Goal: Information Seeking & Learning: Learn about a topic

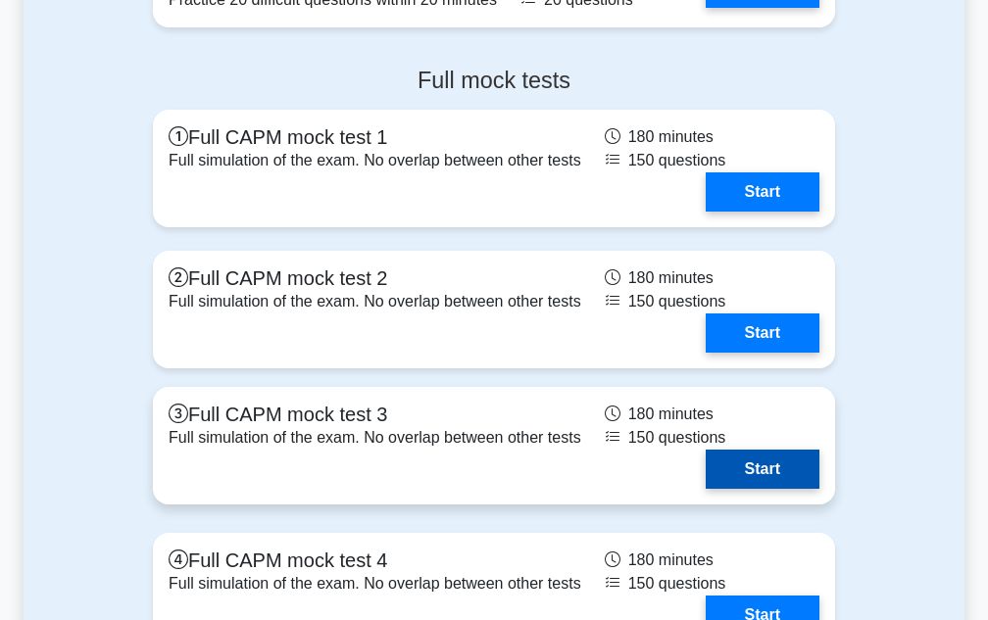
scroll to position [5389, 0]
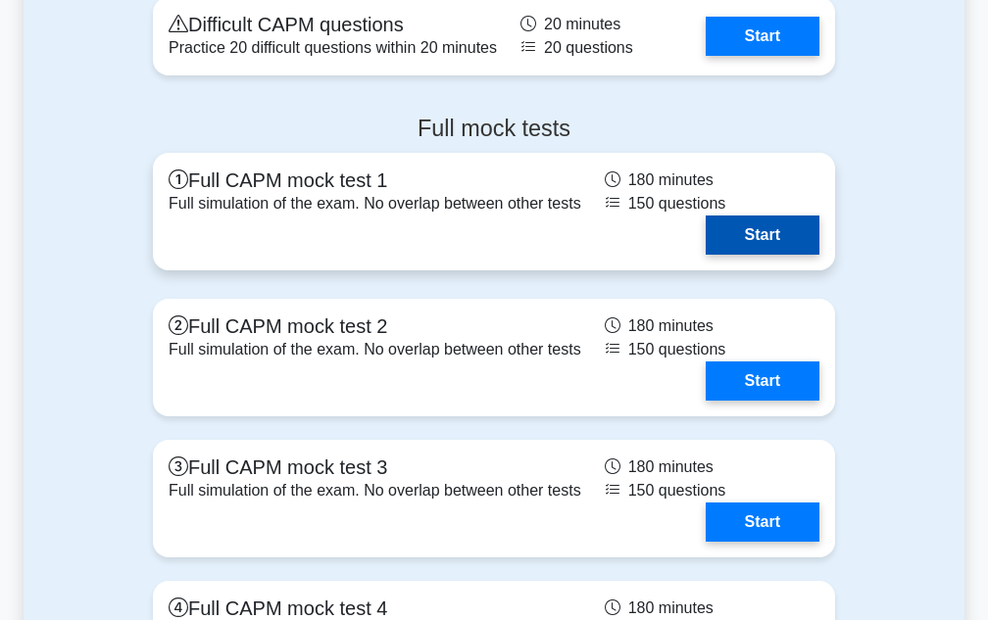
click at [749, 255] on link "Start" at bounding box center [762, 235] width 114 height 39
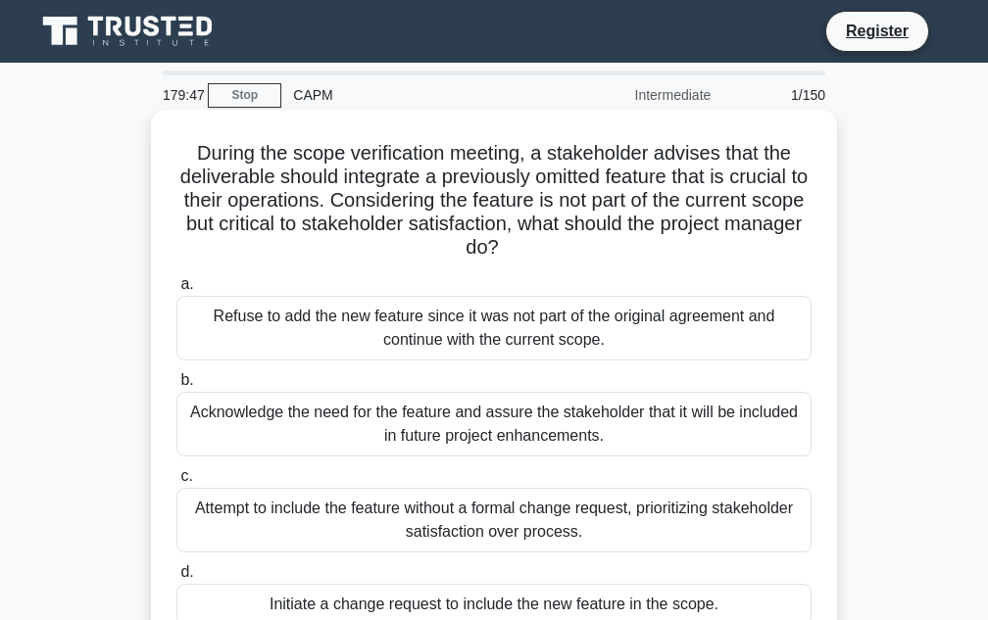
scroll to position [98, 0]
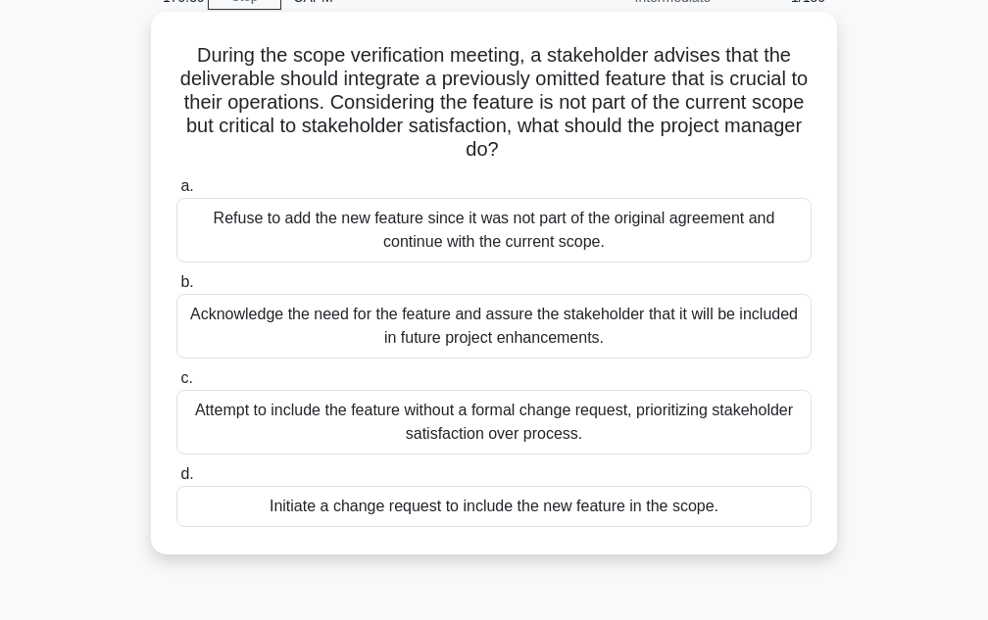
click at [552, 508] on div "Initiate a change request to include the new feature in the scope." at bounding box center [493, 506] width 635 height 41
click at [176, 481] on input "d. Initiate a change request to include the new feature in the scope." at bounding box center [176, 474] width 0 height 13
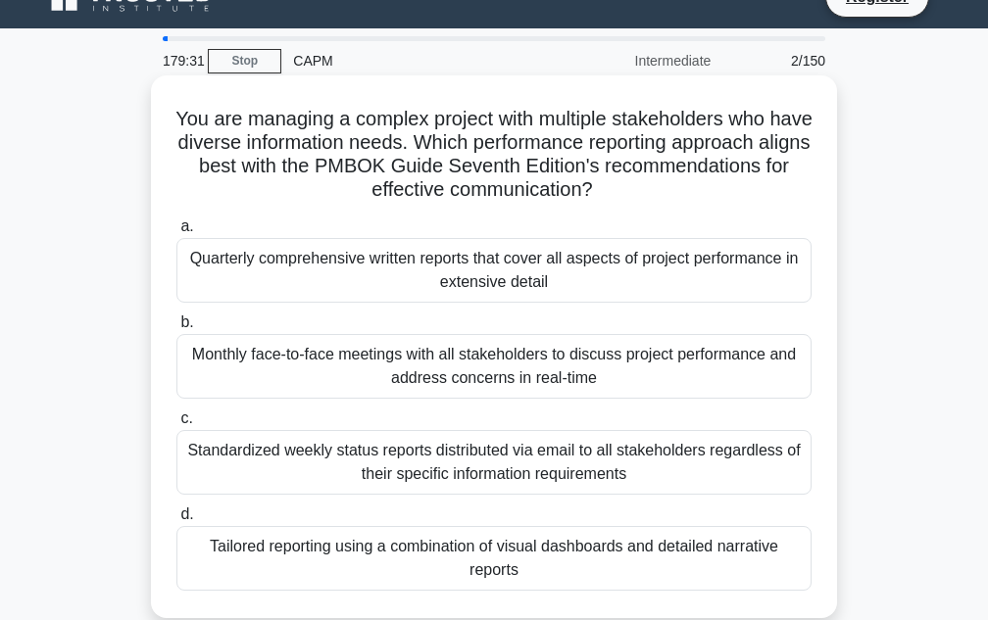
scroll to position [0, 0]
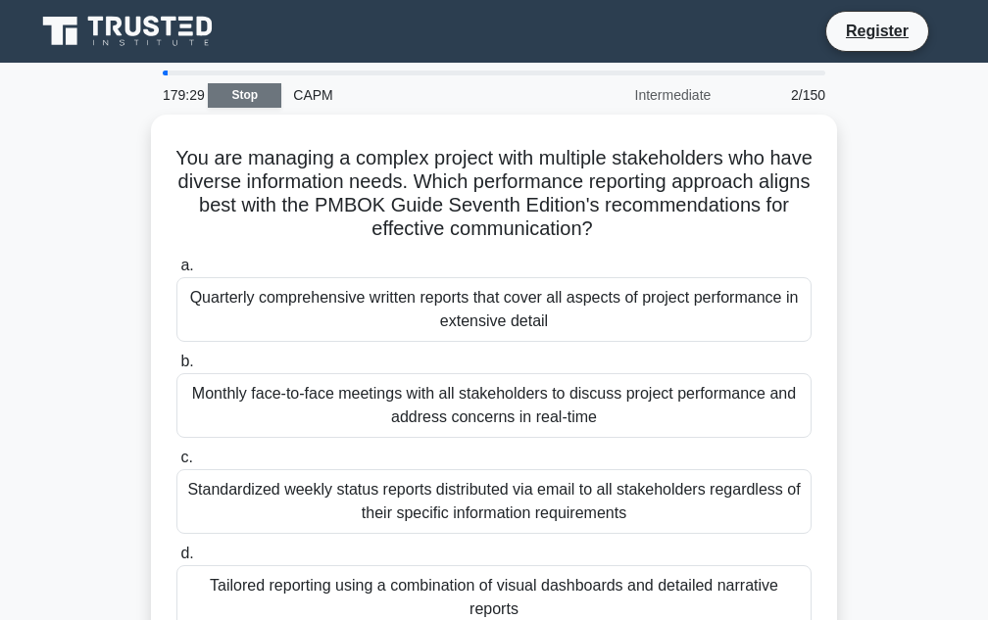
click at [242, 89] on link "Stop" at bounding box center [244, 95] width 73 height 24
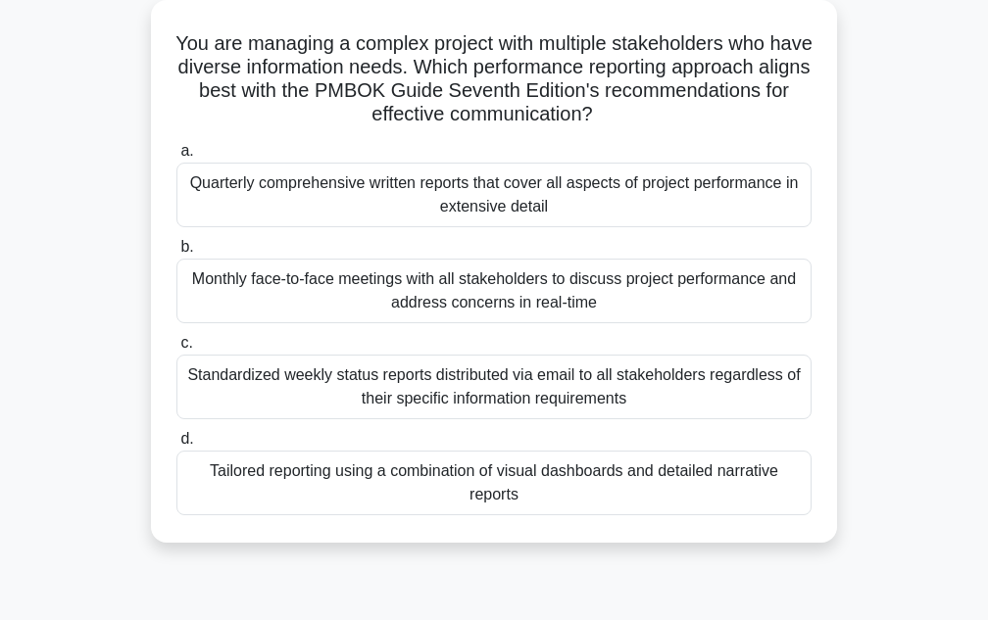
scroll to position [144, 0]
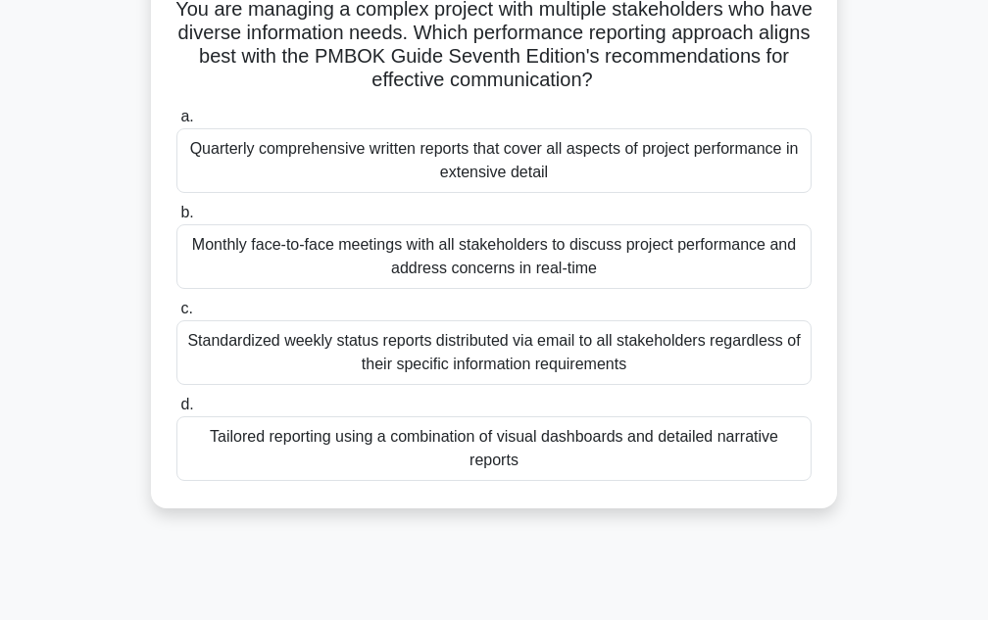
click at [488, 442] on div "Tailored reporting using a combination of visual dashboards and detailed narrat…" at bounding box center [493, 448] width 635 height 65
click at [176, 411] on input "d. Tailored reporting using a combination of visual dashboards and detailed nar…" at bounding box center [176, 405] width 0 height 13
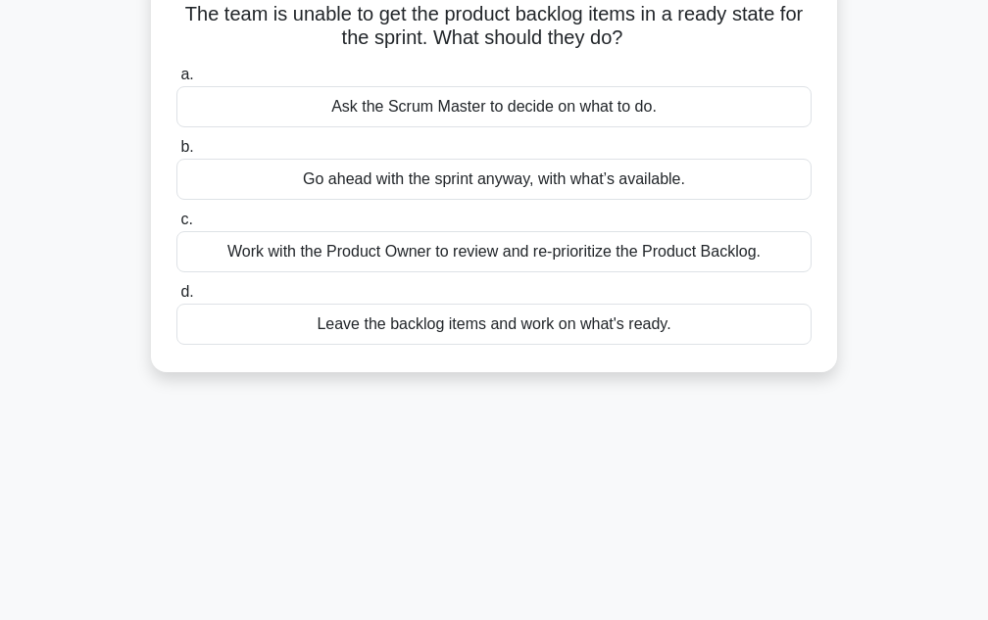
scroll to position [0, 0]
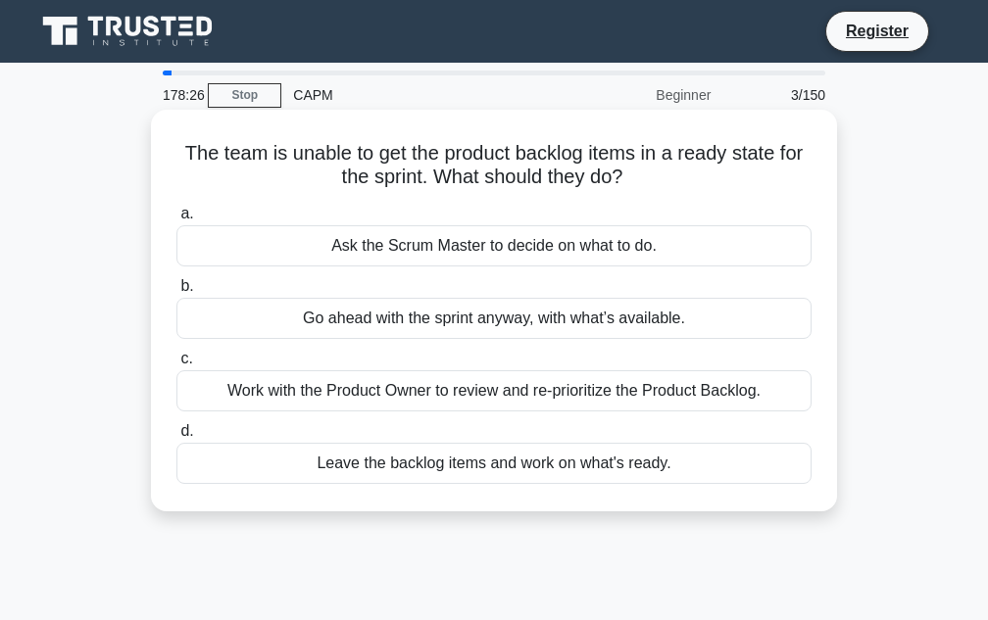
click at [493, 394] on div "Work with the Product Owner to review and re-prioritize the Product Backlog." at bounding box center [493, 390] width 635 height 41
click at [176, 365] on input "c. Work with the Product Owner to review and re-prioritize the Product Backlog." at bounding box center [176, 359] width 0 height 13
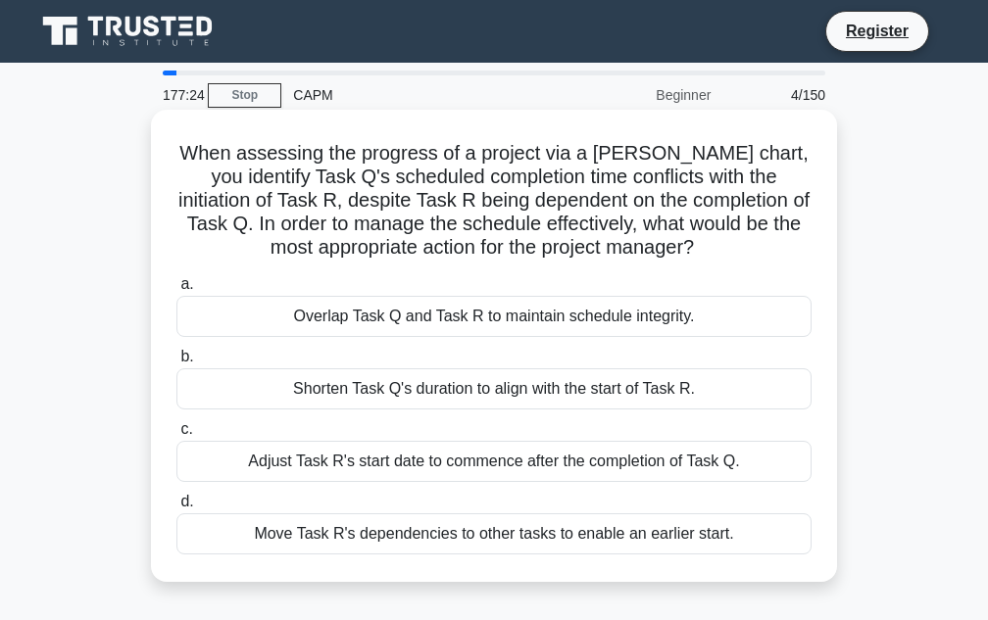
click at [496, 460] on div "Adjust Task R's start date to commence after the completion of Task Q." at bounding box center [493, 461] width 635 height 41
click at [176, 436] on input "c. Adjust Task R's start date to commence after the completion of Task Q." at bounding box center [176, 429] width 0 height 13
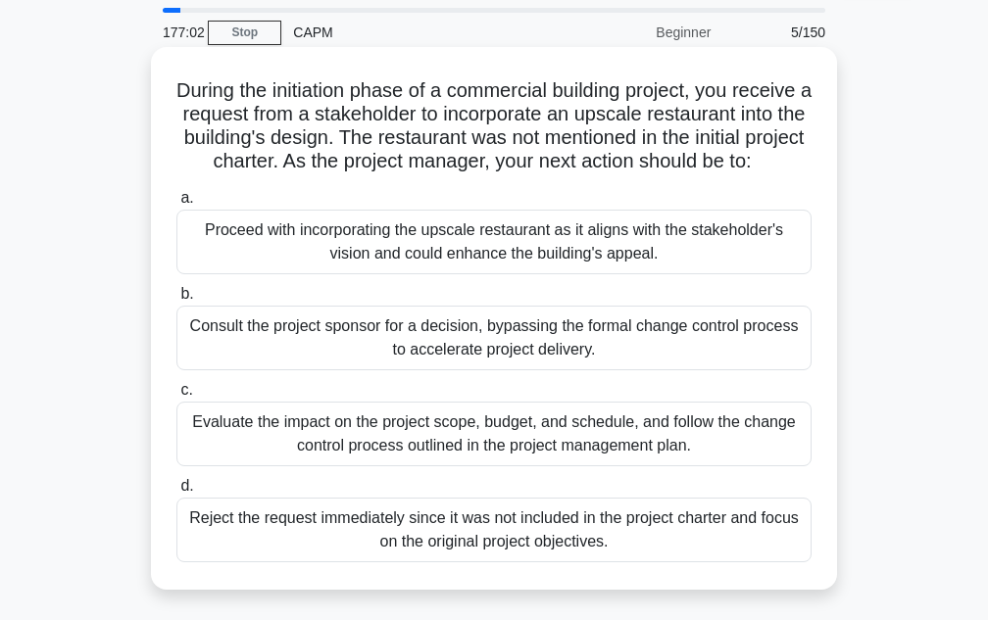
scroll to position [98, 0]
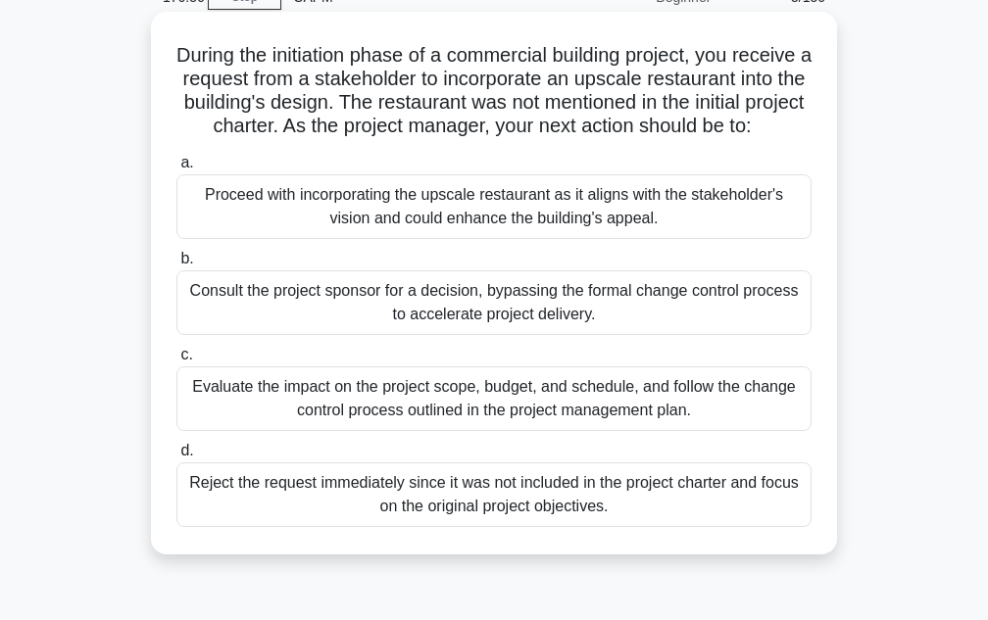
click at [536, 414] on div "Evaluate the impact on the project scope, budget, and schedule, and follow the …" at bounding box center [493, 398] width 635 height 65
click at [176, 362] on input "c. Evaluate the impact on the project scope, budget, and schedule, and follow t…" at bounding box center [176, 355] width 0 height 13
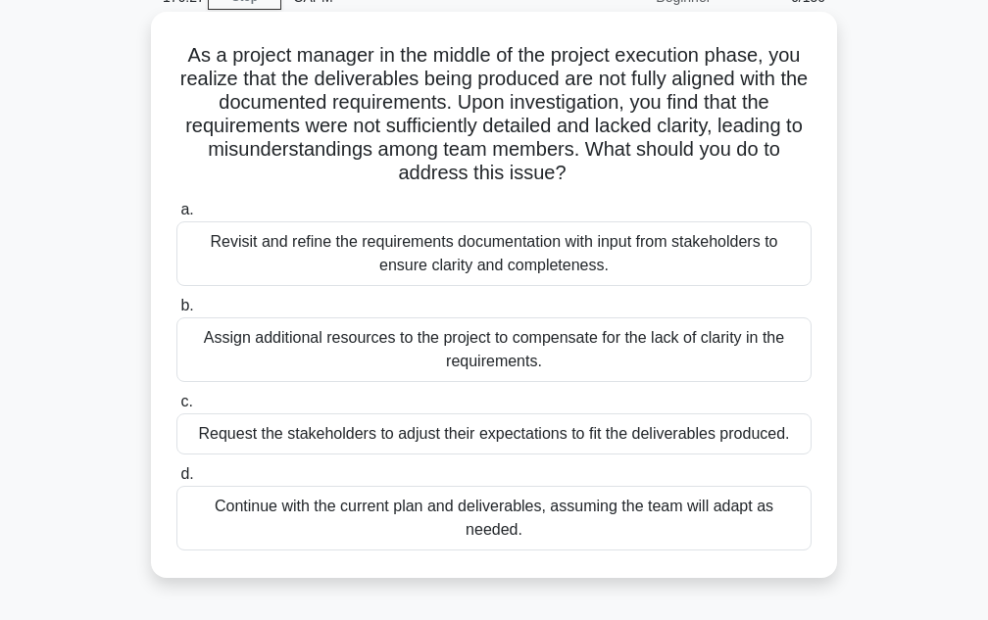
click at [638, 243] on div "Revisit and refine the requirements documentation with input from stakeholders …" at bounding box center [493, 253] width 635 height 65
click at [176, 217] on input "a. Revisit and refine the requirements documentation with input from stakeholde…" at bounding box center [176, 210] width 0 height 13
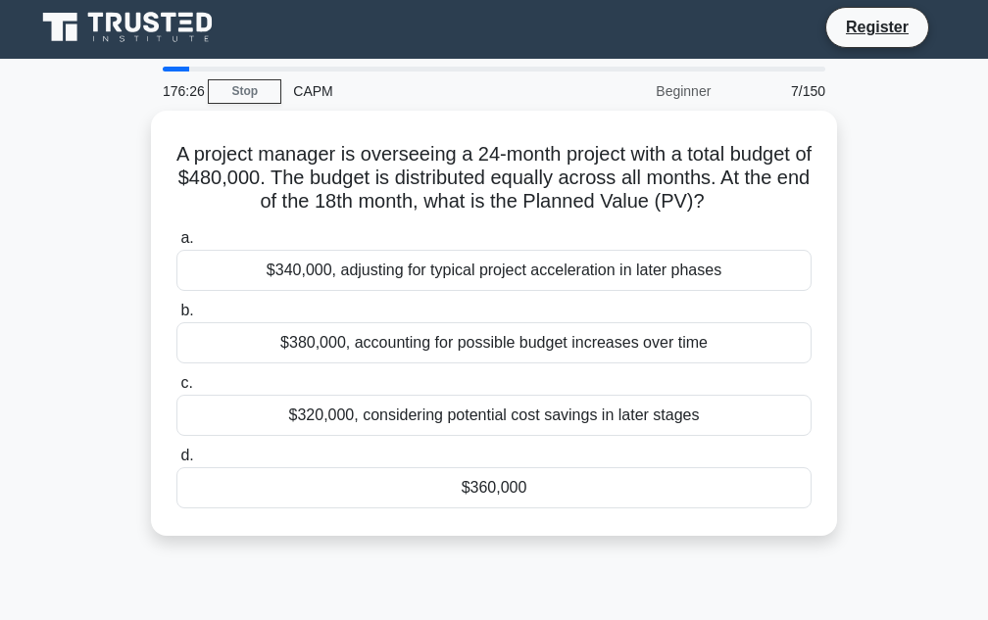
scroll to position [0, 0]
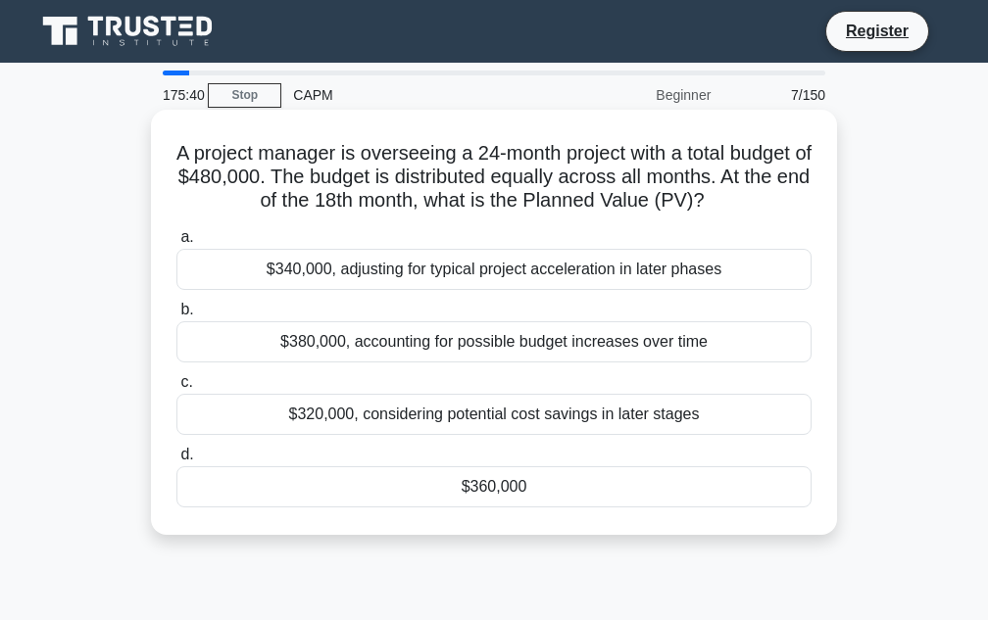
click at [495, 508] on div "$360,000" at bounding box center [493, 486] width 635 height 41
click at [176, 461] on input "d. $360,000" at bounding box center [176, 455] width 0 height 13
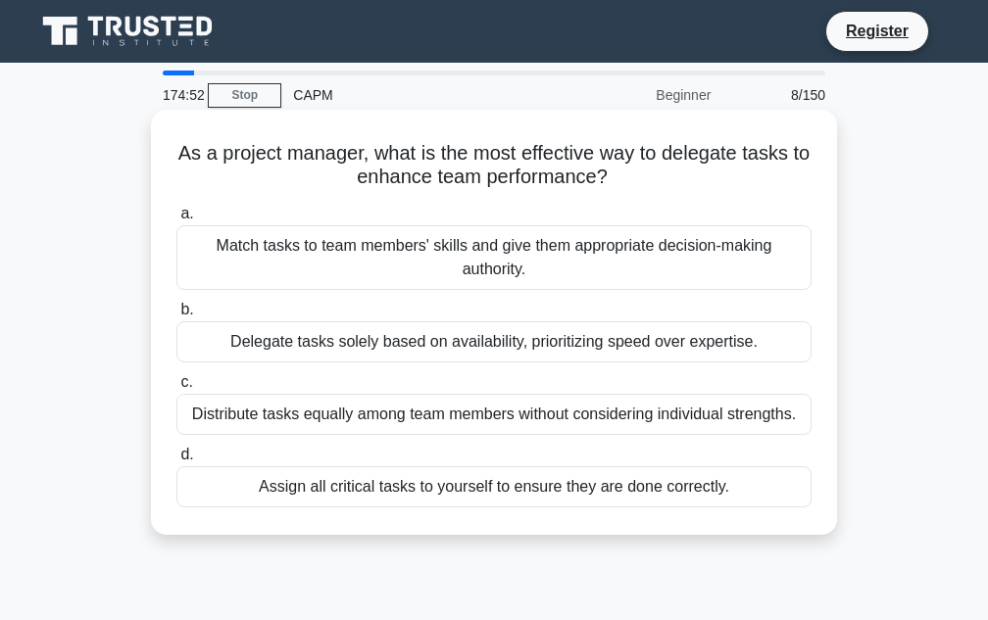
click at [526, 263] on div "Match tasks to team members' skills and give them appropriate decision-making a…" at bounding box center [493, 257] width 635 height 65
click at [176, 220] on input "a. Match tasks to team members' skills and give them appropriate decision-makin…" at bounding box center [176, 214] width 0 height 13
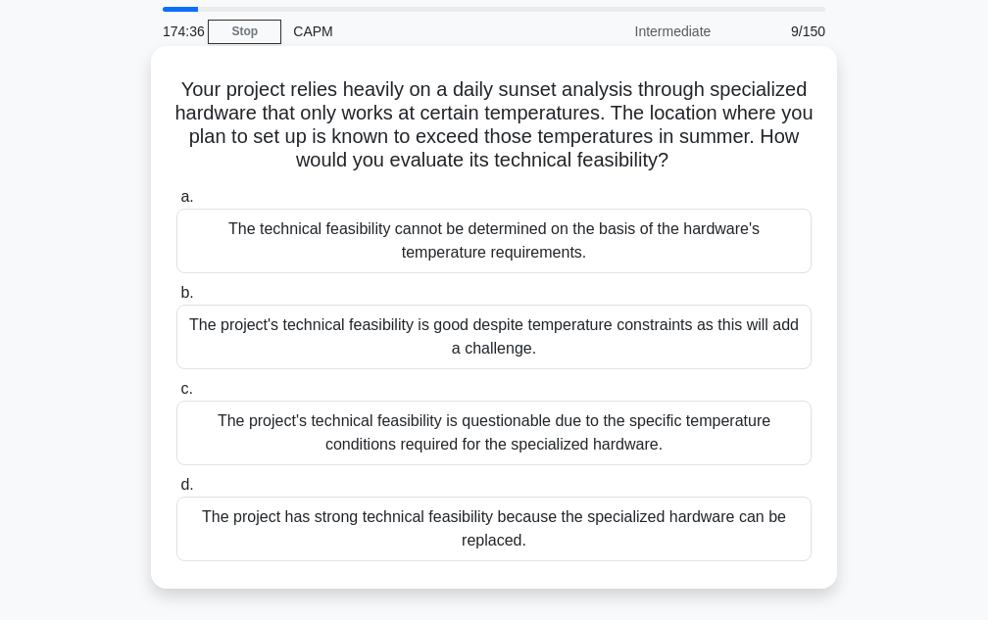
scroll to position [98, 0]
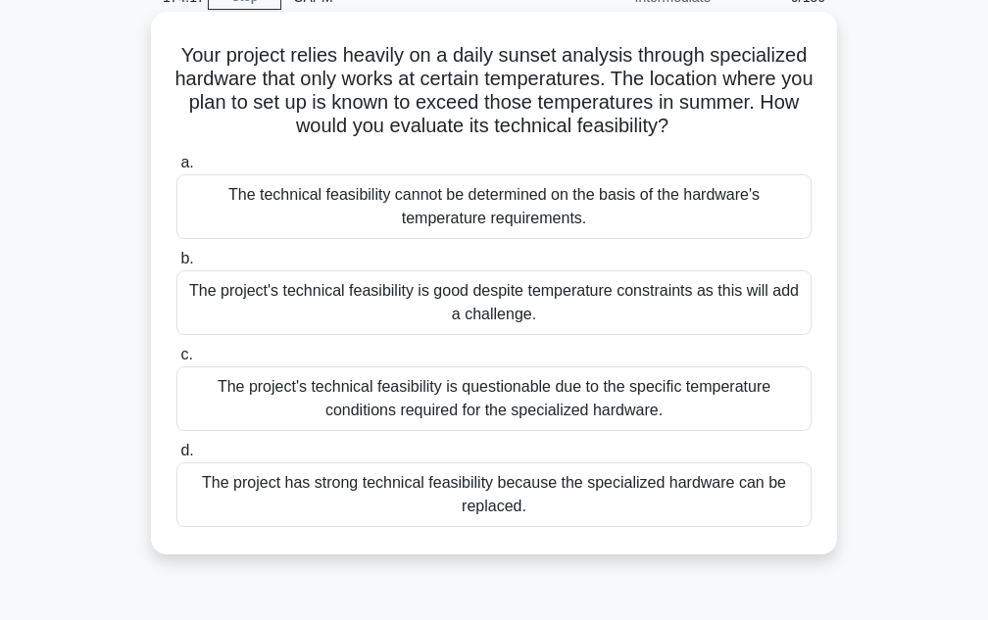
click at [504, 391] on div "The project's technical feasibility is questionable due to the specific tempera…" at bounding box center [493, 398] width 635 height 65
click at [176, 362] on input "c. The project's technical feasibility is questionable due to the specific temp…" at bounding box center [176, 355] width 0 height 13
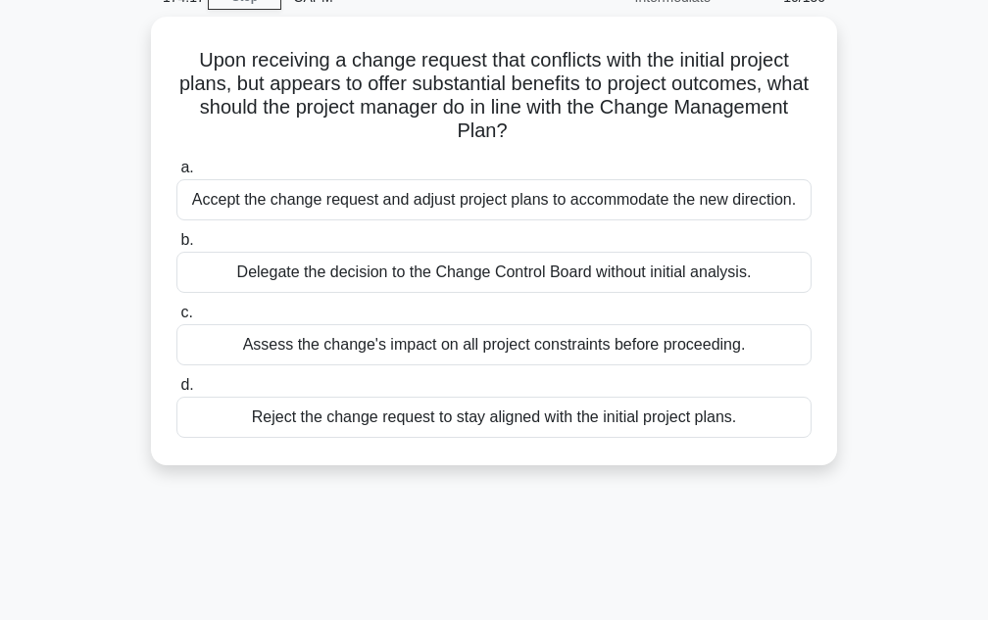
scroll to position [0, 0]
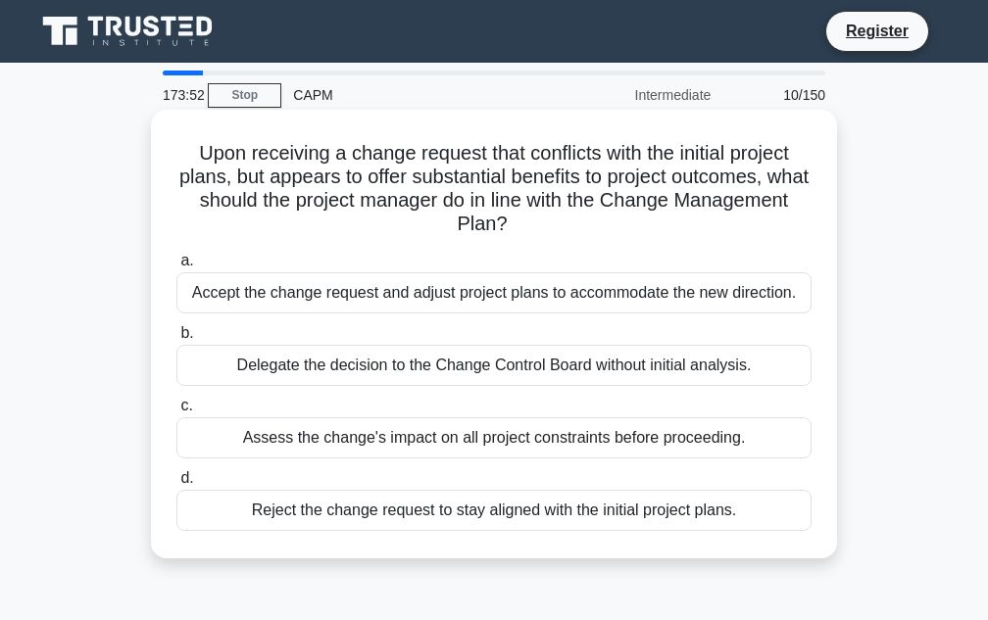
click at [521, 444] on div "Assess the change's impact on all project constraints before proceeding." at bounding box center [493, 437] width 635 height 41
click at [176, 412] on input "c. Assess the change's impact on all project constraints before proceeding." at bounding box center [176, 406] width 0 height 13
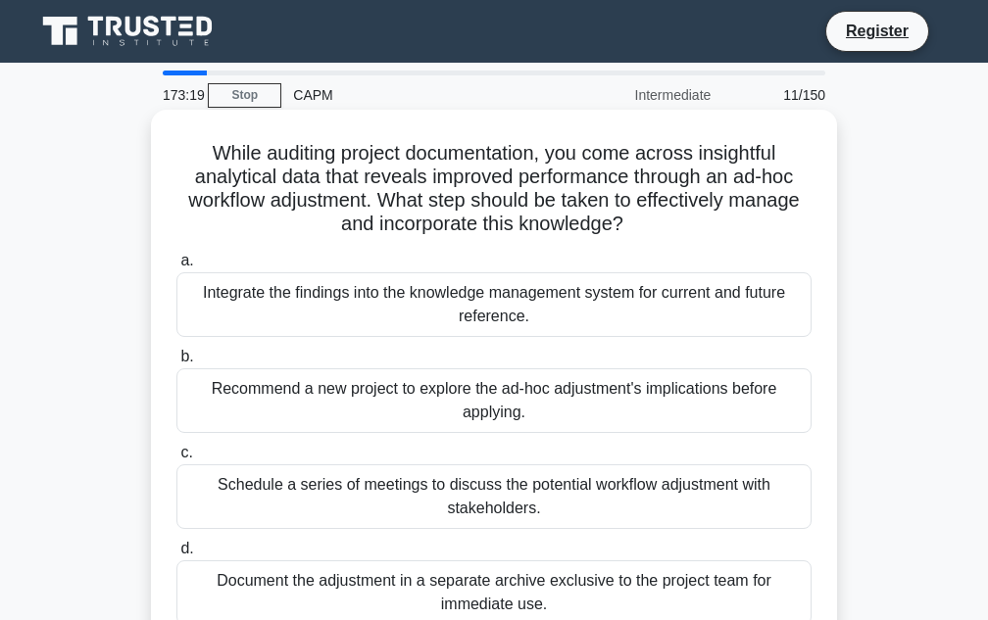
click at [592, 297] on div "Integrate the findings into the knowledge management system for current and fut…" at bounding box center [493, 304] width 635 height 65
click at [176, 267] on input "a. Integrate the findings into the knowledge management system for current and …" at bounding box center [176, 261] width 0 height 13
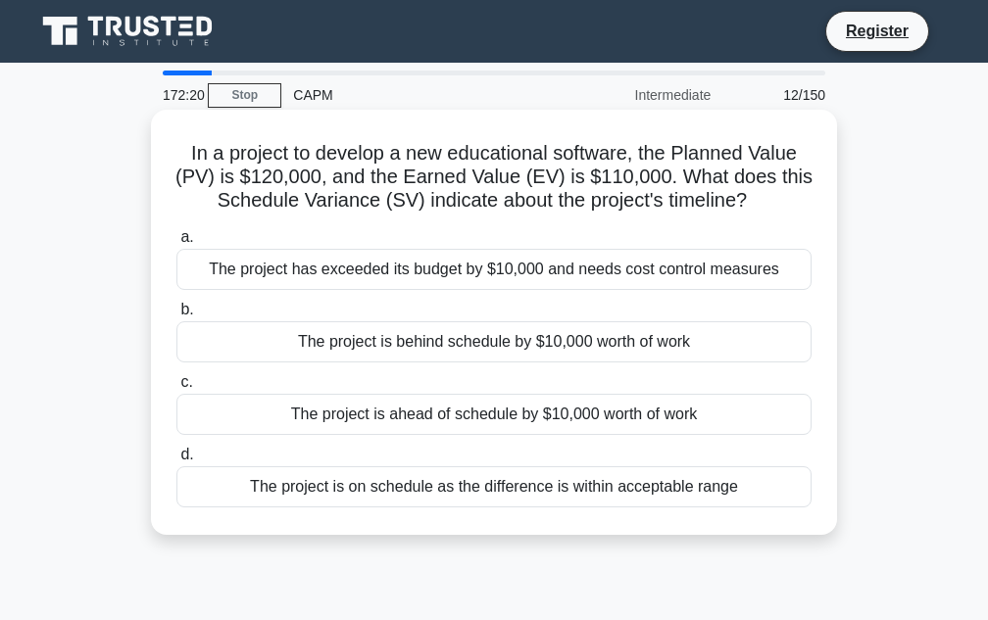
click at [586, 341] on div "The project is behind schedule by $10,000 worth of work" at bounding box center [493, 341] width 635 height 41
click at [176, 316] on input "b. The project is behind schedule by $10,000 worth of work" at bounding box center [176, 310] width 0 height 13
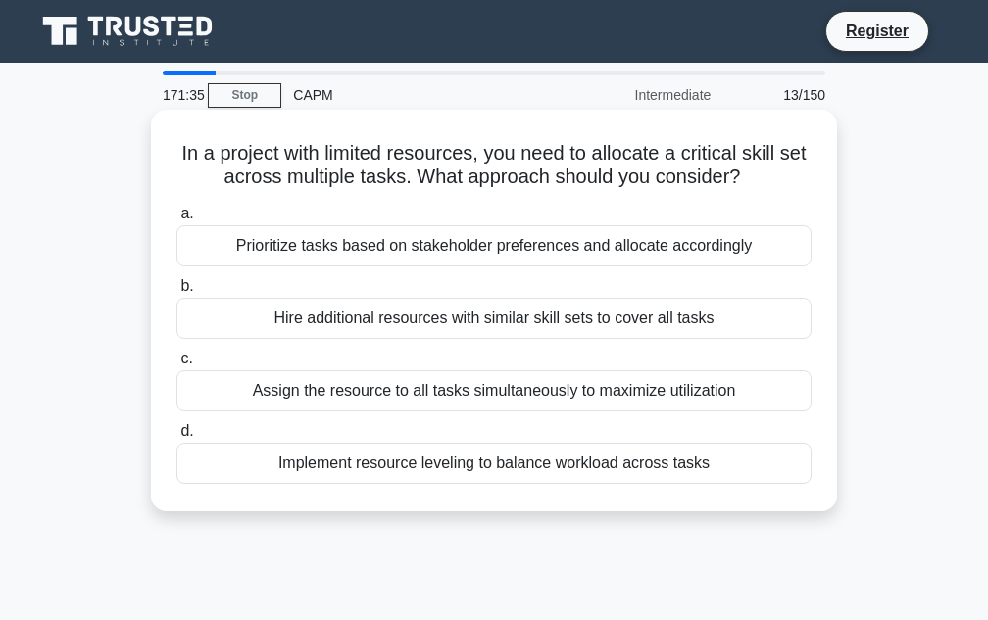
click at [442, 465] on div "Implement resource leveling to balance workload across tasks" at bounding box center [493, 463] width 635 height 41
click at [176, 438] on input "d. Implement resource leveling to balance workload across tasks" at bounding box center [176, 431] width 0 height 13
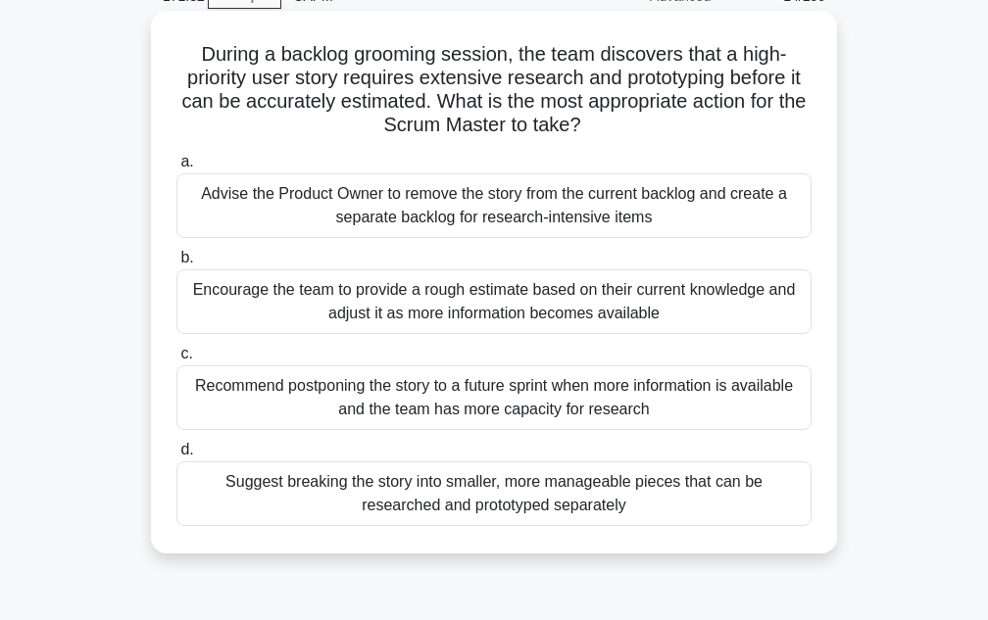
scroll to position [98, 0]
click at [567, 406] on div "Recommend postponing the story to a future sprint when more information is avai…" at bounding box center [493, 398] width 635 height 65
click at [176, 362] on input "c. Recommend postponing the story to a future sprint when more information is a…" at bounding box center [176, 355] width 0 height 13
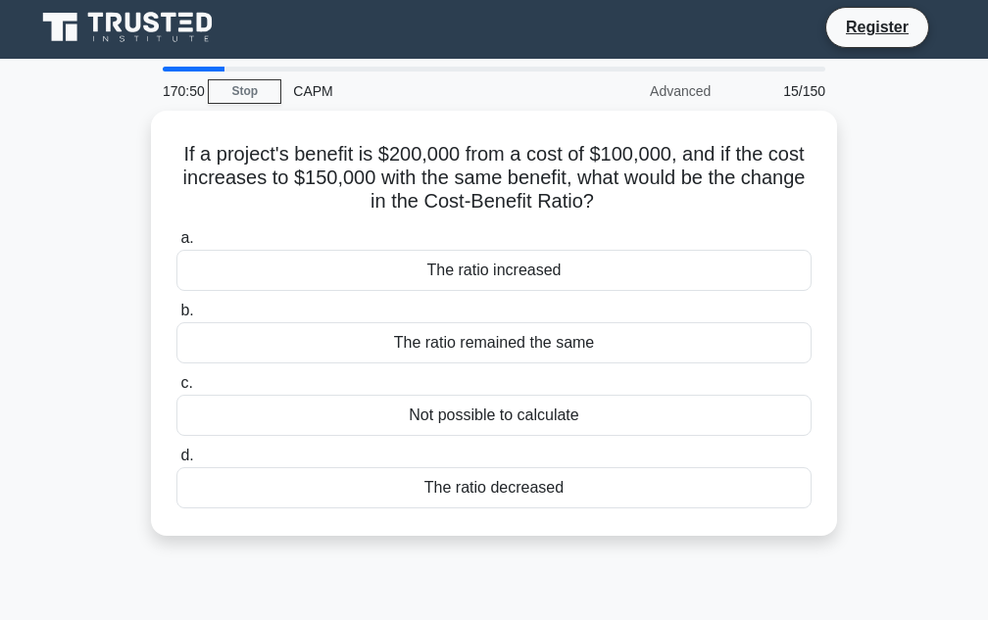
scroll to position [0, 0]
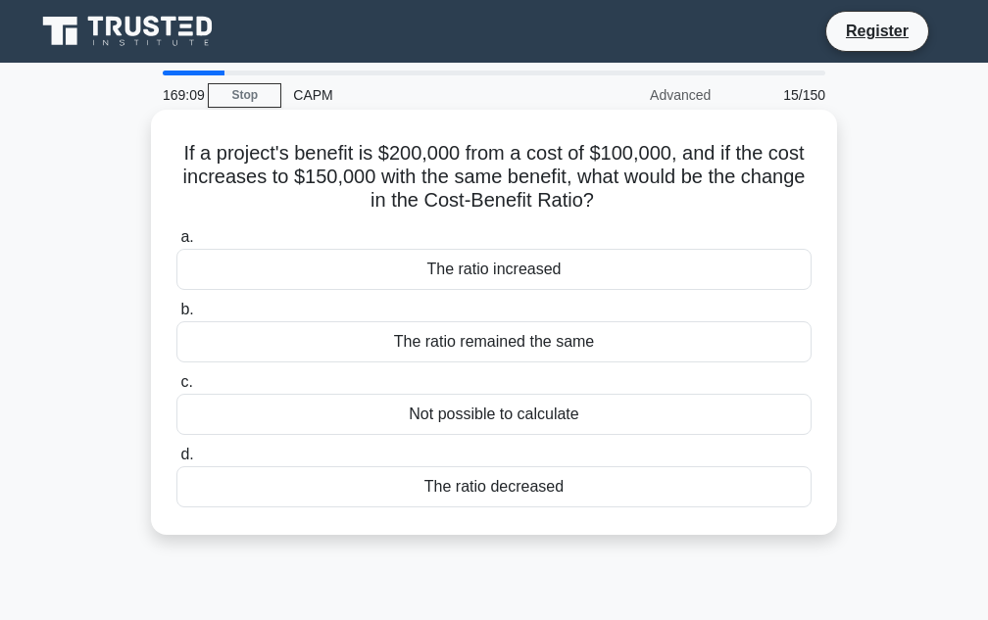
click at [473, 460] on label "d. The ratio decreased" at bounding box center [493, 475] width 635 height 65
click at [176, 460] on input "d. The ratio decreased" at bounding box center [176, 455] width 0 height 13
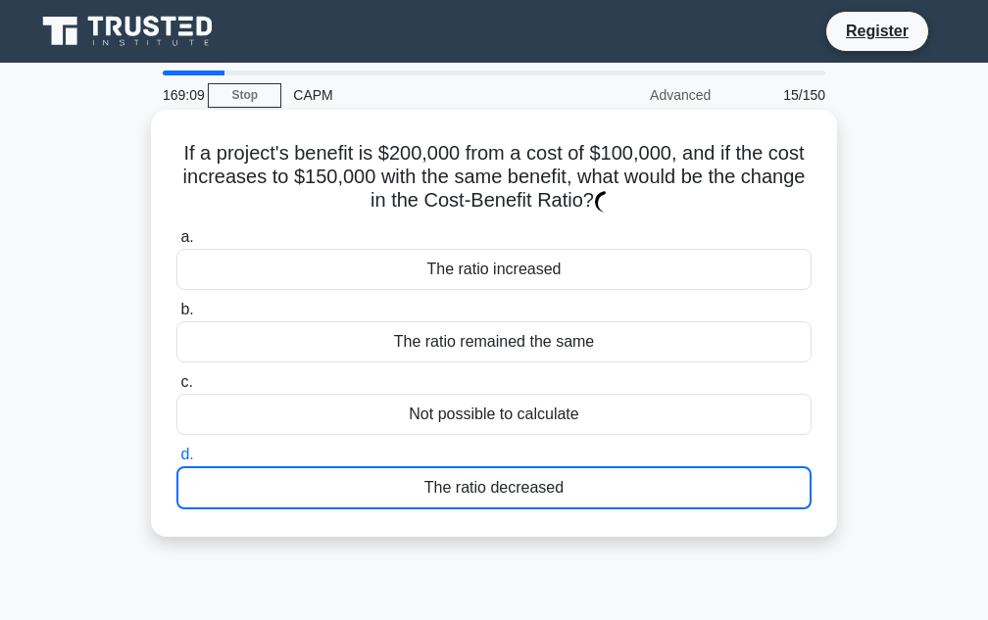
click at [477, 486] on div "The ratio decreased" at bounding box center [493, 487] width 635 height 43
click at [176, 461] on input "d. The ratio decreased" at bounding box center [176, 455] width 0 height 13
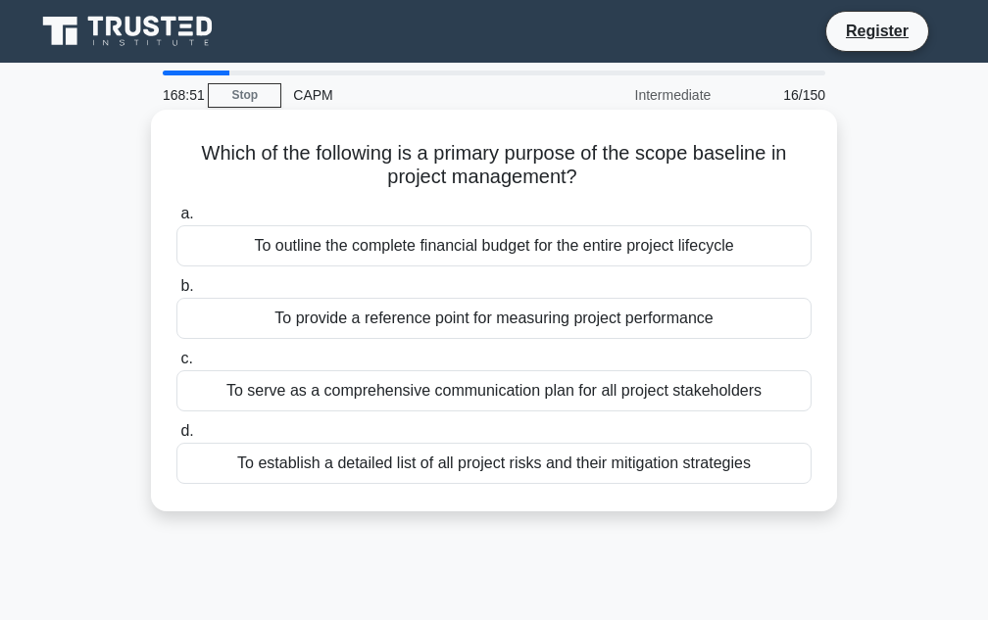
click at [404, 325] on div "To provide a reference point for measuring project performance" at bounding box center [493, 318] width 635 height 41
click at [176, 293] on input "b. To provide a reference point for measuring project performance" at bounding box center [176, 286] width 0 height 13
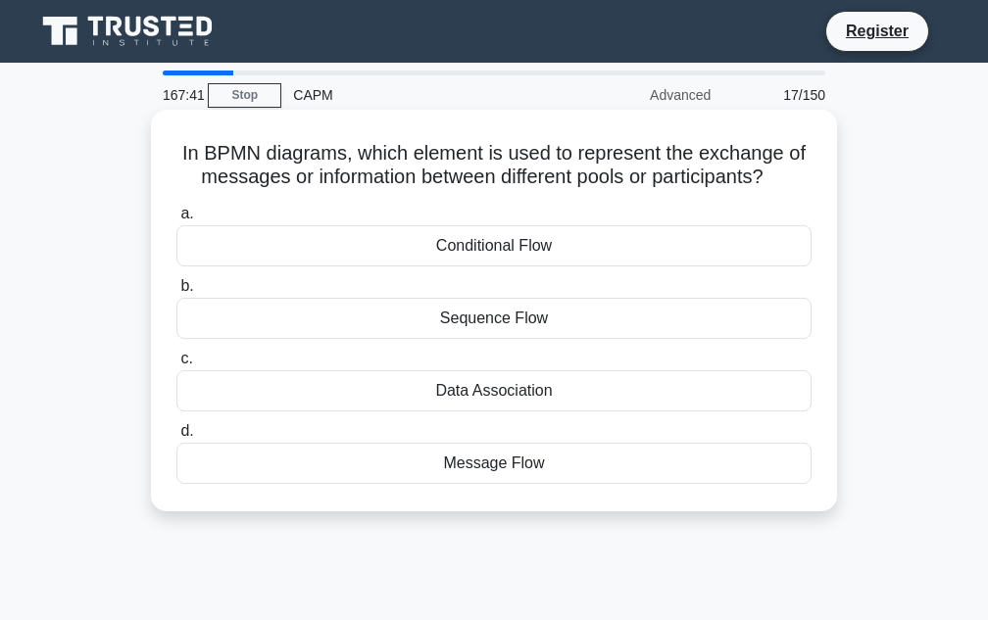
click at [497, 462] on div "Message Flow" at bounding box center [493, 463] width 635 height 41
click at [176, 438] on input "d. Message Flow" at bounding box center [176, 431] width 0 height 13
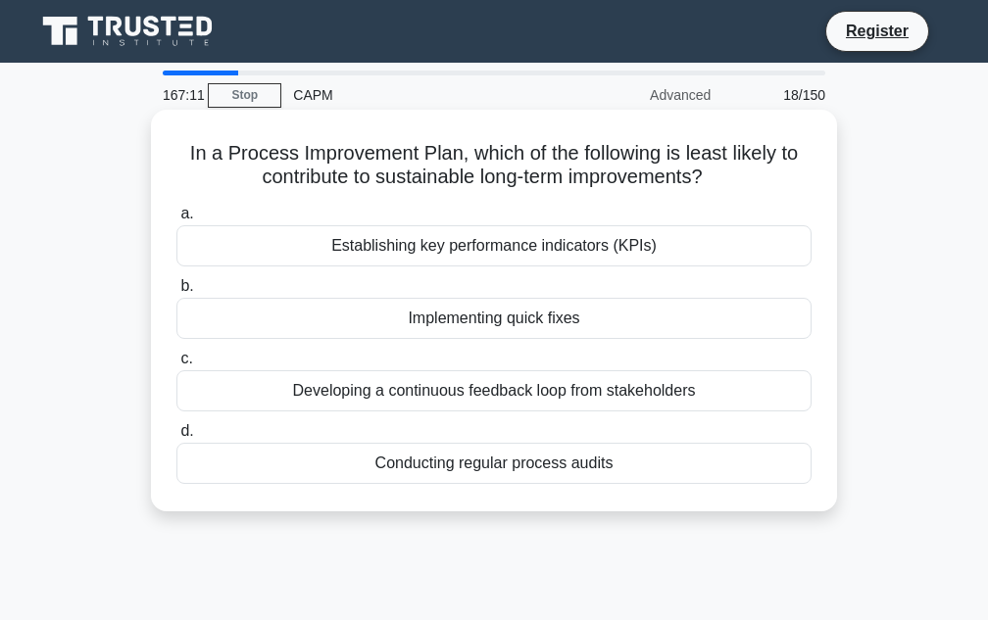
click at [567, 322] on div "Implementing quick fixes" at bounding box center [493, 318] width 635 height 41
click at [176, 293] on input "b. Implementing quick fixes" at bounding box center [176, 286] width 0 height 13
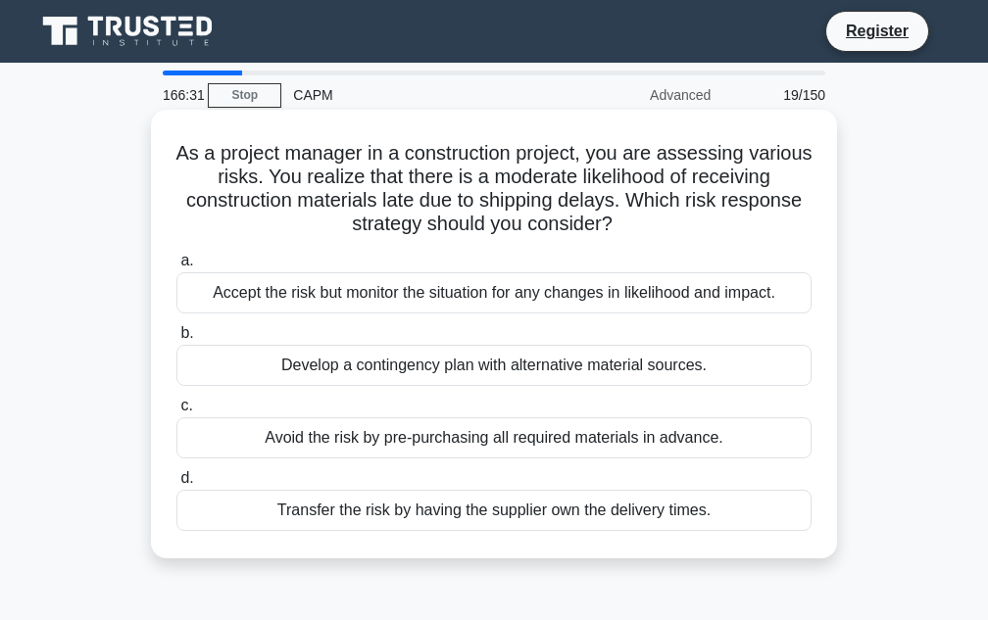
click at [473, 285] on div "Accept the risk but monitor the situation for any changes in likelihood and imp…" at bounding box center [493, 292] width 635 height 41
click at [176, 267] on input "a. Accept the risk but monitor the situation for any changes in likelihood and …" at bounding box center [176, 261] width 0 height 13
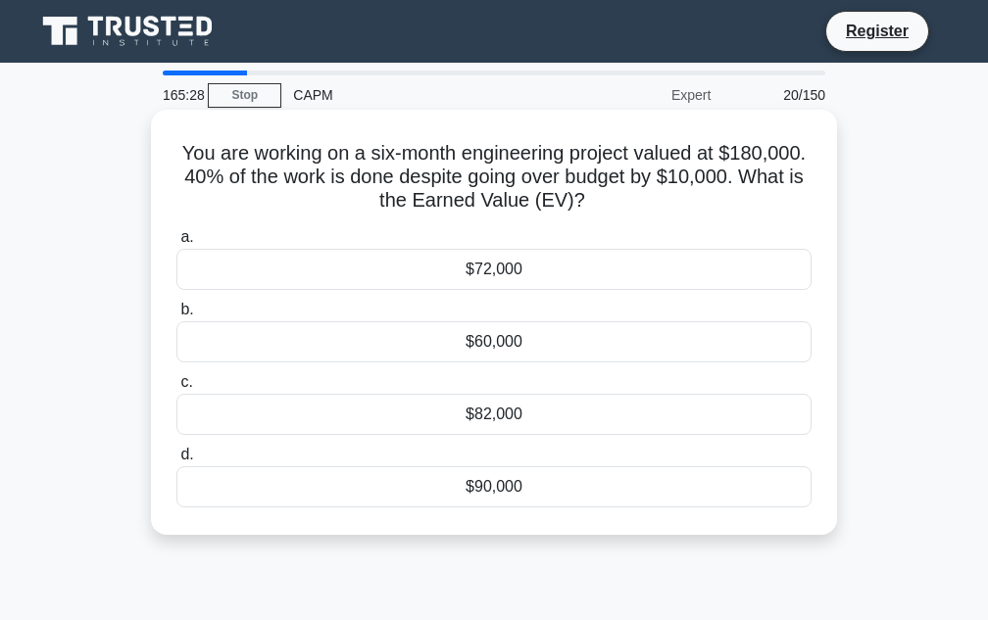
click at [652, 236] on label "a. $72,000" at bounding box center [493, 257] width 635 height 65
click at [176, 236] on input "a. $72,000" at bounding box center [176, 237] width 0 height 13
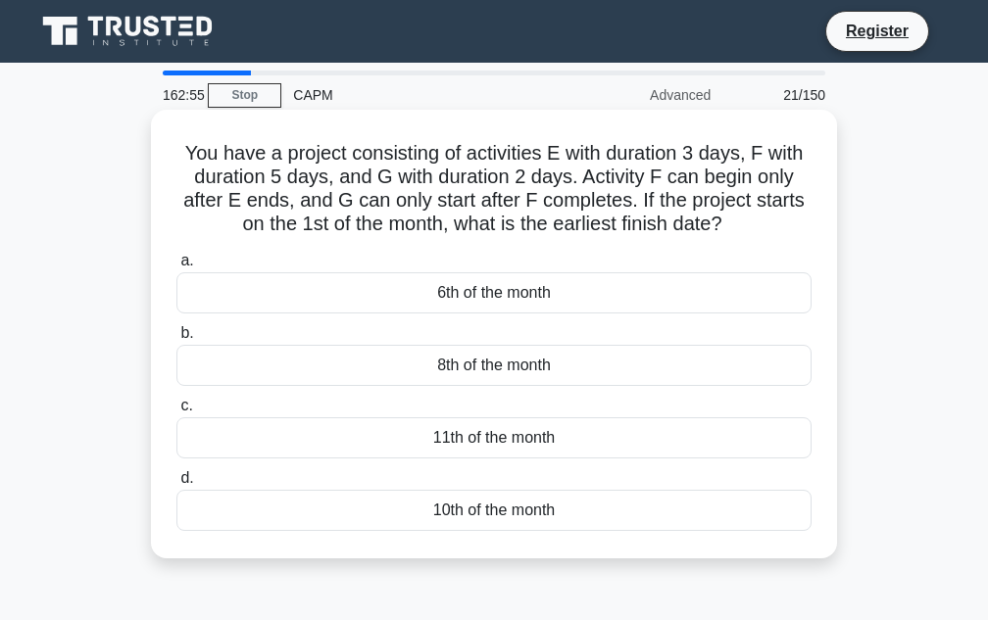
click at [484, 443] on div "11th of the month" at bounding box center [493, 437] width 635 height 41
click at [176, 412] on input "c. 11th of the month" at bounding box center [176, 406] width 0 height 13
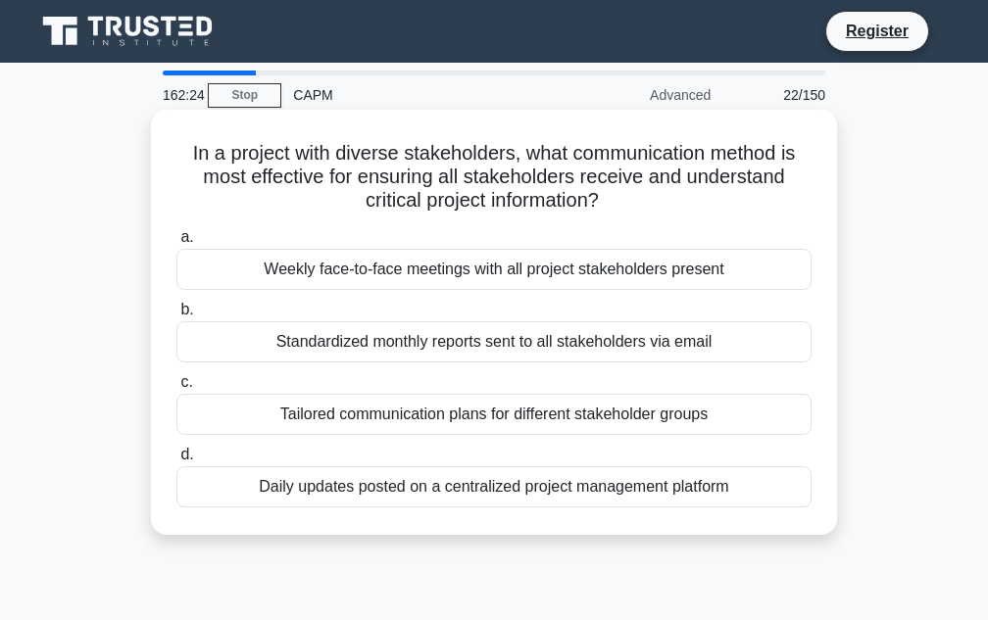
click at [408, 344] on div "Standardized monthly reports sent to all stakeholders via email" at bounding box center [493, 341] width 635 height 41
click at [176, 316] on input "b. Standardized monthly reports sent to all stakeholders via email" at bounding box center [176, 310] width 0 height 13
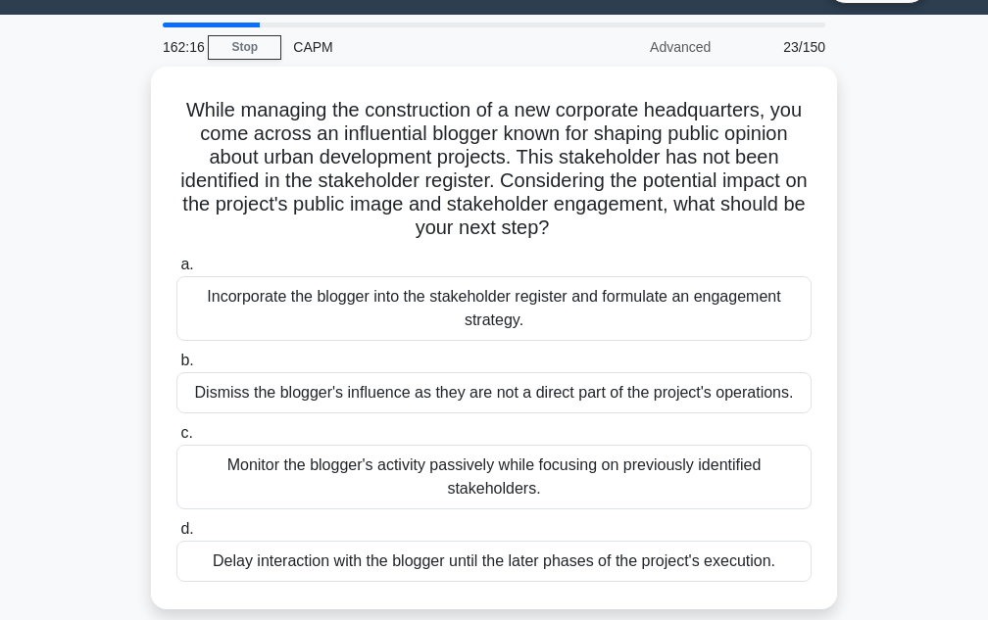
scroll to position [51, 0]
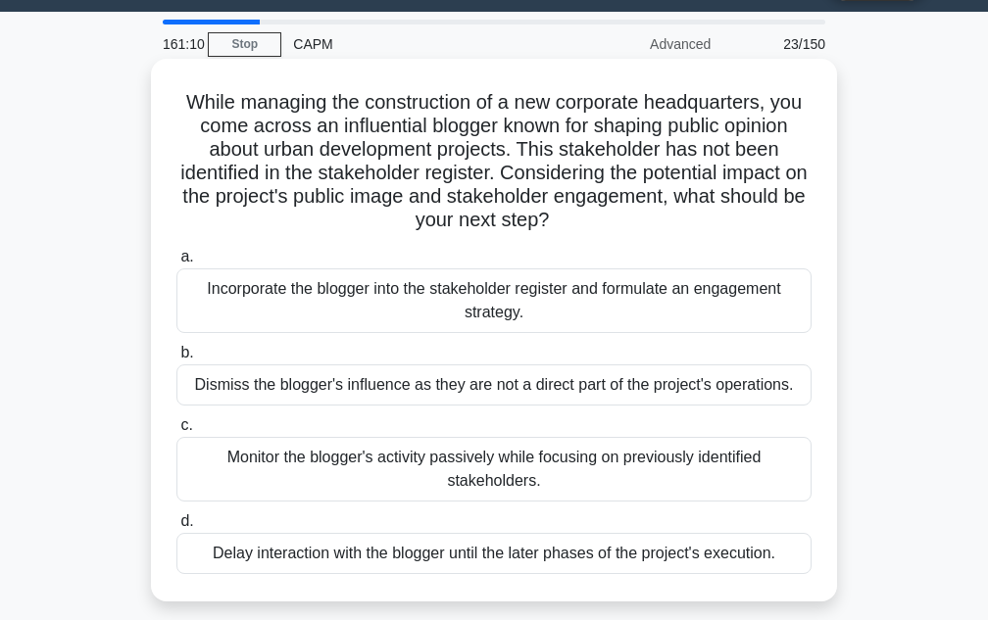
click at [559, 296] on div "Incorporate the blogger into the stakeholder register and formulate an engageme…" at bounding box center [493, 300] width 635 height 65
click at [176, 264] on input "a. Incorporate the blogger into the stakeholder register and formulate an engag…" at bounding box center [176, 257] width 0 height 13
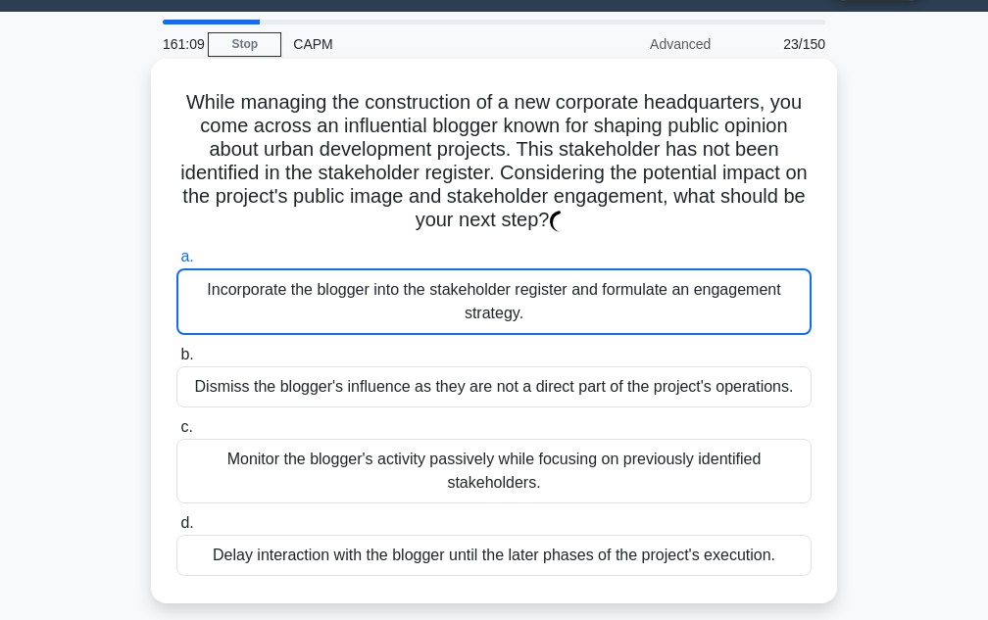
scroll to position [0, 0]
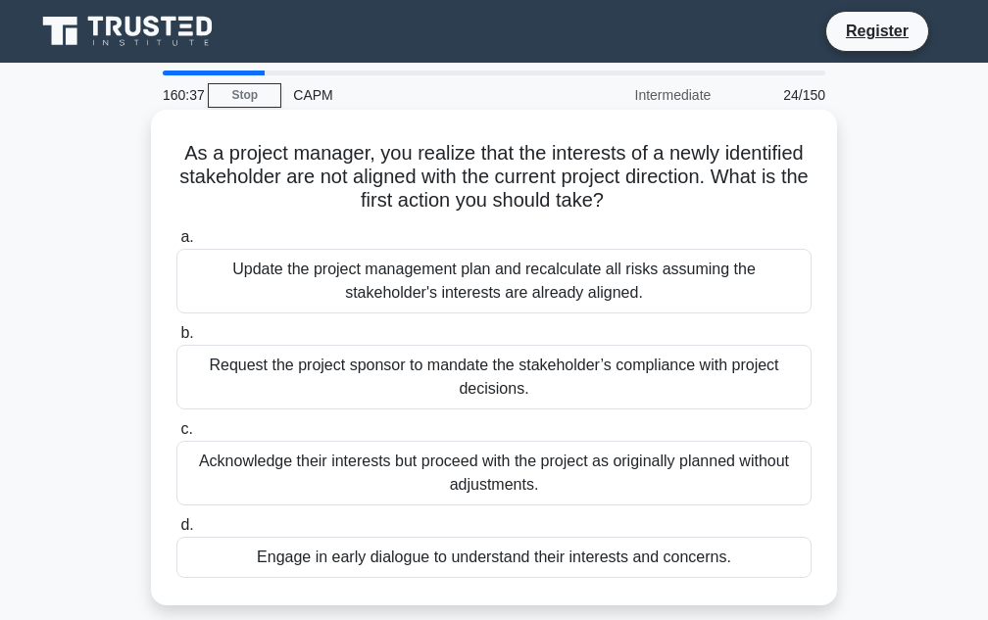
click at [400, 555] on div "Engage in early dialogue to understand their interests and concerns." at bounding box center [493, 557] width 635 height 41
click at [176, 532] on input "d. Engage in early dialogue to understand their interests and concerns." at bounding box center [176, 525] width 0 height 13
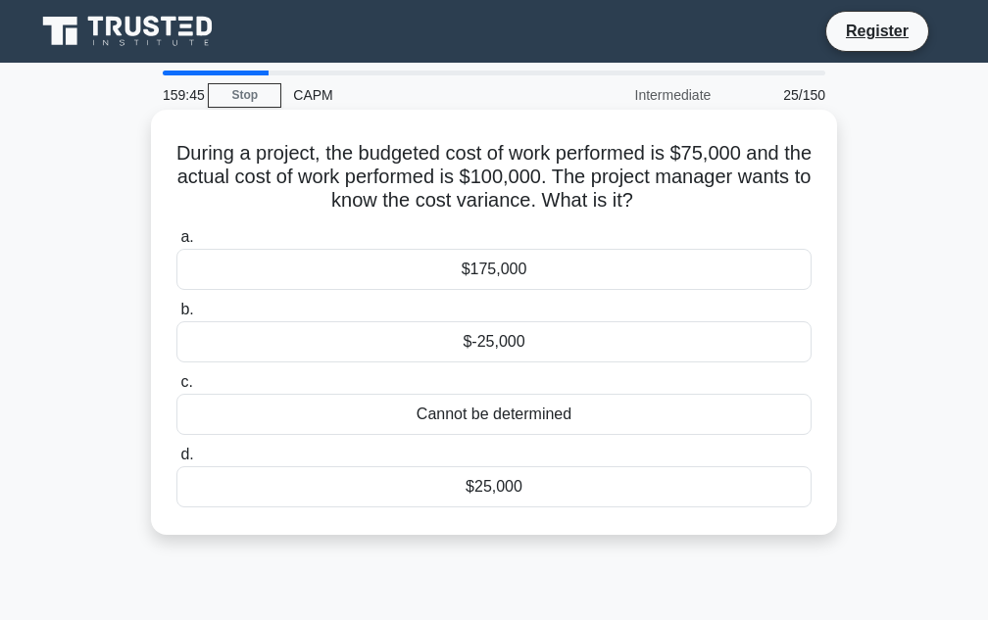
click at [485, 339] on div "$-25,000" at bounding box center [493, 341] width 635 height 41
click at [176, 316] on input "b. $-25,000" at bounding box center [176, 310] width 0 height 13
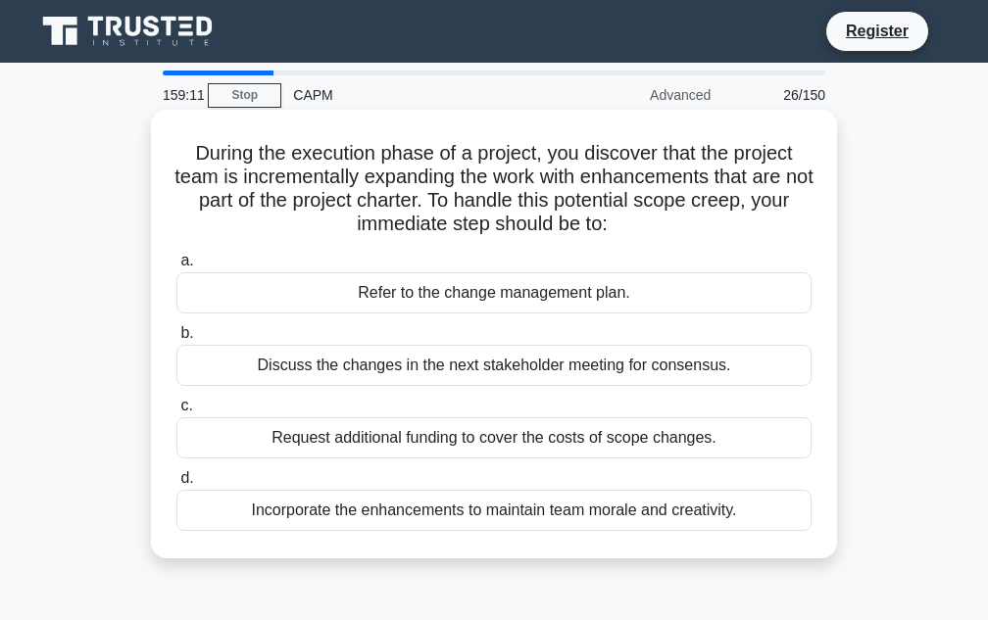
click at [476, 287] on div "Refer to the change management plan." at bounding box center [493, 292] width 635 height 41
click at [176, 267] on input "a. Refer to the change management plan." at bounding box center [176, 261] width 0 height 13
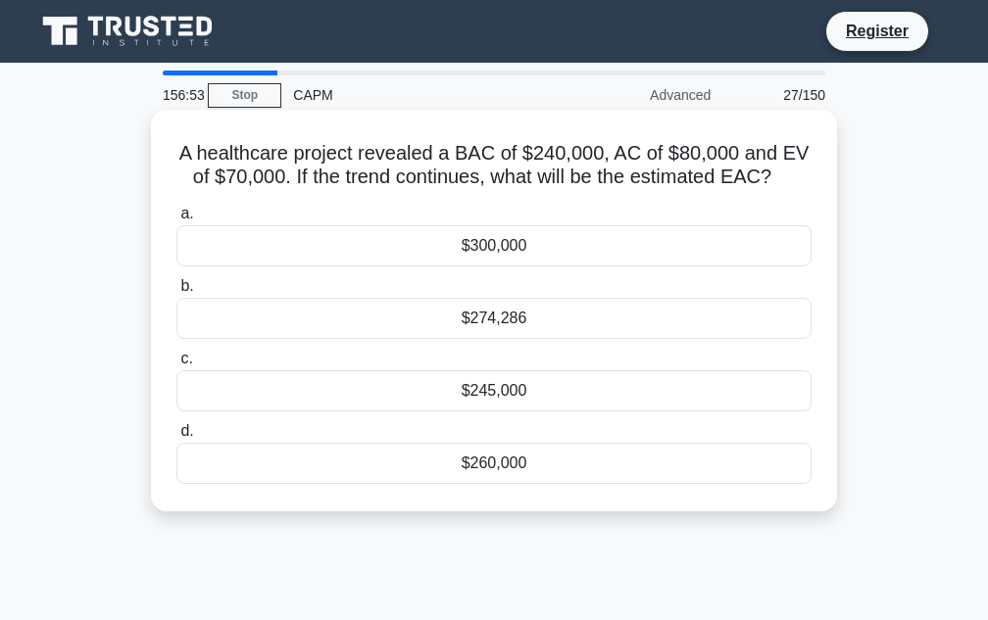
click at [511, 322] on div "$274,286" at bounding box center [493, 318] width 635 height 41
click at [176, 293] on input "b. $274,286" at bounding box center [176, 286] width 0 height 13
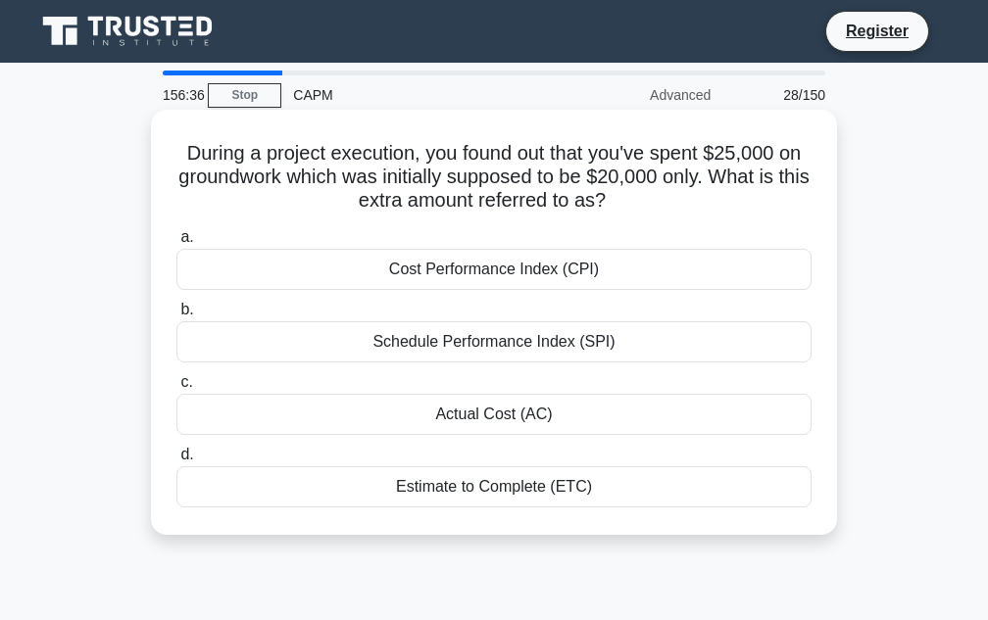
click at [508, 414] on div "Actual Cost (AC)" at bounding box center [493, 414] width 635 height 41
click at [176, 389] on input "c. Actual Cost (AC)" at bounding box center [176, 382] width 0 height 13
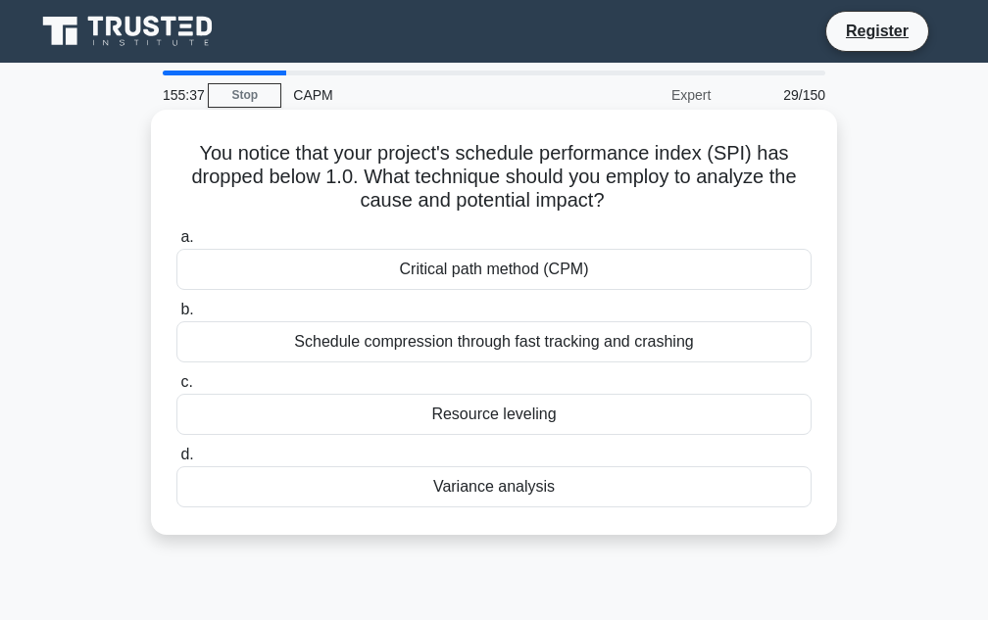
click at [538, 276] on div "Critical path method (CPM)" at bounding box center [493, 269] width 635 height 41
click at [176, 244] on input "a. Critical path method (CPM)" at bounding box center [176, 237] width 0 height 13
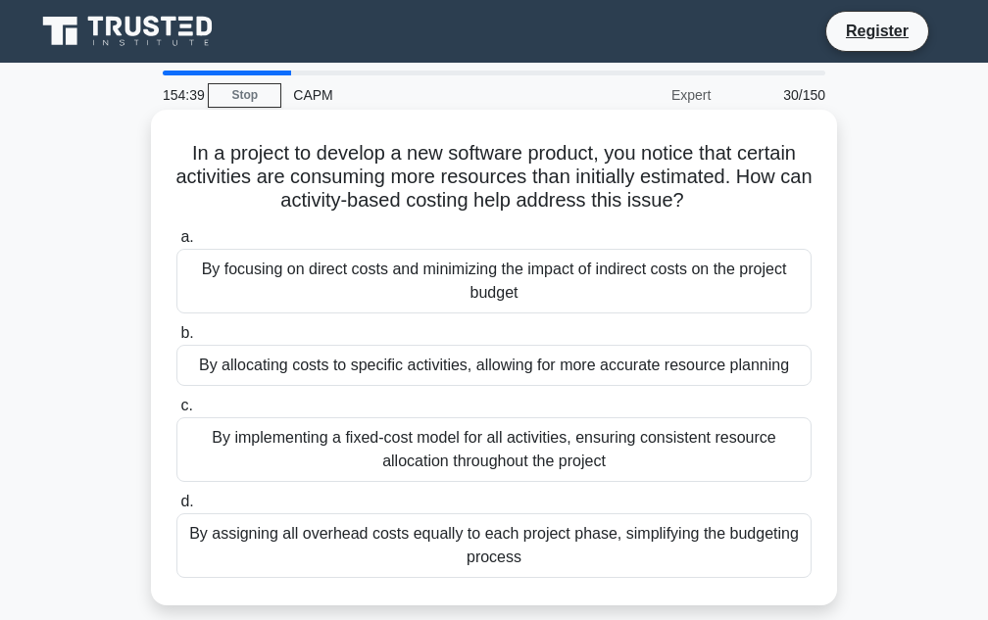
click at [519, 368] on div "By allocating costs to specific activities, allowing for more accurate resource…" at bounding box center [493, 365] width 635 height 41
click at [176, 340] on input "b. By allocating costs to specific activities, allowing for more accurate resou…" at bounding box center [176, 333] width 0 height 13
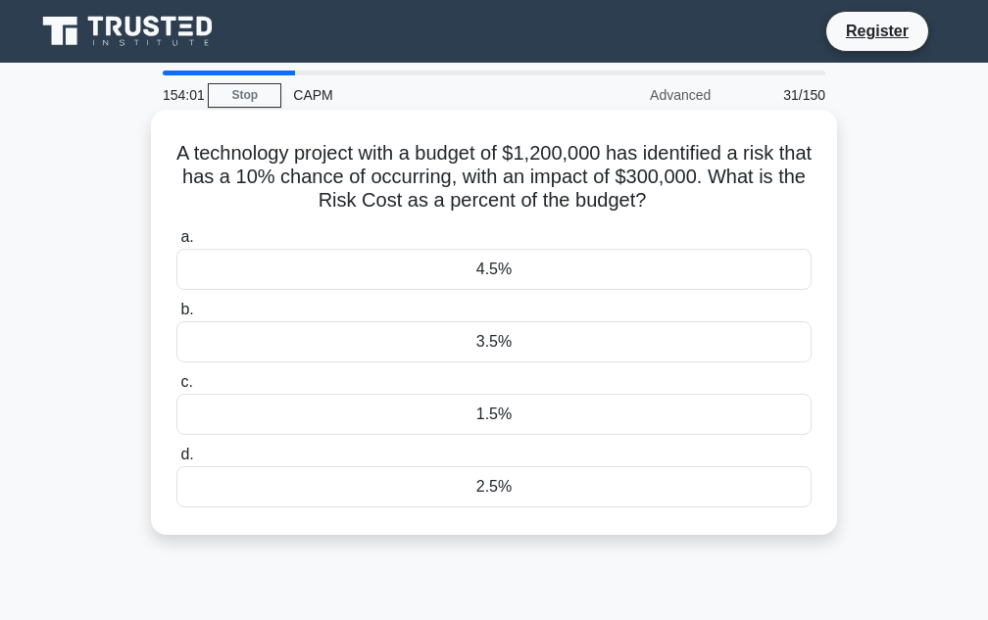
click at [488, 489] on div "2.5%" at bounding box center [493, 486] width 635 height 41
click at [176, 461] on input "d. 2.5%" at bounding box center [176, 455] width 0 height 13
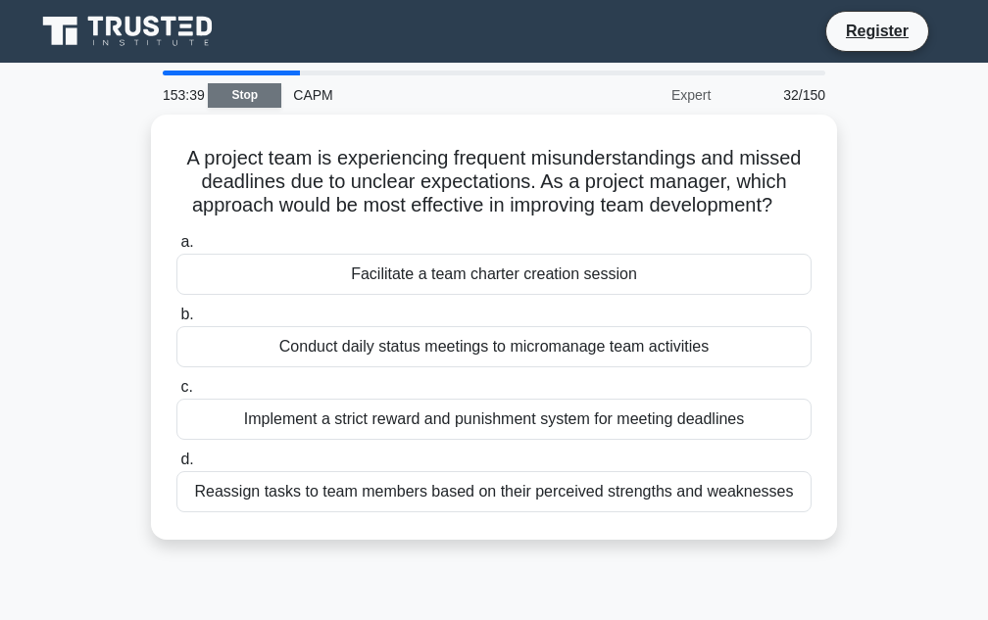
click at [236, 94] on link "Stop" at bounding box center [244, 95] width 73 height 24
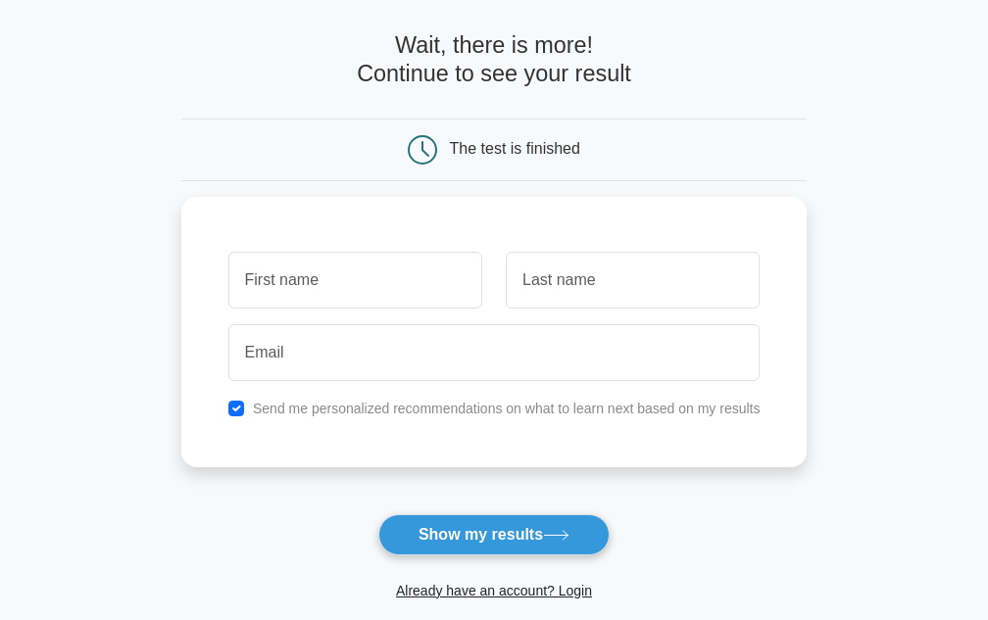
scroll to position [196, 0]
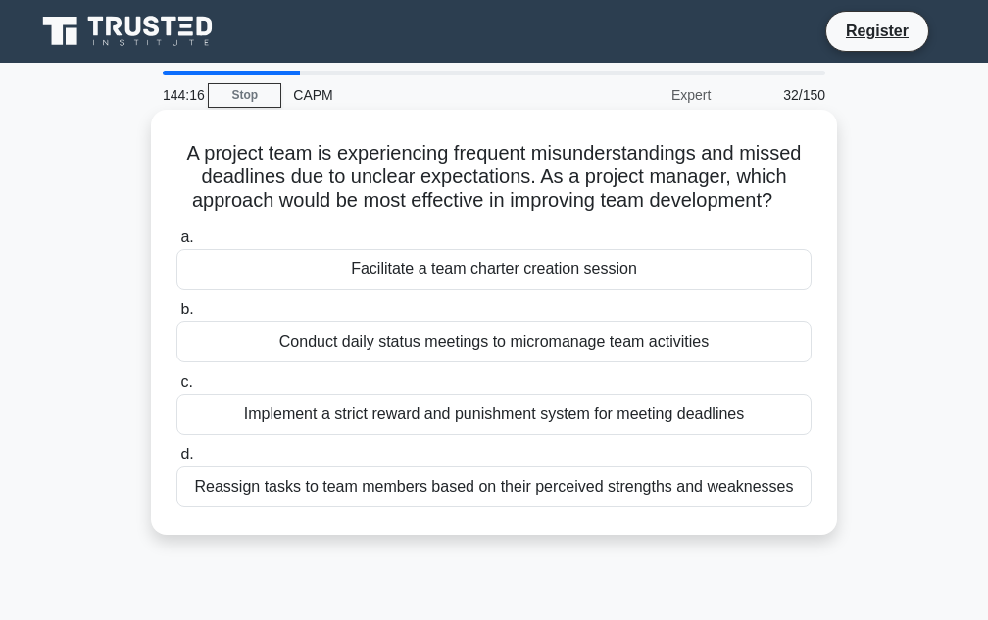
click at [518, 273] on div "Facilitate a team charter creation session" at bounding box center [493, 269] width 635 height 41
click at [176, 244] on input "a. Facilitate a team charter creation session" at bounding box center [176, 237] width 0 height 13
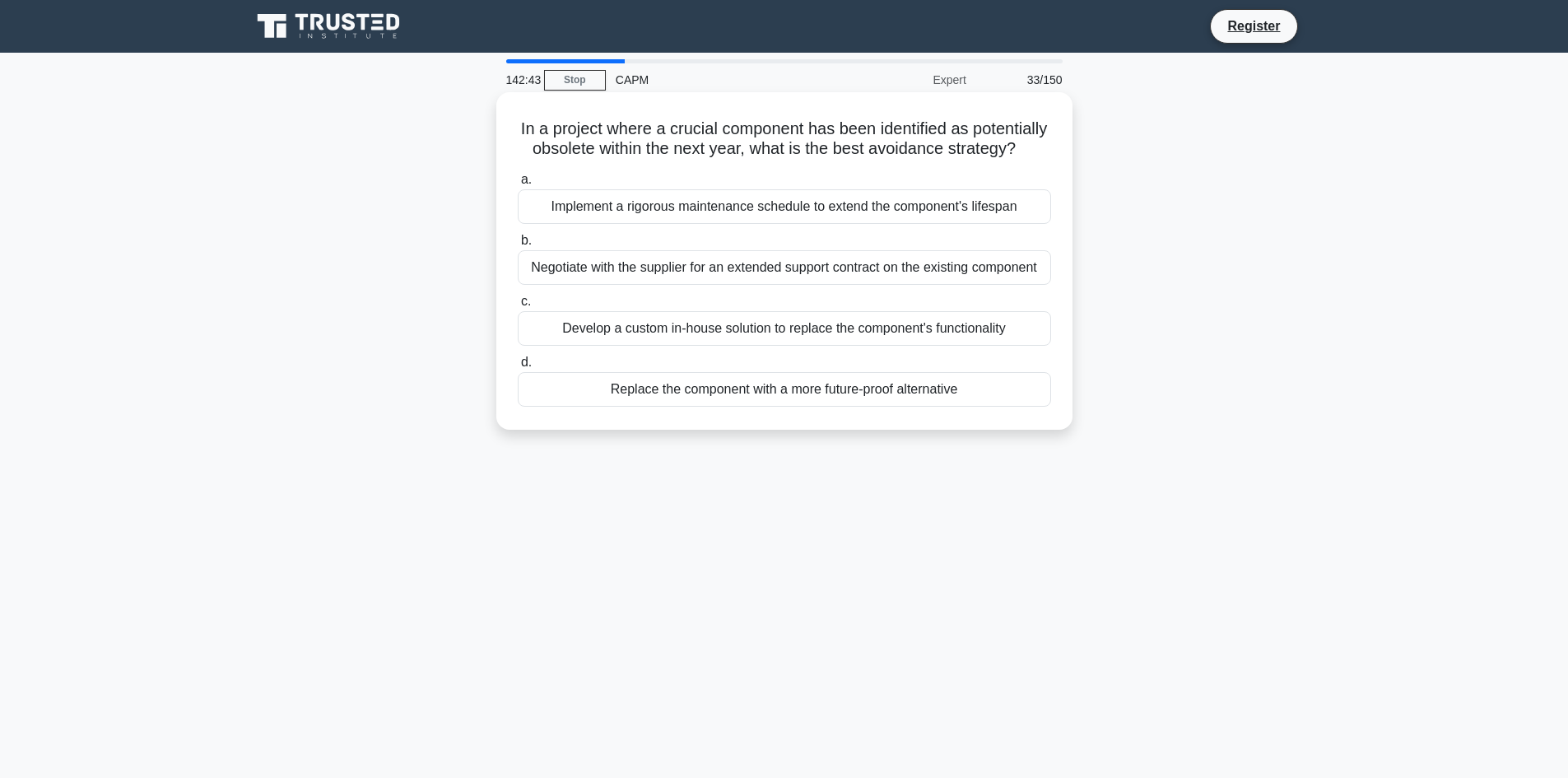
click at [841, 345] on div "Develop a custom in-house solution to replace the component's functionality" at bounding box center [784, 328] width 534 height 34
click at [518, 307] on input "c. Develop a custom in-house solution to replace the component's functionality" at bounding box center [518, 302] width 0 height 11
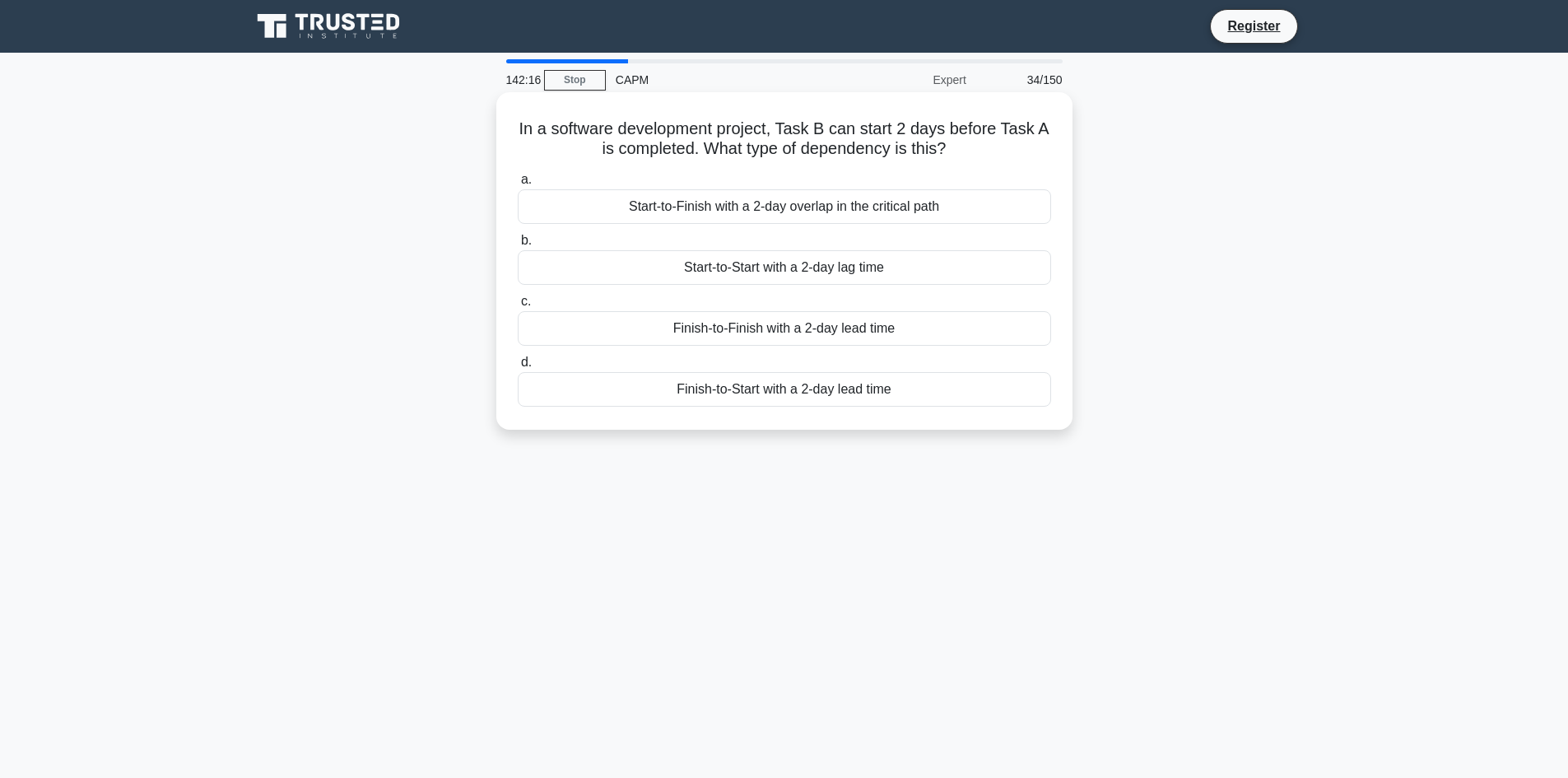
click at [833, 391] on div "Finish-to-Start with a 2-day lead time" at bounding box center [784, 389] width 534 height 34
click at [518, 368] on input "d. Finish-to-Start with a 2-day lead time" at bounding box center [518, 362] width 0 height 11
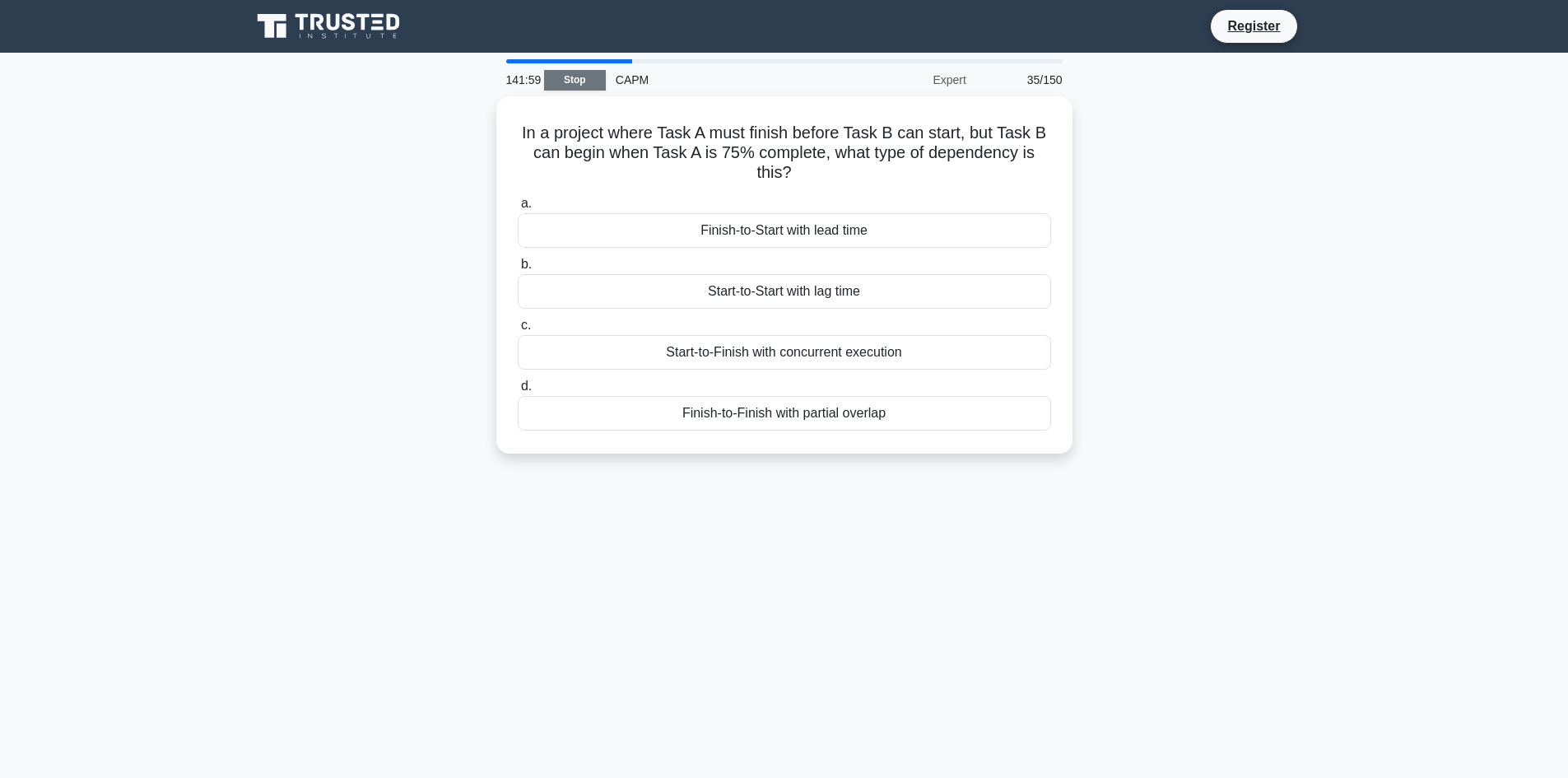
click at [584, 75] on link "Stop" at bounding box center [575, 80] width 61 height 20
click at [834, 229] on div "Finish-to-Start with lead time" at bounding box center [784, 226] width 534 height 34
click at [518, 205] on input "a. Finish-to-Start with lead time" at bounding box center [518, 199] width 0 height 11
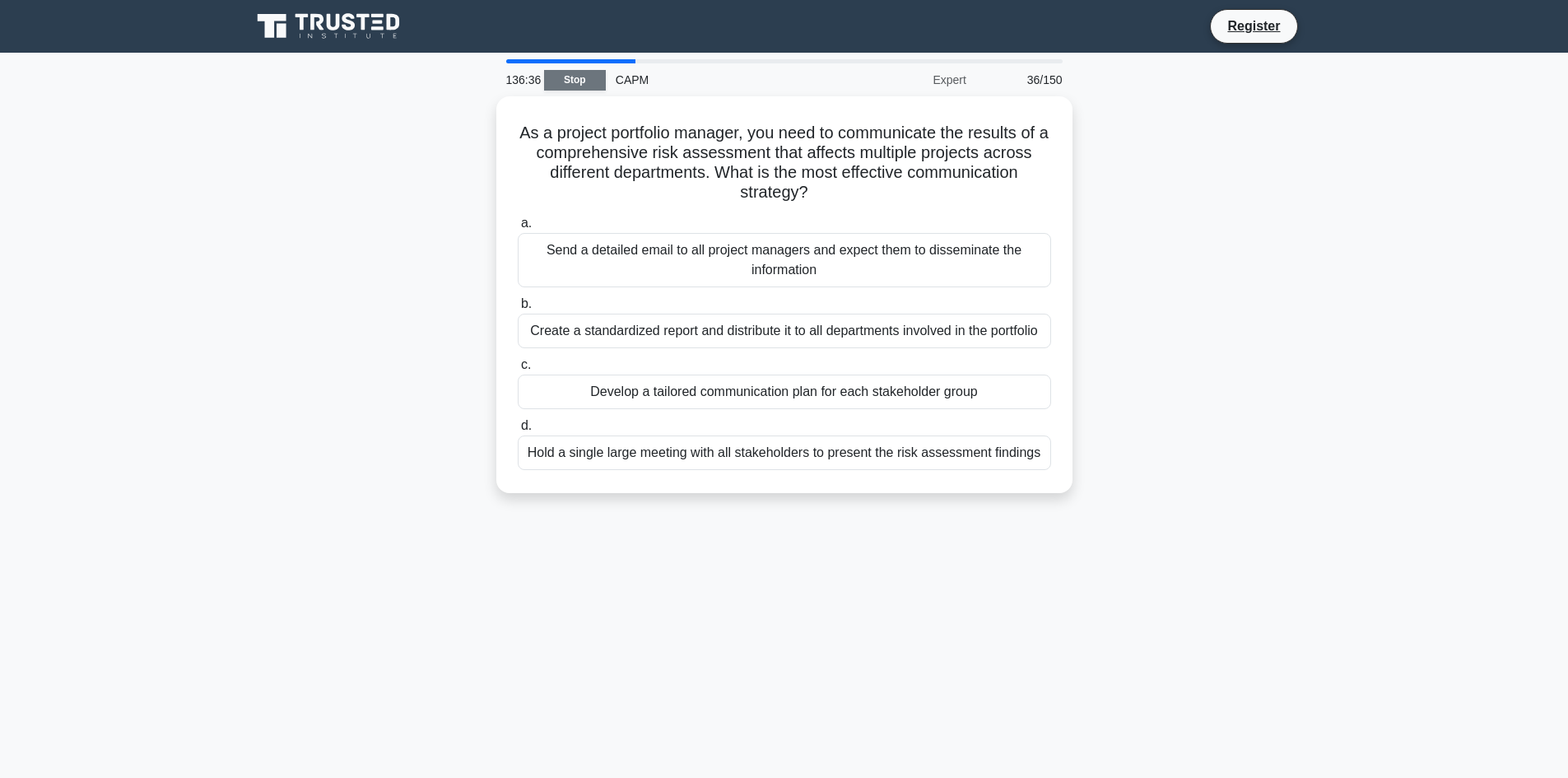
click at [581, 77] on link "Stop" at bounding box center [575, 80] width 61 height 20
click at [564, 81] on link "Stop" at bounding box center [575, 80] width 61 height 20
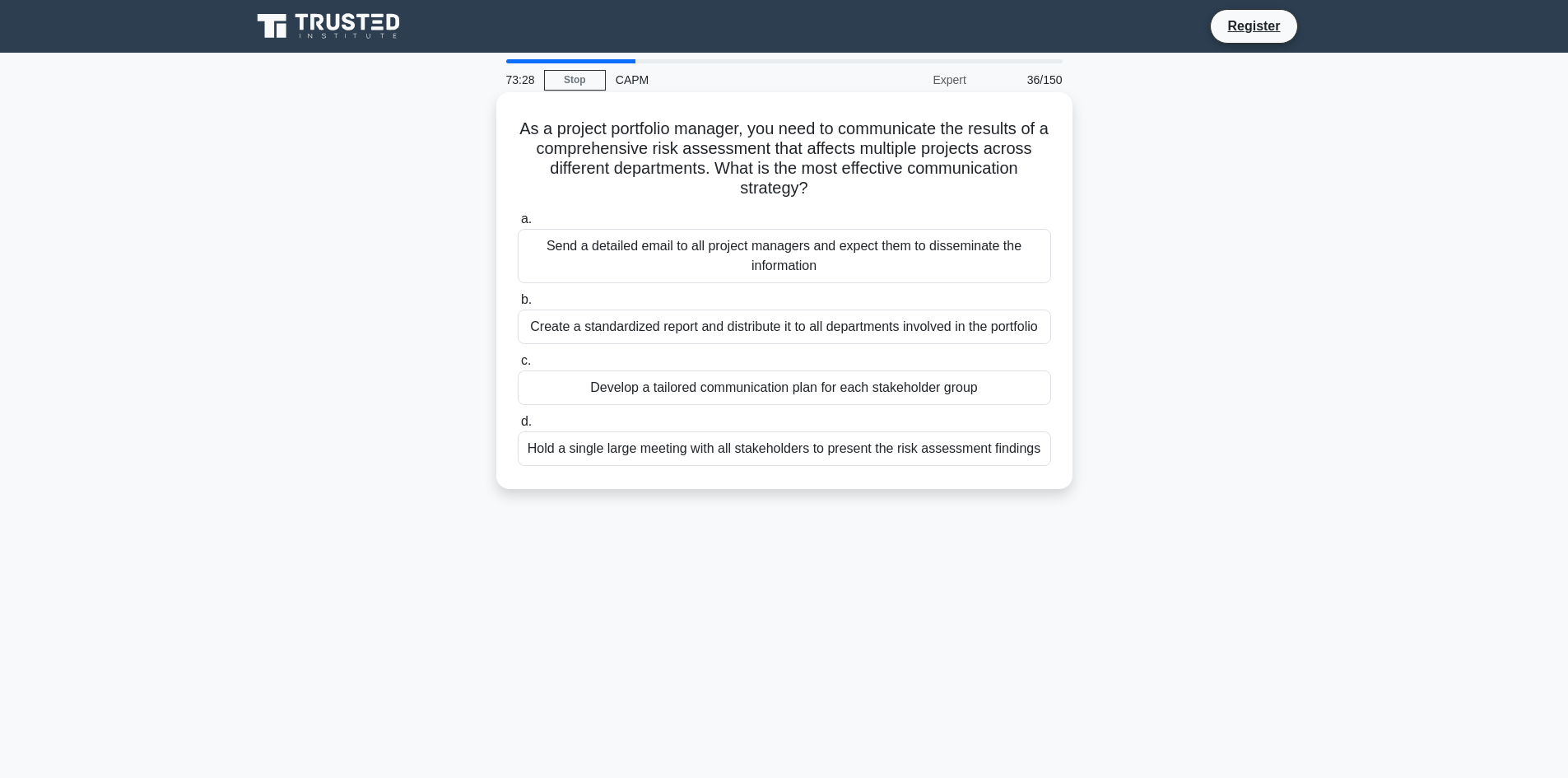
click at [774, 329] on div "Create a standardized report and distribute it to all departments involved in t…" at bounding box center [784, 326] width 534 height 34
click at [518, 305] on input "b. Create a standardized report and distribute it to all departments involved i…" at bounding box center [518, 300] width 0 height 11
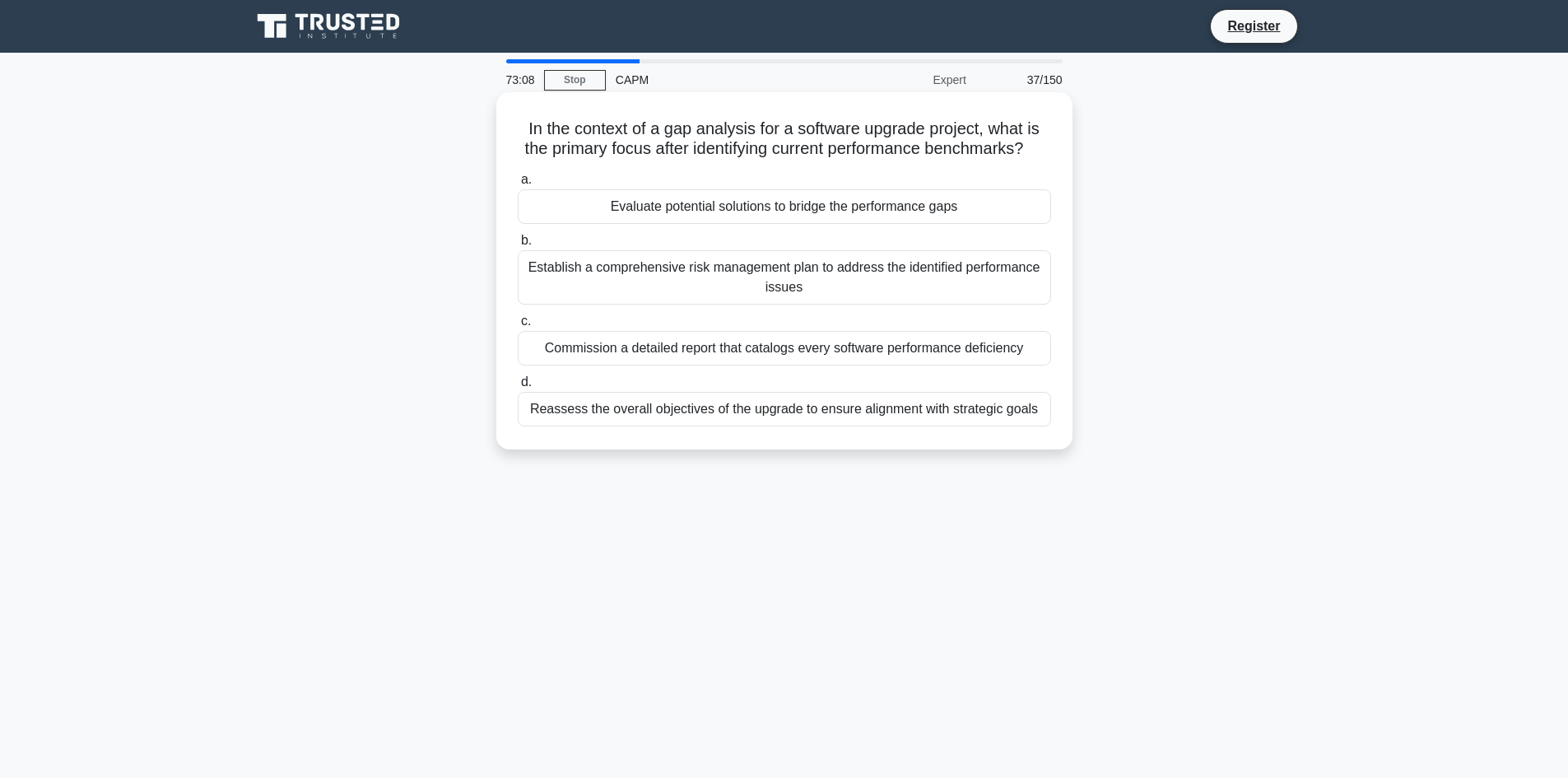
click at [750, 427] on div "Reassess the overall objectives of the upgrade to ensure alignment with strateg…" at bounding box center [784, 408] width 534 height 34
click at [518, 387] on input "d. Reassess the overall objectives of the upgrade to ensure alignment with stra…" at bounding box center [518, 382] width 0 height 11
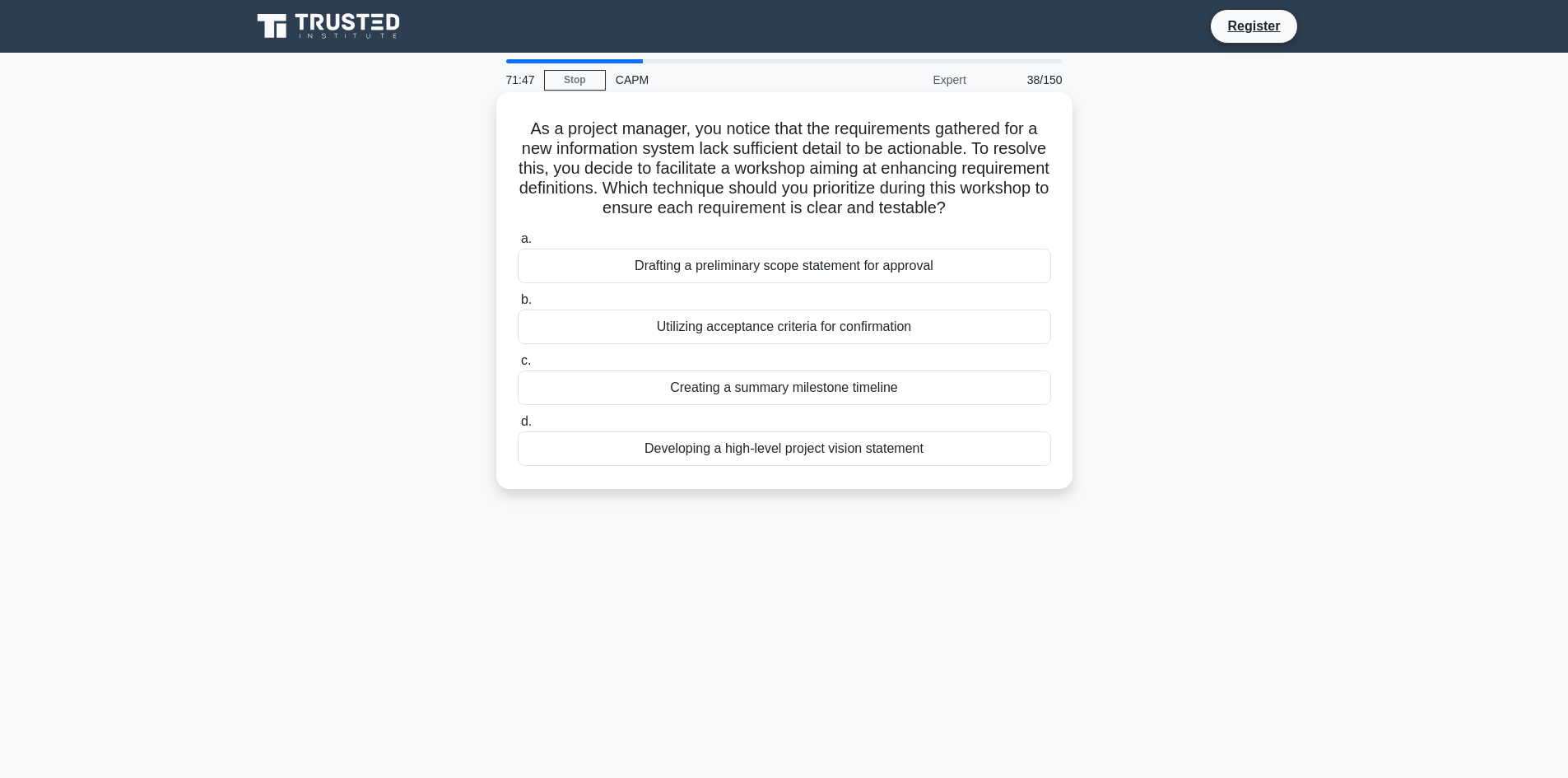
click at [706, 328] on div "Utilizing acceptance criteria for confirmation" at bounding box center [784, 326] width 534 height 34
click at [518, 305] on input "b. Utilizing acceptance criteria for confirmation" at bounding box center [518, 300] width 0 height 11
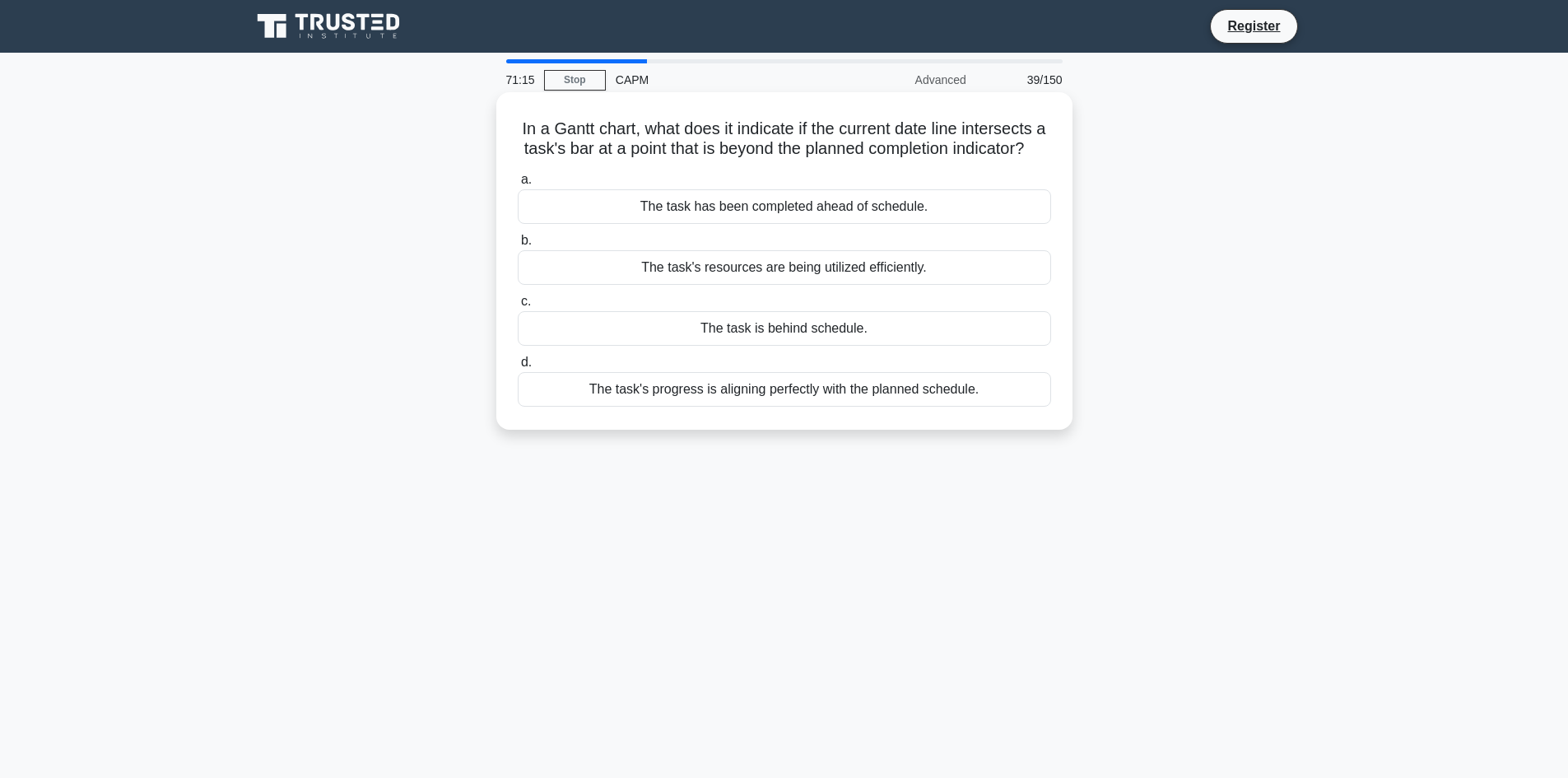
click at [831, 345] on div "The task is behind schedule." at bounding box center [784, 328] width 534 height 34
click at [518, 307] on input "c. The task is behind schedule." at bounding box center [518, 302] width 0 height 11
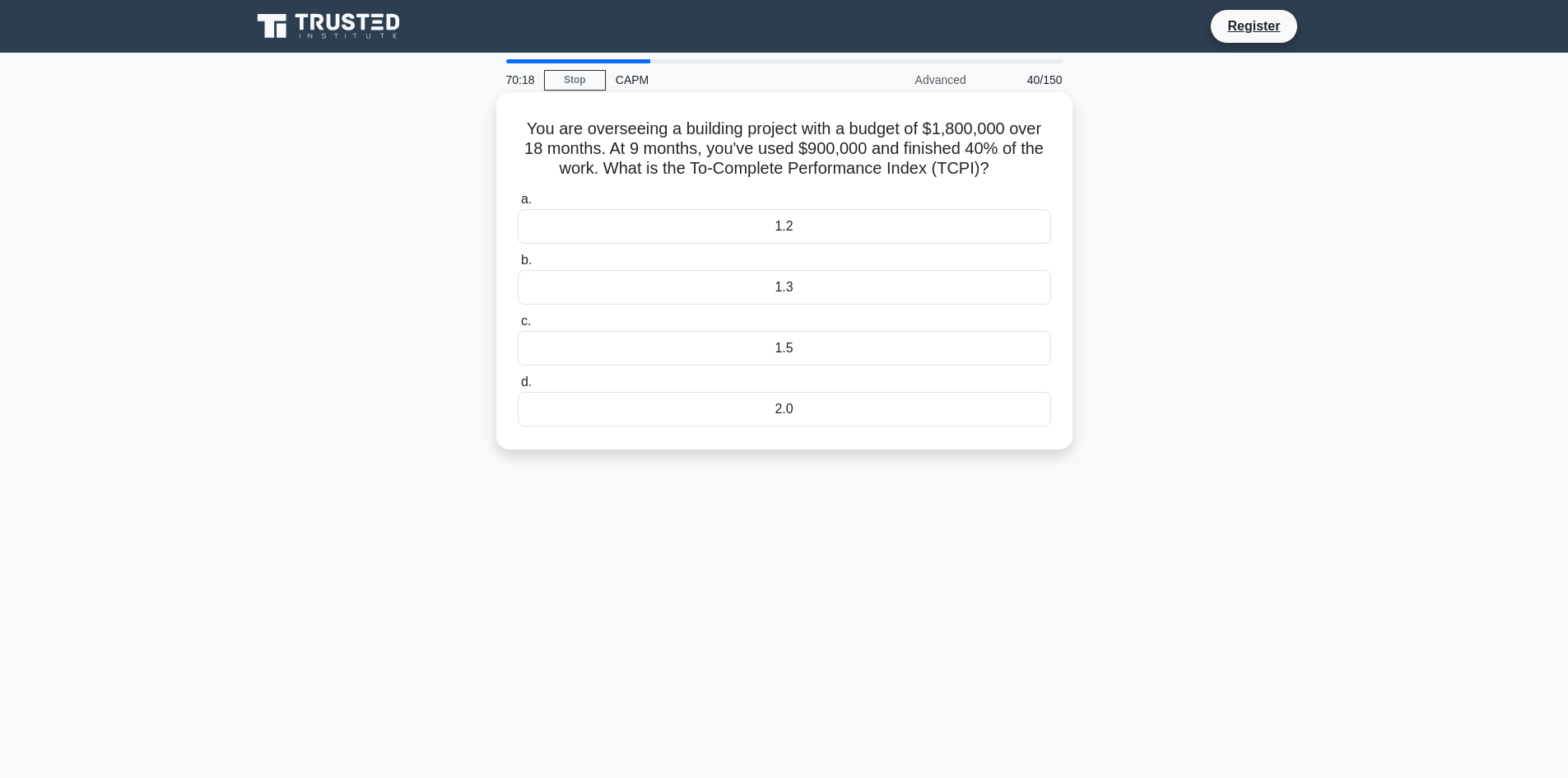
click at [776, 294] on div "1.3" at bounding box center [784, 286] width 534 height 34
click at [518, 265] on input "b. 1.3" at bounding box center [518, 260] width 0 height 11
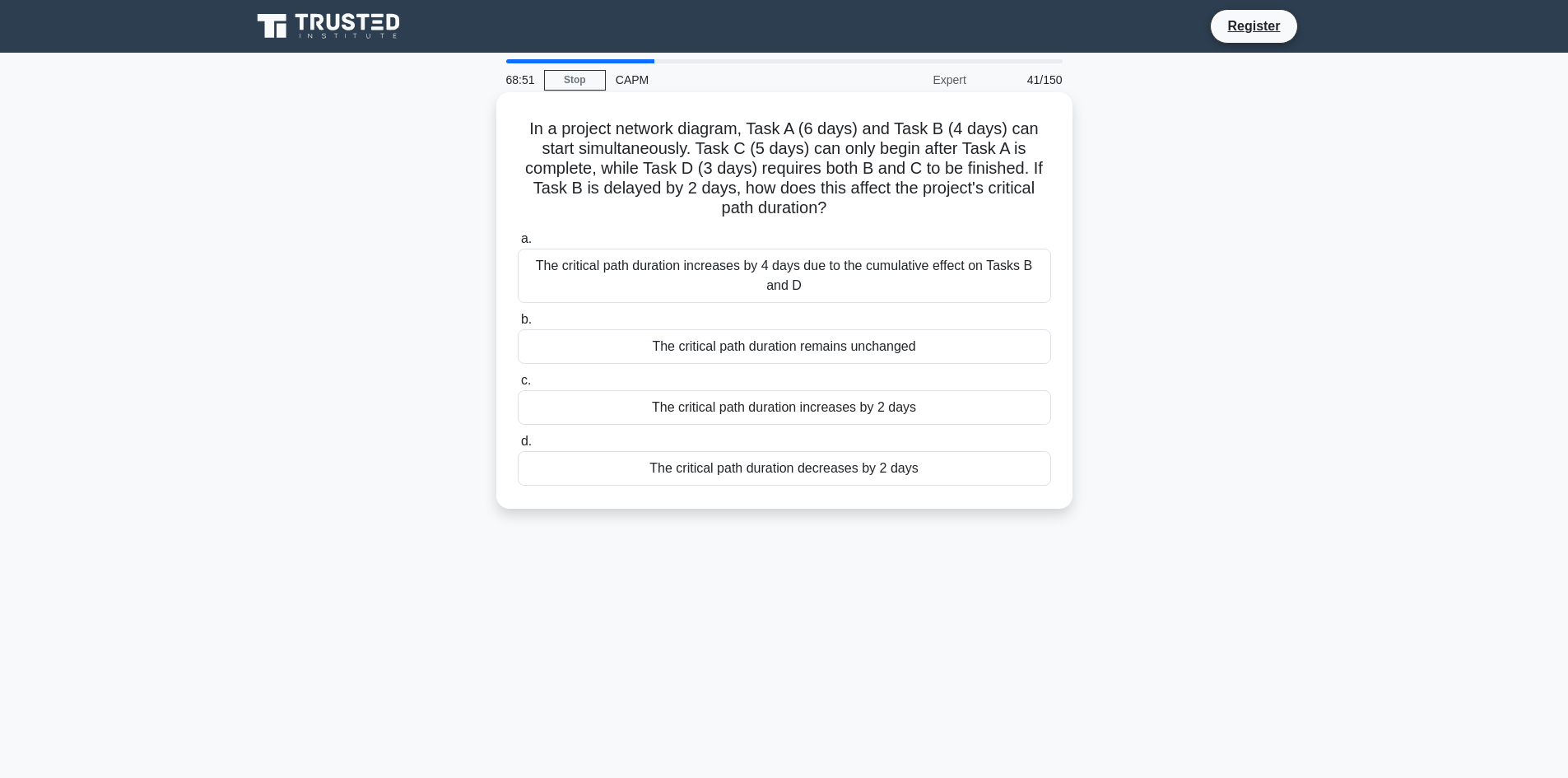
click at [898, 411] on div "The critical path duration increases by 2 days" at bounding box center [784, 407] width 534 height 34
click at [518, 386] on input "c. The critical path duration increases by 2 days" at bounding box center [518, 381] width 0 height 11
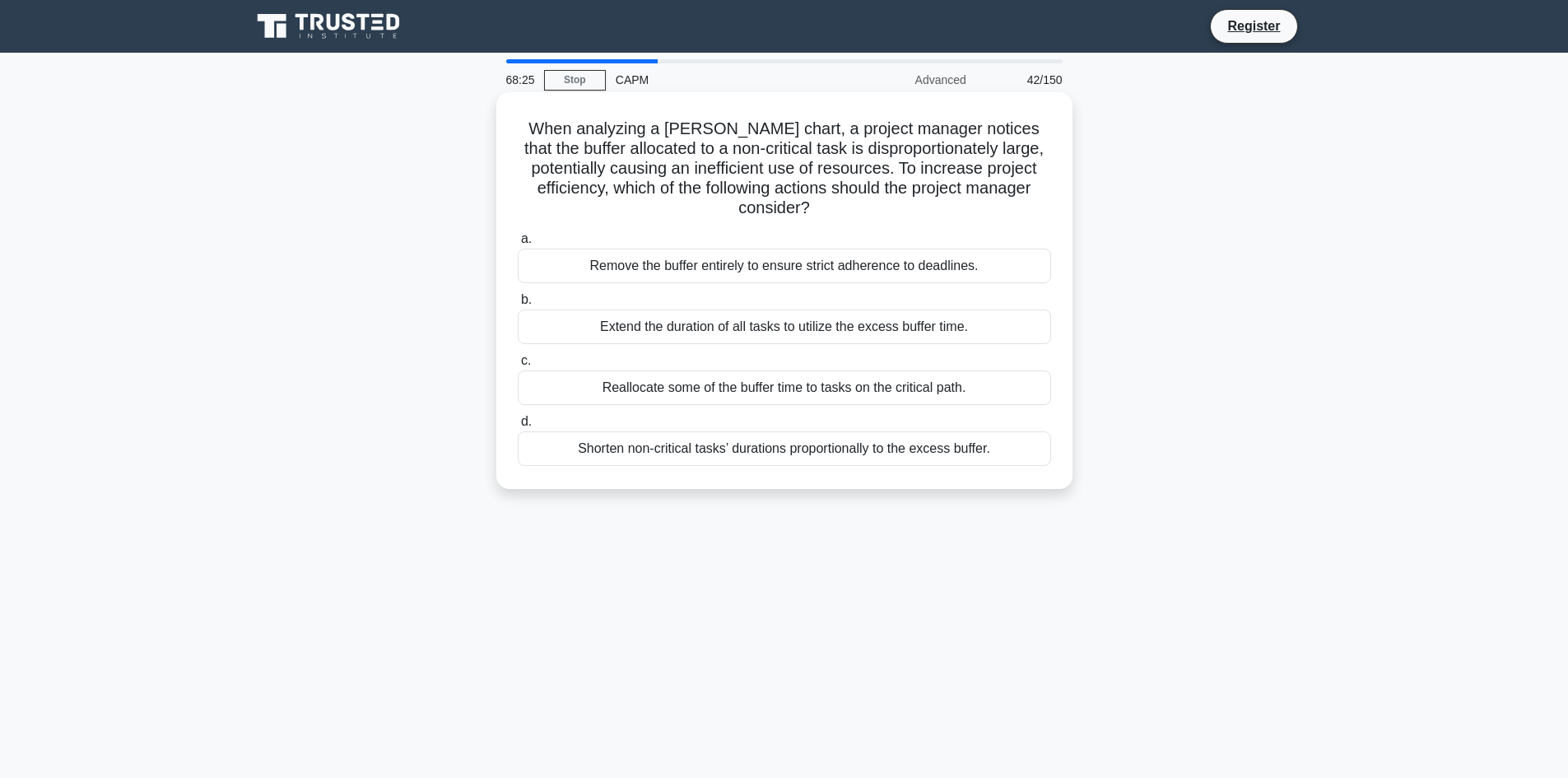
click at [764, 386] on div "Reallocate some of the buffer time to tasks on the critical path." at bounding box center [784, 387] width 534 height 34
click at [518, 366] on input "c. Reallocate some of the buffer time to tasks on the critical path." at bounding box center [518, 360] width 0 height 11
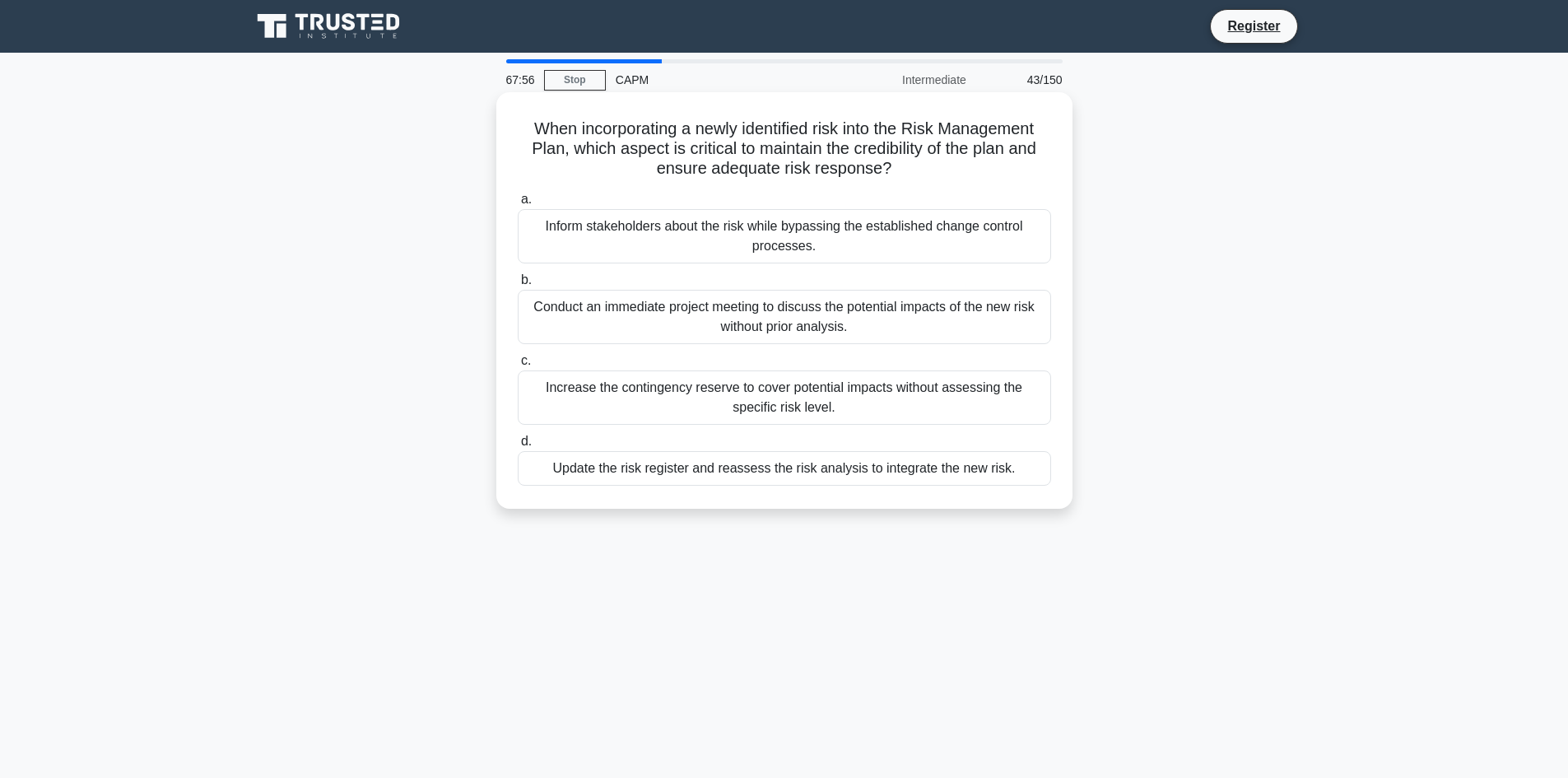
click at [681, 471] on div "Update the risk register and reassess the risk analysis to integrate the new ri…" at bounding box center [784, 468] width 534 height 34
click at [518, 447] on input "d. Update the risk register and reassess the risk analysis to integrate the new…" at bounding box center [518, 441] width 0 height 11
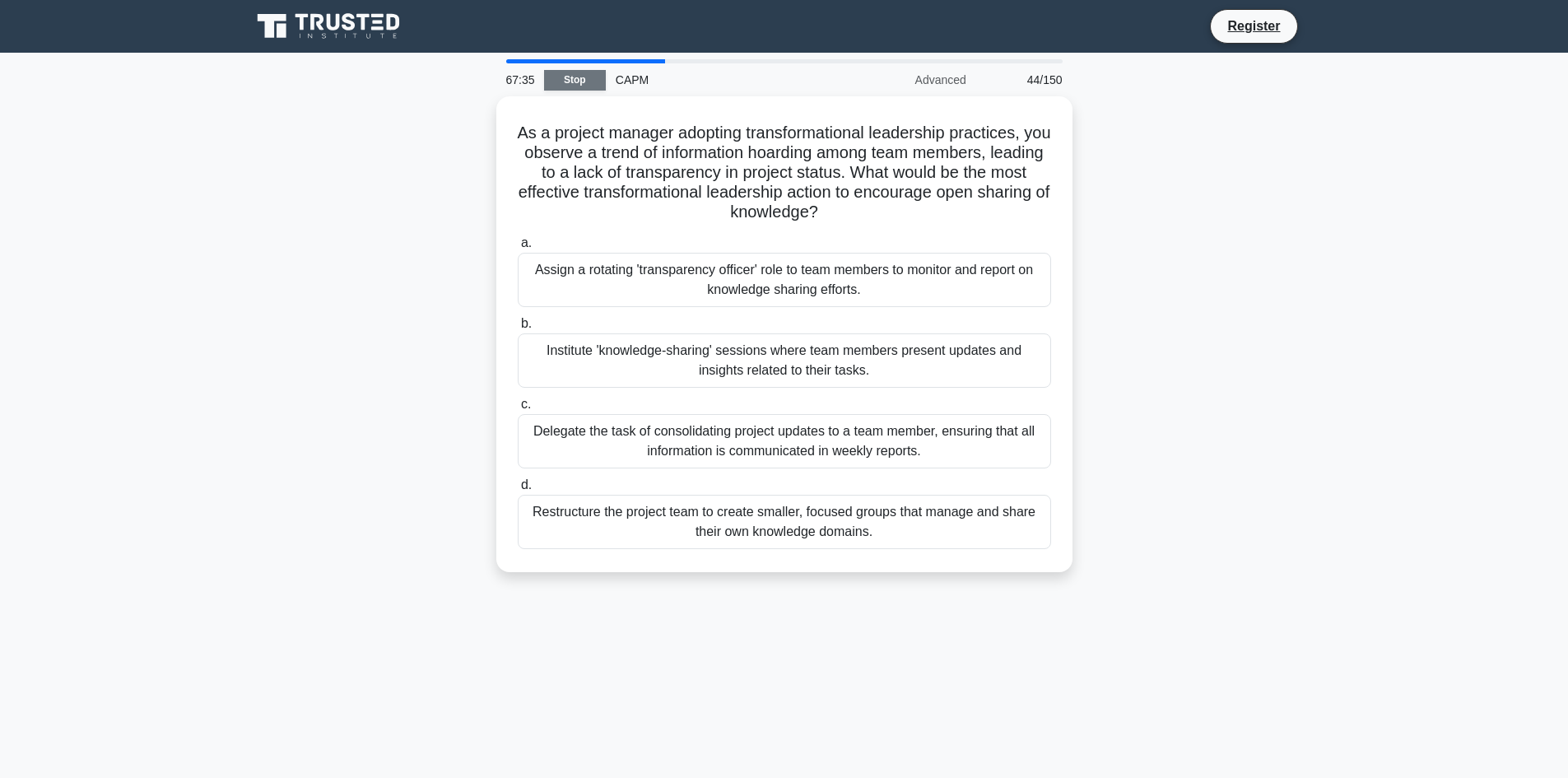
click at [578, 78] on link "Stop" at bounding box center [575, 80] width 61 height 20
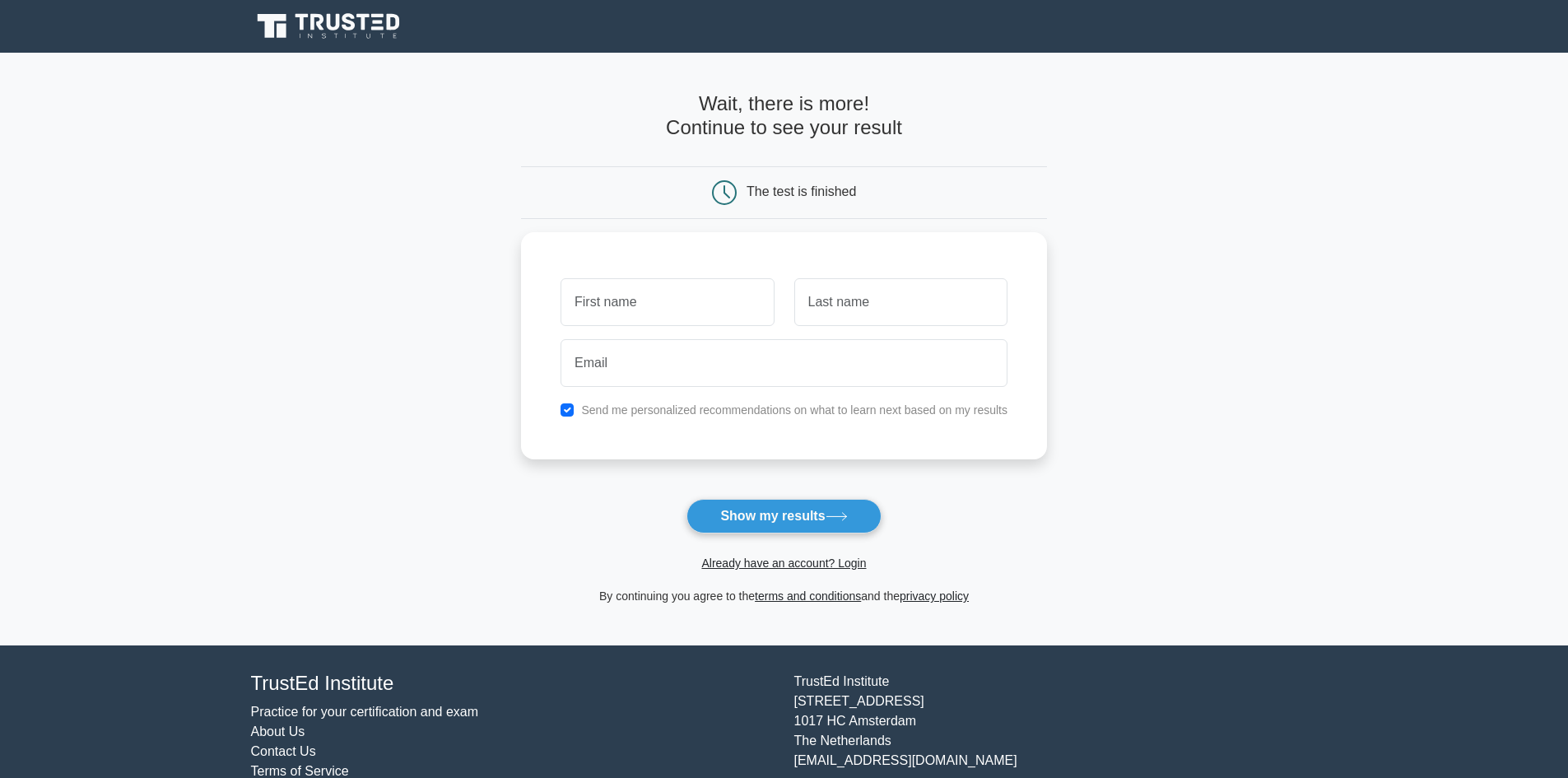
click at [681, 305] on input "text" at bounding box center [667, 302] width 213 height 48
type input "[PERSON_NAME]"
type input "Cassity"
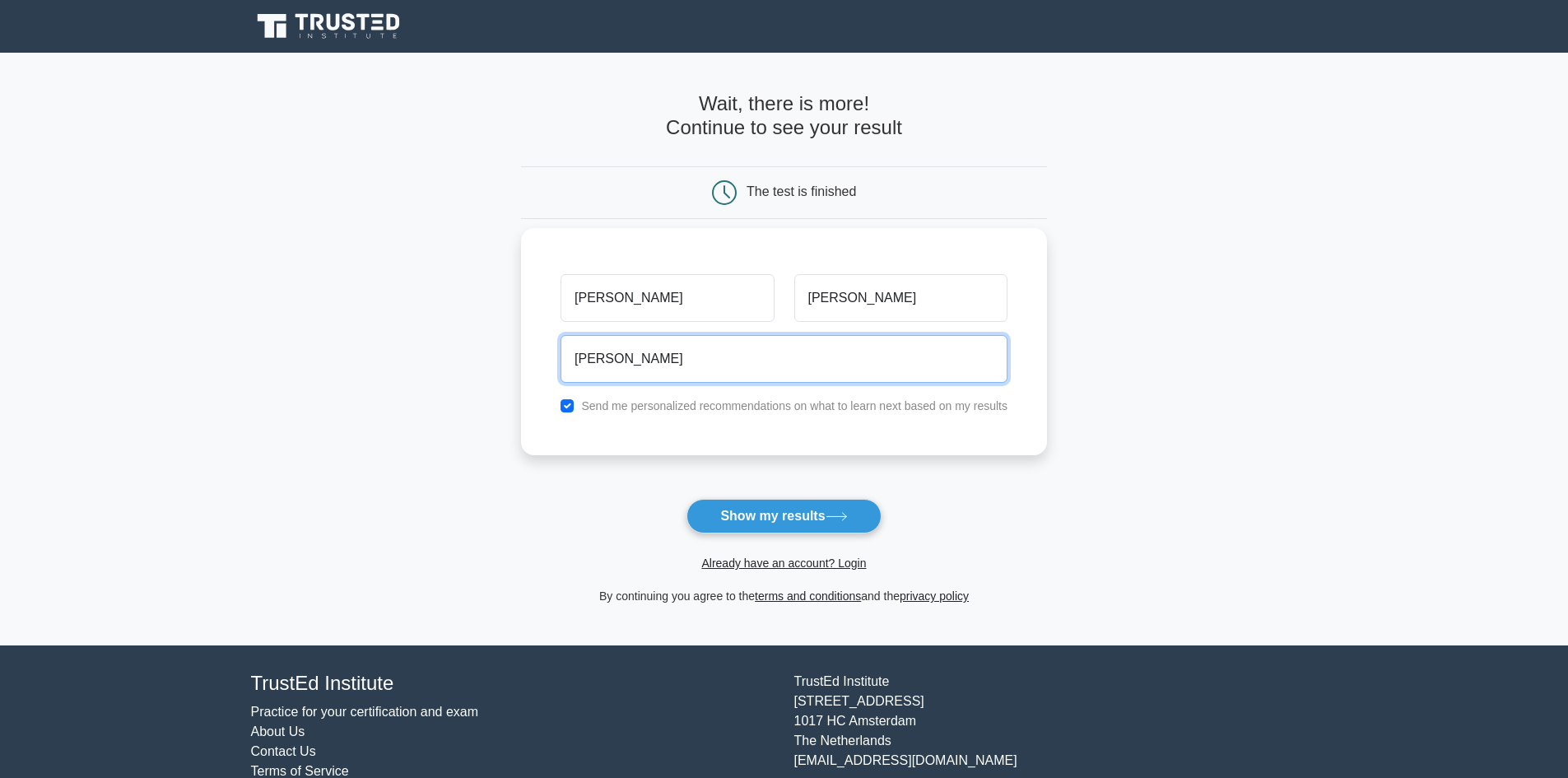
type input "brittneycassity16@gmail.com"
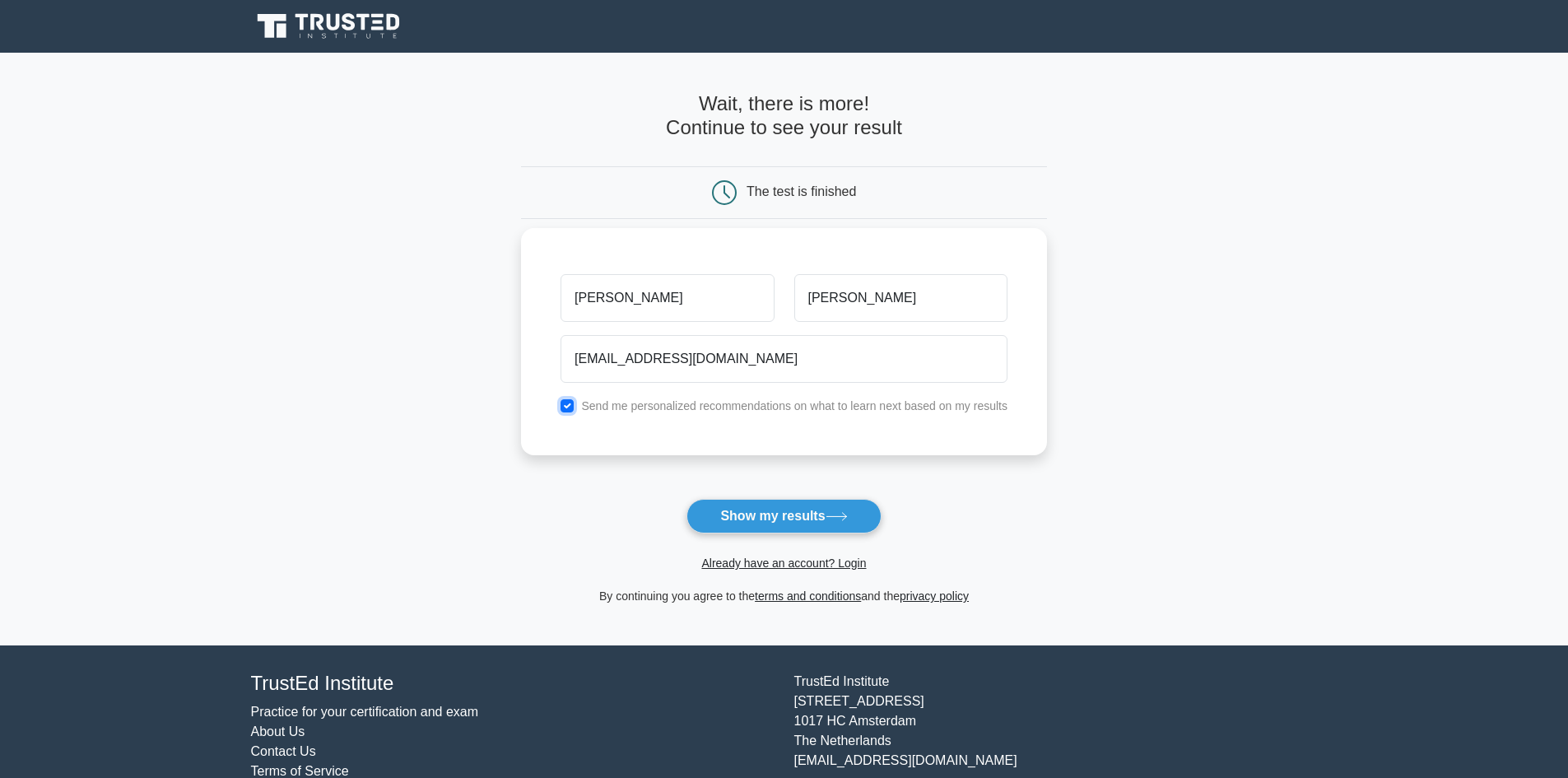
click at [564, 405] on input "checkbox" at bounding box center [567, 406] width 13 height 13
checkbox input "false"
click at [801, 514] on button "Show my results" at bounding box center [783, 516] width 194 height 34
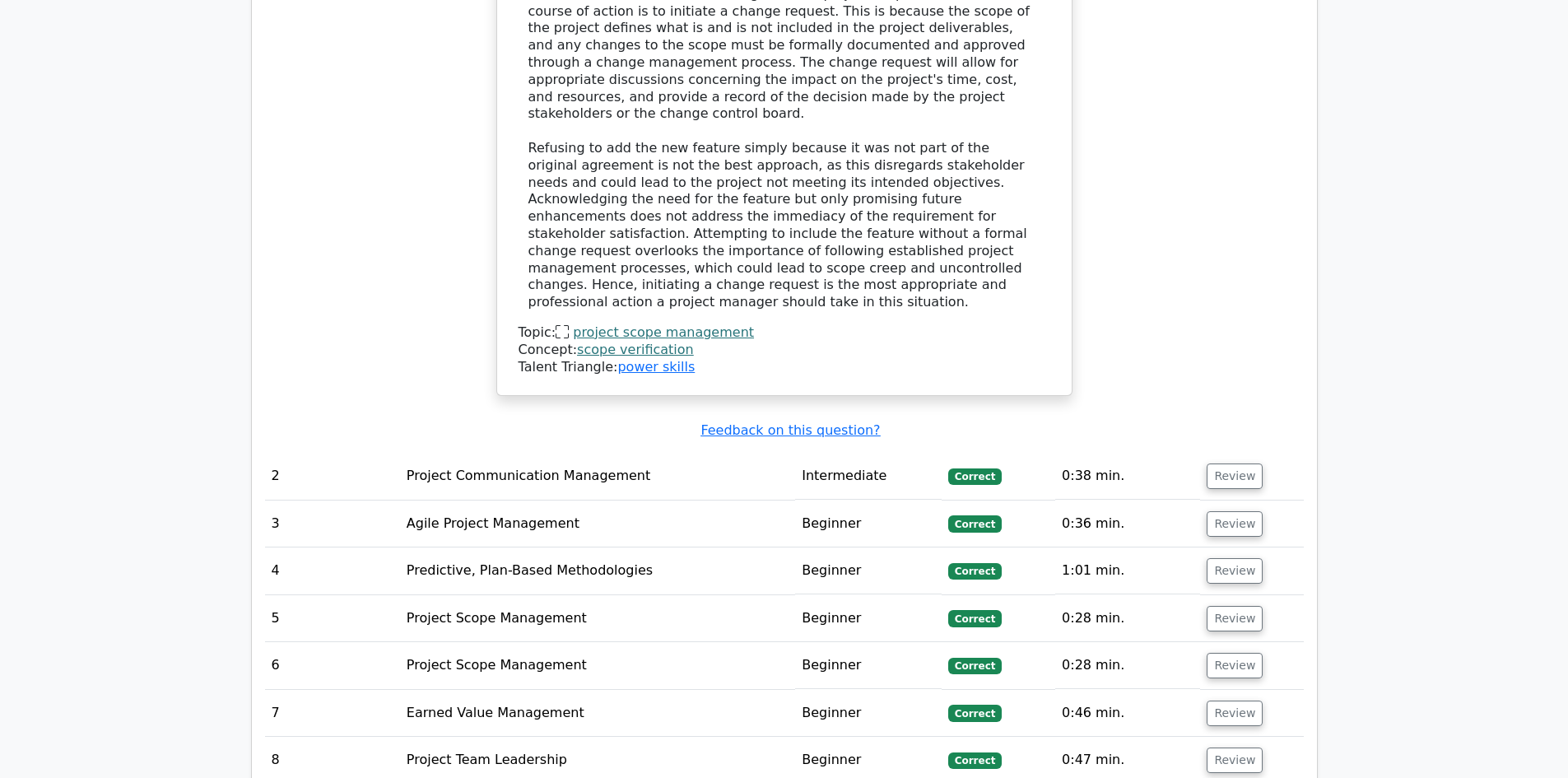
scroll to position [2799, 0]
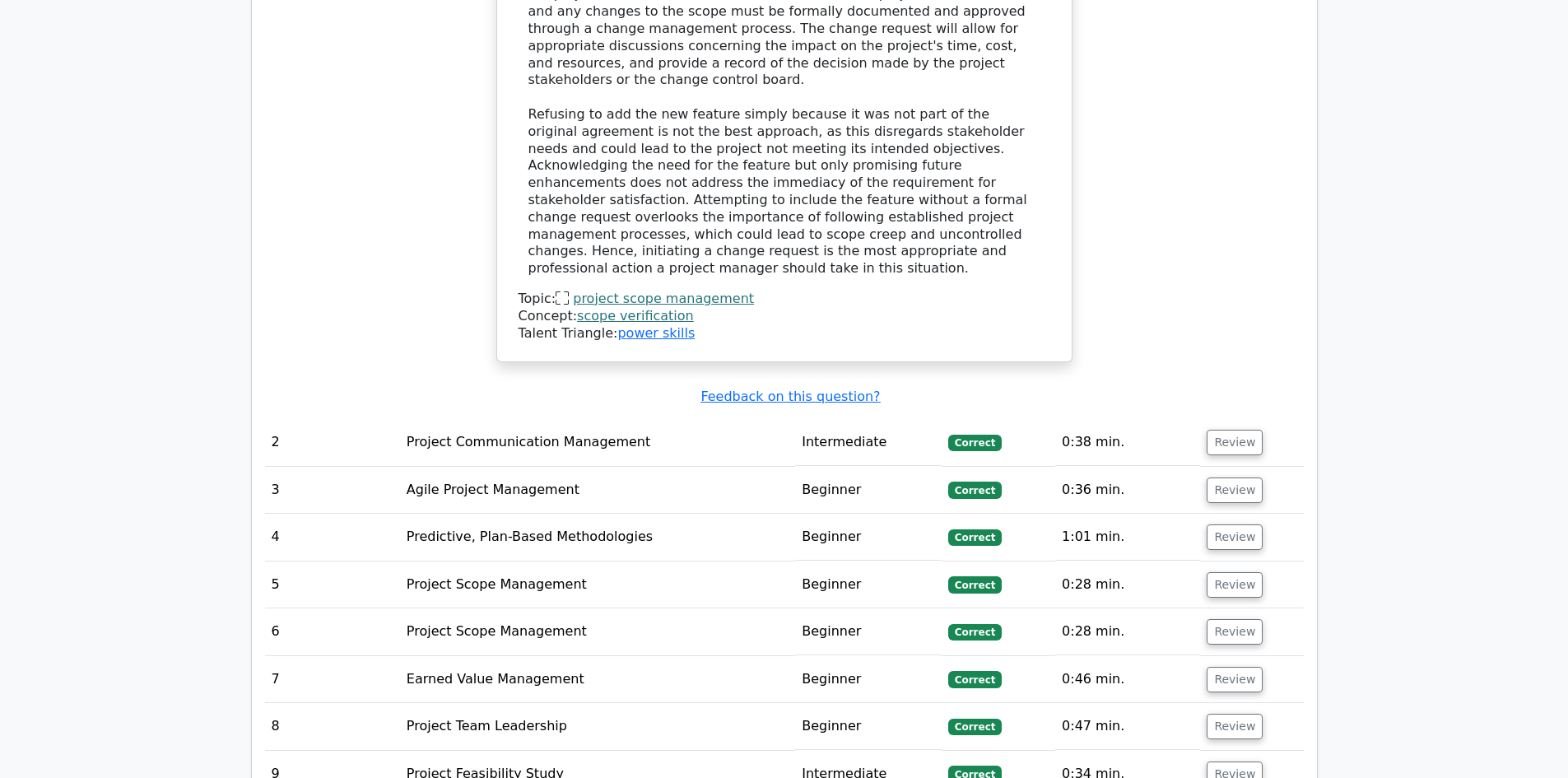
click at [1160, 419] on td "0:38 min." at bounding box center [1128, 443] width 145 height 47
click at [1213, 429] on button "Review" at bounding box center [1234, 442] width 56 height 25
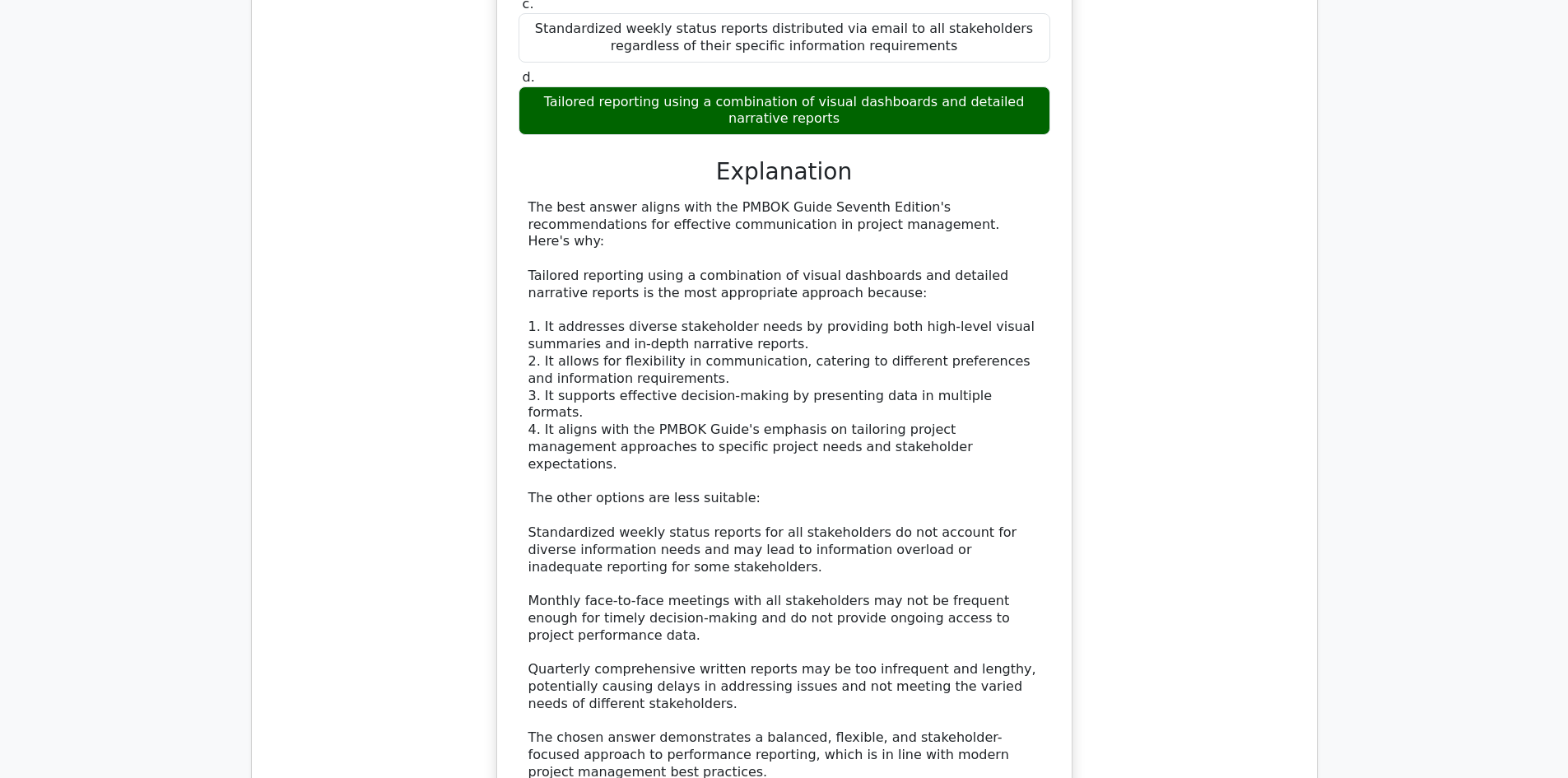
scroll to position [3869, 0]
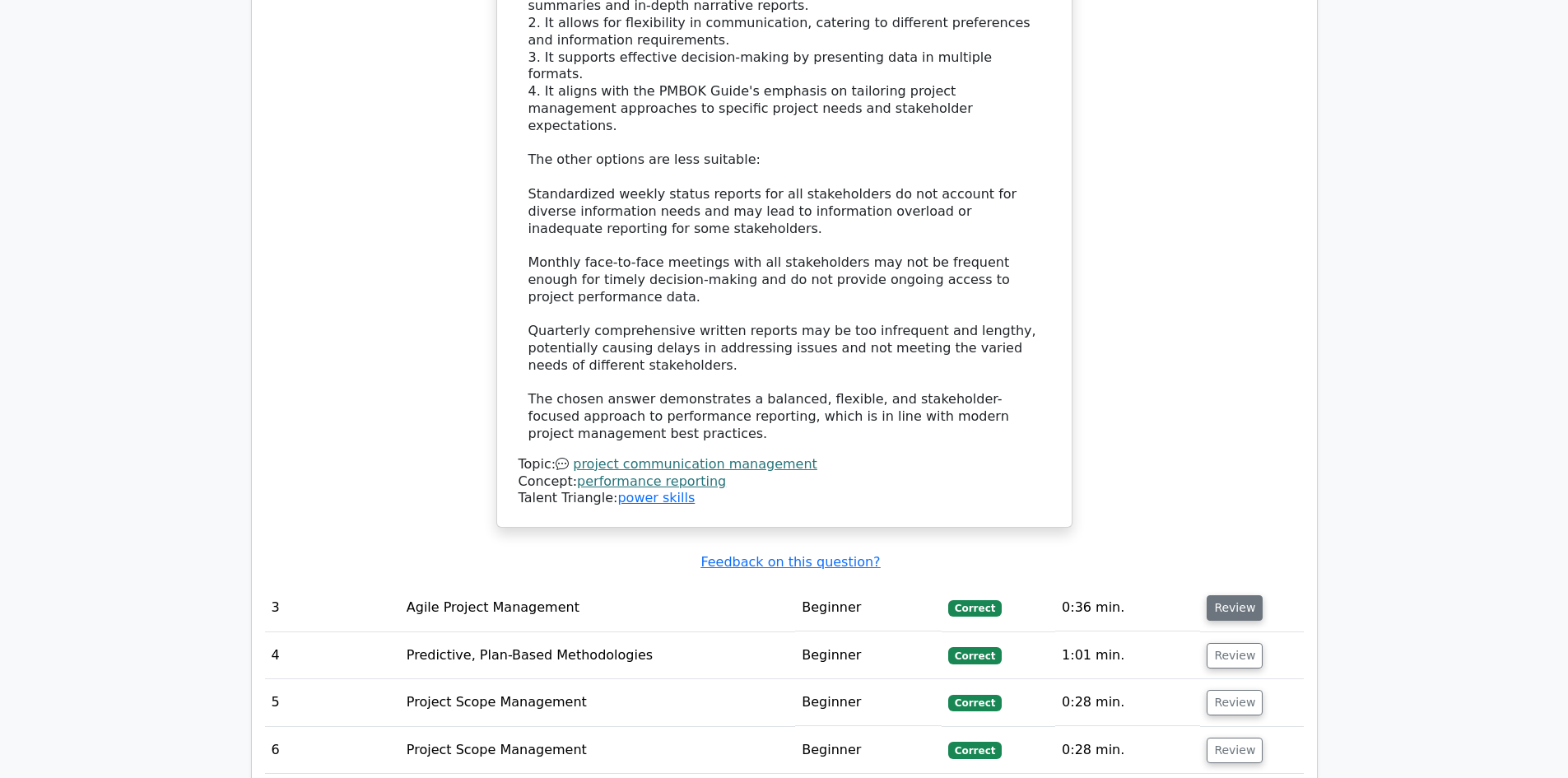
click at [1234, 595] on button "Review" at bounding box center [1234, 607] width 56 height 25
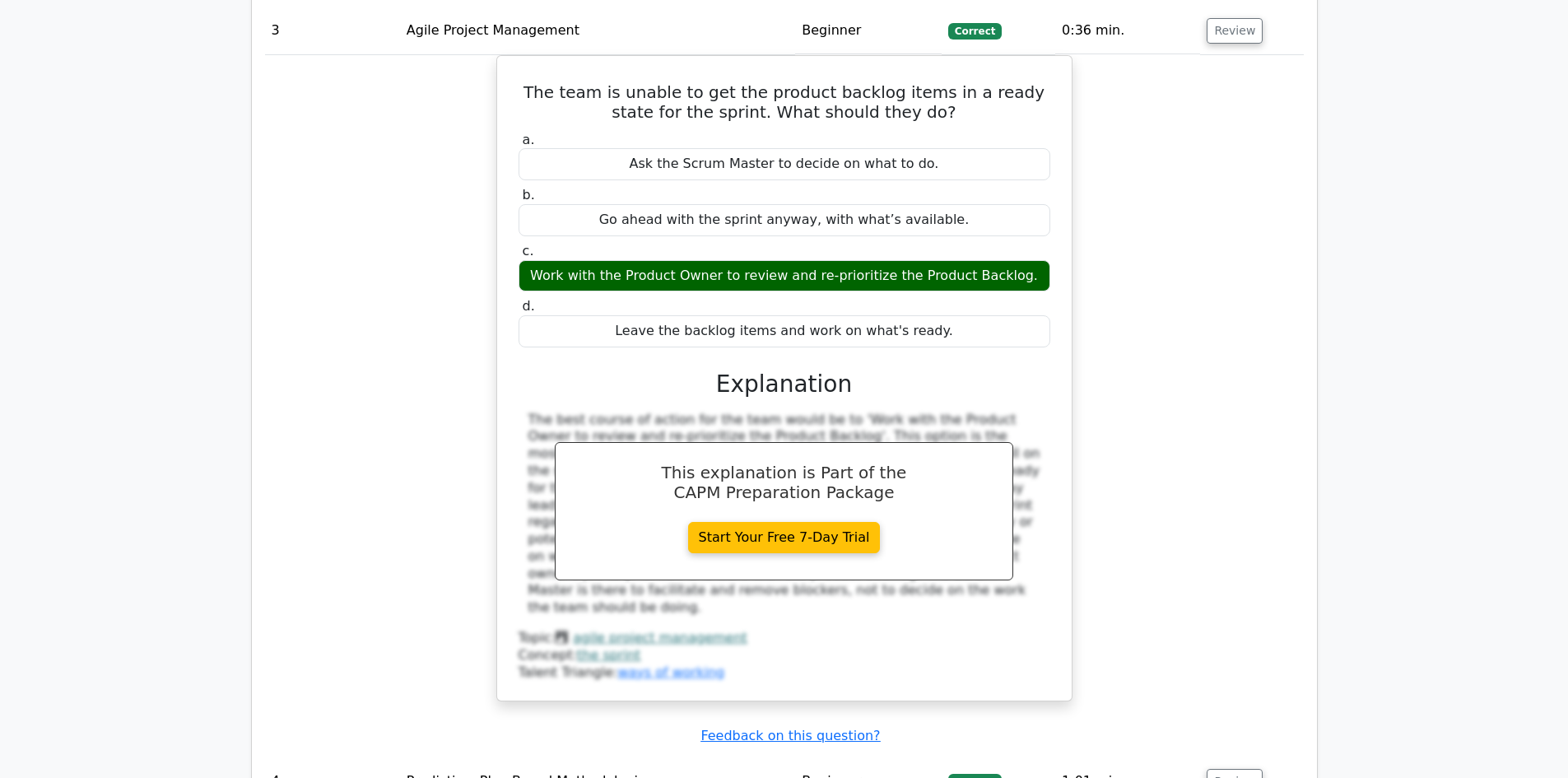
scroll to position [4528, 0]
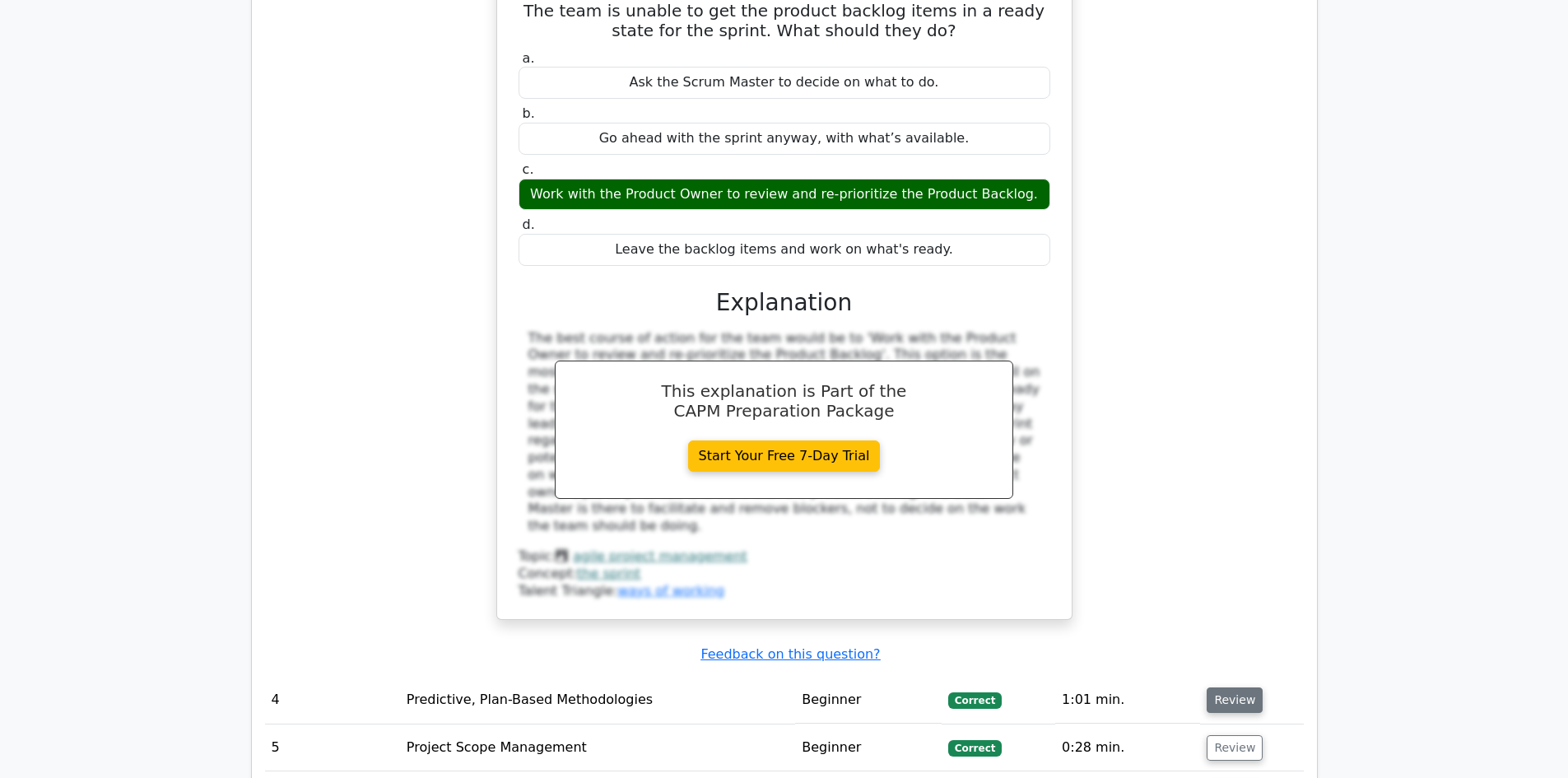
click at [1232, 687] on button "Review" at bounding box center [1234, 700] width 56 height 25
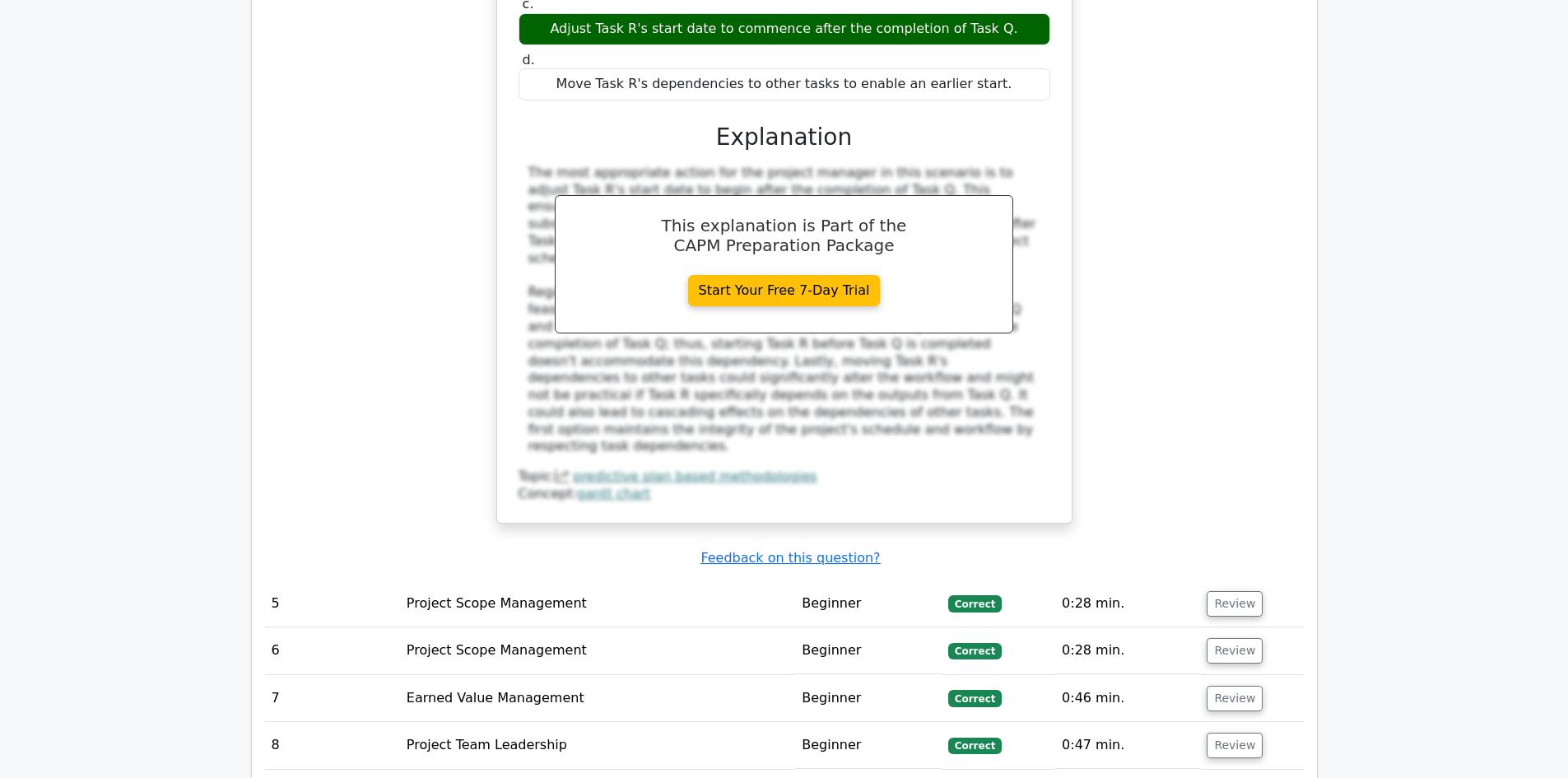
scroll to position [5597, 0]
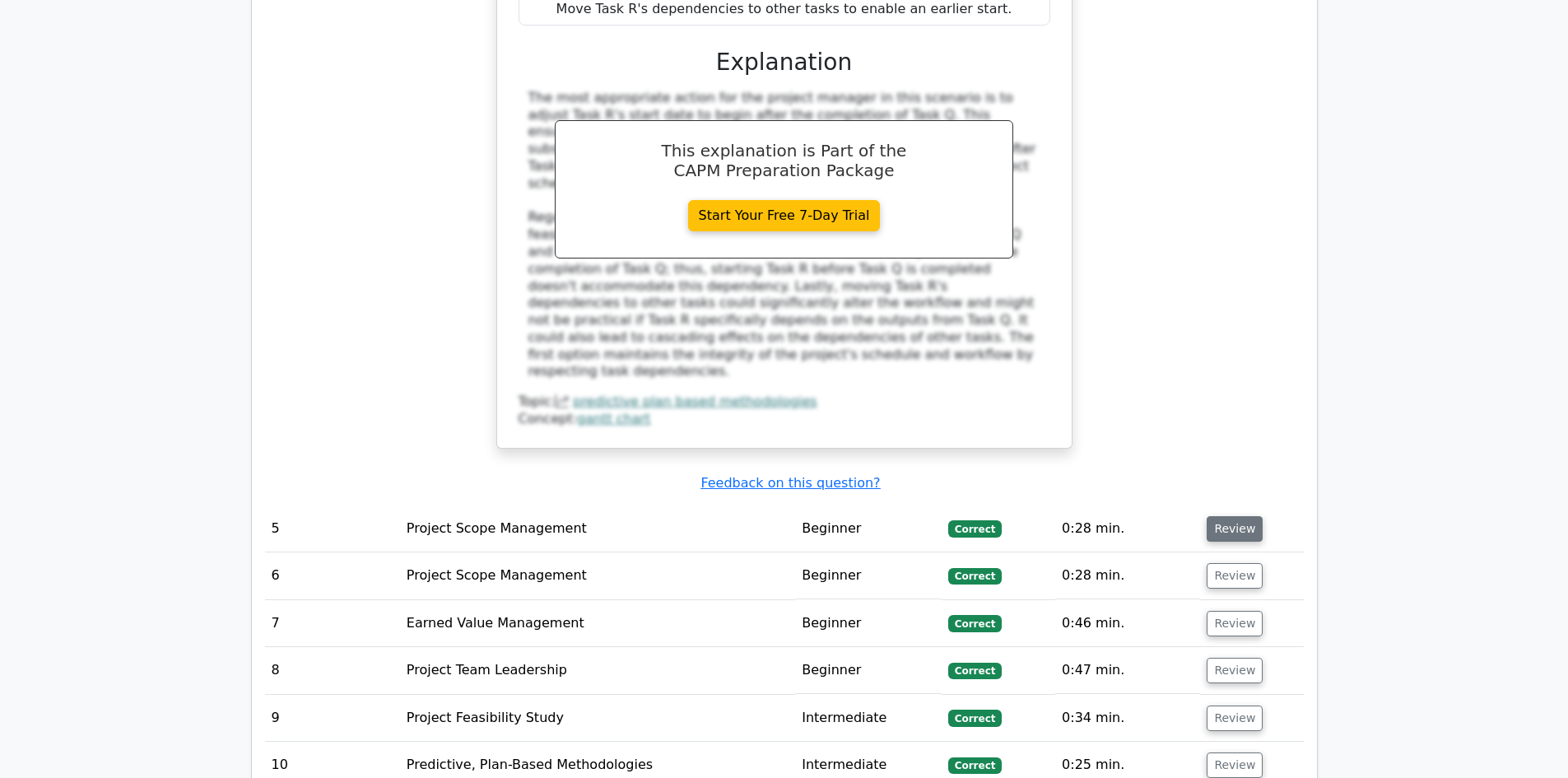
click at [1242, 516] on button "Review" at bounding box center [1234, 528] width 56 height 25
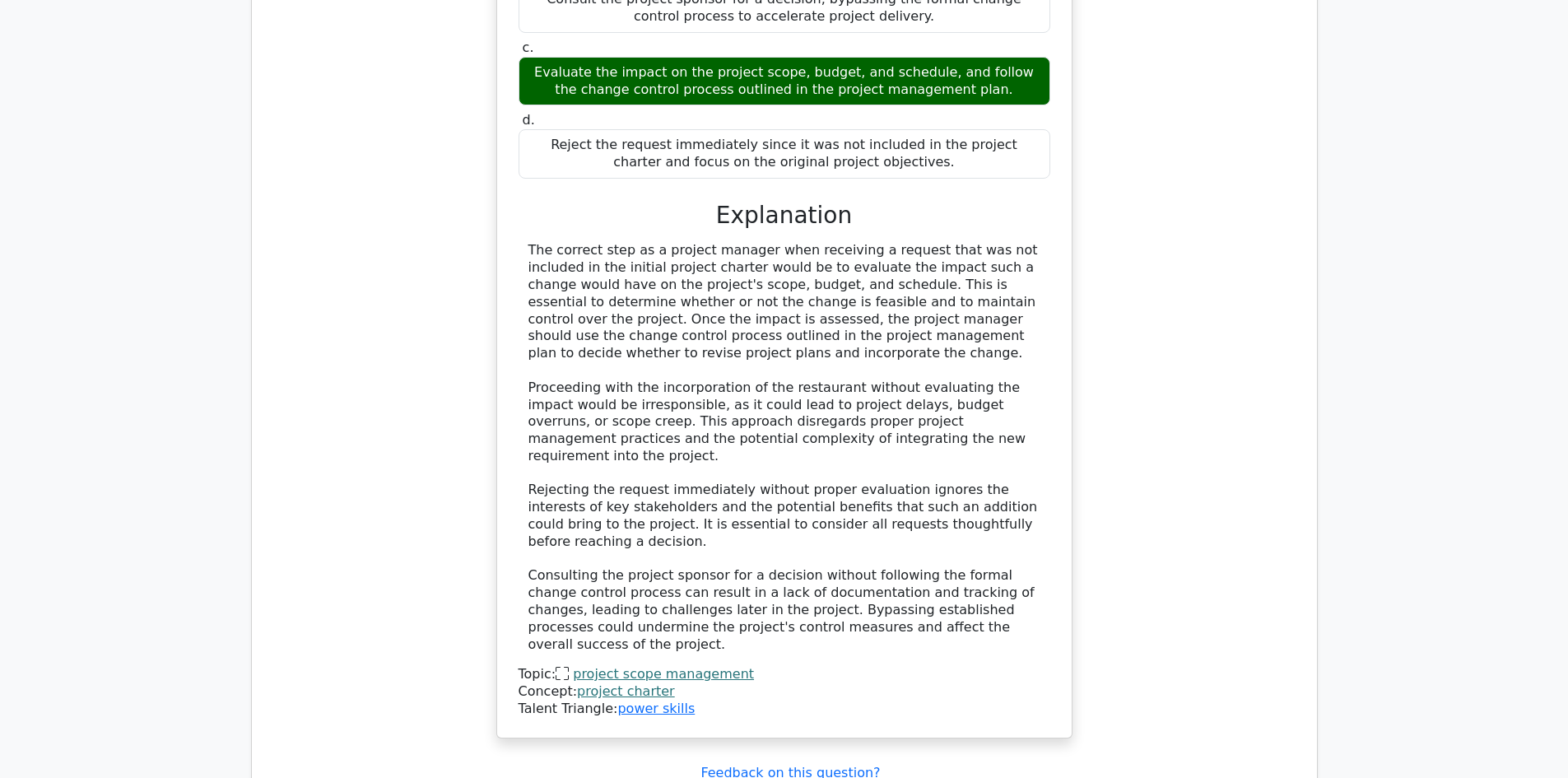
scroll to position [6503, 0]
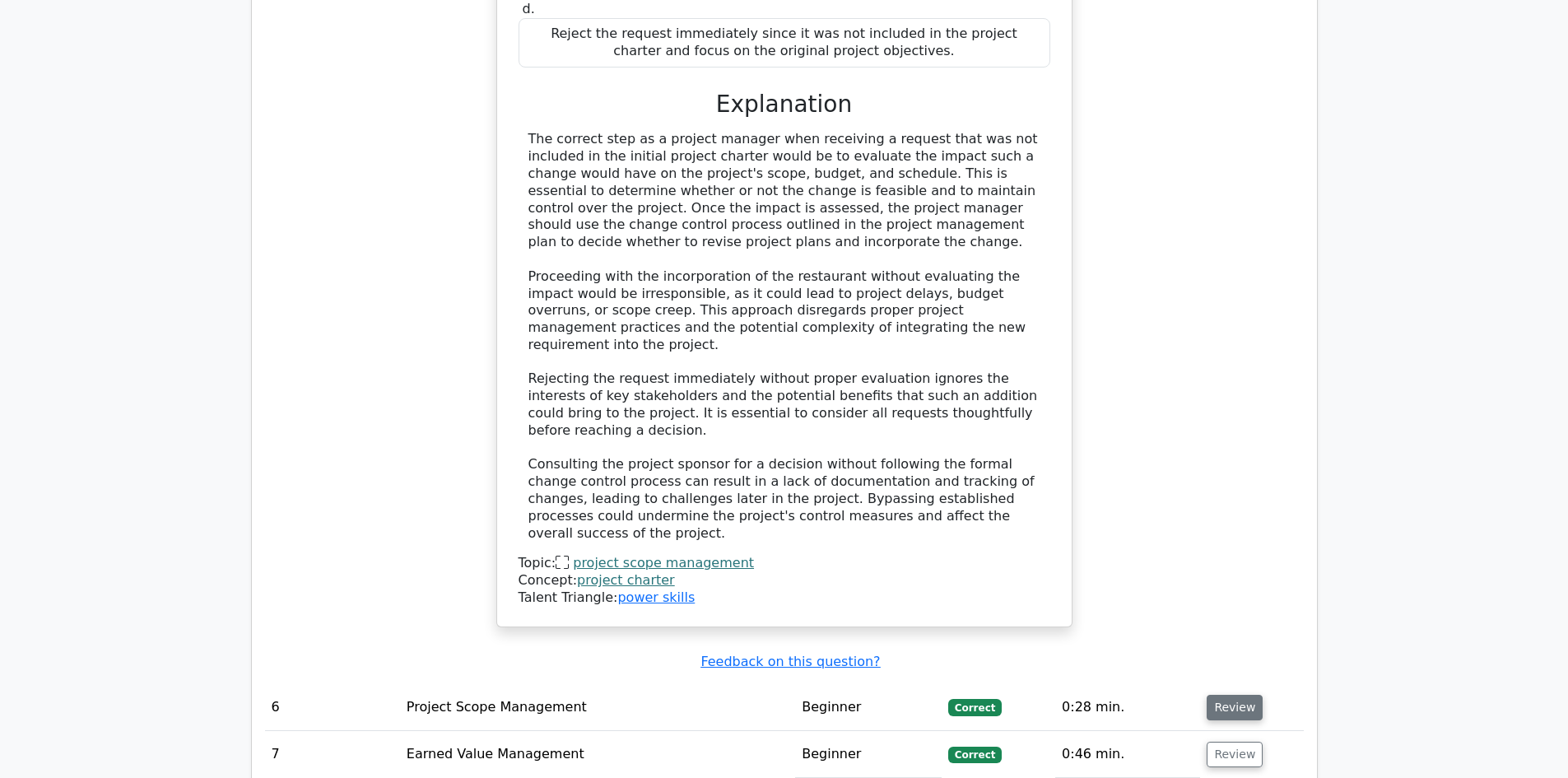
click at [1220, 695] on button "Review" at bounding box center [1234, 707] width 56 height 25
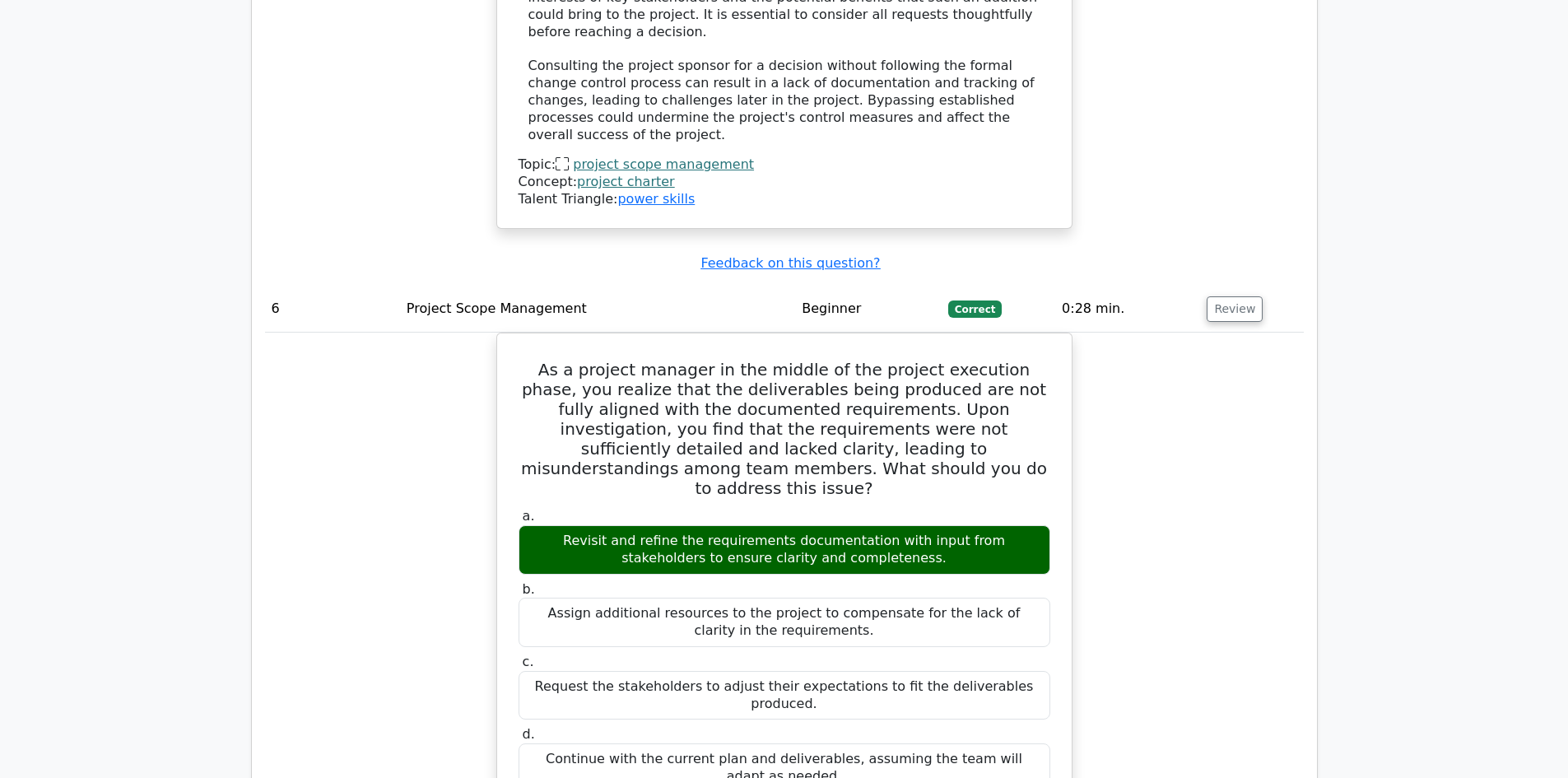
scroll to position [7409, 0]
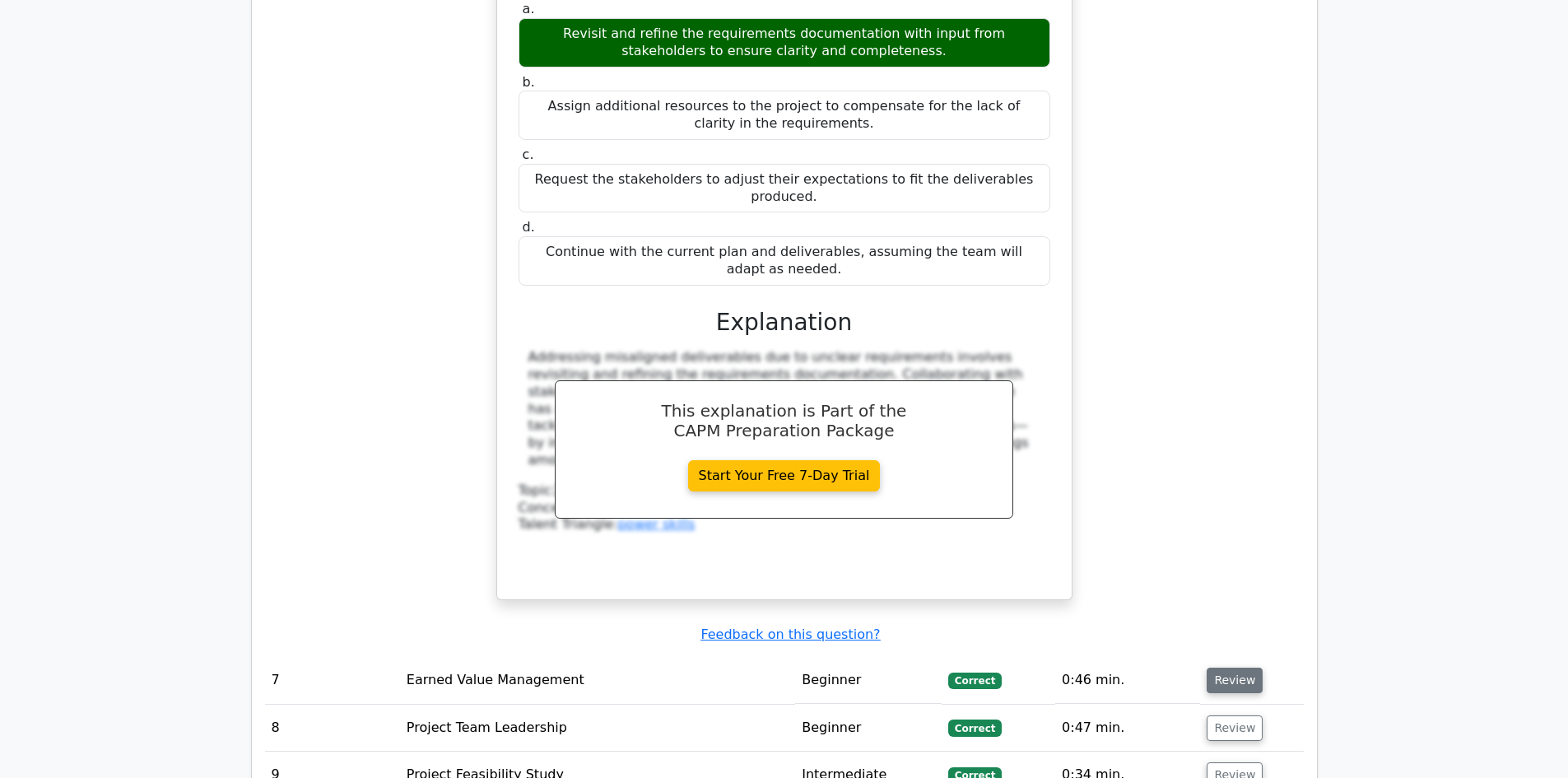
click at [1246, 668] on button "Review" at bounding box center [1234, 681] width 56 height 25
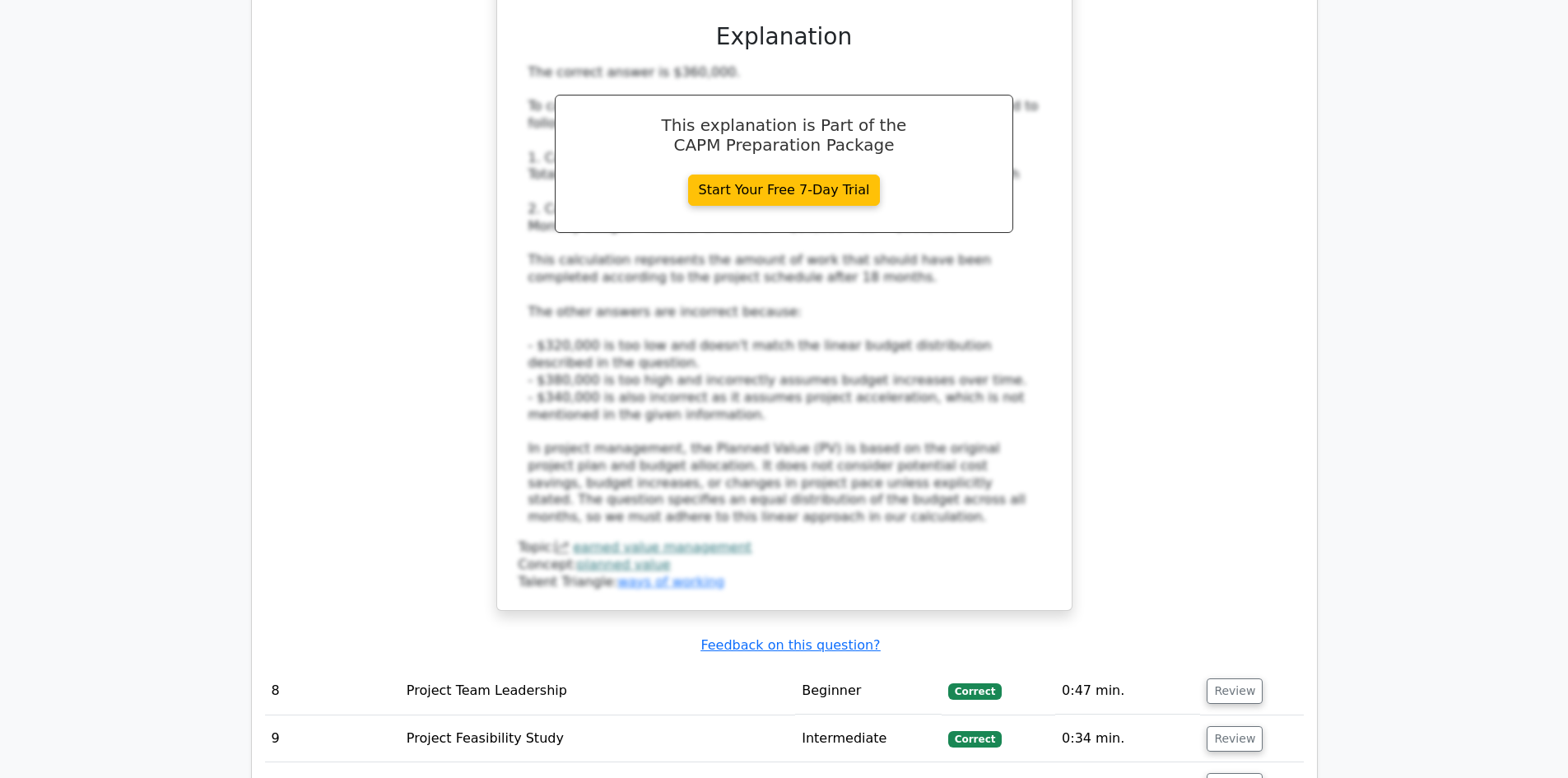
scroll to position [8478, 0]
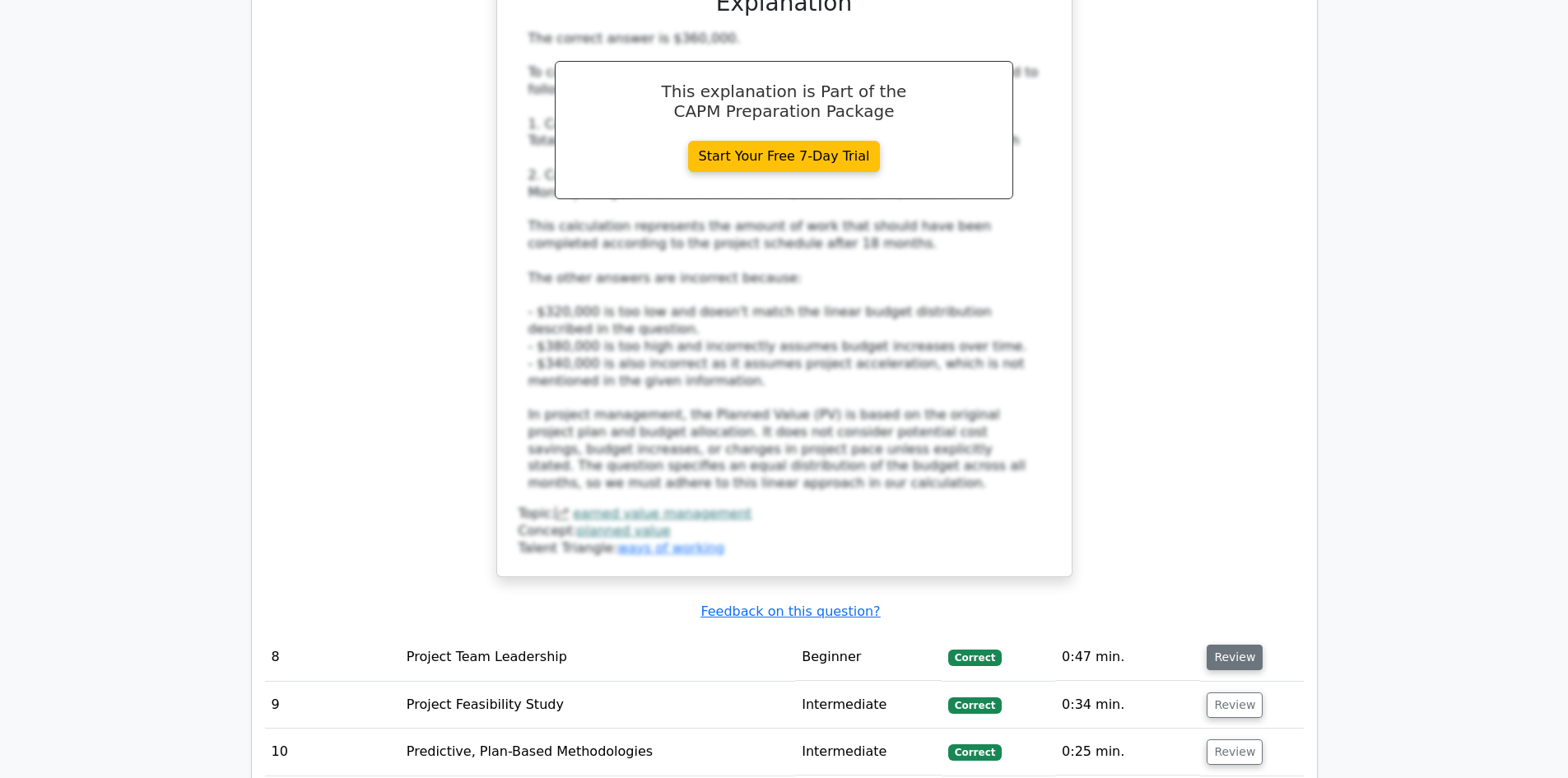
click at [1244, 644] on button "Review" at bounding box center [1234, 657] width 56 height 25
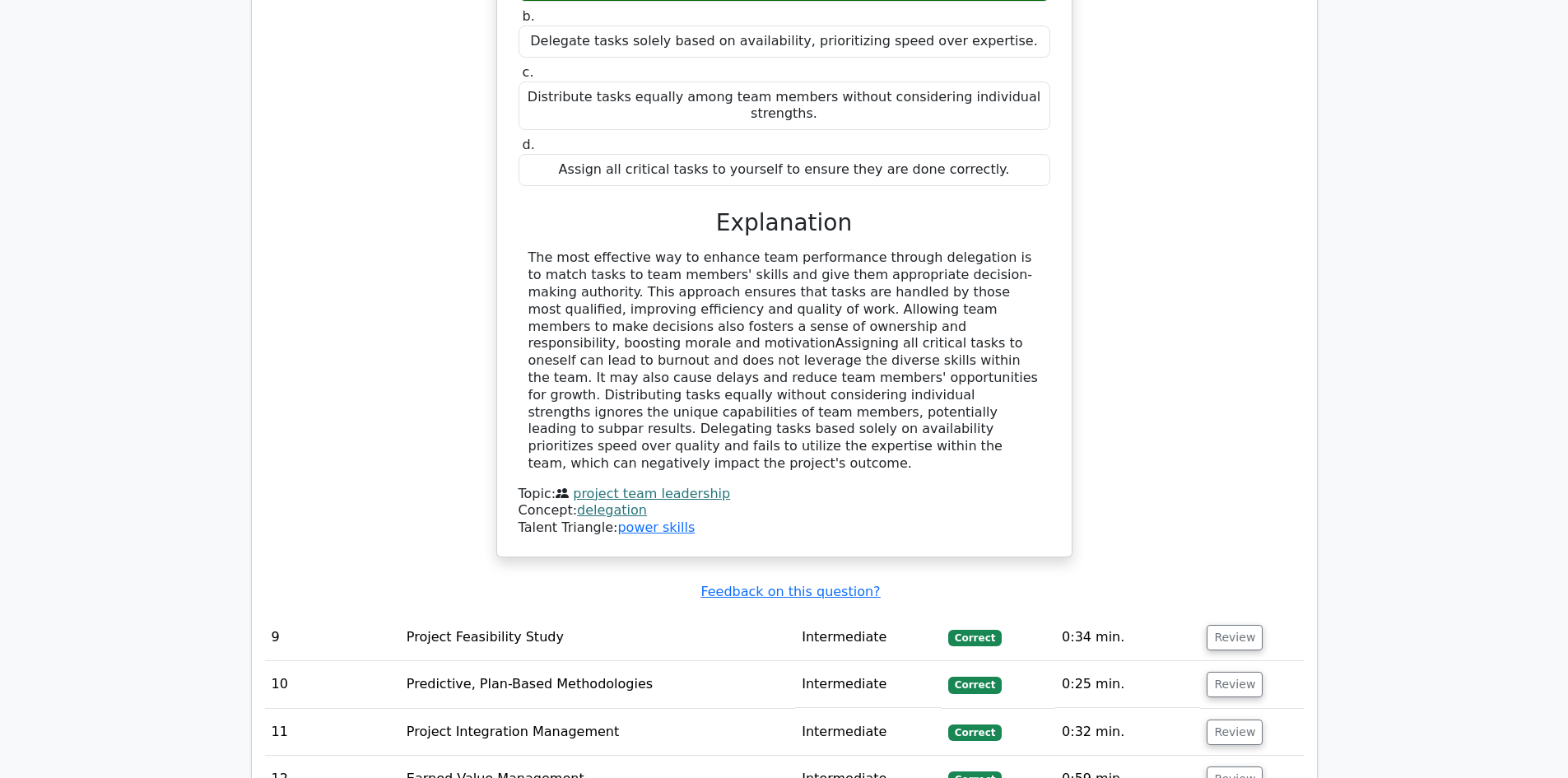
scroll to position [9302, 0]
click at [1244, 624] on button "Review" at bounding box center [1234, 637] width 56 height 25
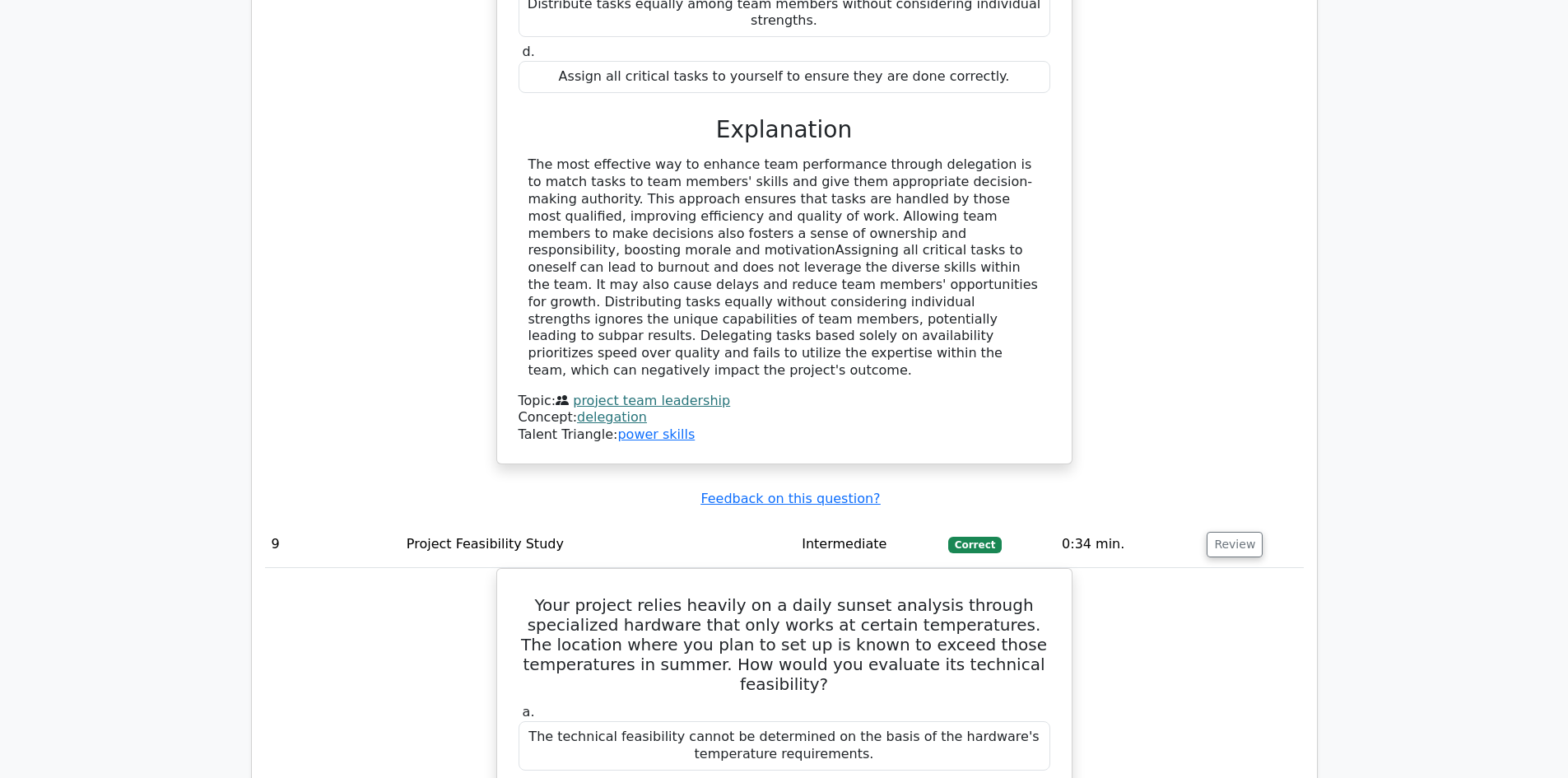
scroll to position [9796, 0]
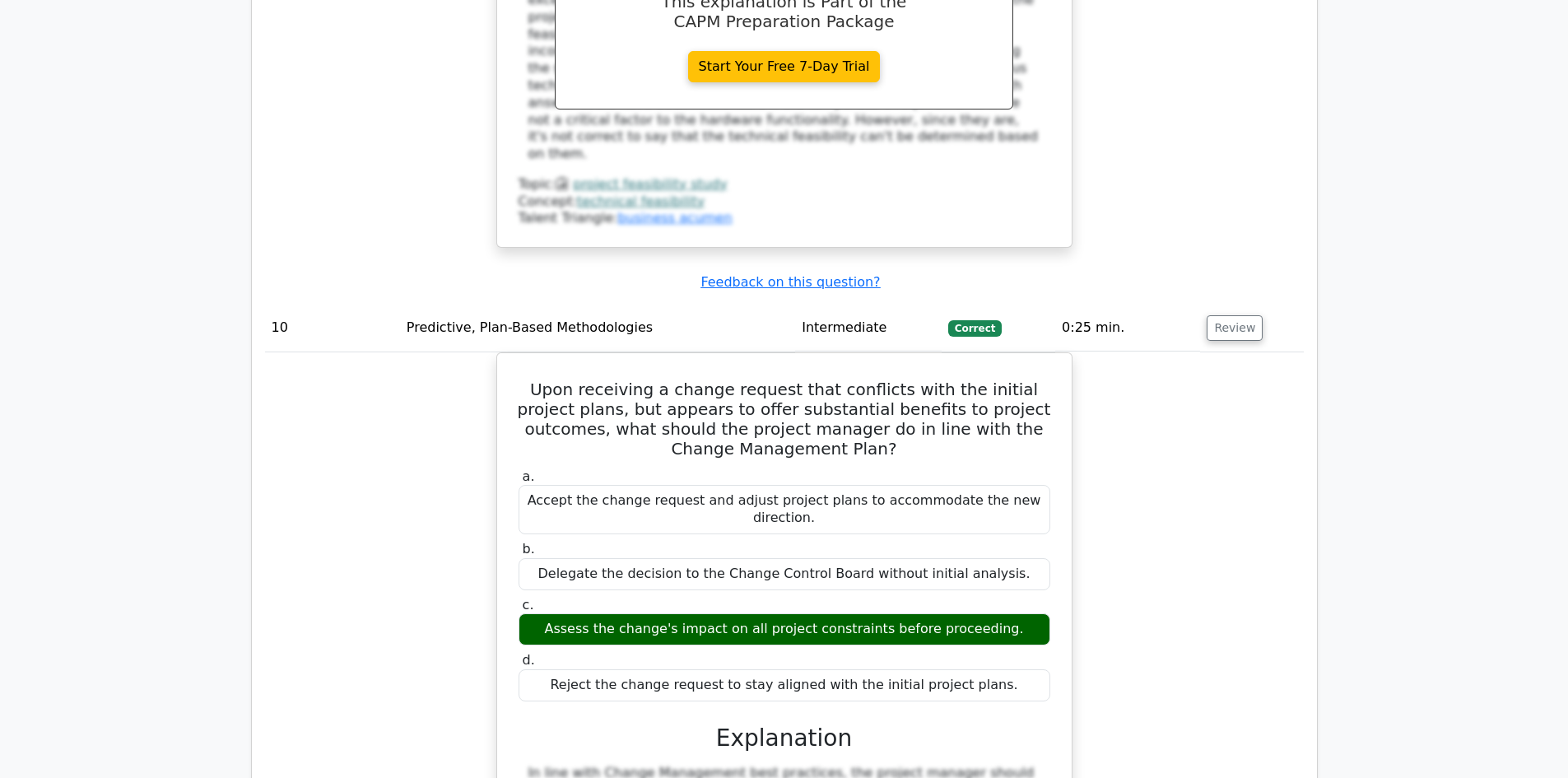
scroll to position [10784, 0]
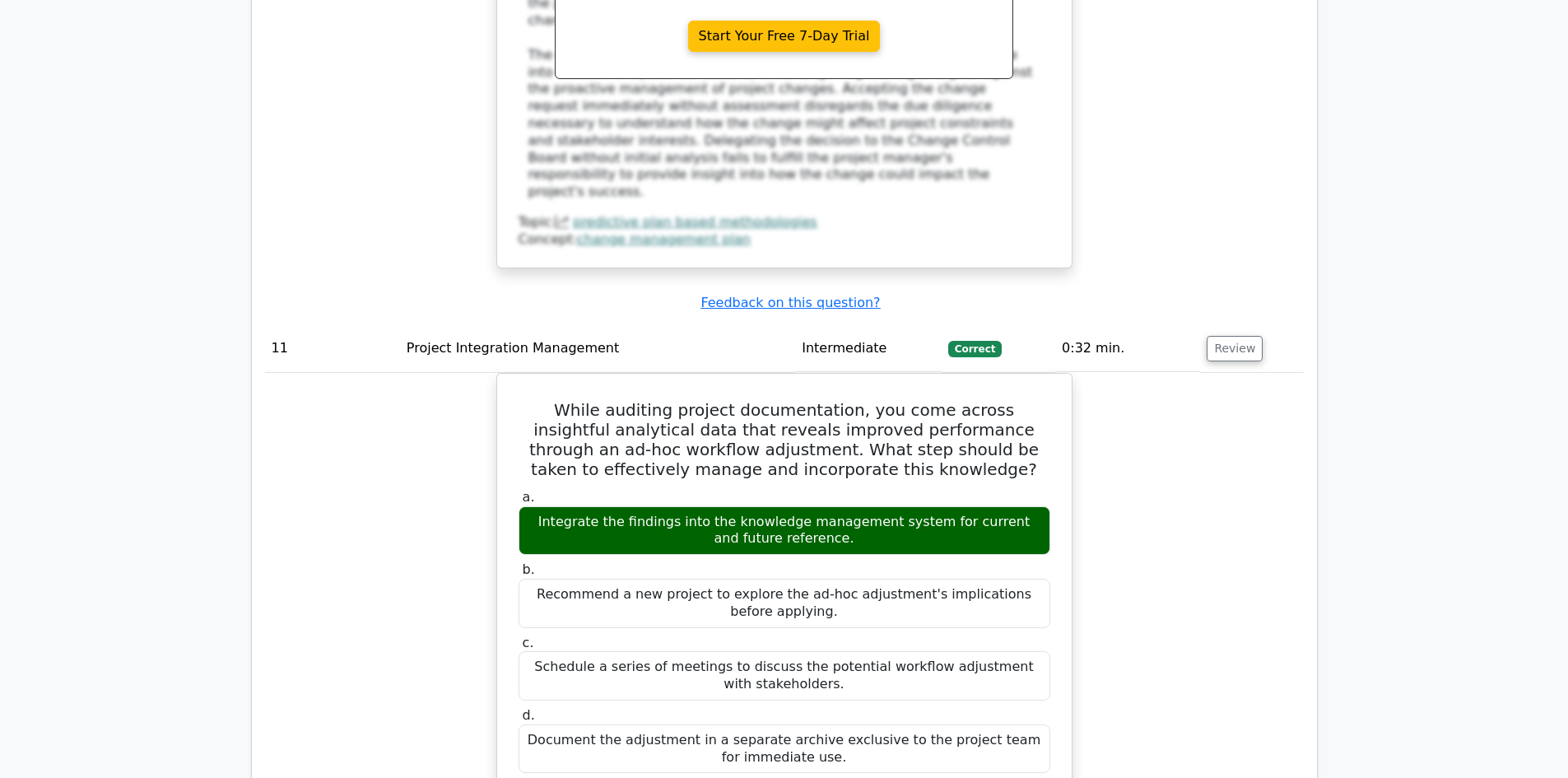
scroll to position [11606, 0]
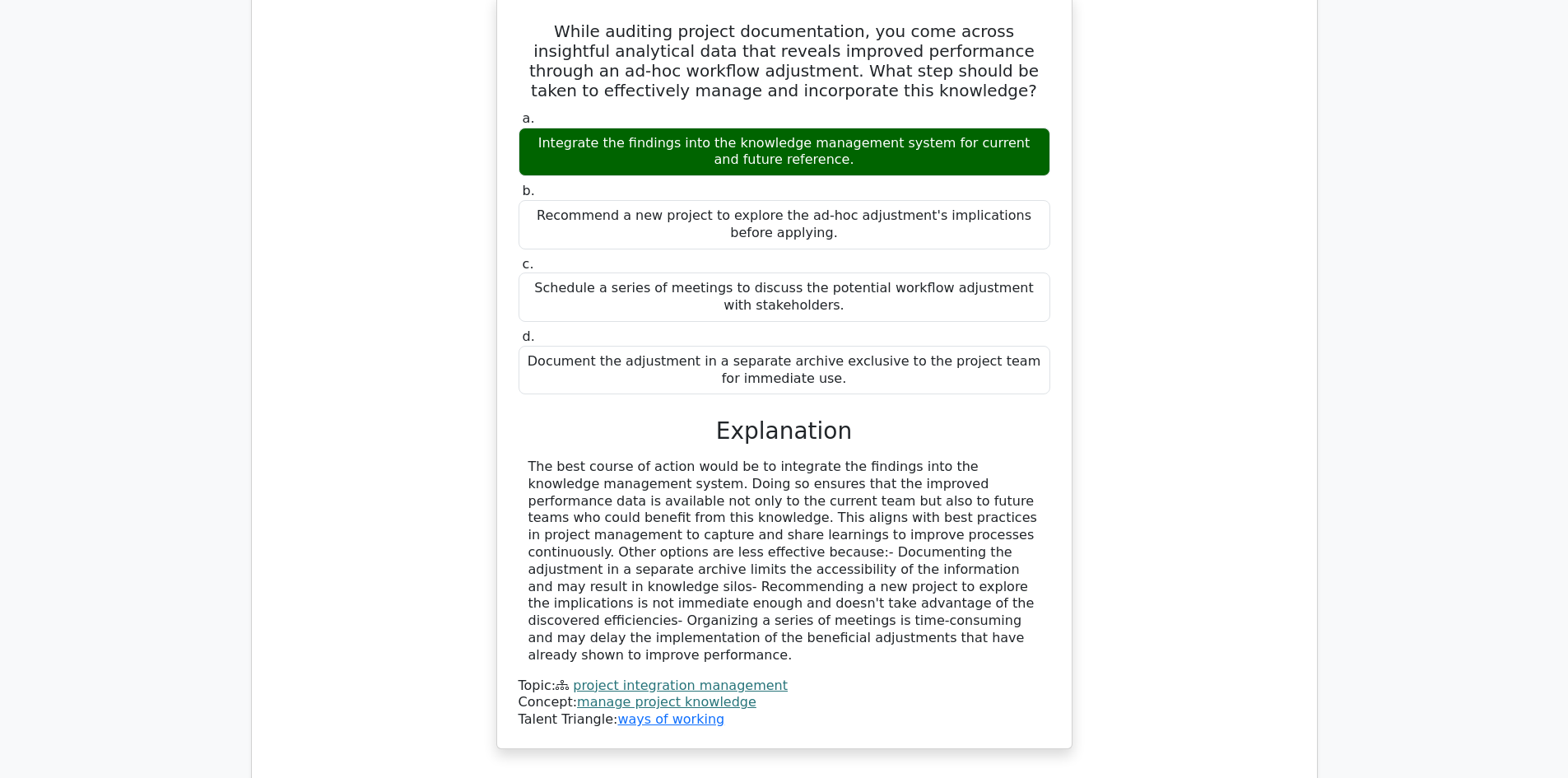
scroll to position [11853, 0]
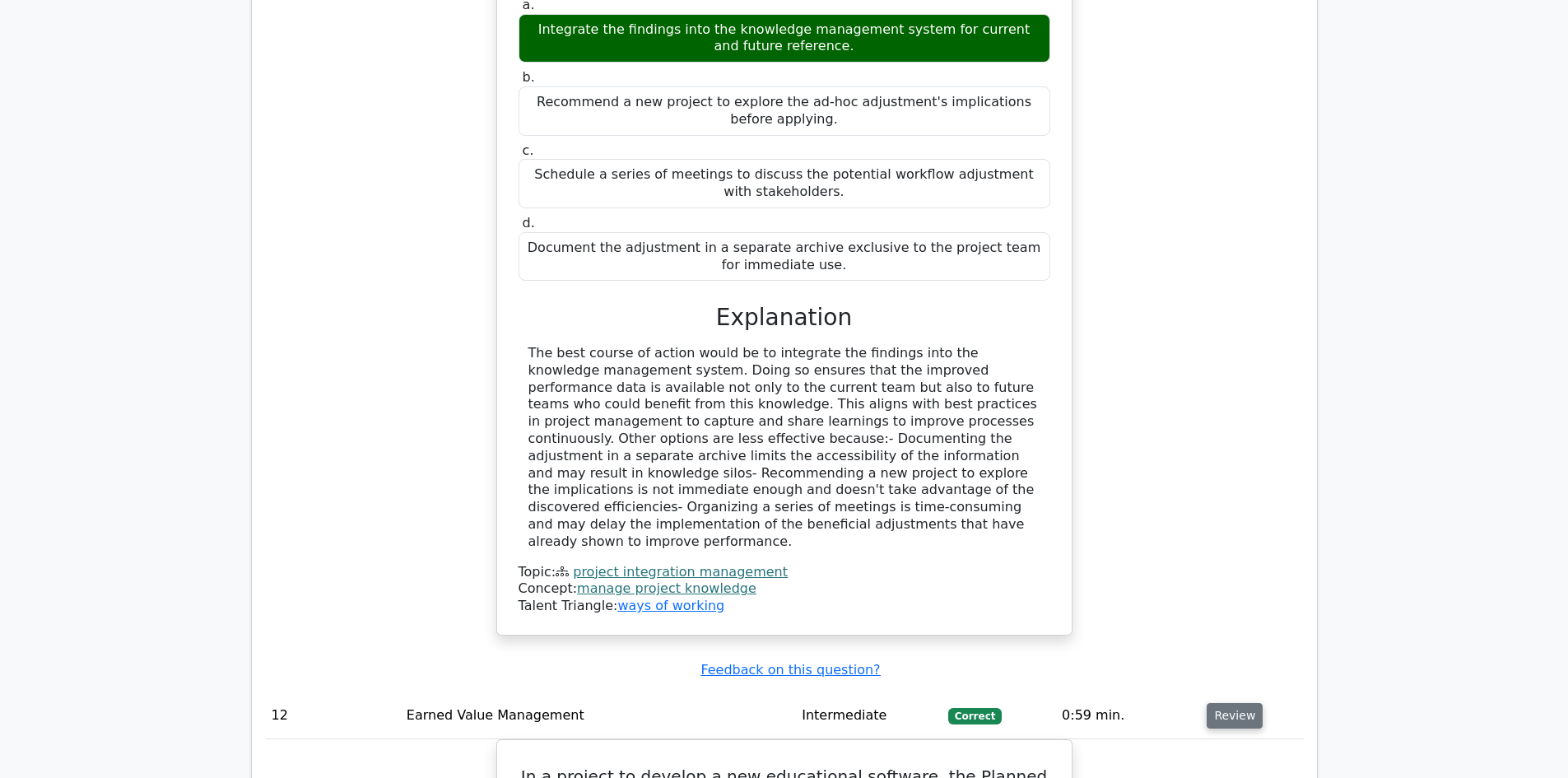
click at [1229, 703] on button "Review" at bounding box center [1234, 716] width 56 height 25
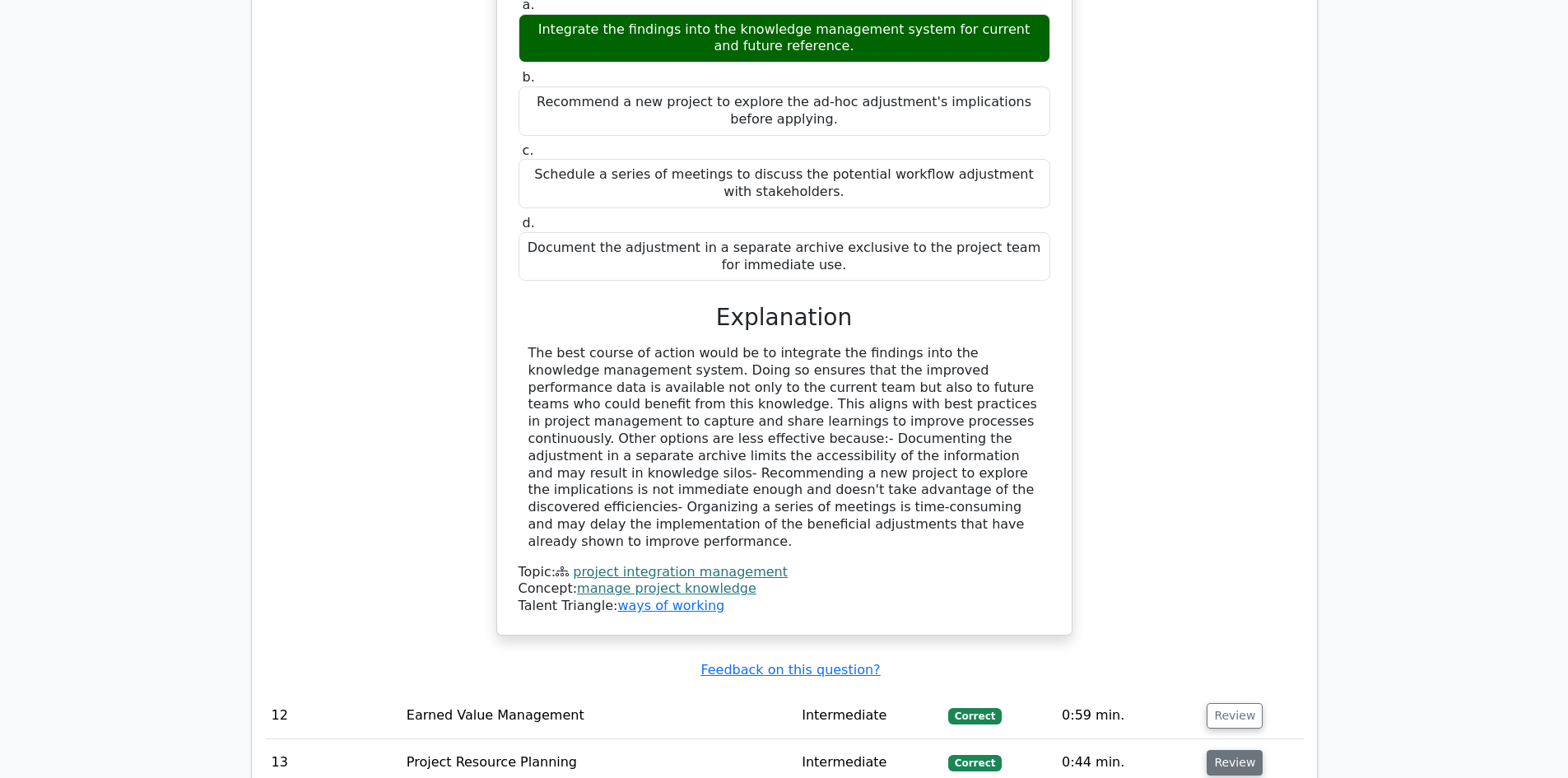
click at [1223, 750] on button "Review" at bounding box center [1234, 763] width 56 height 25
click at [1221, 750] on button "Review" at bounding box center [1234, 763] width 56 height 25
click at [1216, 750] on button "Review" at bounding box center [1234, 763] width 56 height 25
click at [1222, 750] on button "Review" at bounding box center [1234, 763] width 56 height 25
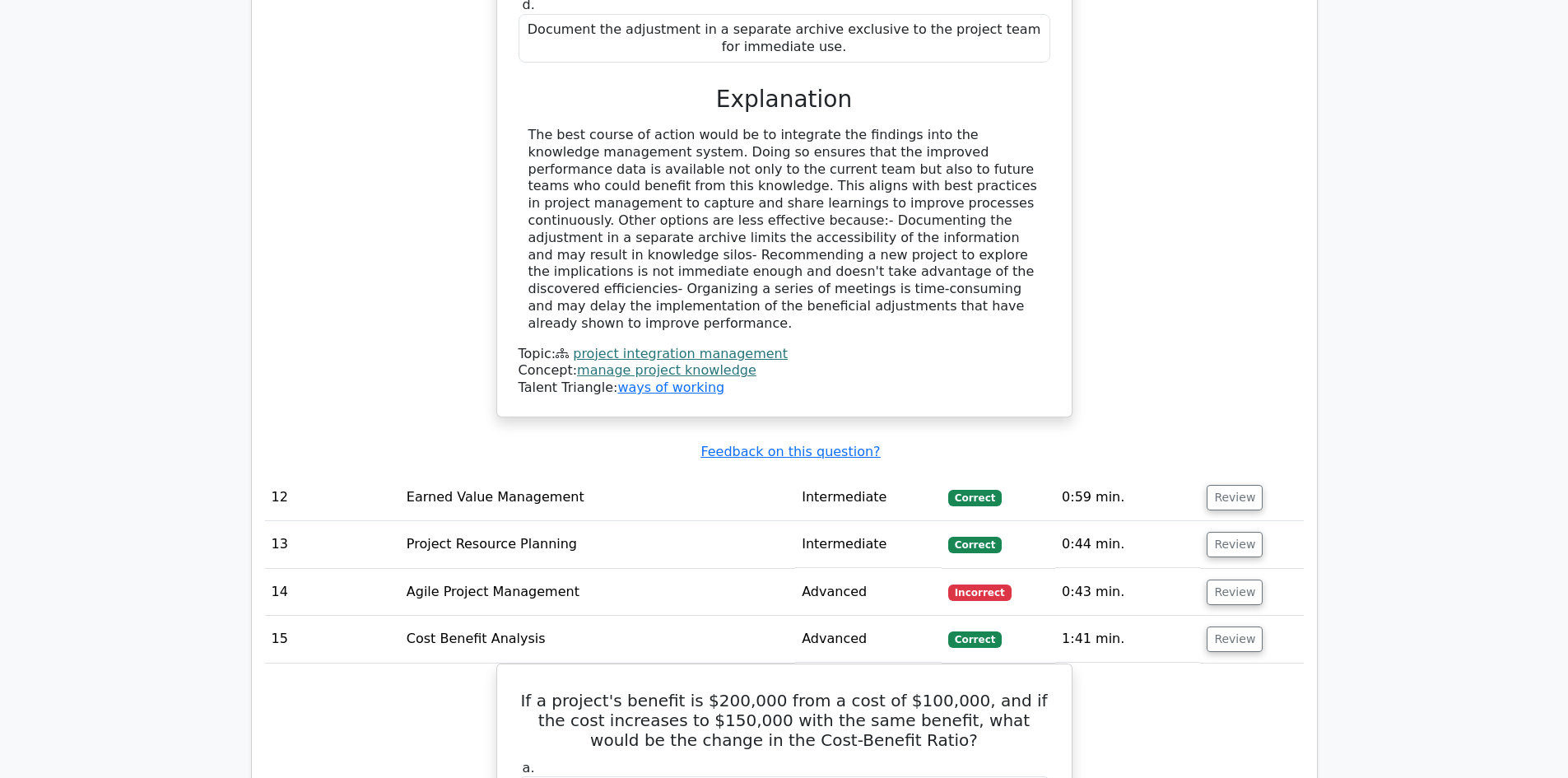
scroll to position [12100, 0]
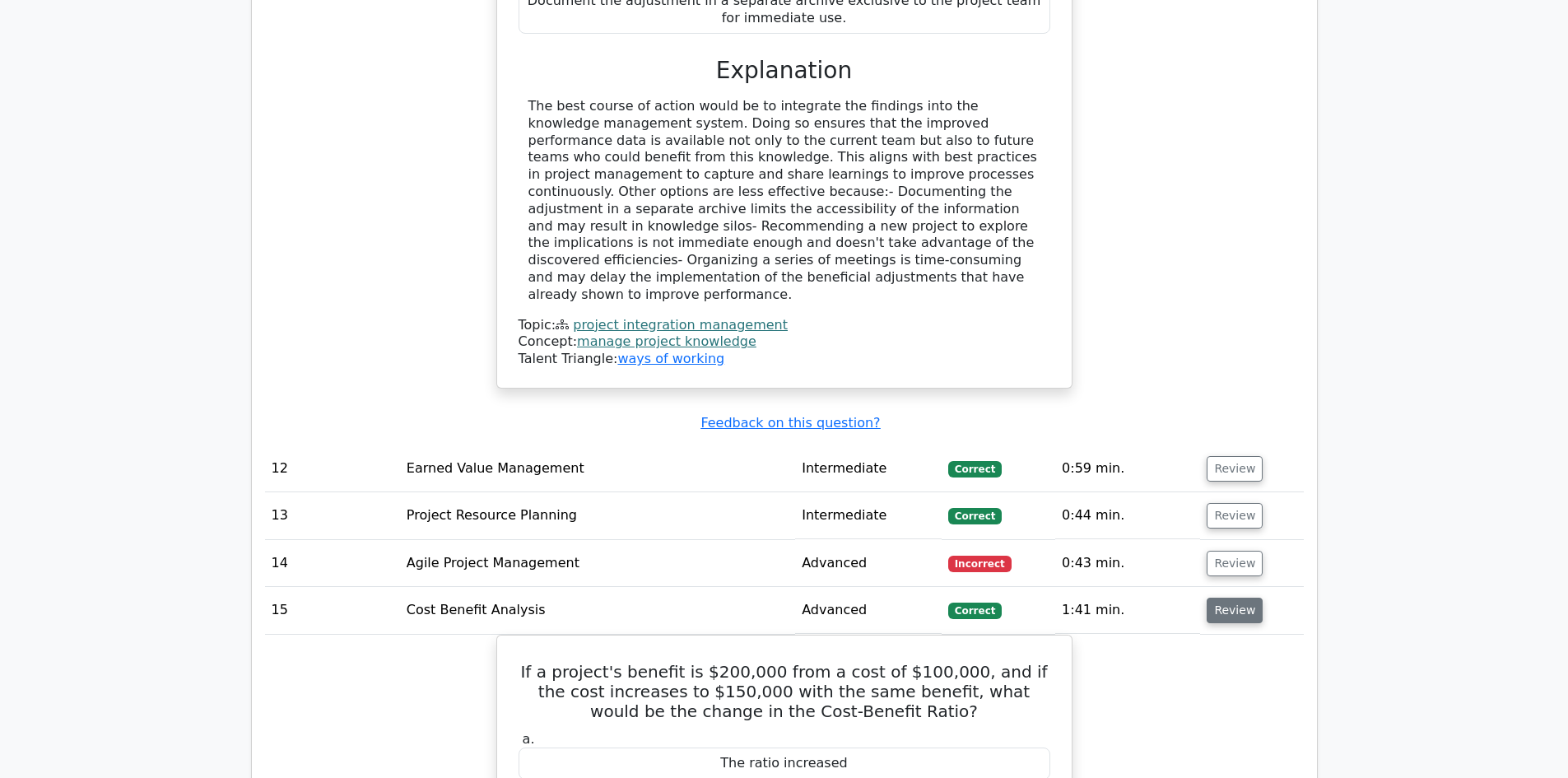
click at [1228, 597] on button "Review" at bounding box center [1234, 610] width 56 height 25
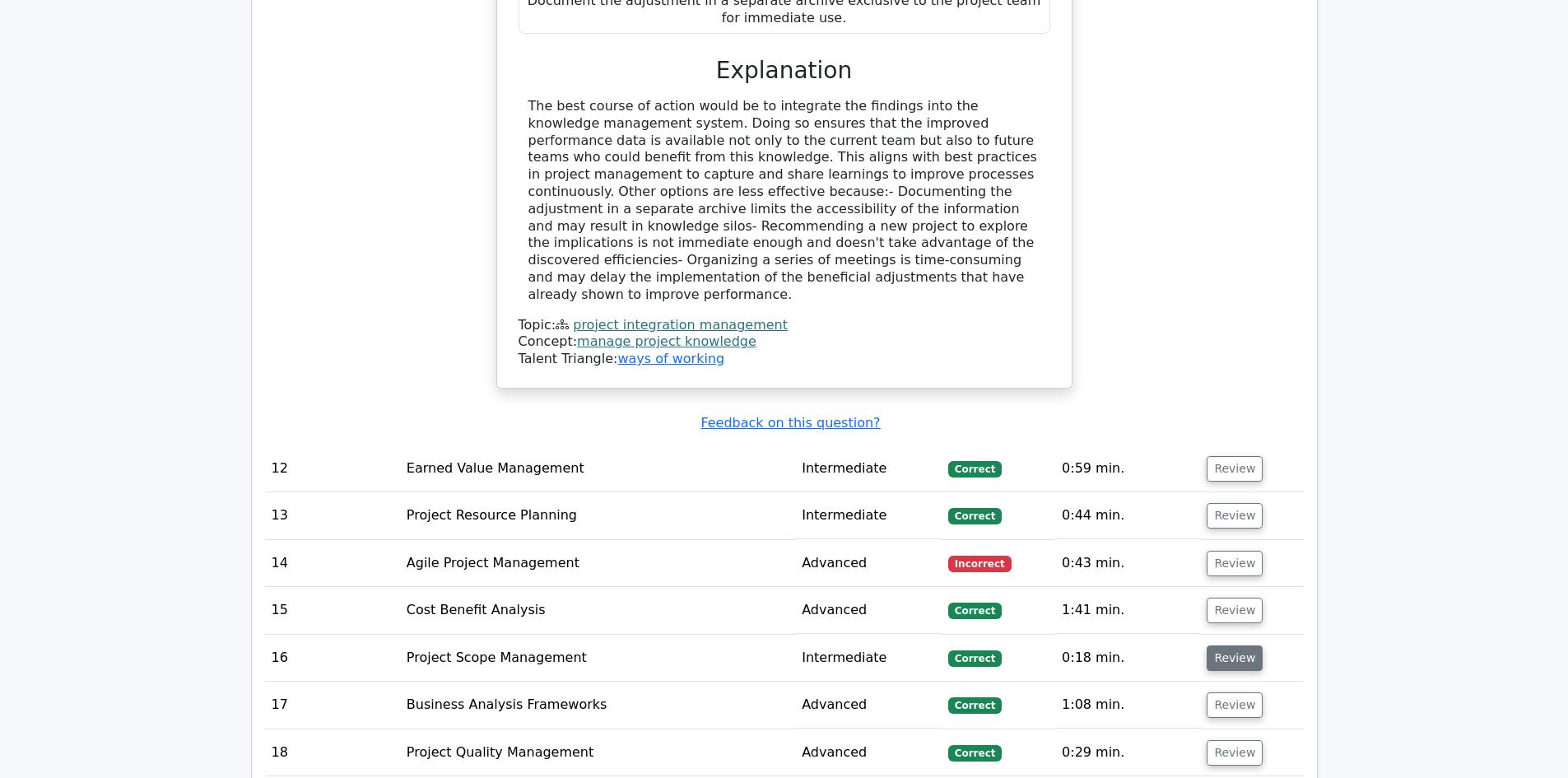
click at [1229, 645] on button "Review" at bounding box center [1234, 658] width 56 height 25
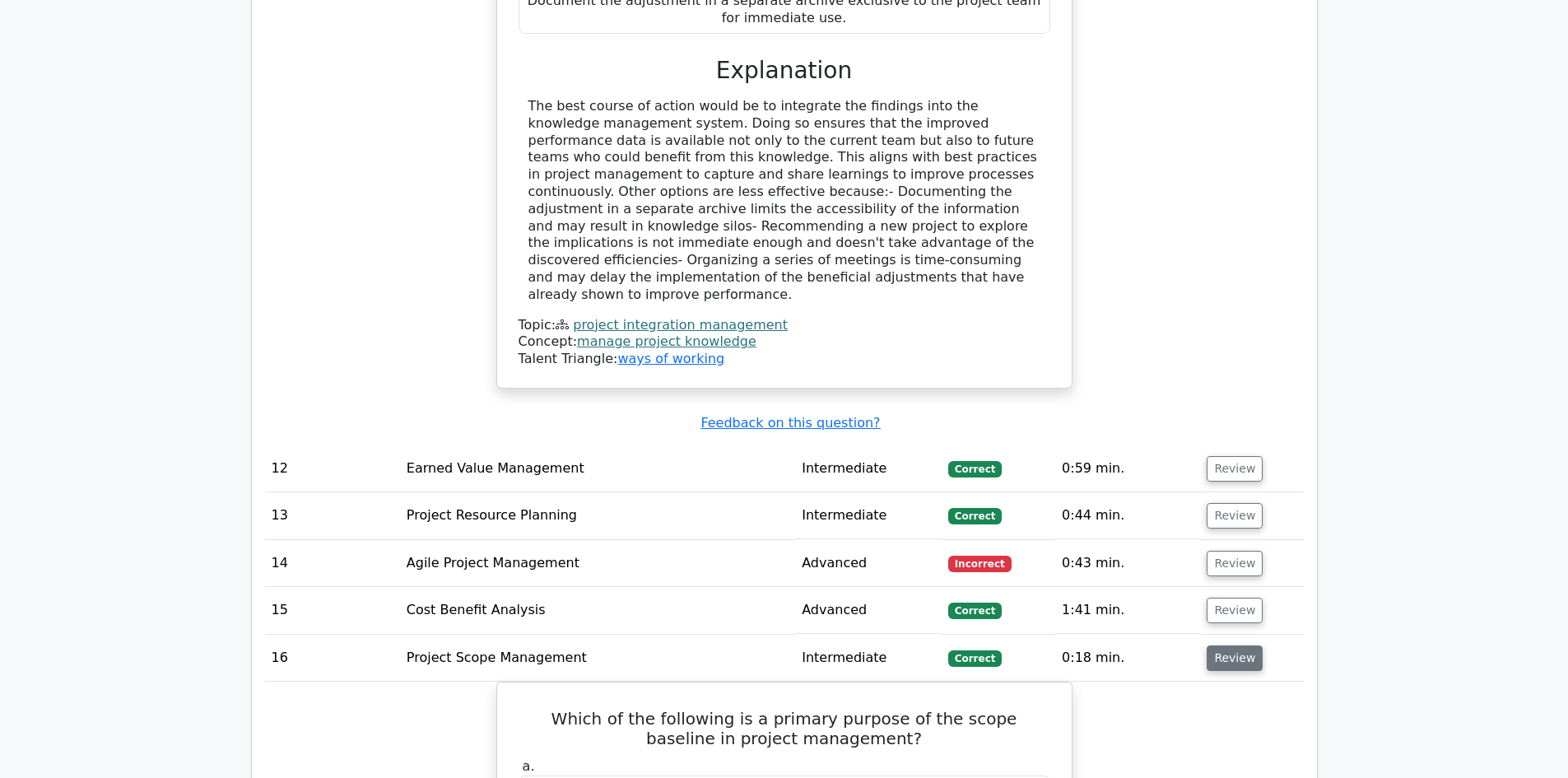
click at [1229, 645] on button "Review" at bounding box center [1234, 658] width 56 height 25
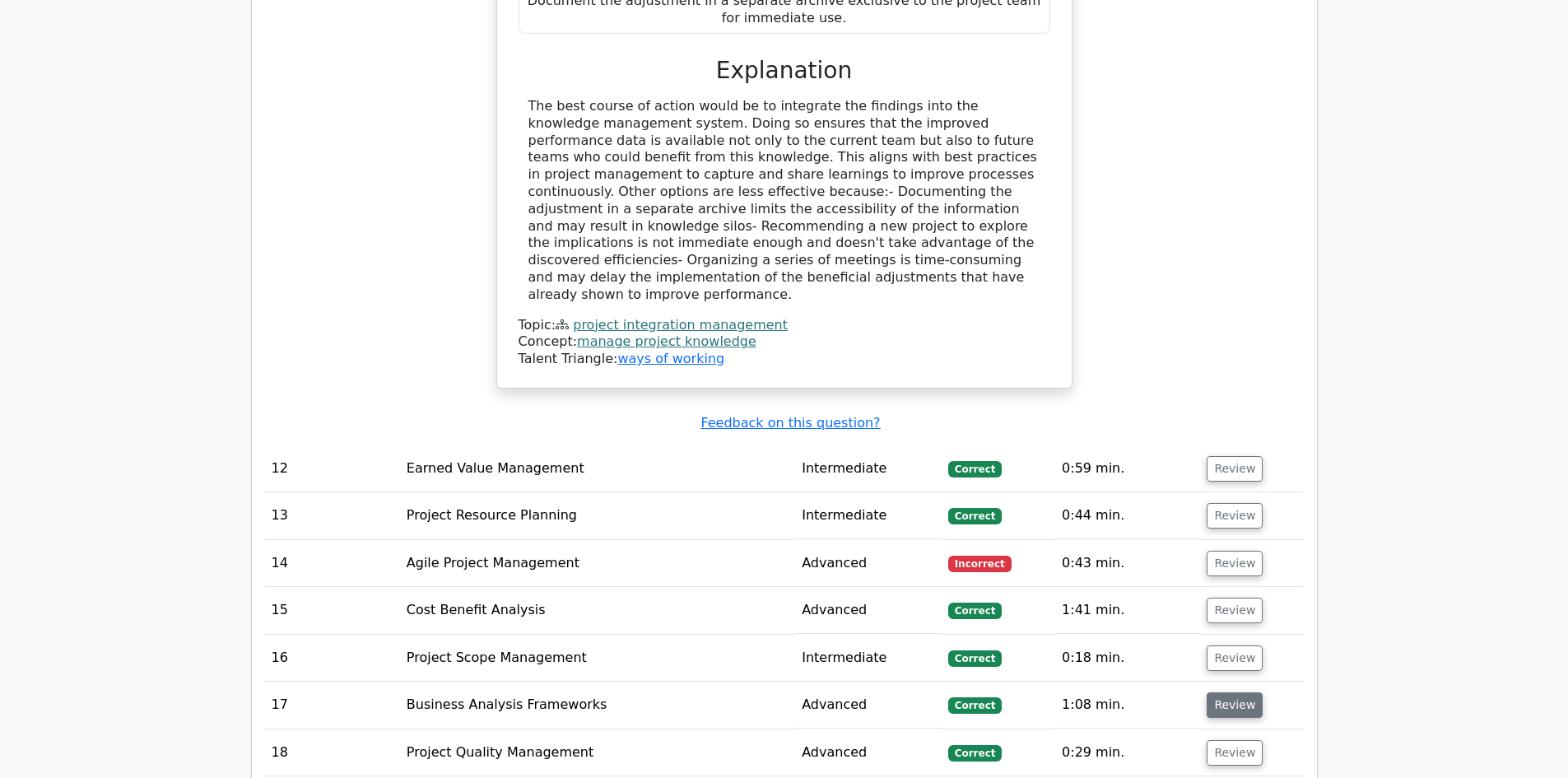
click at [1225, 692] on button "Review" at bounding box center [1234, 705] width 56 height 25
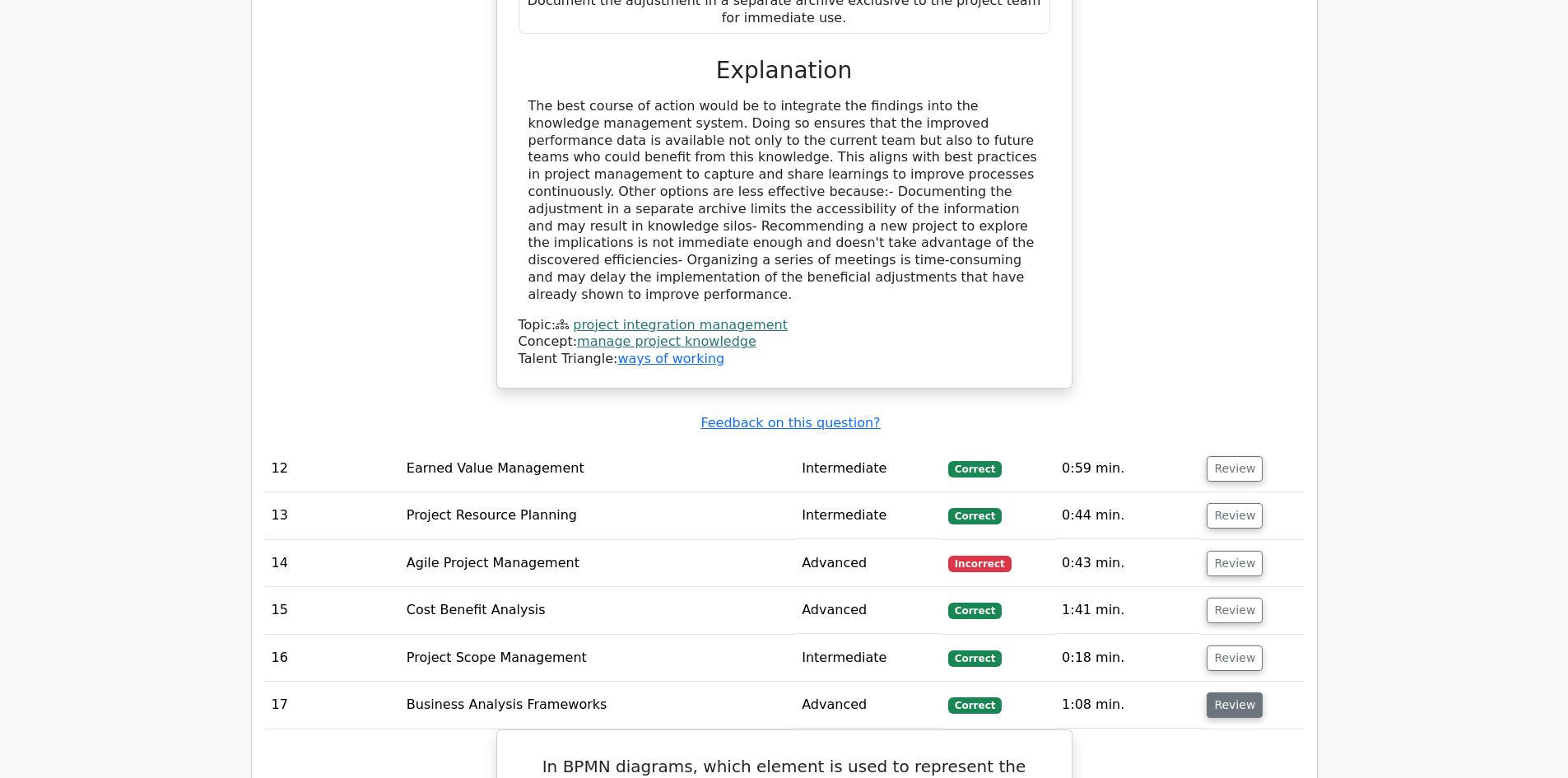
click at [1225, 692] on button "Review" at bounding box center [1234, 705] width 56 height 25
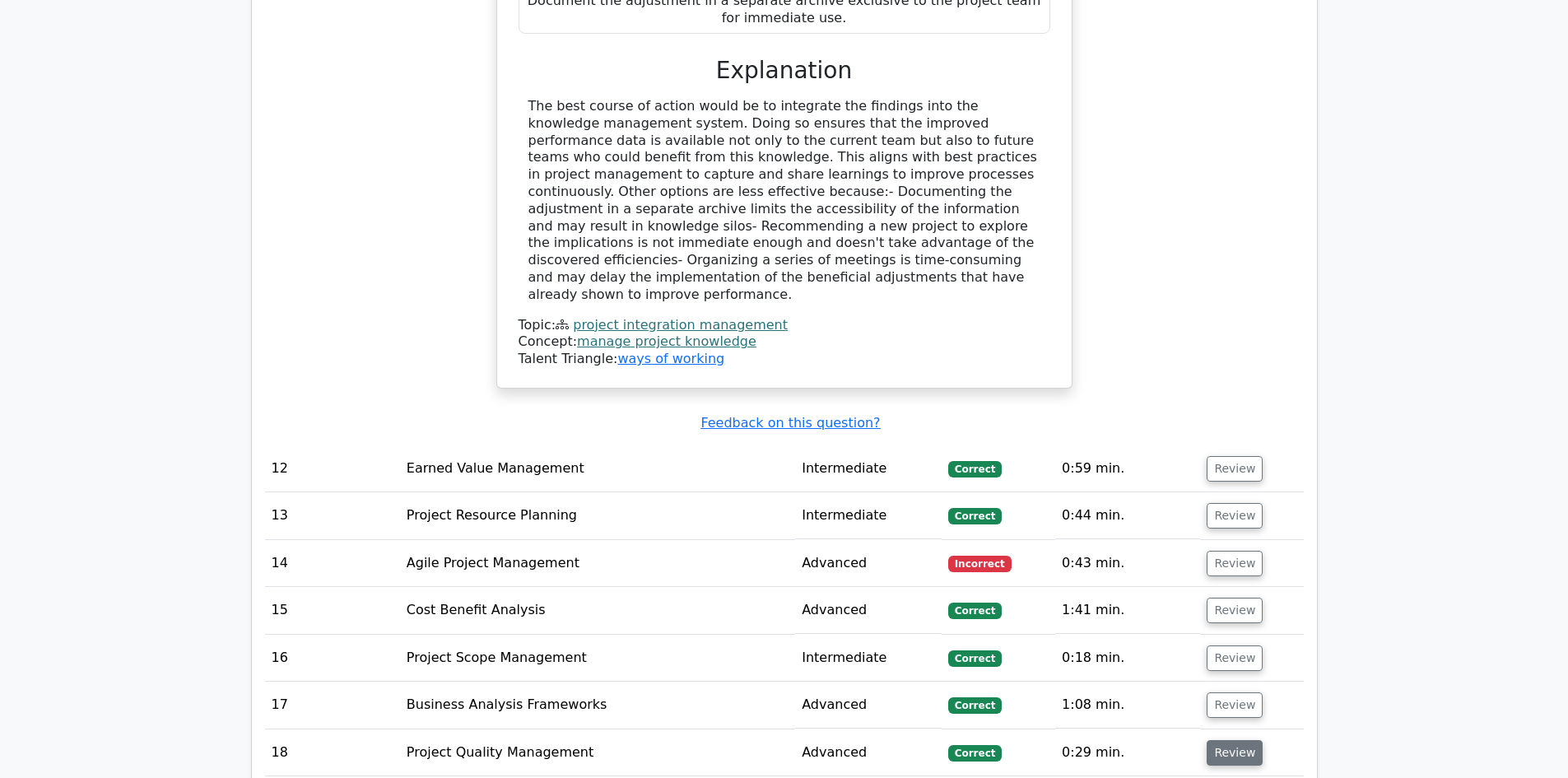
click at [1233, 740] on button "Review" at bounding box center [1234, 753] width 56 height 25
click at [1238, 740] on button "Review" at bounding box center [1234, 753] width 56 height 25
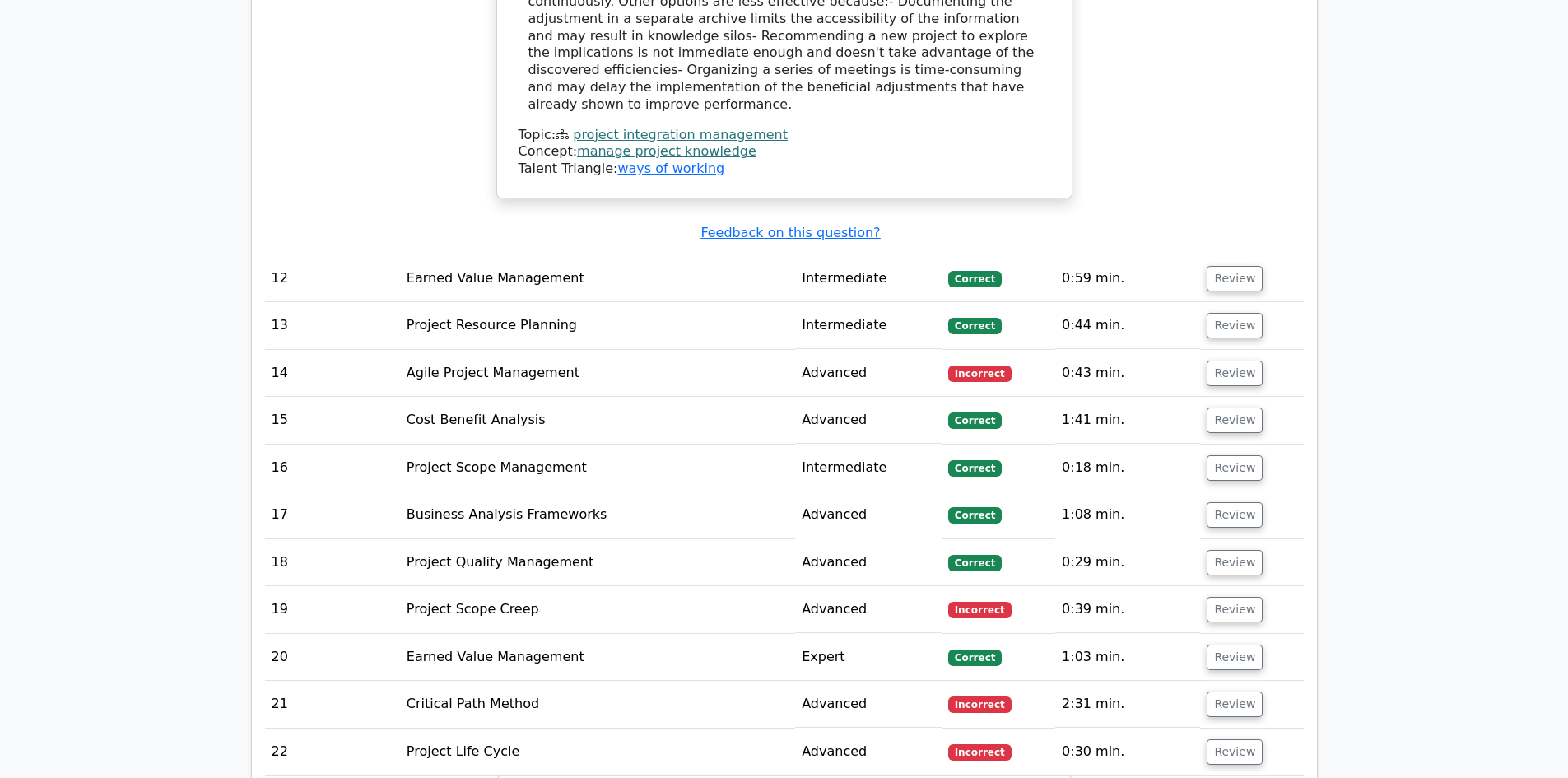
scroll to position [12430, 0]
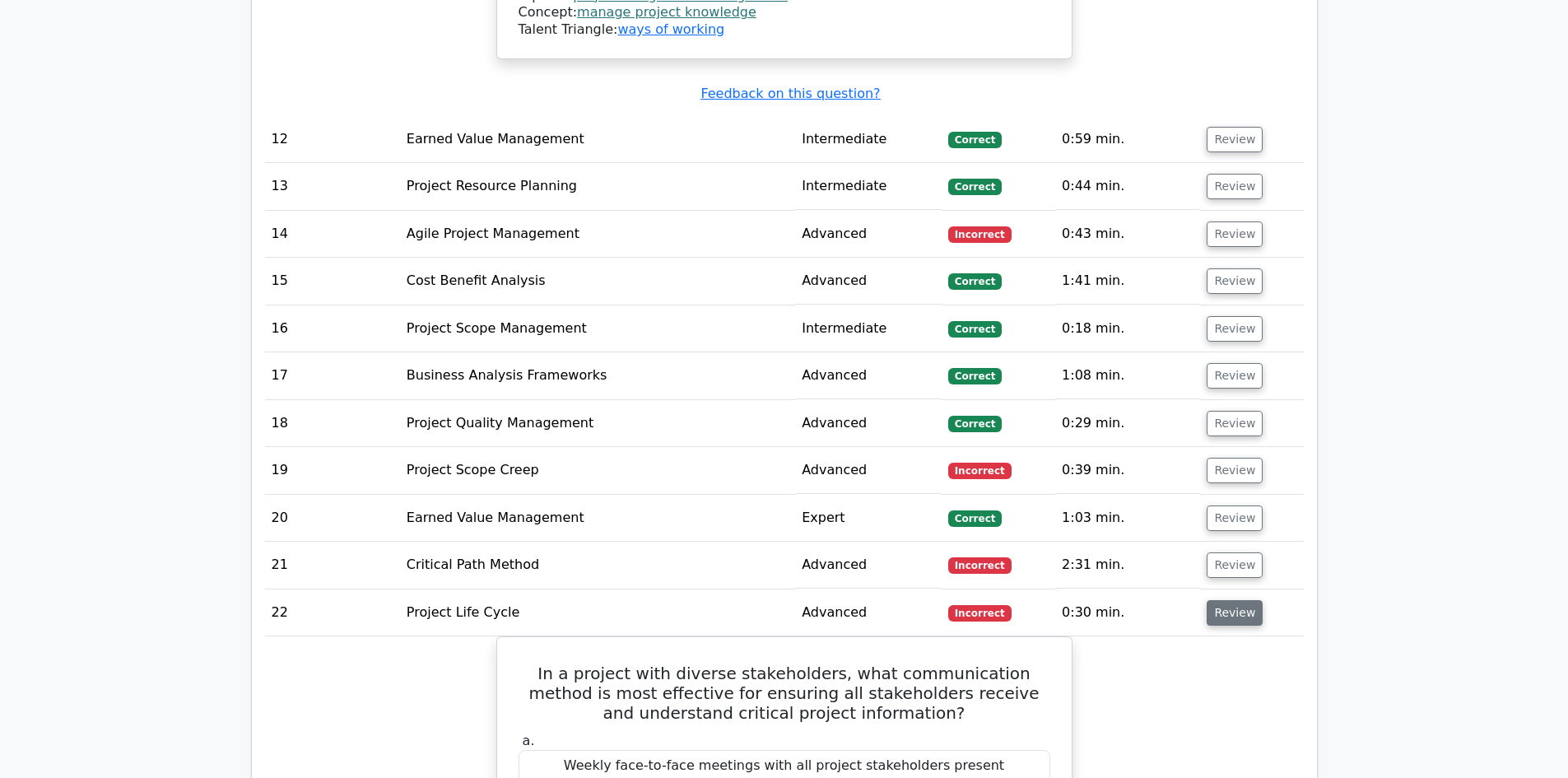
click at [1225, 600] on button "Review" at bounding box center [1234, 612] width 56 height 25
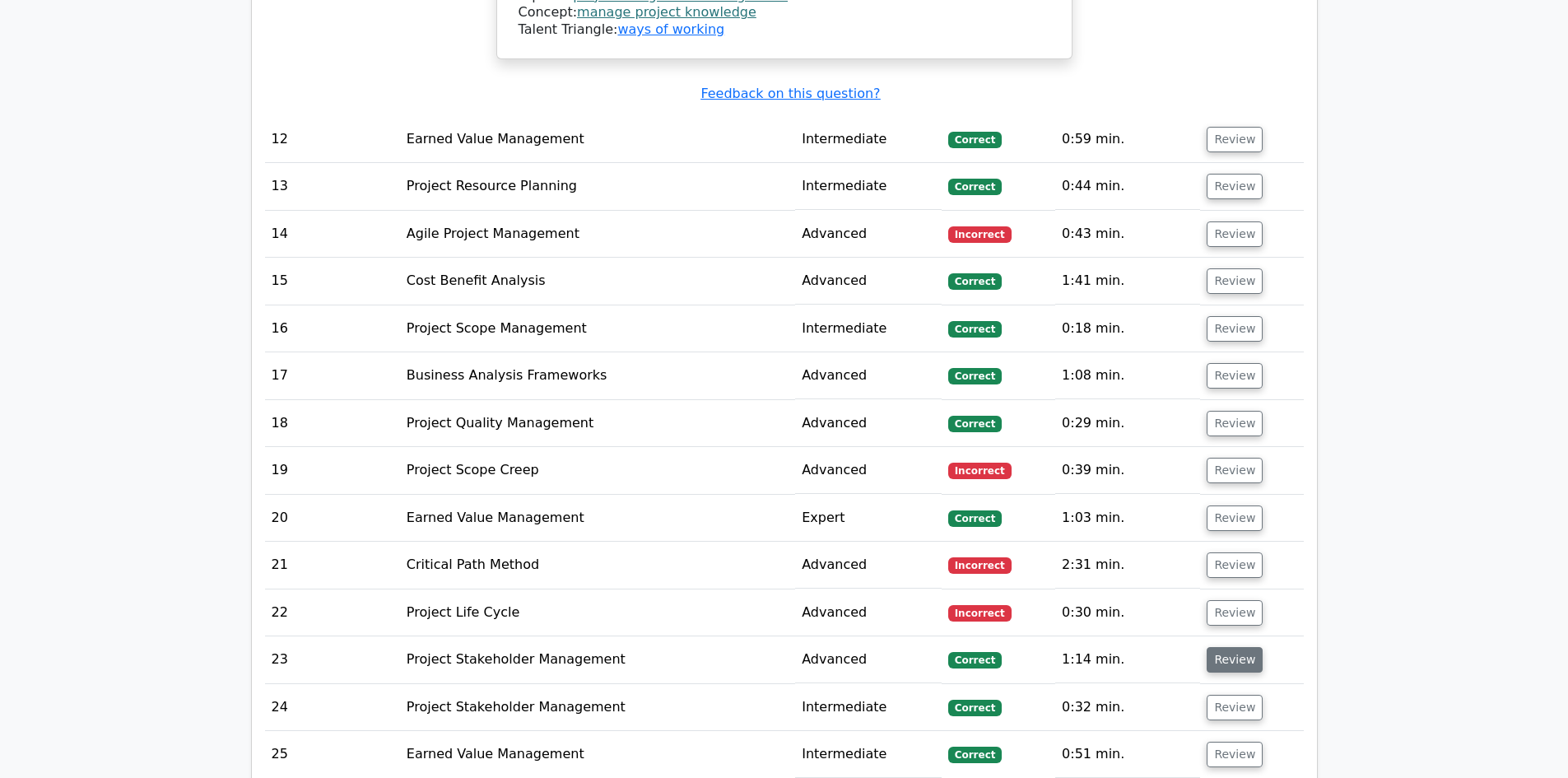
click at [1236, 647] on button "Review" at bounding box center [1234, 660] width 56 height 25
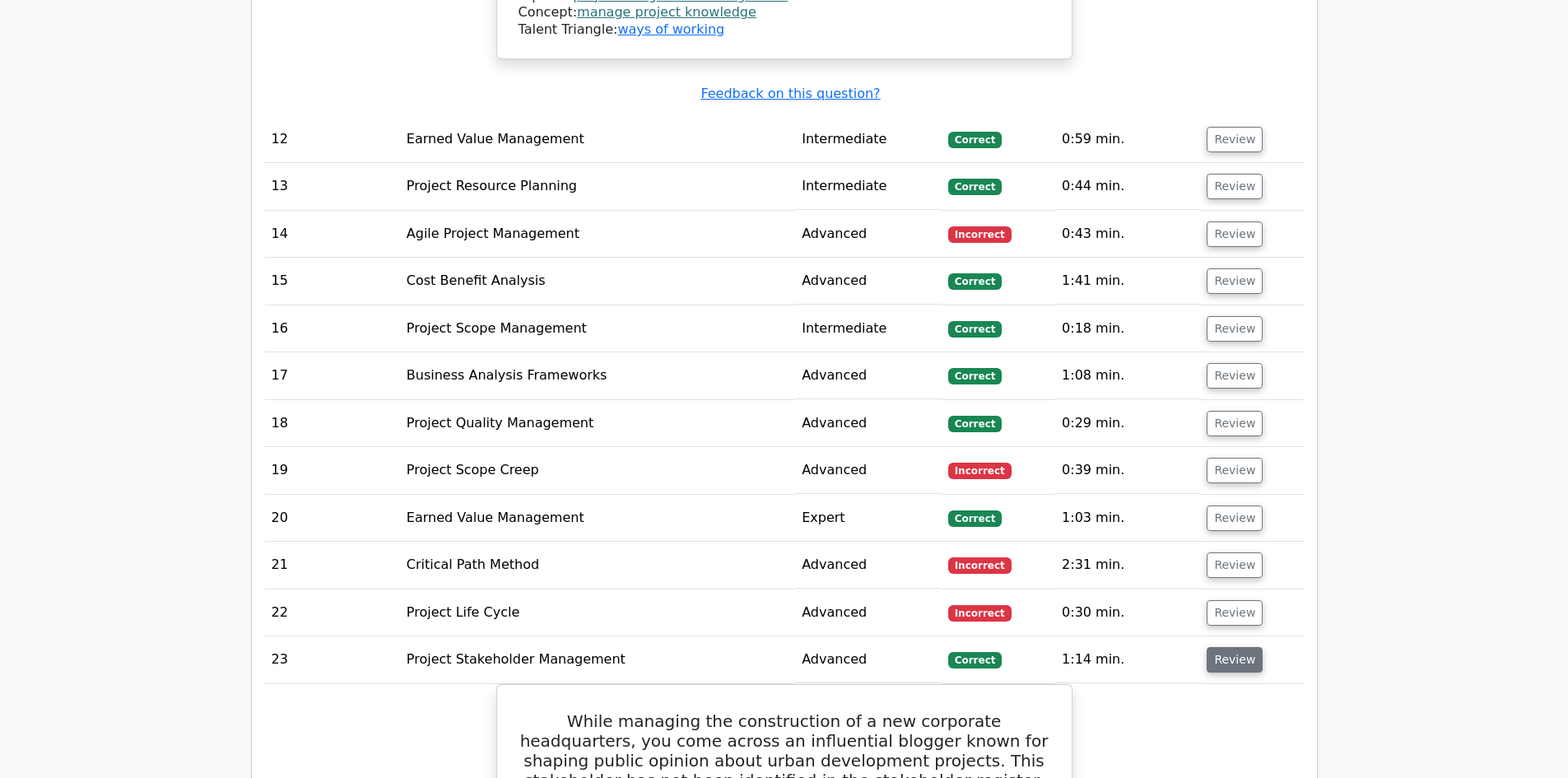
click at [1234, 647] on button "Review" at bounding box center [1234, 660] width 56 height 25
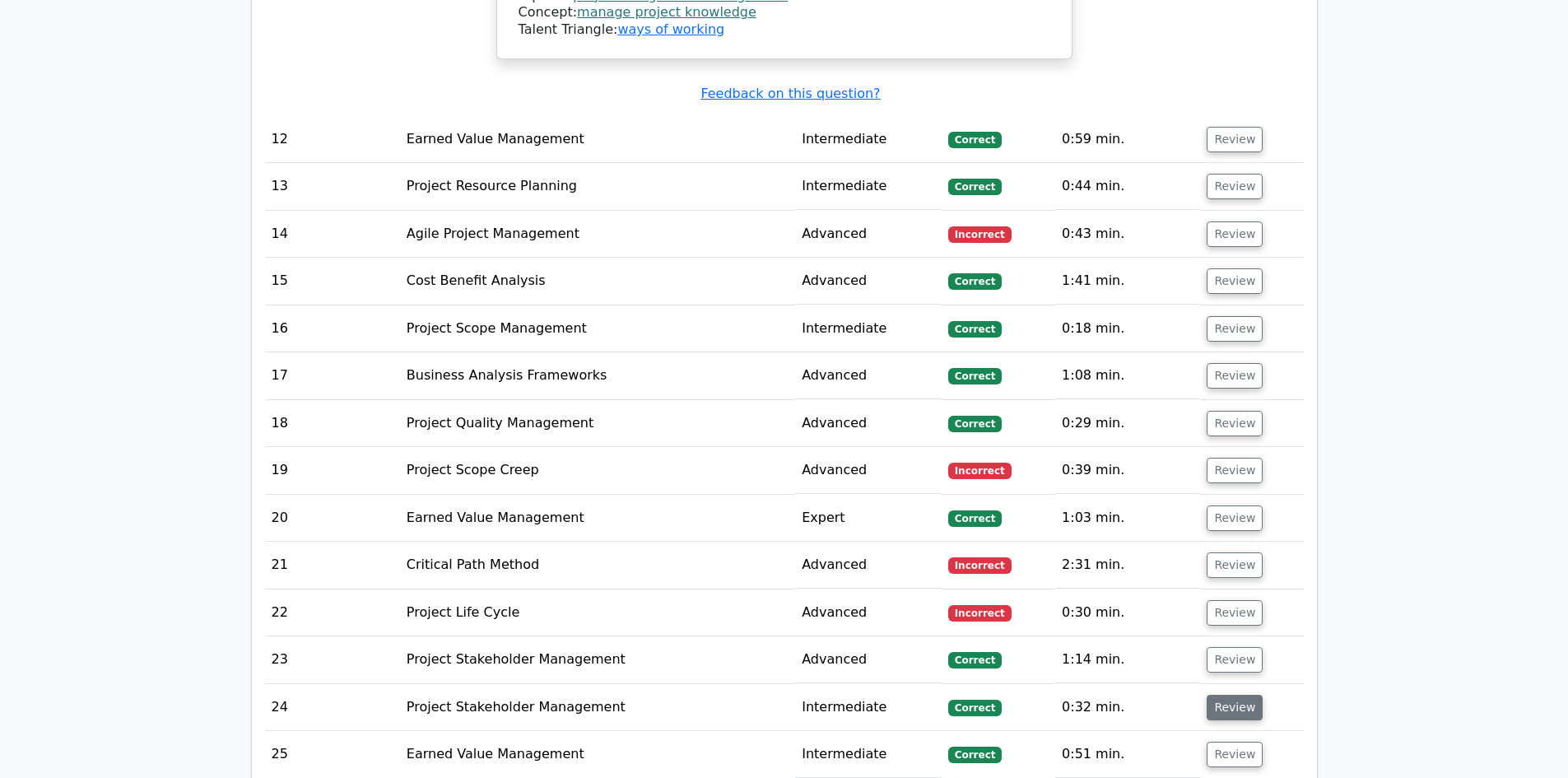
click at [1238, 695] on button "Review" at bounding box center [1234, 707] width 56 height 25
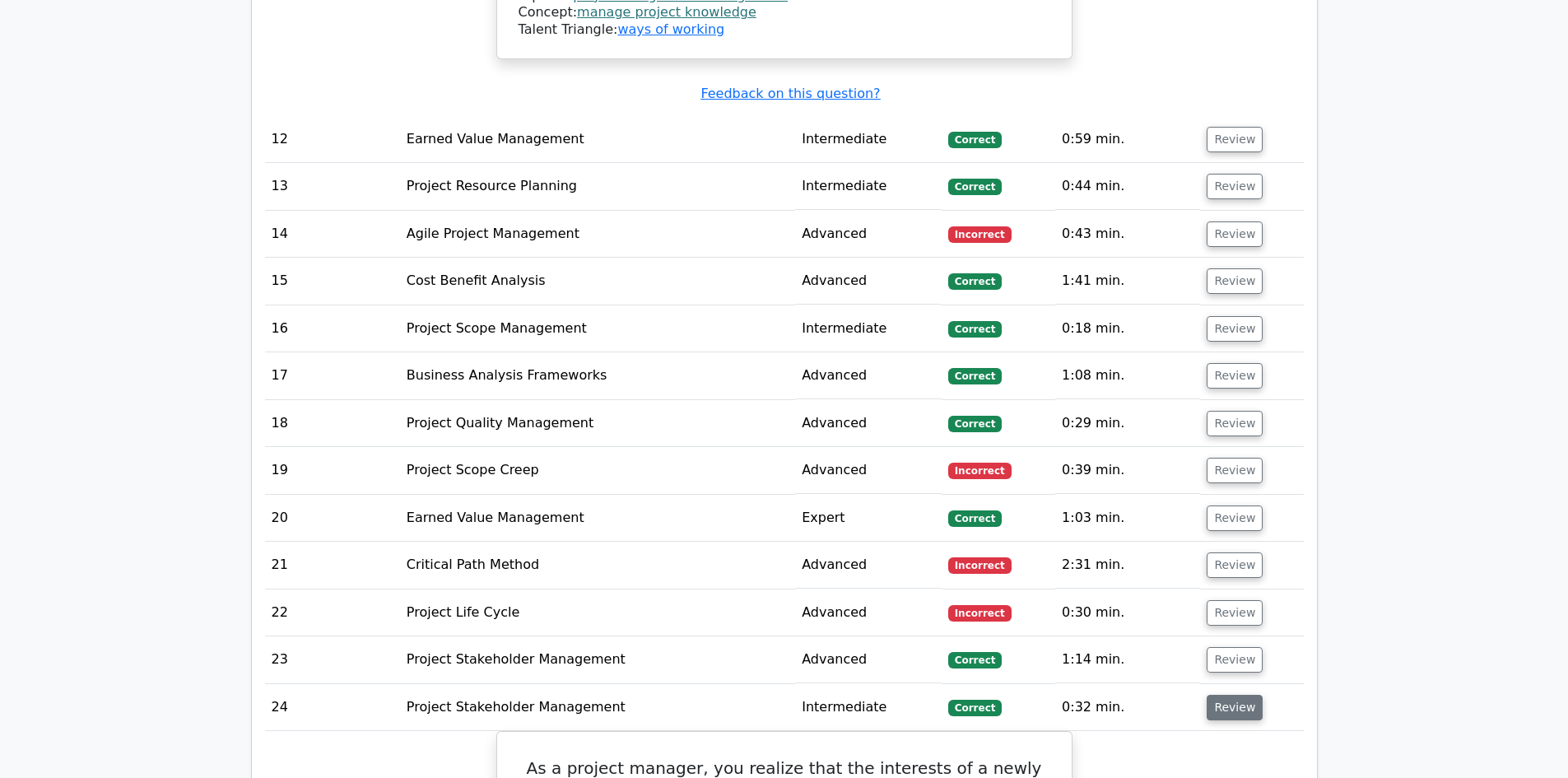
click at [1238, 695] on button "Review" at bounding box center [1234, 707] width 56 height 25
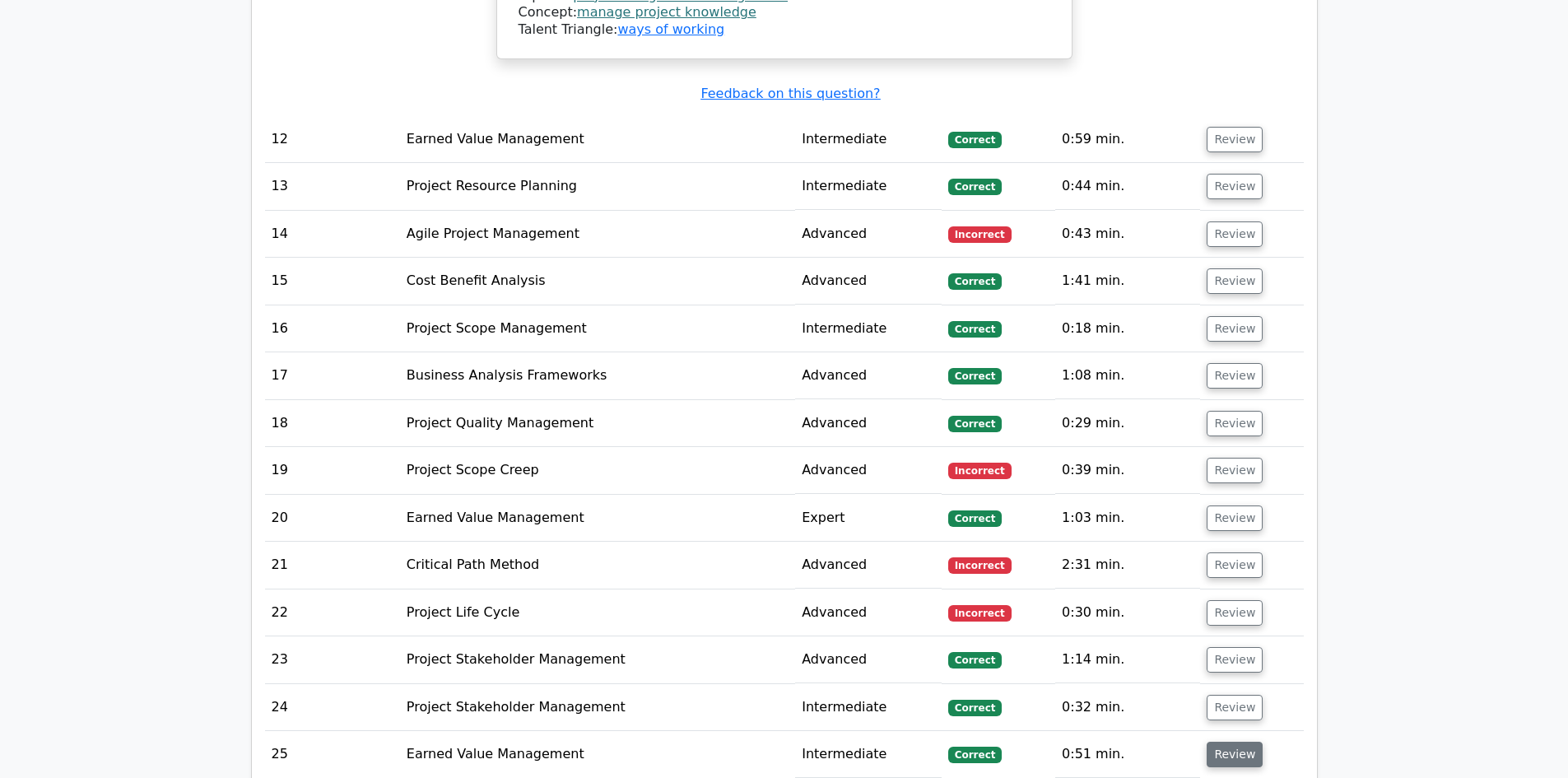
click at [1233, 742] on button "Review" at bounding box center [1234, 754] width 56 height 25
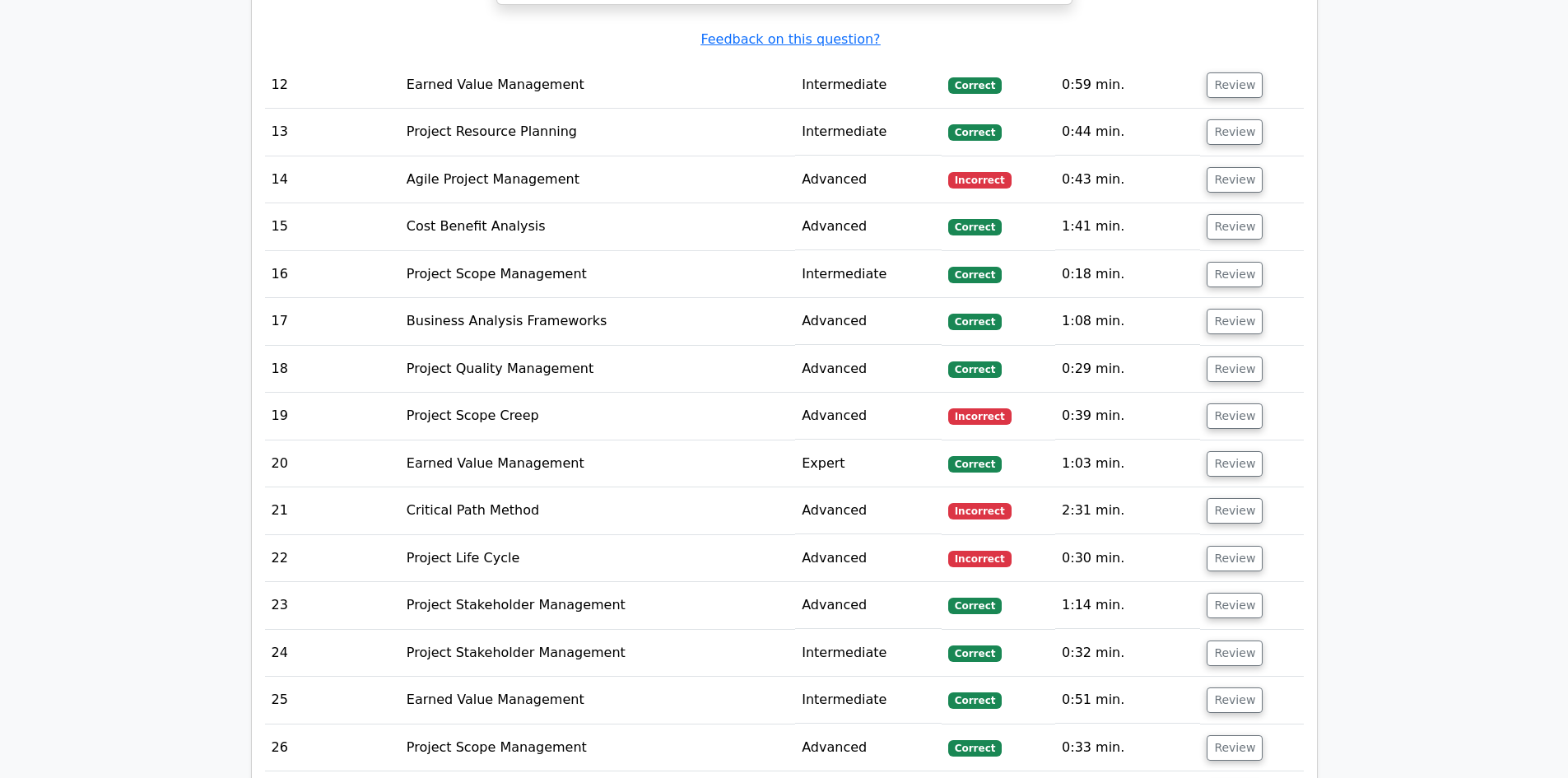
scroll to position [12594, 0]
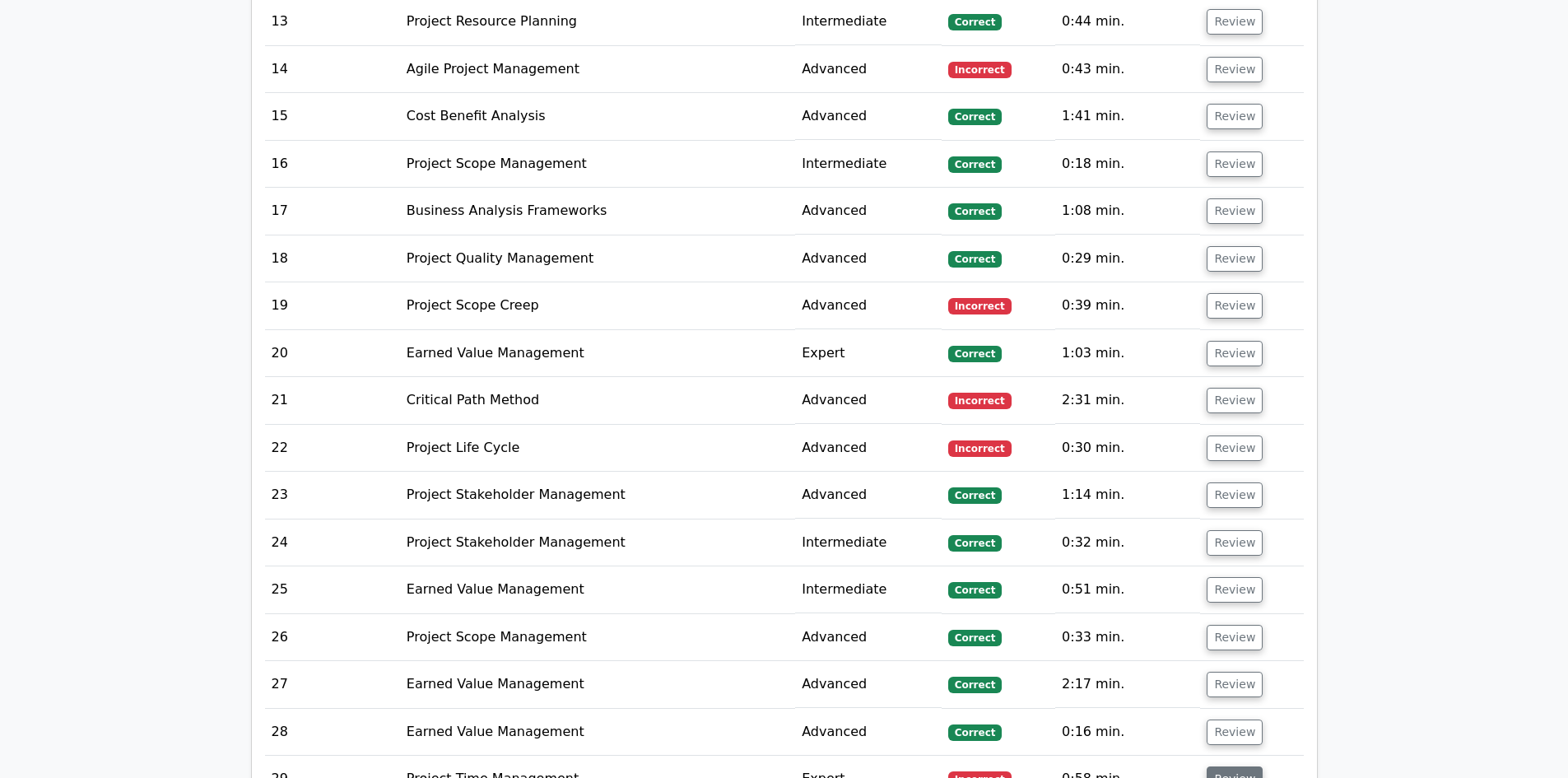
click at [1238, 766] on button "Review" at bounding box center [1234, 779] width 56 height 25
click at [1232, 766] on button "Review" at bounding box center [1234, 779] width 56 height 25
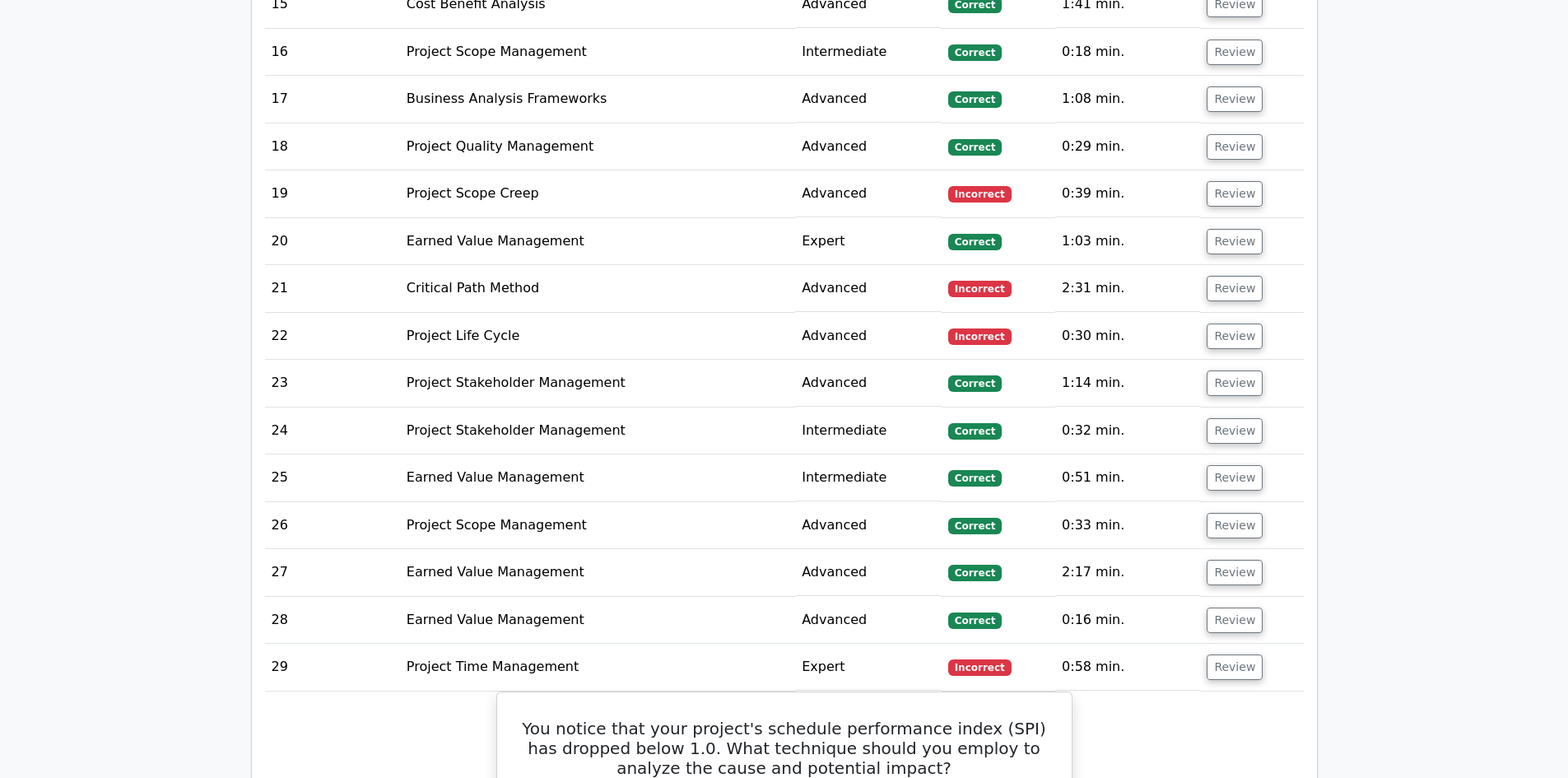
scroll to position [12677, 0]
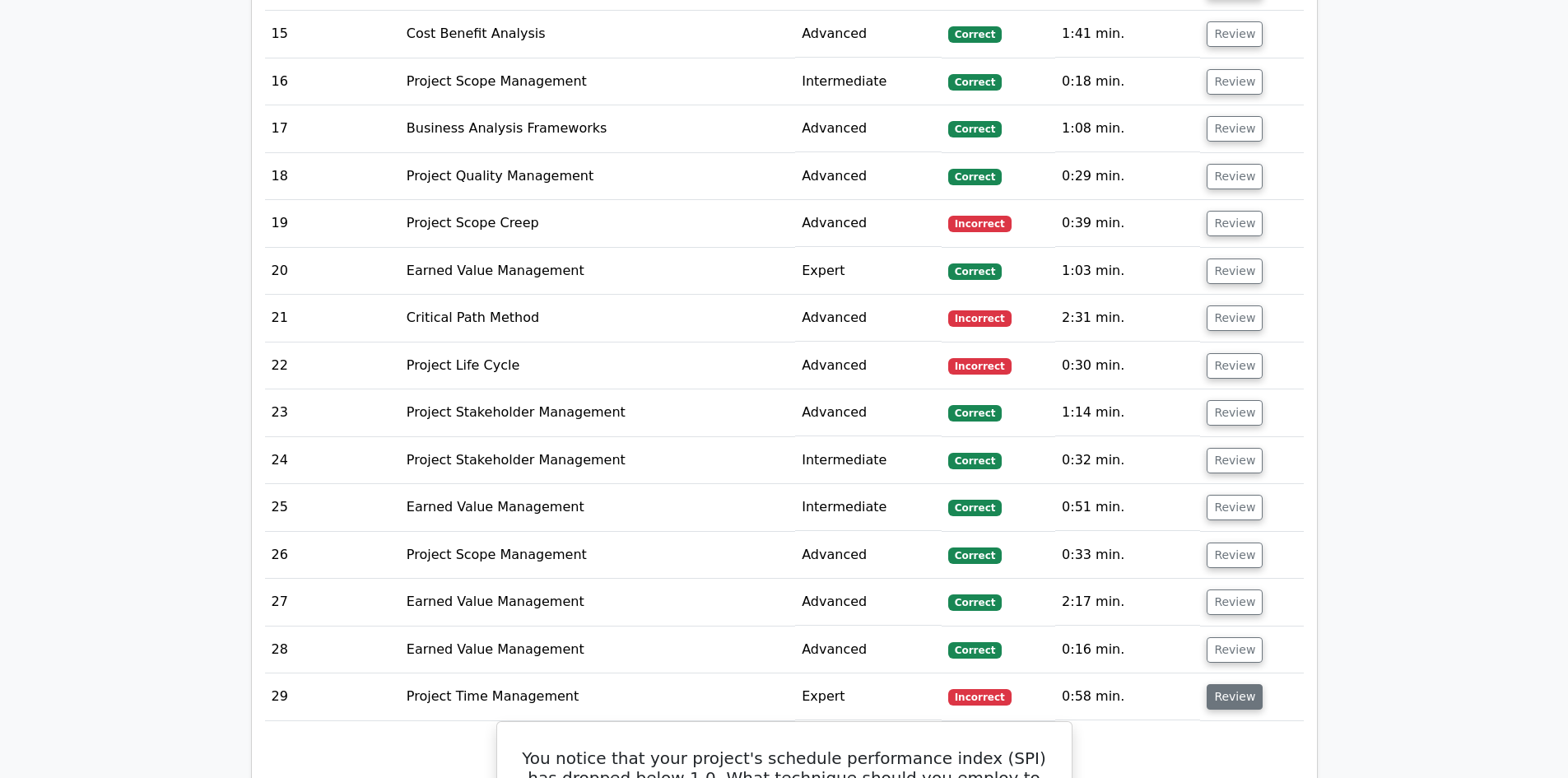
click at [1223, 684] on button "Review" at bounding box center [1234, 697] width 56 height 25
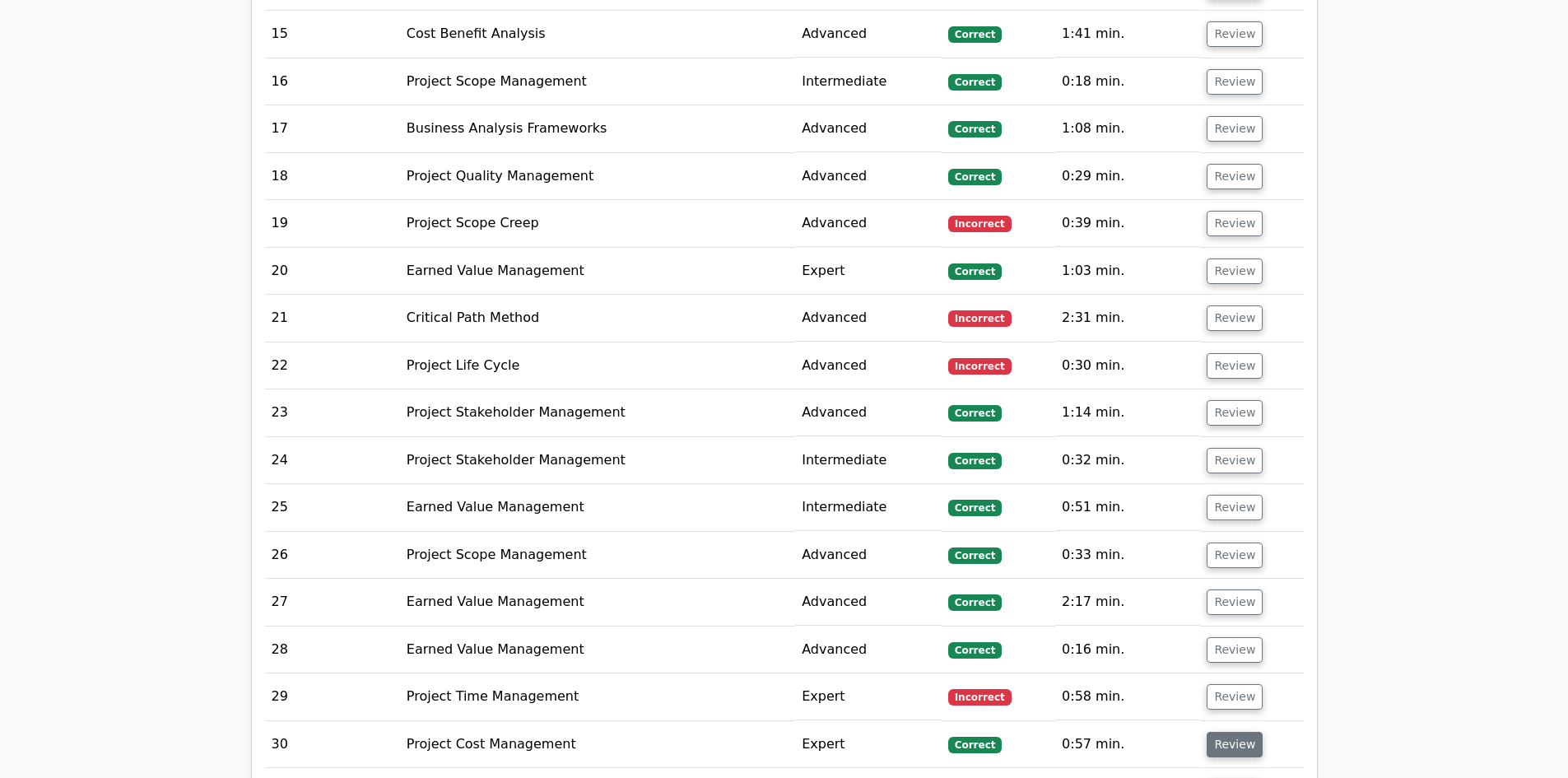
click at [1226, 732] on button "Review" at bounding box center [1234, 744] width 56 height 25
click at [1234, 777] on button "Review" at bounding box center [1234, 791] width 56 height 25
click at [1218, 777] on button "Review" at bounding box center [1234, 791] width 56 height 25
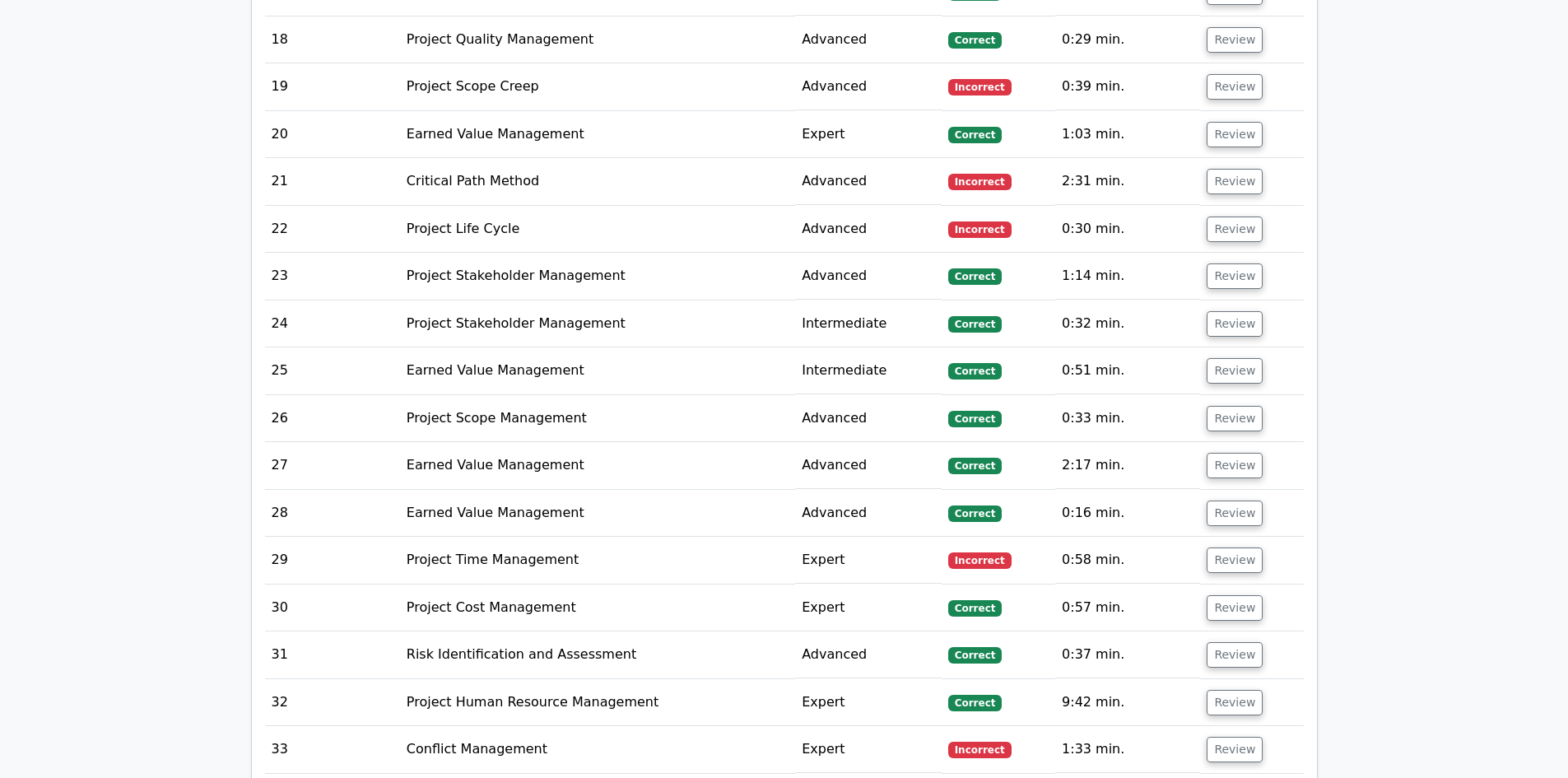
scroll to position [12841, 0]
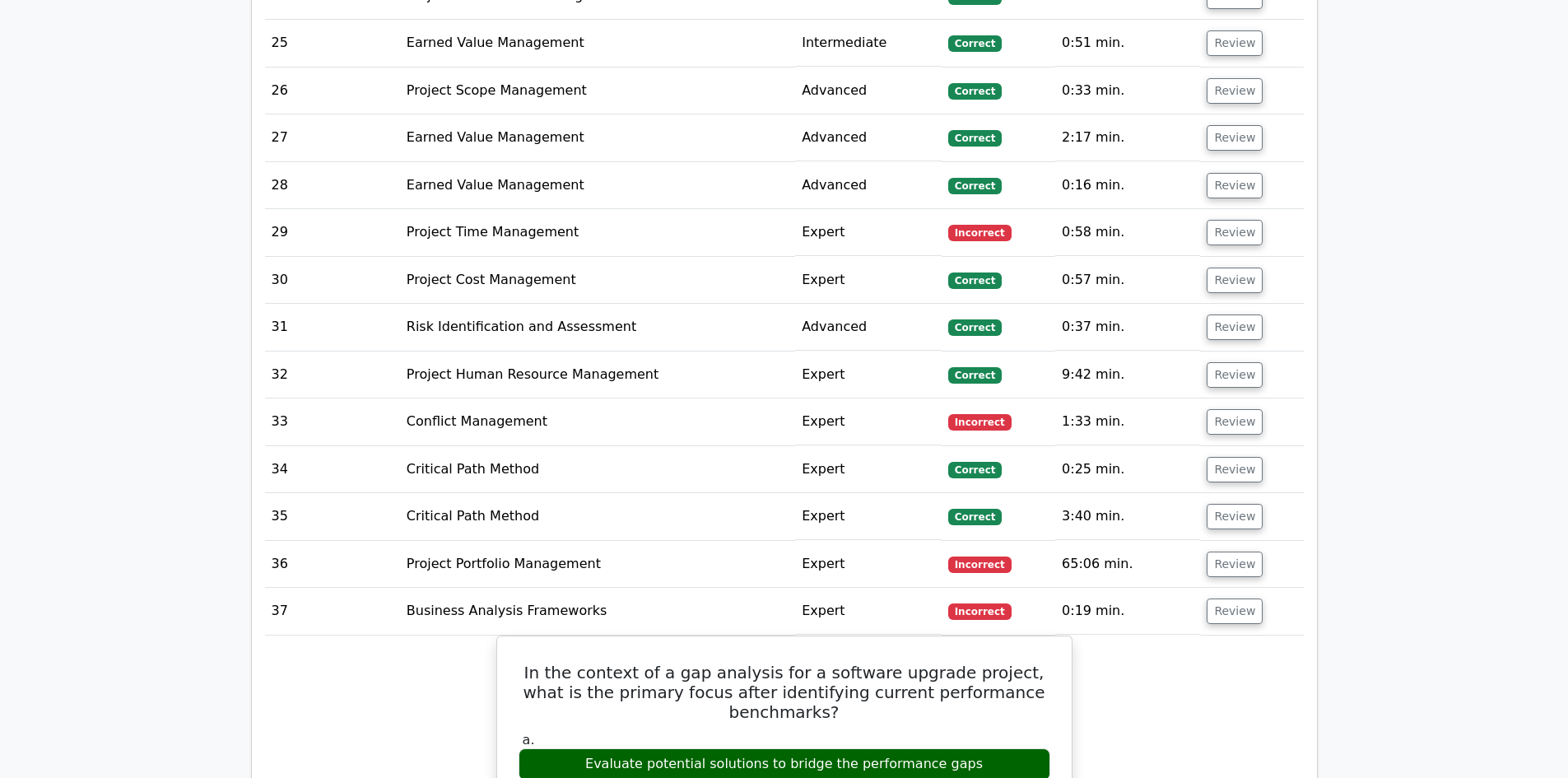
scroll to position [13171, 0]
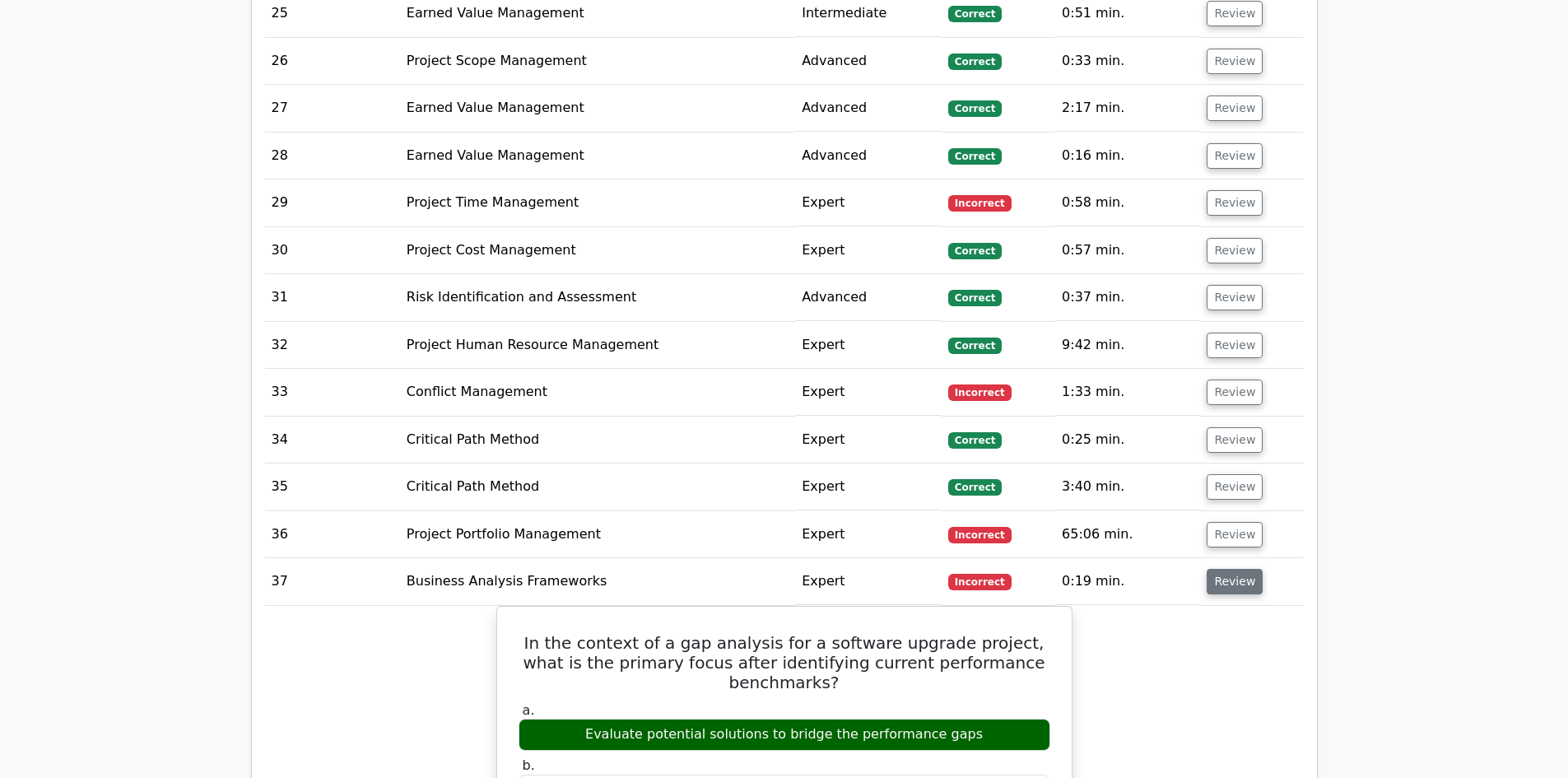
click at [1241, 569] on button "Review" at bounding box center [1234, 581] width 56 height 25
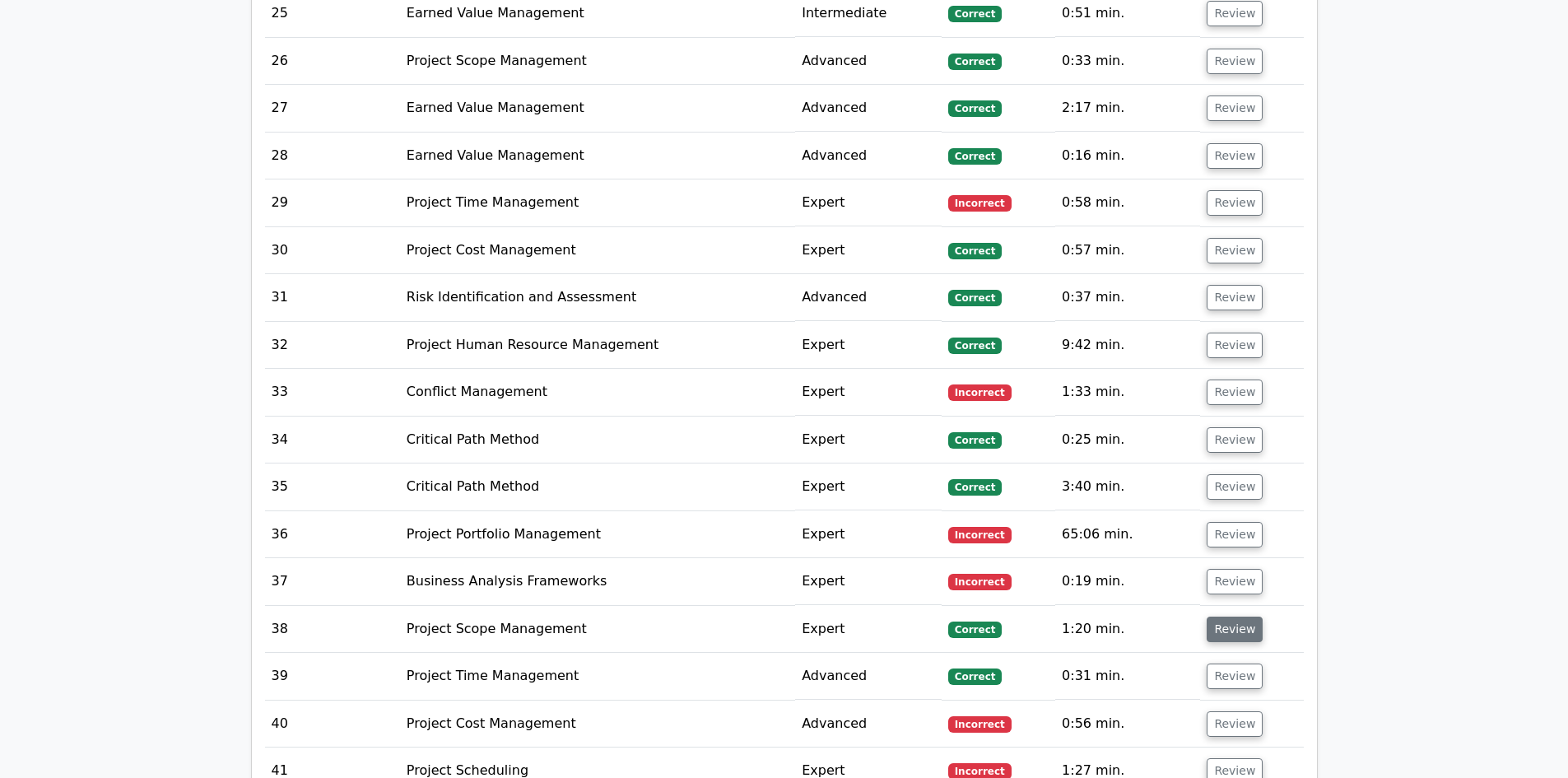
click at [1235, 617] on button "Review" at bounding box center [1234, 629] width 56 height 25
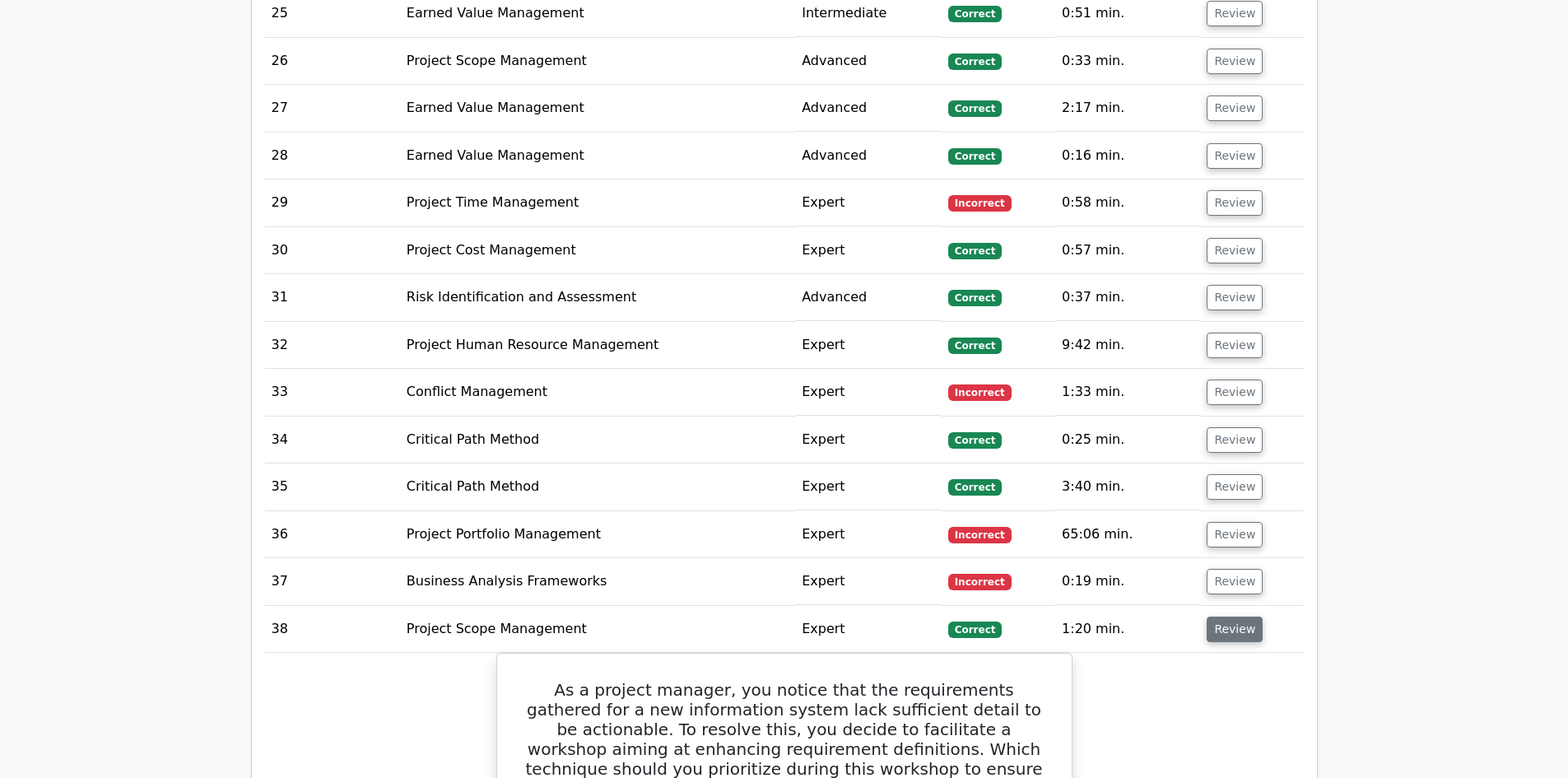
click at [1218, 617] on button "Review" at bounding box center [1234, 629] width 56 height 25
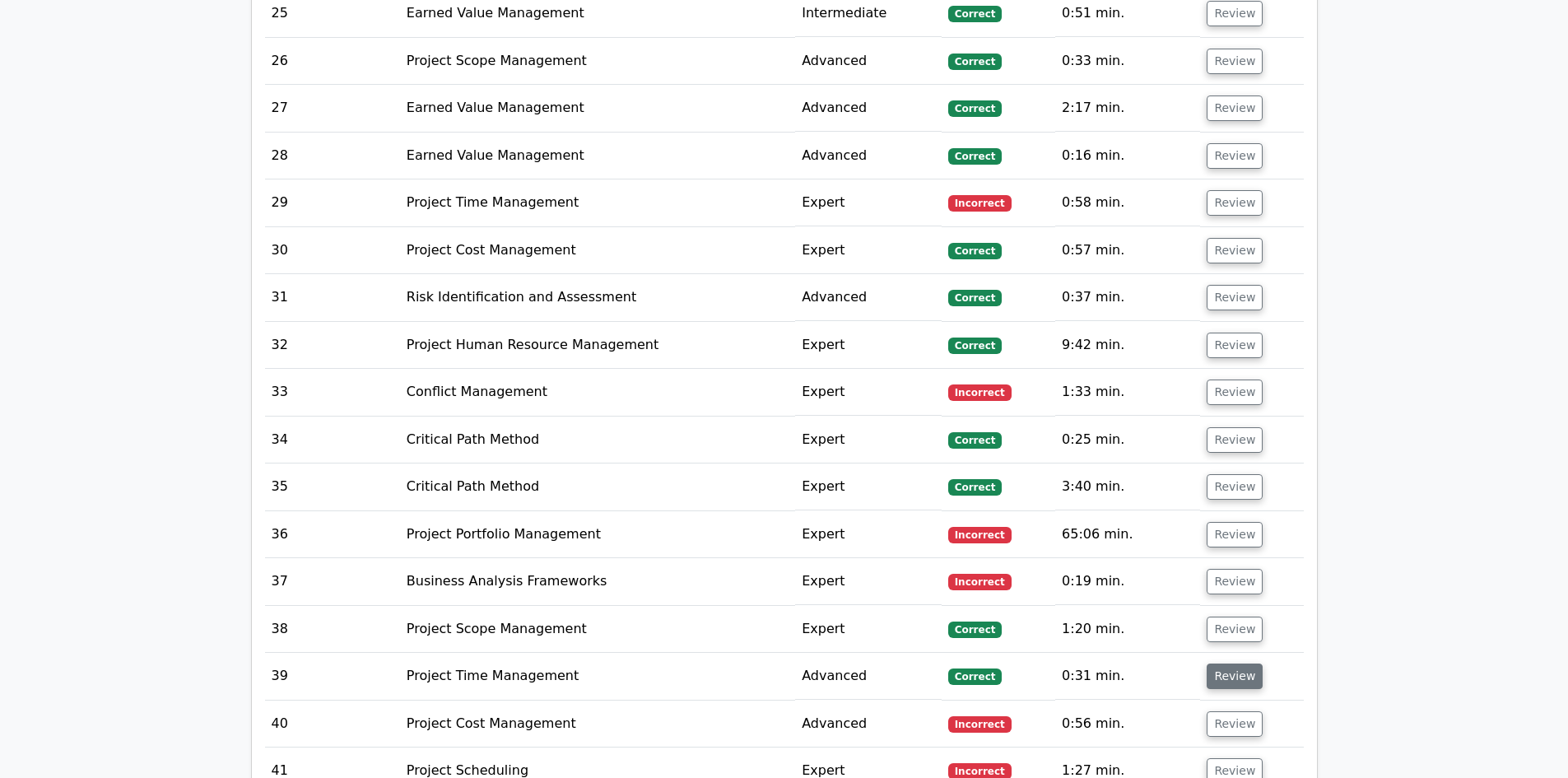
click at [1223, 664] on button "Review" at bounding box center [1234, 676] width 56 height 25
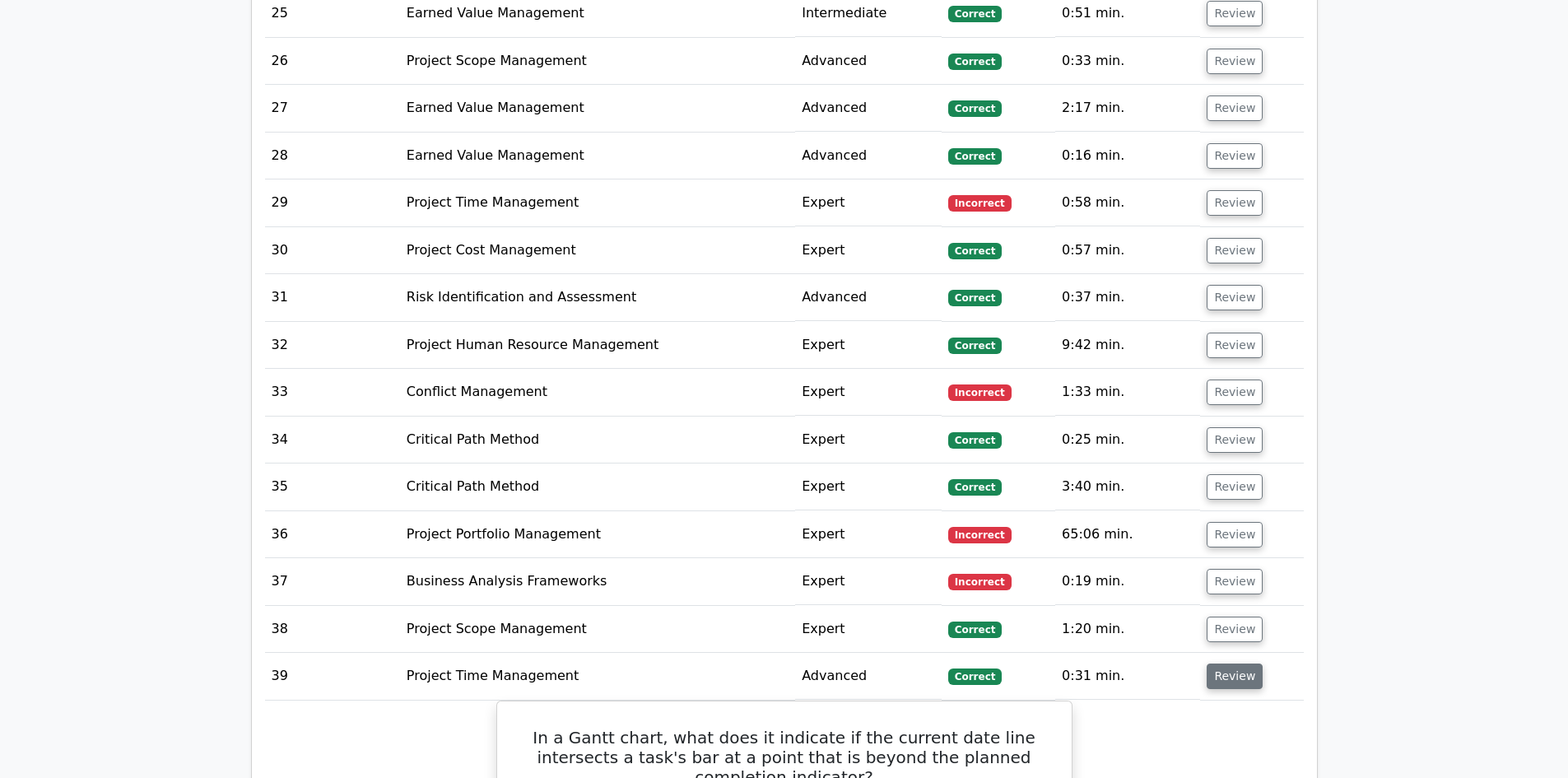
click at [1227, 664] on button "Review" at bounding box center [1234, 676] width 56 height 25
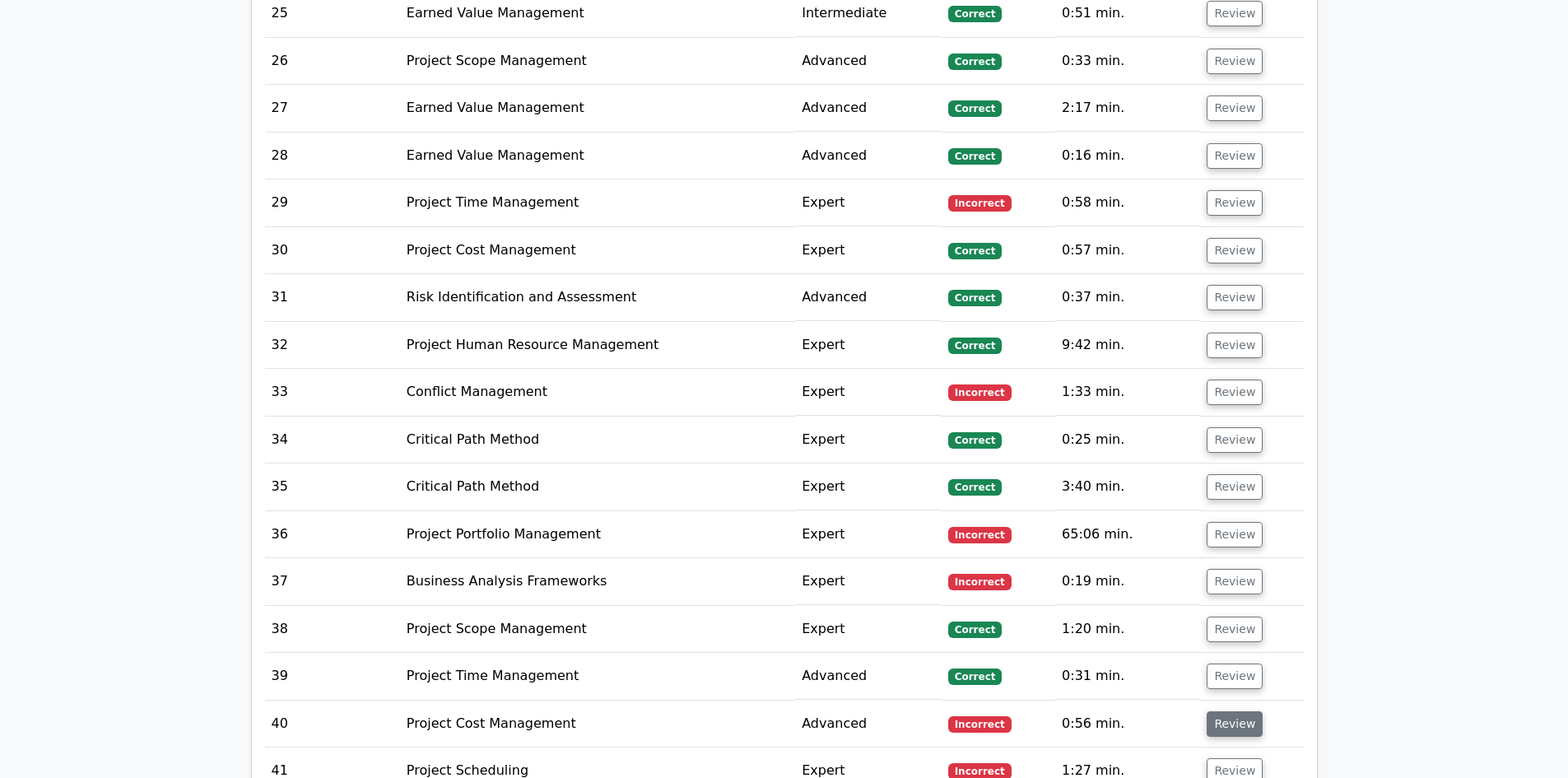
click at [1230, 711] on button "Review" at bounding box center [1234, 723] width 56 height 25
click at [1226, 711] on button "Review" at bounding box center [1234, 723] width 56 height 25
click at [1240, 758] on button "Review" at bounding box center [1234, 770] width 56 height 25
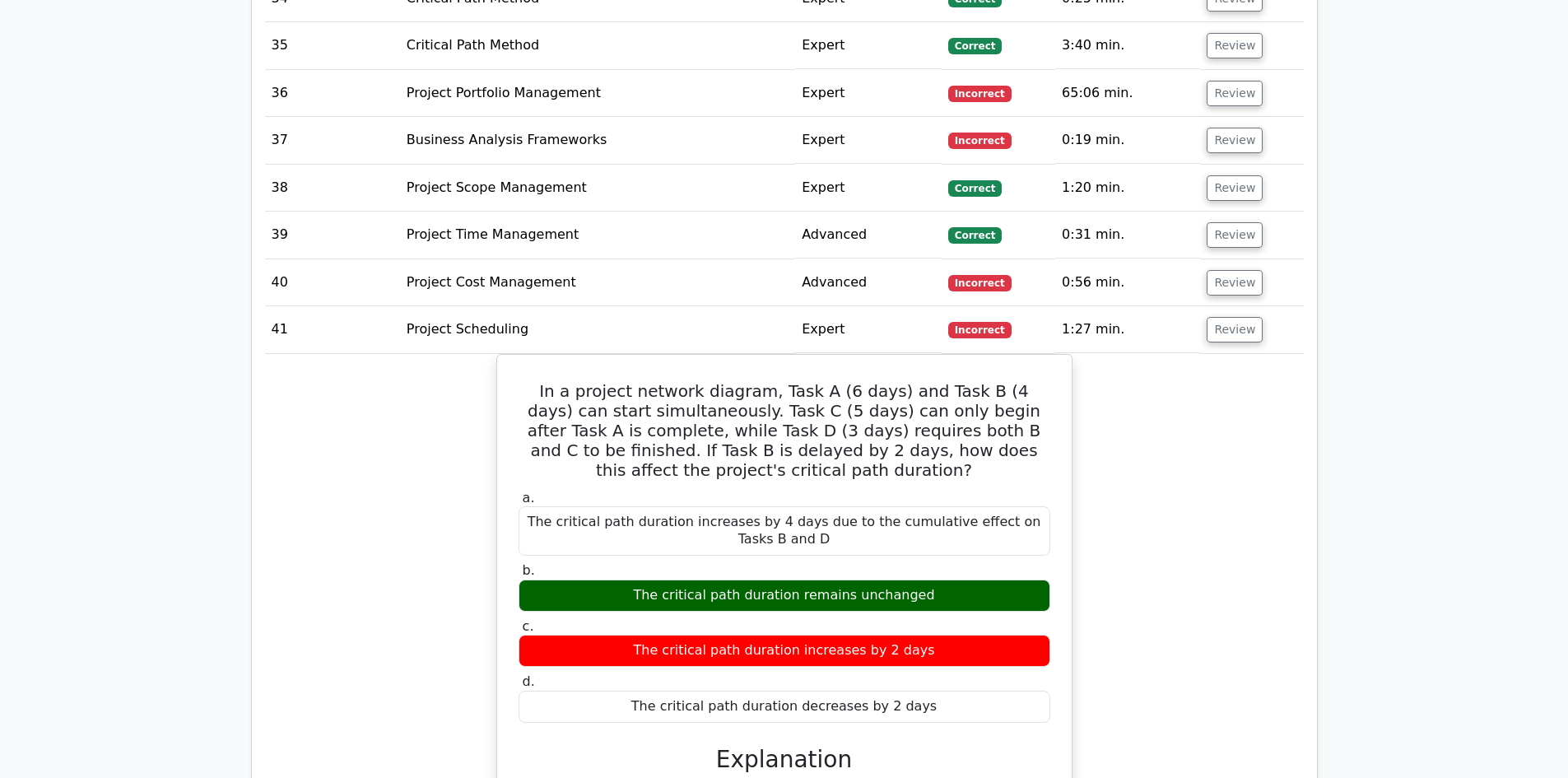
scroll to position [13335, 0]
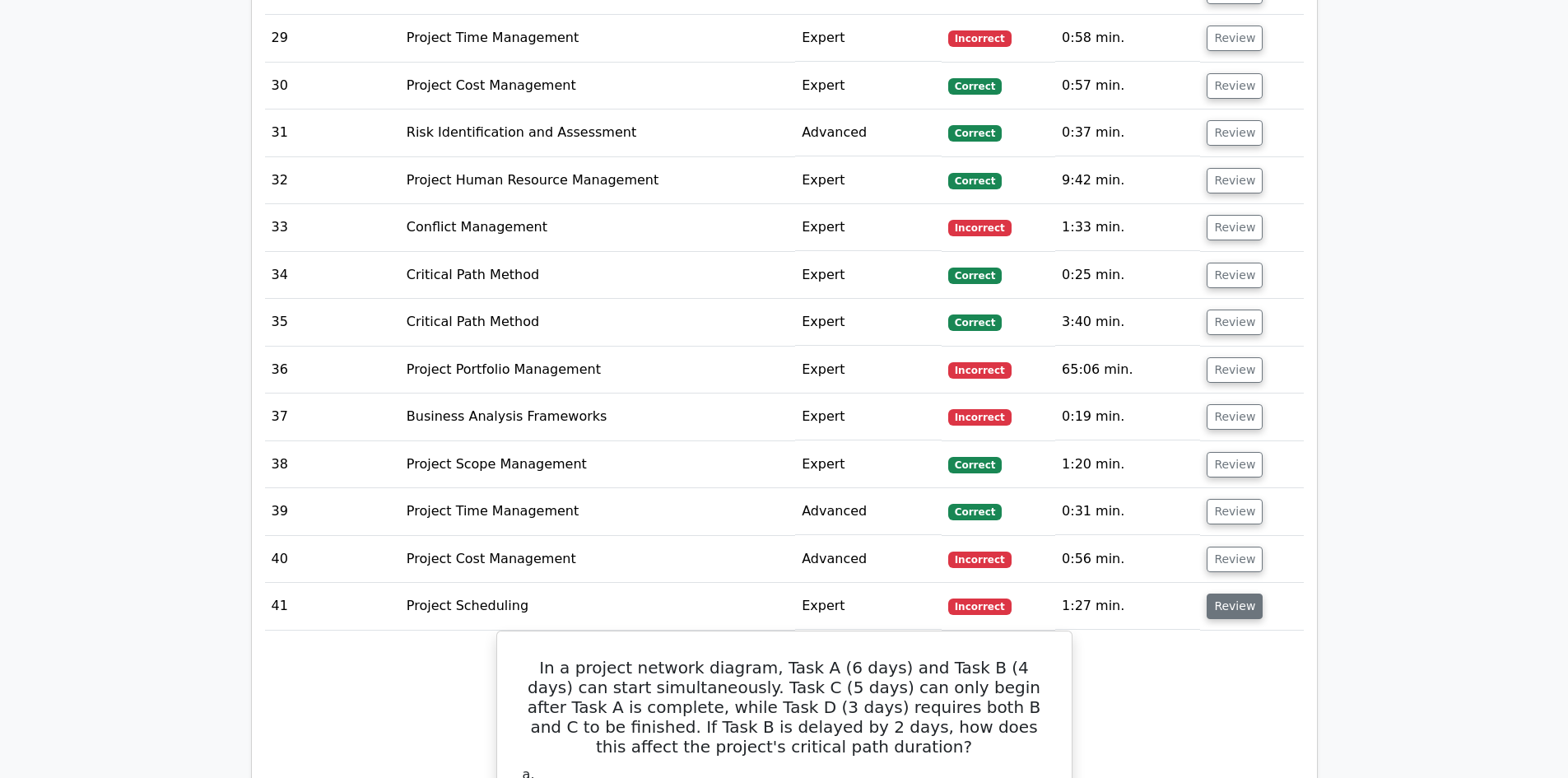
click at [1219, 593] on button "Review" at bounding box center [1234, 606] width 56 height 25
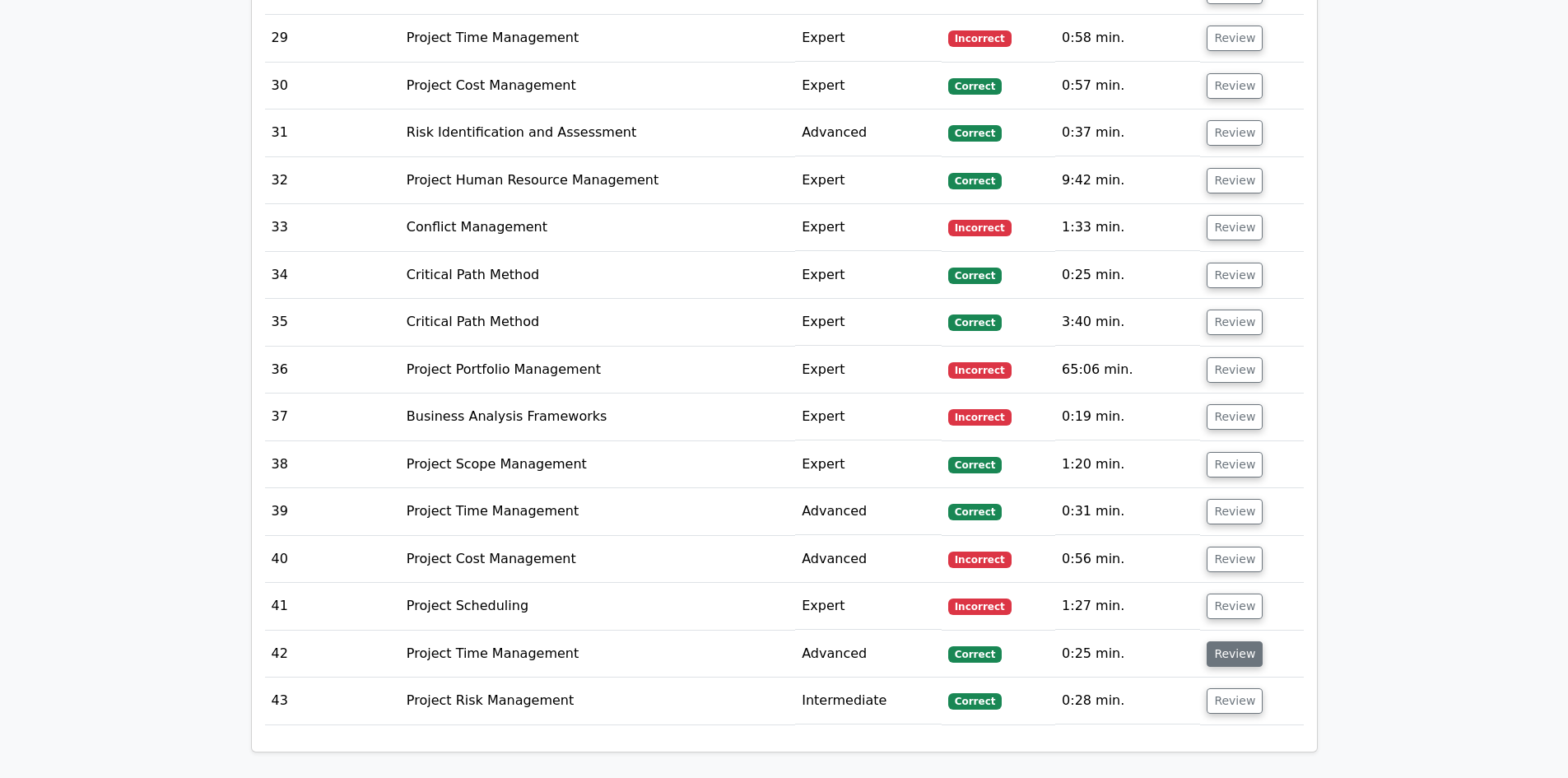
click at [1216, 641] on button "Review" at bounding box center [1234, 654] width 56 height 25
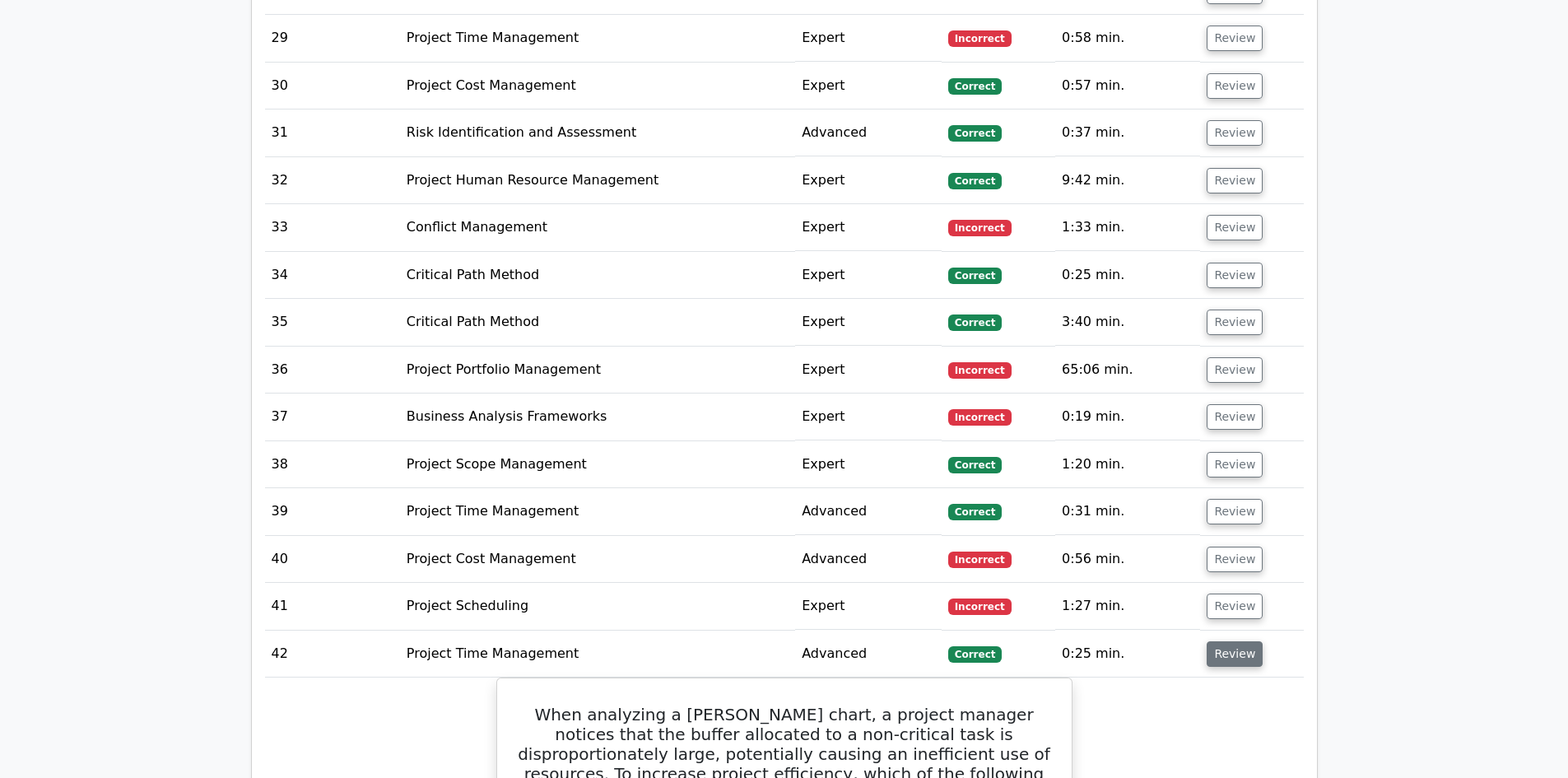
click at [1227, 641] on button "Review" at bounding box center [1234, 654] width 56 height 25
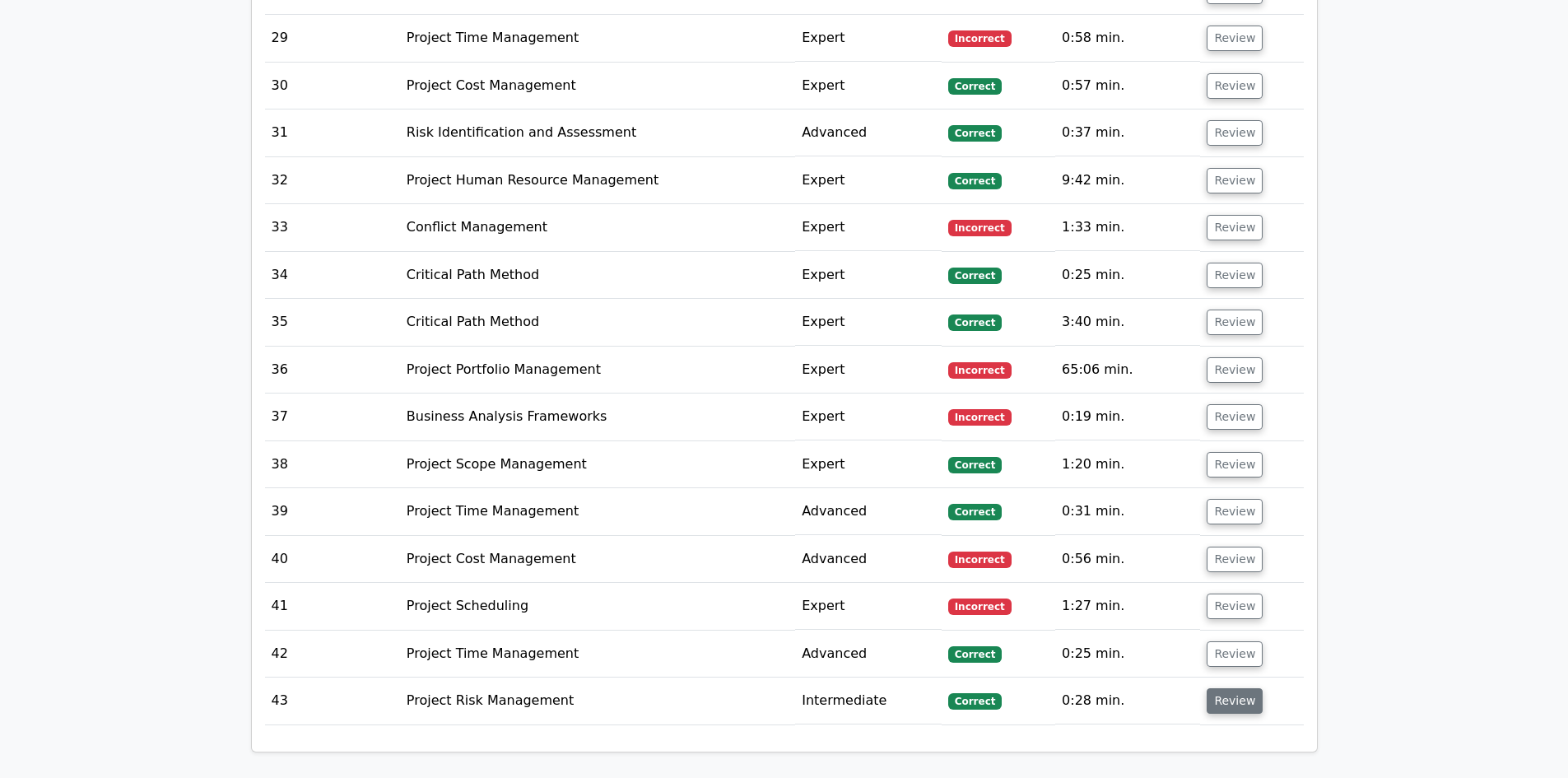
click at [1231, 688] on button "Review" at bounding box center [1234, 701] width 56 height 25
click at [1218, 688] on button "Review" at bounding box center [1234, 701] width 56 height 25
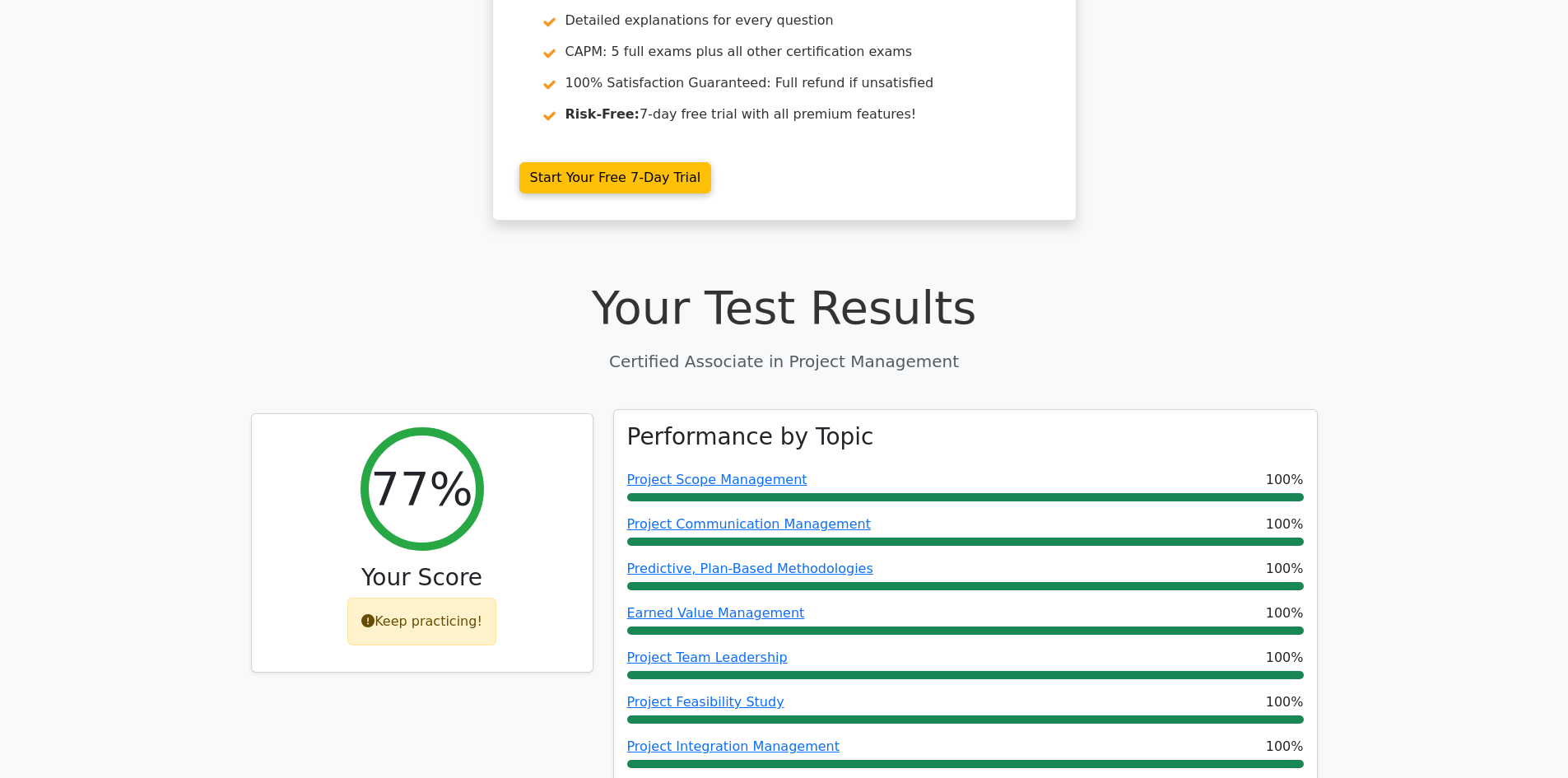
scroll to position [329, 0]
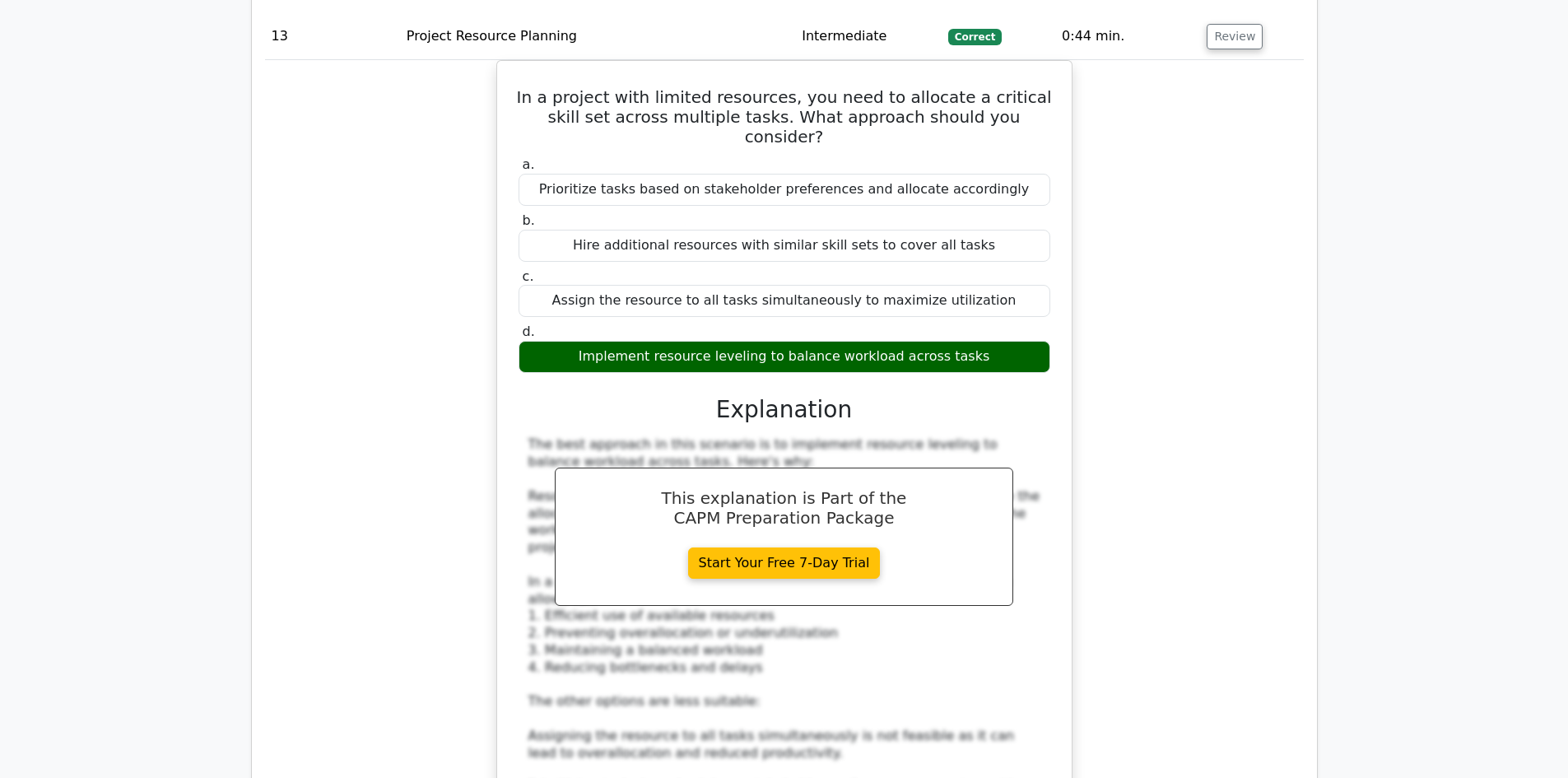
scroll to position [13665, 0]
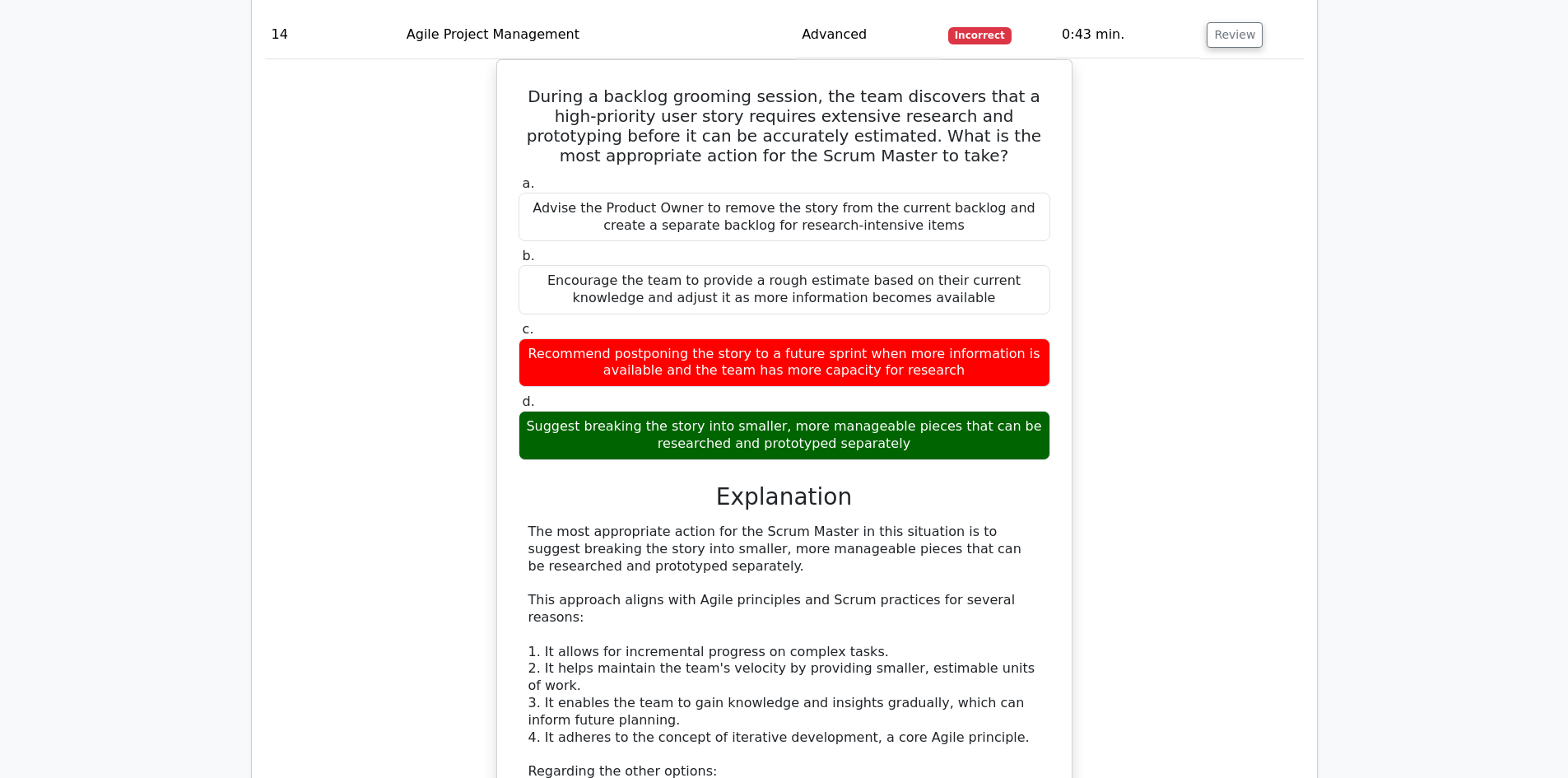
scroll to position [14816, 0]
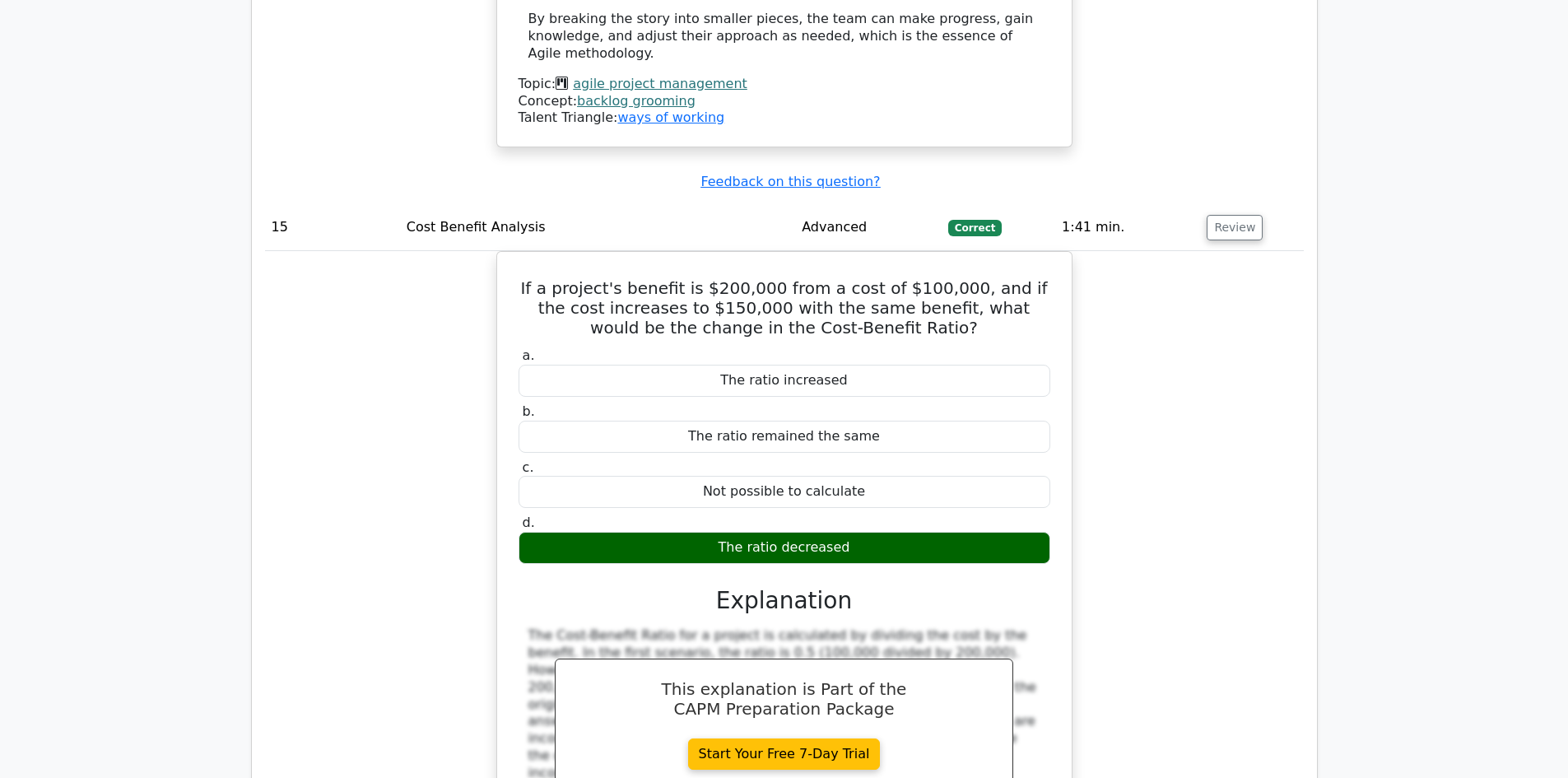
scroll to position [15557, 0]
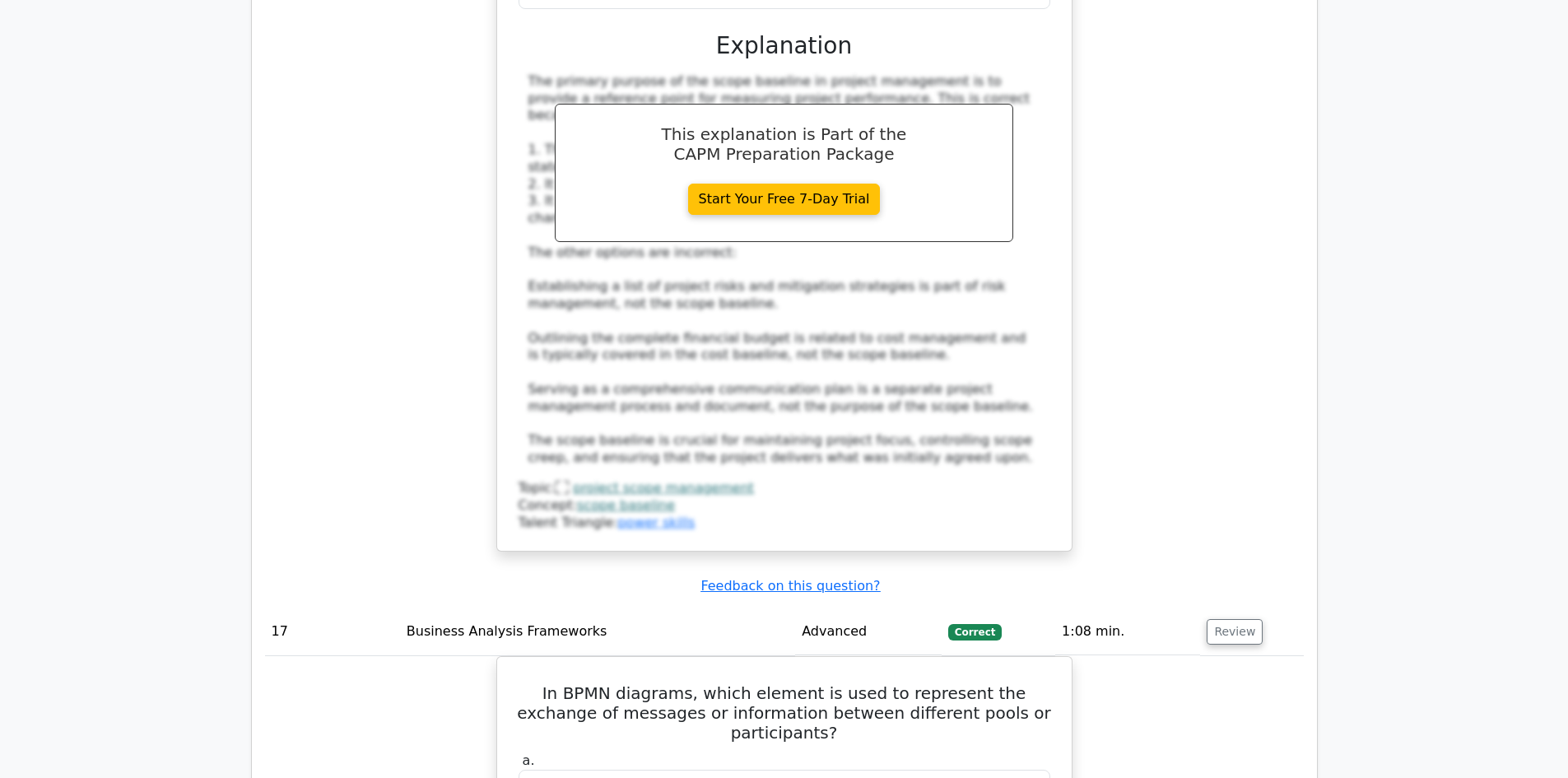
scroll to position [17204, 0]
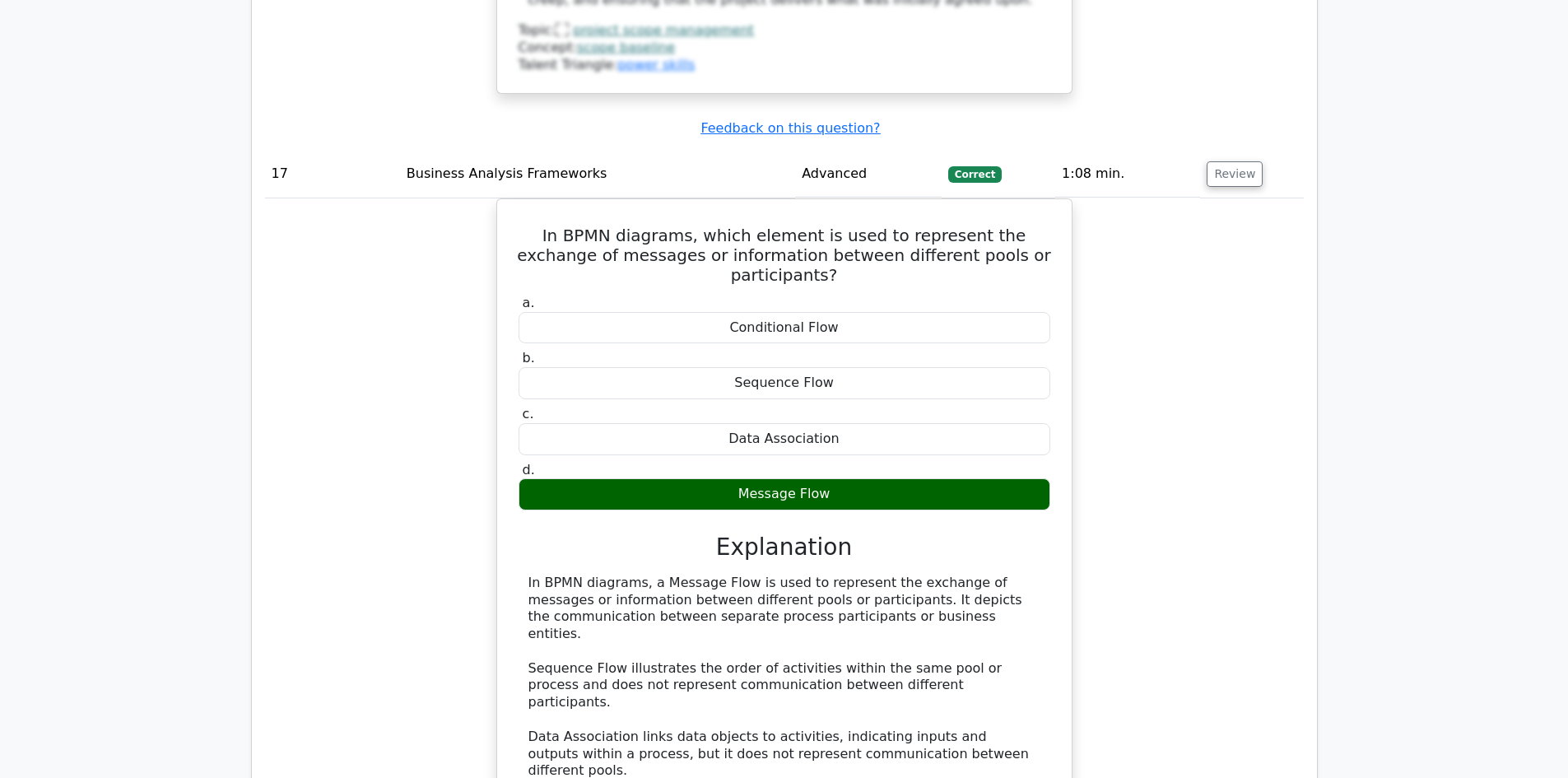
scroll to position [17780, 0]
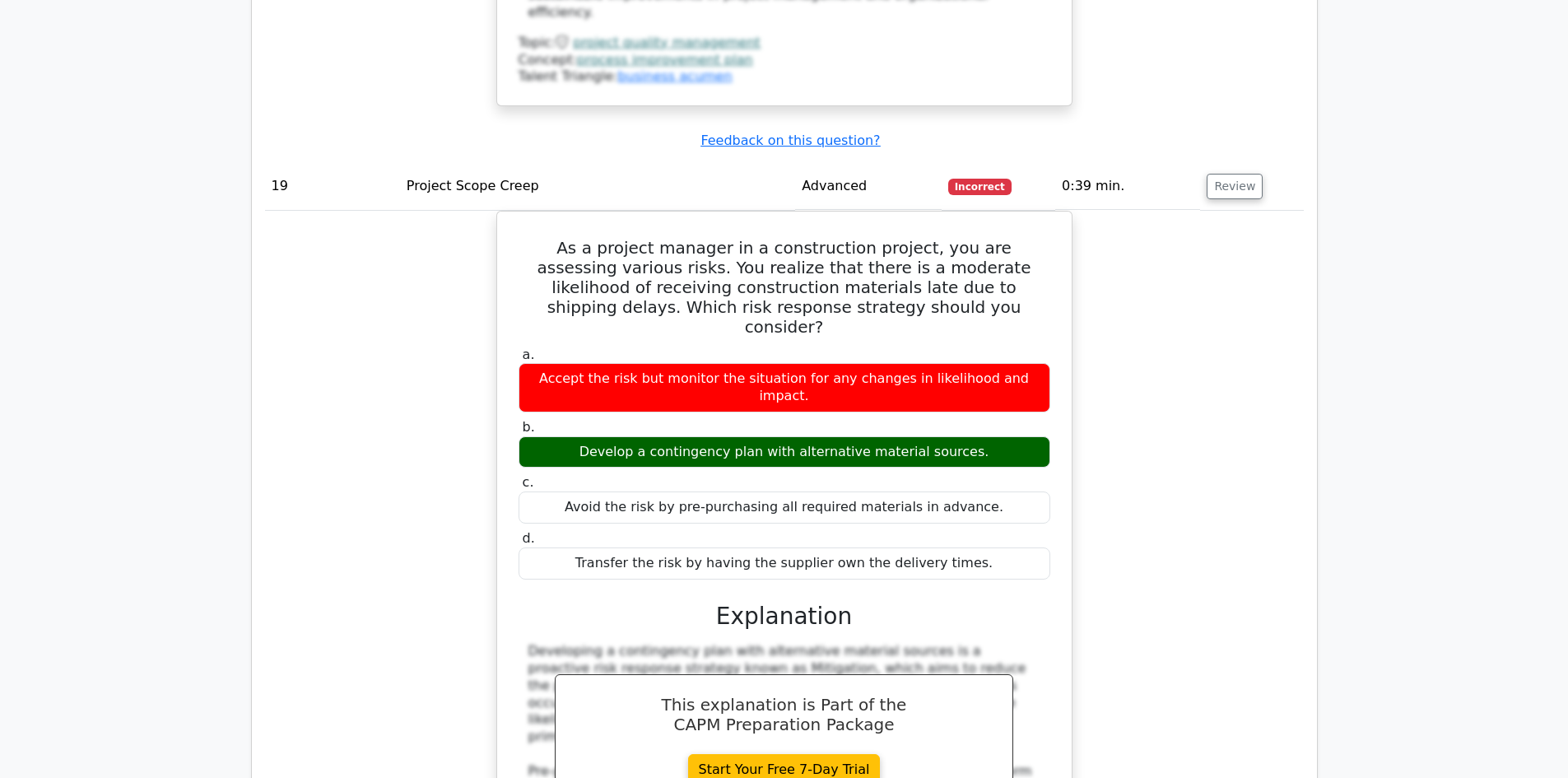
scroll to position [19426, 0]
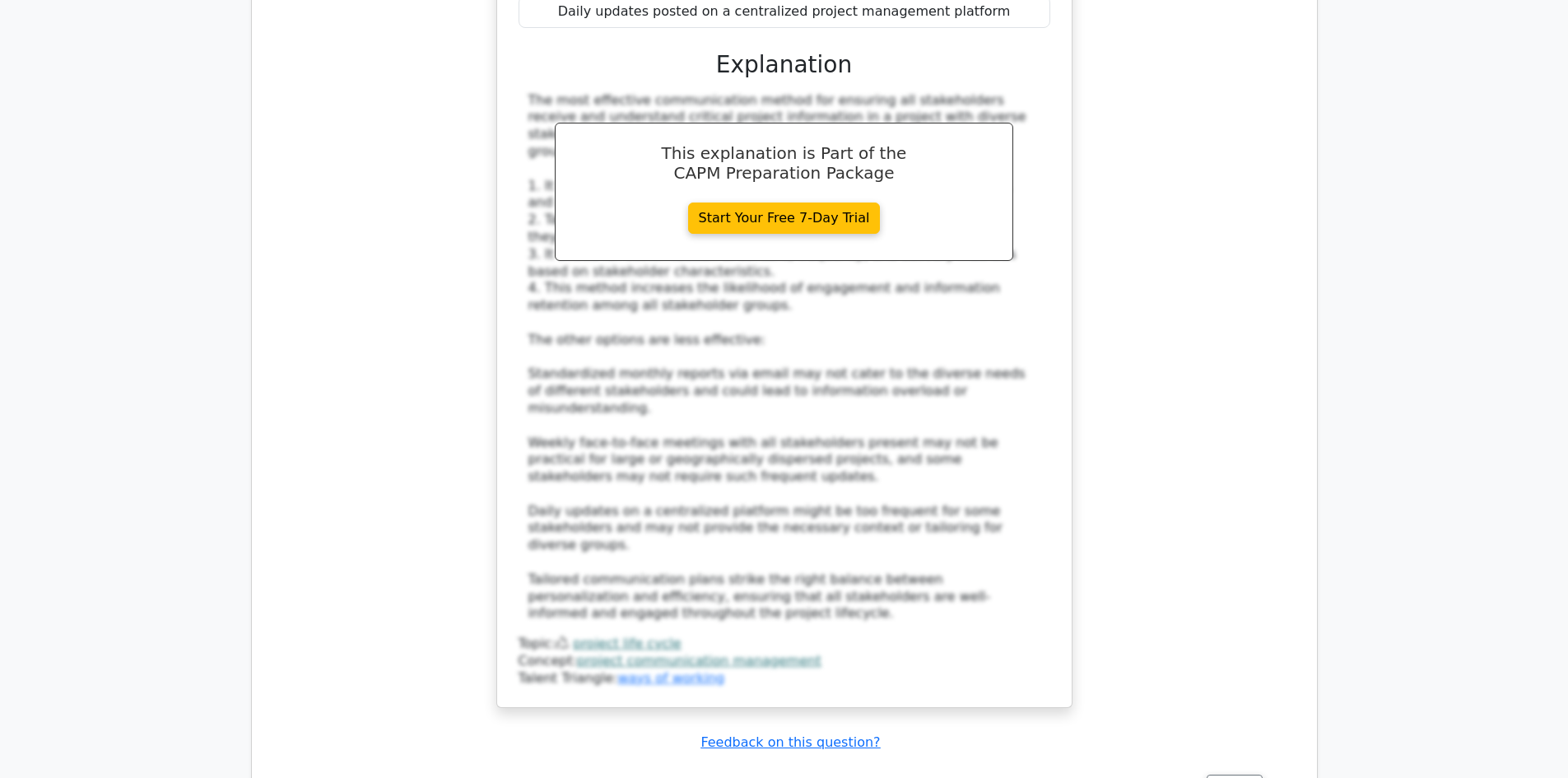
scroll to position [22307, 0]
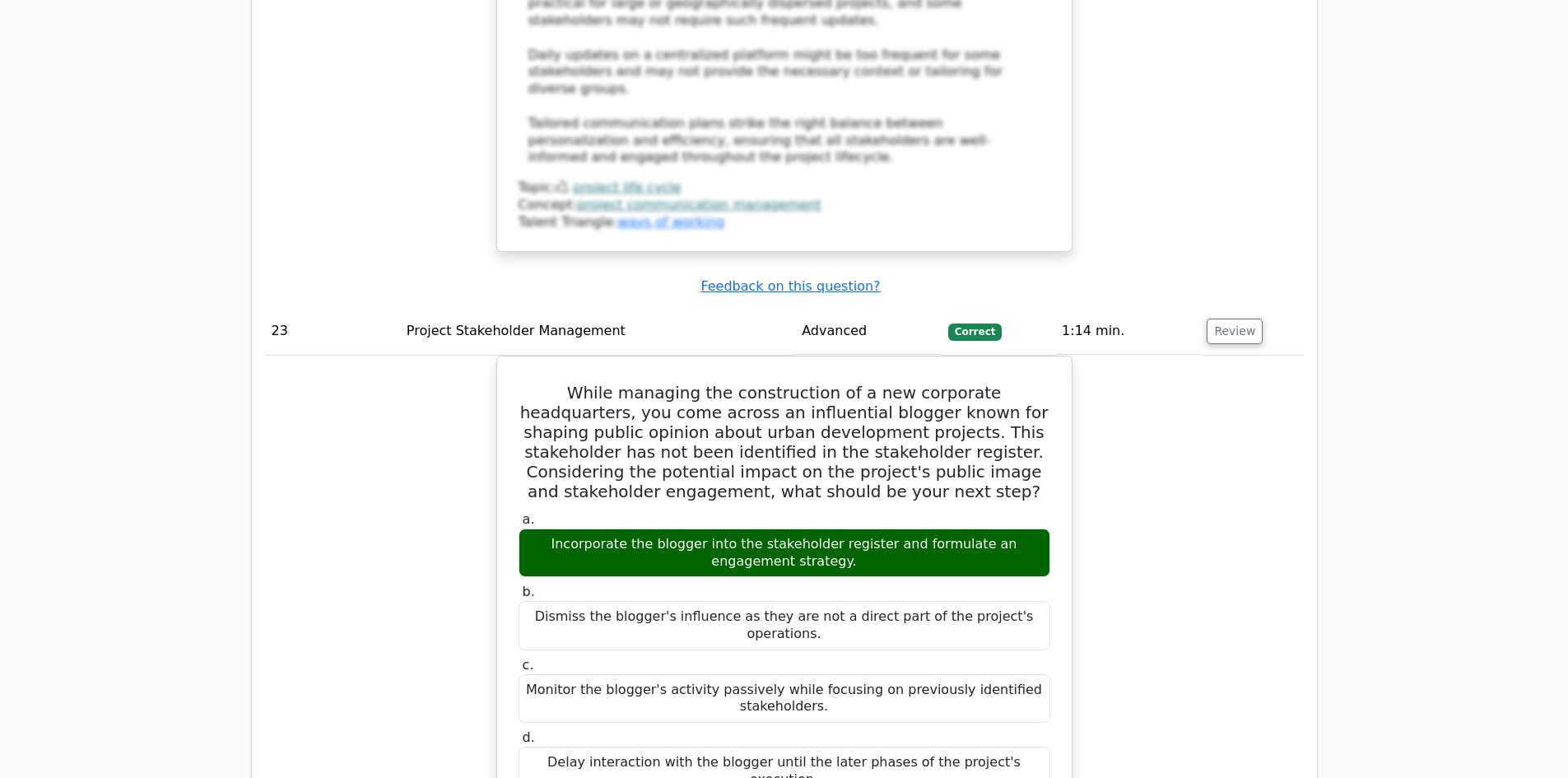
scroll to position [22966, 0]
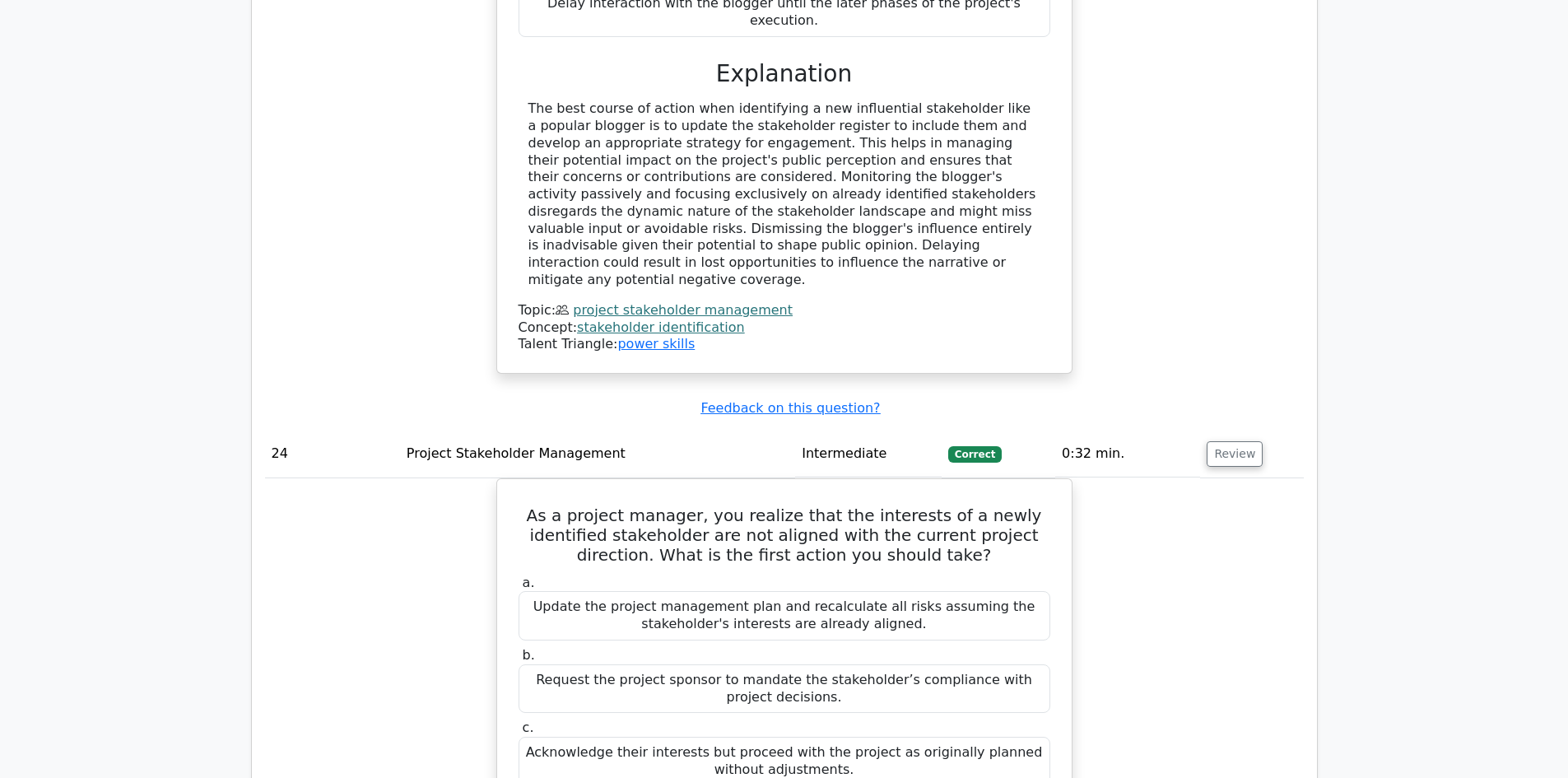
scroll to position [23624, 0]
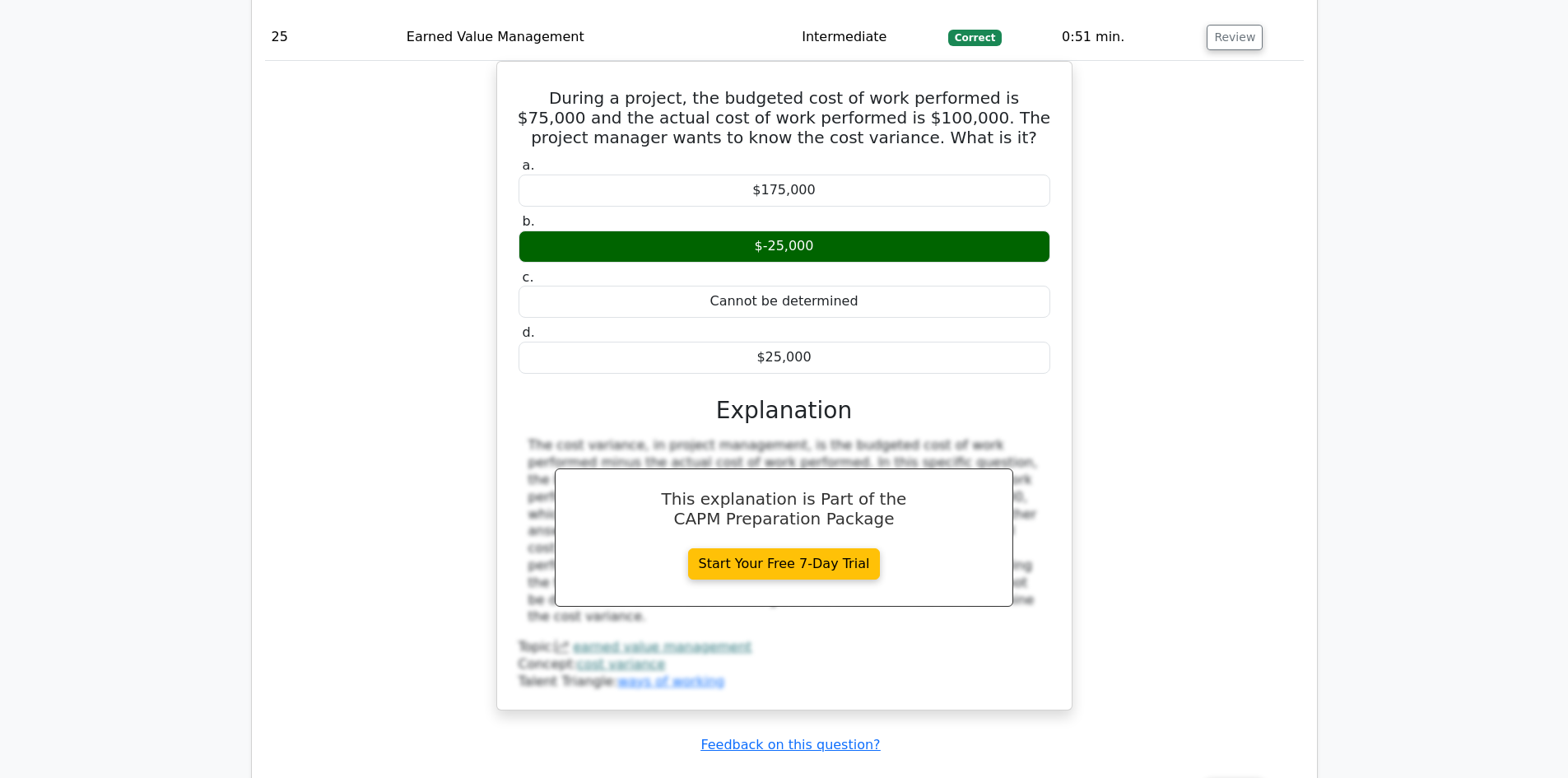
scroll to position [24777, 0]
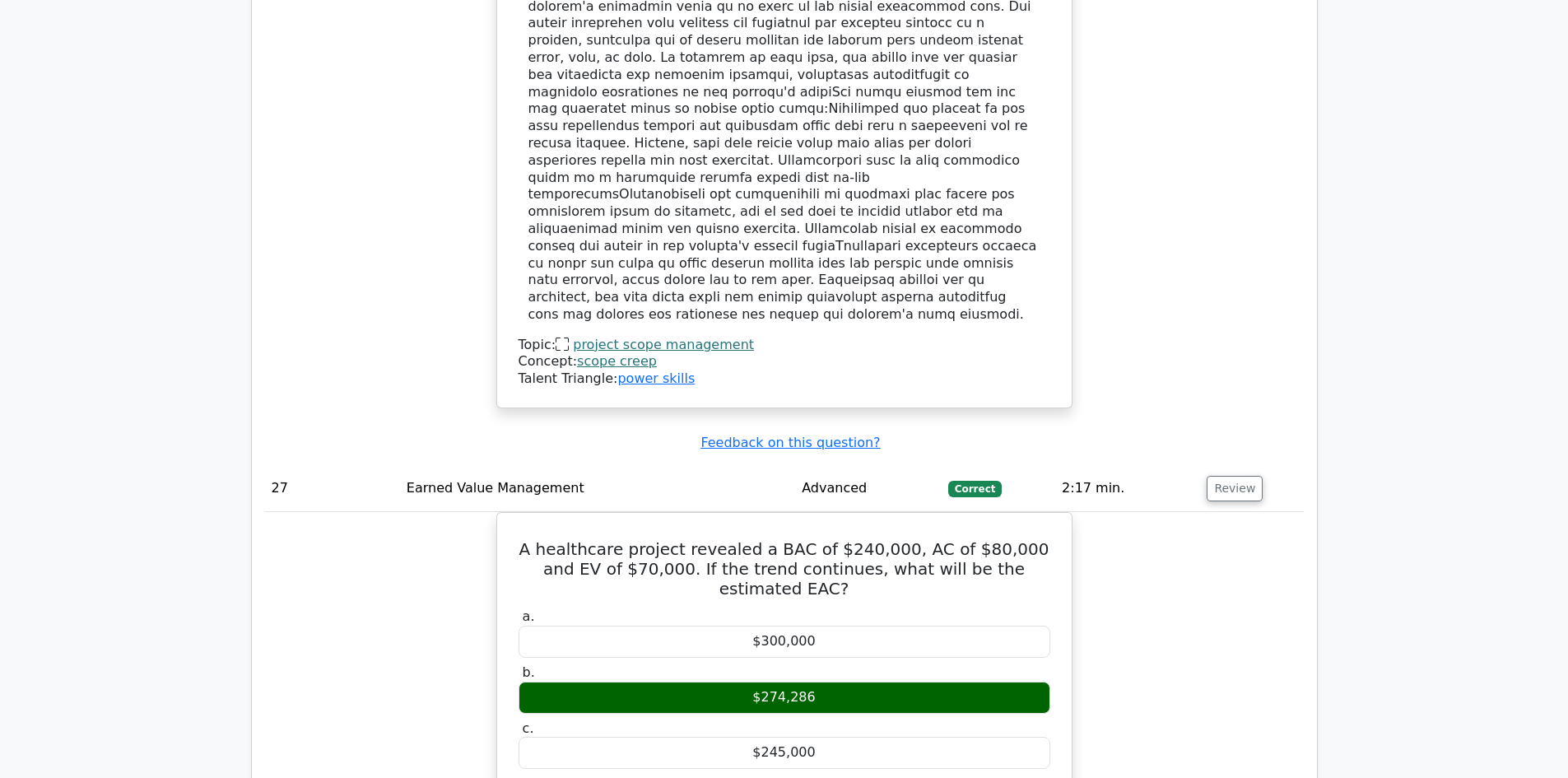
scroll to position [26176, 0]
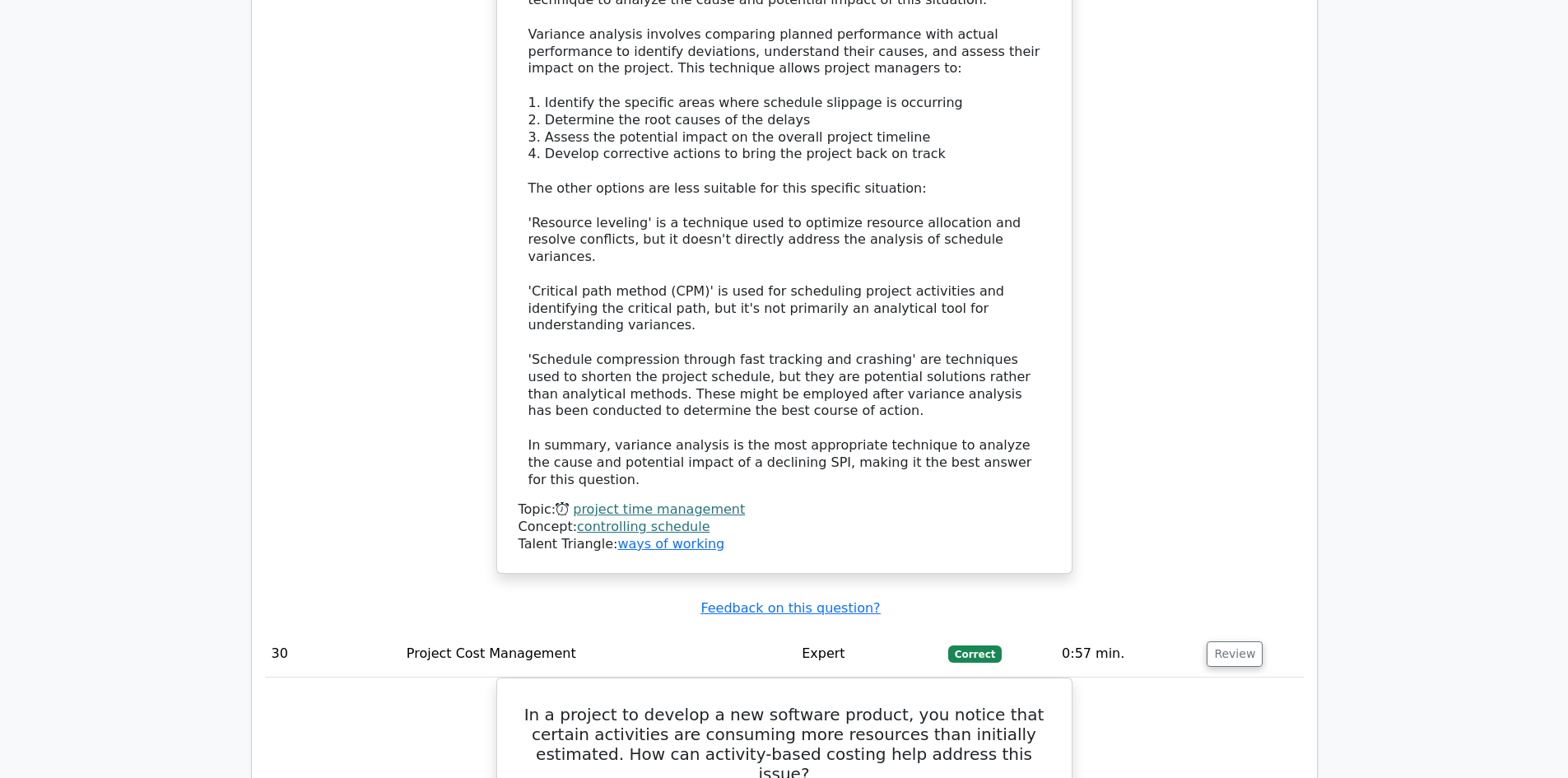
scroll to position [28810, 0]
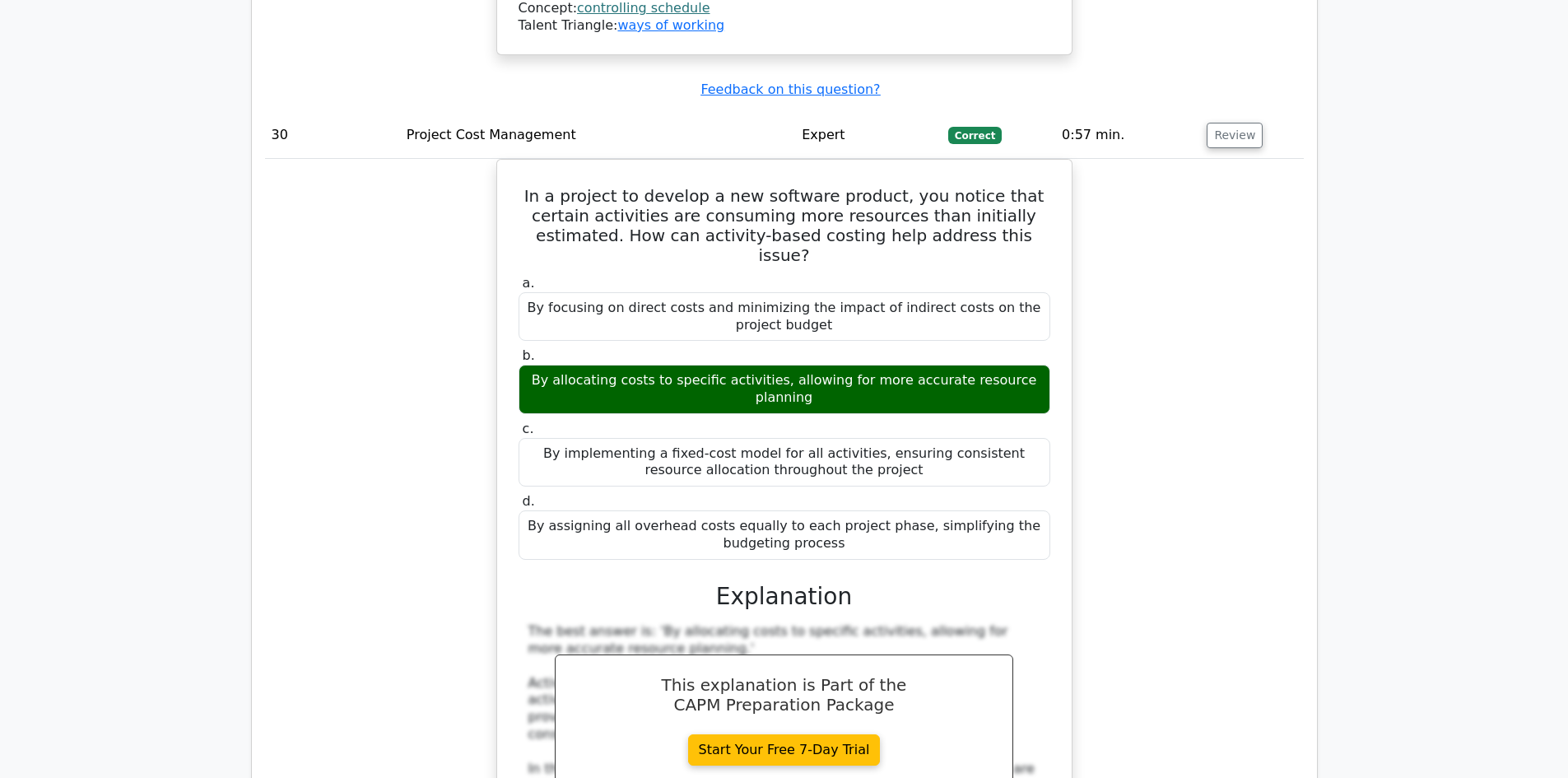
drag, startPoint x: 1229, startPoint y: 640, endPoint x: 1230, endPoint y: 620, distance: 20.0
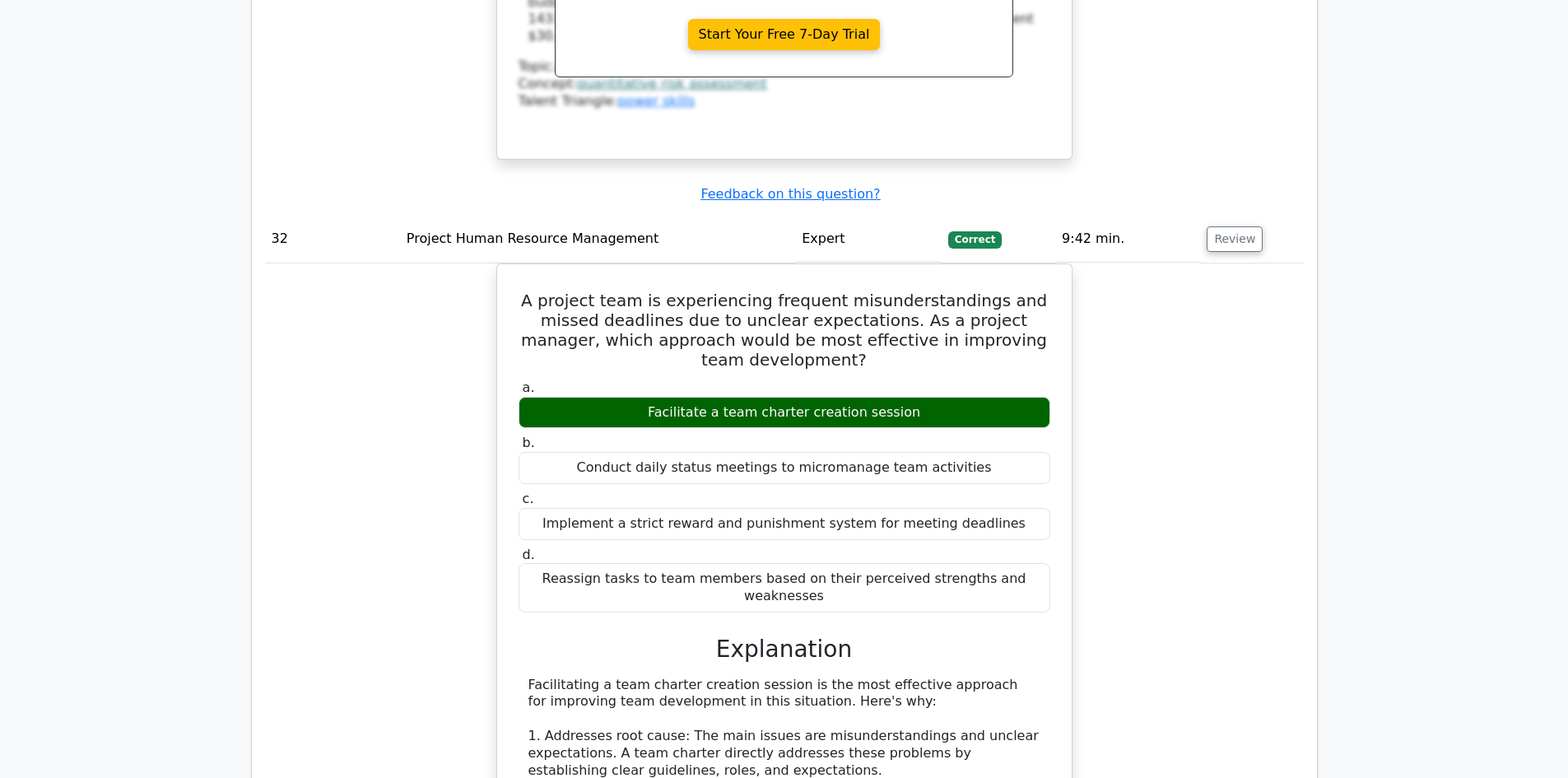
scroll to position [31197, 0]
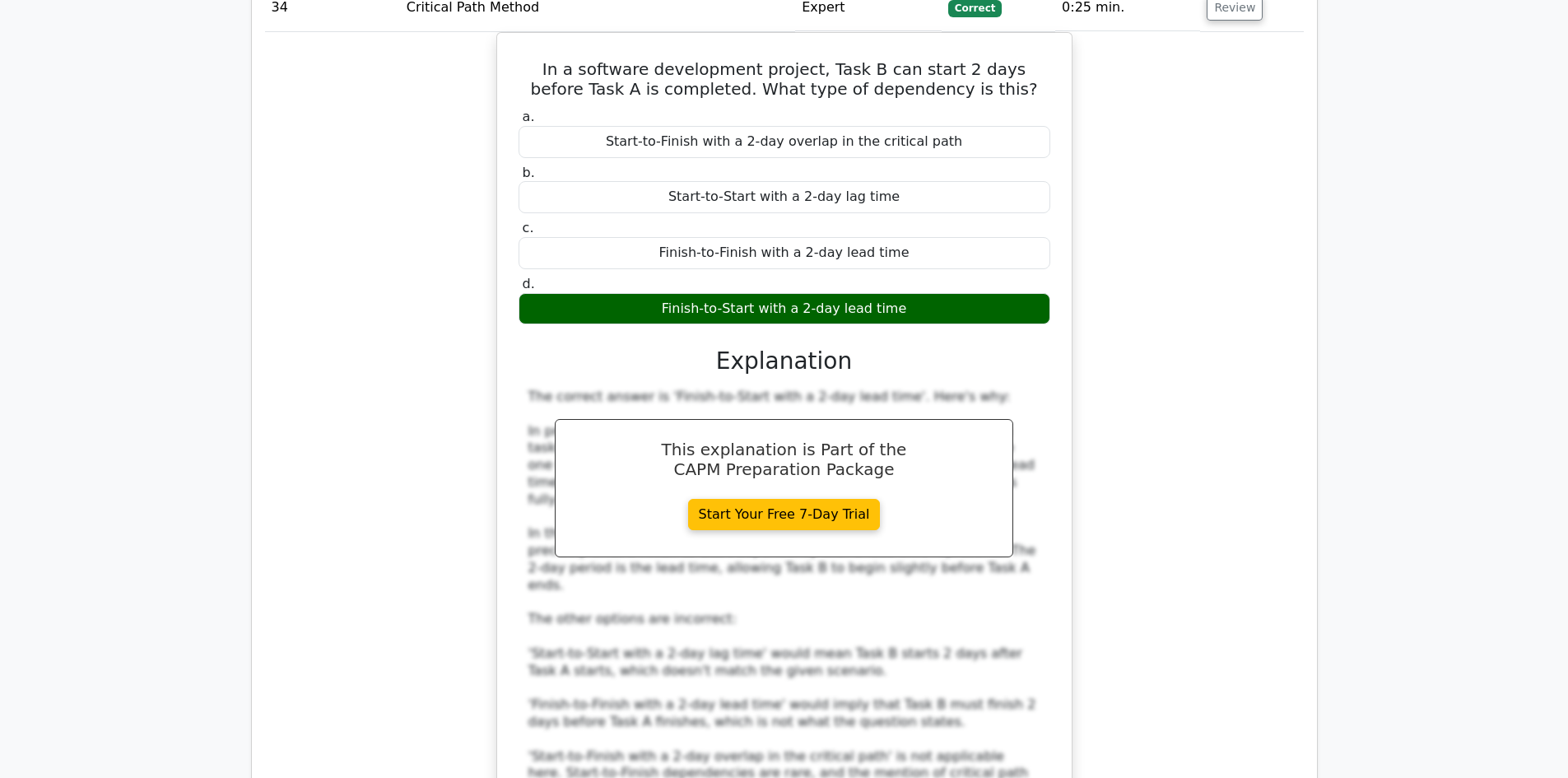
scroll to position [33090, 0]
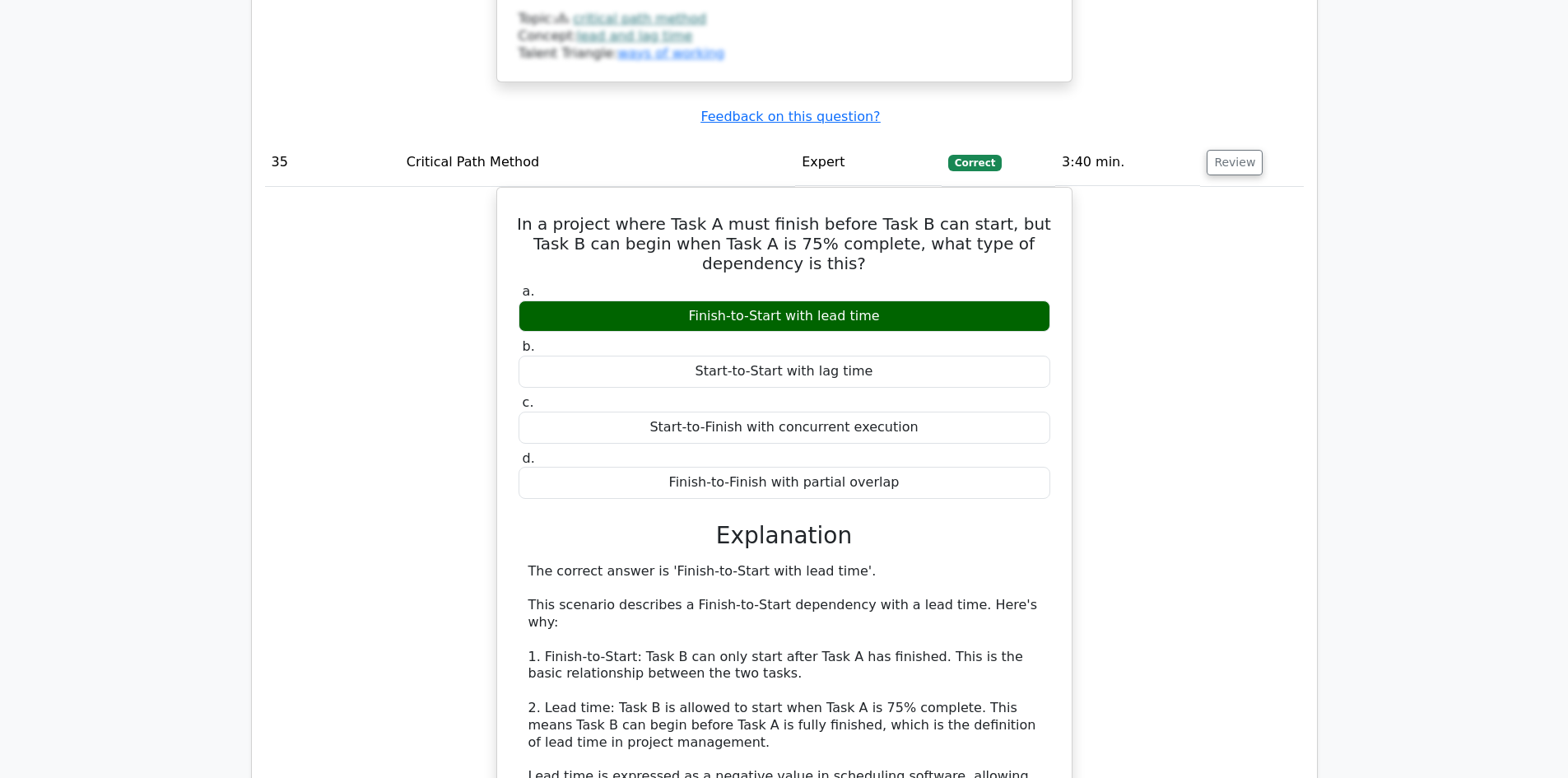
scroll to position [34243, 0]
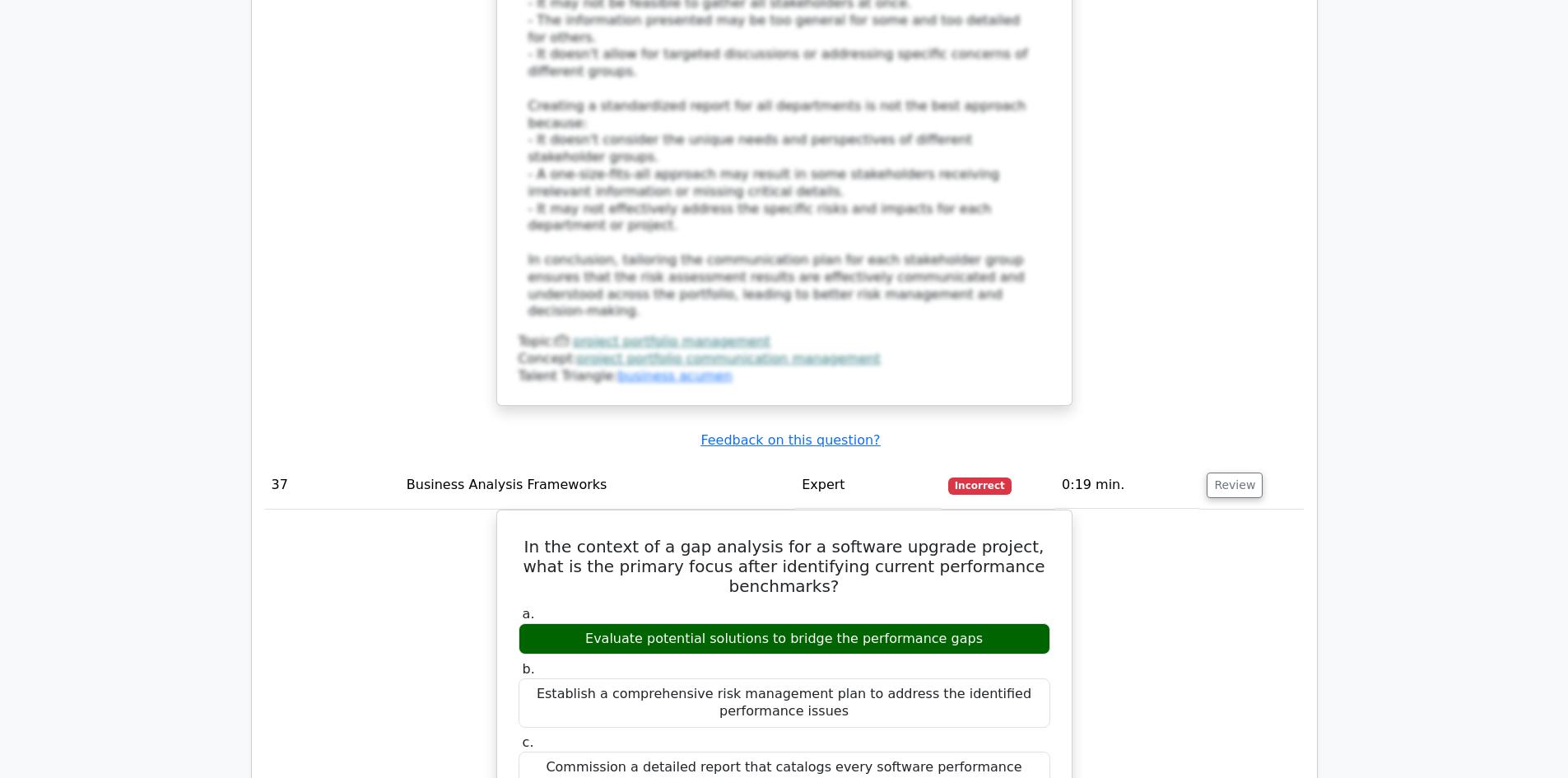
scroll to position [36218, 0]
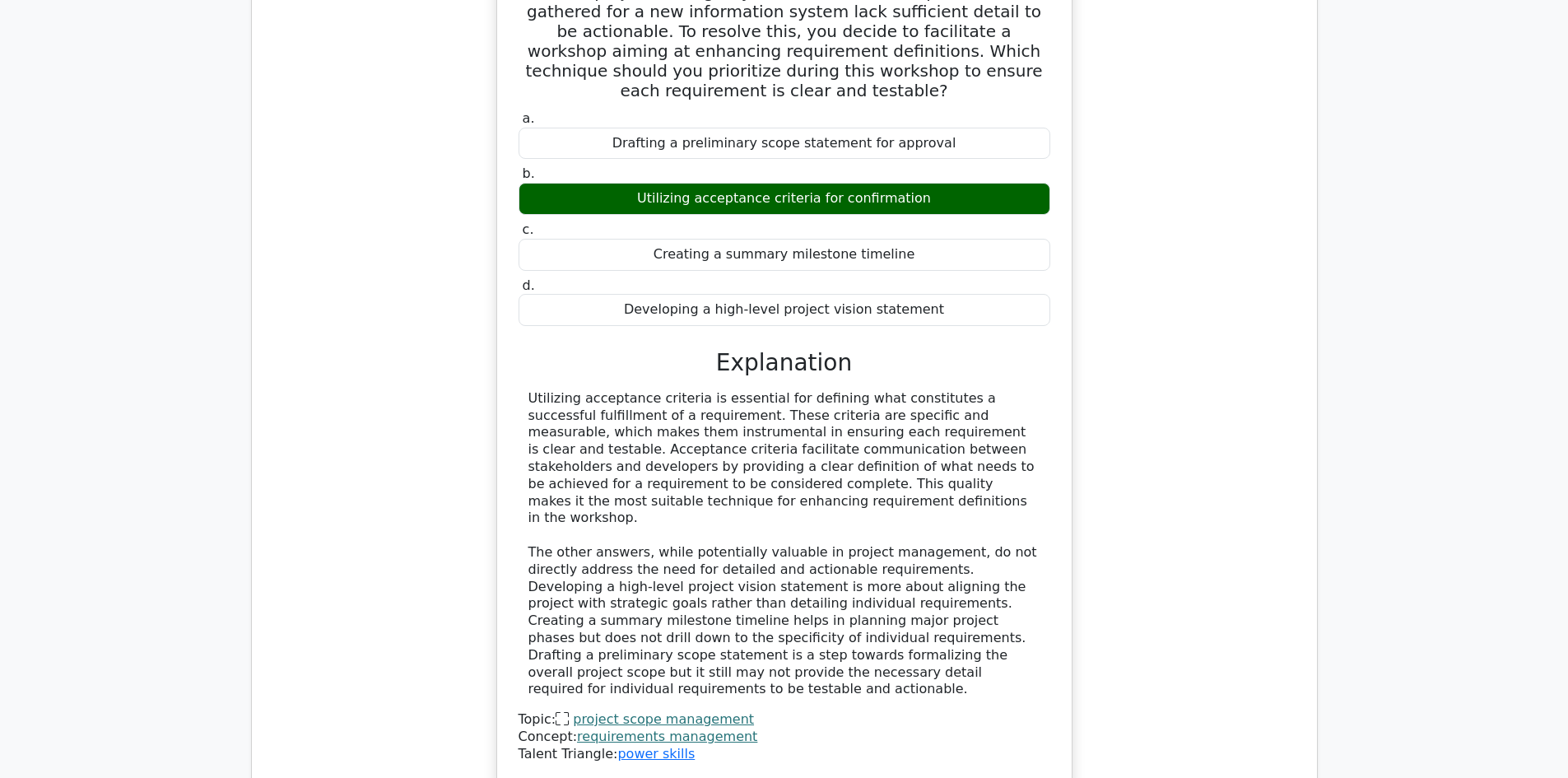
drag, startPoint x: 1231, startPoint y: 629, endPoint x: 1227, endPoint y: 612, distance: 17.5
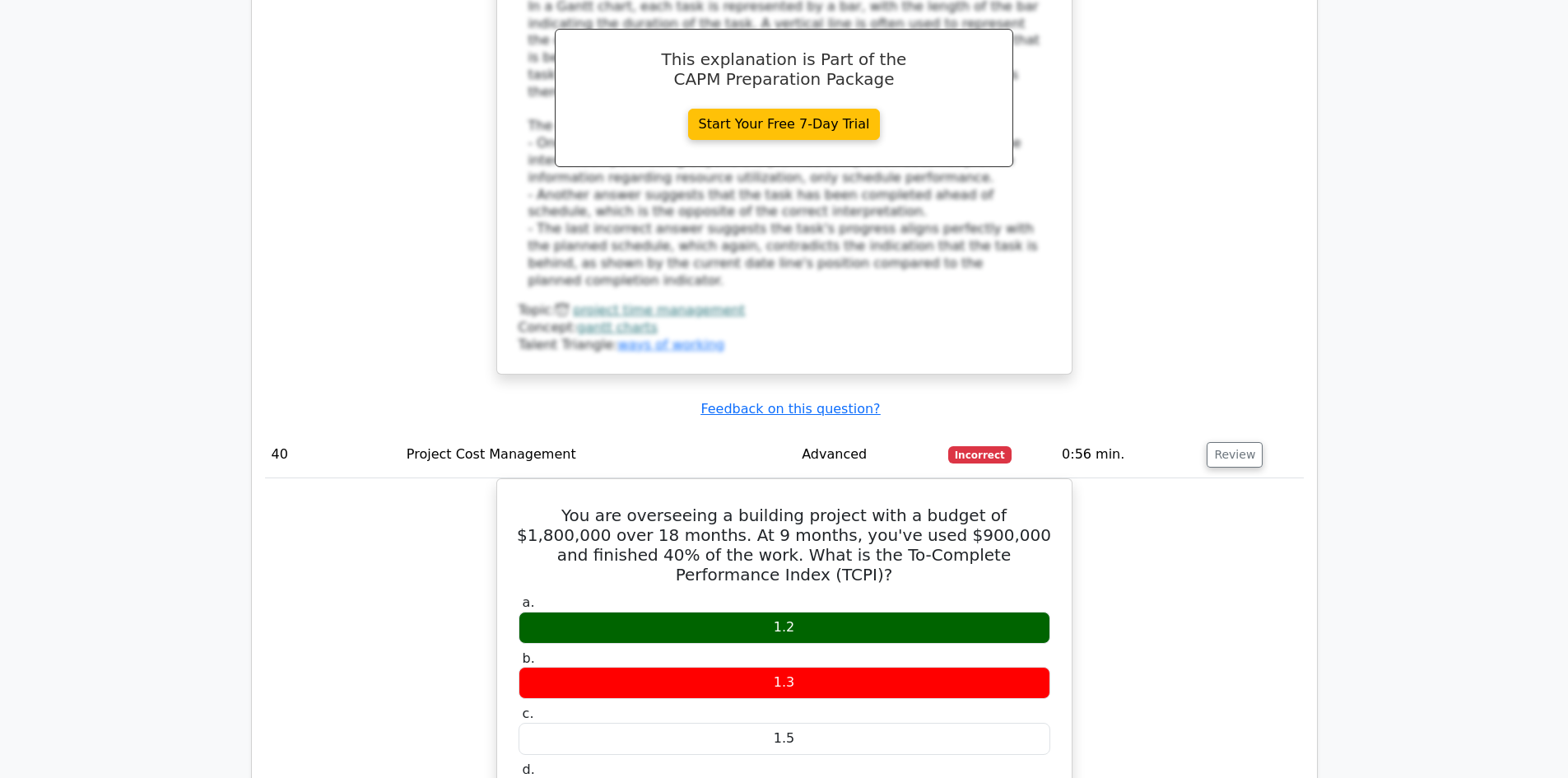
scroll to position [38771, 0]
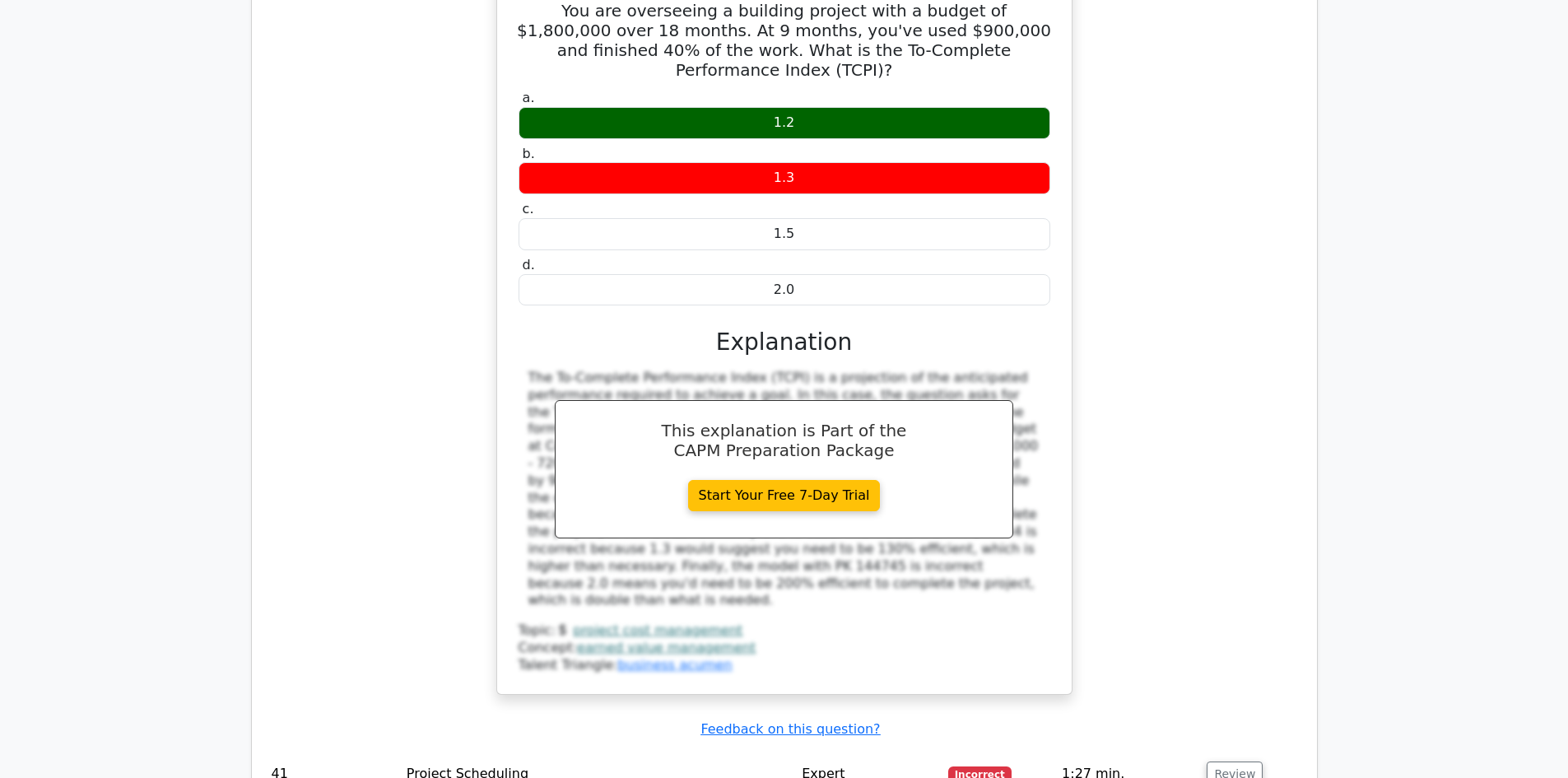
scroll to position [39428, 0]
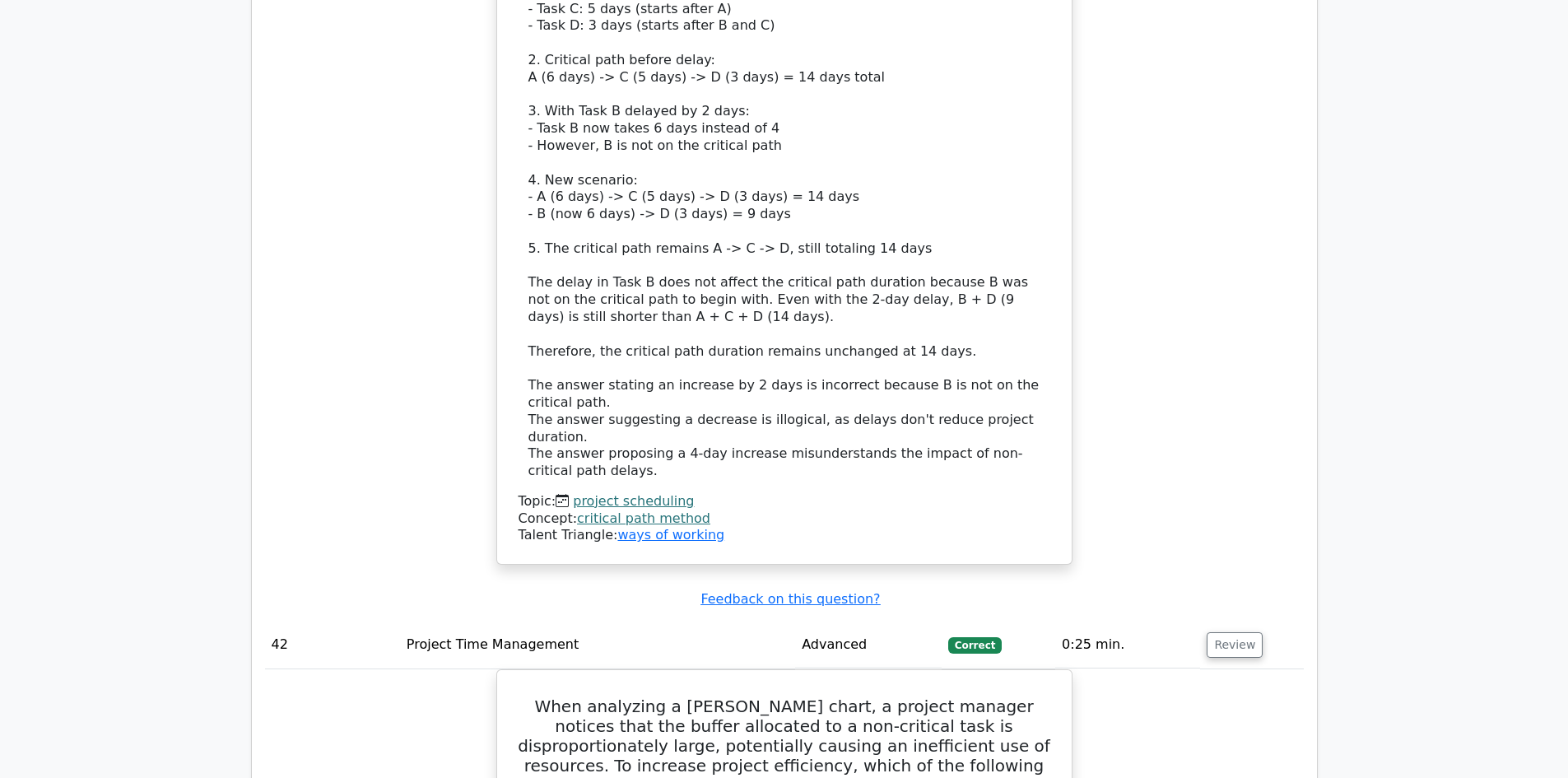
scroll to position [40828, 0]
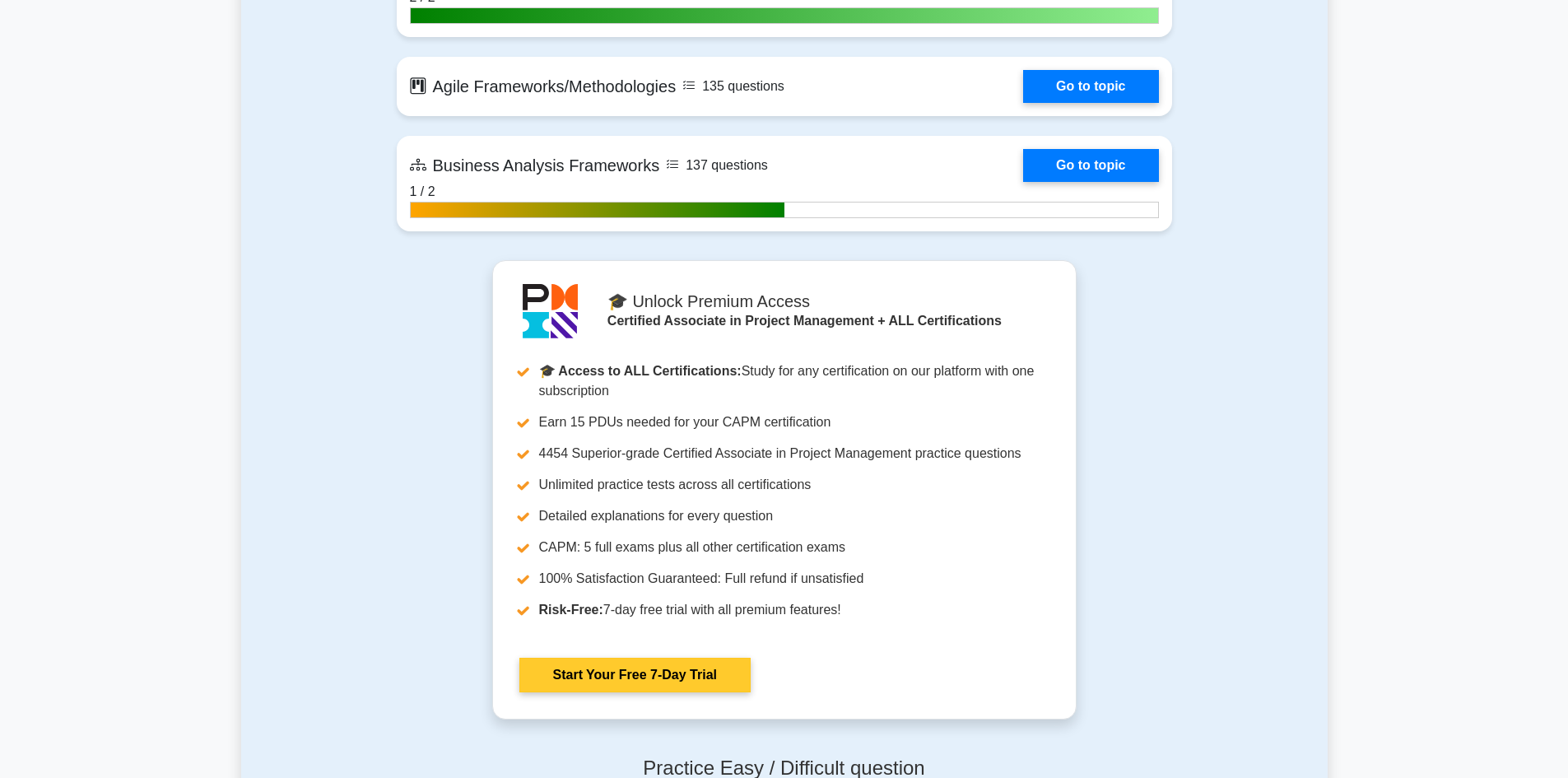
scroll to position [5350, 0]
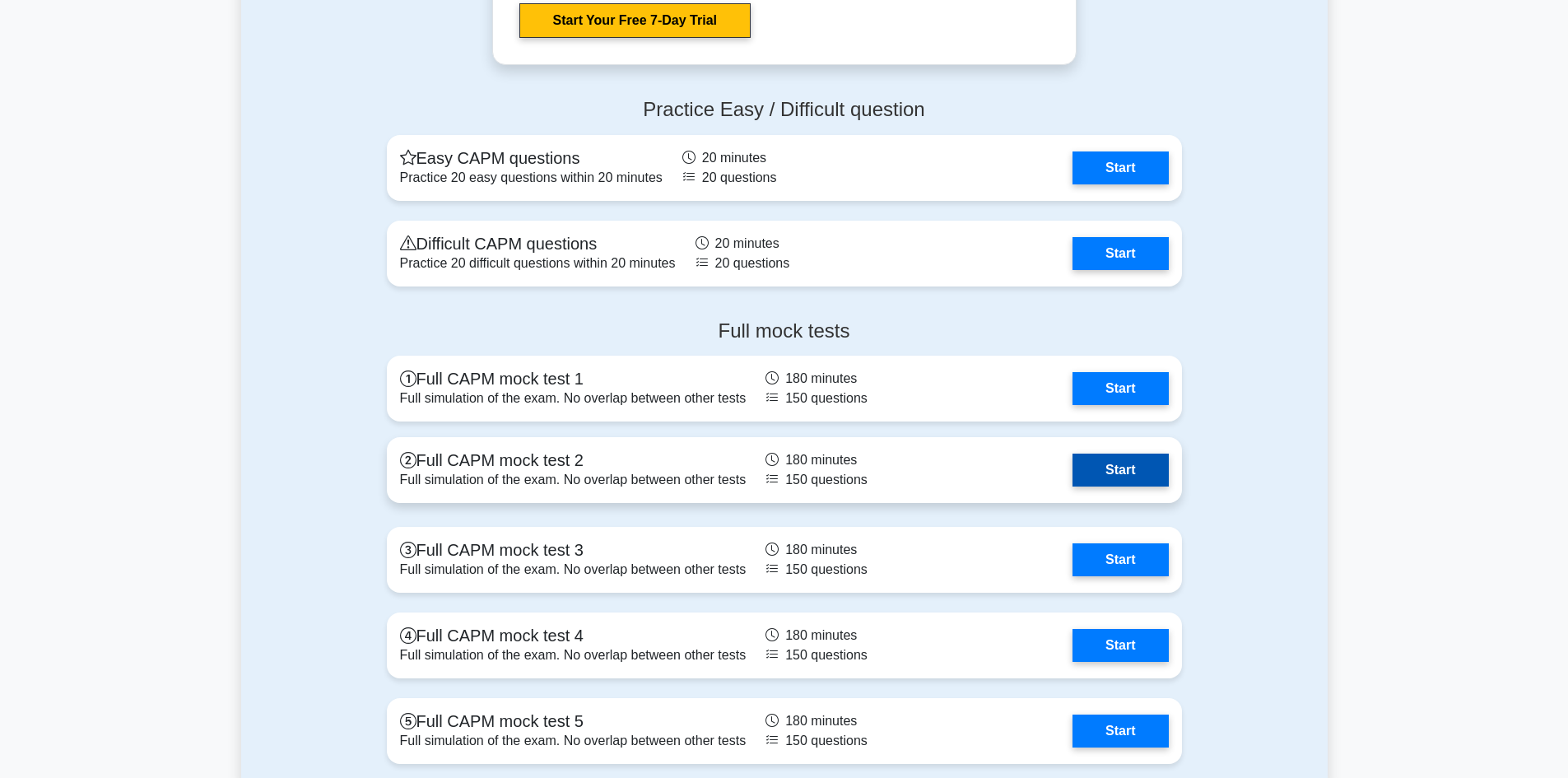
click at [1126, 470] on link "Start" at bounding box center [1121, 470] width 96 height 33
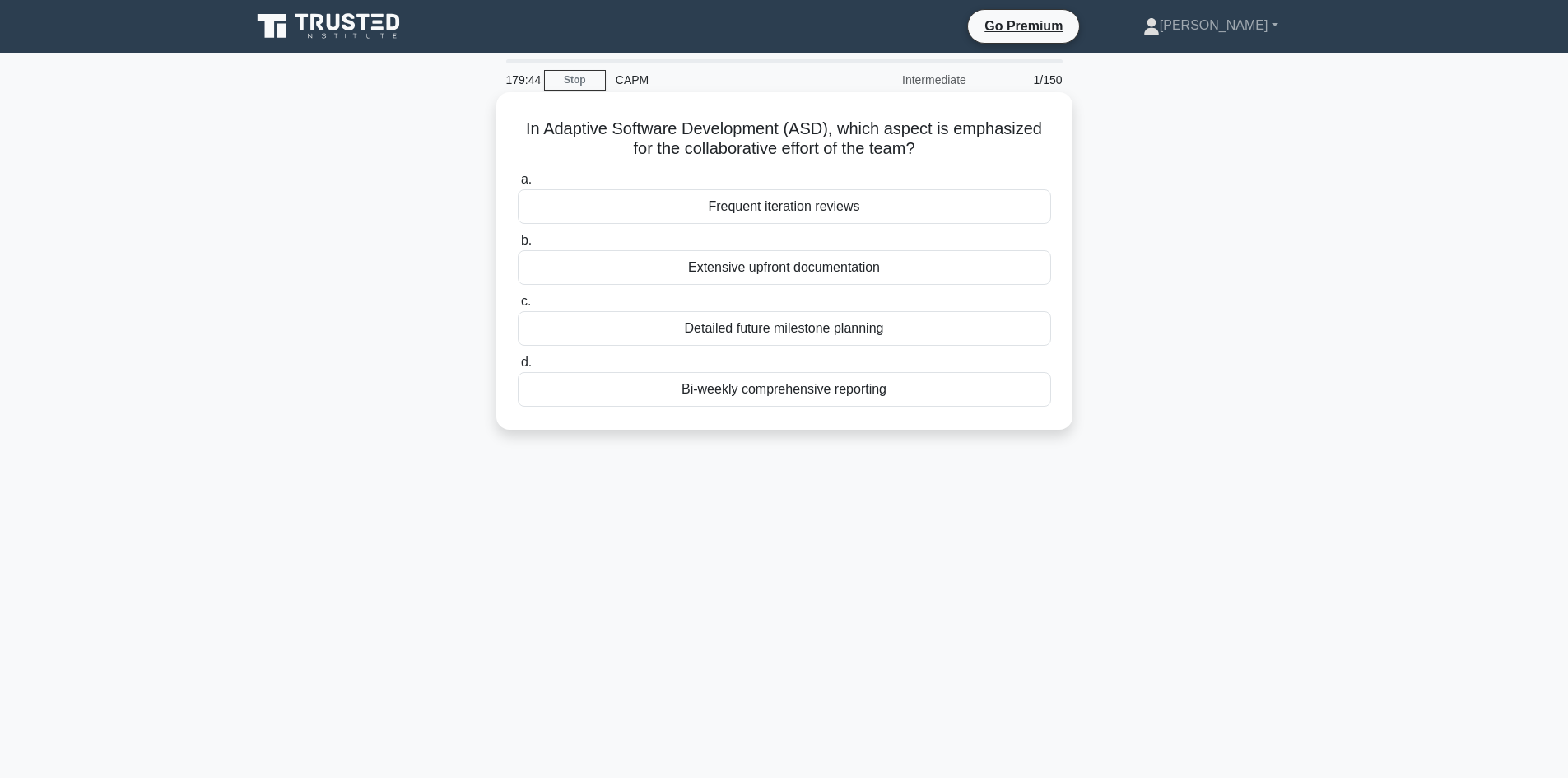
click at [793, 210] on div "Frequent iteration reviews" at bounding box center [784, 206] width 534 height 34
click at [518, 185] on input "a. Frequent iteration reviews" at bounding box center [518, 180] width 0 height 11
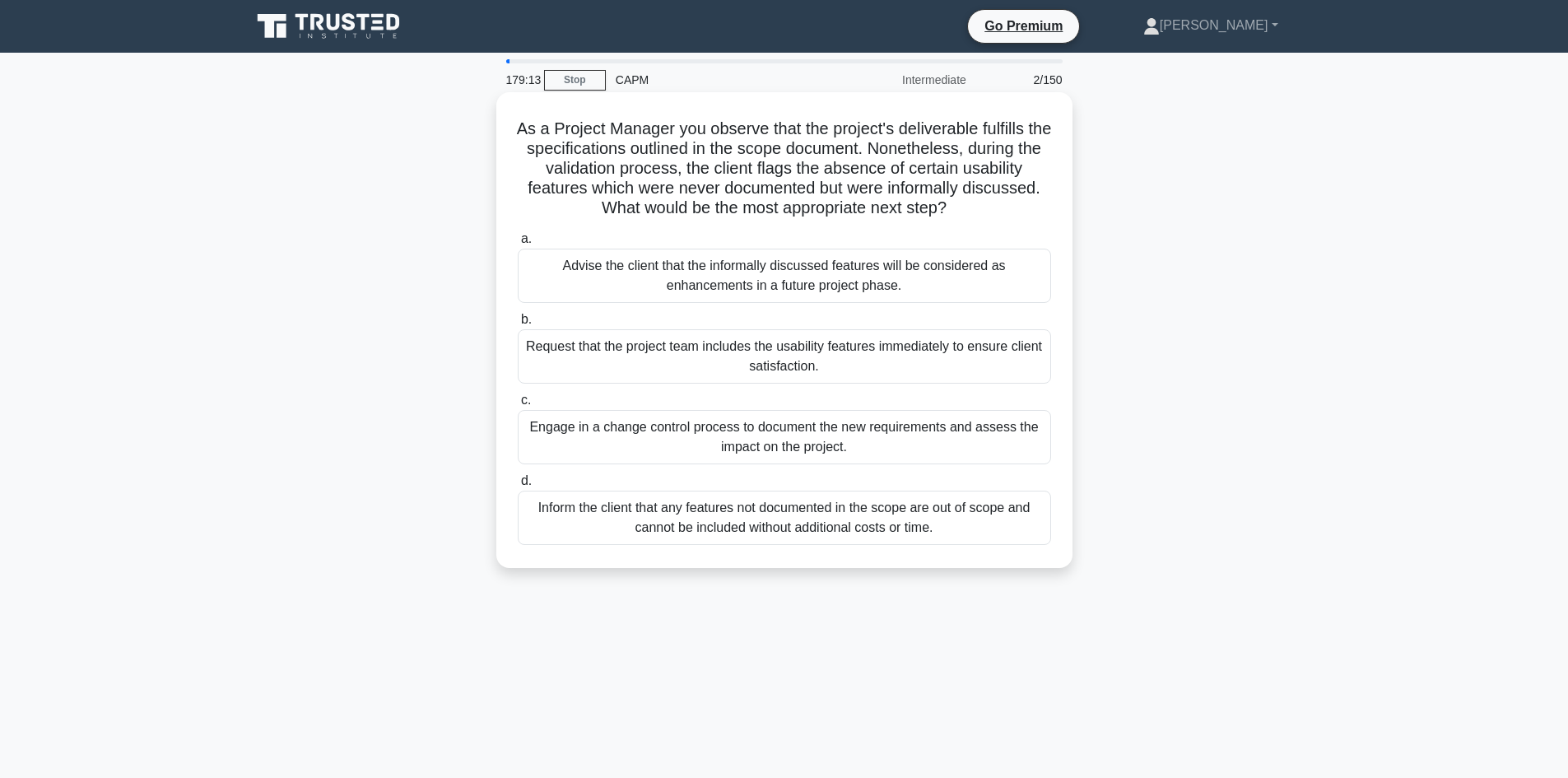
click at [797, 449] on div "Engage in a change control process to document the new requirements and assess …" at bounding box center [784, 437] width 534 height 55
click at [518, 406] on input "c. Engage in a change control process to document the new requirements and asse…" at bounding box center [518, 400] width 0 height 11
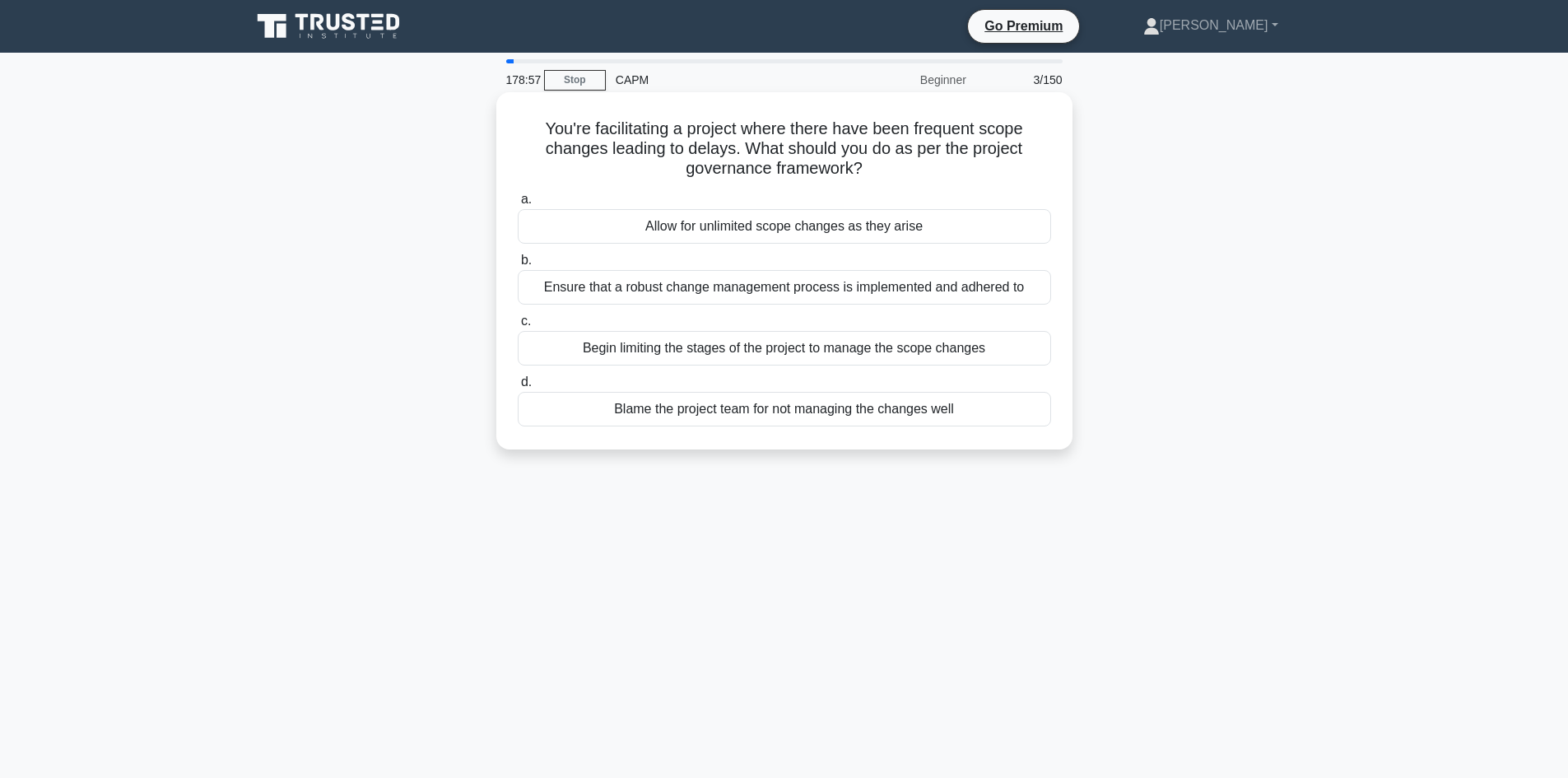
click at [789, 281] on div "Ensure that a robust change management process is implemented and adhered to" at bounding box center [784, 286] width 534 height 34
click at [518, 265] on input "b. Ensure that a robust change management process is implemented and adhered to" at bounding box center [518, 260] width 0 height 11
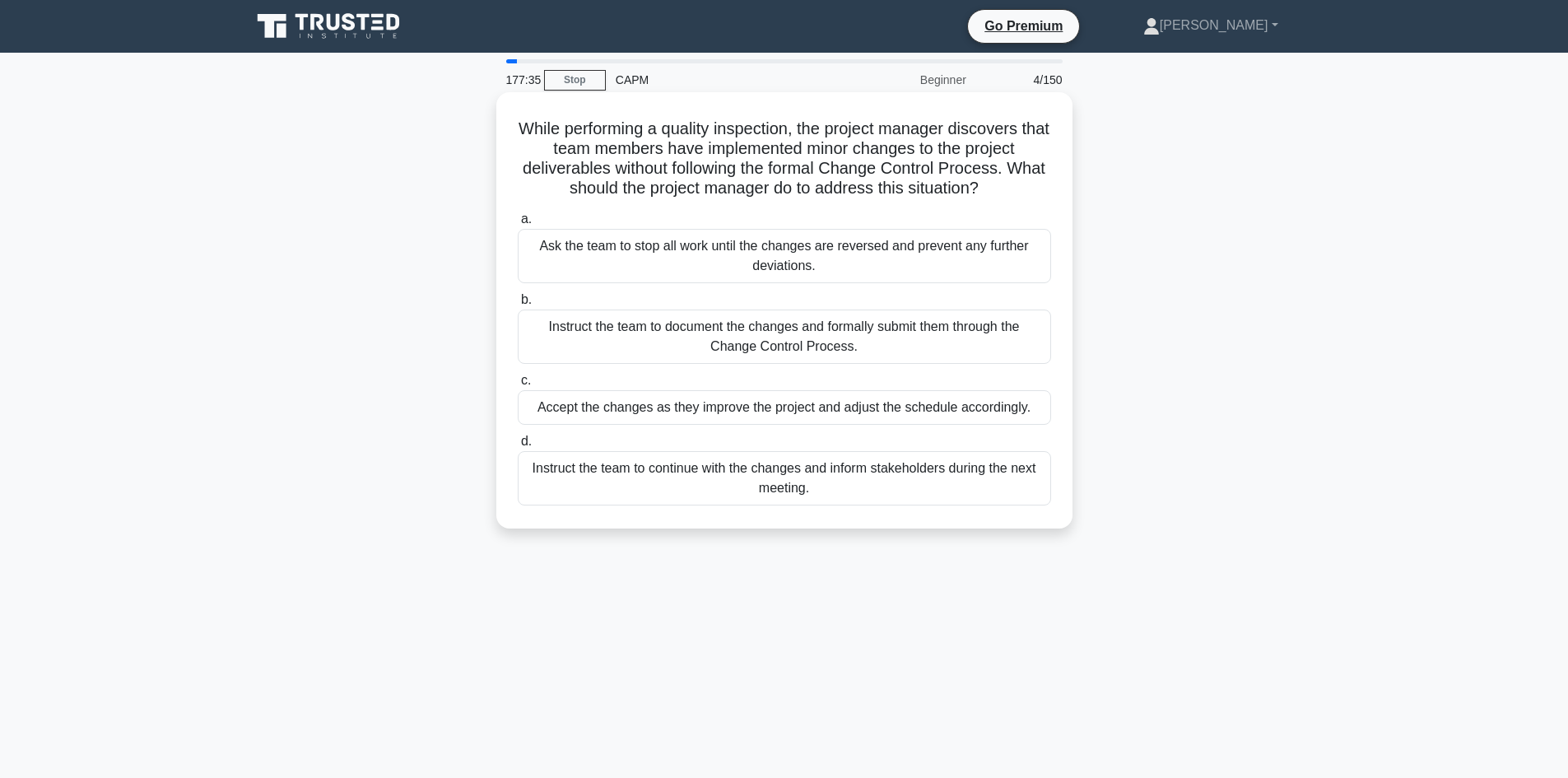
click at [808, 335] on div "Instruct the team to document the changes and formally submit them through the …" at bounding box center [784, 336] width 534 height 55
click at [518, 305] on input "b. Instruct the team to document the changes and formally submit them through t…" at bounding box center [518, 300] width 0 height 11
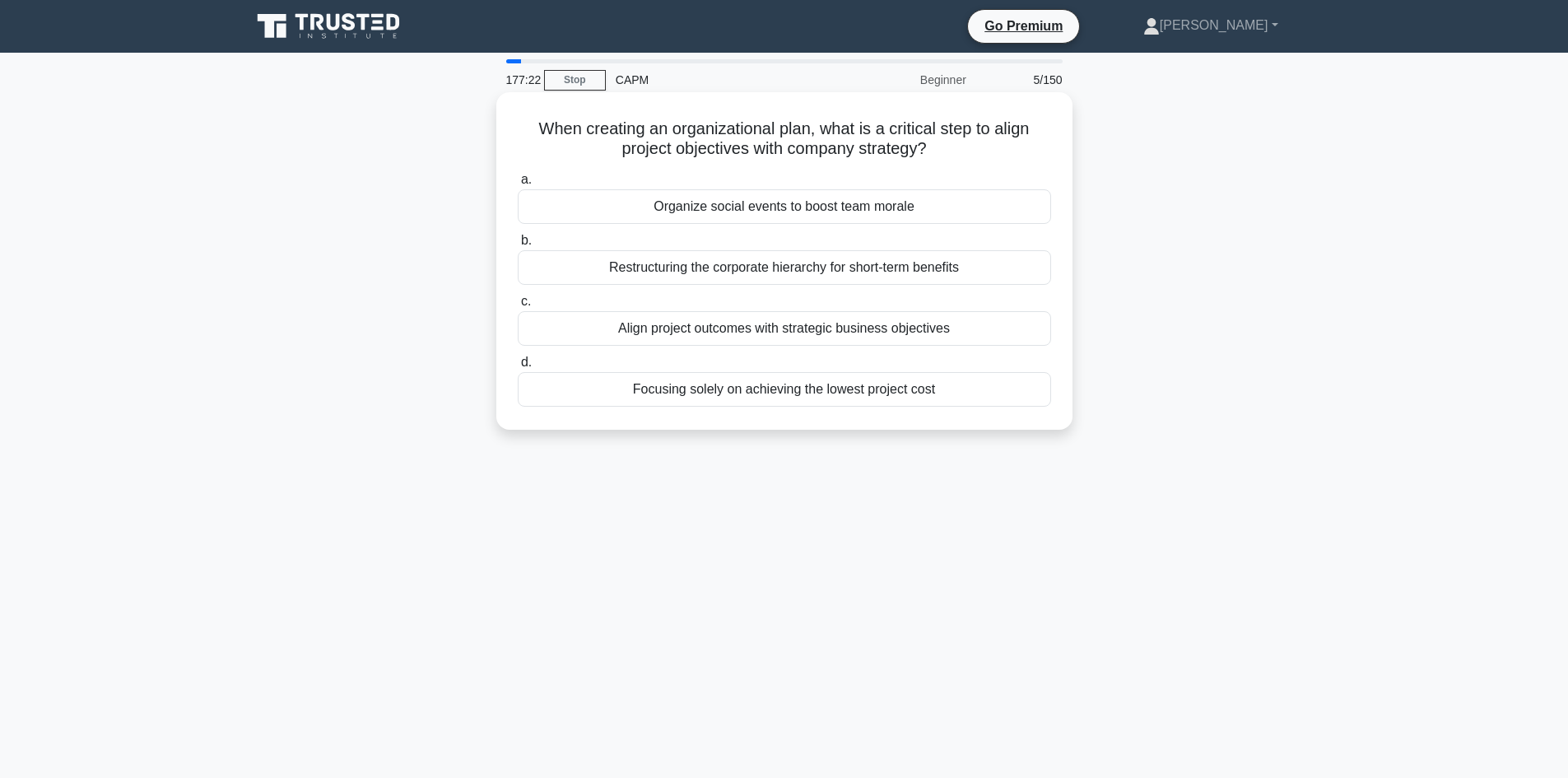
click at [773, 335] on div "Align project outcomes with strategic business objectives" at bounding box center [784, 328] width 534 height 34
click at [518, 307] on input "c. Align project outcomes with strategic business objectives" at bounding box center [518, 302] width 0 height 11
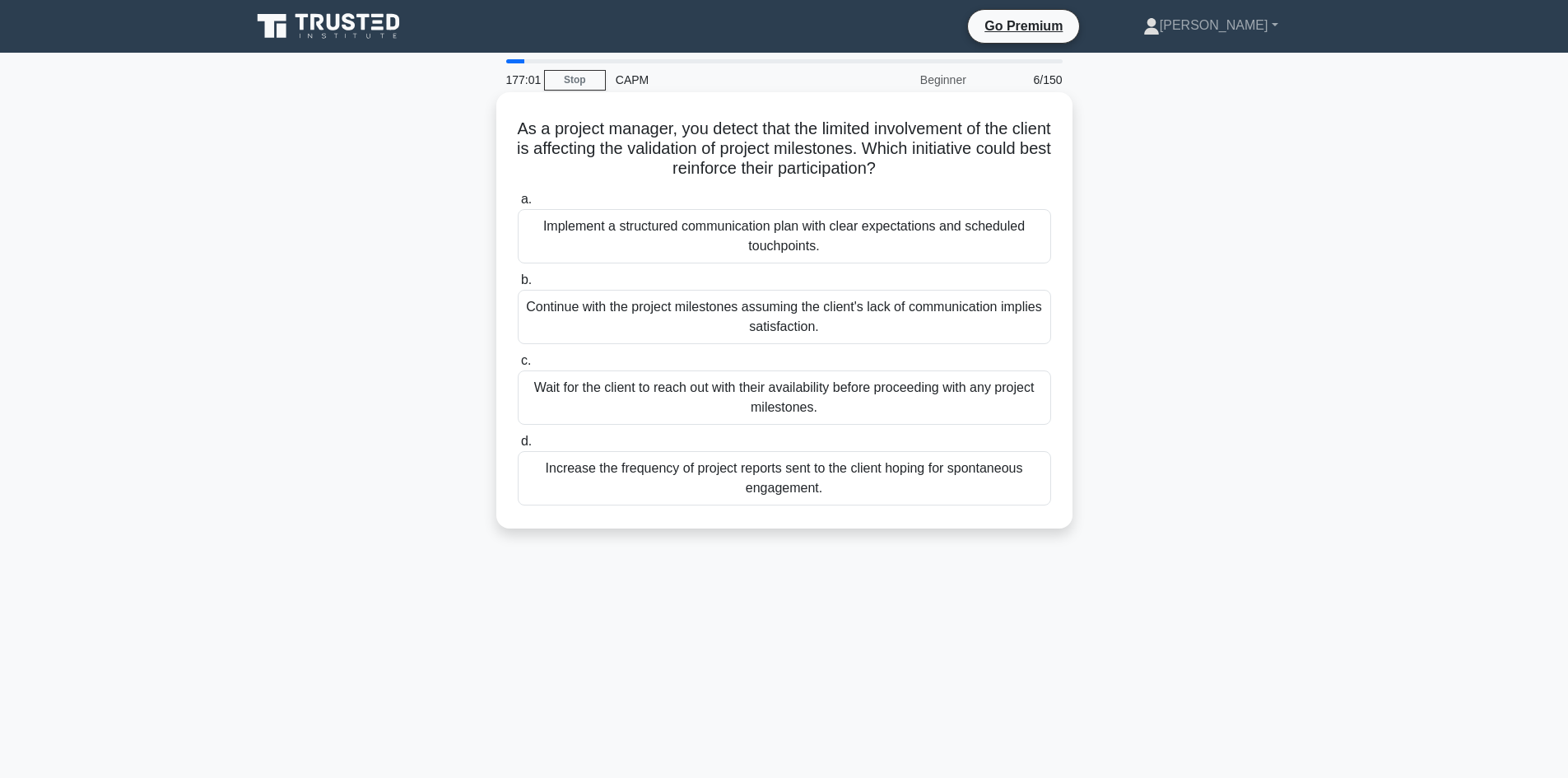
click at [818, 230] on div "Implement a structured communication plan with clear expectations and scheduled…" at bounding box center [784, 236] width 534 height 55
click at [518, 205] on input "a. Implement a structured communication plan with clear expectations and schedu…" at bounding box center [518, 199] width 0 height 11
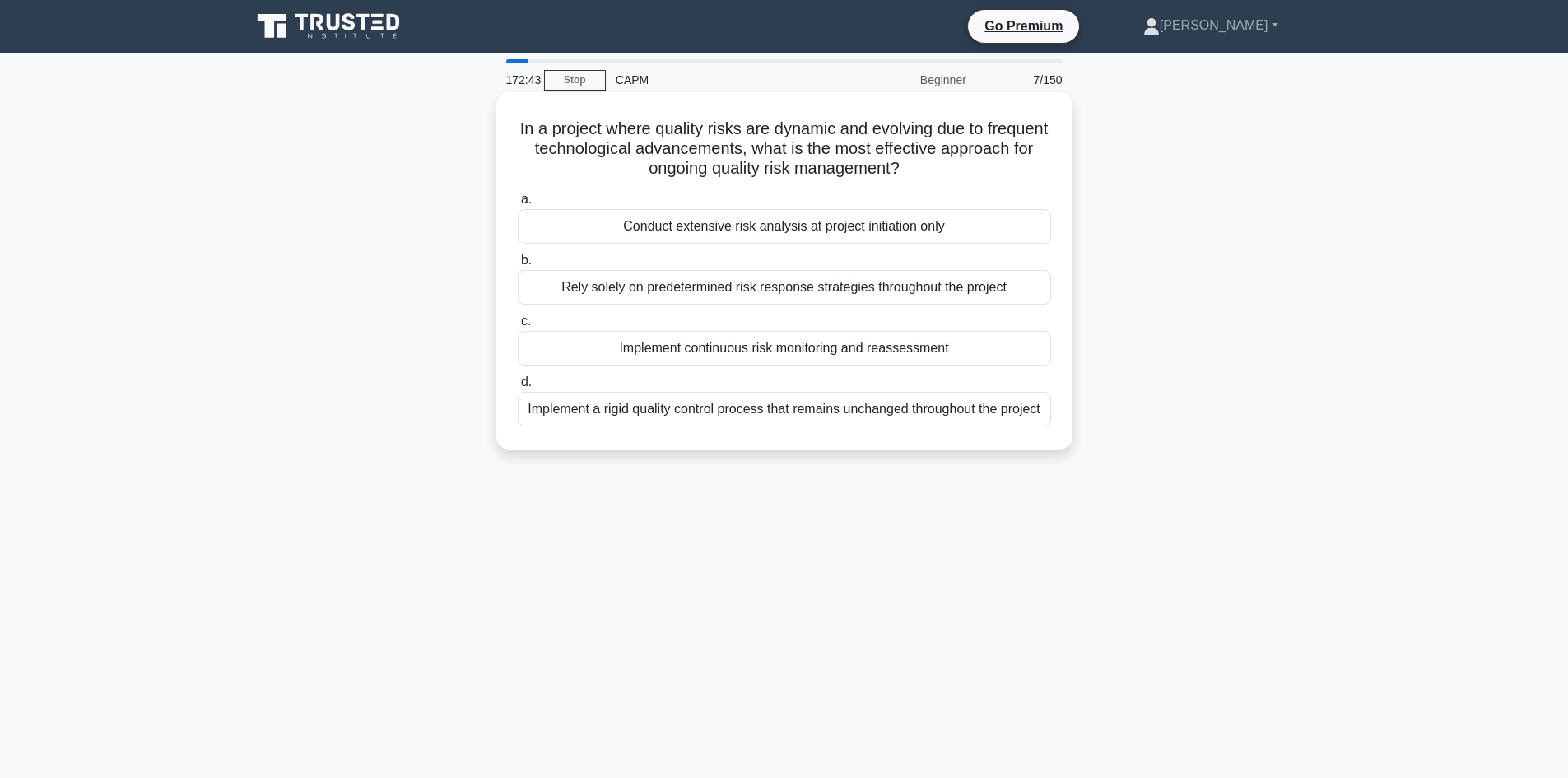
click at [836, 349] on div "Implement continuous risk monitoring and reassessment" at bounding box center [784, 348] width 534 height 34
click at [518, 327] on input "c. Implement continuous risk monitoring and reassessment" at bounding box center [518, 321] width 0 height 11
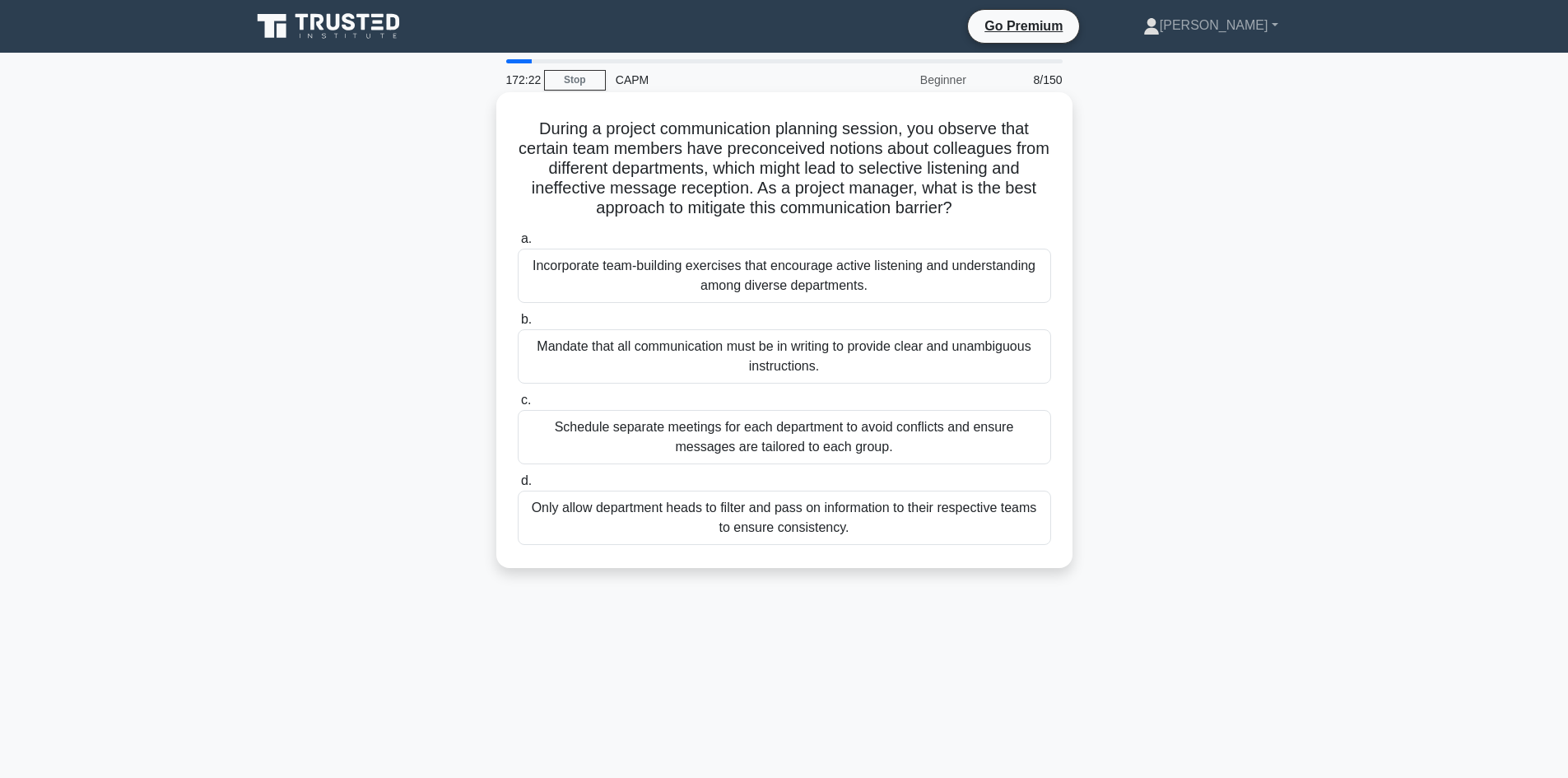
click at [792, 282] on div "Incorporate team-building exercises that encourage active listening and underst…" at bounding box center [784, 276] width 534 height 55
click at [518, 244] on input "a. Incorporate team-building exercises that encourage active listening and unde…" at bounding box center [518, 239] width 0 height 11
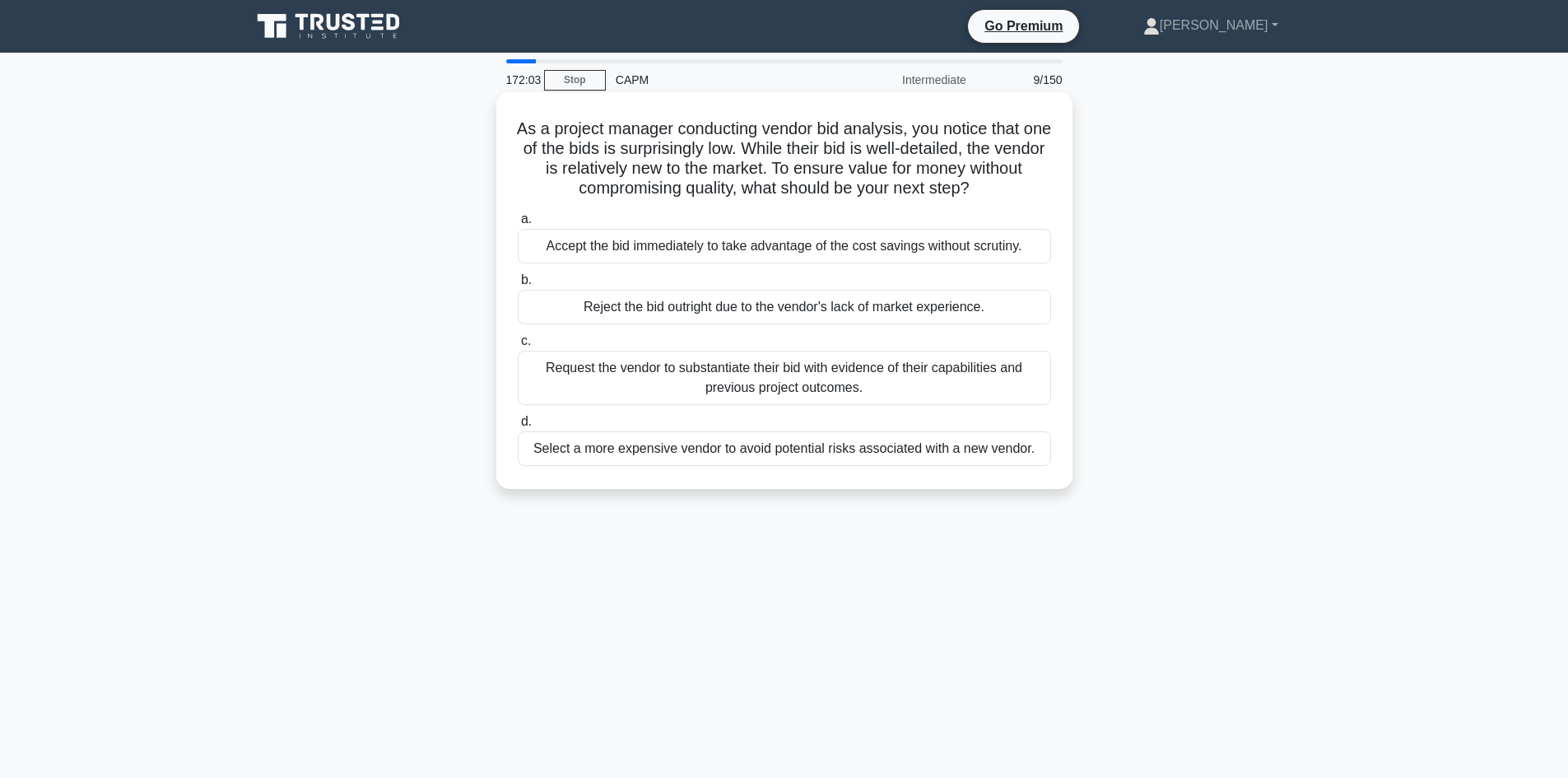
click at [763, 375] on div "Request the vendor to substantiate their bid with evidence of their capabilitie…" at bounding box center [784, 377] width 534 height 55
click at [518, 346] on input "c. Request the vendor to substantiate their bid with evidence of their capabili…" at bounding box center [518, 341] width 0 height 11
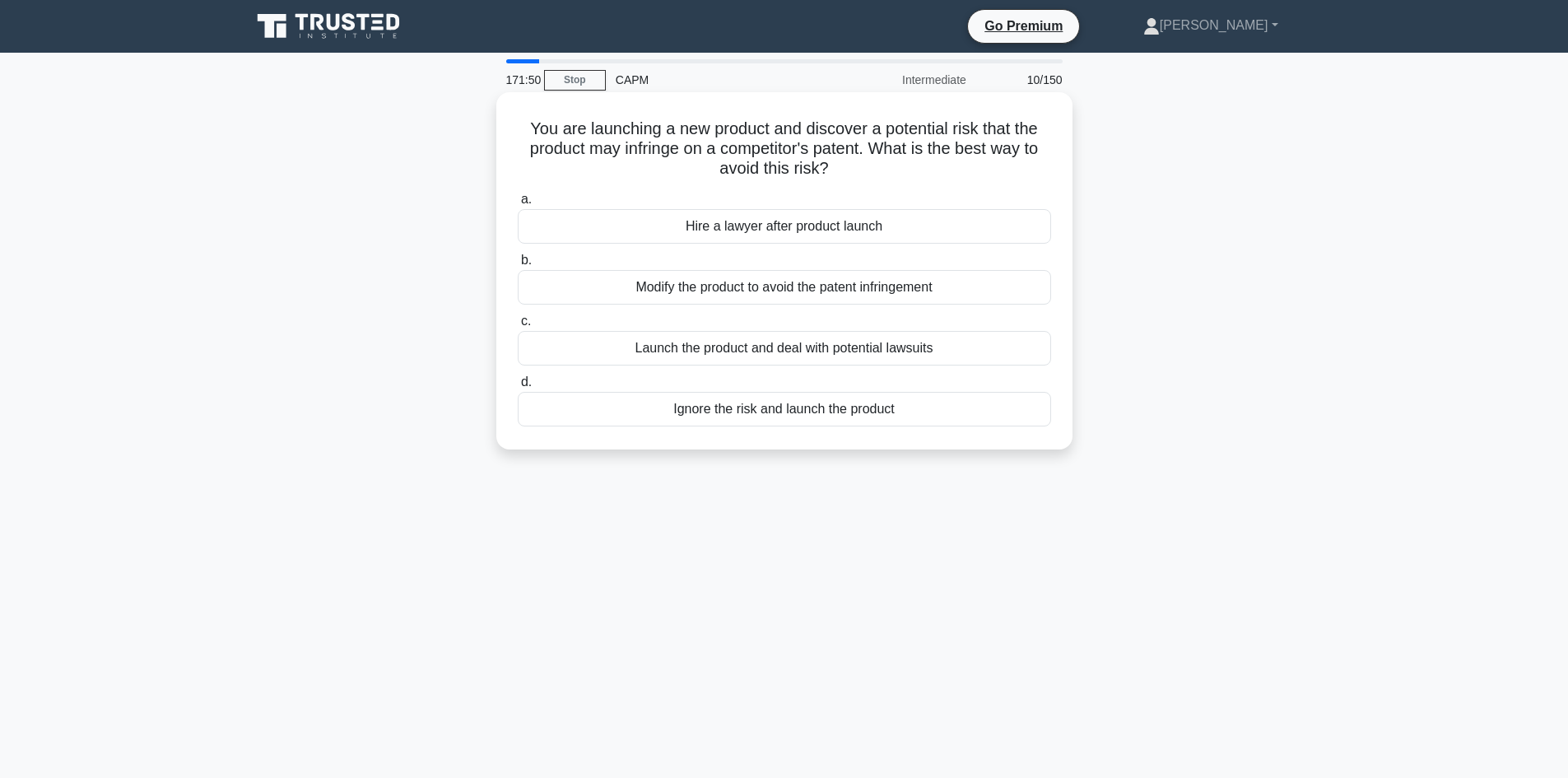
click at [784, 287] on div "Modify the product to avoid the patent infringement" at bounding box center [784, 286] width 534 height 34
click at [518, 265] on input "b. Modify the product to avoid the patent infringement" at bounding box center [518, 260] width 0 height 11
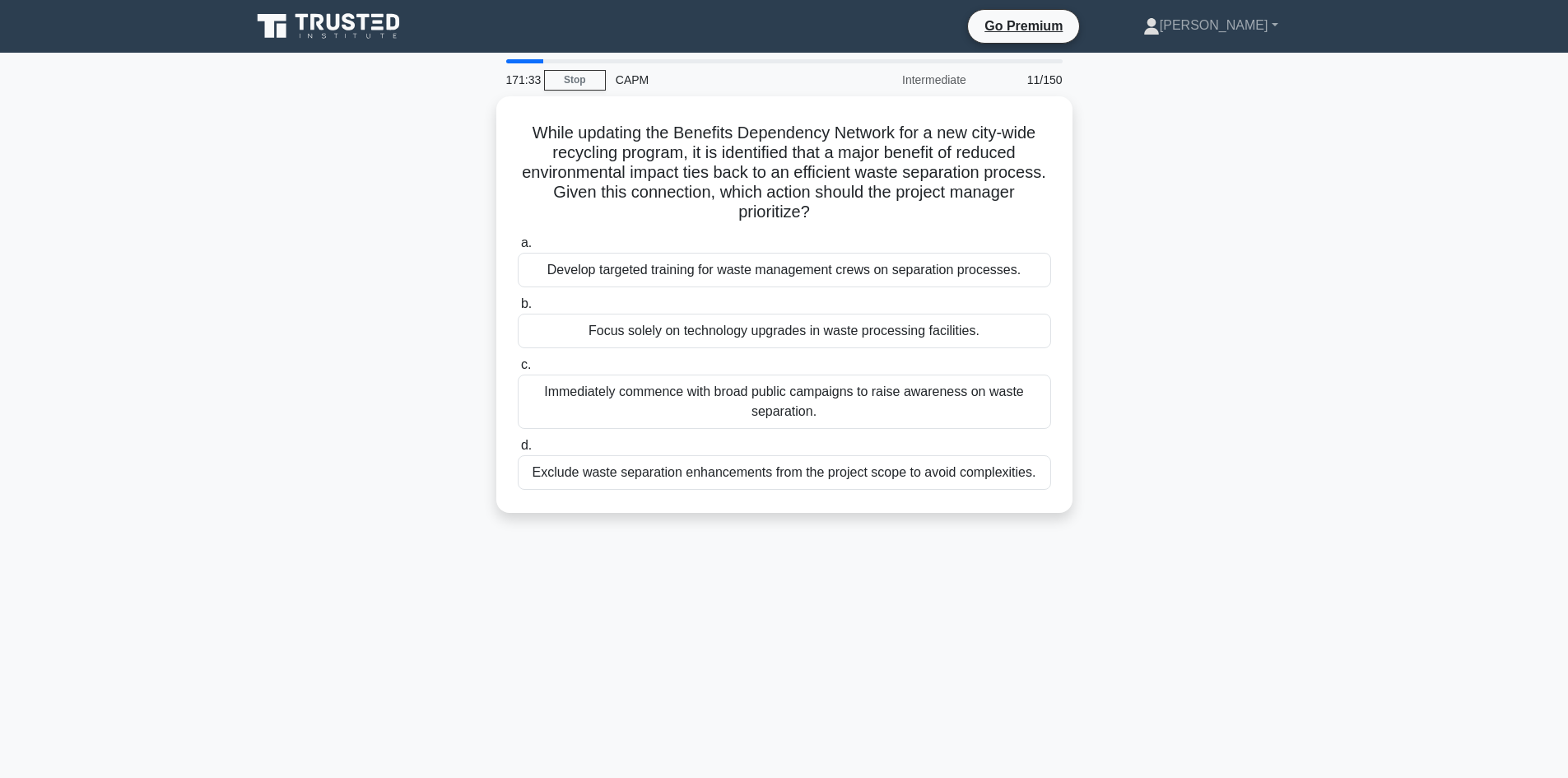
click at [571, 91] on div "171:33 Stop CAPM Intermediate 11/150" at bounding box center [785, 79] width 576 height 33
click at [569, 81] on link "Stop" at bounding box center [575, 80] width 61 height 20
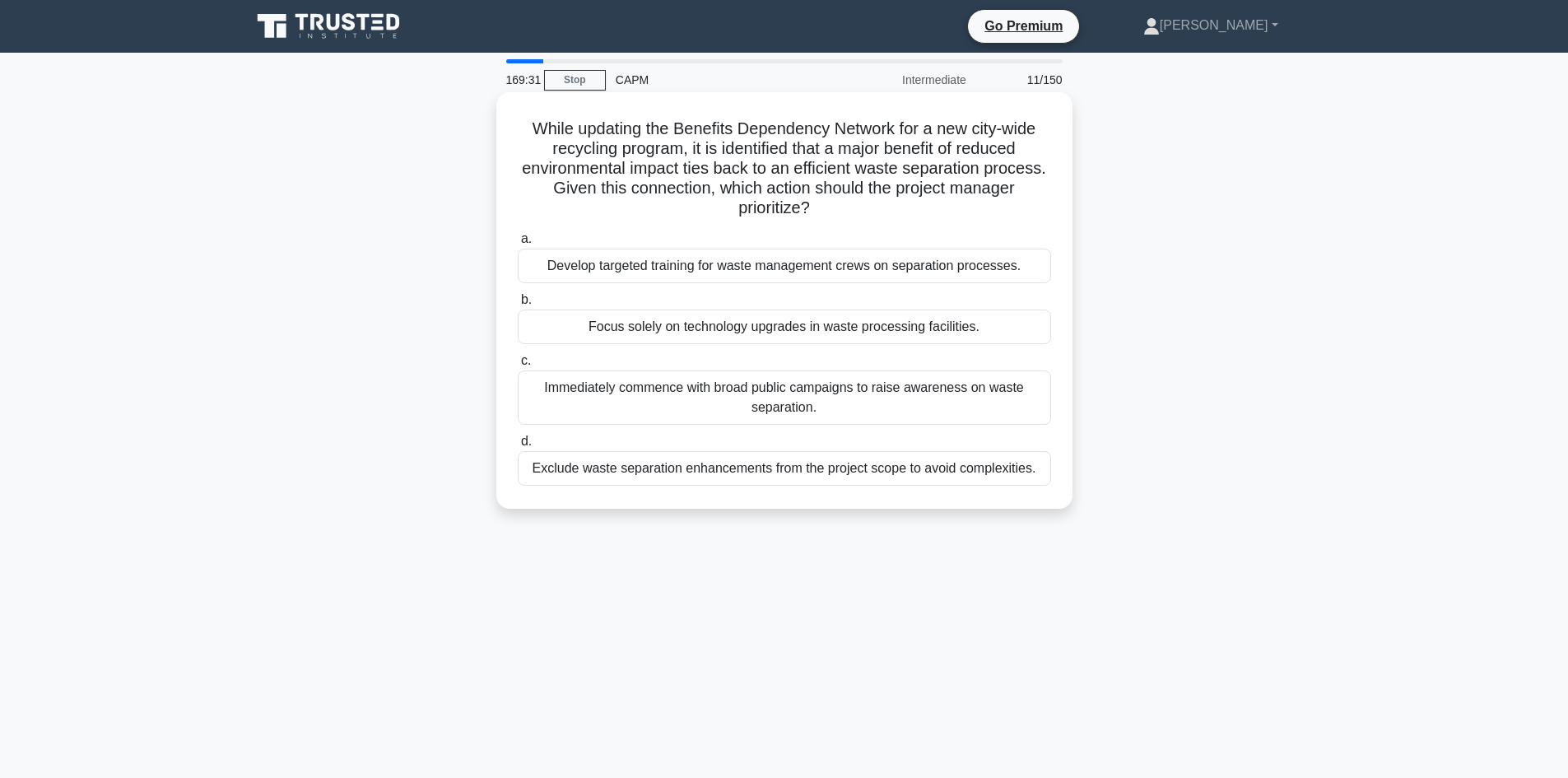
click at [733, 386] on div "Immediately commence with broad public campaigns to raise awareness on waste se…" at bounding box center [784, 397] width 534 height 55
click at [518, 366] on input "c. Immediately commence with broad public campaigns to raise awareness on waste…" at bounding box center [518, 360] width 0 height 11
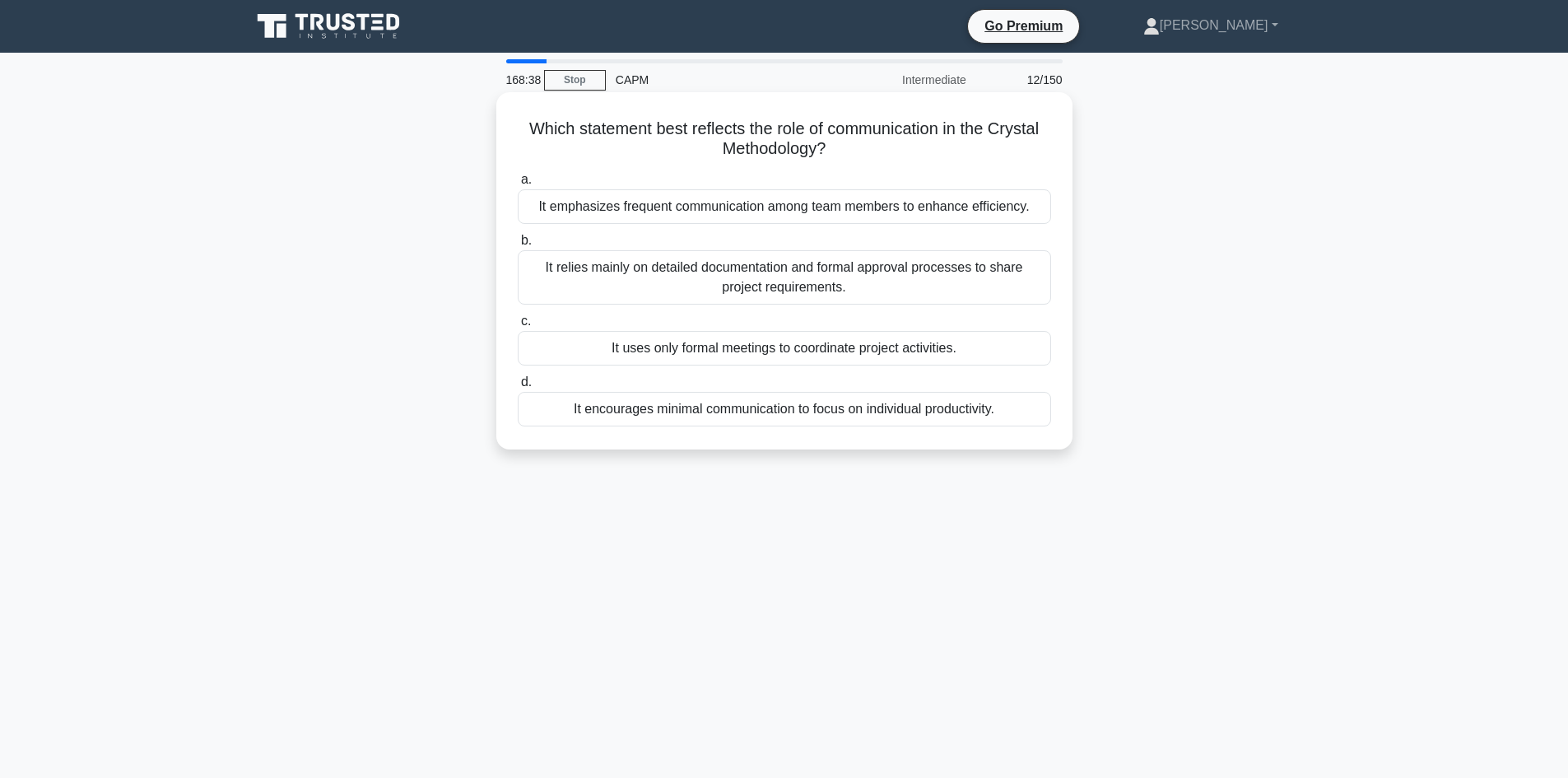
click at [797, 209] on div "It emphasizes frequent communication among team members to enhance efficiency." at bounding box center [784, 206] width 534 height 34
click at [518, 185] on input "a. It emphasizes frequent communication among team members to enhance efficienc…" at bounding box center [518, 180] width 0 height 11
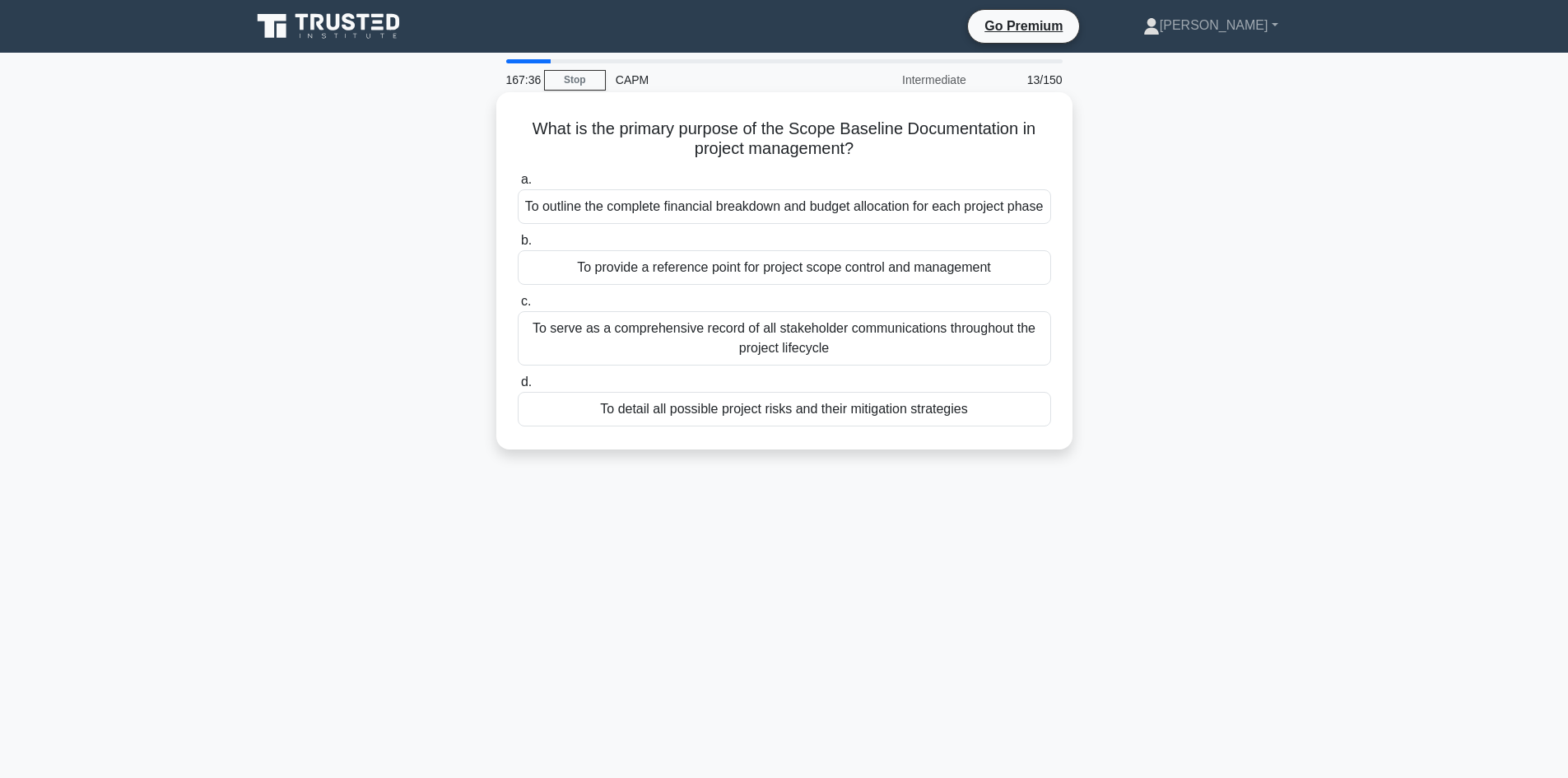
click at [879, 285] on div "To provide a reference point for project scope control and management" at bounding box center [784, 267] width 534 height 34
click at [518, 246] on input "b. To provide a reference point for project scope control and management" at bounding box center [518, 240] width 0 height 11
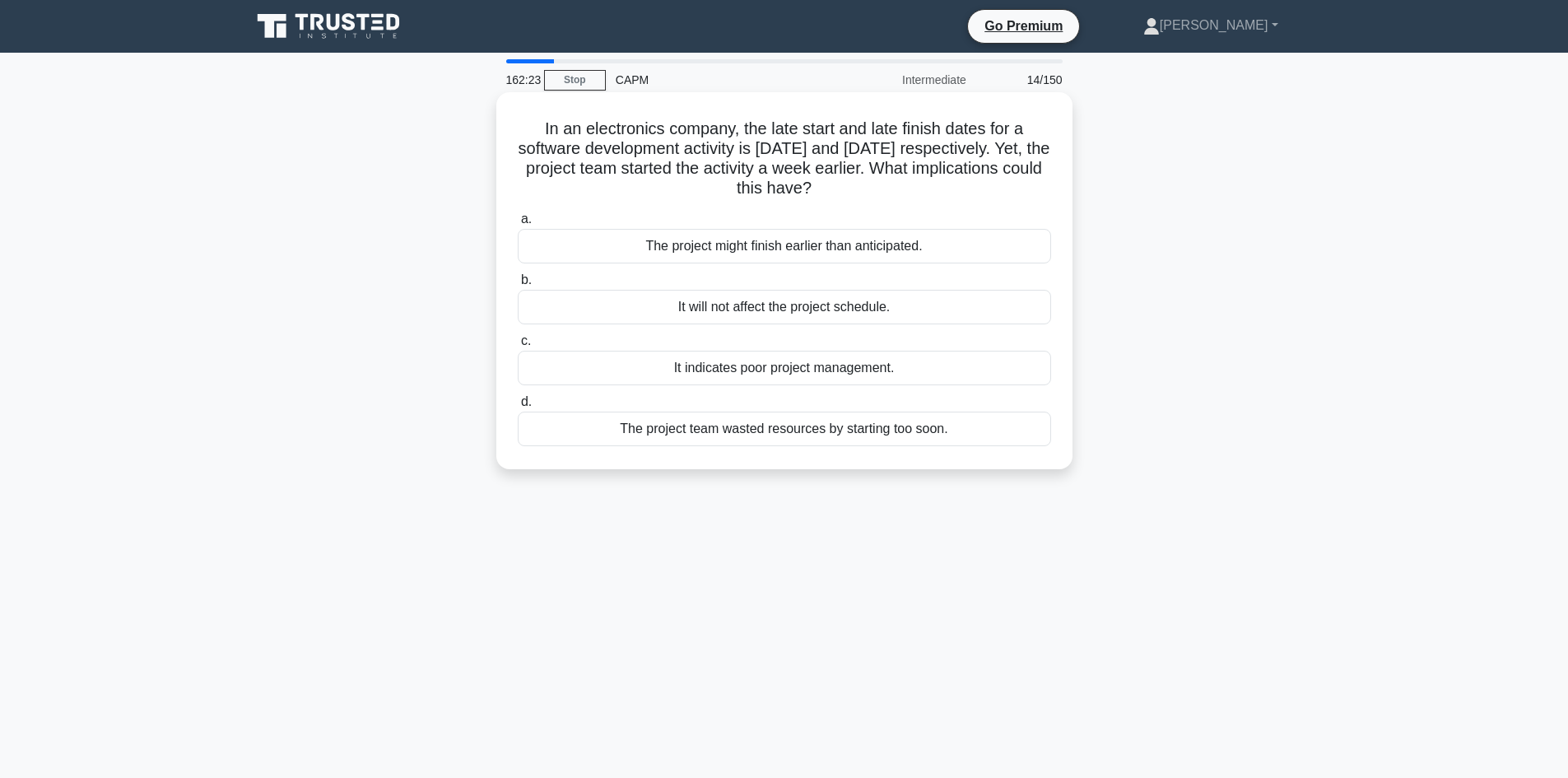
click at [845, 249] on div "The project might finish earlier than anticipated." at bounding box center [784, 245] width 534 height 34
click at [518, 224] on input "a. The project might finish earlier than anticipated." at bounding box center [518, 219] width 0 height 11
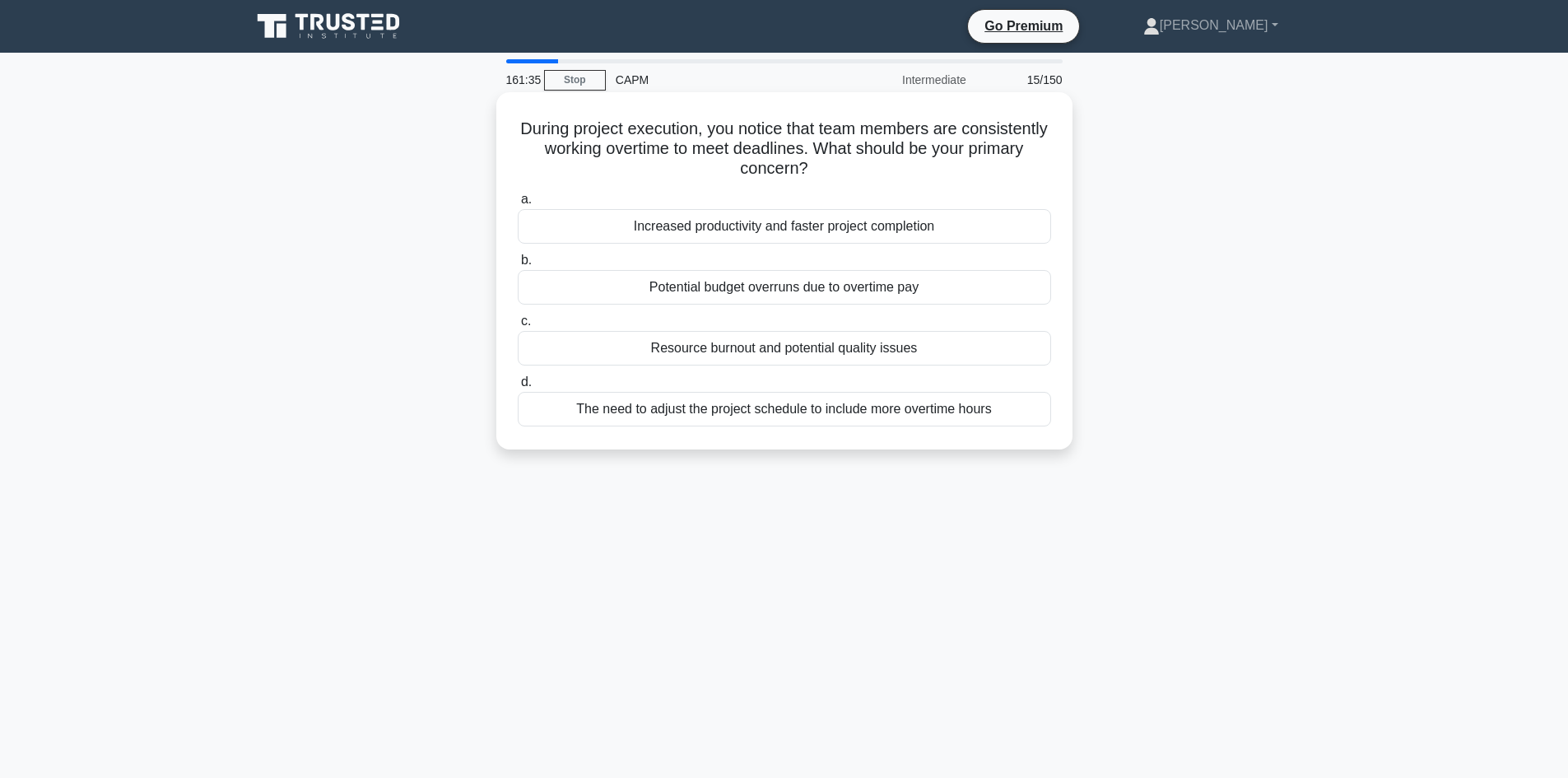
click at [813, 291] on div "Potential budget overruns due to overtime pay" at bounding box center [784, 286] width 534 height 34
click at [518, 265] on input "b. Potential budget overruns due to overtime pay" at bounding box center [518, 260] width 0 height 11
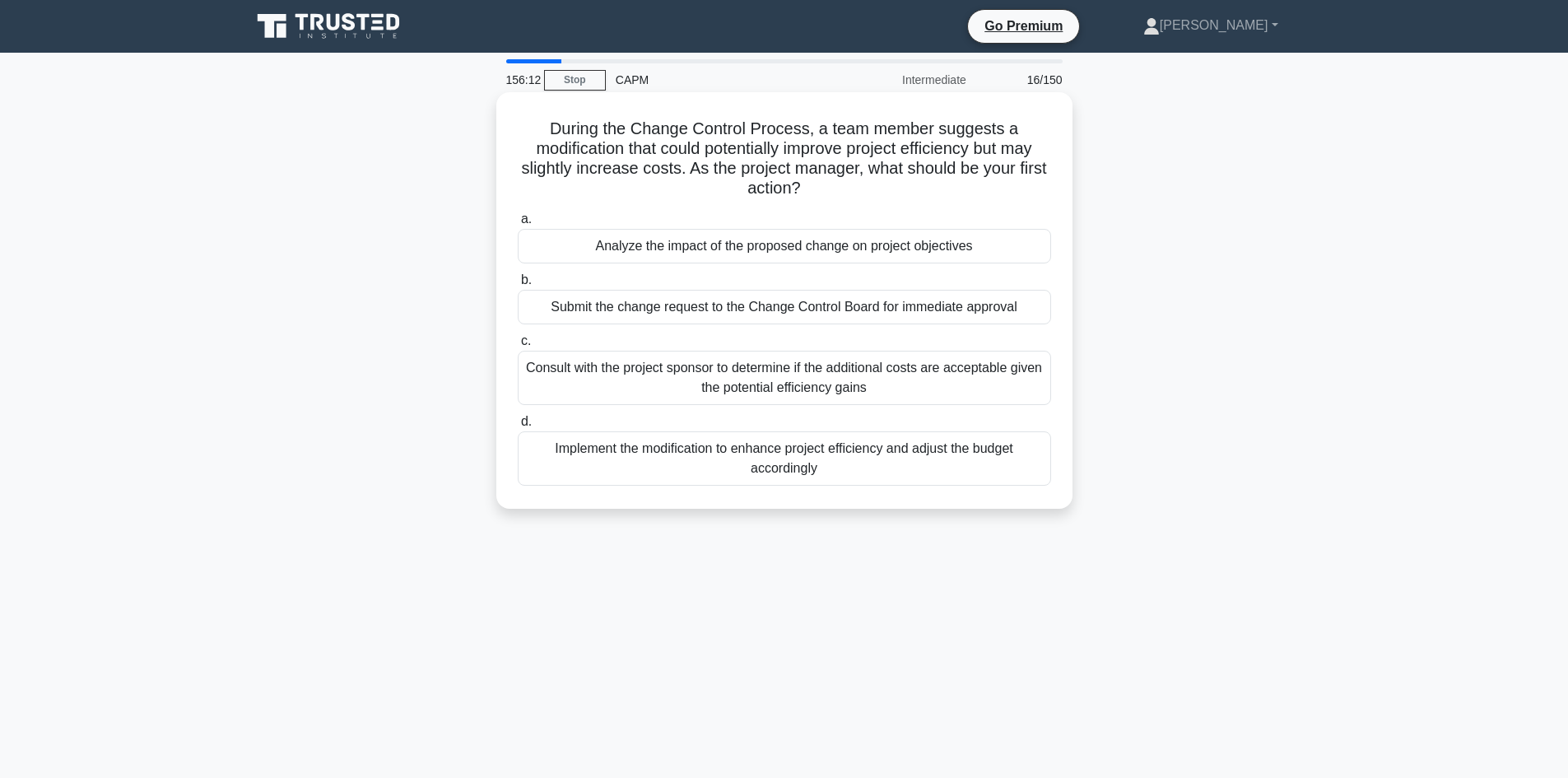
click at [761, 377] on div "Consult with the project sponsor to determine if the additional costs are accep…" at bounding box center [784, 377] width 534 height 55
click at [518, 346] on input "c. Consult with the project sponsor to determine if the additional costs are ac…" at bounding box center [518, 341] width 0 height 11
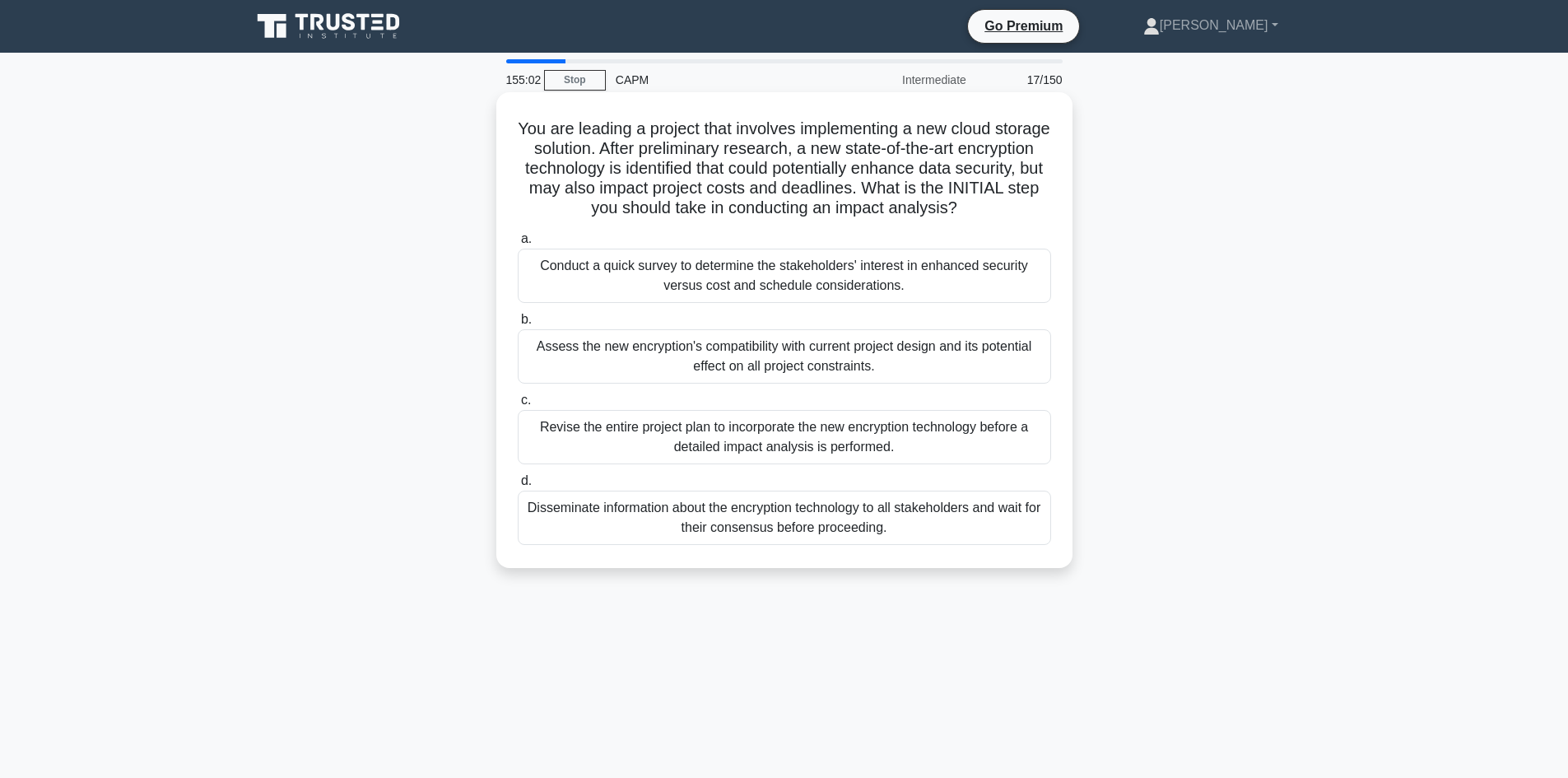
click at [797, 360] on div "Assess the new encryption's compatibility with current project design and its p…" at bounding box center [784, 356] width 534 height 55
click at [518, 325] on input "b. Assess the new encryption's compatibility with current project design and it…" at bounding box center [518, 319] width 0 height 11
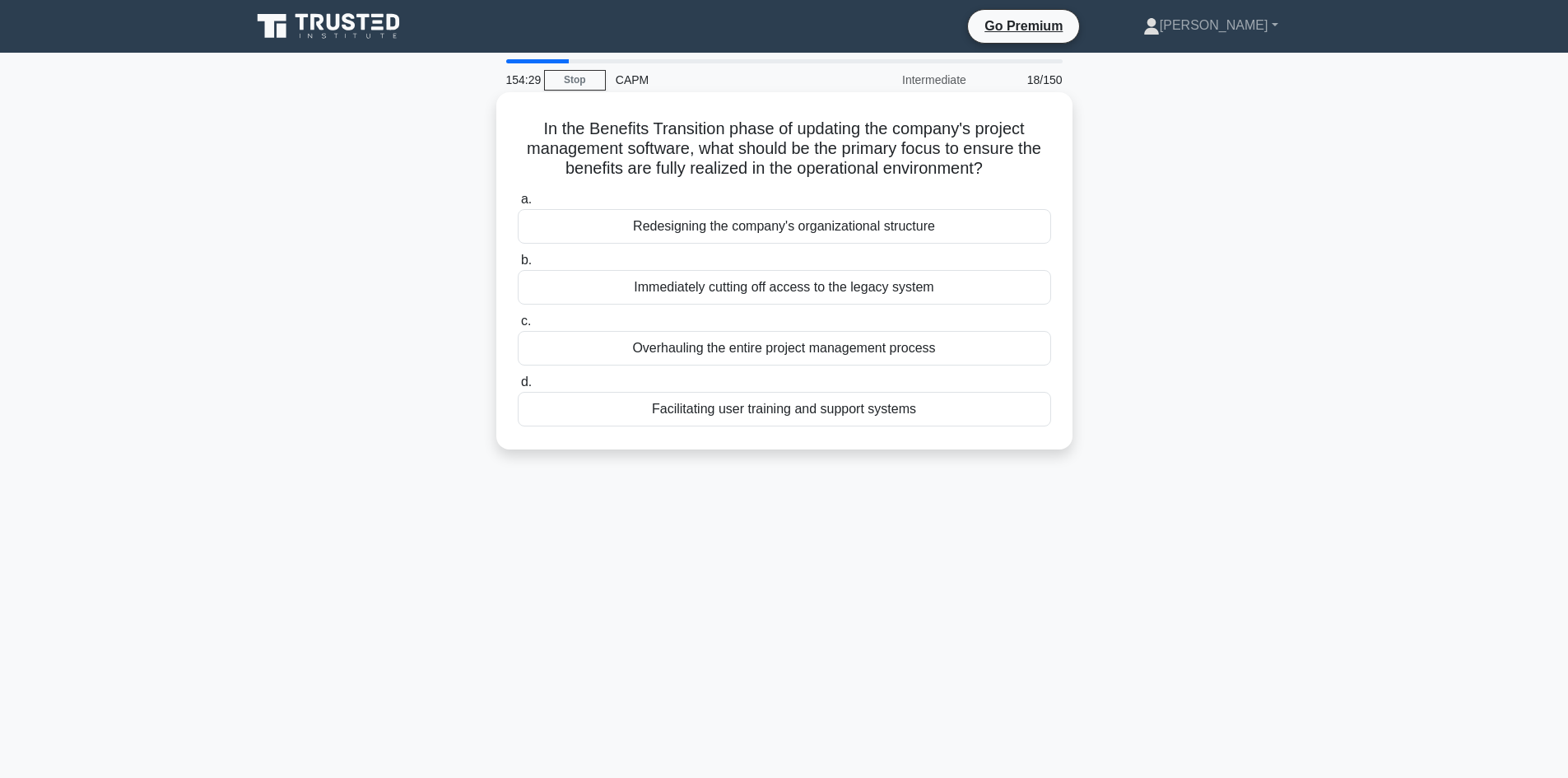
click at [809, 413] on div "Facilitating user training and support systems" at bounding box center [784, 408] width 534 height 34
click at [518, 387] on input "d. Facilitating user training and support systems" at bounding box center [518, 382] width 0 height 11
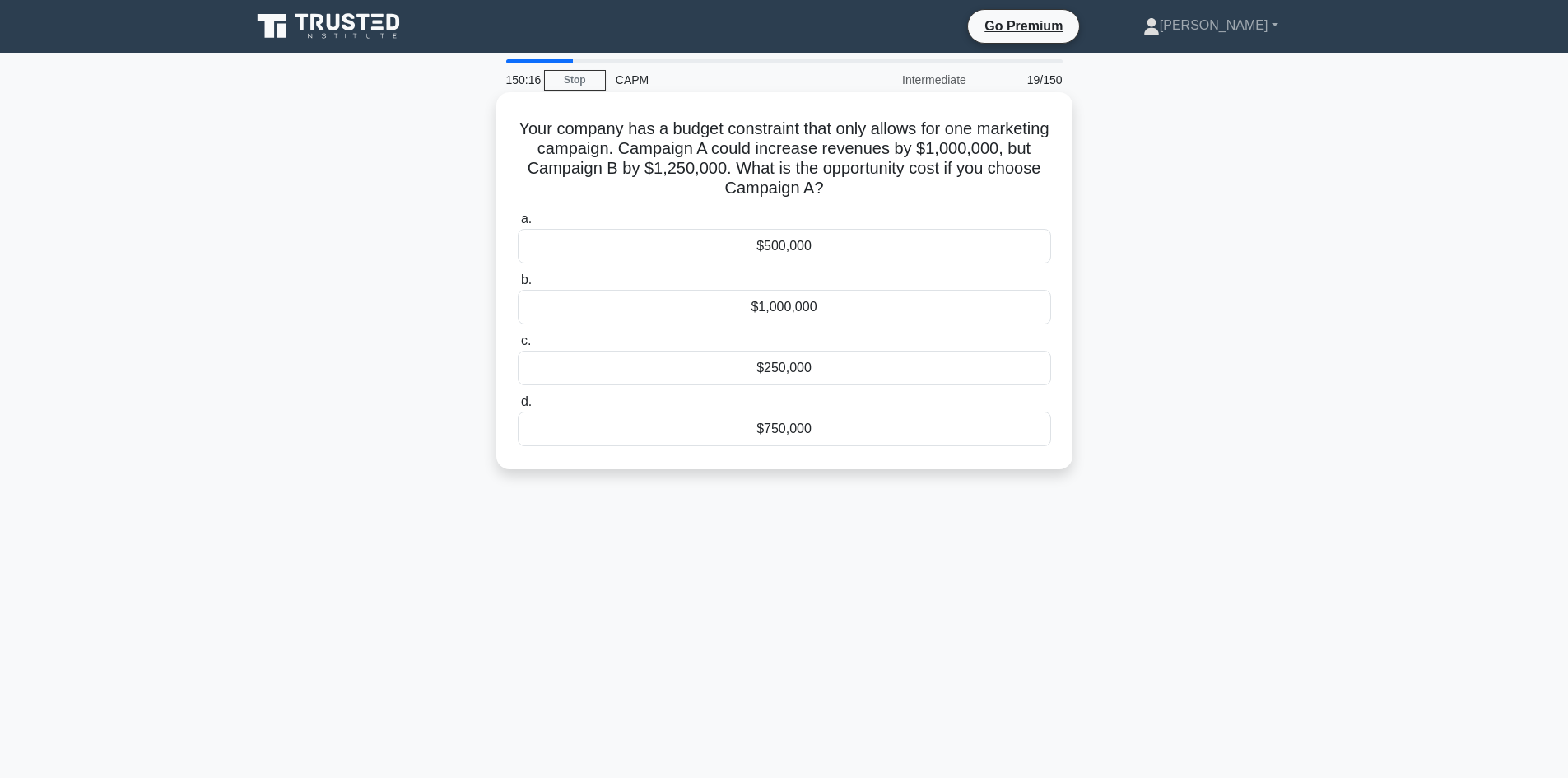
click at [790, 303] on div "$1,000,000" at bounding box center [784, 307] width 534 height 34
click at [518, 286] on input "b. $1,000,000" at bounding box center [518, 280] width 0 height 11
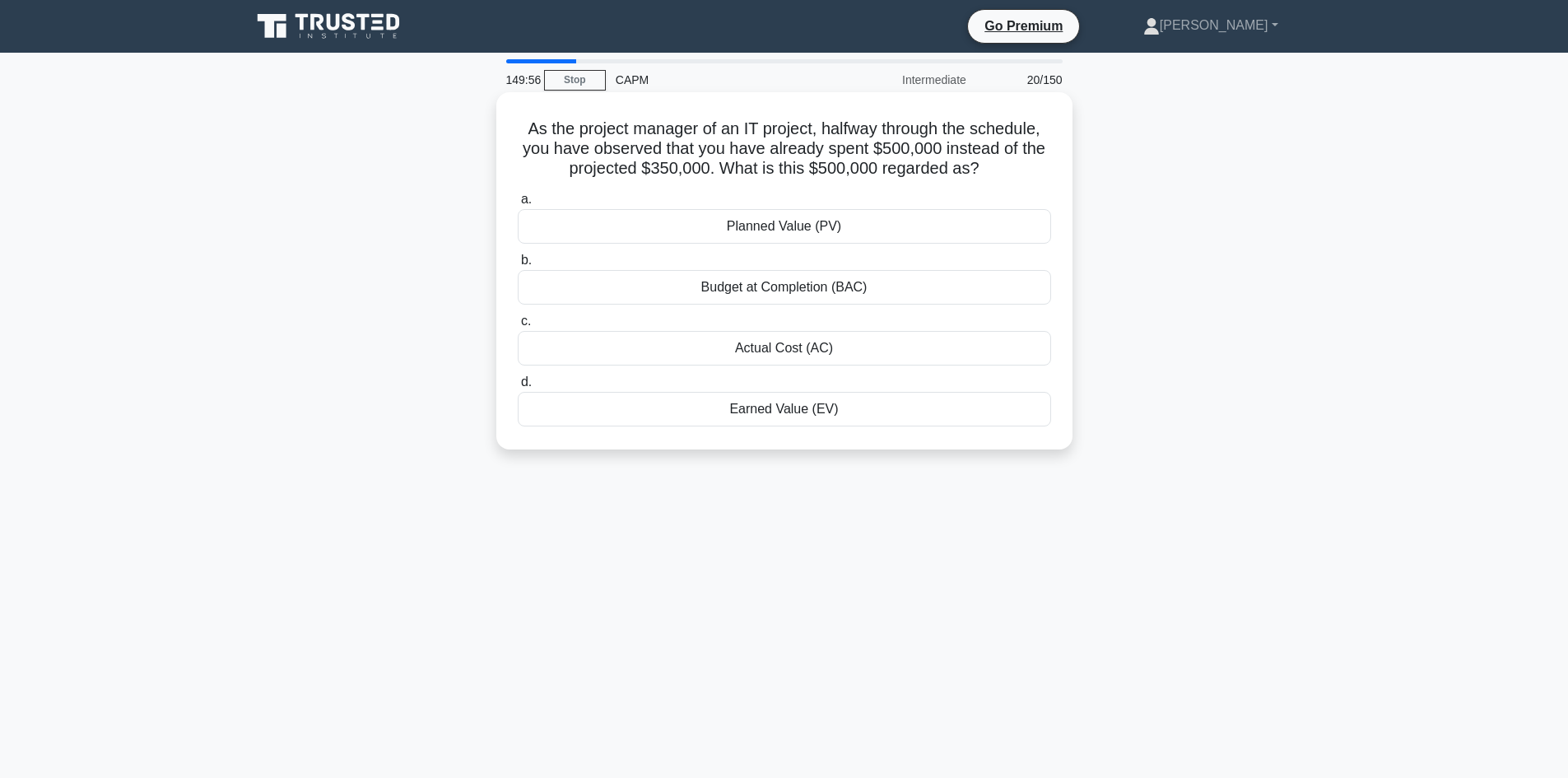
click at [792, 350] on div "Actual Cost (AC)" at bounding box center [784, 348] width 534 height 34
click at [518, 327] on input "c. Actual Cost (AC)" at bounding box center [518, 321] width 0 height 11
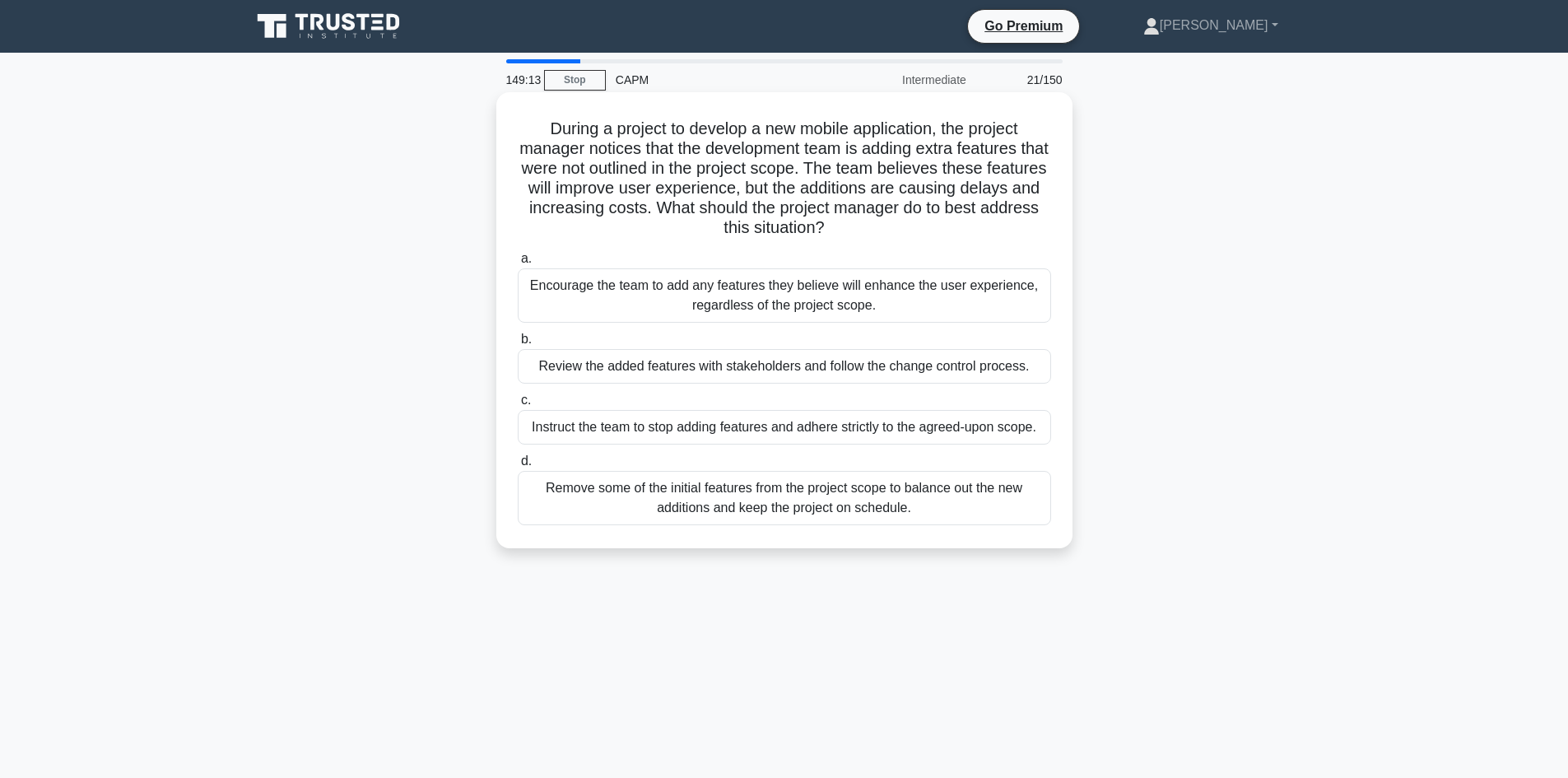
click at [840, 384] on div "Review the added features with stakeholders and follow the change control proce…" at bounding box center [784, 365] width 534 height 34
click at [518, 345] on input "b. Review the added features with stakeholders and follow the change control pr…" at bounding box center [518, 339] width 0 height 11
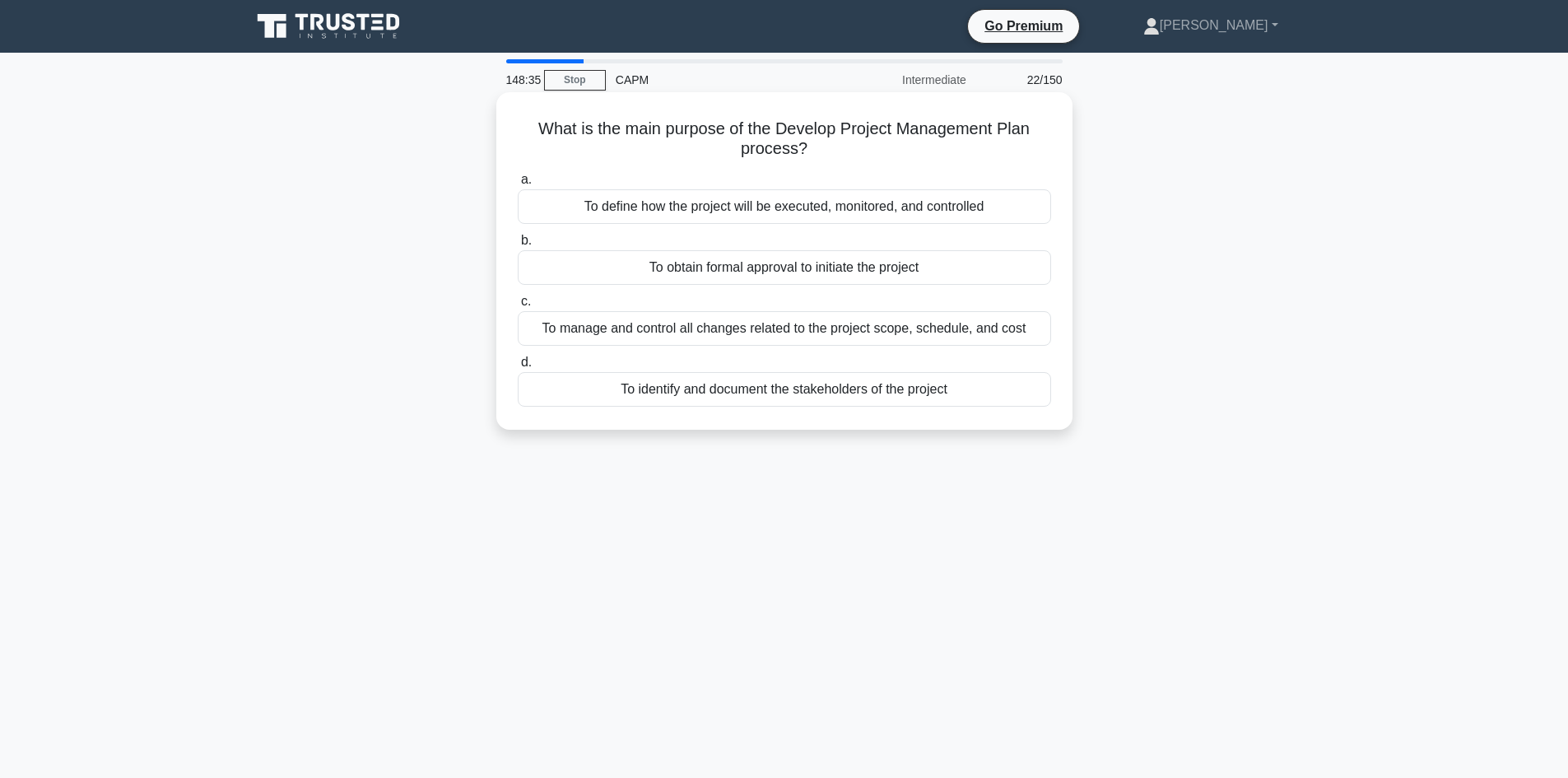
click at [925, 206] on div "To define how the project will be executed, monitored, and controlled" at bounding box center [784, 206] width 534 height 34
click at [518, 185] on input "a. To define how the project will be executed, monitored, and controlled" at bounding box center [518, 180] width 0 height 11
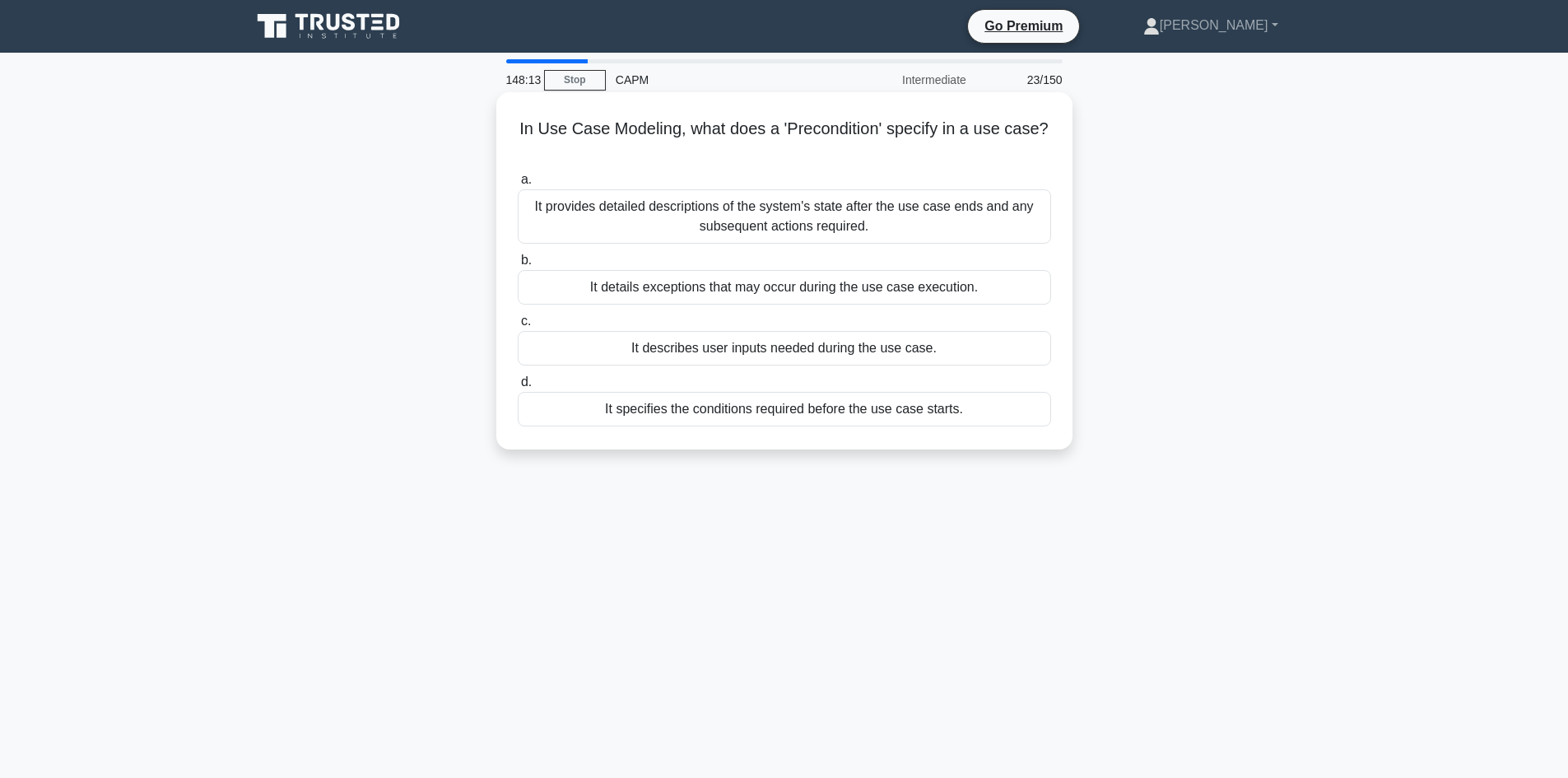
click at [737, 412] on div "It specifies the conditions required before the use case starts." at bounding box center [784, 408] width 534 height 34
click at [518, 387] on input "d. It specifies the conditions required before the use case starts." at bounding box center [518, 382] width 0 height 11
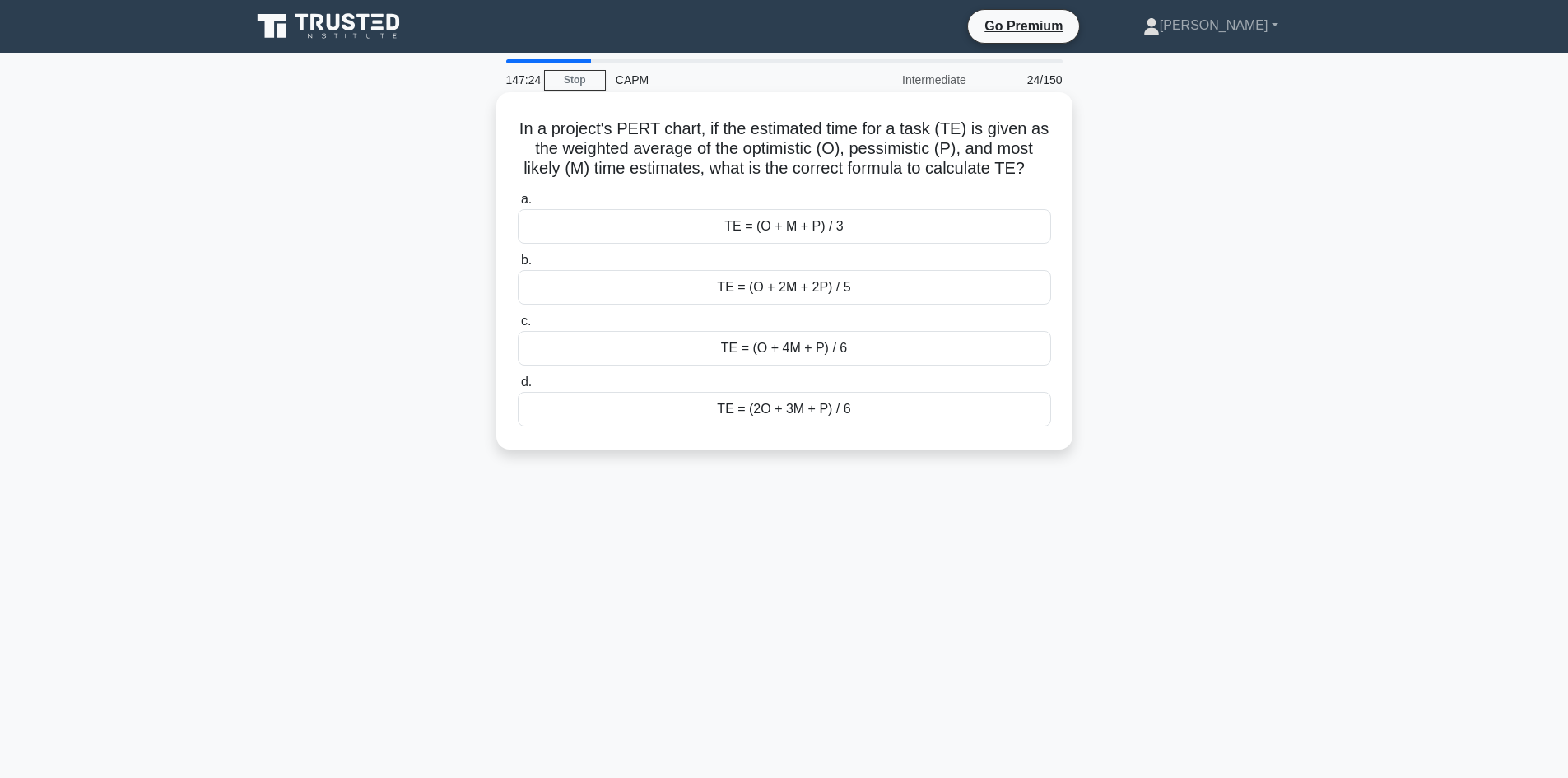
click at [787, 346] on div "TE = (O + 4M + P) / 6" at bounding box center [784, 348] width 534 height 34
click at [518, 327] on input "c. TE = (O + 4M + P) / 6" at bounding box center [518, 321] width 0 height 11
drag, startPoint x: 741, startPoint y: 311, endPoint x: 737, endPoint y: 323, distance: 12.6
click at [737, 305] on div "0.89" at bounding box center [784, 286] width 534 height 34
click at [518, 265] on input "b. 0.89" at bounding box center [518, 260] width 0 height 11
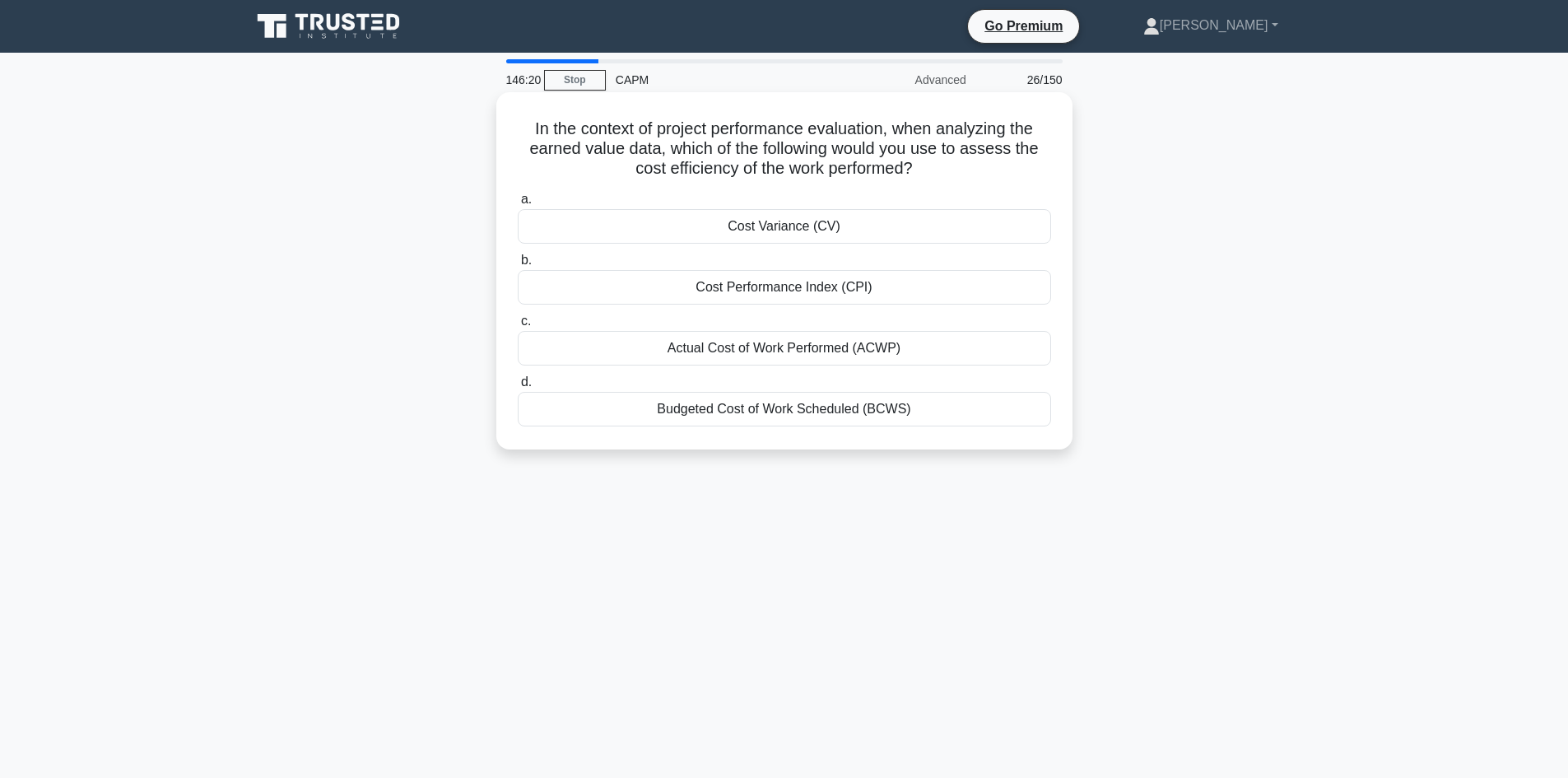
click at [823, 285] on div "Cost Performance Index (CPI)" at bounding box center [784, 286] width 534 height 34
click at [518, 265] on input "b. Cost Performance Index (CPI)" at bounding box center [518, 260] width 0 height 11
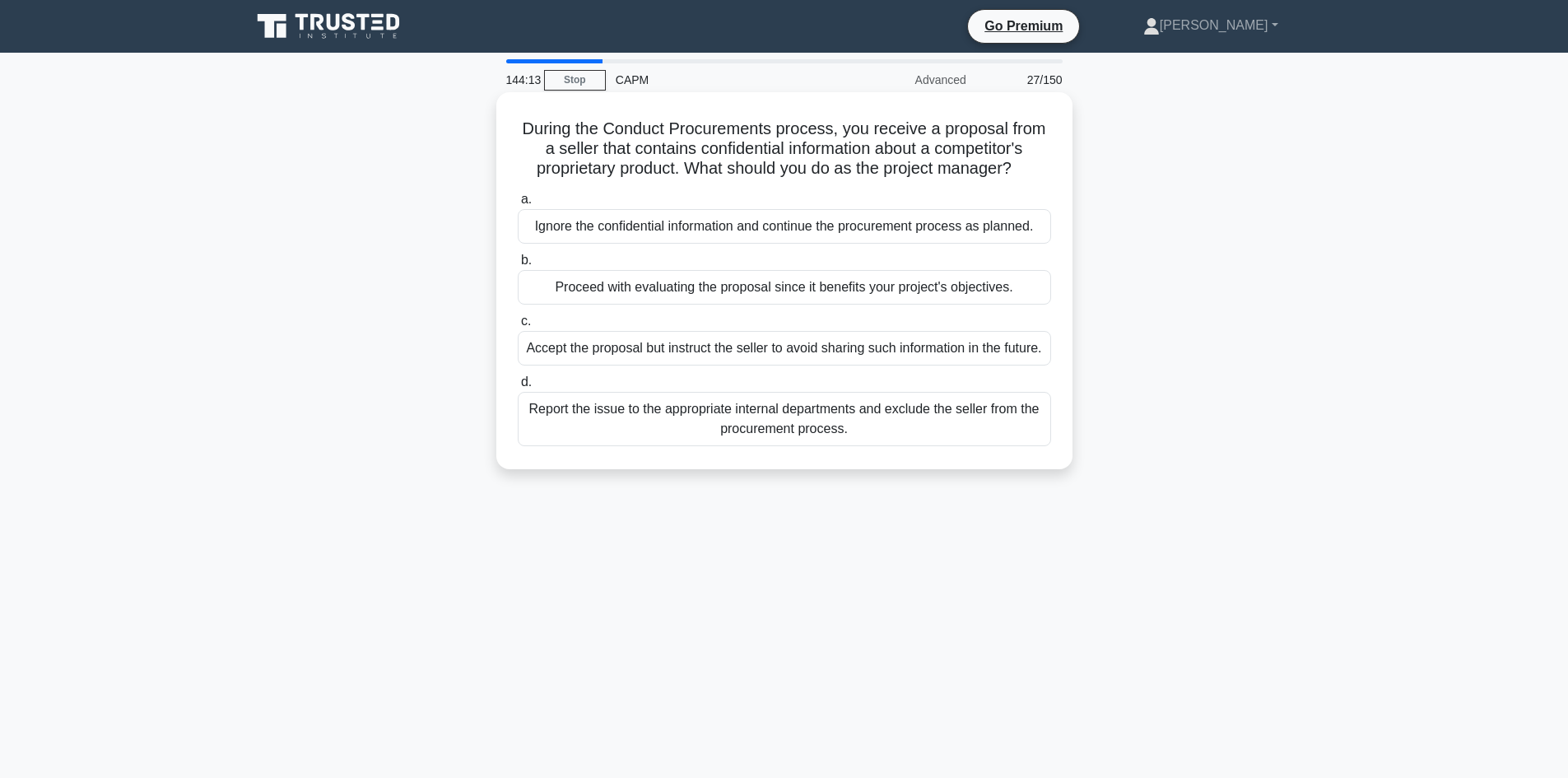
click at [840, 435] on div "Report the issue to the appropriate internal departments and exclude the seller…" at bounding box center [784, 418] width 534 height 55
click at [518, 387] on input "d. Report the issue to the appropriate internal departments and exclude the sel…" at bounding box center [518, 382] width 0 height 11
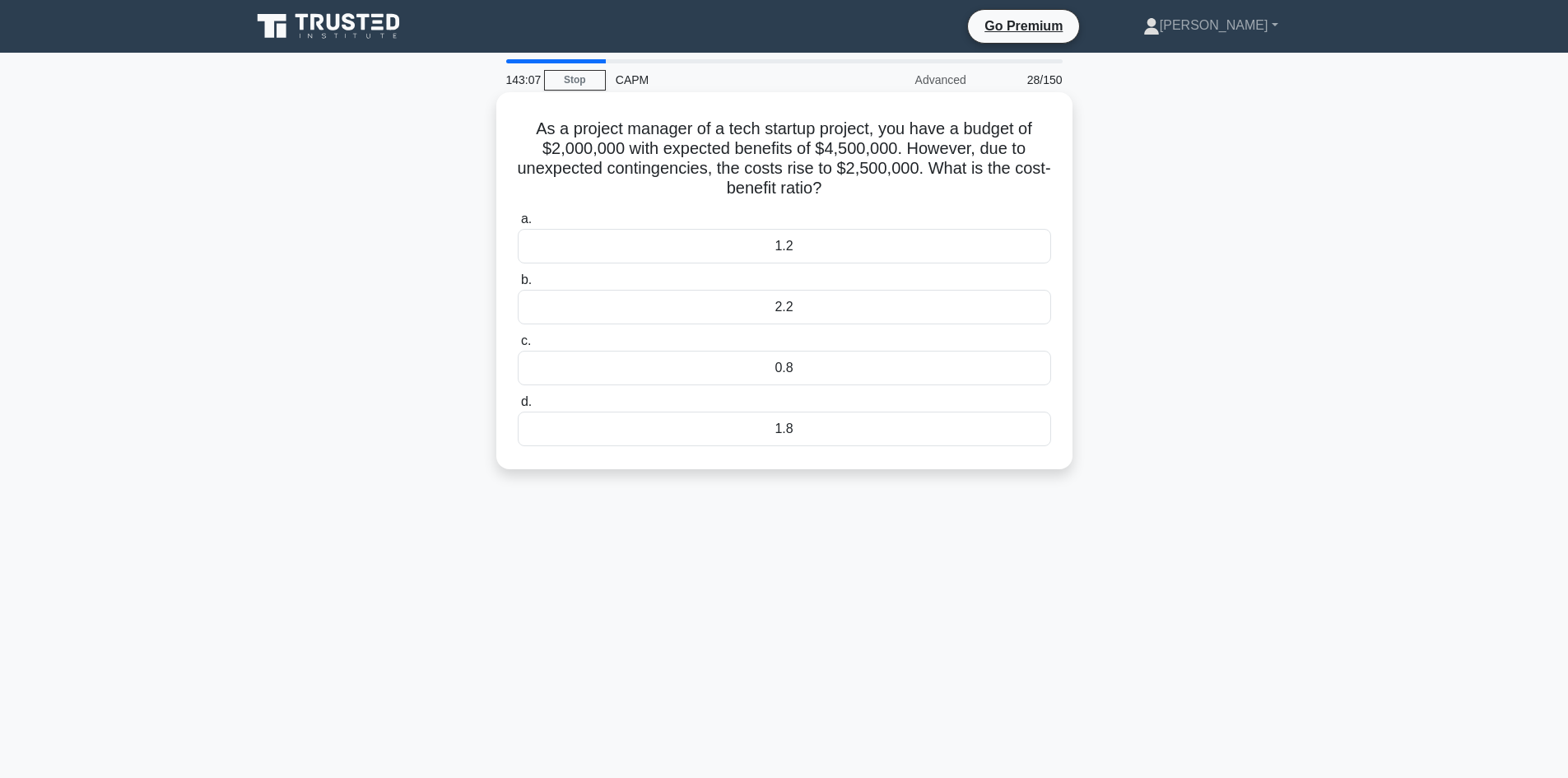
click at [784, 428] on div "1.8" at bounding box center [784, 428] width 534 height 34
click at [799, 433] on div "1.8" at bounding box center [784, 428] width 534 height 34
click at [518, 407] on input "d. 1.8" at bounding box center [518, 402] width 0 height 11
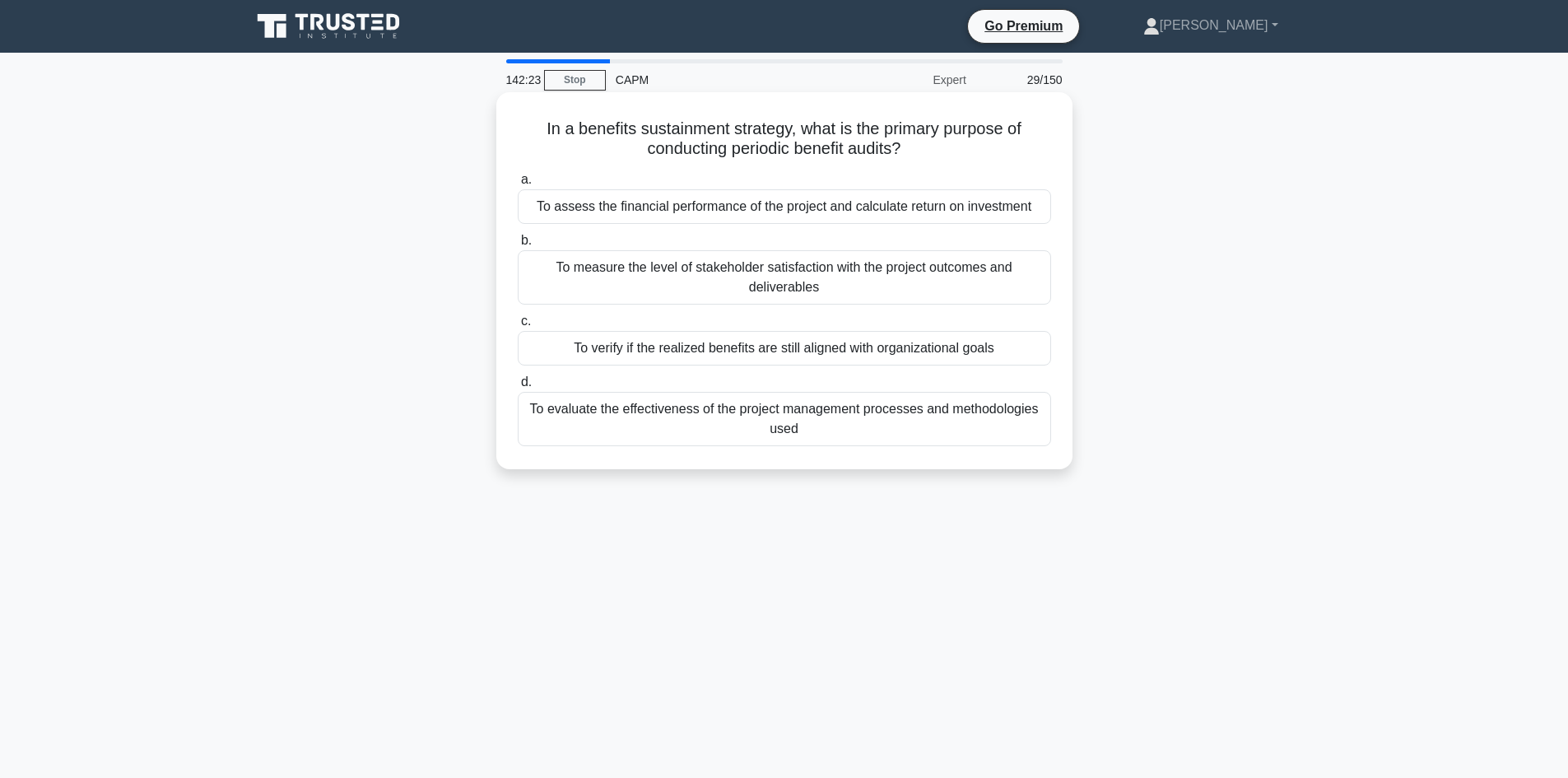
click at [950, 352] on div "To verify if the realized benefits are still aligned with organizational goals" at bounding box center [784, 348] width 534 height 34
click at [518, 327] on input "c. To verify if the realized benefits are still aligned with organizational goa…" at bounding box center [518, 321] width 0 height 11
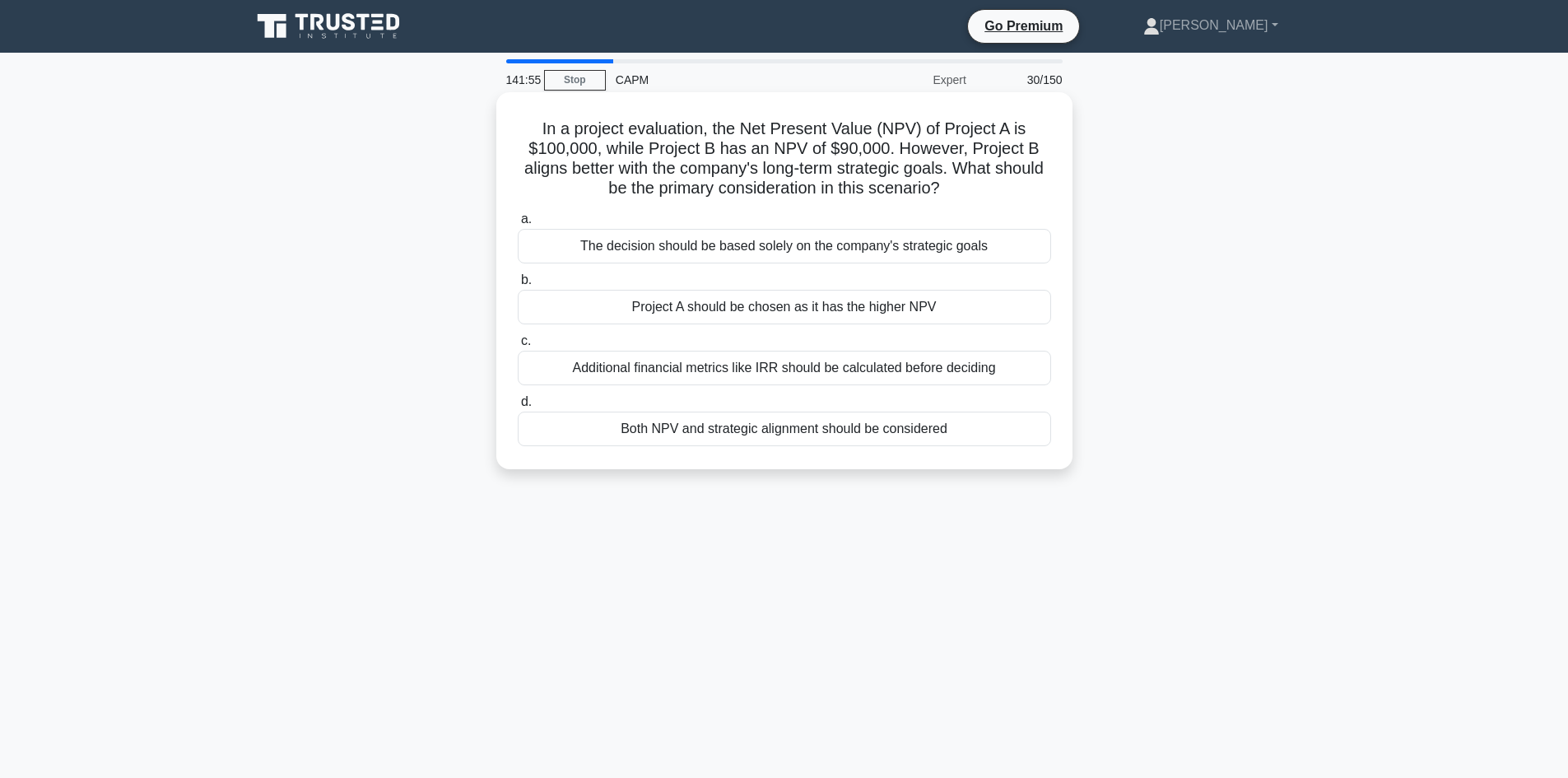
click at [891, 432] on div "Both NPV and strategic alignment should be considered" at bounding box center [784, 428] width 534 height 34
click at [518, 407] on input "d. Both NPV and strategic alignment should be considered" at bounding box center [518, 402] width 0 height 11
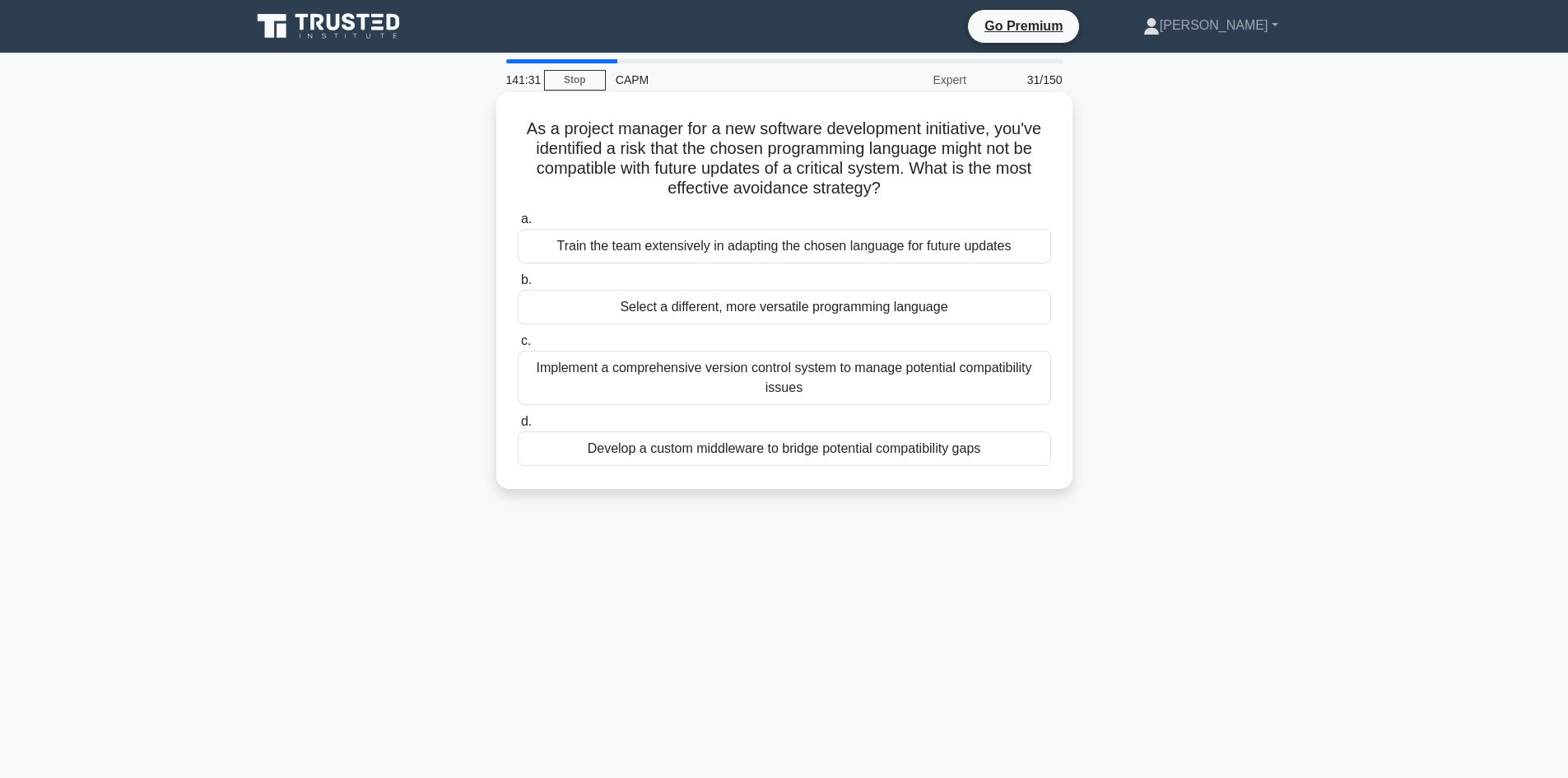
click at [833, 308] on div "Select a different, more versatile programming language" at bounding box center [784, 307] width 534 height 34
click at [518, 286] on input "b. Select a different, more versatile programming language" at bounding box center [518, 280] width 0 height 11
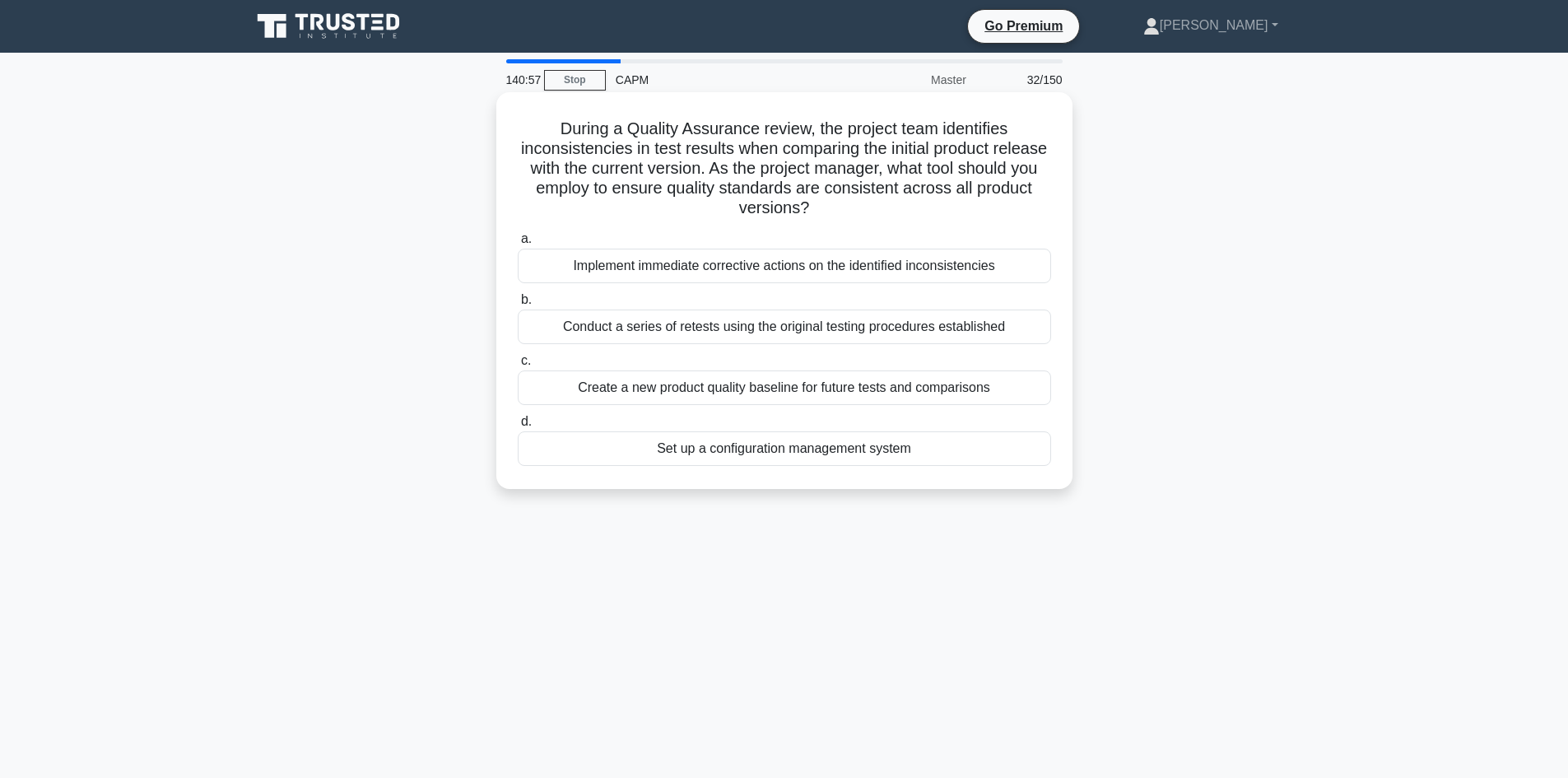
click at [623, 392] on div "Create a new product quality baseline for future tests and comparisons" at bounding box center [784, 387] width 534 height 34
click at [518, 366] on input "c. Create a new product quality baseline for future tests and comparisons" at bounding box center [518, 360] width 0 height 11
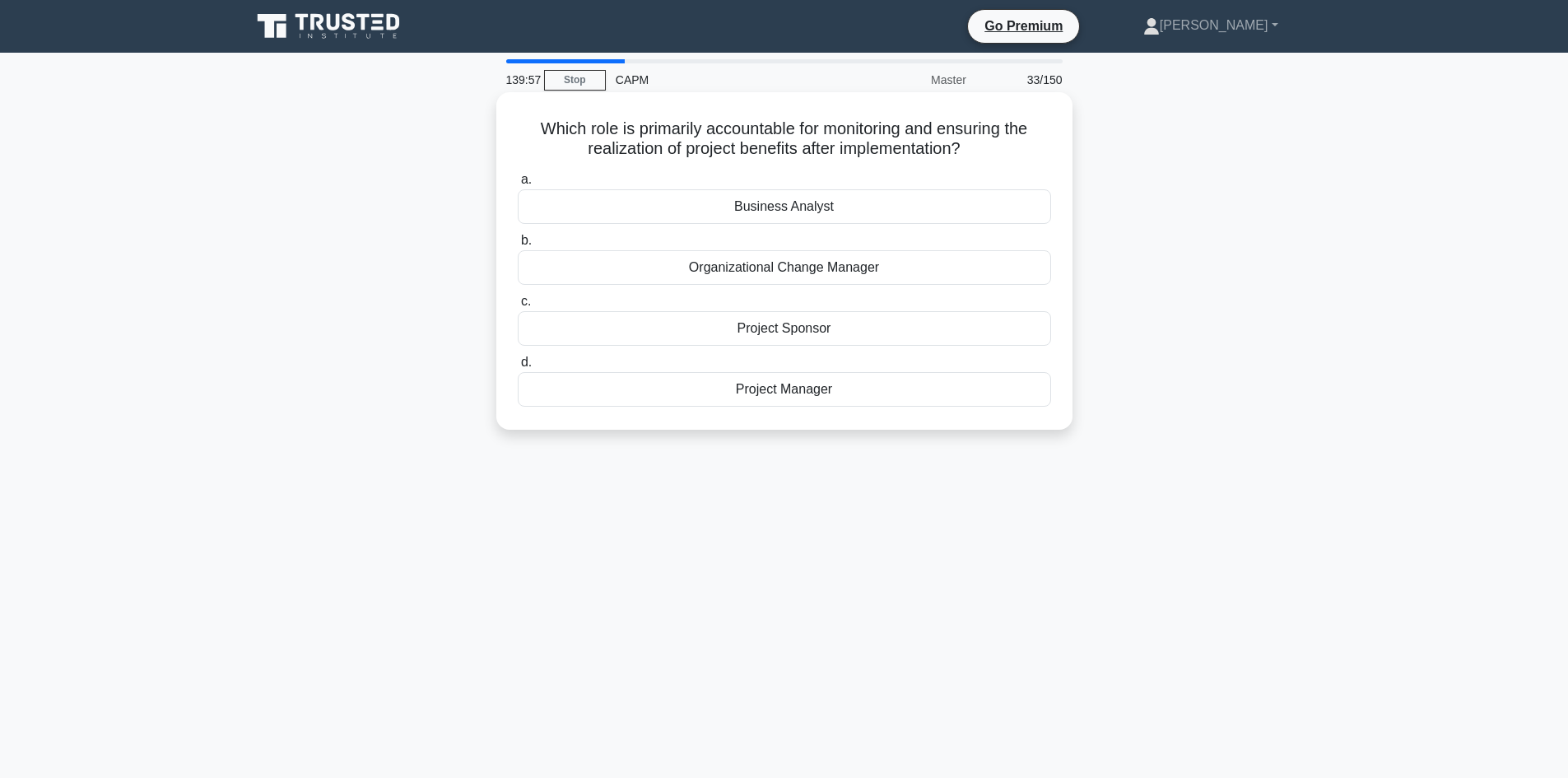
click at [829, 331] on div "Project Sponsor" at bounding box center [784, 328] width 534 height 34
click at [518, 307] on input "c. Project Sponsor" at bounding box center [518, 302] width 0 height 11
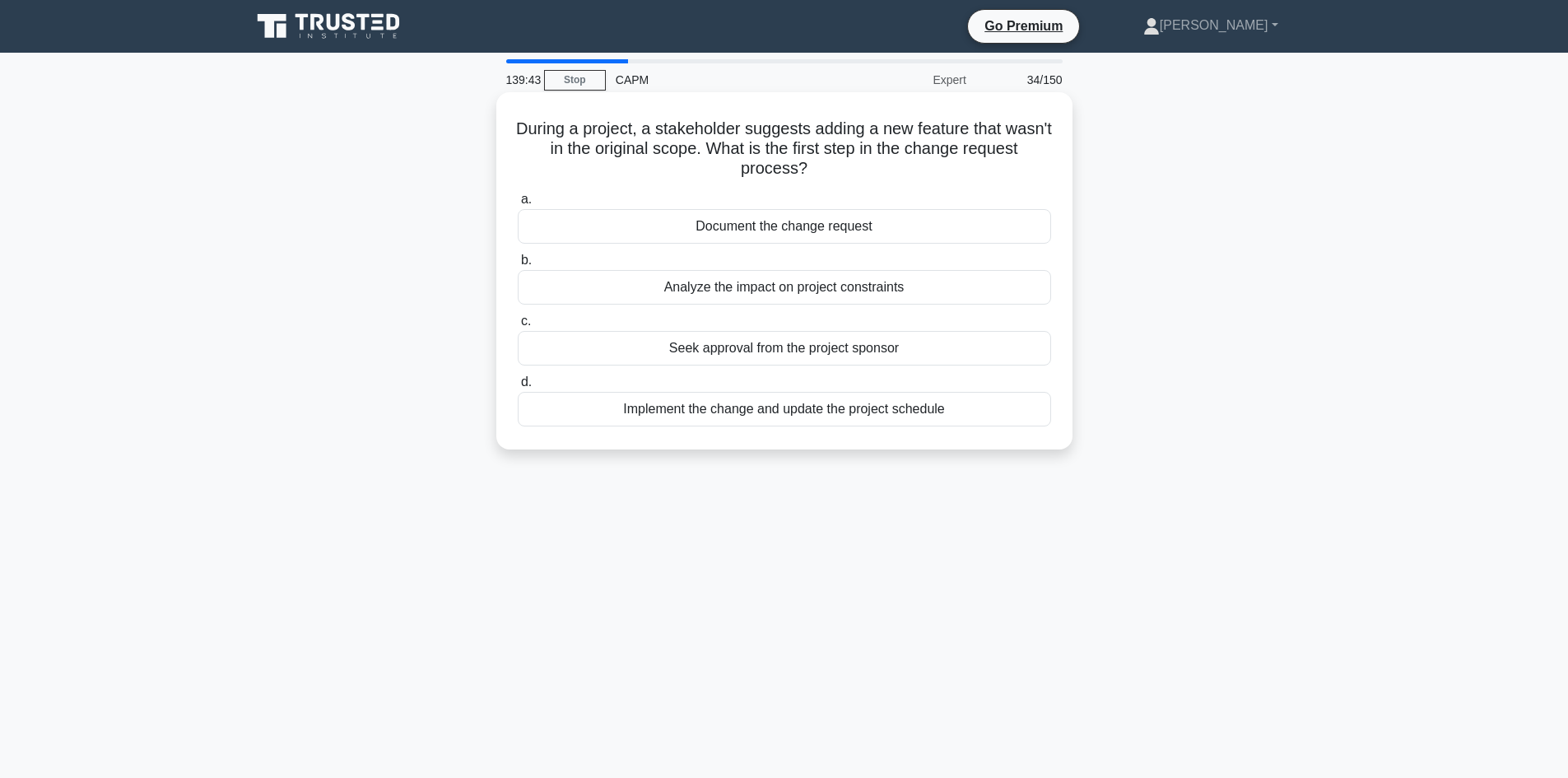
click at [798, 292] on div "Analyze the impact on project constraints" at bounding box center [784, 286] width 534 height 34
click at [518, 265] on input "b. Analyze the impact on project constraints" at bounding box center [518, 260] width 0 height 11
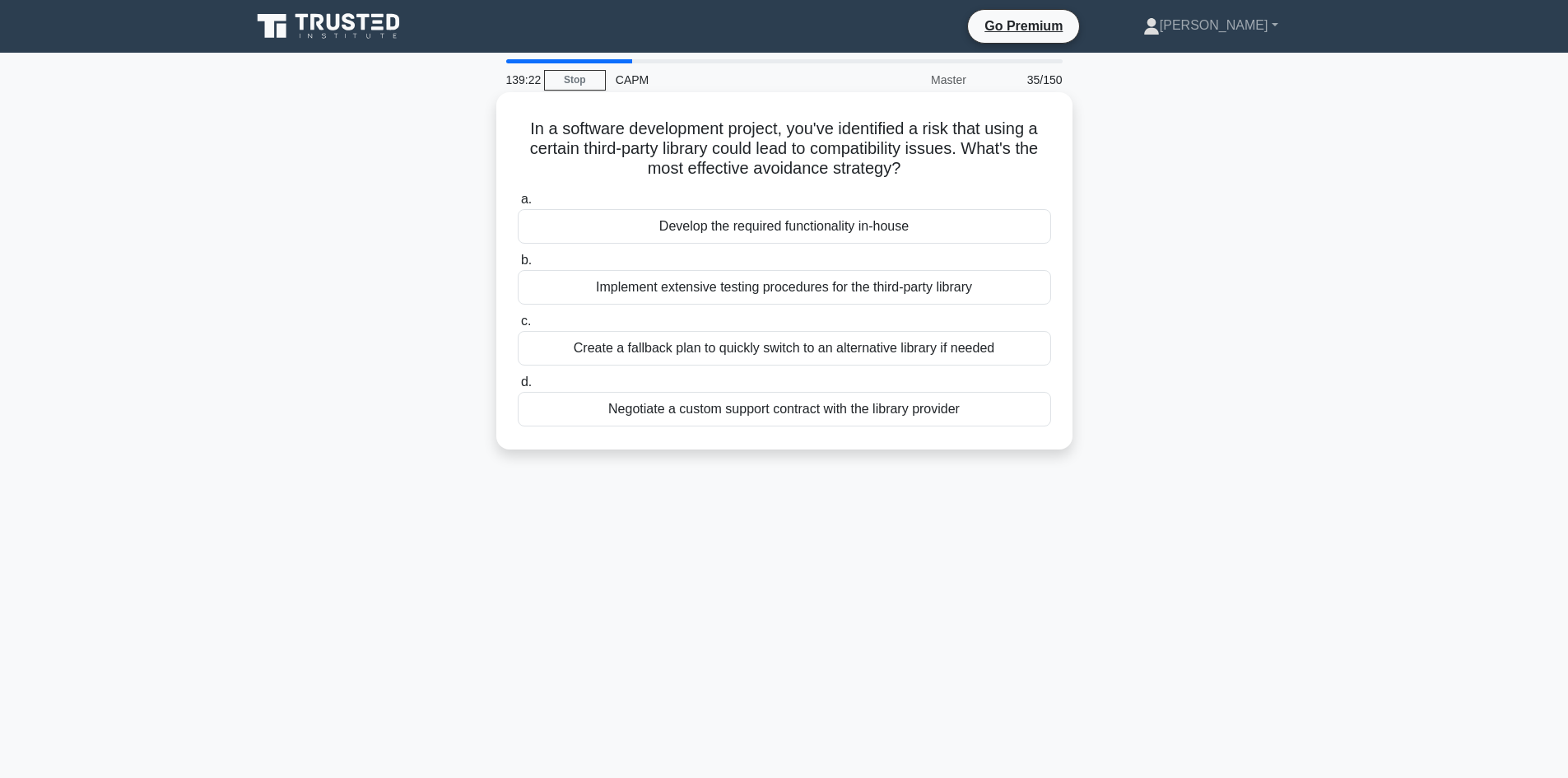
click at [810, 348] on div "Create a fallback plan to quickly switch to an alternative library if needed" at bounding box center [784, 348] width 534 height 34
click at [518, 327] on input "c. Create a fallback plan to quickly switch to an alternative library if needed" at bounding box center [518, 321] width 0 height 11
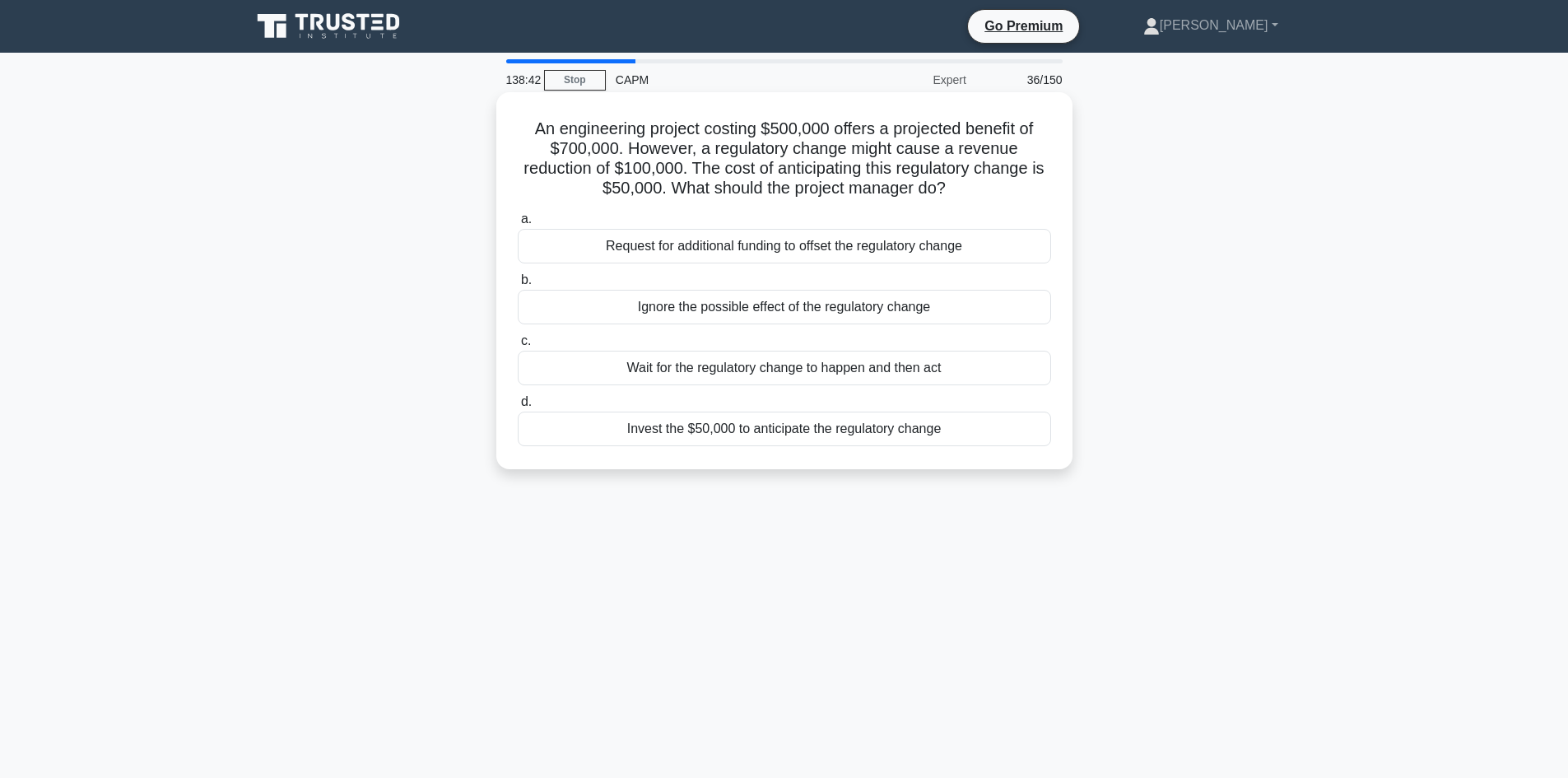
click at [786, 248] on div "Request for additional funding to offset the regulatory change" at bounding box center [784, 245] width 534 height 34
click at [518, 224] on input "a. Request for additional funding to offset the regulatory change" at bounding box center [518, 219] width 0 height 11
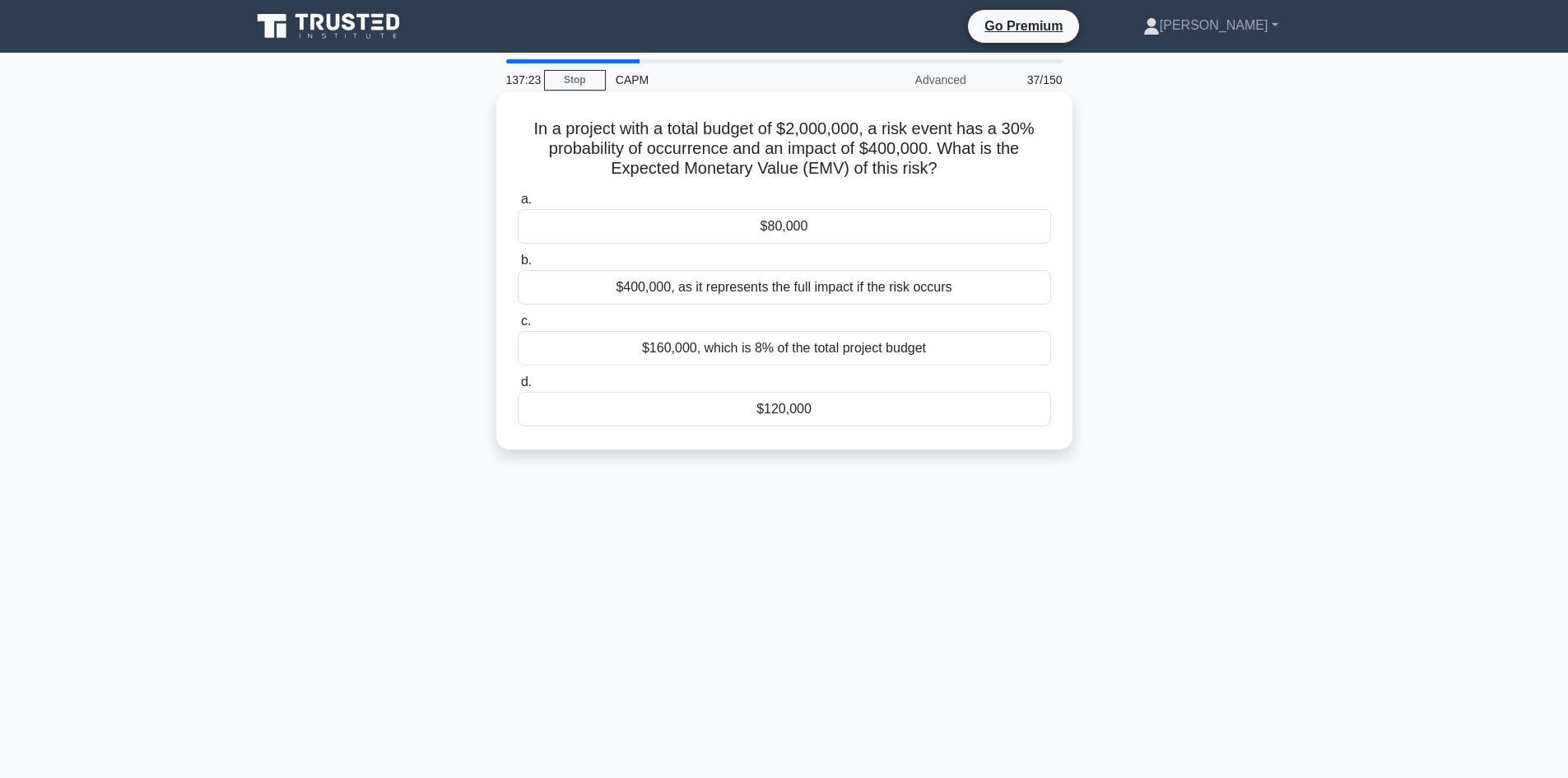
click at [808, 413] on div "$120,000" at bounding box center [784, 408] width 534 height 34
click at [518, 387] on input "d. $120,000" at bounding box center [518, 382] width 0 height 11
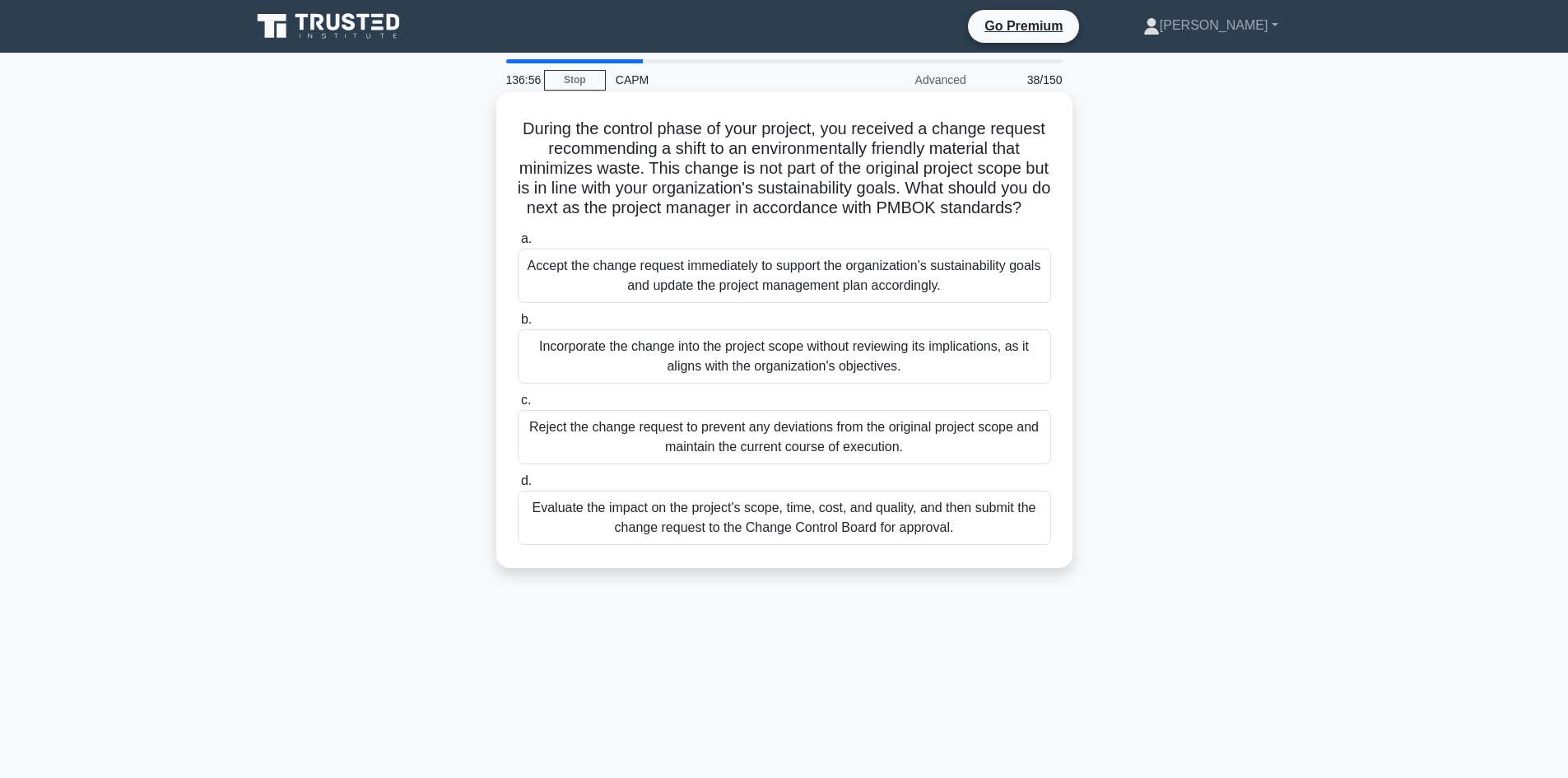
click at [802, 539] on div "Evaluate the impact on the project's scope, time, cost, and quality, and then s…" at bounding box center [784, 518] width 534 height 55
click at [518, 486] on input "d. Evaluate the impact on the project's scope, time, cost, and quality, and the…" at bounding box center [518, 481] width 0 height 11
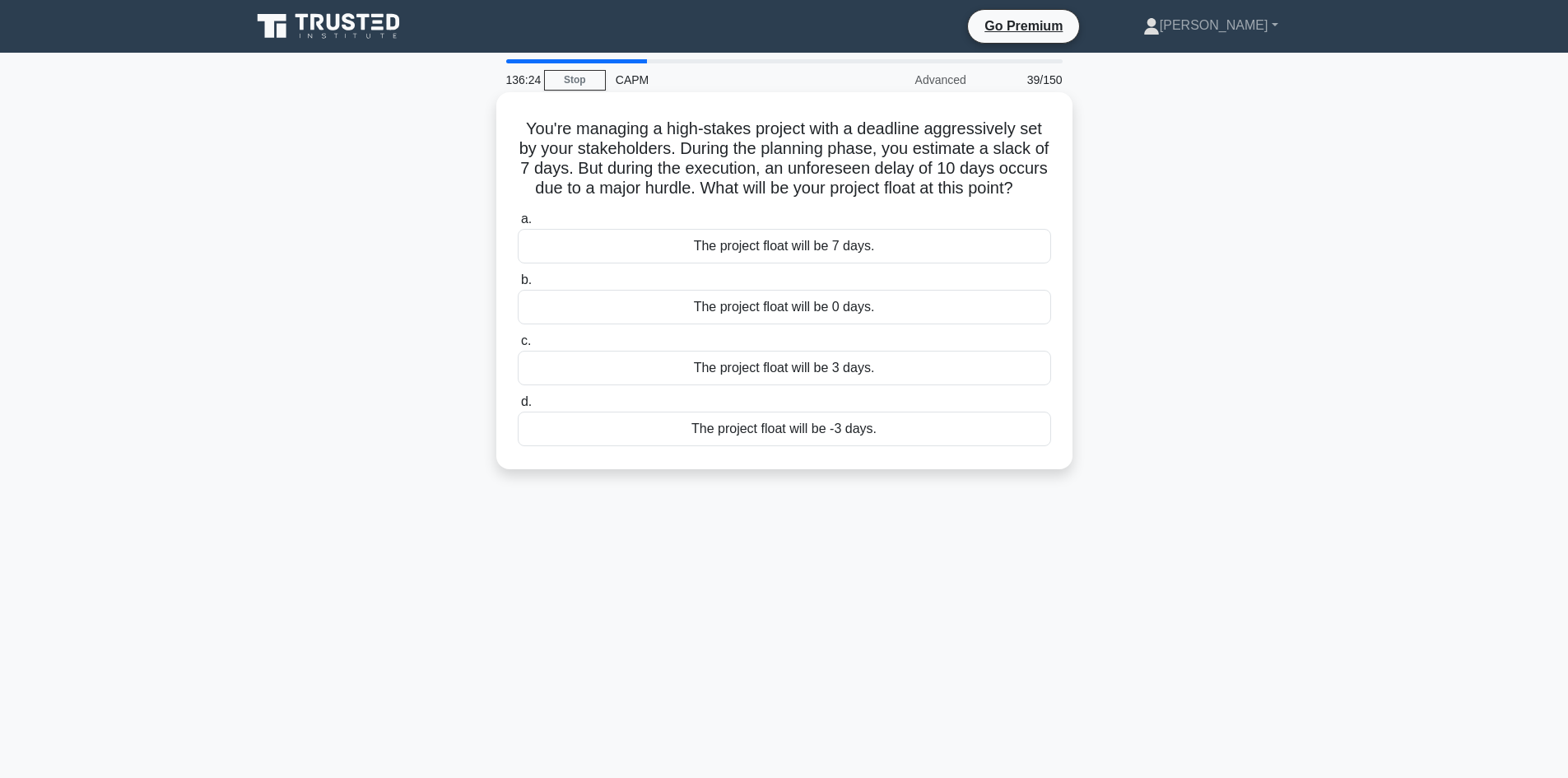
click at [837, 446] on div "The project float will be -3 days." at bounding box center [784, 428] width 534 height 34
click at [518, 407] on input "d. The project float will be -3 days." at bounding box center [518, 402] width 0 height 11
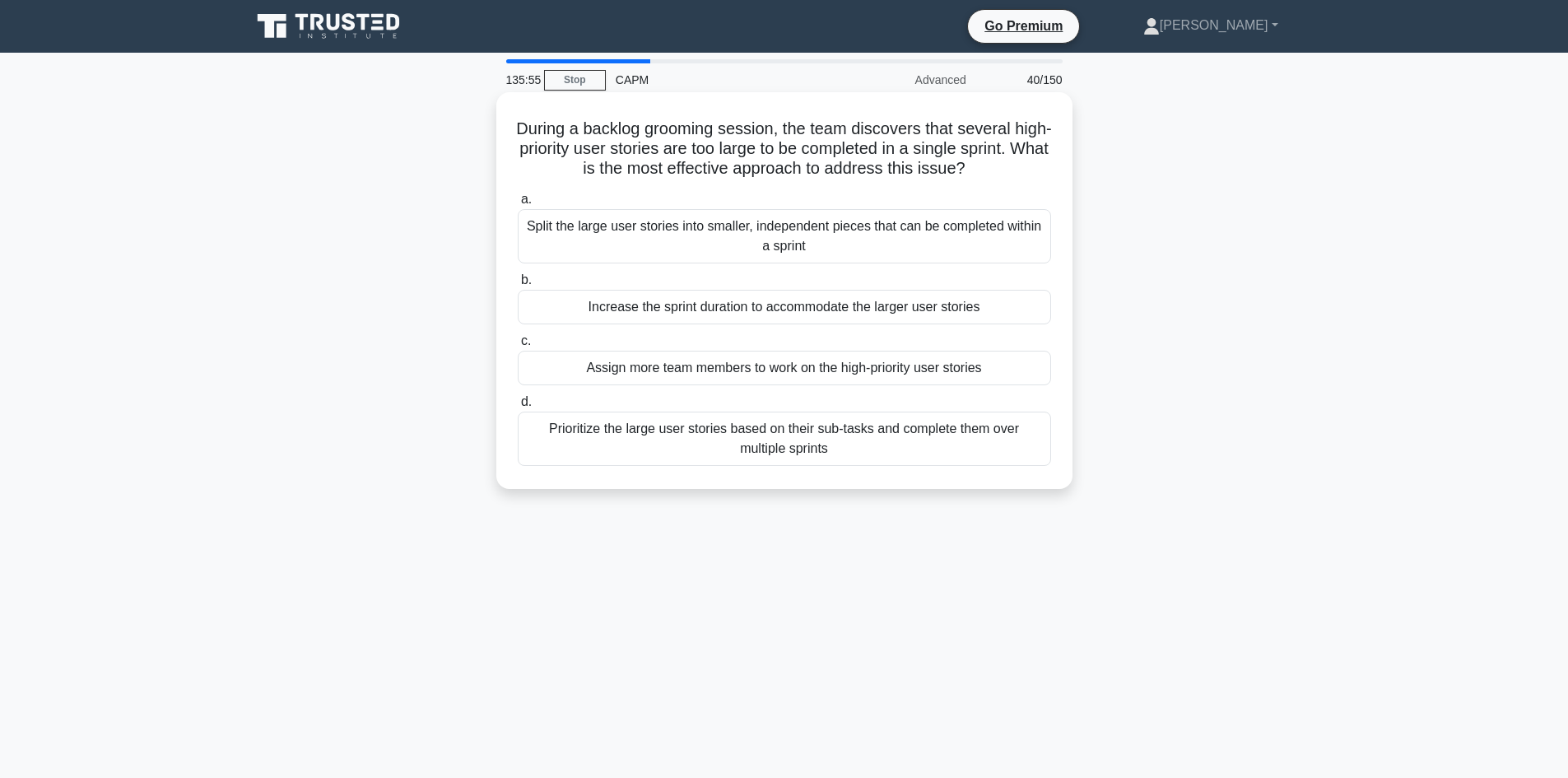
click at [798, 255] on div "Split the large user stories into smaller, independent pieces that can be compl…" at bounding box center [784, 236] width 534 height 55
click at [518, 205] on input "a. Split the large user stories into smaller, independent pieces that can be co…" at bounding box center [518, 199] width 0 height 11
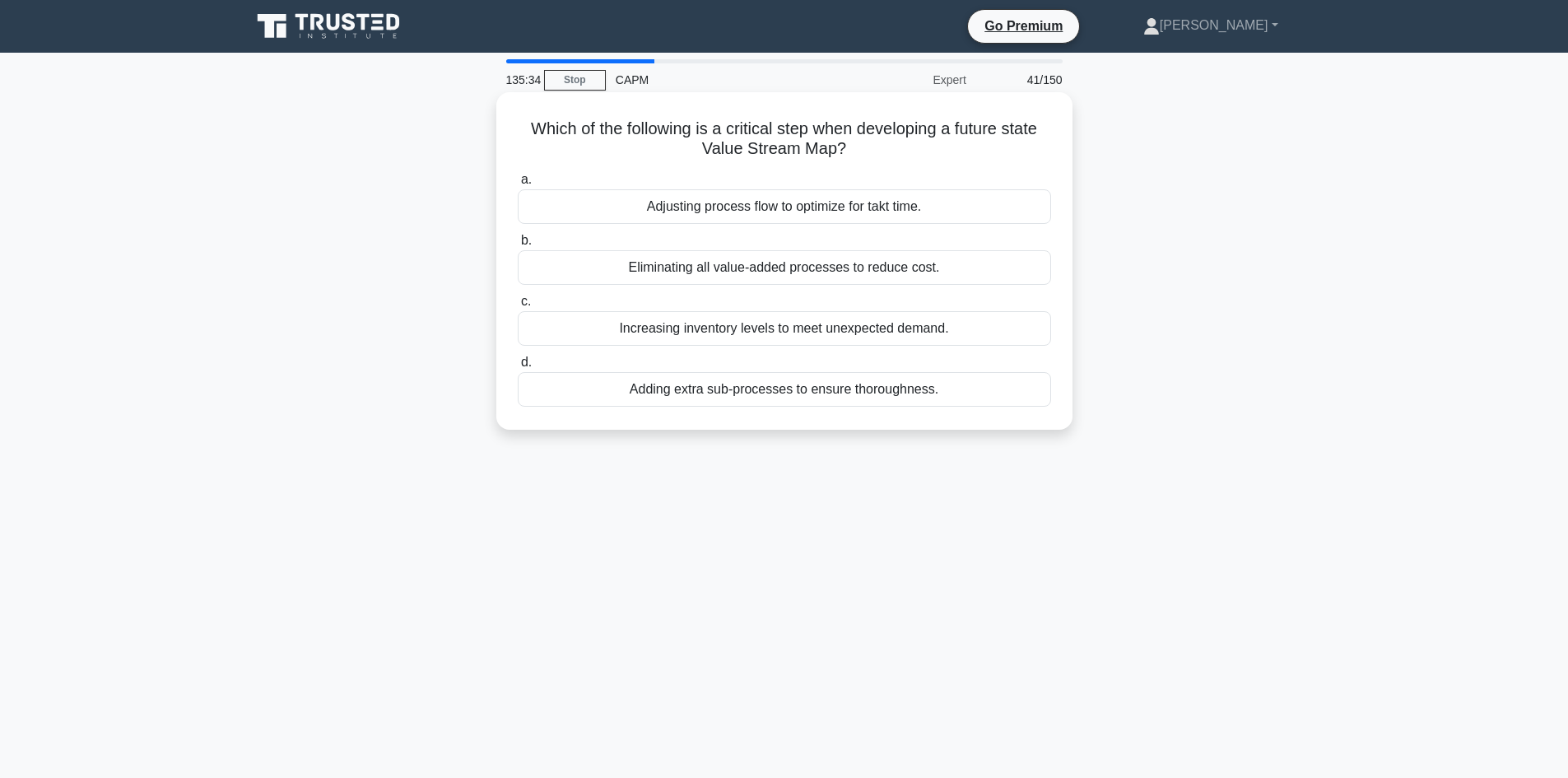
click at [771, 207] on div "Adjusting process flow to optimize for takt time." at bounding box center [784, 206] width 534 height 34
click at [518, 185] on input "a. Adjusting process flow to optimize for takt time." at bounding box center [518, 180] width 0 height 11
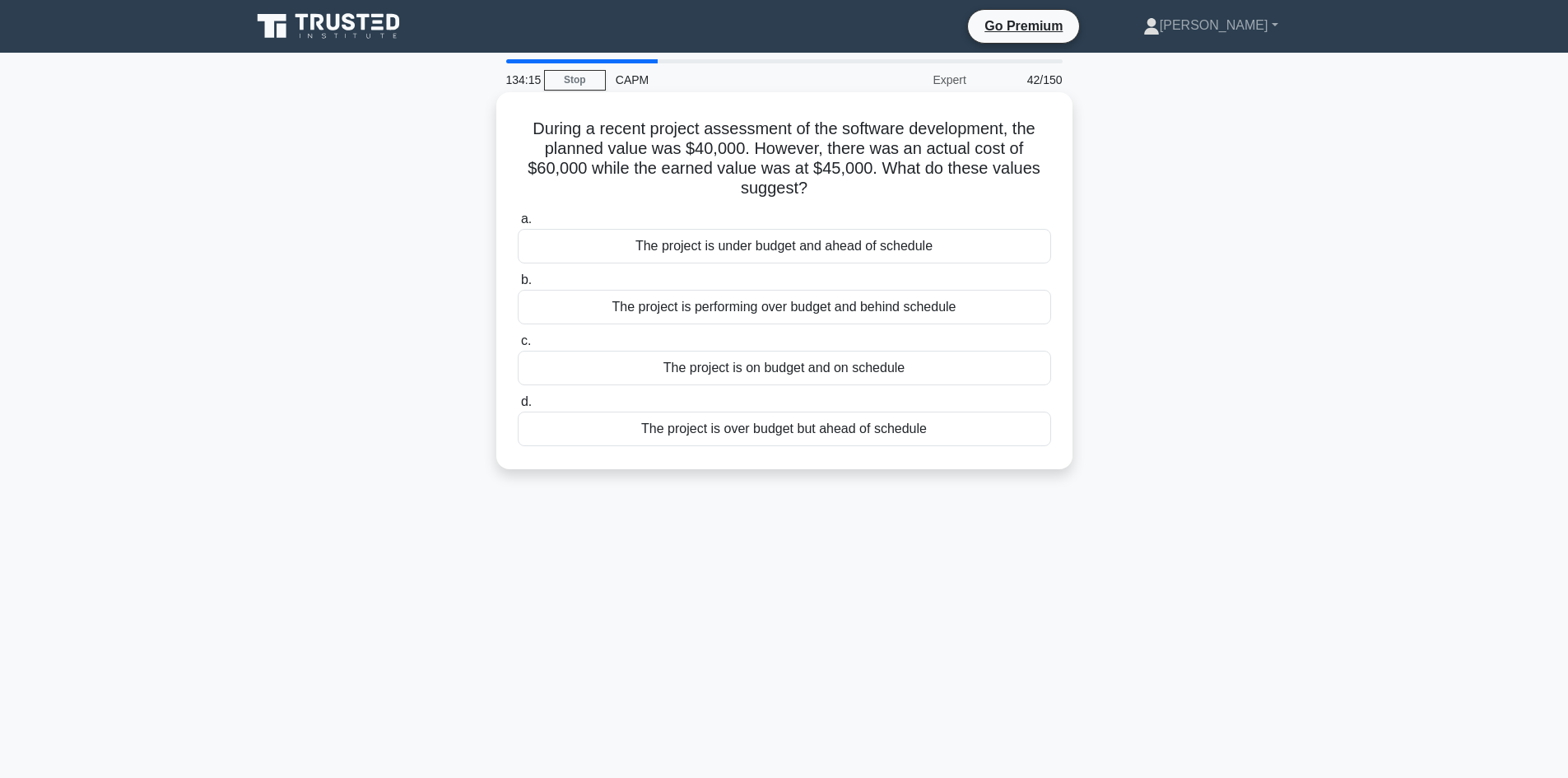
click at [792, 432] on div "The project is over budget but ahead of schedule" at bounding box center [784, 428] width 534 height 34
click at [518, 407] on input "d. The project is over budget but ahead of schedule" at bounding box center [518, 402] width 0 height 11
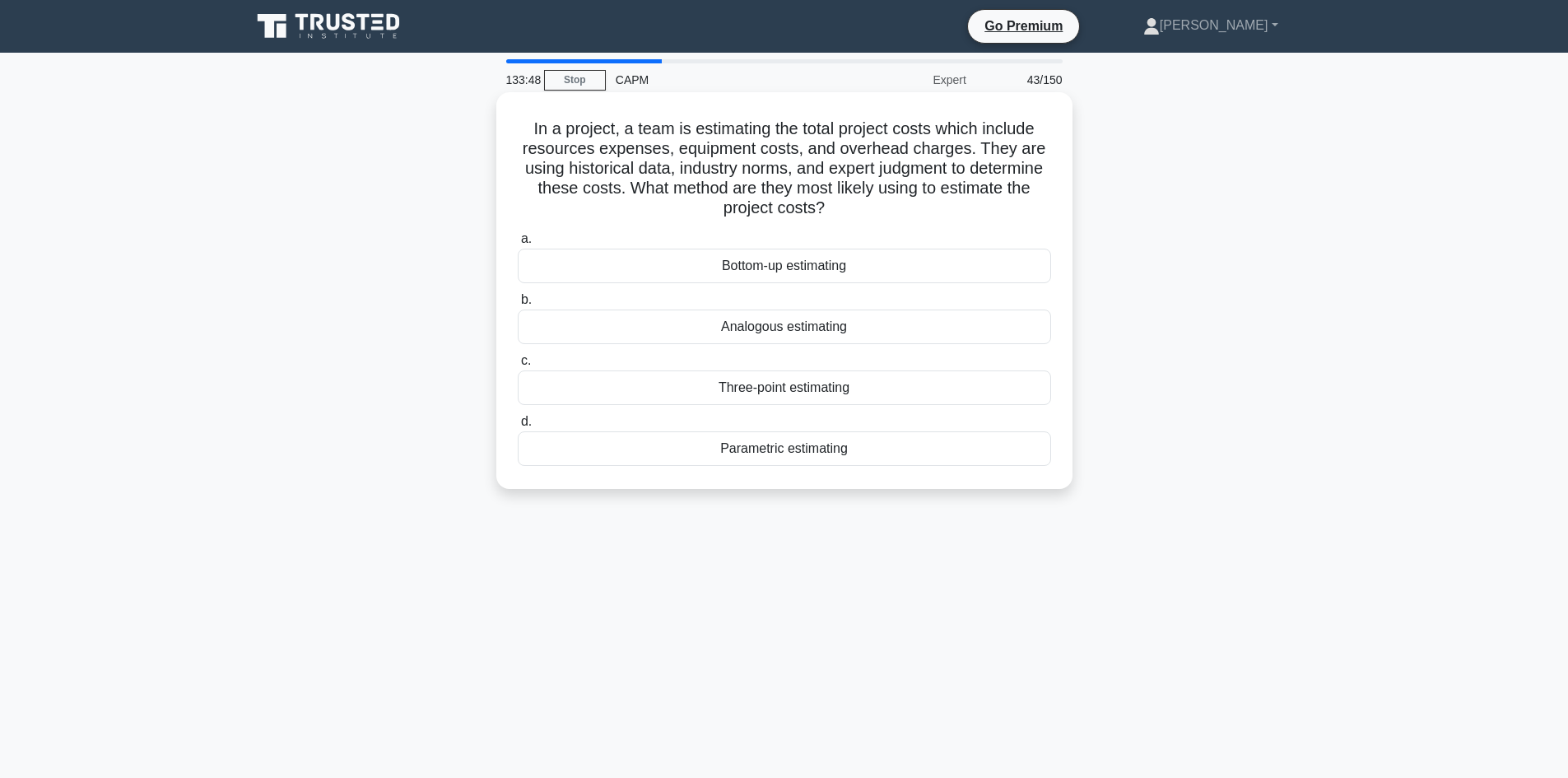
click at [759, 326] on div "Analogous estimating" at bounding box center [784, 326] width 534 height 34
click at [755, 338] on div "Analogous estimating" at bounding box center [784, 326] width 534 height 34
click at [518, 305] on input "b. Analogous estimating" at bounding box center [518, 300] width 0 height 11
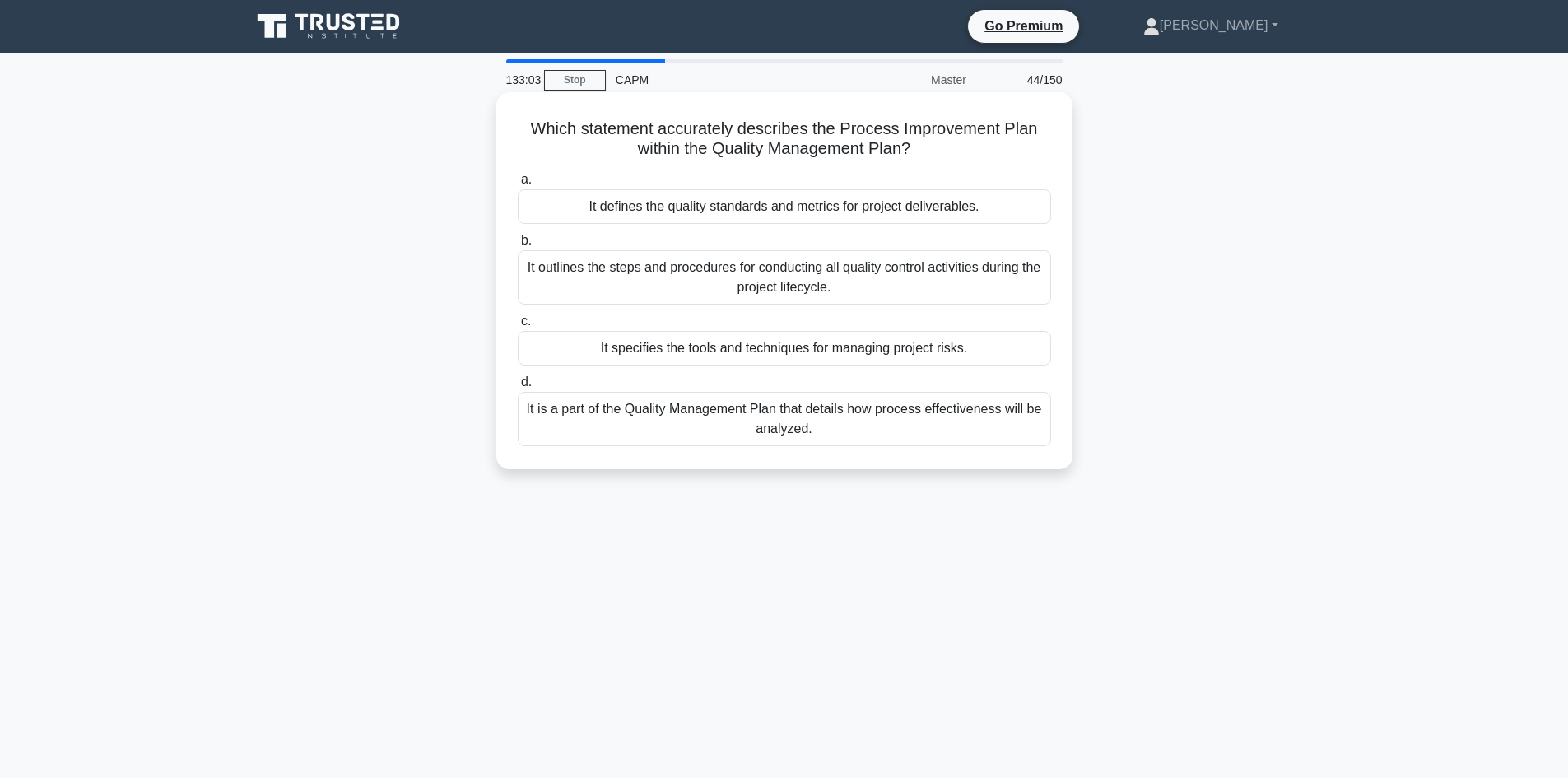
click at [780, 414] on div "It is a part of the Quality Management Plan that details how process effectiven…" at bounding box center [784, 418] width 534 height 55
click at [518, 387] on input "d. It is a part of the Quality Management Plan that details how process effecti…" at bounding box center [518, 382] width 0 height 11
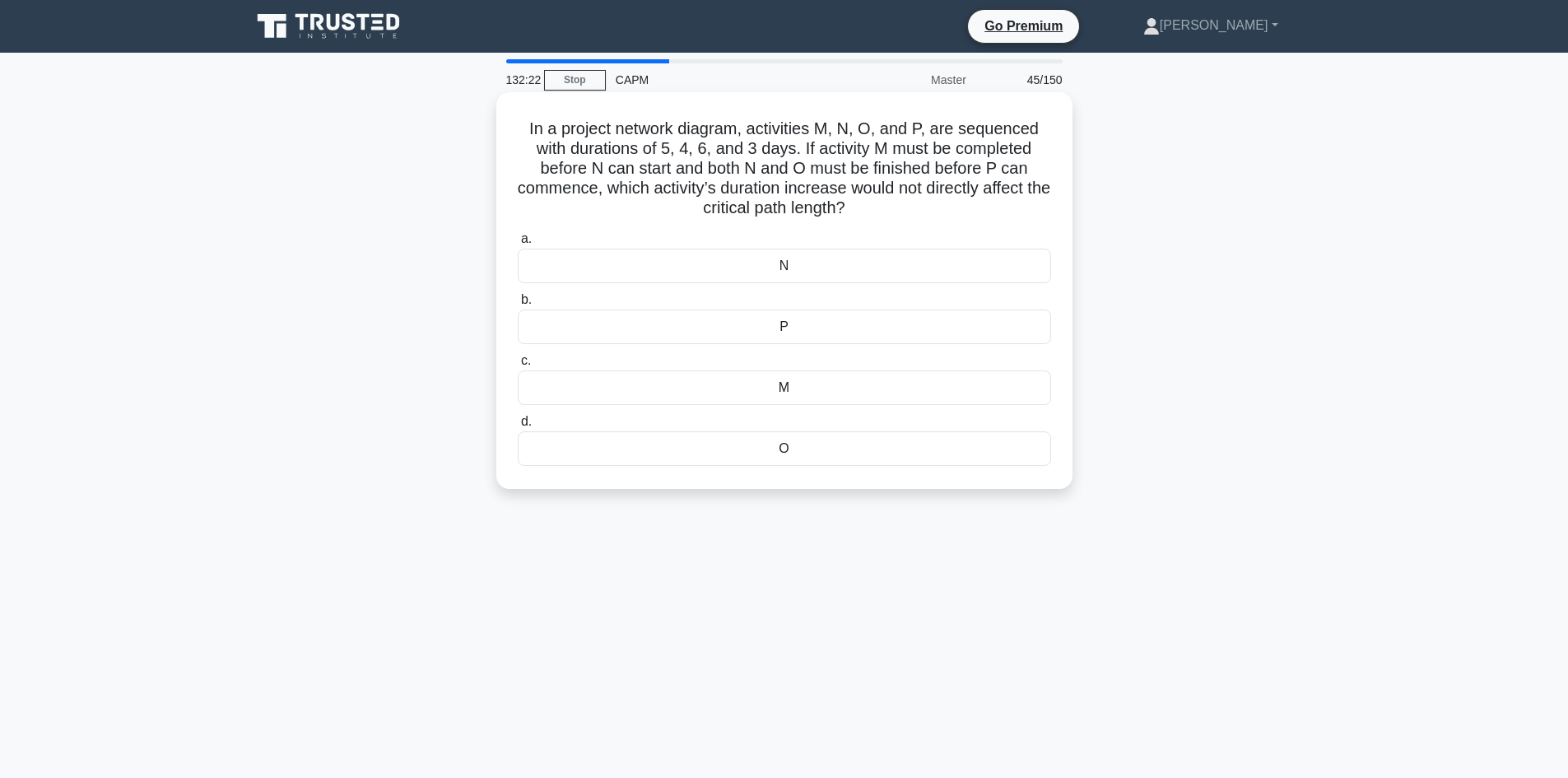
click at [794, 446] on div "O" at bounding box center [784, 448] width 534 height 34
click at [518, 427] on input "d. O" at bounding box center [518, 422] width 0 height 11
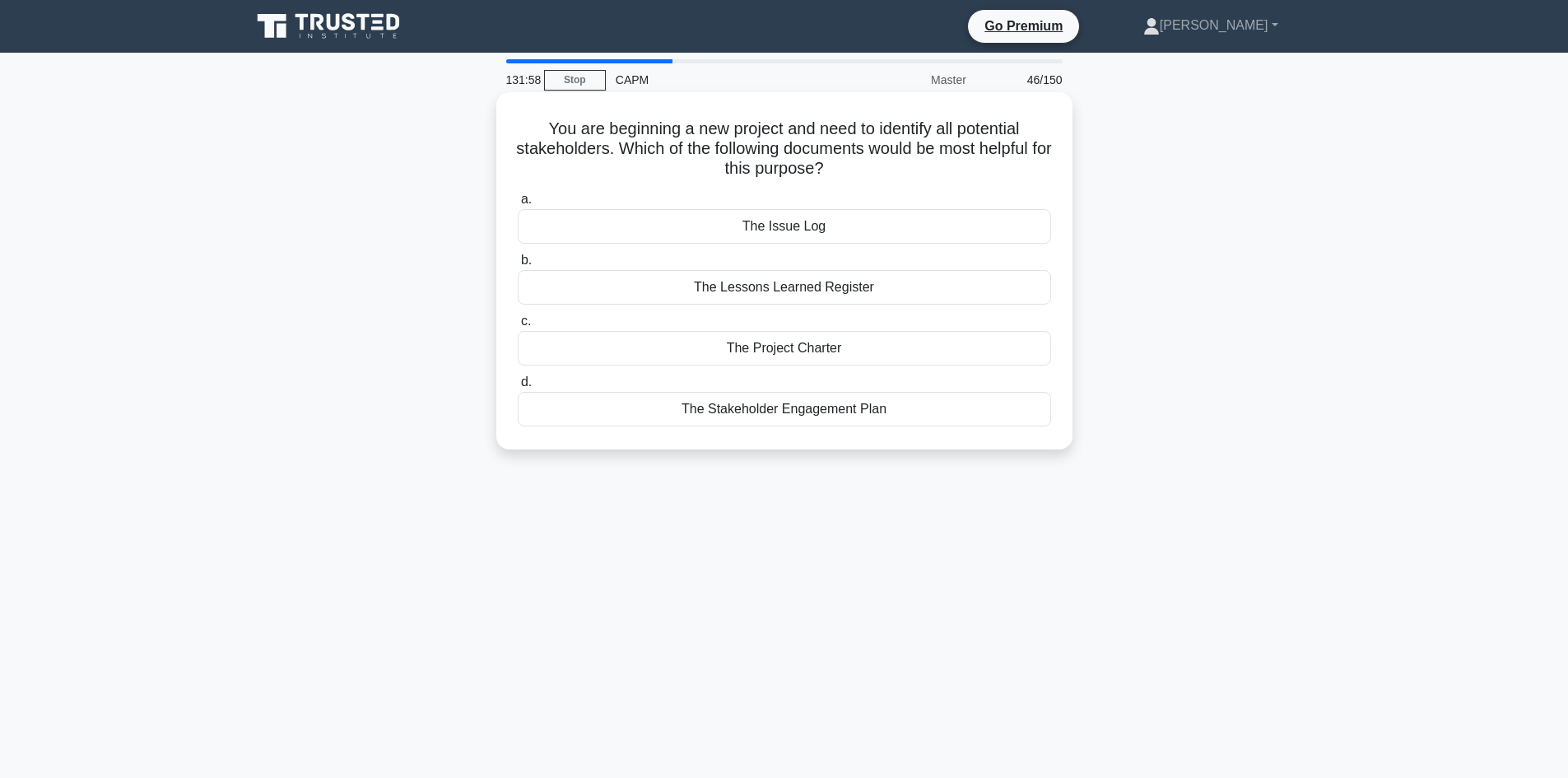
click at [825, 346] on div "The Project Charter" at bounding box center [784, 348] width 534 height 34
click at [518, 327] on input "c. The Project Charter" at bounding box center [518, 321] width 0 height 11
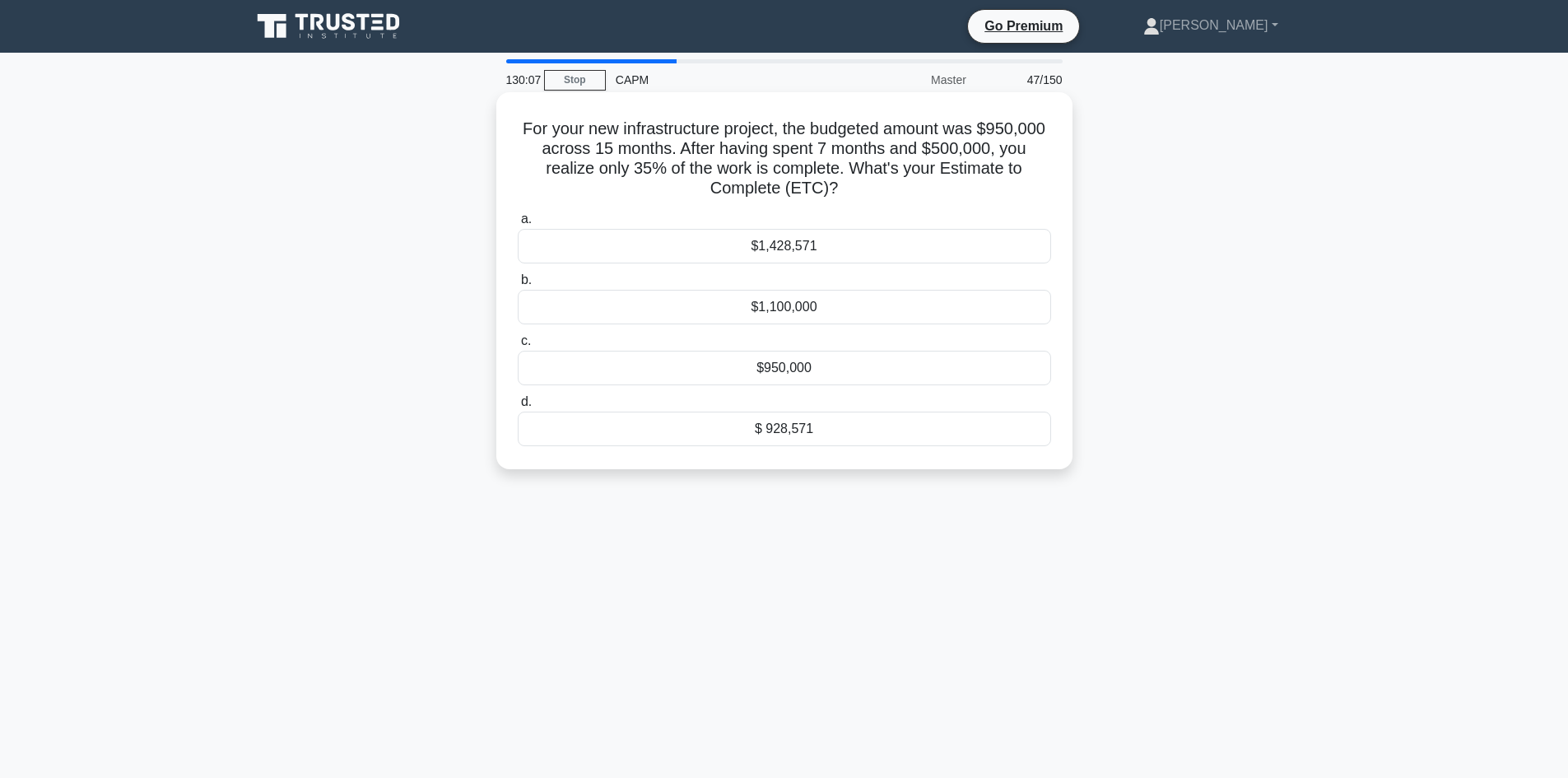
click at [808, 255] on div "$1,428,571" at bounding box center [784, 245] width 534 height 34
click at [518, 224] on input "a. $1,428,571" at bounding box center [518, 219] width 0 height 11
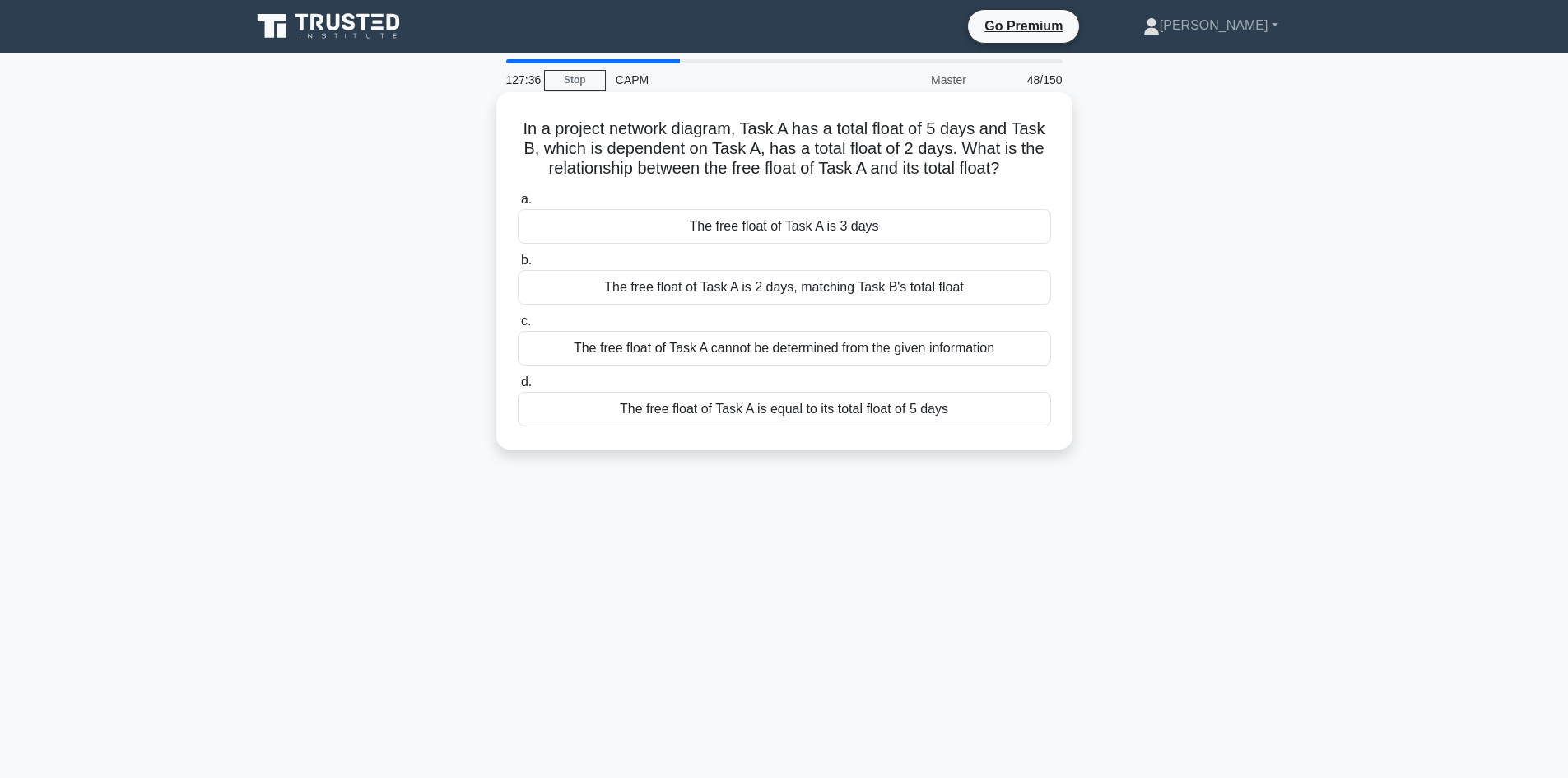
click at [831, 229] on div "The free float of Task A is 3 days" at bounding box center [784, 226] width 534 height 34
click at [518, 205] on input "a. The free float of Task A is 3 days" at bounding box center [518, 199] width 0 height 11
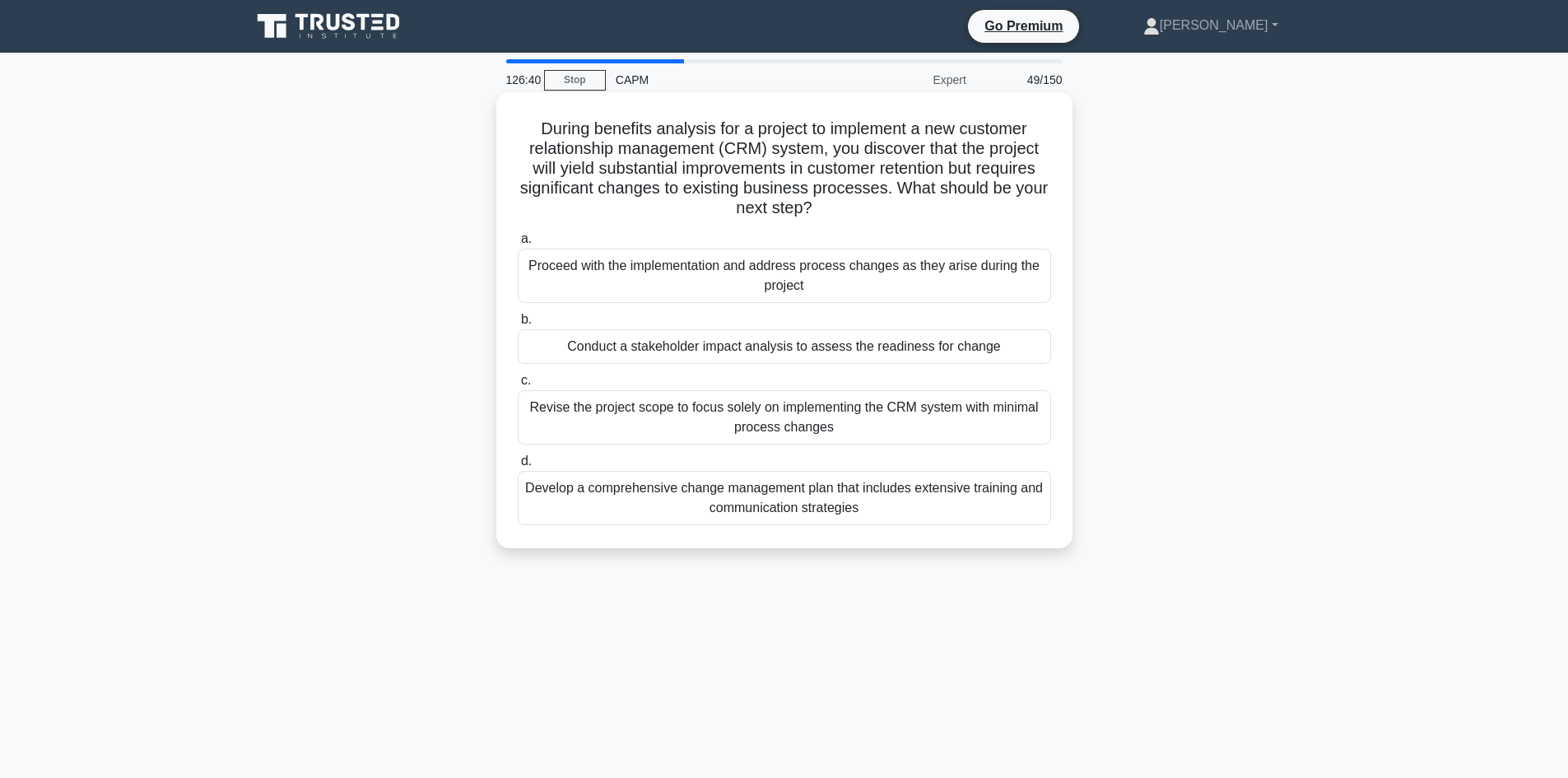
click at [790, 349] on div "Conduct a stakeholder impact analysis to assess the readiness for change" at bounding box center [784, 346] width 534 height 34
click at [518, 325] on input "b. Conduct a stakeholder impact analysis to assess the readiness for change" at bounding box center [518, 319] width 0 height 11
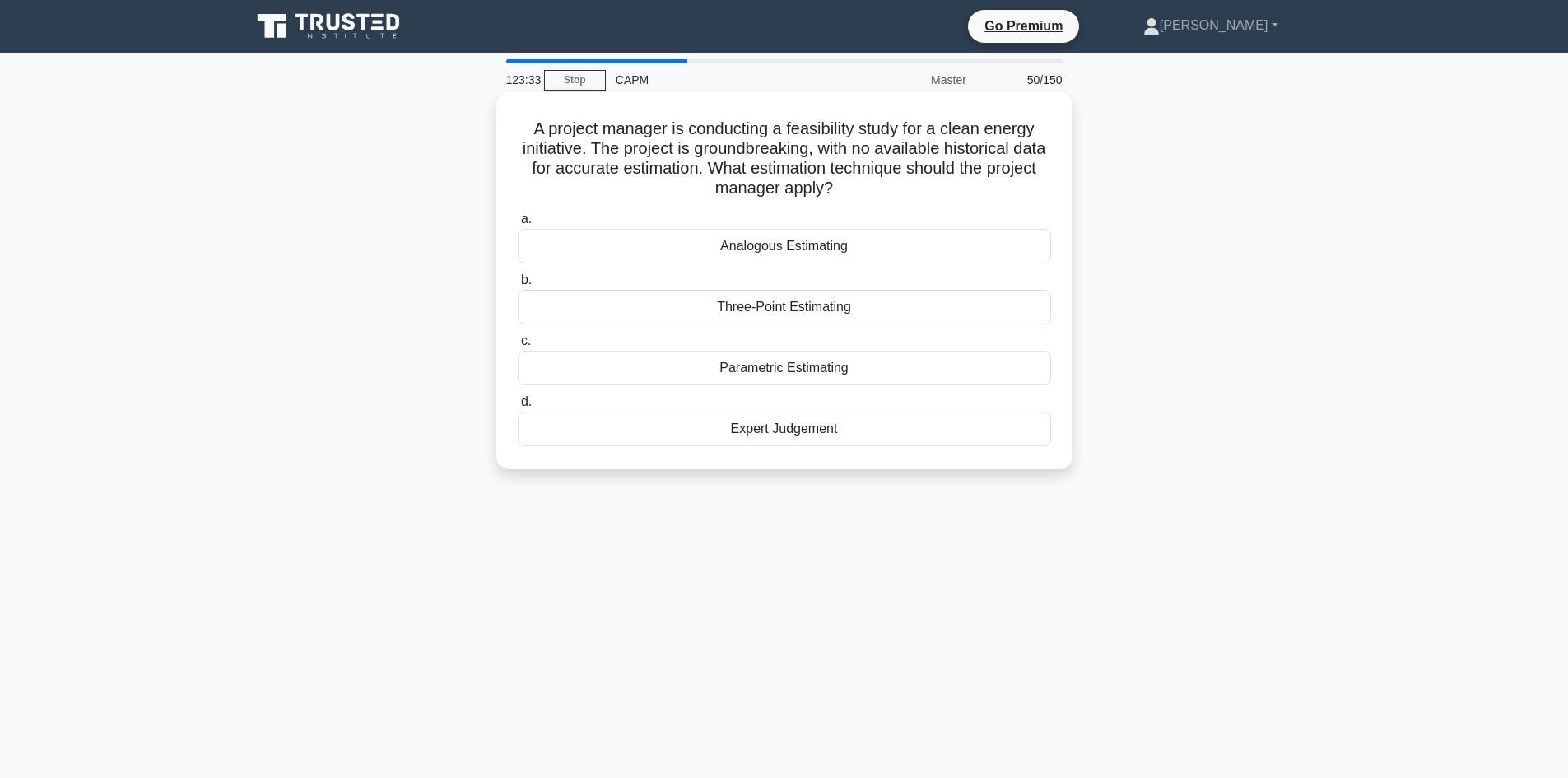
click at [792, 429] on div "Expert Judgement" at bounding box center [784, 428] width 534 height 34
click at [518, 407] on input "d. Expert Judgement" at bounding box center [518, 402] width 0 height 11
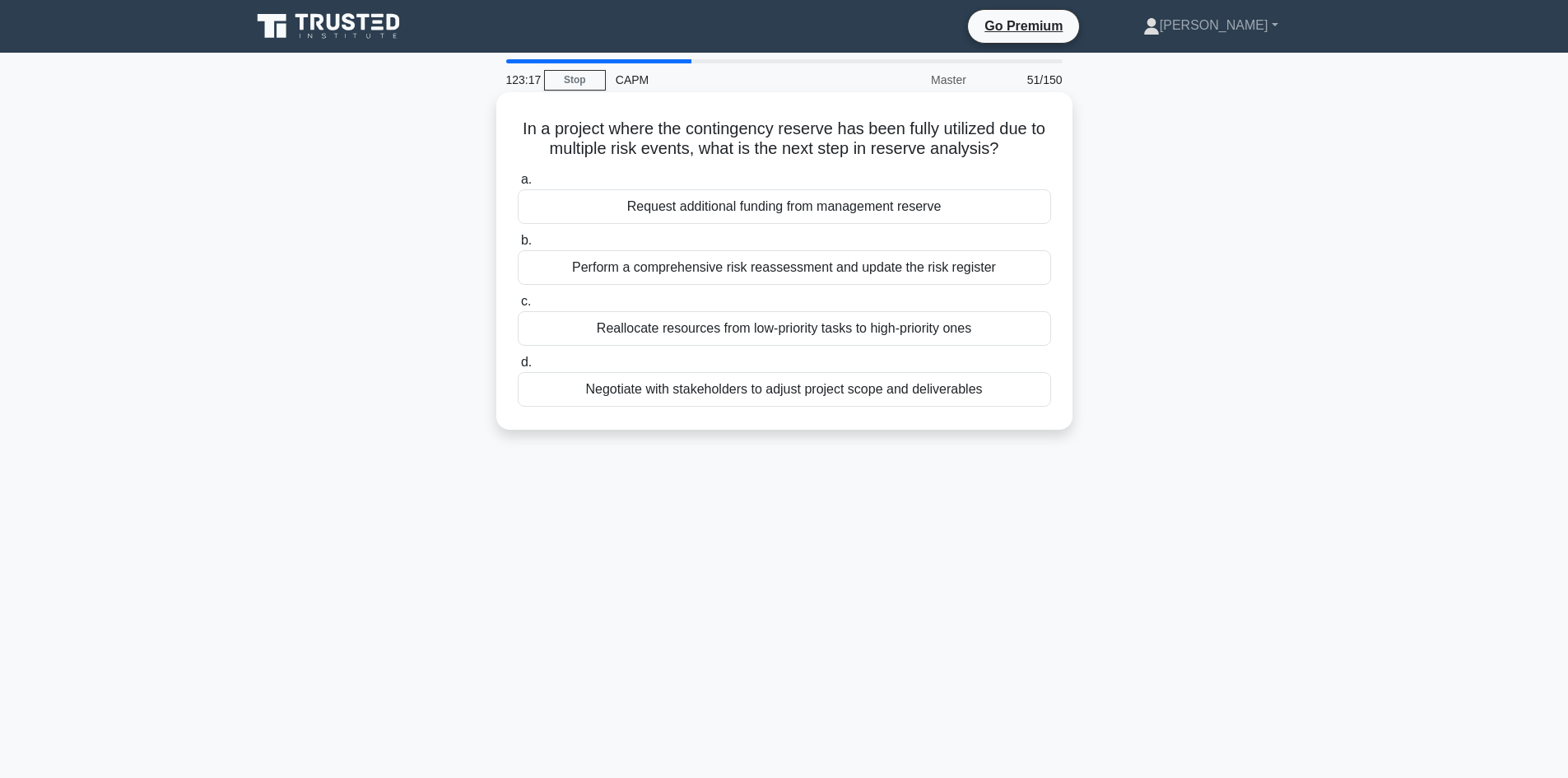
click at [797, 212] on div "Request additional funding from management reserve" at bounding box center [784, 206] width 534 height 34
click at [518, 185] on input "a. Request additional funding from management reserve" at bounding box center [518, 180] width 0 height 11
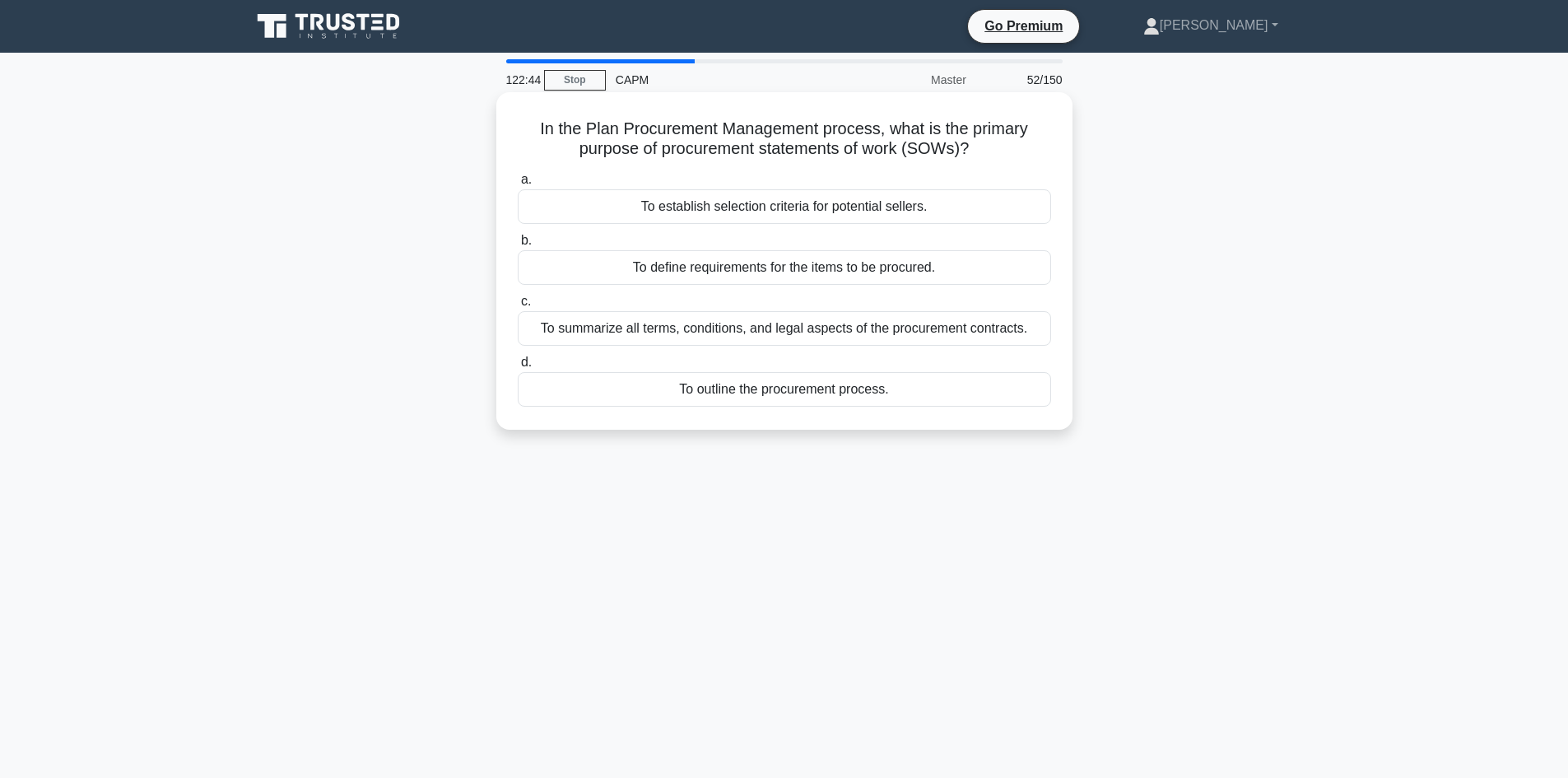
click at [788, 391] on div "To outline the procurement process." at bounding box center [784, 389] width 534 height 34
click at [518, 368] on input "d. To outline the procurement process." at bounding box center [518, 362] width 0 height 11
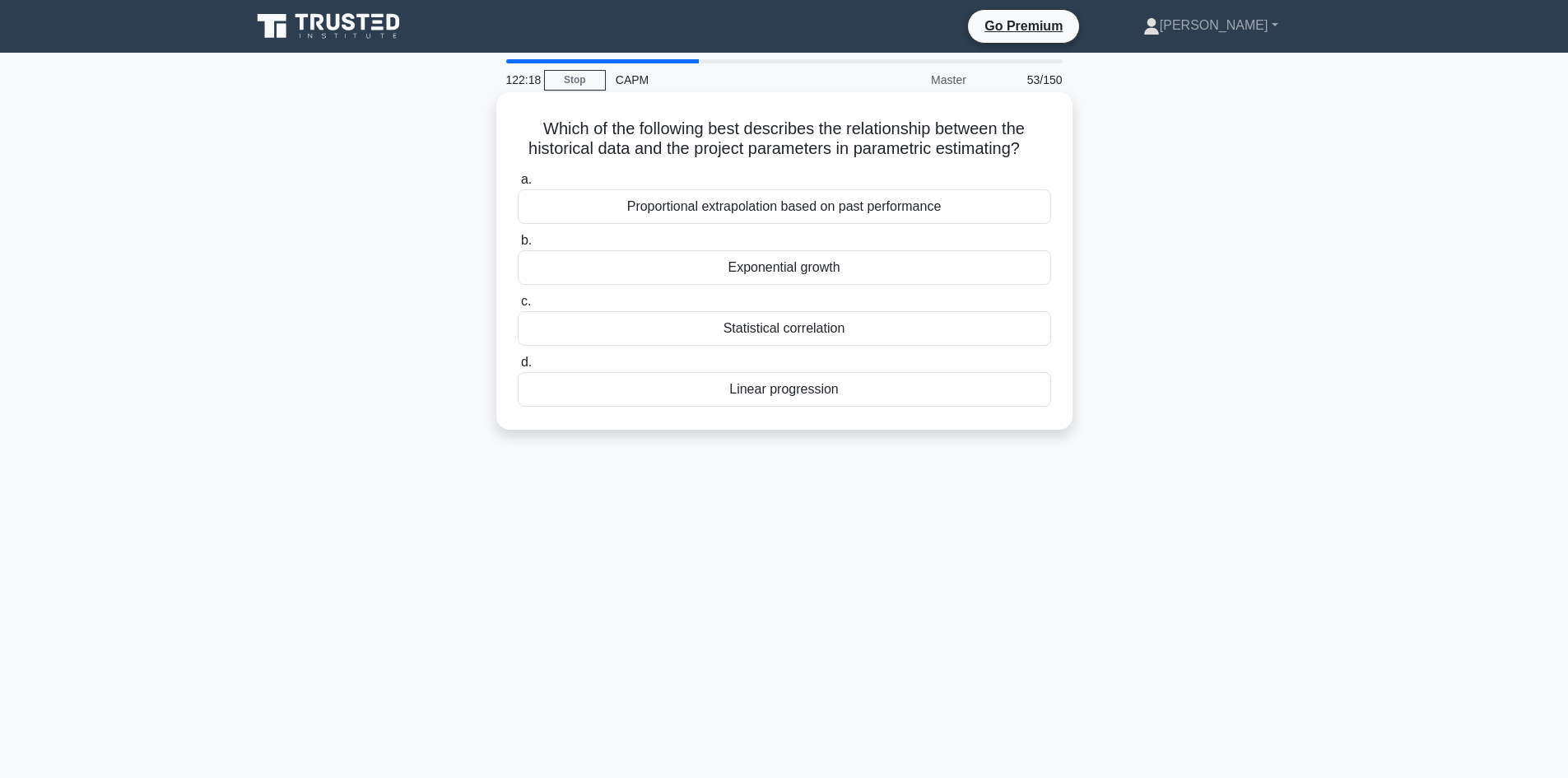
click at [797, 209] on div "Proportional extrapolation based on past performance" at bounding box center [784, 206] width 534 height 34
click at [518, 185] on input "a. Proportional extrapolation based on past performance" at bounding box center [518, 180] width 0 height 11
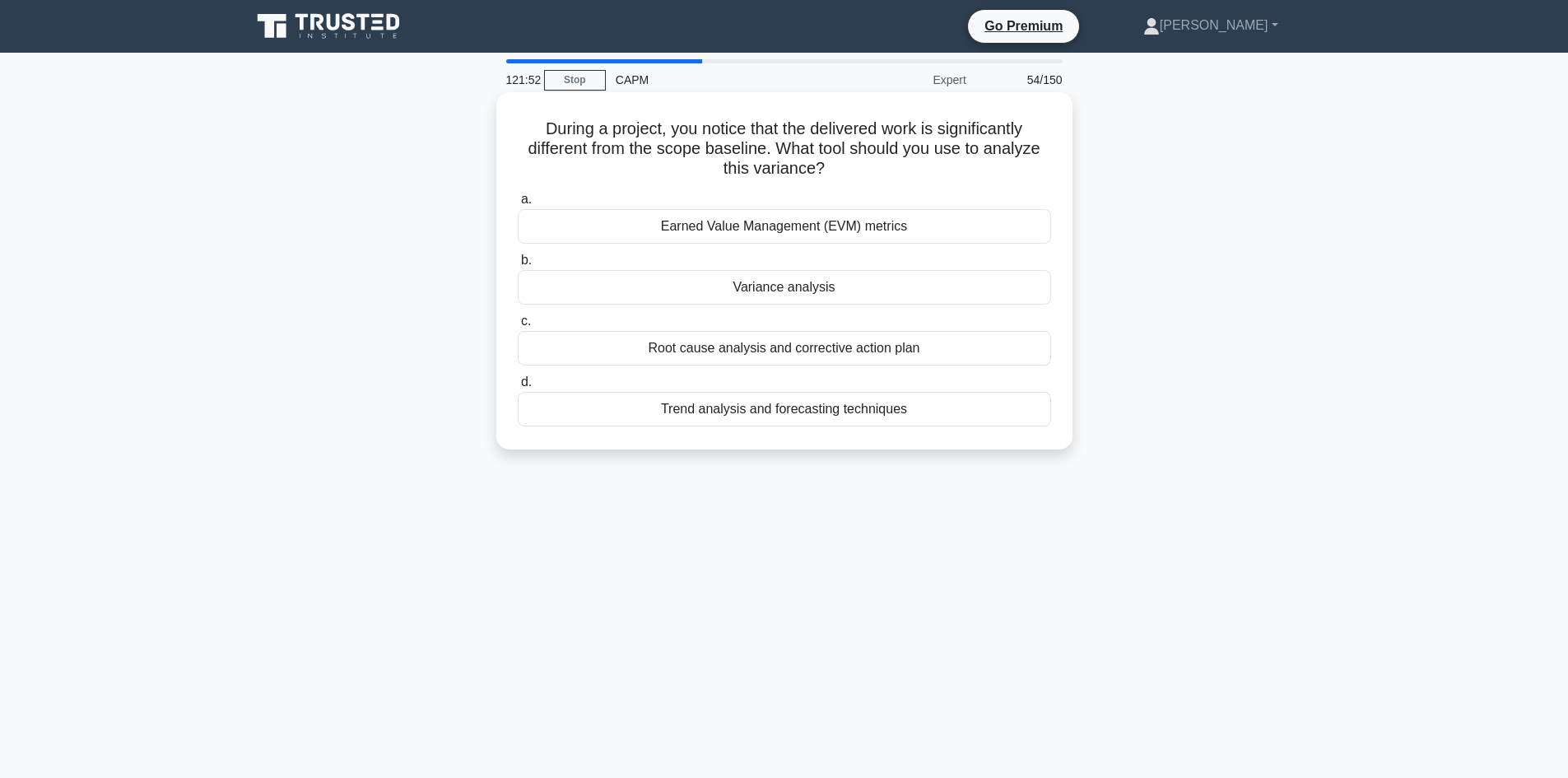
click at [814, 286] on div "Variance analysis" at bounding box center [784, 286] width 534 height 34
click at [518, 265] on input "b. Variance analysis" at bounding box center [518, 260] width 0 height 11
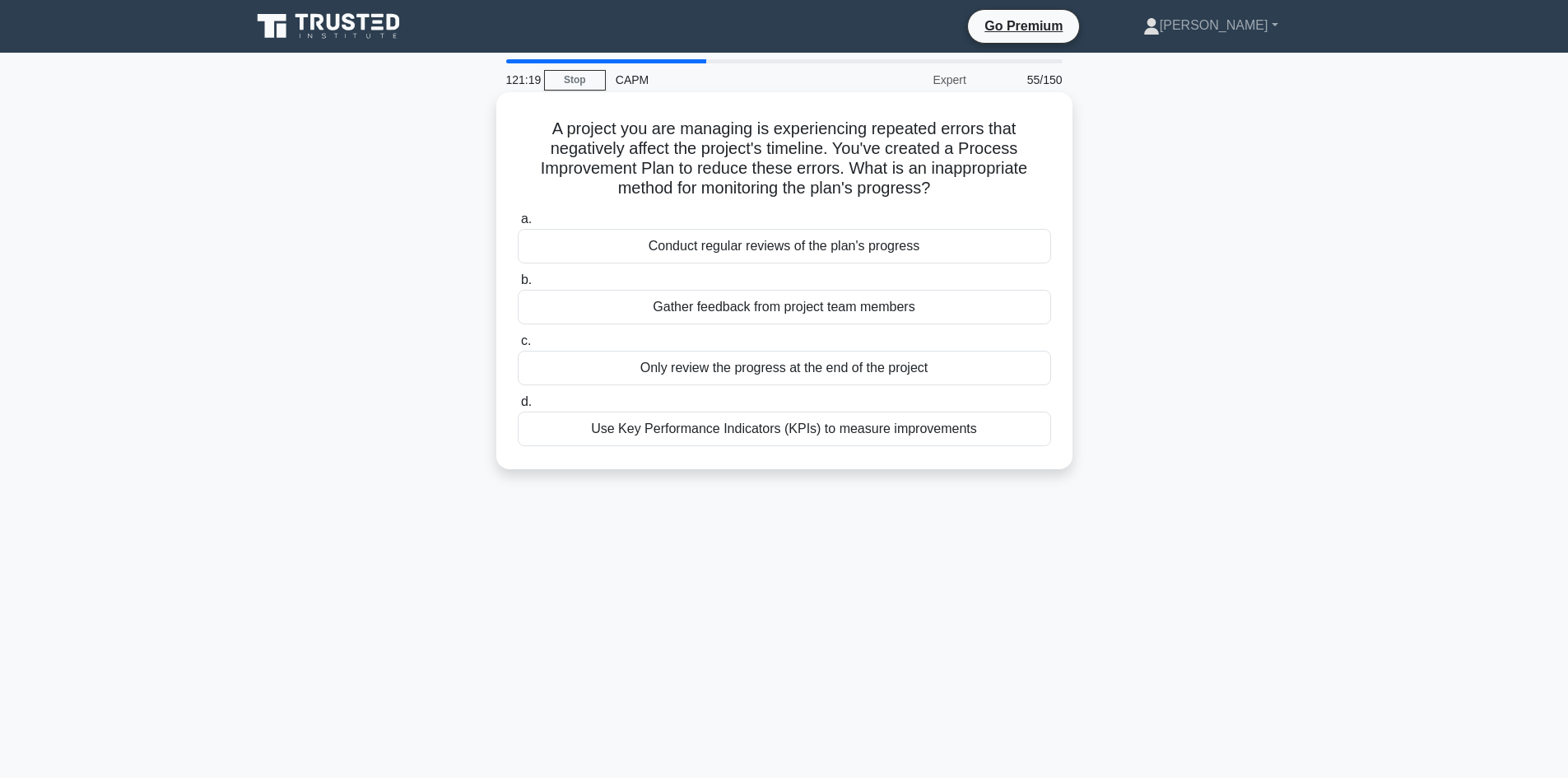
click at [802, 376] on div "Only review the progress at the end of the project" at bounding box center [784, 367] width 534 height 34
click at [518, 346] on input "c. Only review the progress at the end of the project" at bounding box center [518, 341] width 0 height 11
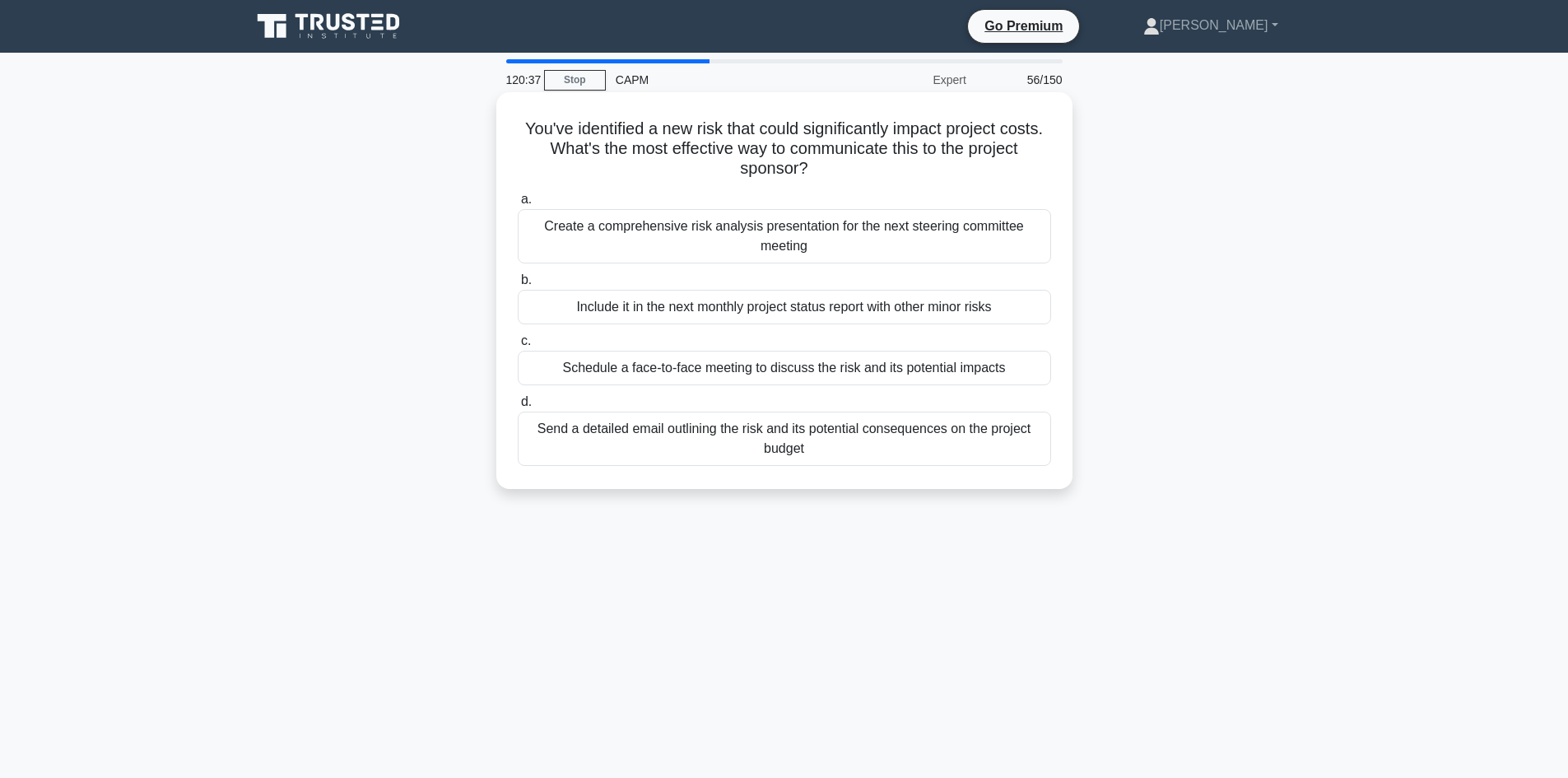
click at [850, 365] on div "Schedule a face-to-face meeting to discuss the risk and its potential impacts" at bounding box center [784, 367] width 534 height 34
click at [518, 346] on input "c. Schedule a face-to-face meeting to discuss the risk and its potential impacts" at bounding box center [518, 341] width 0 height 11
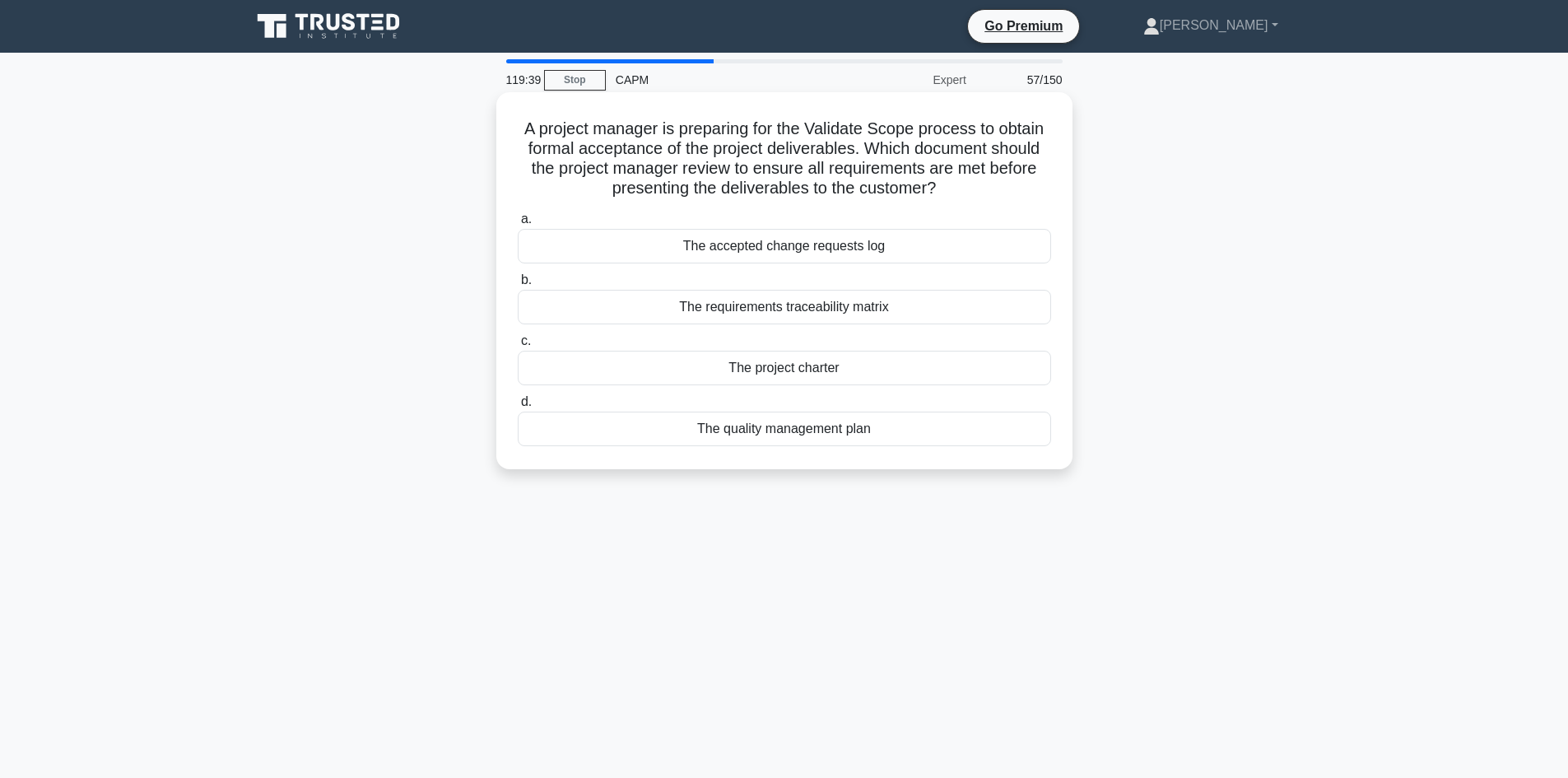
click at [782, 369] on div "The project charter" at bounding box center [784, 367] width 534 height 34
click at [518, 346] on input "c. The project charter" at bounding box center [518, 341] width 0 height 11
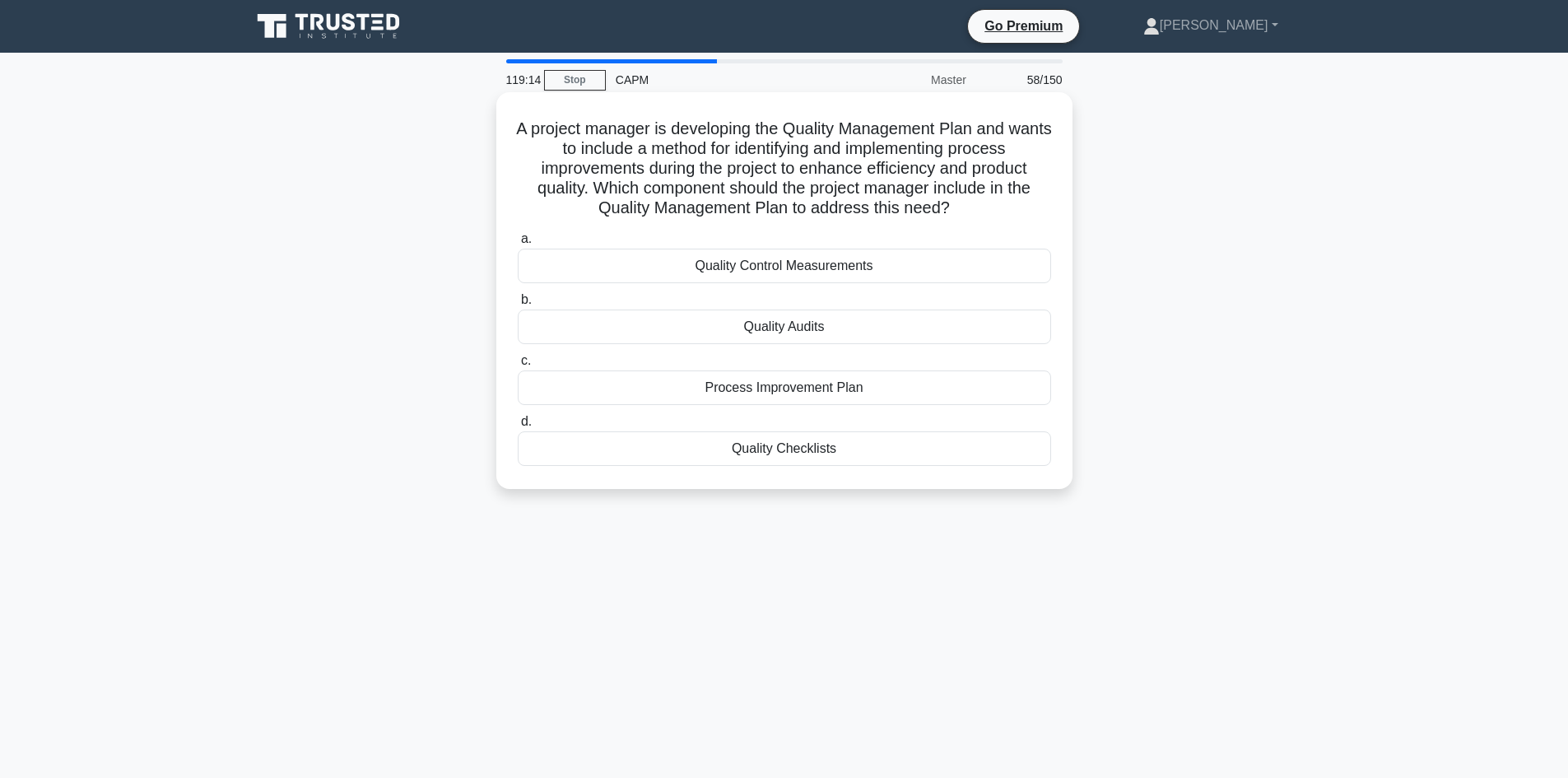
click at [837, 386] on div "Process Improvement Plan" at bounding box center [784, 387] width 534 height 34
click at [518, 366] on input "c. Process Improvement Plan" at bounding box center [518, 360] width 0 height 11
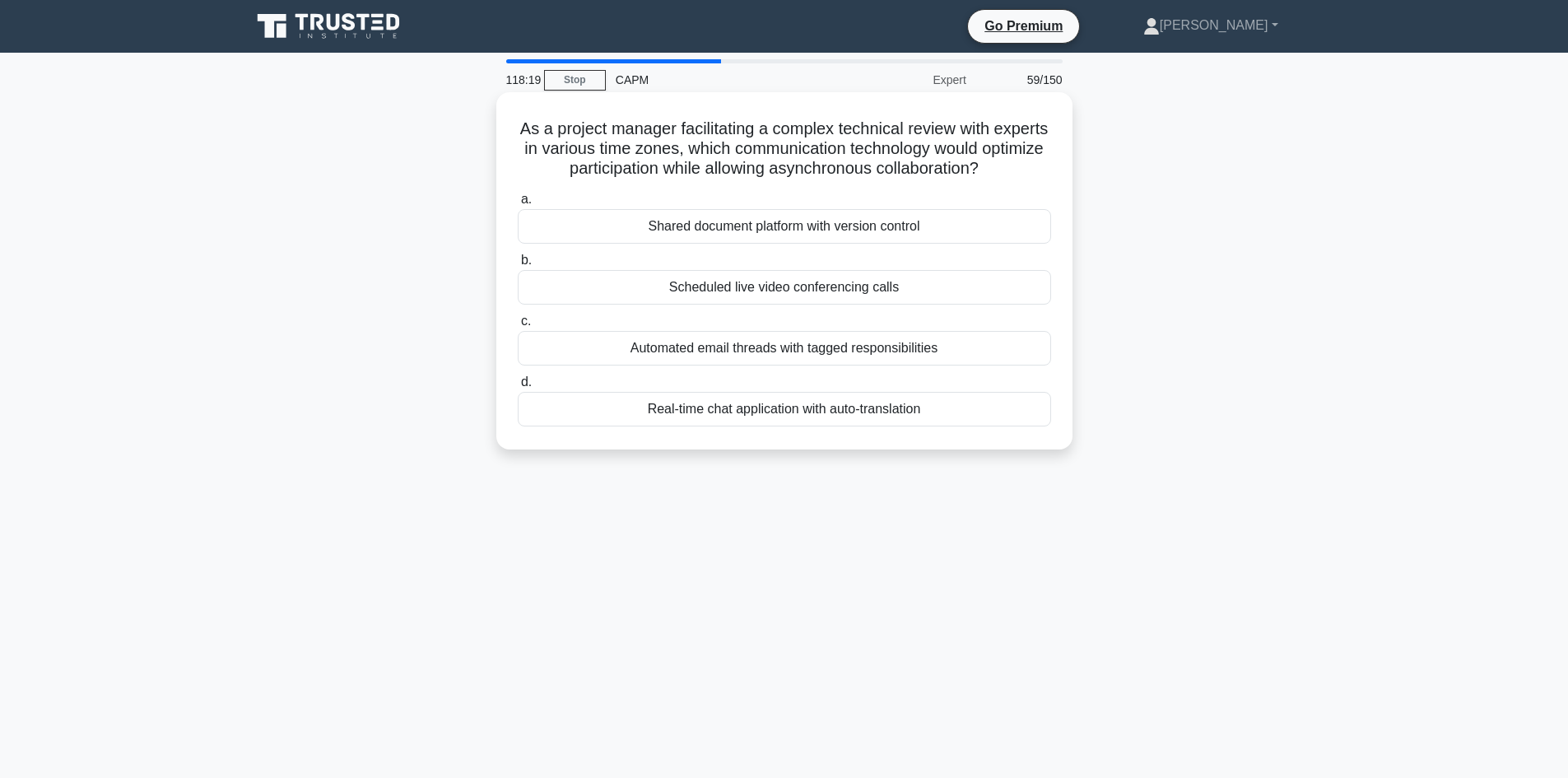
click at [760, 350] on div "Automated email threads with tagged responsibilities" at bounding box center [784, 348] width 534 height 34
click at [518, 327] on input "c. Automated email threads with tagged responsibilities" at bounding box center [518, 321] width 0 height 11
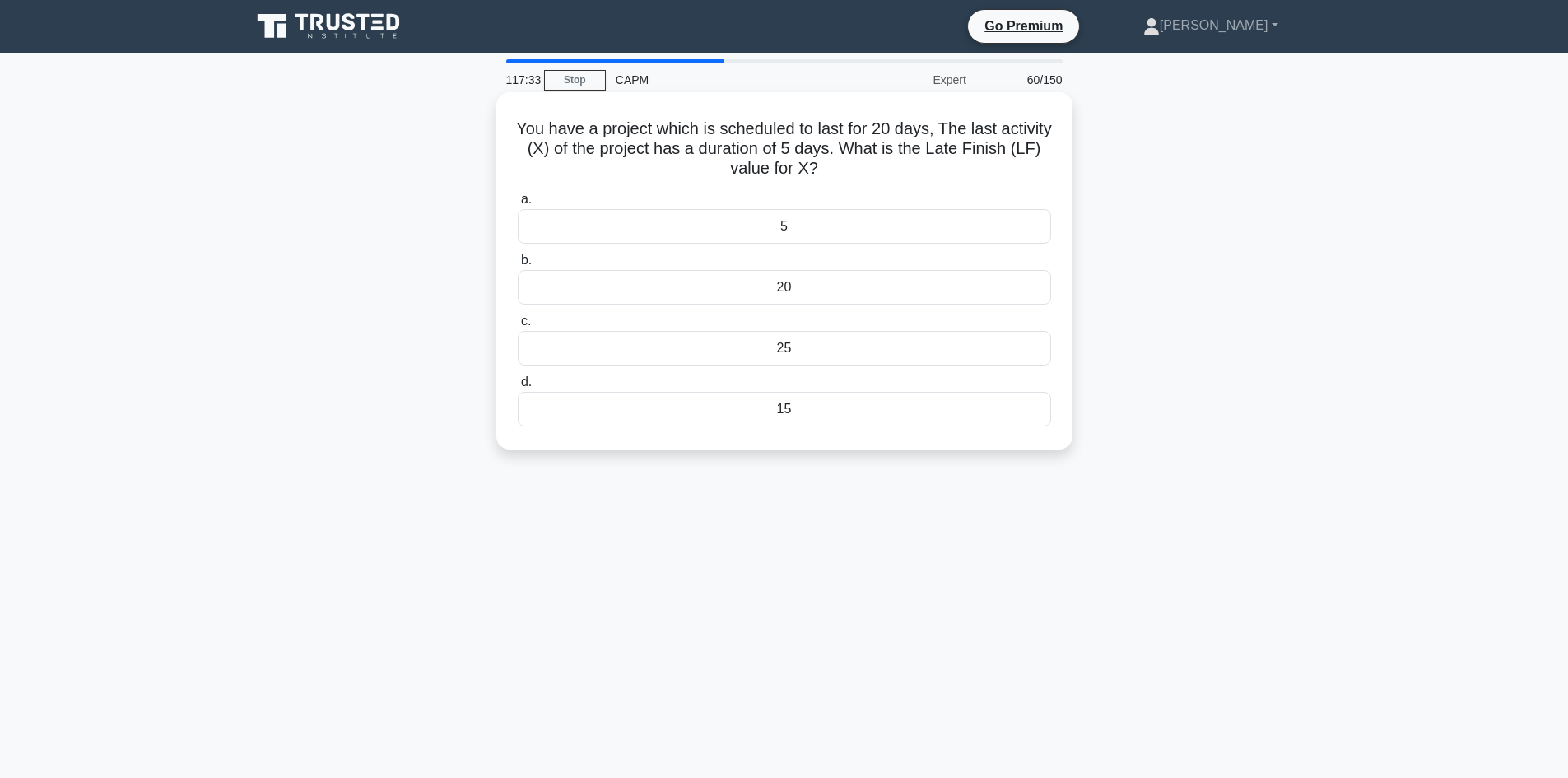
click at [788, 287] on div "20" at bounding box center [784, 286] width 534 height 34
click at [518, 265] on input "b. 20" at bounding box center [518, 260] width 0 height 11
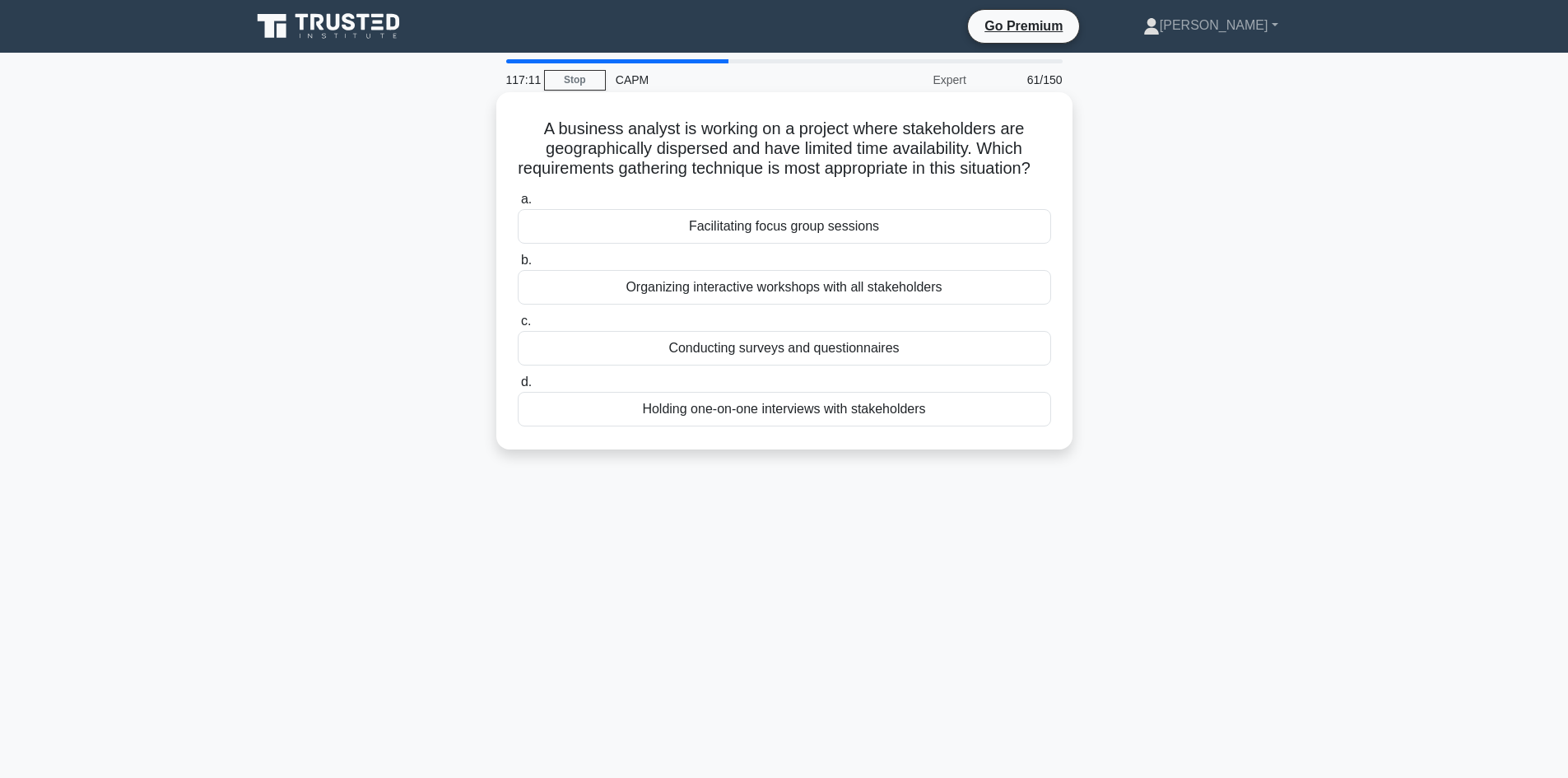
click at [780, 365] on div "Conducting surveys and questionnaires" at bounding box center [784, 348] width 534 height 34
click at [518, 327] on input "c. Conducting surveys and questionnaires" at bounding box center [518, 321] width 0 height 11
click at [771, 224] on div "The project deadline will not be affected." at bounding box center [784, 226] width 534 height 34
click at [518, 205] on input "a. The project deadline will not be affected." at bounding box center [518, 199] width 0 height 11
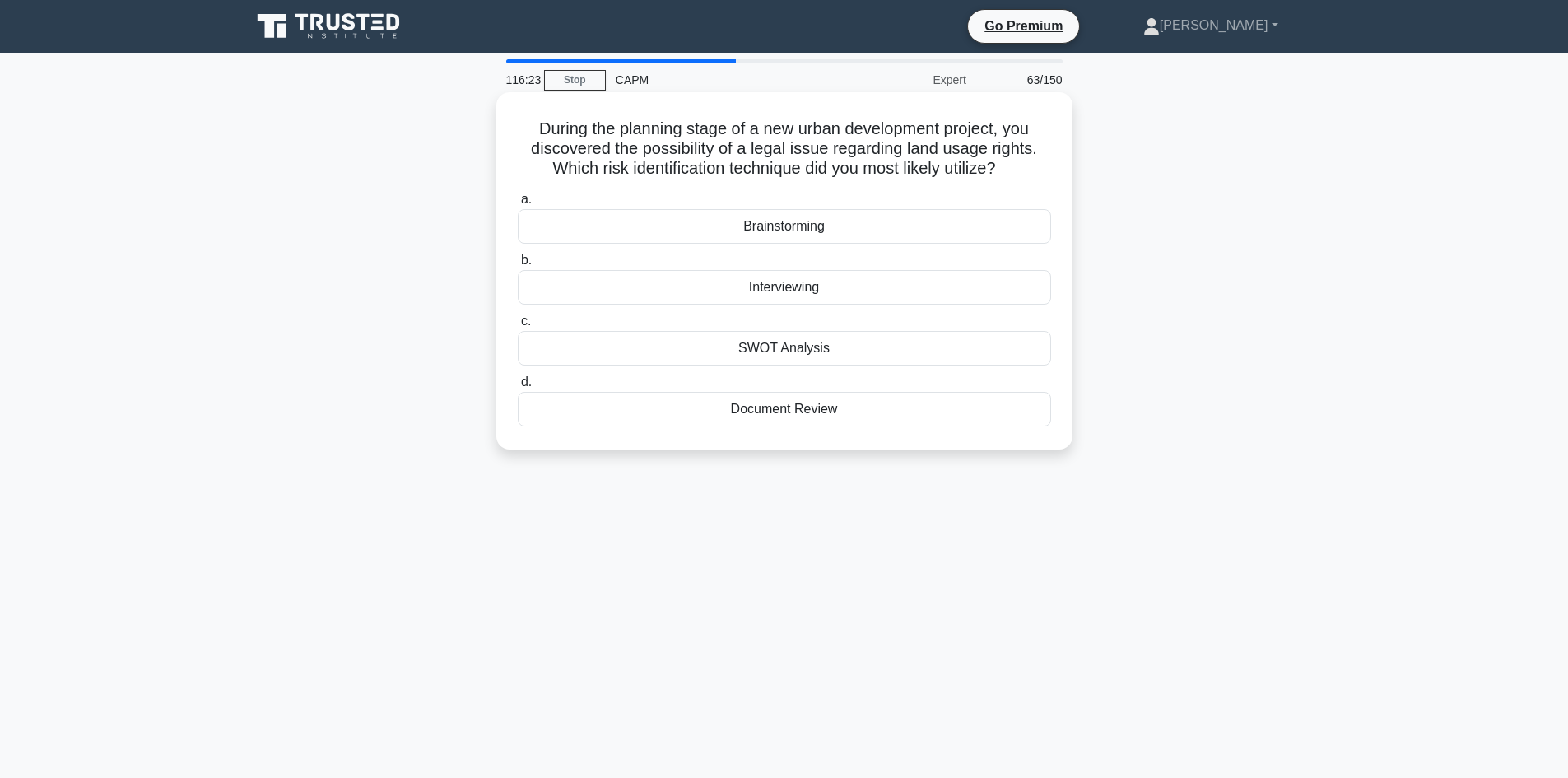
click at [780, 292] on div "Interviewing" at bounding box center [784, 286] width 534 height 34
click at [518, 265] on input "b. Interviewing" at bounding box center [518, 260] width 0 height 11
click at [793, 288] on div "$242,500" at bounding box center [784, 286] width 534 height 34
click at [518, 265] on input "b. $242,500" at bounding box center [518, 260] width 0 height 11
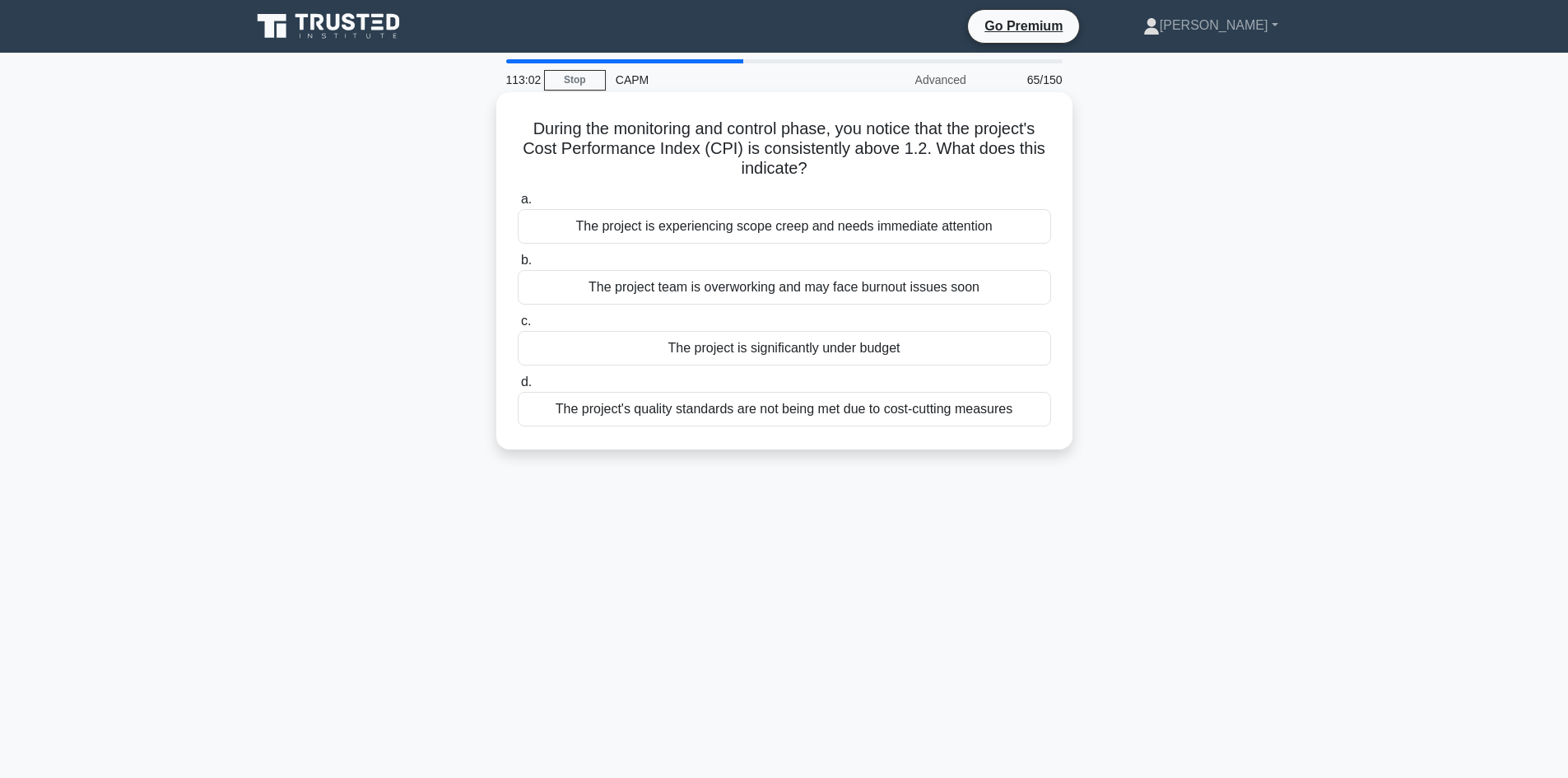
click at [768, 344] on div "The project is significantly under budget" at bounding box center [784, 348] width 534 height 34
click at [518, 327] on input "c. The project is significantly under budget" at bounding box center [518, 321] width 0 height 11
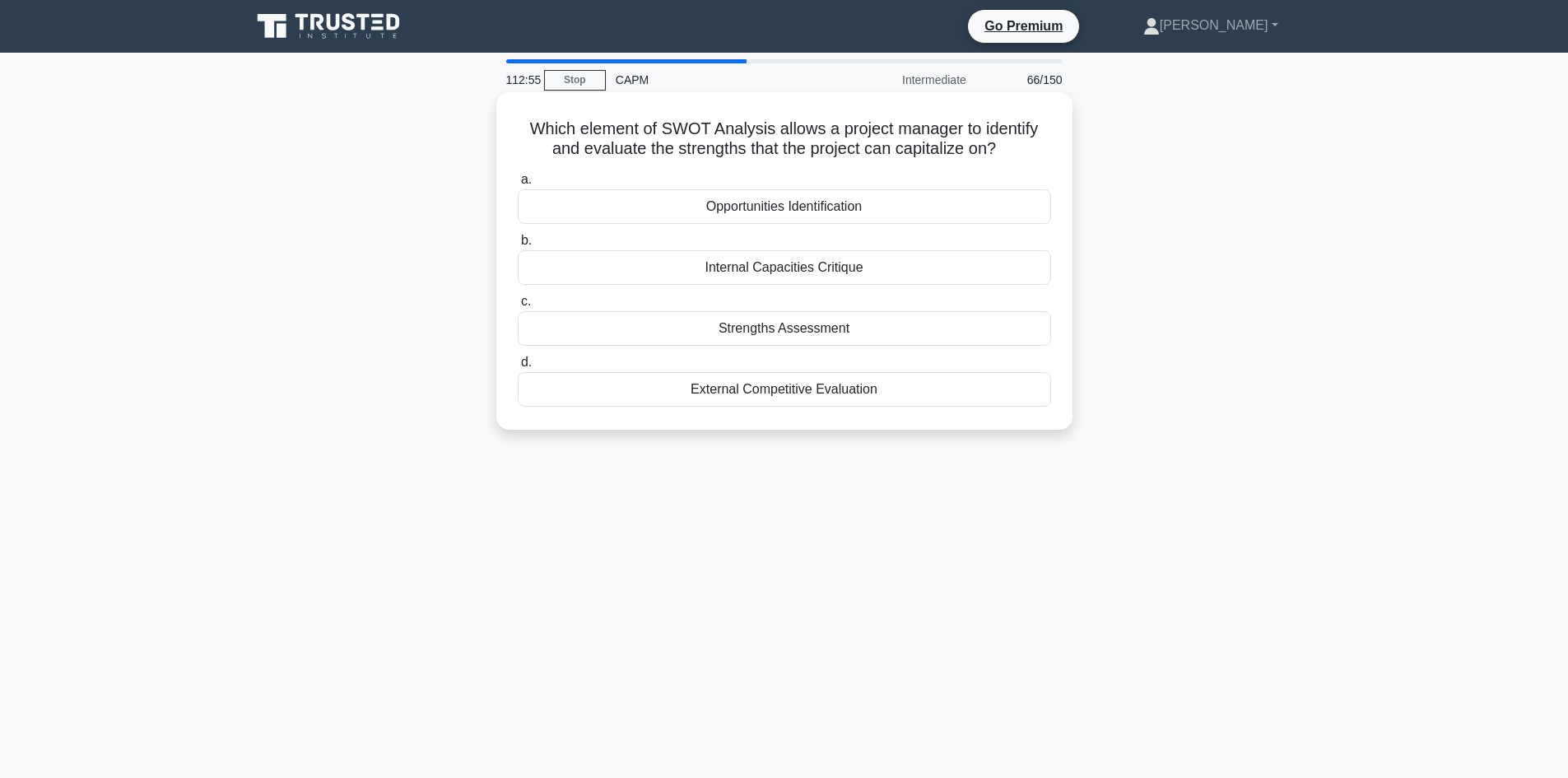
click at [769, 330] on div "Strengths Assessment" at bounding box center [784, 328] width 534 height 34
click at [518, 307] on input "c. Strengths Assessment" at bounding box center [518, 302] width 0 height 11
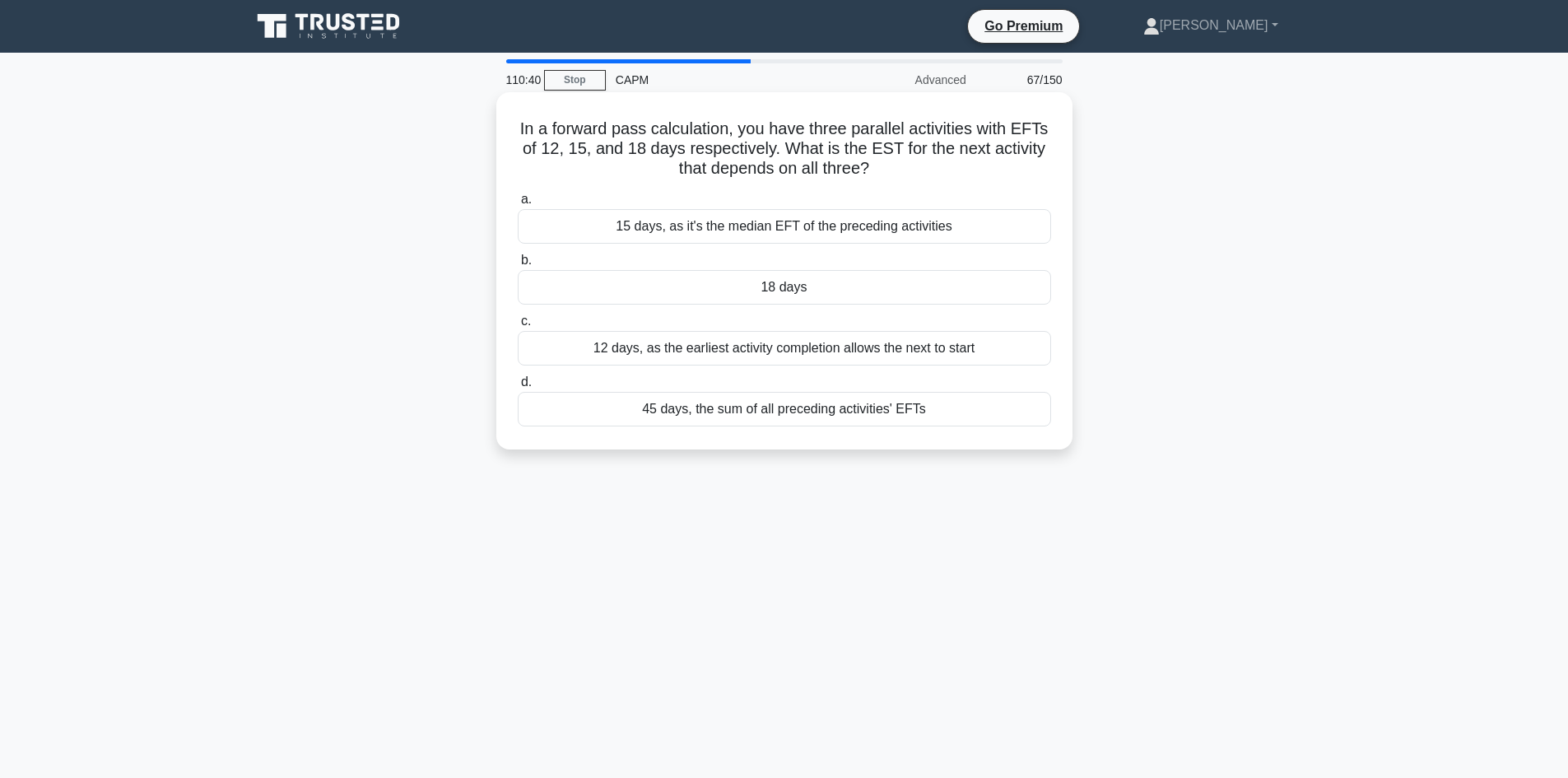
click at [791, 410] on div "45 days, the sum of all preceding activities' EFTs" at bounding box center [784, 408] width 534 height 34
click at [518, 387] on input "d. 45 days, the sum of all preceding activities' EFTs" at bounding box center [518, 382] width 0 height 11
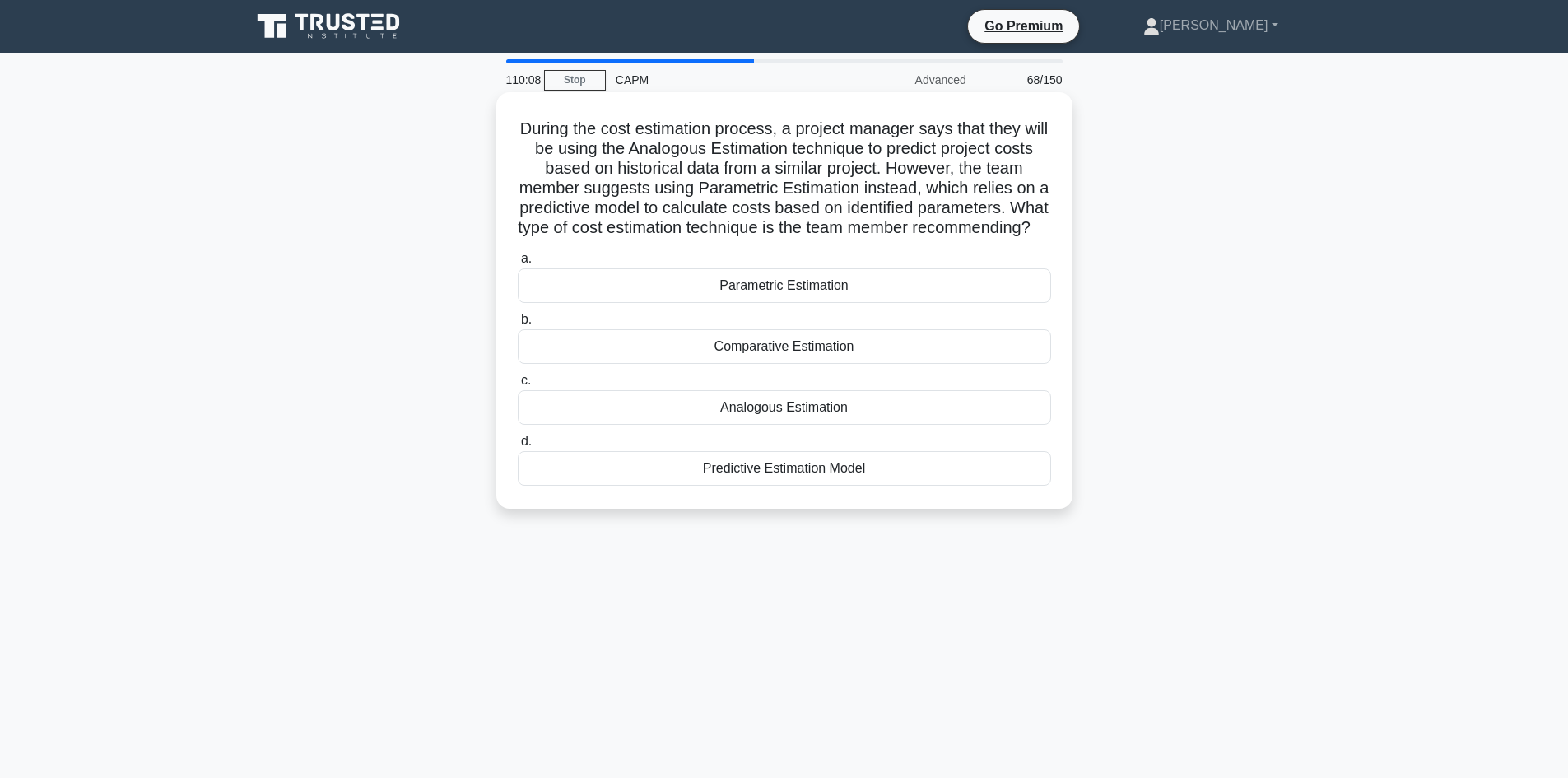
click at [792, 486] on div "Predictive Estimation Model" at bounding box center [784, 468] width 534 height 34
click at [518, 447] on input "d. Predictive Estimation Model" at bounding box center [518, 441] width 0 height 11
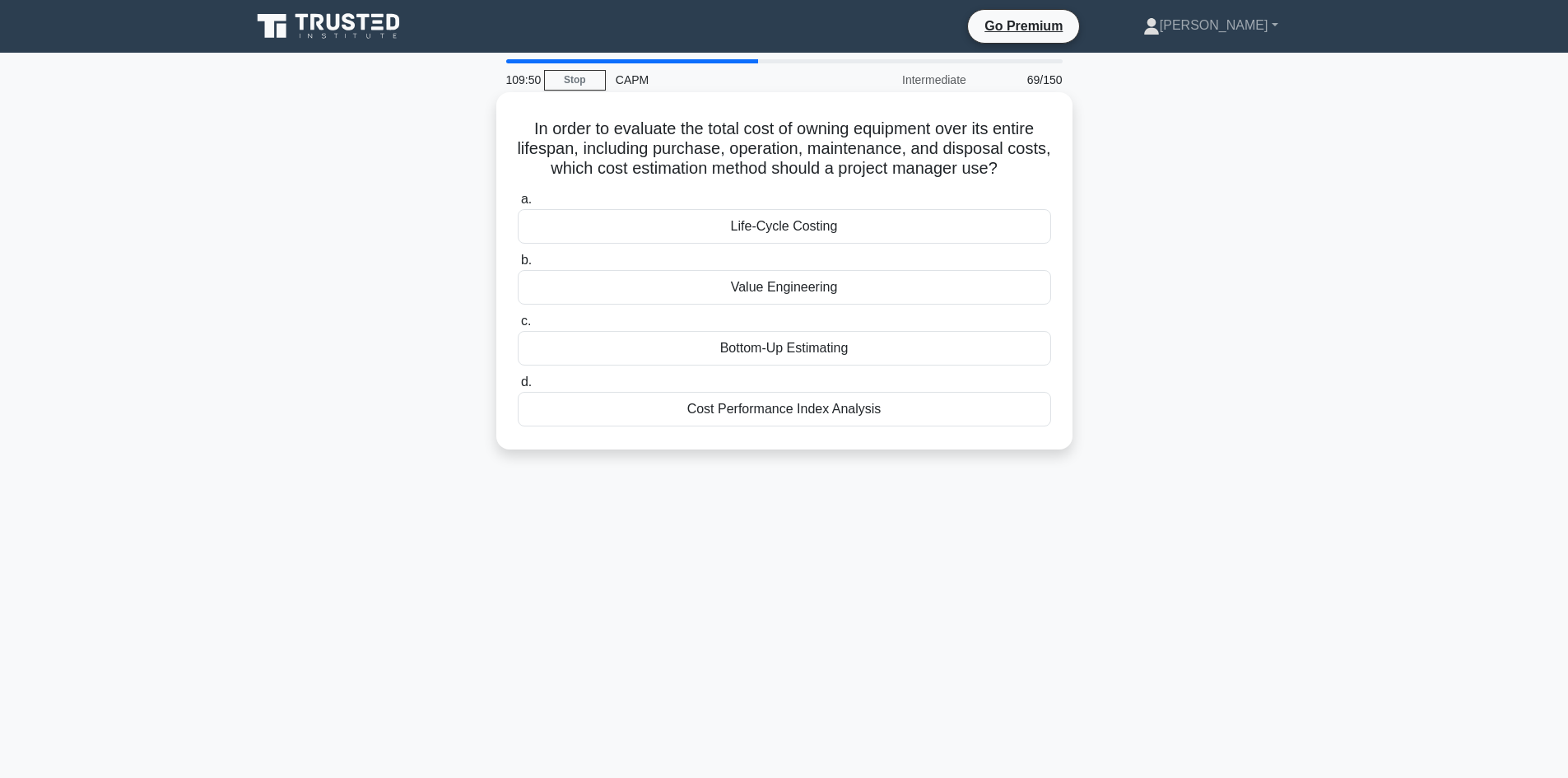
click at [827, 224] on div "Life-Cycle Costing" at bounding box center [784, 226] width 534 height 34
click at [518, 205] on input "a. Life-Cycle Costing" at bounding box center [518, 199] width 0 height 11
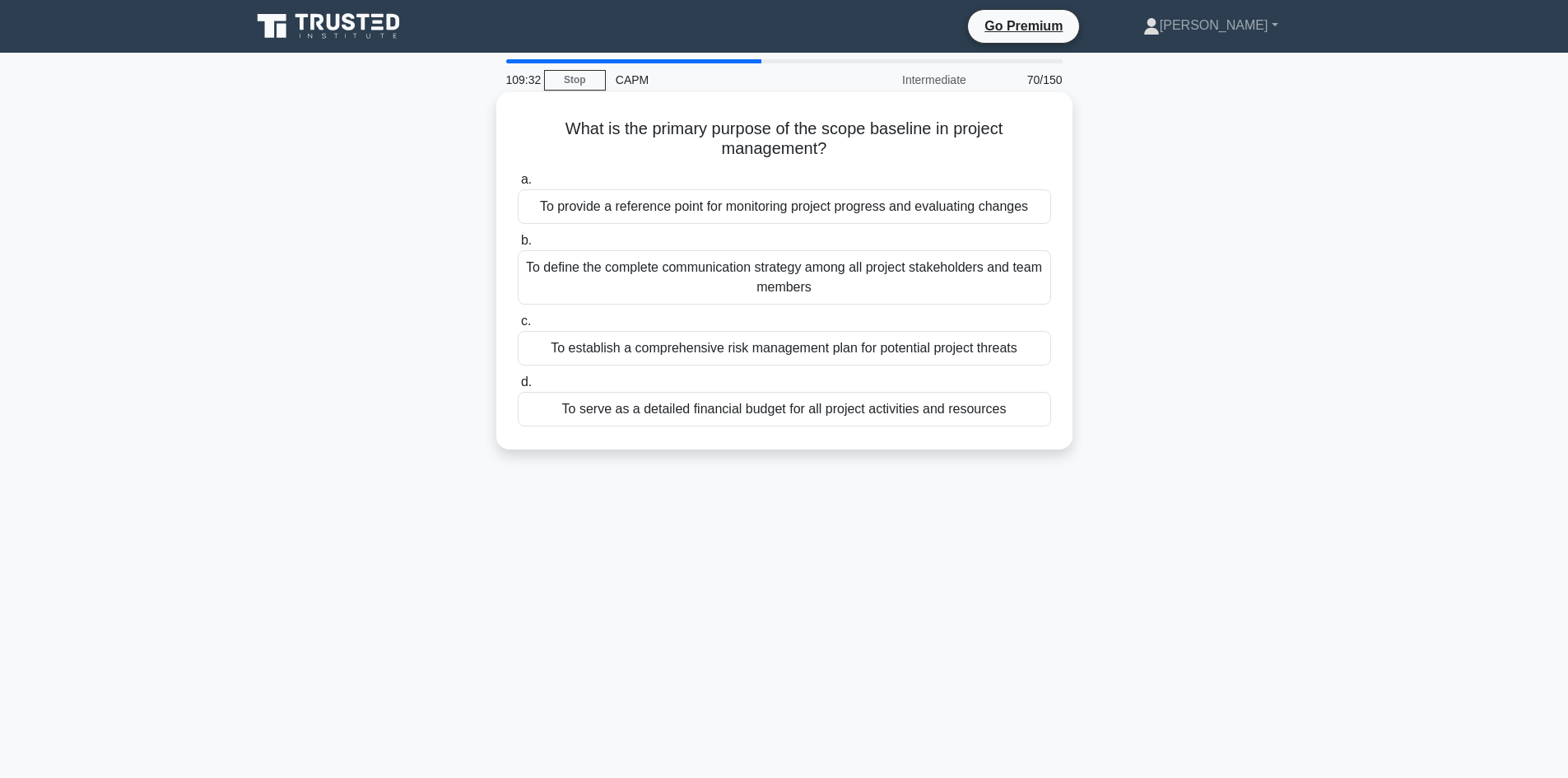
click at [872, 210] on div "To provide a reference point for monitoring project progress and evaluating cha…" at bounding box center [784, 206] width 534 height 34
click at [518, 185] on input "a. To provide a reference point for monitoring project progress and evaluating …" at bounding box center [518, 180] width 0 height 11
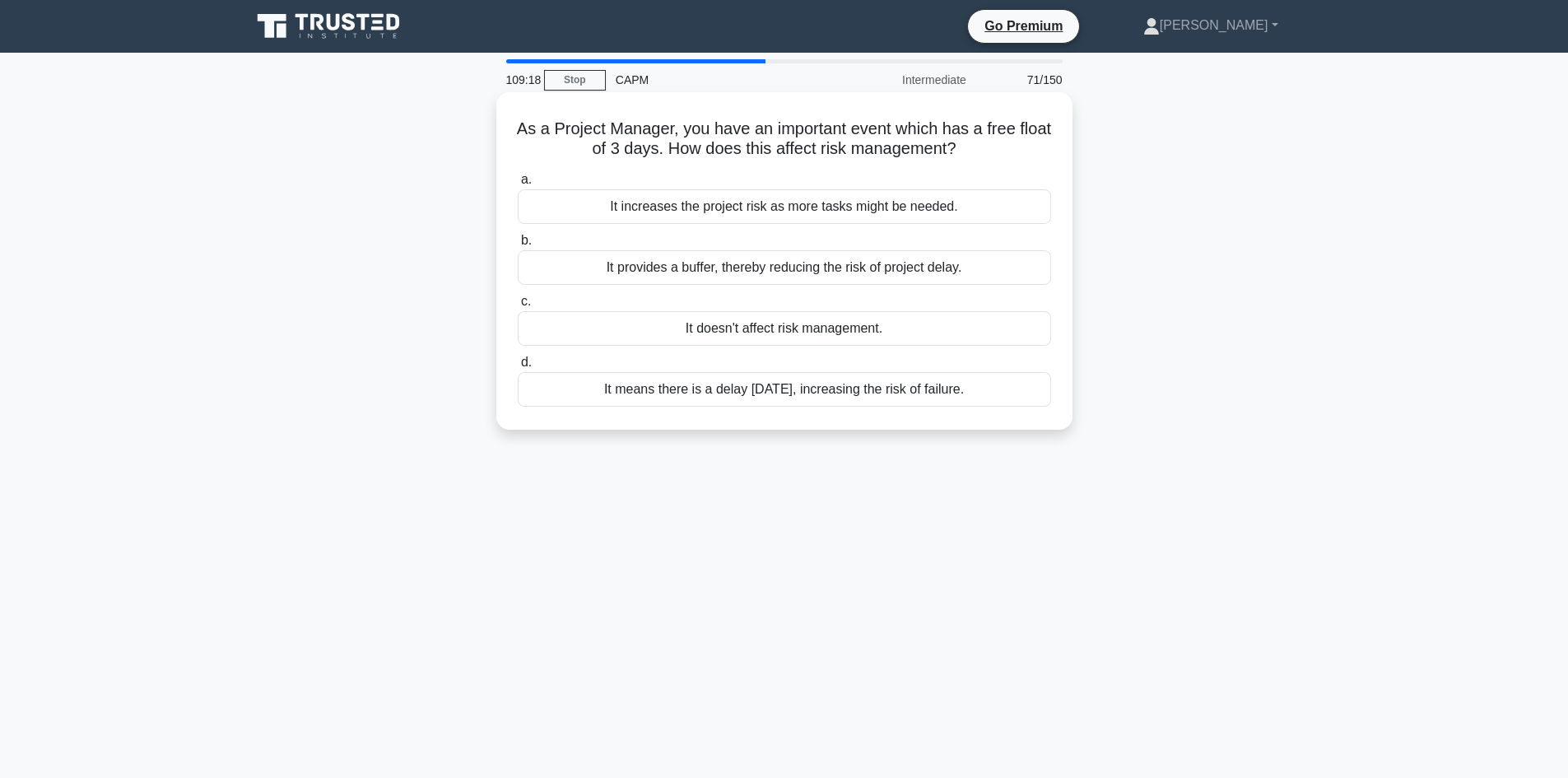
click at [788, 273] on div "It provides a buffer, thereby reducing the risk of project delay." at bounding box center [784, 267] width 534 height 34
click at [518, 246] on input "b. It provides a buffer, thereby reducing the risk of project delay." at bounding box center [518, 240] width 0 height 11
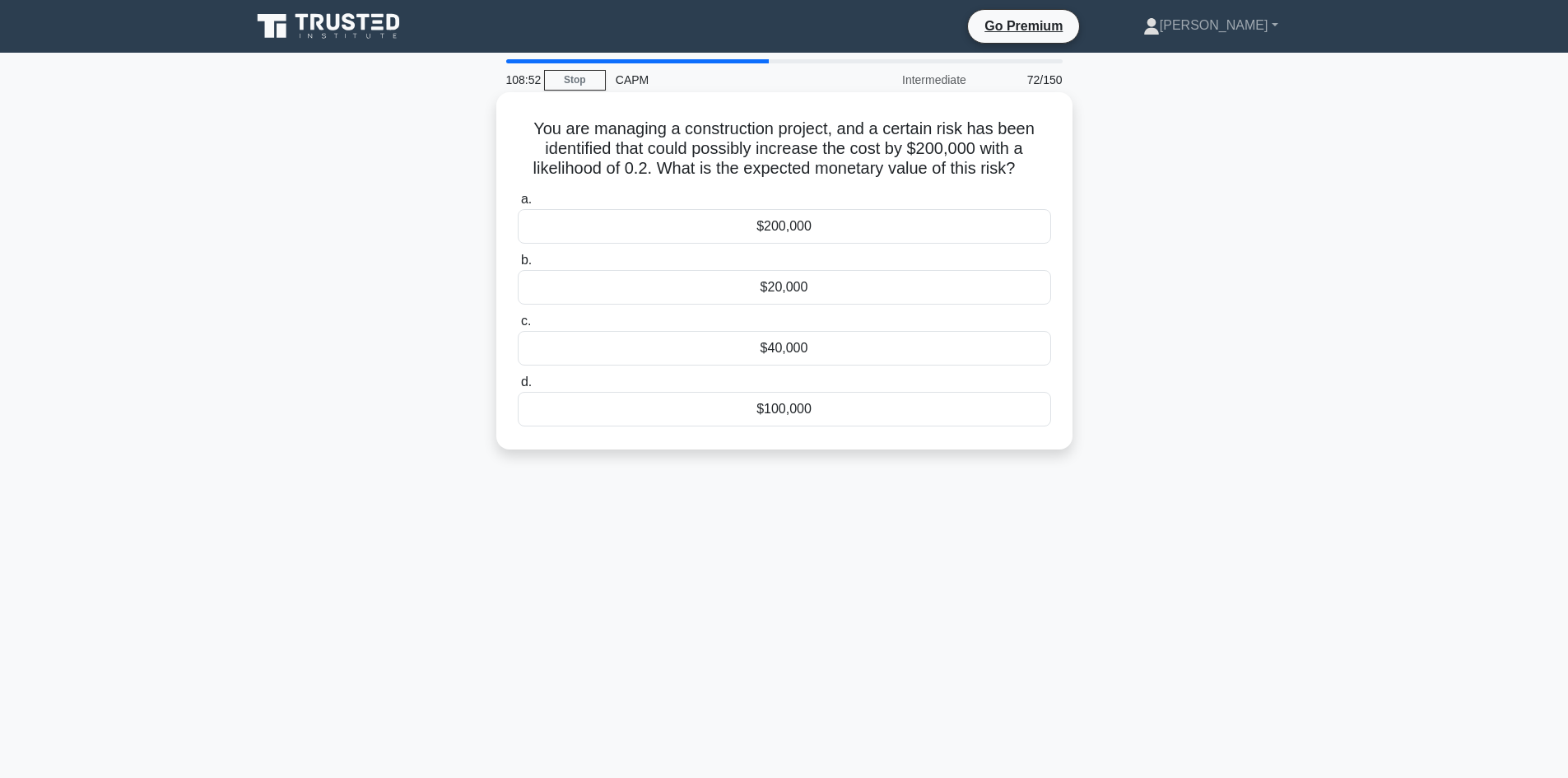
click at [782, 350] on div "$40,000" at bounding box center [784, 348] width 534 height 34
click at [518, 327] on input "c. $40,000" at bounding box center [518, 321] width 0 height 11
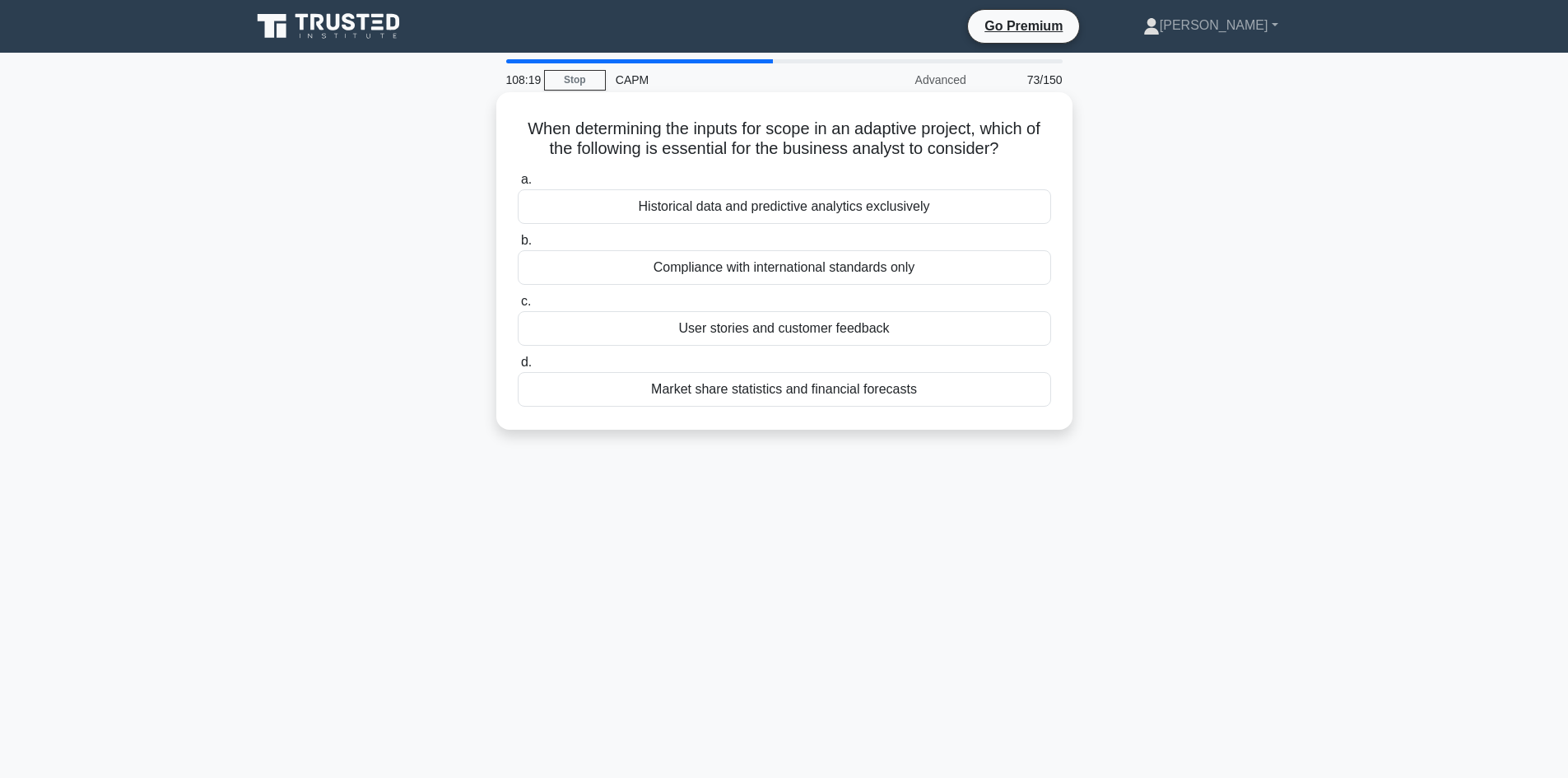
click at [806, 333] on div "User stories and customer feedback" at bounding box center [784, 328] width 534 height 34
click at [518, 307] on input "c. User stories and customer feedback" at bounding box center [518, 302] width 0 height 11
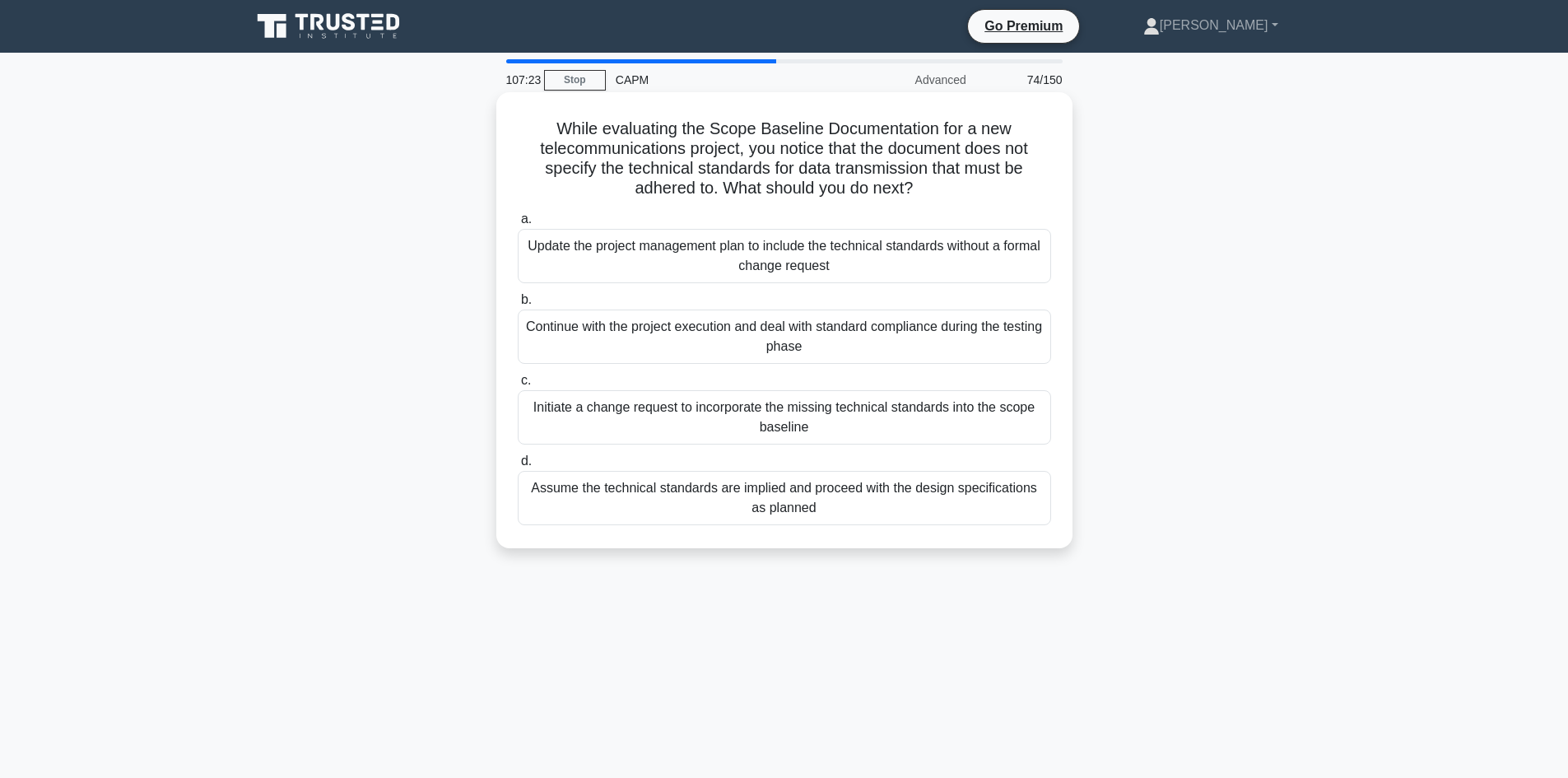
click at [827, 404] on div "Initiate a change request to incorporate the missing technical standards into t…" at bounding box center [784, 417] width 534 height 55
click at [518, 386] on input "c. Initiate a change request to incorporate the missing technical standards int…" at bounding box center [518, 381] width 0 height 11
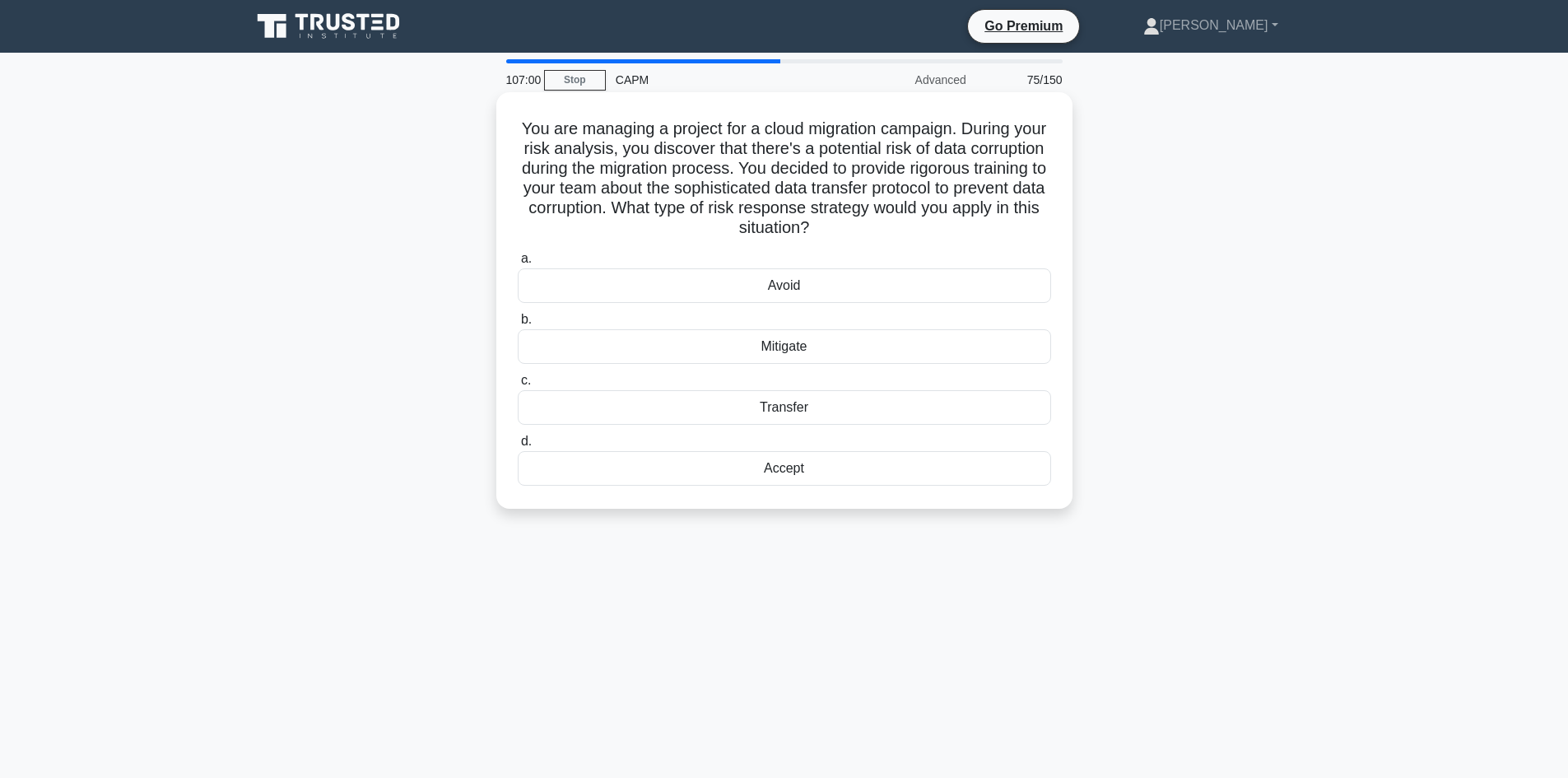
click at [797, 348] on div "Mitigate" at bounding box center [784, 346] width 534 height 34
click at [518, 325] on input "b. Mitigate" at bounding box center [518, 319] width 0 height 11
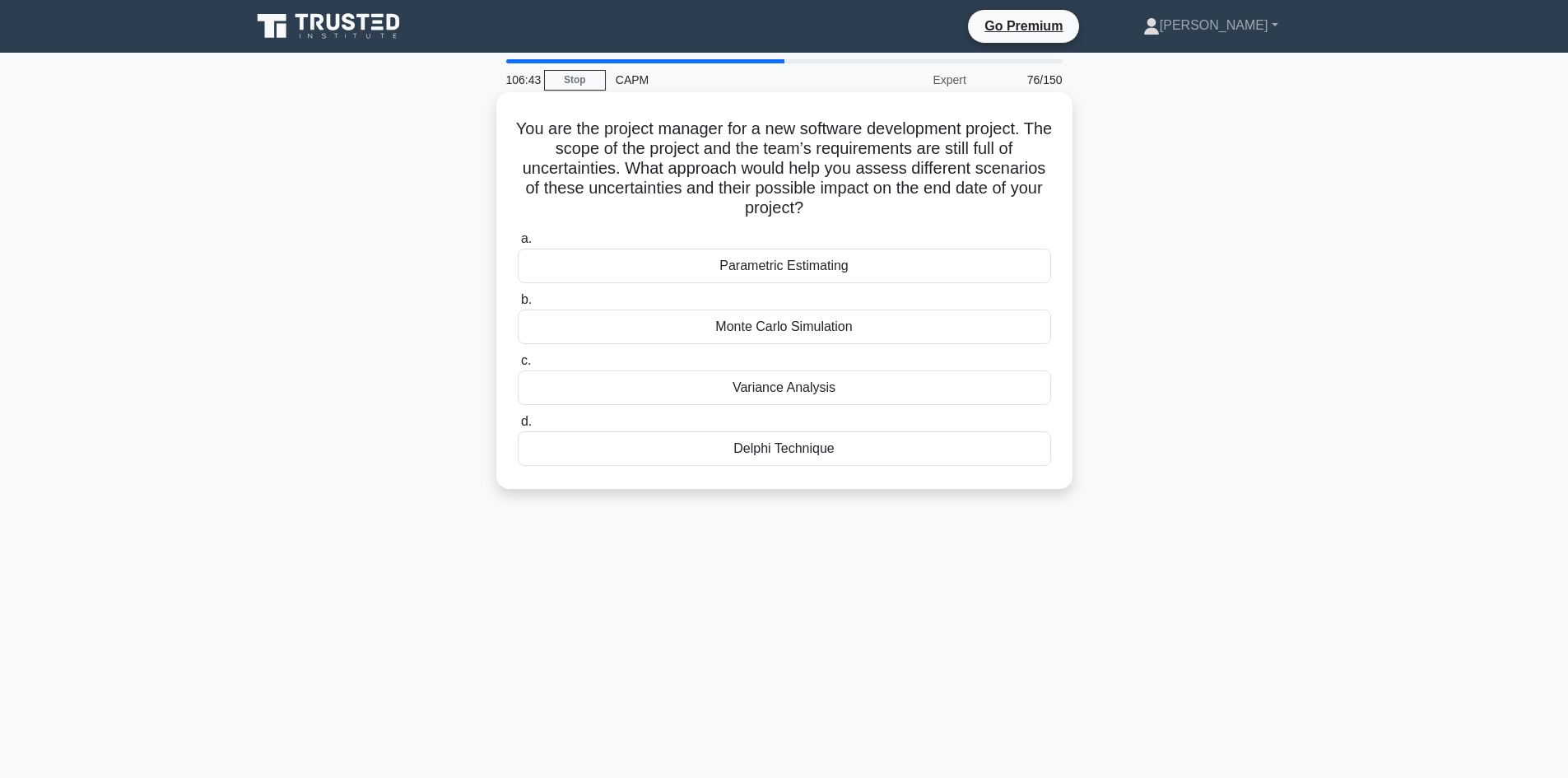
click at [813, 323] on div "Monte Carlo Simulation" at bounding box center [784, 326] width 534 height 34
click at [518, 305] on input "b. Monte Carlo Simulation" at bounding box center [518, 300] width 0 height 11
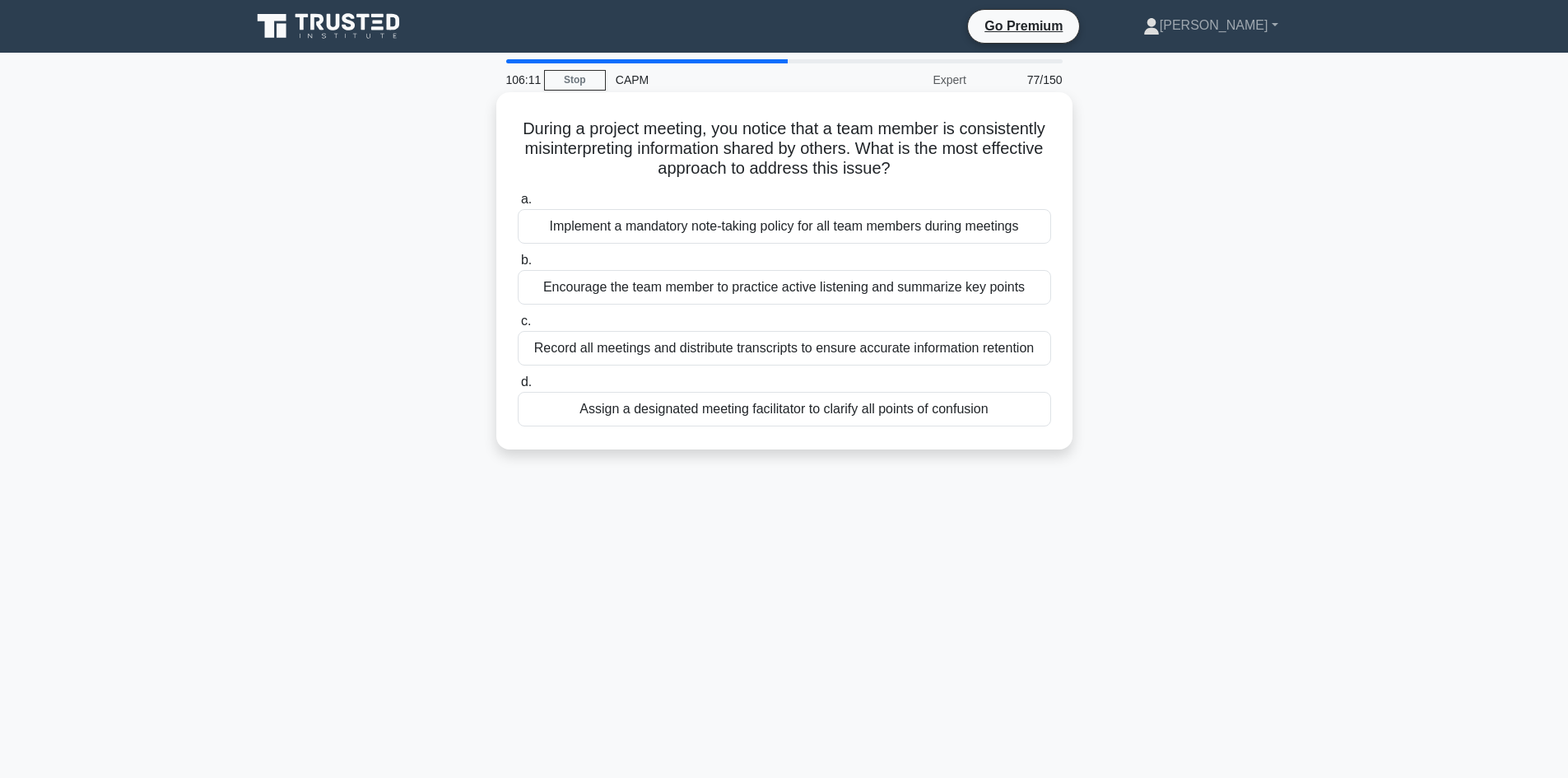
click at [766, 348] on div "Record all meetings and distribute transcripts to ensure accurate information r…" at bounding box center [784, 348] width 534 height 34
click at [518, 327] on input "c. Record all meetings and distribute transcripts to ensure accurate informatio…" at bounding box center [518, 321] width 0 height 11
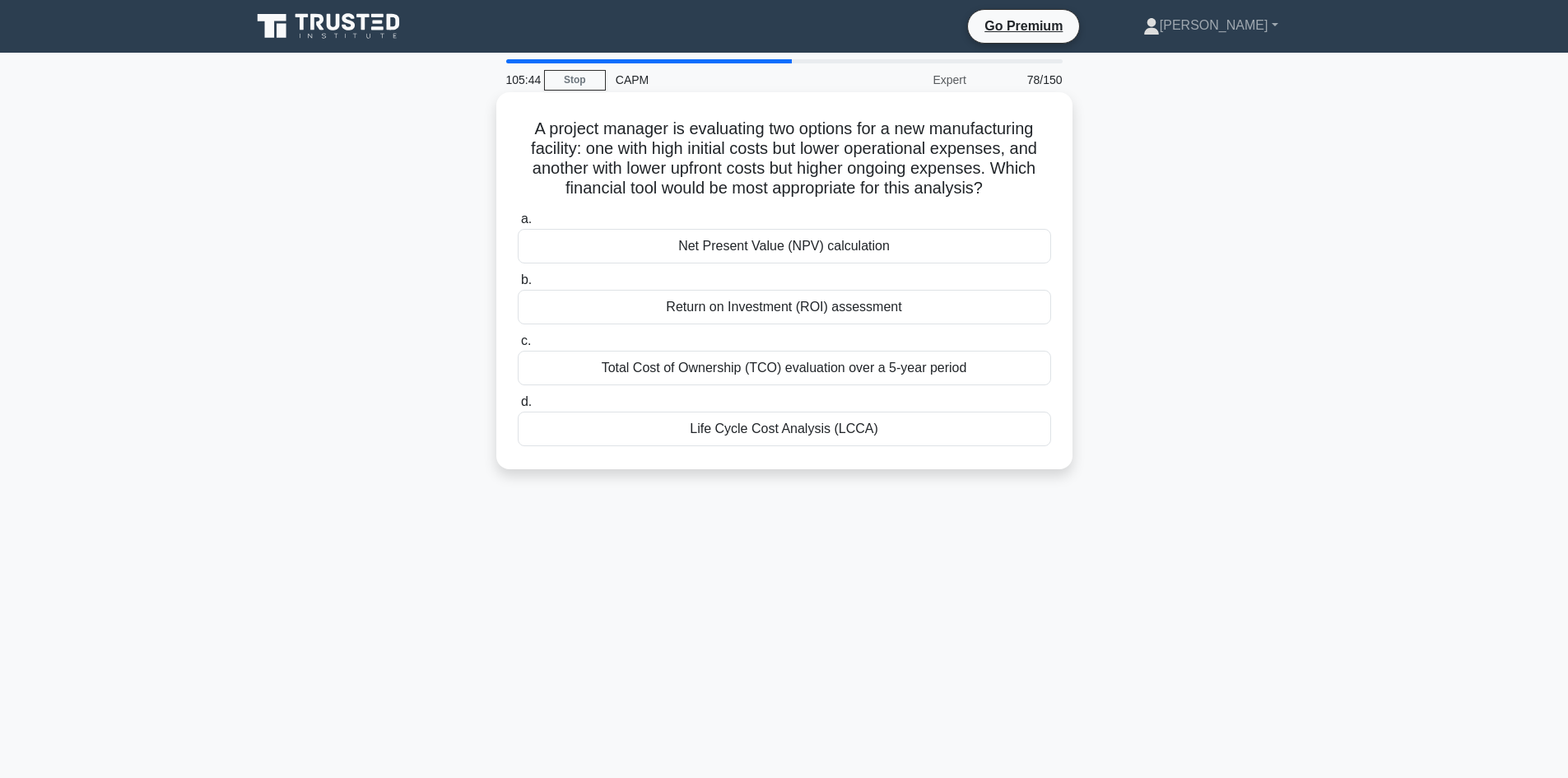
click at [907, 366] on div "Total Cost of Ownership (TCO) evaluation over a 5-year period" at bounding box center [784, 367] width 534 height 34
click at [518, 346] on input "c. Total Cost of Ownership (TCO) evaluation over a 5-year period" at bounding box center [518, 341] width 0 height 11
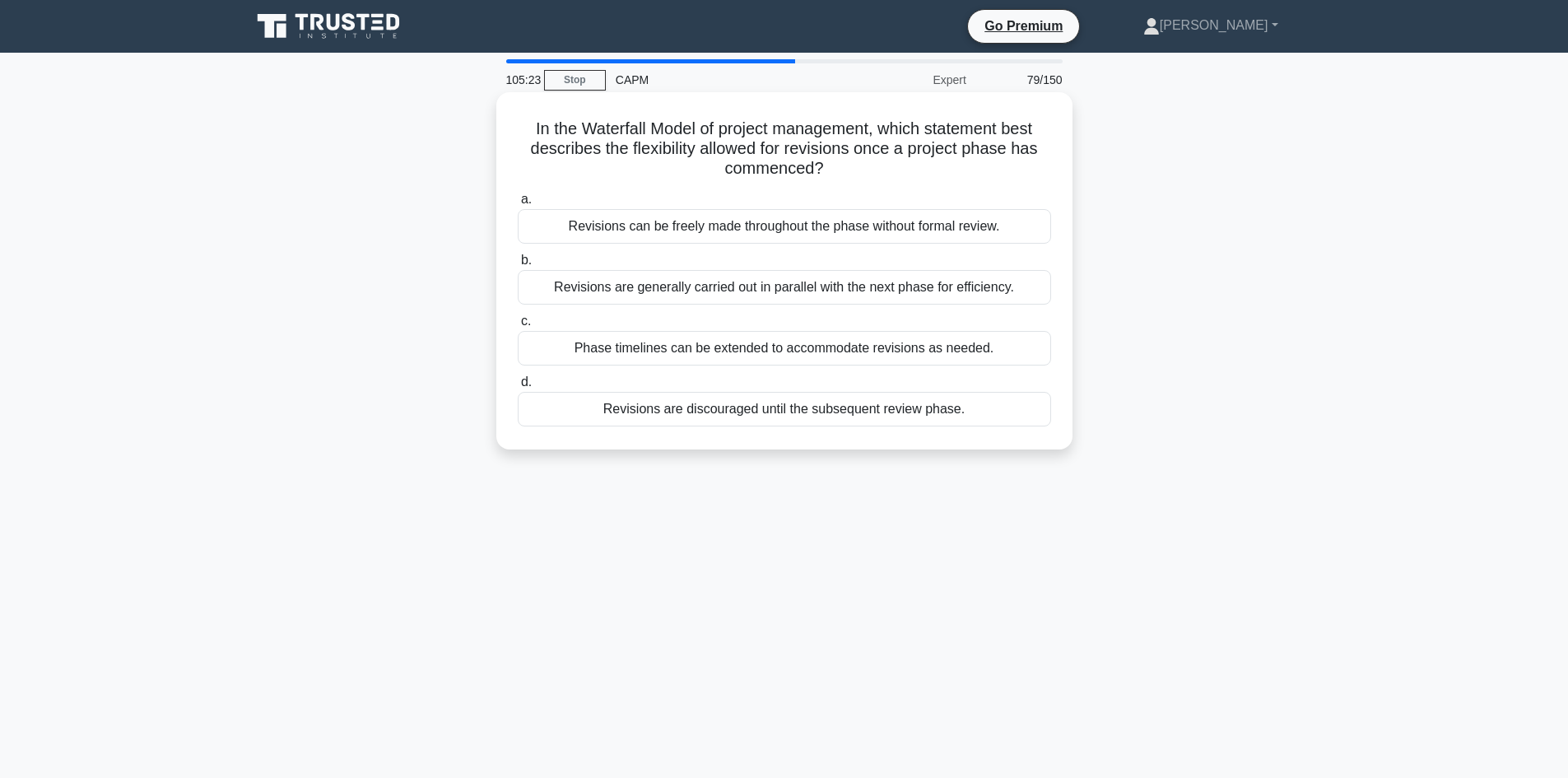
click at [774, 409] on div "Revisions are discouraged until the subsequent review phase." at bounding box center [784, 408] width 534 height 34
click at [518, 387] on input "d. Revisions are discouraged until the subsequent review phase." at bounding box center [518, 382] width 0 height 11
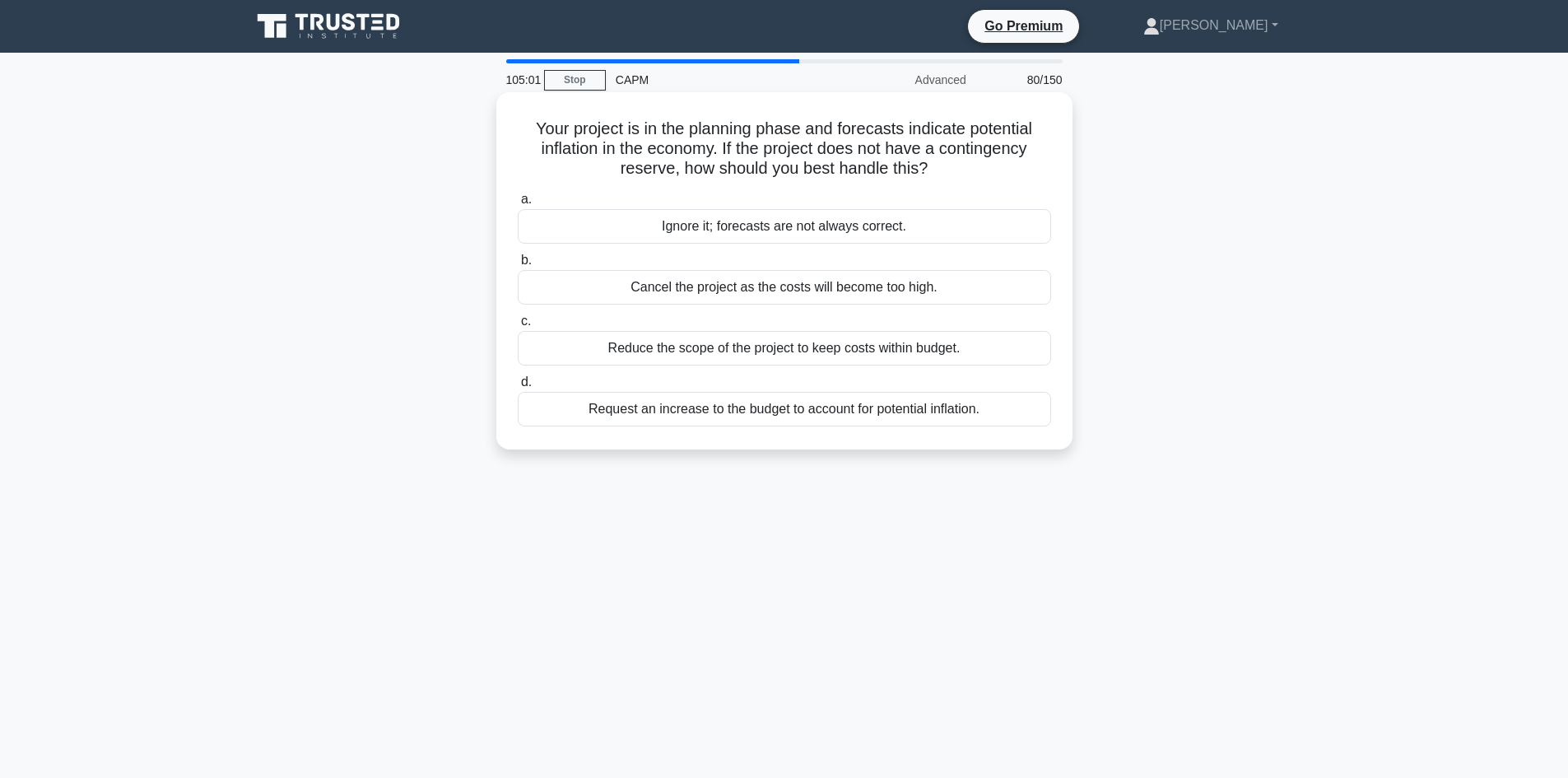
click at [777, 351] on div "Reduce the scope of the project to keep costs within budget." at bounding box center [784, 348] width 534 height 34
click at [518, 327] on input "c. Reduce the scope of the project to keep costs within budget." at bounding box center [518, 321] width 0 height 11
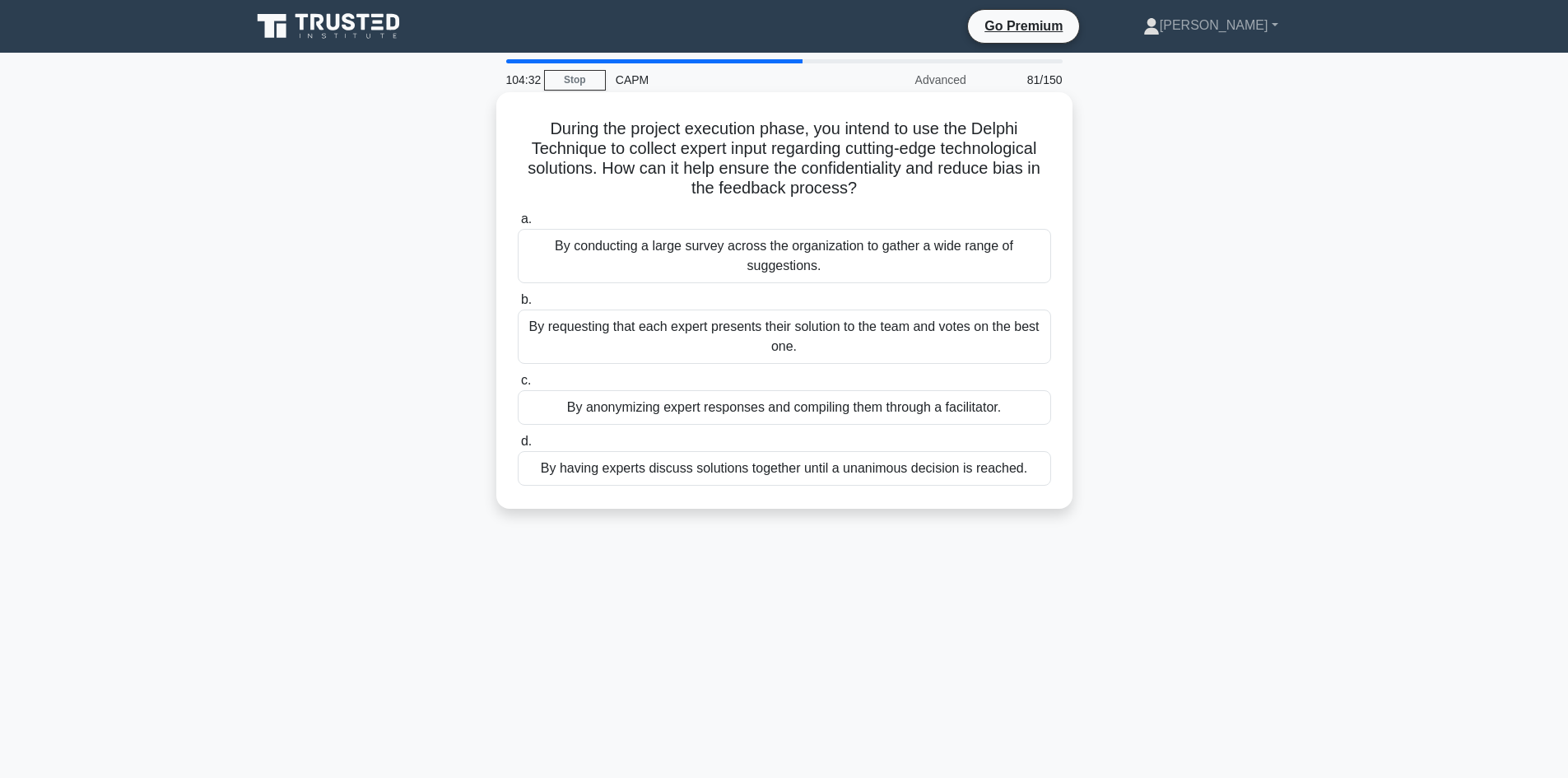
click at [829, 410] on div "By anonymizing expert responses and compiling them through a facilitator." at bounding box center [784, 407] width 534 height 34
click at [518, 386] on input "c. By anonymizing expert responses and compiling them through a facilitator." at bounding box center [518, 381] width 0 height 11
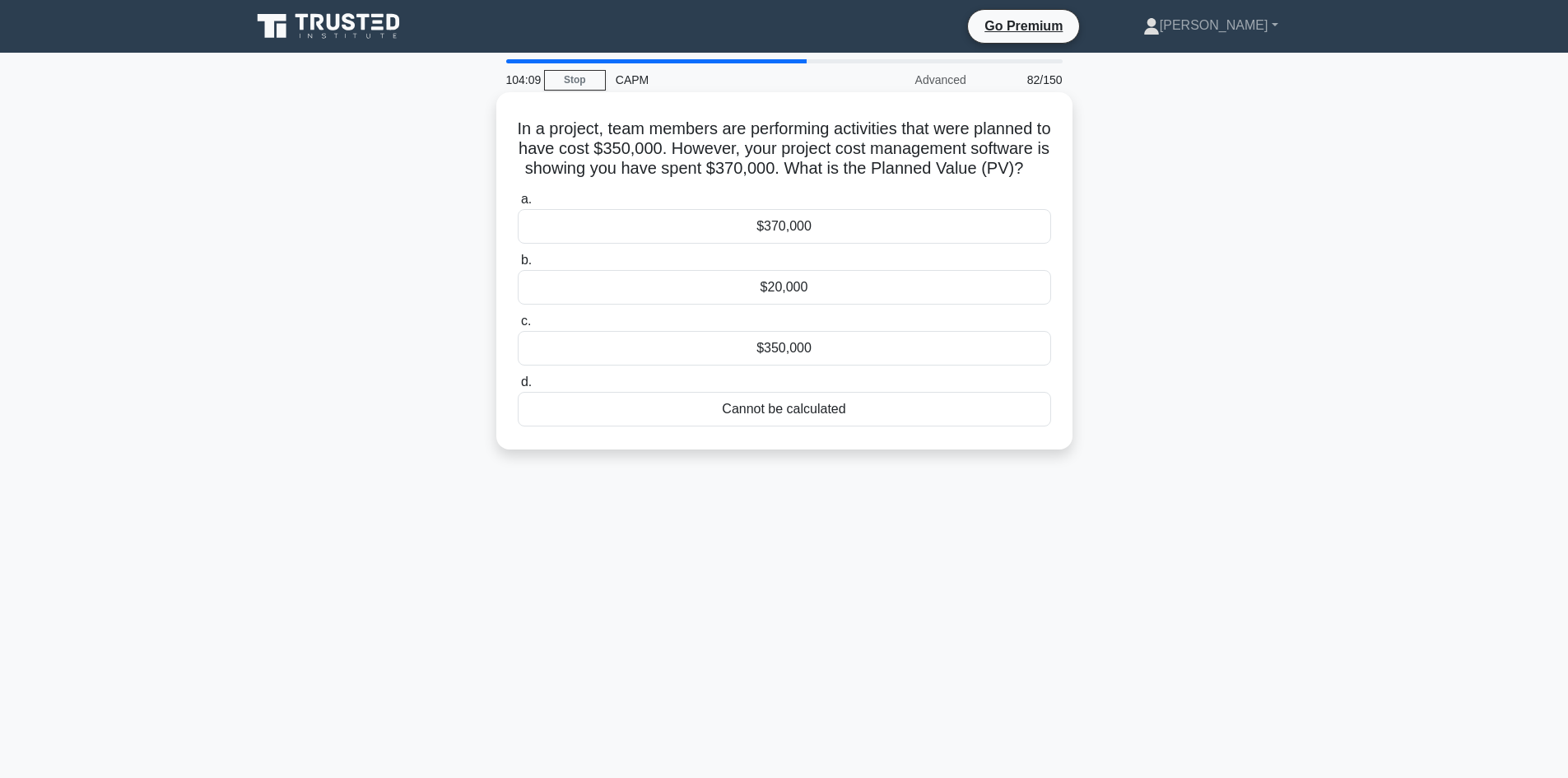
click at [799, 365] on div "$350,000" at bounding box center [784, 348] width 534 height 34
click at [518, 327] on input "c. $350,000" at bounding box center [518, 321] width 0 height 11
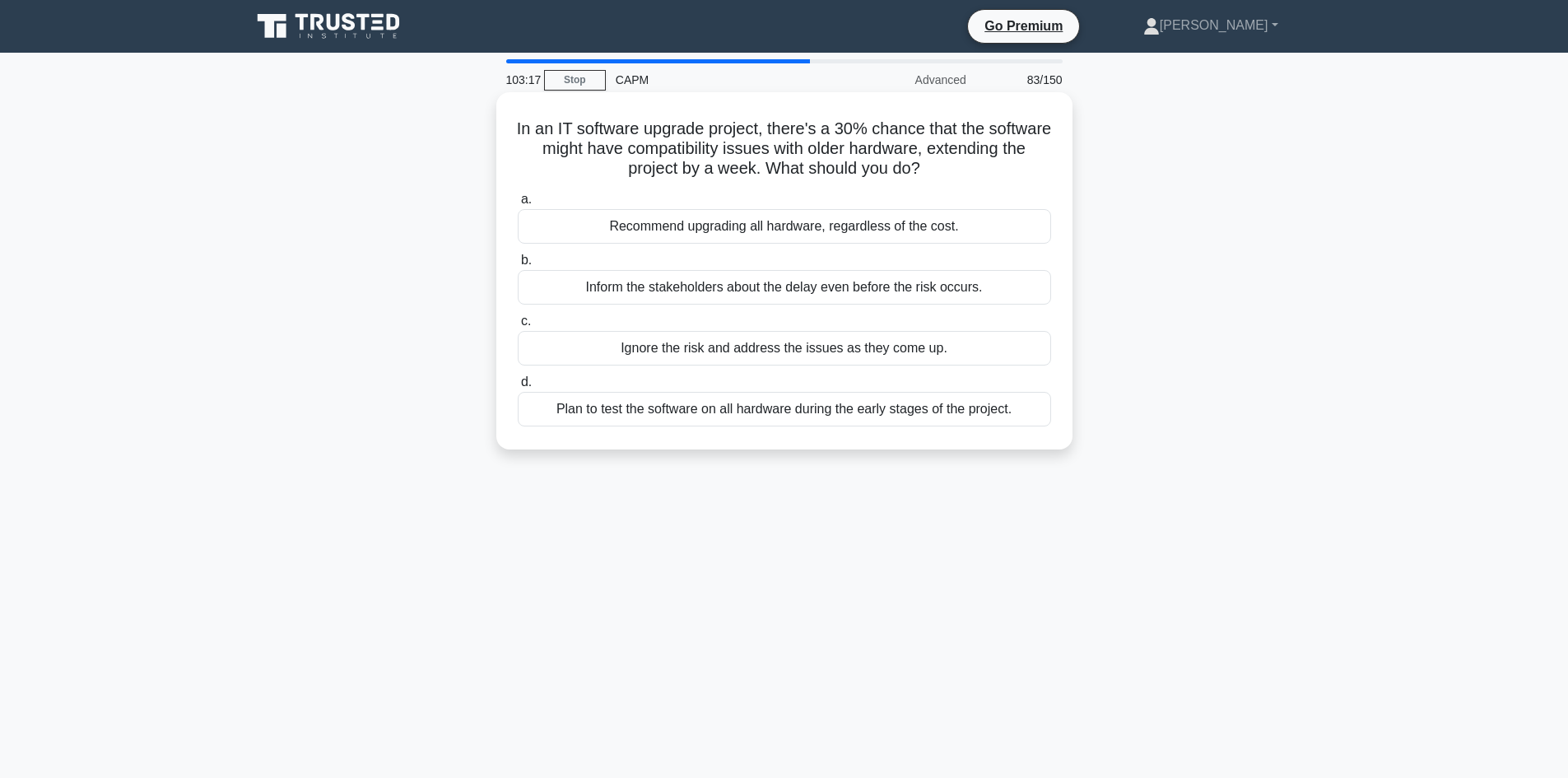
click at [797, 413] on div "Plan to test the software on all hardware during the early stages of the projec…" at bounding box center [784, 408] width 534 height 34
click at [518, 387] on input "d. Plan to test the software on all hardware during the early stages of the pro…" at bounding box center [518, 382] width 0 height 11
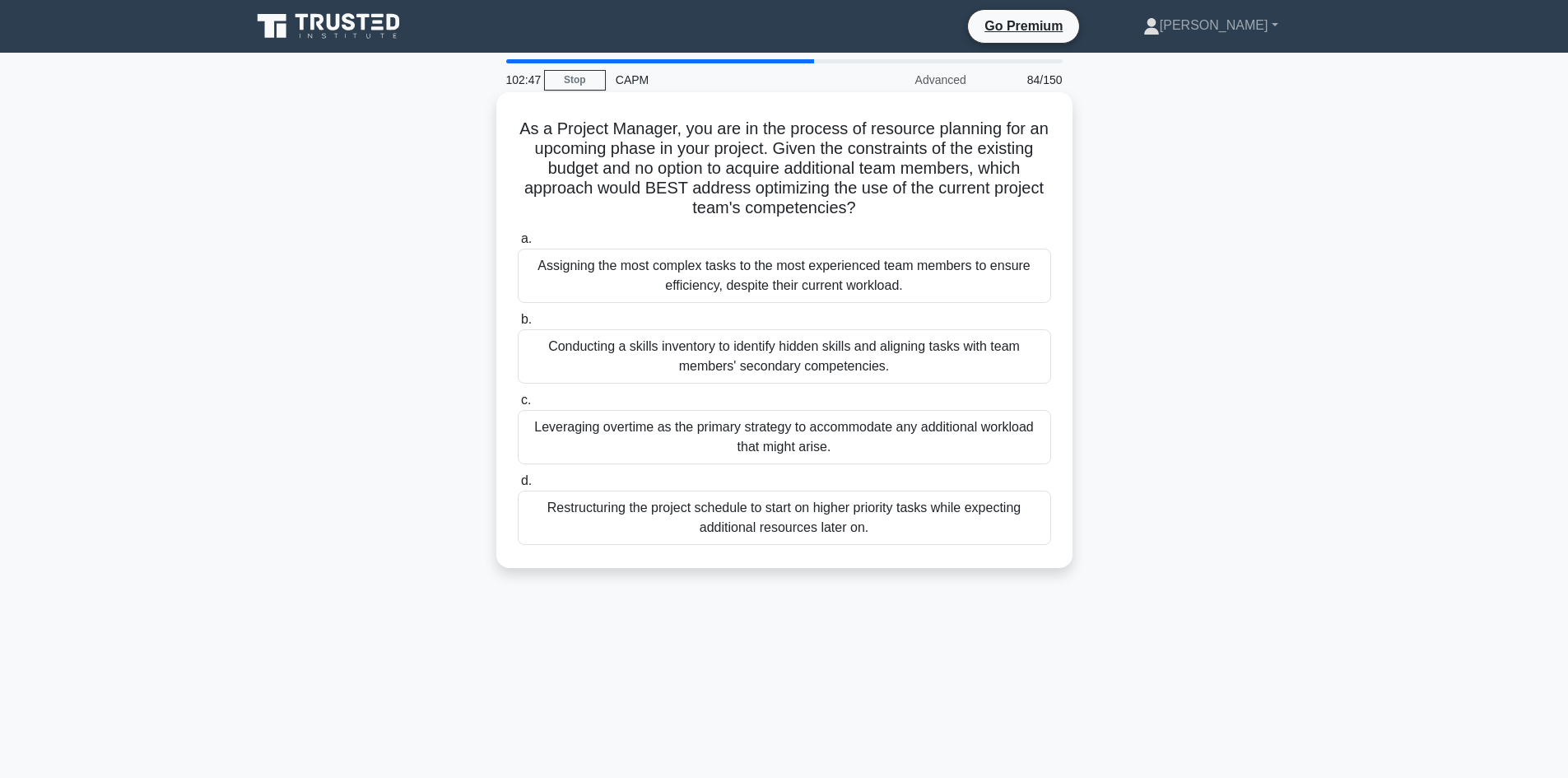
click at [787, 364] on div "Conducting a skills inventory to identify hidden skills and aligning tasks with…" at bounding box center [784, 356] width 534 height 55
click at [518, 325] on input "b. Conducting a skills inventory to identify hidden skills and aligning tasks w…" at bounding box center [518, 319] width 0 height 11
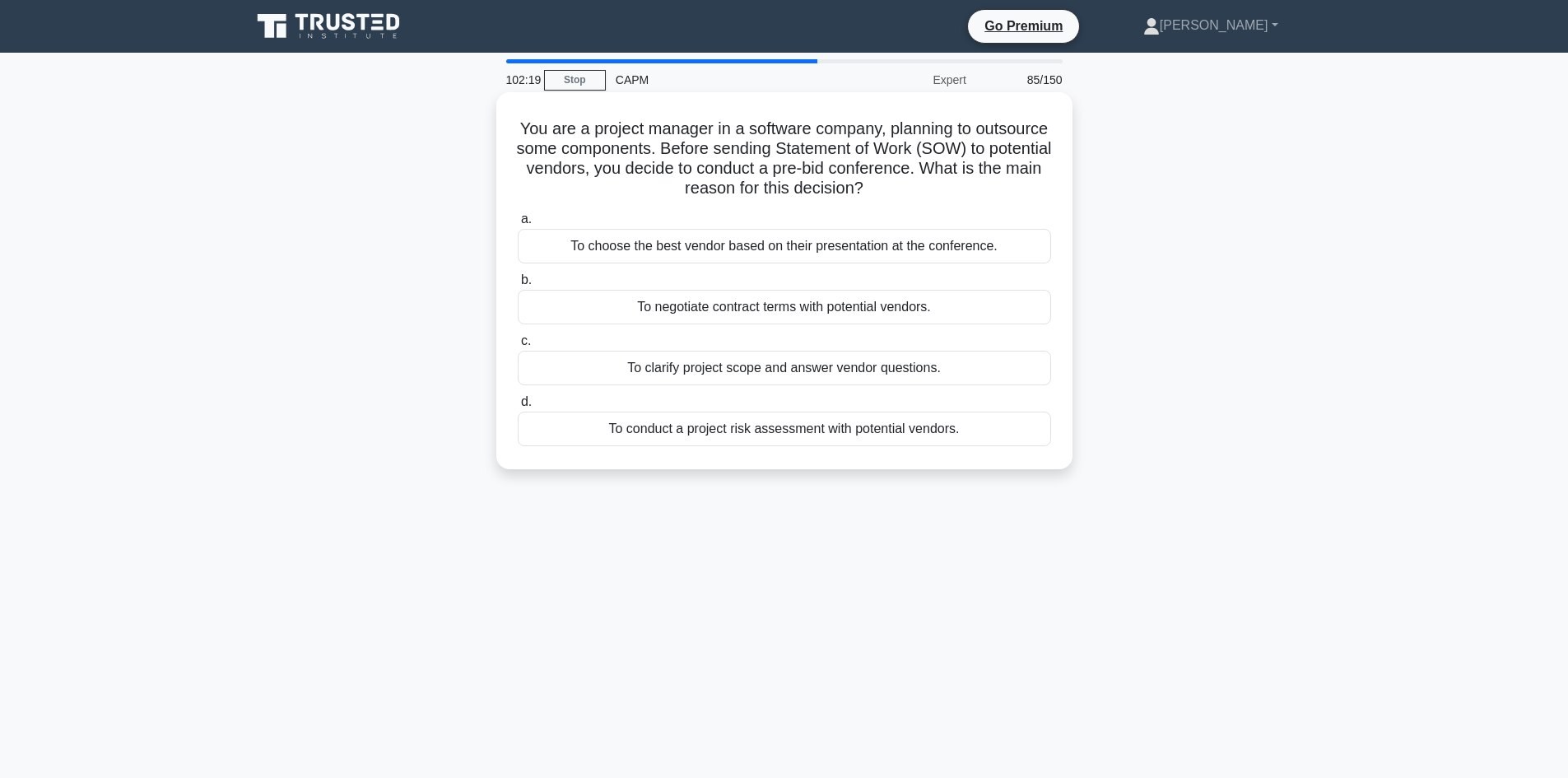
click at [850, 308] on div "To negotiate contract terms with potential vendors." at bounding box center [784, 307] width 534 height 34
click at [518, 286] on input "b. To negotiate contract terms with potential vendors." at bounding box center [518, 280] width 0 height 11
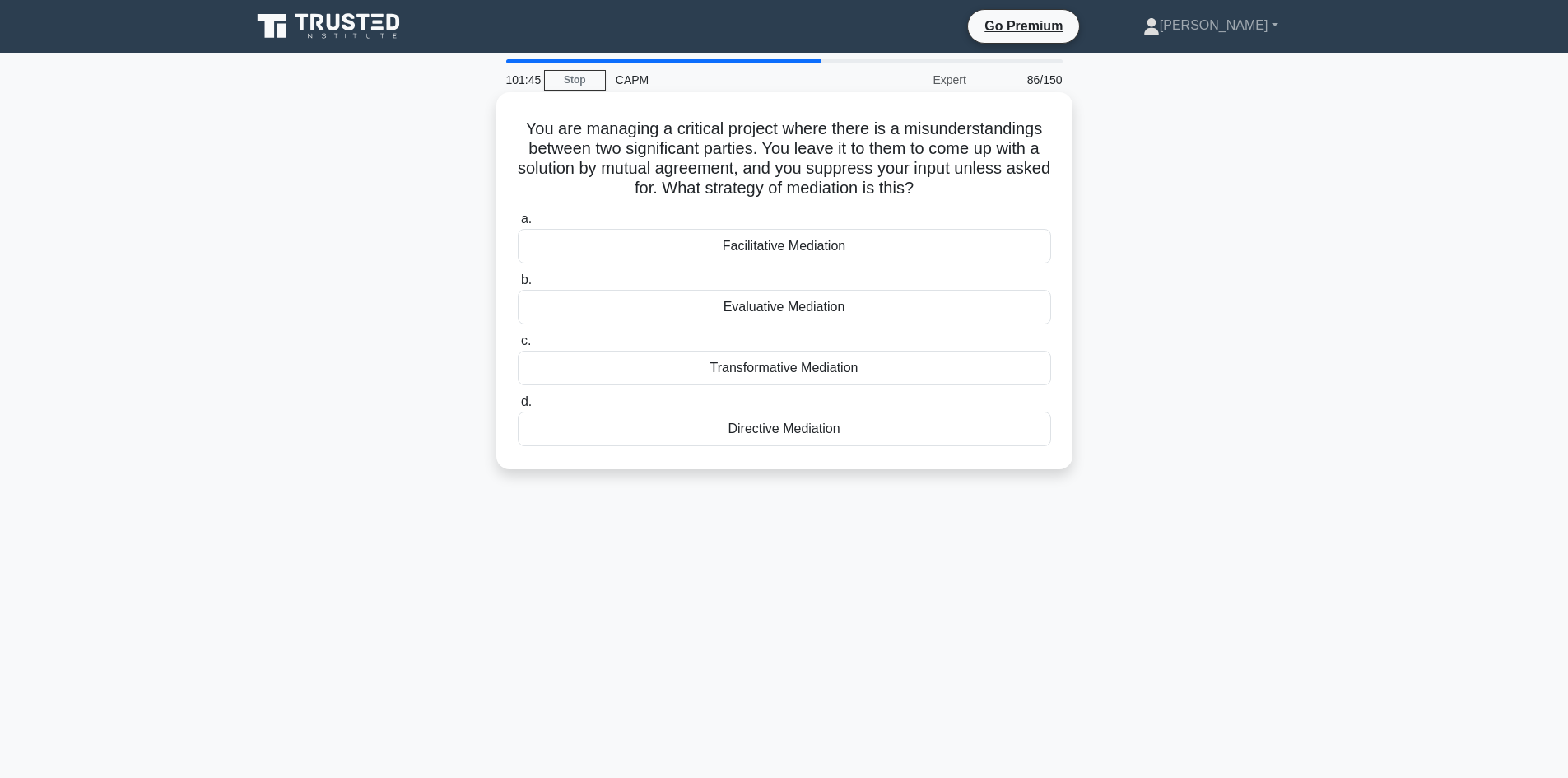
click at [813, 306] on div "Evaluative Mediation" at bounding box center [784, 307] width 534 height 34
click at [518, 286] on input "b. Evaluative Mediation" at bounding box center [518, 280] width 0 height 11
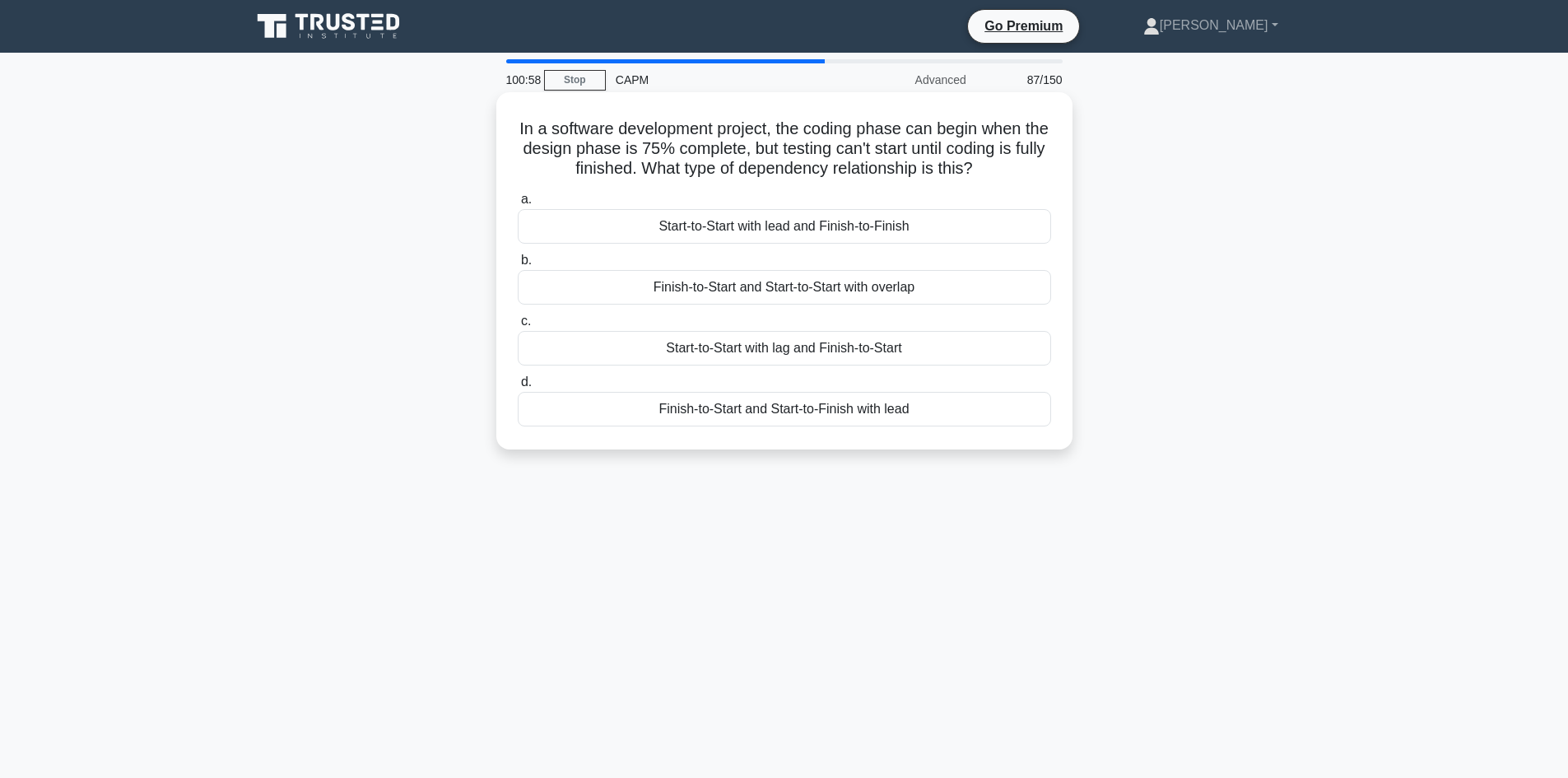
click at [763, 347] on div "Start-to-Start with lag and Finish-to-Start" at bounding box center [784, 348] width 534 height 34
click at [518, 327] on input "c. Start-to-Start with lag and Finish-to-Start" at bounding box center [518, 321] width 0 height 11
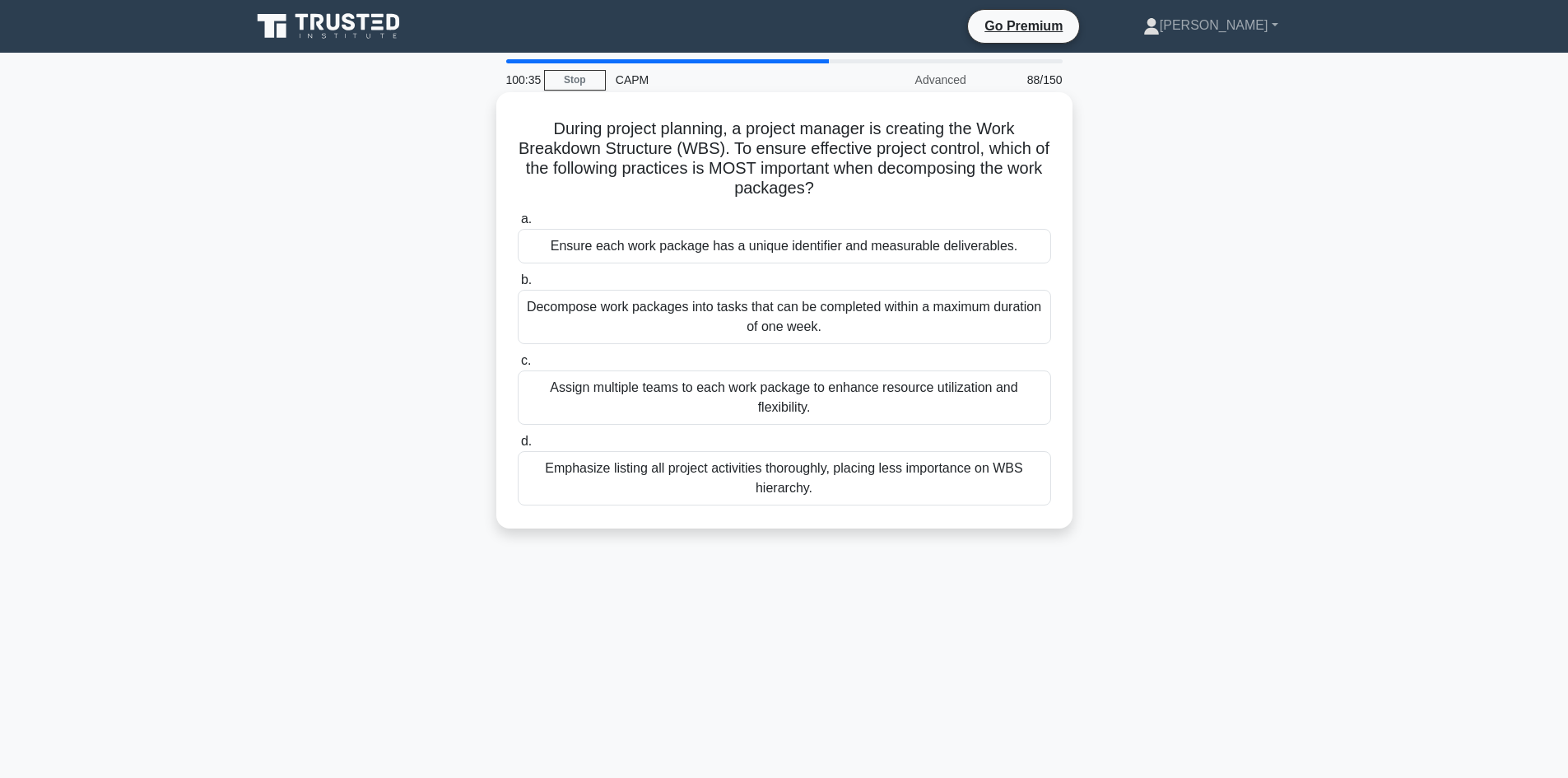
click at [899, 471] on div "Emphasize listing all project activities thoroughly, placing less importance on…" at bounding box center [784, 478] width 534 height 55
click at [518, 447] on input "d. Emphasize listing all project activities thoroughly, placing less importance…" at bounding box center [518, 441] width 0 height 11
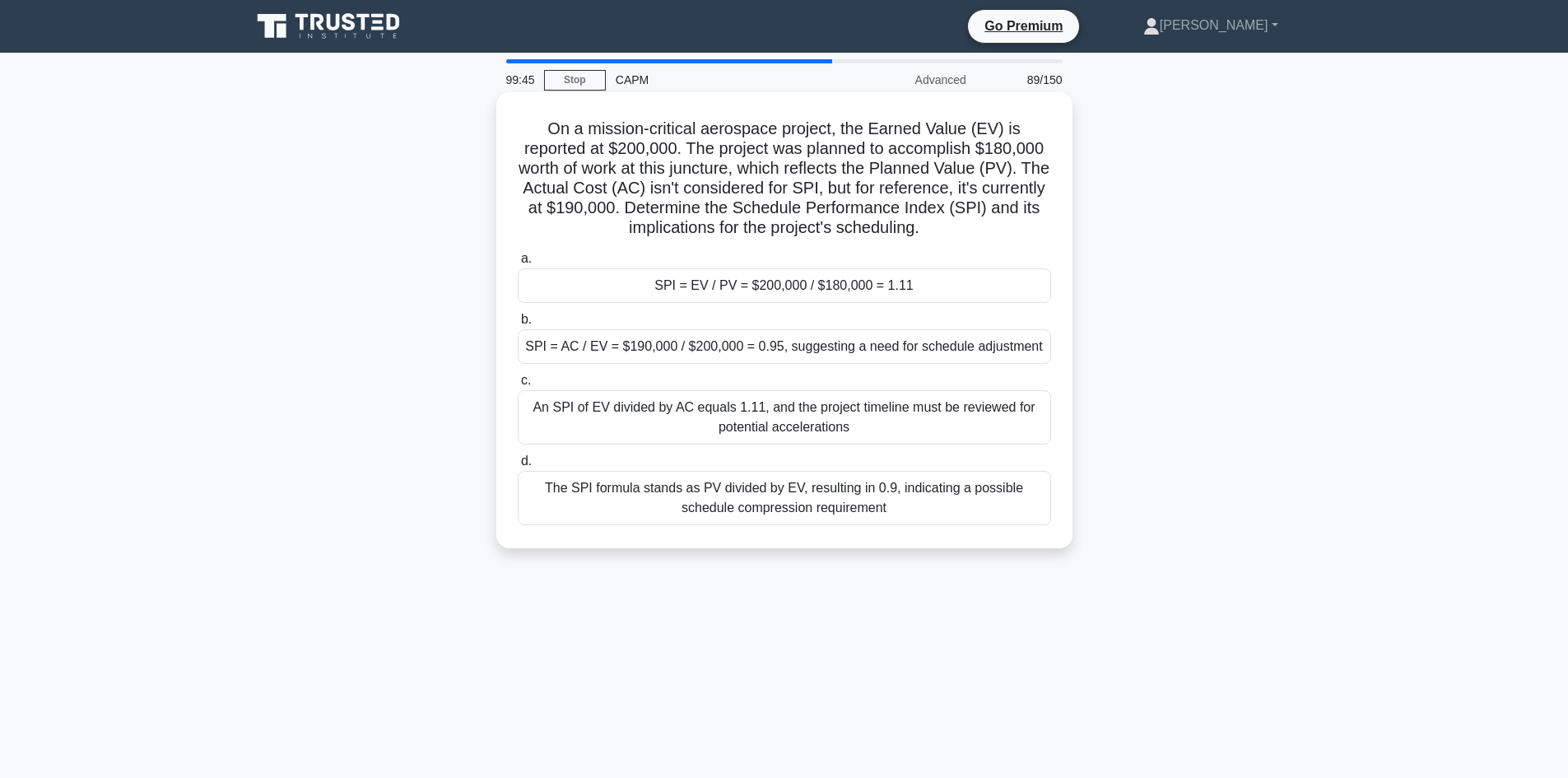
click at [851, 285] on div "SPI = EV / PV = $200,000 / $180,000 = 1.11" at bounding box center [784, 285] width 534 height 34
click at [518, 264] on input "a. SPI = EV / PV = $200,000 / $180,000 = 1.11" at bounding box center [518, 259] width 0 height 11
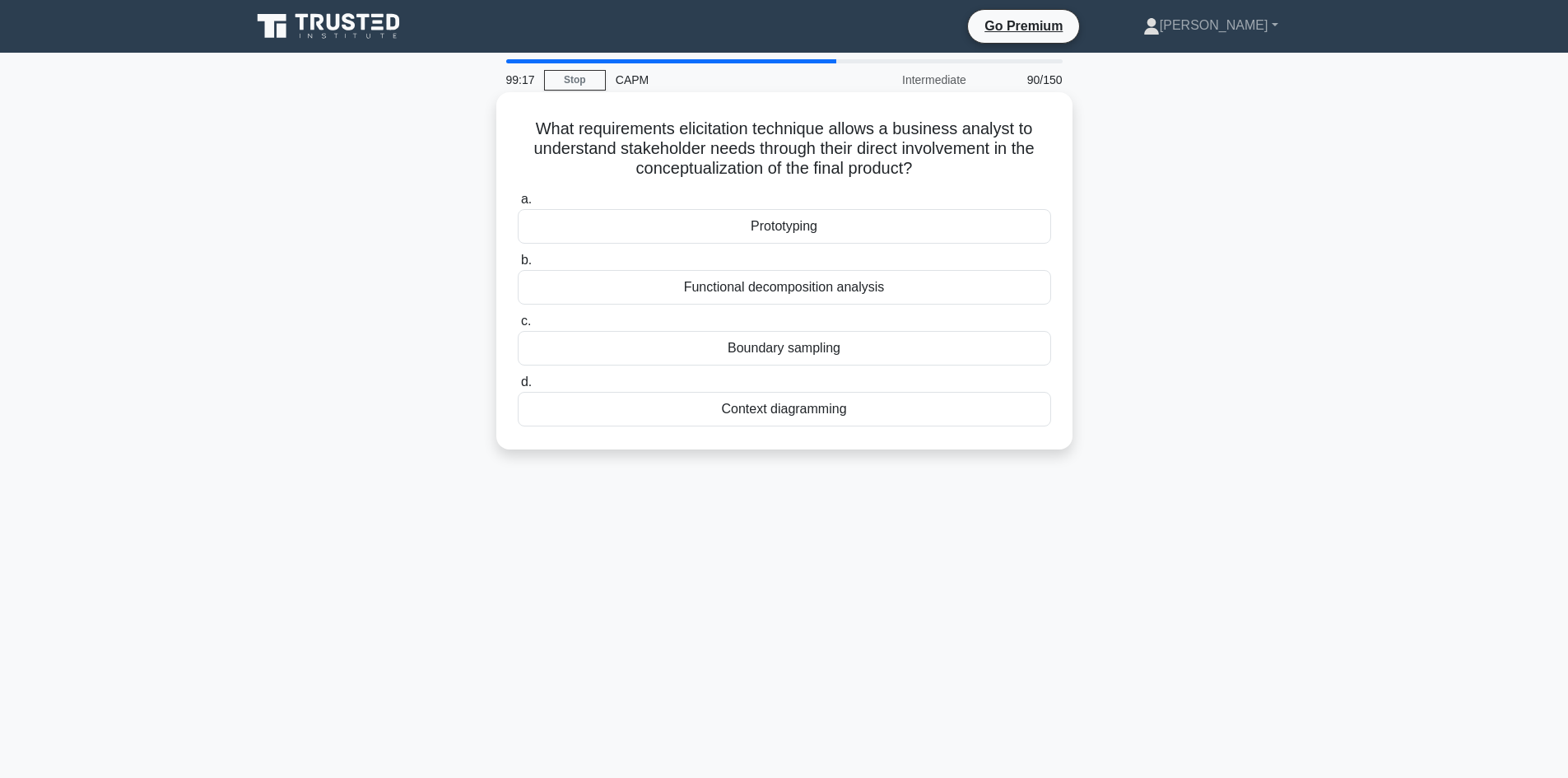
click at [784, 234] on div "Prototyping" at bounding box center [784, 226] width 534 height 34
click at [518, 205] on input "a. Prototyping" at bounding box center [518, 199] width 0 height 11
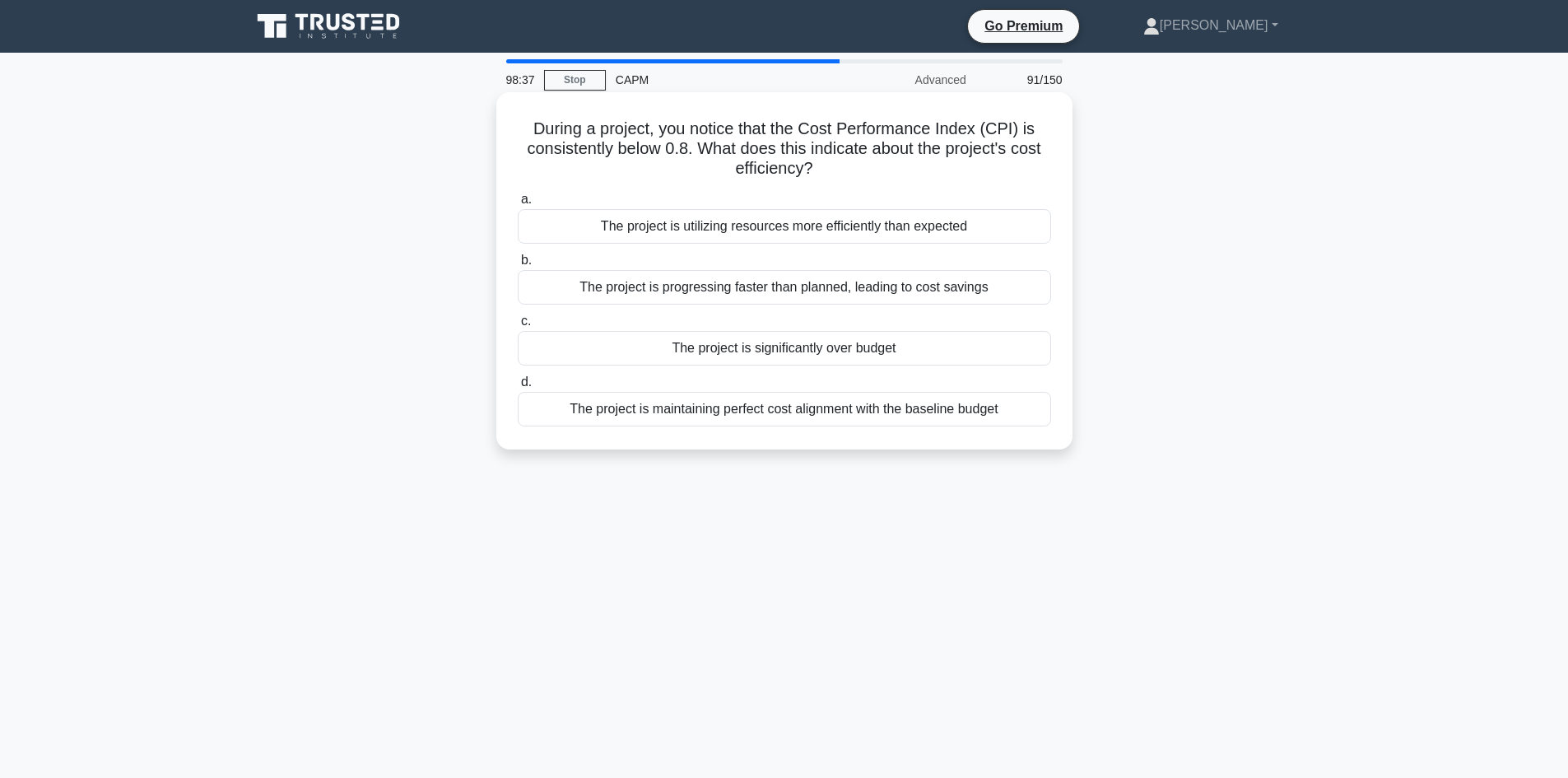
click at [805, 345] on div "The project is significantly over budget" at bounding box center [784, 348] width 534 height 34
click at [518, 327] on input "c. The project is significantly over budget" at bounding box center [518, 321] width 0 height 11
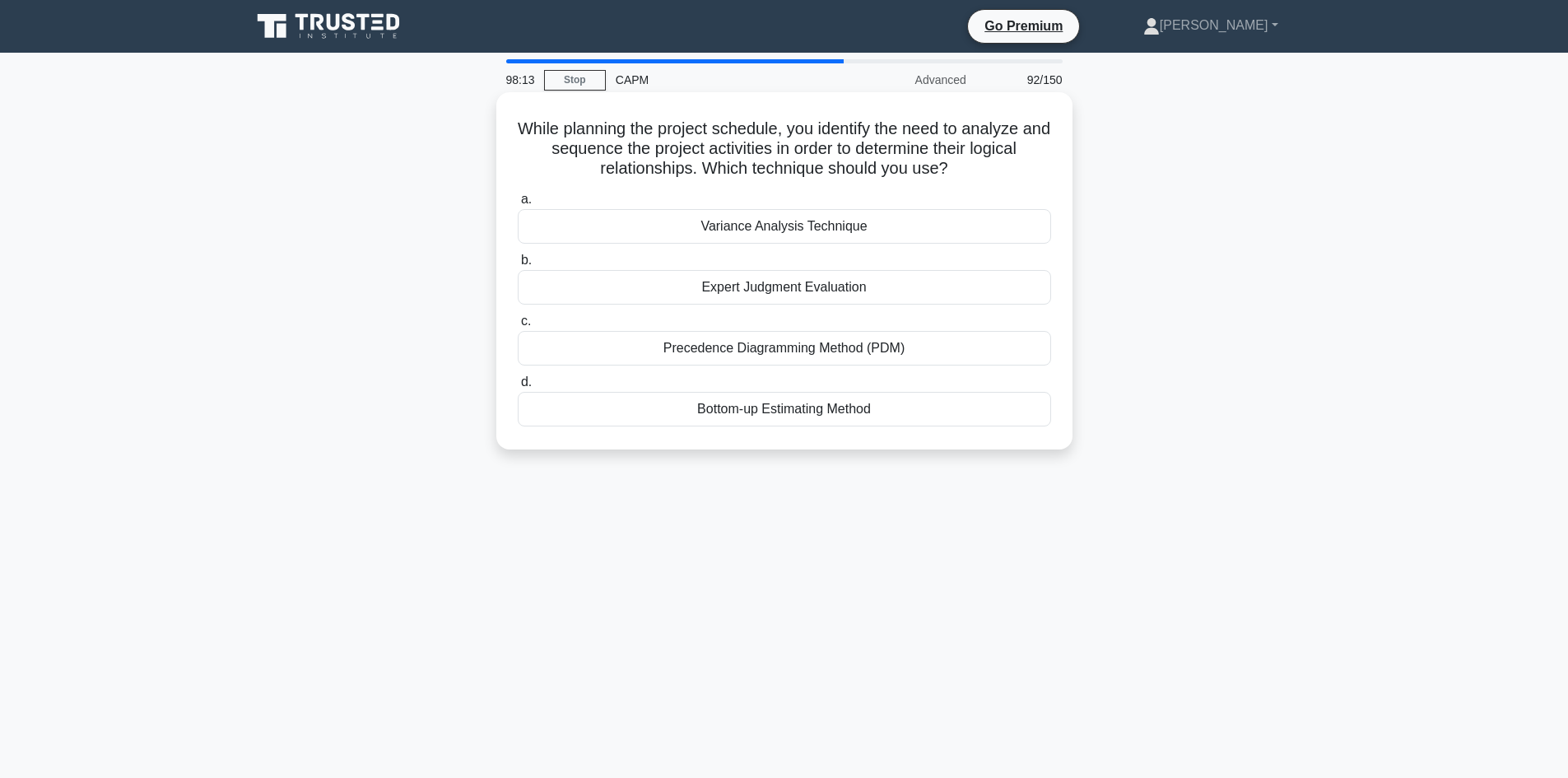
click at [817, 348] on div "Precedence Diagramming Method (PDM)" at bounding box center [784, 348] width 534 height 34
click at [518, 327] on input "c. Precedence Diagramming Method (PDM)" at bounding box center [518, 321] width 0 height 11
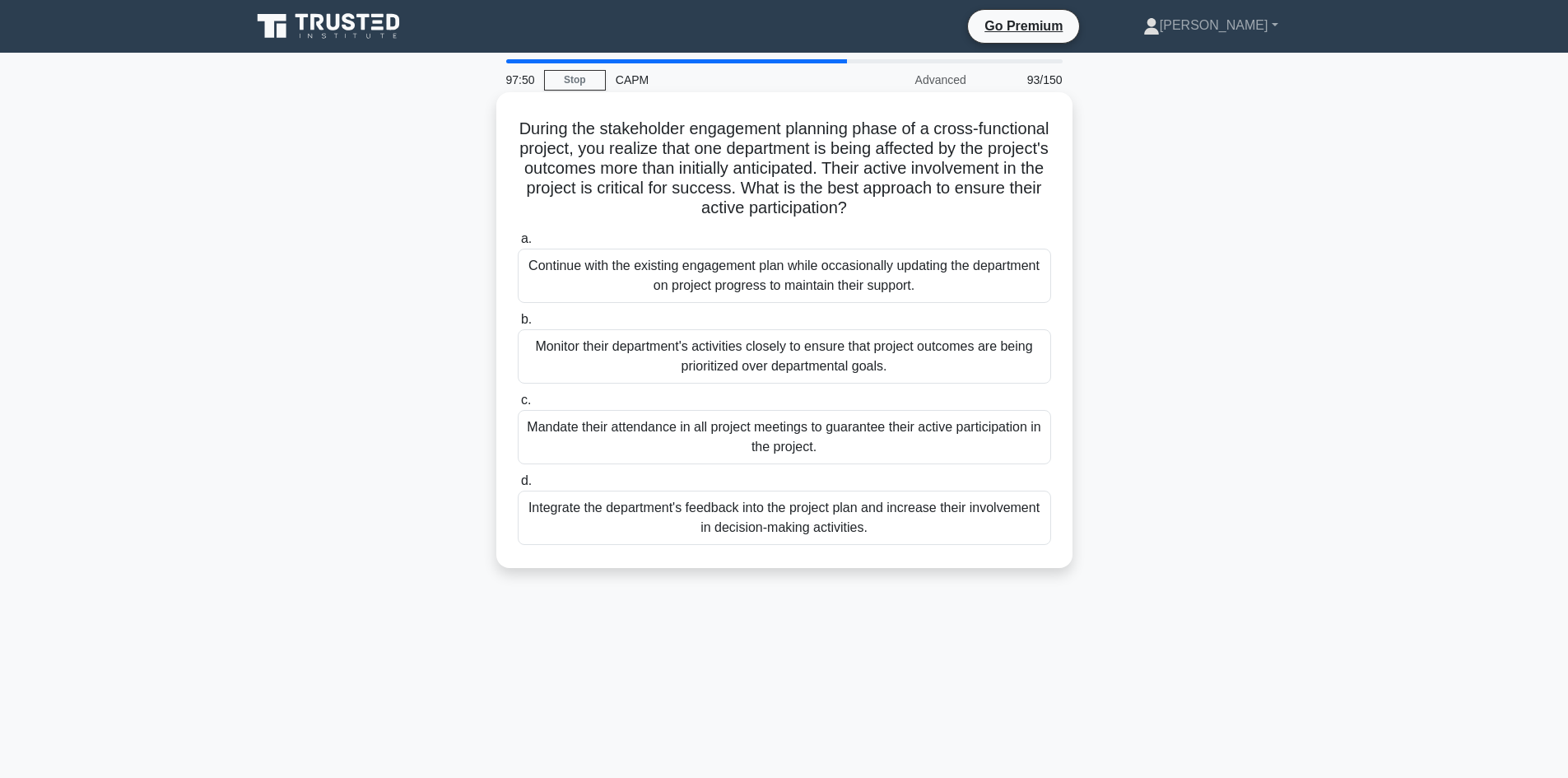
click at [806, 521] on div "Integrate the department's feedback into the project plan and increase their in…" at bounding box center [784, 518] width 534 height 55
click at [518, 486] on input "d. Integrate the department's feedback into the project plan and increase their…" at bounding box center [518, 481] width 0 height 11
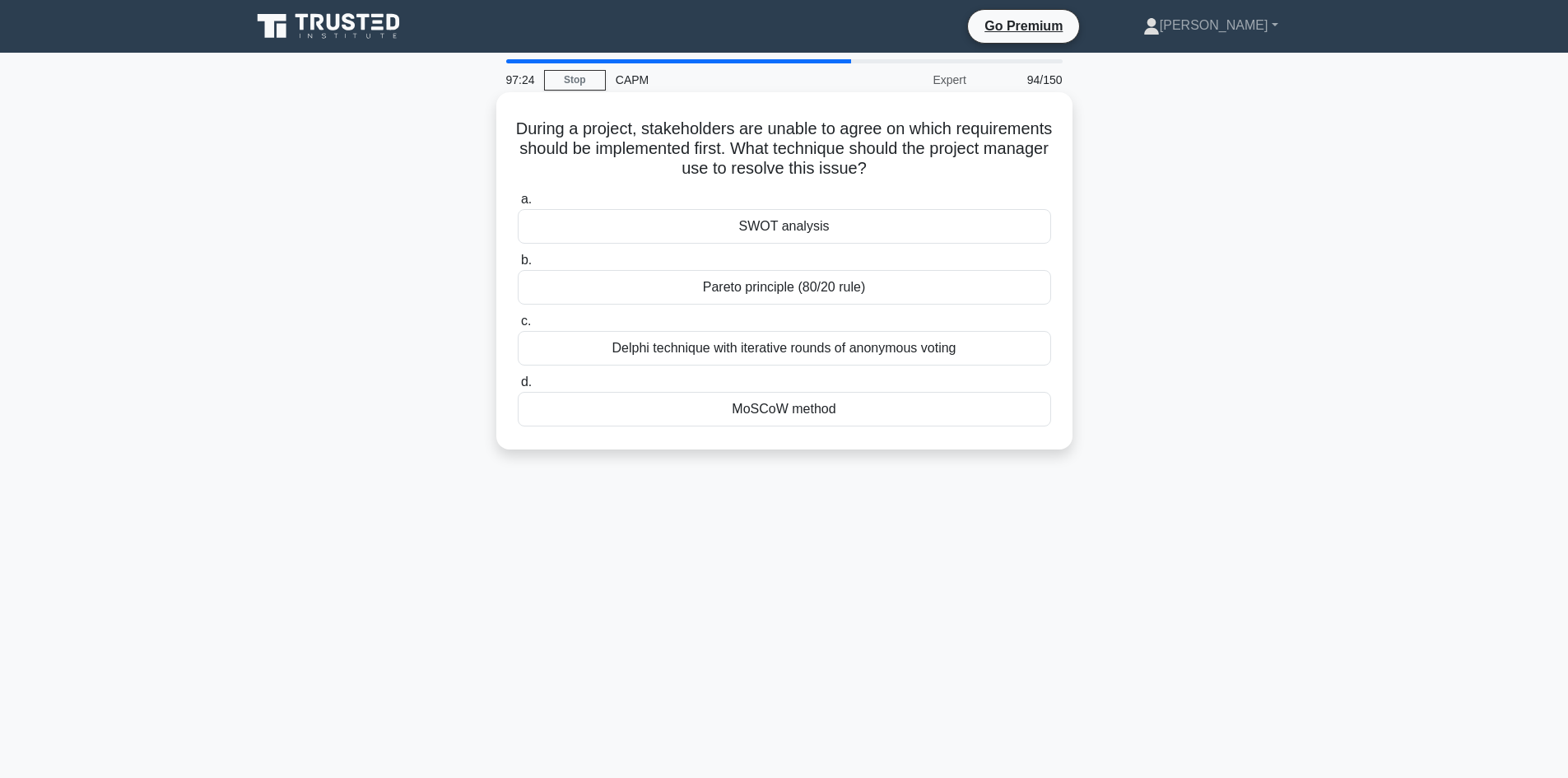
click at [787, 411] on div "MoSCoW method" at bounding box center [784, 408] width 534 height 34
click at [518, 387] on input "d. MoSCoW method" at bounding box center [518, 382] width 0 height 11
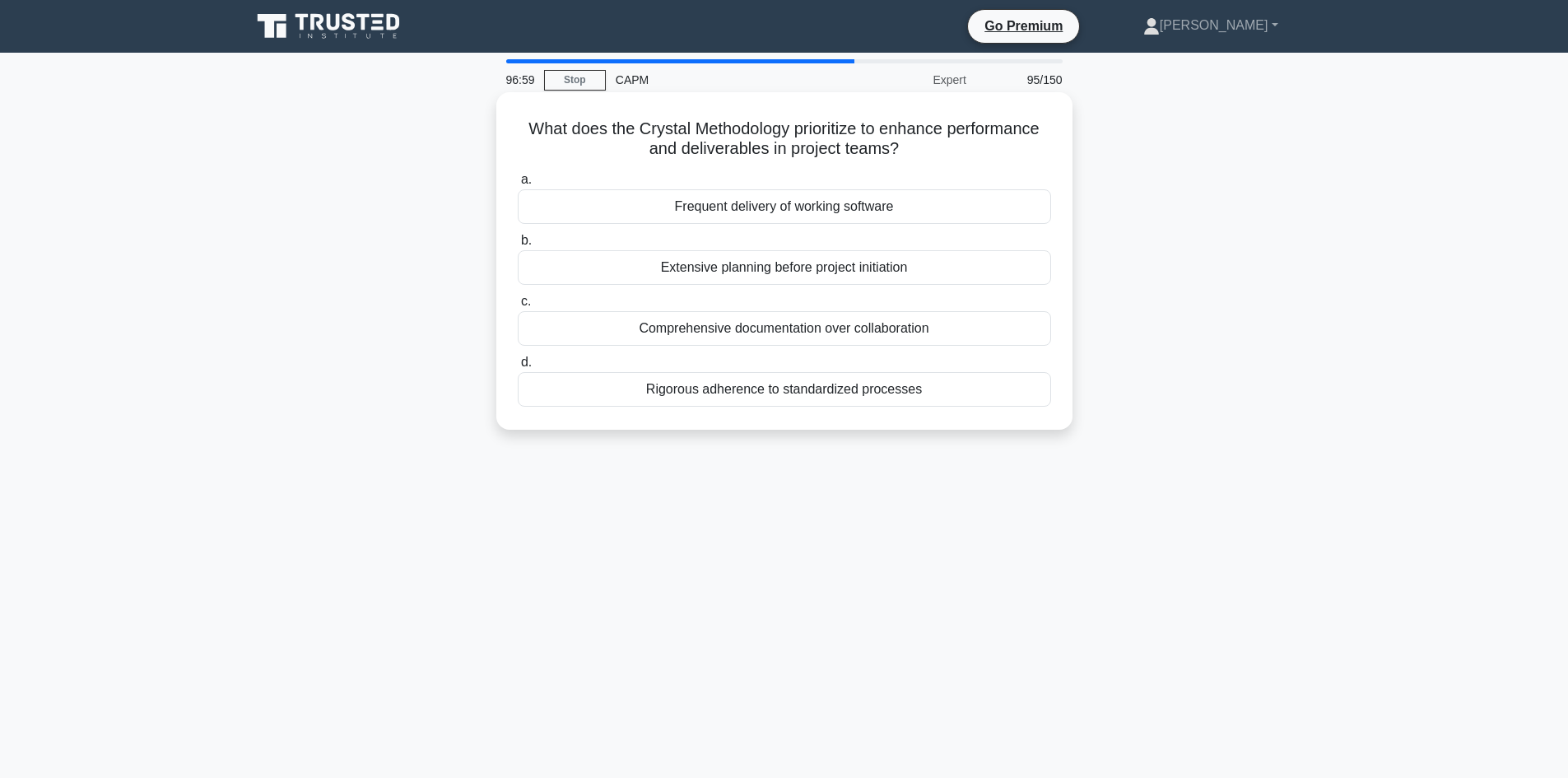
click at [853, 335] on div "Comprehensive documentation over collaboration" at bounding box center [784, 328] width 534 height 34
click at [518, 307] on input "c. Comprehensive documentation over collaboration" at bounding box center [518, 302] width 0 height 11
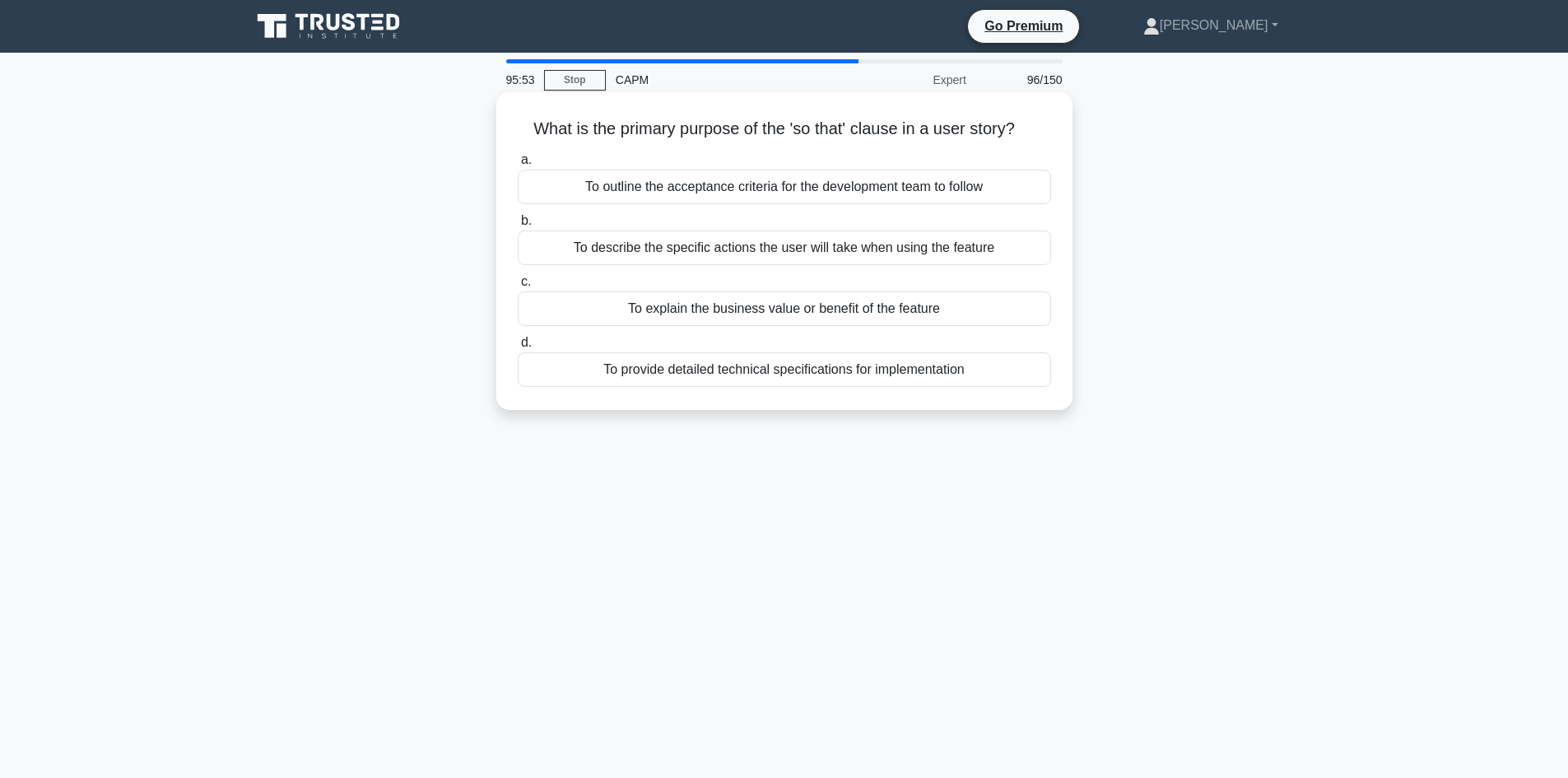
click at [890, 308] on div "To explain the business value or benefit of the feature" at bounding box center [784, 308] width 534 height 34
click at [518, 287] on input "c. To explain the business value or benefit of the feature" at bounding box center [518, 281] width 0 height 11
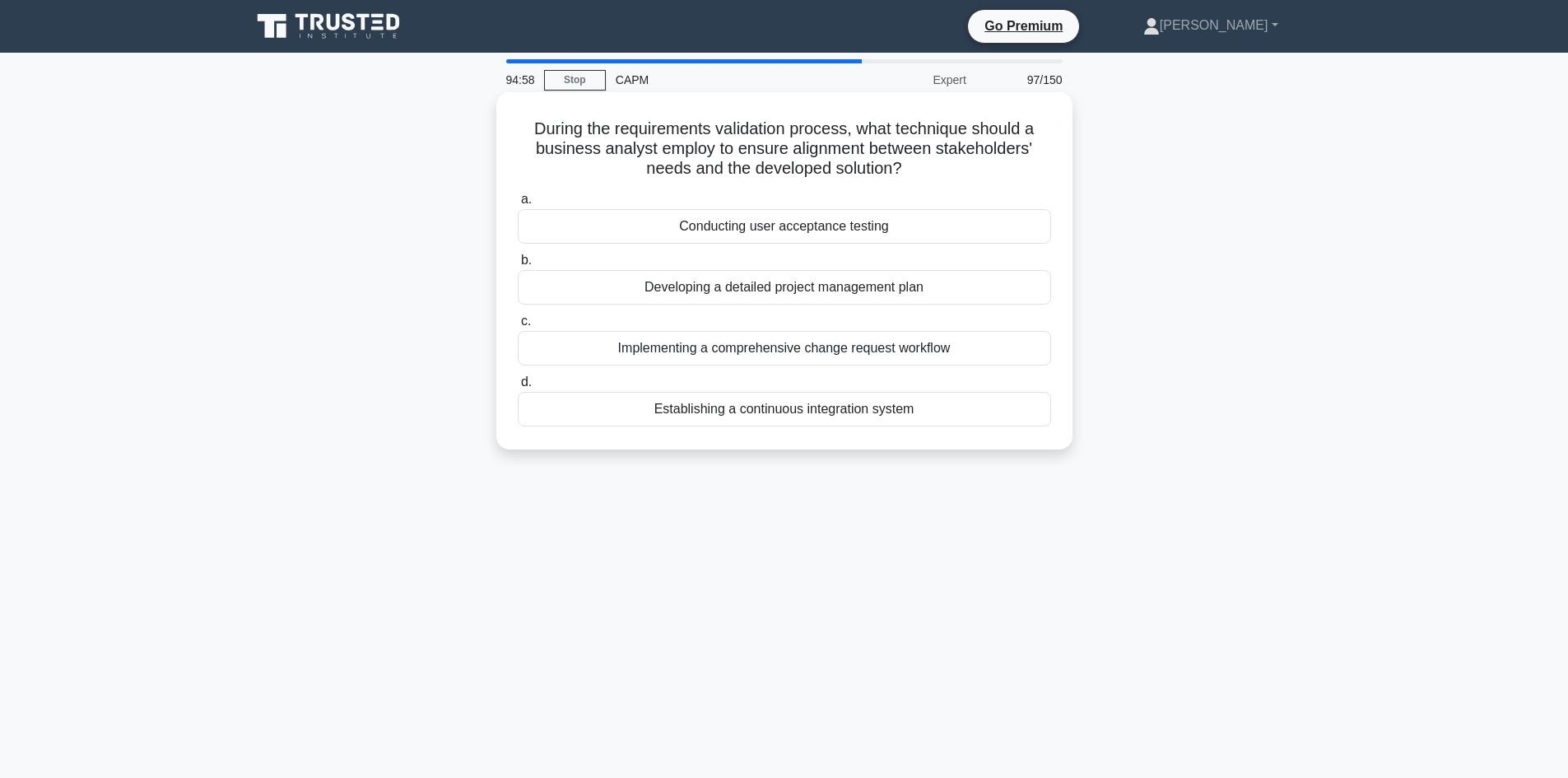
click at [878, 286] on div "Developing a detailed project management plan" at bounding box center [784, 286] width 534 height 34
click at [518, 265] on input "b. Developing a detailed project management plan" at bounding box center [518, 260] width 0 height 11
click at [734, 413] on div "The project is likely to finish ahead of schedule" at bounding box center [784, 408] width 534 height 34
click at [518, 387] on input "d. The project is likely to finish ahead of schedule" at bounding box center [518, 382] width 0 height 11
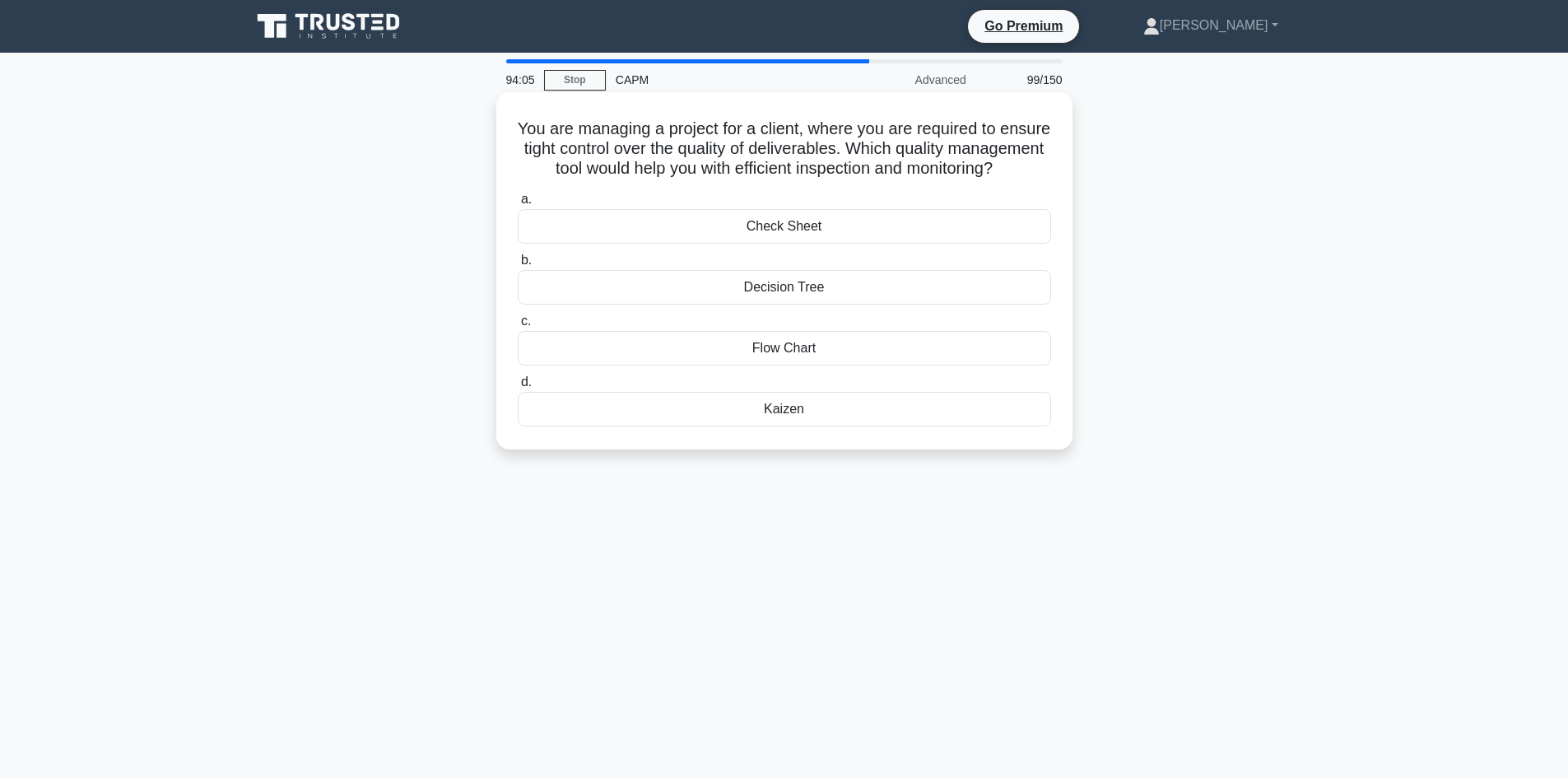
click at [791, 365] on div "Flow Chart" at bounding box center [784, 348] width 534 height 34
click at [518, 327] on input "c. Flow Chart" at bounding box center [518, 321] width 0 height 11
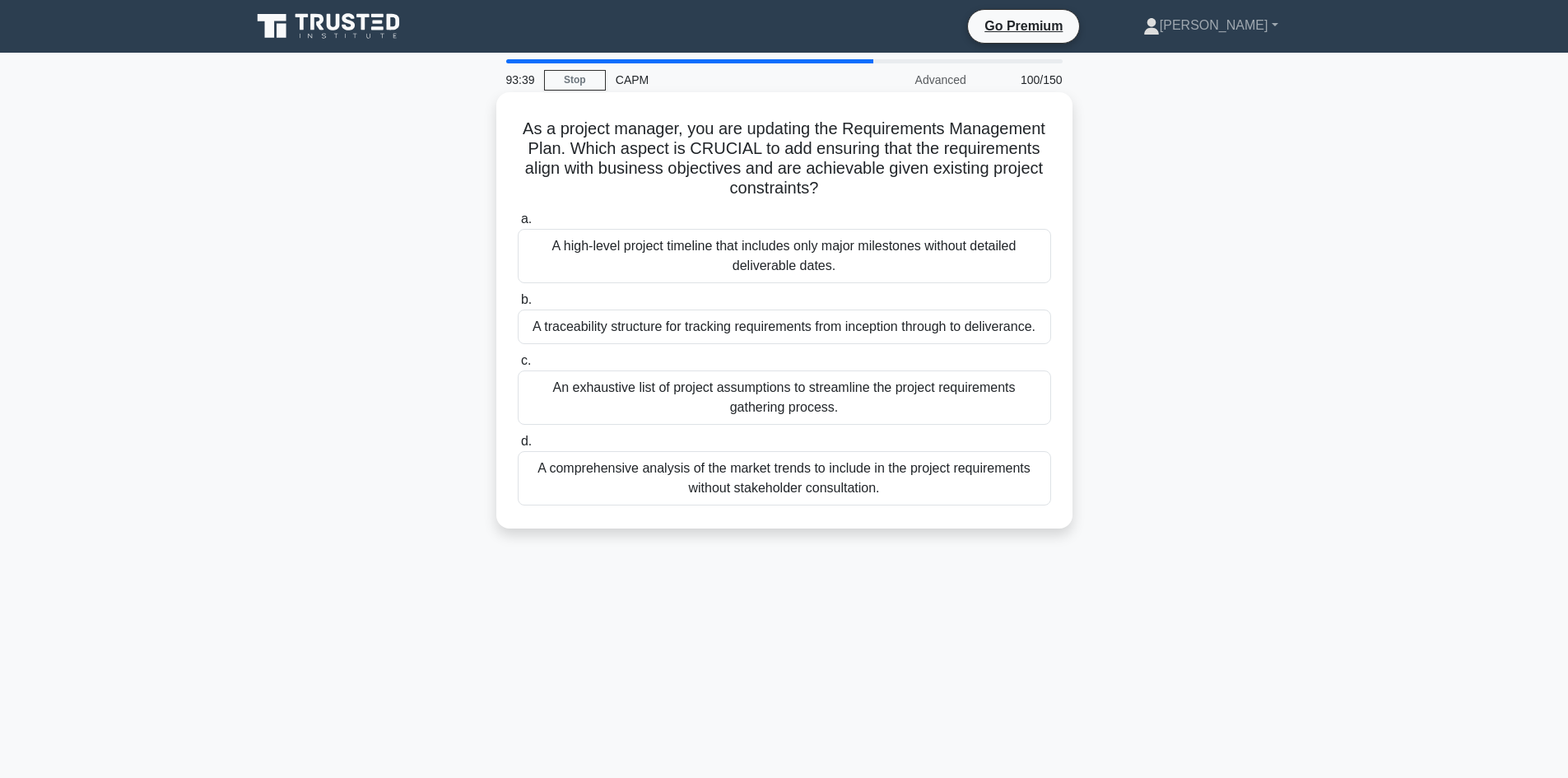
click at [813, 326] on div "A traceability structure for tracking requirements from inception through to de…" at bounding box center [784, 326] width 534 height 34
click at [518, 305] on input "b. A traceability structure for tracking requirements from inception through to…" at bounding box center [518, 300] width 0 height 11
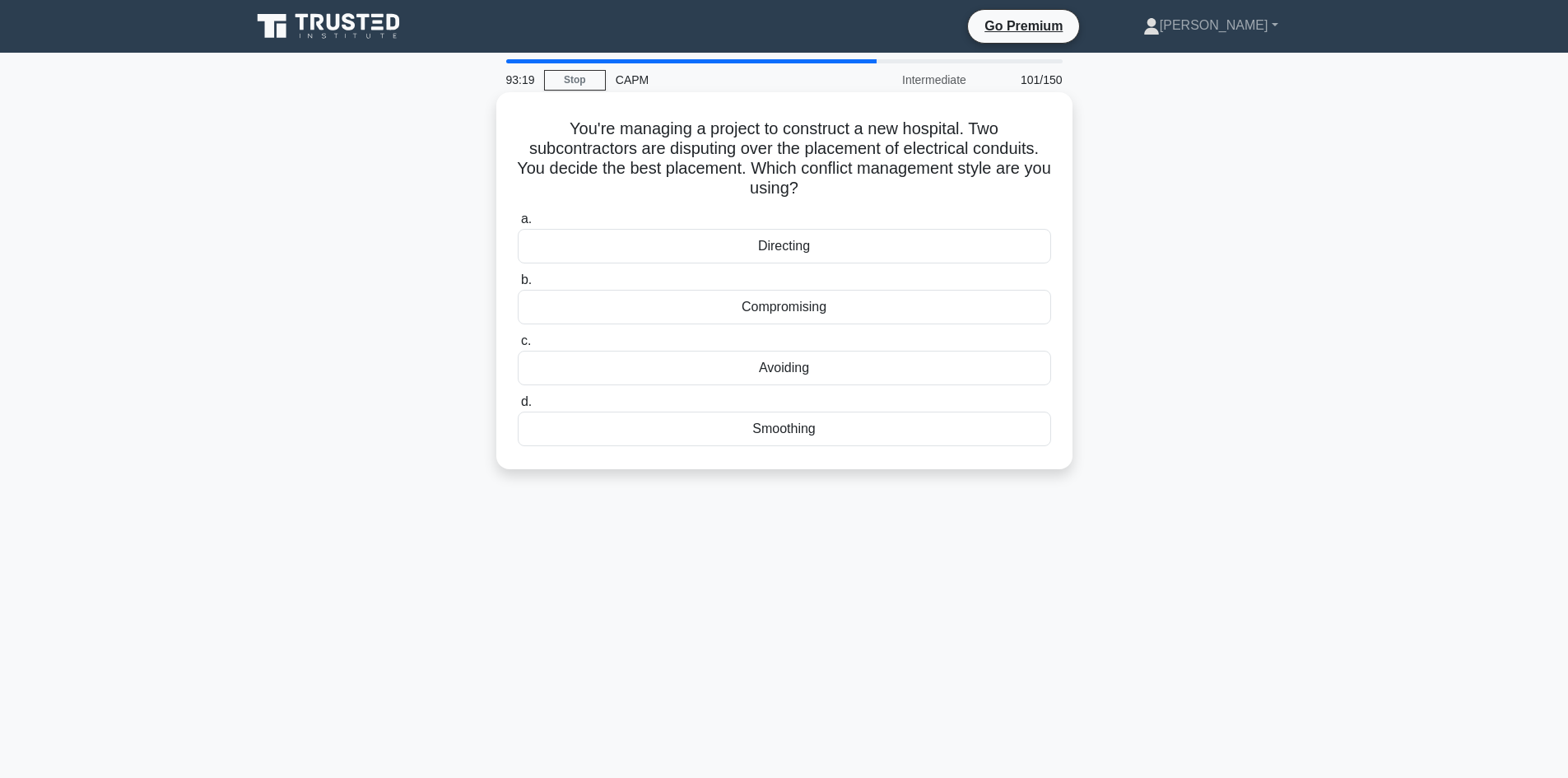
click at [789, 247] on div "Directing" at bounding box center [784, 245] width 534 height 34
click at [518, 224] on input "a. Directing" at bounding box center [518, 219] width 0 height 11
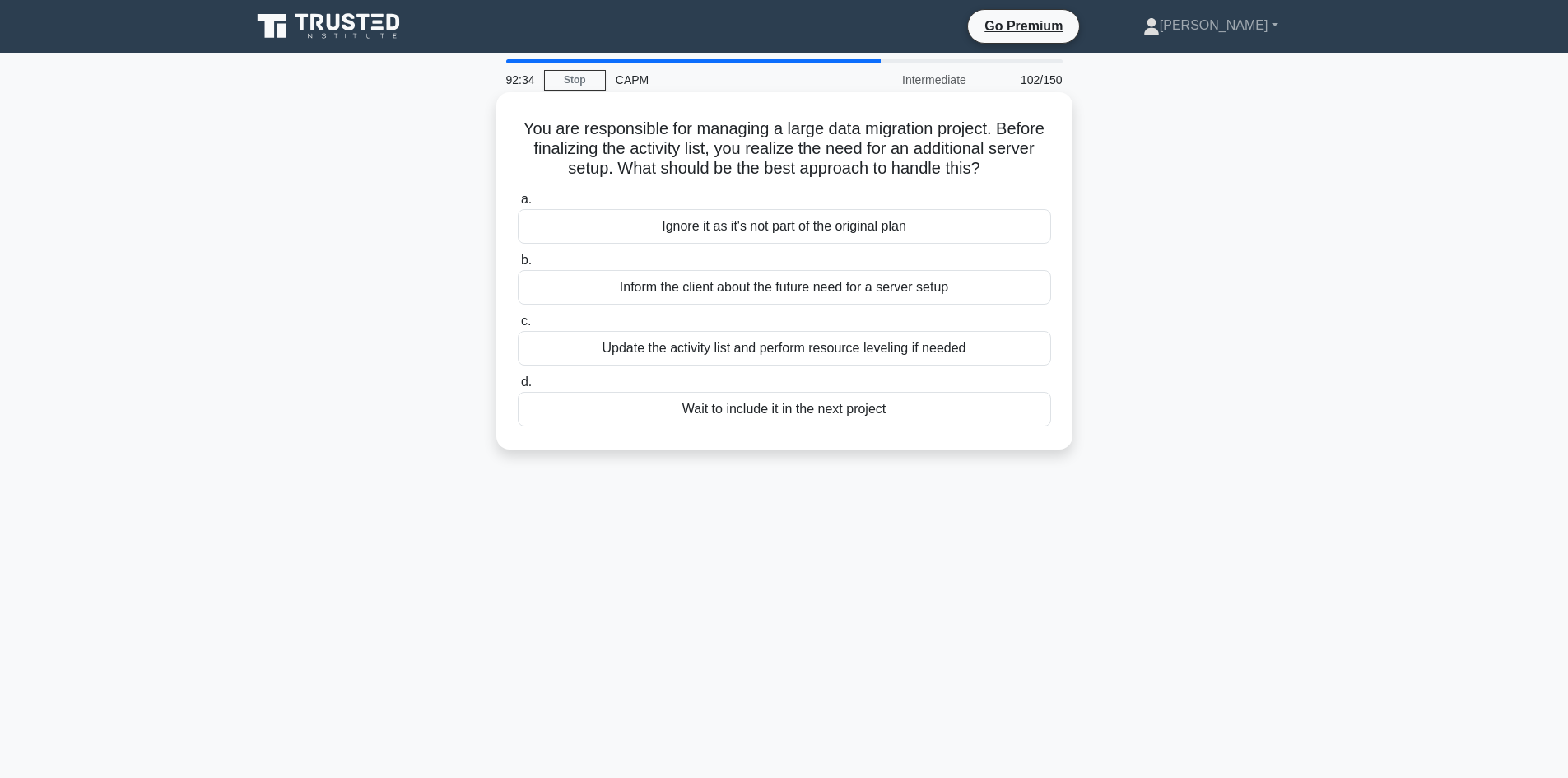
click at [888, 287] on div "Inform the client about the future need for a server setup" at bounding box center [784, 286] width 534 height 34
click at [518, 265] on input "b. Inform the client about the future need for a server setup" at bounding box center [518, 260] width 0 height 11
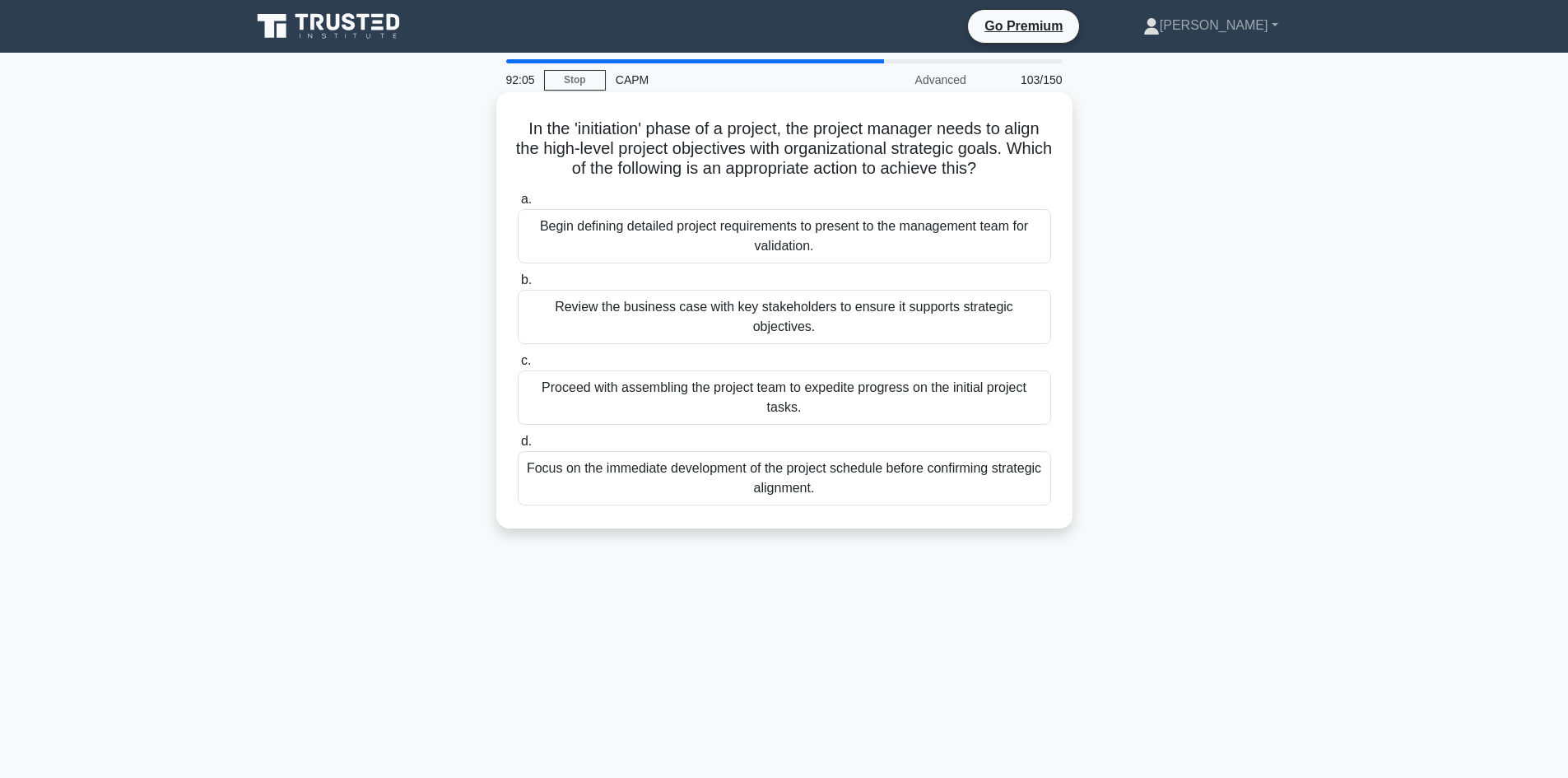
click at [775, 309] on div "Review the business case with key stakeholders to ensure it supports strategic …" at bounding box center [784, 317] width 534 height 55
click at [518, 286] on input "b. Review the business case with key stakeholders to ensure it supports strateg…" at bounding box center [518, 280] width 0 height 11
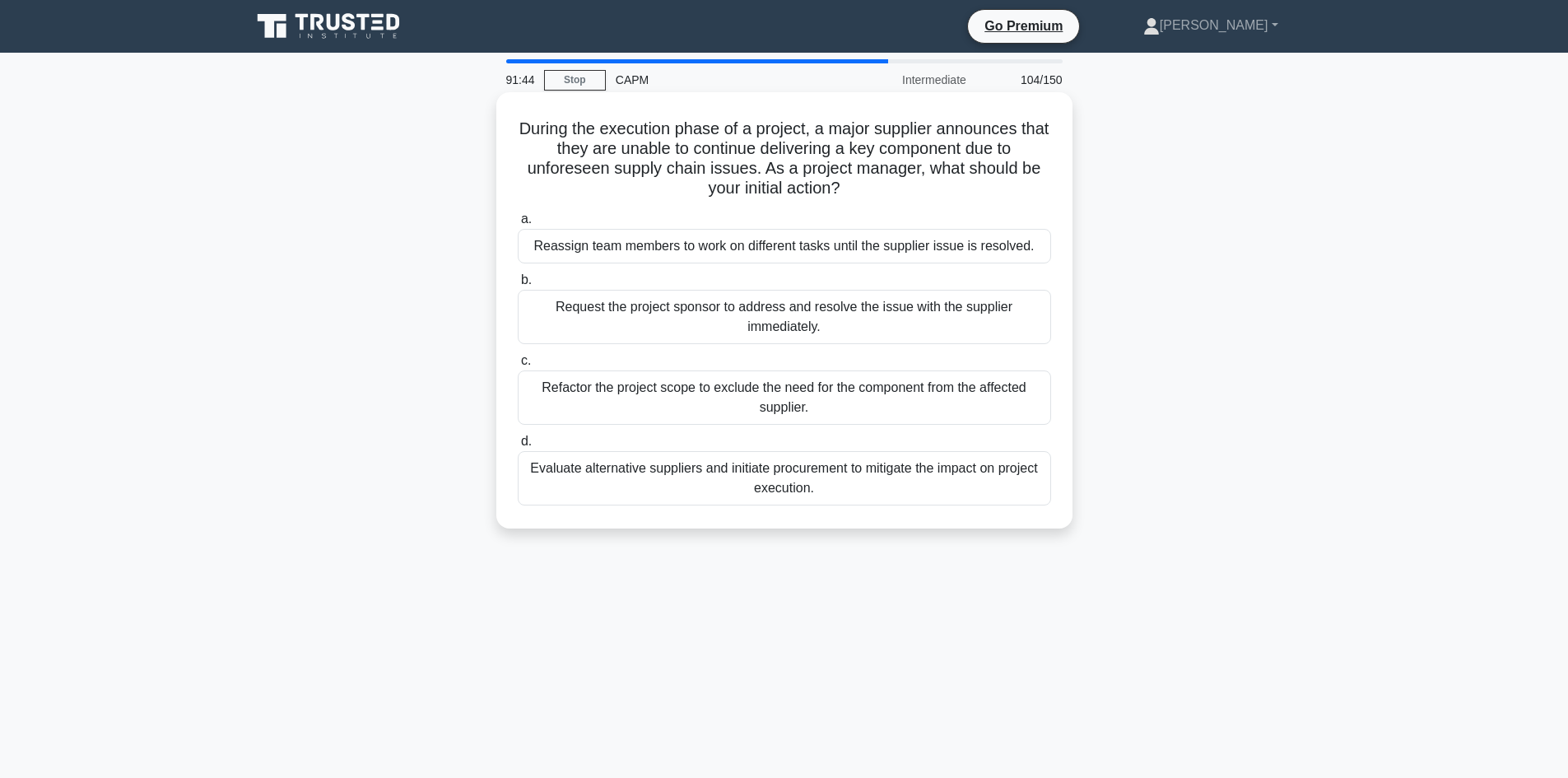
click at [917, 475] on div "Evaluate alternative suppliers and initiate procurement to mitigate the impact …" at bounding box center [784, 478] width 534 height 55
click at [518, 447] on input "d. Evaluate alternative suppliers and initiate procurement to mitigate the impa…" at bounding box center [518, 441] width 0 height 11
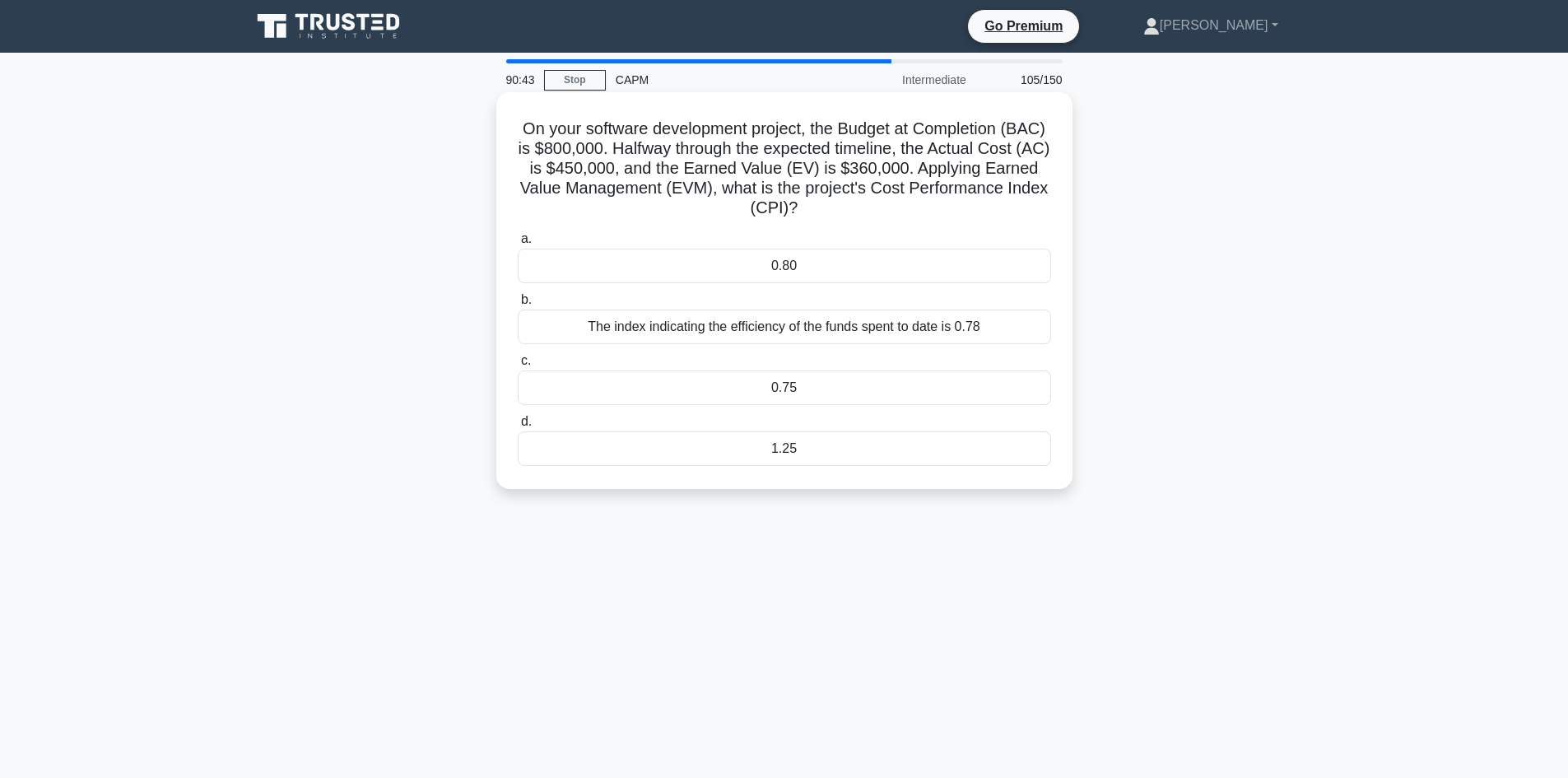
click at [813, 265] on div "0.80" at bounding box center [784, 265] width 534 height 34
click at [518, 244] on input "a. 0.80" at bounding box center [518, 239] width 0 height 11
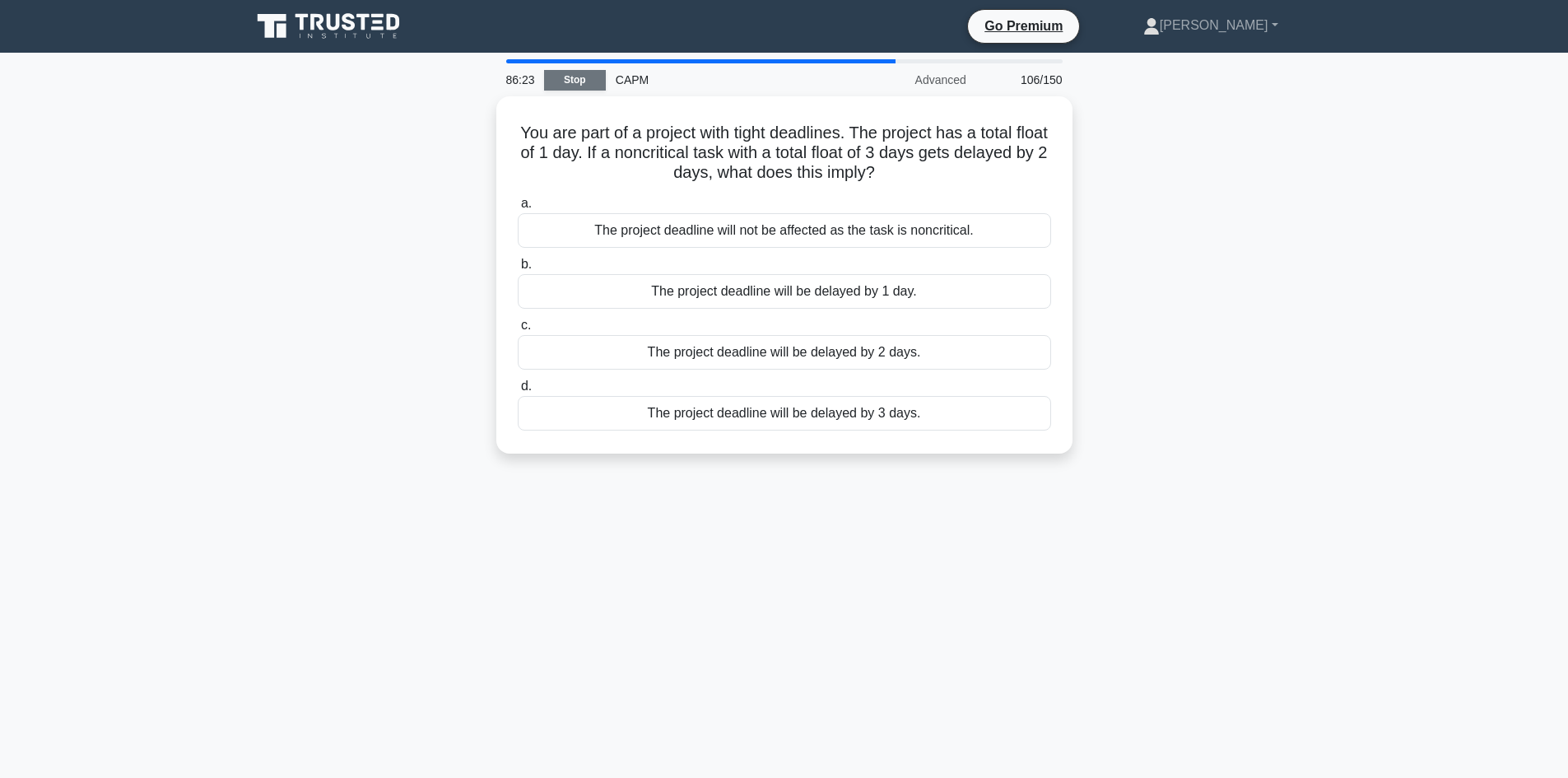
click at [588, 78] on link "Stop" at bounding box center [575, 80] width 61 height 20
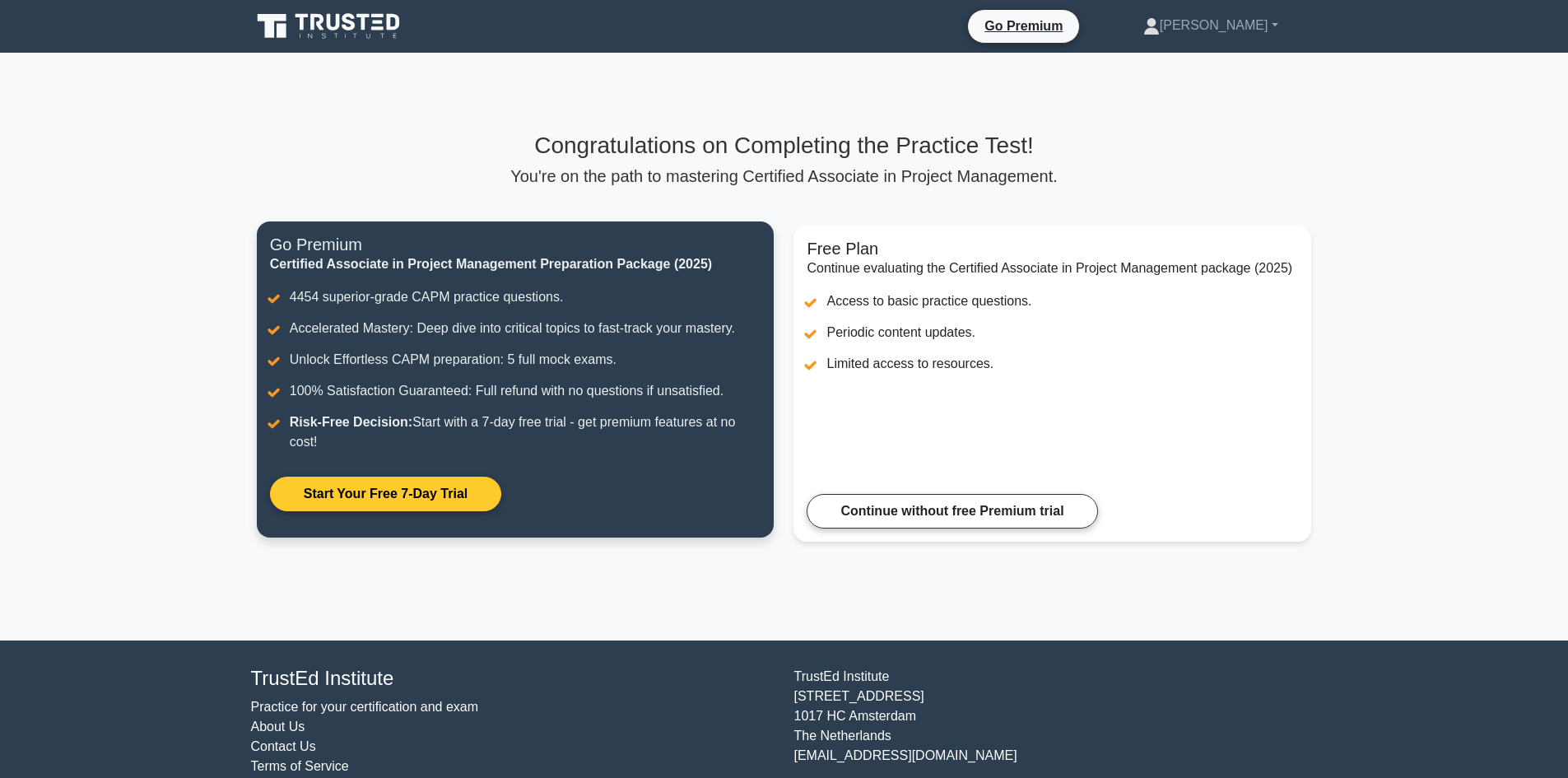
scroll to position [45, 0]
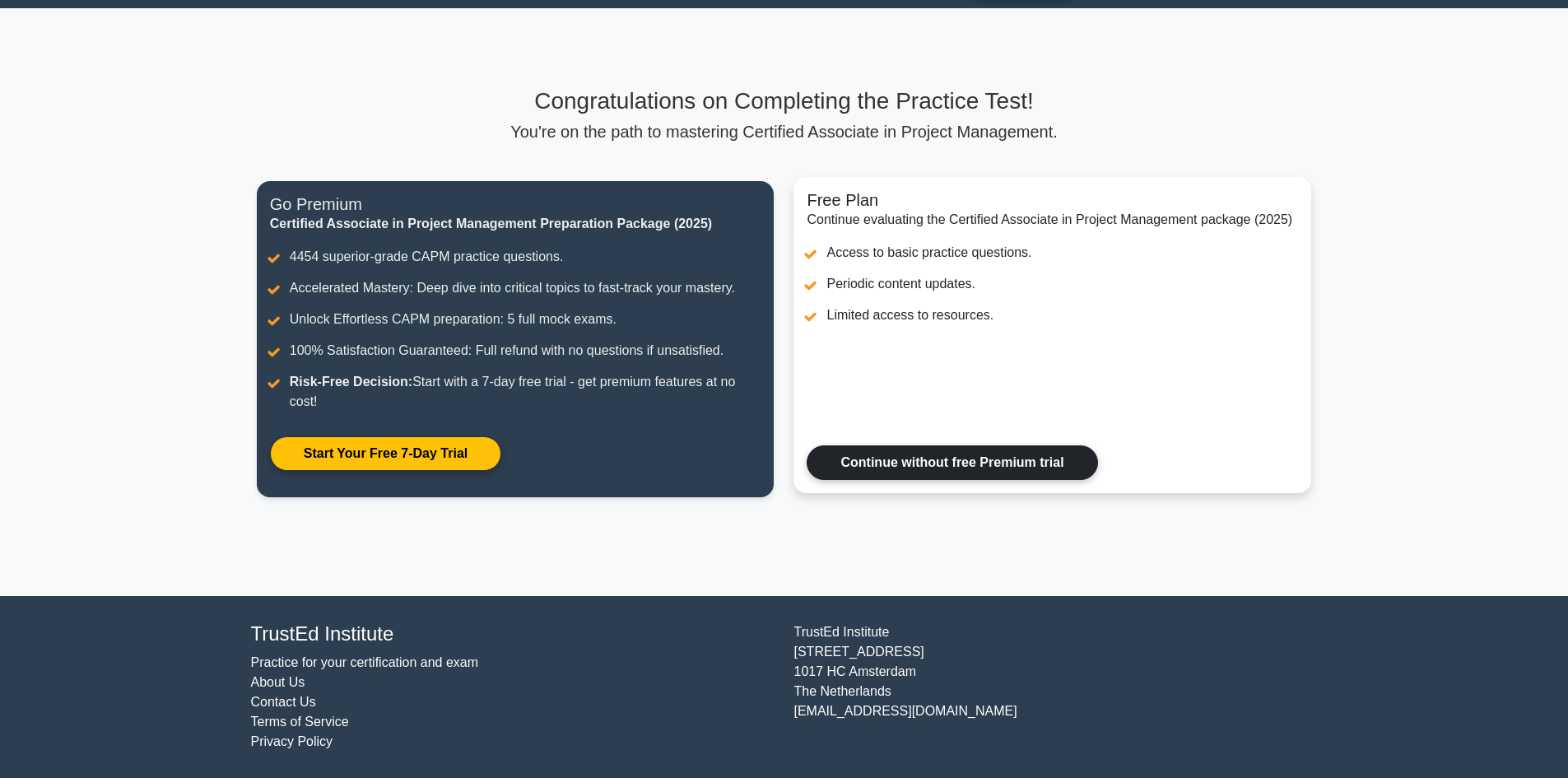
click at [866, 455] on link "Continue without free Premium trial" at bounding box center [952, 462] width 291 height 34
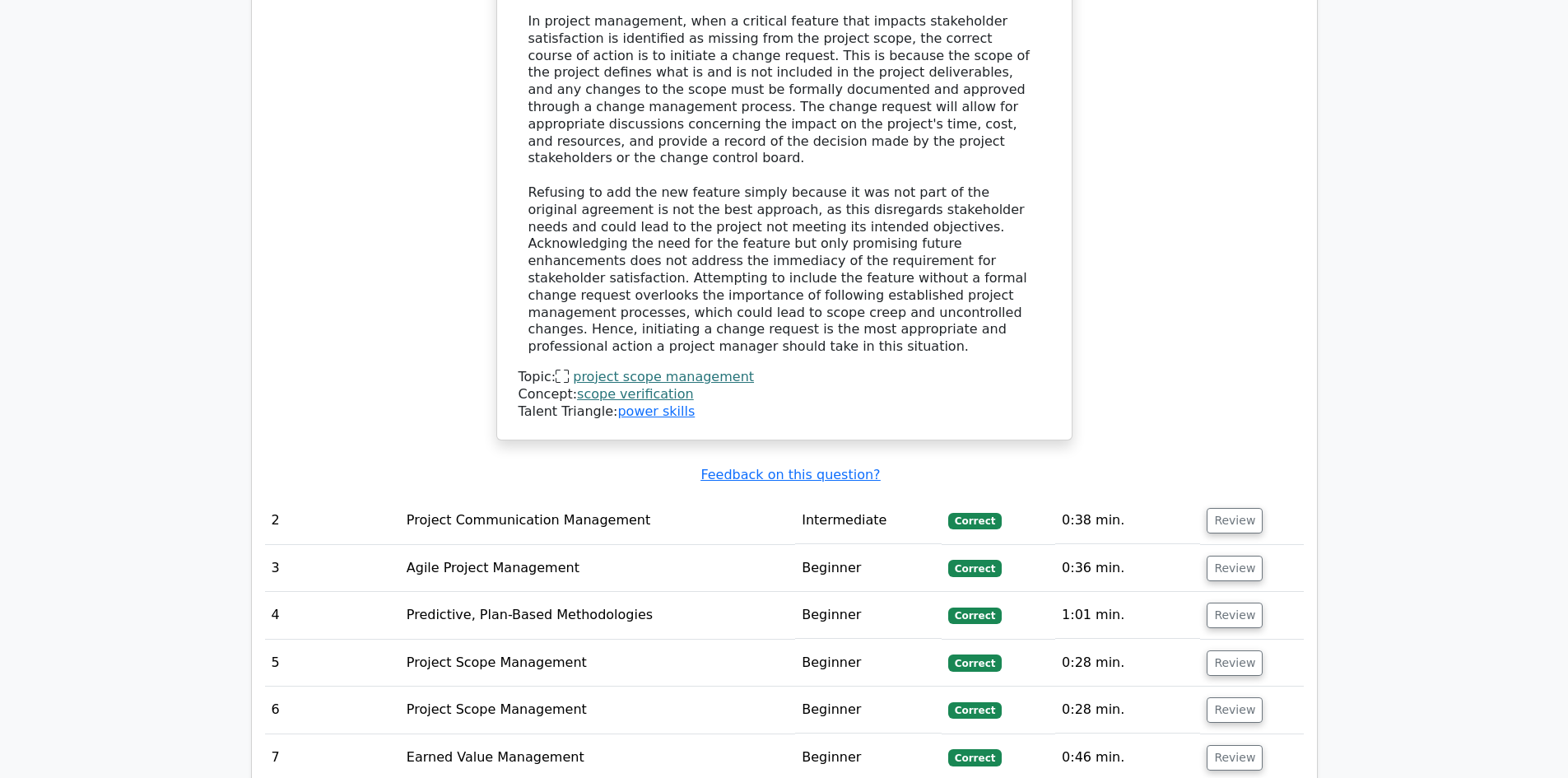
scroll to position [2881, 0]
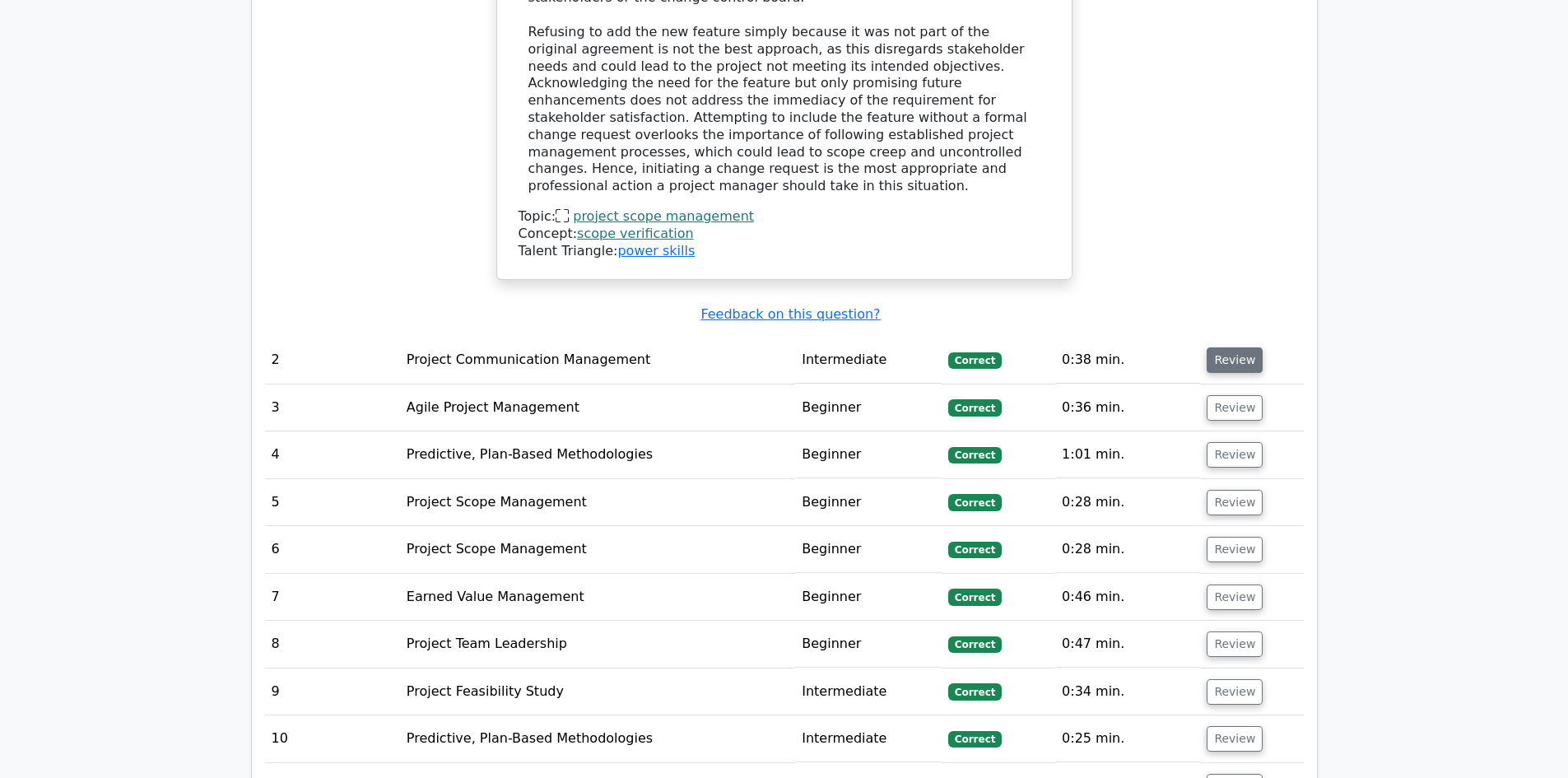
click at [1229, 347] on button "Review" at bounding box center [1234, 360] width 56 height 25
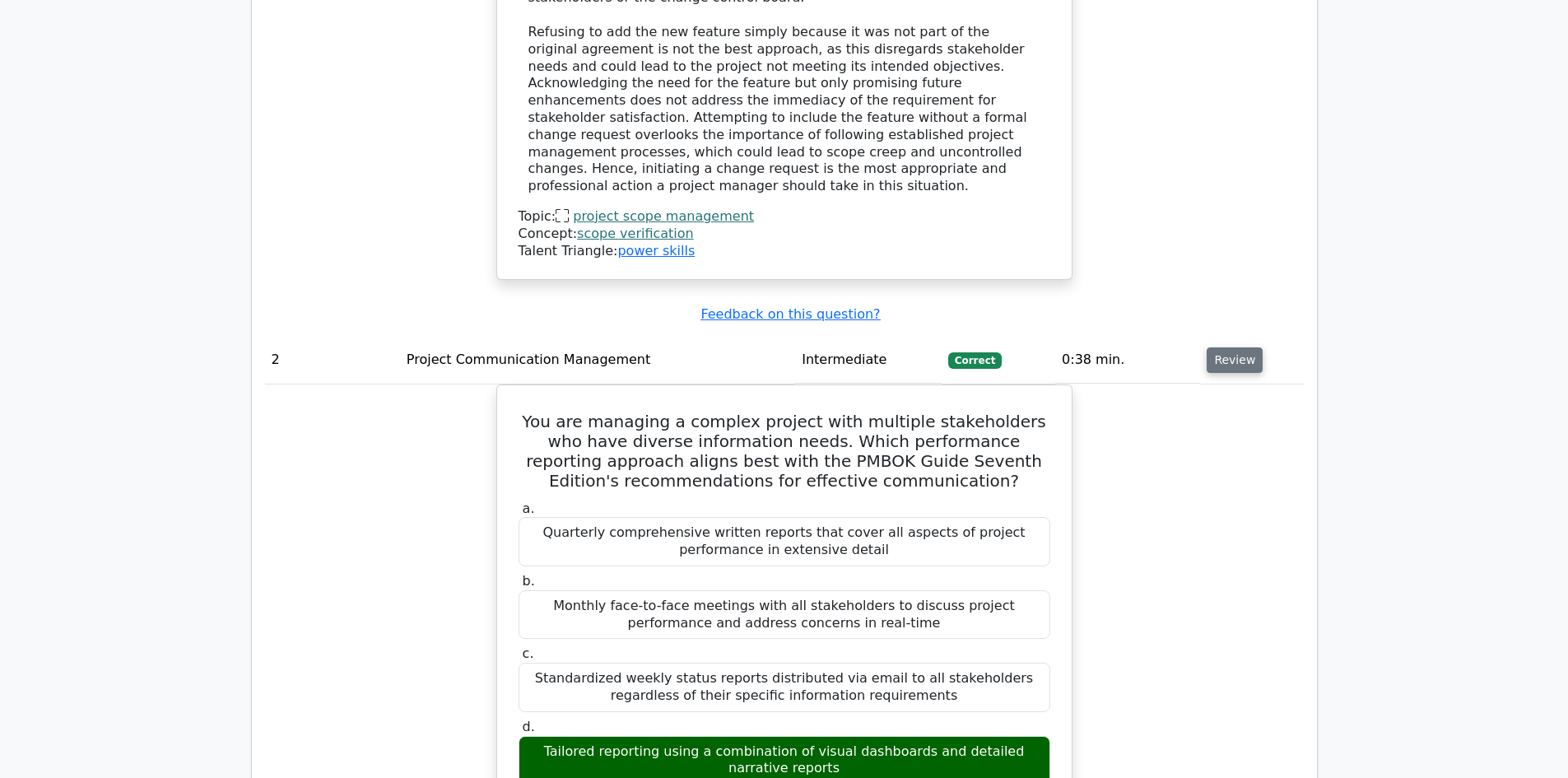
click at [1234, 347] on button "Review" at bounding box center [1234, 360] width 56 height 25
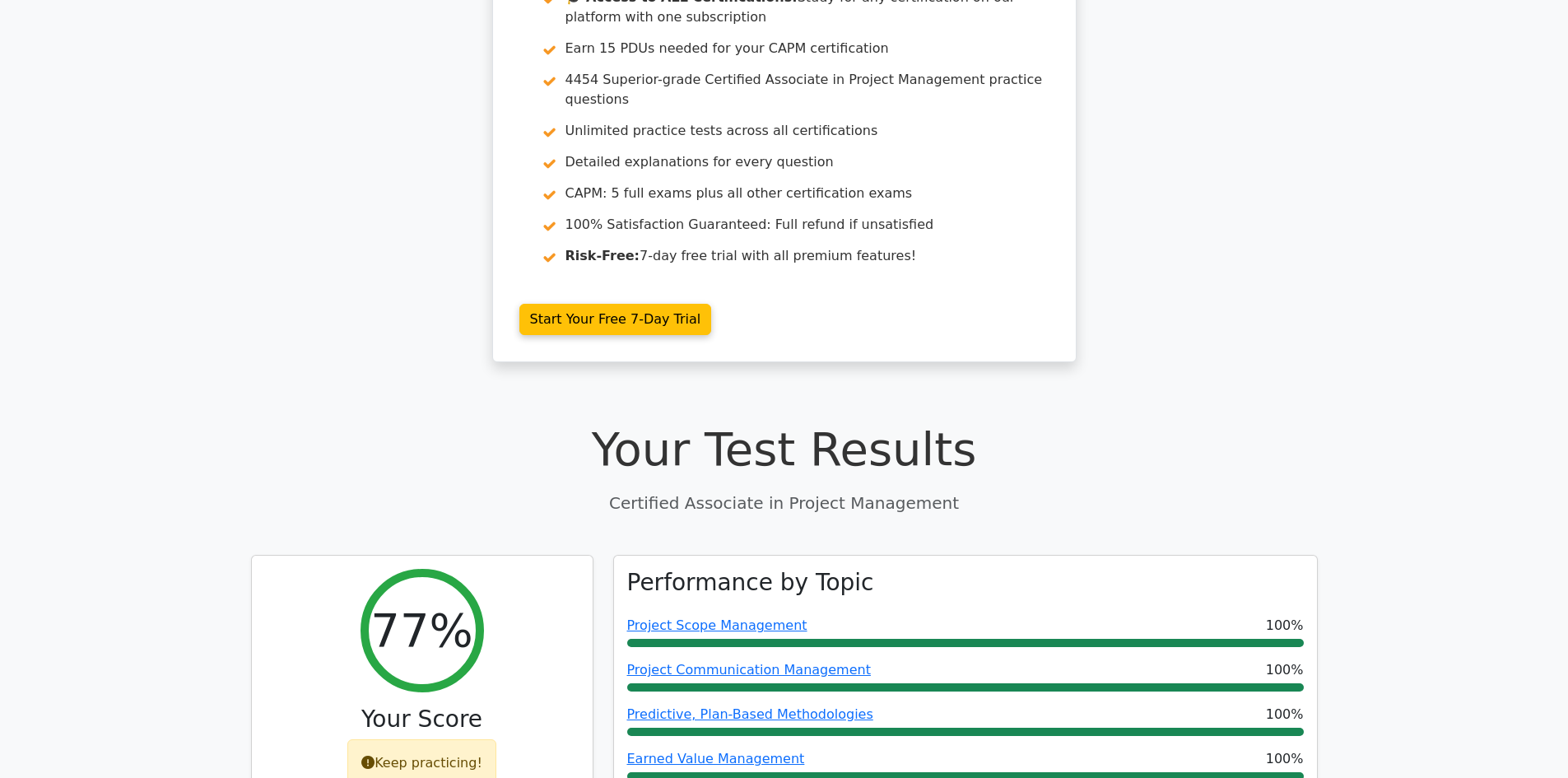
scroll to position [0, 0]
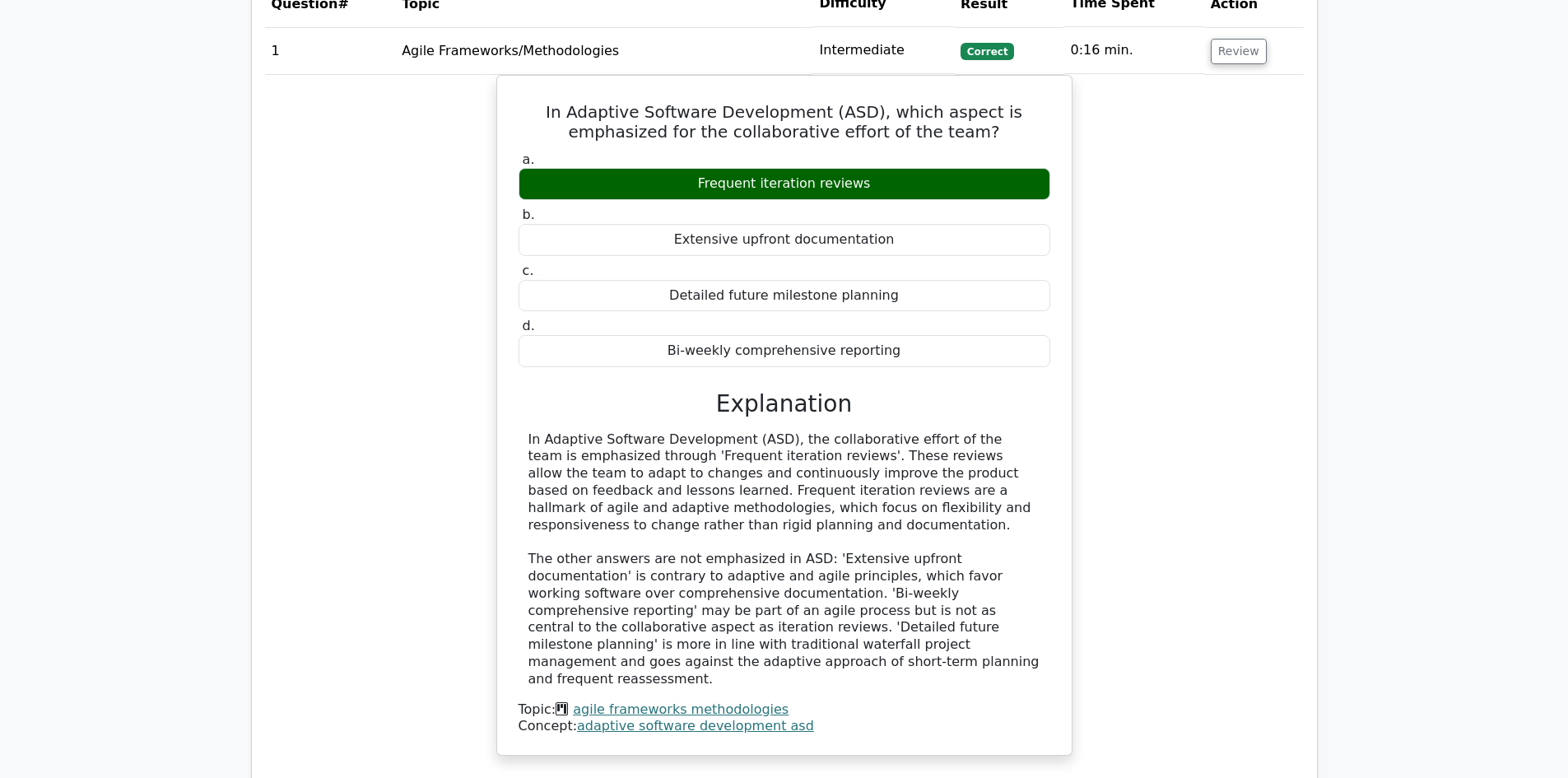
scroll to position [2387, 0]
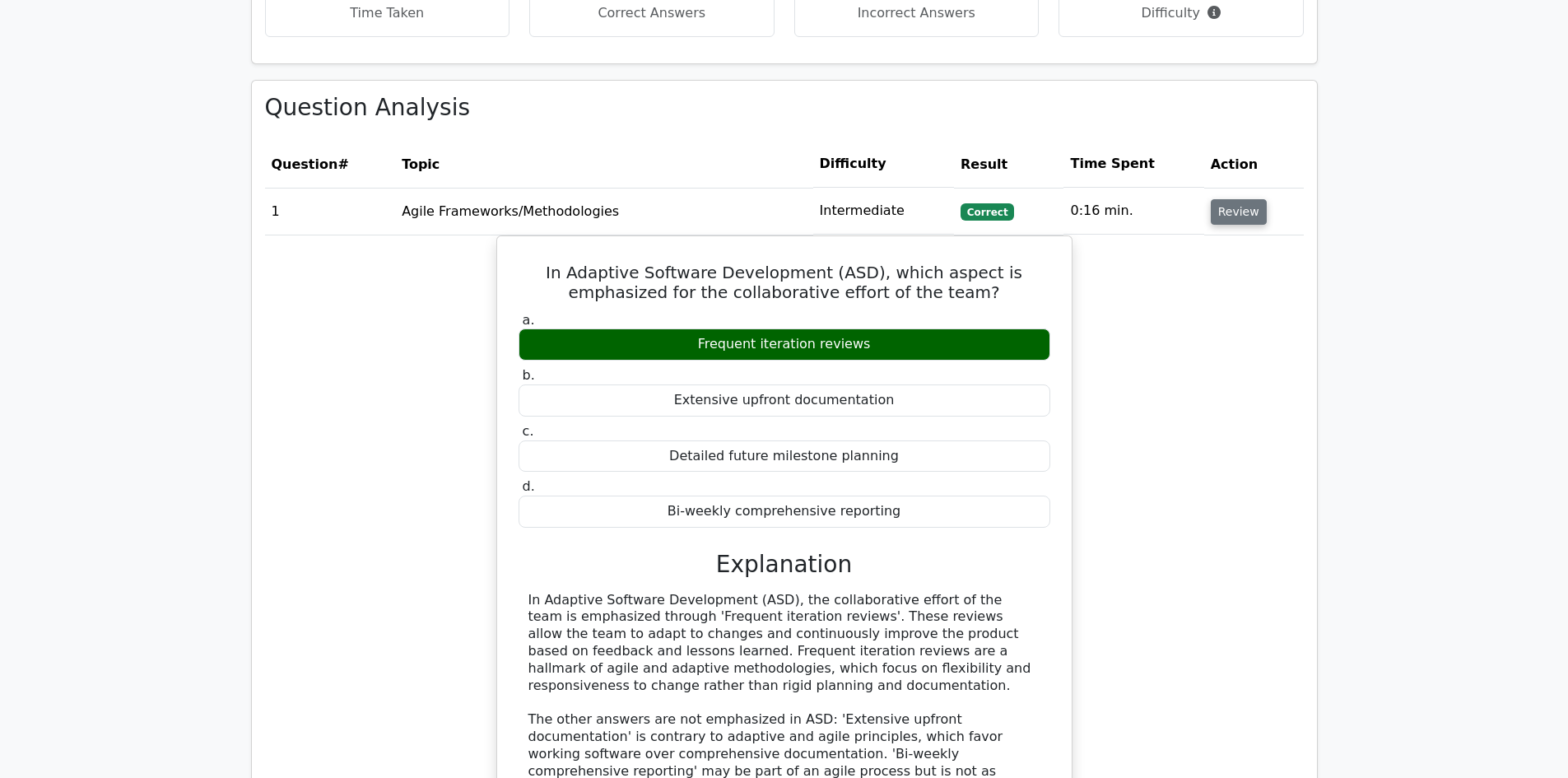
click at [1245, 199] on button "Review" at bounding box center [1239, 212] width 56 height 25
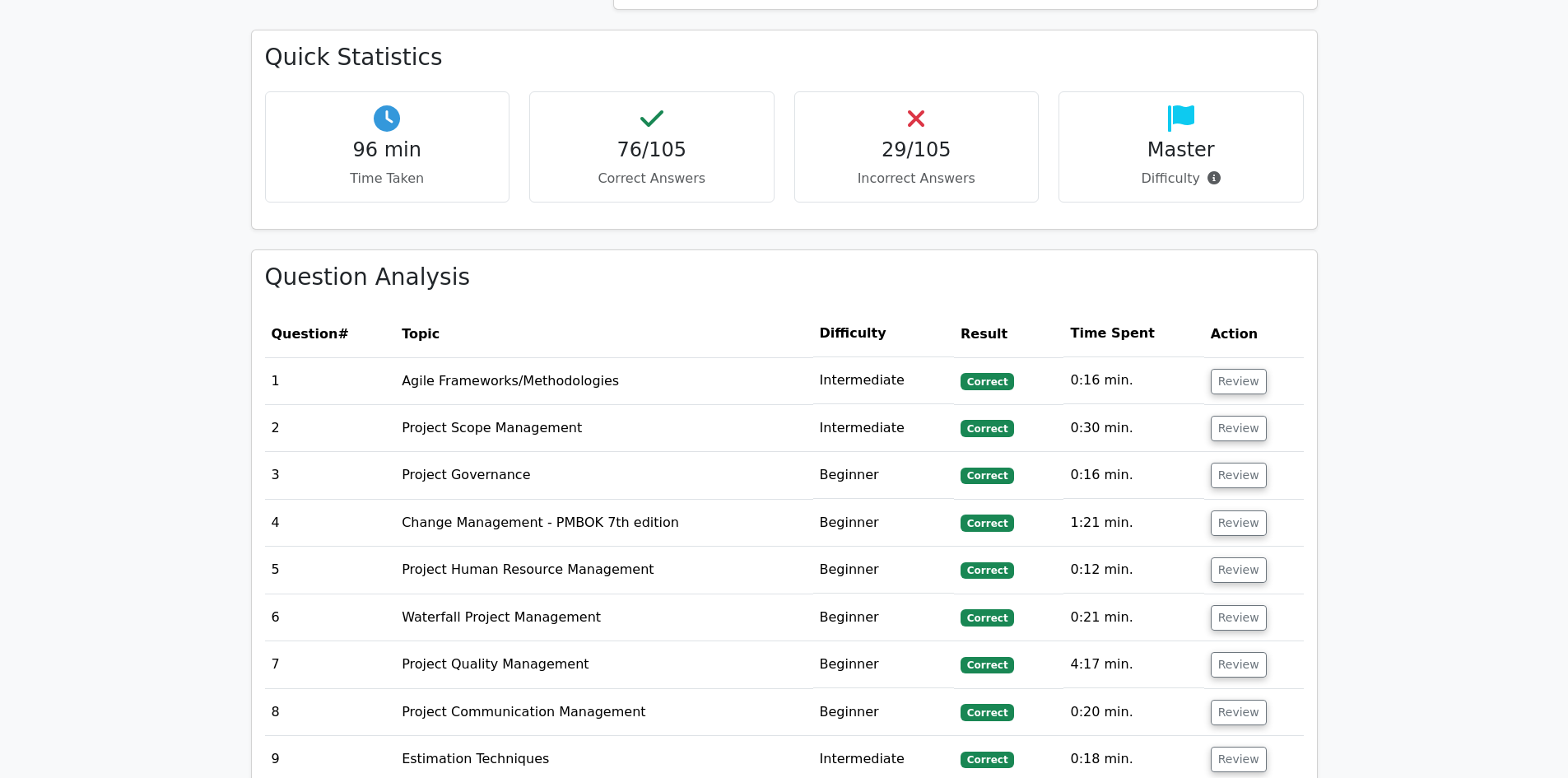
scroll to position [2222, 0]
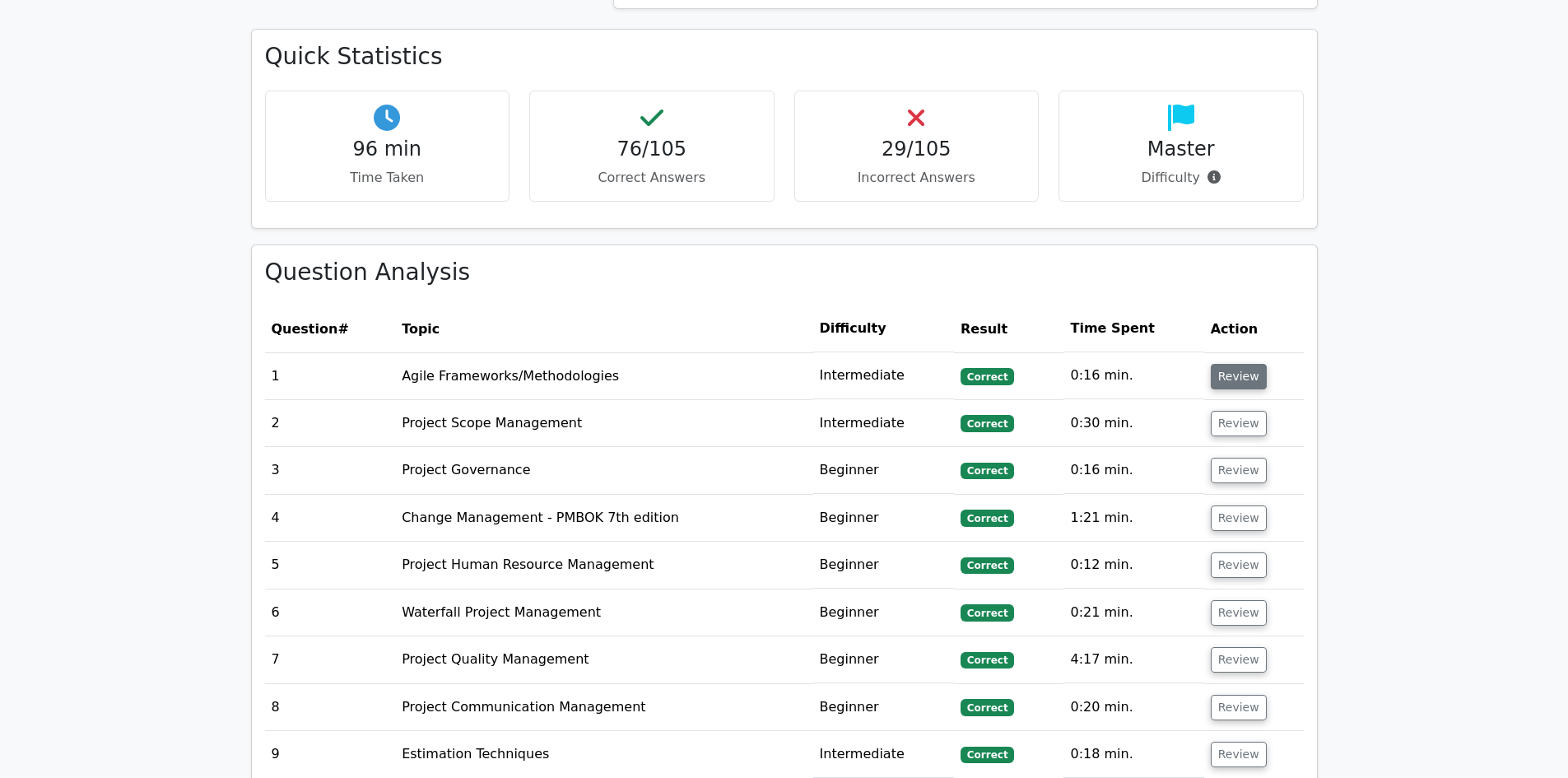
click at [1236, 364] on button "Review" at bounding box center [1239, 376] width 56 height 25
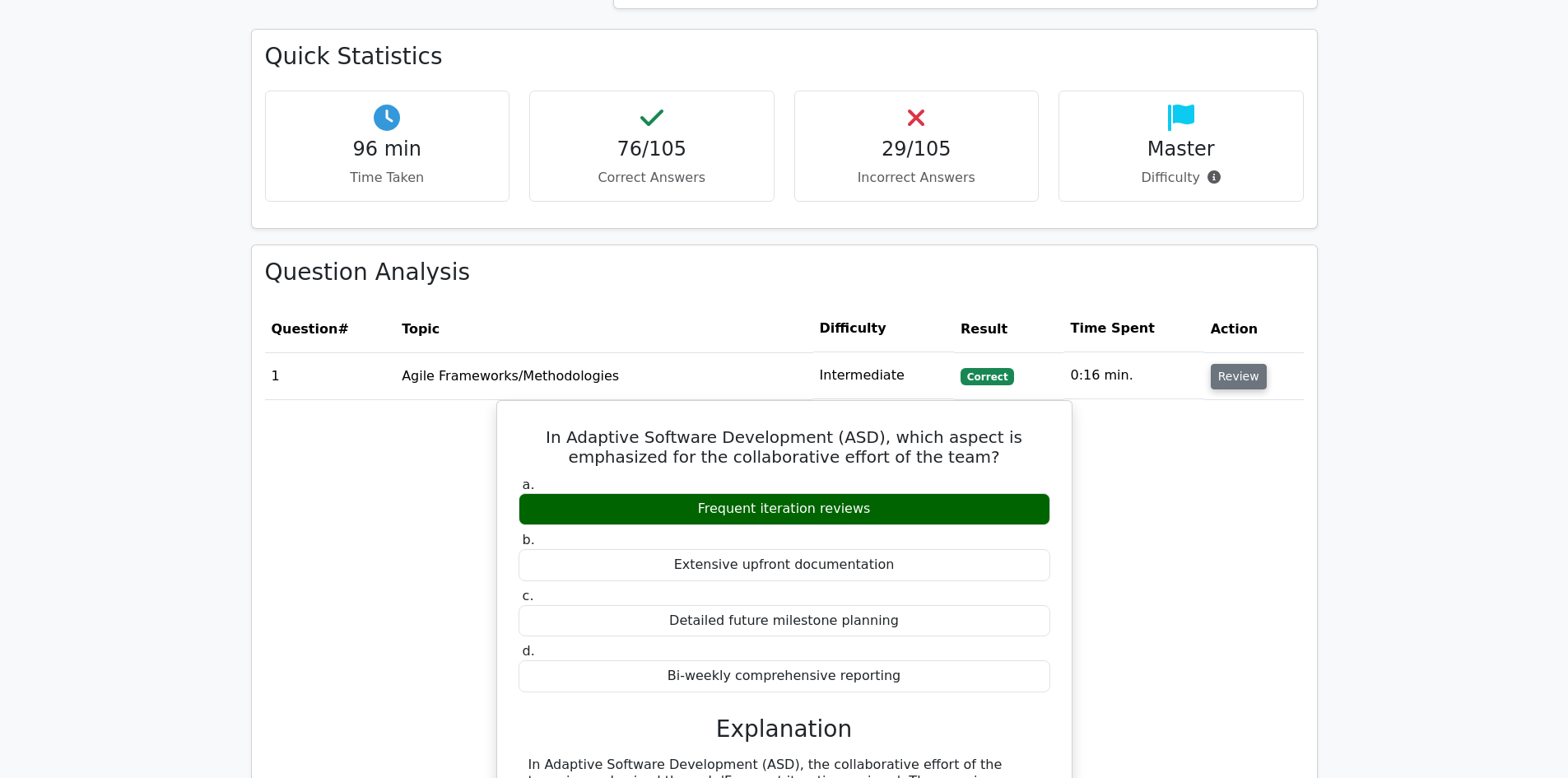
click at [1229, 364] on button "Review" at bounding box center [1239, 376] width 56 height 25
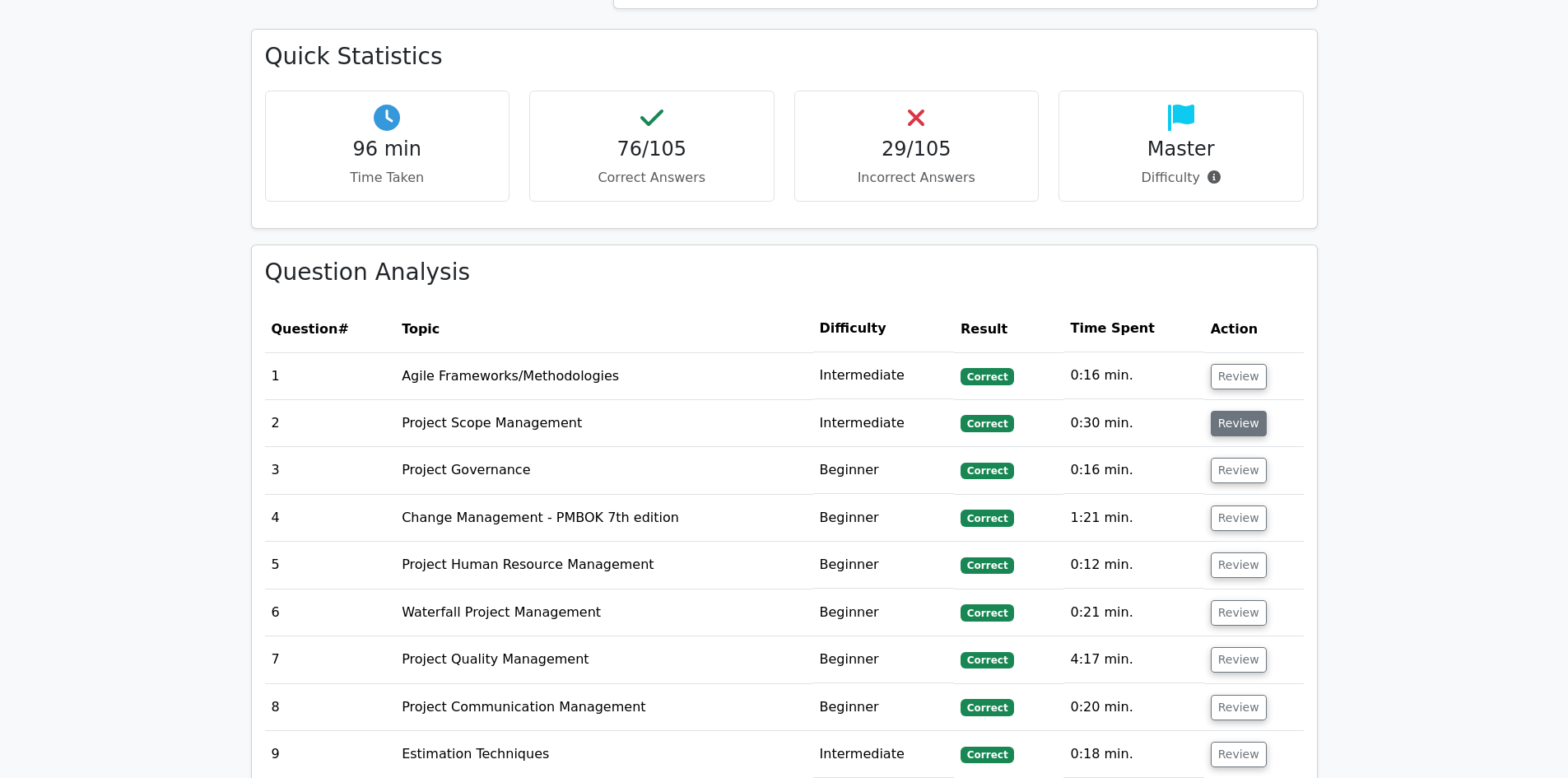
click at [1224, 411] on button "Review" at bounding box center [1239, 423] width 56 height 25
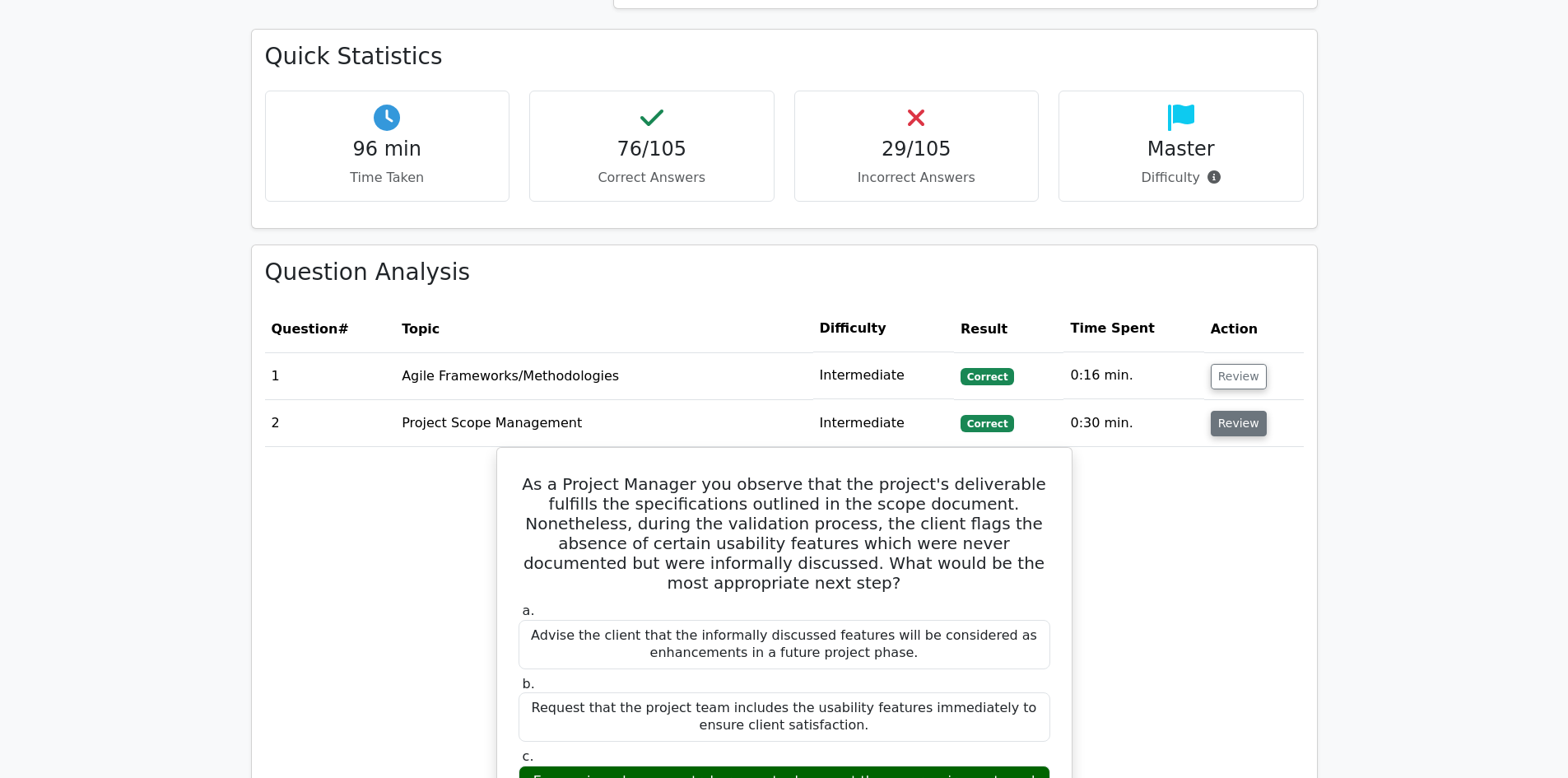
click at [1224, 411] on button "Review" at bounding box center [1239, 423] width 56 height 25
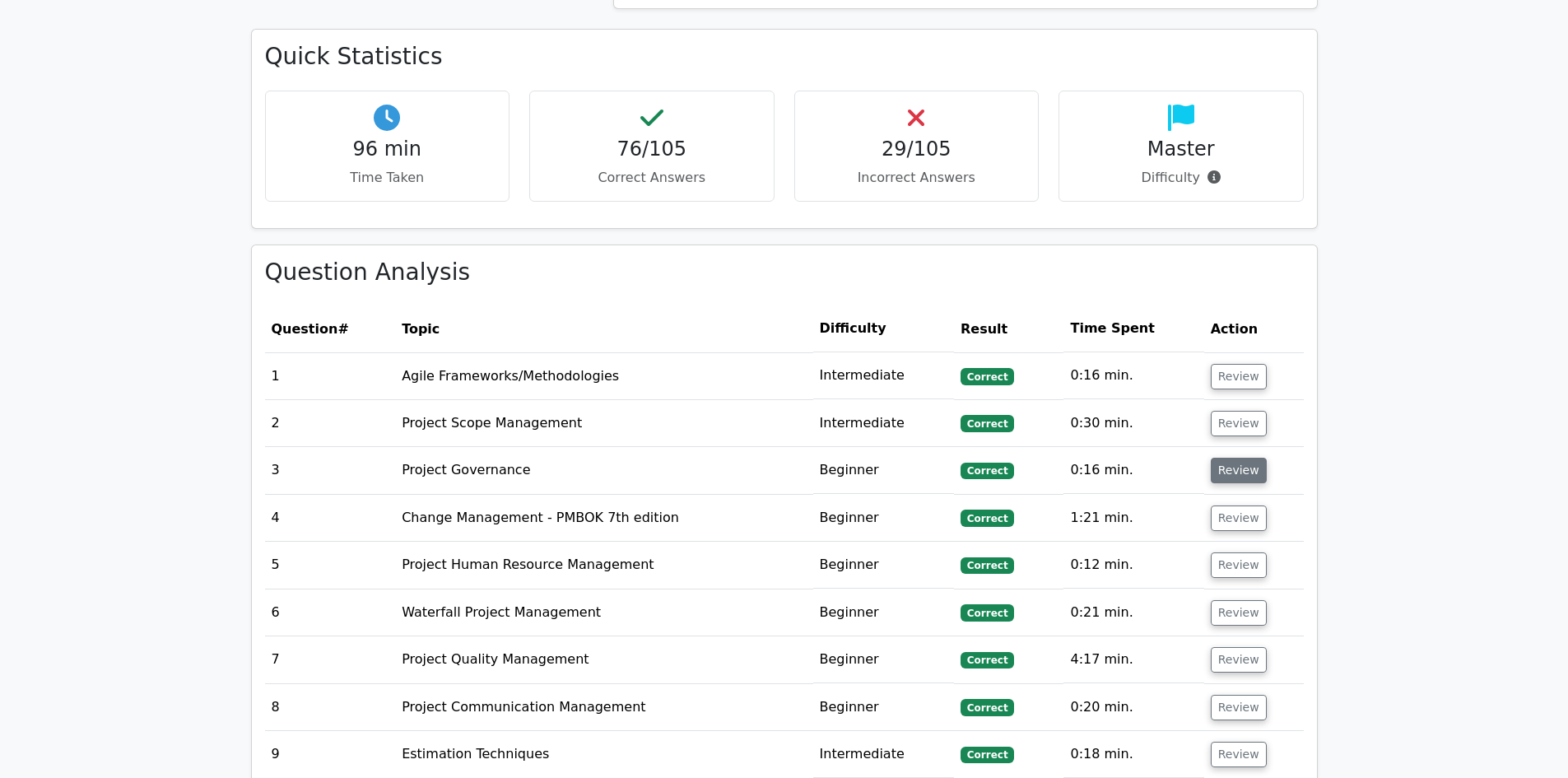
click at [1234, 458] on button "Review" at bounding box center [1239, 470] width 56 height 25
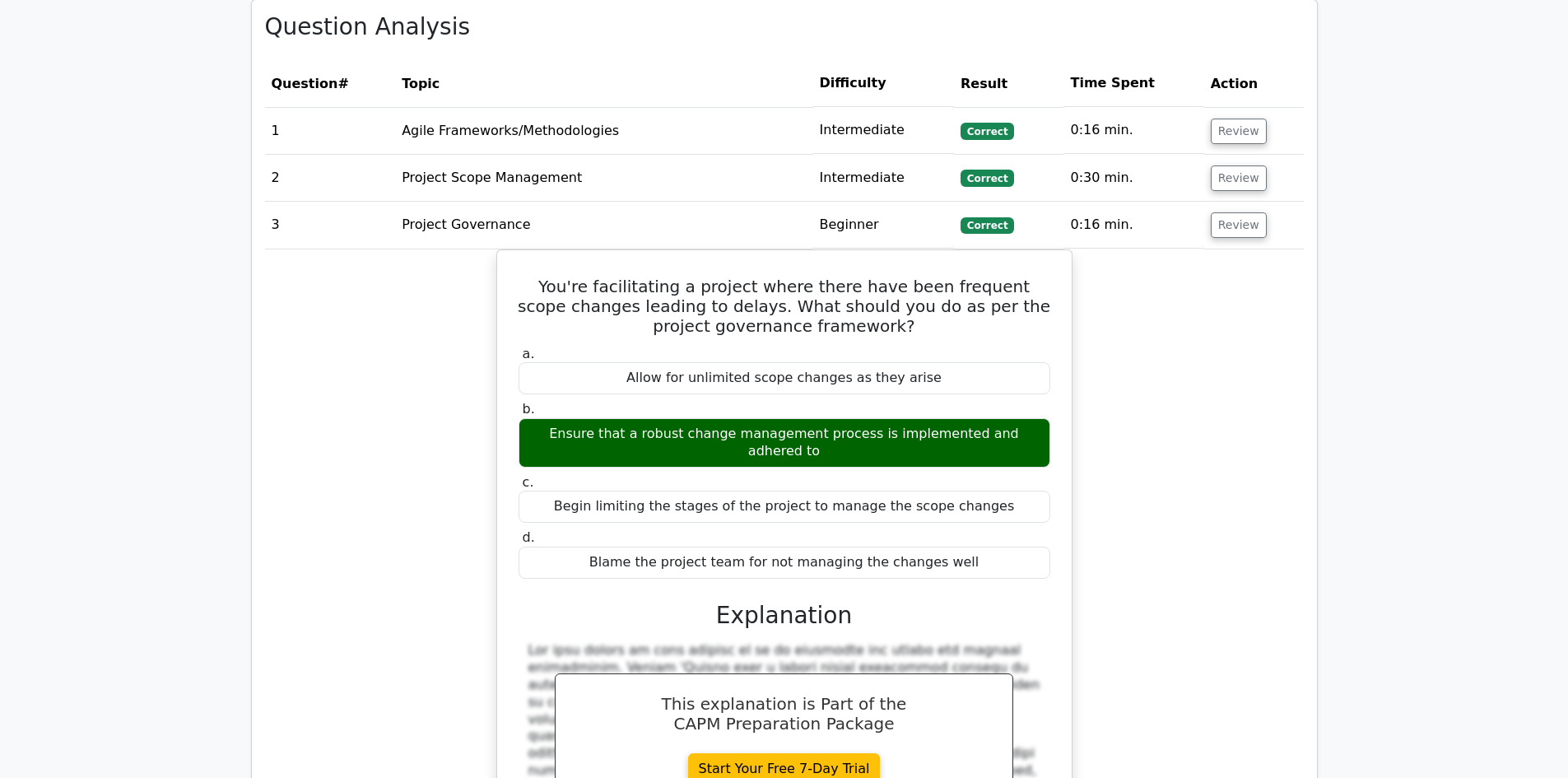
scroll to position [2469, 0]
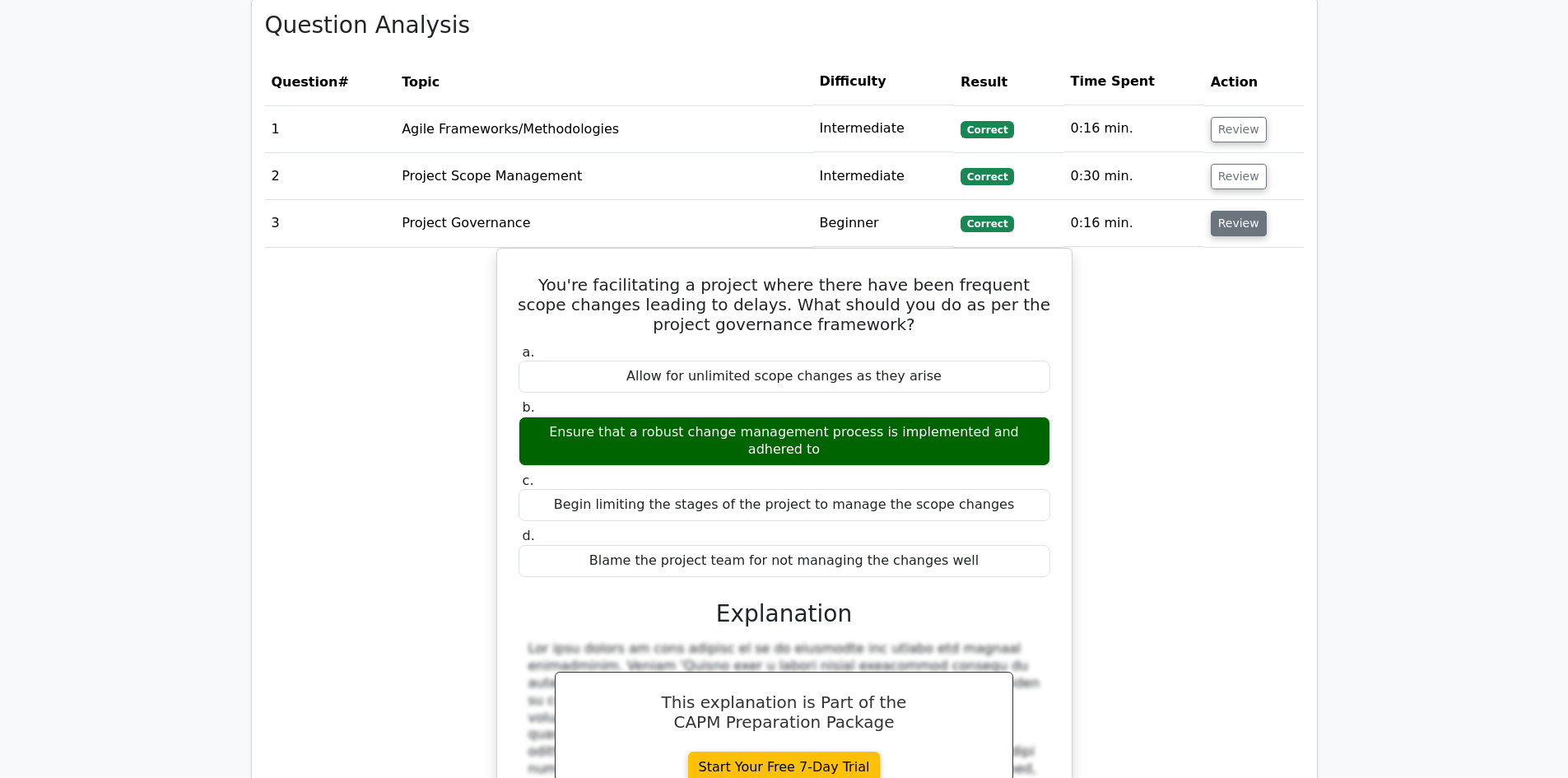
click at [1229, 211] on button "Review" at bounding box center [1239, 223] width 56 height 25
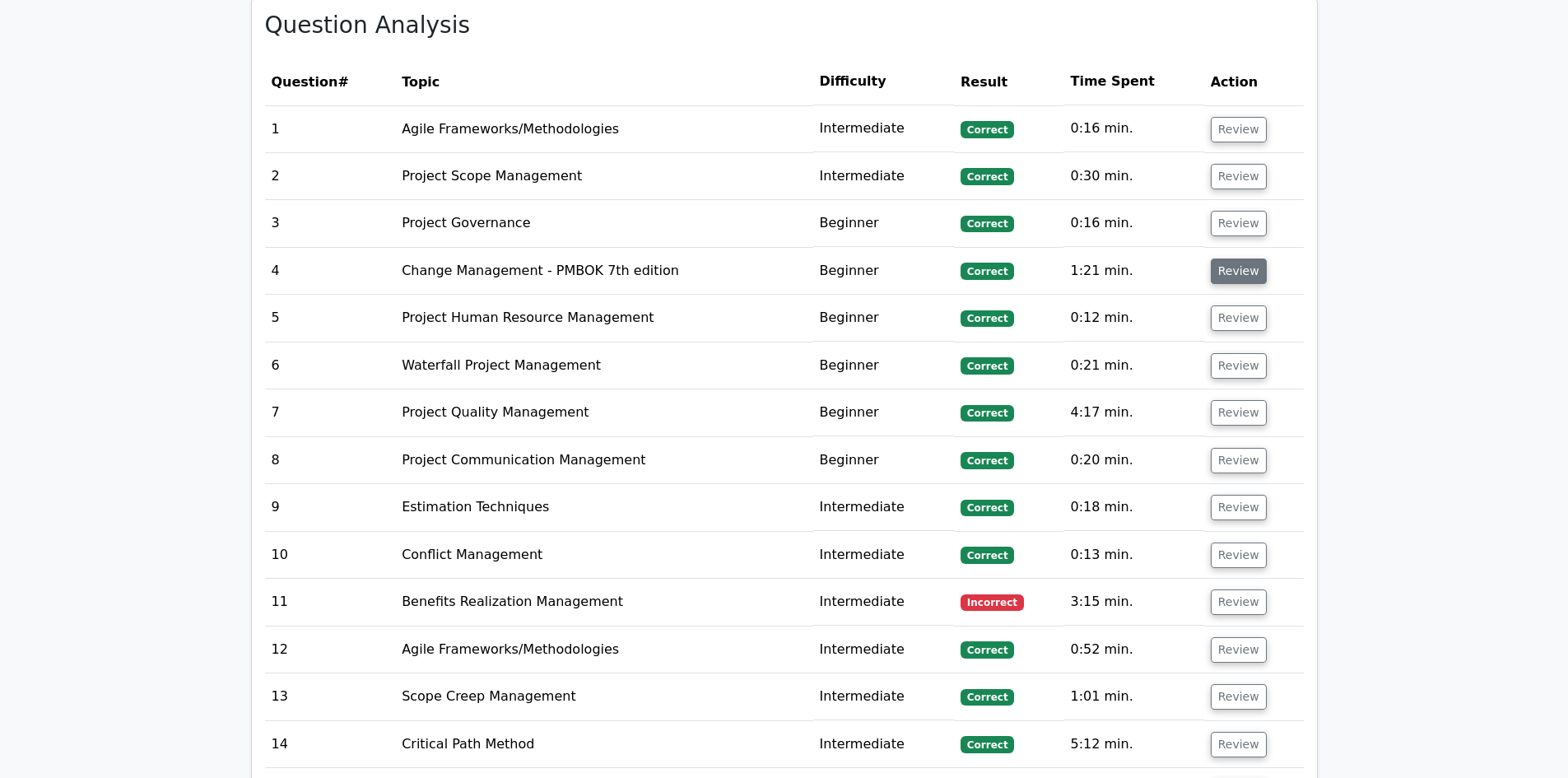
click at [1231, 259] on button "Review" at bounding box center [1239, 271] width 56 height 25
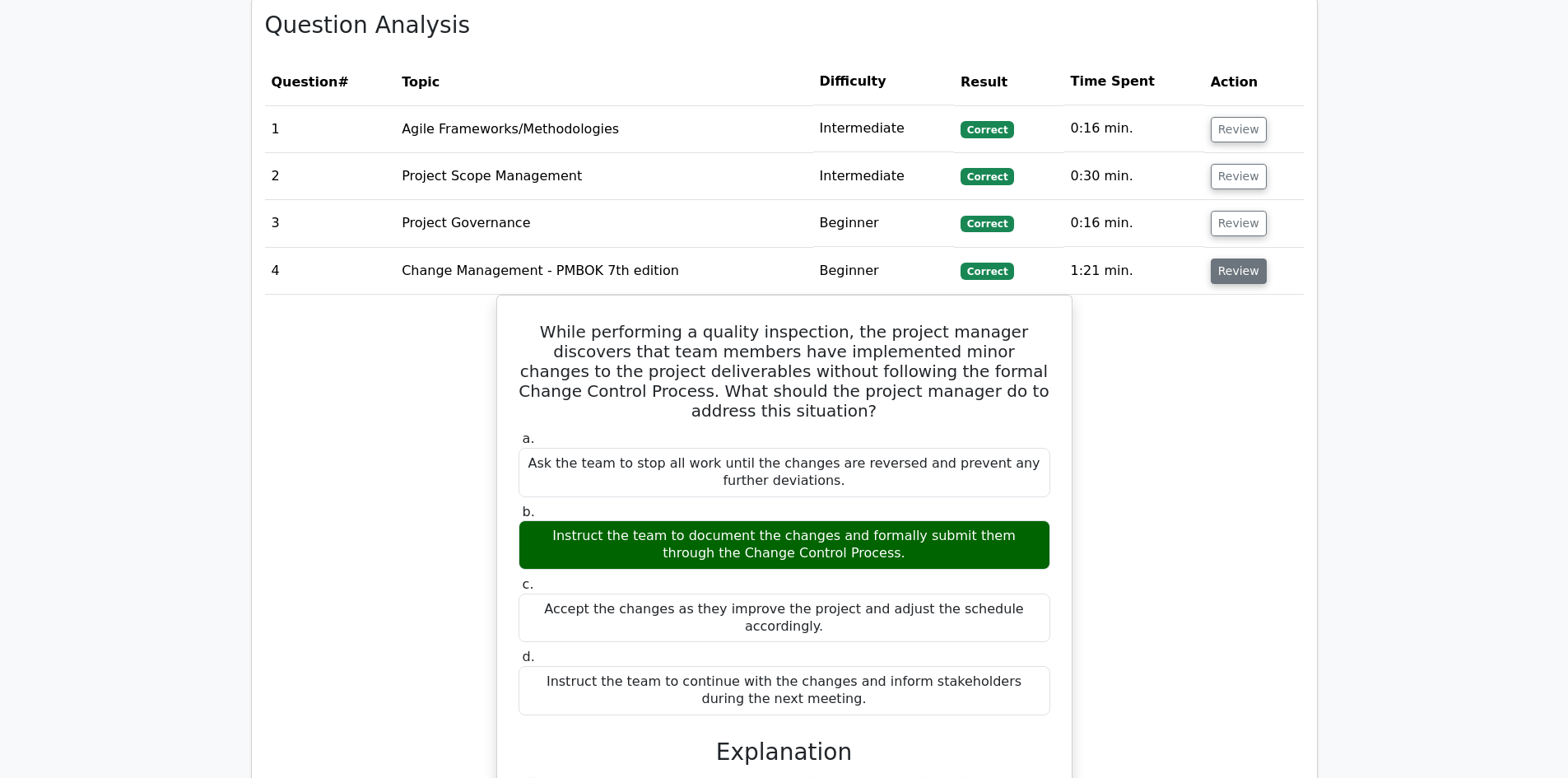
click at [1234, 259] on button "Review" at bounding box center [1239, 271] width 56 height 25
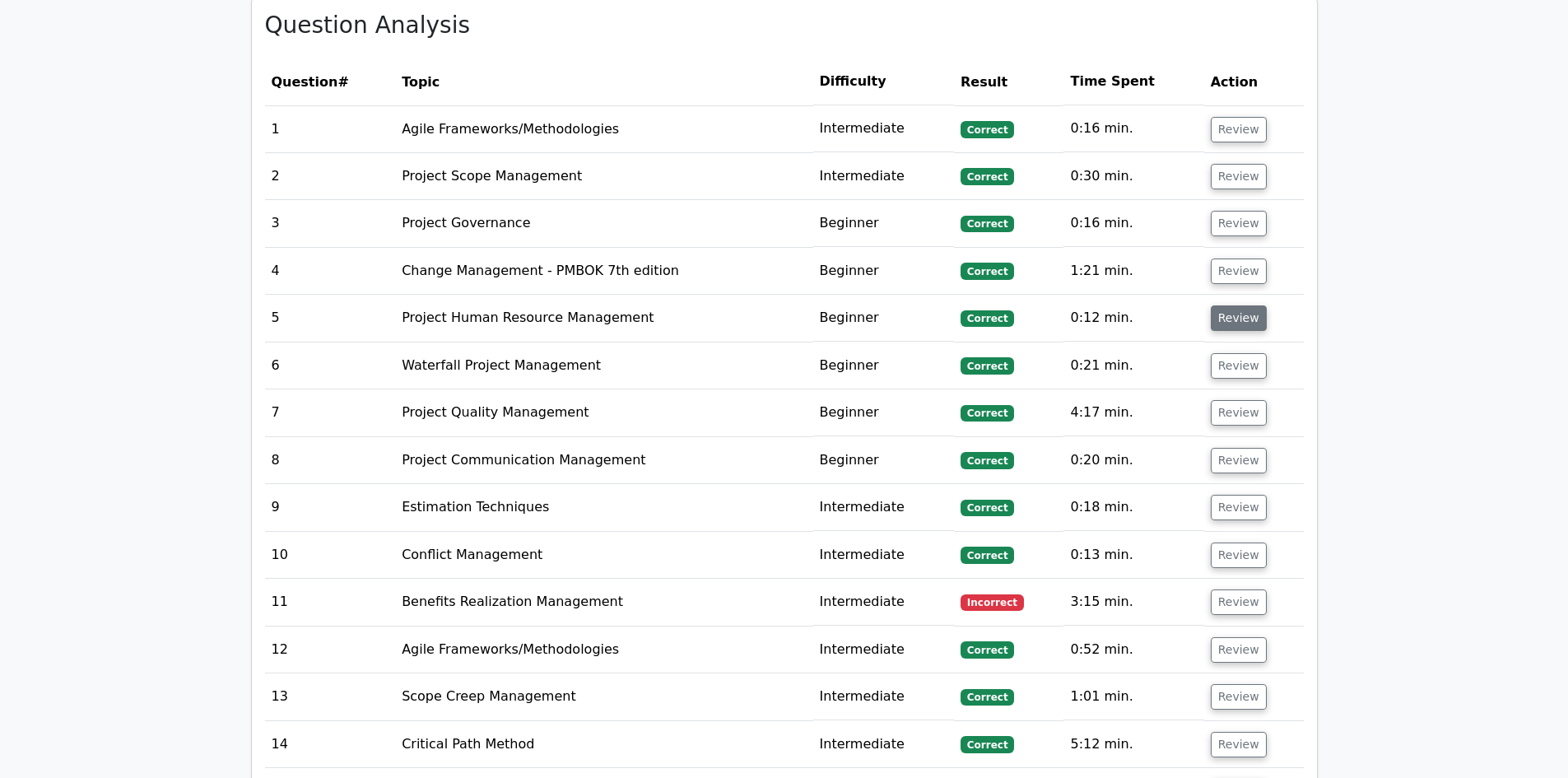
click at [1231, 305] on button "Review" at bounding box center [1239, 318] width 56 height 25
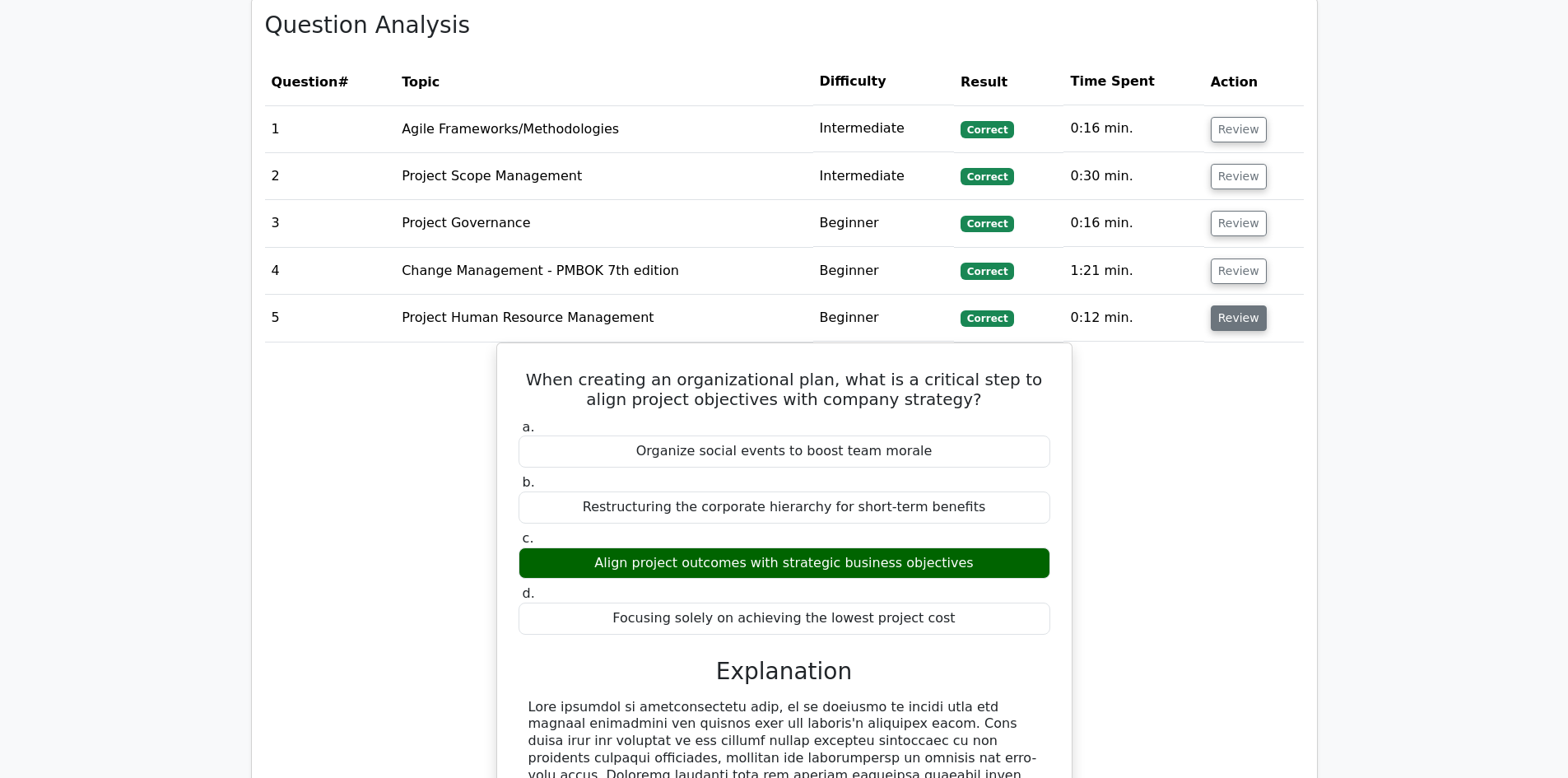
click at [1230, 306] on button "Review" at bounding box center [1239, 318] width 56 height 25
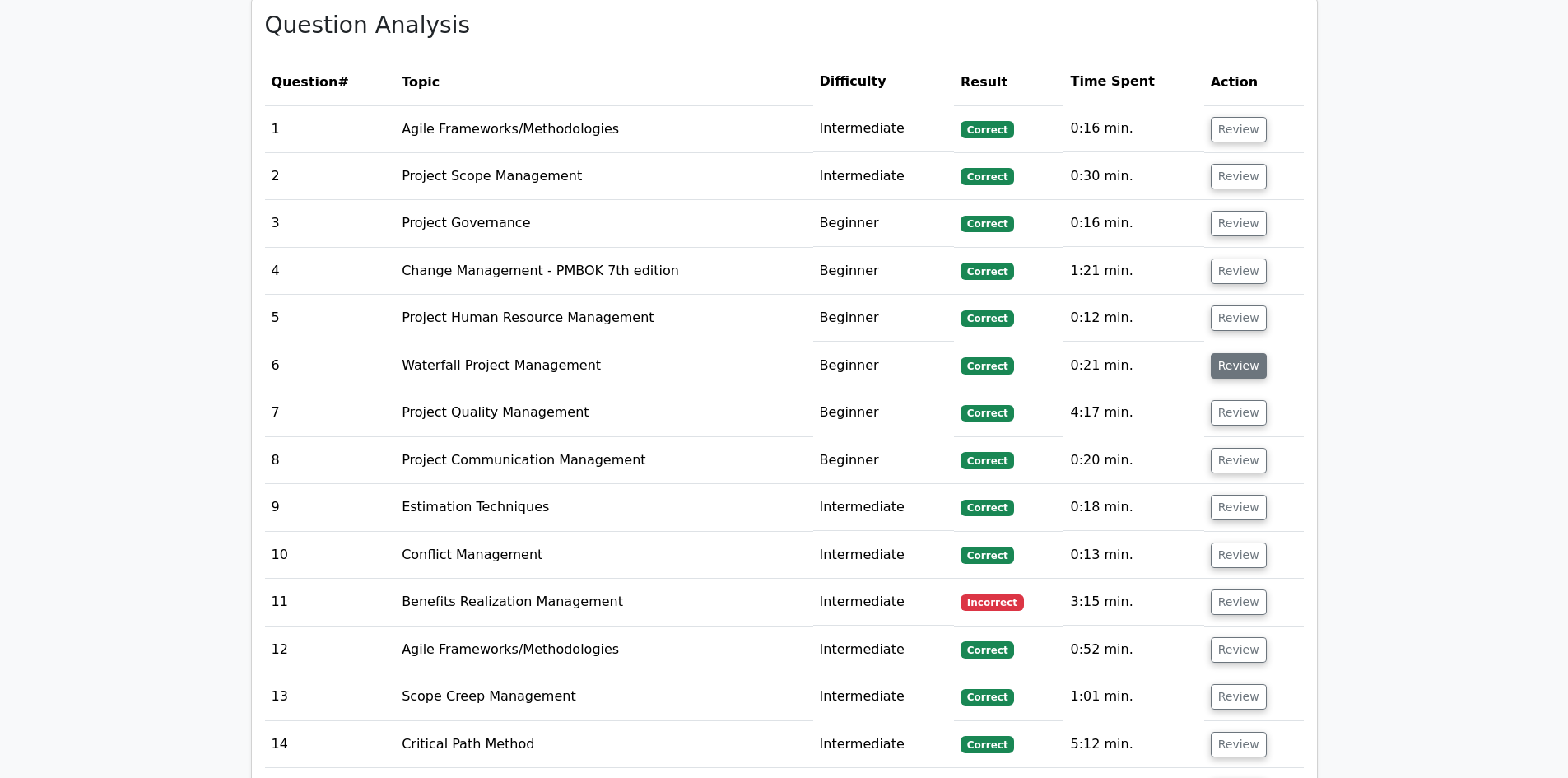
click at [1234, 353] on button "Review" at bounding box center [1239, 365] width 56 height 25
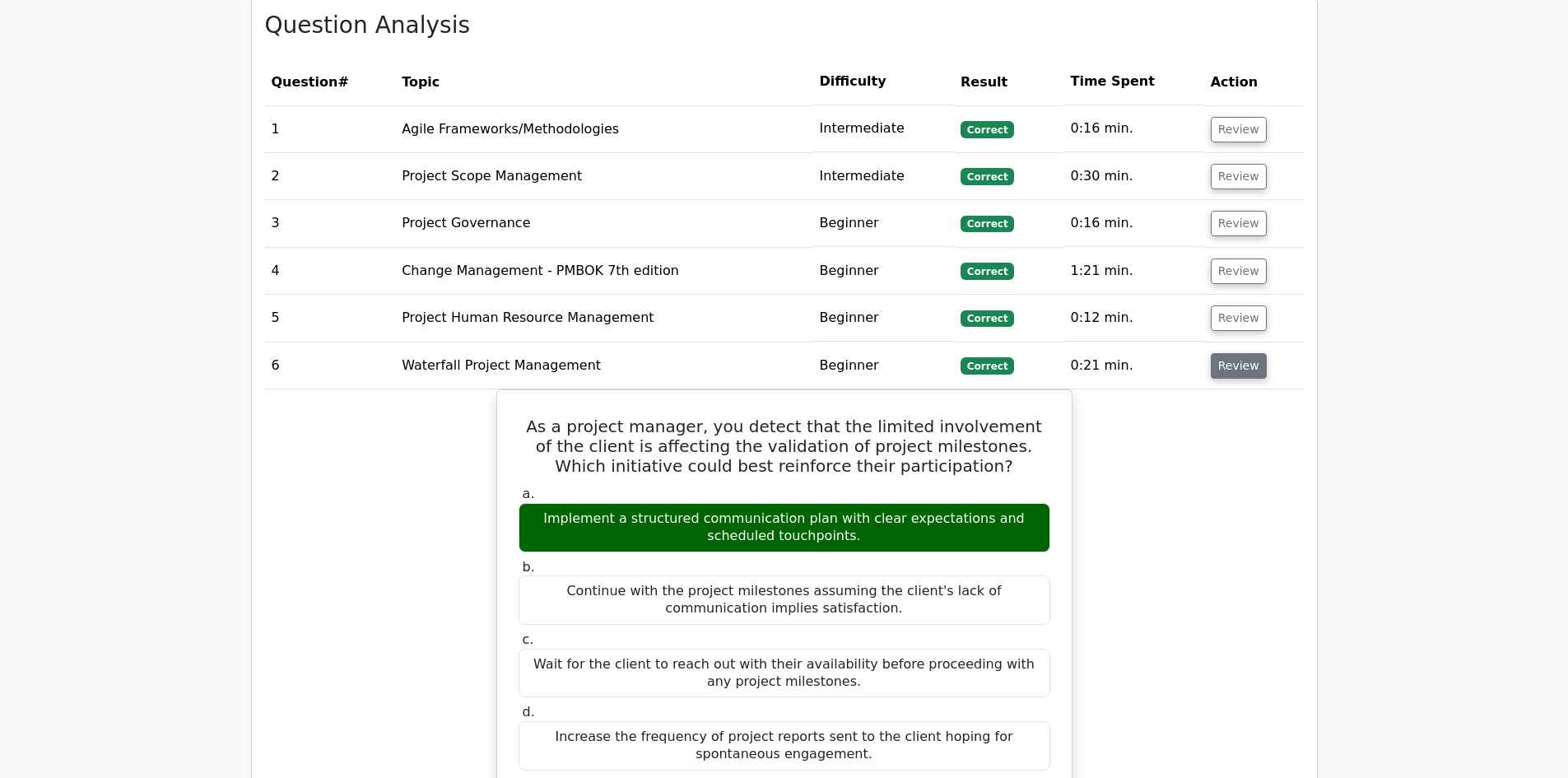
click at [1236, 353] on button "Review" at bounding box center [1239, 365] width 56 height 25
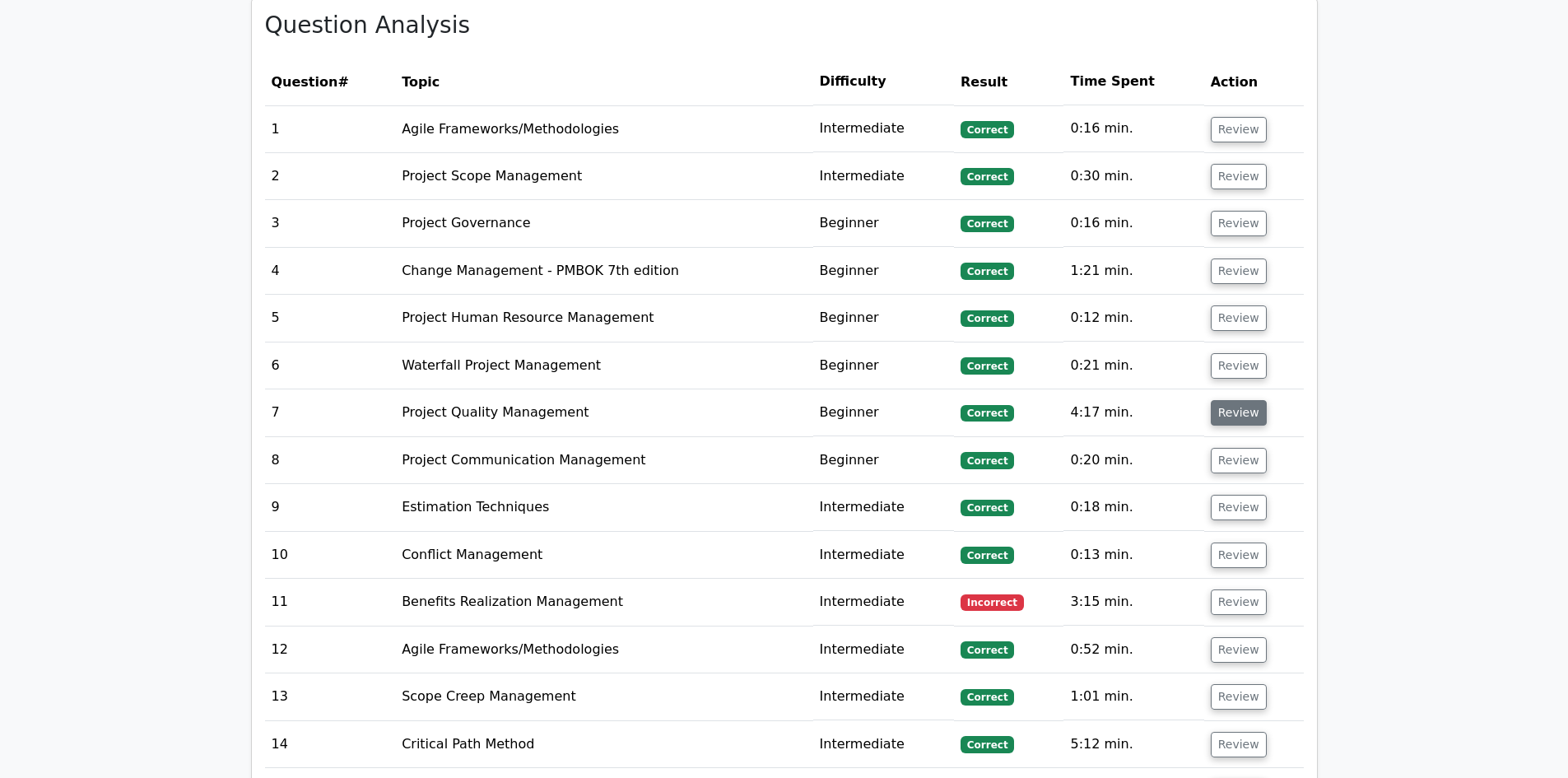
click at [1234, 400] on button "Review" at bounding box center [1239, 413] width 56 height 25
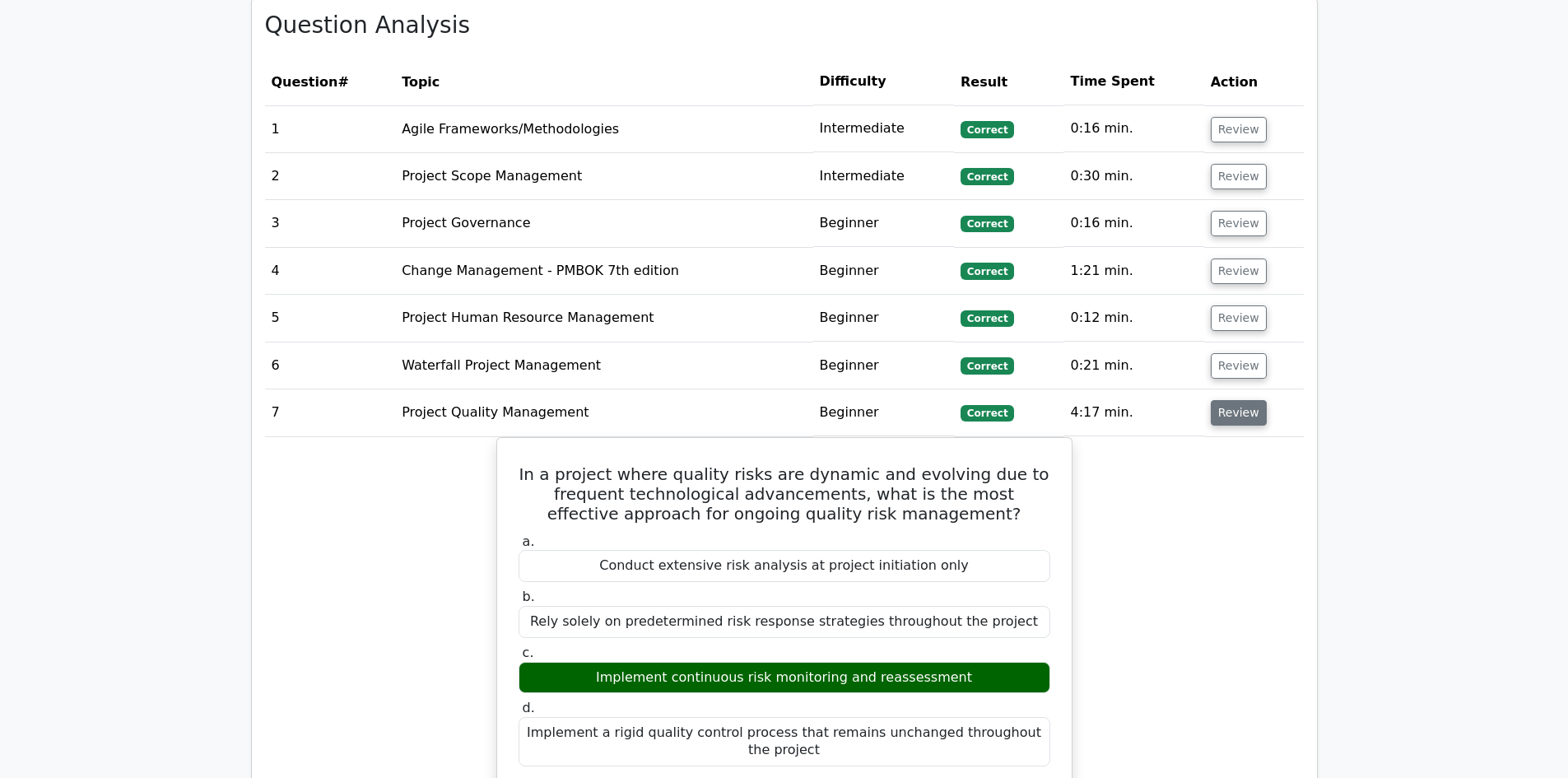
click at [1229, 400] on button "Review" at bounding box center [1239, 413] width 56 height 25
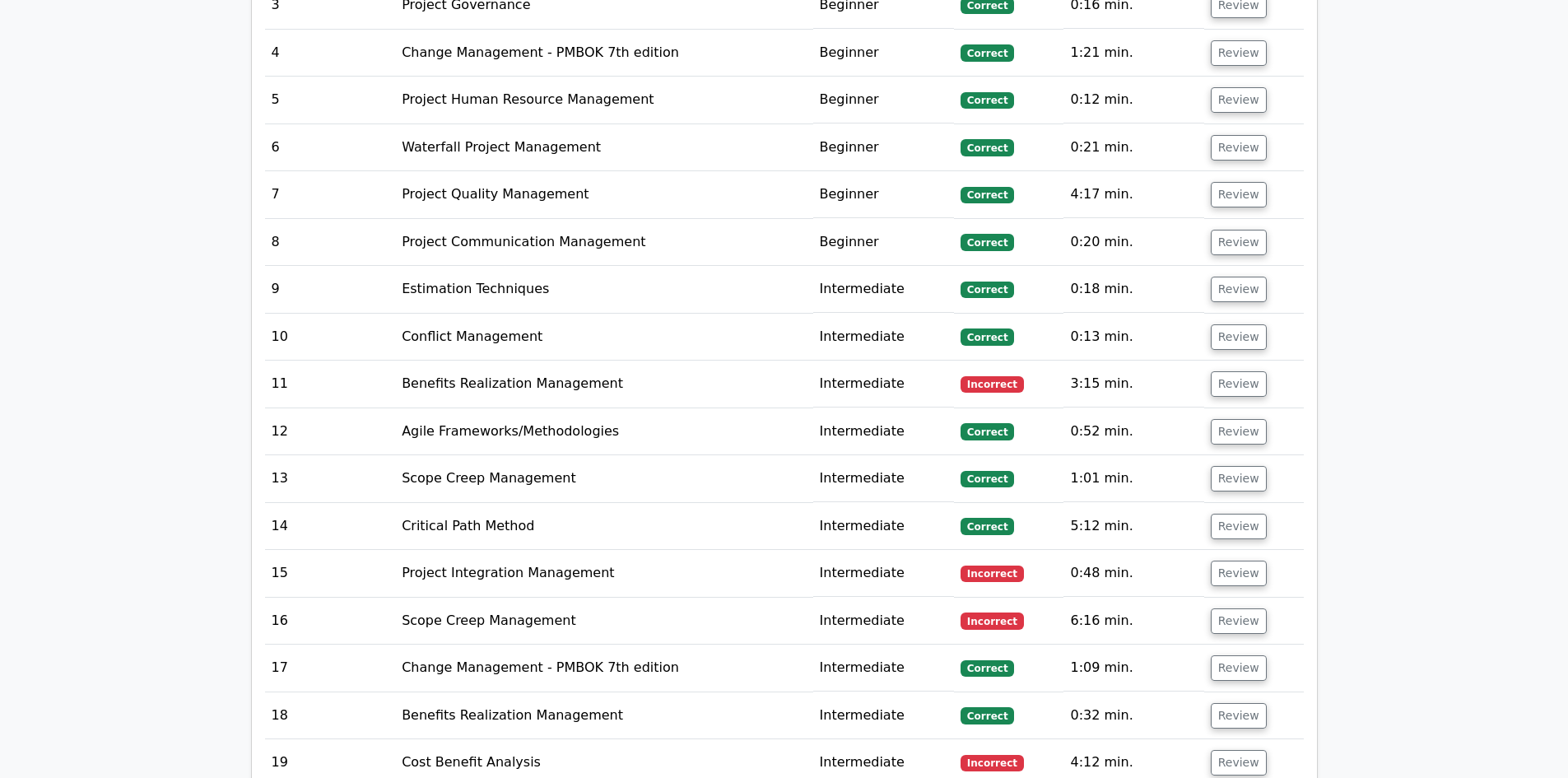
scroll to position [2716, 0]
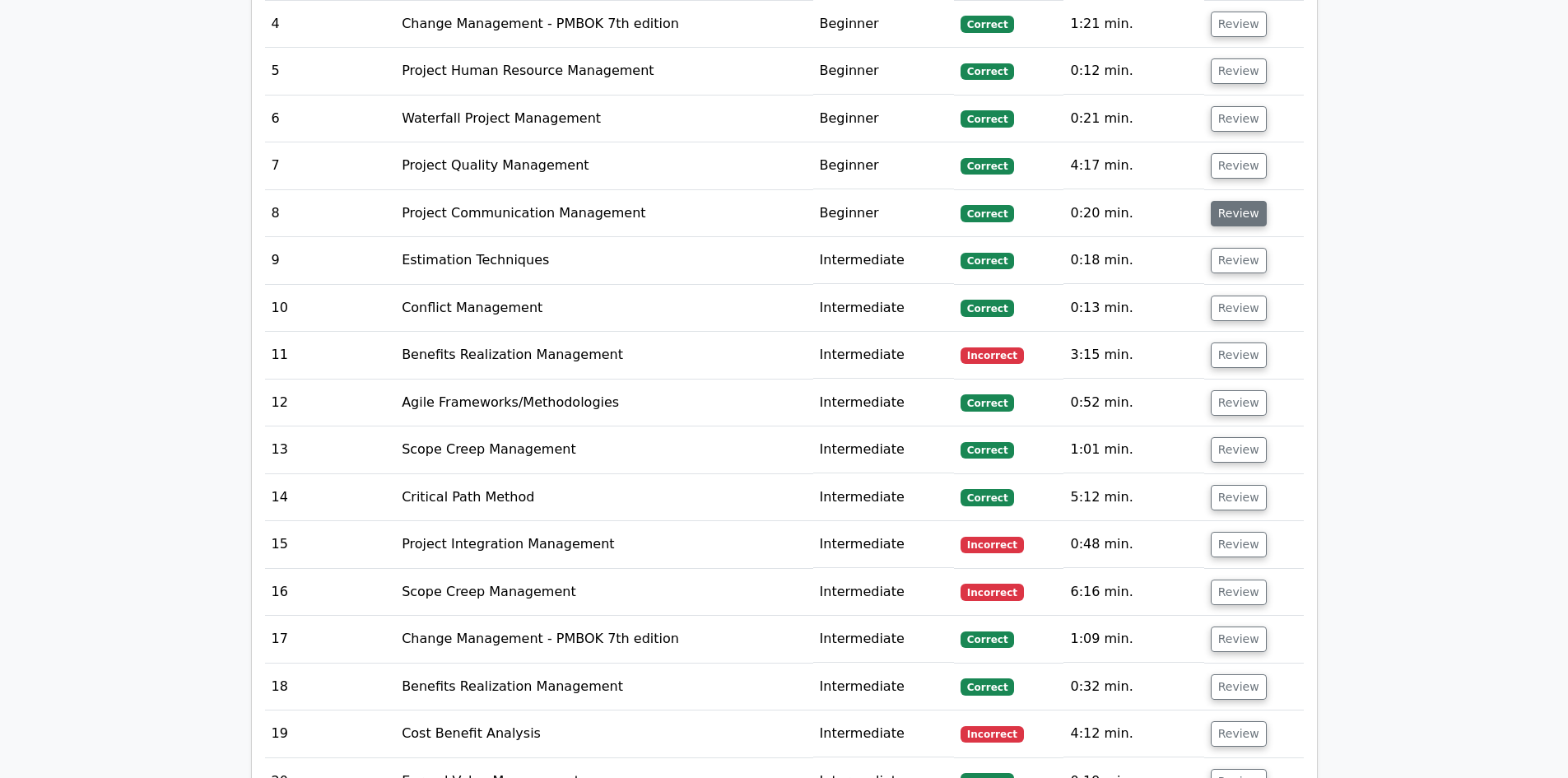
click at [1243, 203] on button "Review" at bounding box center [1239, 213] width 56 height 25
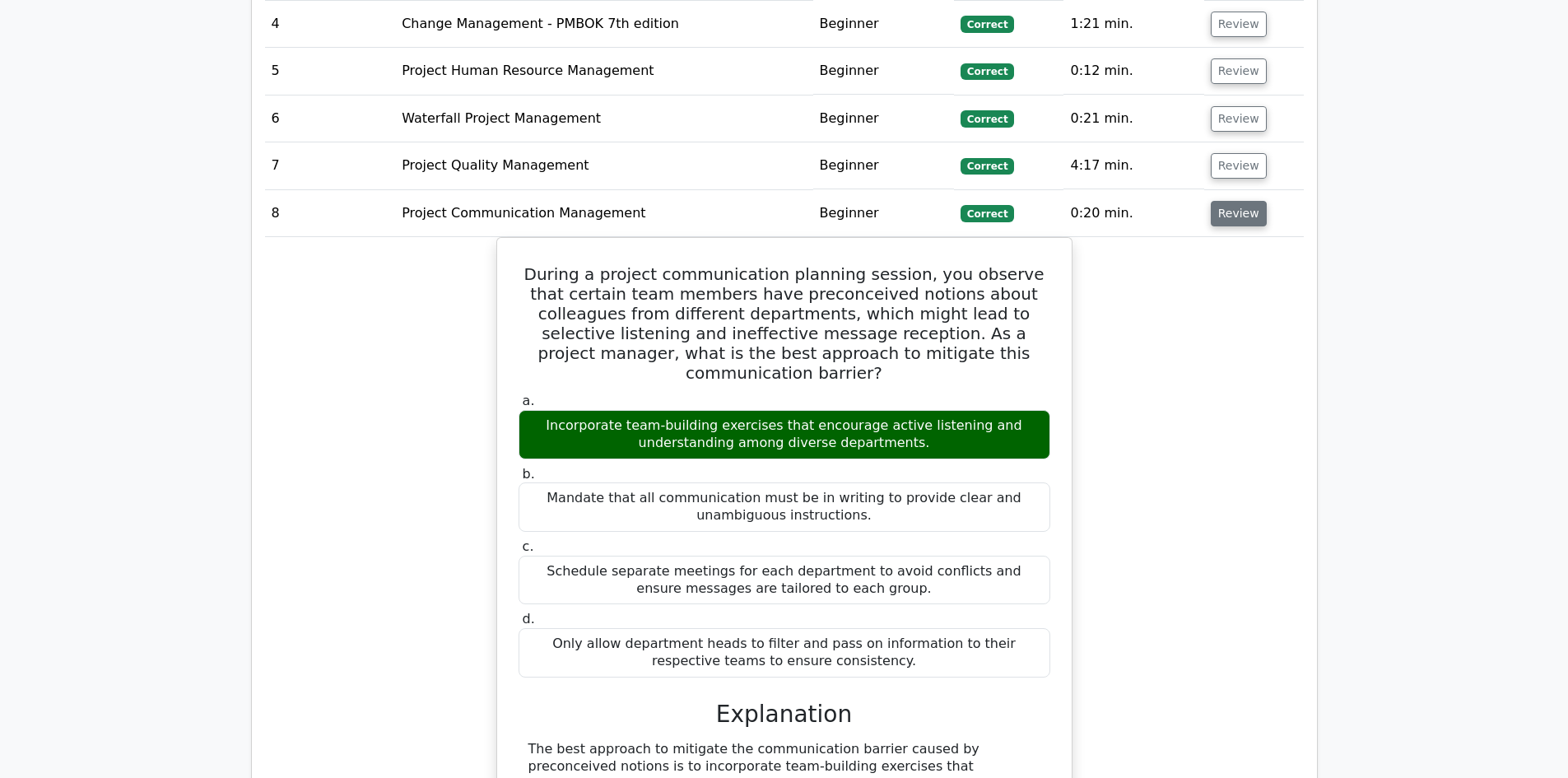
click at [1239, 202] on button "Review" at bounding box center [1239, 213] width 56 height 25
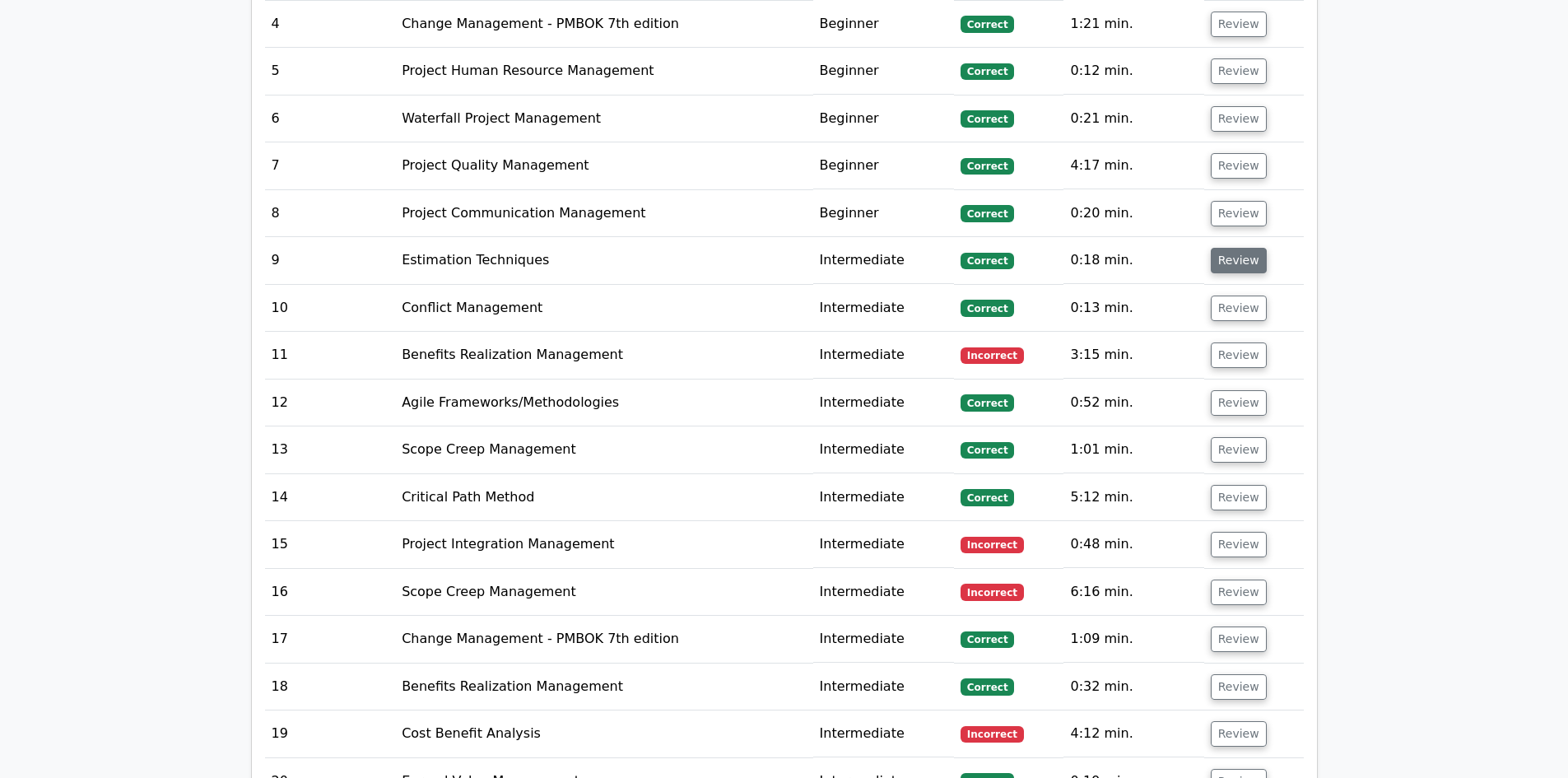
click at [1233, 248] on button "Review" at bounding box center [1239, 260] width 56 height 25
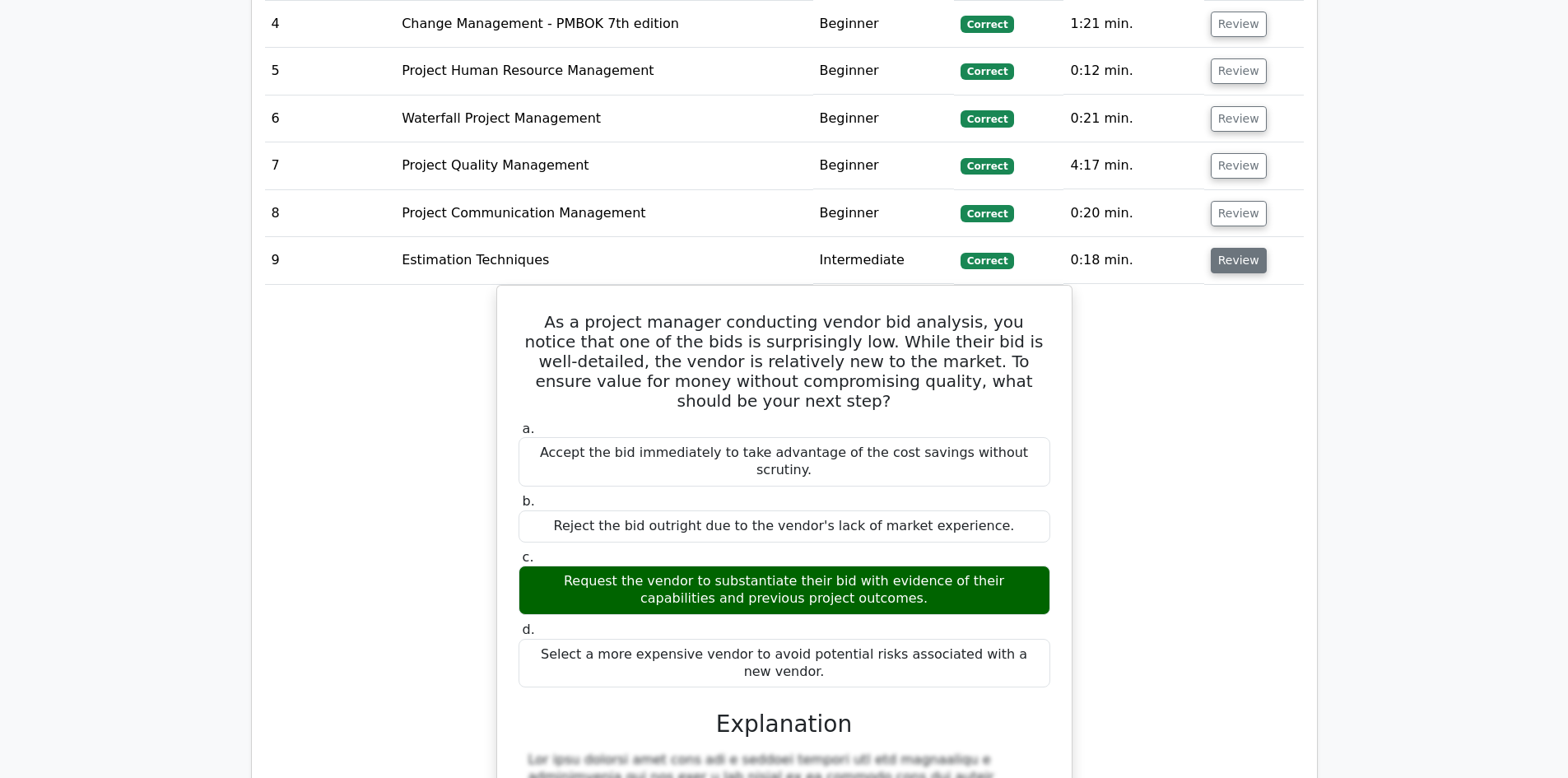
click at [1231, 248] on button "Review" at bounding box center [1239, 260] width 56 height 25
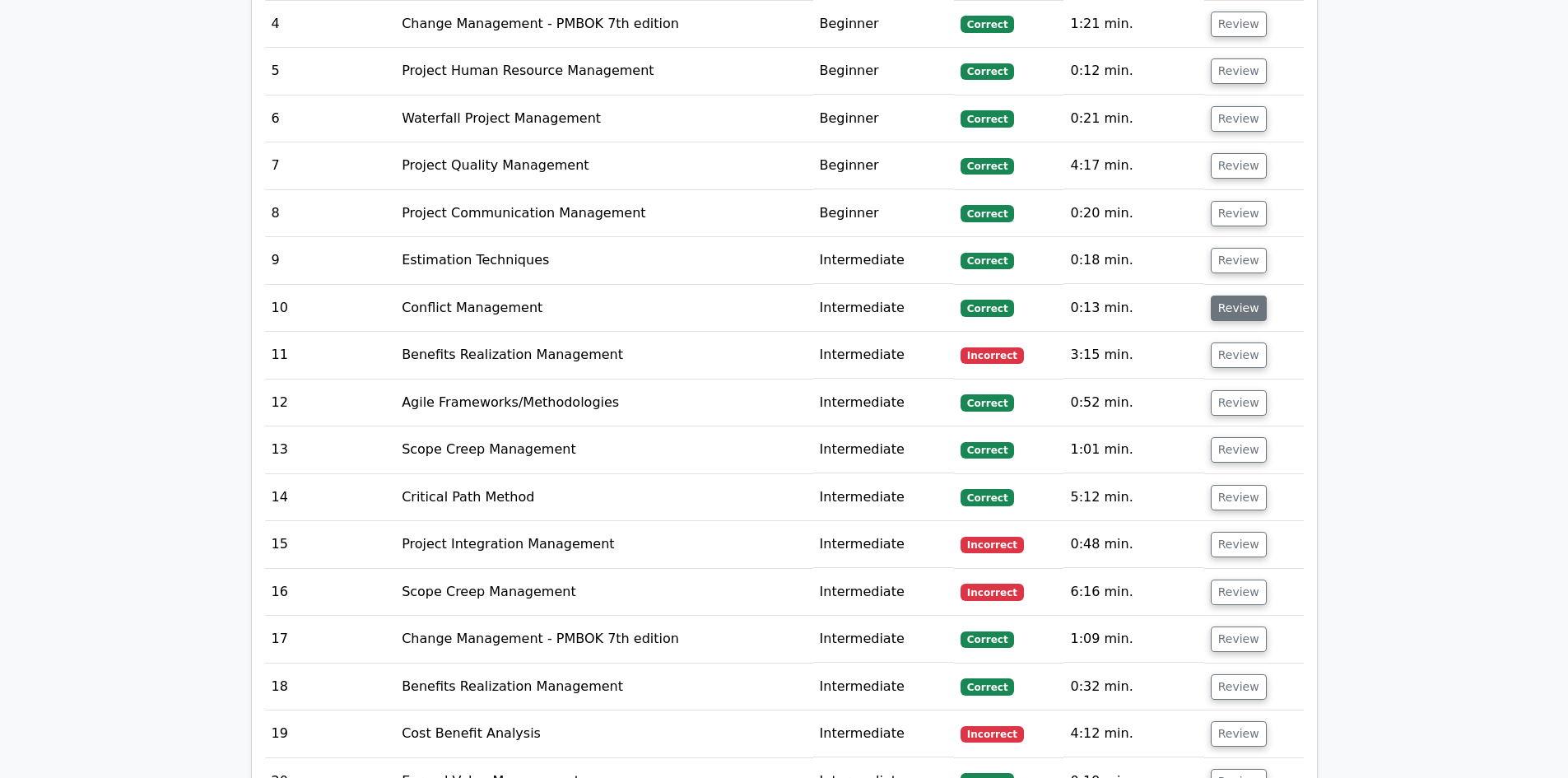
click at [1231, 296] on button "Review" at bounding box center [1239, 308] width 56 height 25
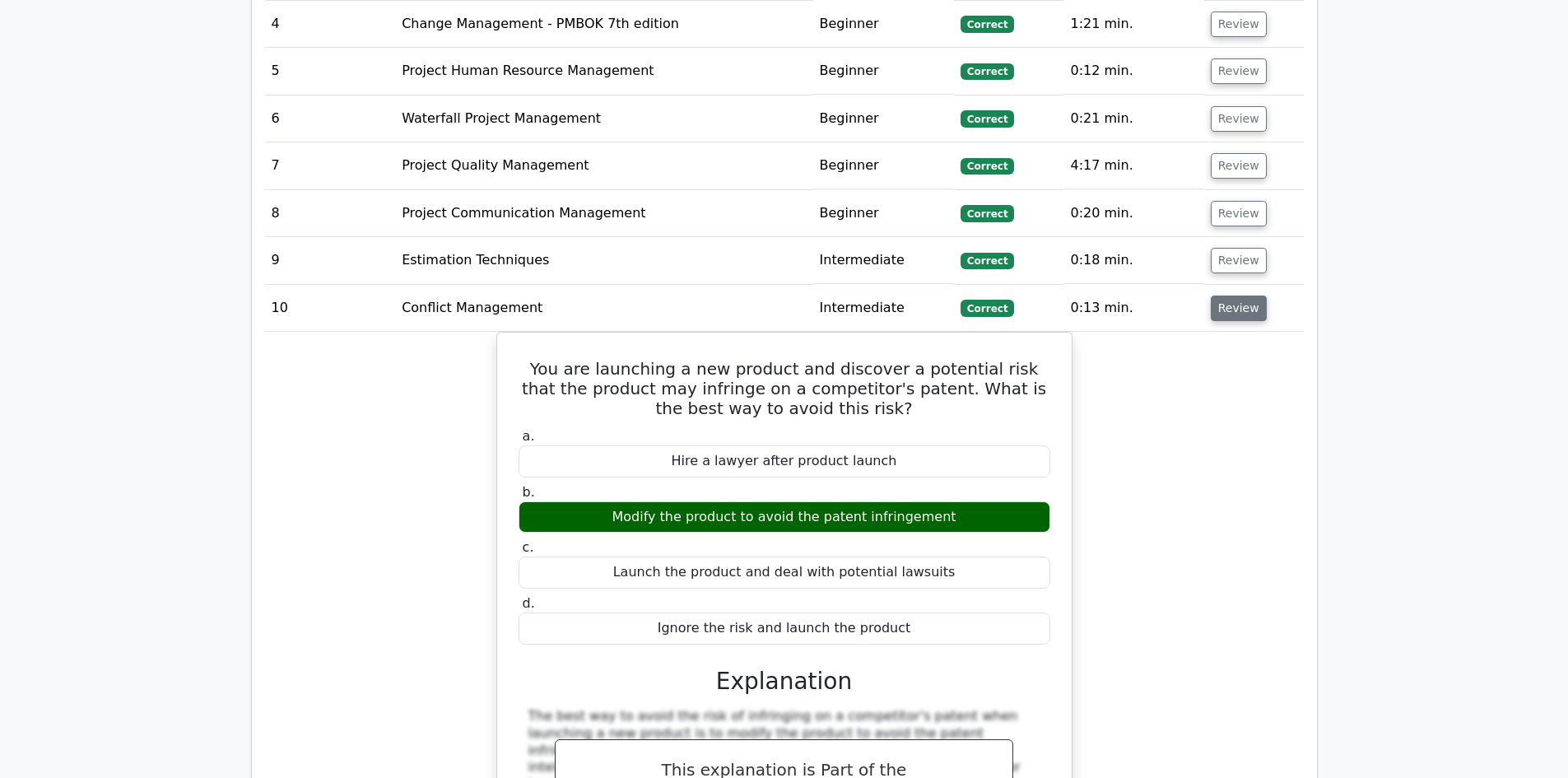
click at [1232, 296] on button "Review" at bounding box center [1239, 308] width 56 height 25
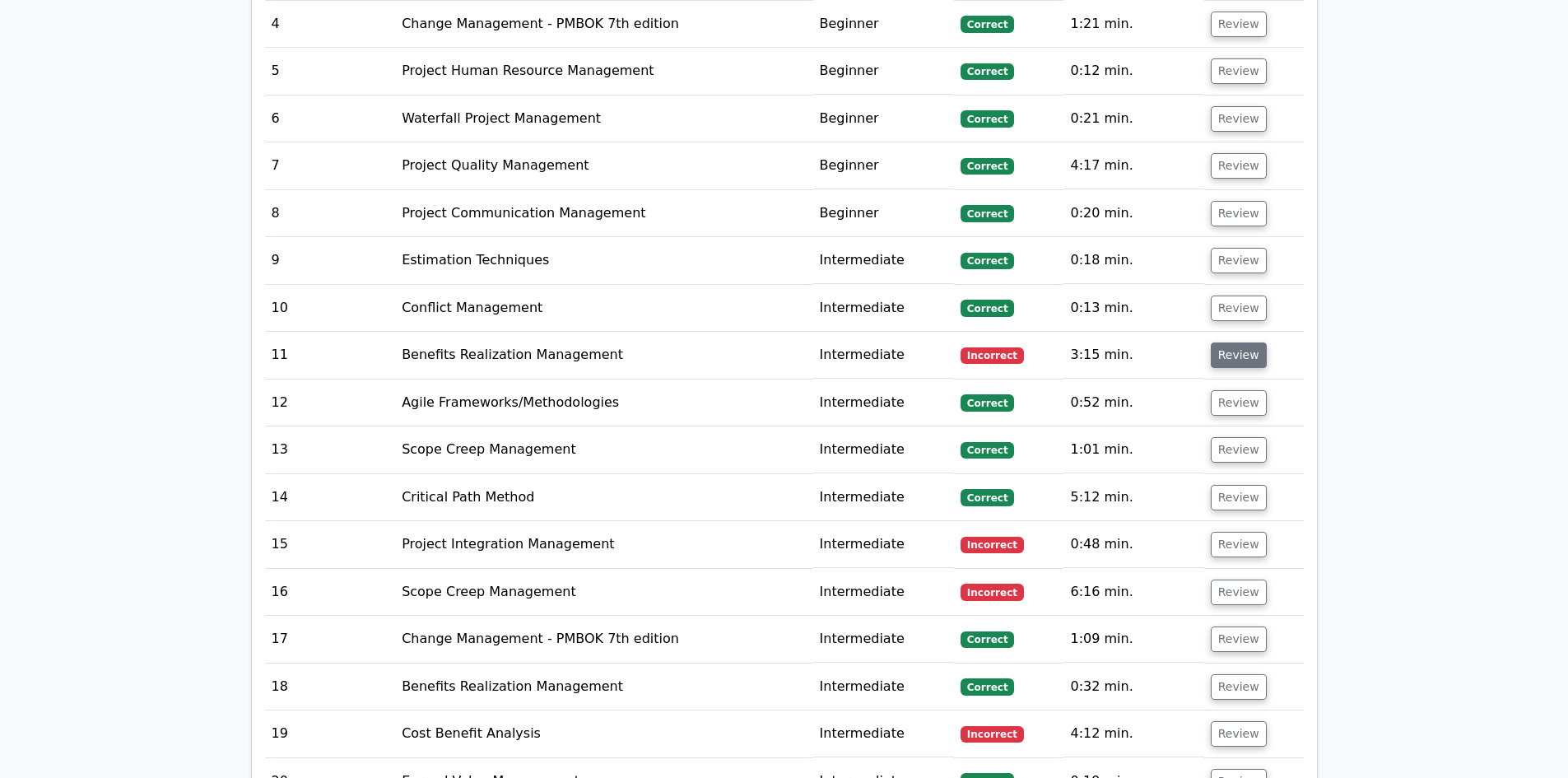
click at [1239, 343] on button "Review" at bounding box center [1239, 355] width 56 height 25
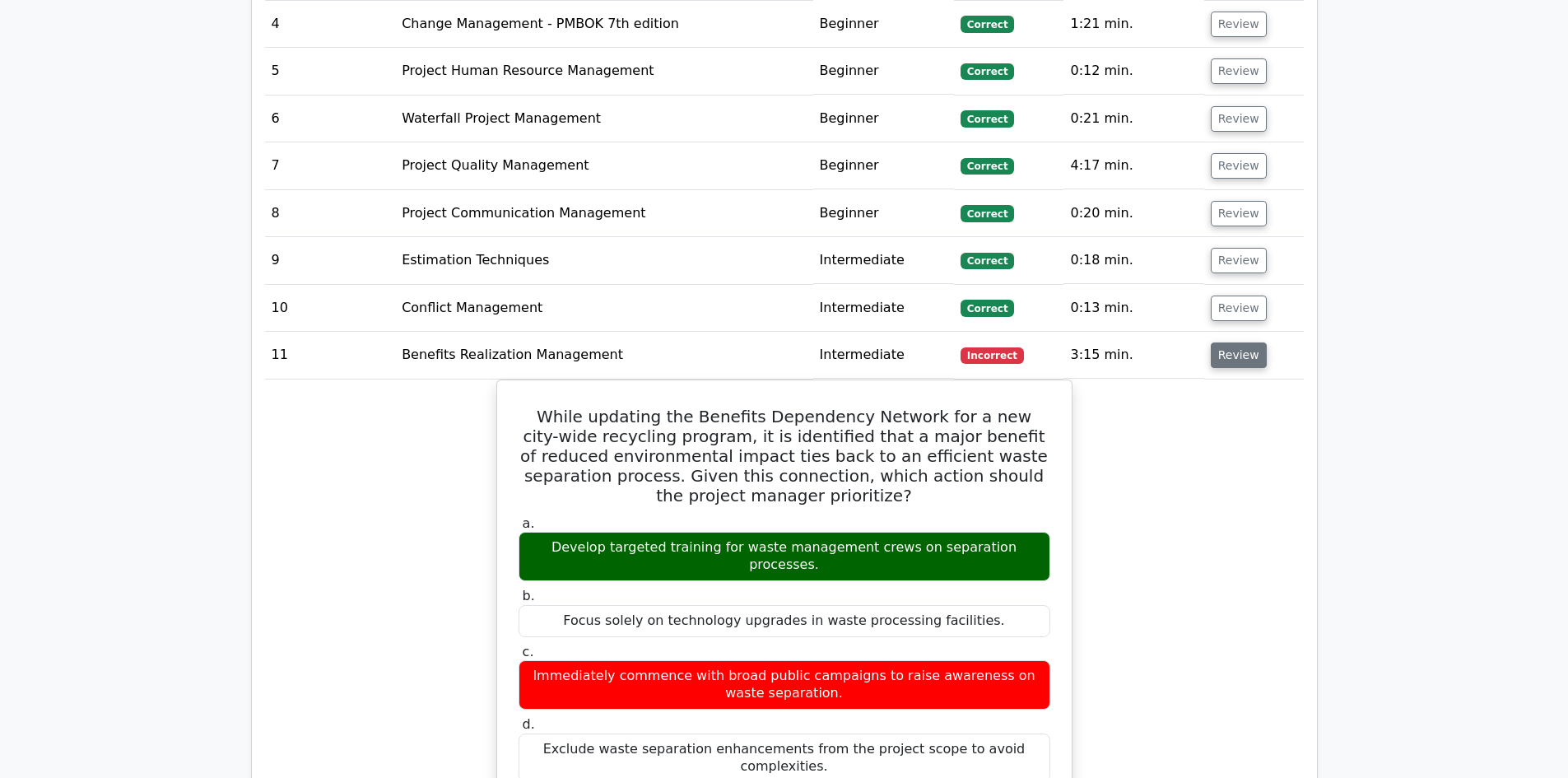
click at [1237, 344] on button "Review" at bounding box center [1239, 355] width 56 height 25
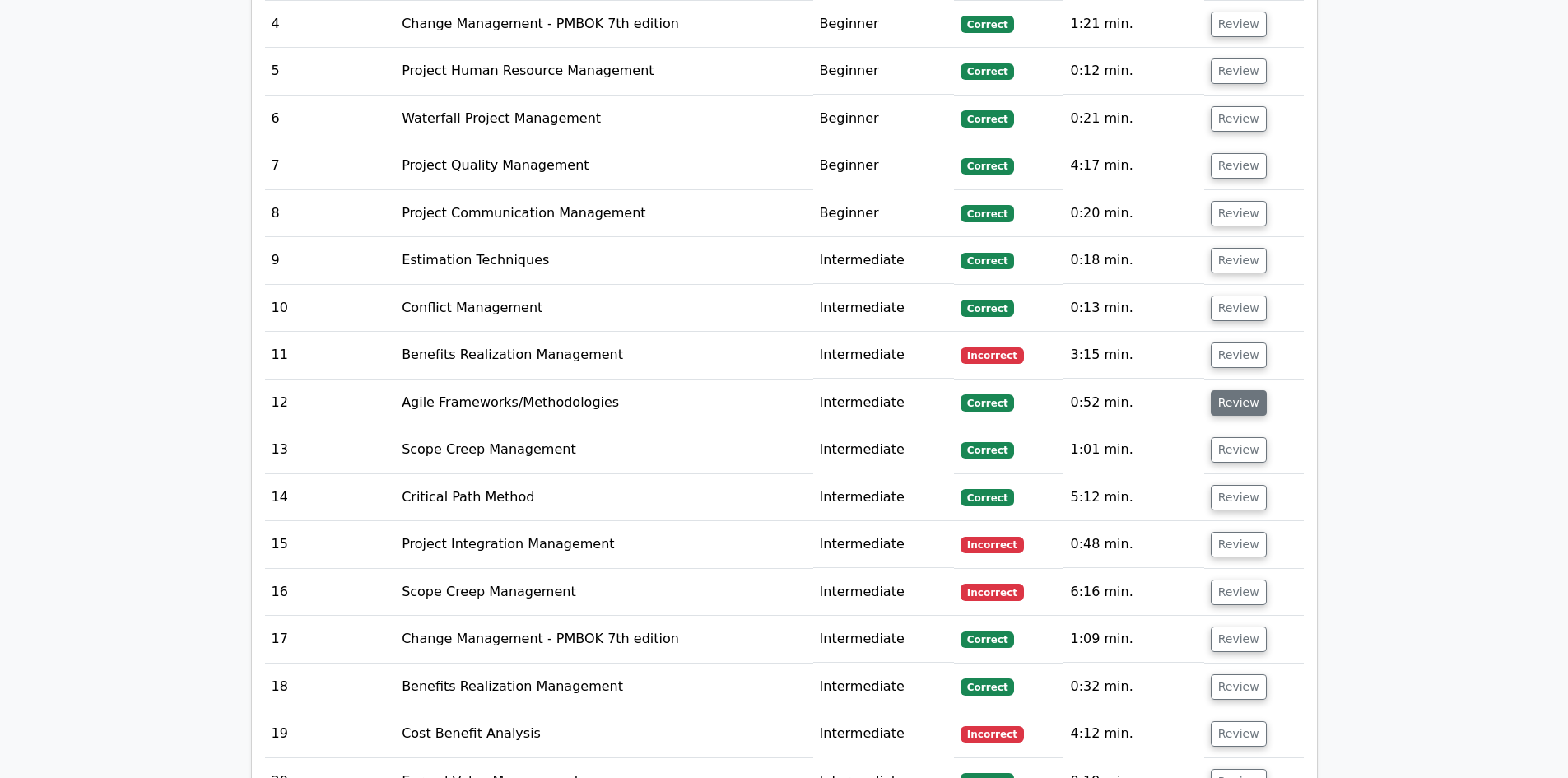
click at [1237, 390] on button "Review" at bounding box center [1239, 402] width 56 height 25
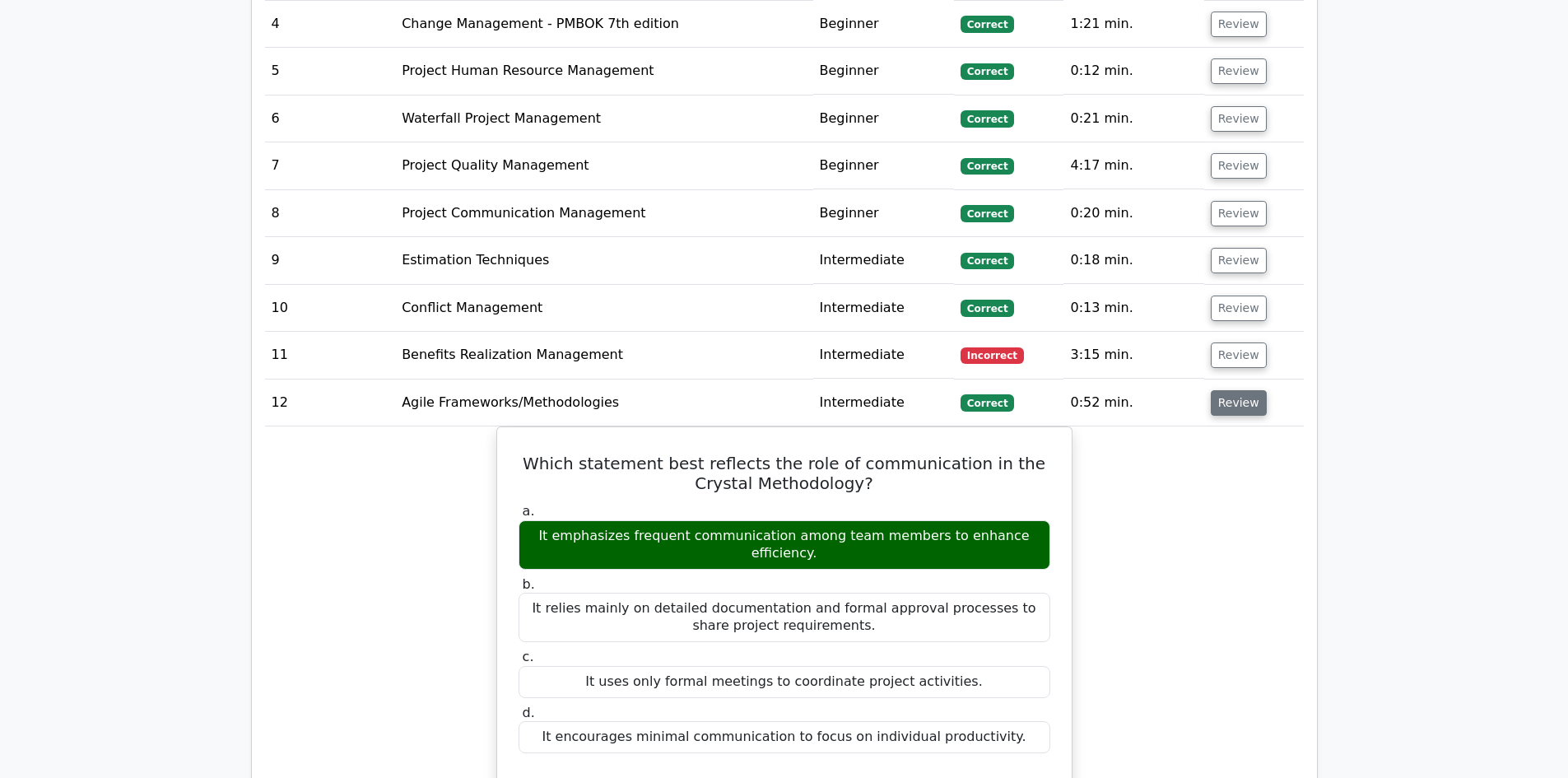
click at [1236, 390] on button "Review" at bounding box center [1239, 402] width 56 height 25
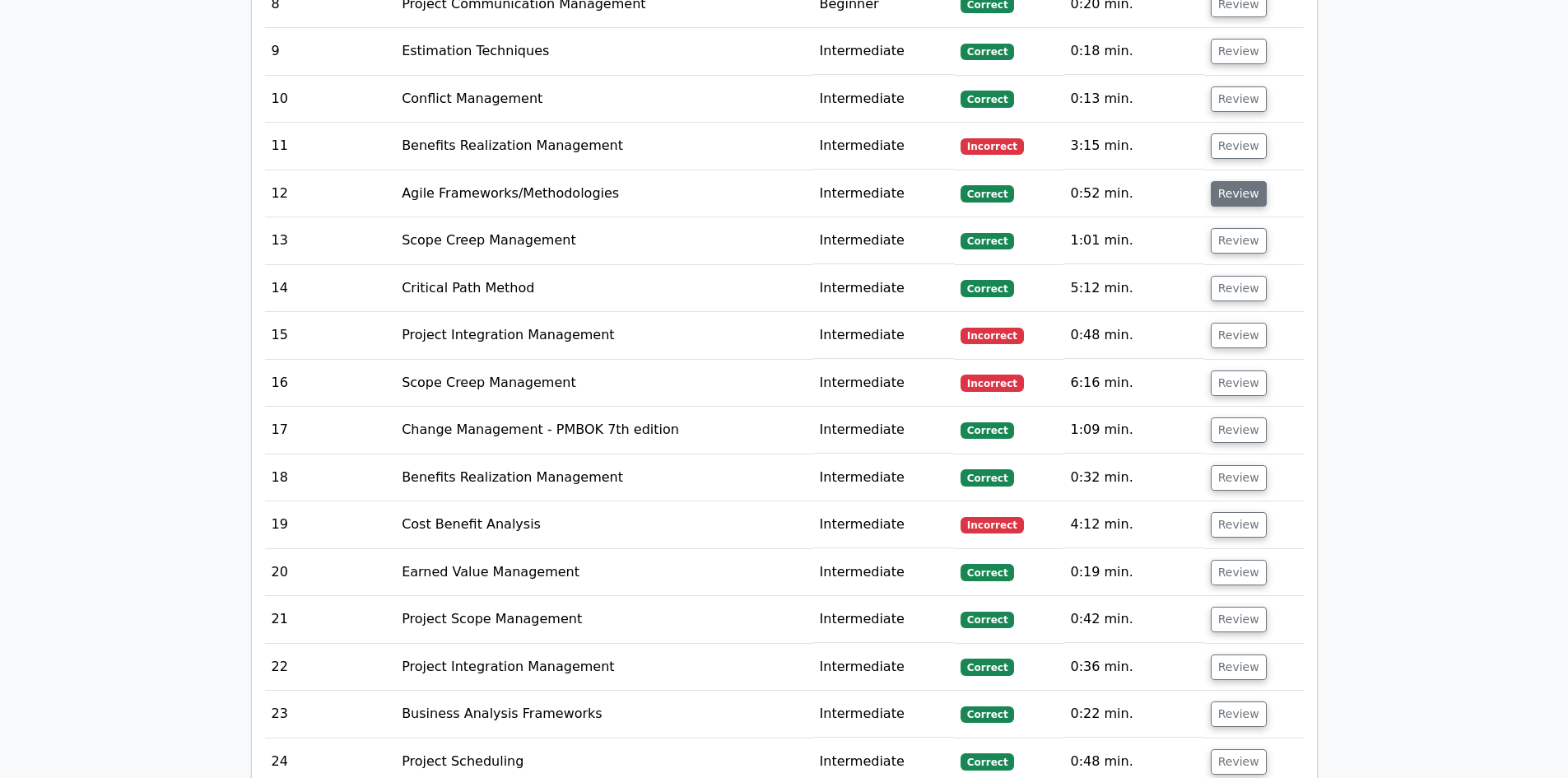
scroll to position [2963, 0]
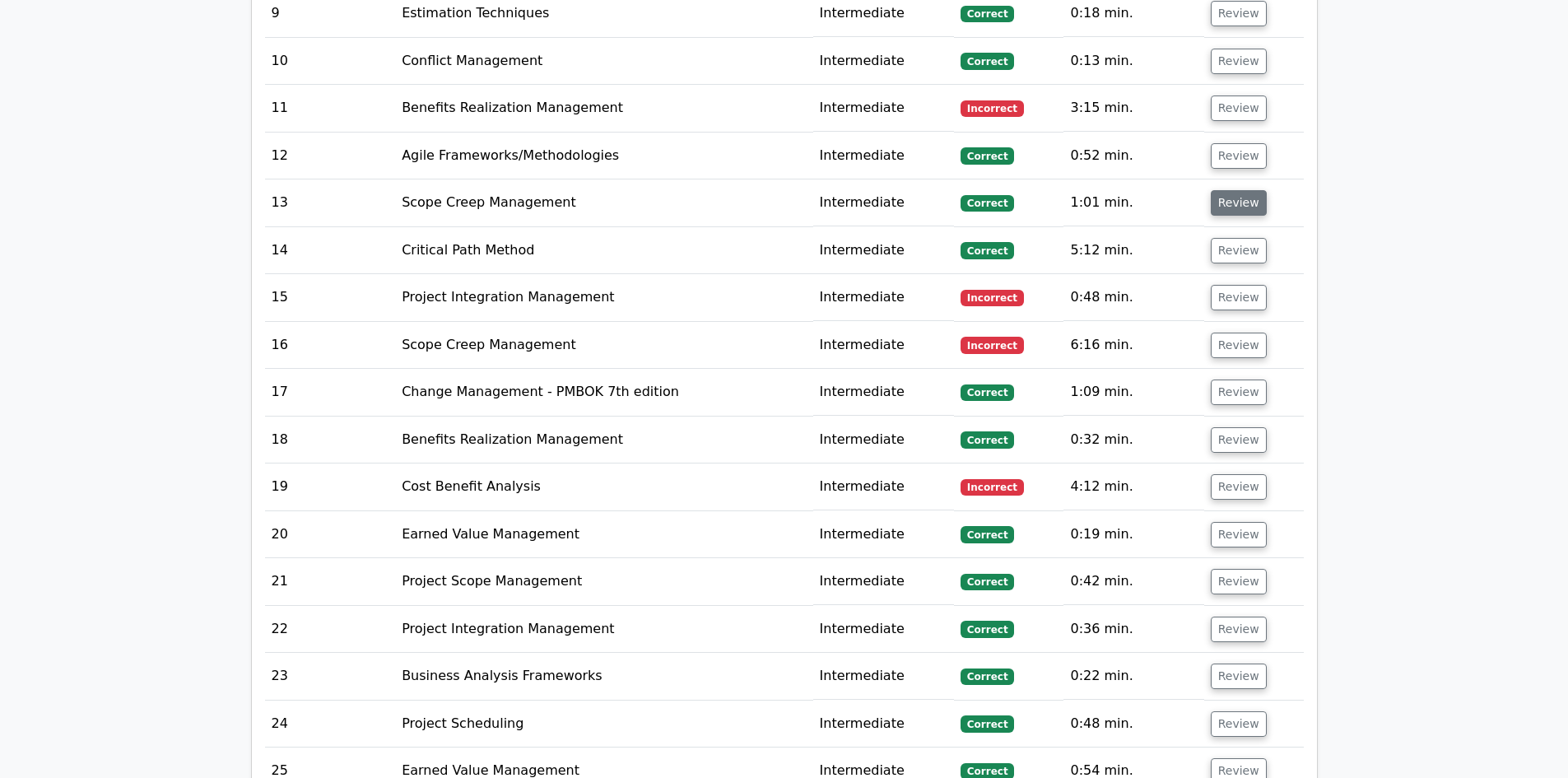
click at [1234, 190] on button "Review" at bounding box center [1239, 202] width 56 height 25
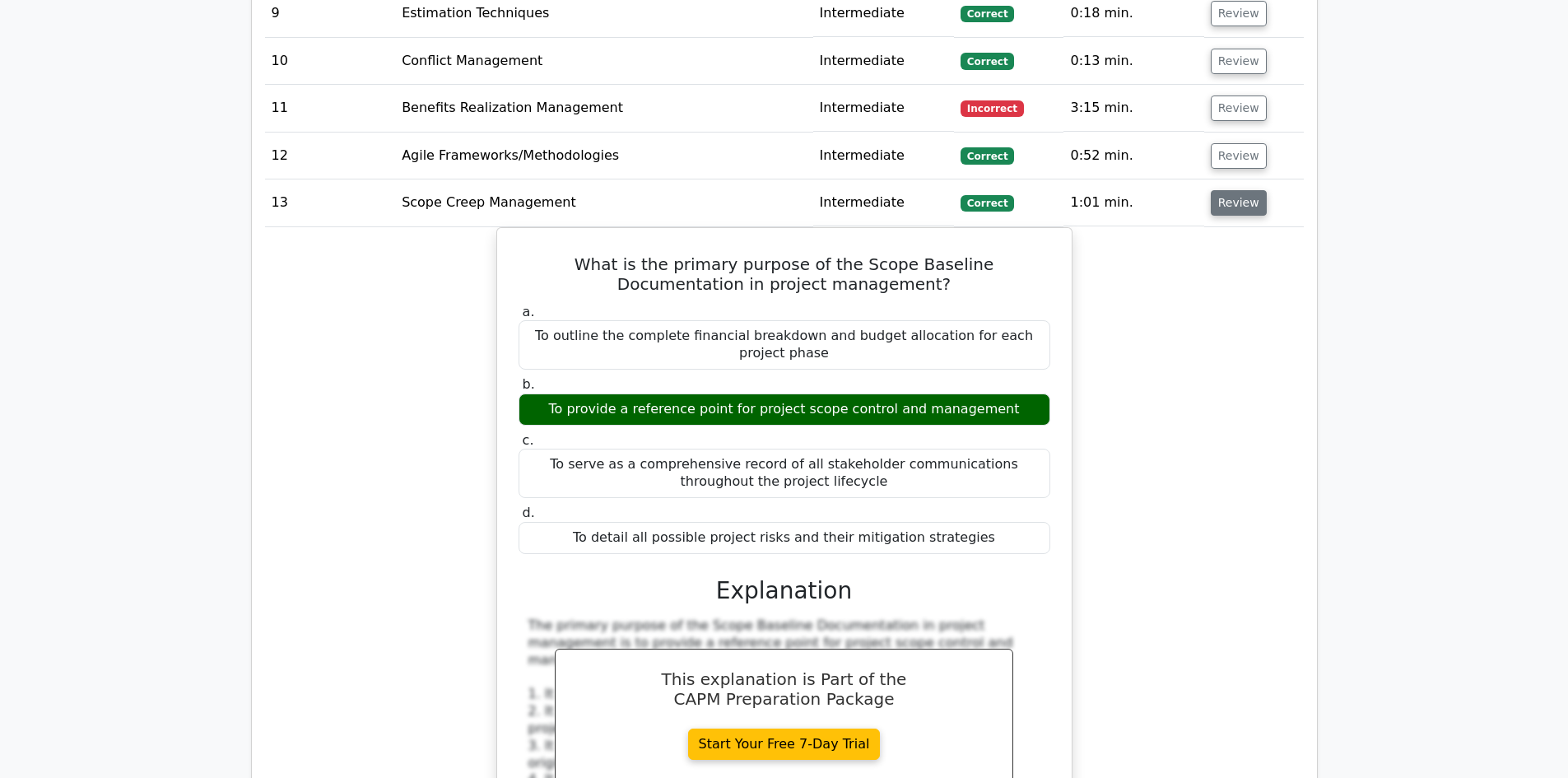
click at [1237, 190] on button "Review" at bounding box center [1239, 202] width 56 height 25
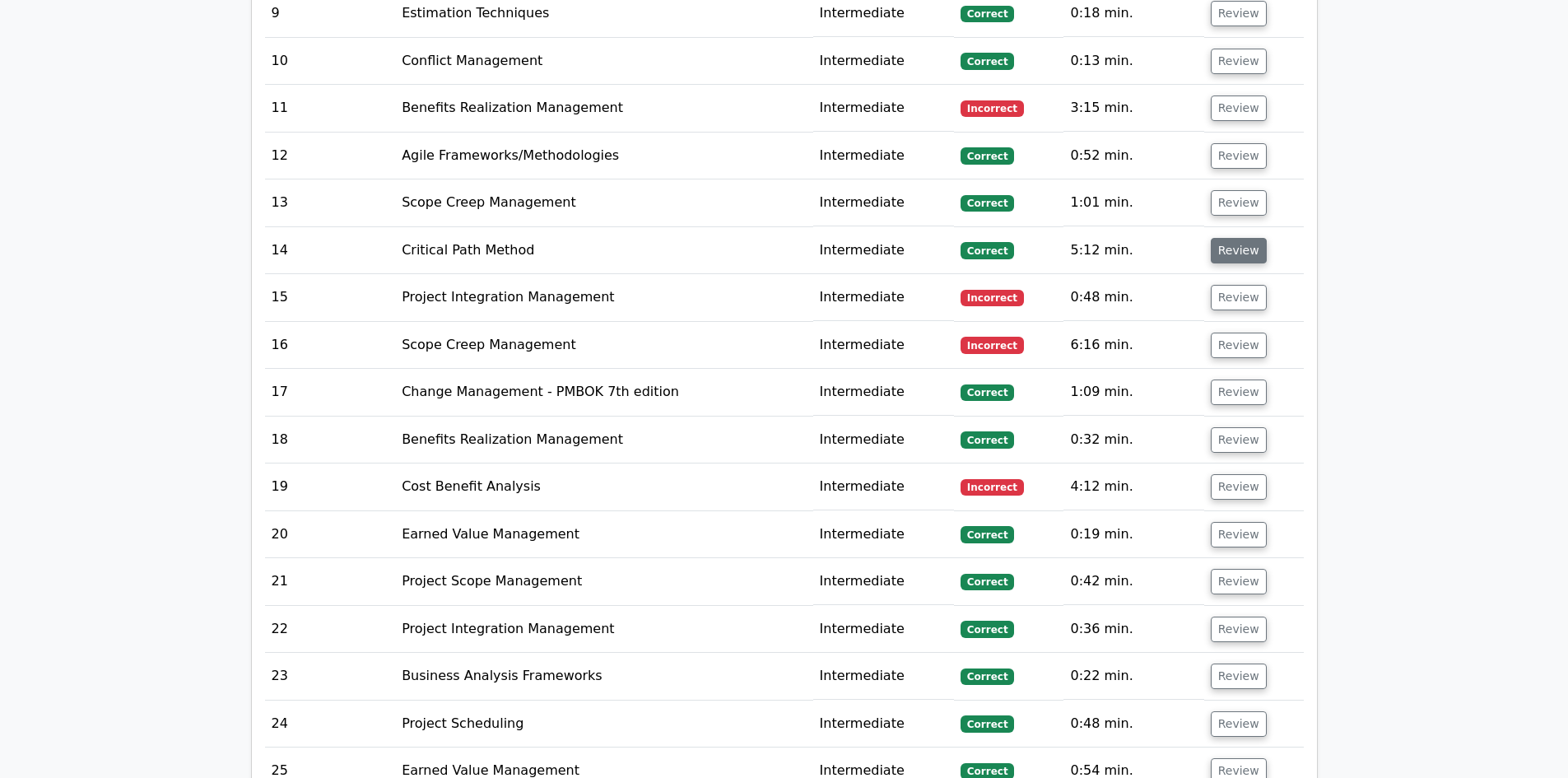
click at [1235, 238] on button "Review" at bounding box center [1239, 250] width 56 height 25
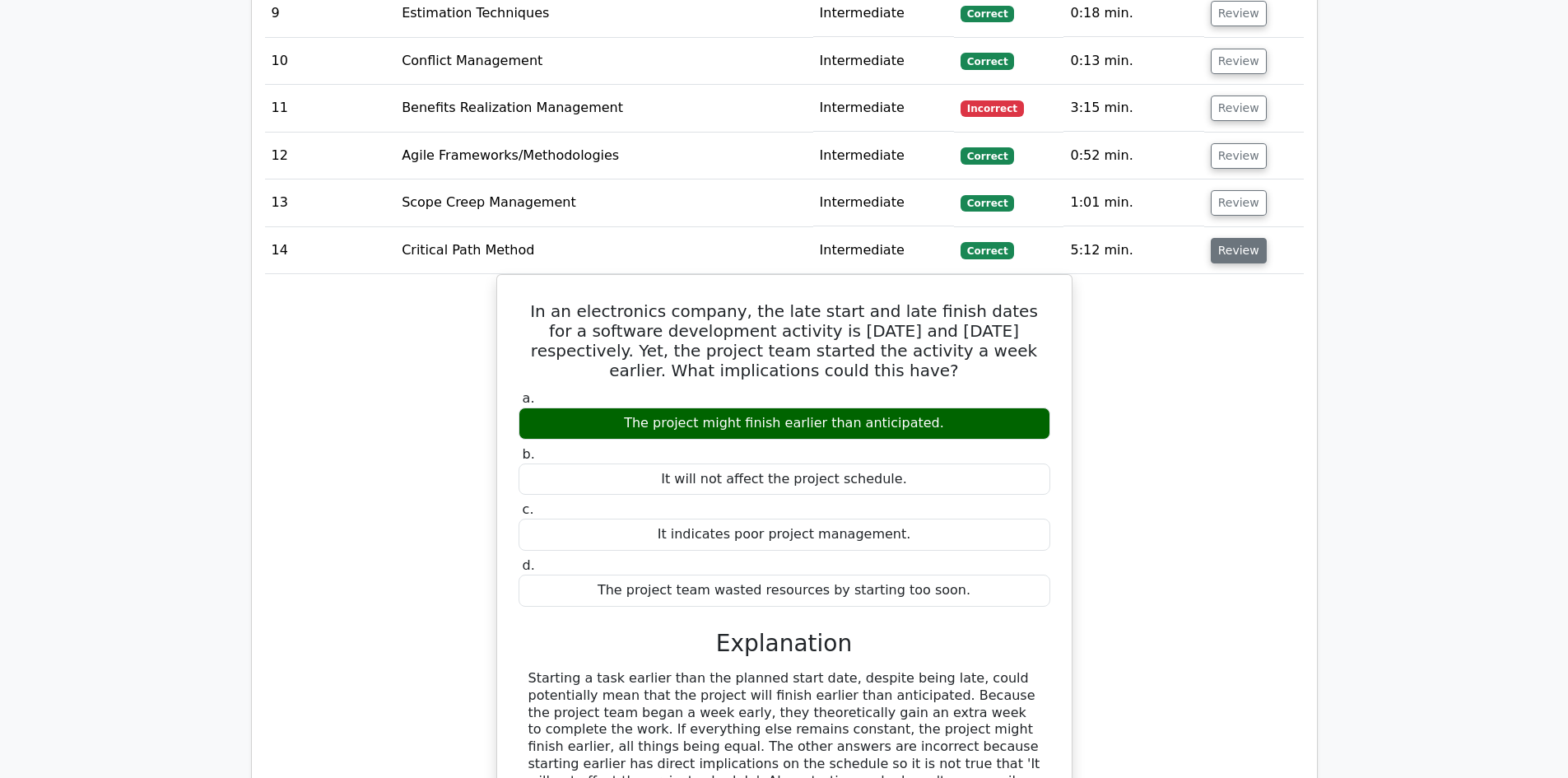
click at [1235, 238] on button "Review" at bounding box center [1239, 250] width 56 height 25
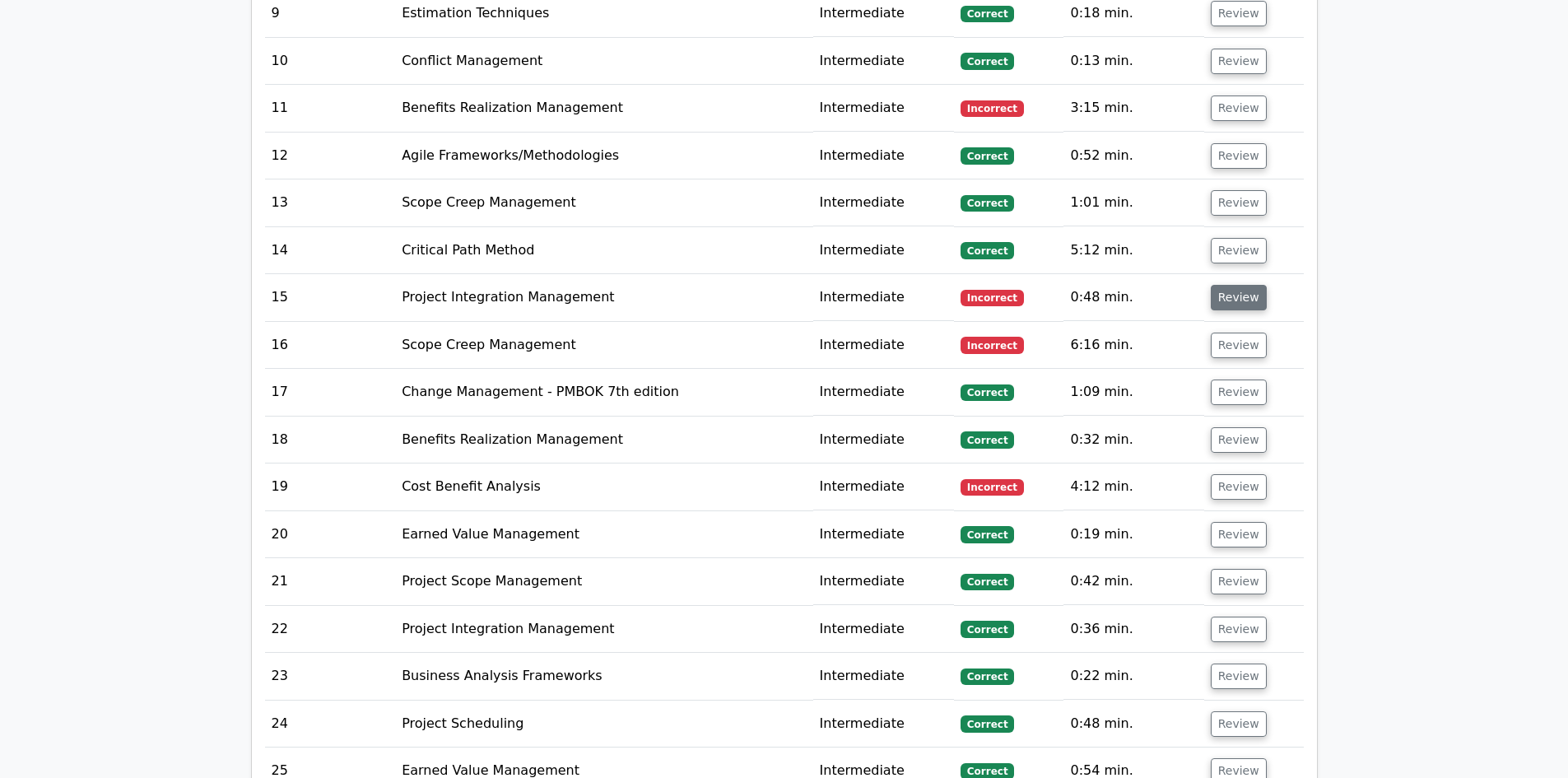
click at [1222, 285] on button "Review" at bounding box center [1239, 297] width 56 height 25
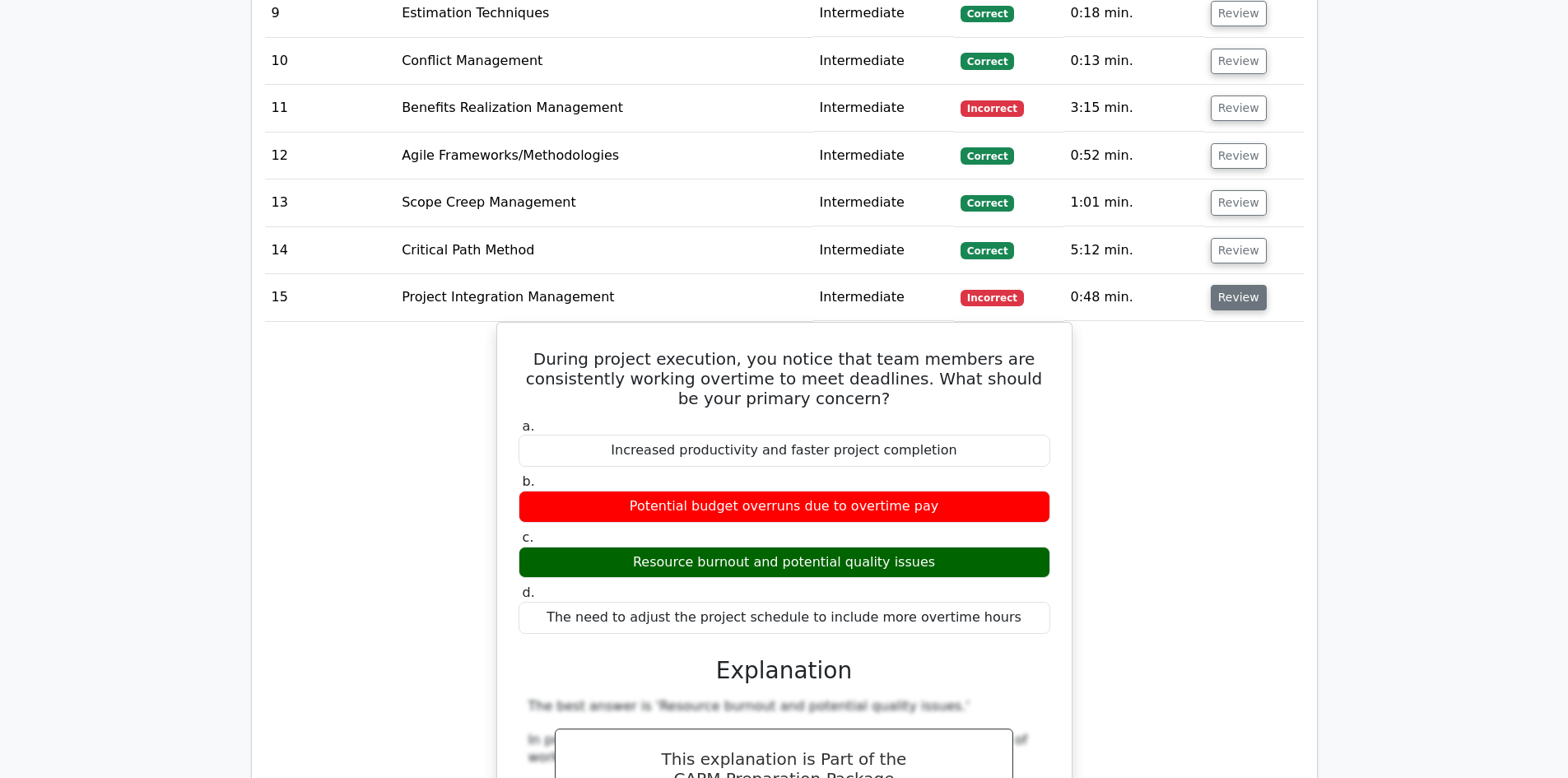
click at [1230, 285] on button "Review" at bounding box center [1239, 297] width 56 height 25
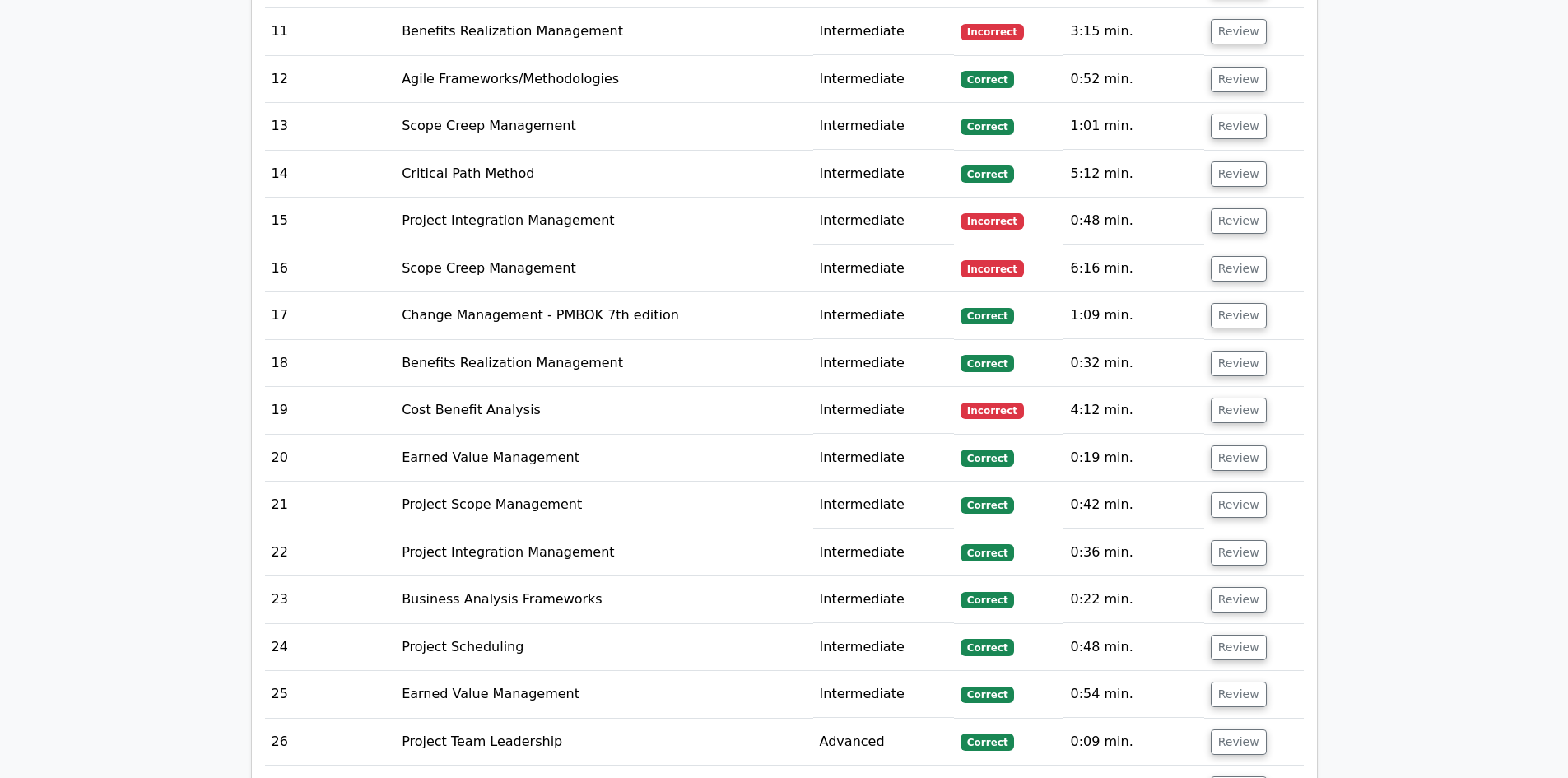
scroll to position [3128, 0]
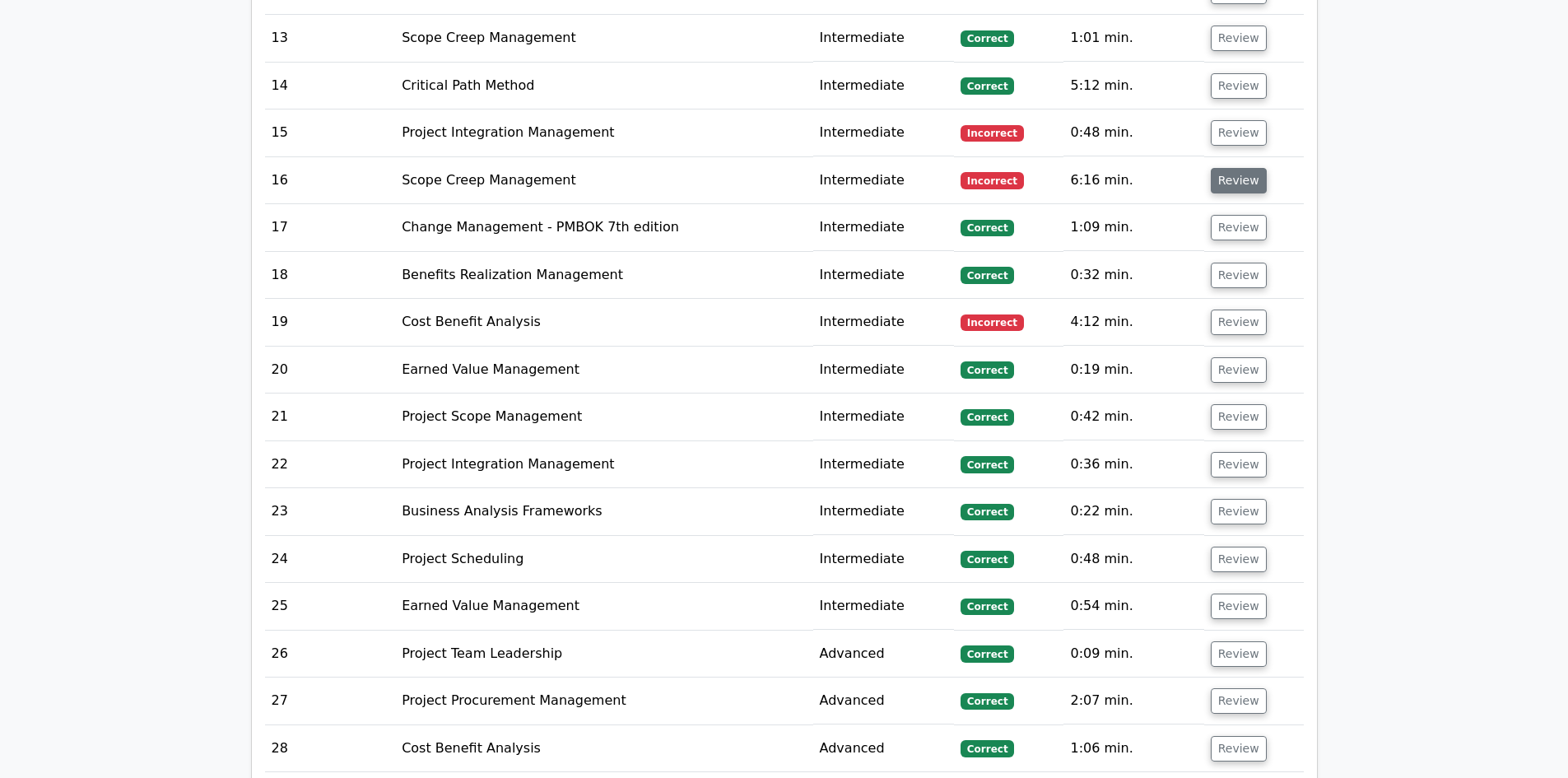
click at [1229, 168] on button "Review" at bounding box center [1239, 181] width 56 height 25
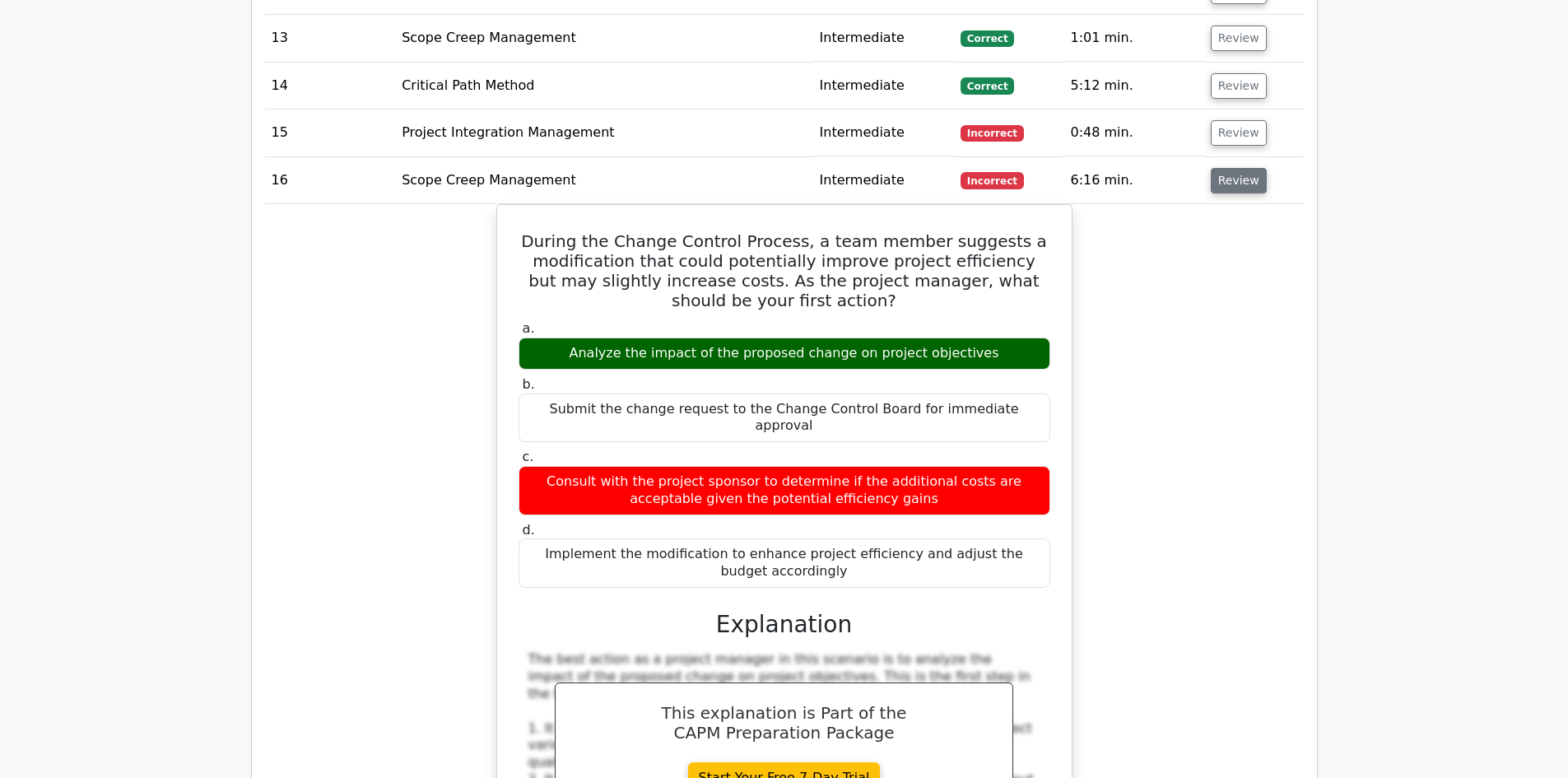
click at [1234, 168] on button "Review" at bounding box center [1239, 181] width 56 height 25
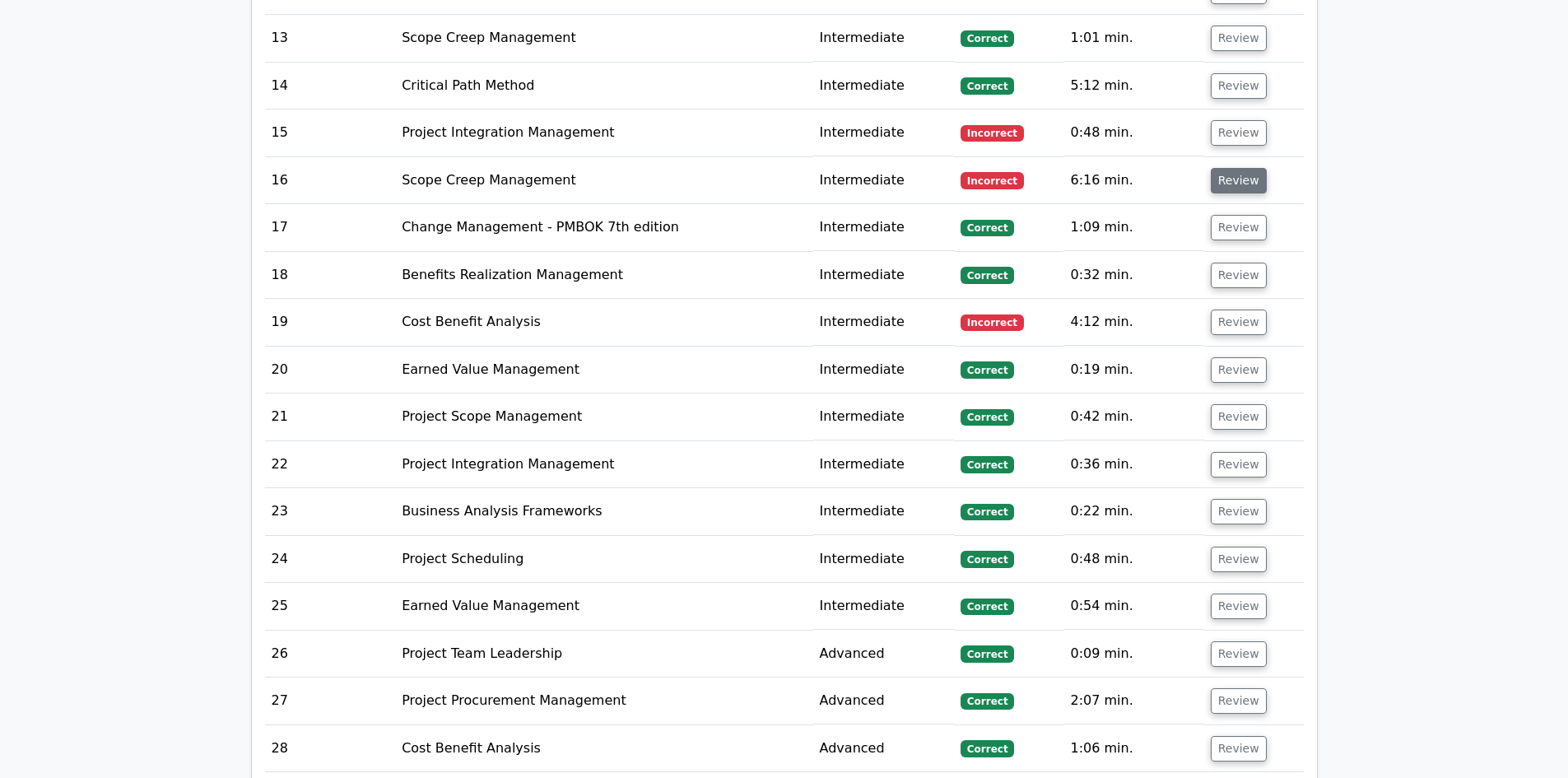
click at [1234, 174] on button "Review" at bounding box center [1239, 181] width 56 height 25
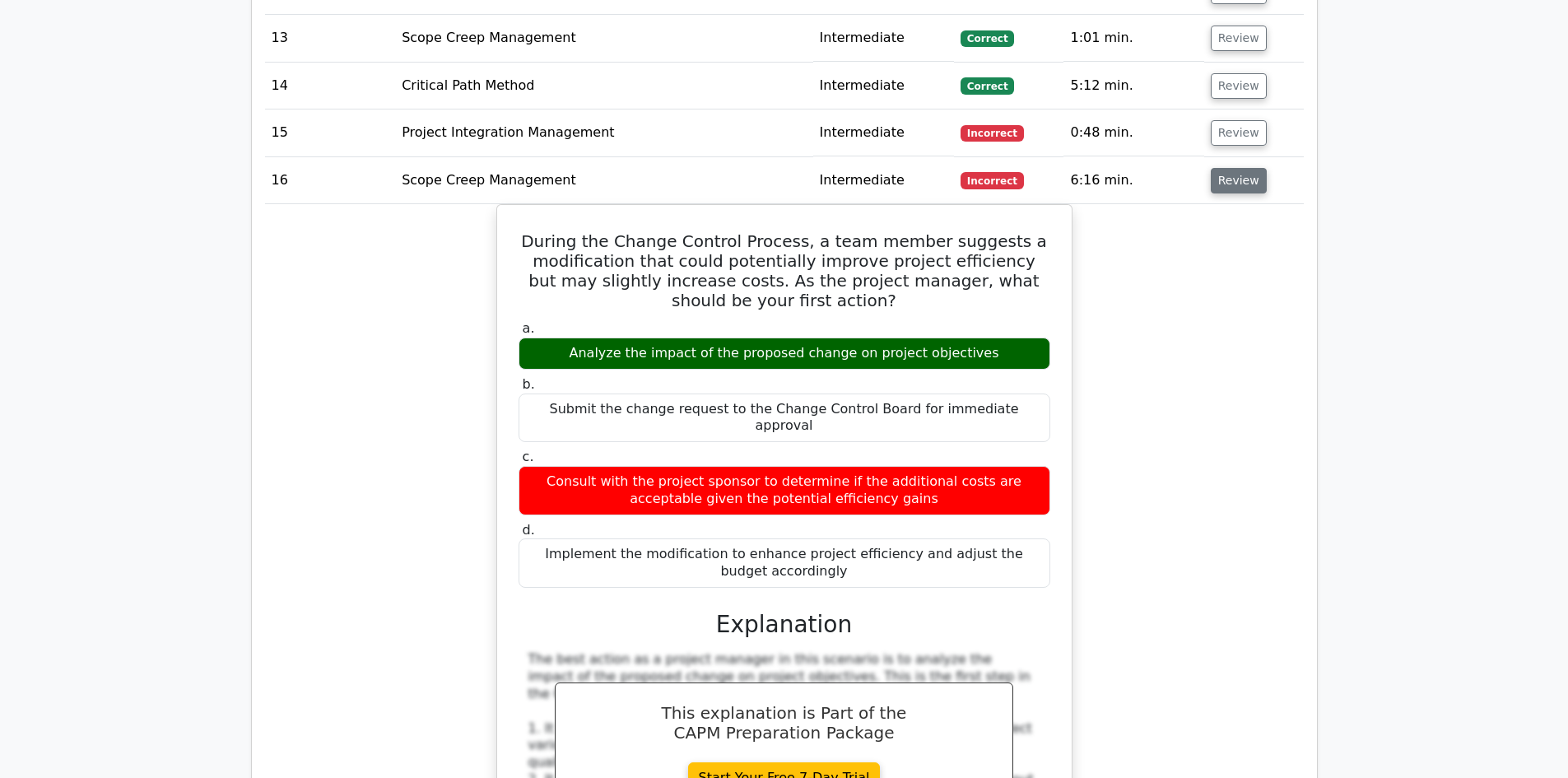
click at [1234, 168] on button "Review" at bounding box center [1239, 181] width 56 height 25
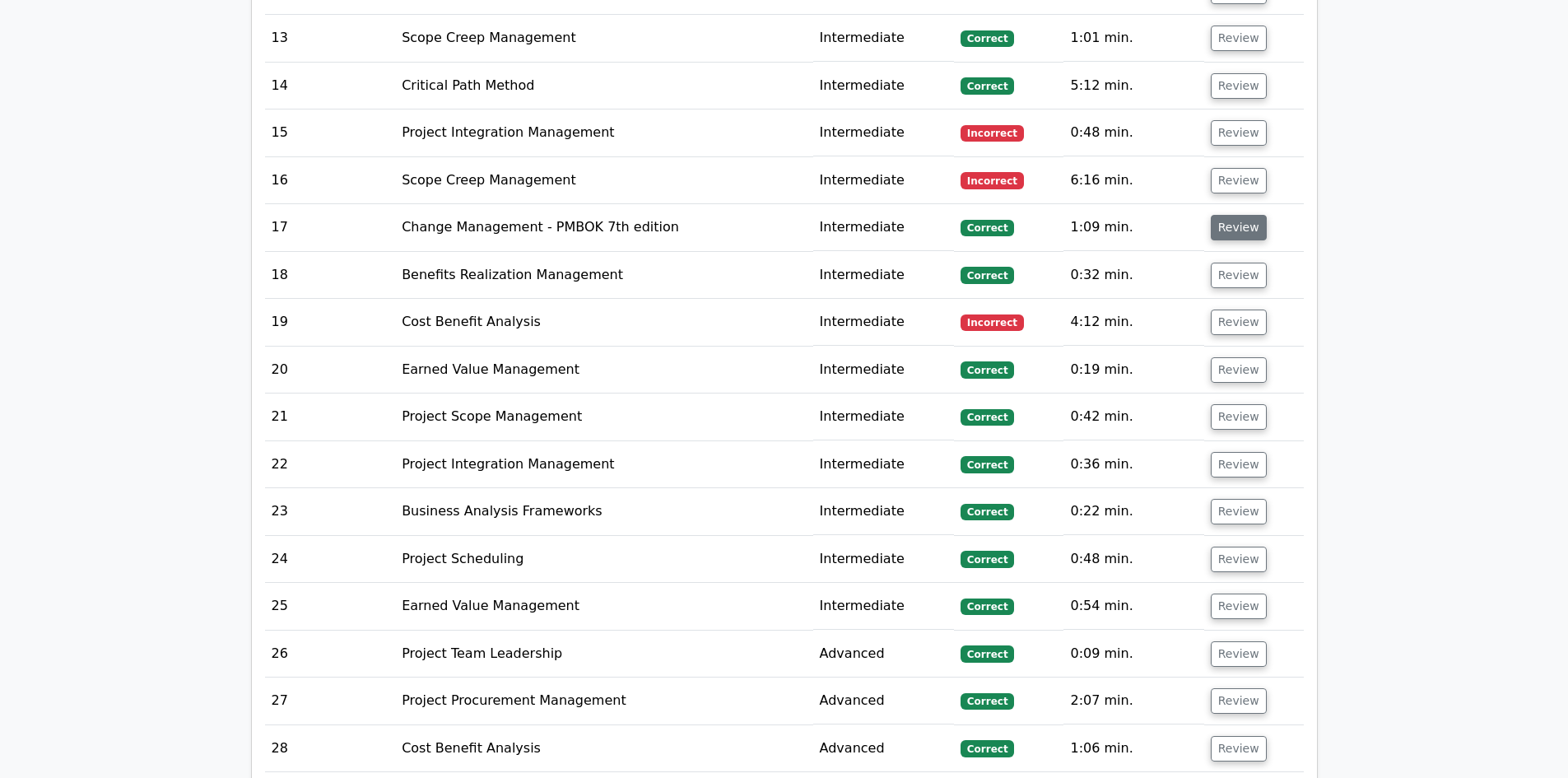
click at [1229, 215] on button "Review" at bounding box center [1239, 228] width 56 height 25
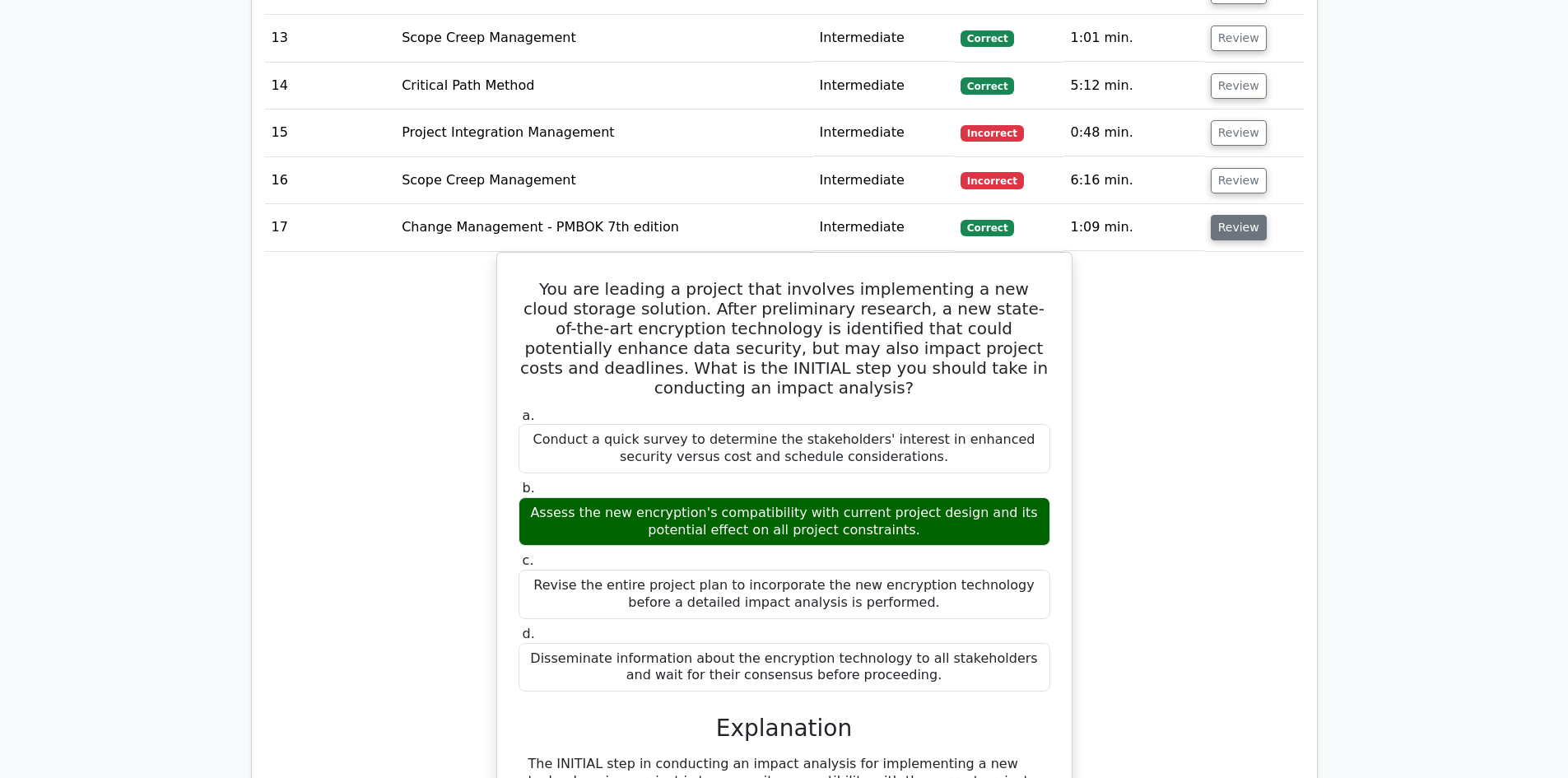
click at [1230, 215] on button "Review" at bounding box center [1239, 228] width 56 height 25
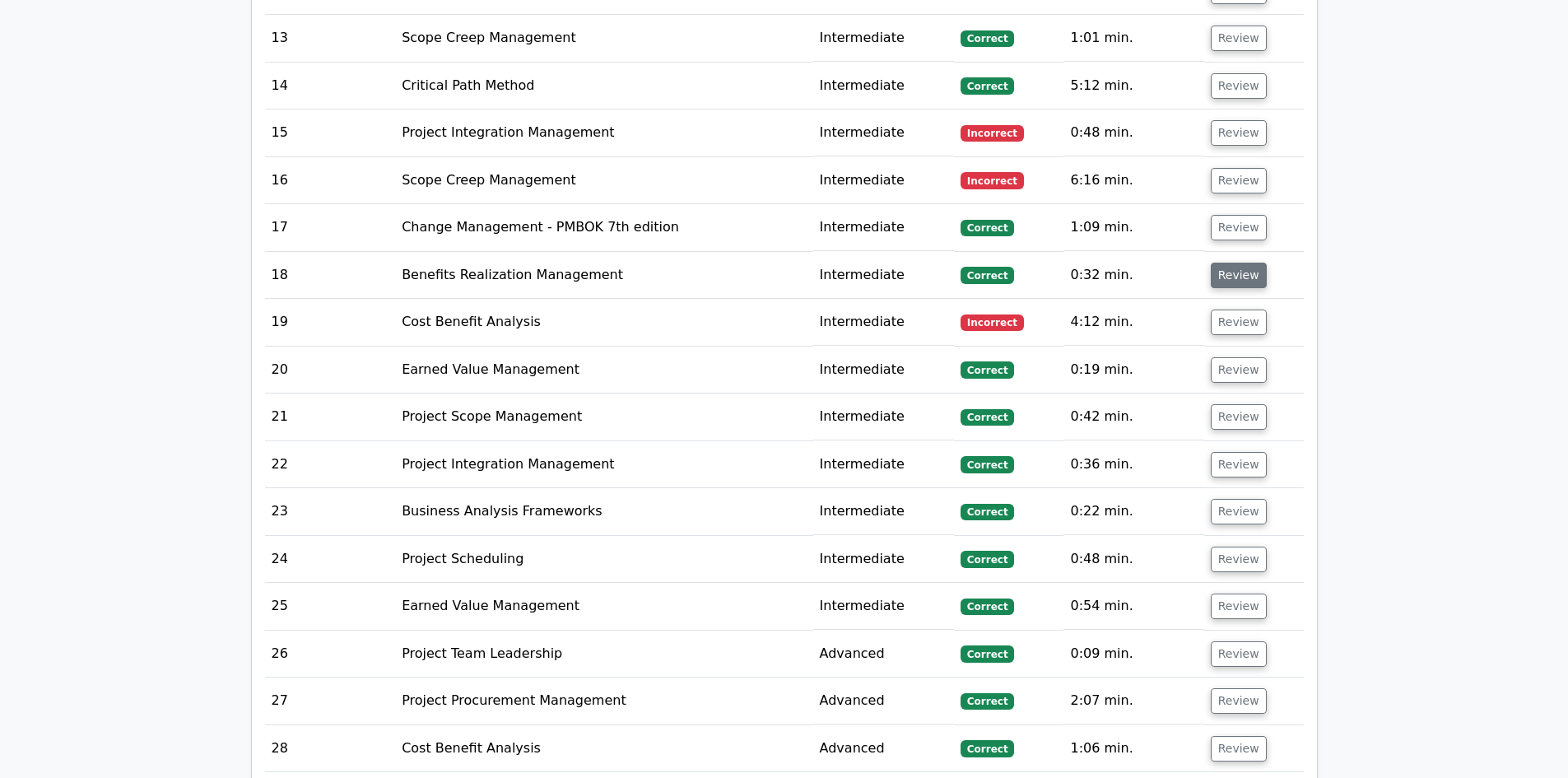
click at [1234, 263] on button "Review" at bounding box center [1239, 276] width 56 height 25
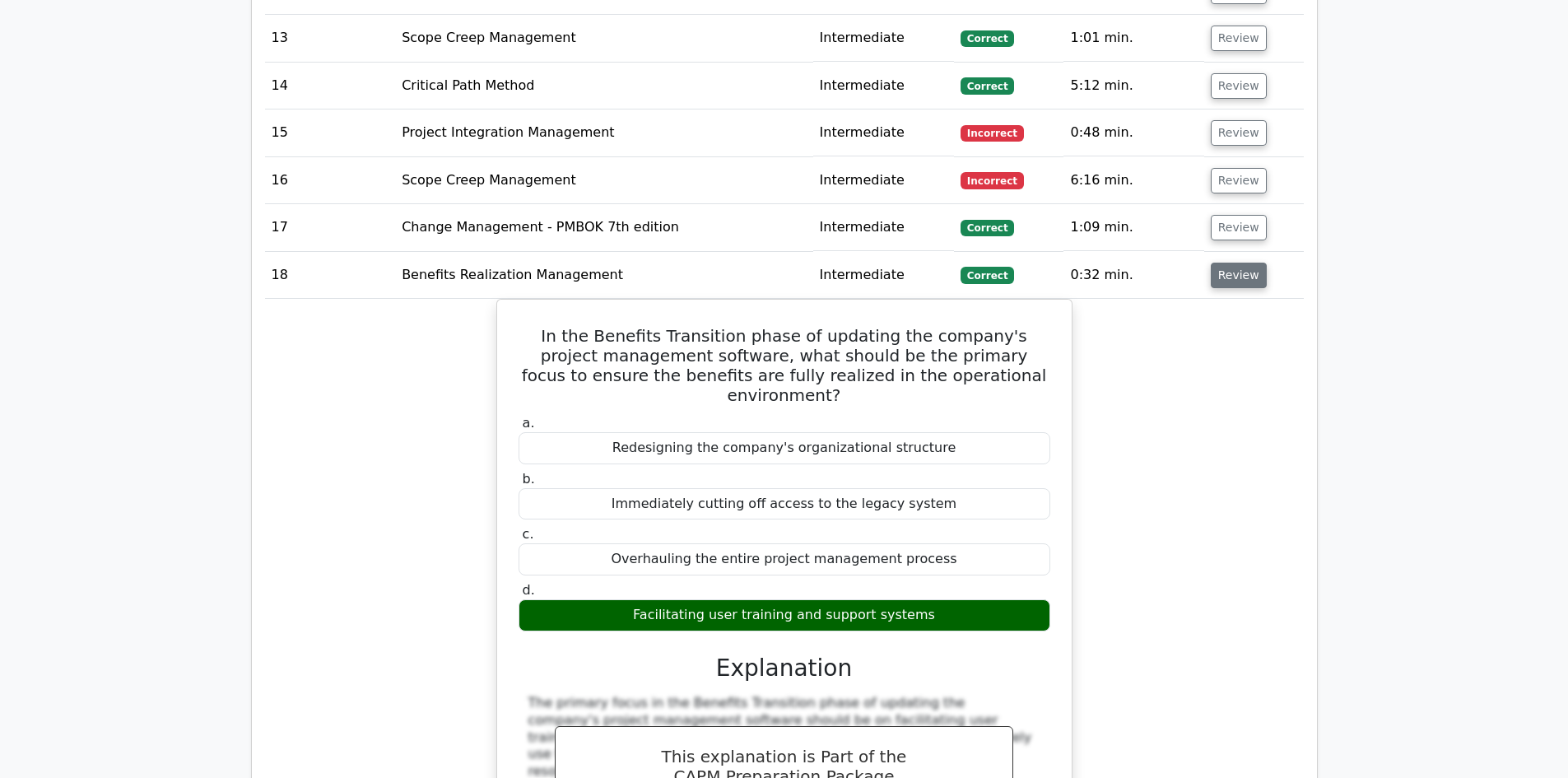
click at [1234, 263] on button "Review" at bounding box center [1239, 276] width 56 height 25
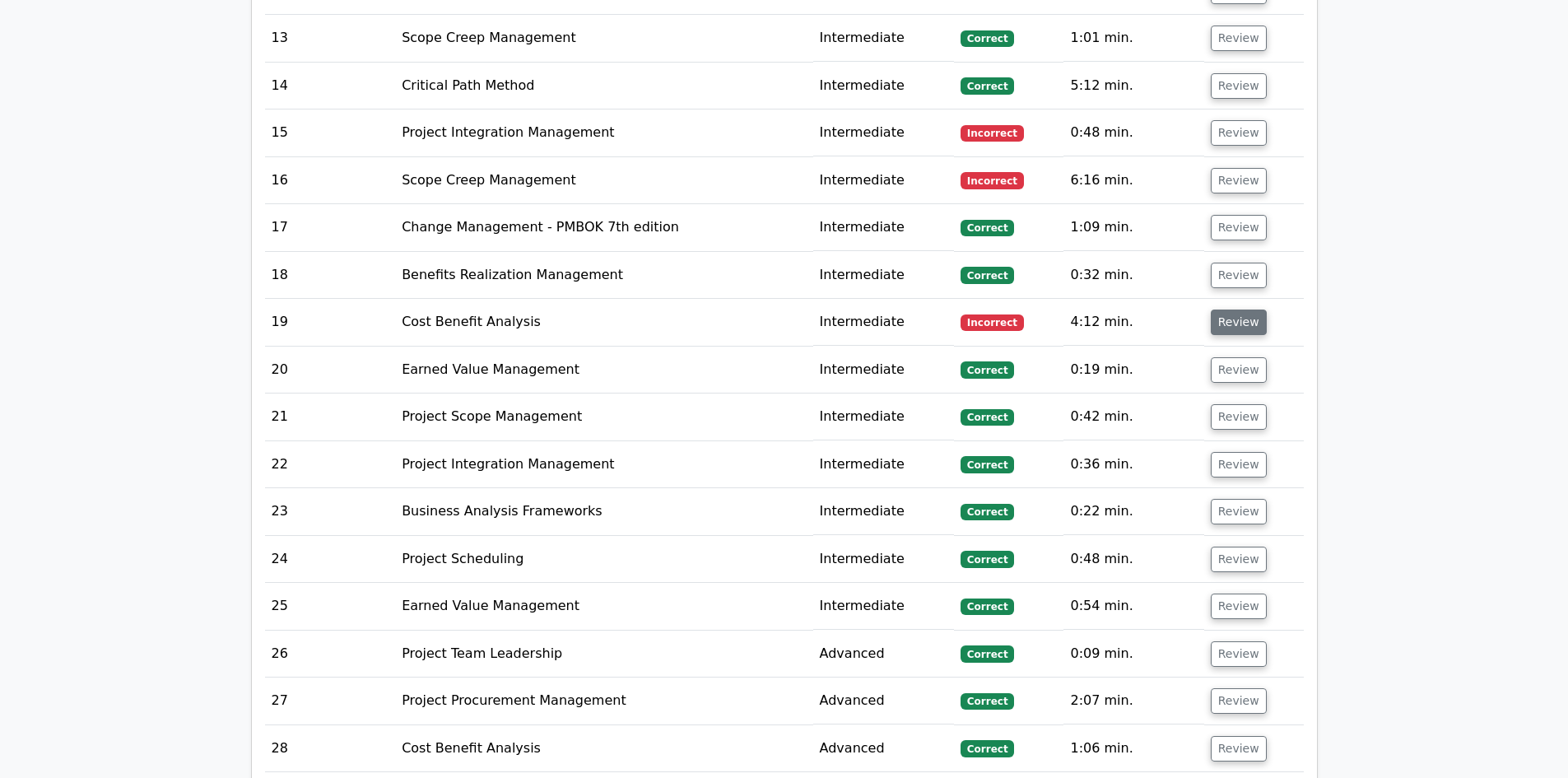
click at [1234, 309] on button "Review" at bounding box center [1239, 322] width 56 height 25
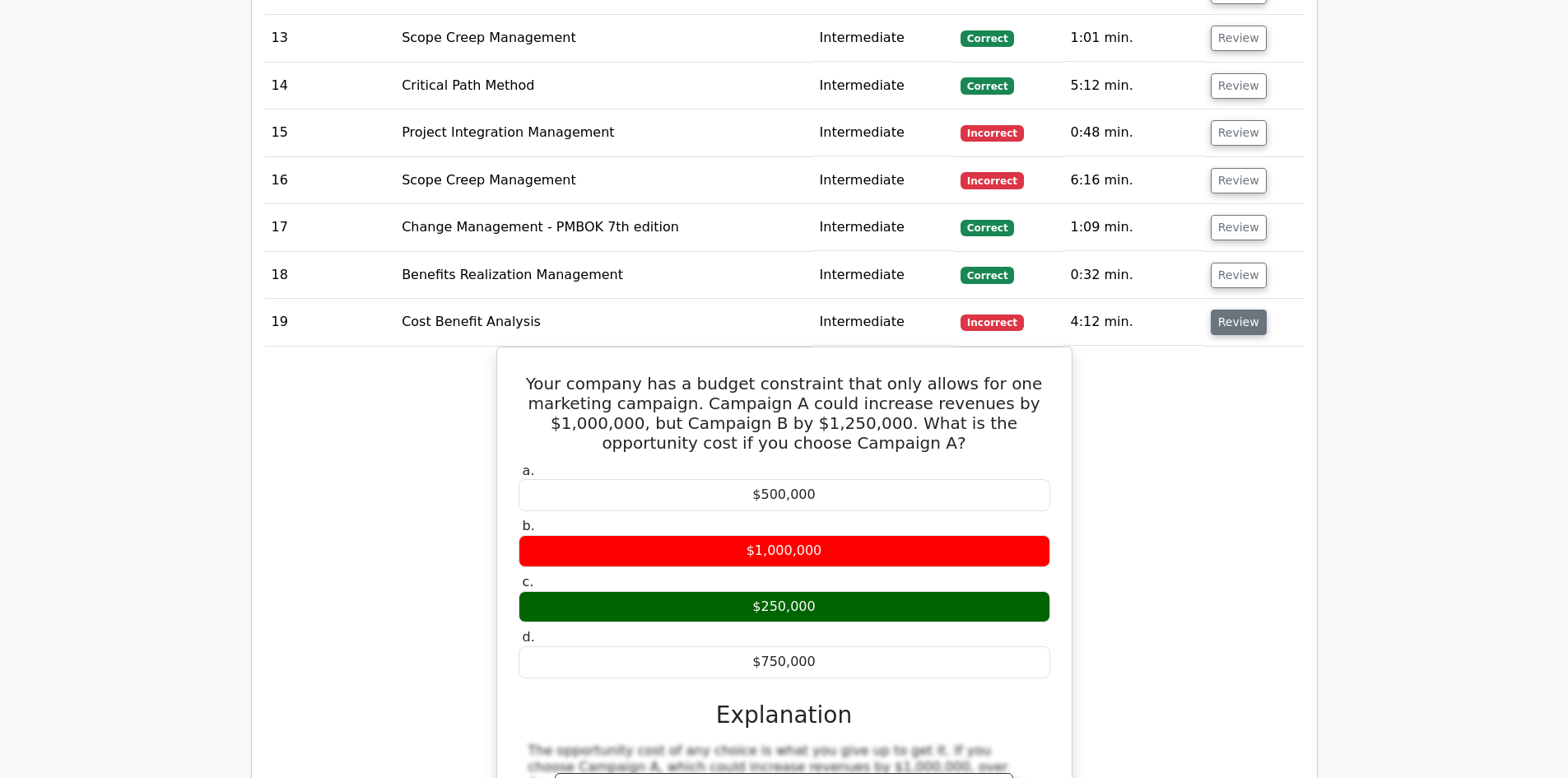
click at [1223, 309] on button "Review" at bounding box center [1239, 322] width 56 height 25
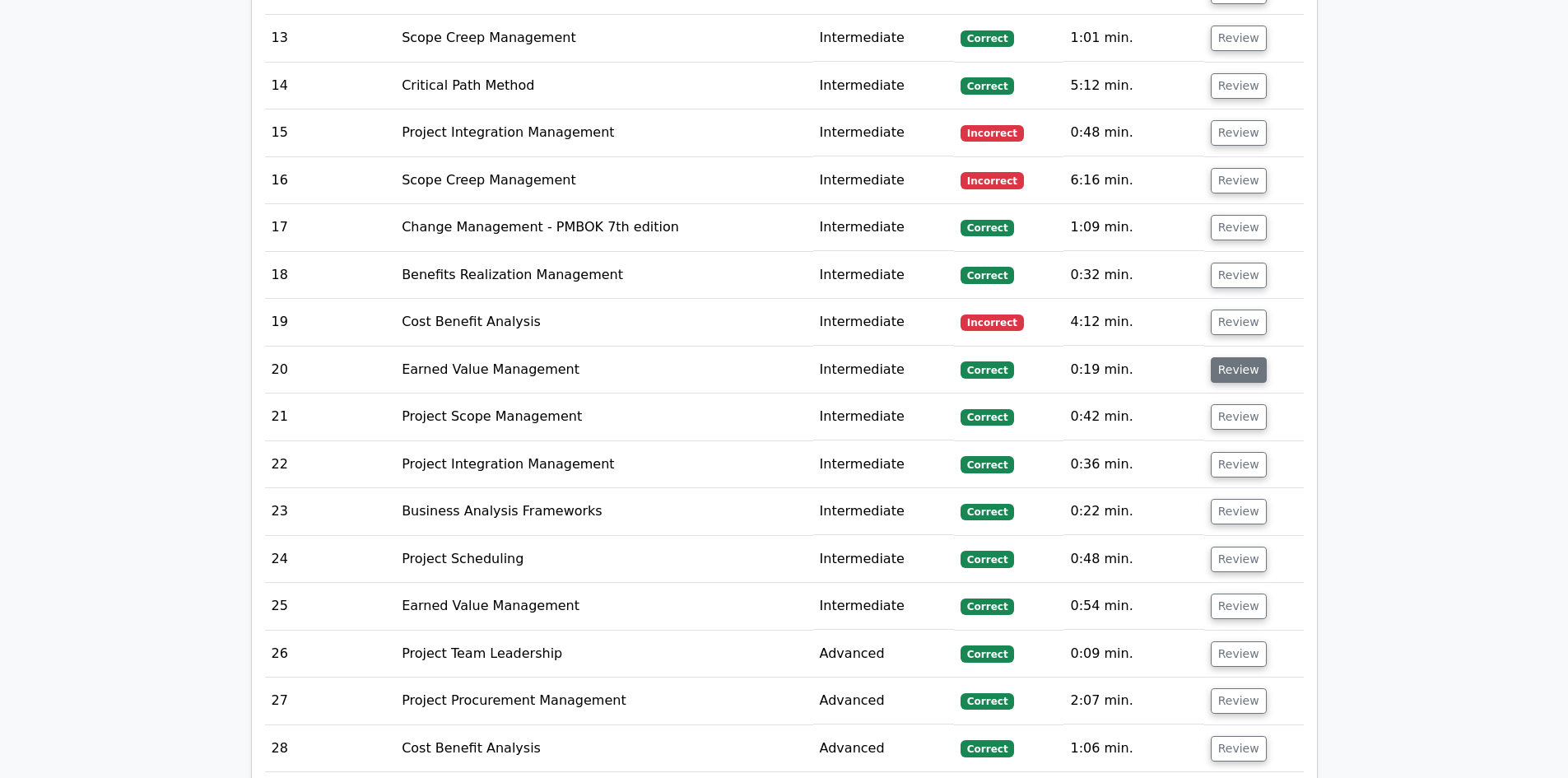
click at [1232, 357] on button "Review" at bounding box center [1239, 370] width 56 height 25
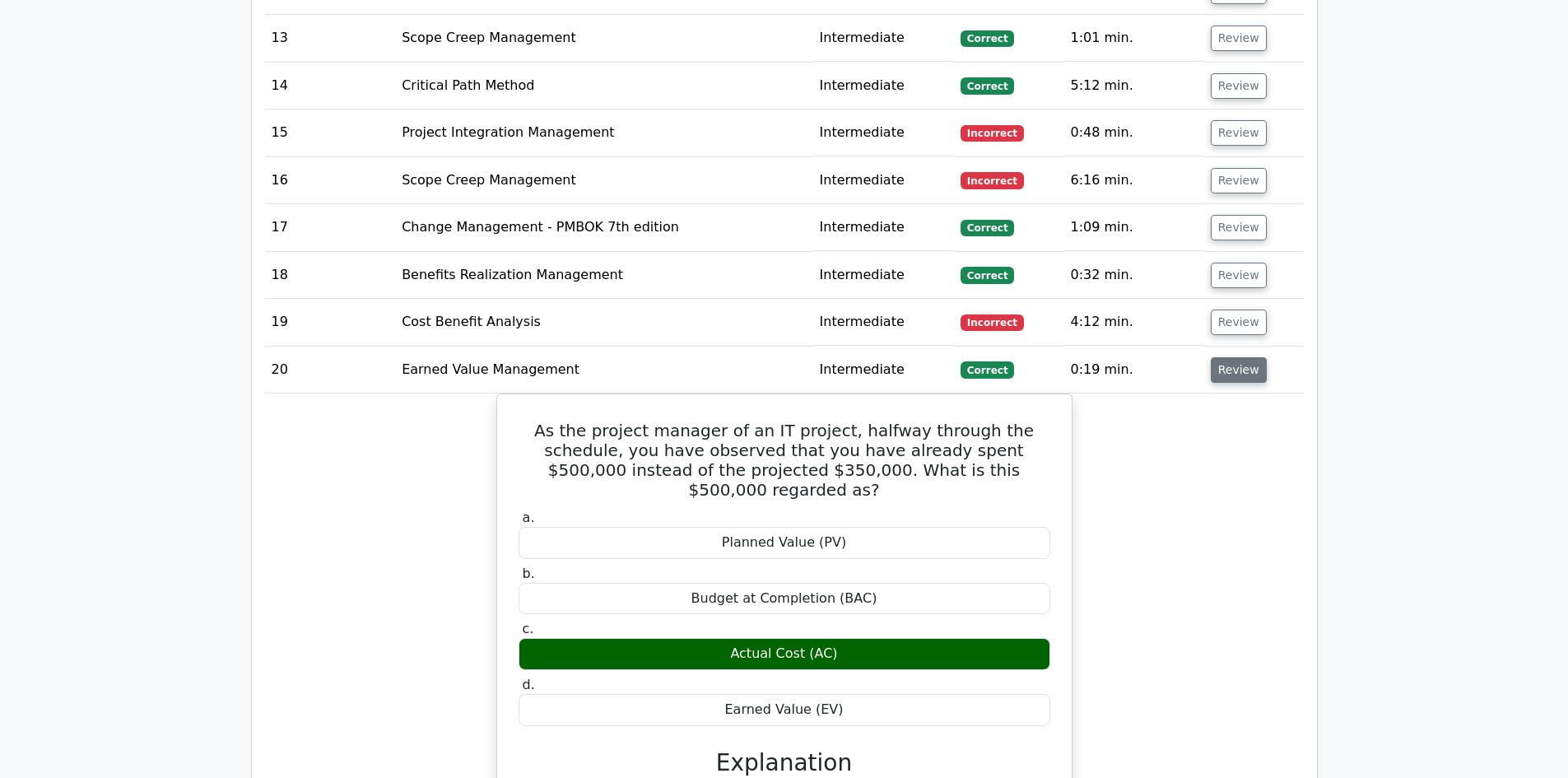
click at [1228, 357] on button "Review" at bounding box center [1239, 370] width 56 height 25
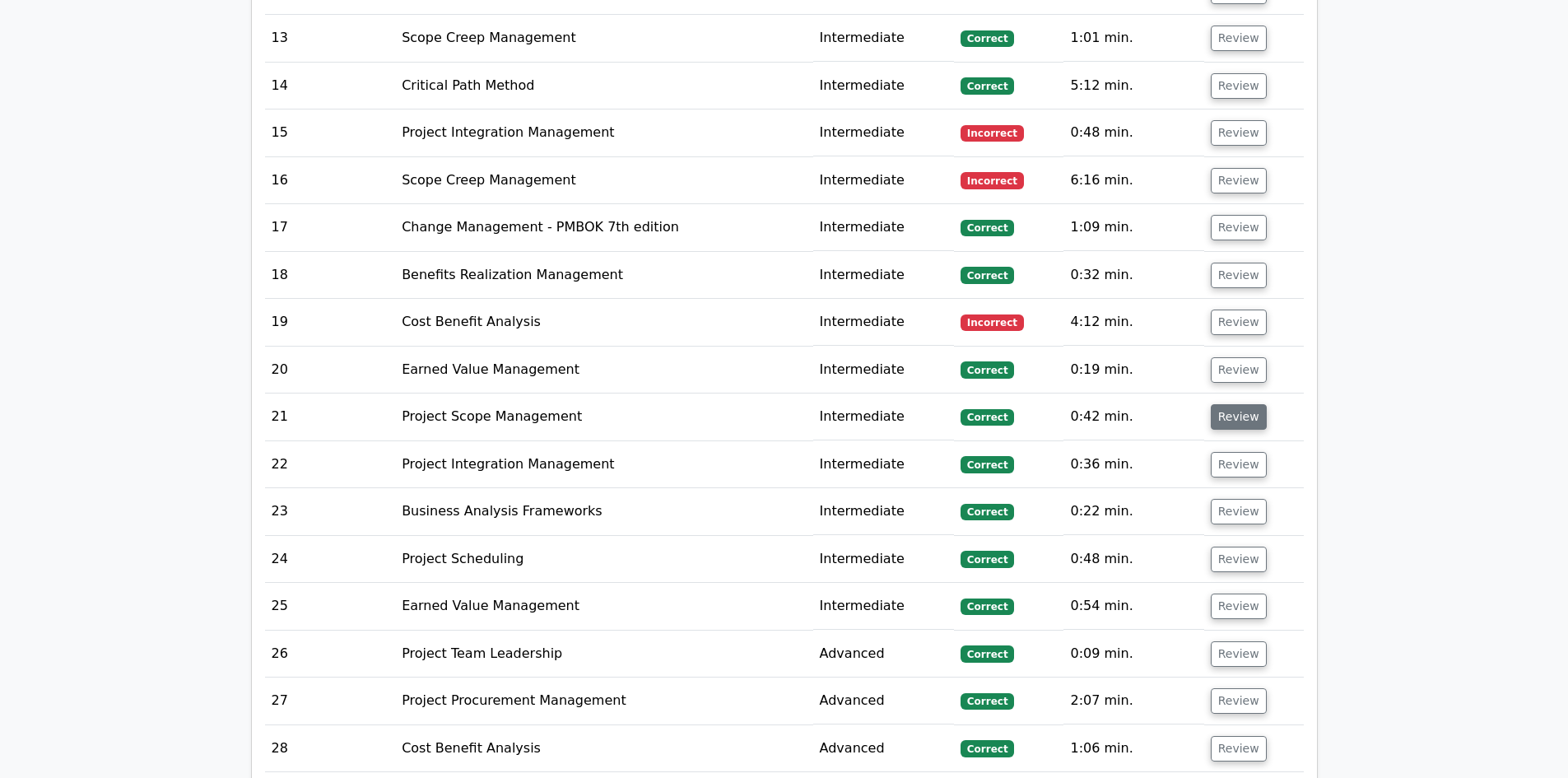
click at [1226, 404] on button "Review" at bounding box center [1239, 417] width 56 height 25
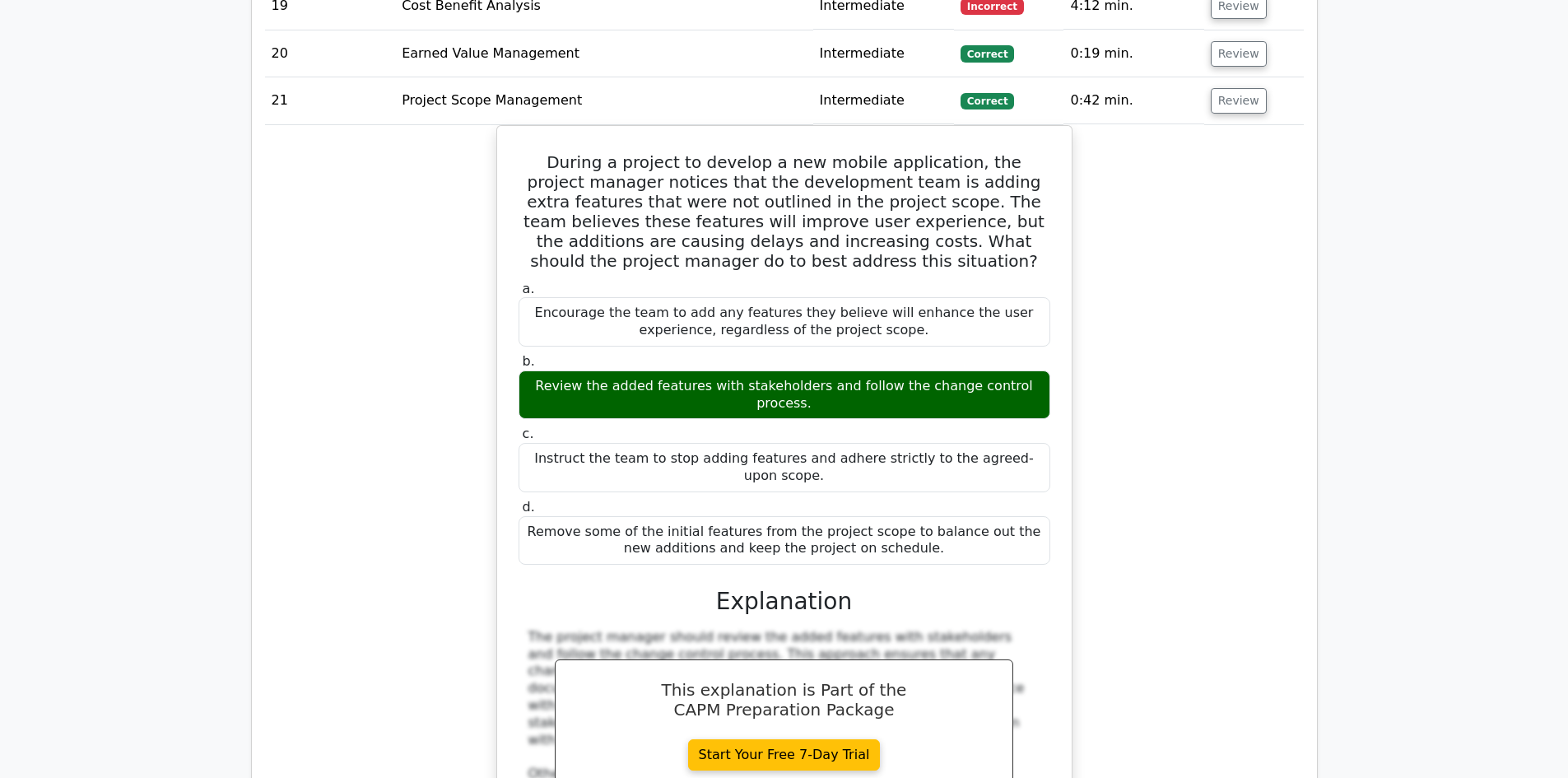
scroll to position [3457, 0]
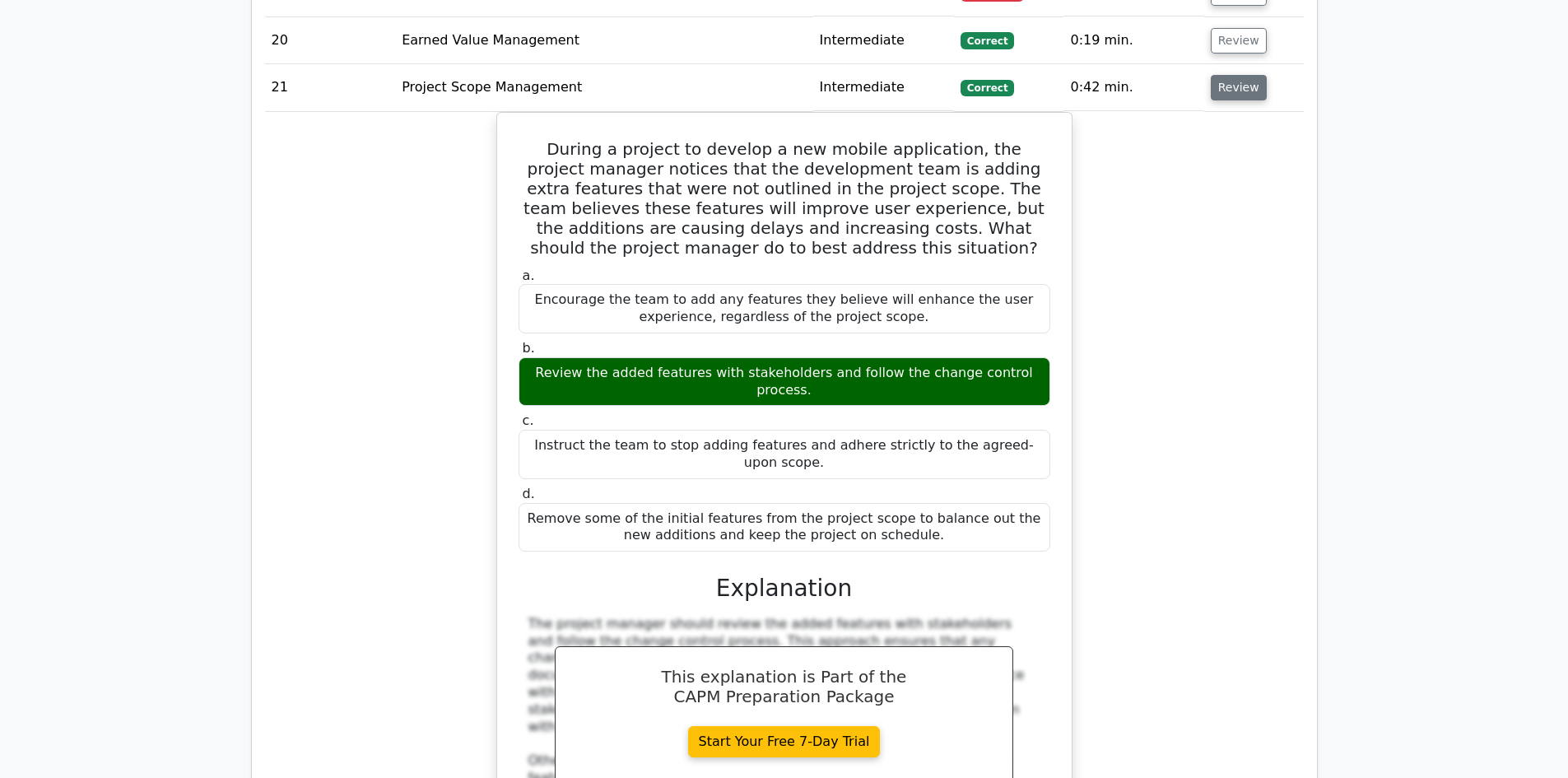
click at [1227, 75] on button "Review" at bounding box center [1239, 87] width 56 height 25
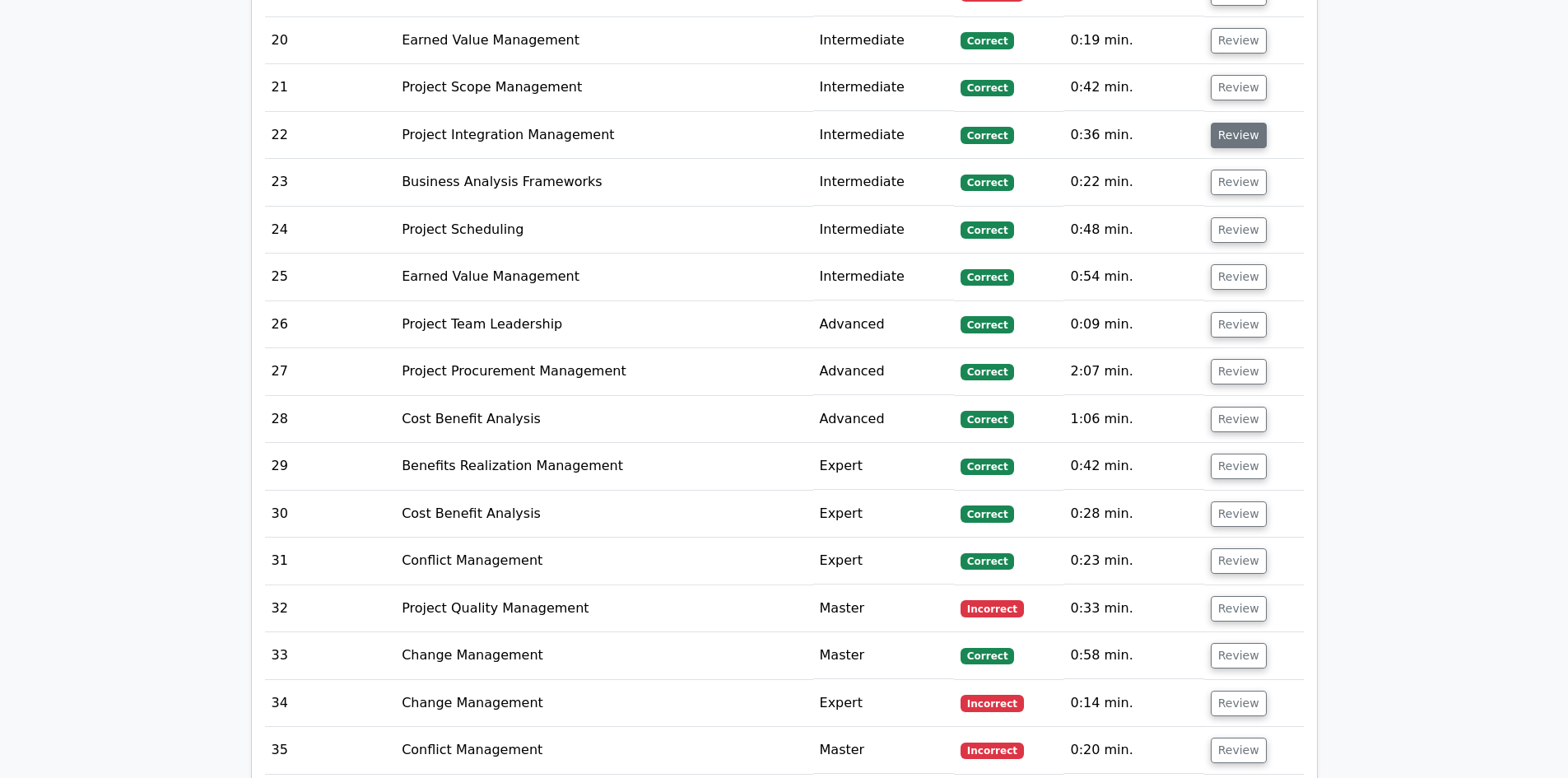
click at [1230, 123] on button "Review" at bounding box center [1239, 135] width 56 height 25
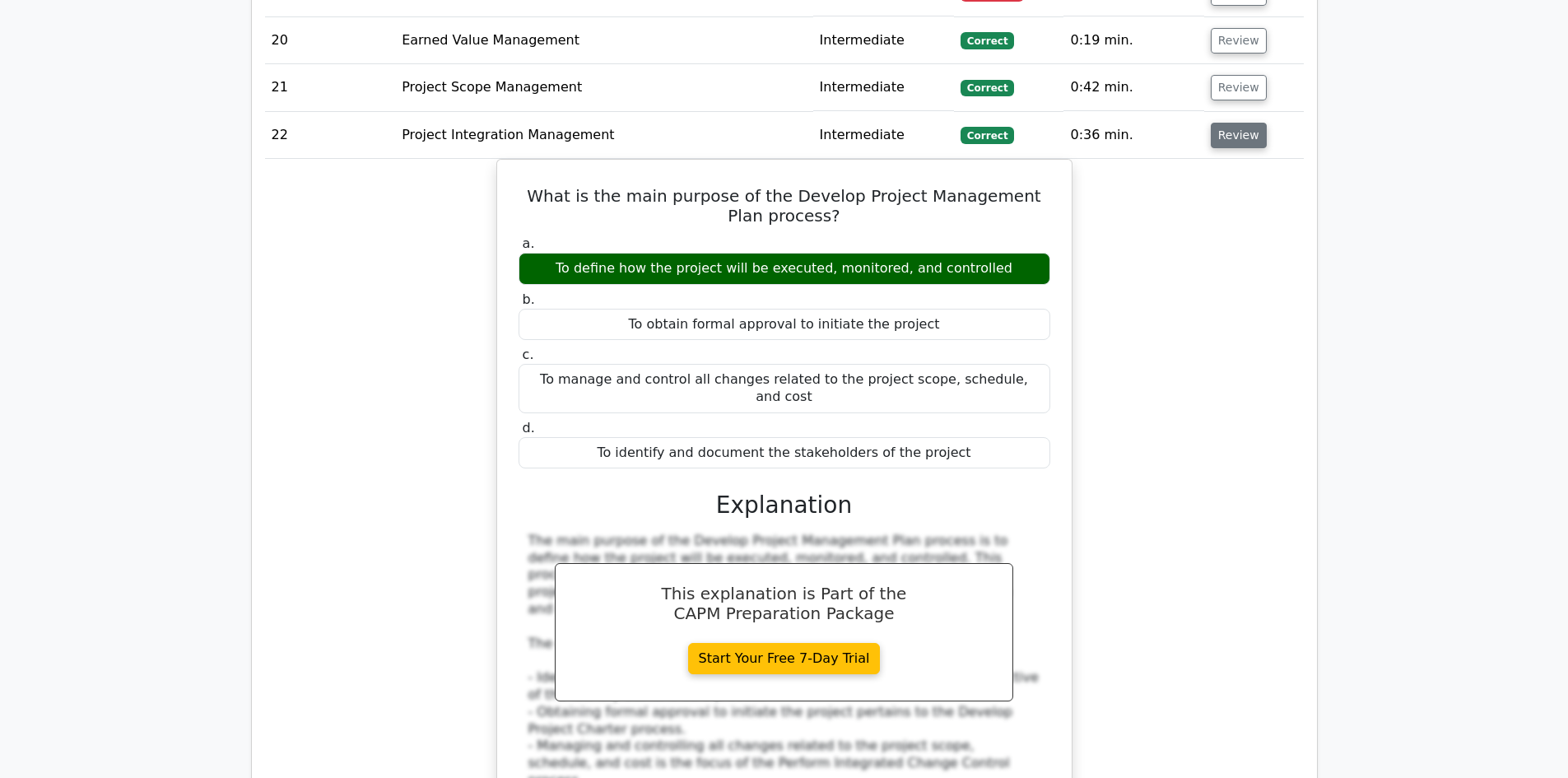
click at [1231, 123] on button "Review" at bounding box center [1239, 135] width 56 height 25
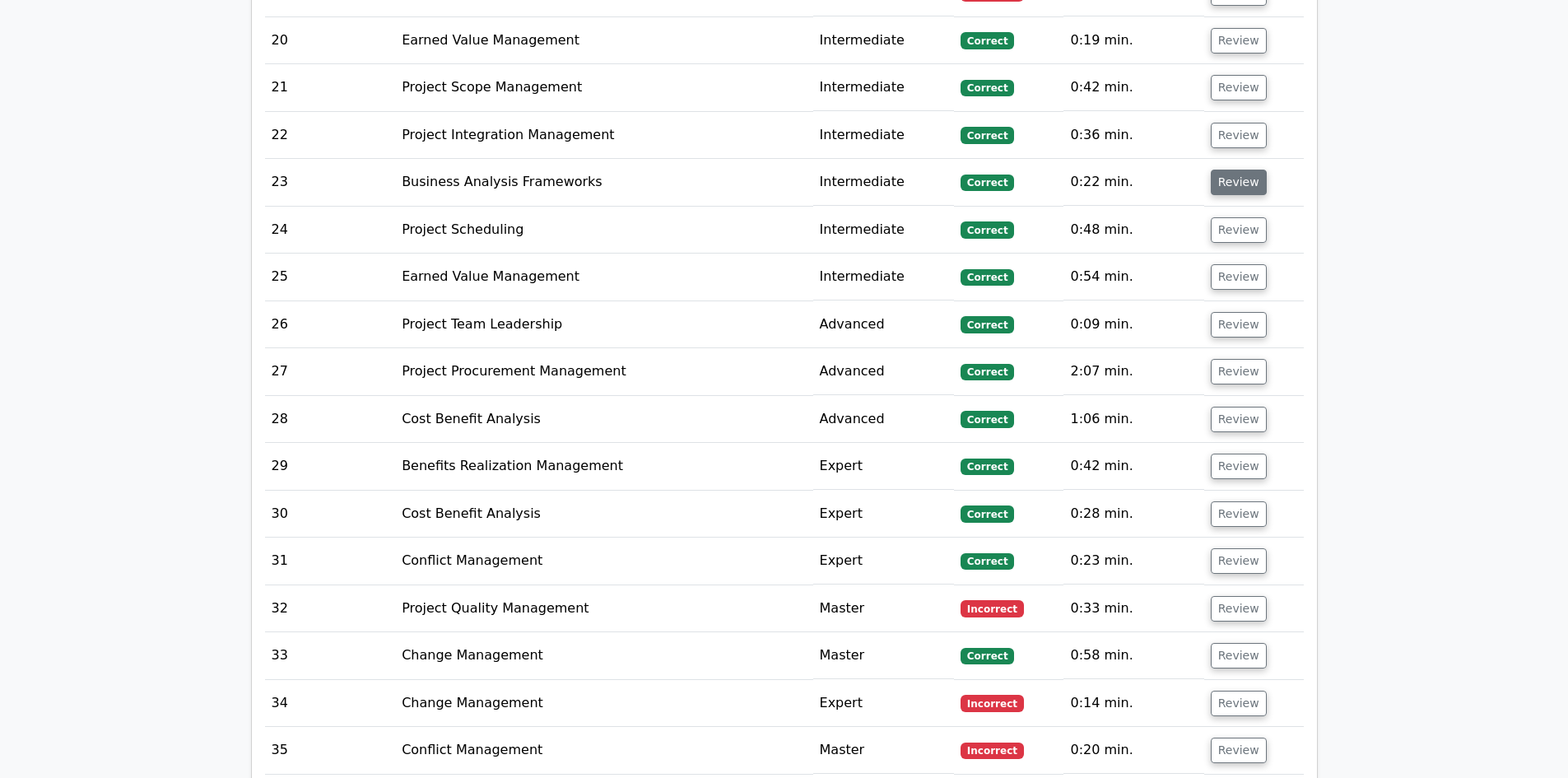
click at [1227, 170] on button "Review" at bounding box center [1239, 182] width 56 height 25
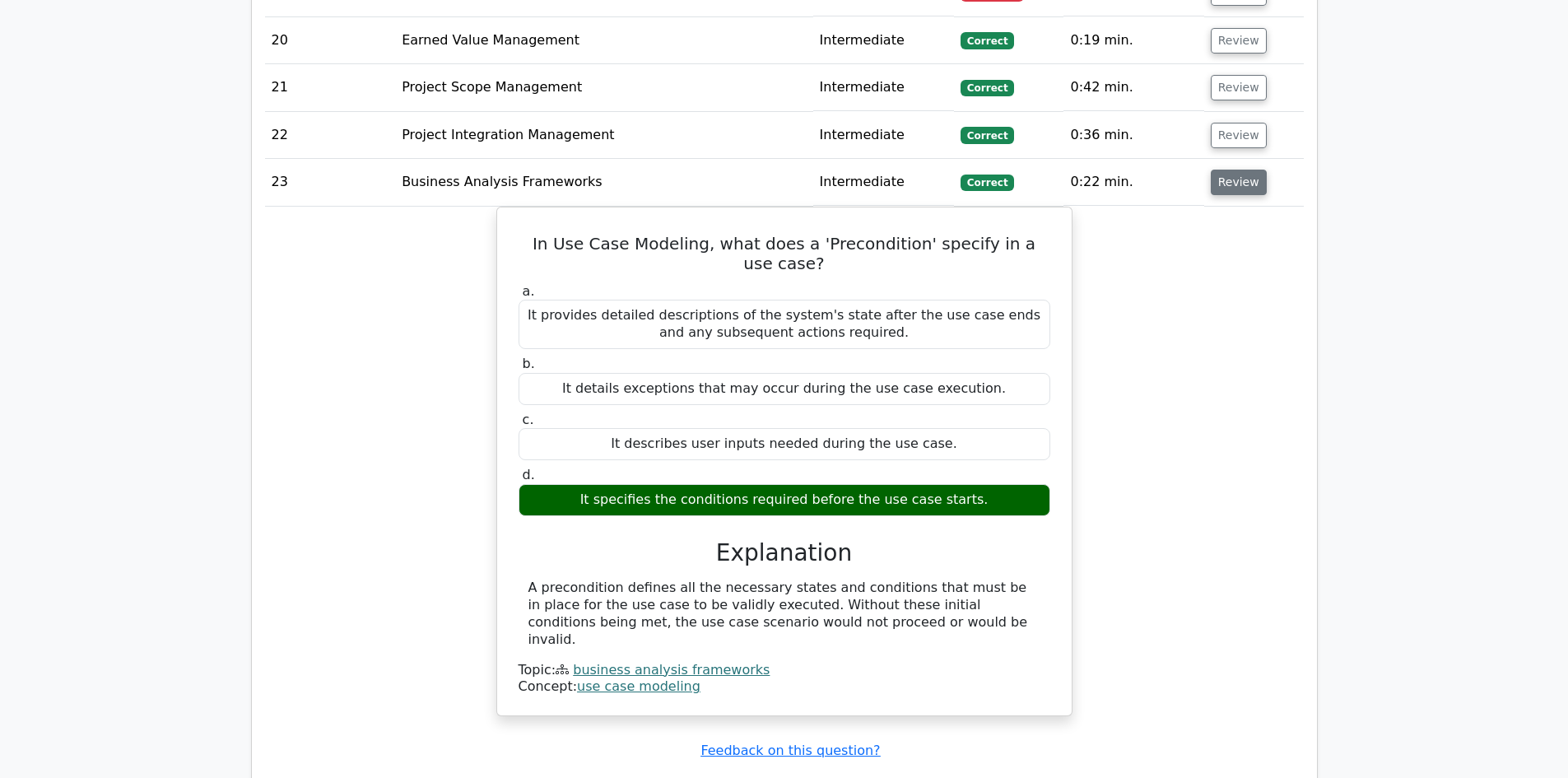
click at [1233, 170] on button "Review" at bounding box center [1239, 182] width 56 height 25
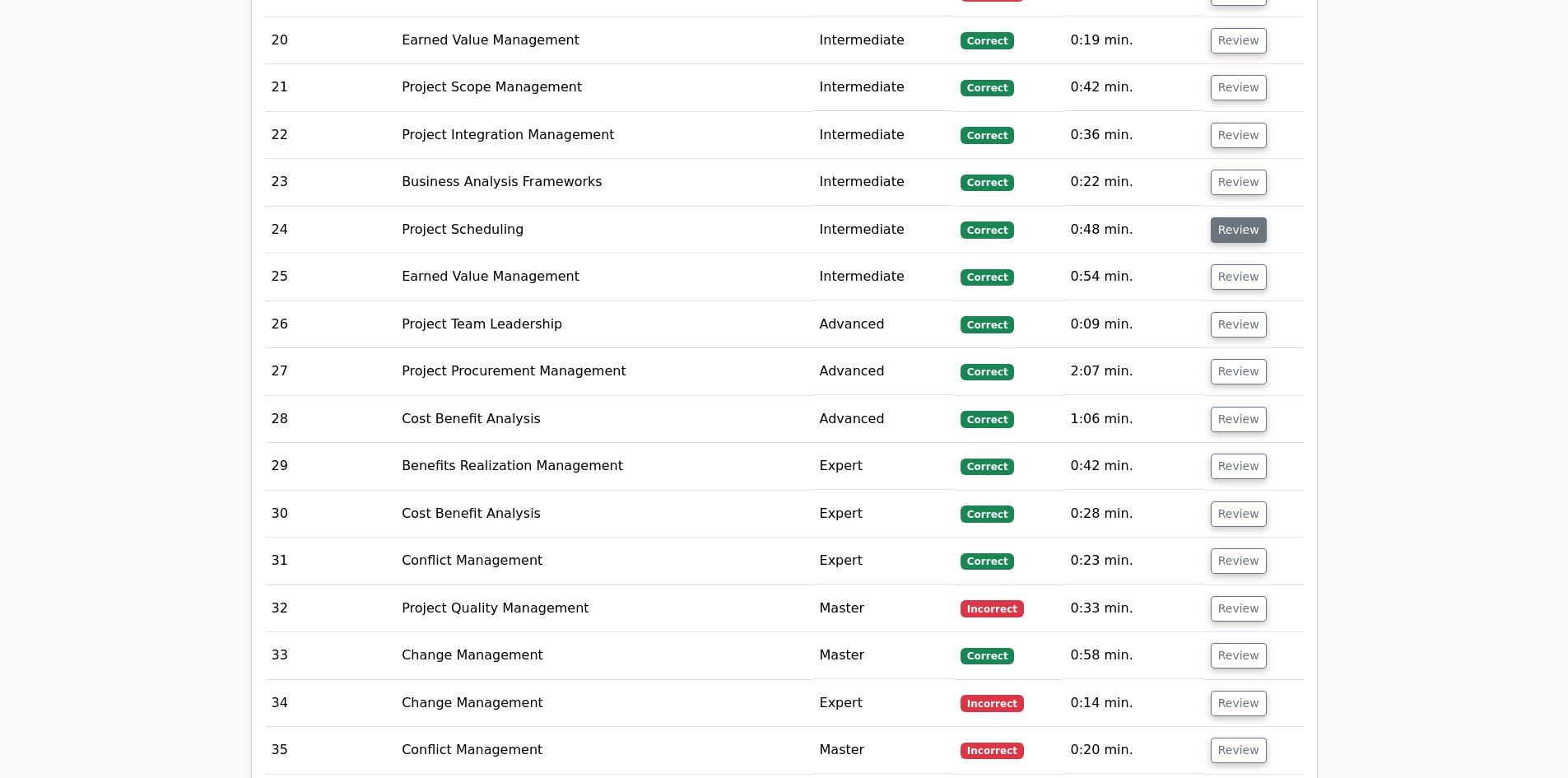
click at [1231, 218] on button "Review" at bounding box center [1239, 230] width 56 height 25
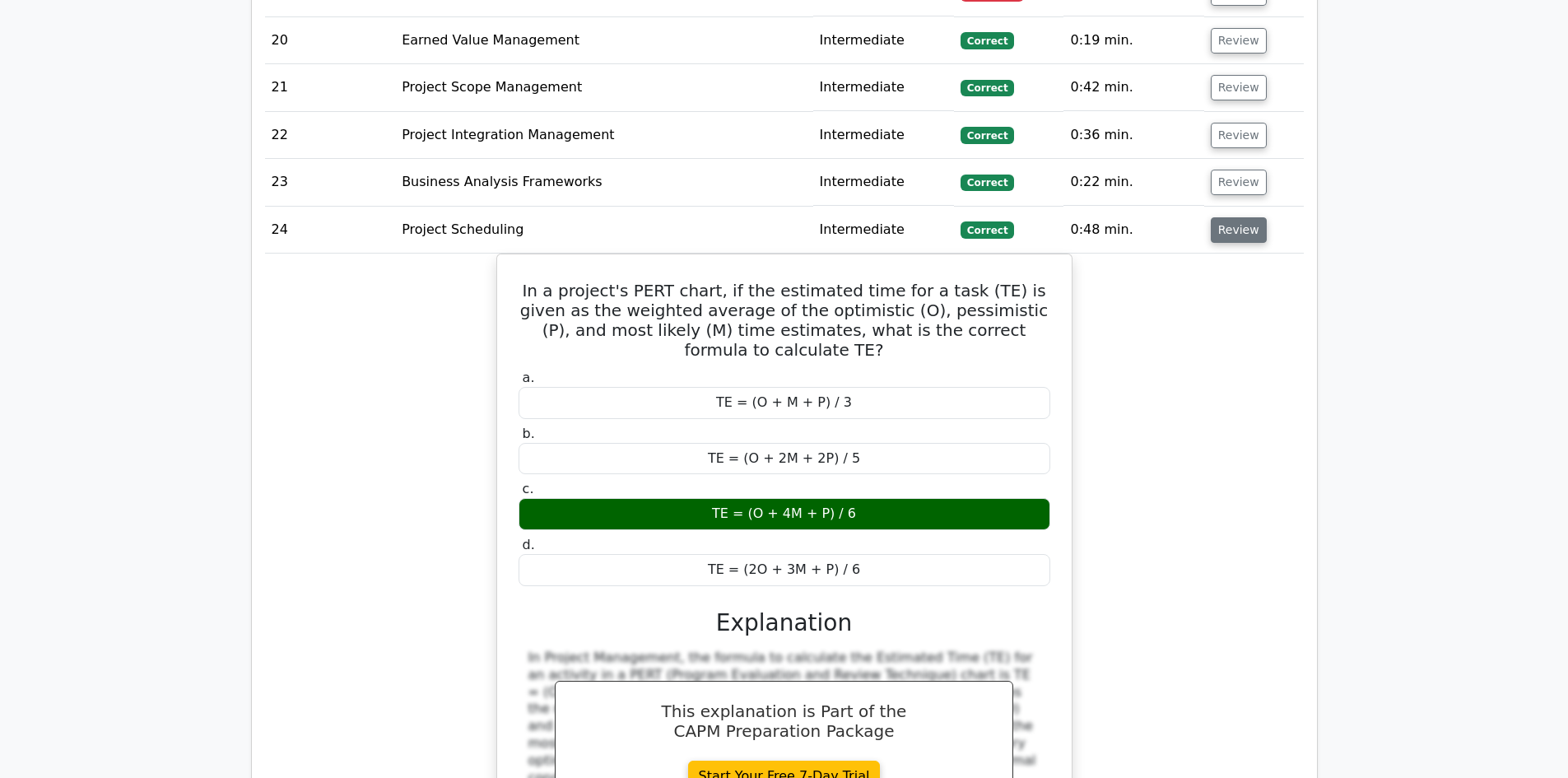
click at [1231, 218] on button "Review" at bounding box center [1239, 230] width 56 height 25
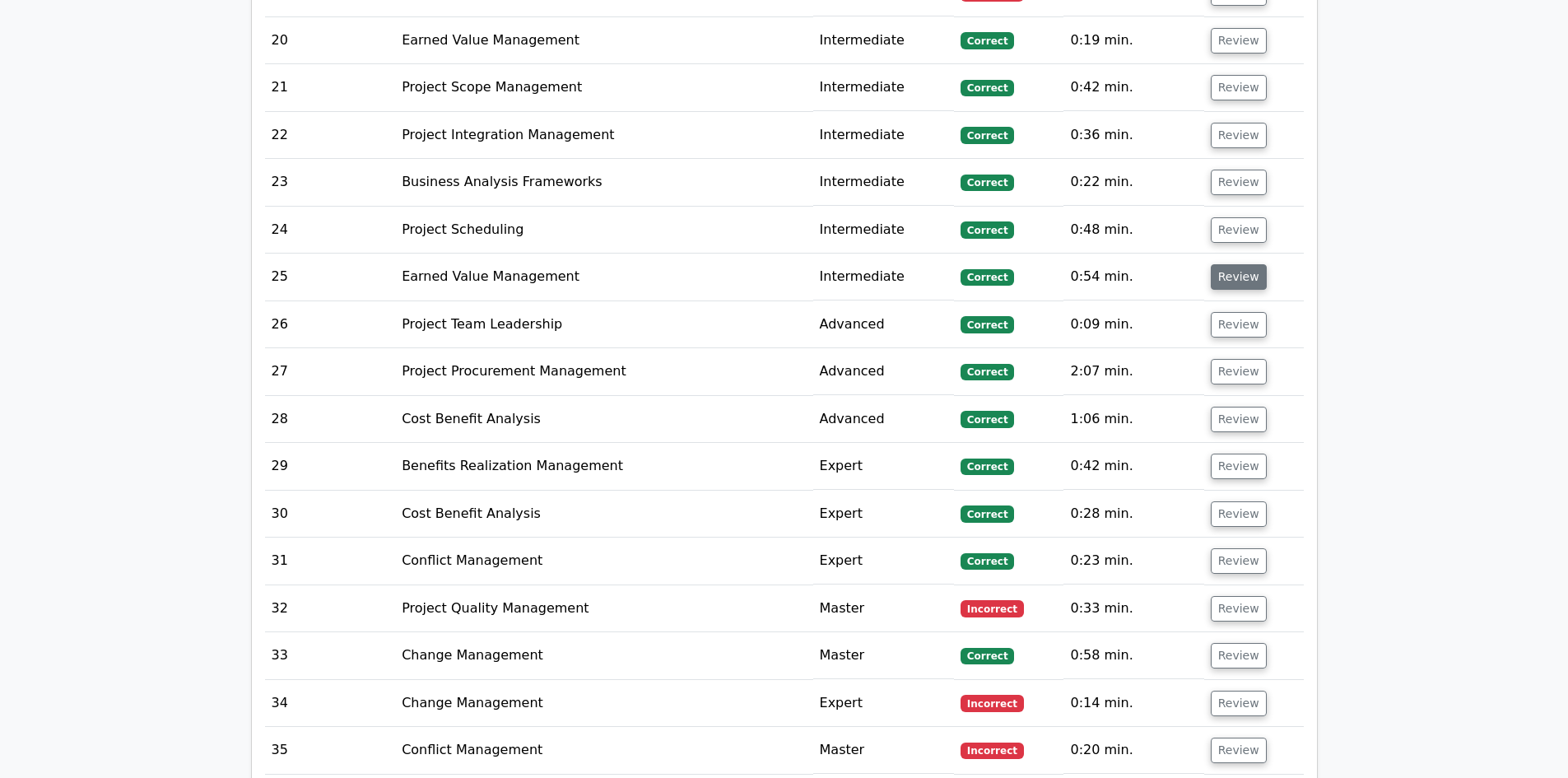
click at [1232, 264] on button "Review" at bounding box center [1239, 276] width 56 height 25
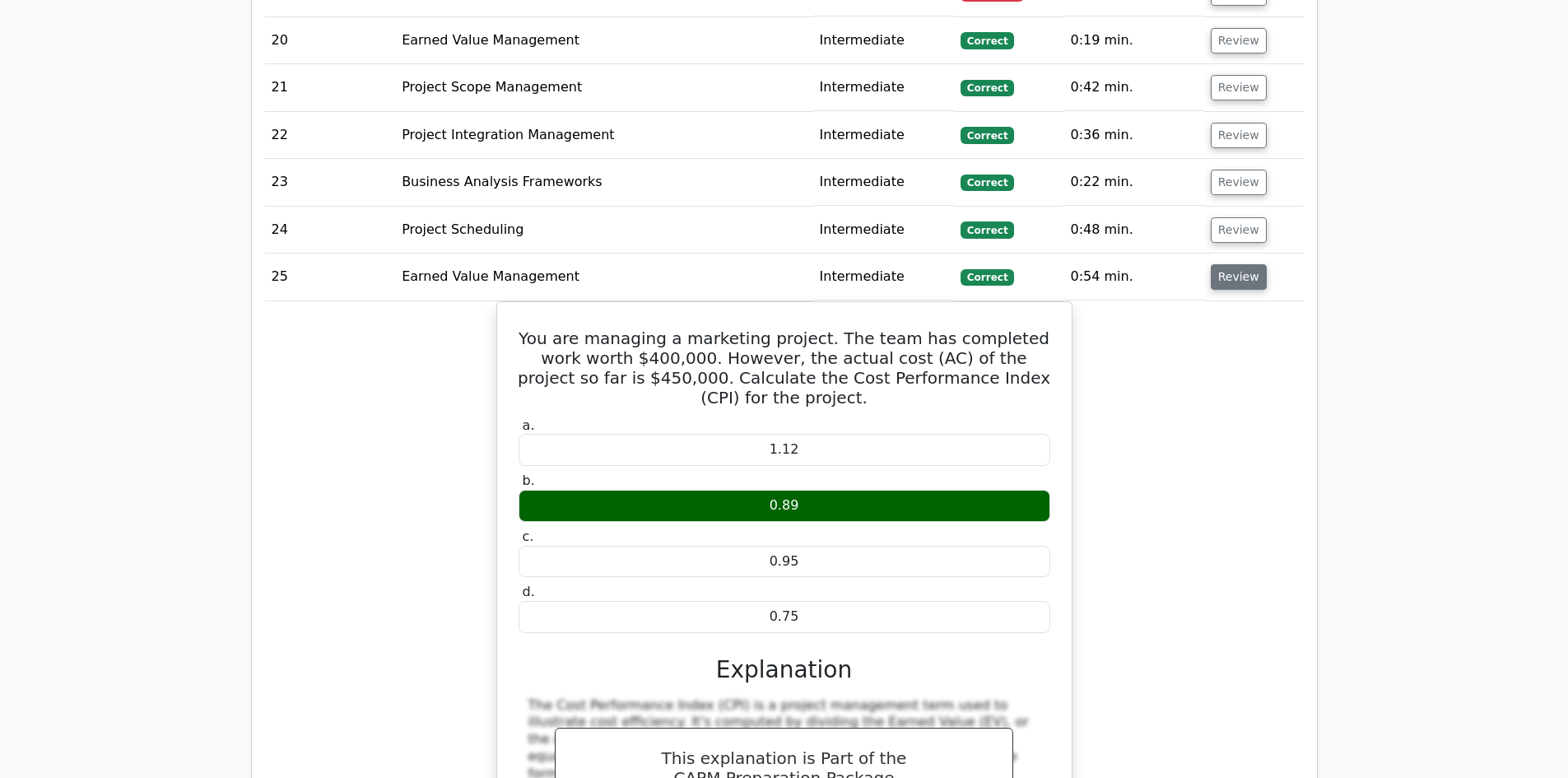
click at [1233, 264] on button "Review" at bounding box center [1239, 276] width 56 height 25
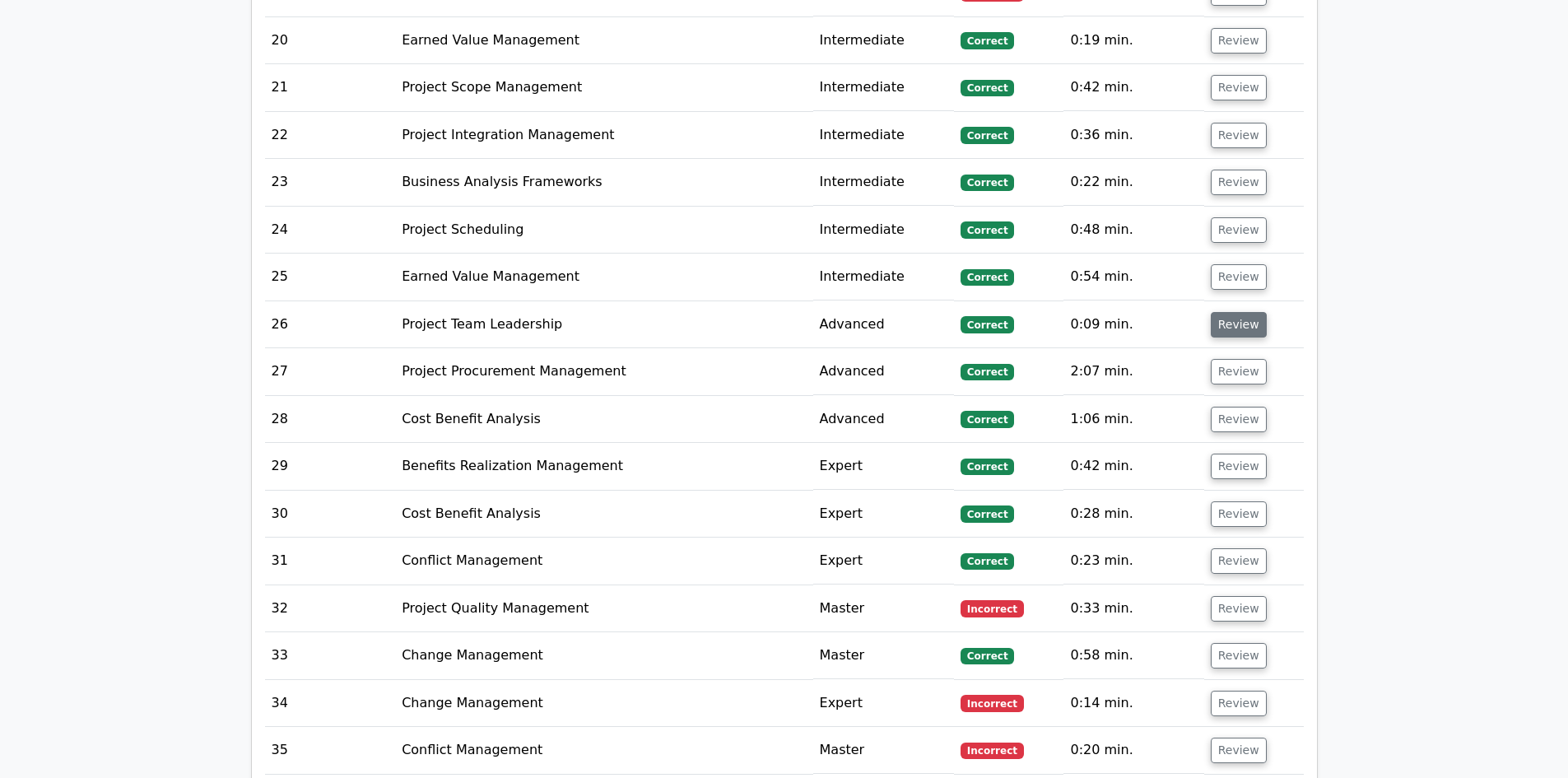
click at [1230, 312] on button "Review" at bounding box center [1239, 324] width 56 height 25
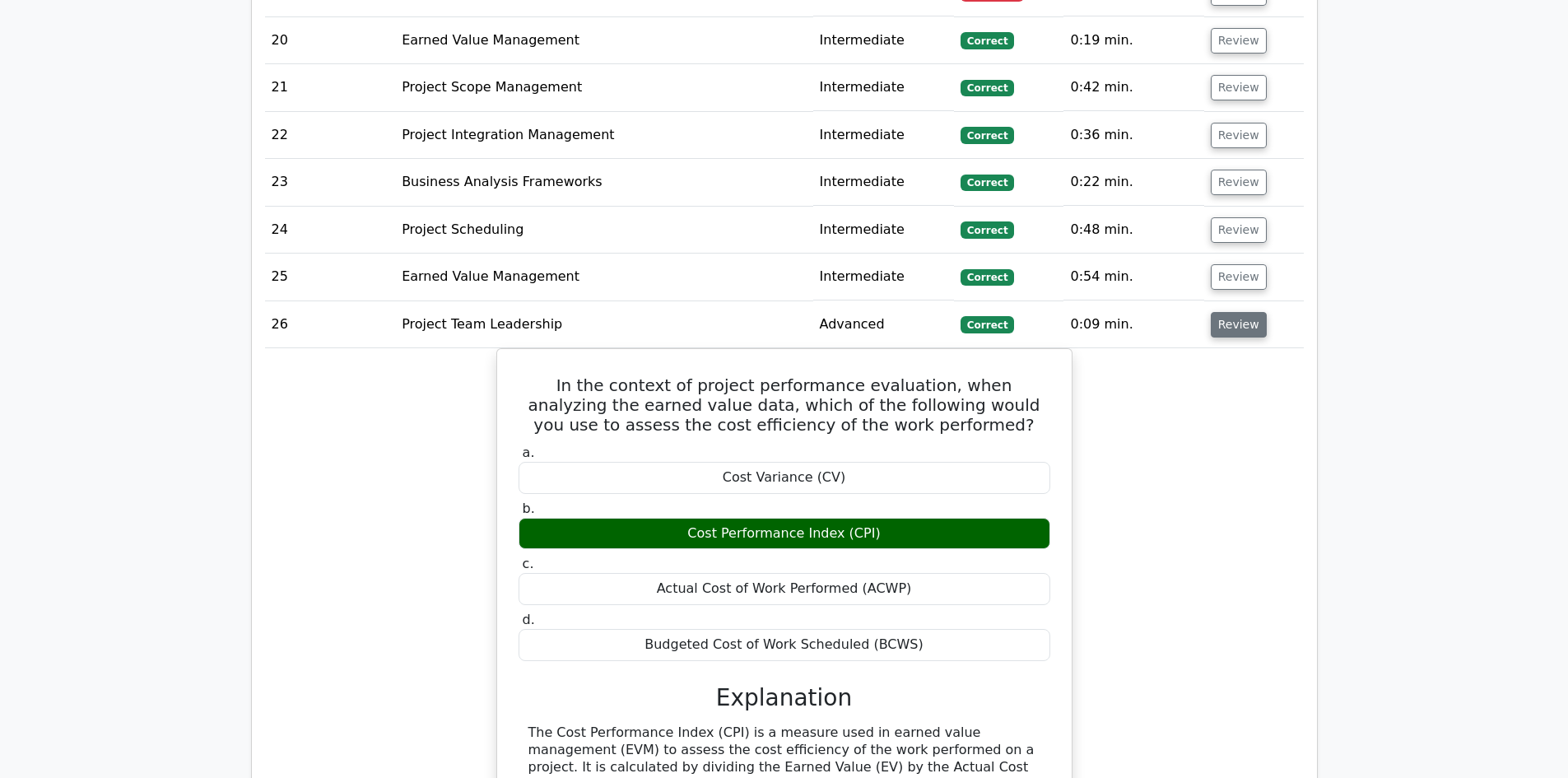
click at [1229, 312] on button "Review" at bounding box center [1239, 324] width 56 height 25
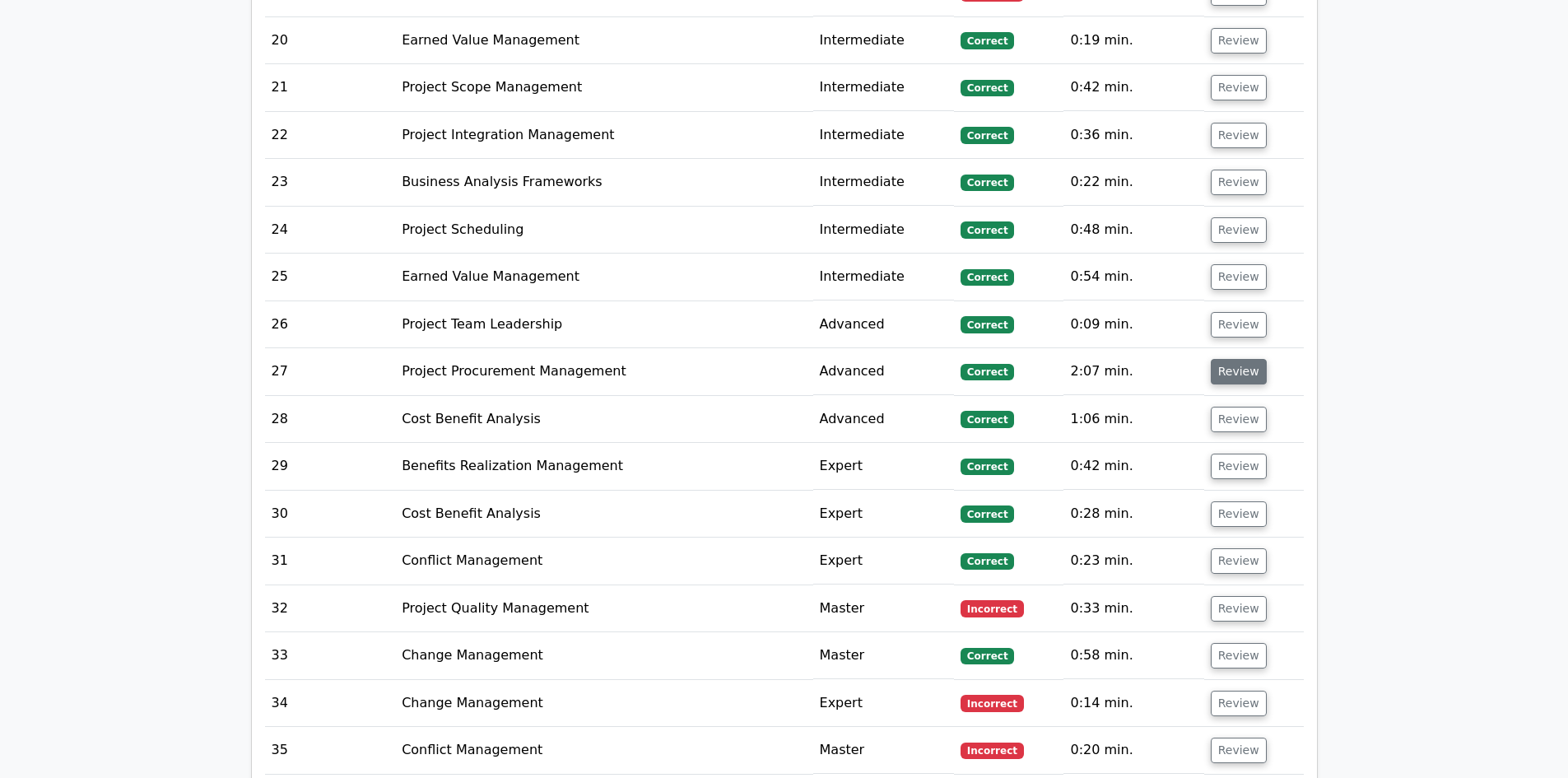
click at [1240, 359] on button "Review" at bounding box center [1239, 371] width 56 height 25
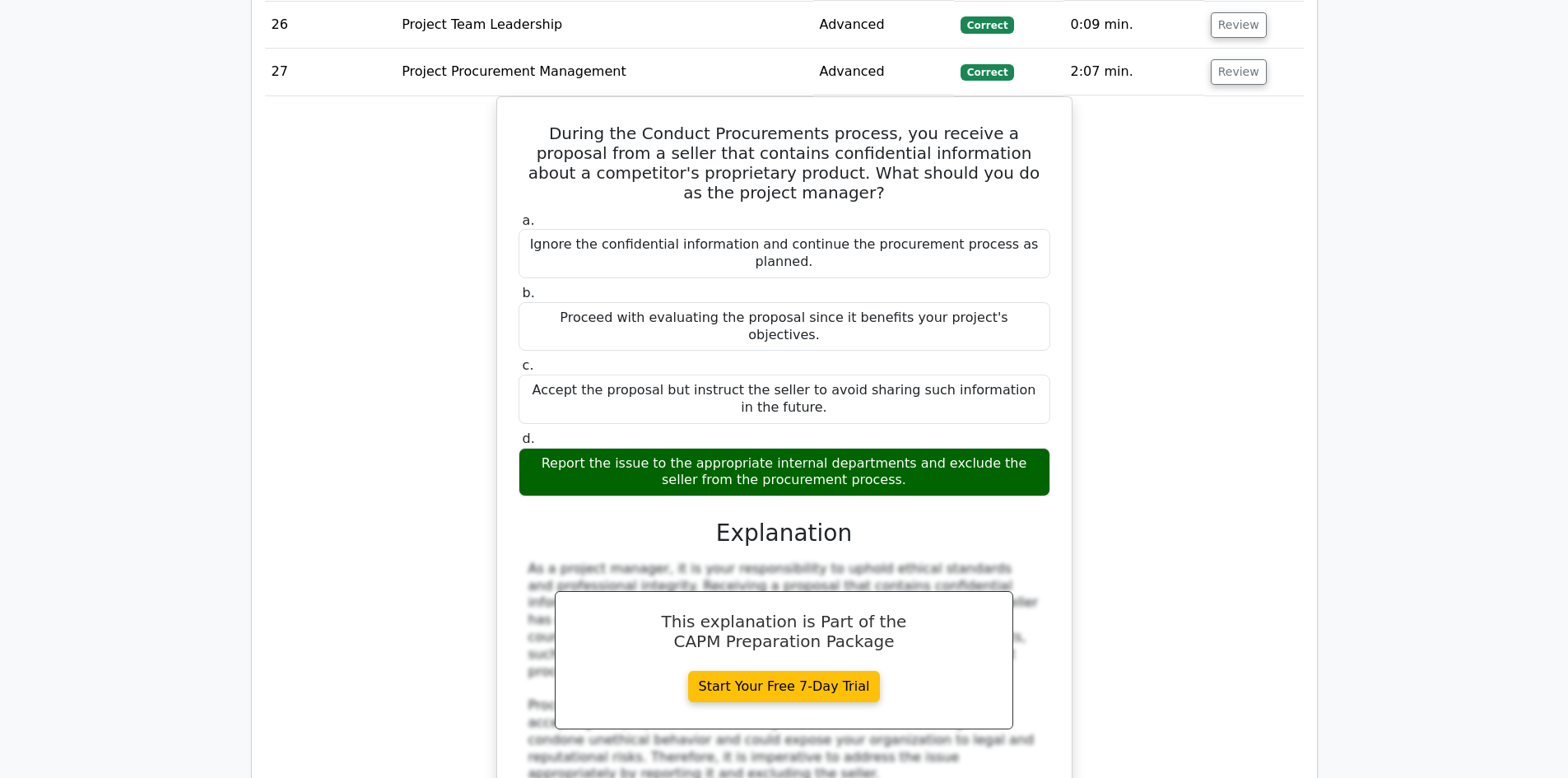
scroll to position [3787, 0]
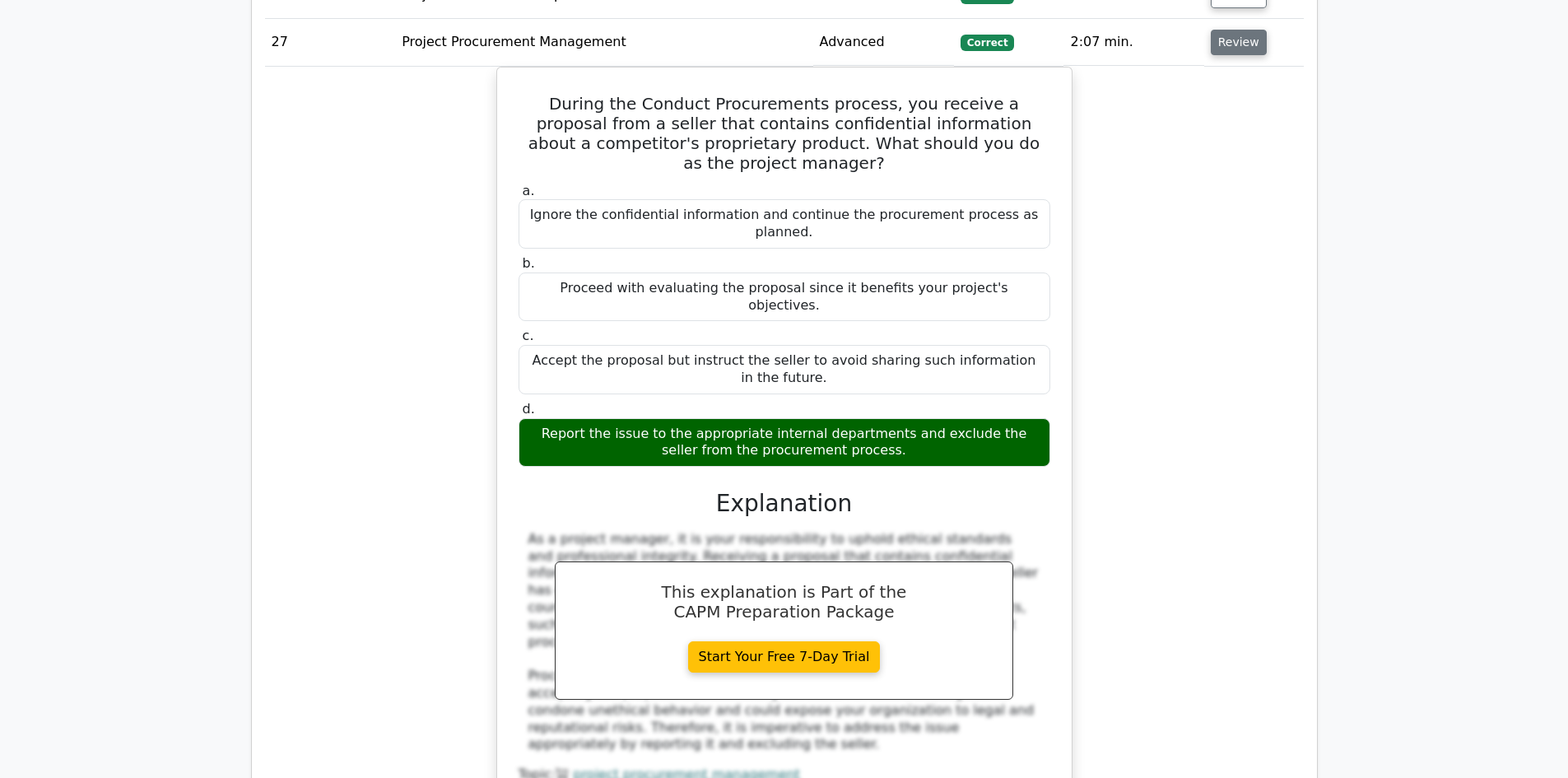
click at [1232, 29] on button "Review" at bounding box center [1239, 42] width 56 height 25
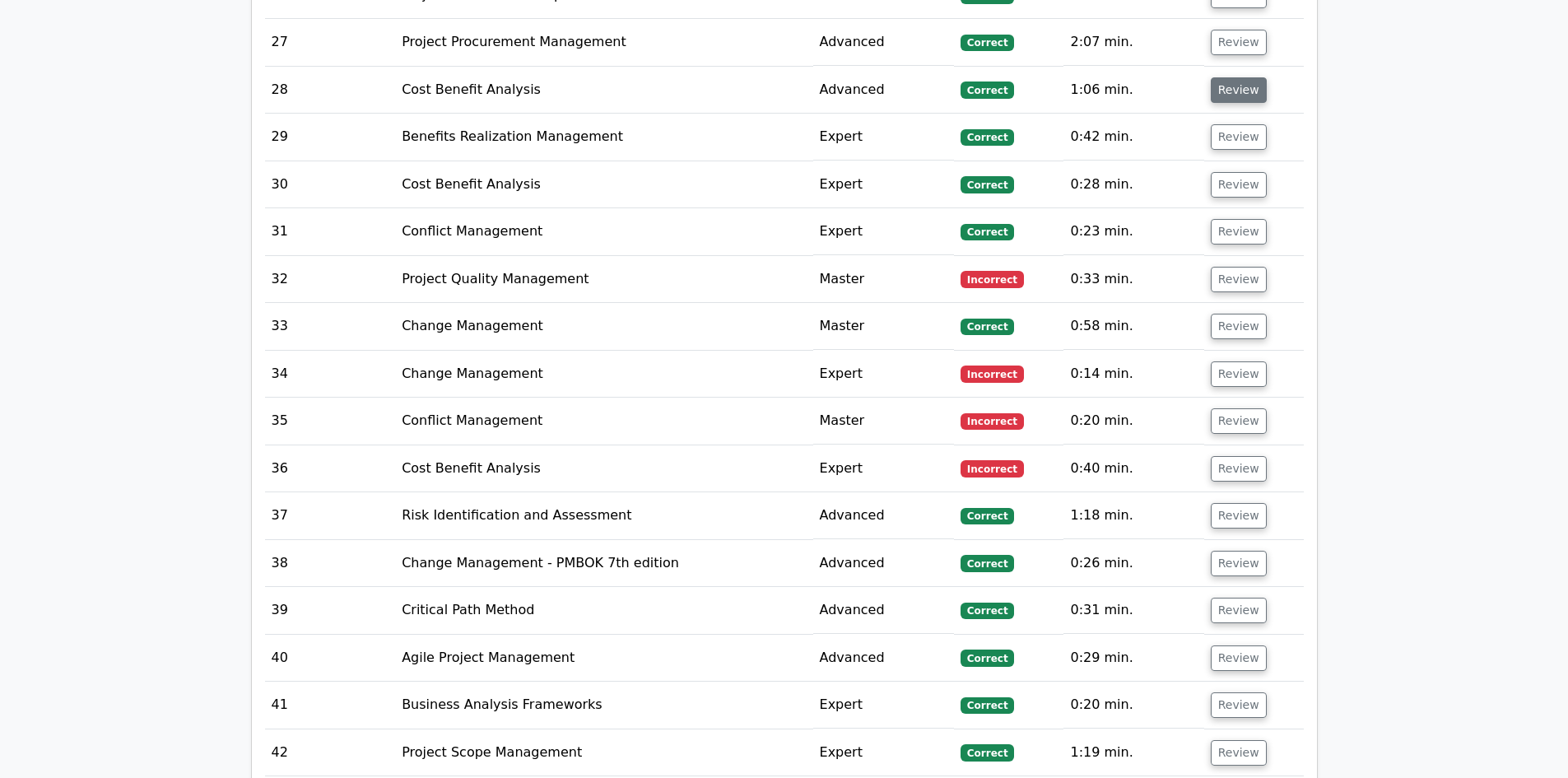
click at [1236, 78] on button "Review" at bounding box center [1239, 90] width 56 height 25
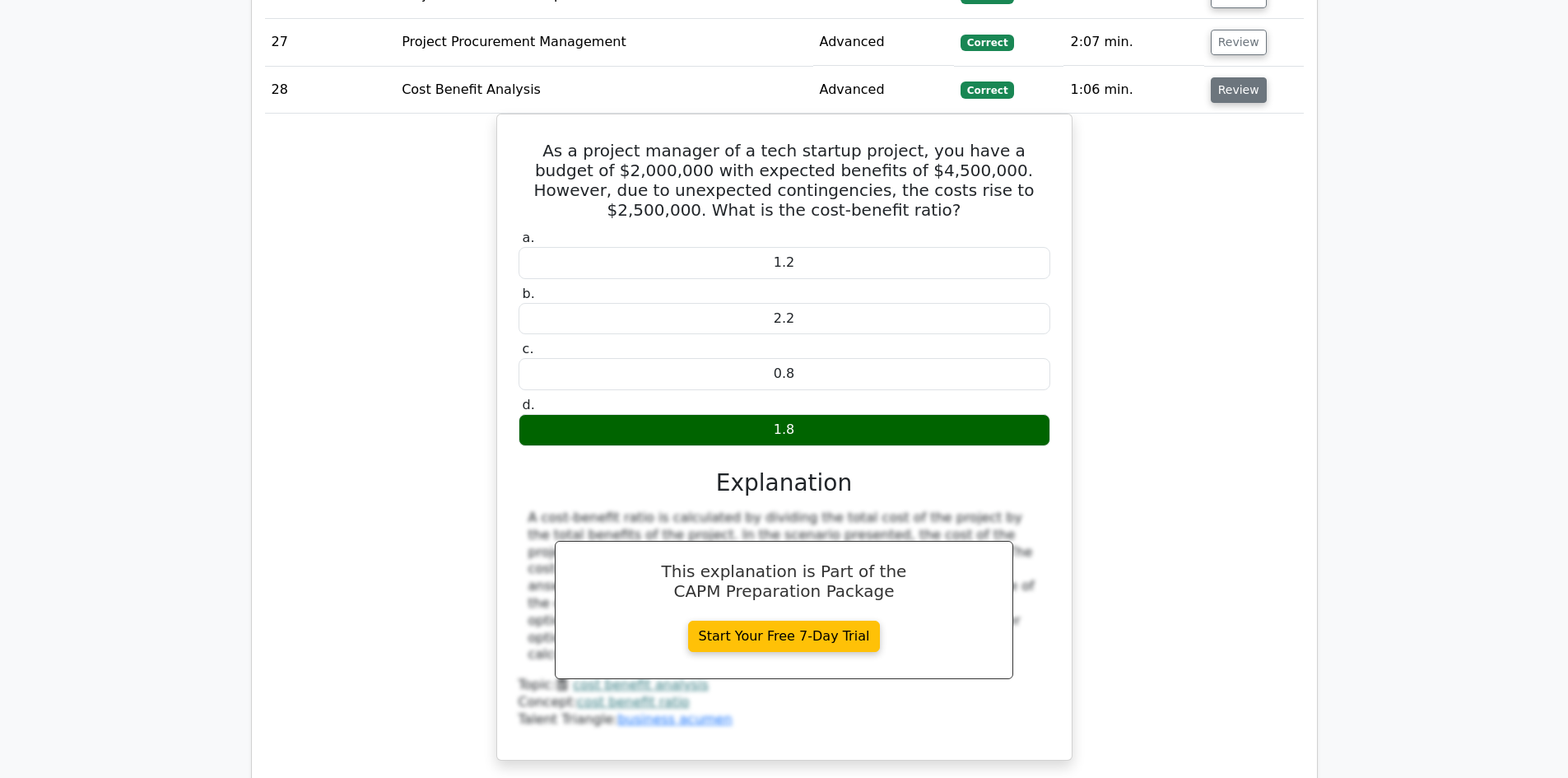
click at [1236, 77] on button "Review" at bounding box center [1239, 90] width 56 height 25
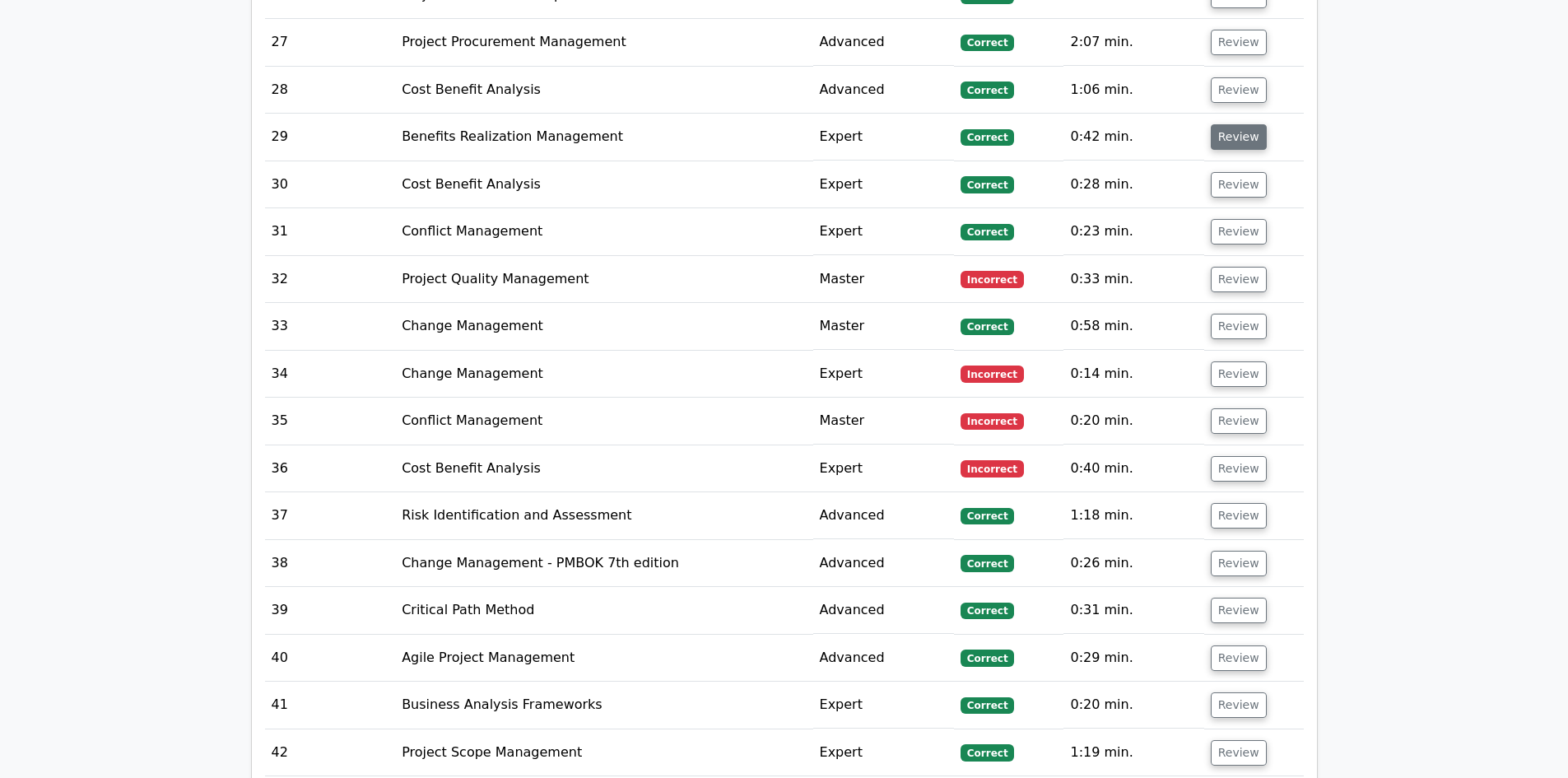
click at [1235, 124] on button "Review" at bounding box center [1239, 137] width 56 height 25
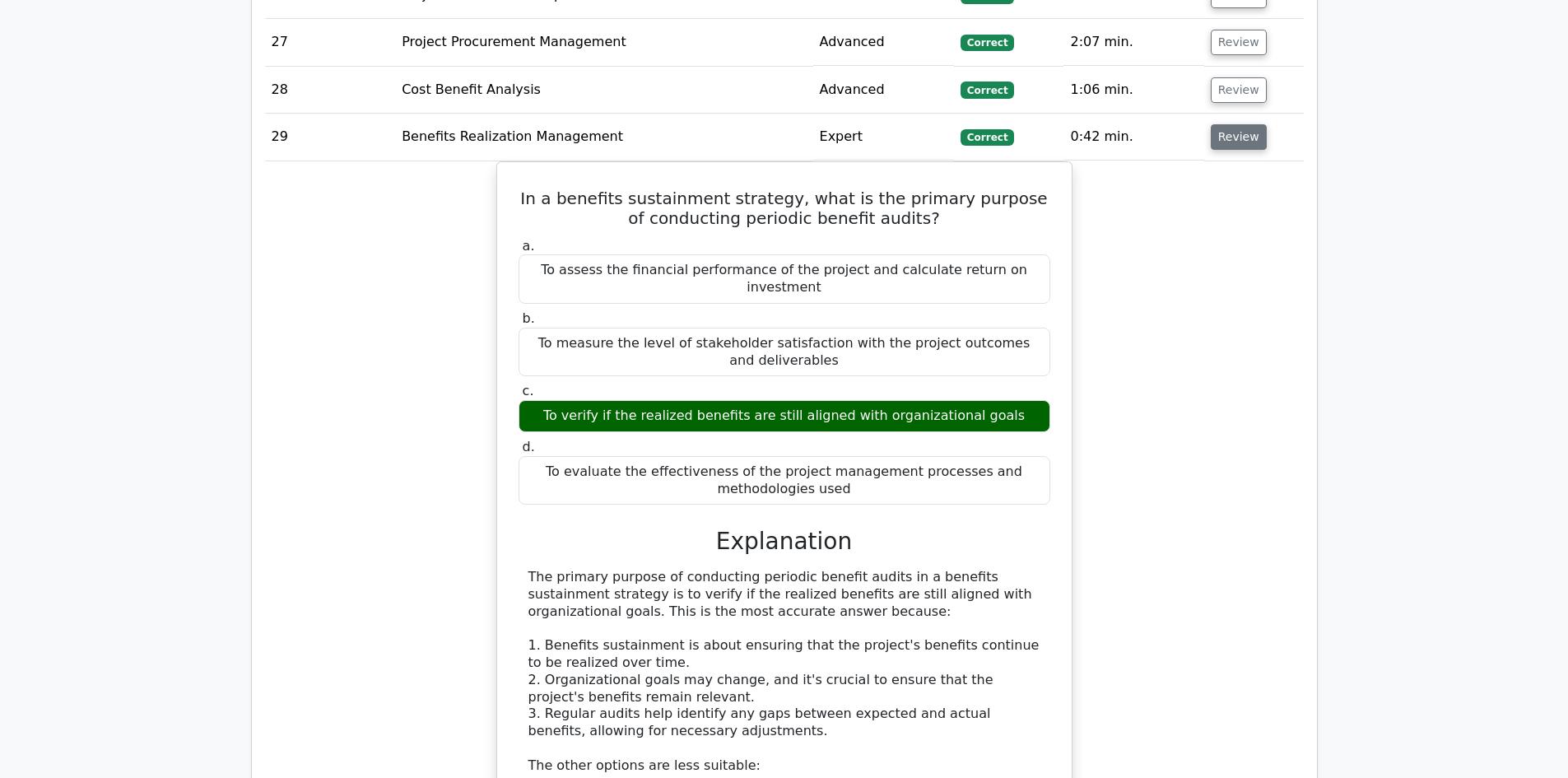
click at [1234, 124] on button "Review" at bounding box center [1239, 137] width 56 height 25
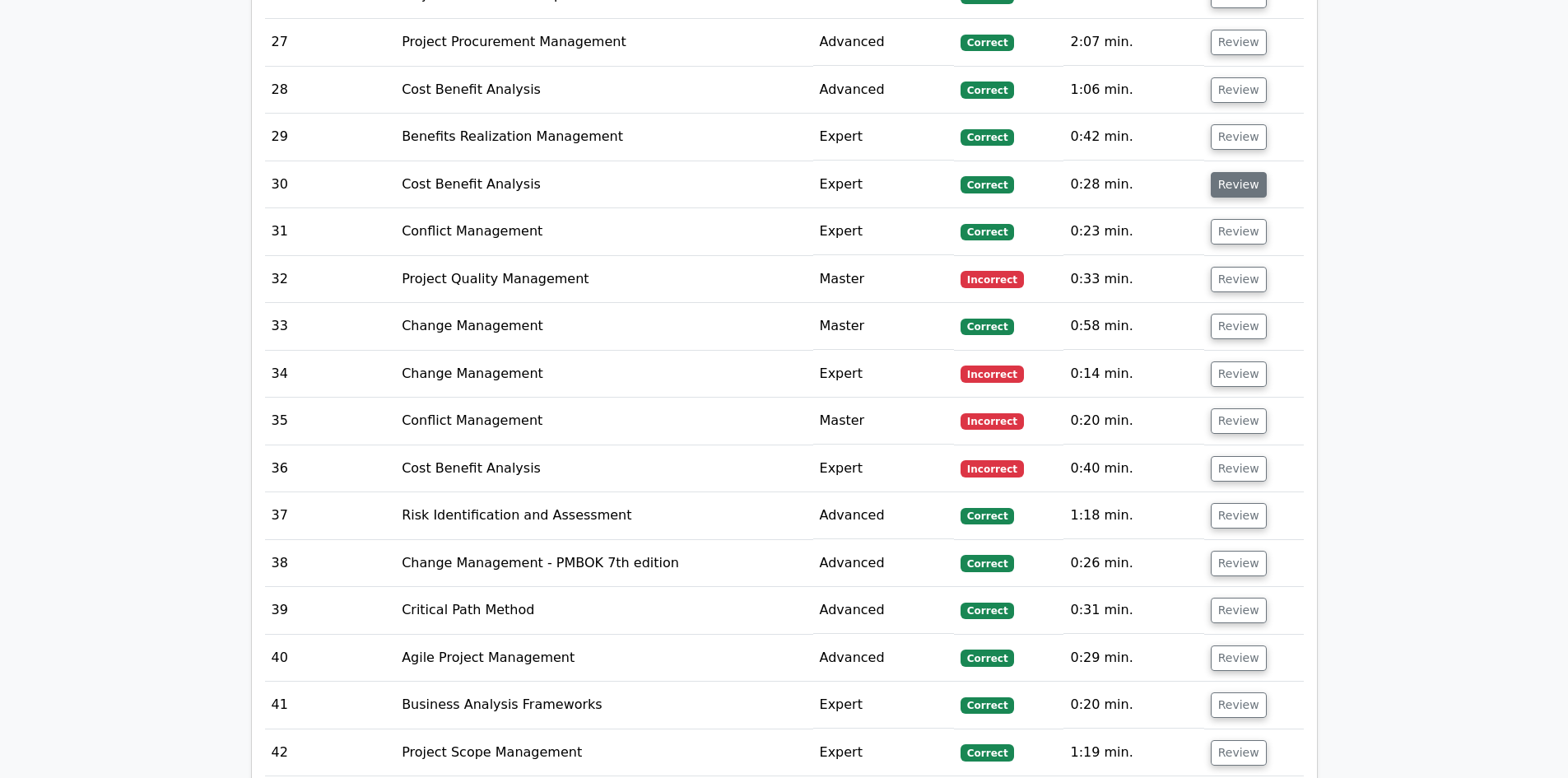
click at [1234, 172] on button "Review" at bounding box center [1239, 185] width 56 height 25
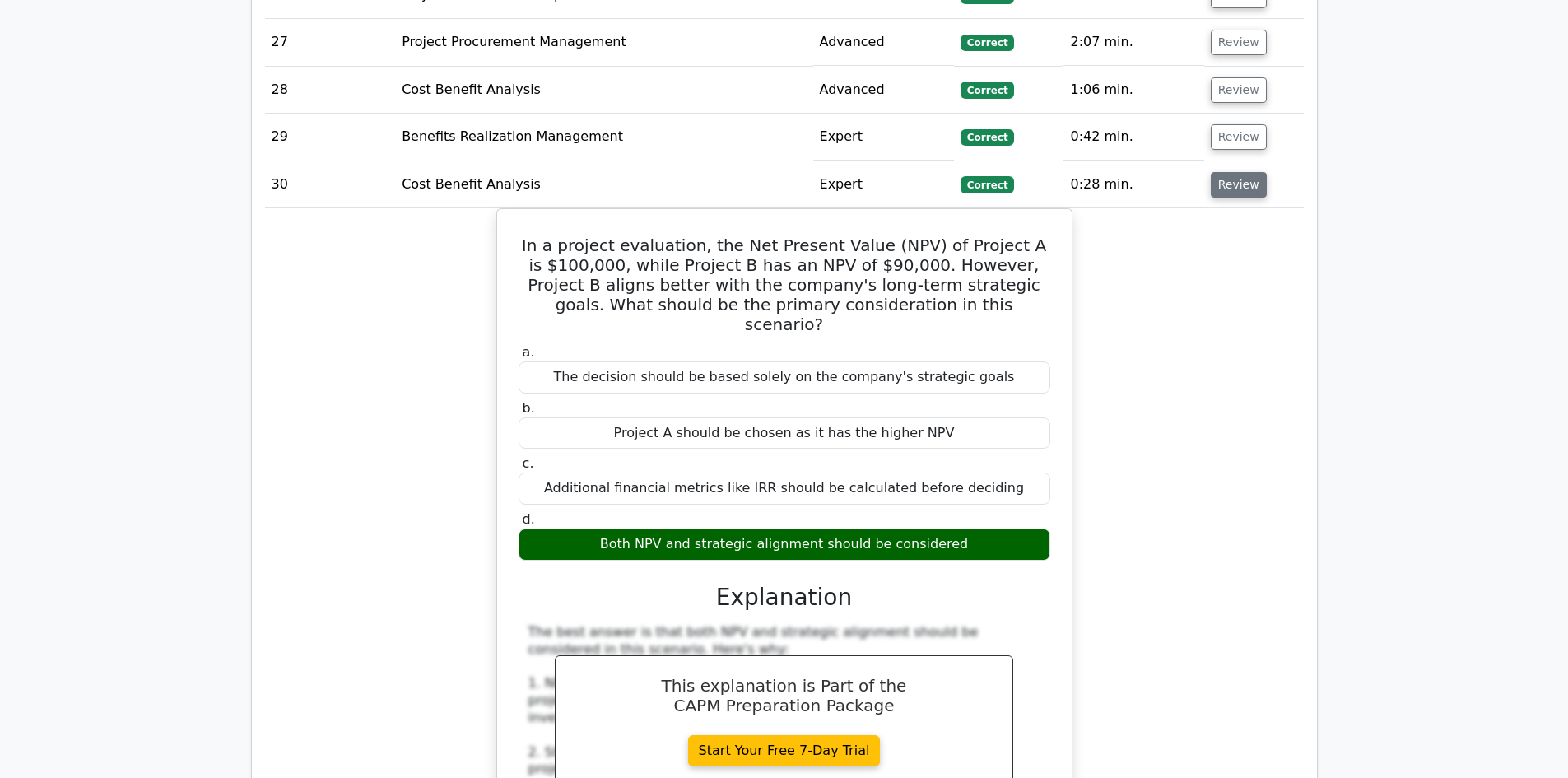
click at [1234, 172] on button "Review" at bounding box center [1239, 185] width 56 height 25
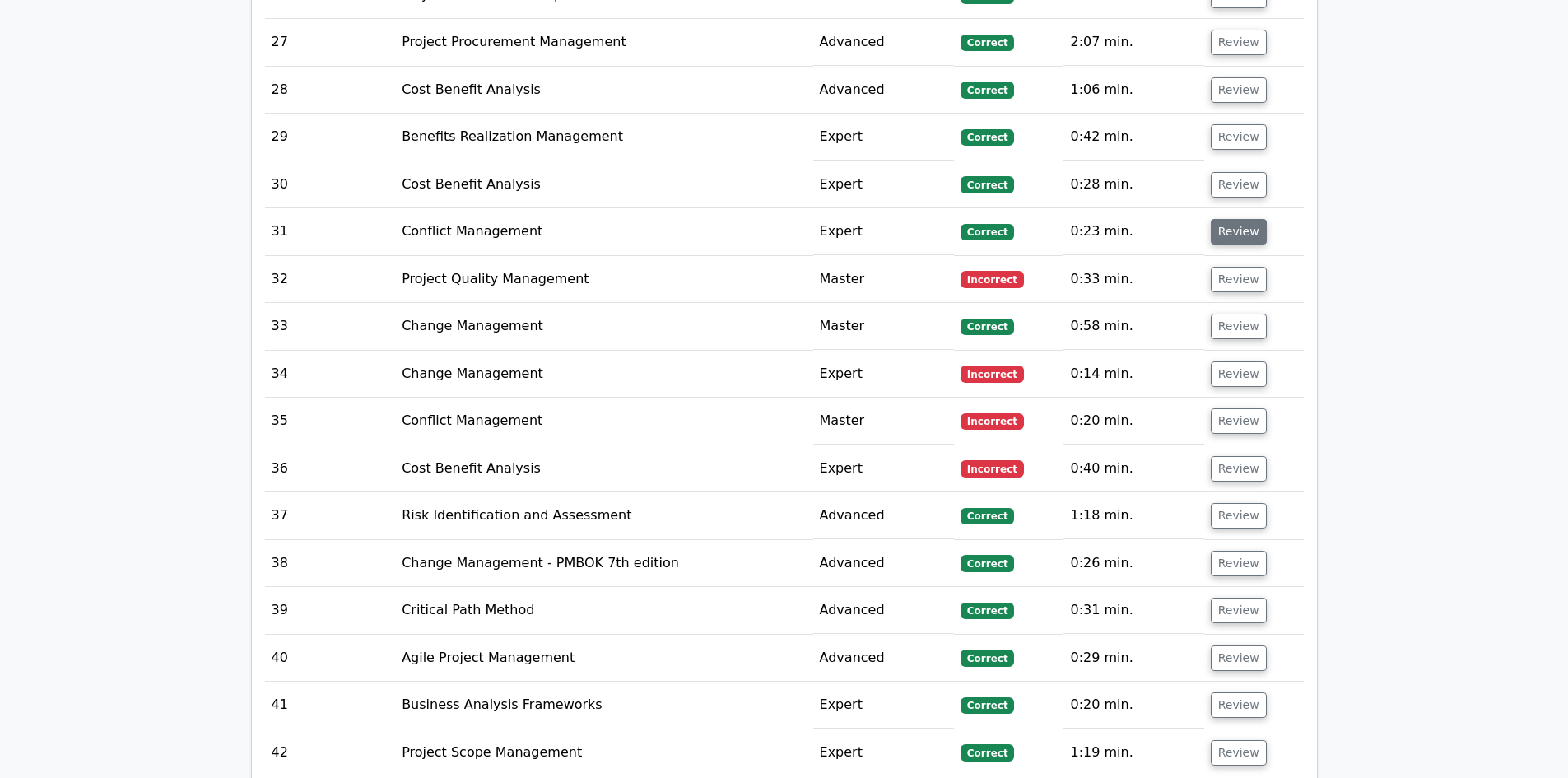
click at [1237, 219] on button "Review" at bounding box center [1239, 232] width 56 height 25
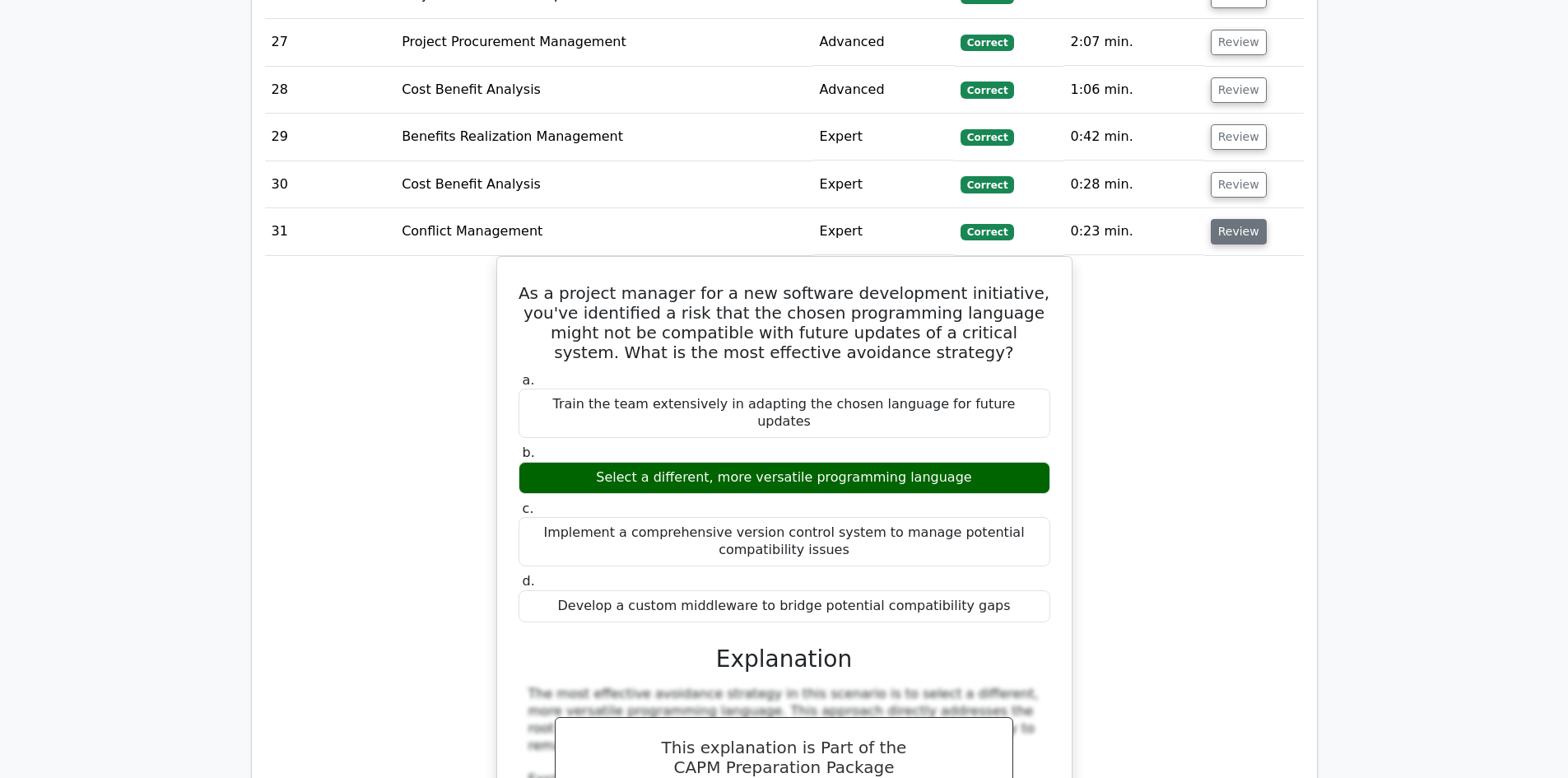
click at [1237, 219] on button "Review" at bounding box center [1239, 232] width 56 height 25
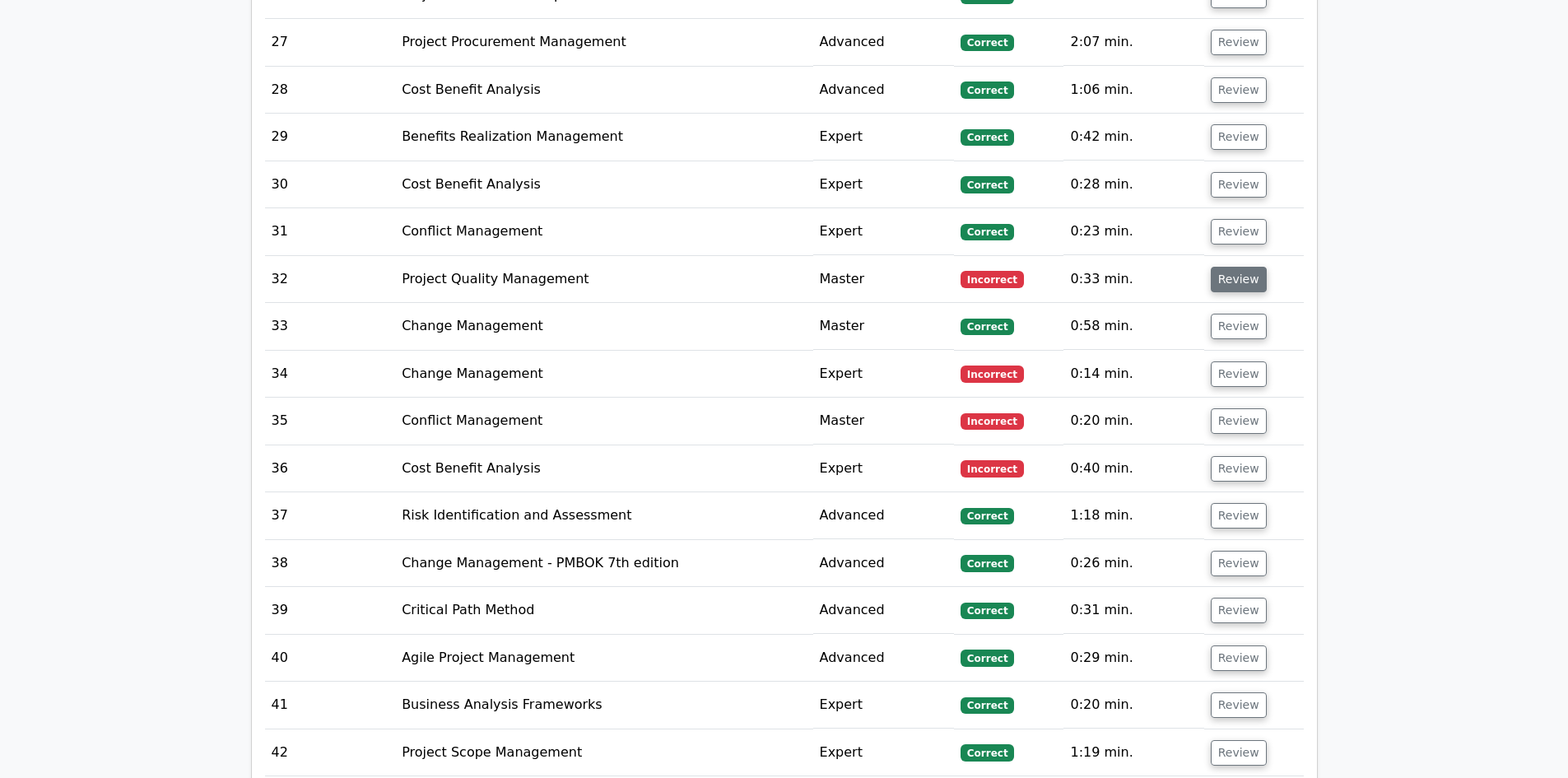
click at [1230, 266] on button "Review" at bounding box center [1239, 279] width 56 height 25
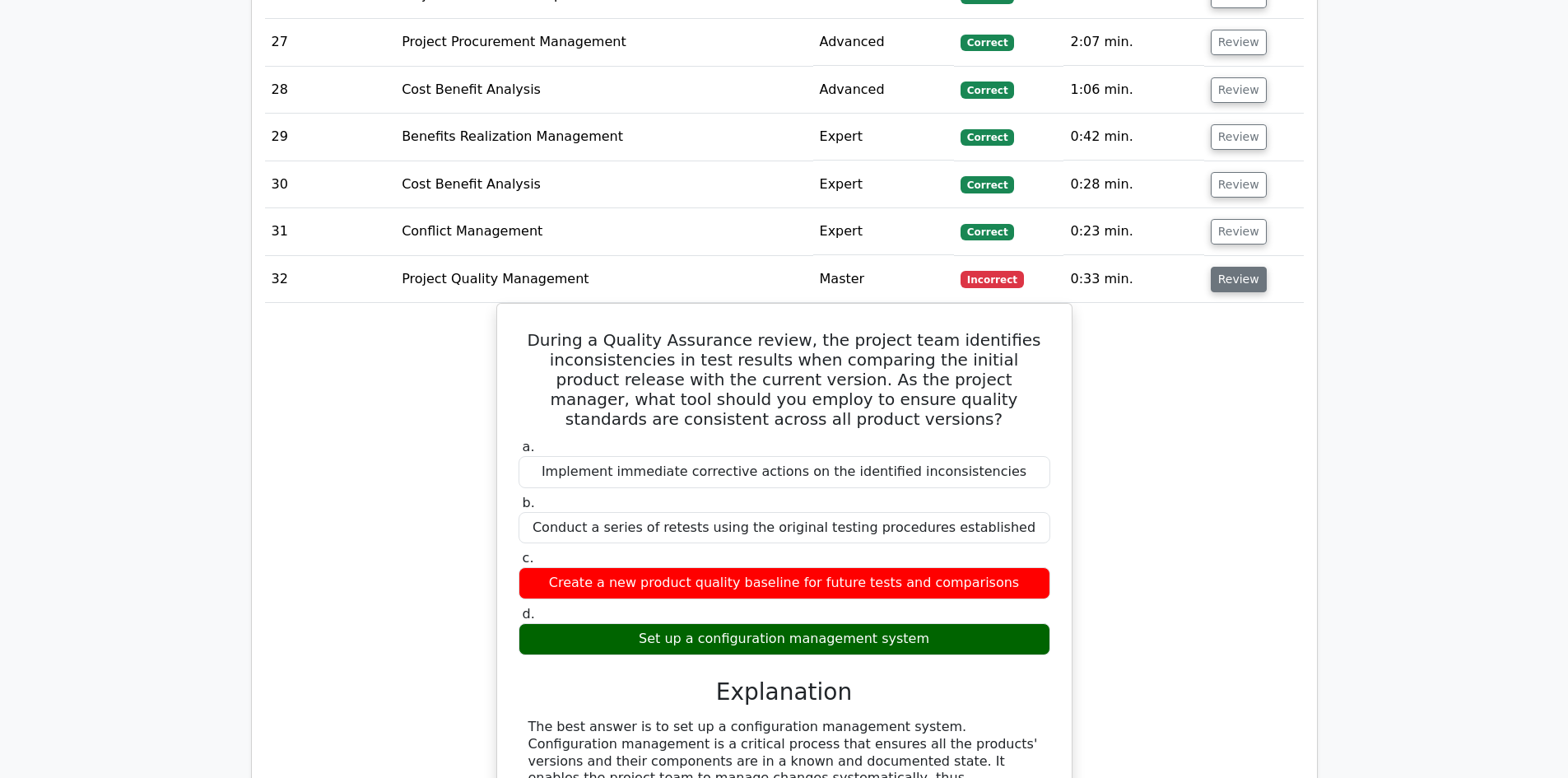
click at [1231, 266] on button "Review" at bounding box center [1239, 279] width 56 height 25
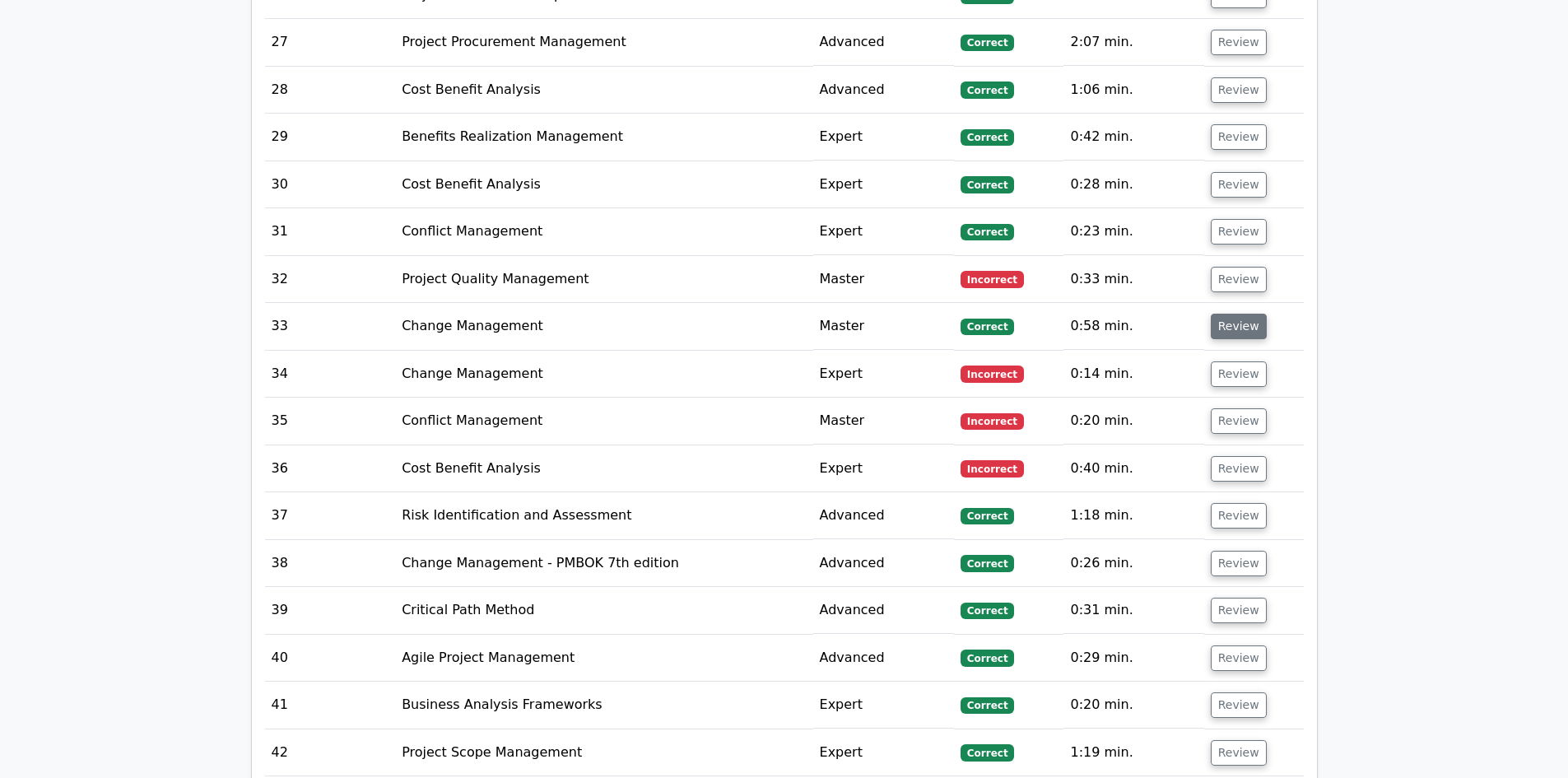
click at [1229, 313] on button "Review" at bounding box center [1239, 326] width 56 height 25
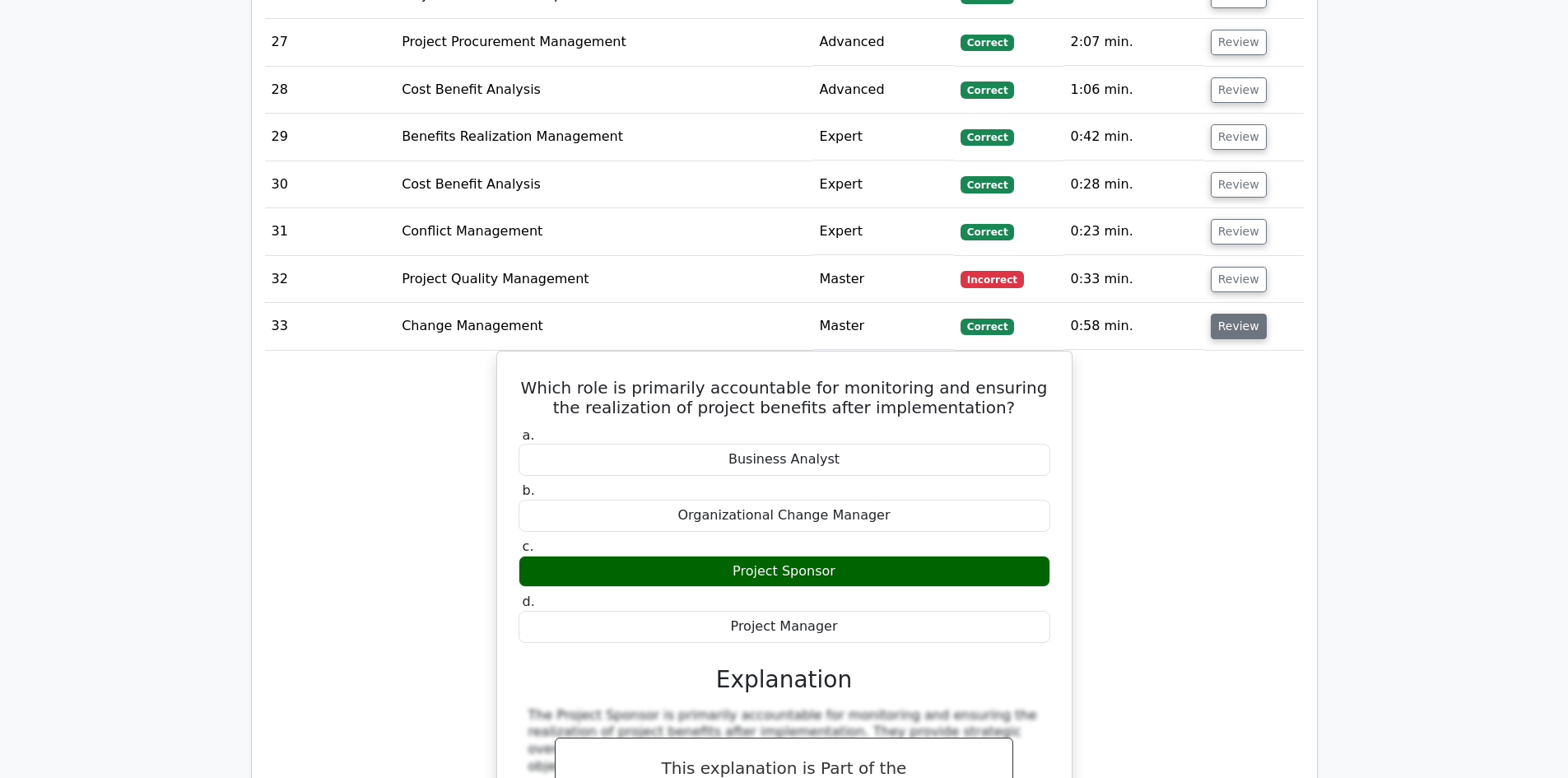
click at [1231, 313] on button "Review" at bounding box center [1239, 326] width 56 height 25
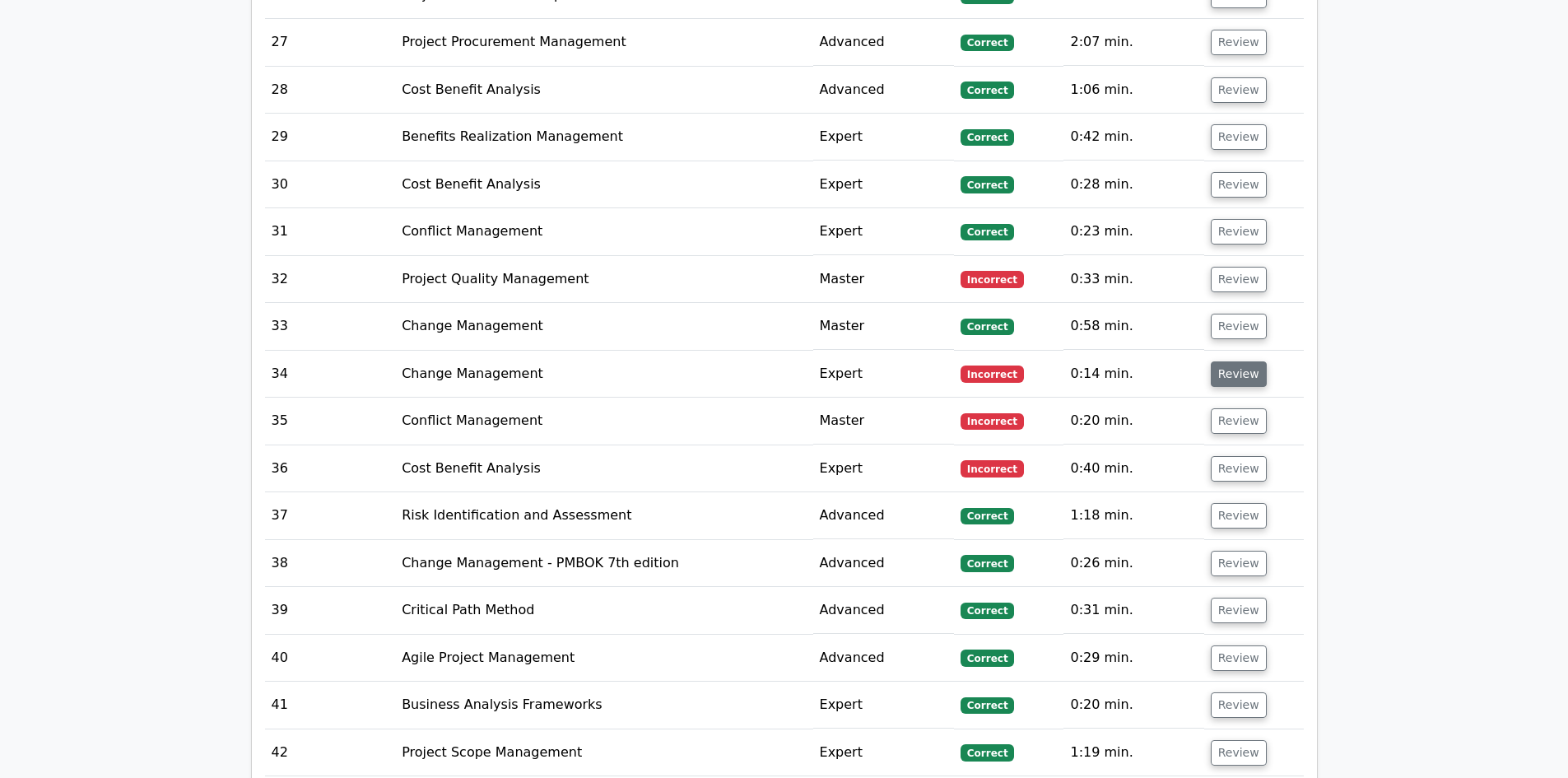
click at [1233, 361] on button "Review" at bounding box center [1239, 374] width 56 height 25
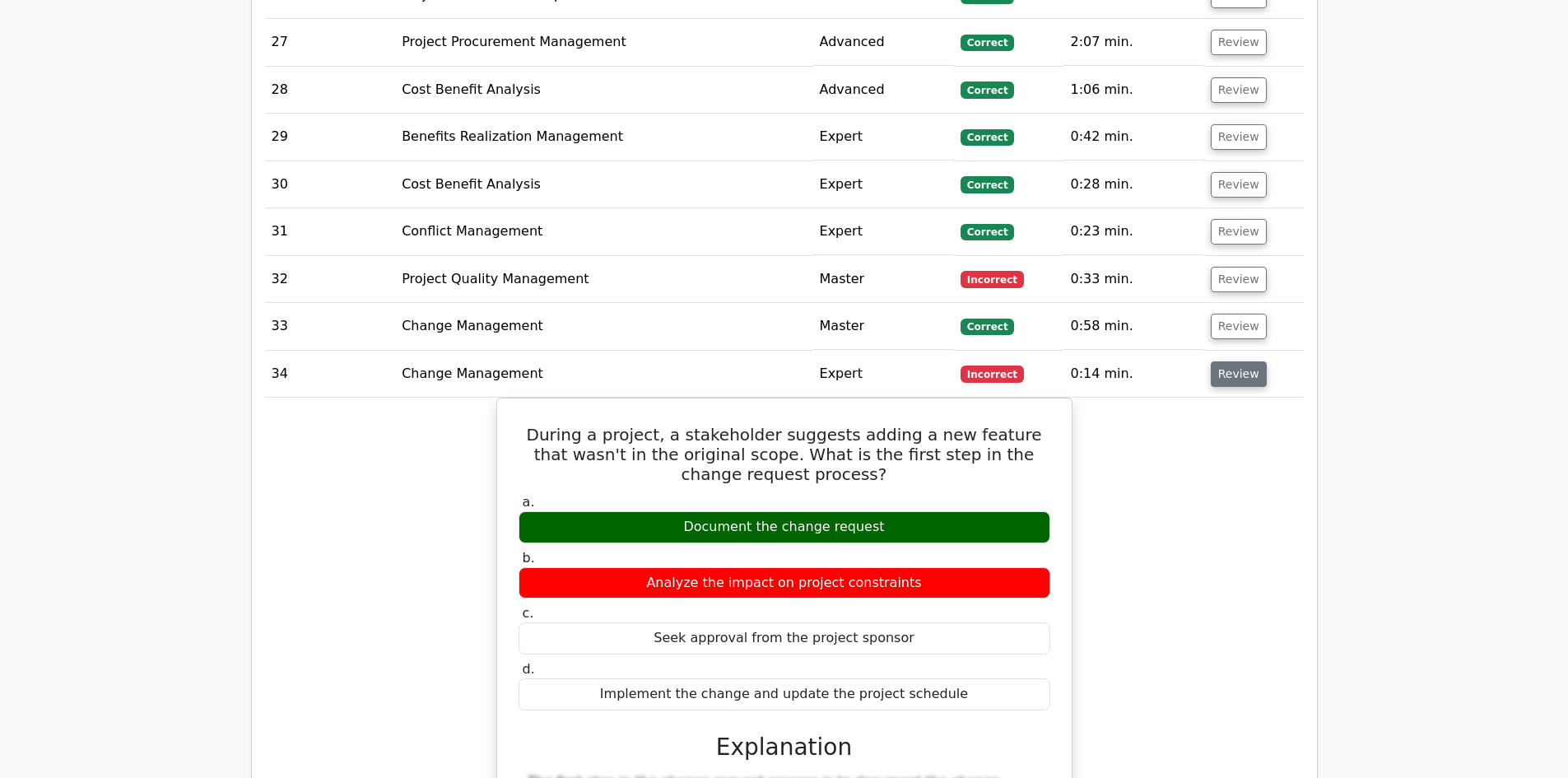
click at [1235, 361] on button "Review" at bounding box center [1239, 374] width 56 height 25
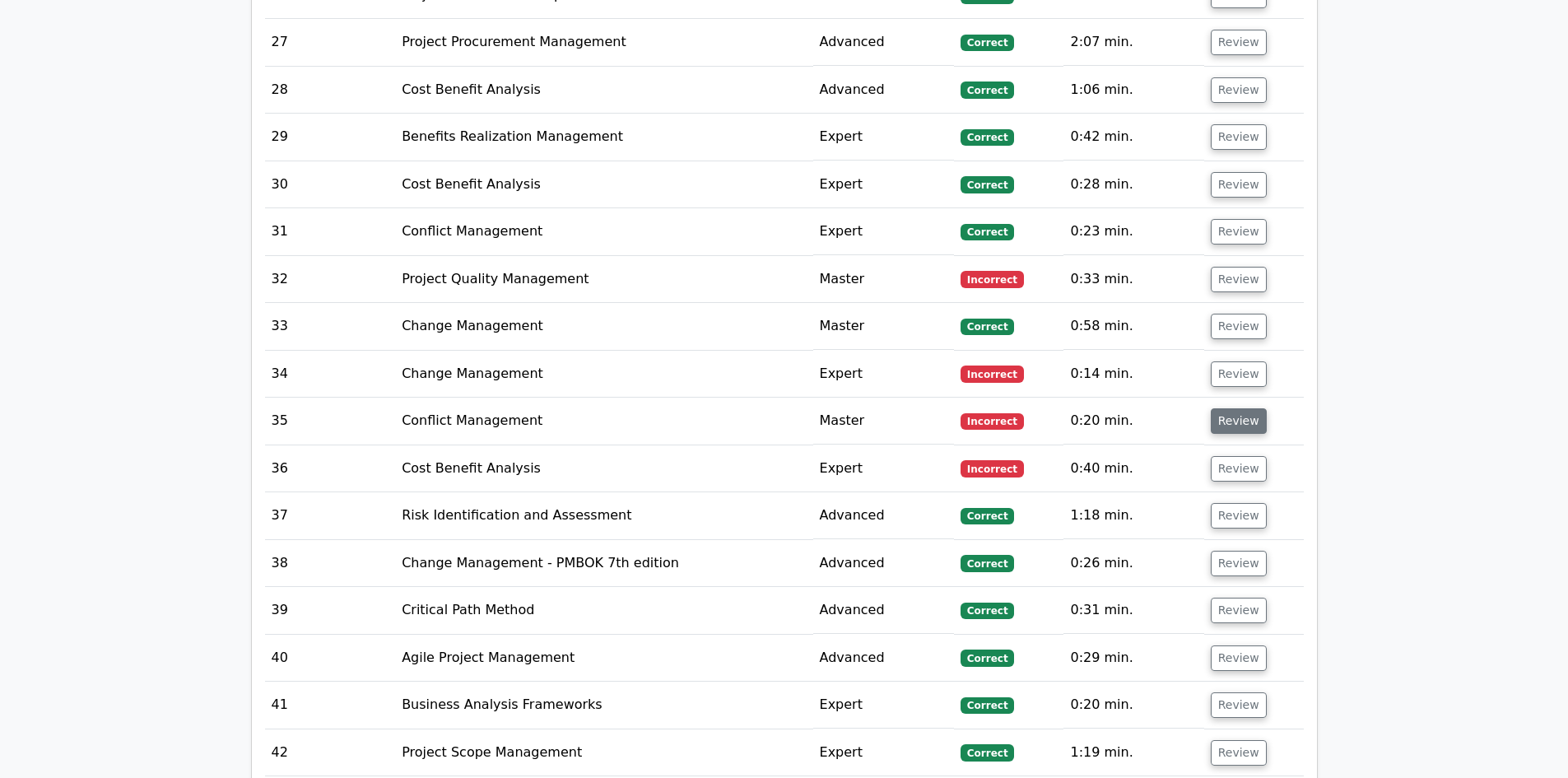
click at [1247, 408] on button "Review" at bounding box center [1239, 421] width 56 height 25
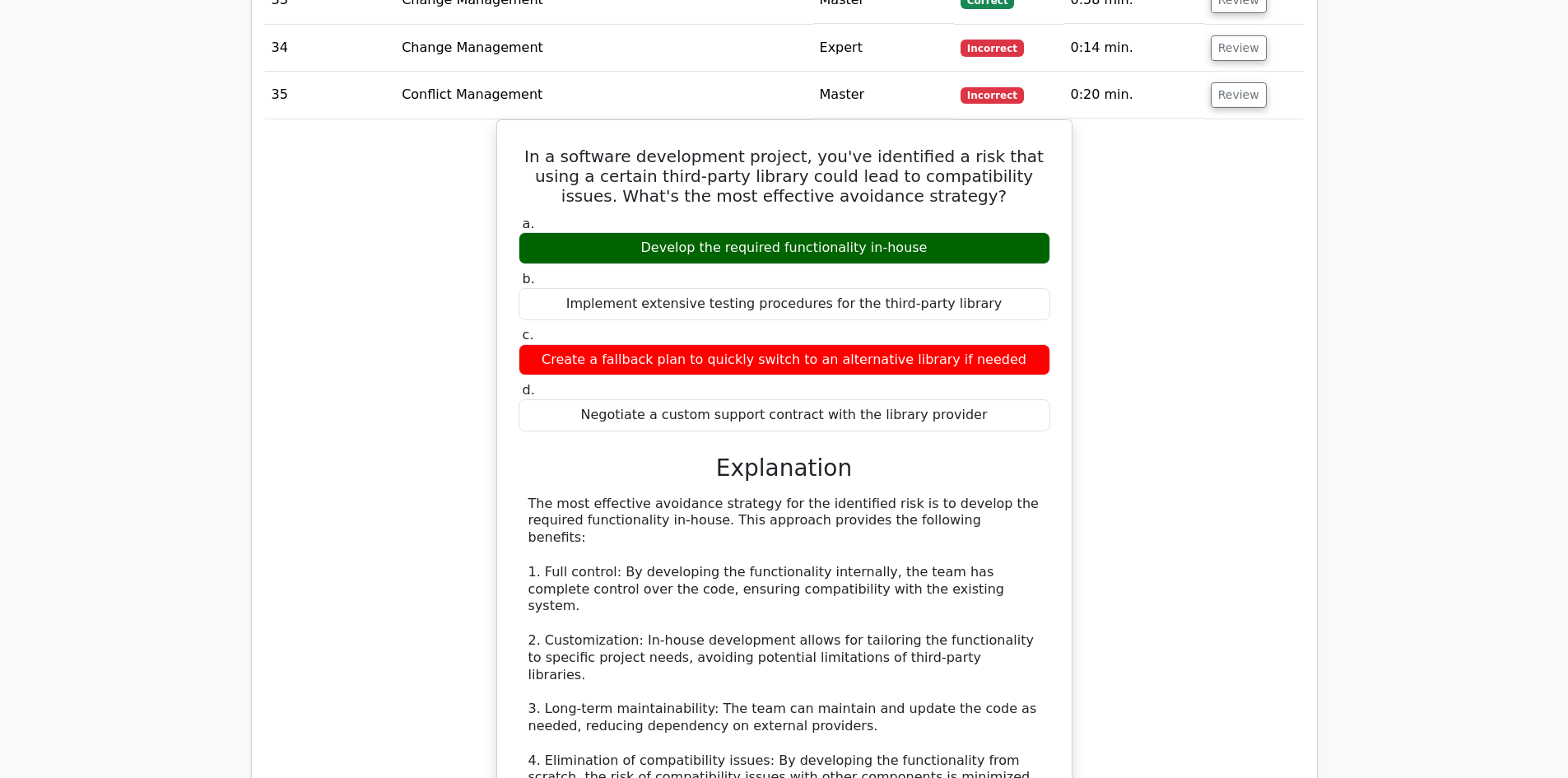
scroll to position [4116, 0]
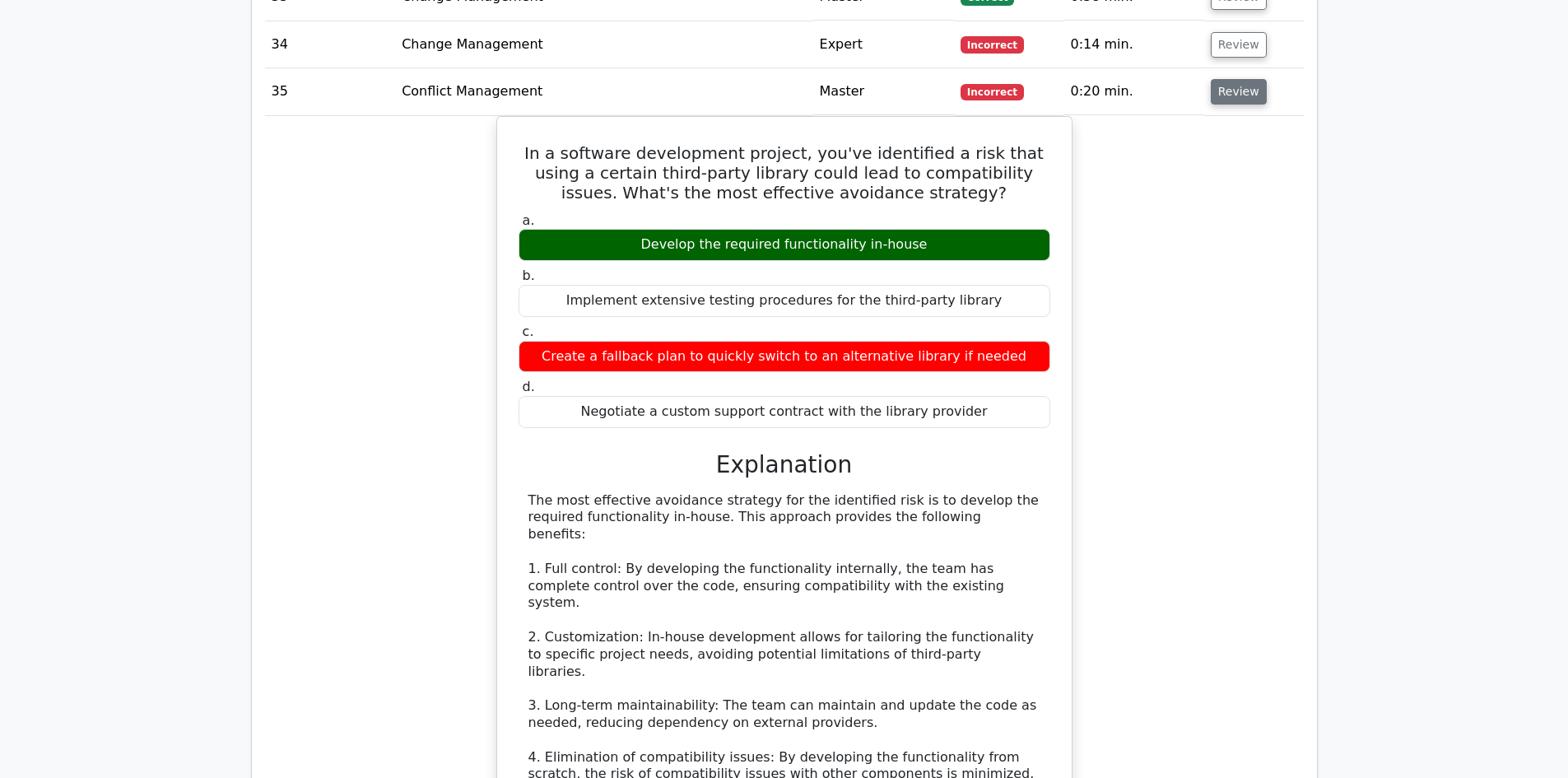
click at [1239, 79] on button "Review" at bounding box center [1239, 92] width 56 height 25
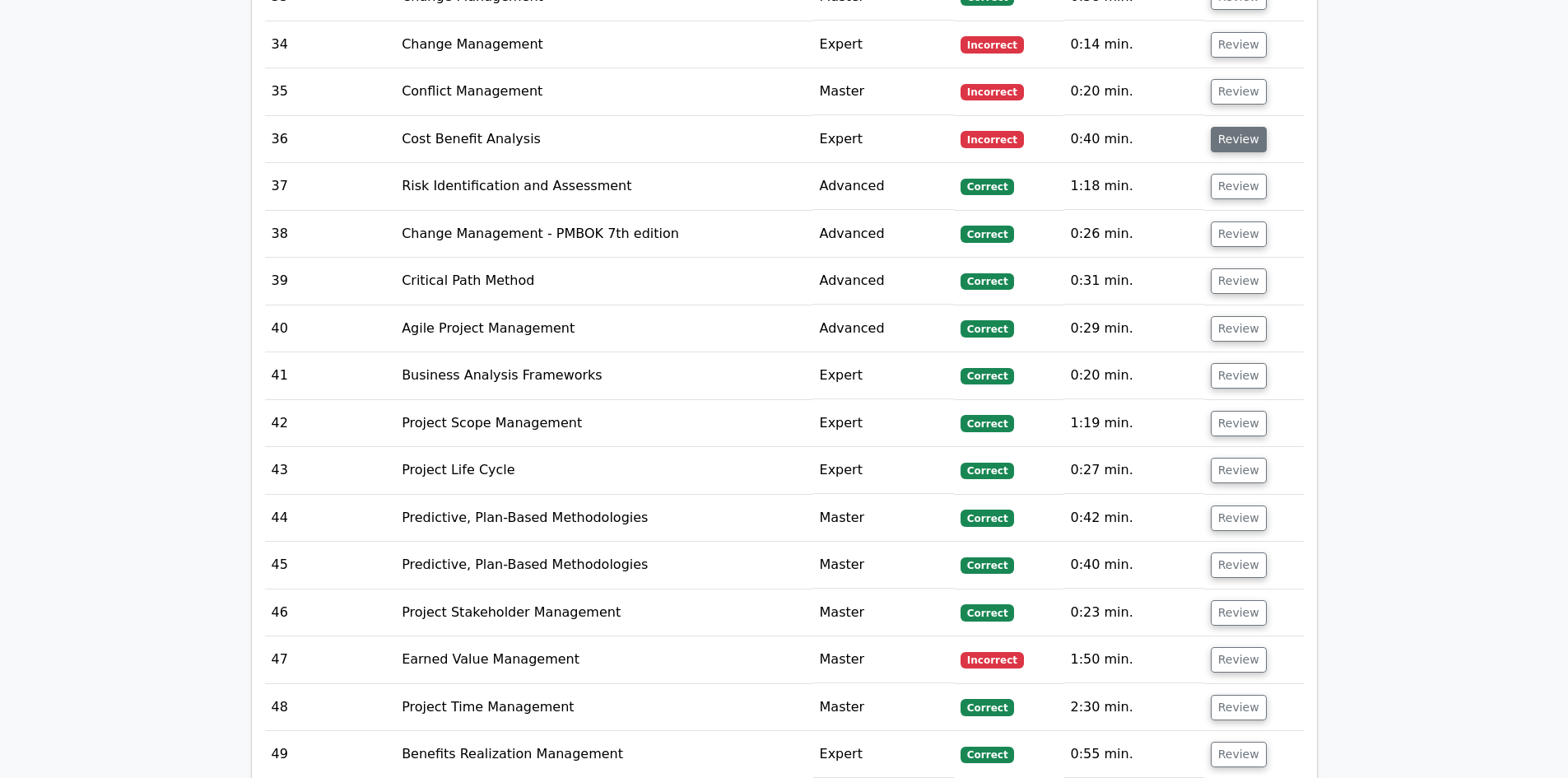
click at [1242, 127] on button "Review" at bounding box center [1239, 139] width 56 height 25
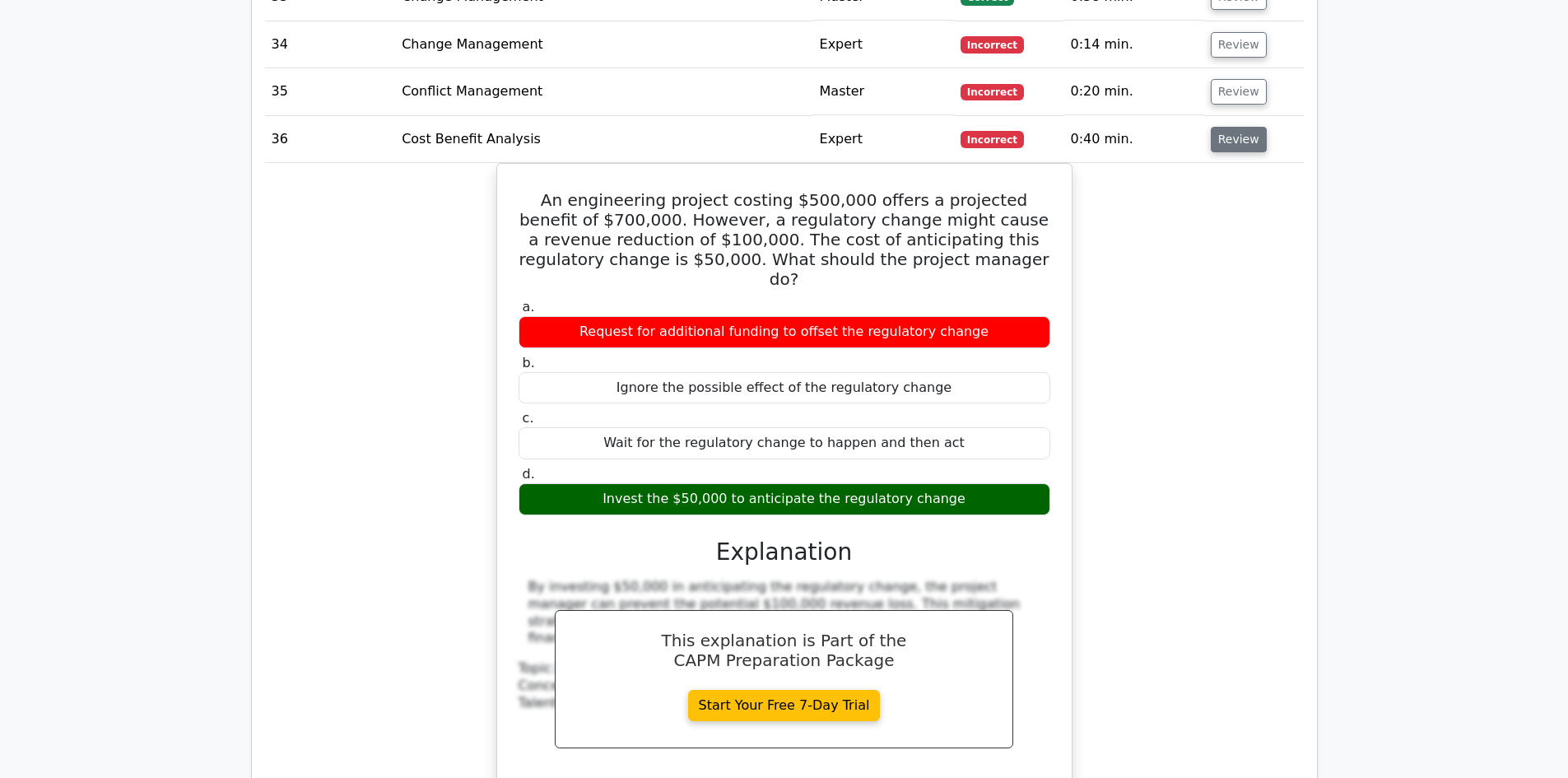
click at [1241, 127] on button "Review" at bounding box center [1239, 139] width 56 height 25
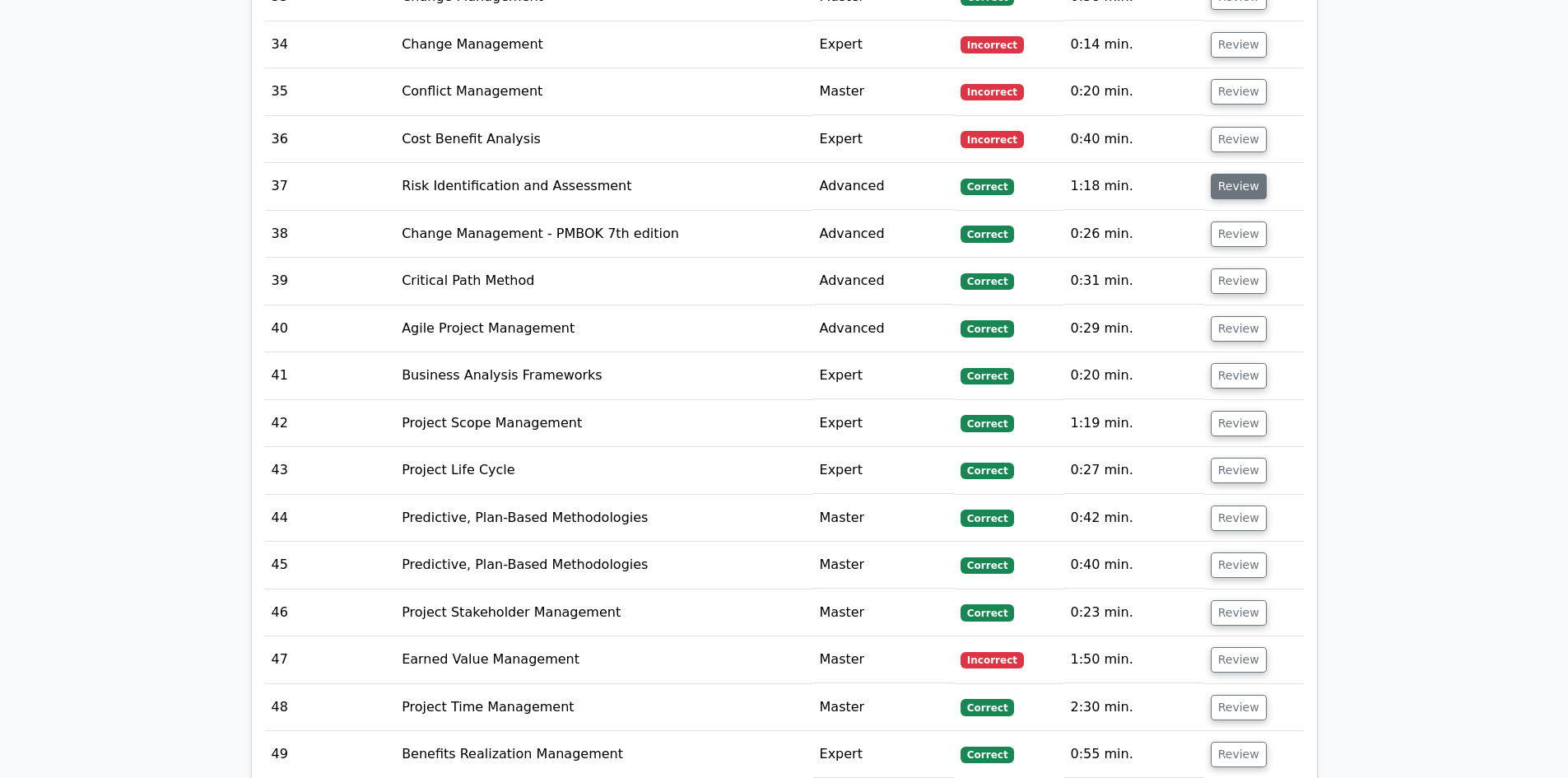
click at [1239, 174] on button "Review" at bounding box center [1239, 187] width 56 height 25
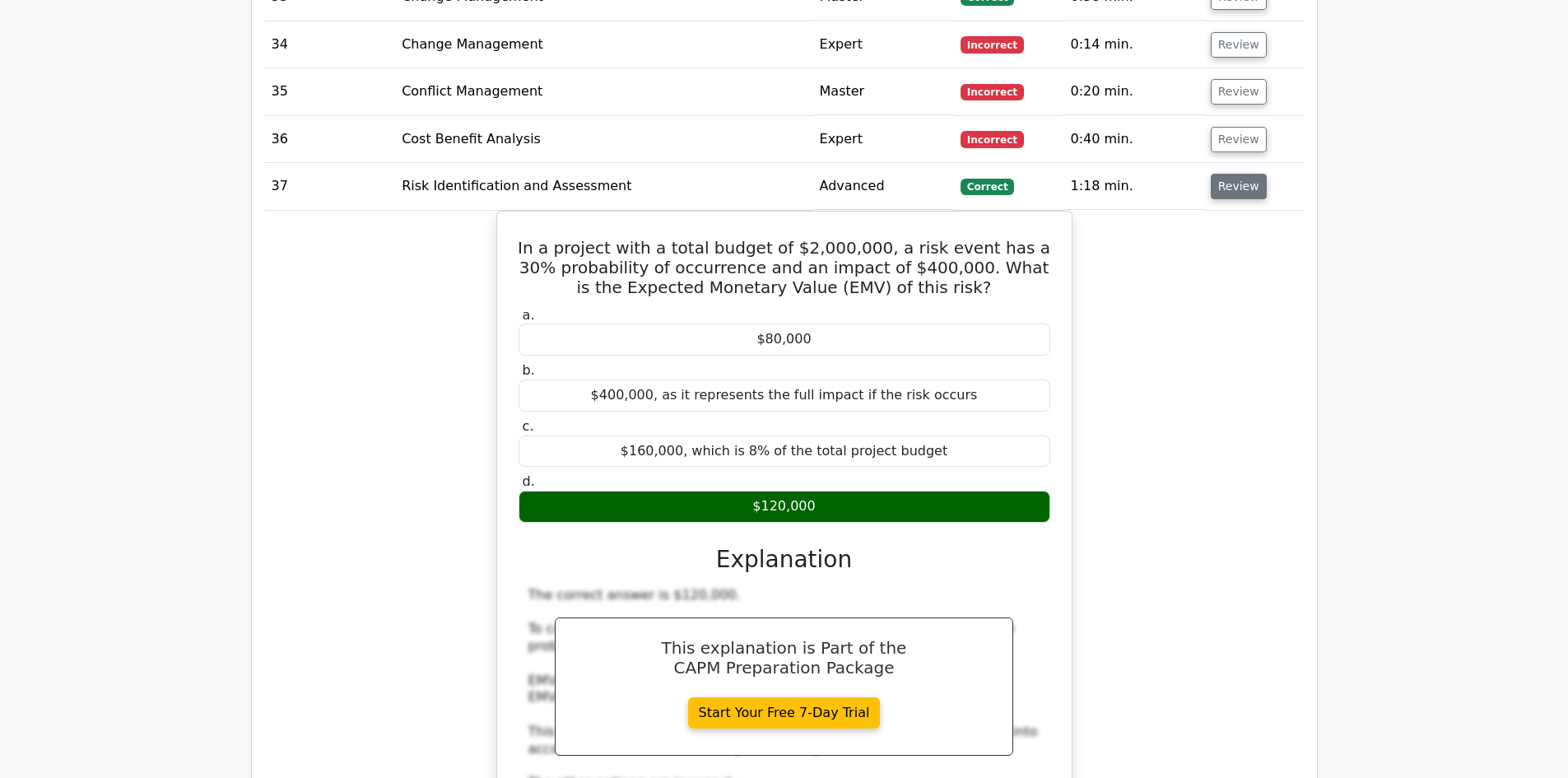
click at [1239, 174] on button "Review" at bounding box center [1239, 187] width 56 height 25
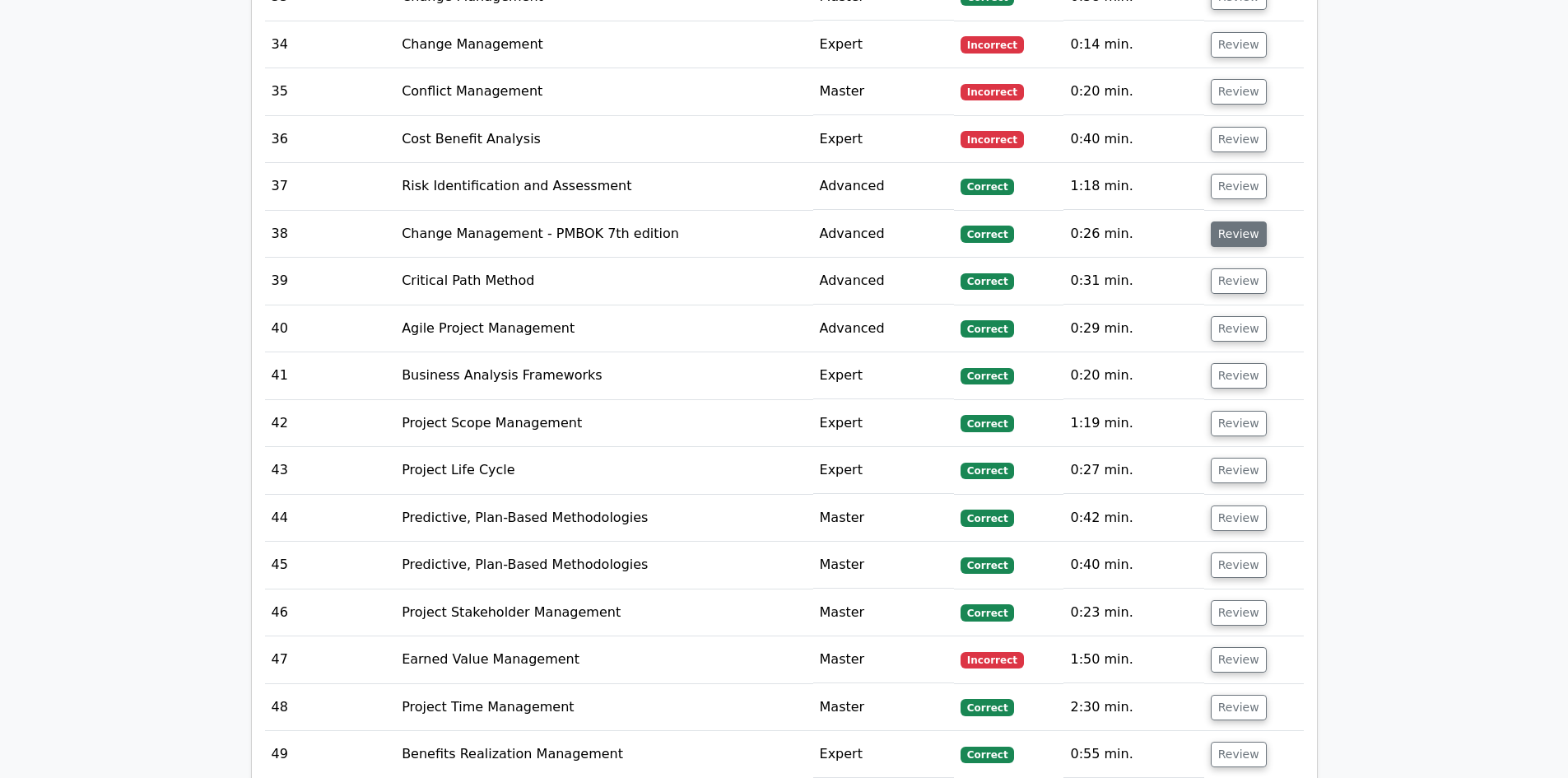
click at [1237, 222] on button "Review" at bounding box center [1239, 234] width 56 height 25
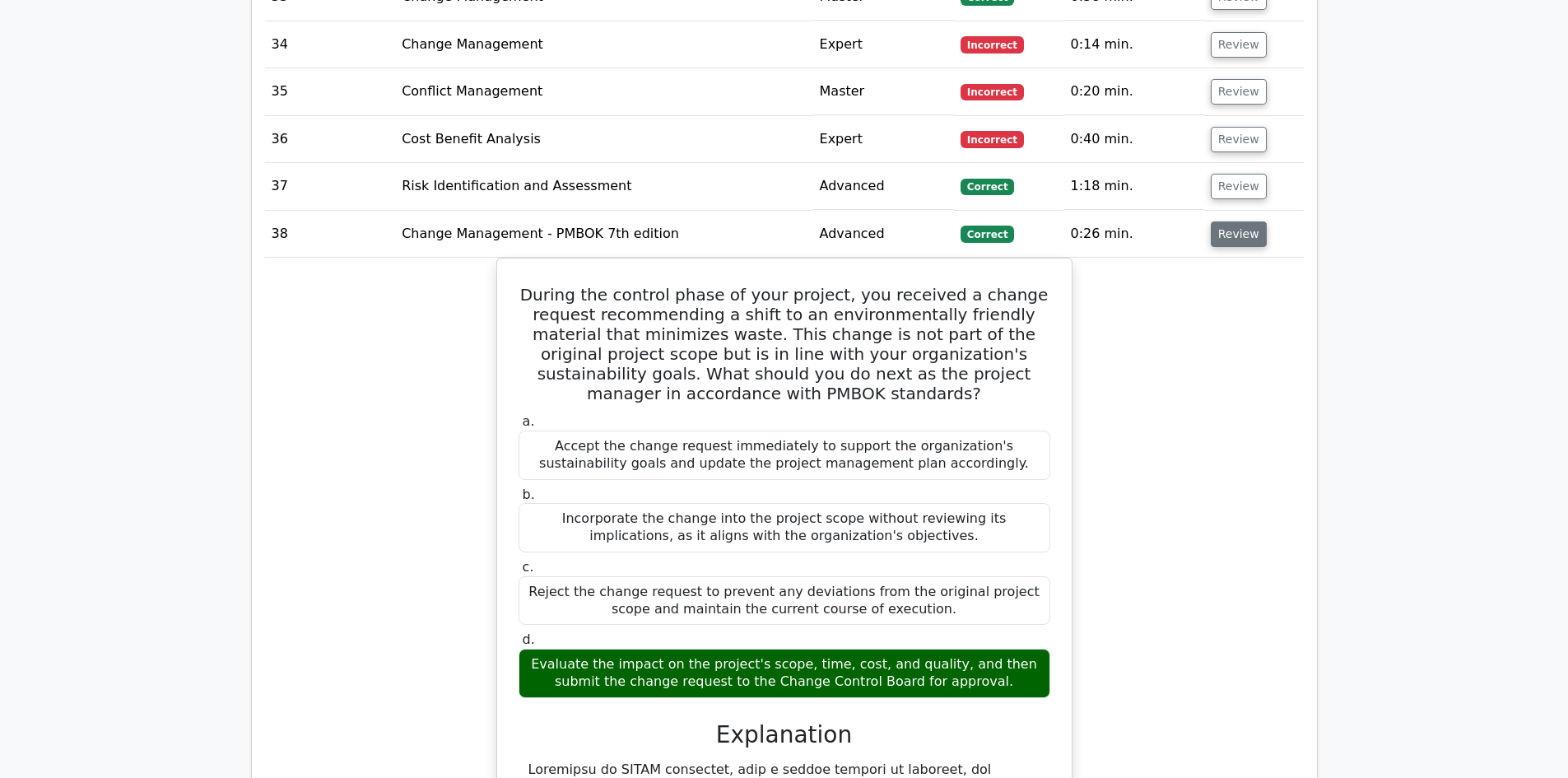
click at [1237, 222] on button "Review" at bounding box center [1239, 234] width 56 height 25
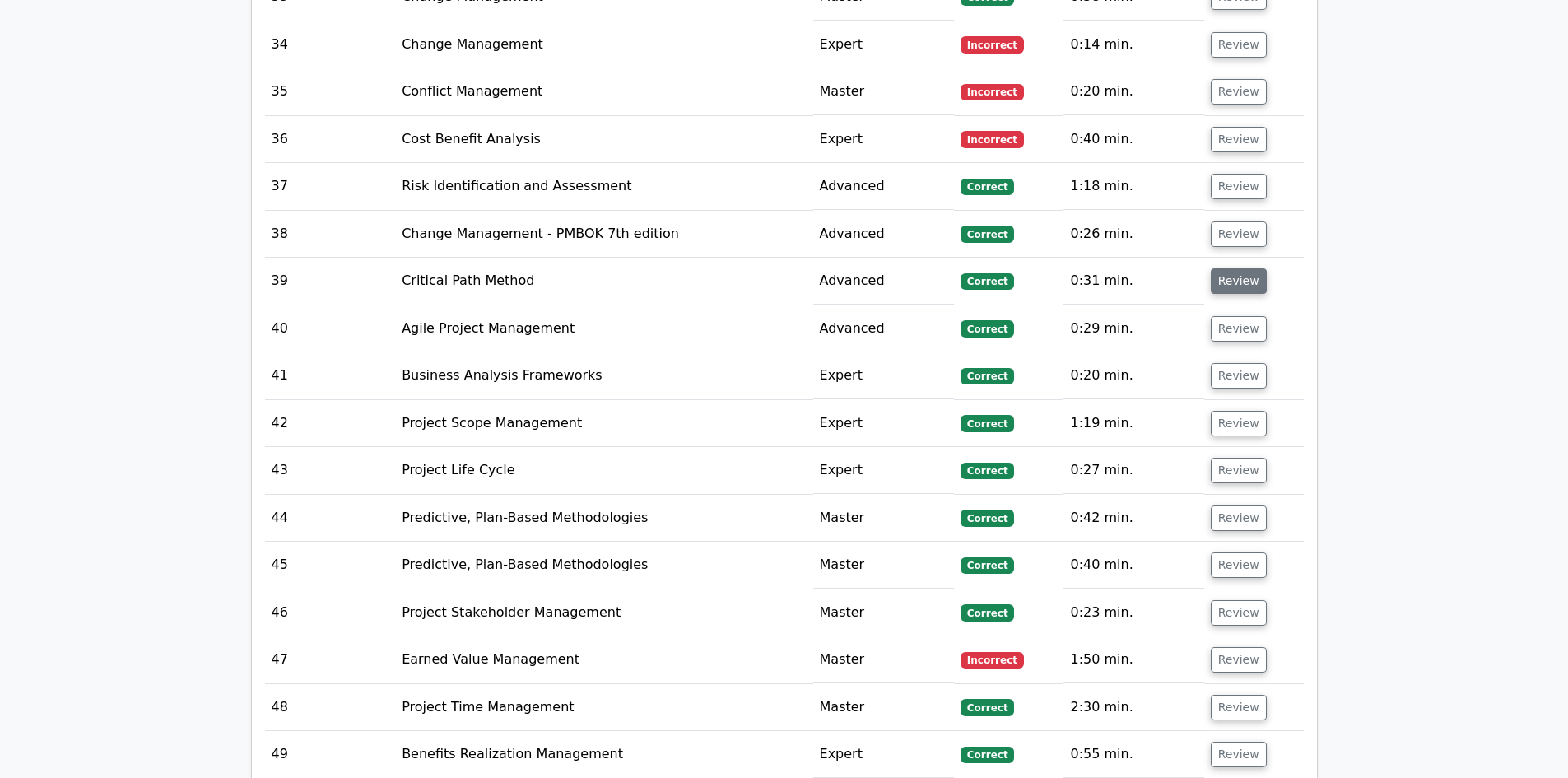
click at [1236, 268] on button "Review" at bounding box center [1239, 281] width 56 height 25
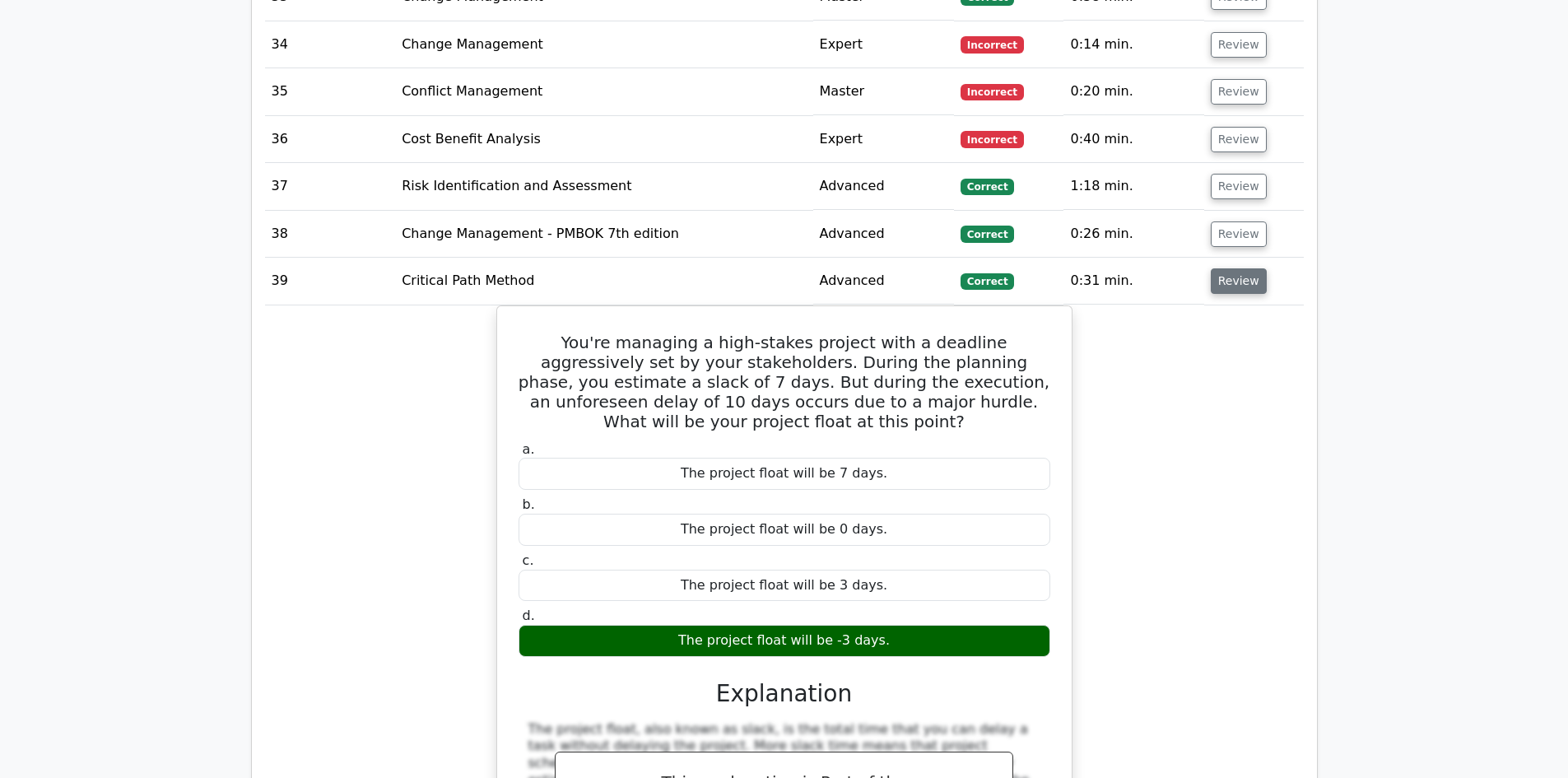
click at [1234, 268] on button "Review" at bounding box center [1239, 281] width 56 height 25
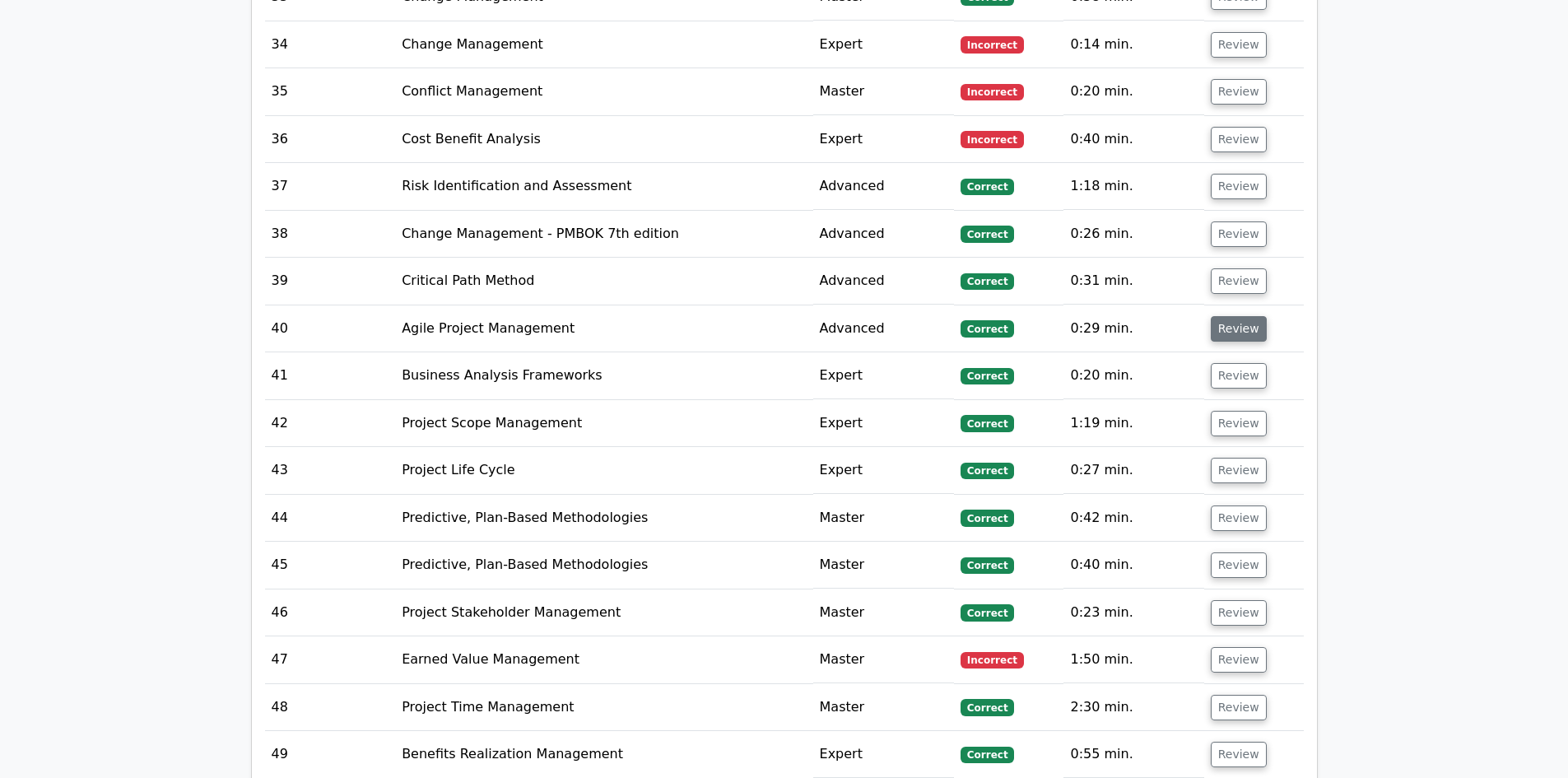
click at [1234, 316] on button "Review" at bounding box center [1239, 329] width 56 height 25
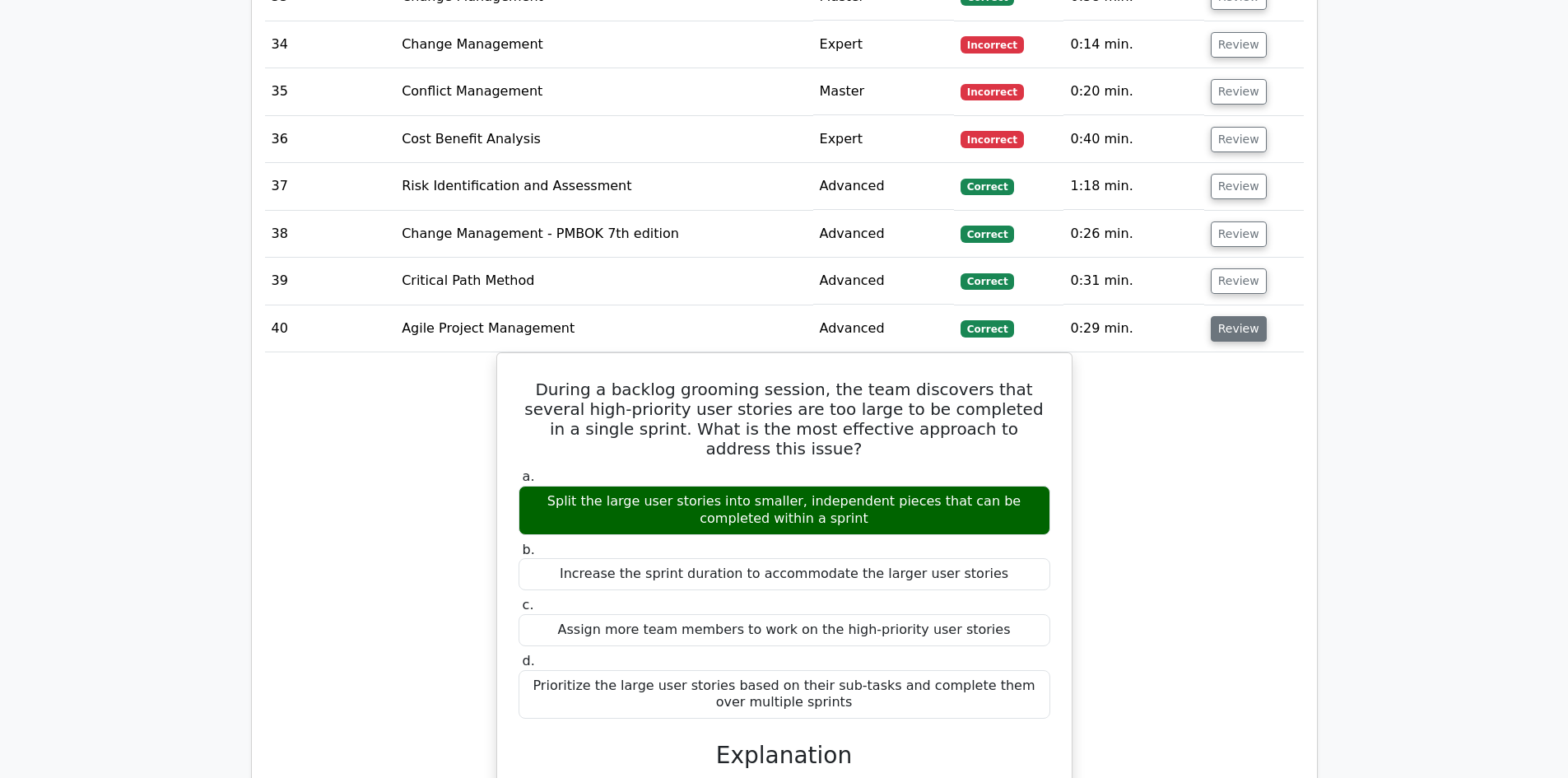
click at [1243, 316] on button "Review" at bounding box center [1239, 329] width 56 height 25
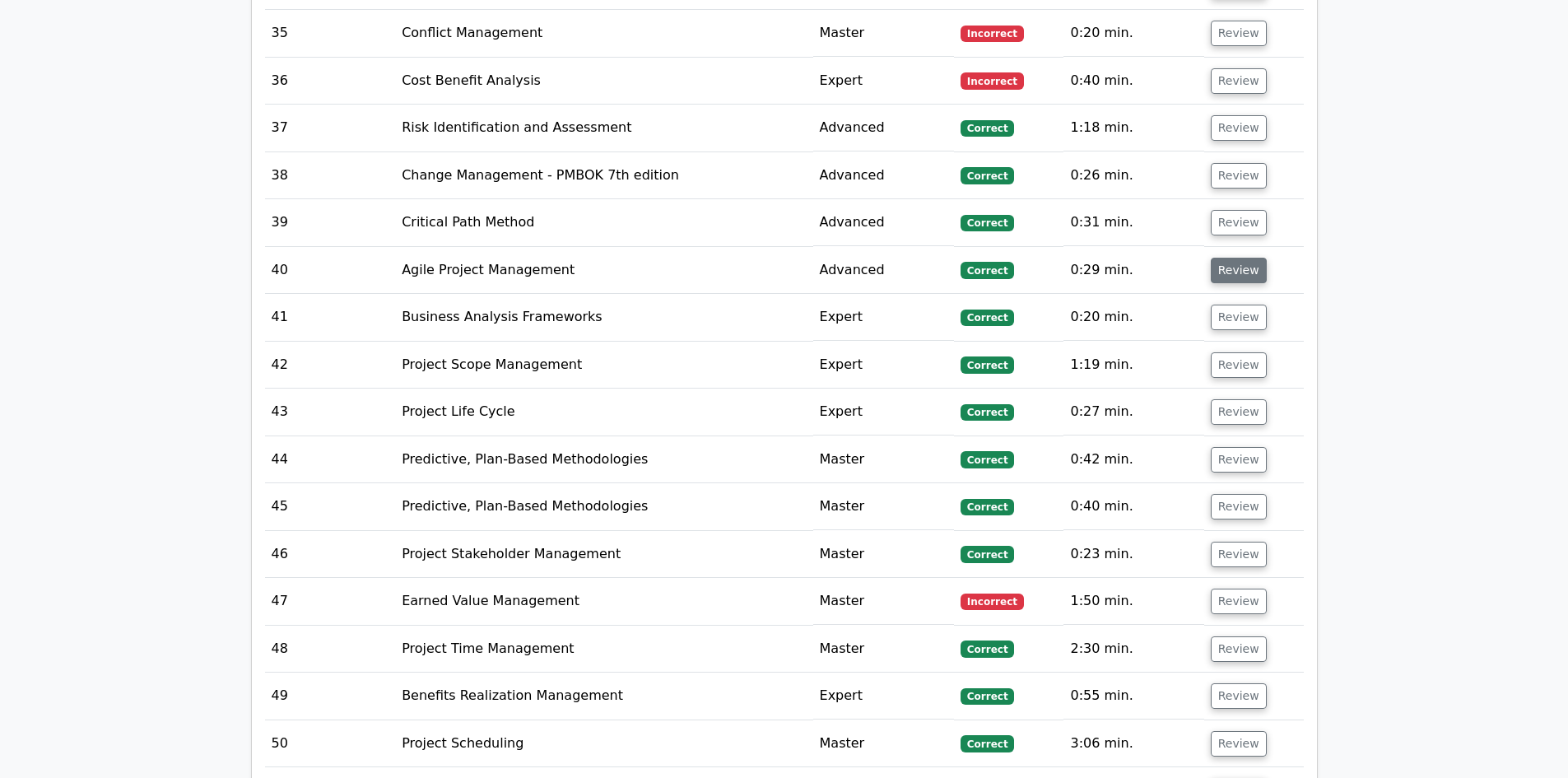
scroll to position [4198, 0]
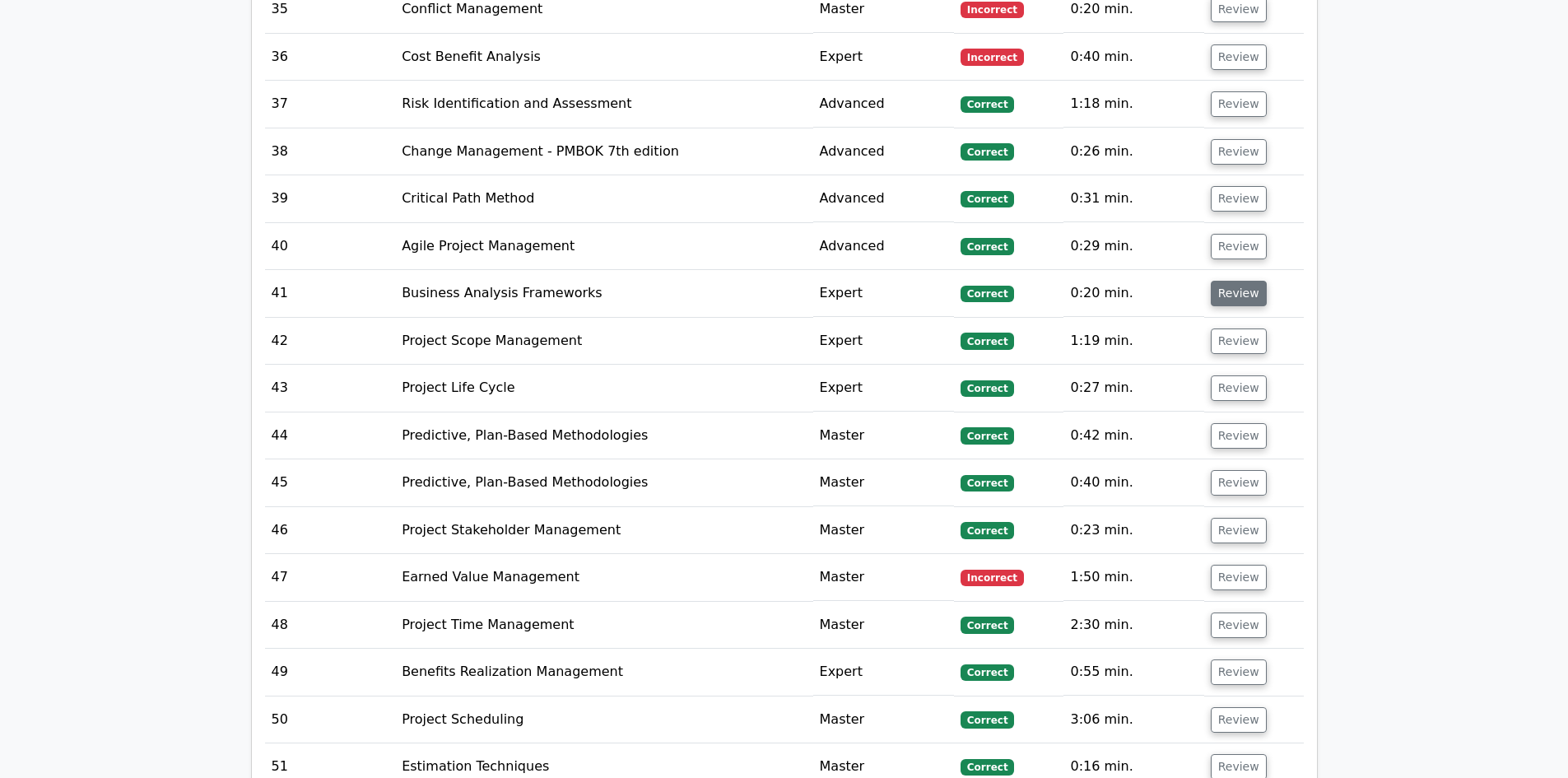
click at [1245, 281] on button "Review" at bounding box center [1239, 293] width 56 height 25
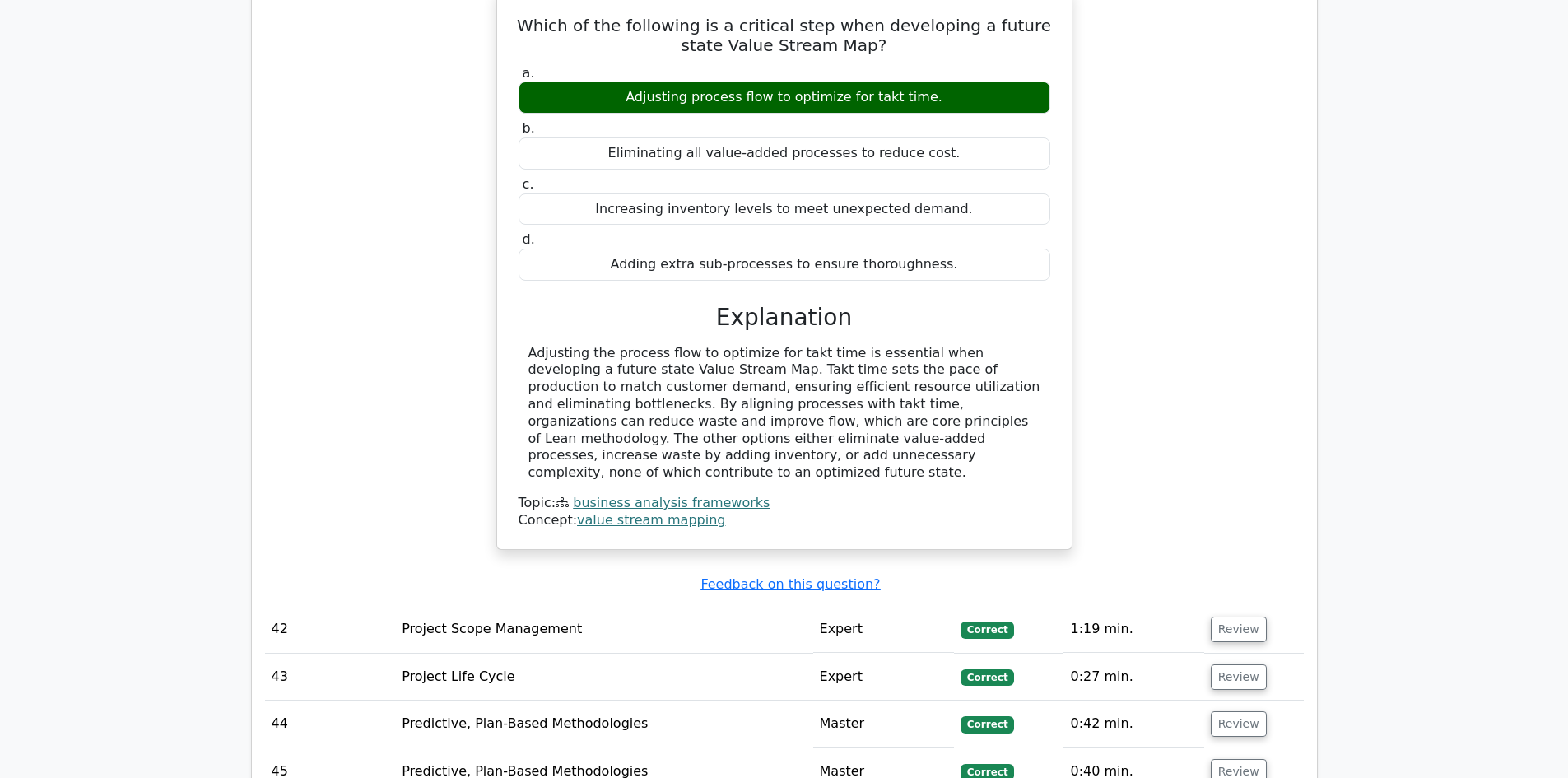
scroll to position [4445, 0]
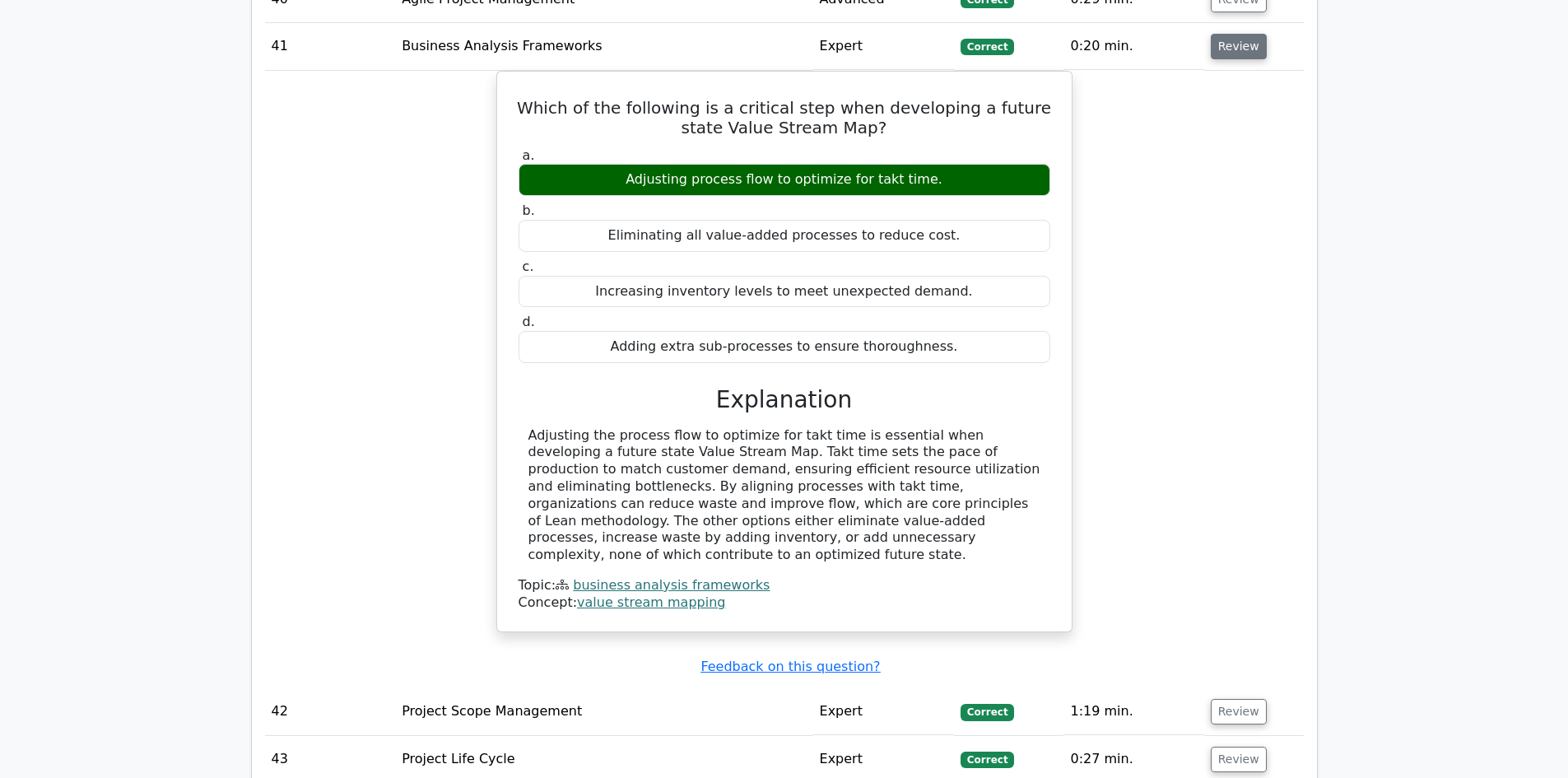
click at [1235, 37] on button "Review" at bounding box center [1239, 46] width 56 height 25
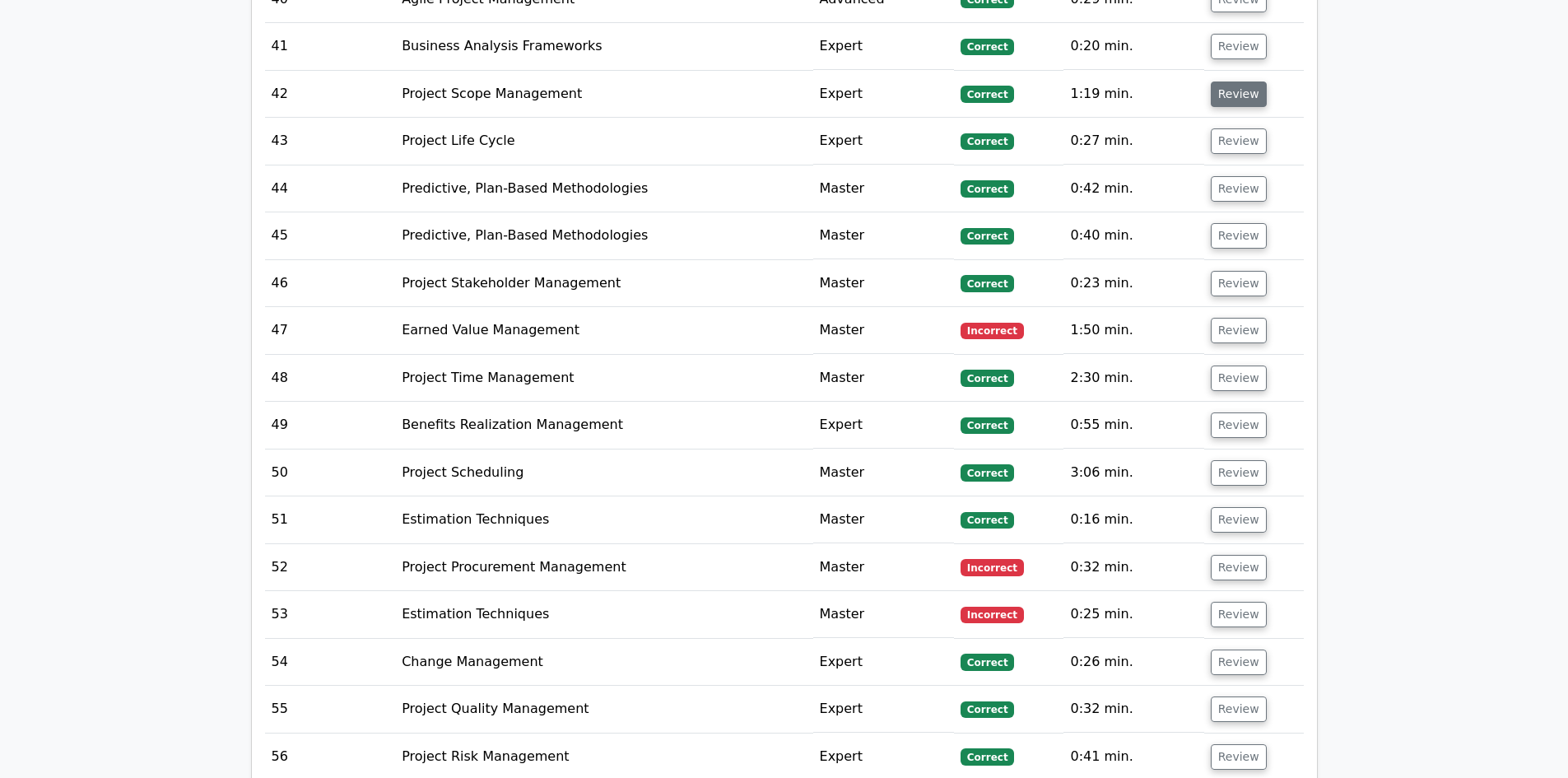
click at [1238, 81] on button "Review" at bounding box center [1239, 94] width 56 height 25
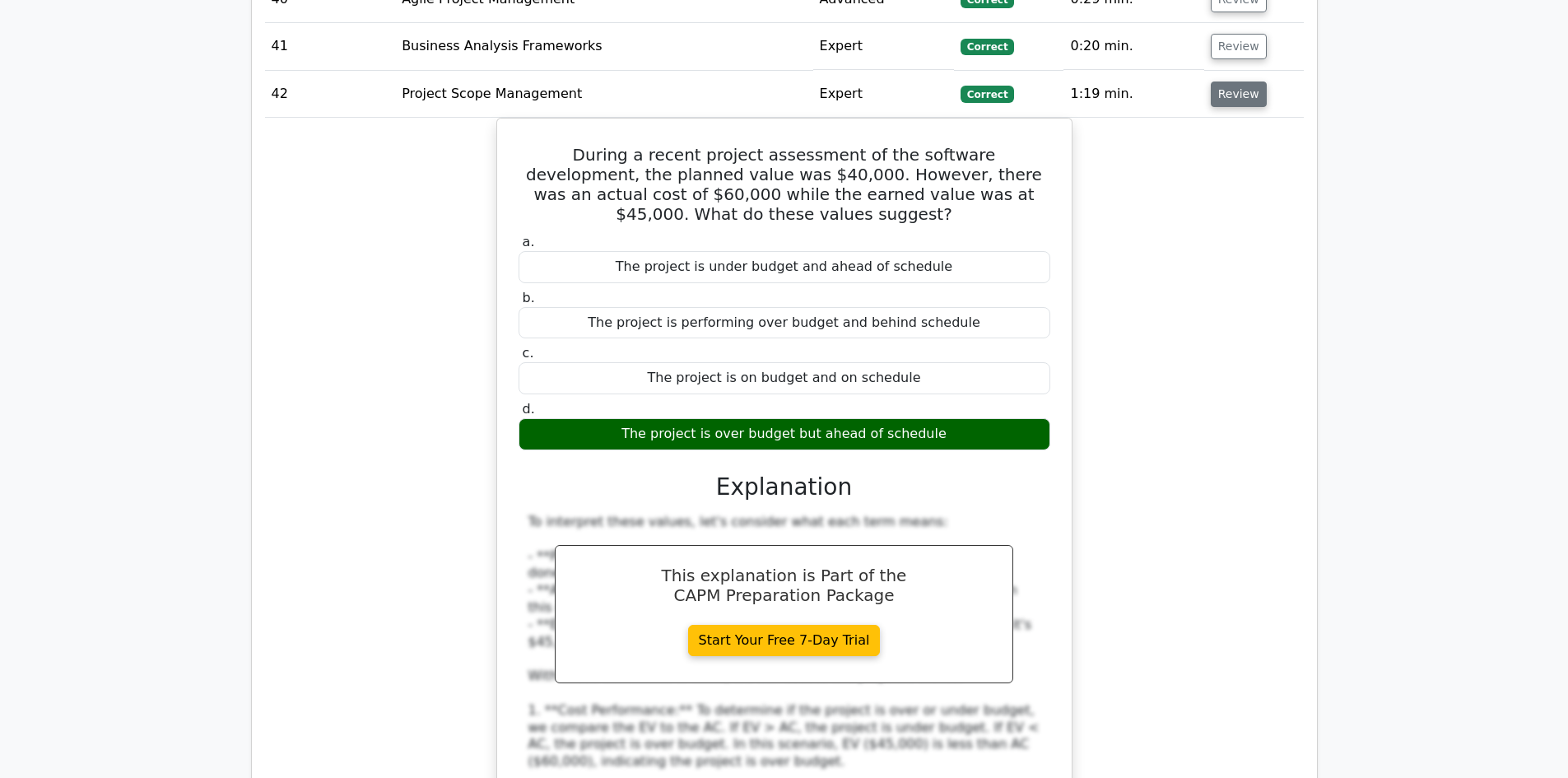
click at [1238, 81] on button "Review" at bounding box center [1239, 94] width 56 height 25
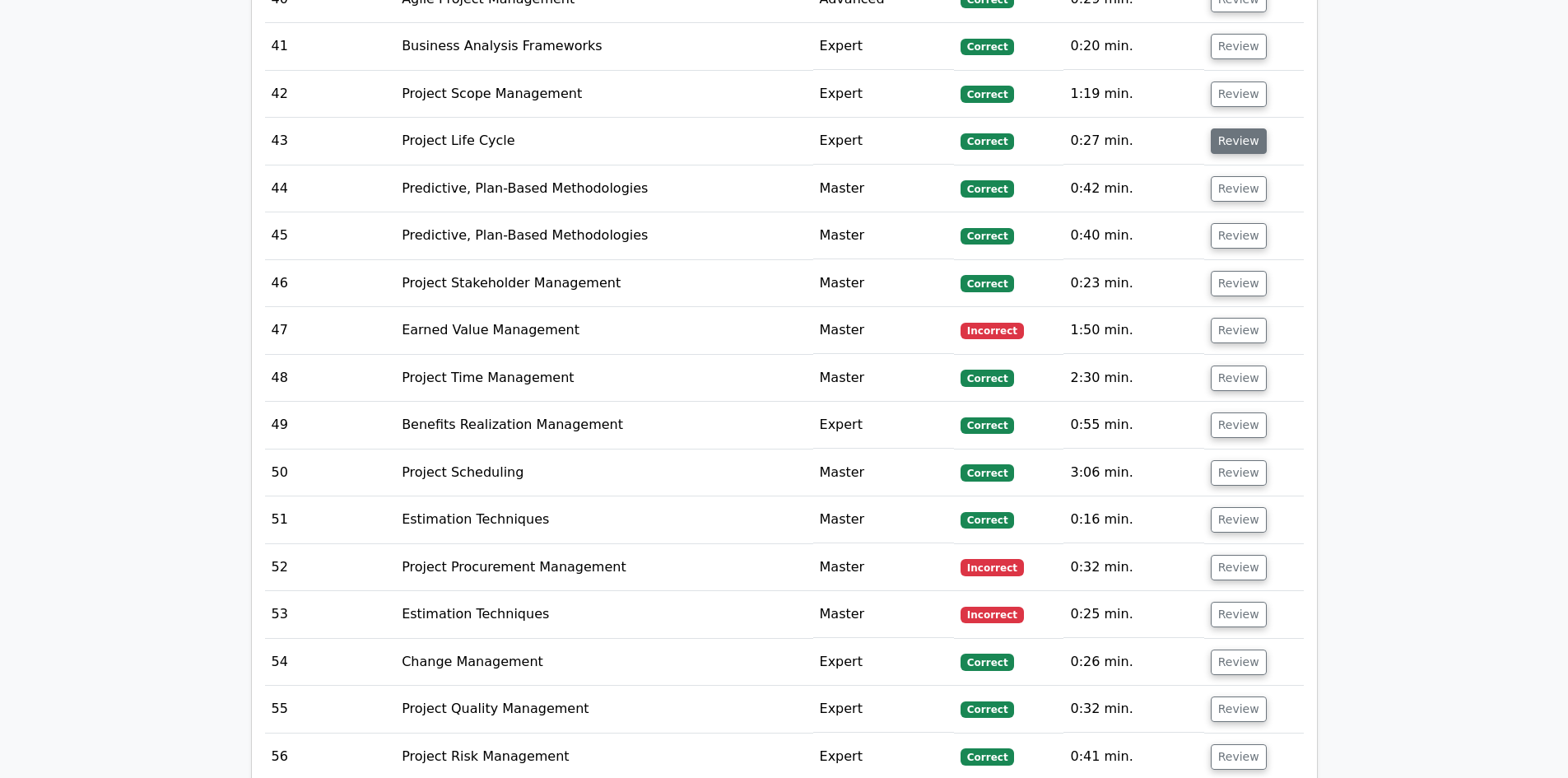
click at [1235, 129] on button "Review" at bounding box center [1239, 141] width 56 height 25
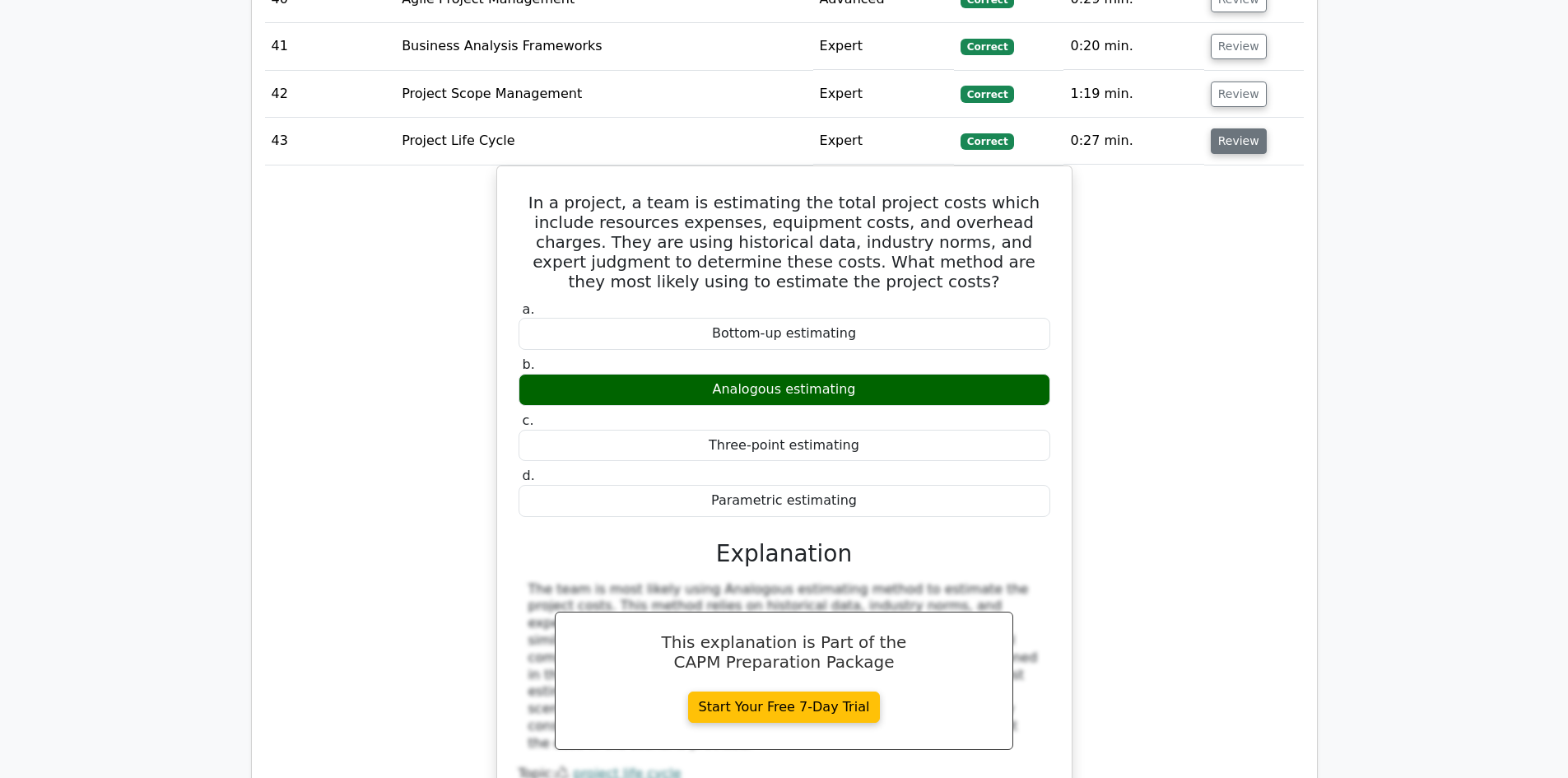
click at [1231, 129] on button "Review" at bounding box center [1239, 141] width 56 height 25
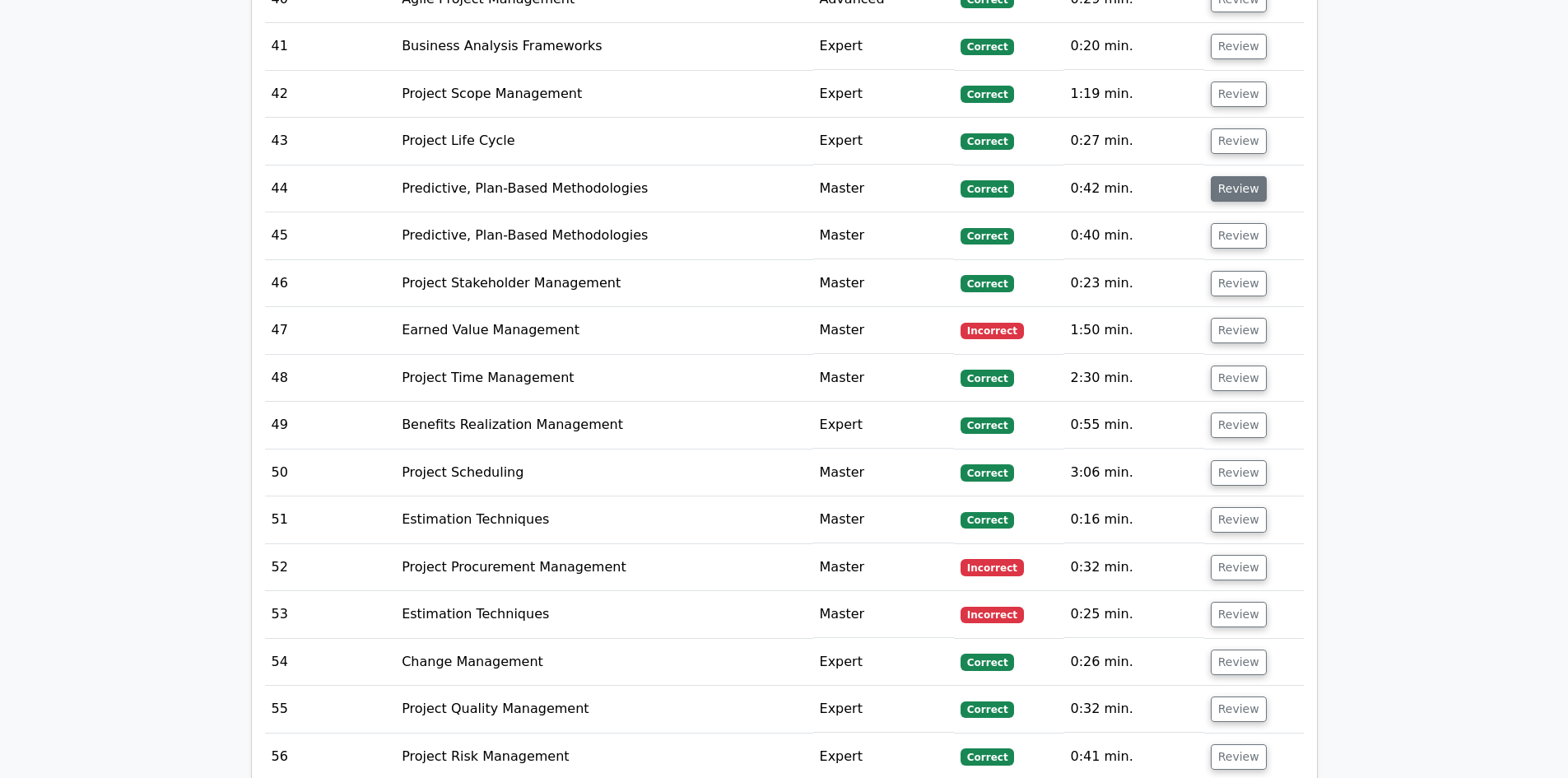
click at [1232, 176] on button "Review" at bounding box center [1239, 189] width 56 height 25
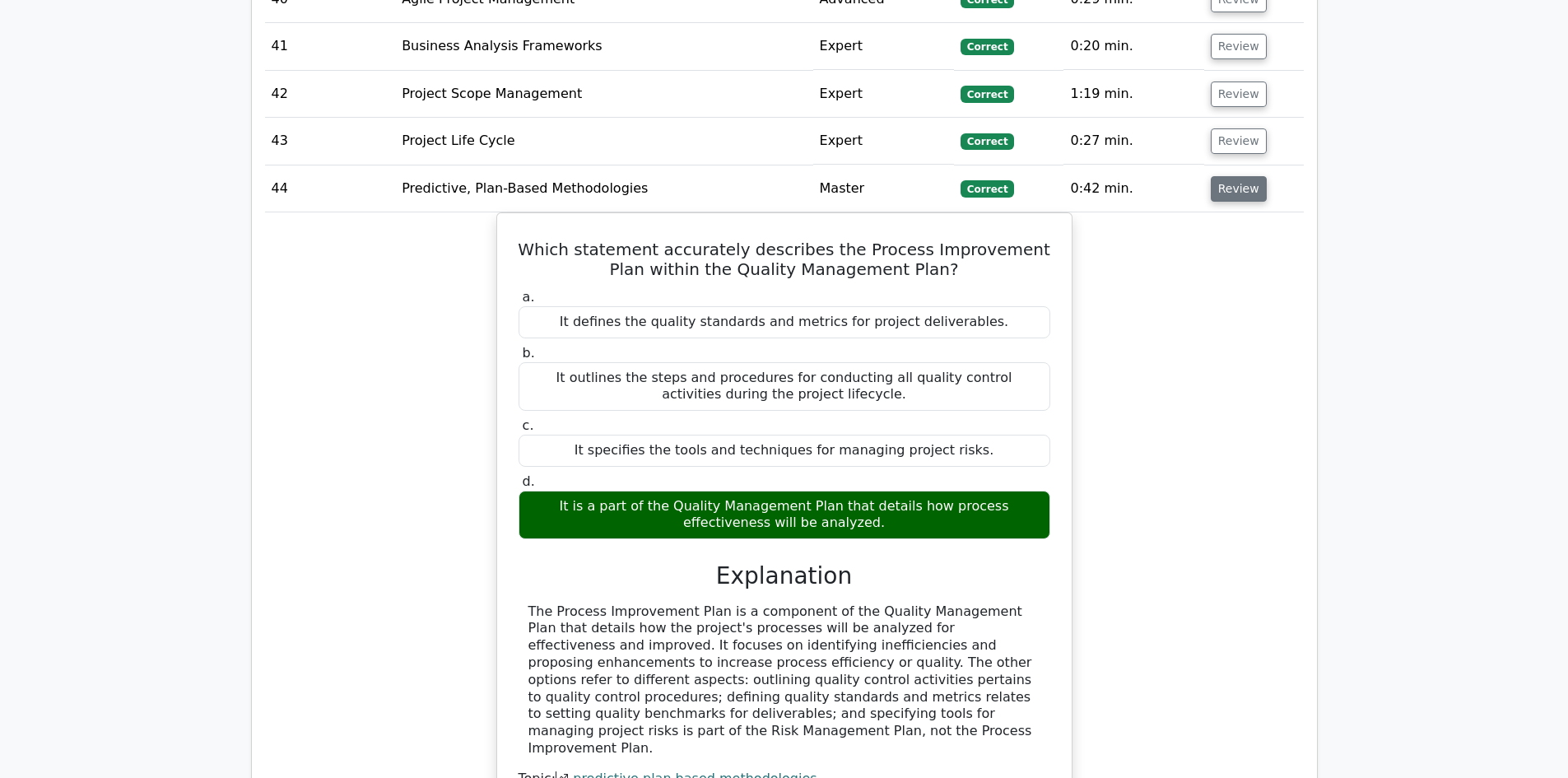
click at [1233, 176] on button "Review" at bounding box center [1239, 189] width 56 height 25
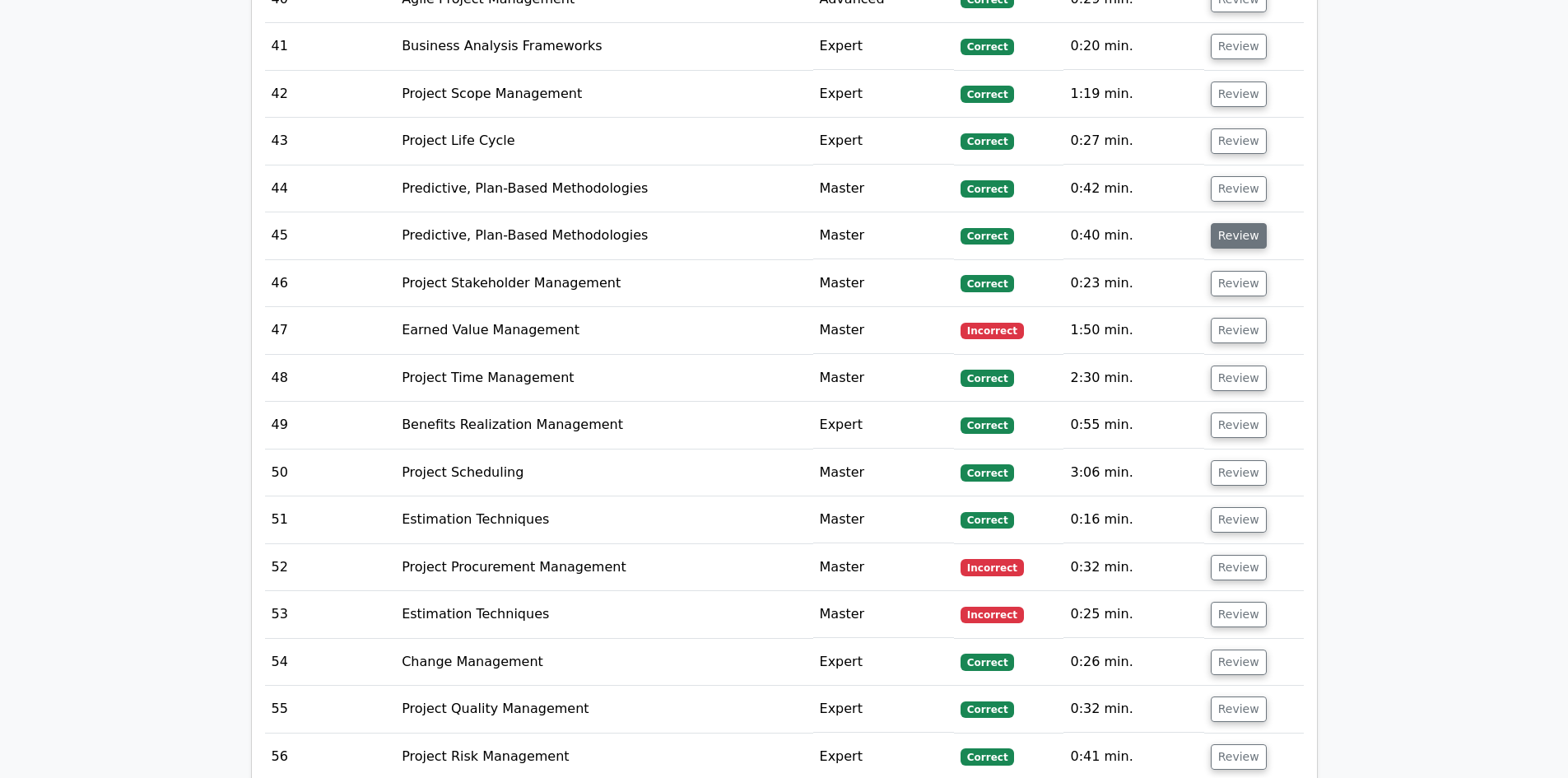
click at [1229, 223] on button "Review" at bounding box center [1239, 236] width 56 height 25
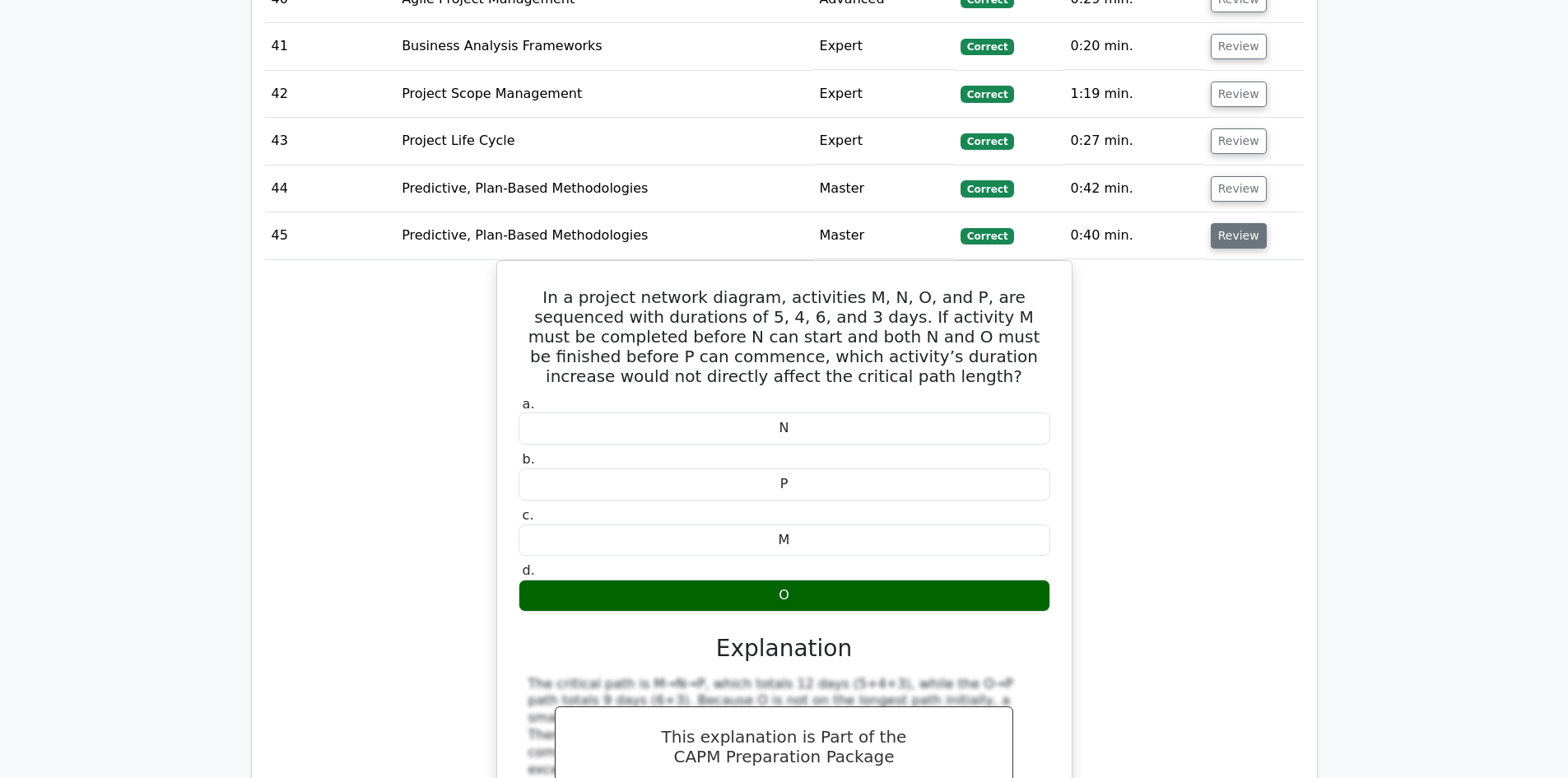
click at [1233, 223] on button "Review" at bounding box center [1239, 236] width 56 height 25
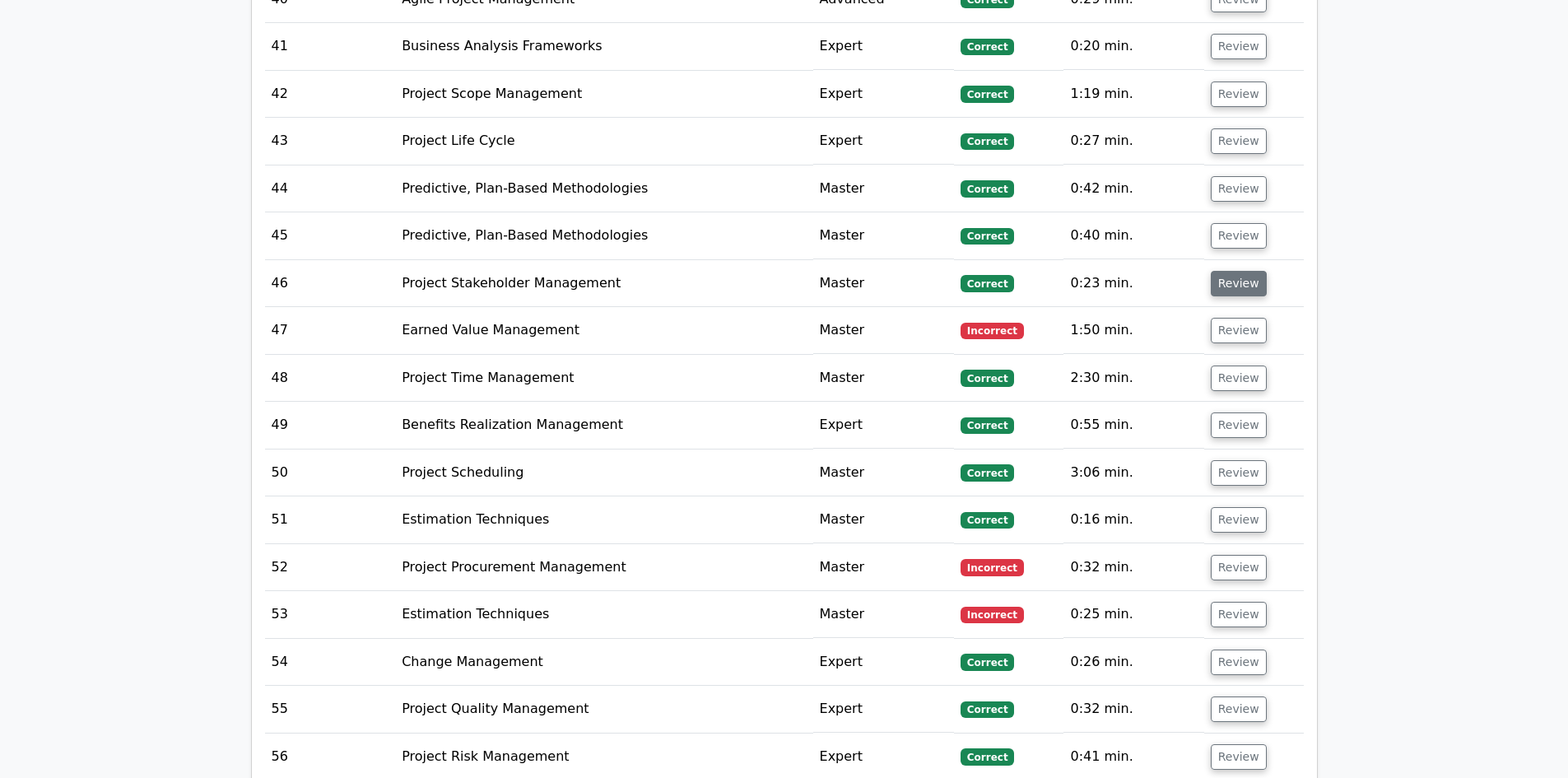
click at [1245, 271] on button "Review" at bounding box center [1239, 283] width 56 height 25
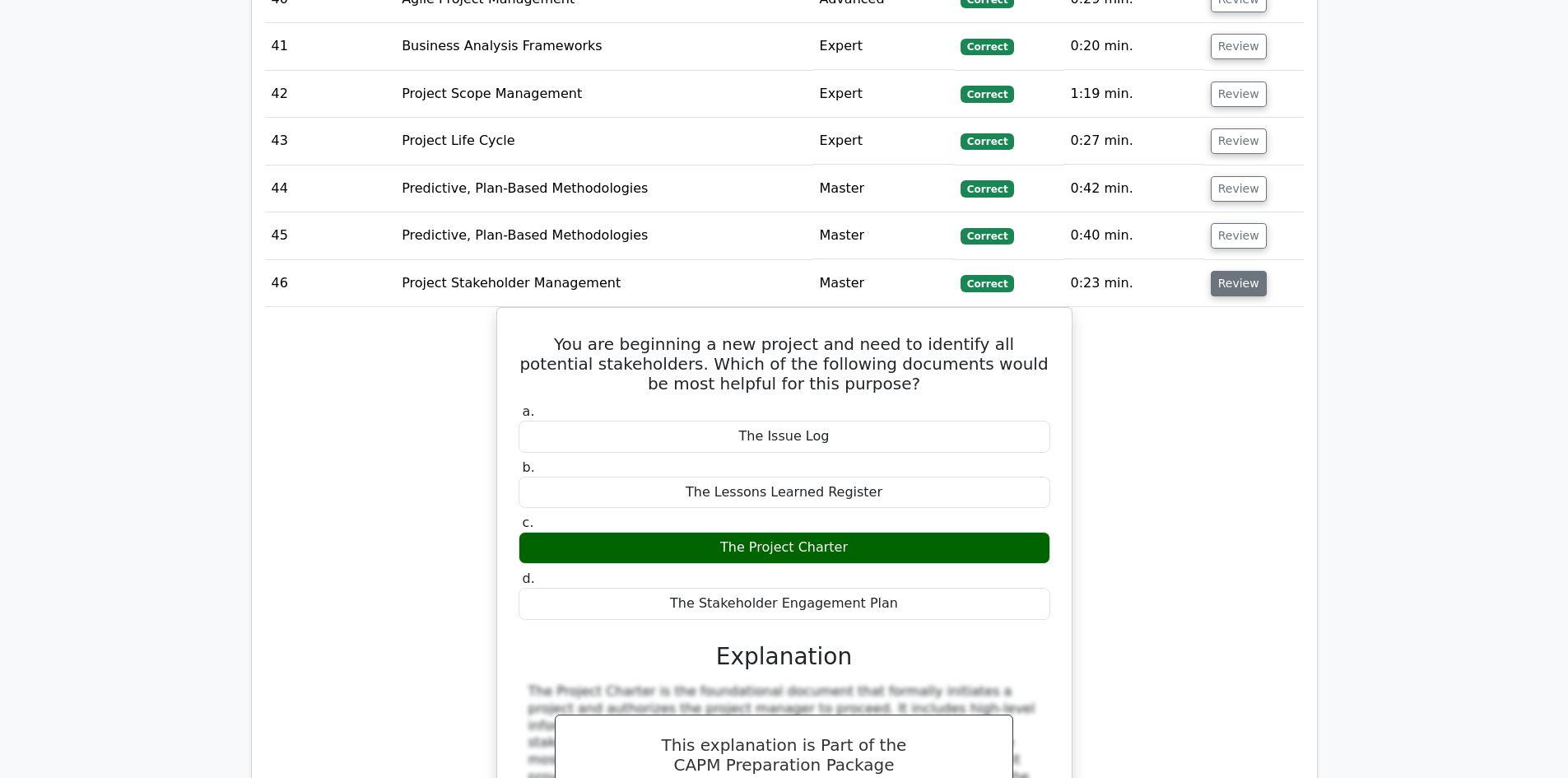
click at [1243, 271] on button "Review" at bounding box center [1239, 283] width 56 height 25
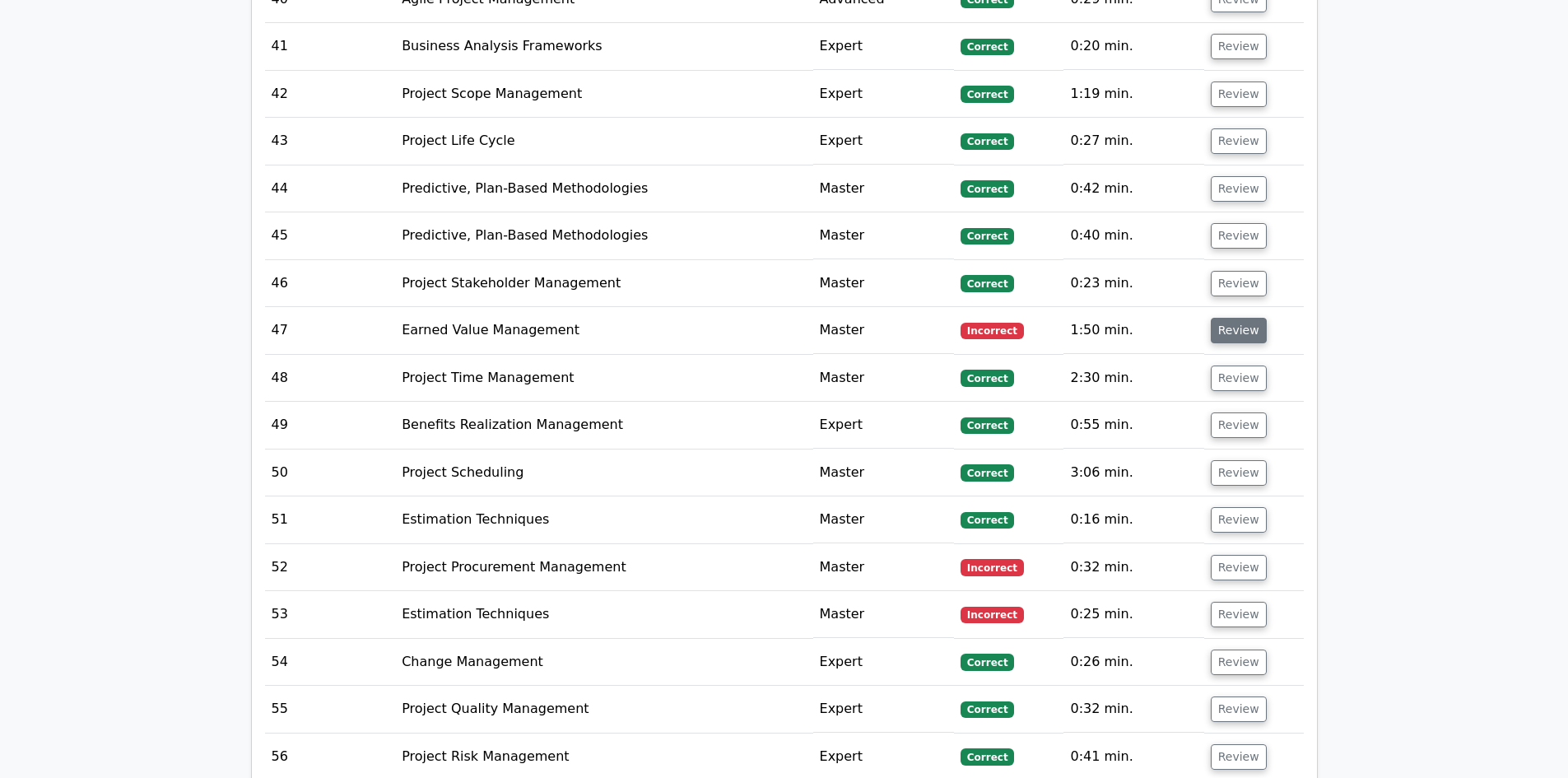
click at [1239, 318] on button "Review" at bounding box center [1239, 330] width 56 height 25
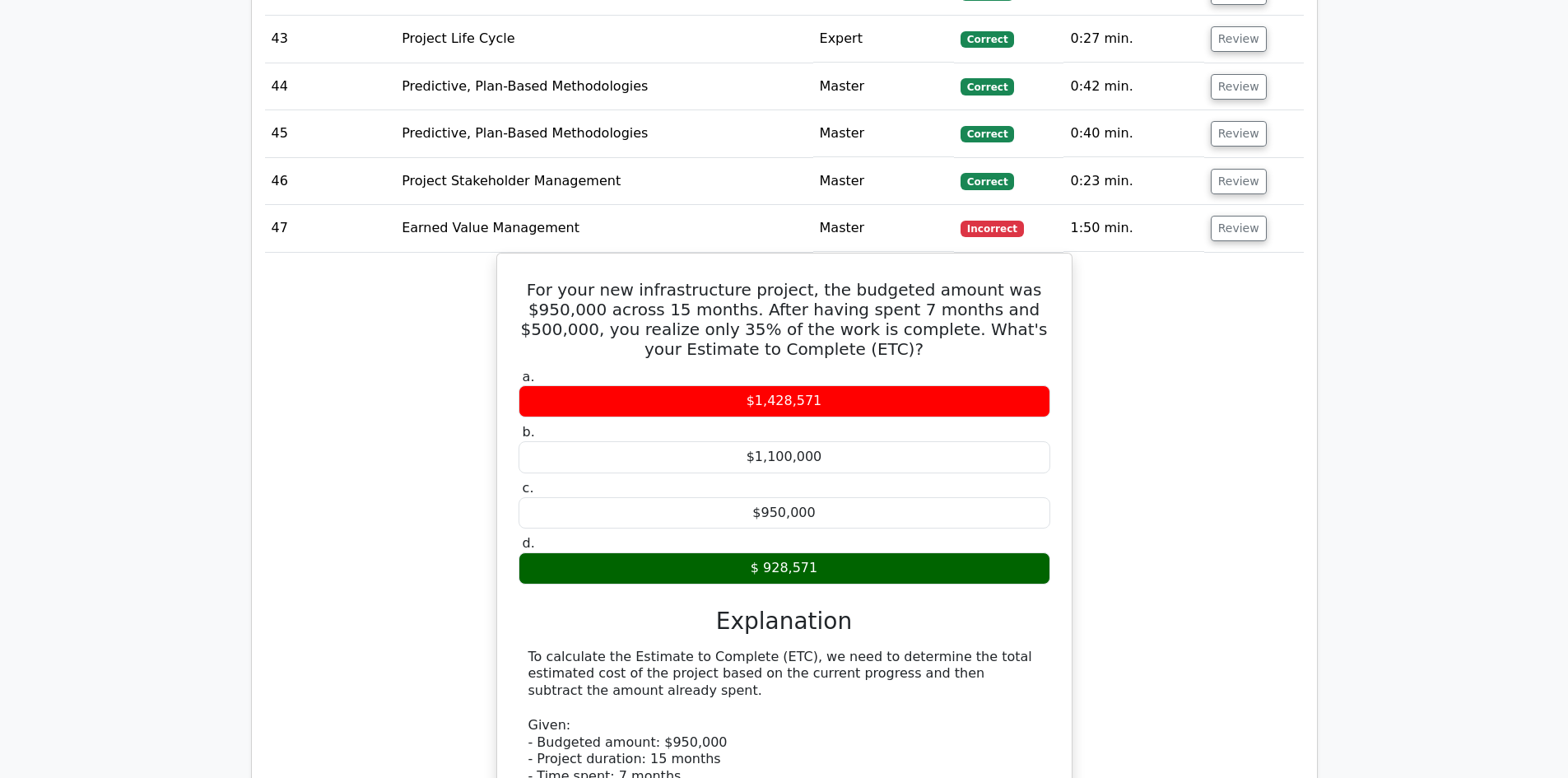
scroll to position [4528, 0]
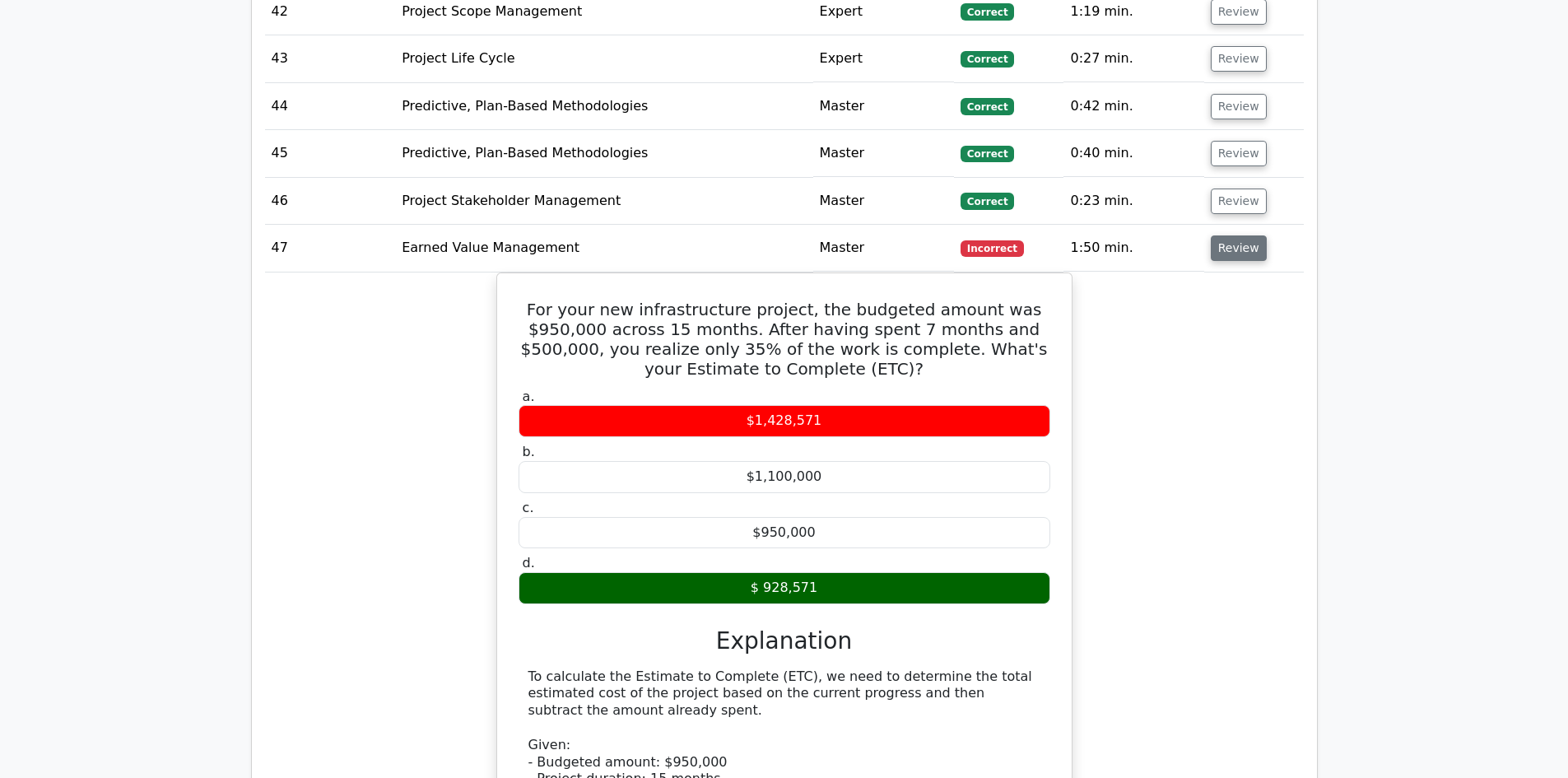
click at [1231, 236] on button "Review" at bounding box center [1239, 248] width 56 height 25
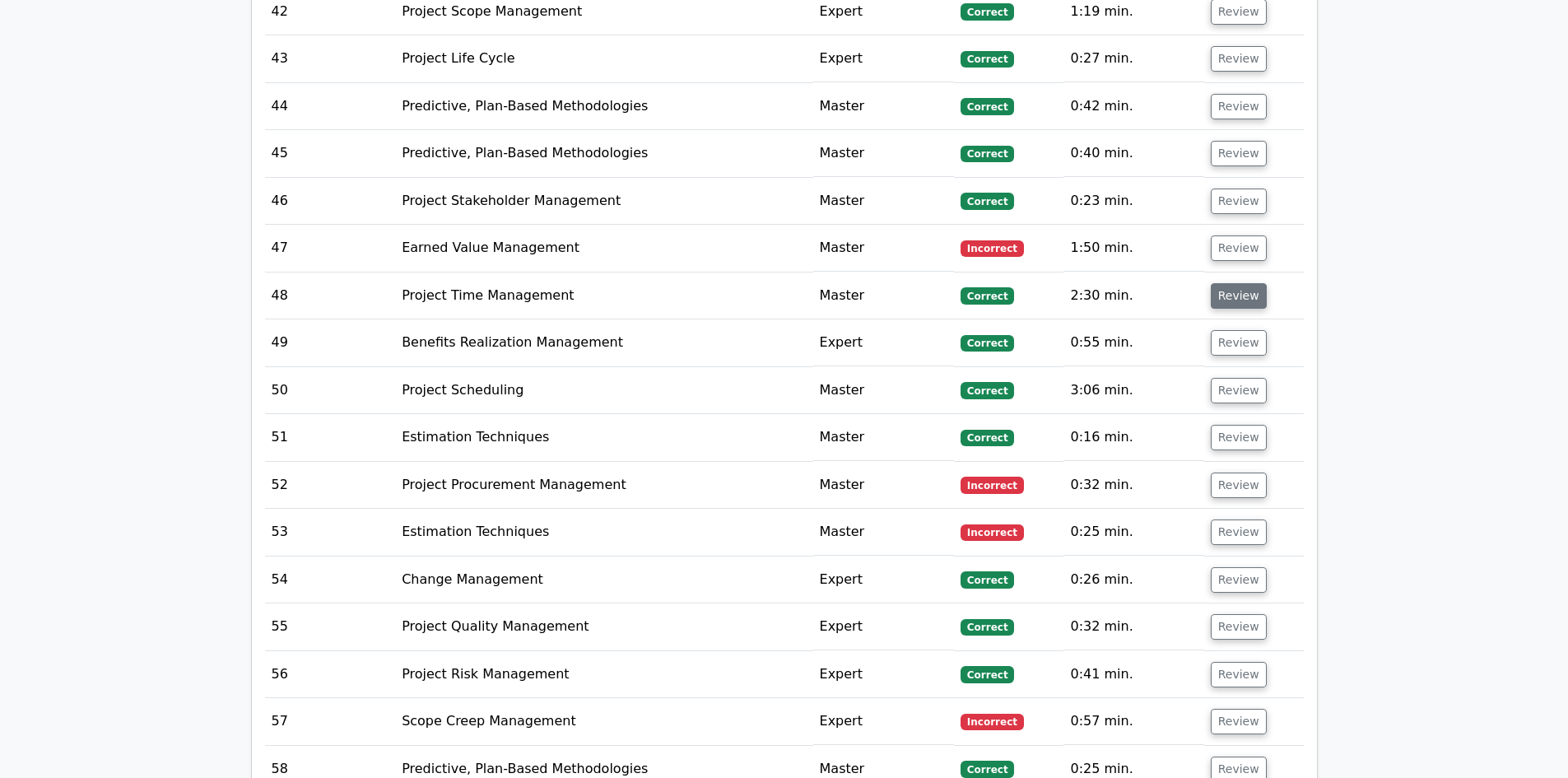
click at [1238, 283] on button "Review" at bounding box center [1239, 296] width 56 height 25
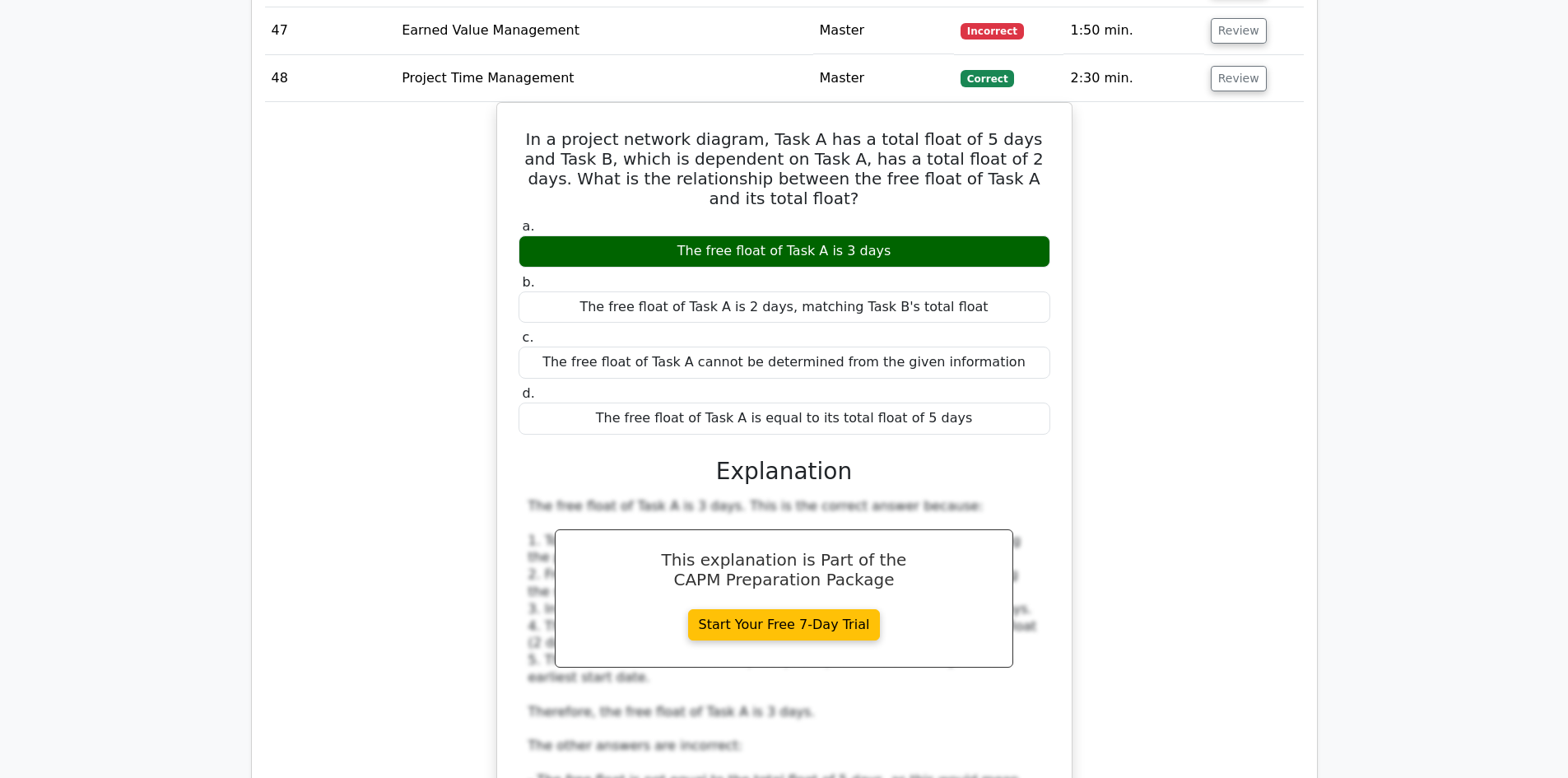
scroll to position [4774, 0]
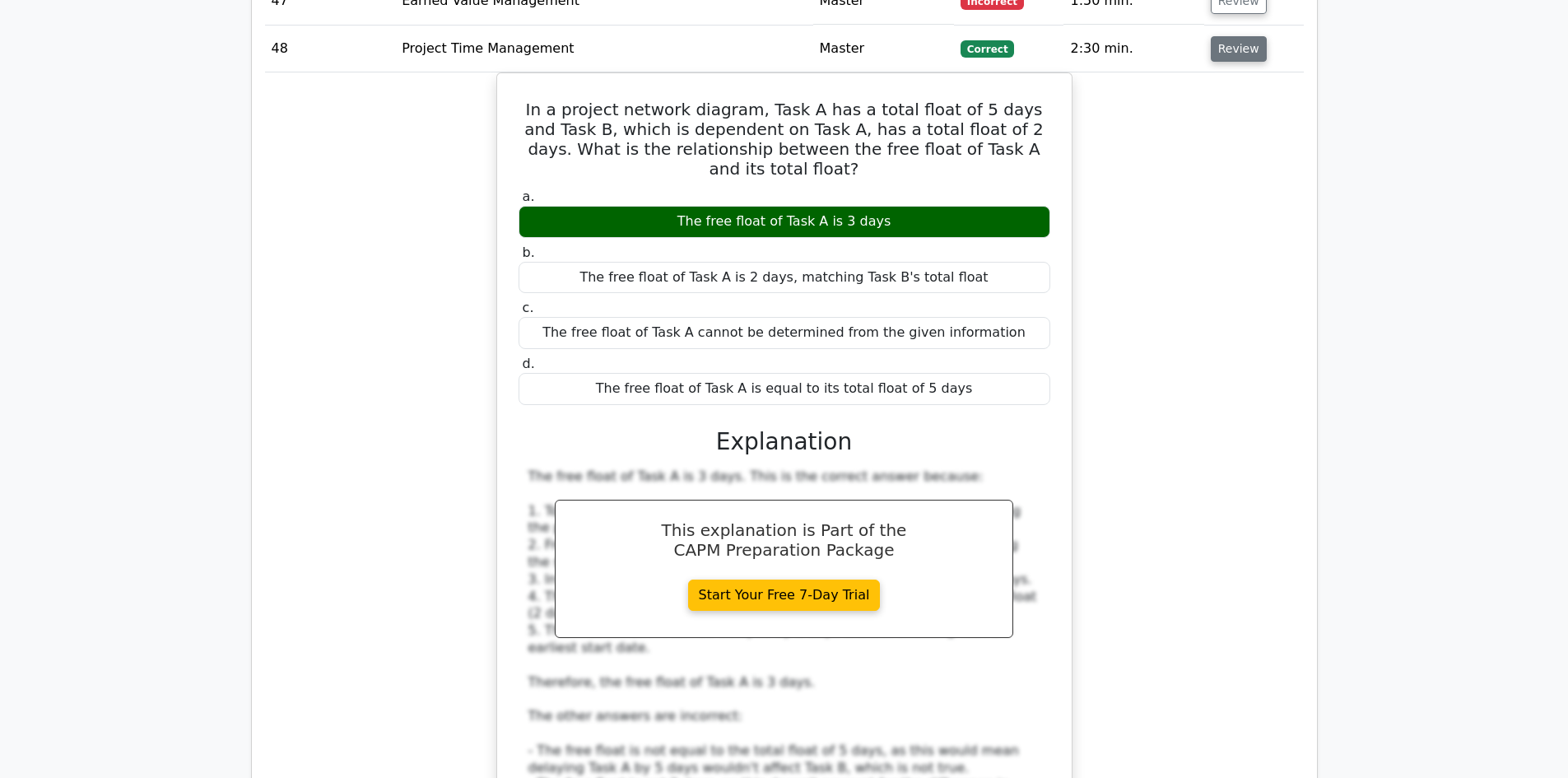
click at [1243, 36] on button "Review" at bounding box center [1239, 49] width 56 height 25
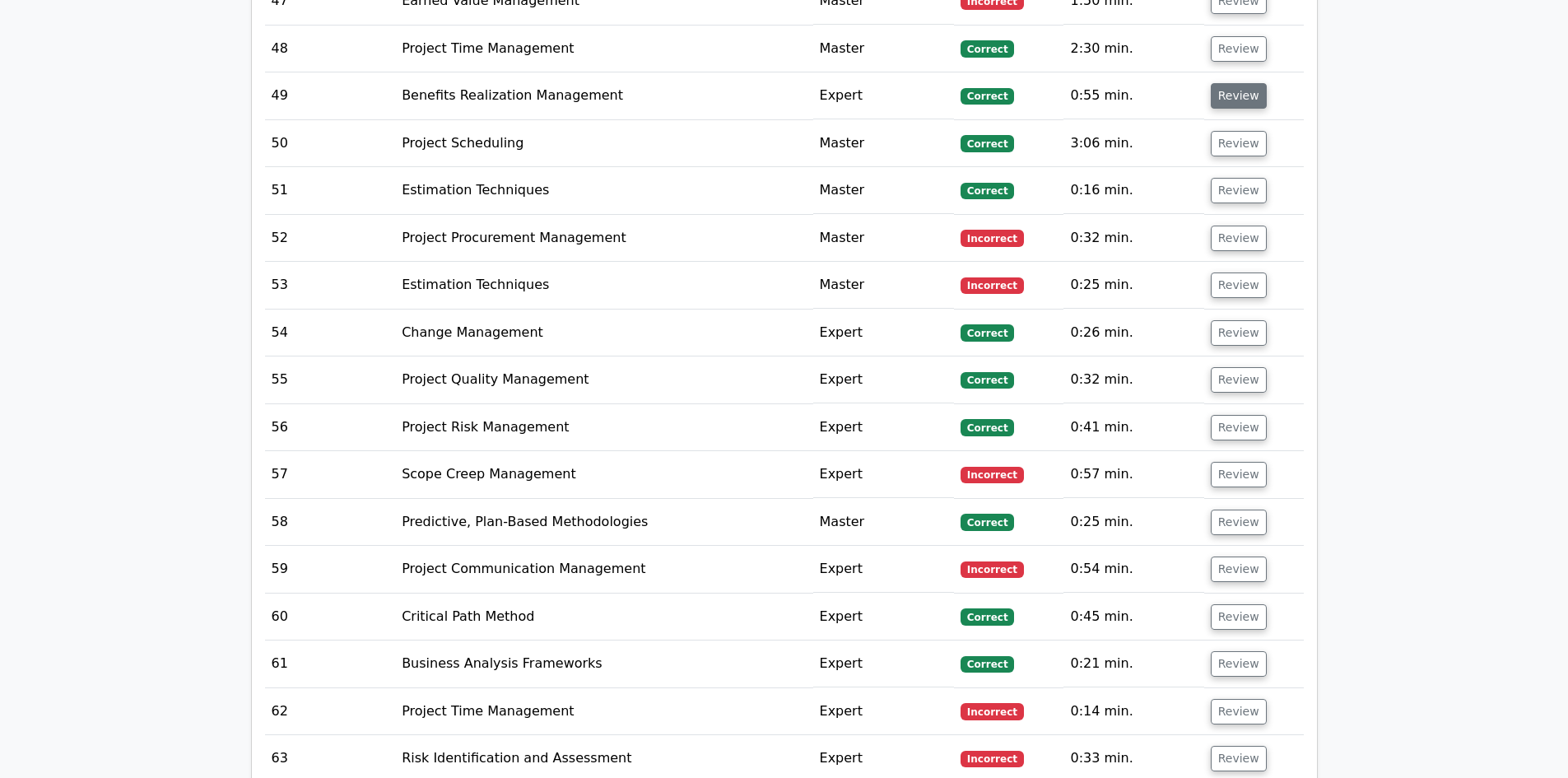
click at [1232, 83] on button "Review" at bounding box center [1239, 96] width 56 height 25
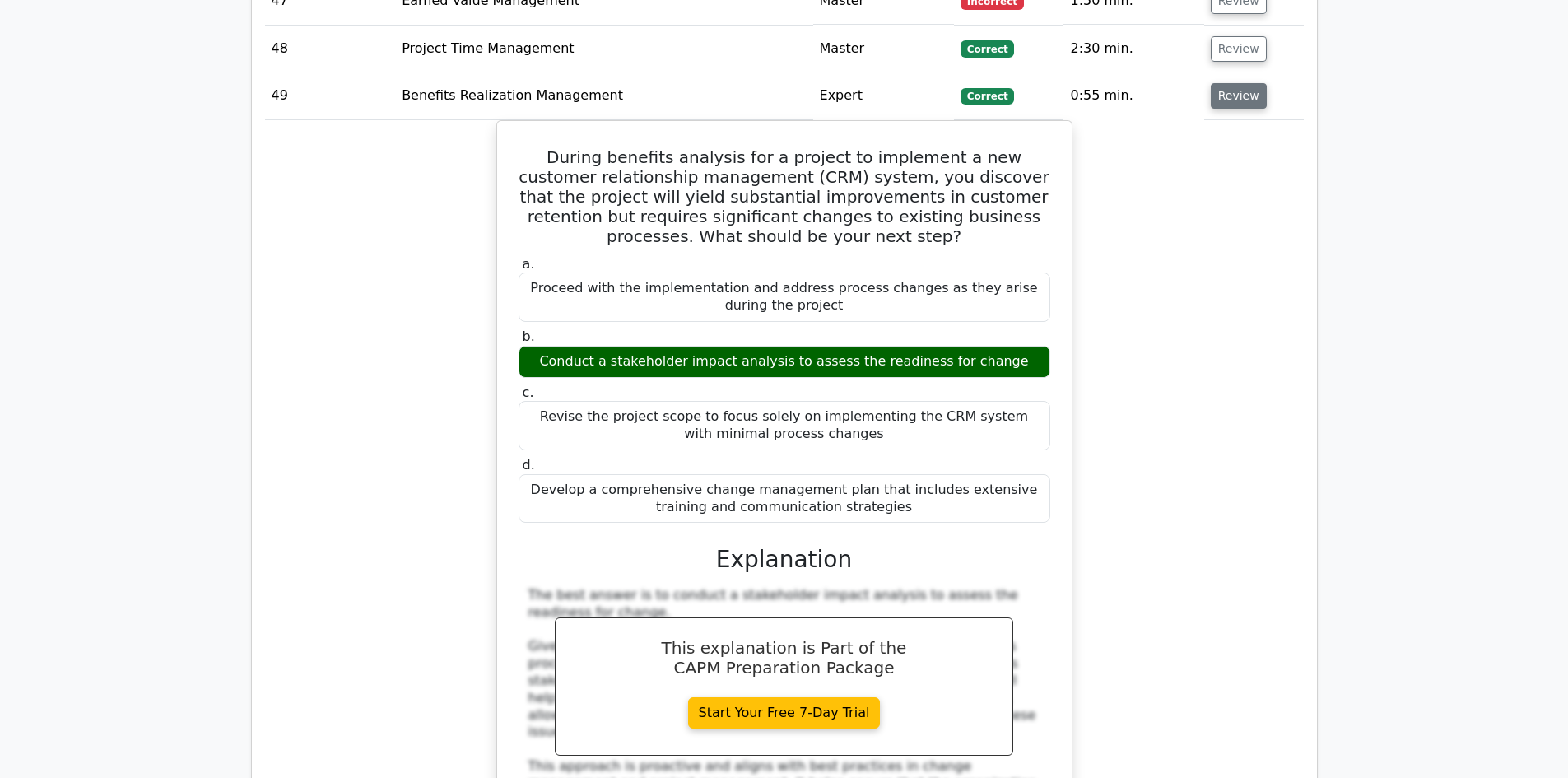
click at [1232, 83] on button "Review" at bounding box center [1239, 96] width 56 height 25
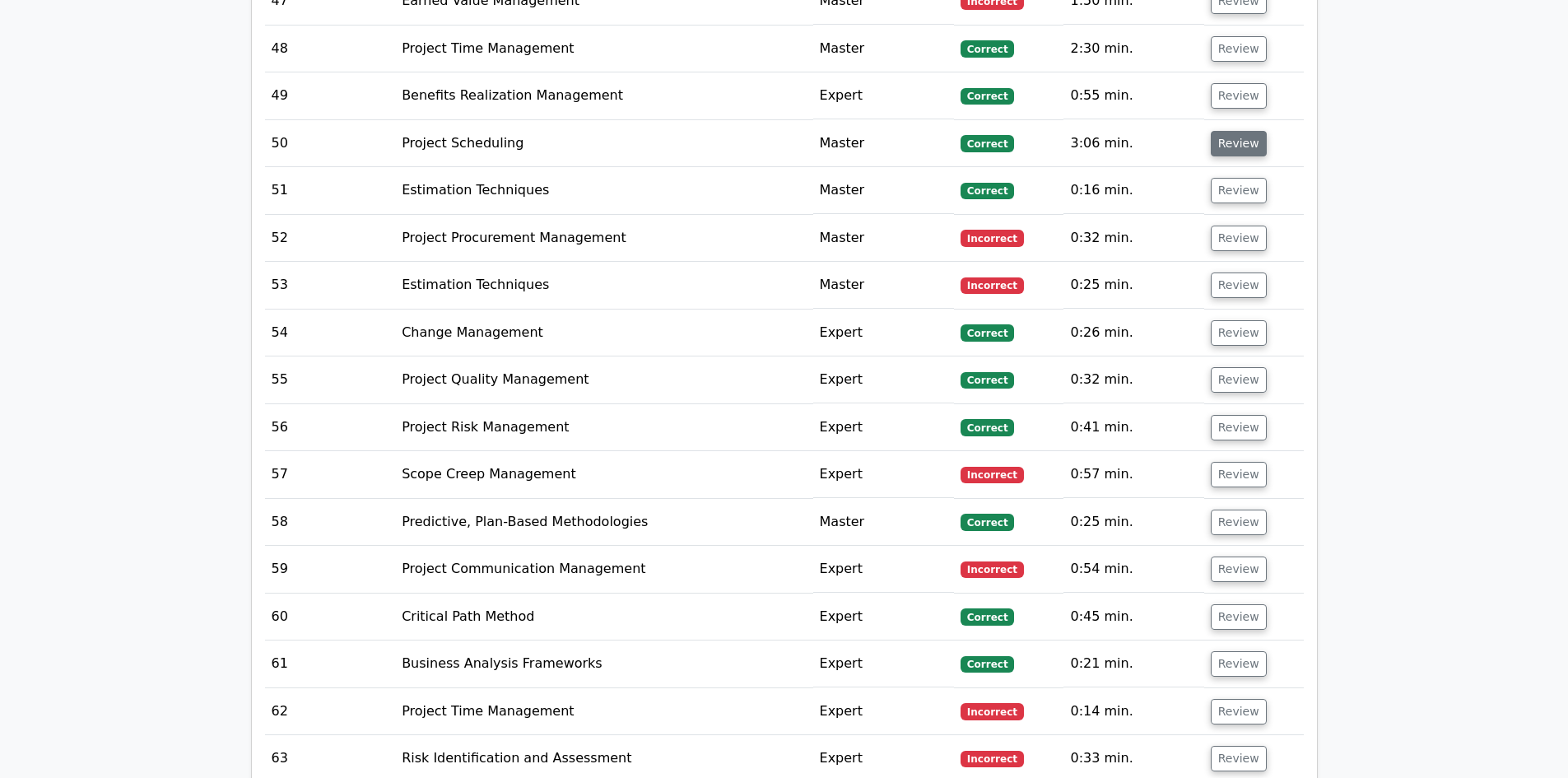
click at [1232, 131] on button "Review" at bounding box center [1239, 144] width 56 height 25
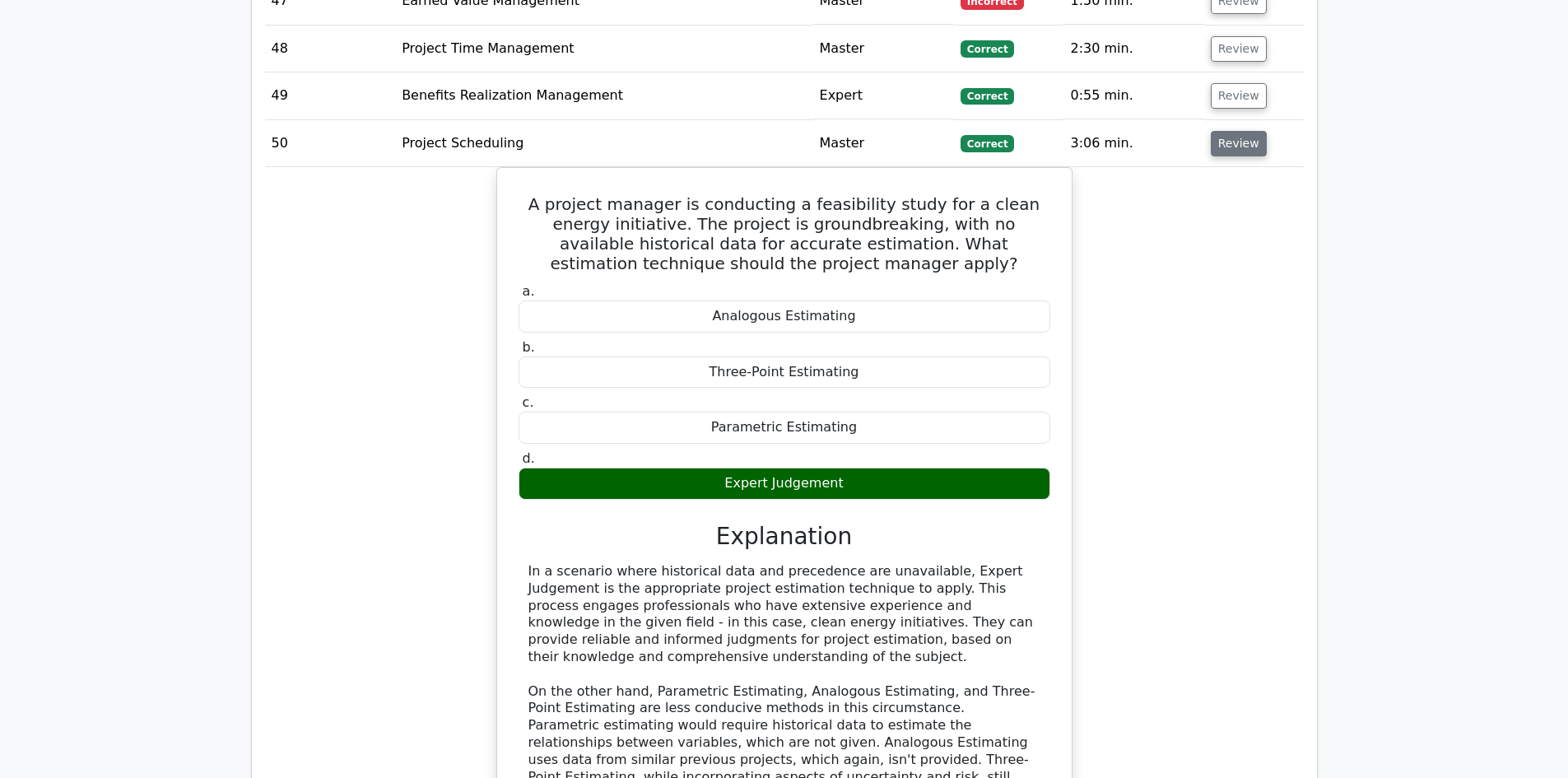
click at [1231, 131] on button "Review" at bounding box center [1239, 144] width 56 height 25
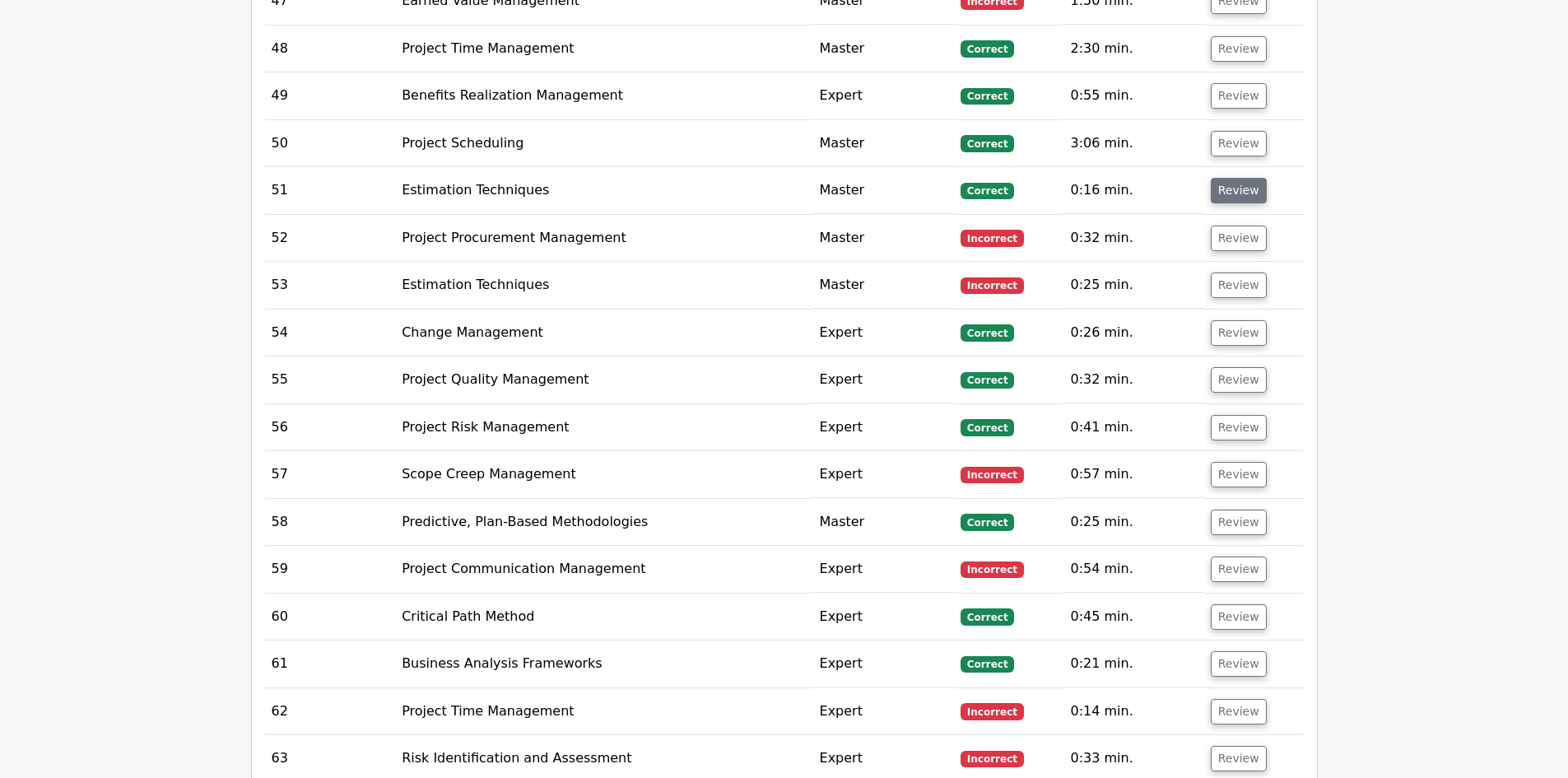
click at [1230, 178] on button "Review" at bounding box center [1239, 191] width 56 height 25
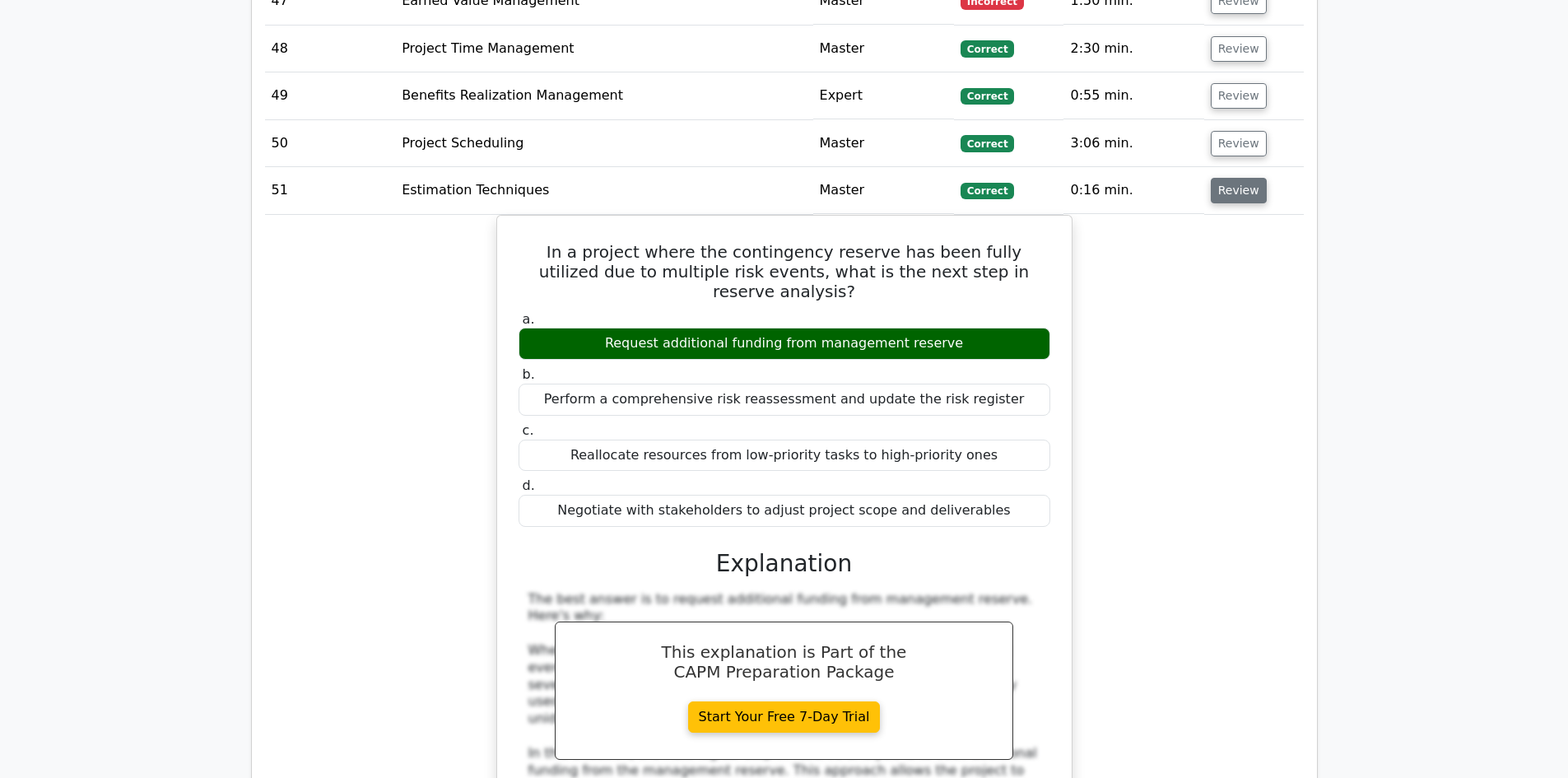
click at [1230, 178] on button "Review" at bounding box center [1239, 191] width 56 height 25
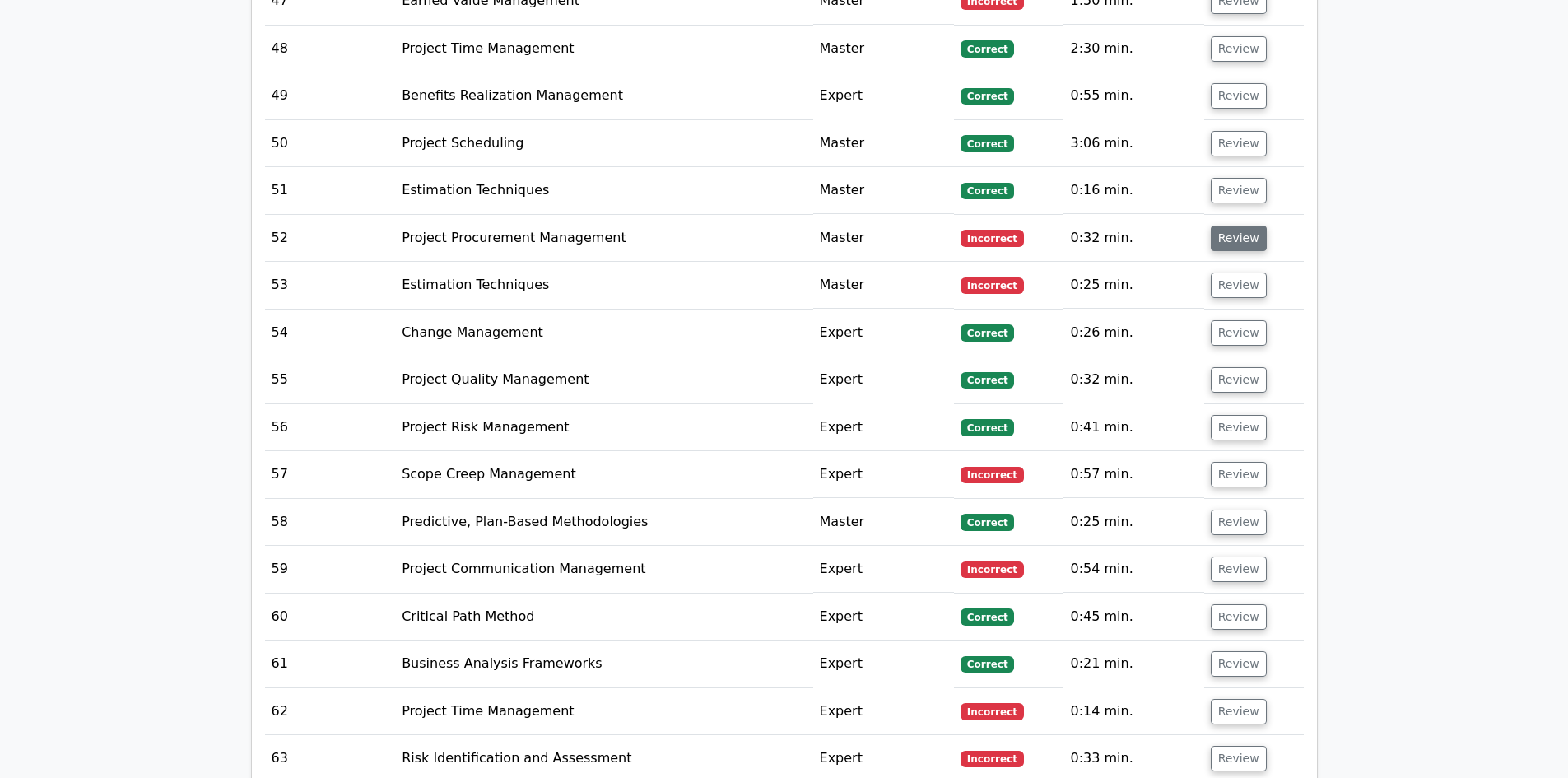
click at [1232, 225] on button "Review" at bounding box center [1239, 238] width 56 height 25
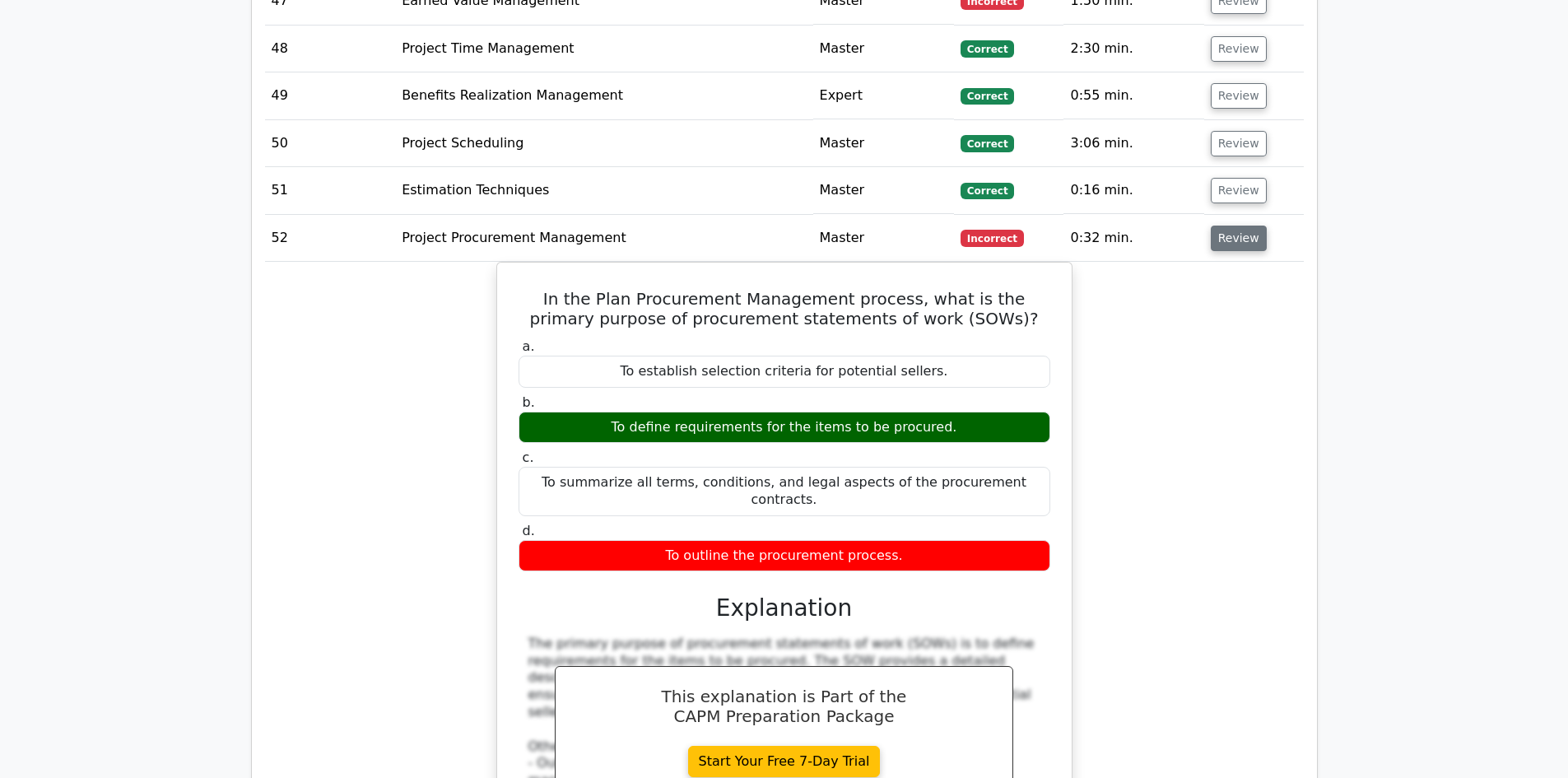
click at [1231, 225] on button "Review" at bounding box center [1239, 238] width 56 height 25
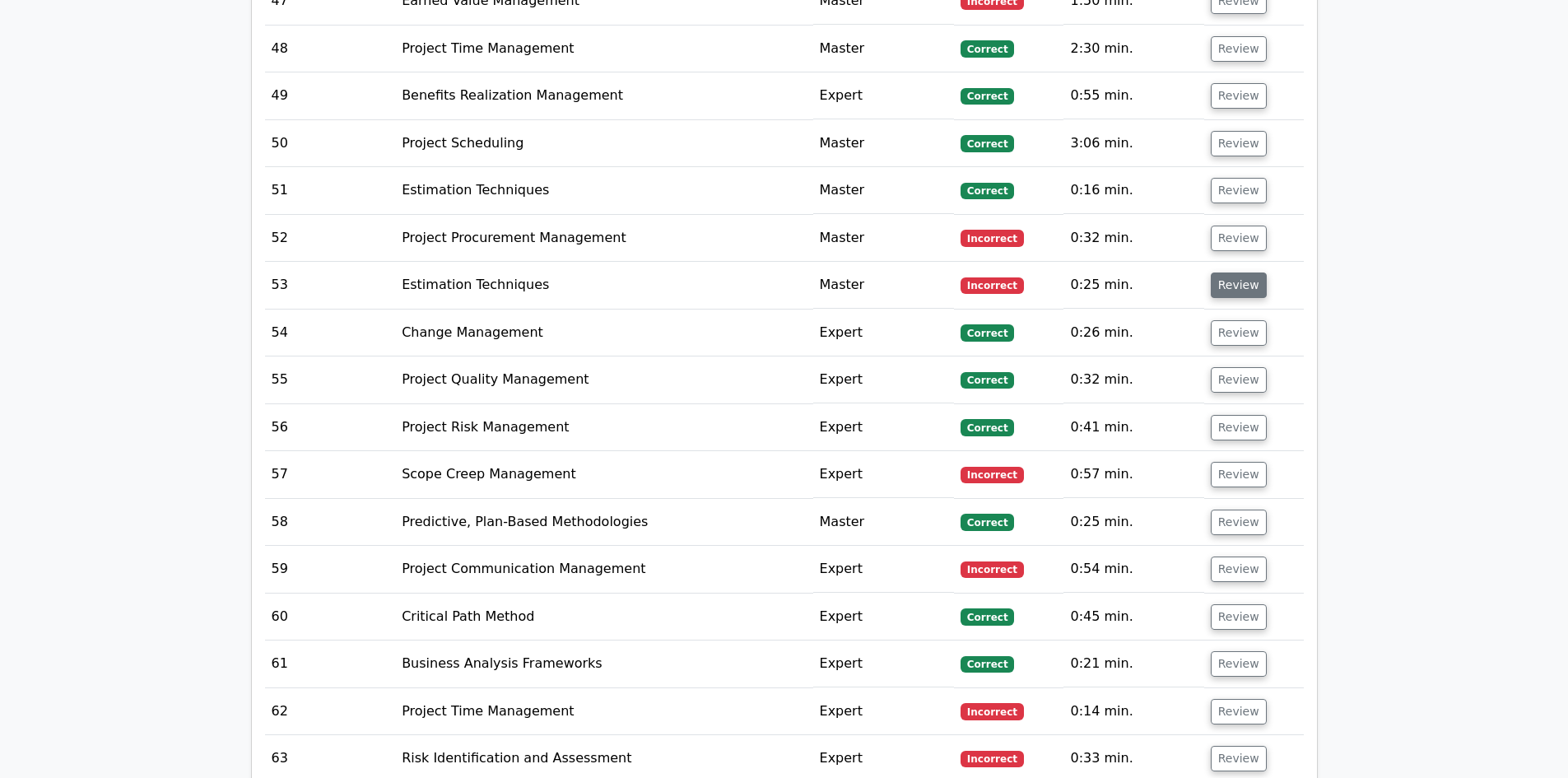
click at [1231, 272] on button "Review" at bounding box center [1239, 285] width 56 height 25
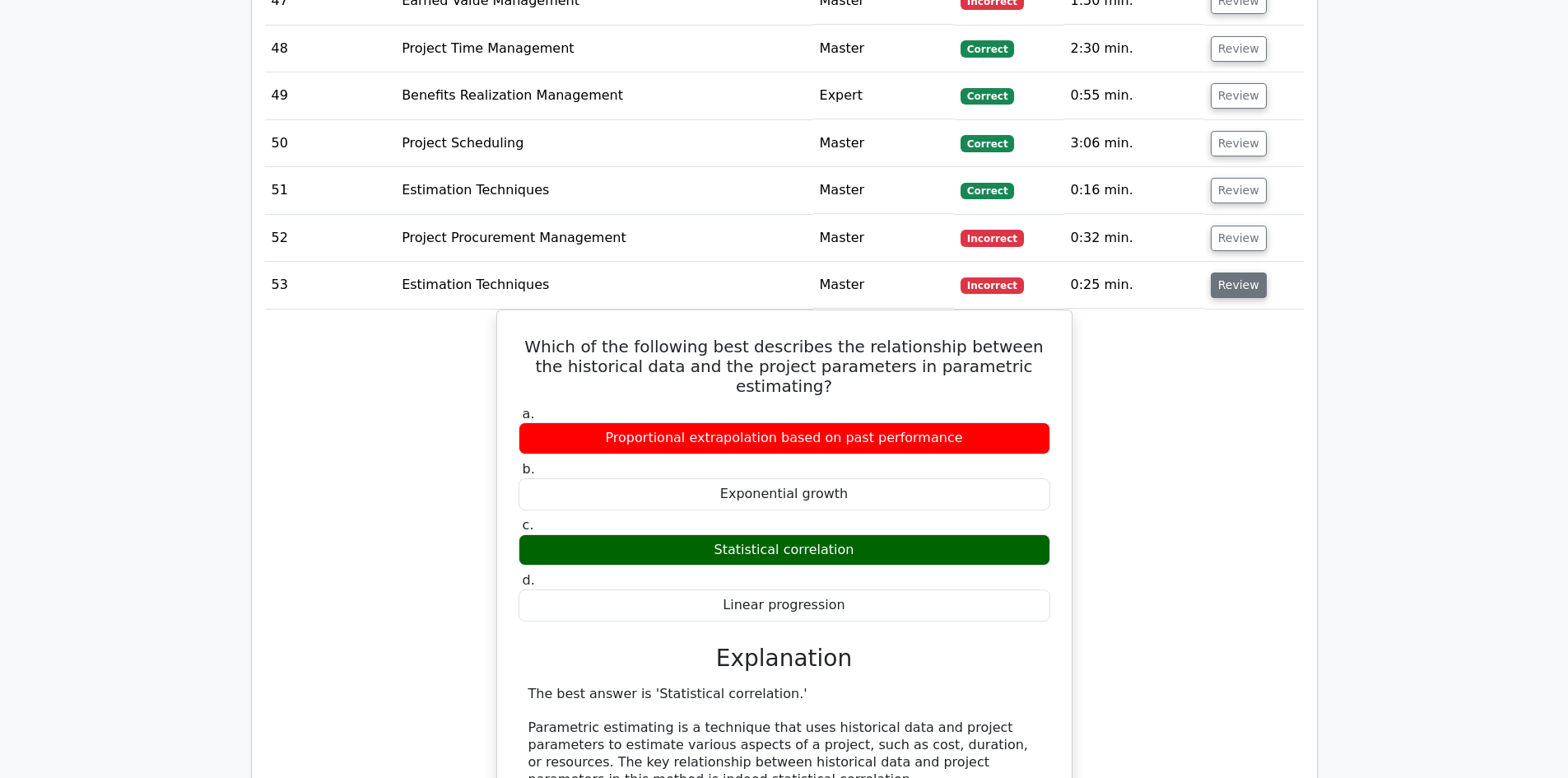
click at [1232, 272] on button "Review" at bounding box center [1239, 285] width 56 height 25
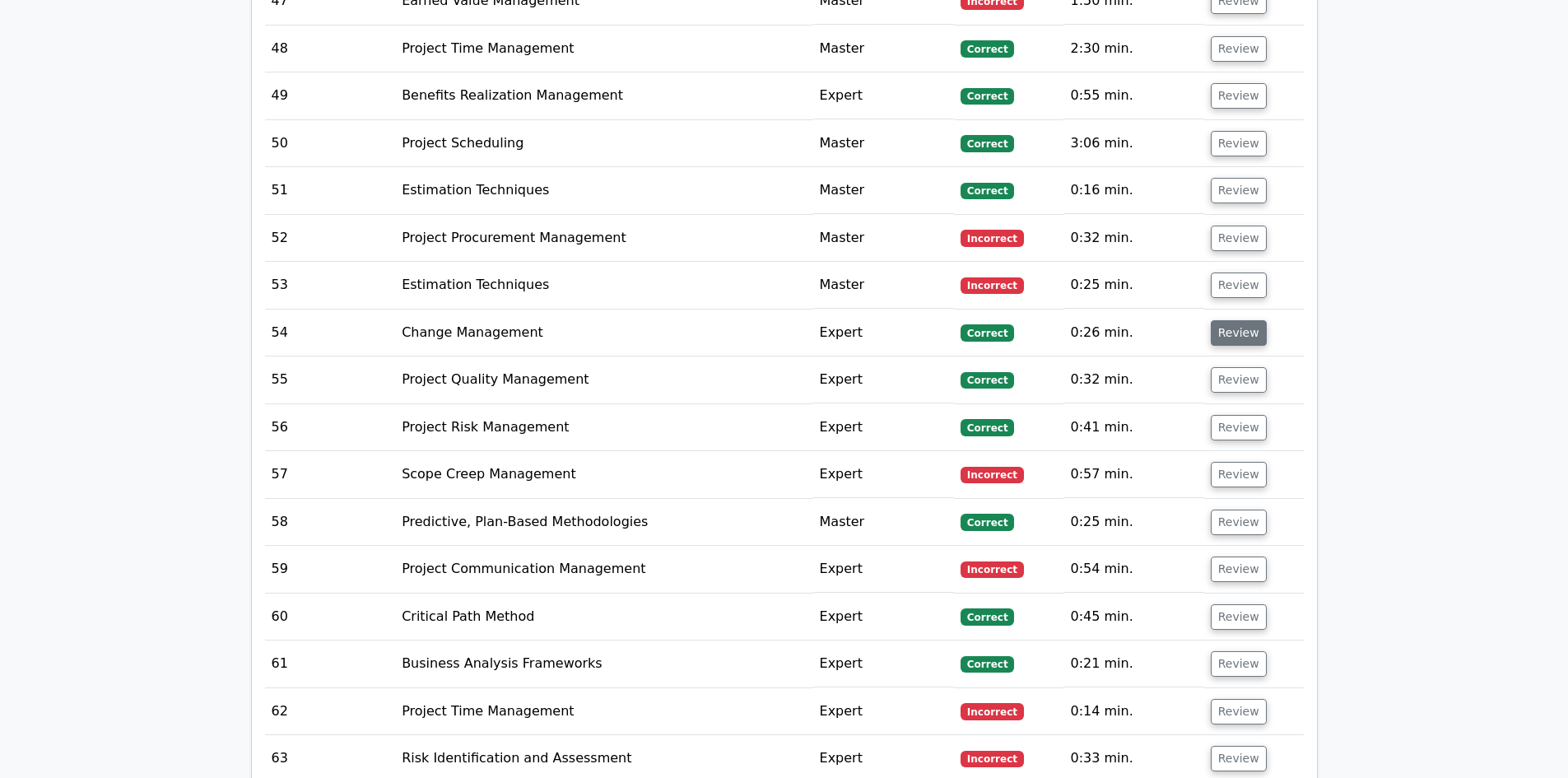
click at [1228, 320] on button "Review" at bounding box center [1239, 333] width 56 height 25
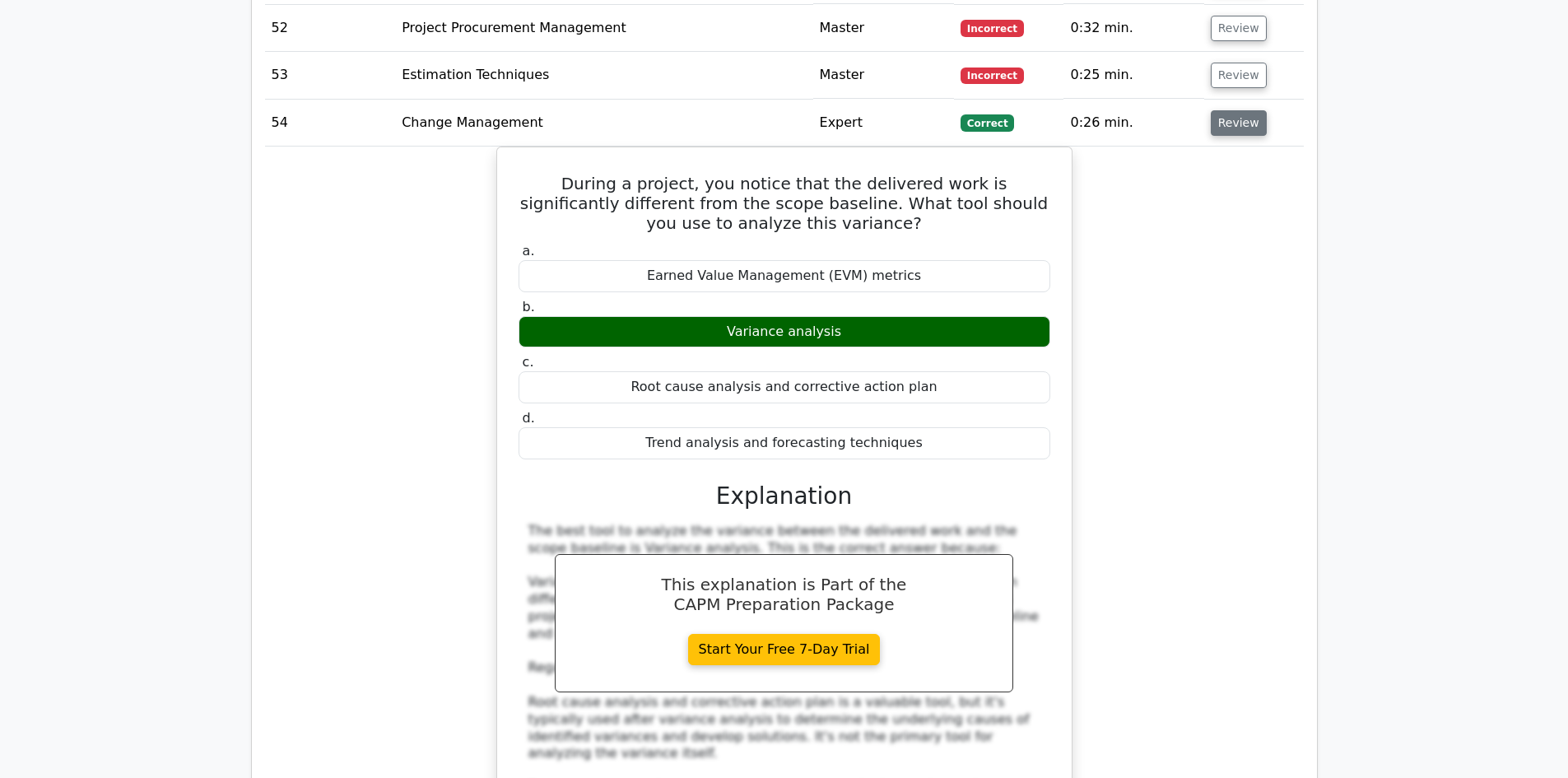
scroll to position [5021, 0]
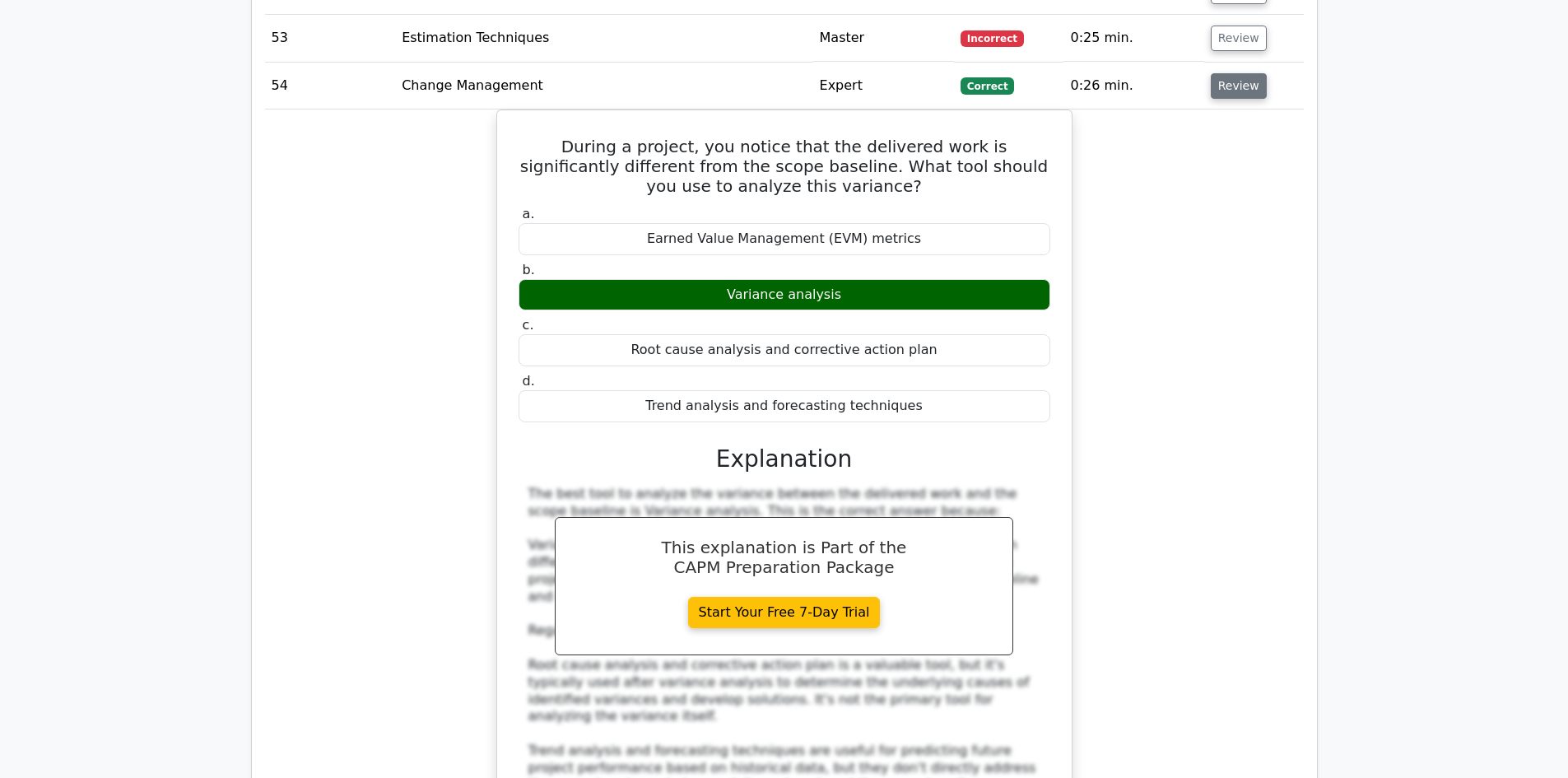
click at [1249, 73] on button "Review" at bounding box center [1239, 86] width 56 height 25
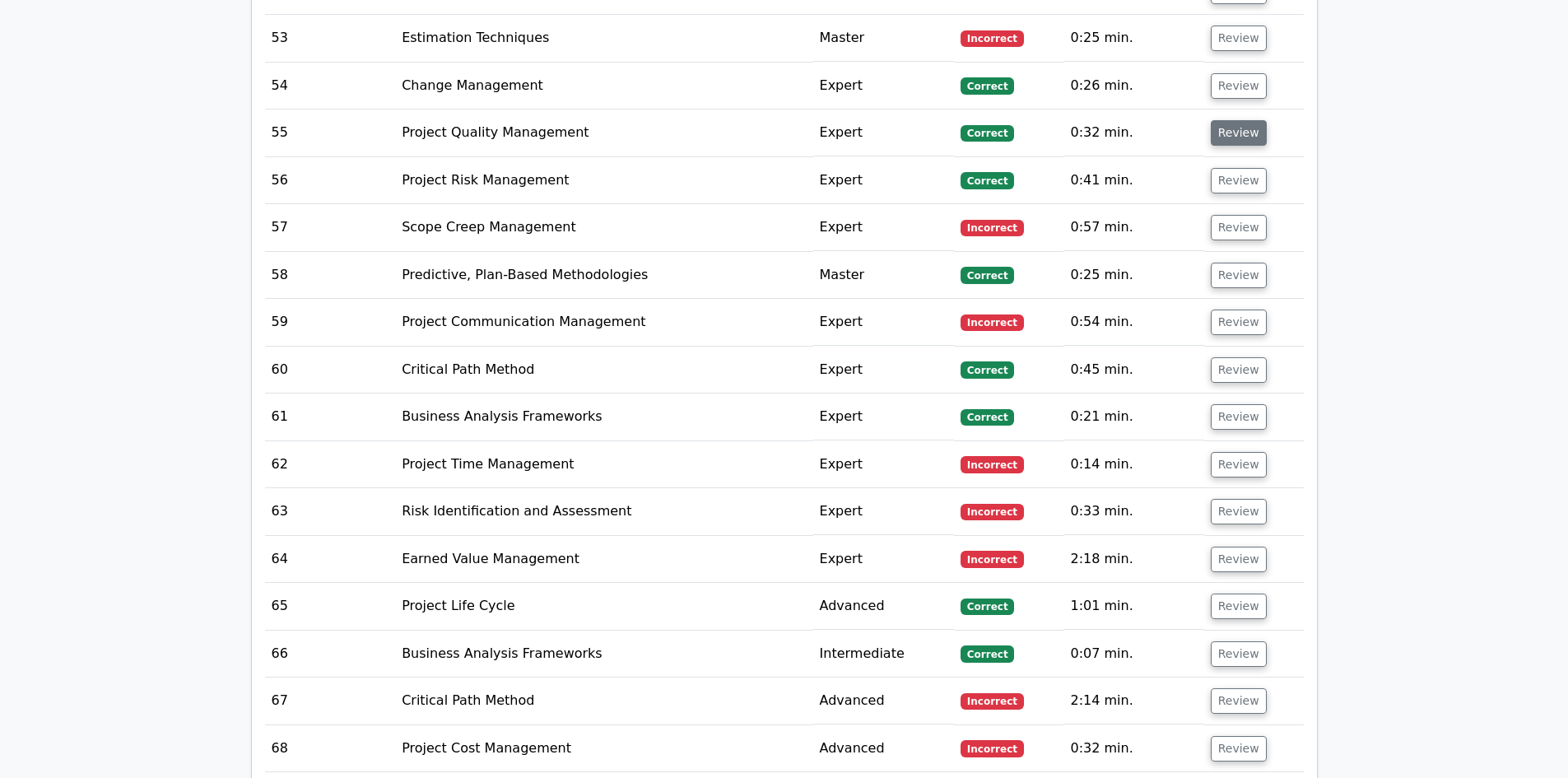
click at [1249, 121] on button "Review" at bounding box center [1239, 133] width 56 height 25
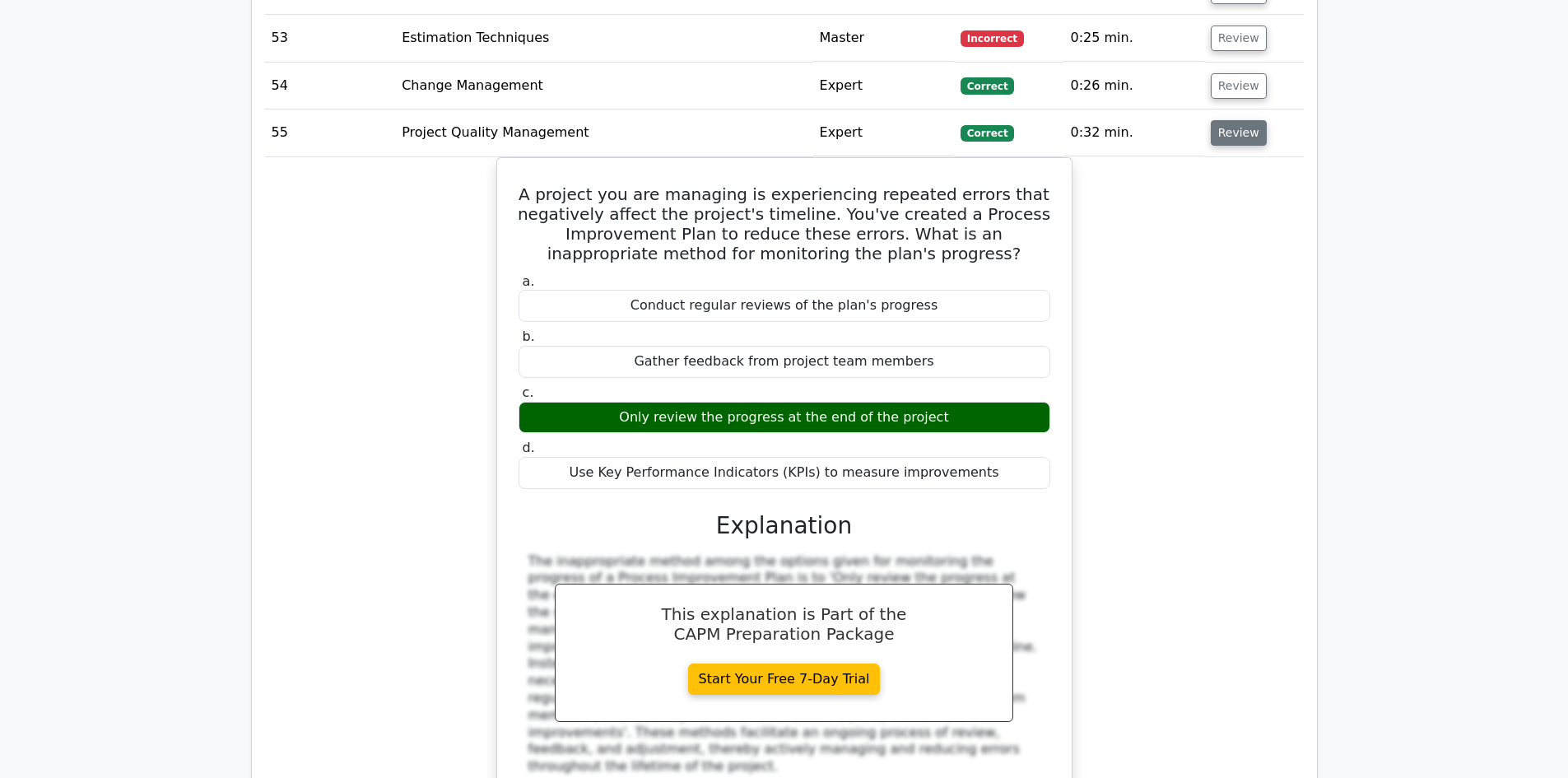
click at [1232, 120] on button "Review" at bounding box center [1239, 133] width 56 height 25
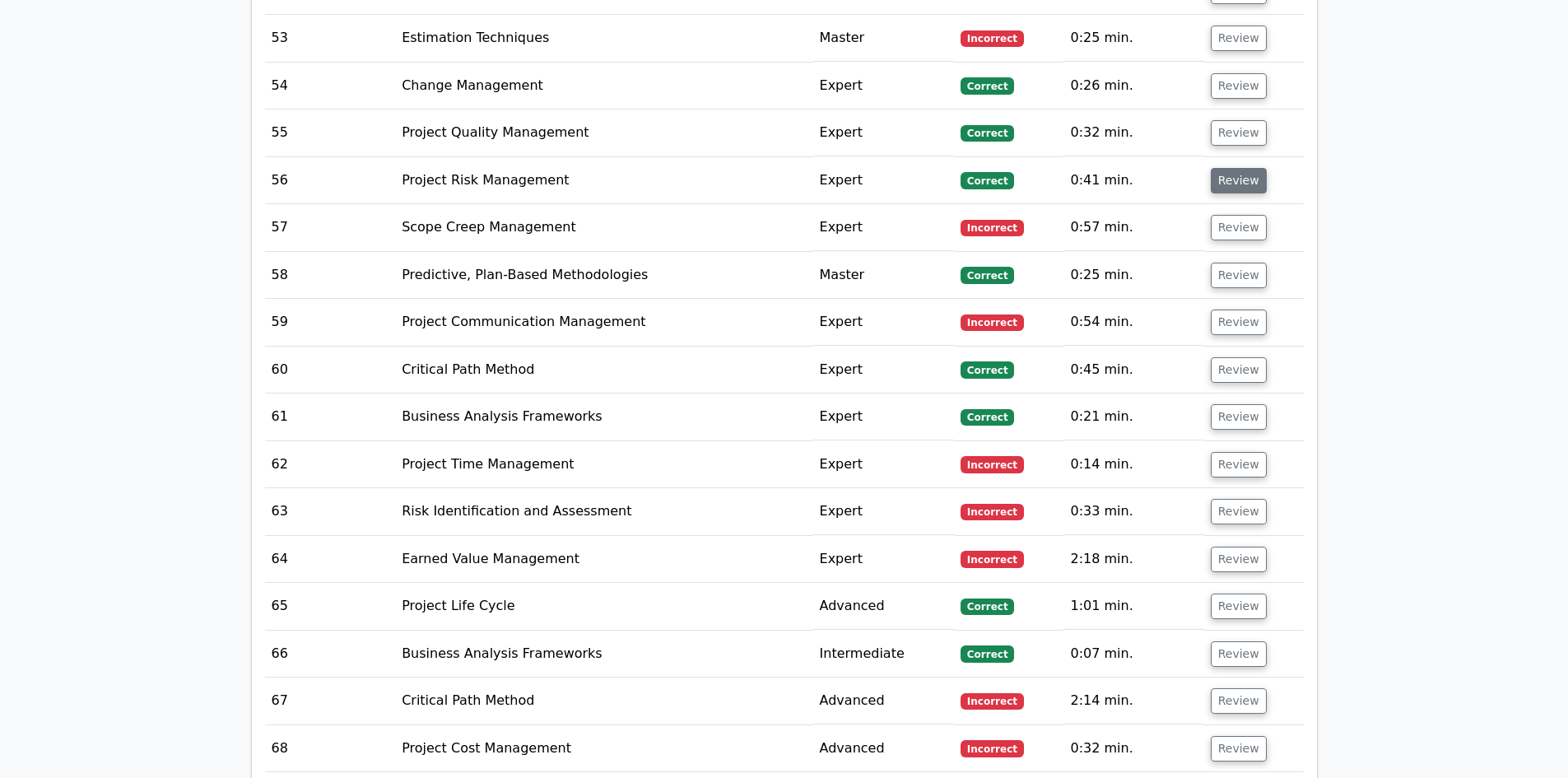
click at [1238, 168] on button "Review" at bounding box center [1239, 181] width 56 height 25
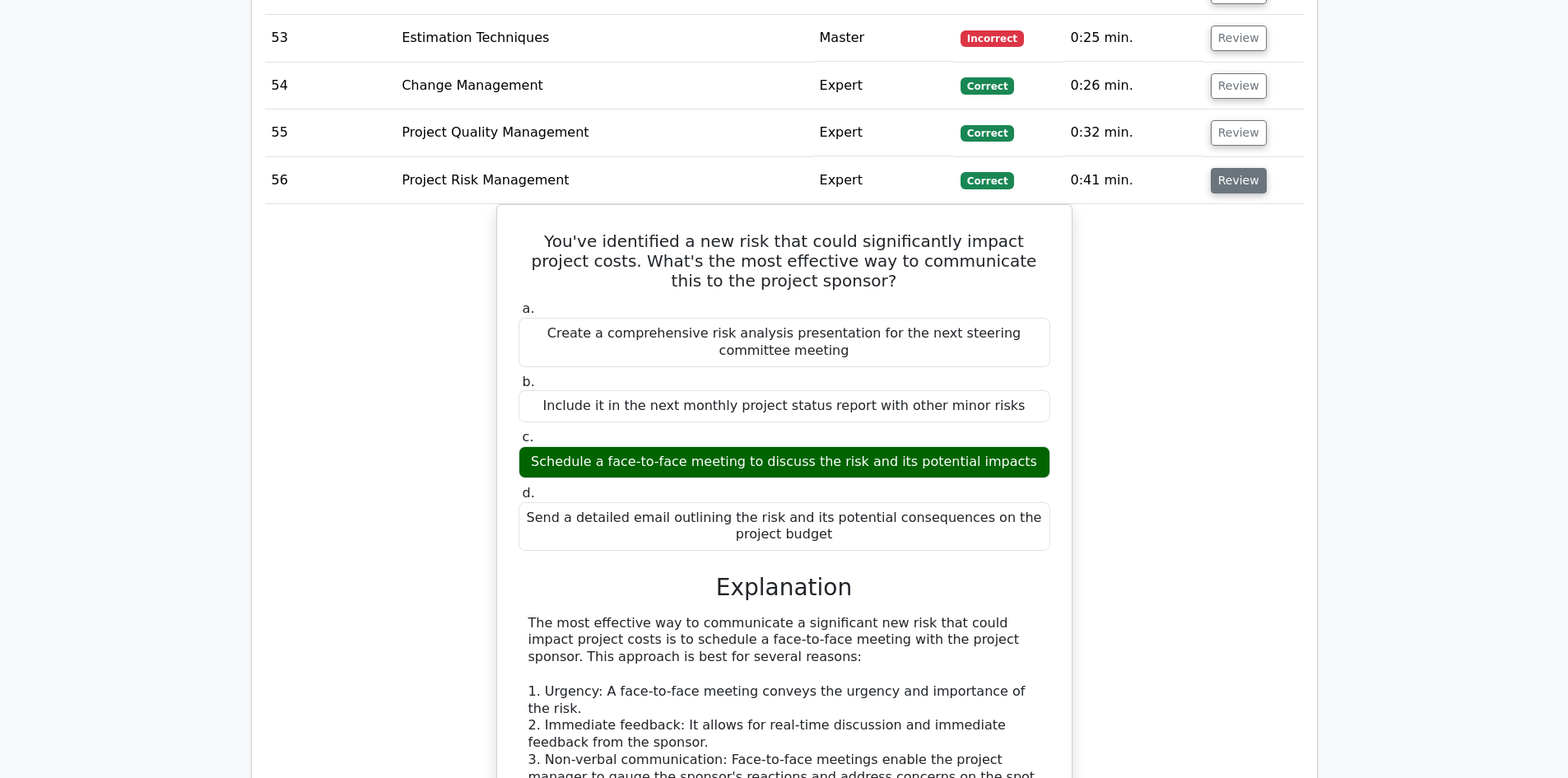
click at [1239, 168] on button "Review" at bounding box center [1239, 181] width 56 height 25
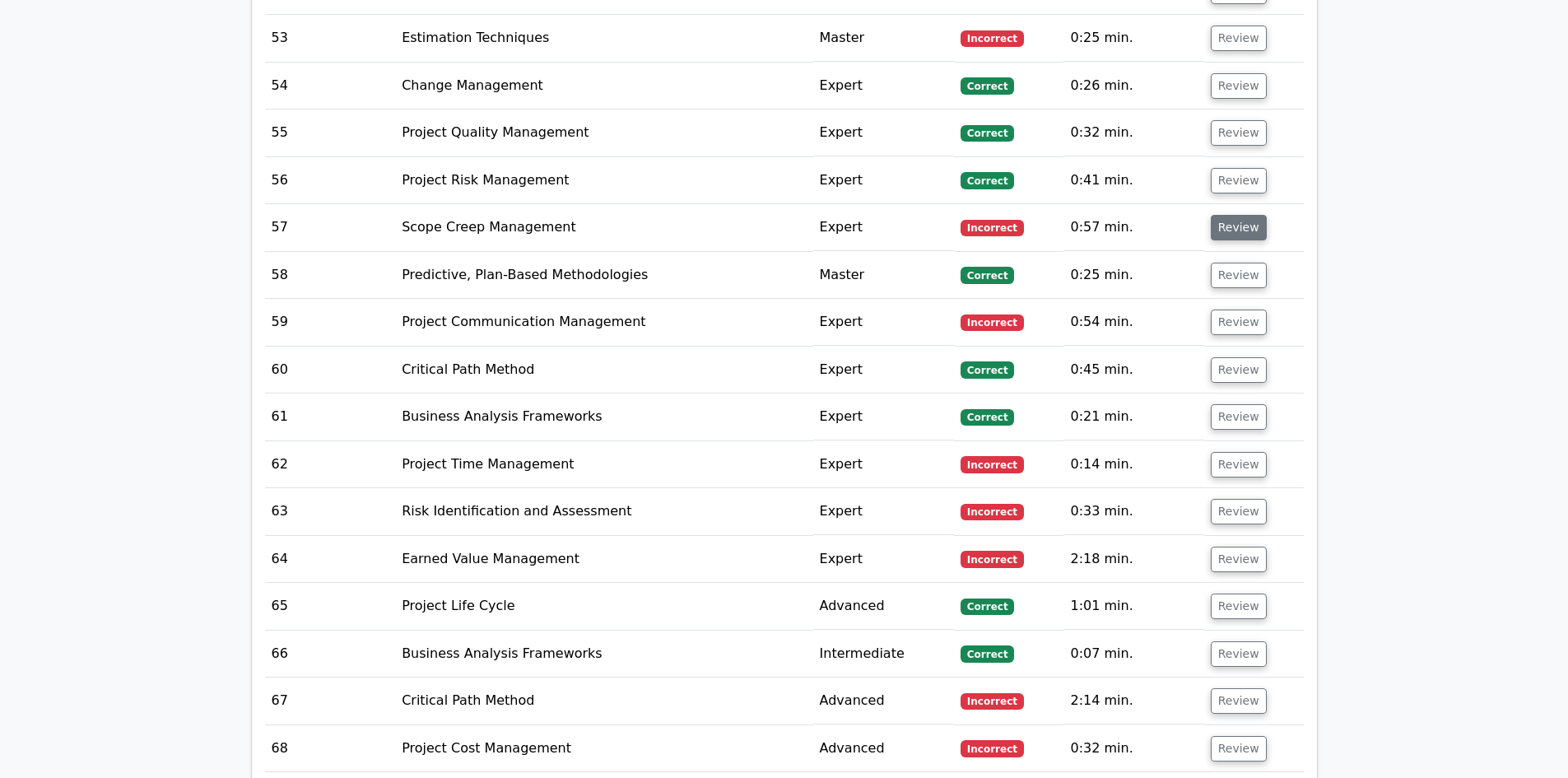
click at [1233, 215] on button "Review" at bounding box center [1239, 228] width 56 height 25
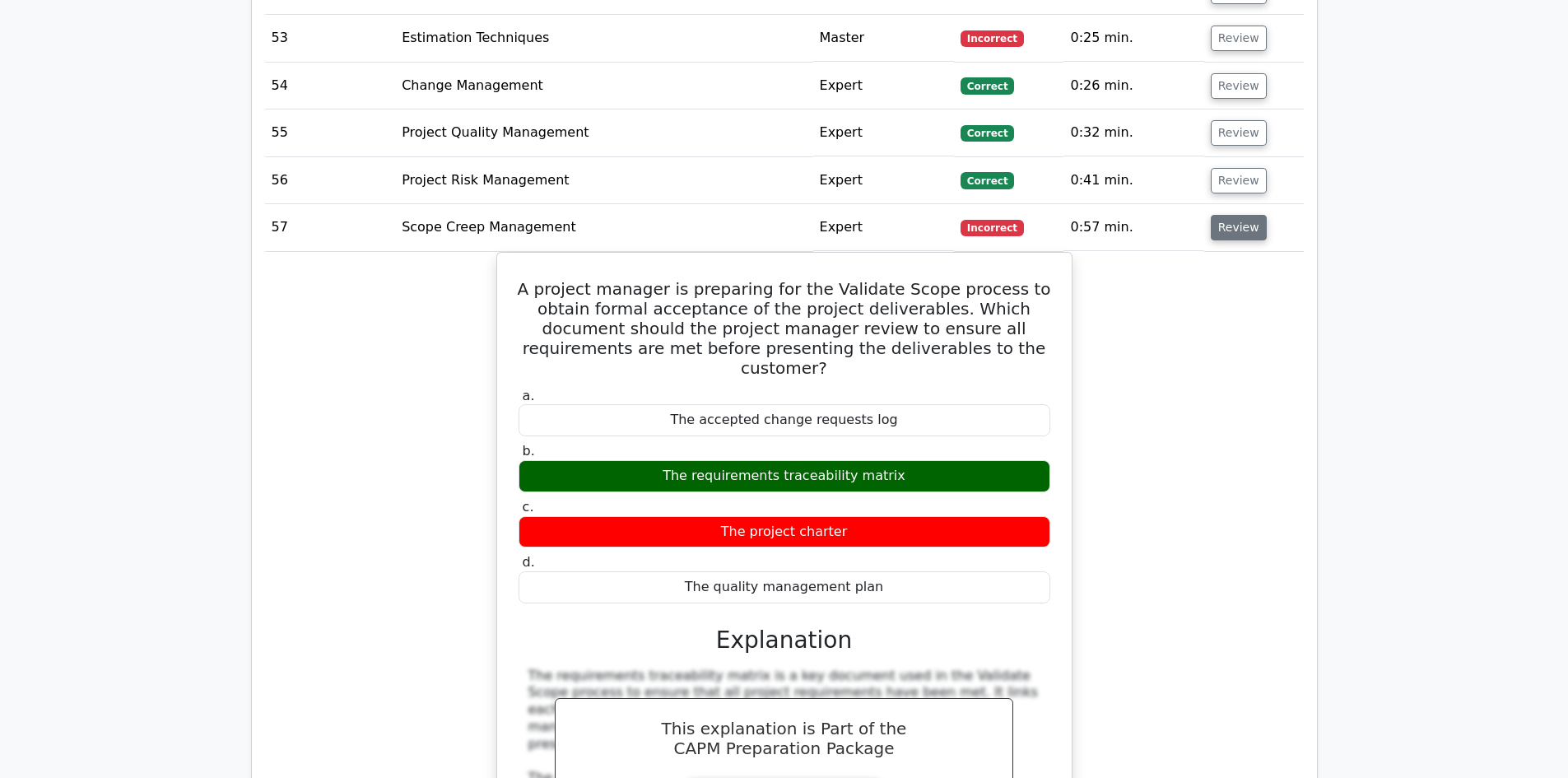
click at [1233, 215] on button "Review" at bounding box center [1239, 228] width 56 height 25
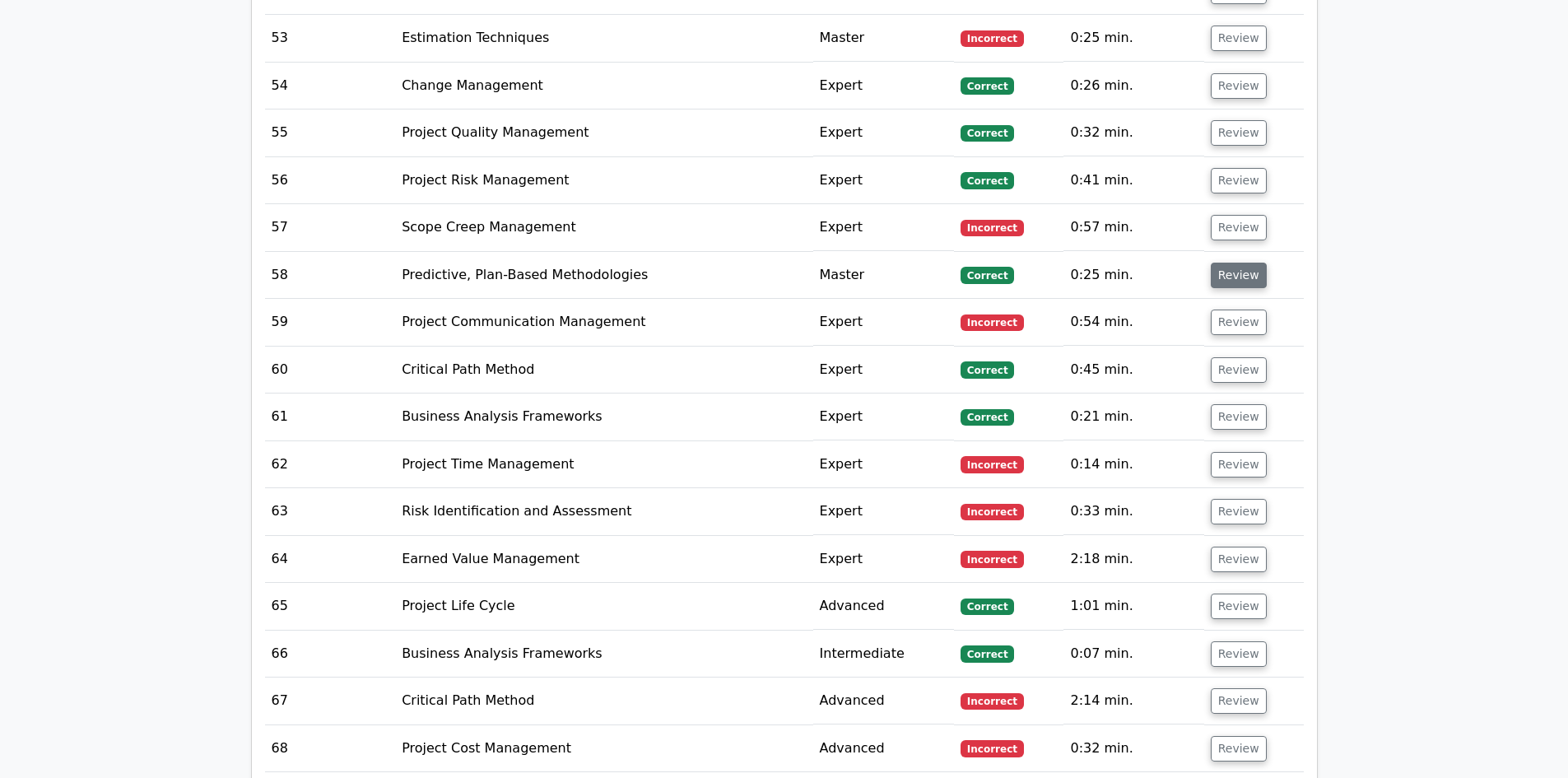
click at [1231, 263] on button "Review" at bounding box center [1239, 276] width 56 height 25
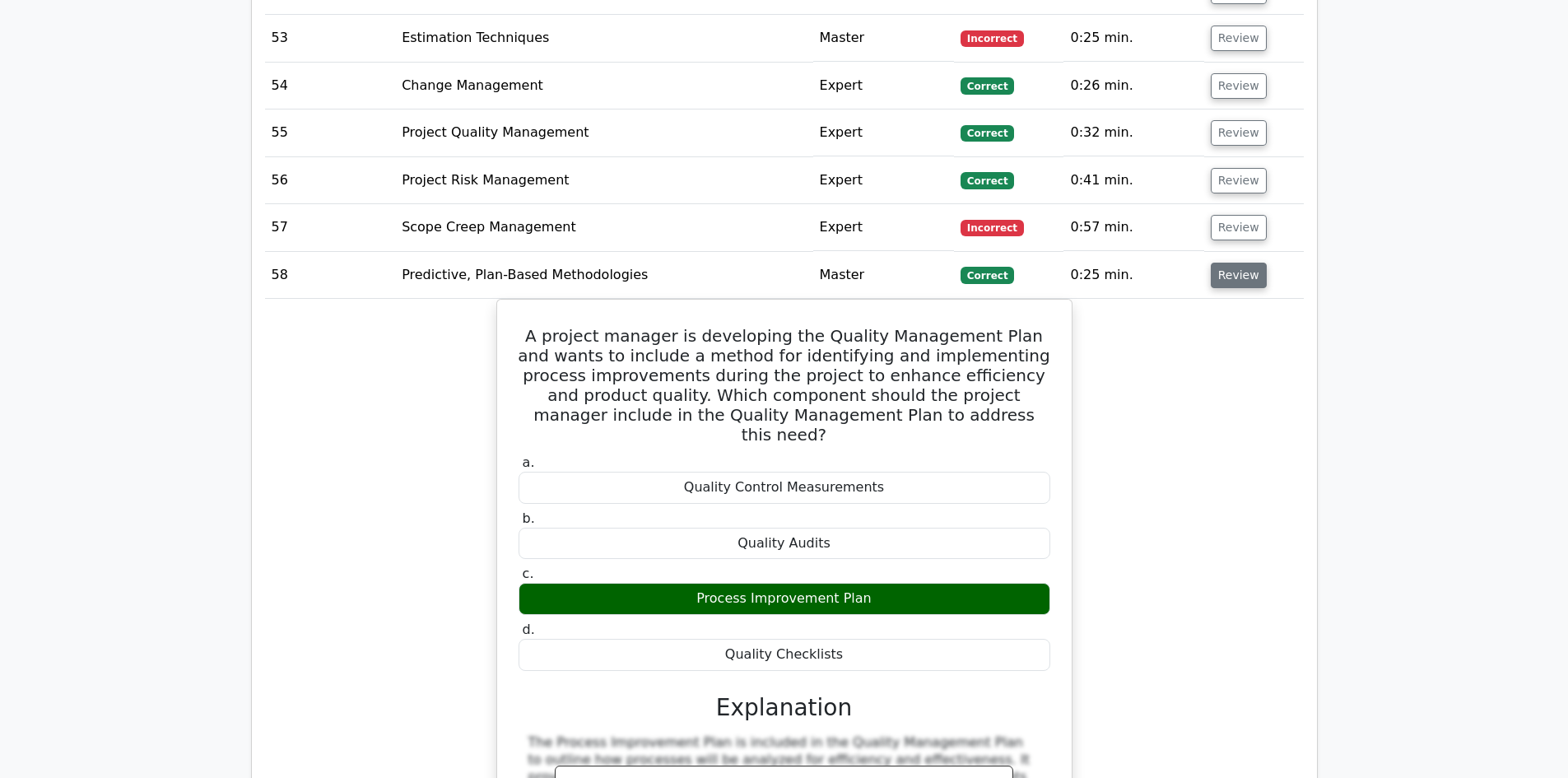
click at [1231, 263] on button "Review" at bounding box center [1239, 276] width 56 height 25
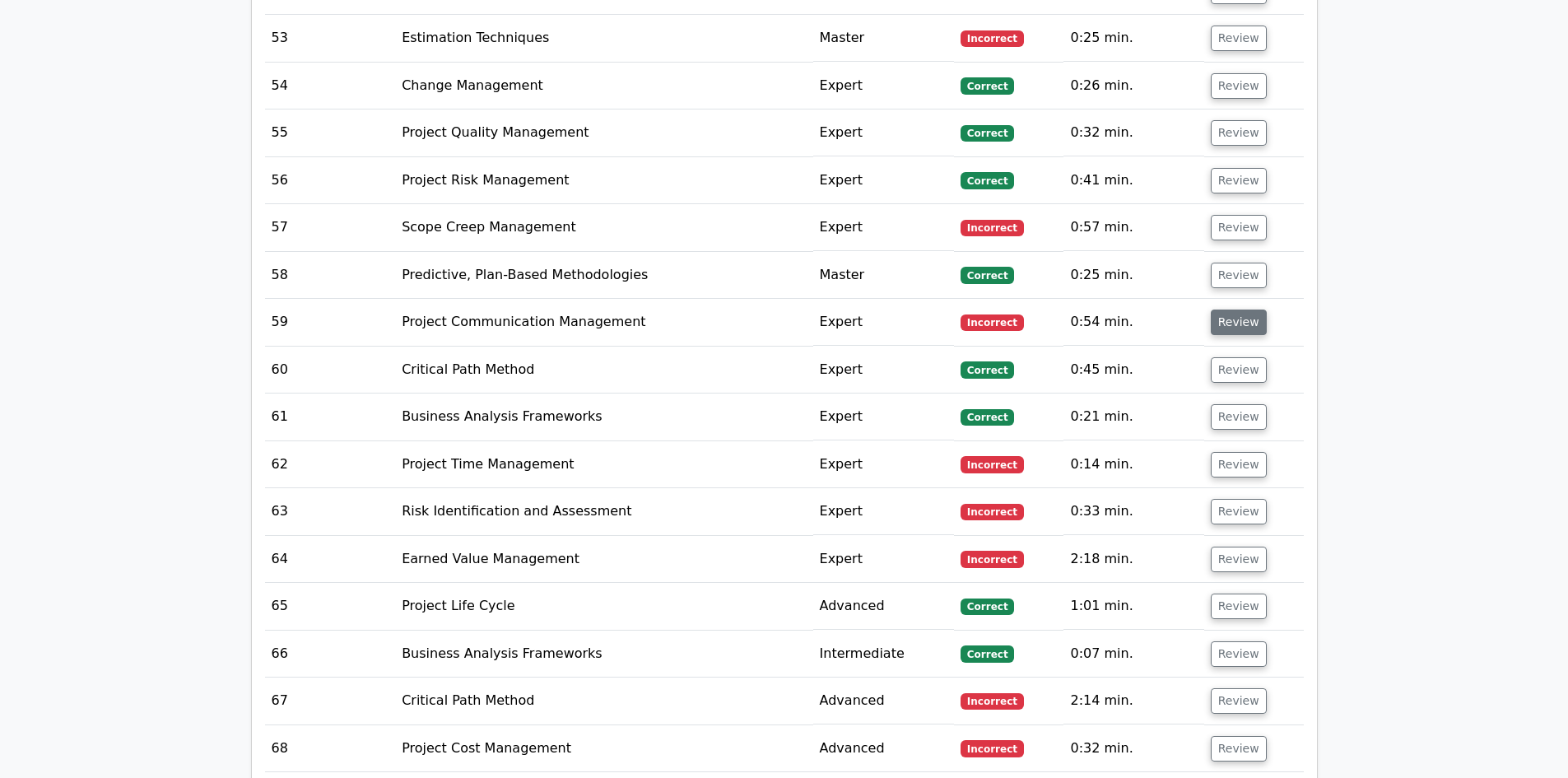
click at [1239, 309] on button "Review" at bounding box center [1239, 322] width 56 height 25
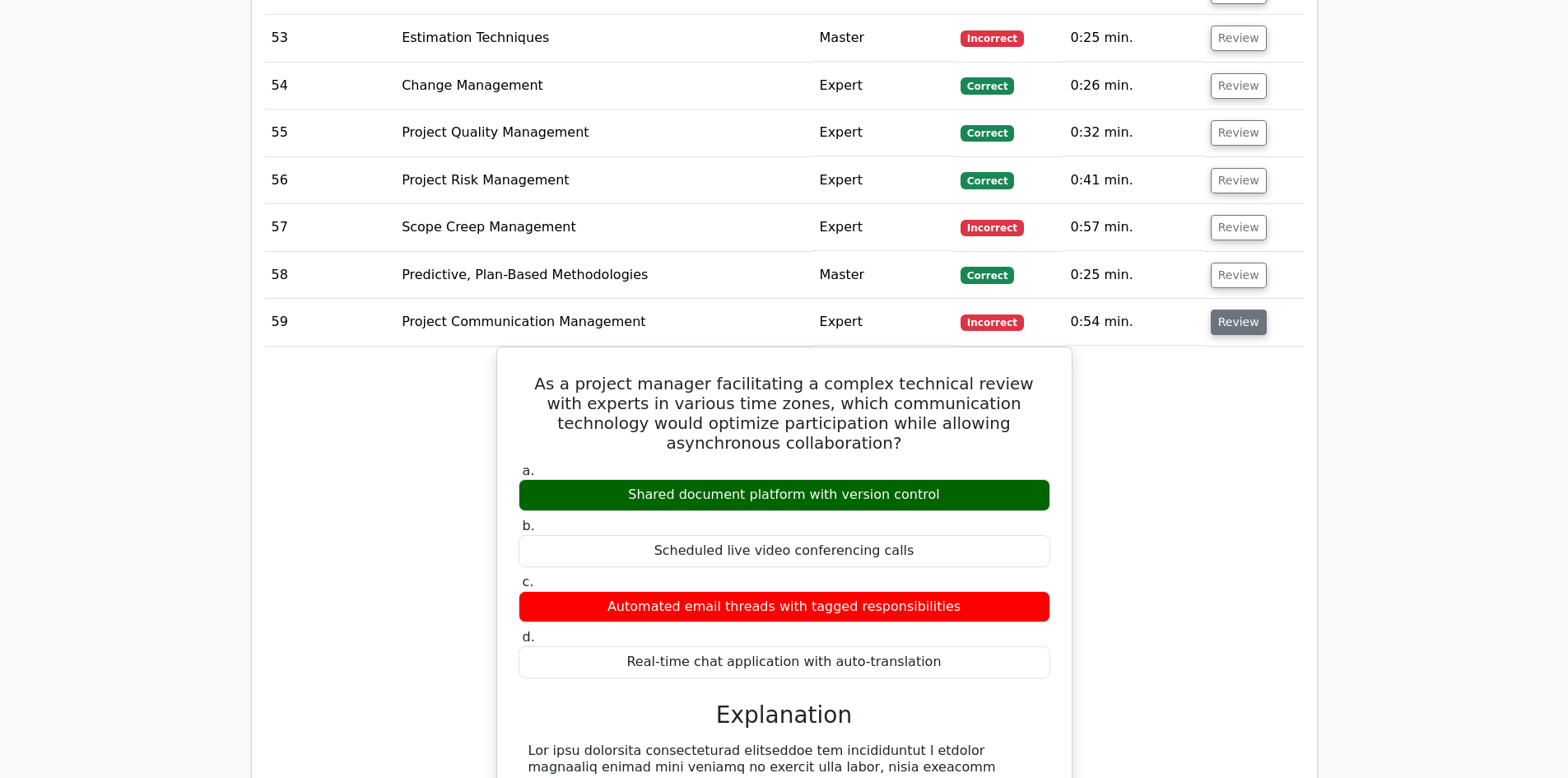
click at [1229, 309] on button "Review" at bounding box center [1239, 322] width 56 height 25
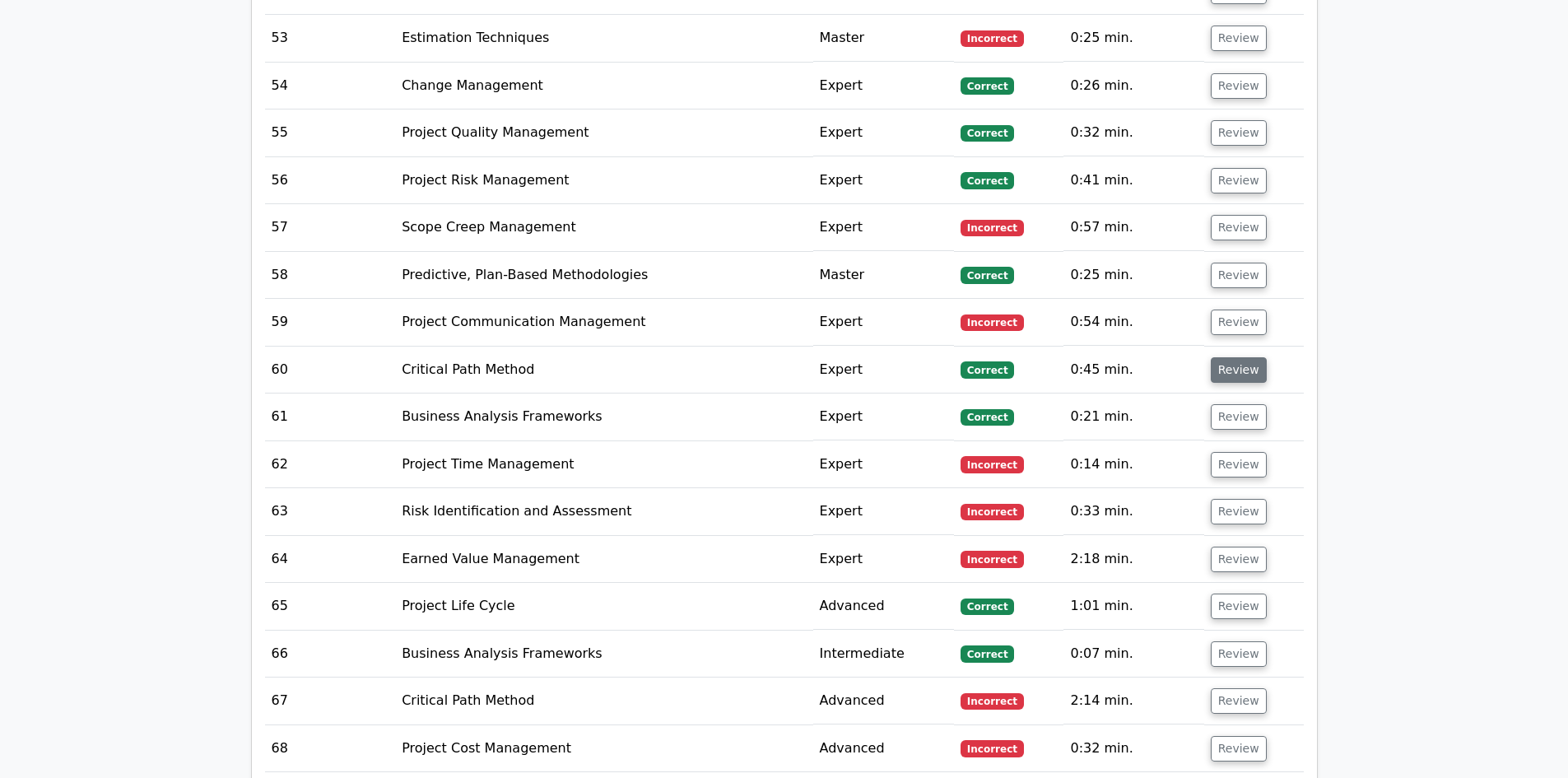
click at [1234, 357] on button "Review" at bounding box center [1239, 370] width 56 height 25
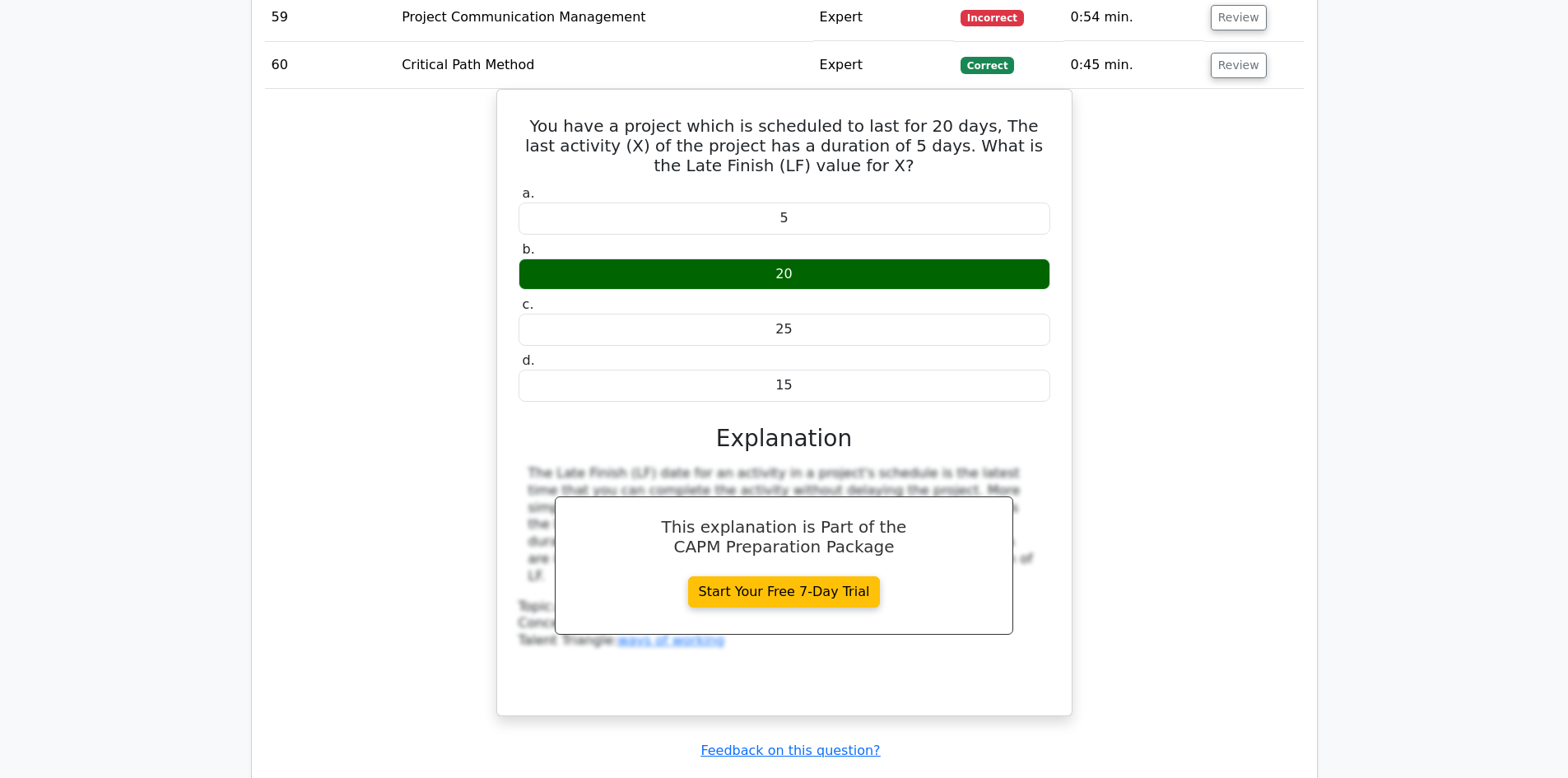
scroll to position [5350, 0]
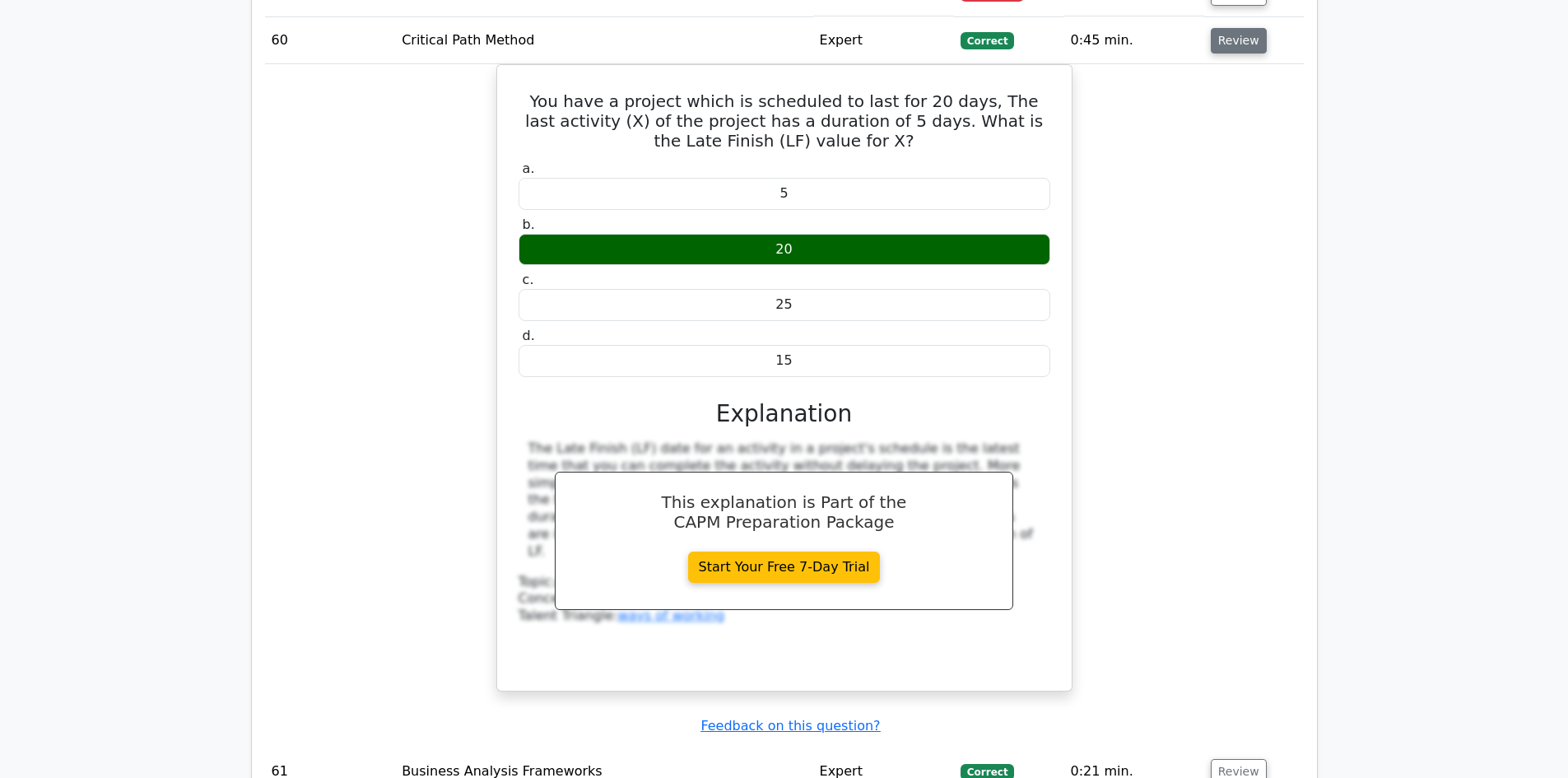
click at [1238, 28] on button "Review" at bounding box center [1239, 40] width 56 height 25
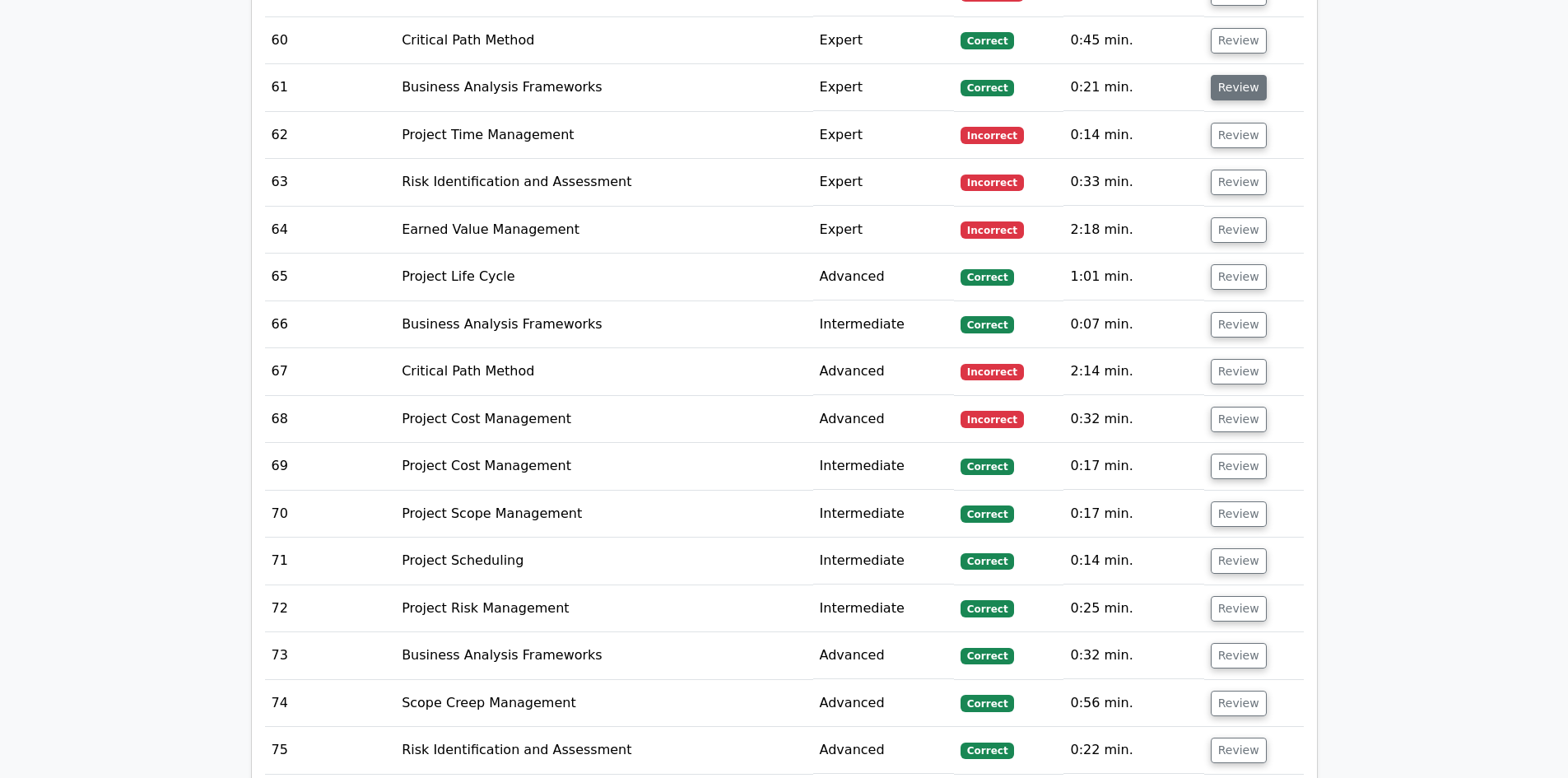
click at [1235, 75] on button "Review" at bounding box center [1239, 87] width 56 height 25
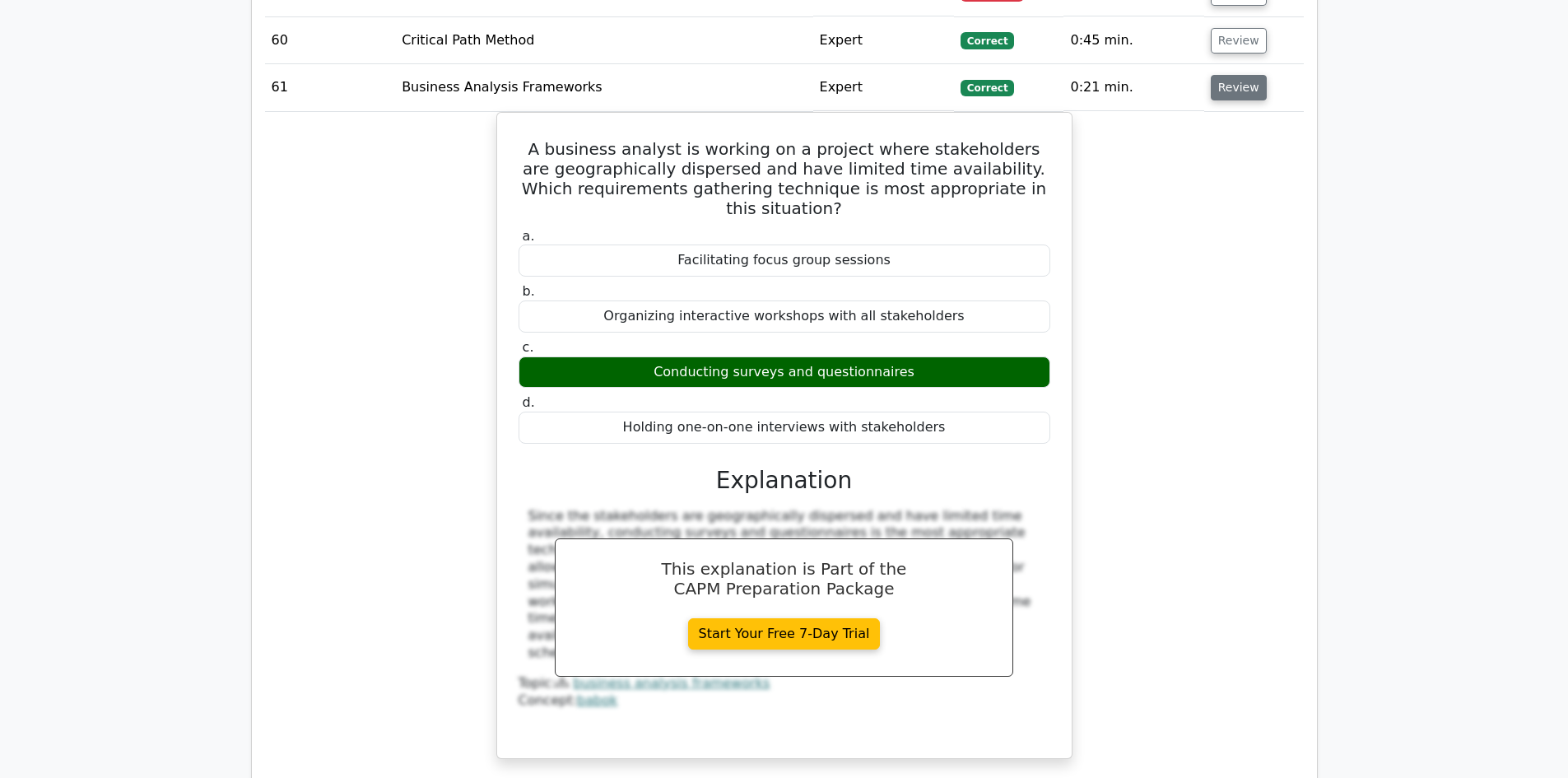
click at [1235, 75] on button "Review" at bounding box center [1239, 87] width 56 height 25
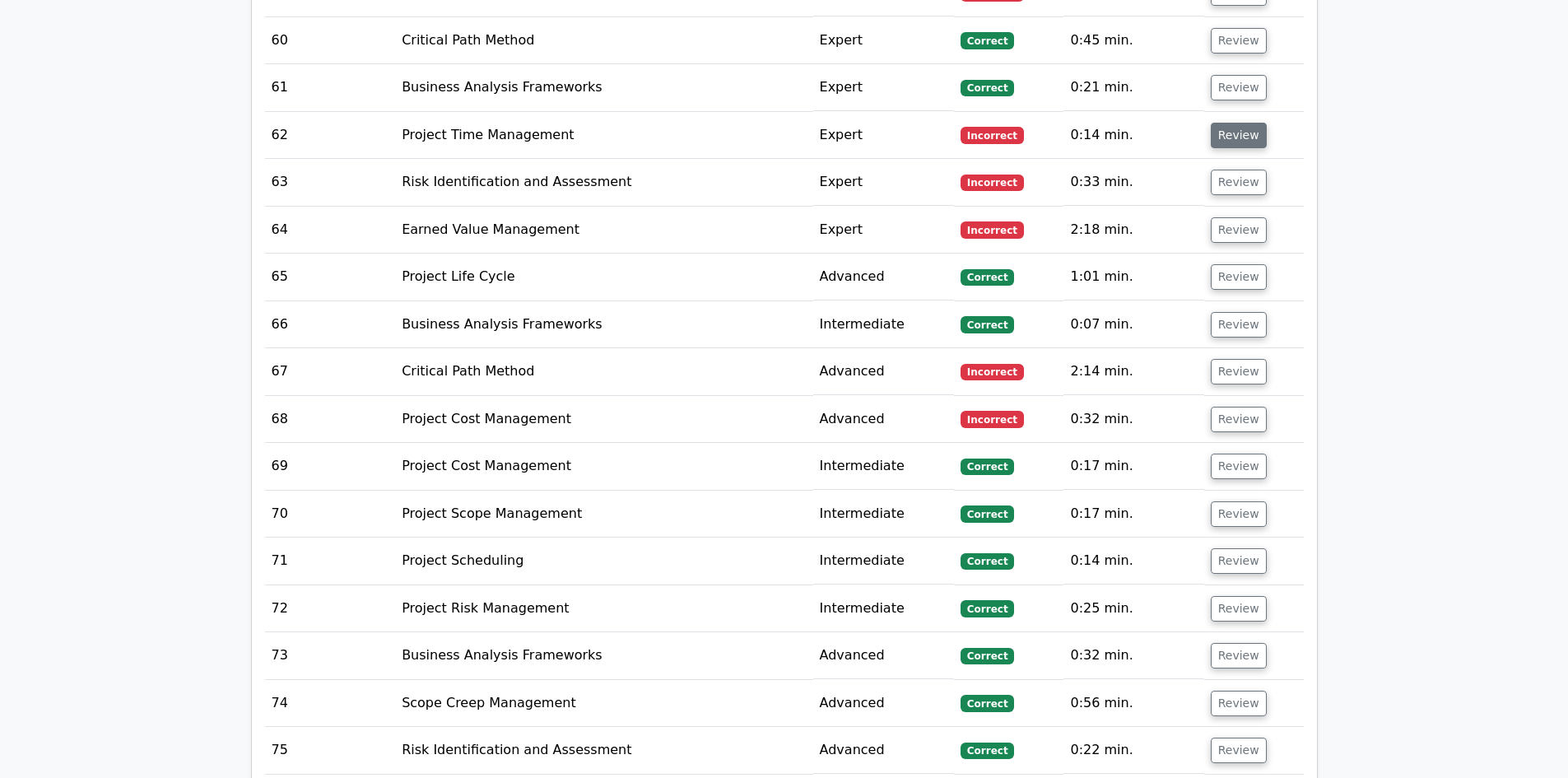
click at [1238, 123] on button "Review" at bounding box center [1239, 135] width 56 height 25
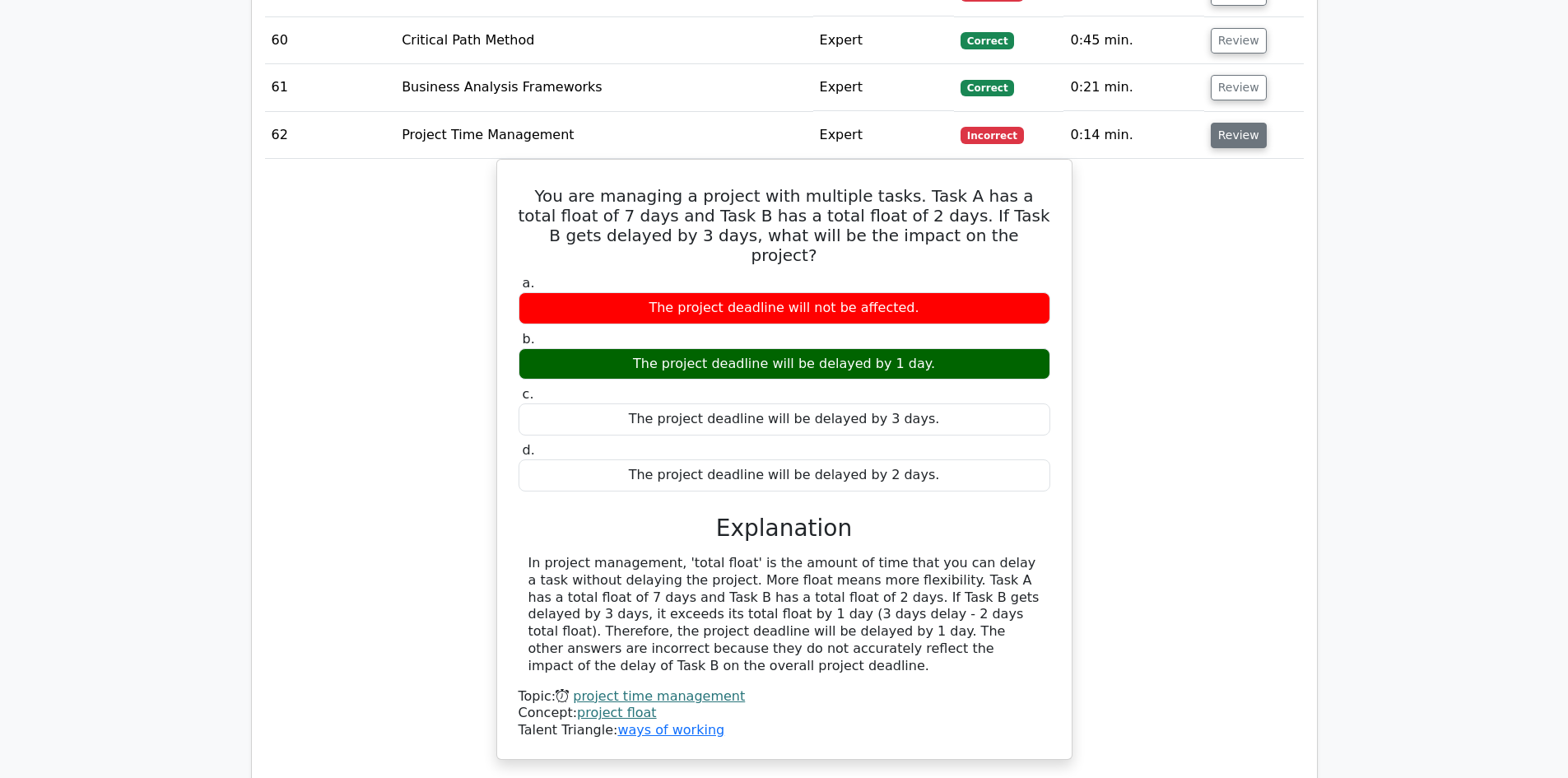
click at [1238, 123] on button "Review" at bounding box center [1239, 135] width 56 height 25
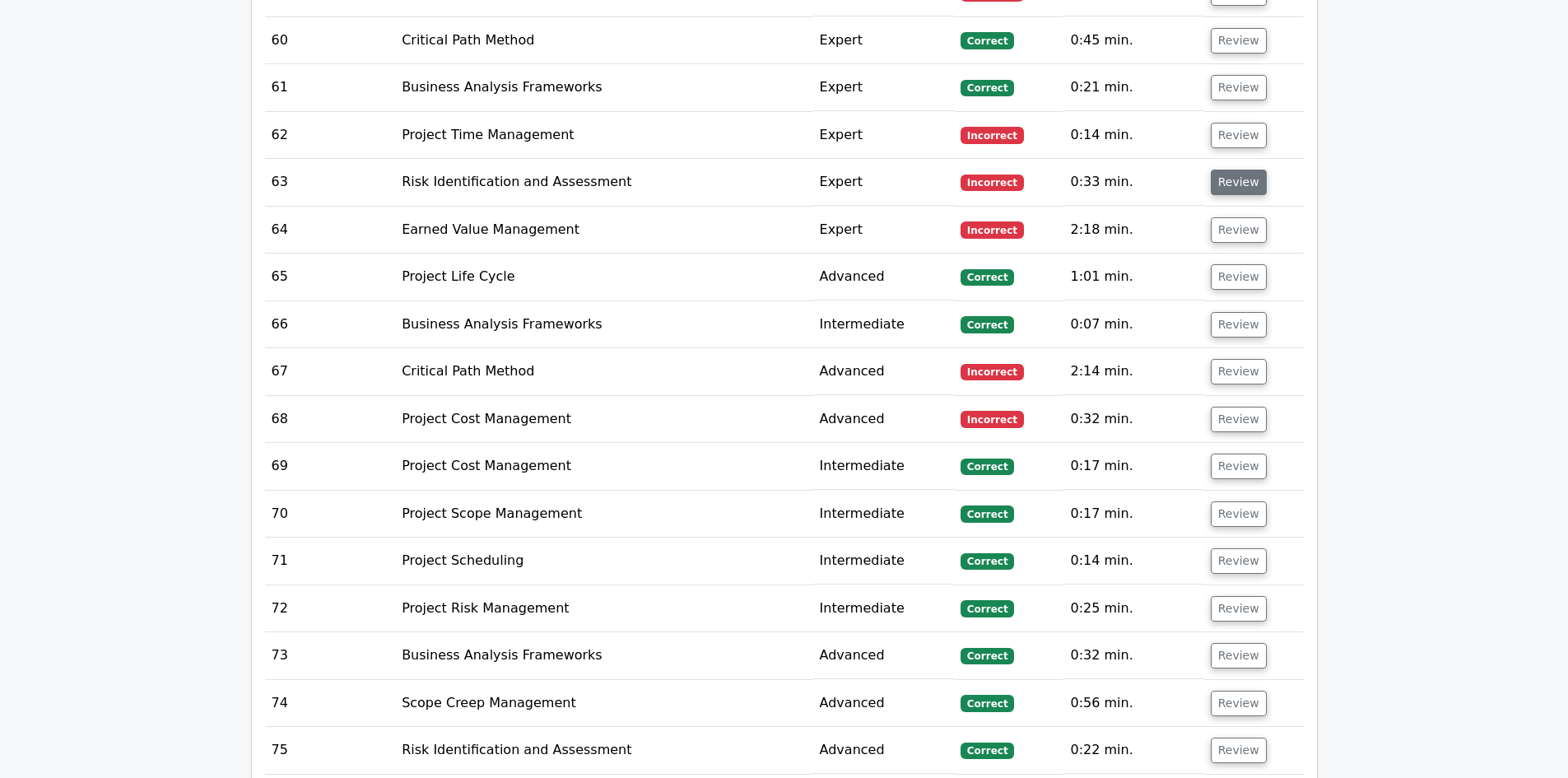
click at [1239, 170] on button "Review" at bounding box center [1239, 182] width 56 height 25
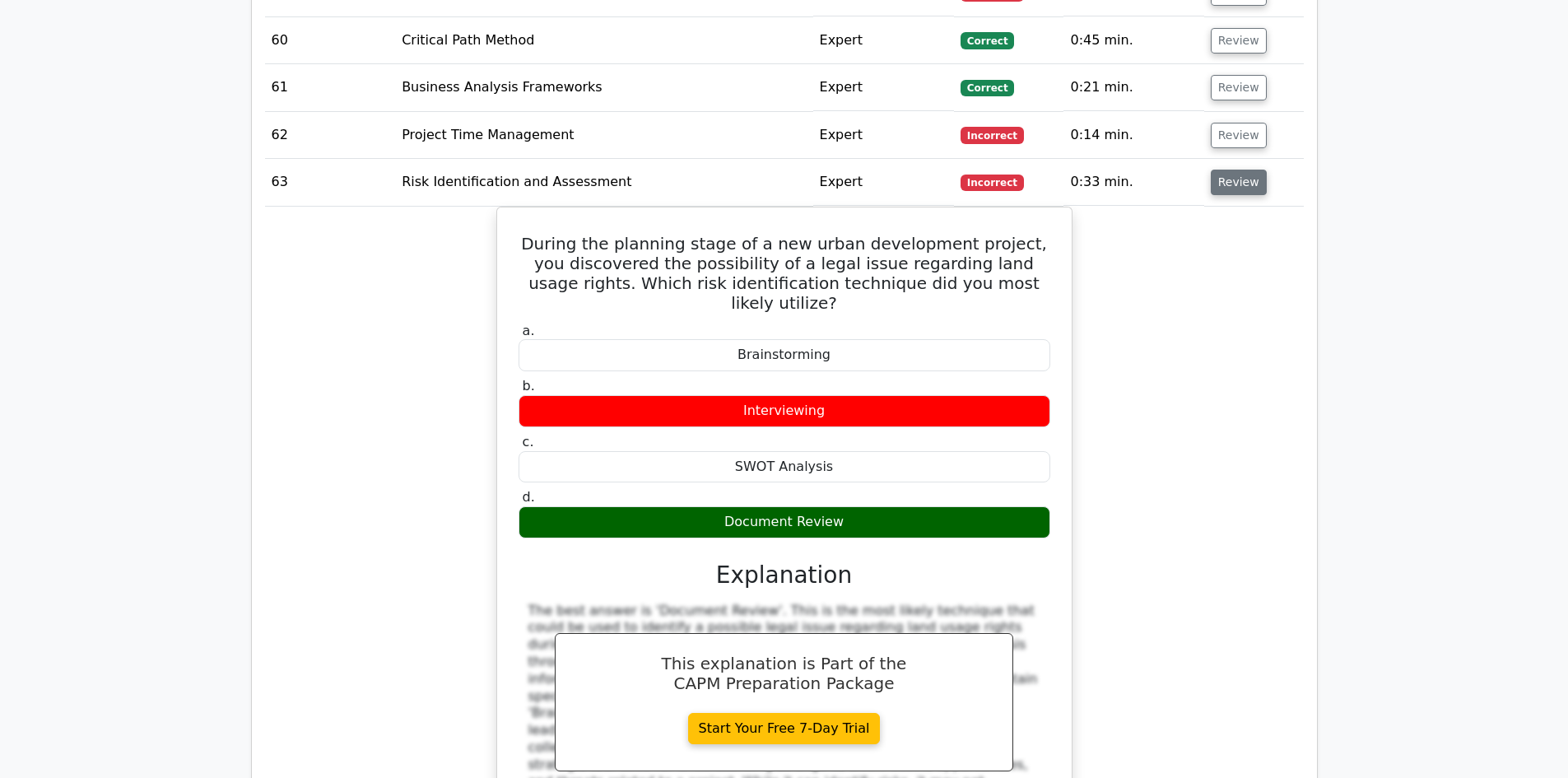
click at [1239, 170] on button "Review" at bounding box center [1239, 182] width 56 height 25
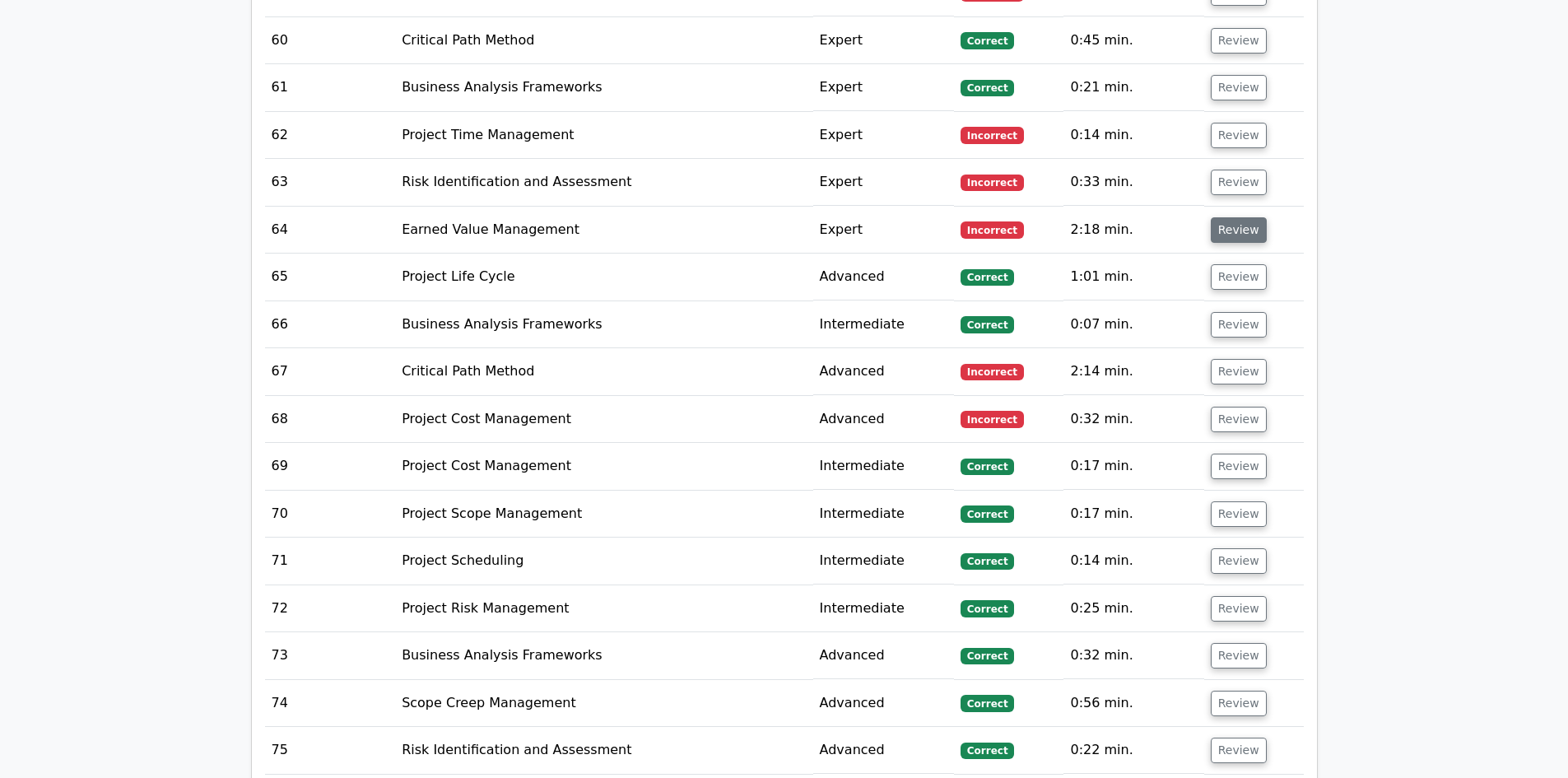
click at [1234, 218] on button "Review" at bounding box center [1239, 230] width 56 height 25
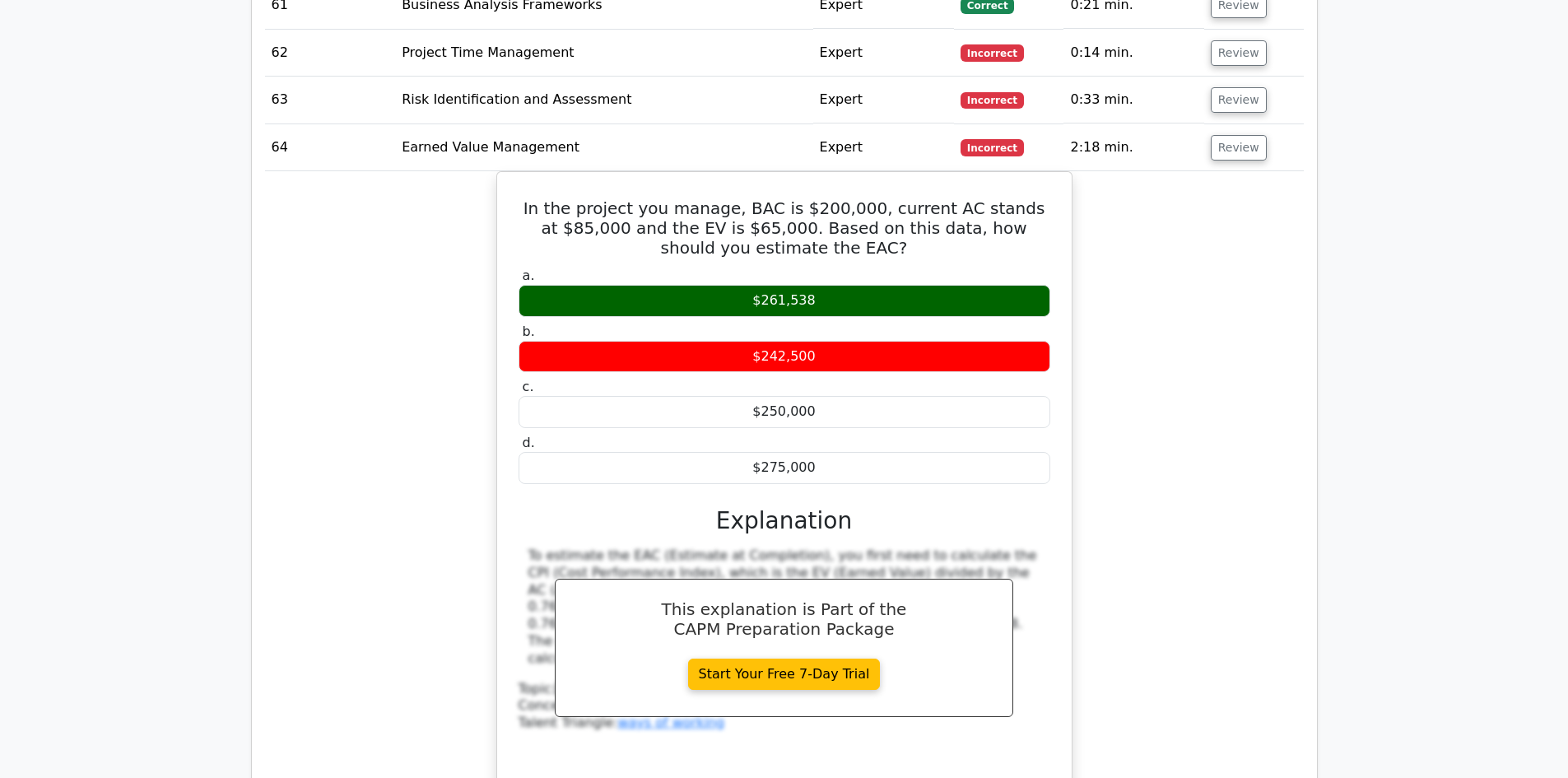
scroll to position [5515, 0]
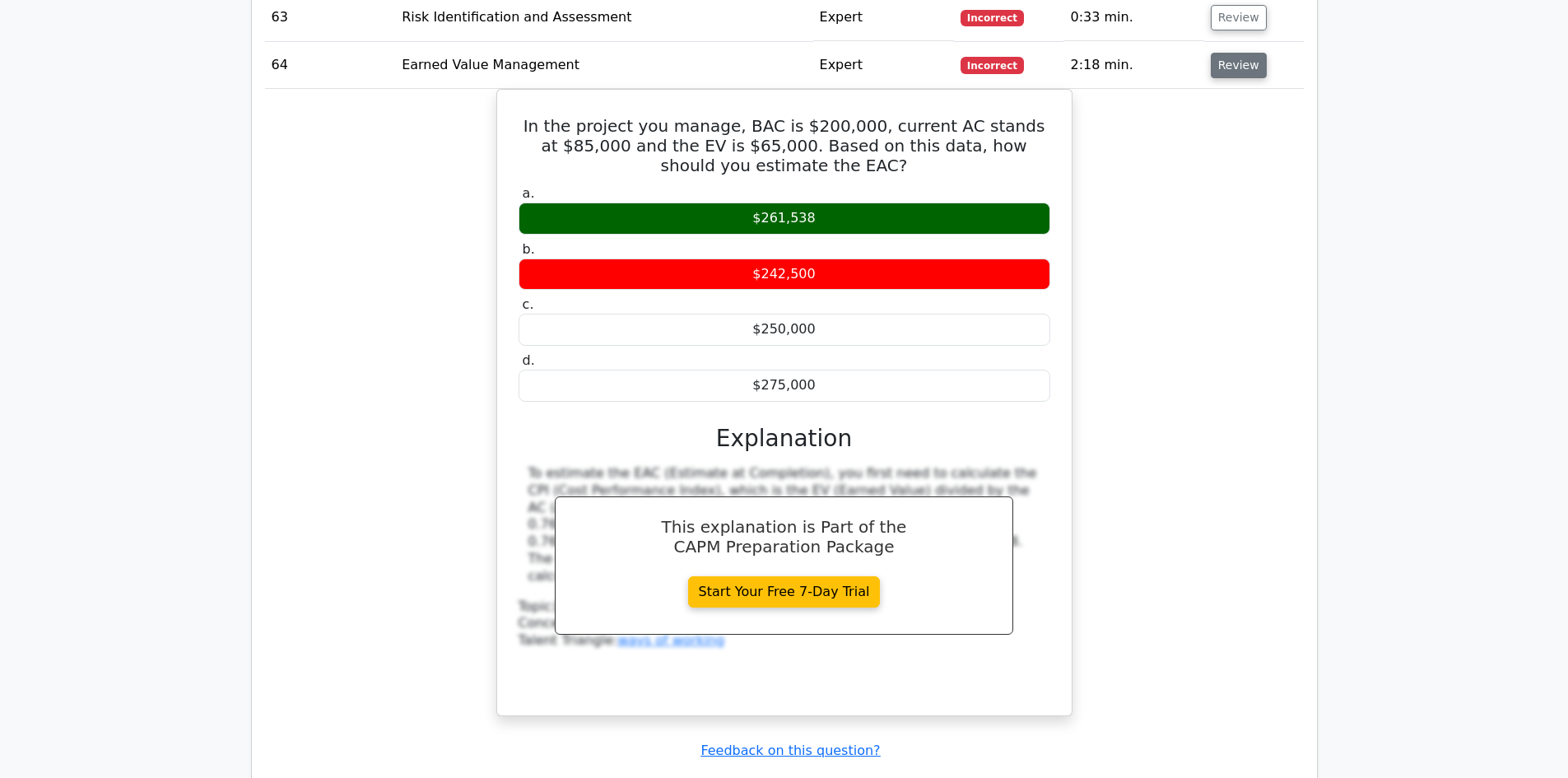
click at [1239, 53] on button "Review" at bounding box center [1239, 66] width 56 height 25
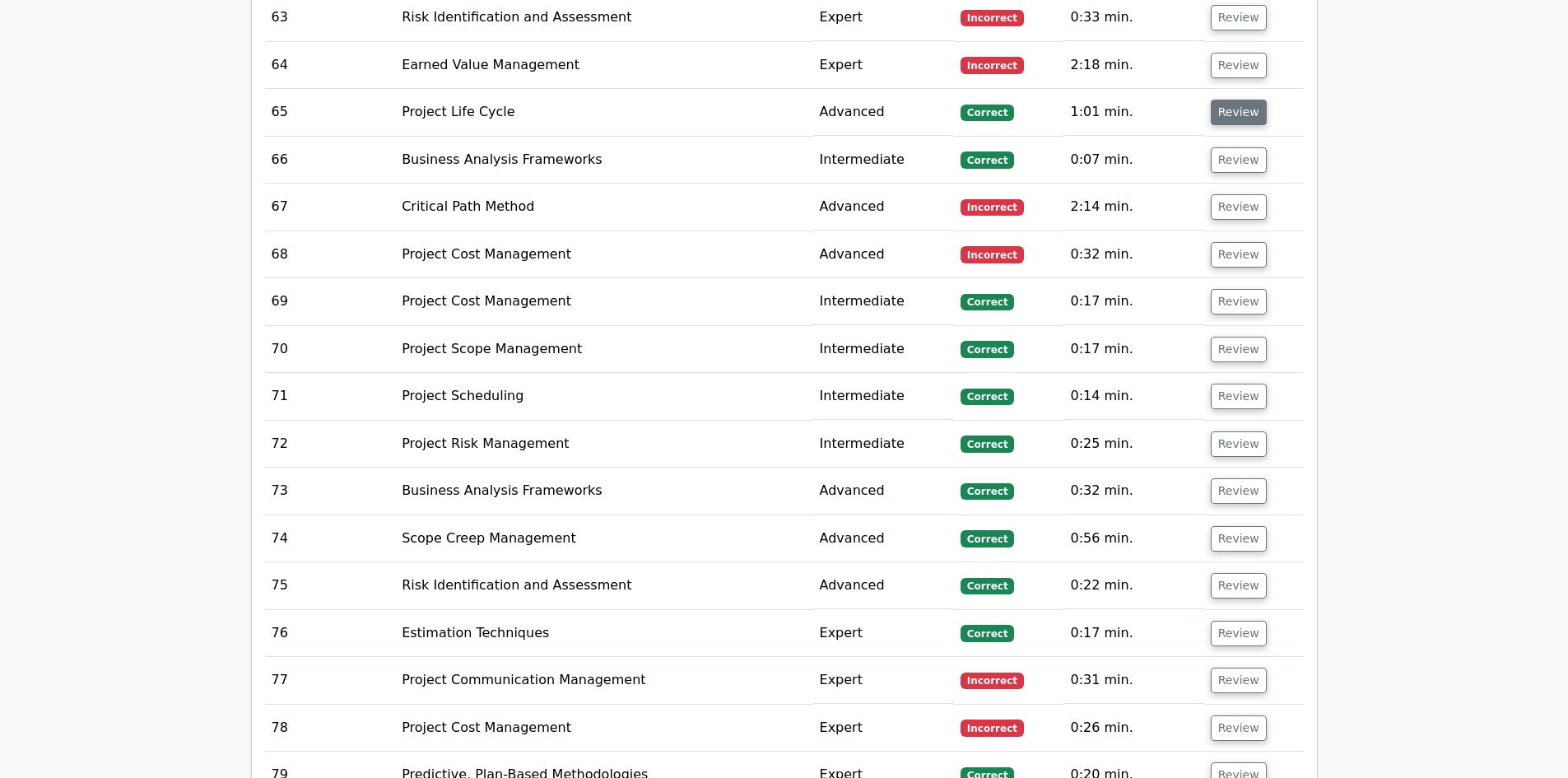
click at [1239, 100] on button "Review" at bounding box center [1239, 113] width 56 height 25
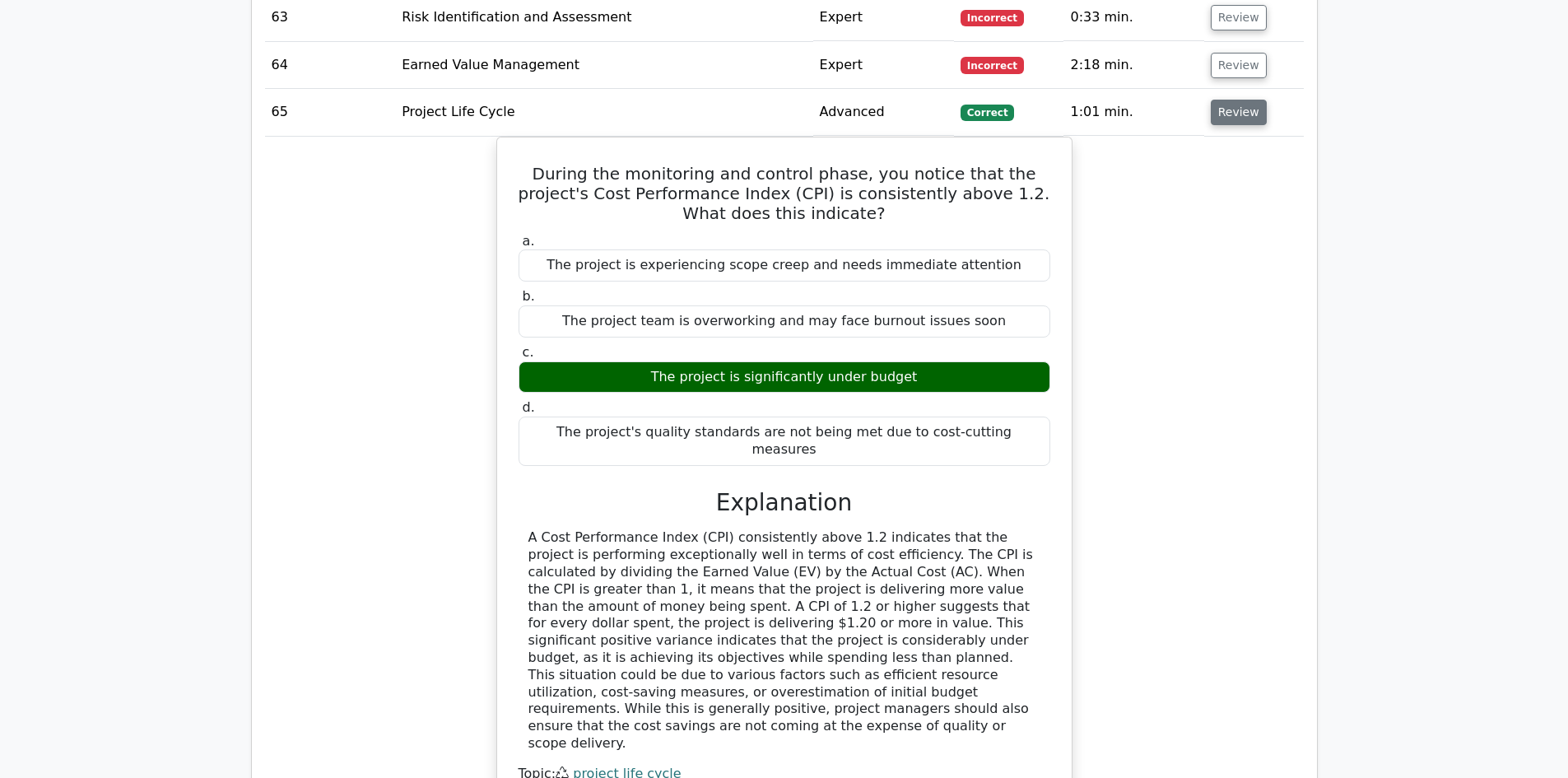
click at [1239, 100] on button "Review" at bounding box center [1239, 113] width 56 height 25
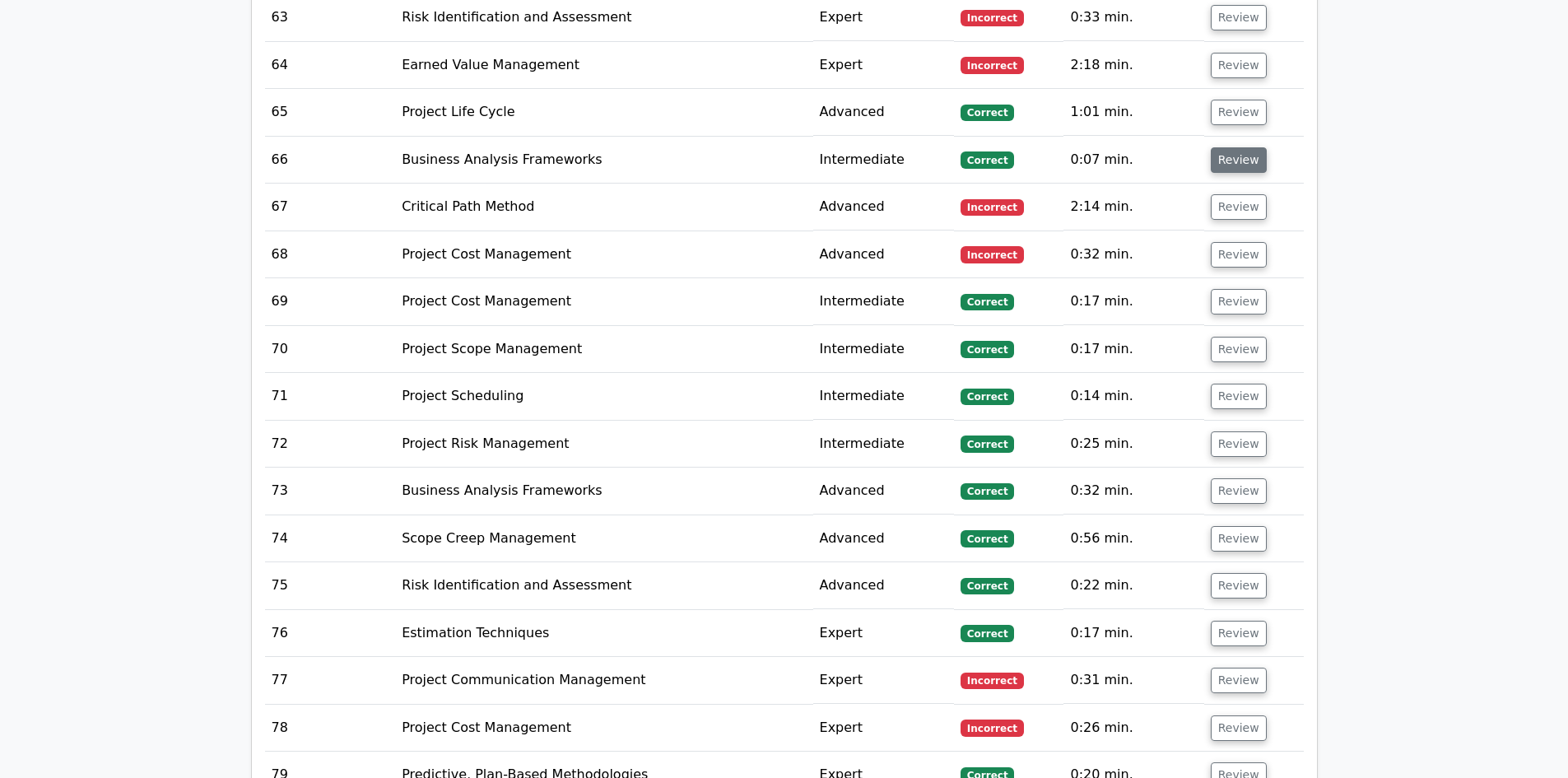
click at [1239, 147] on button "Review" at bounding box center [1239, 160] width 56 height 25
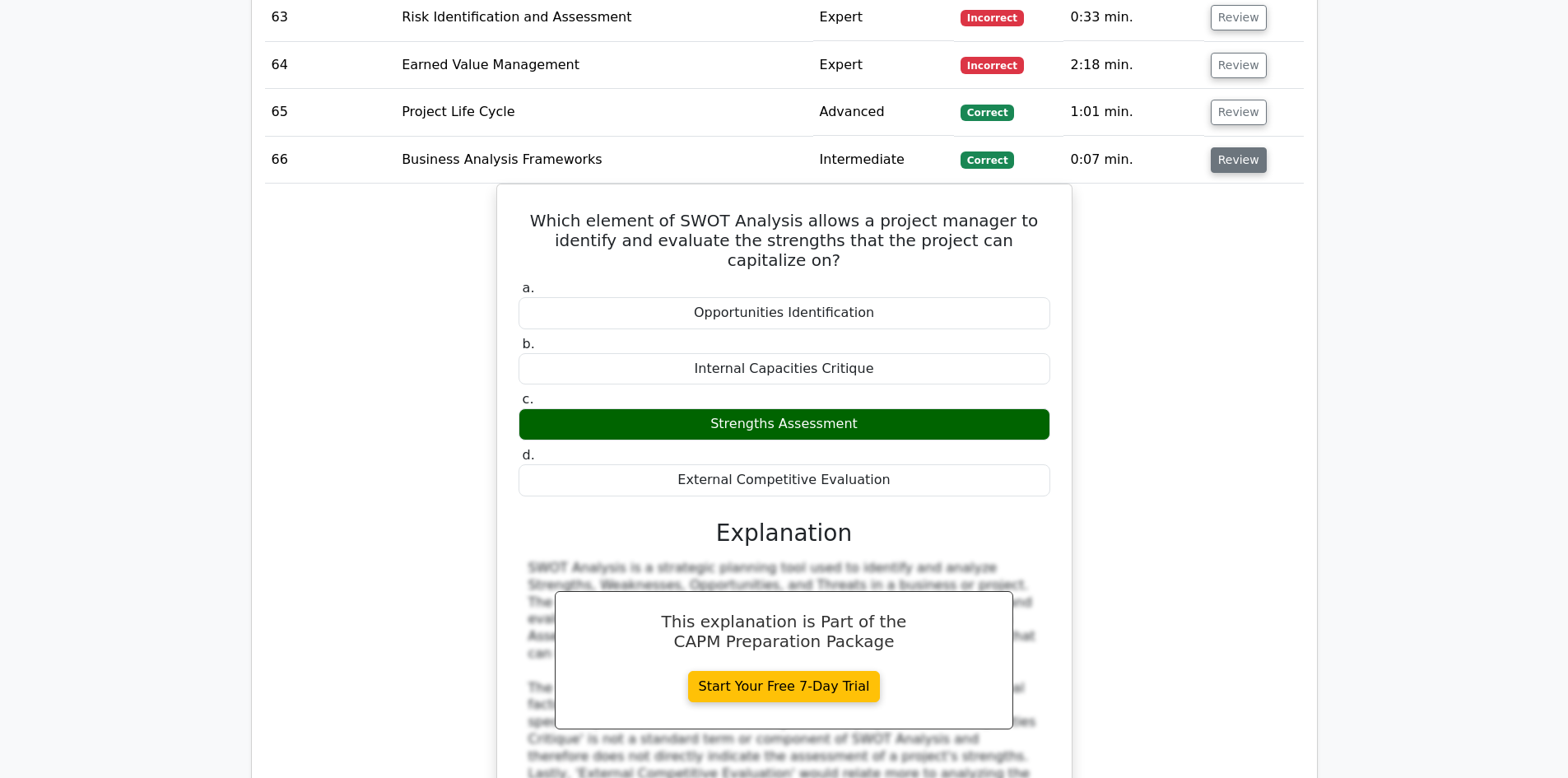
click at [1239, 147] on button "Review" at bounding box center [1239, 160] width 56 height 25
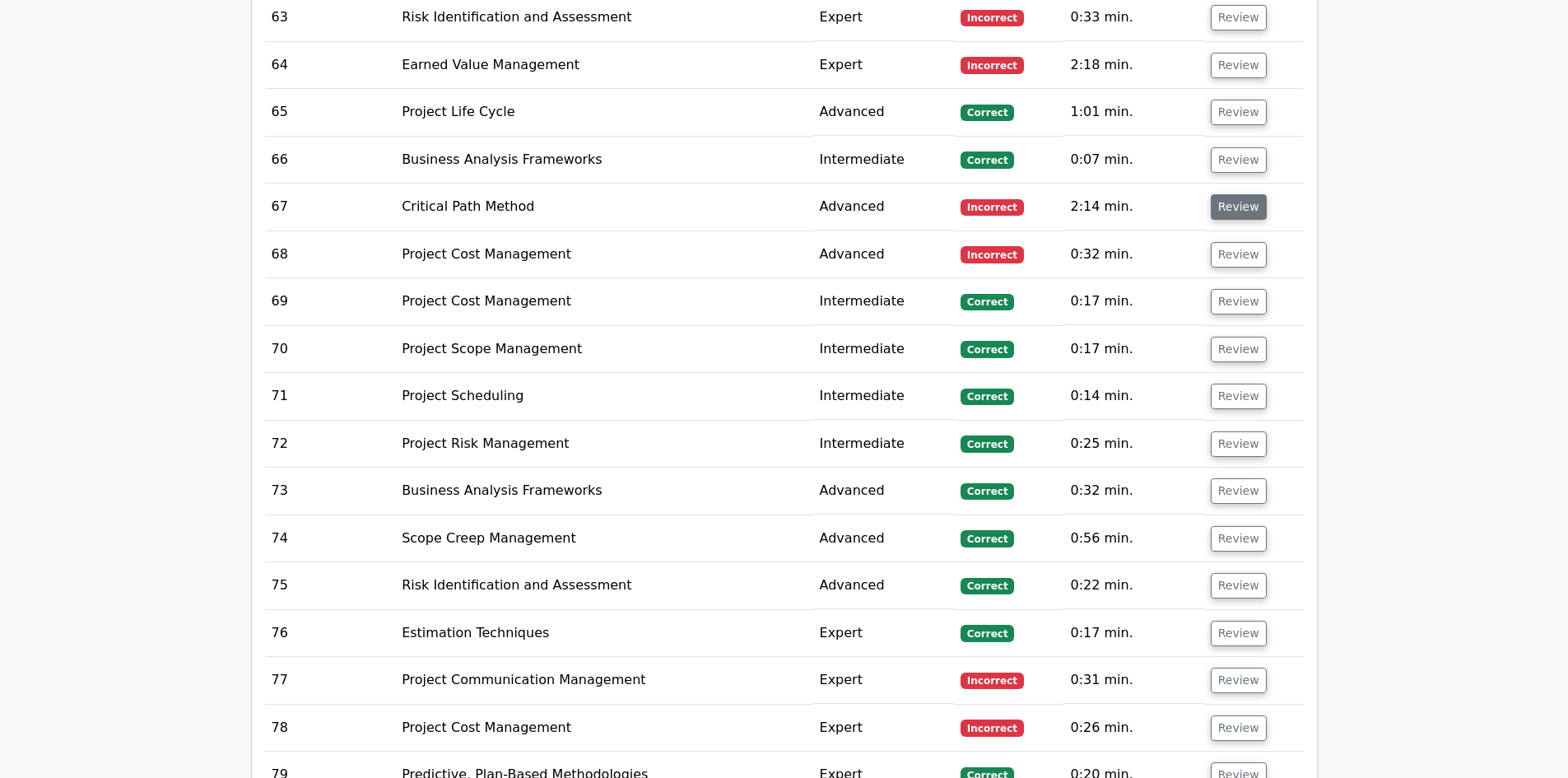
click at [1233, 194] on button "Review" at bounding box center [1239, 207] width 56 height 25
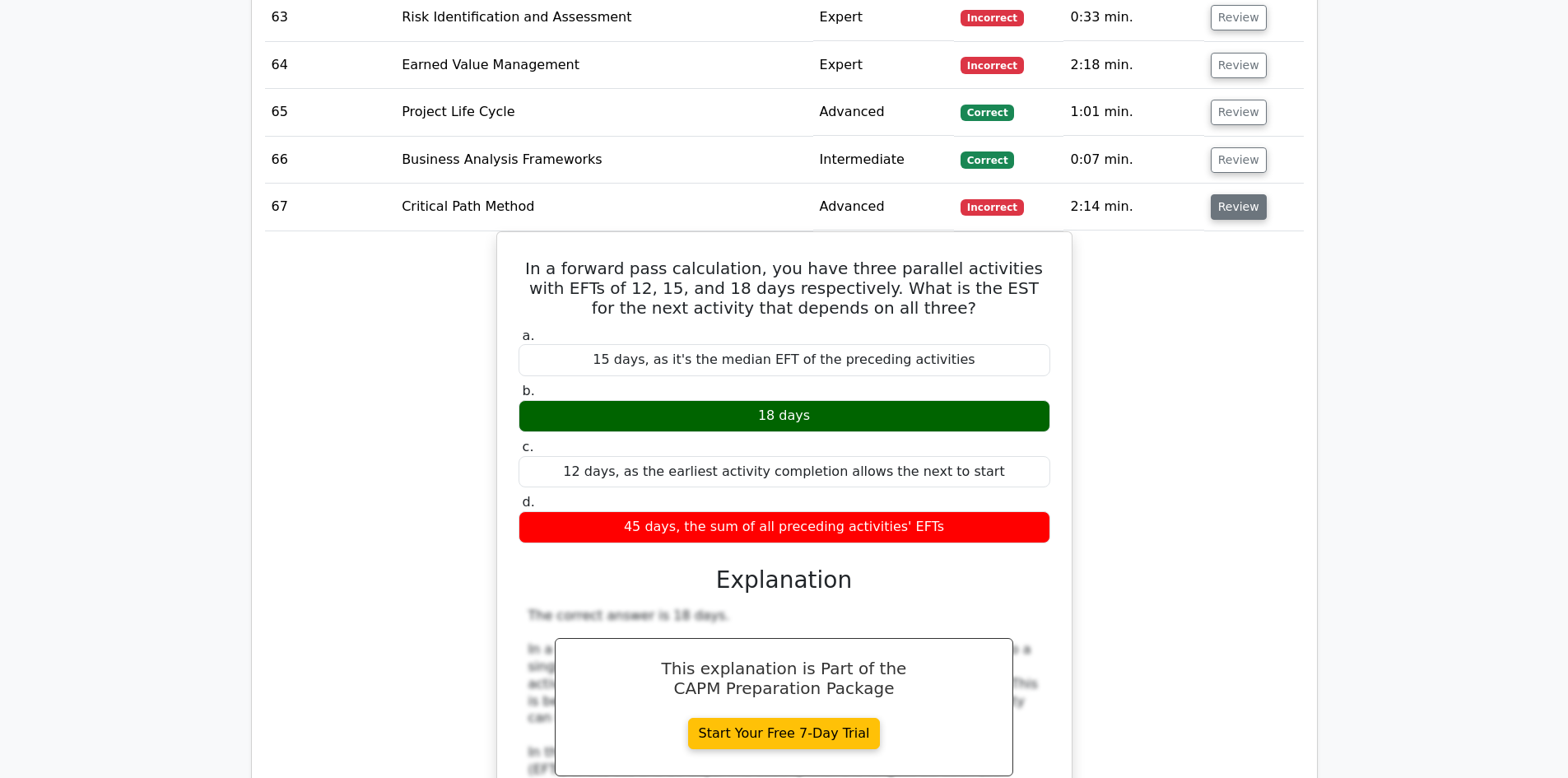
click at [1234, 194] on button "Review" at bounding box center [1239, 207] width 56 height 25
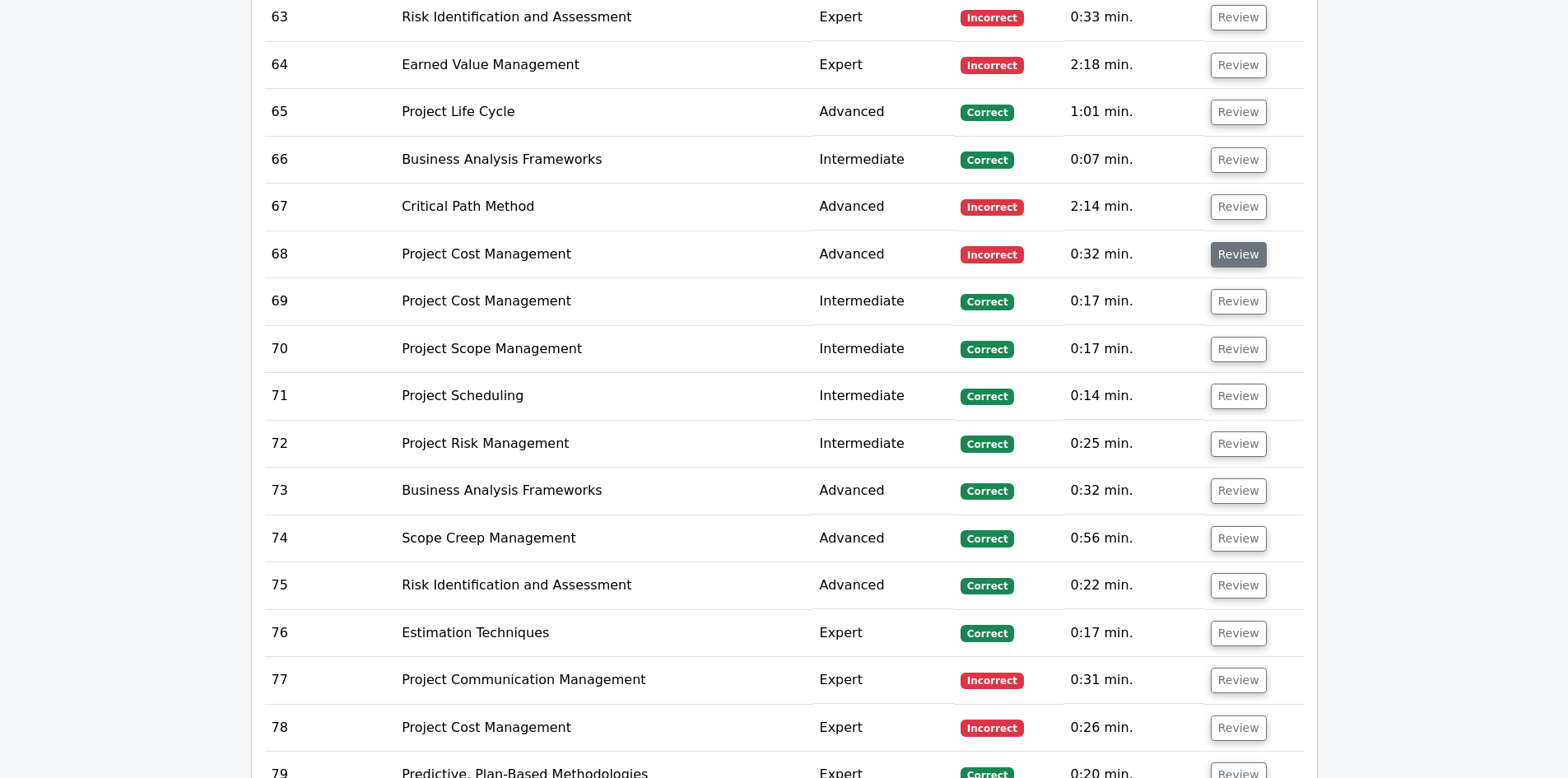
click at [1225, 242] on button "Review" at bounding box center [1239, 255] width 56 height 25
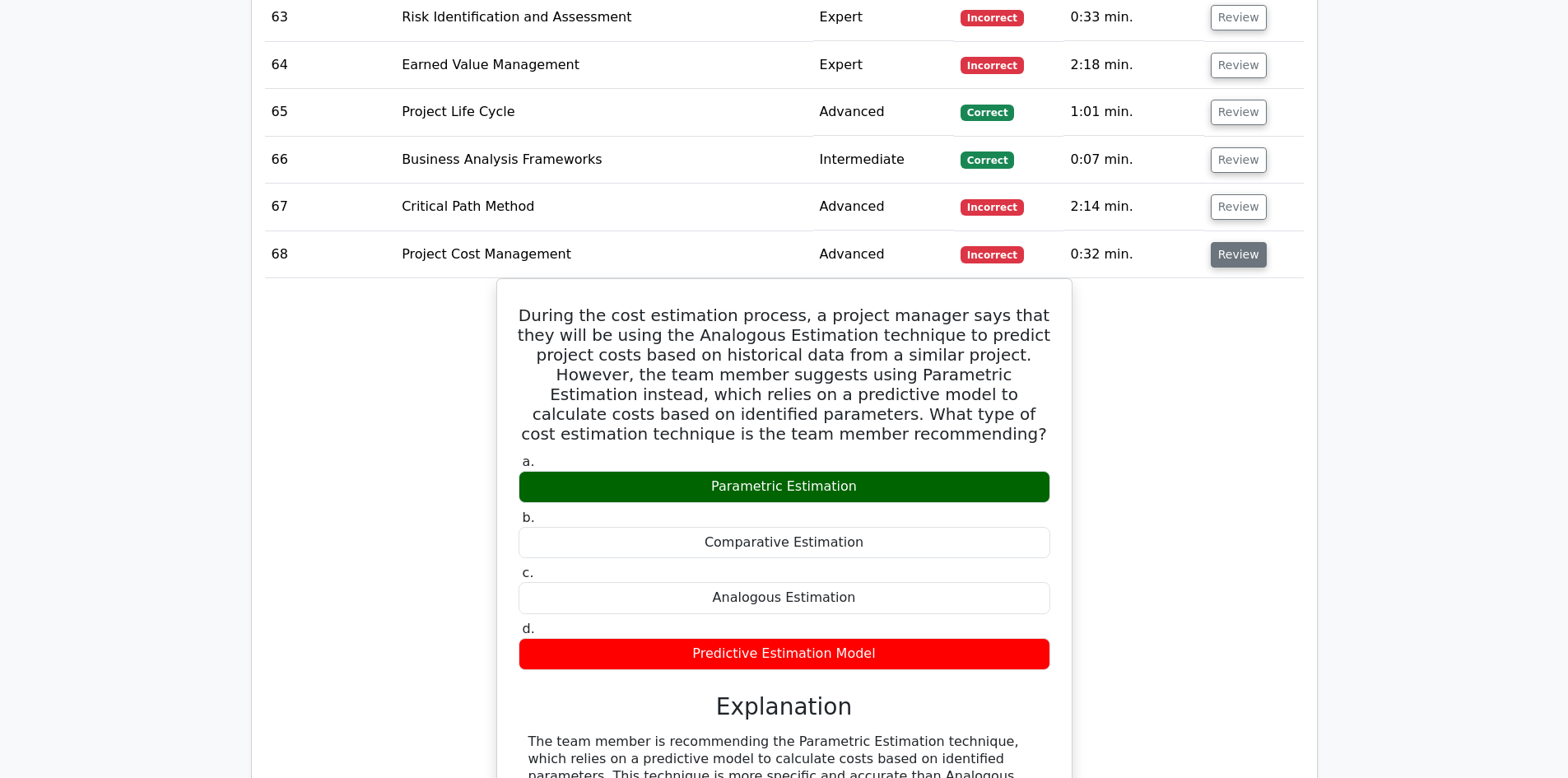
click at [1224, 242] on button "Review" at bounding box center [1239, 255] width 56 height 25
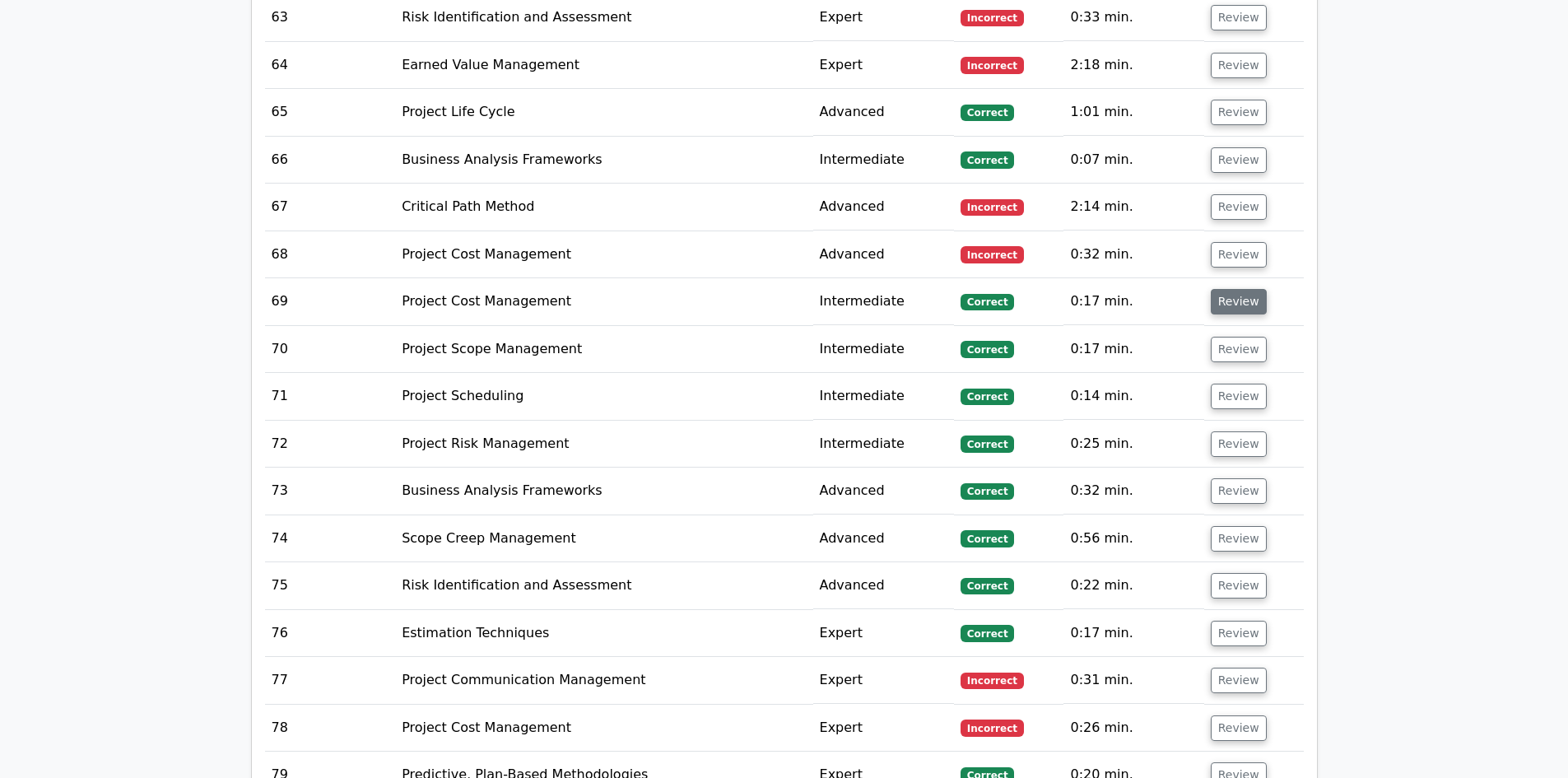
click at [1219, 289] on button "Review" at bounding box center [1239, 302] width 56 height 25
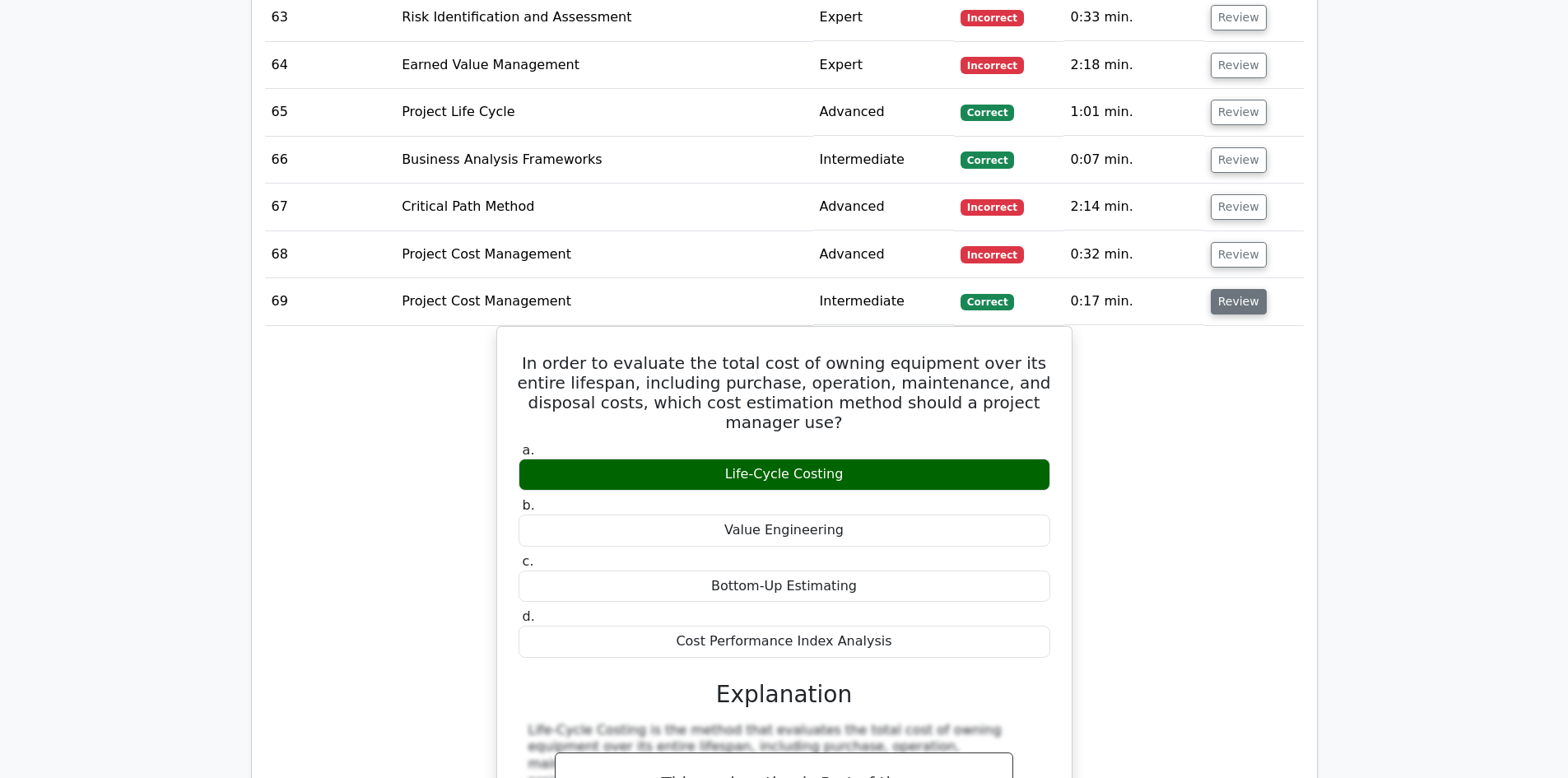
click at [1227, 289] on button "Review" at bounding box center [1239, 302] width 56 height 25
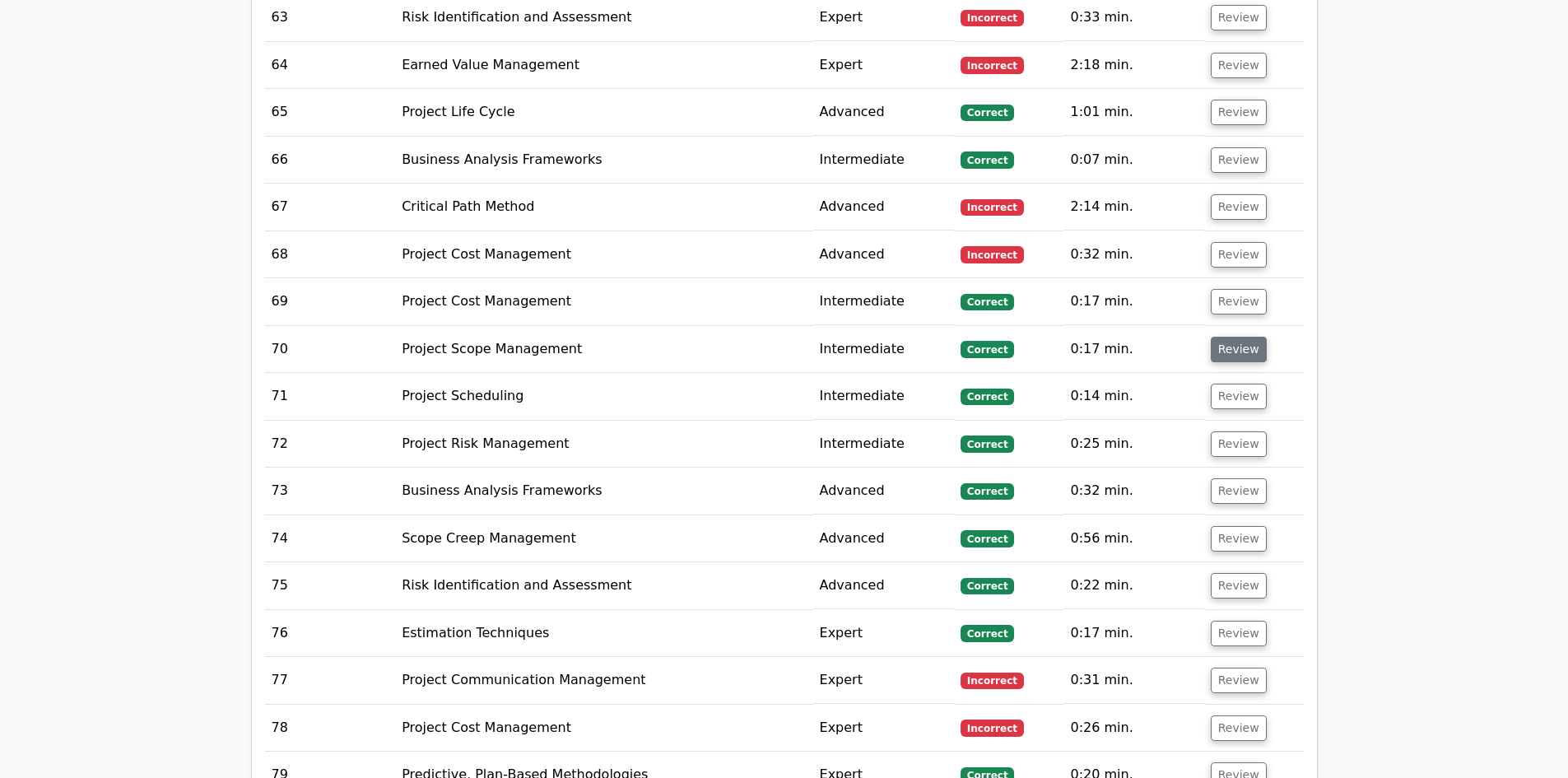
click at [1231, 337] on button "Review" at bounding box center [1239, 350] width 56 height 25
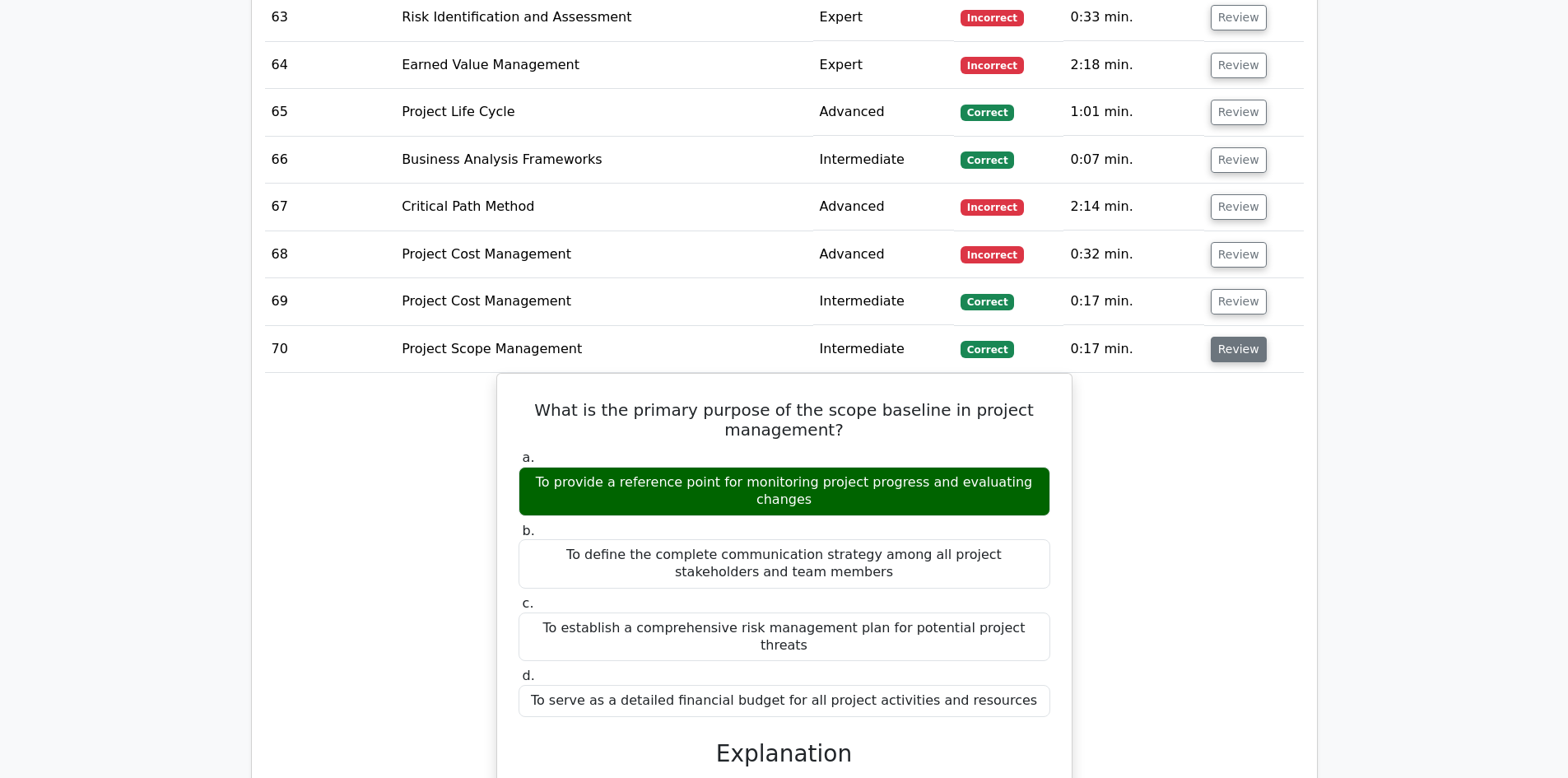
click at [1236, 337] on button "Review" at bounding box center [1239, 350] width 56 height 25
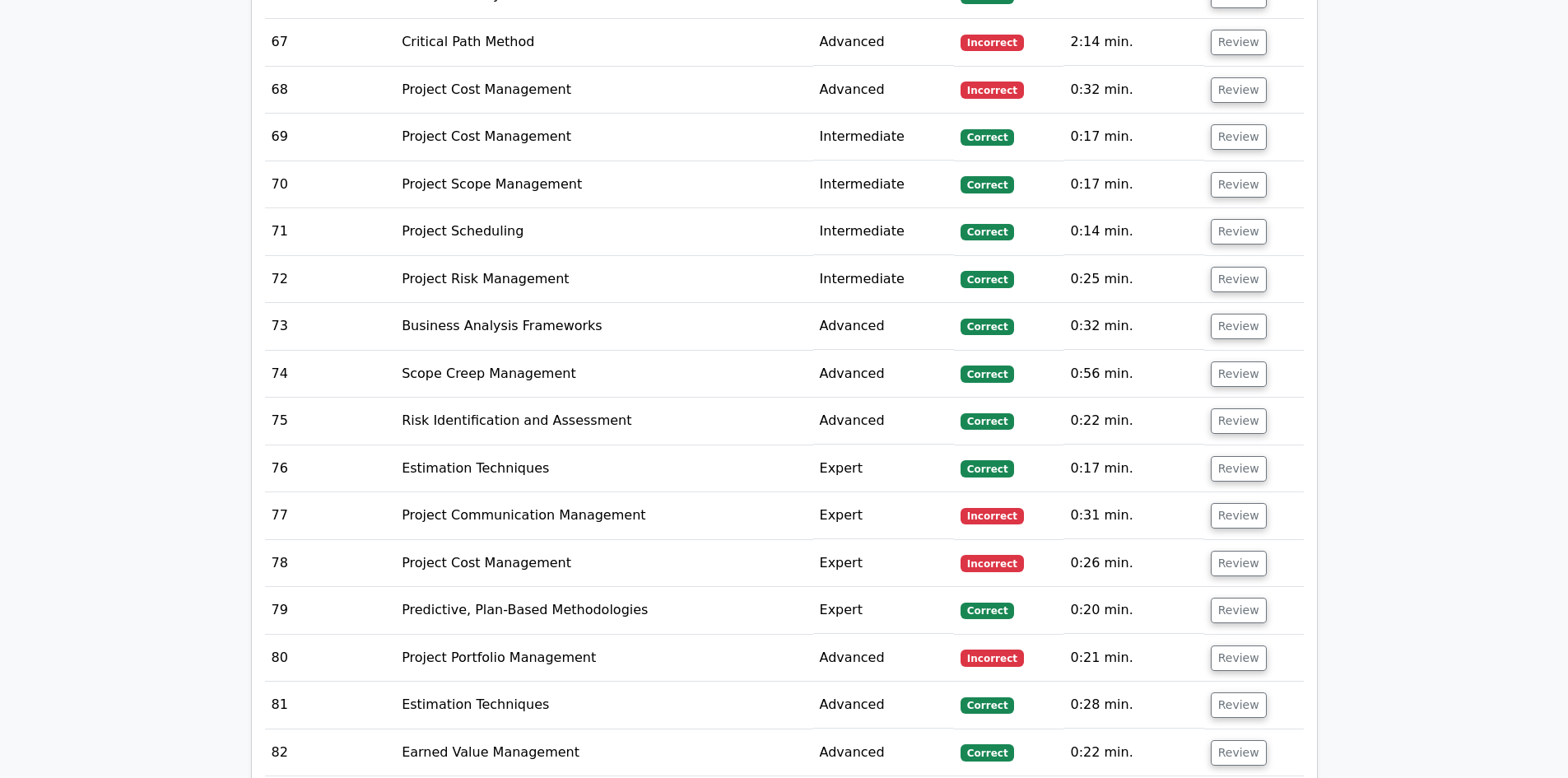
scroll to position [5762, 0]
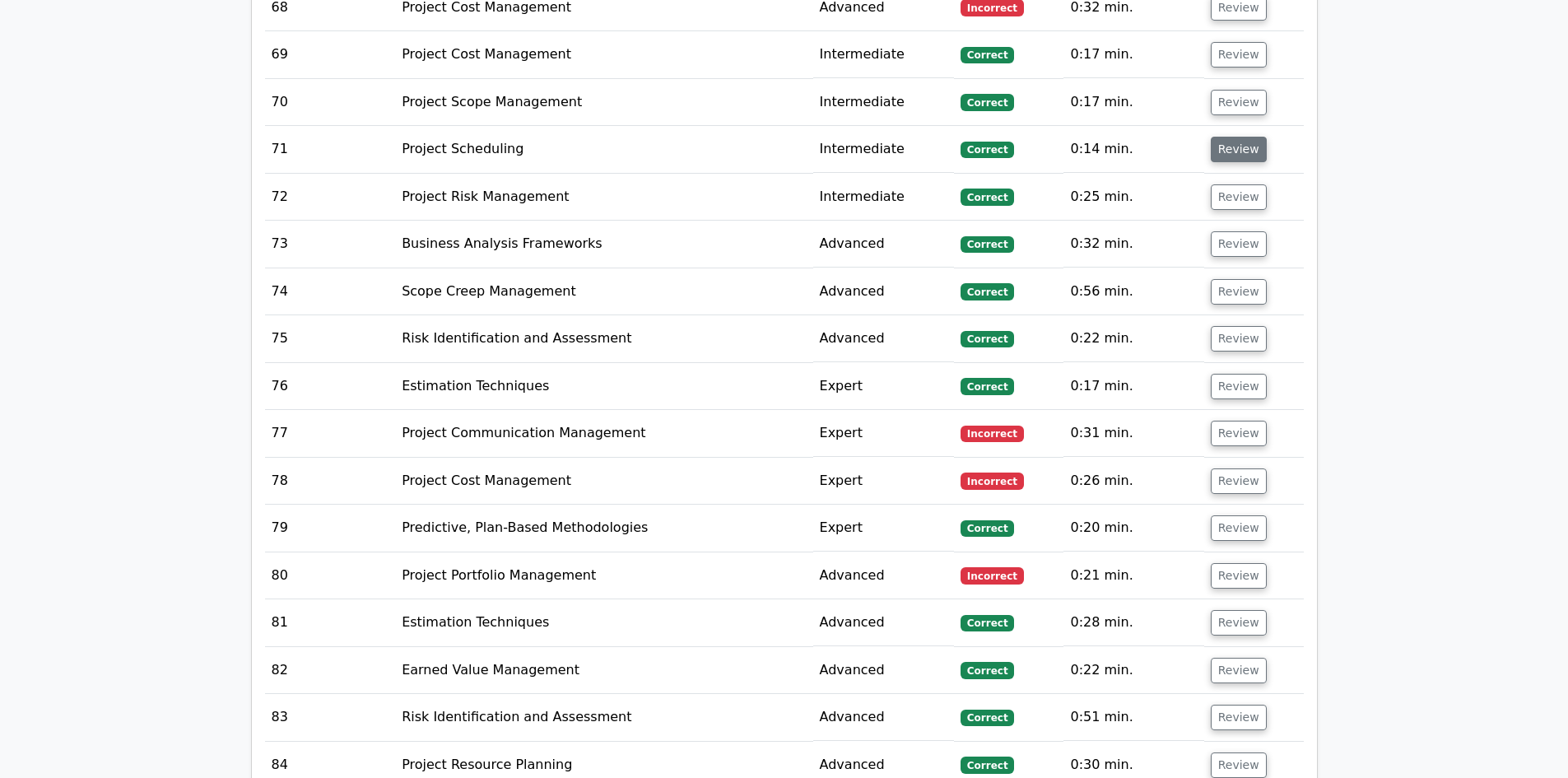
click at [1229, 137] on button "Review" at bounding box center [1239, 150] width 56 height 25
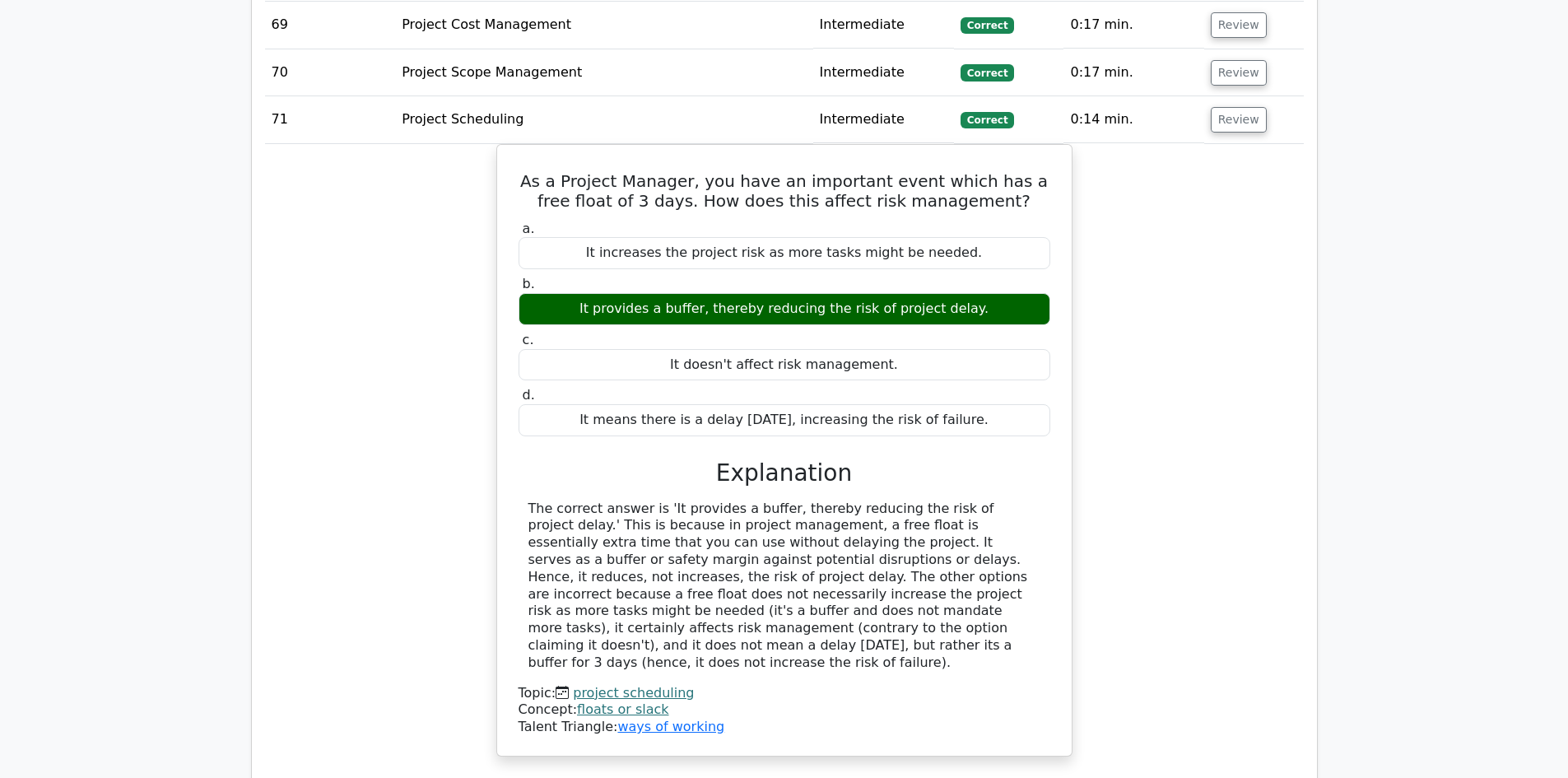
scroll to position [5844, 0]
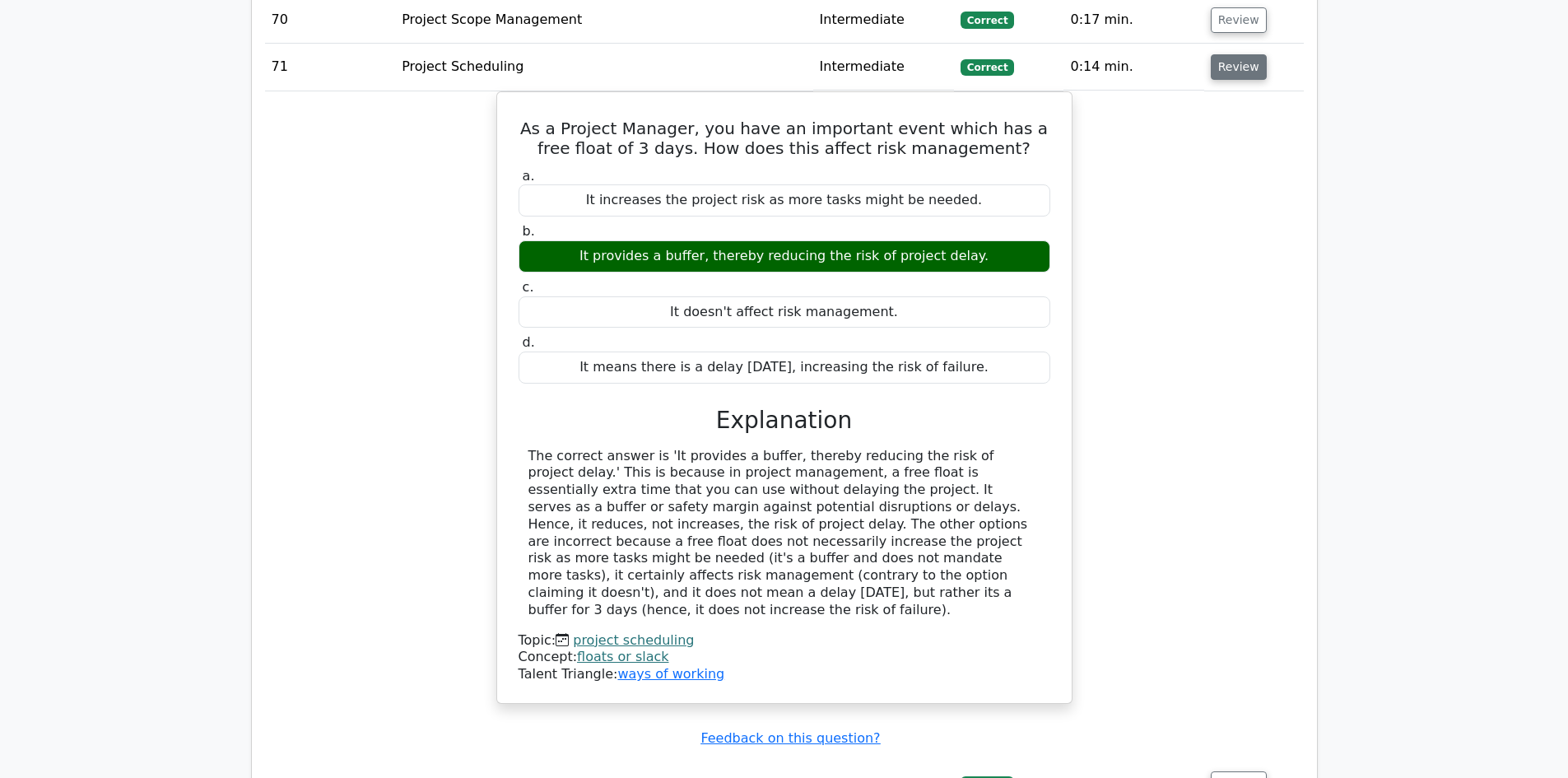
click at [1239, 55] on button "Review" at bounding box center [1239, 67] width 56 height 25
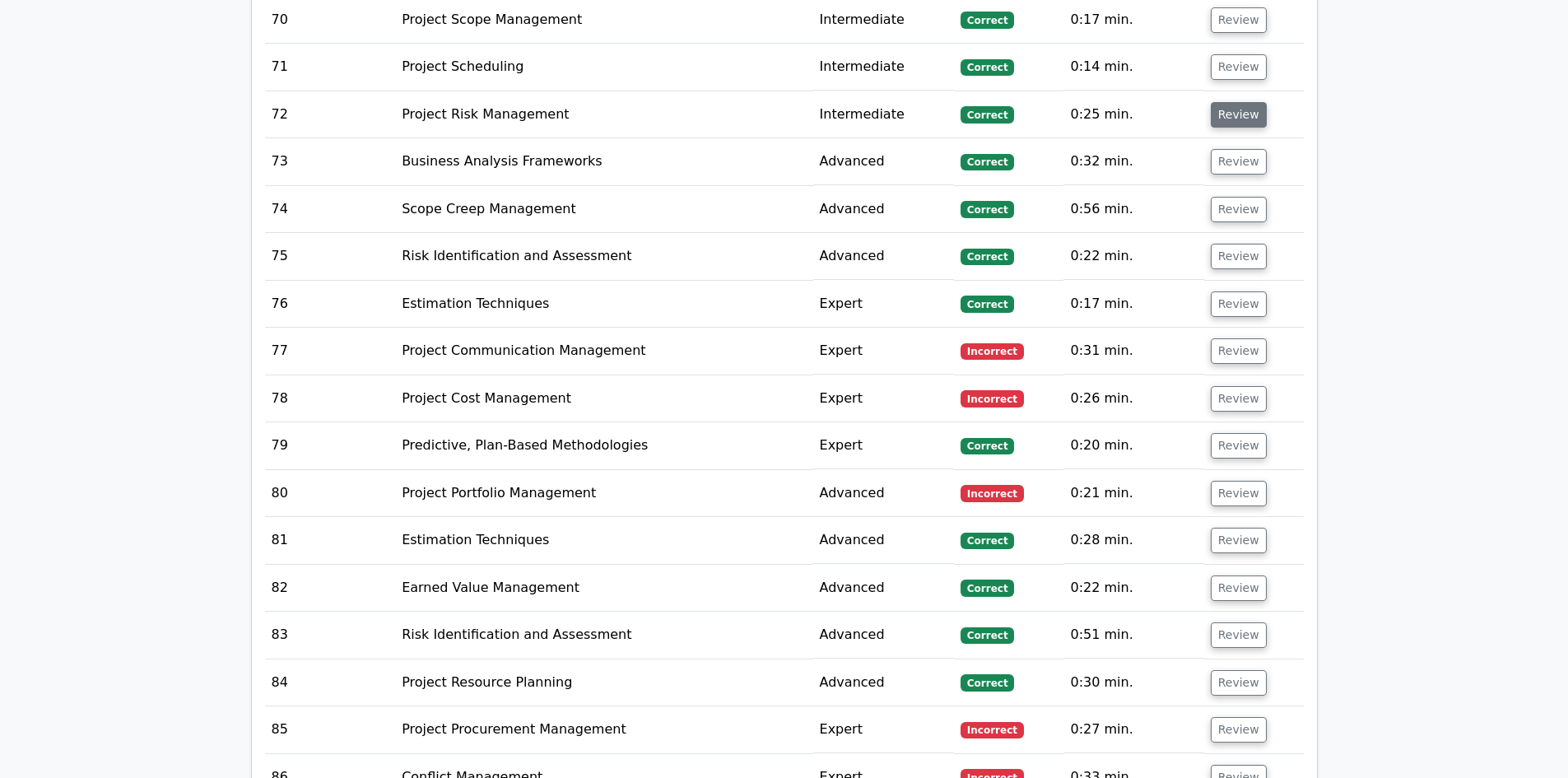
click at [1241, 102] on button "Review" at bounding box center [1239, 114] width 56 height 25
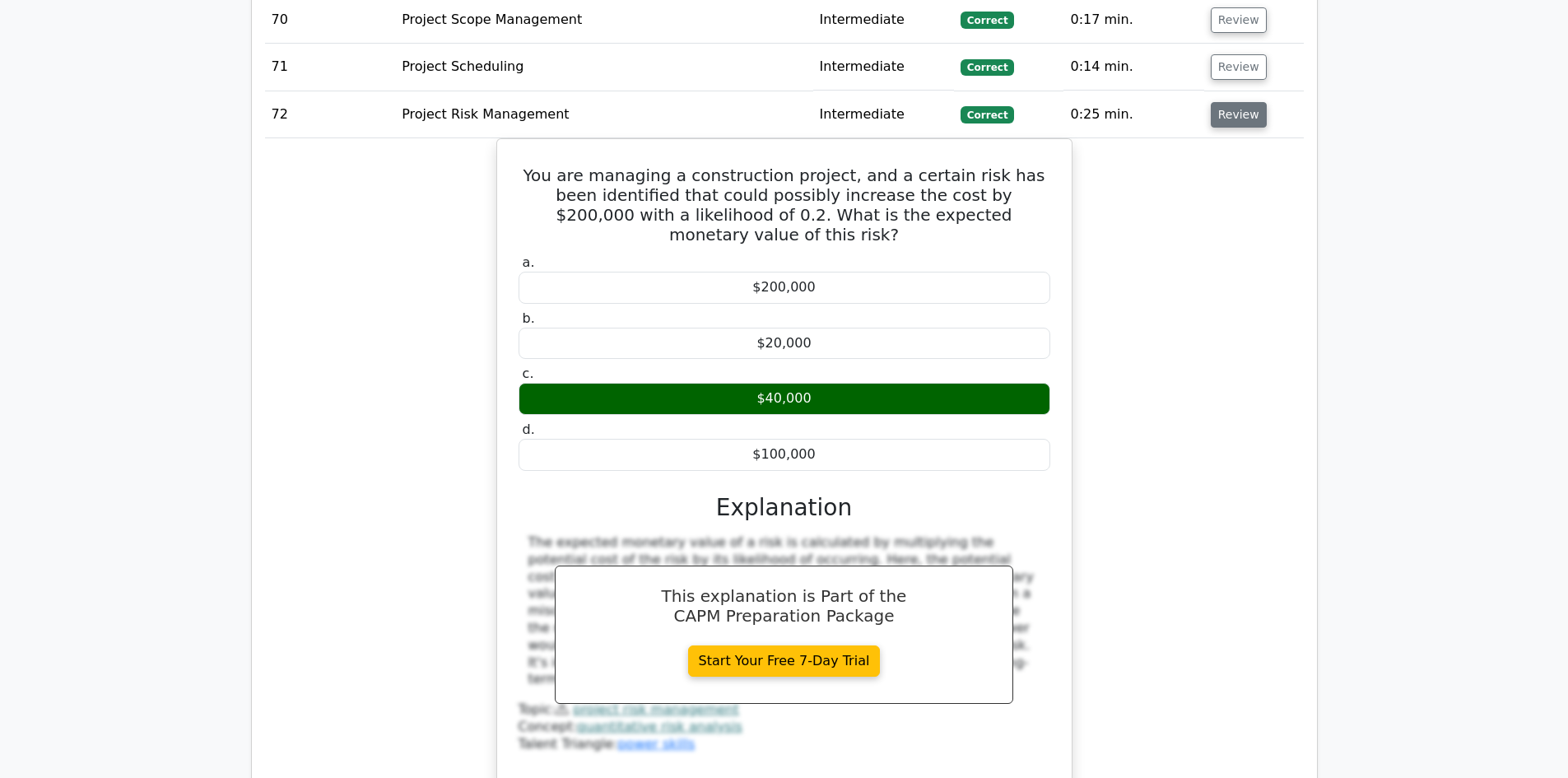
click at [1244, 102] on button "Review" at bounding box center [1239, 114] width 56 height 25
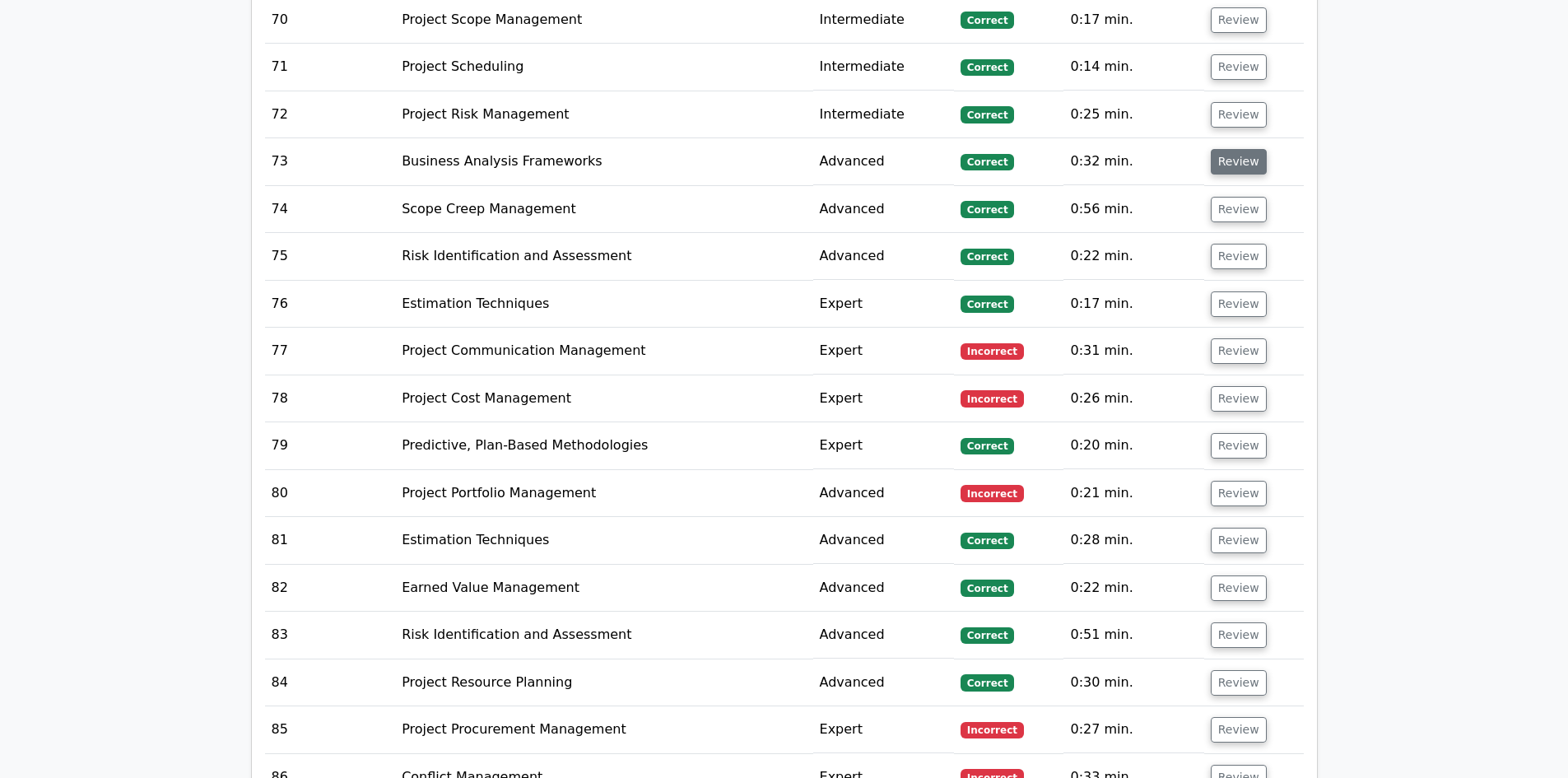
click at [1234, 149] on button "Review" at bounding box center [1239, 161] width 56 height 25
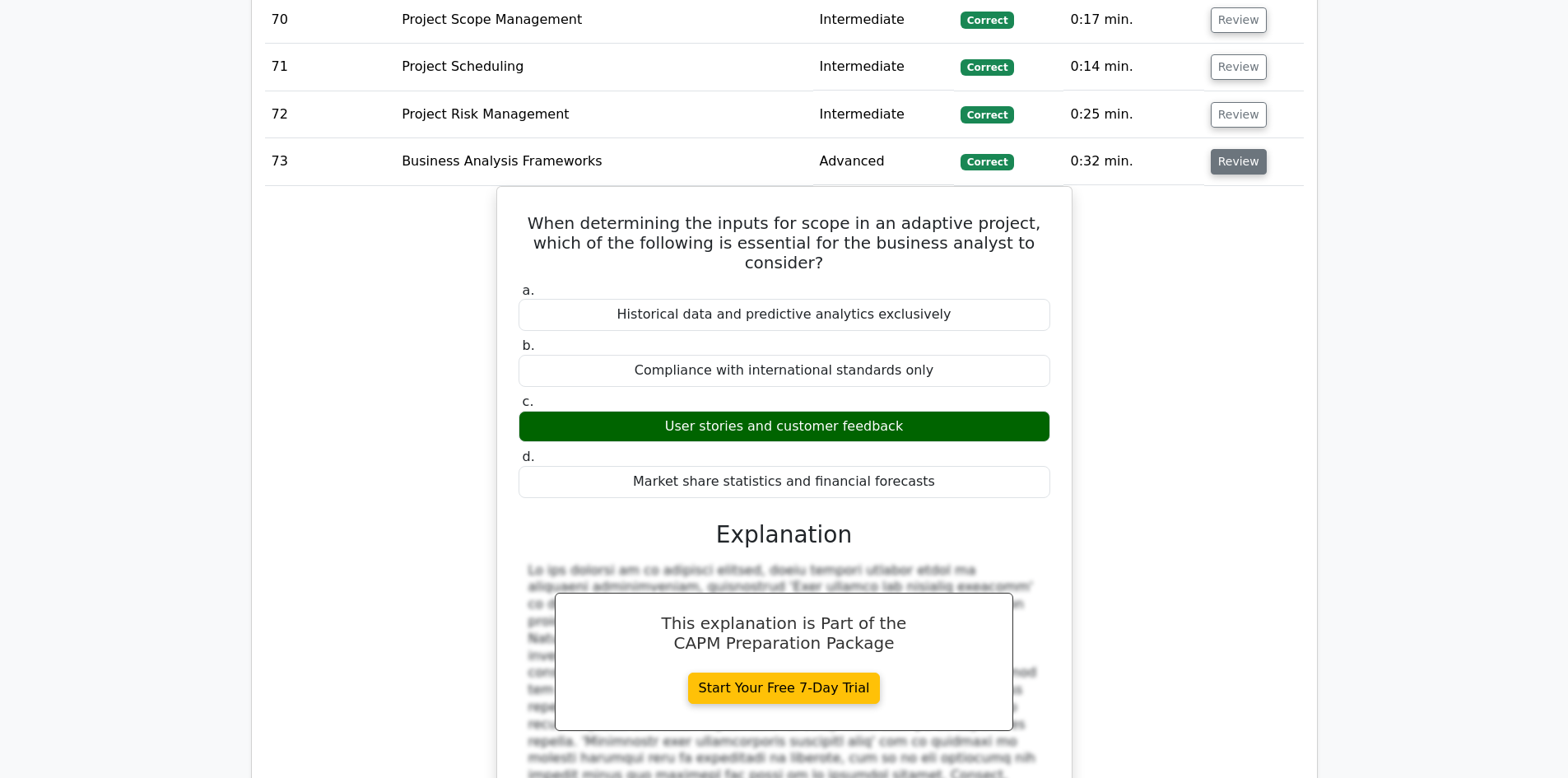
click at [1234, 149] on button "Review" at bounding box center [1239, 161] width 56 height 25
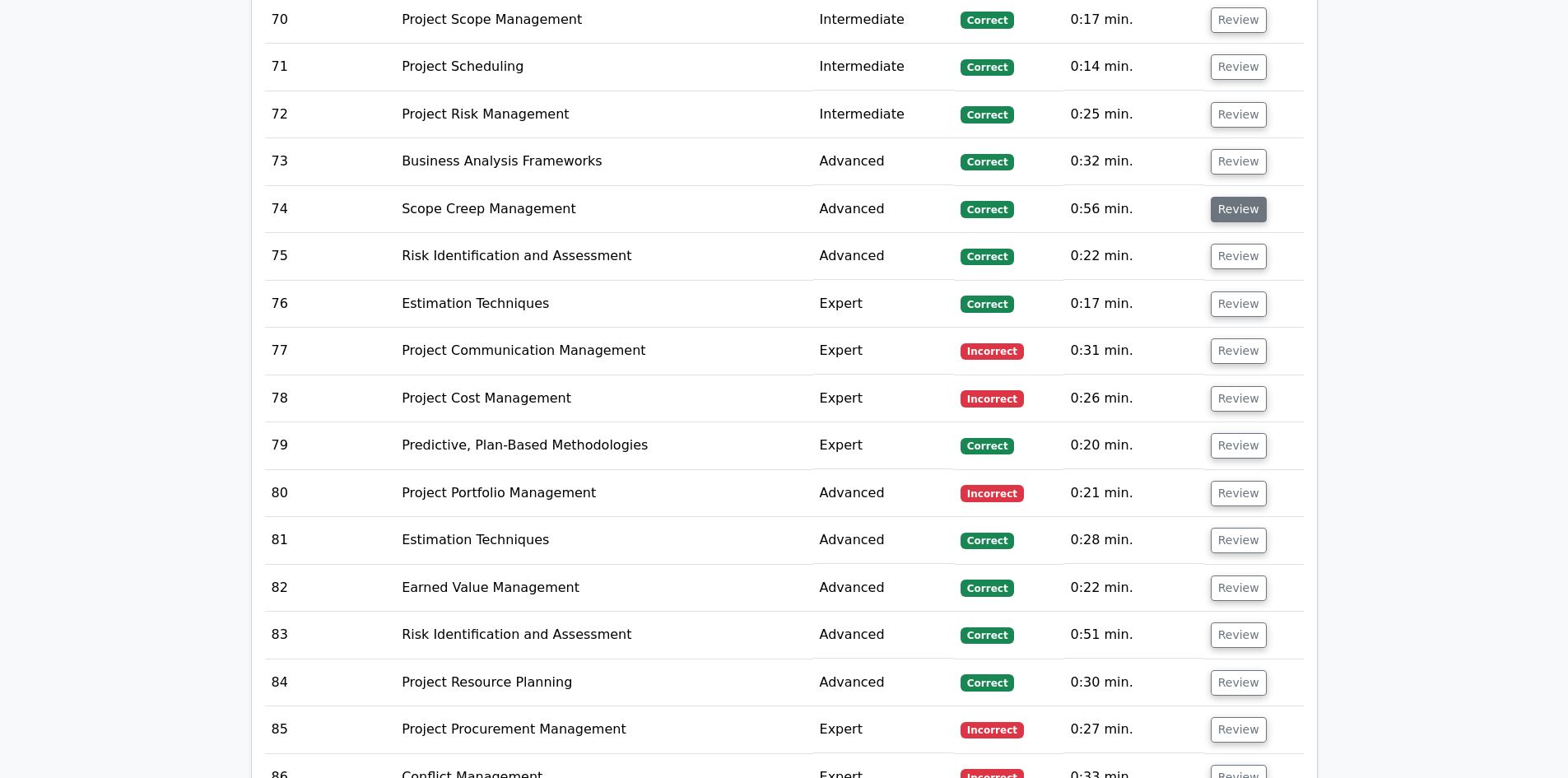
click at [1229, 197] on button "Review" at bounding box center [1239, 209] width 56 height 25
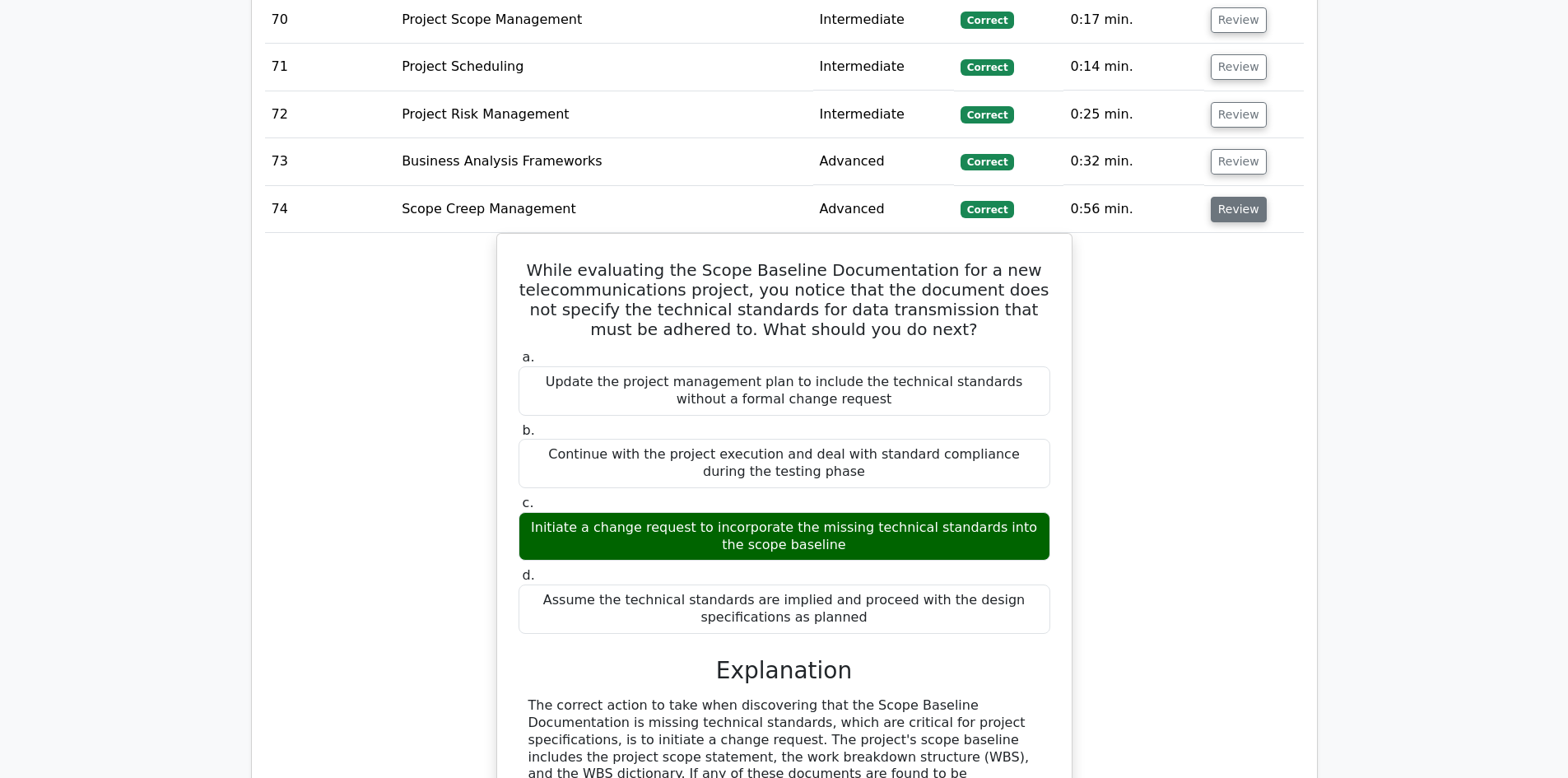
click at [1235, 197] on button "Review" at bounding box center [1239, 209] width 56 height 25
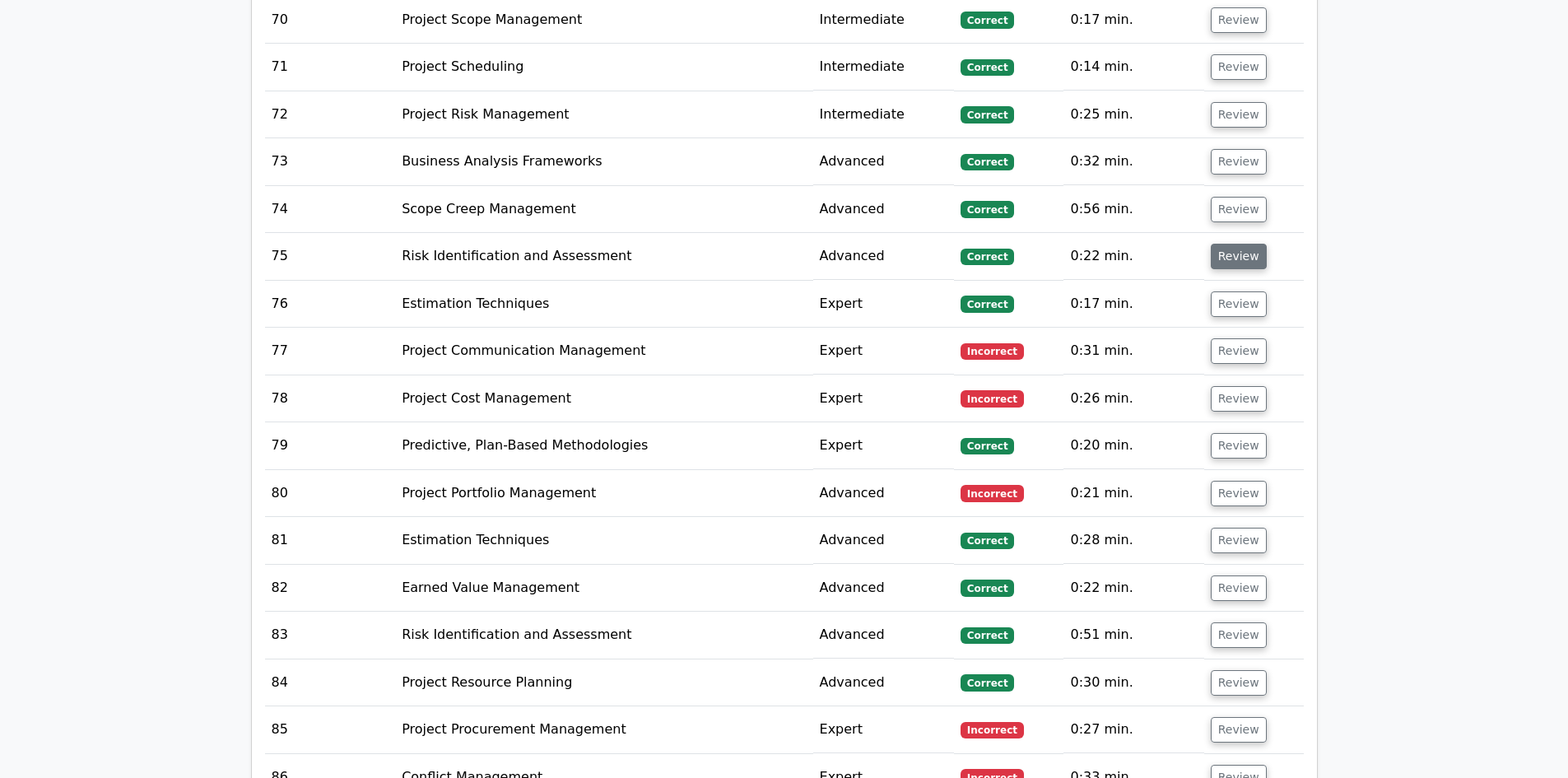
click at [1223, 244] on button "Review" at bounding box center [1239, 256] width 56 height 25
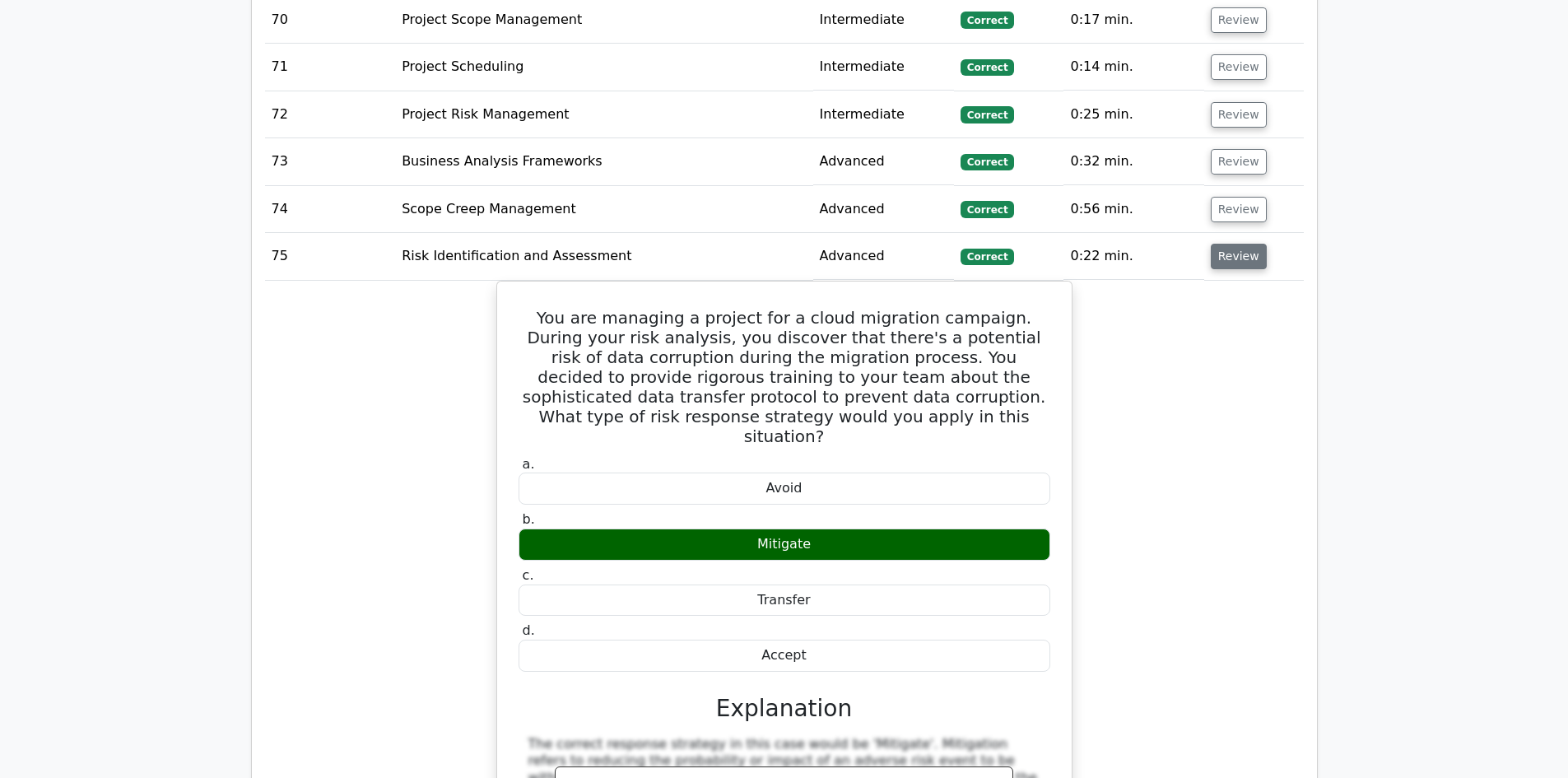
click at [1243, 244] on button "Review" at bounding box center [1239, 256] width 56 height 25
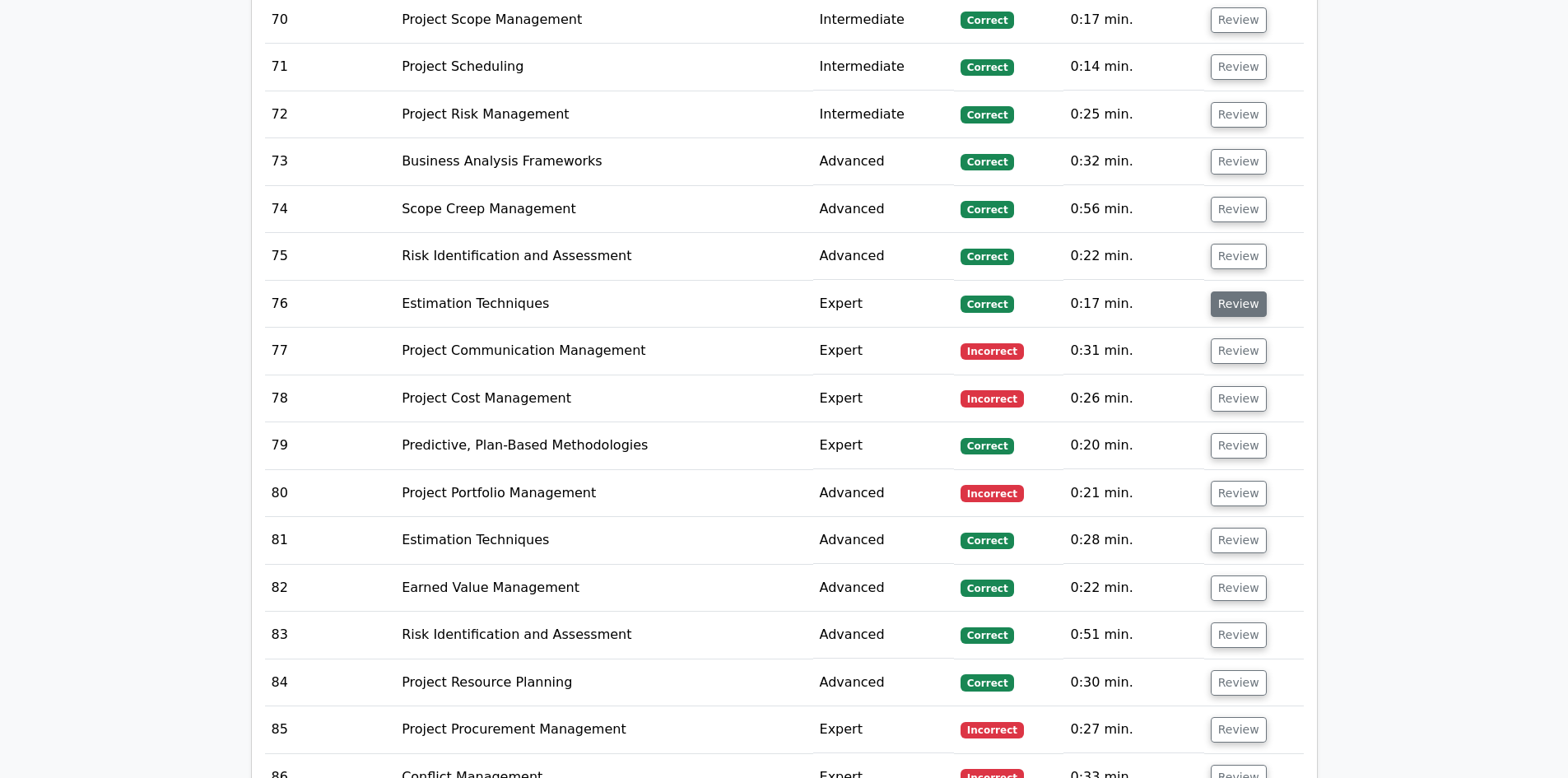
click at [1240, 292] on button "Review" at bounding box center [1239, 304] width 56 height 25
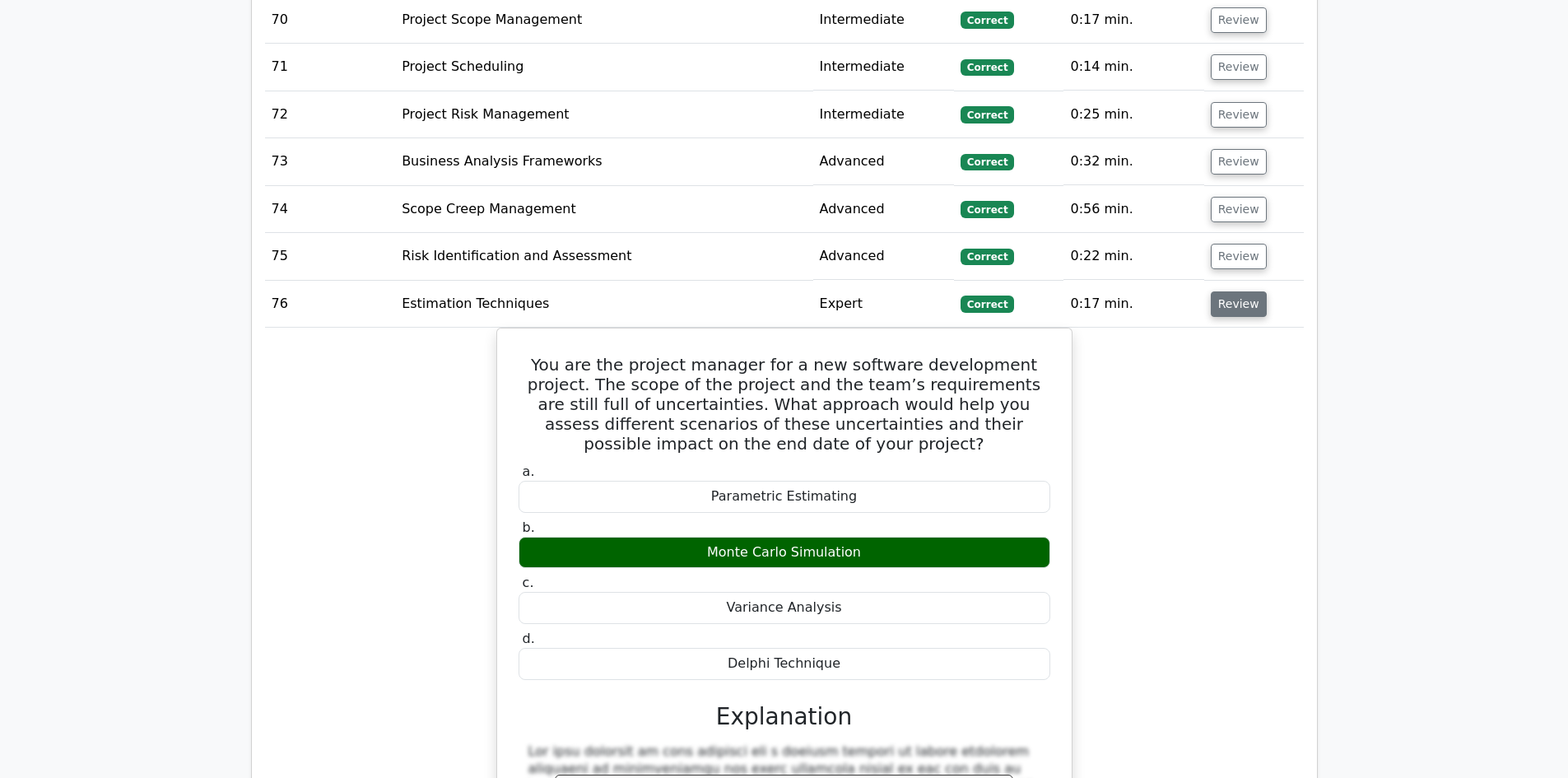
click at [1239, 292] on button "Review" at bounding box center [1239, 304] width 56 height 25
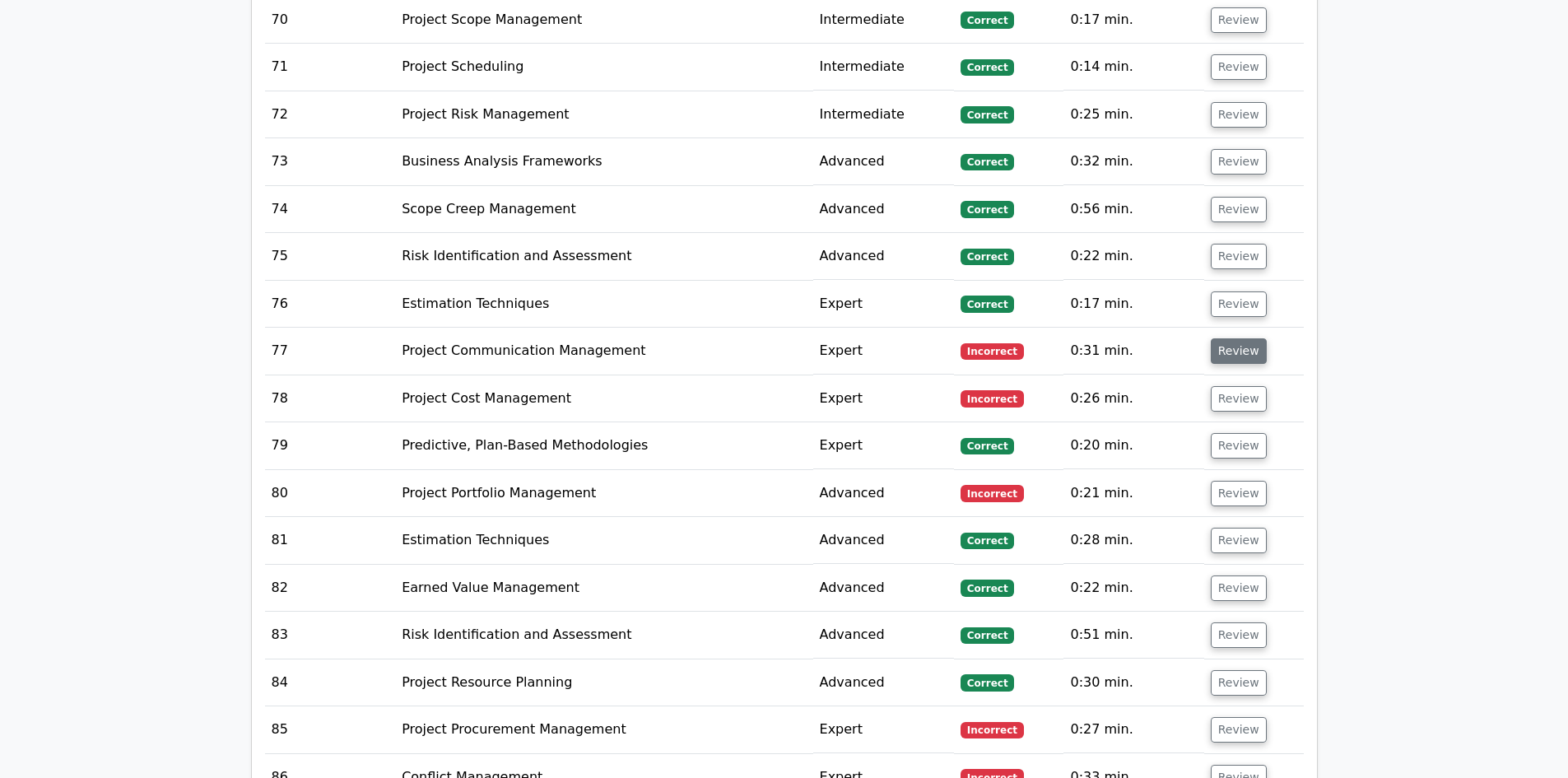
click at [1235, 339] on button "Review" at bounding box center [1239, 351] width 56 height 25
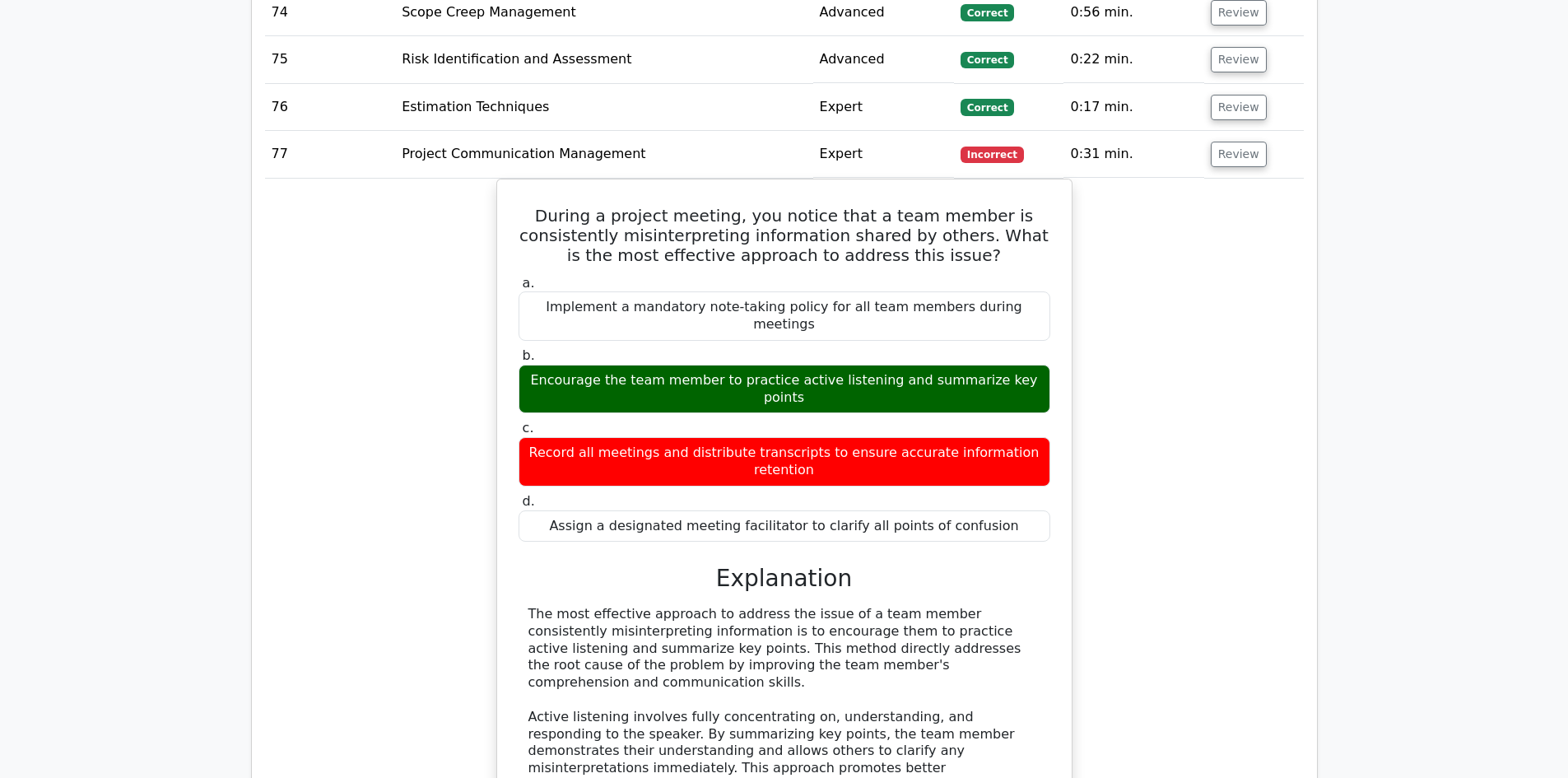
scroll to position [6091, 0]
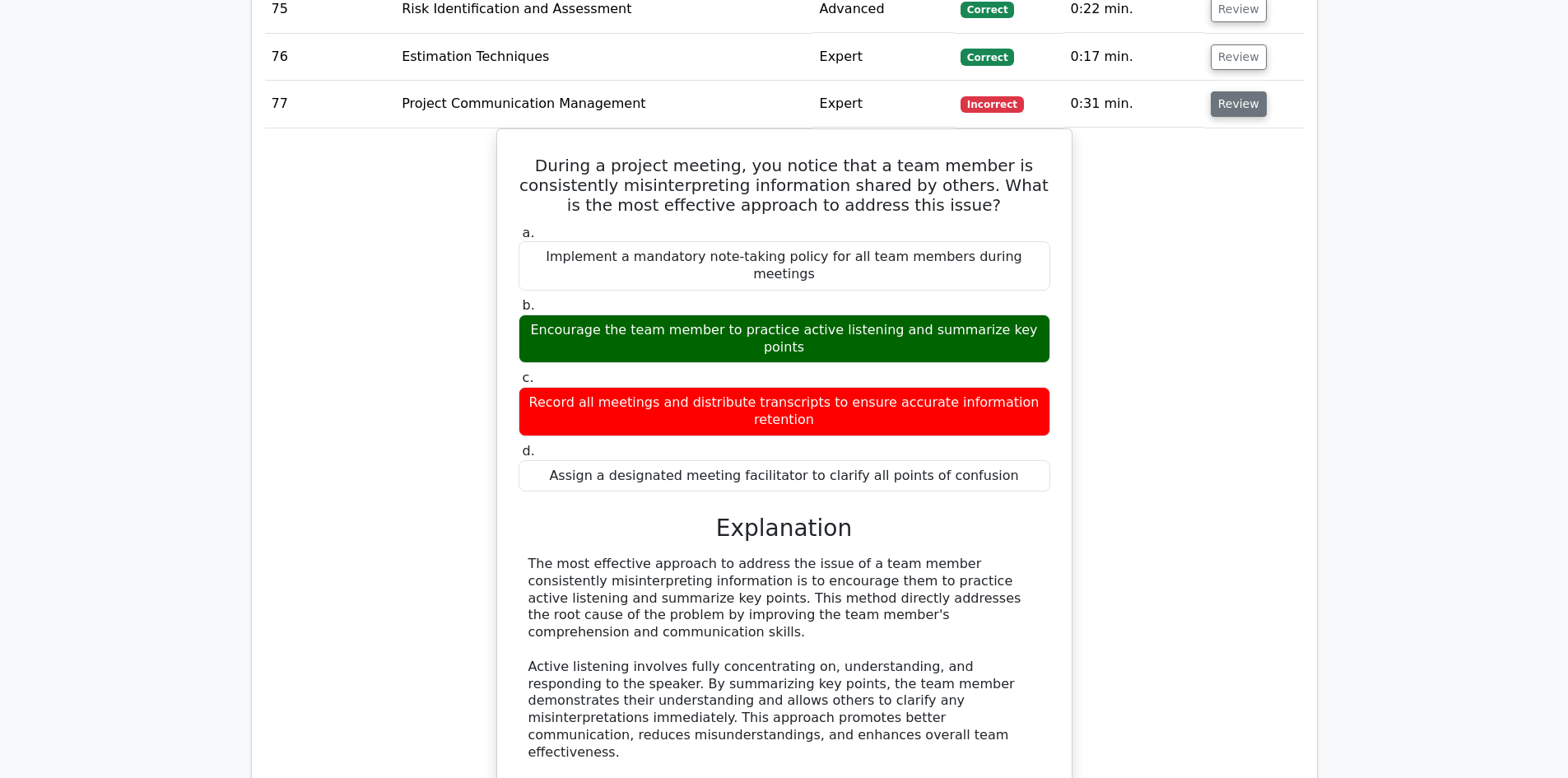
click at [1244, 92] on button "Review" at bounding box center [1239, 104] width 56 height 25
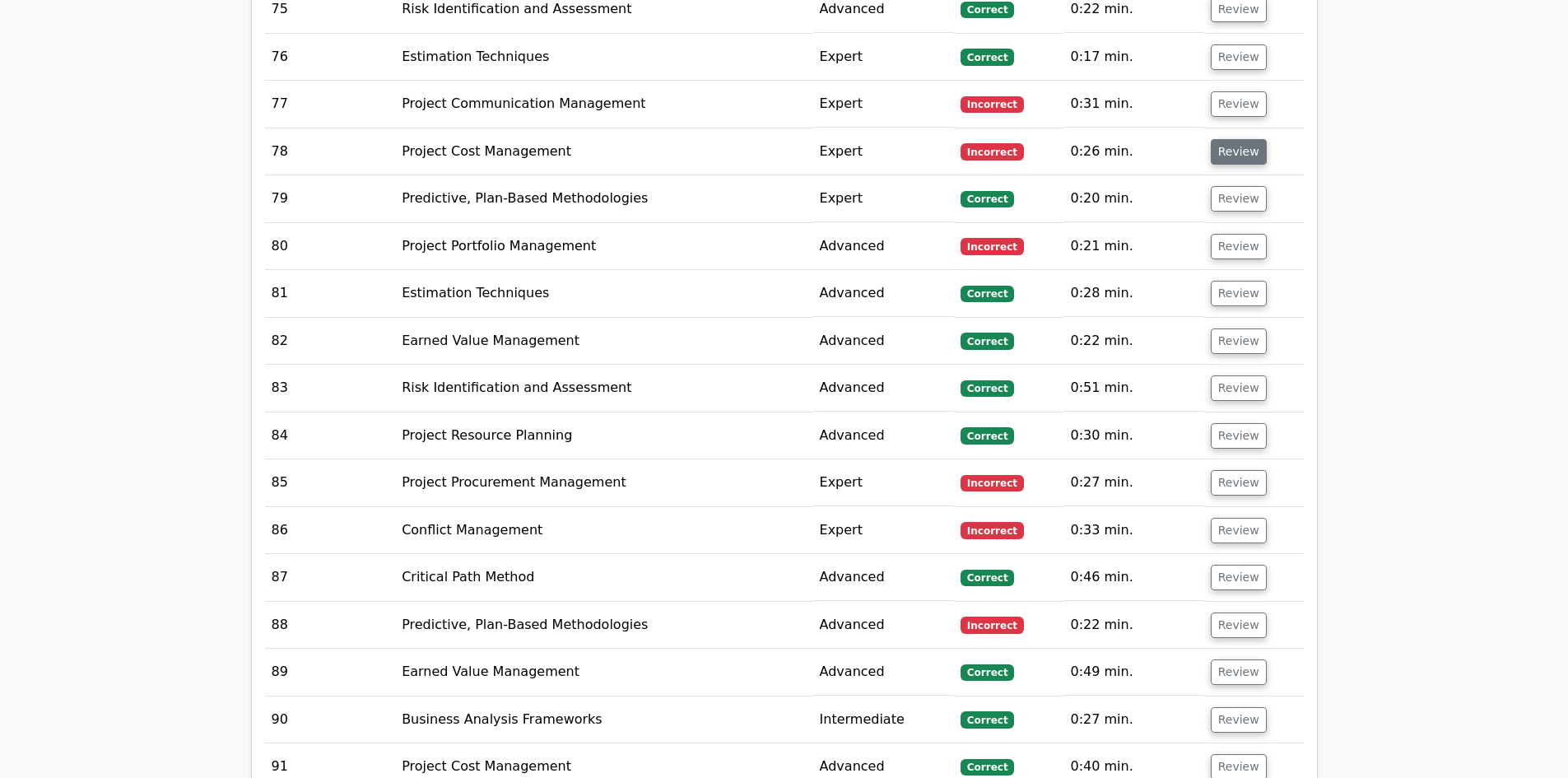
click at [1244, 139] on button "Review" at bounding box center [1239, 152] width 56 height 25
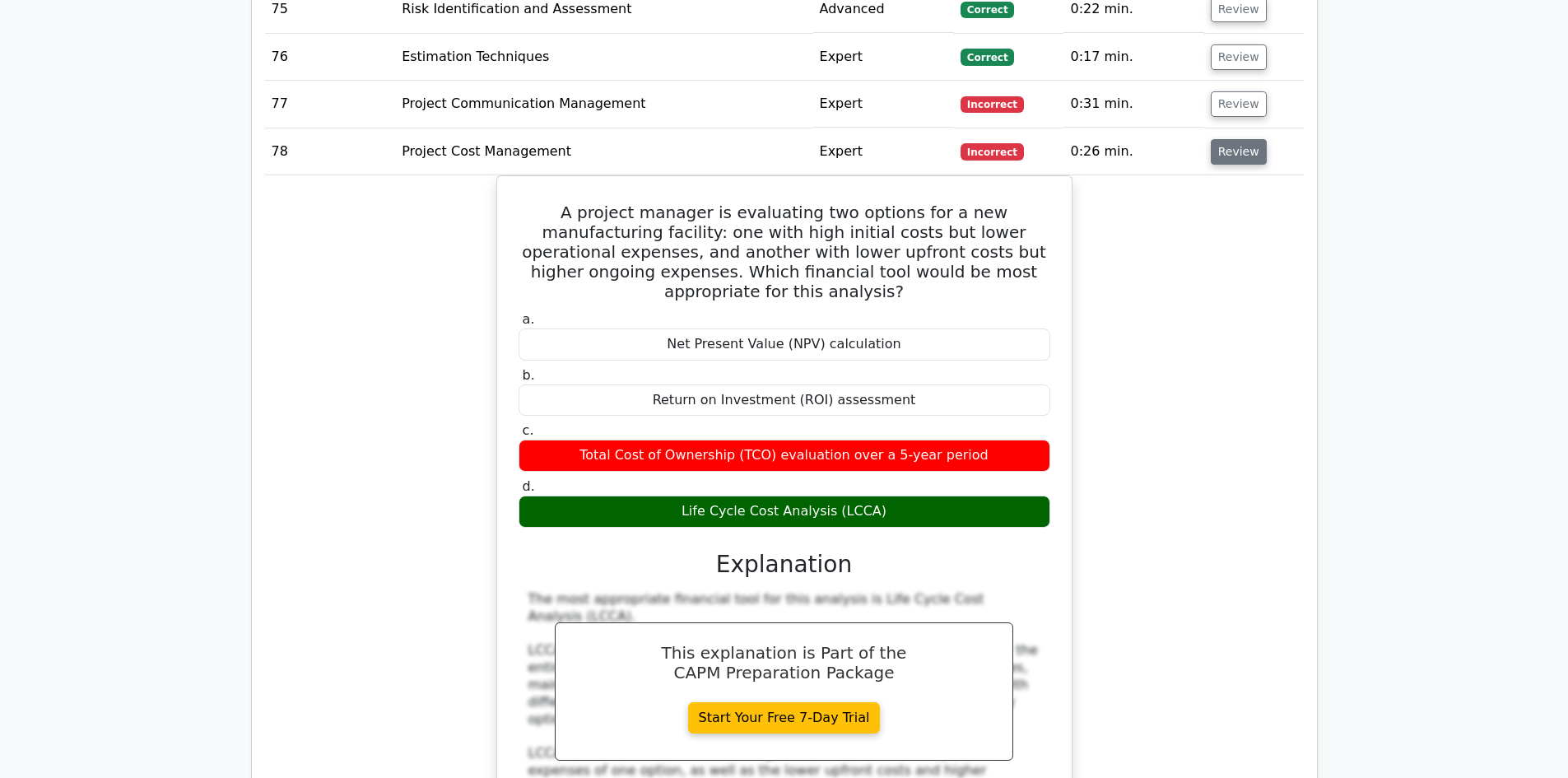
click at [1244, 139] on button "Review" at bounding box center [1239, 152] width 56 height 25
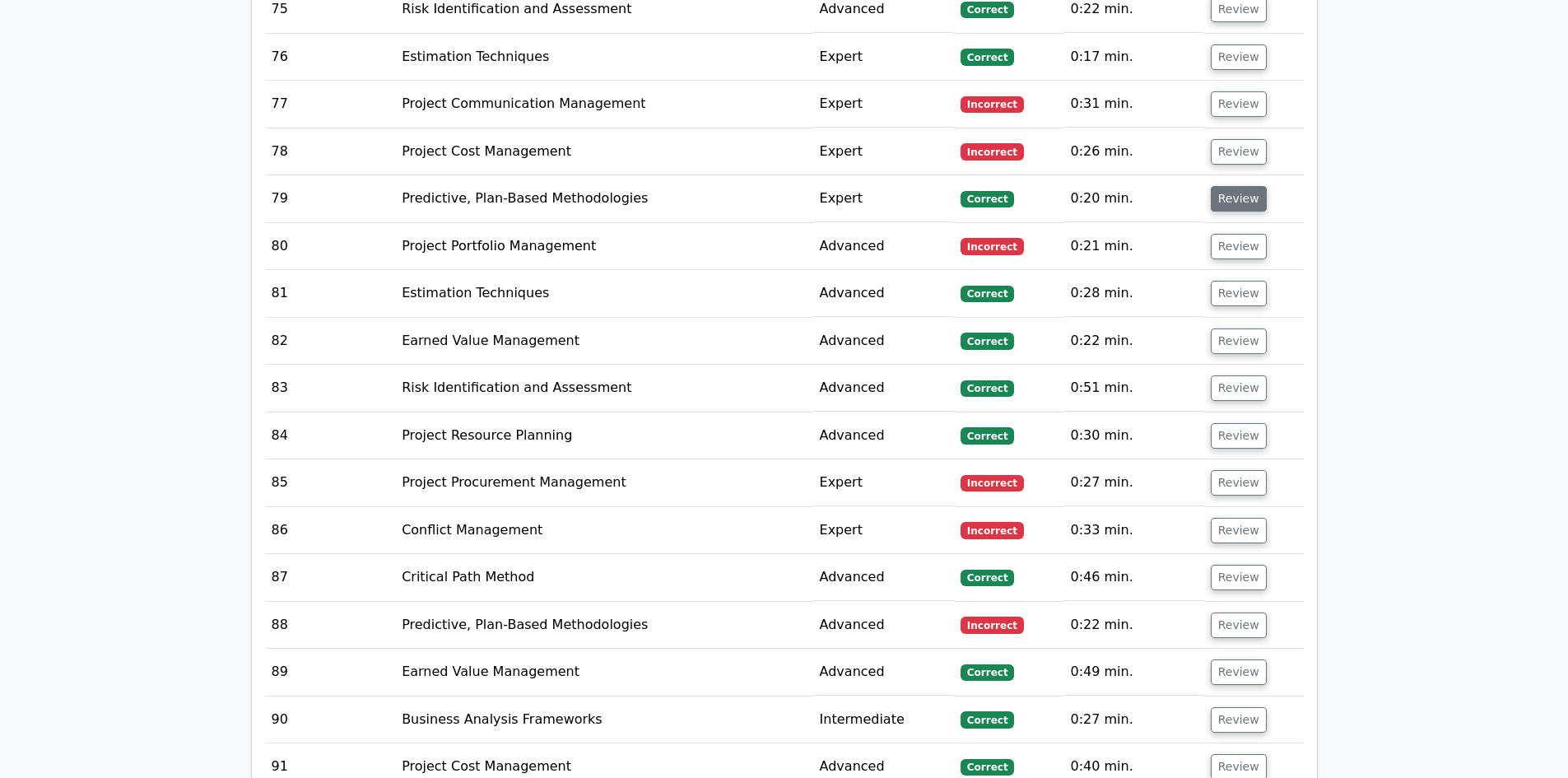
click at [1235, 186] on button "Review" at bounding box center [1239, 198] width 56 height 25
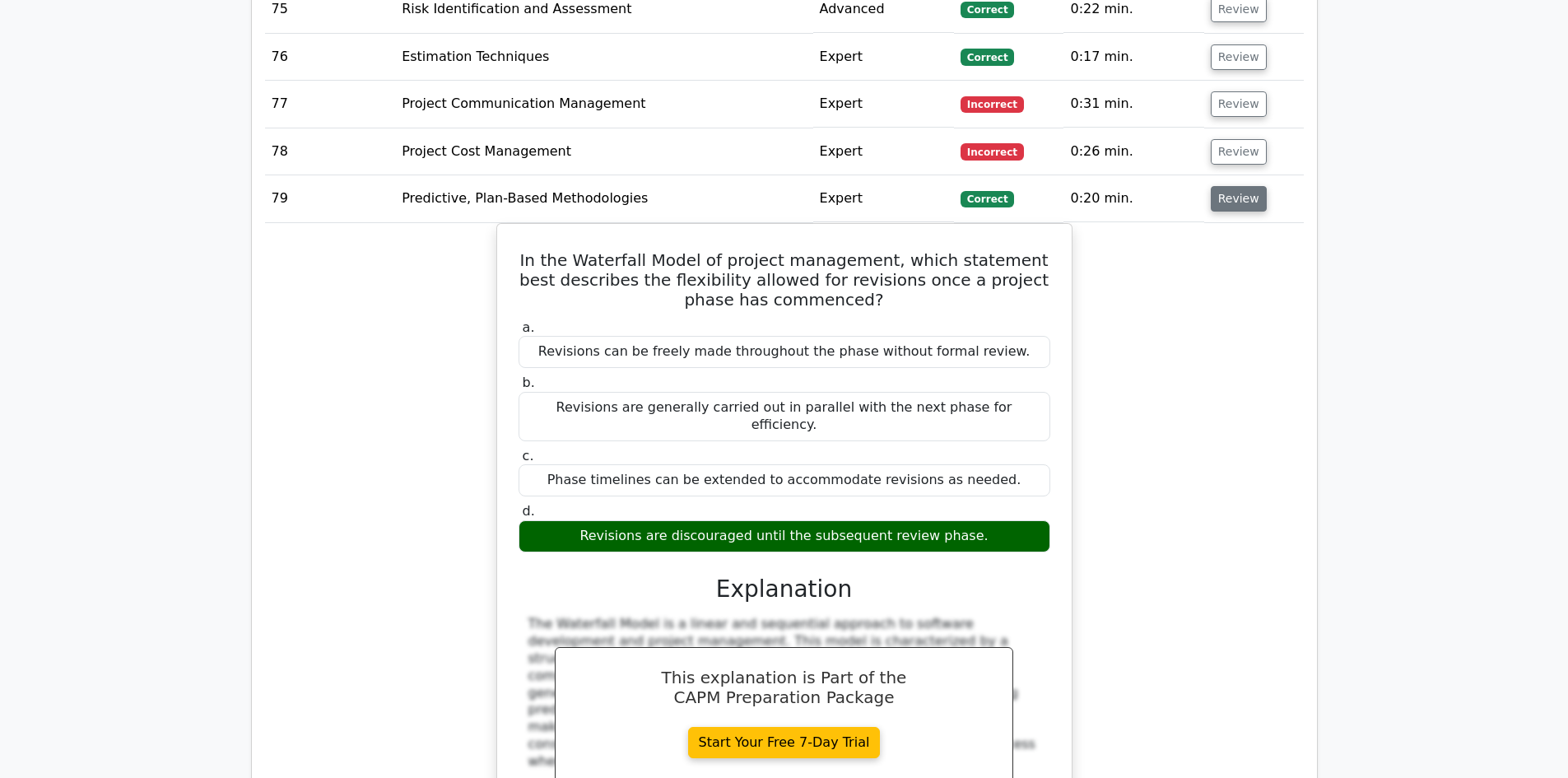
click at [1211, 186] on button "Review" at bounding box center [1239, 198] width 56 height 25
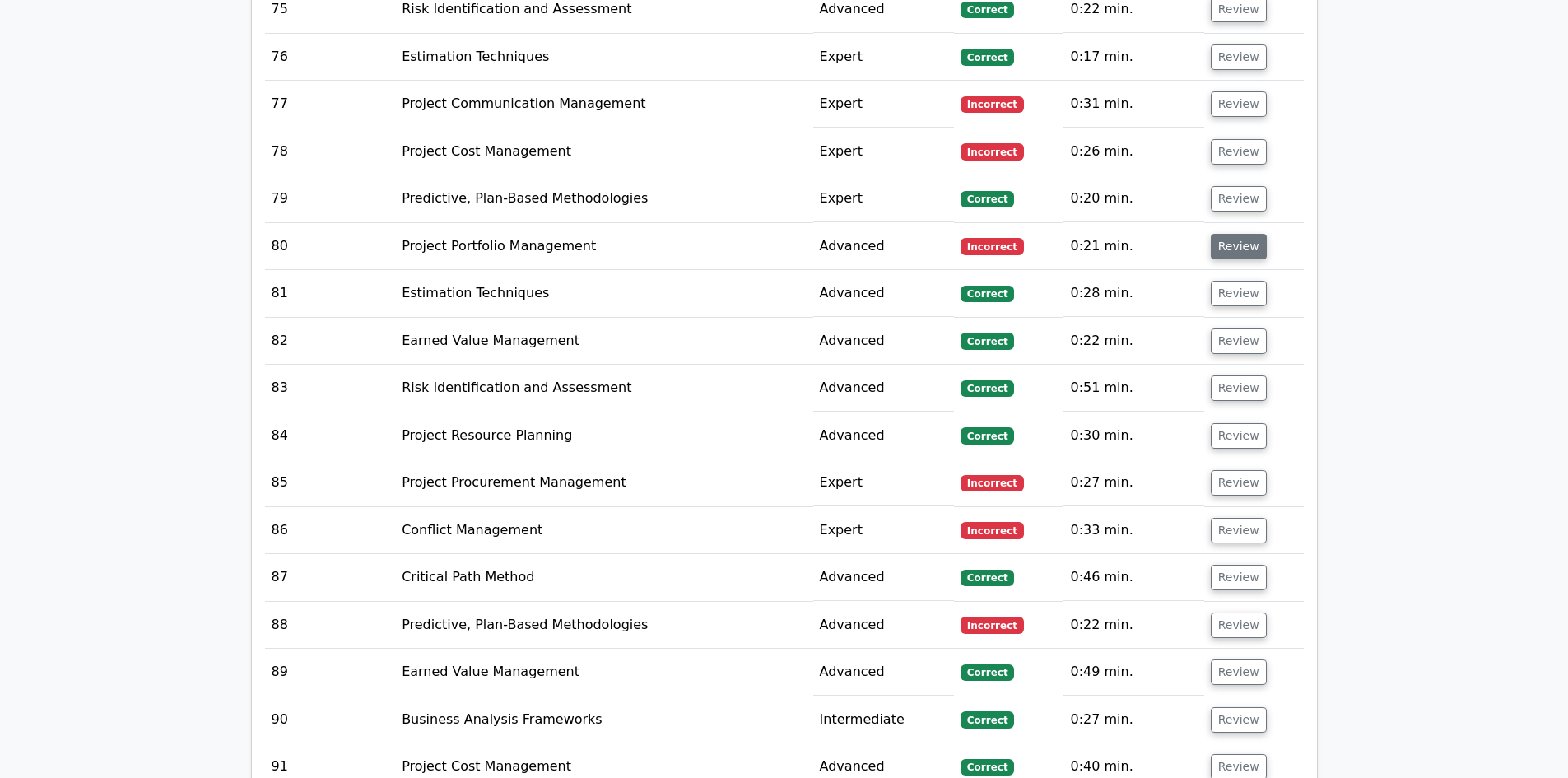
click at [1232, 234] on button "Review" at bounding box center [1239, 246] width 56 height 25
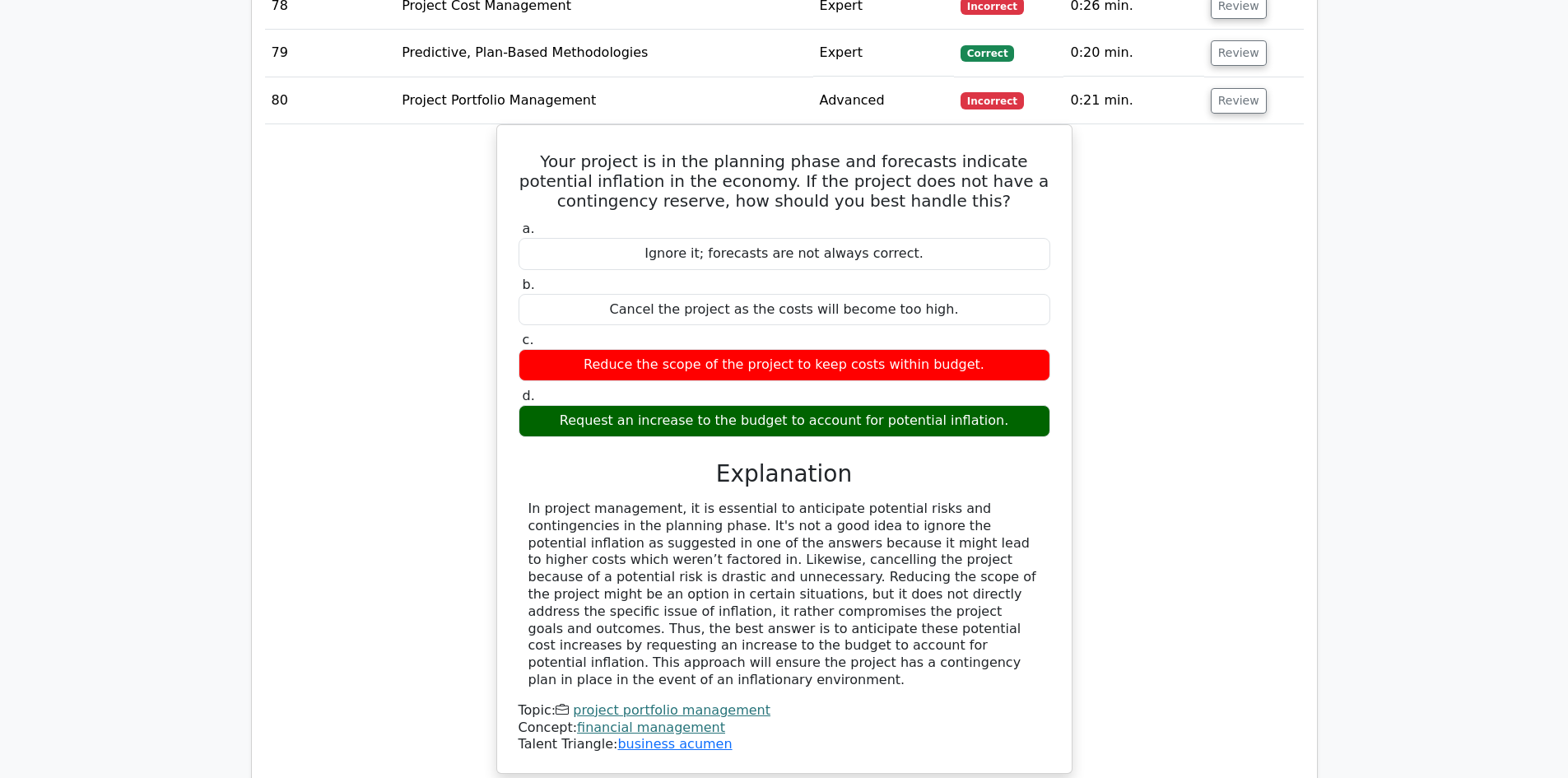
scroll to position [6256, 0]
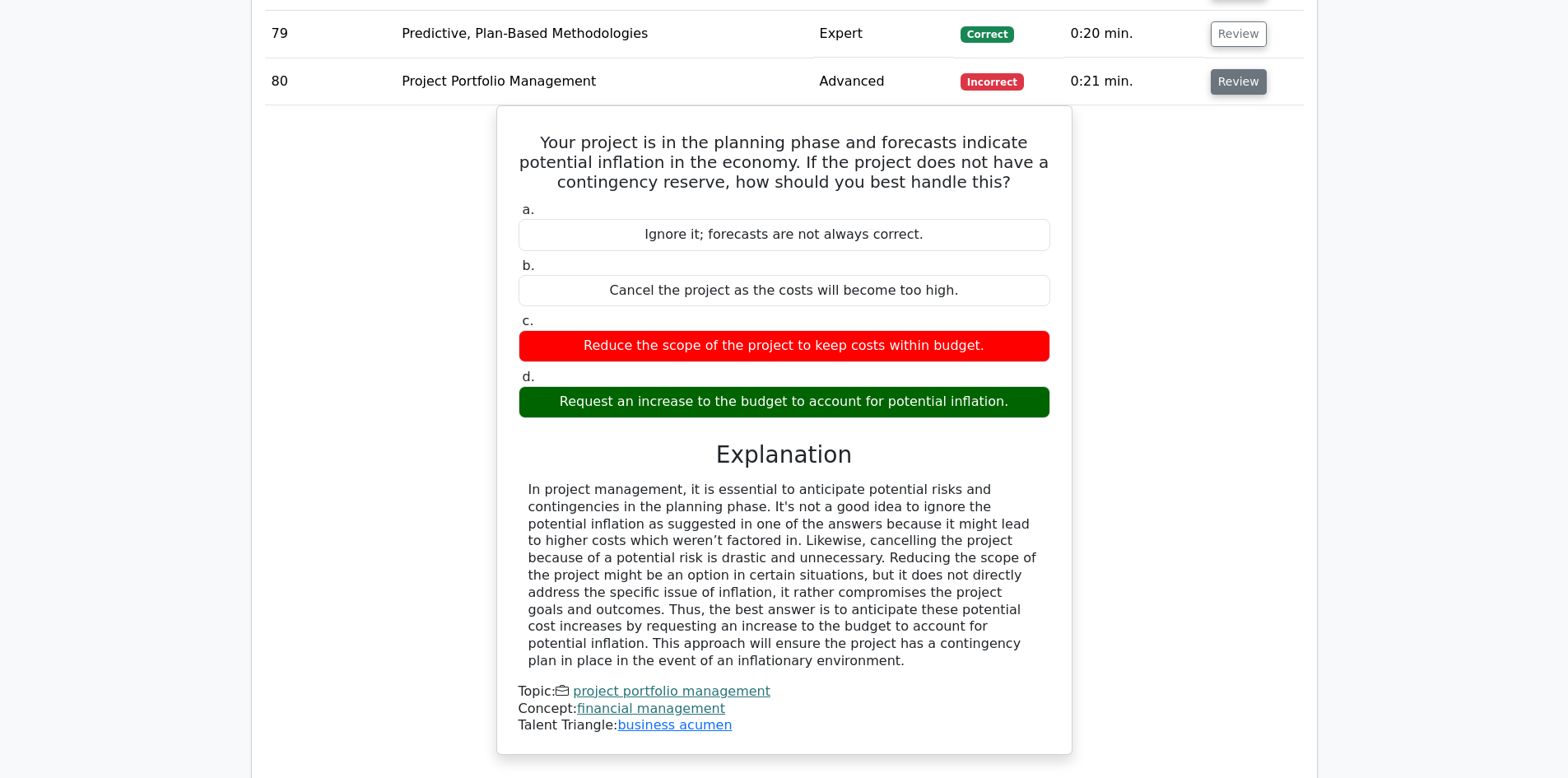
click at [1239, 69] on button "Review" at bounding box center [1239, 81] width 56 height 25
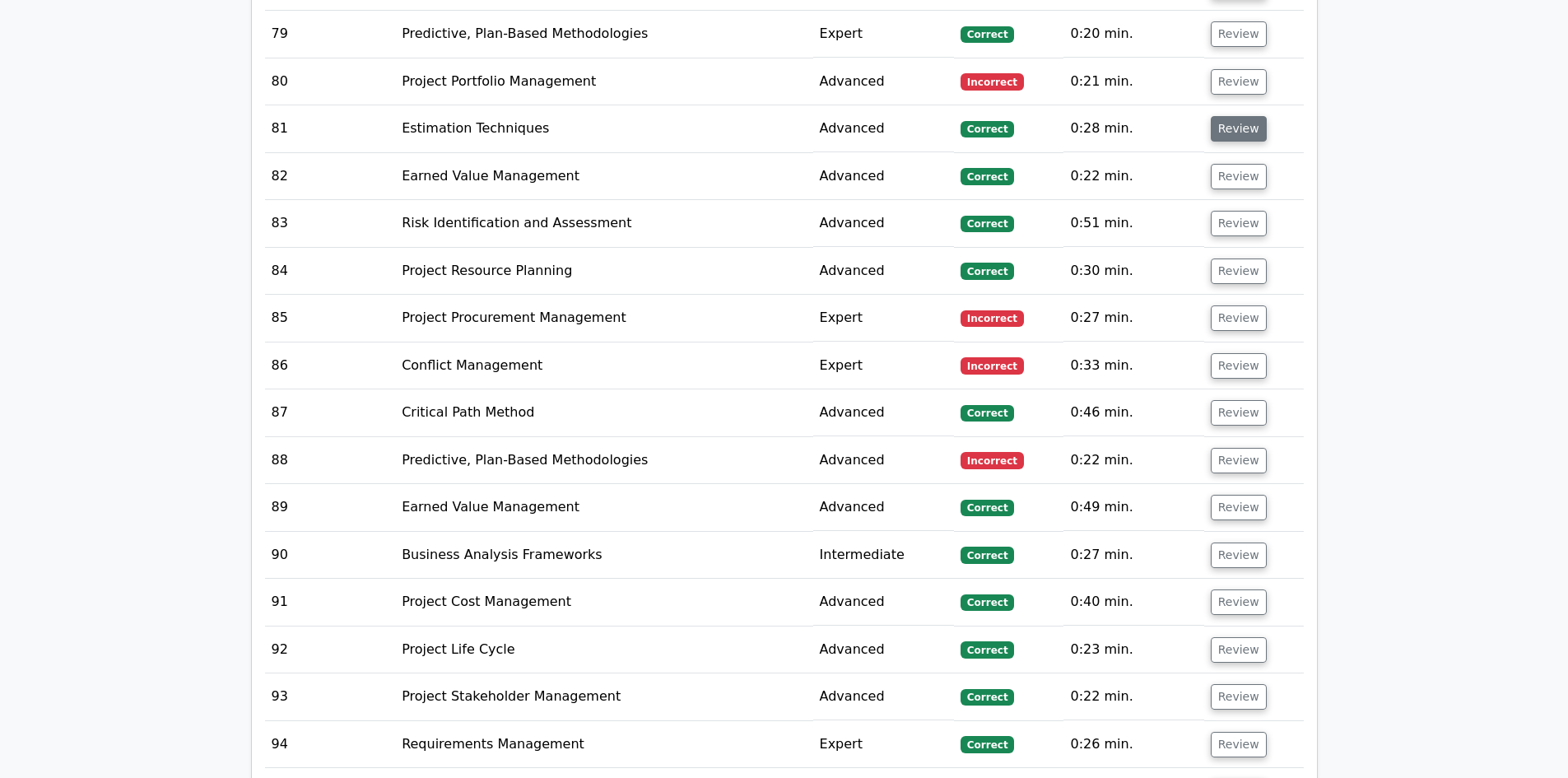
click at [1239, 118] on button "Review" at bounding box center [1239, 129] width 56 height 25
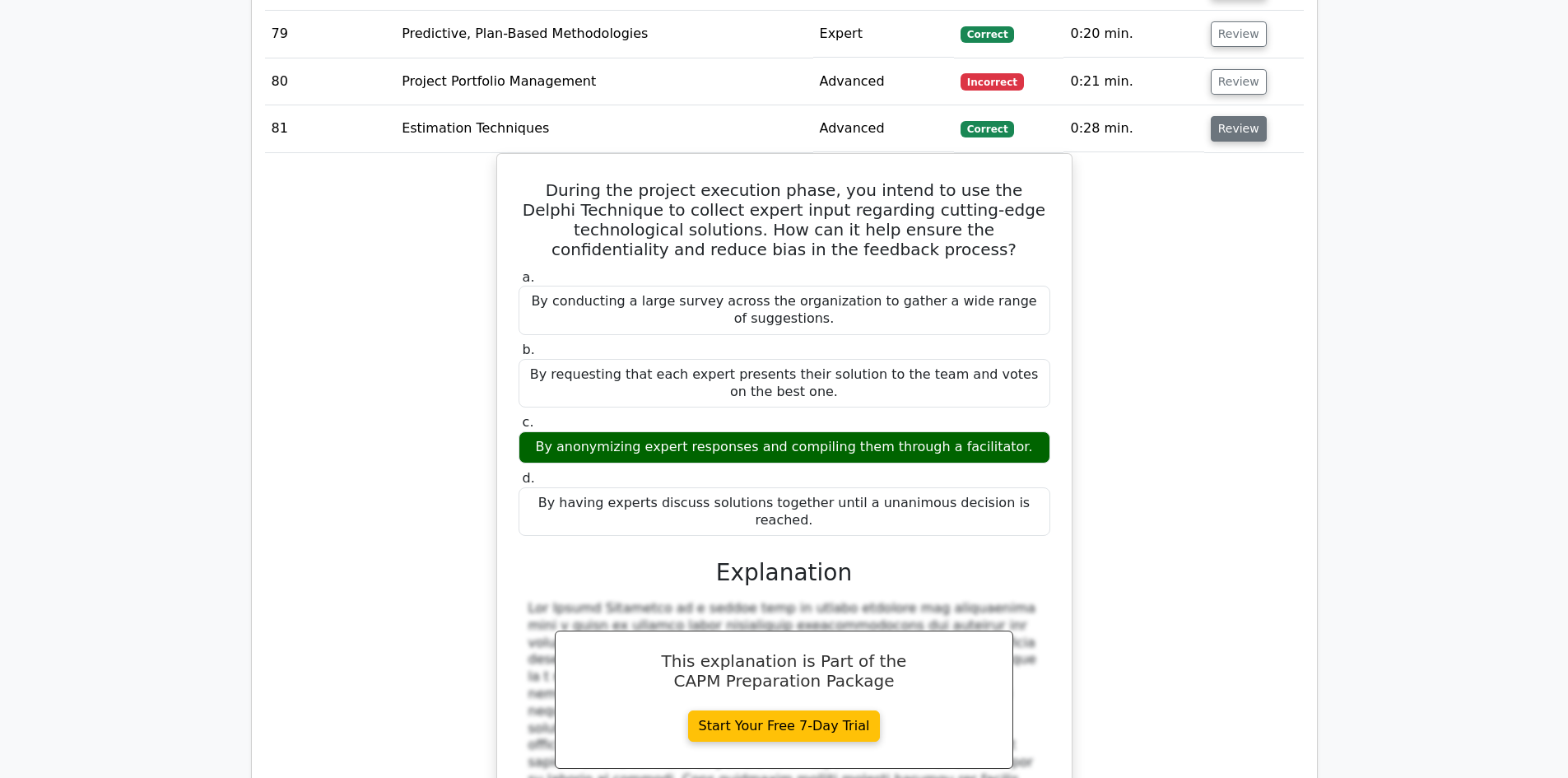
click at [1239, 118] on button "Review" at bounding box center [1239, 129] width 56 height 25
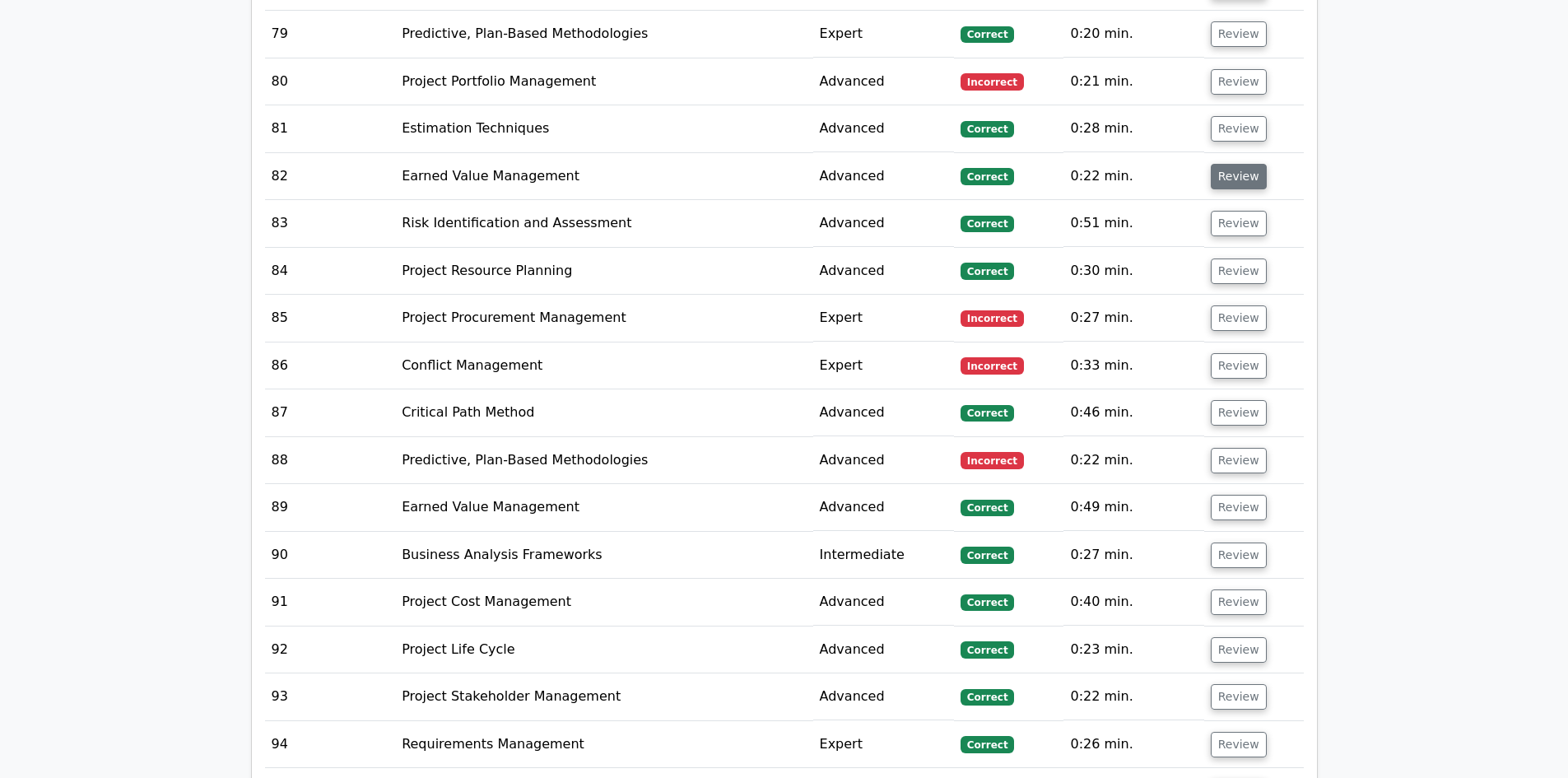
click at [1242, 164] on button "Review" at bounding box center [1239, 176] width 56 height 25
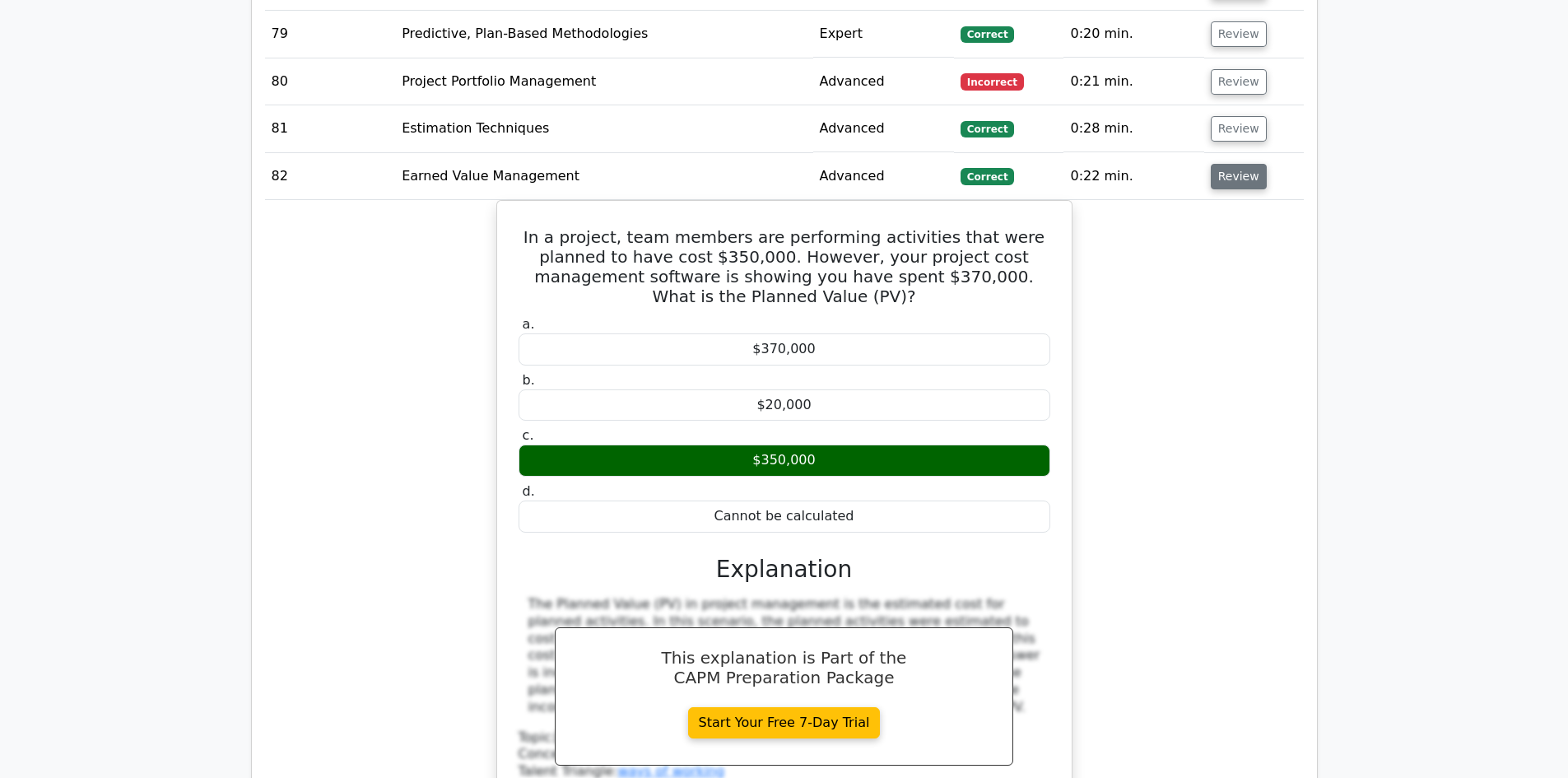
click at [1242, 164] on button "Review" at bounding box center [1239, 176] width 56 height 25
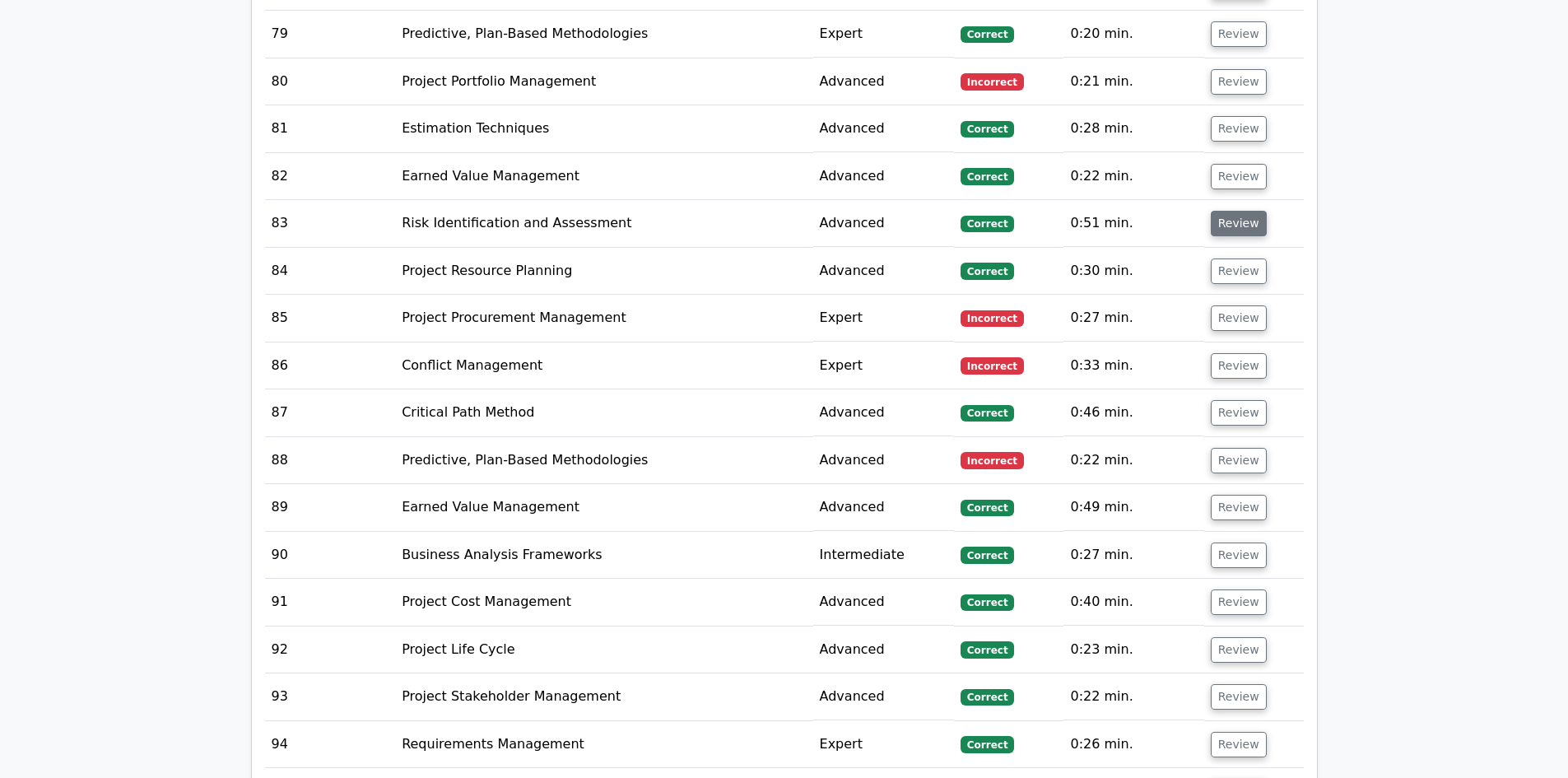
click at [1234, 211] on button "Review" at bounding box center [1239, 223] width 56 height 25
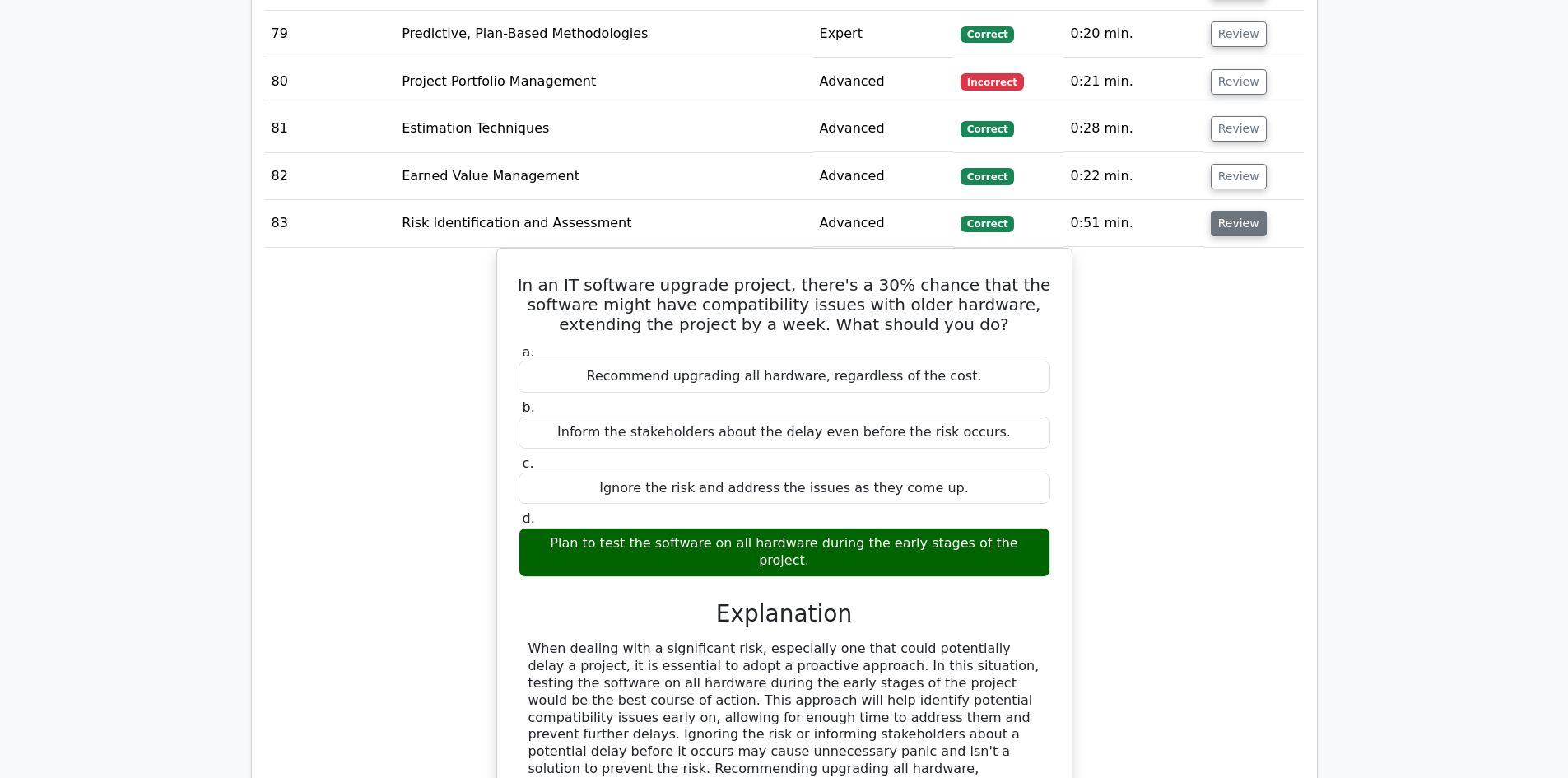
click at [1234, 211] on button "Review" at bounding box center [1239, 223] width 56 height 25
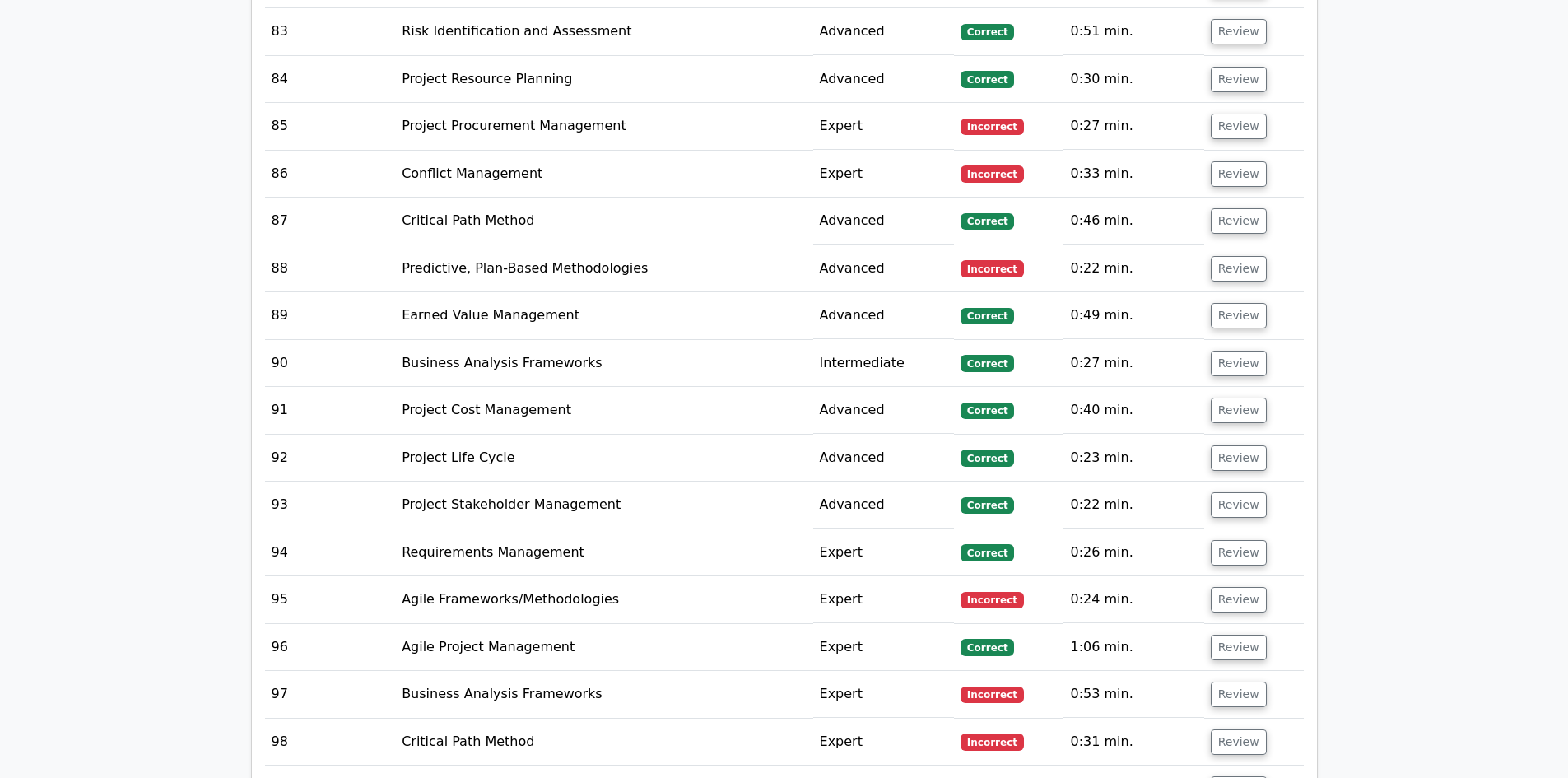
scroll to position [6421, 0]
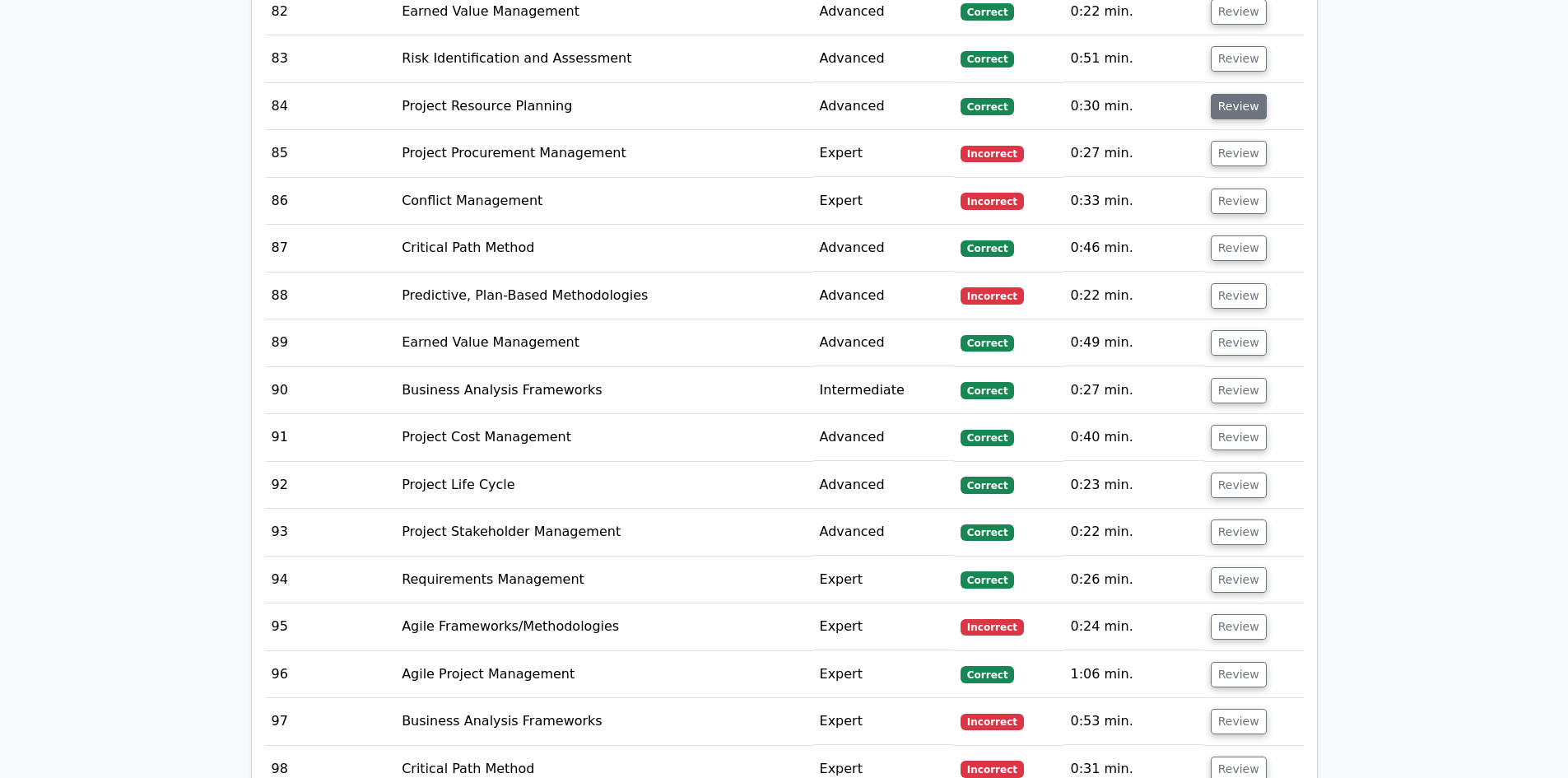
click at [1224, 94] on button "Review" at bounding box center [1239, 107] width 56 height 25
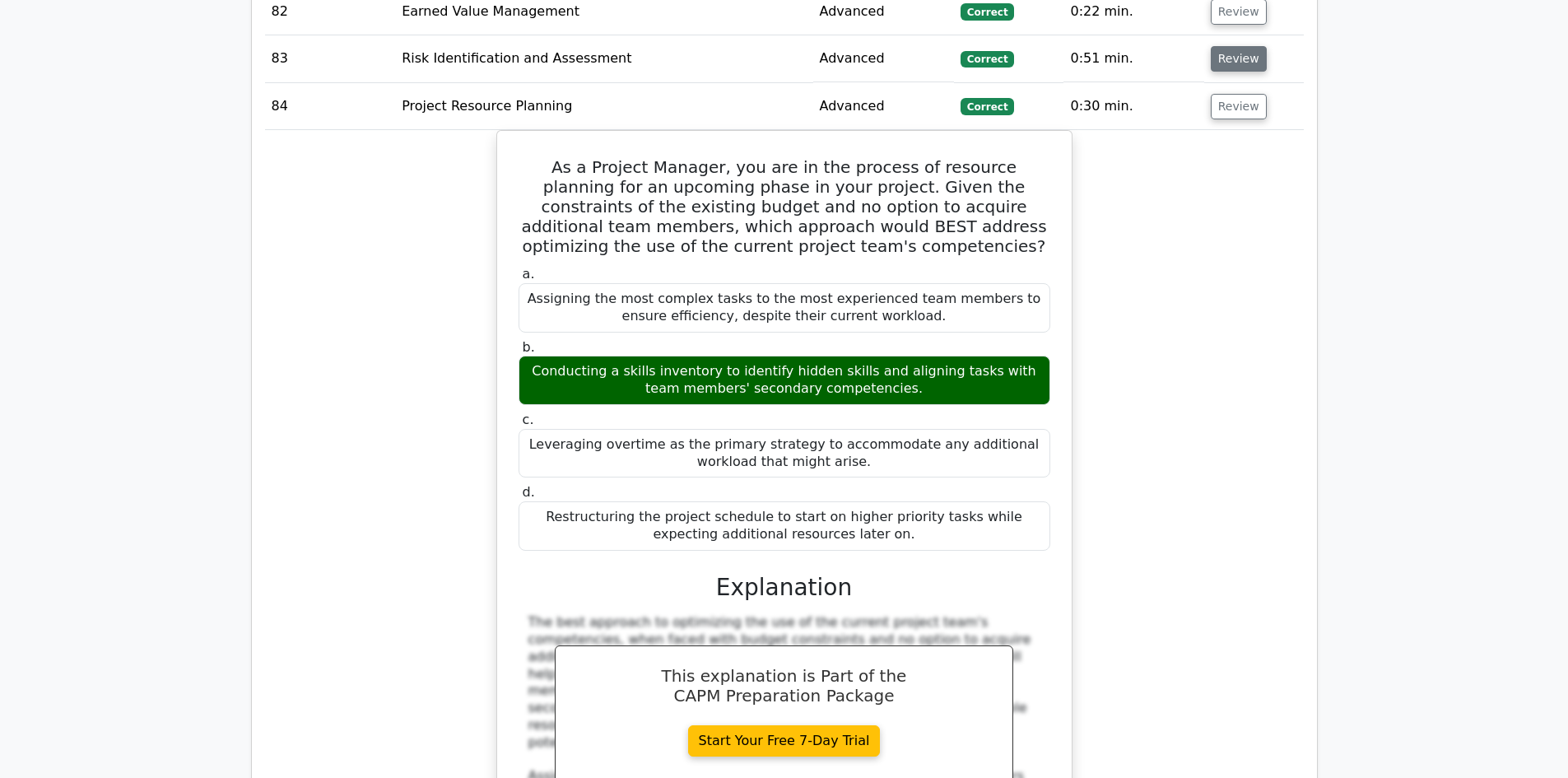
click at [1243, 46] on button "Review" at bounding box center [1239, 59] width 56 height 25
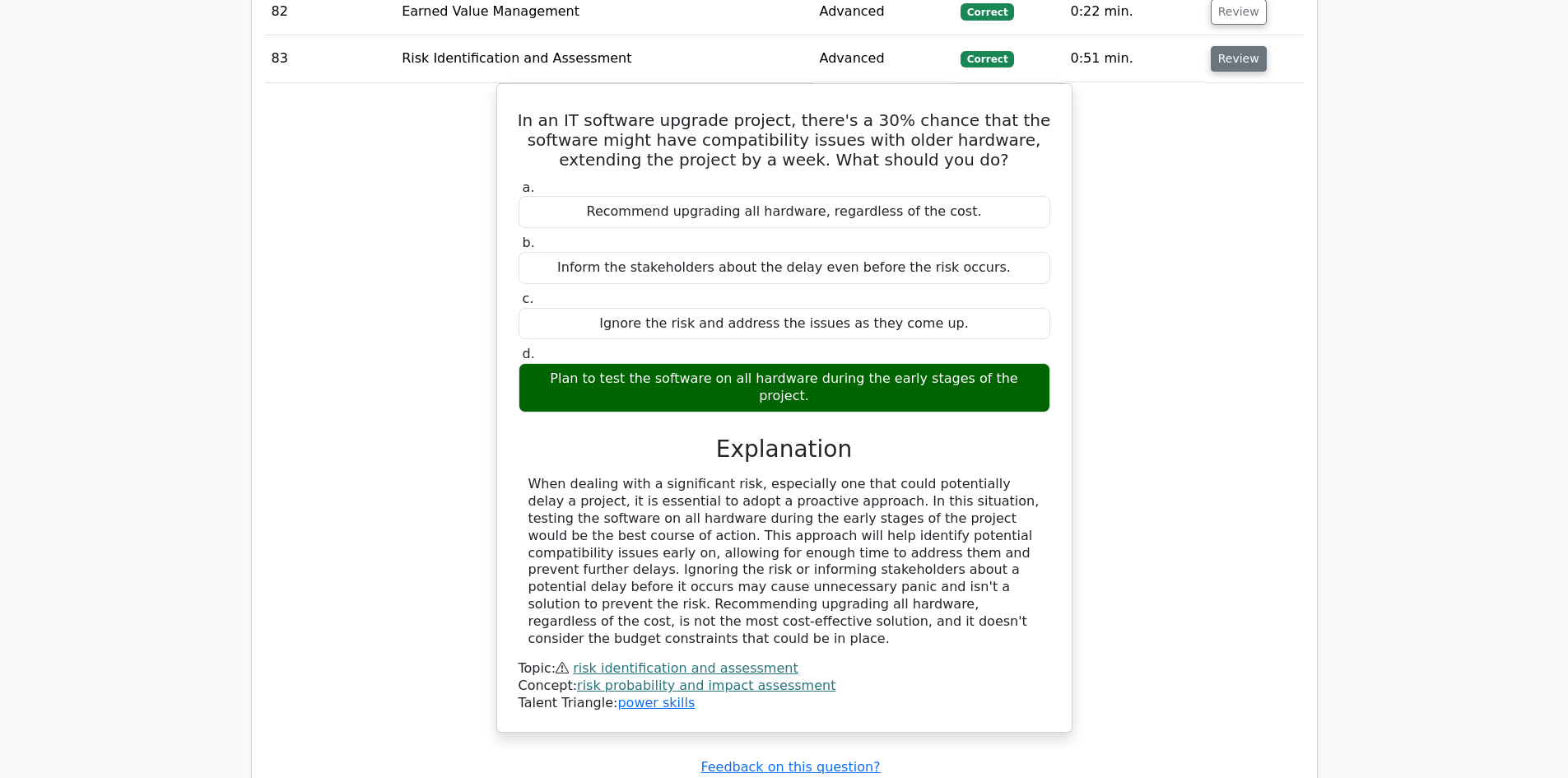
click at [1242, 47] on button "Review" at bounding box center [1239, 59] width 56 height 25
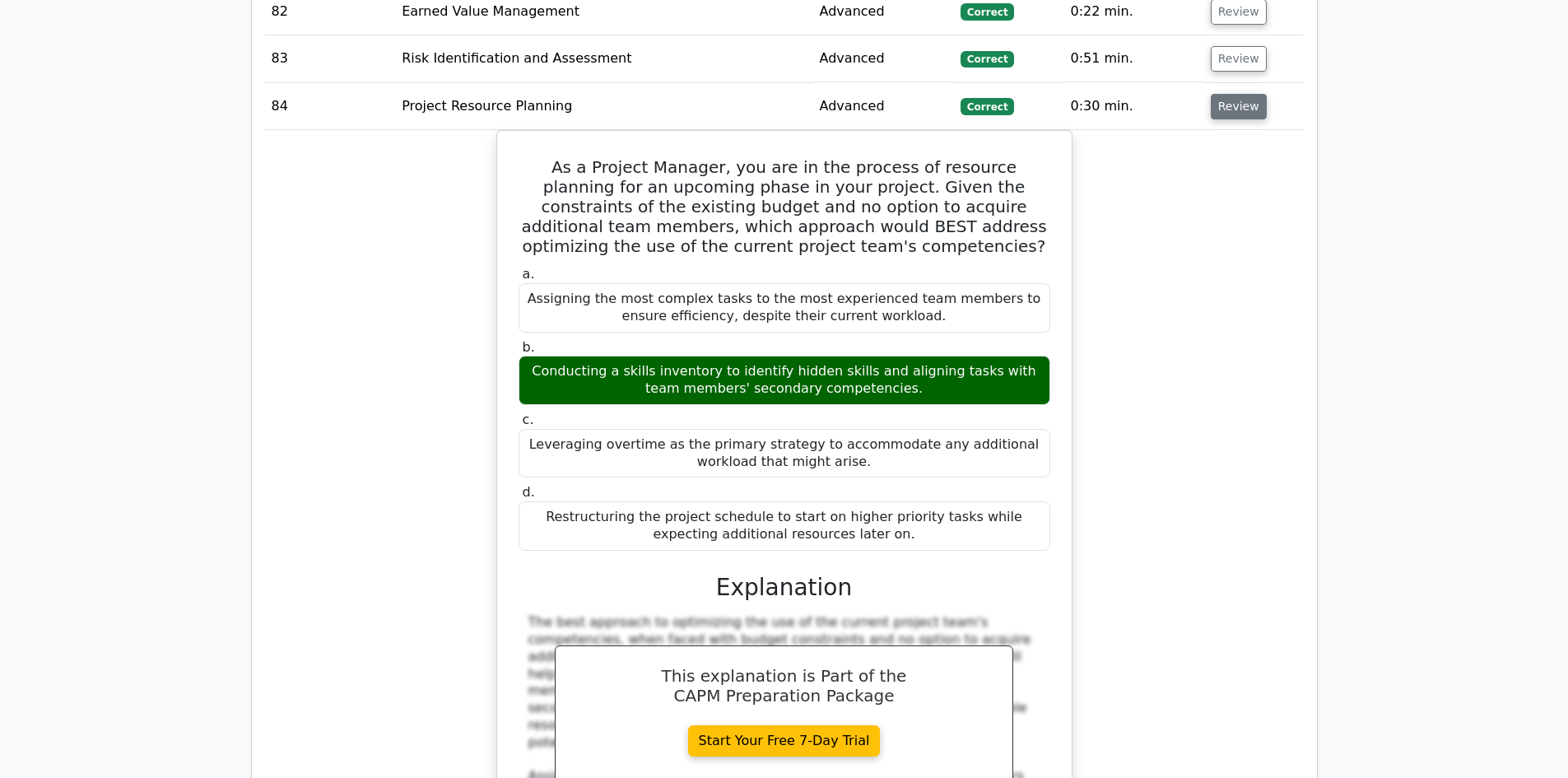
click at [1229, 98] on button "Review" at bounding box center [1239, 107] width 56 height 25
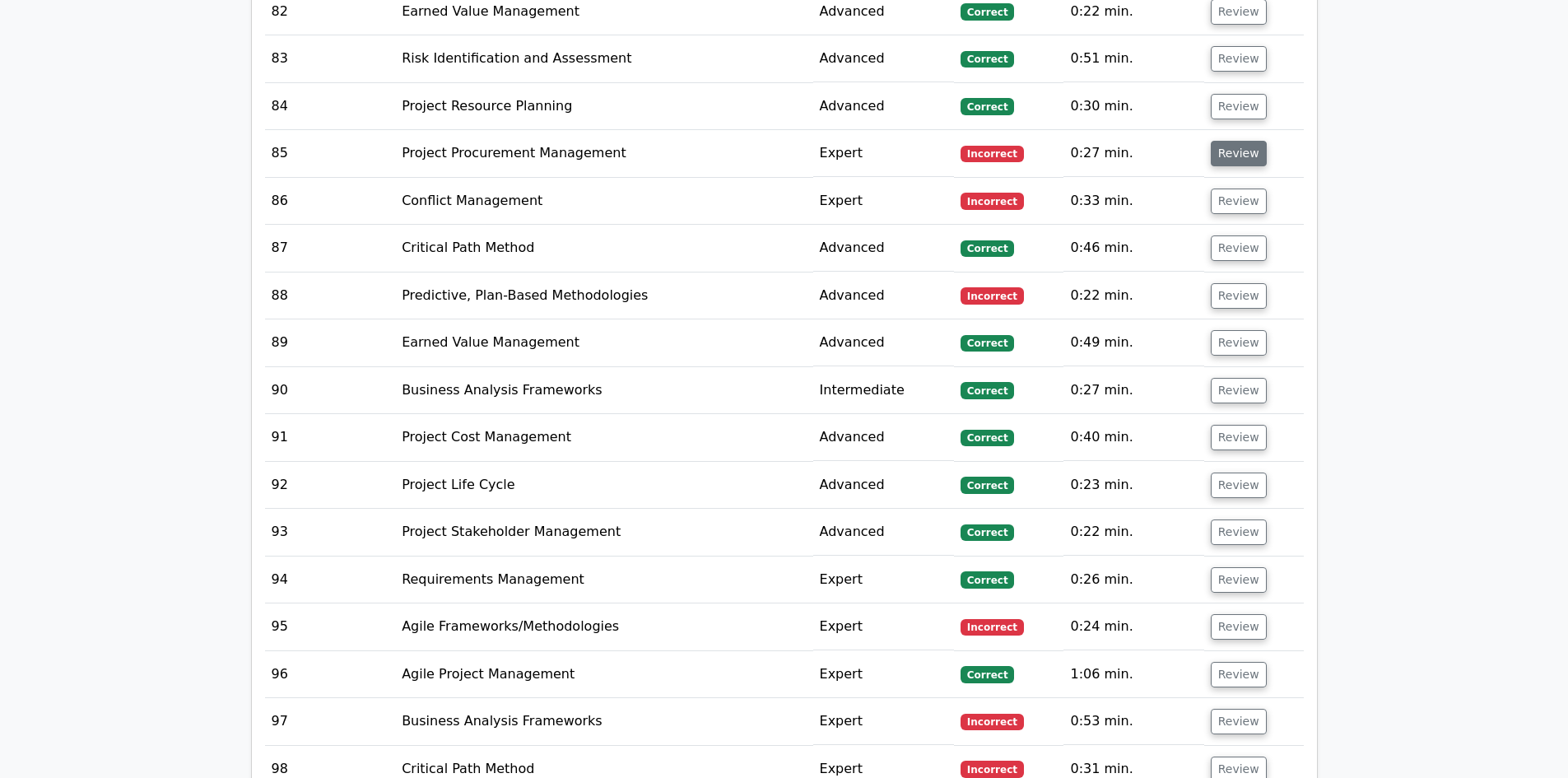
click at [1231, 141] on button "Review" at bounding box center [1239, 154] width 56 height 25
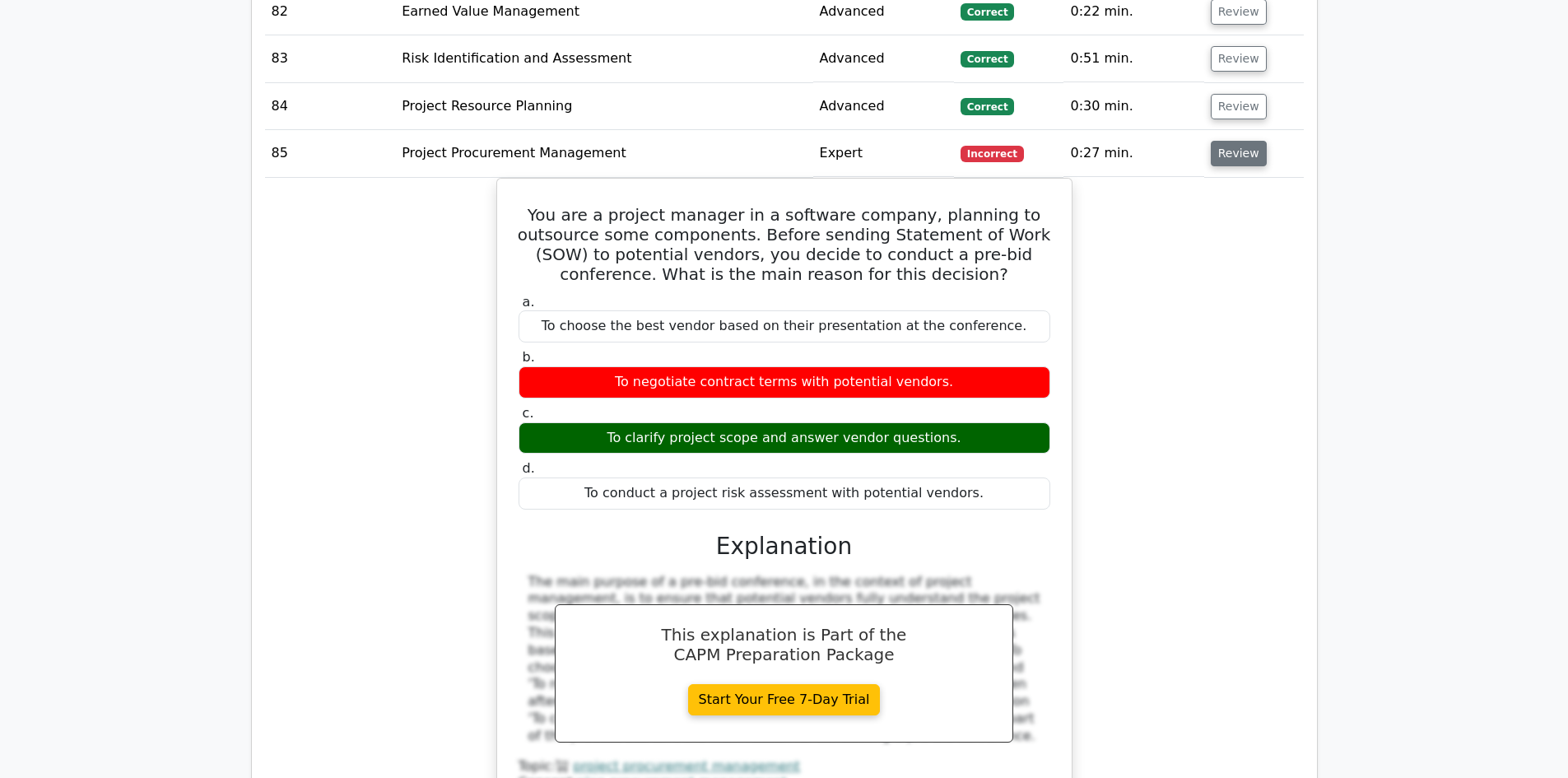
click at [1234, 141] on button "Review" at bounding box center [1239, 154] width 56 height 25
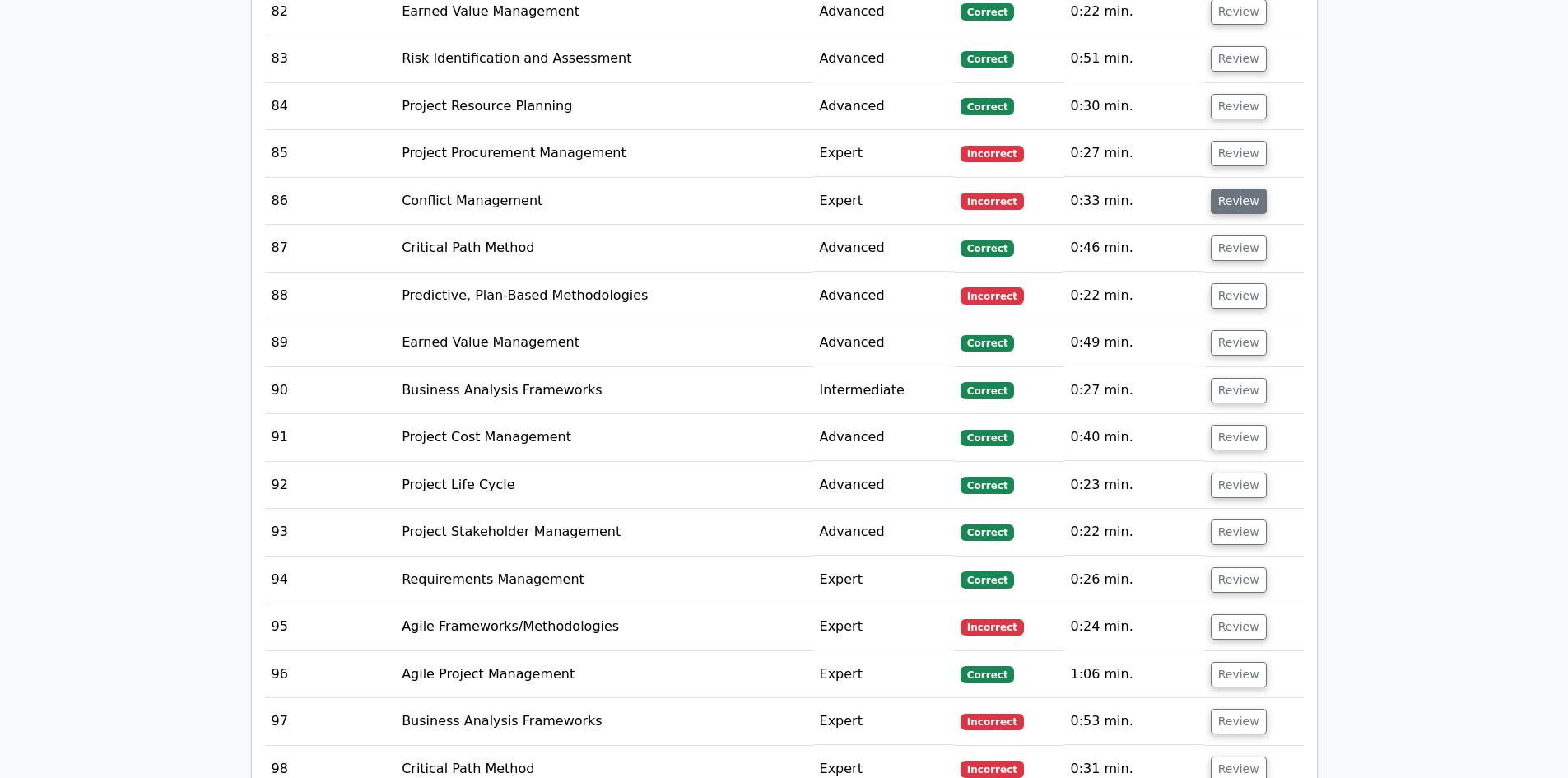
click at [1238, 188] on button "Review" at bounding box center [1239, 201] width 56 height 25
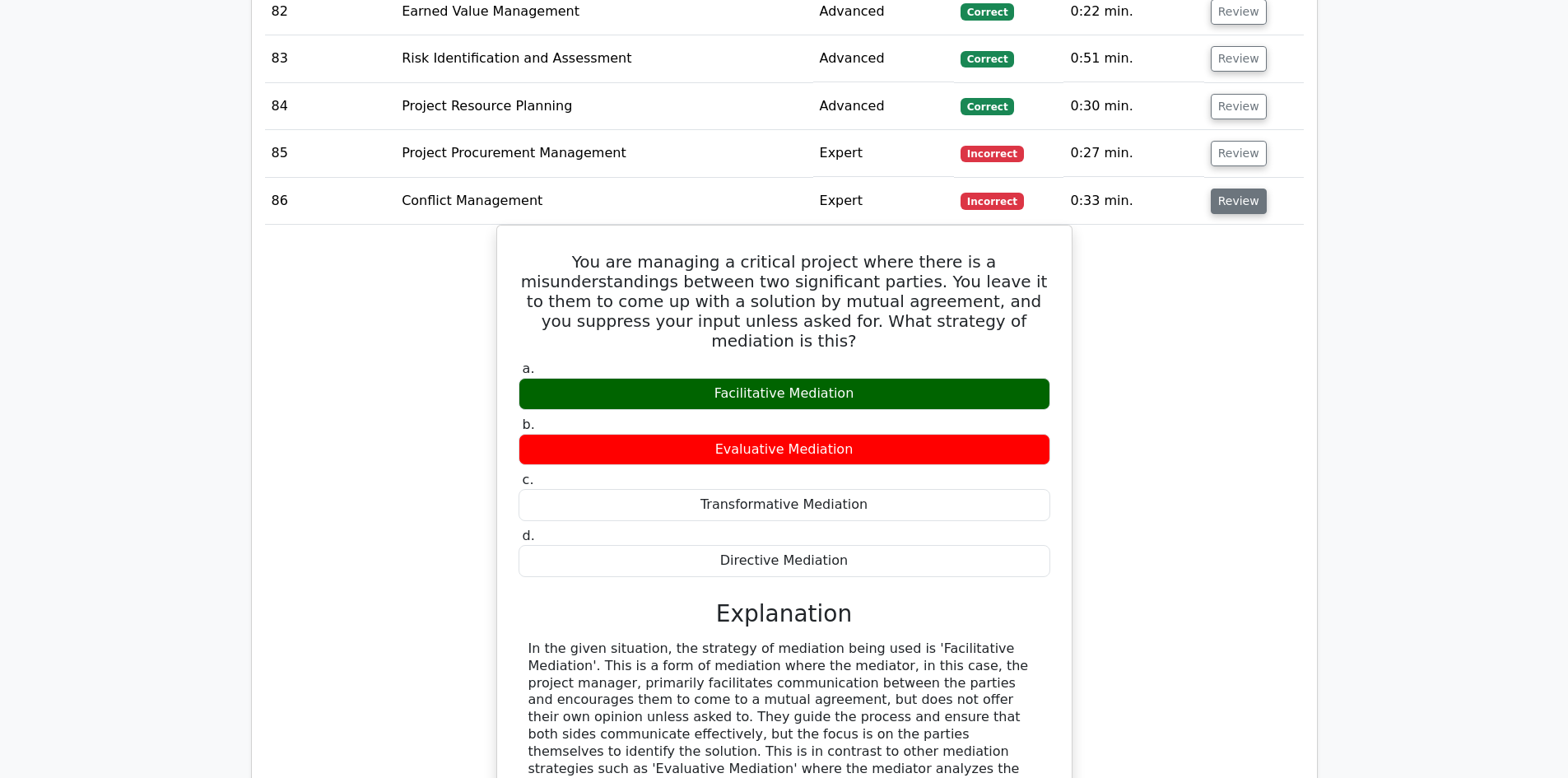
click at [1238, 188] on button "Review" at bounding box center [1239, 201] width 56 height 25
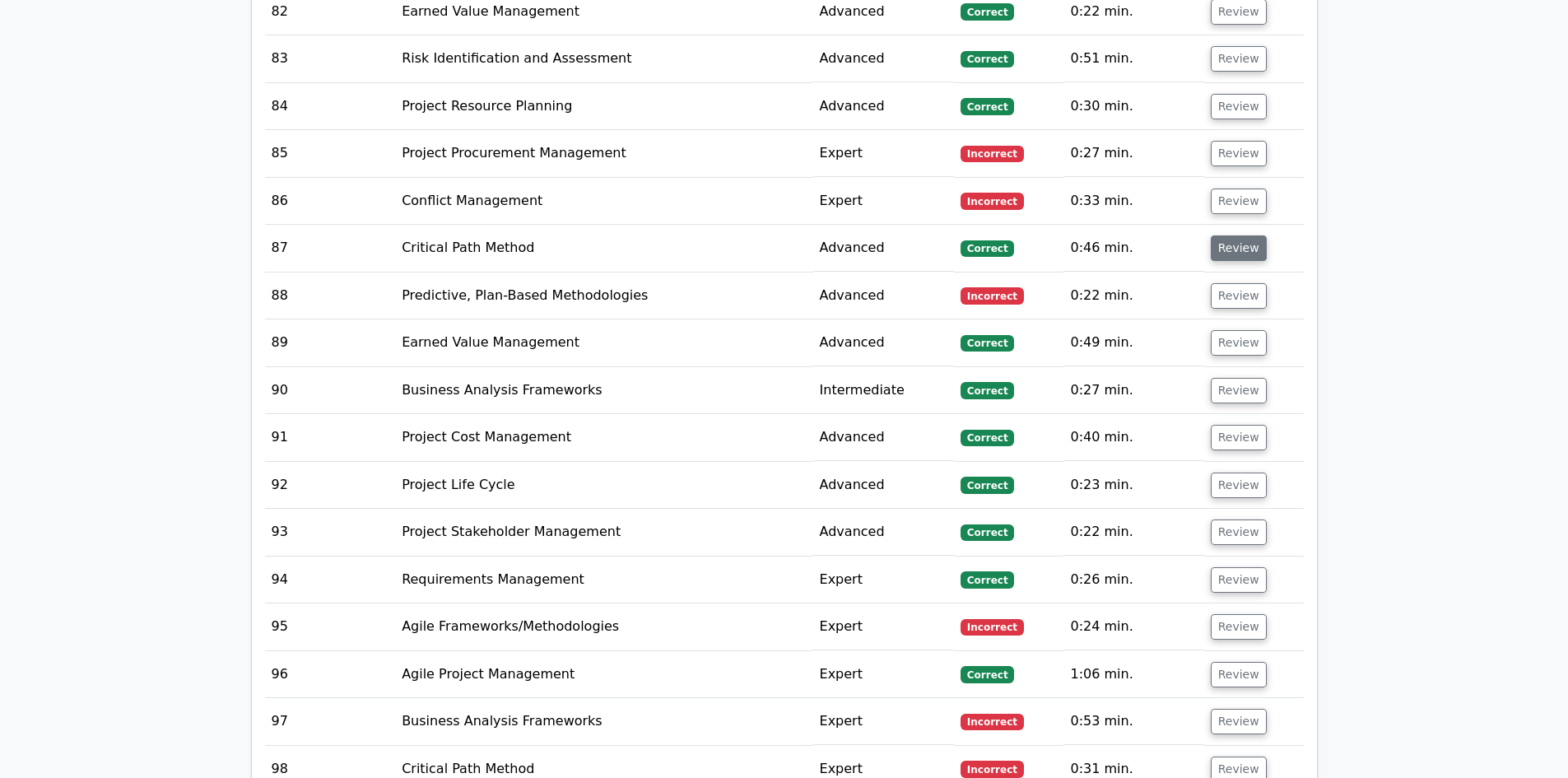
click at [1239, 239] on button "Review" at bounding box center [1239, 248] width 56 height 25
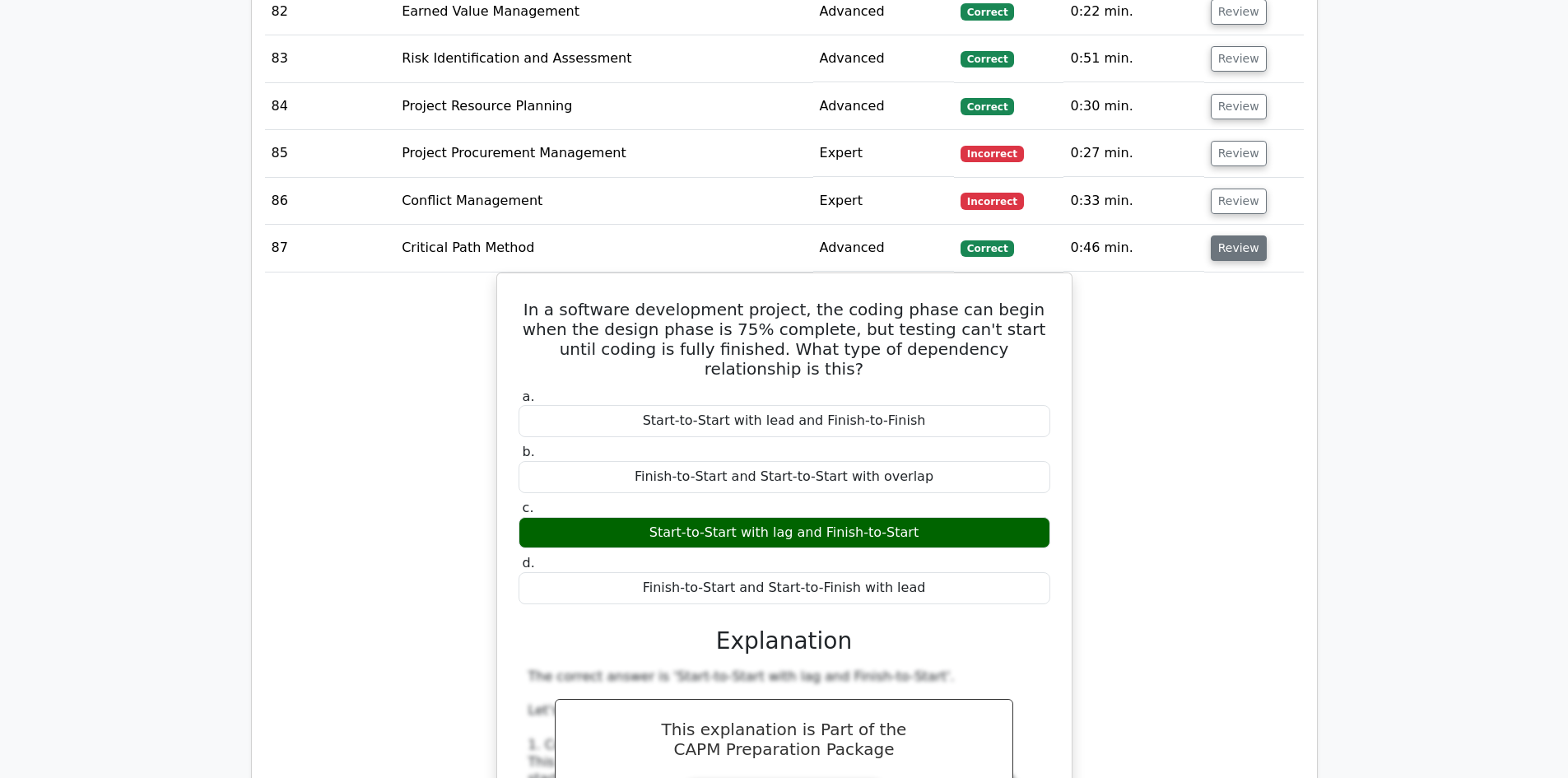
click at [1236, 235] on button "Review" at bounding box center [1239, 248] width 56 height 25
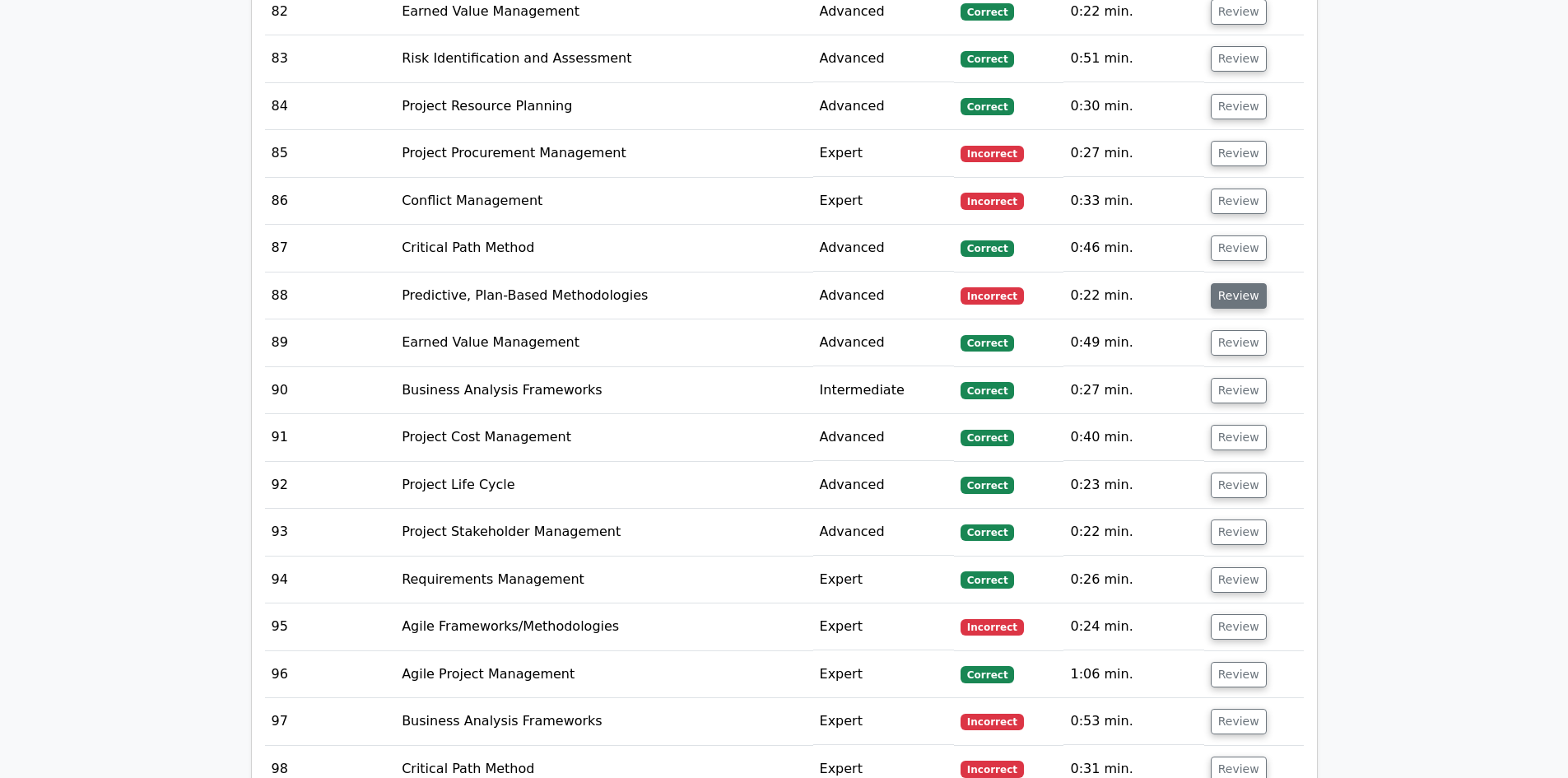
click at [1234, 283] on button "Review" at bounding box center [1239, 296] width 56 height 25
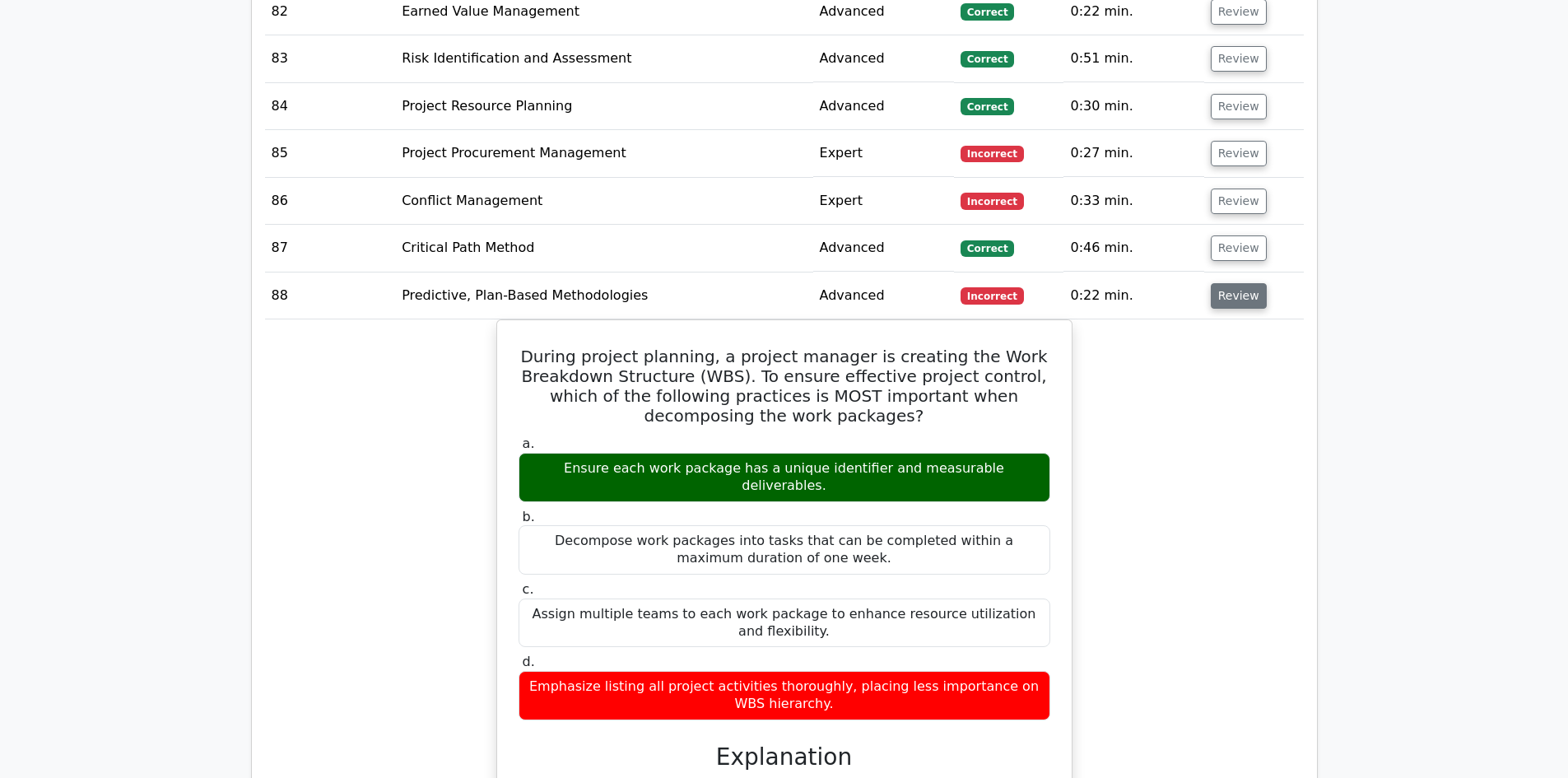
click at [1234, 283] on button "Review" at bounding box center [1239, 296] width 56 height 25
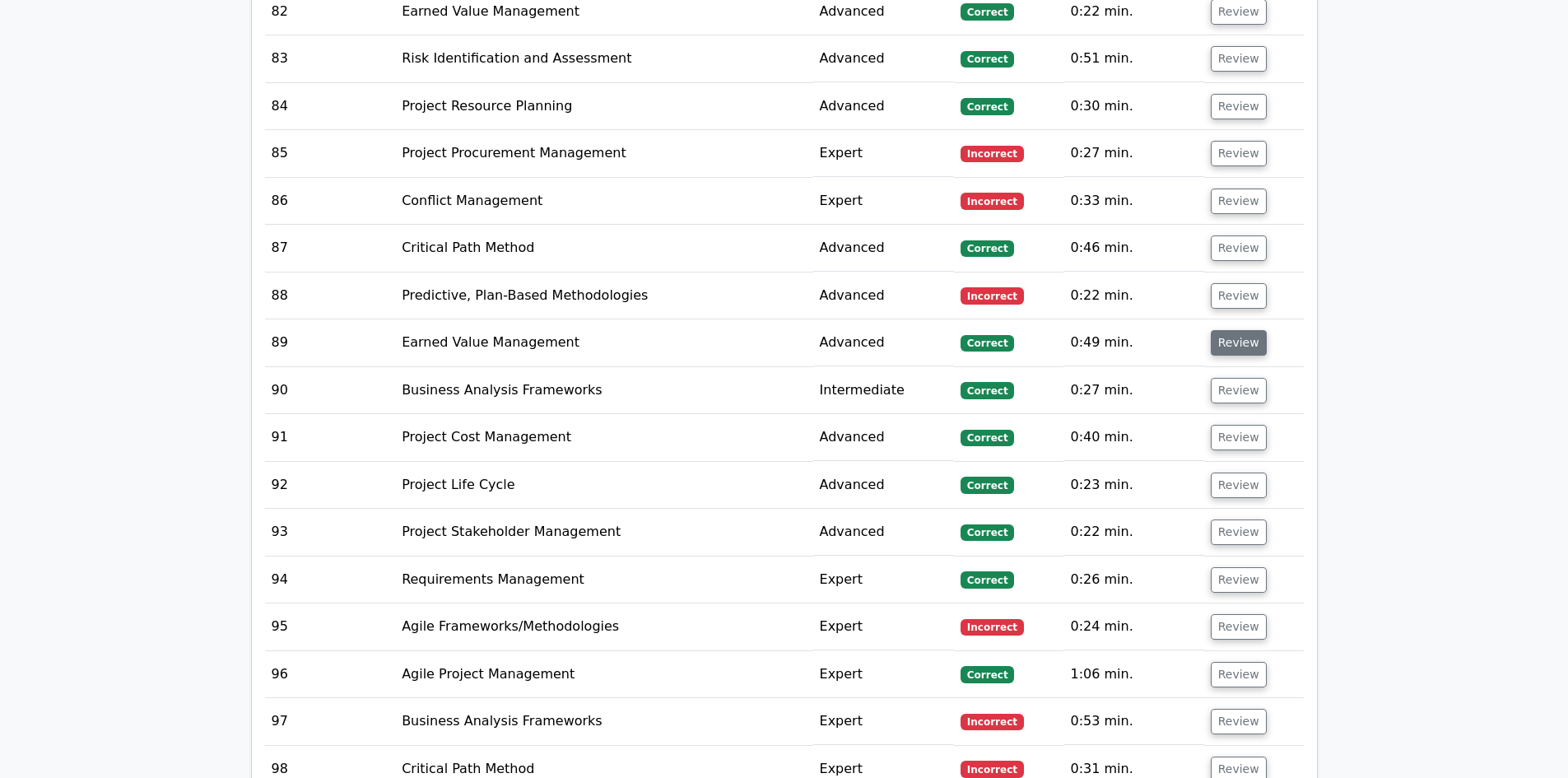
click at [1234, 330] on button "Review" at bounding box center [1239, 343] width 56 height 25
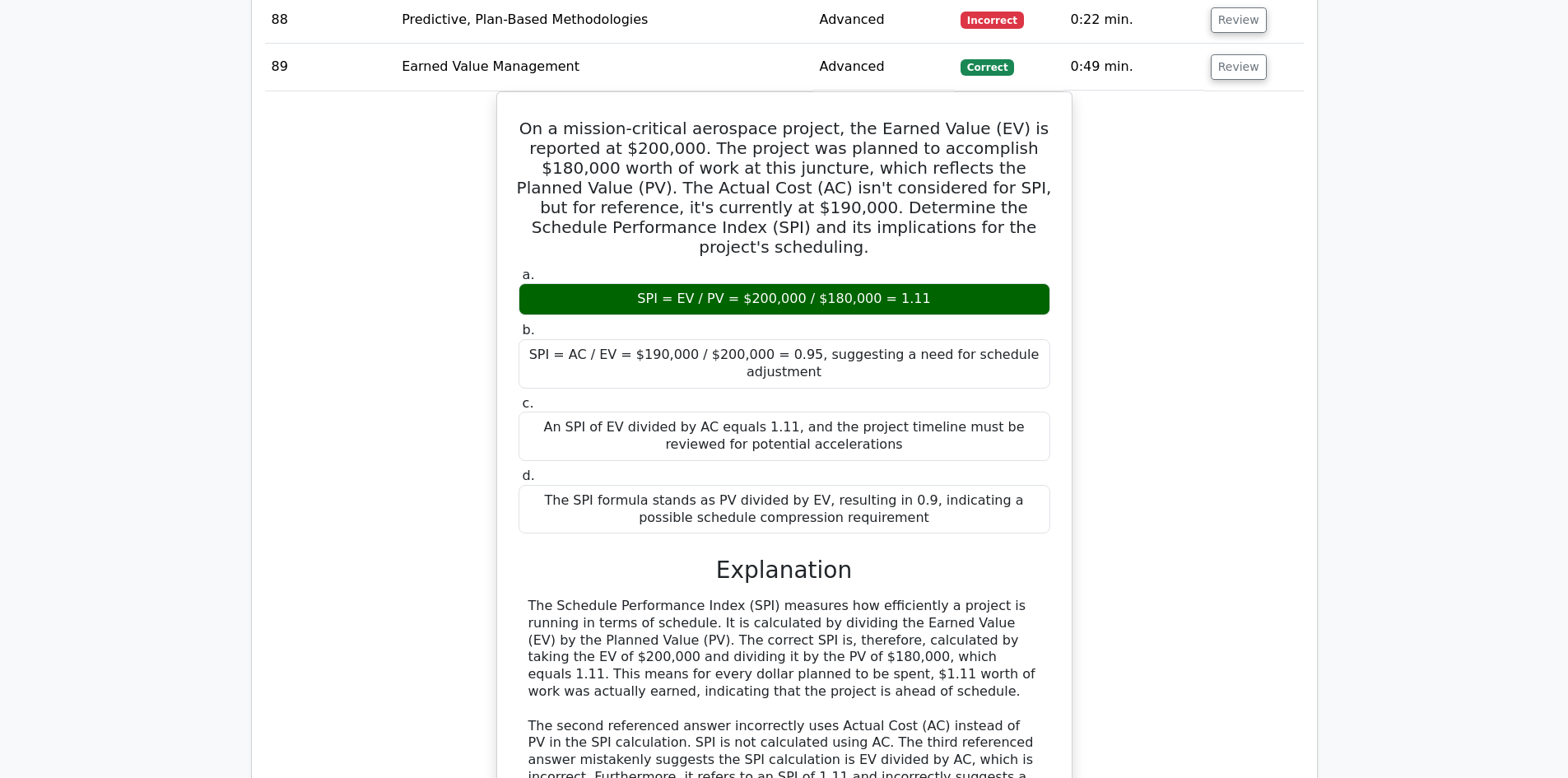
scroll to position [6668, 0]
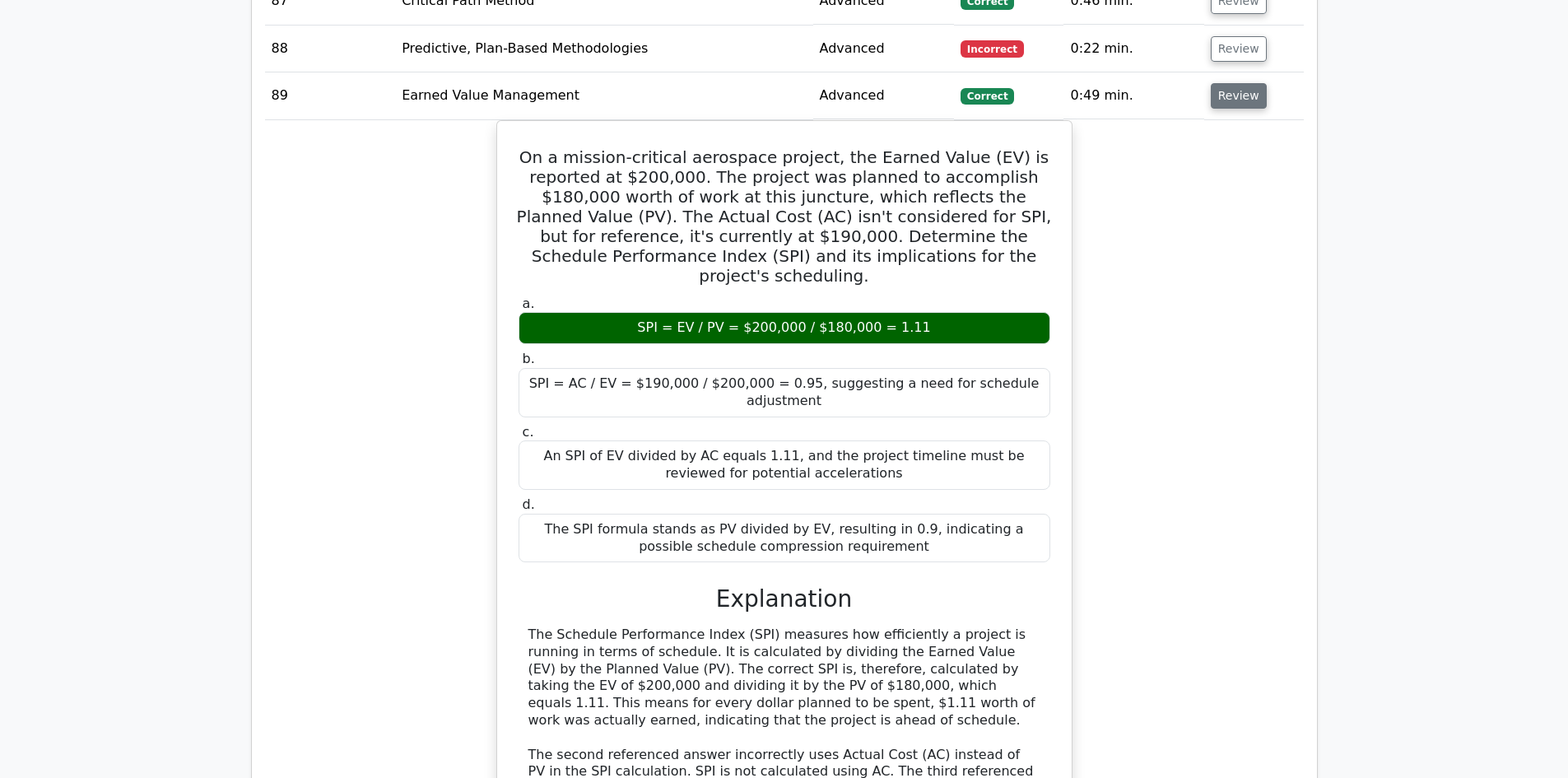
click at [1229, 83] on button "Review" at bounding box center [1239, 96] width 56 height 25
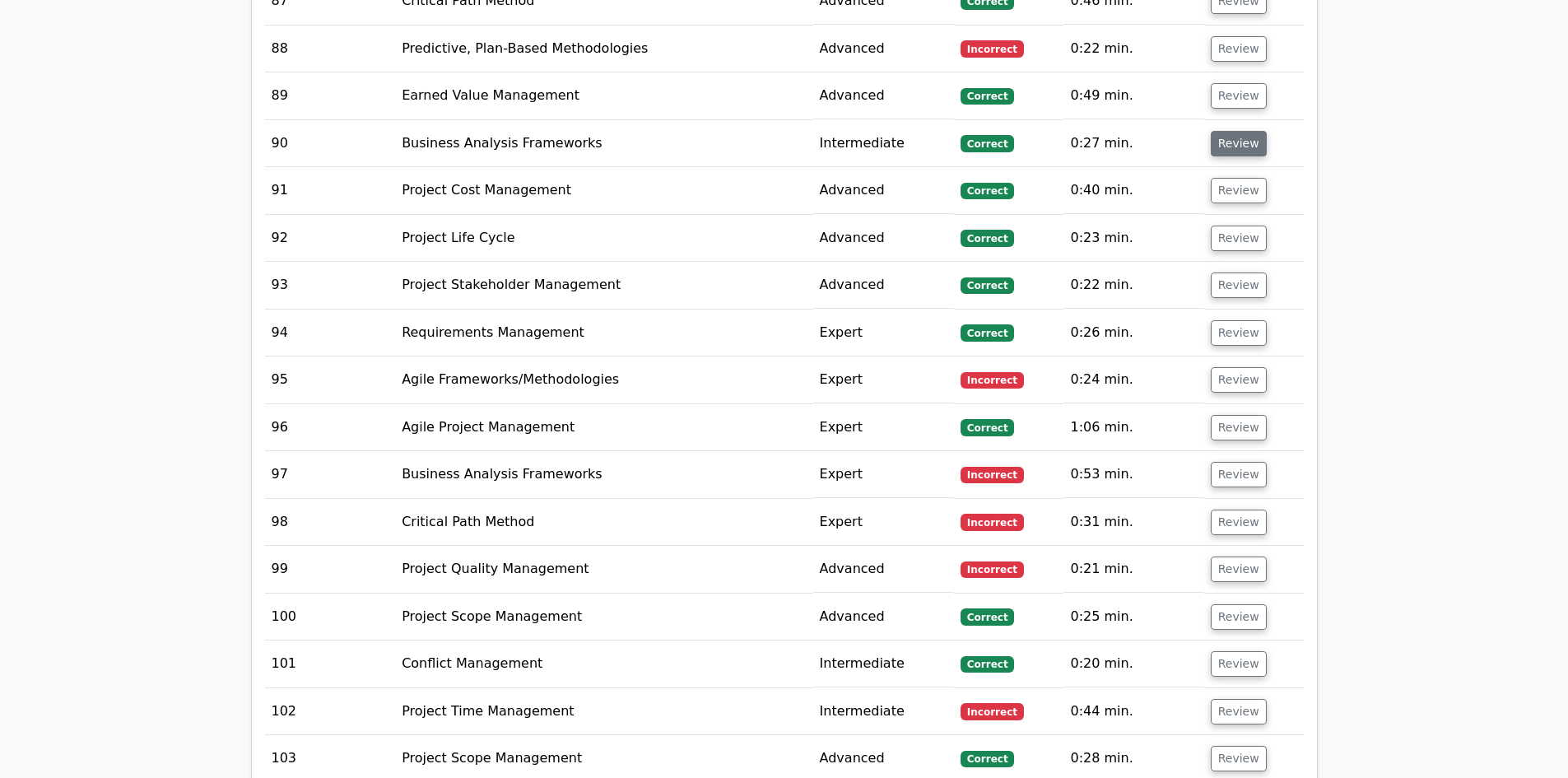
click at [1232, 133] on button "Review" at bounding box center [1239, 144] width 56 height 25
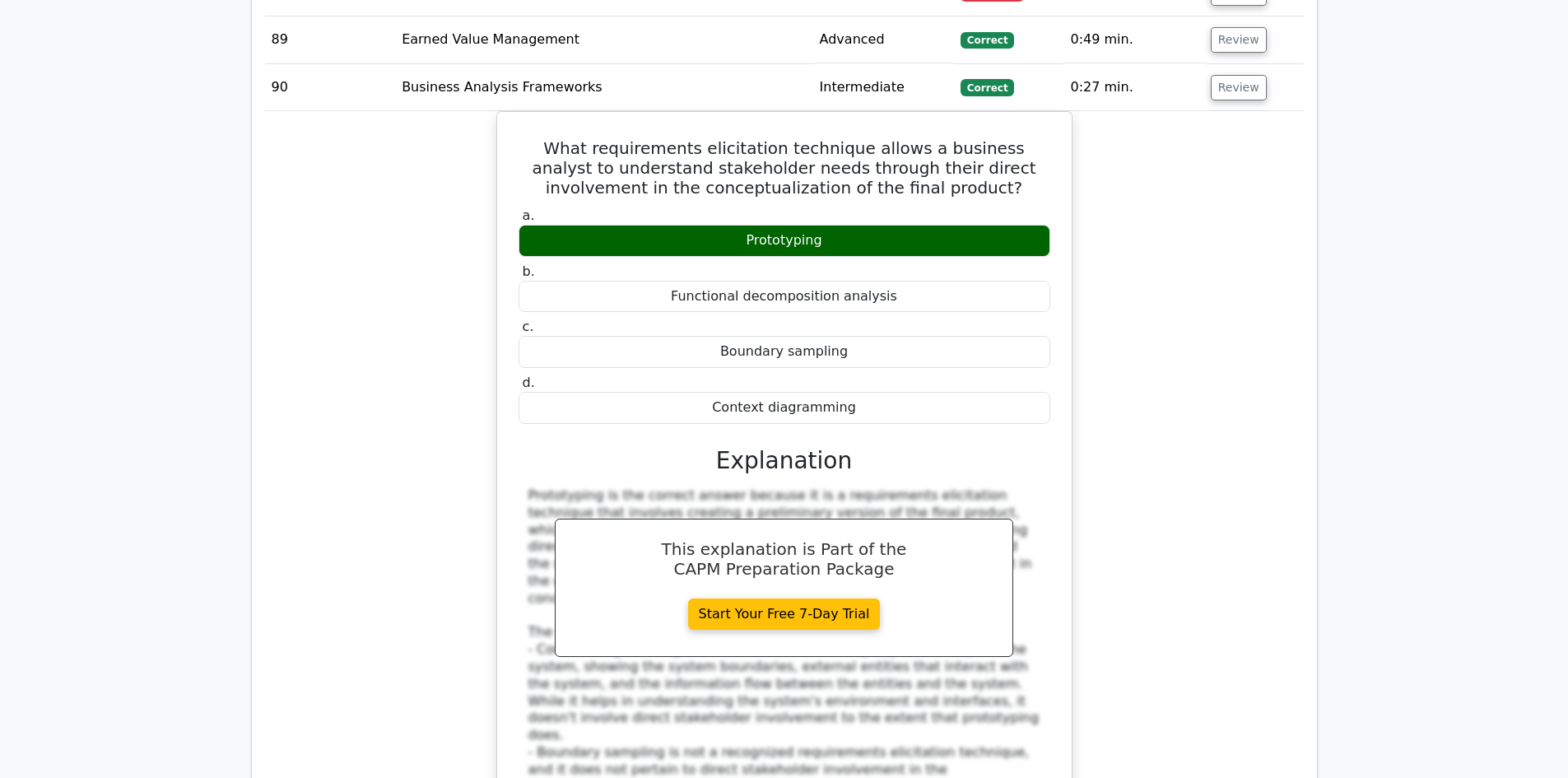
scroll to position [6750, 0]
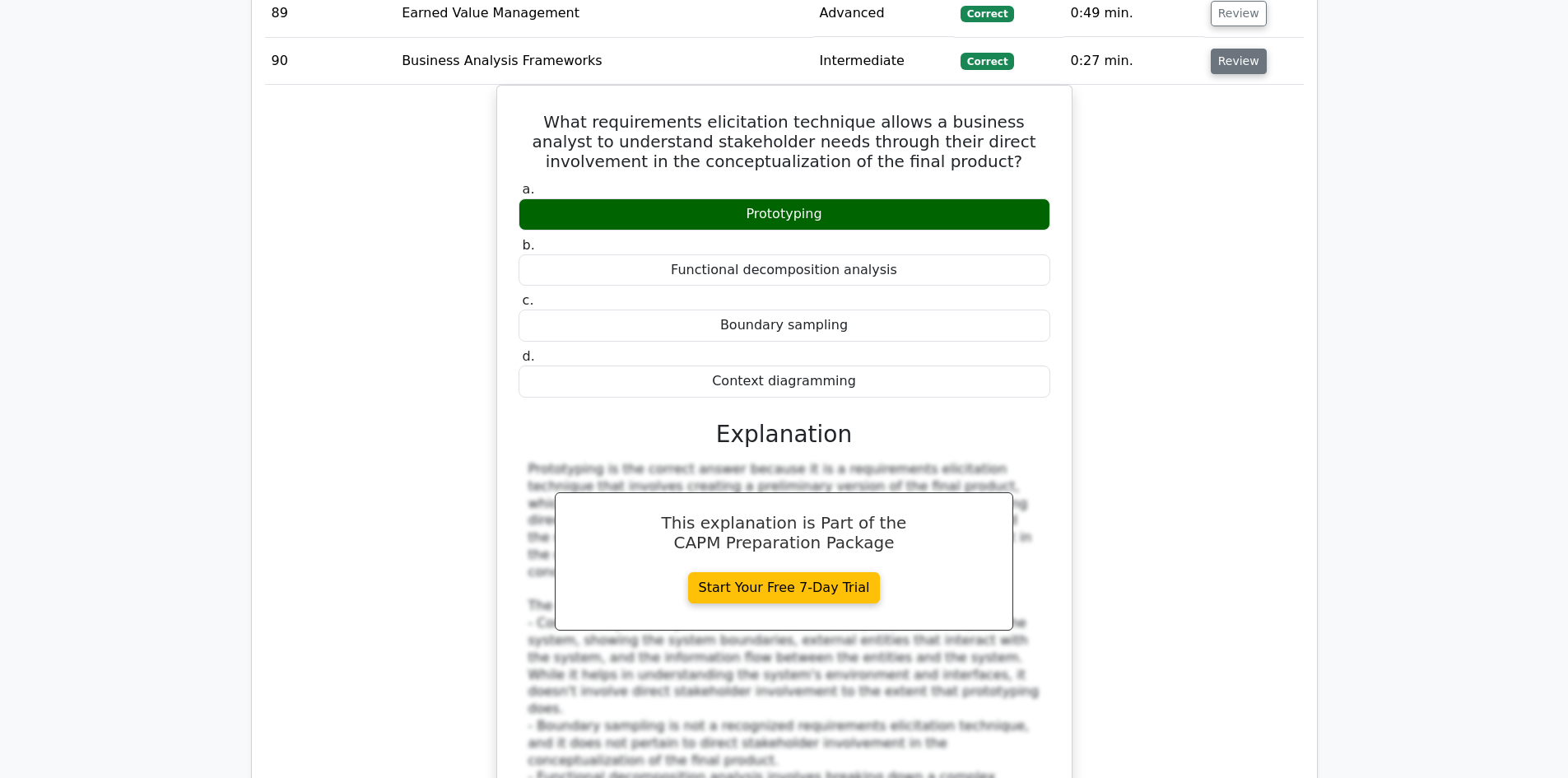
click at [1217, 54] on button "Review" at bounding box center [1239, 61] width 56 height 25
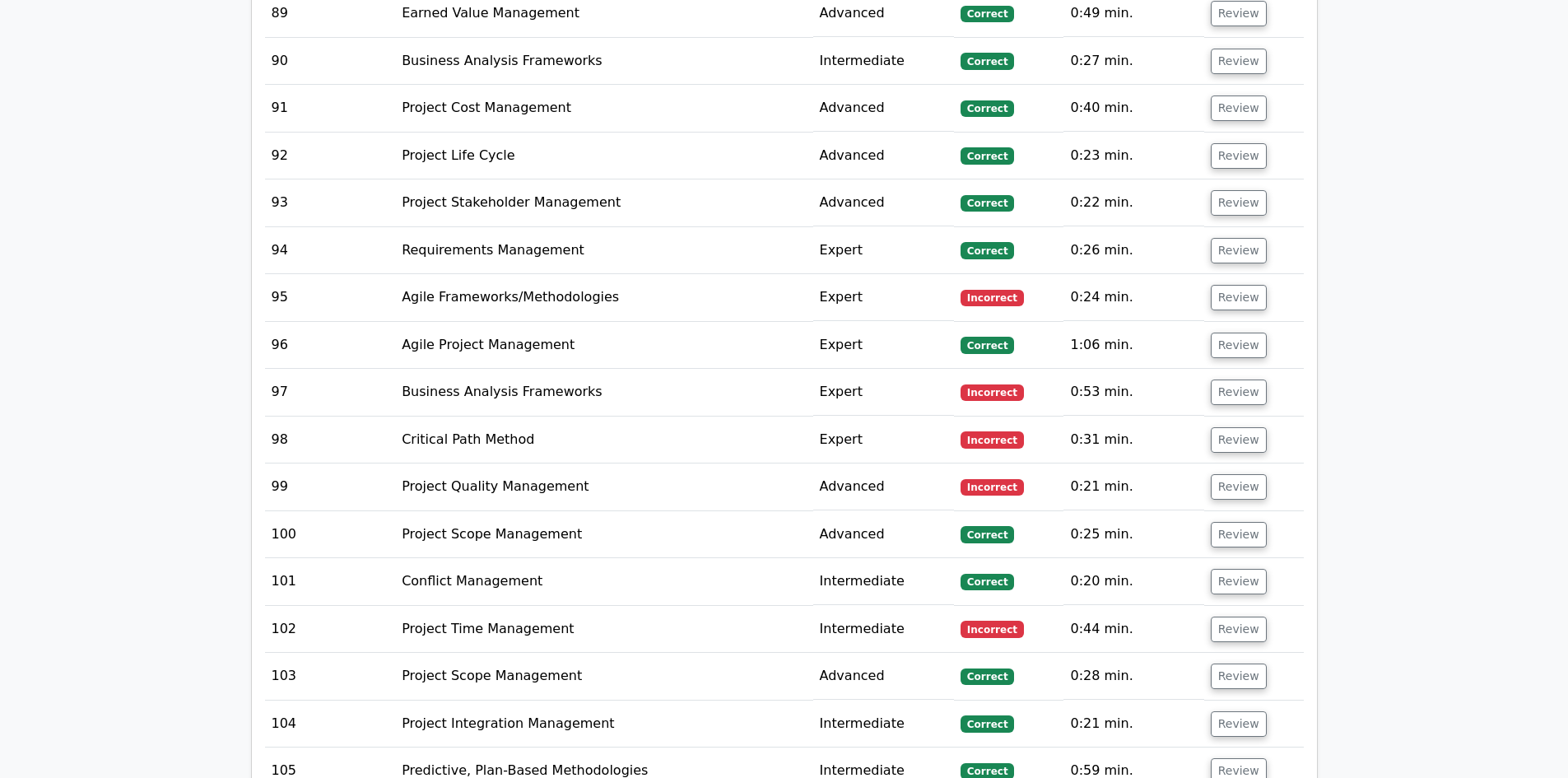
click at [1231, 104] on td "Review" at bounding box center [1254, 108] width 100 height 47
click at [1233, 96] on button "Review" at bounding box center [1239, 108] width 56 height 25
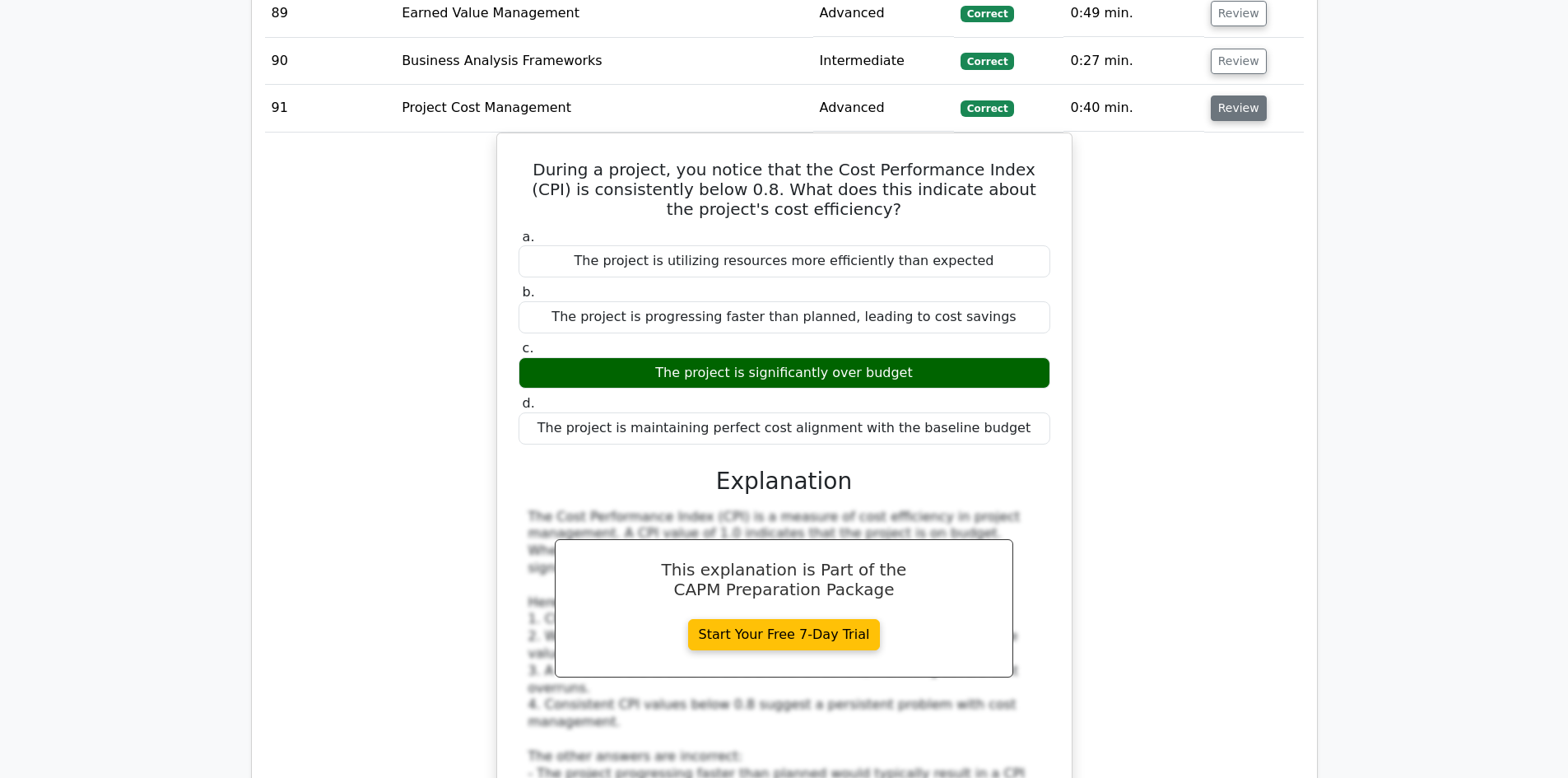
click at [1239, 96] on button "Review" at bounding box center [1239, 108] width 56 height 25
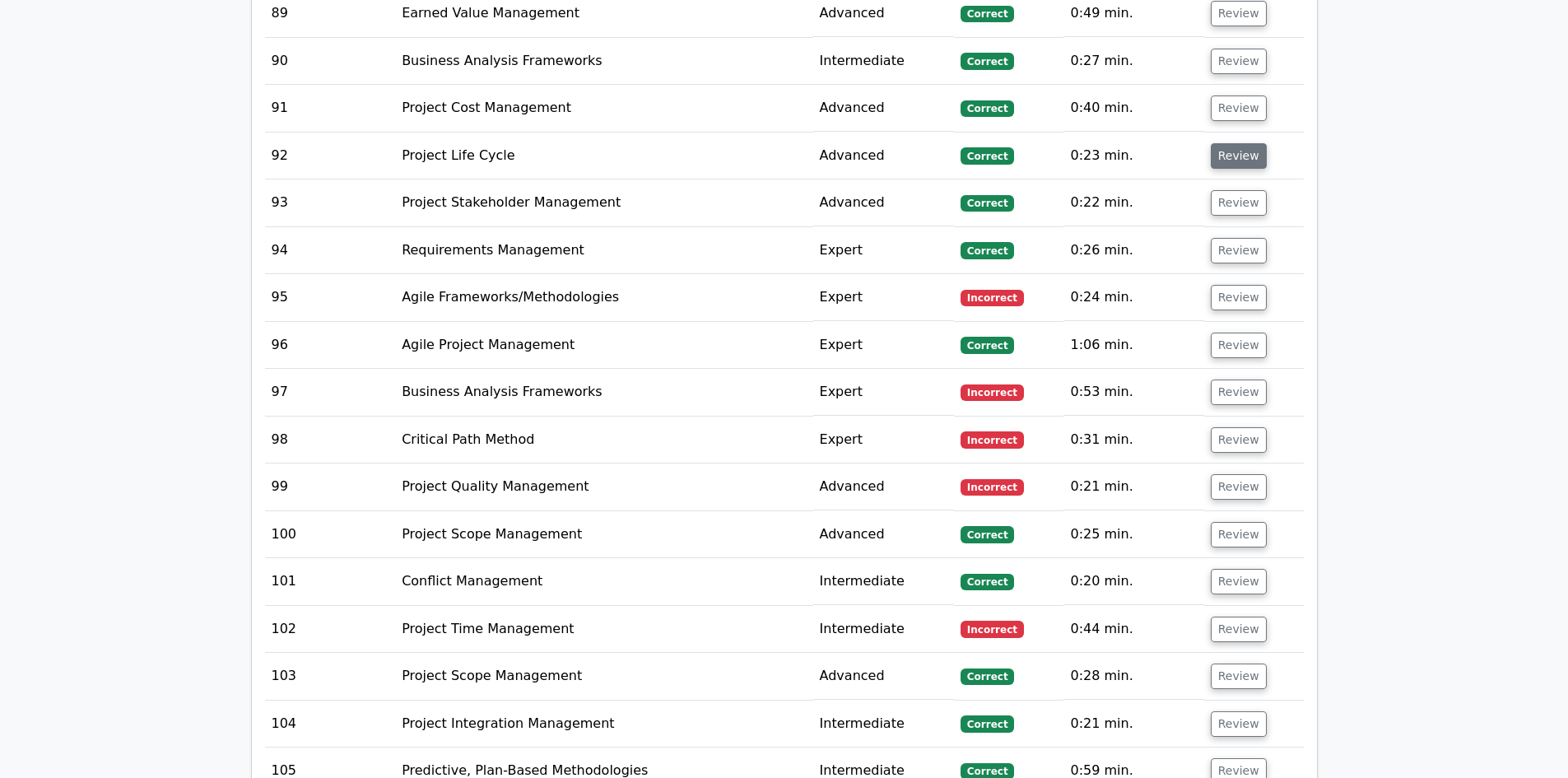
click at [1241, 143] on button "Review" at bounding box center [1239, 155] width 56 height 25
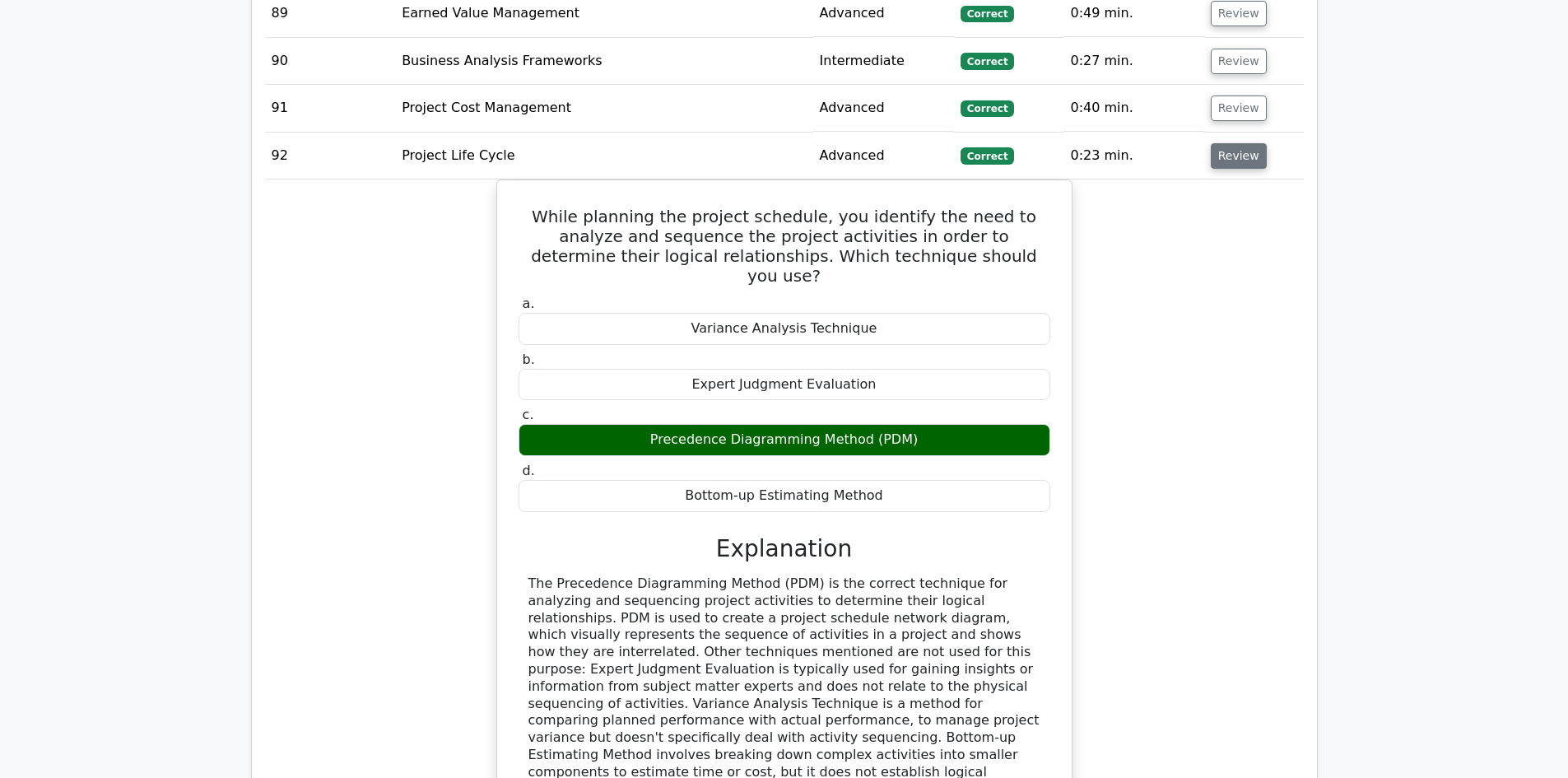
click at [1242, 143] on button "Review" at bounding box center [1239, 155] width 56 height 25
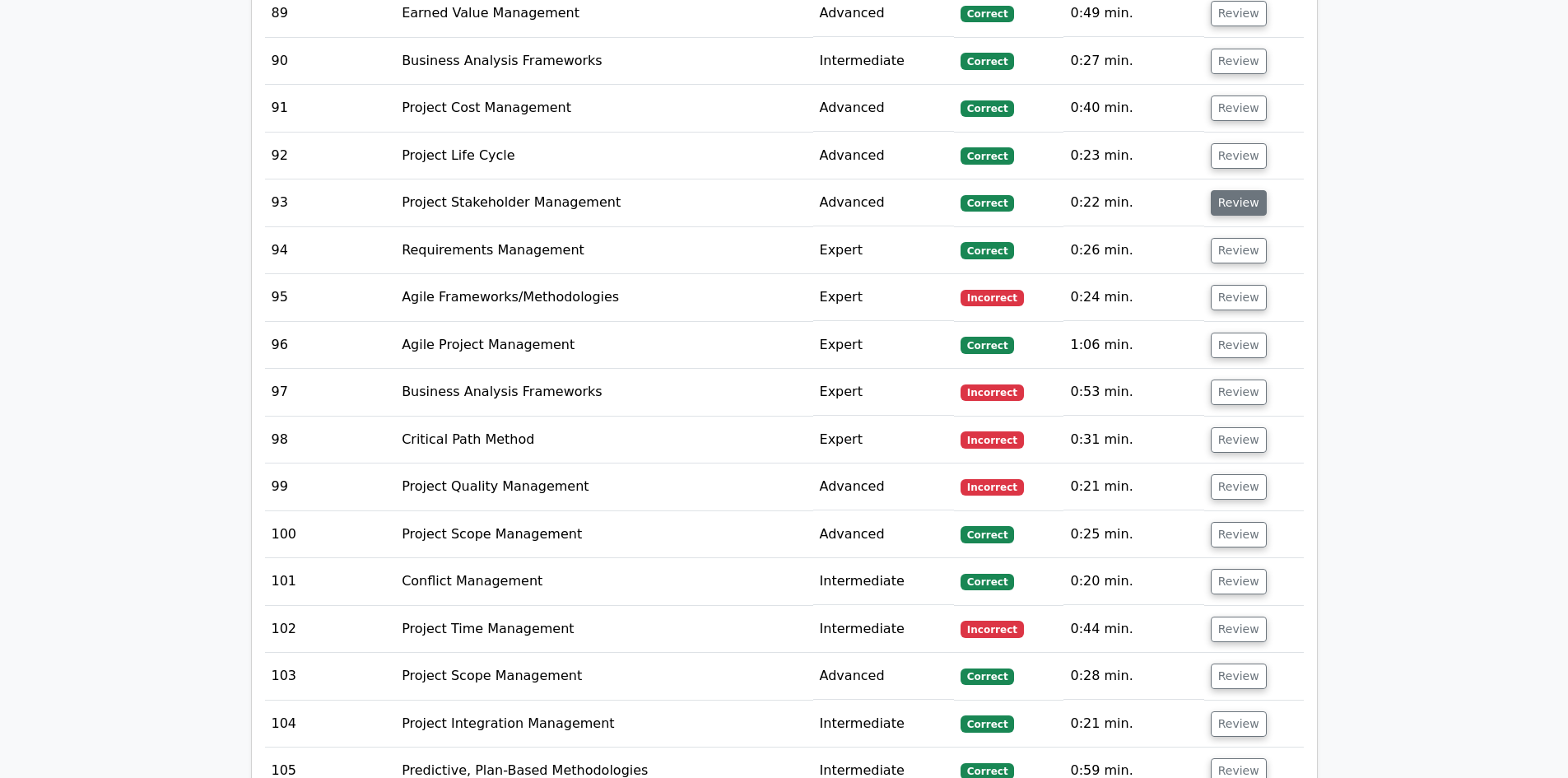
click at [1236, 190] on button "Review" at bounding box center [1239, 202] width 56 height 25
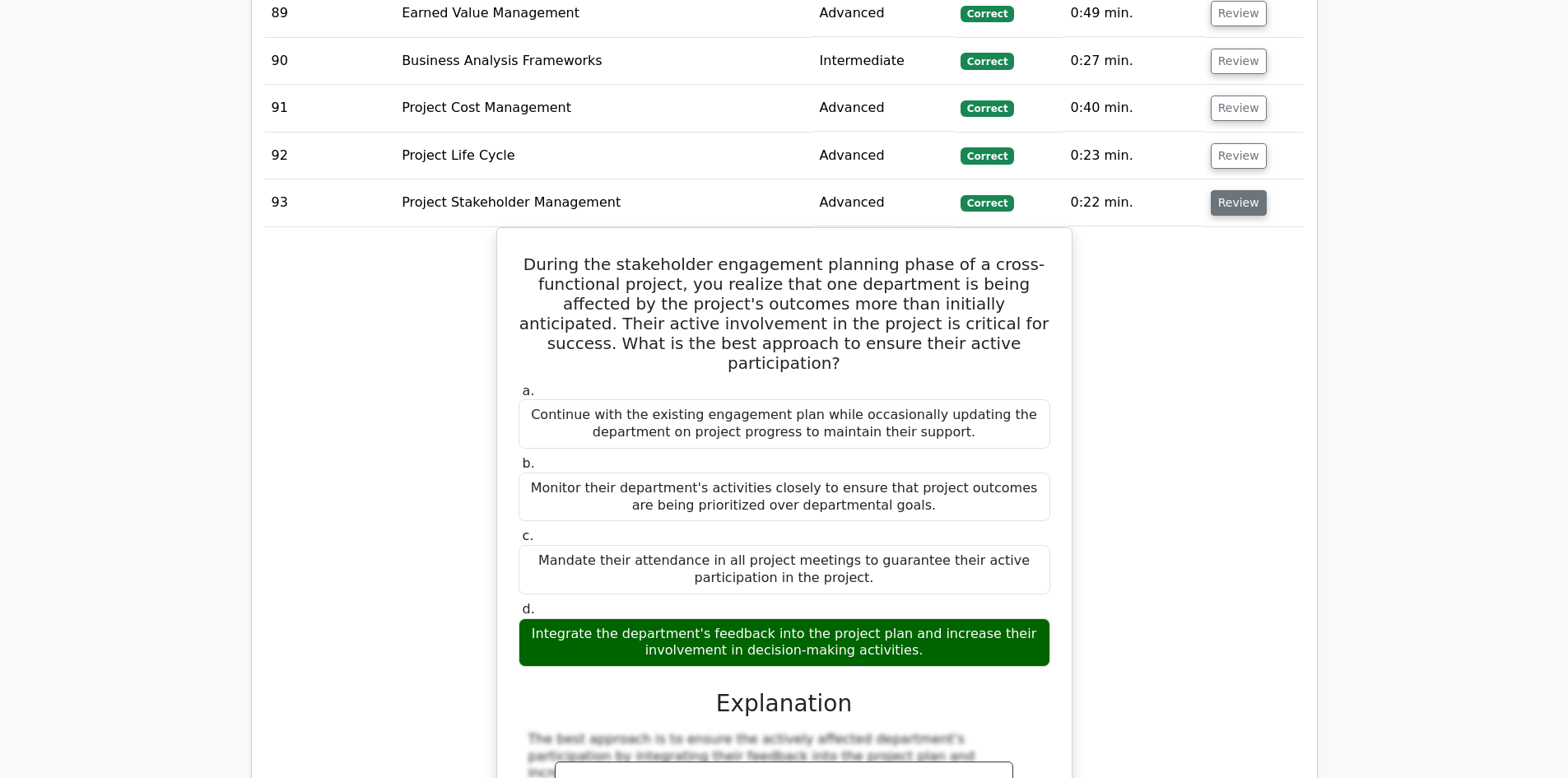
click at [1235, 190] on button "Review" at bounding box center [1239, 202] width 56 height 25
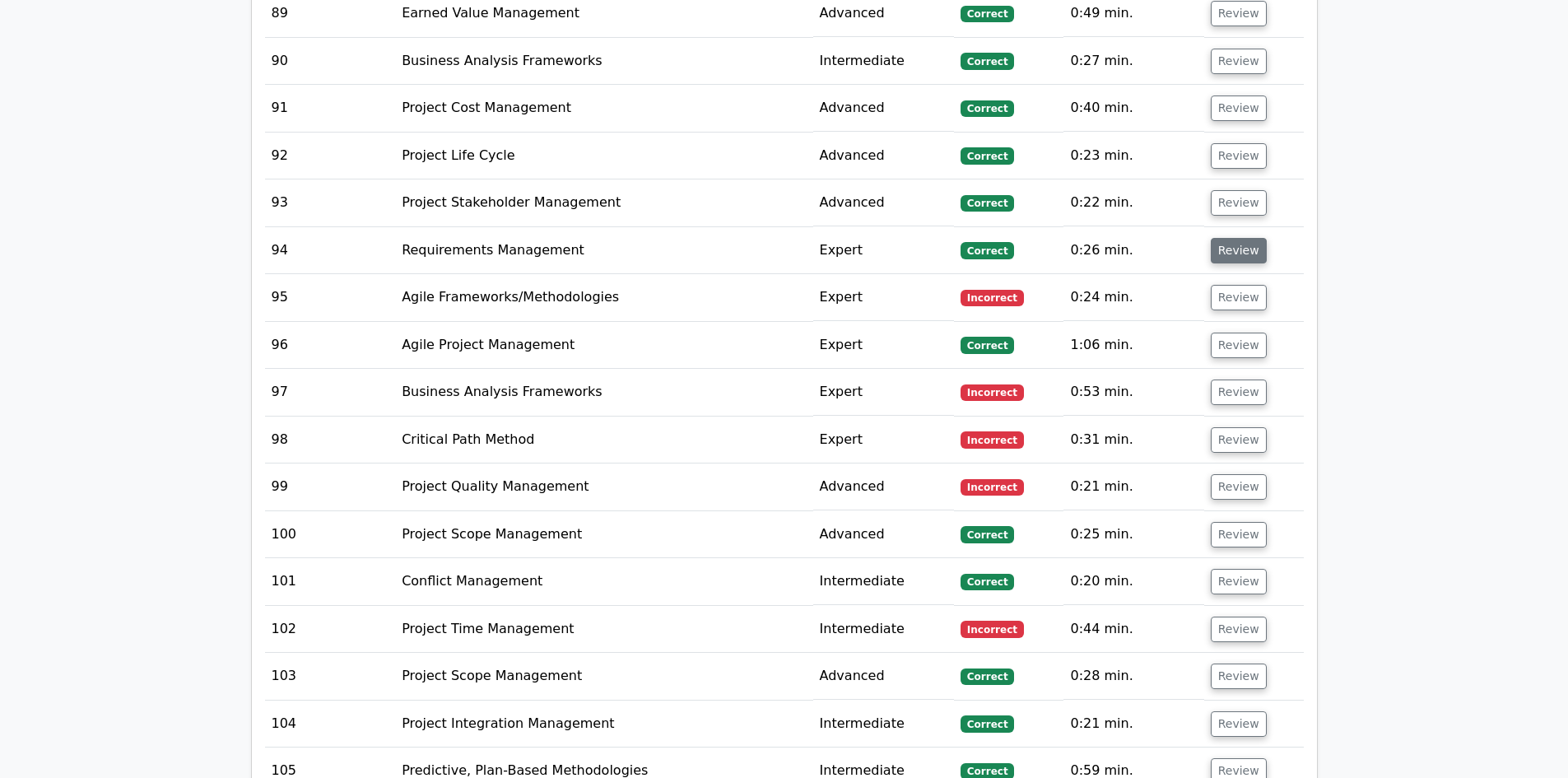
click at [1233, 238] on button "Review" at bounding box center [1239, 250] width 56 height 25
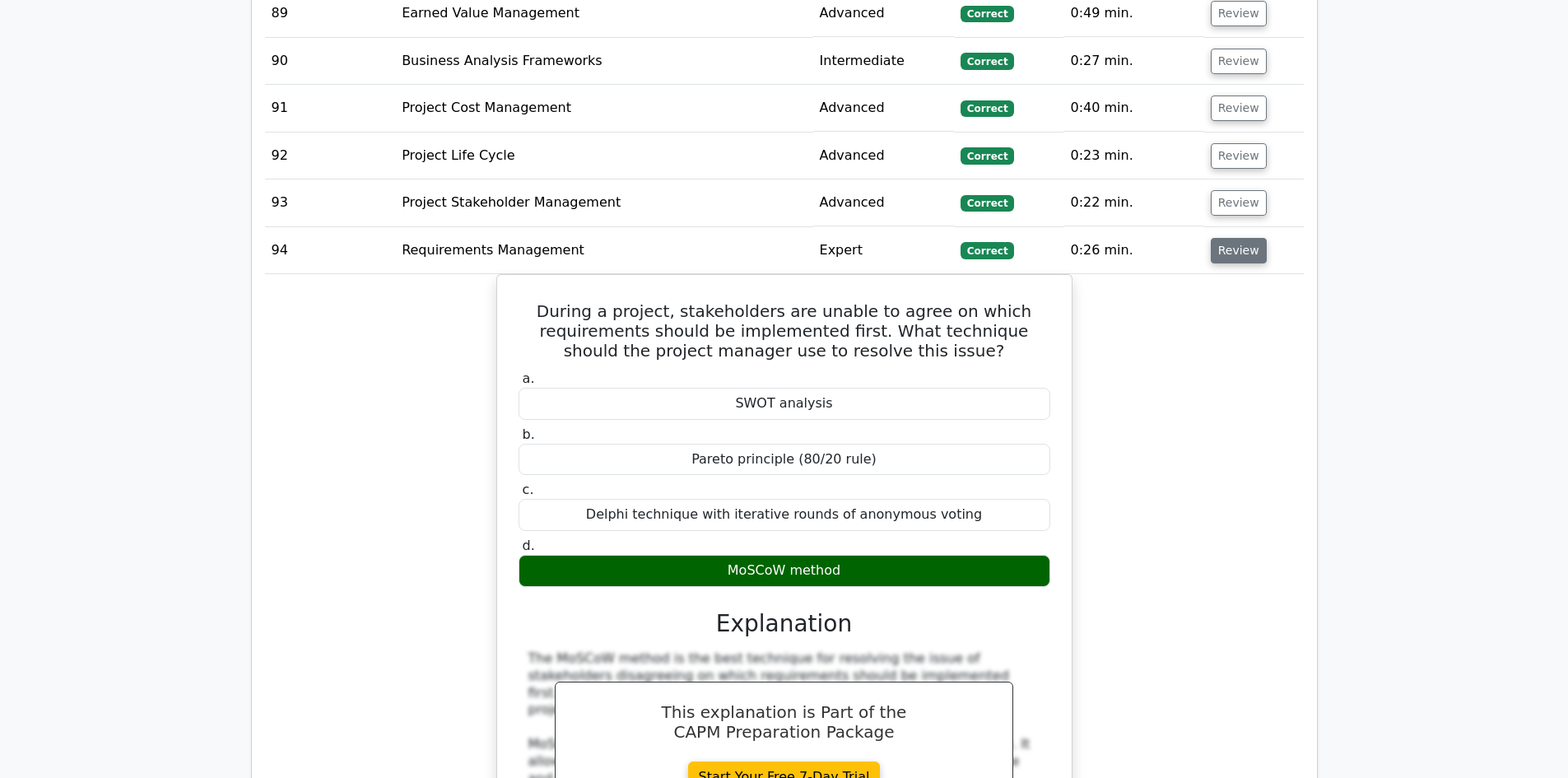
click at [1228, 238] on button "Review" at bounding box center [1239, 250] width 56 height 25
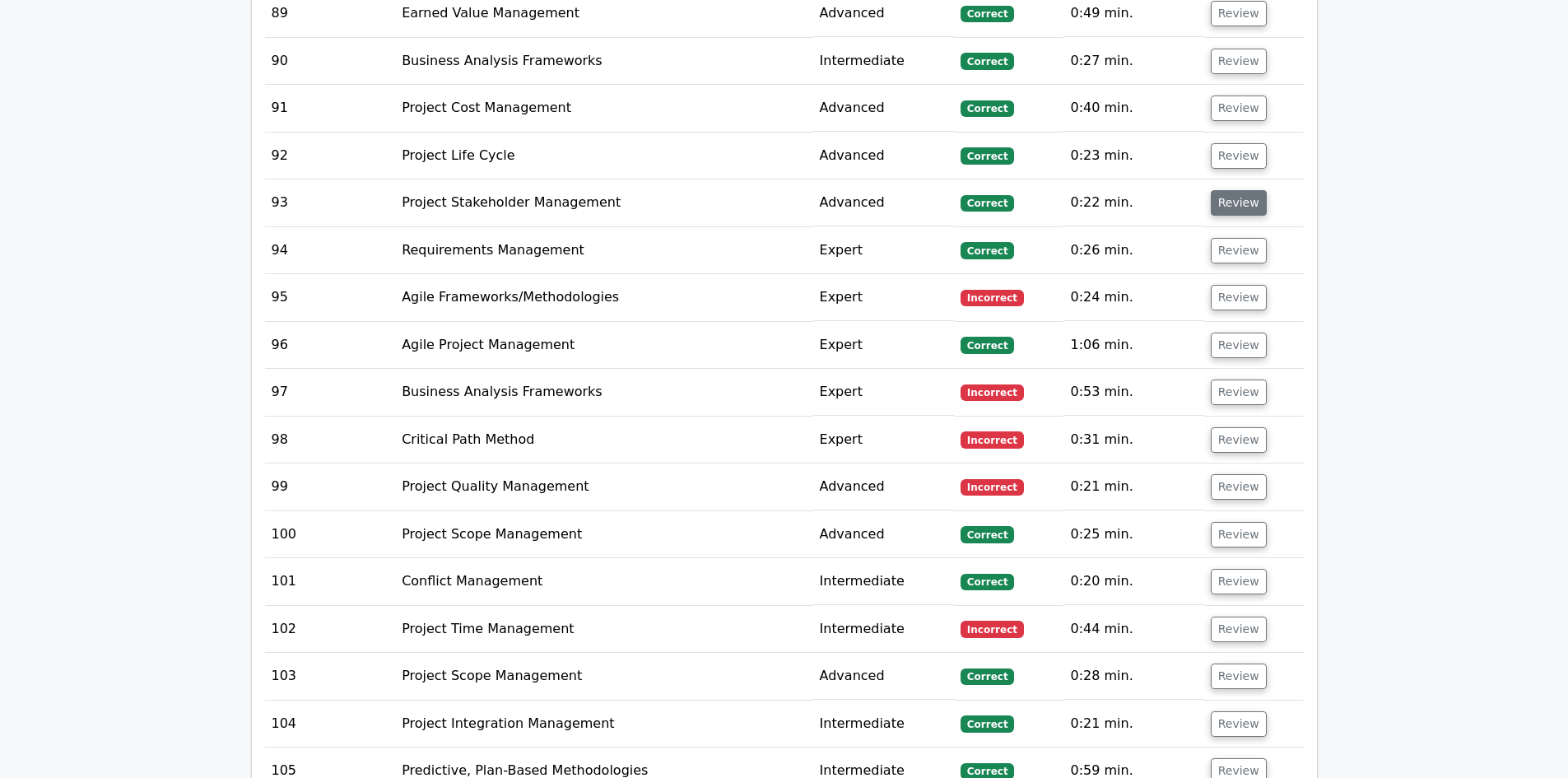
click at [1230, 190] on button "Review" at bounding box center [1239, 202] width 56 height 25
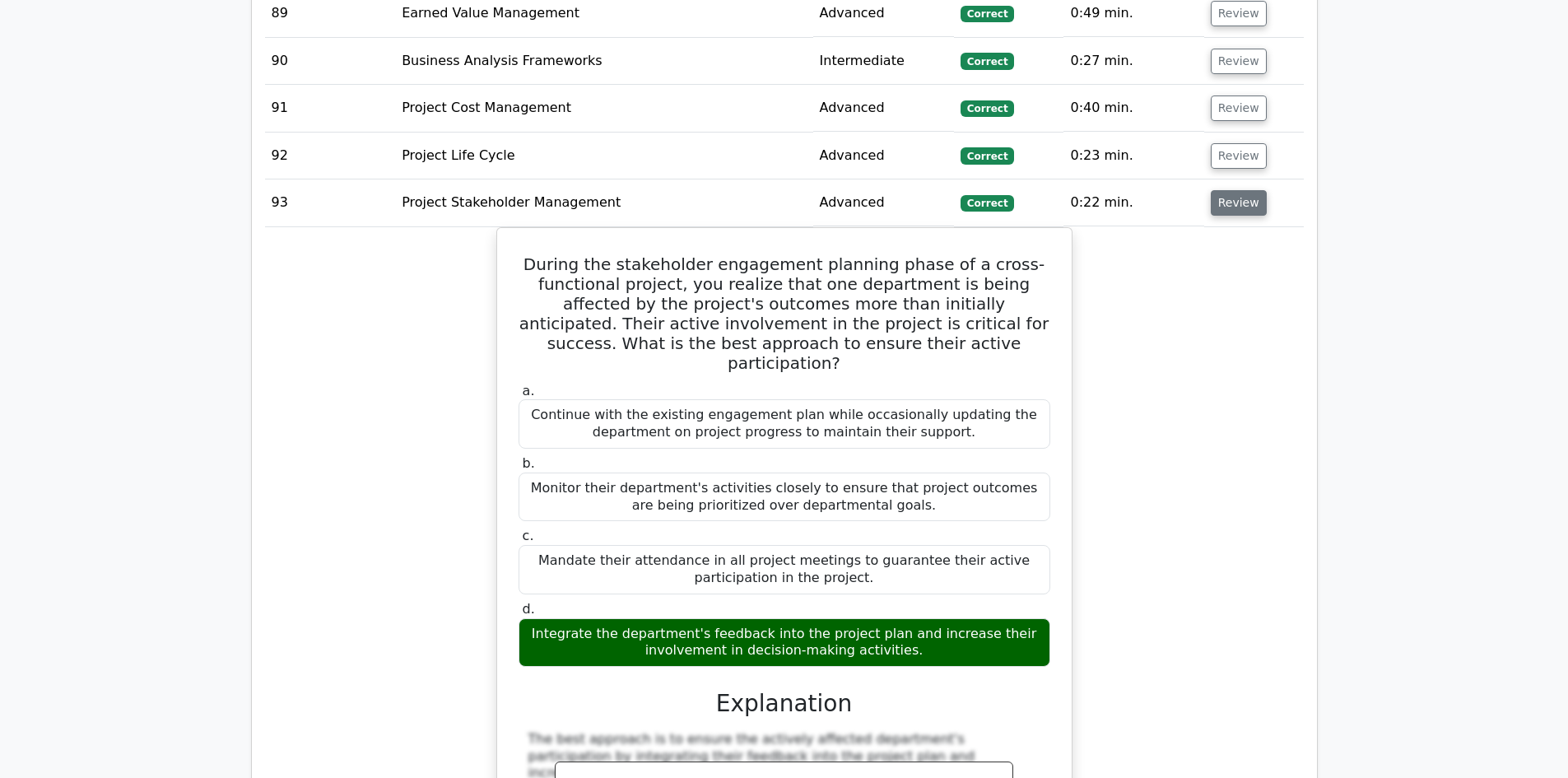
click at [1232, 190] on button "Review" at bounding box center [1239, 202] width 56 height 25
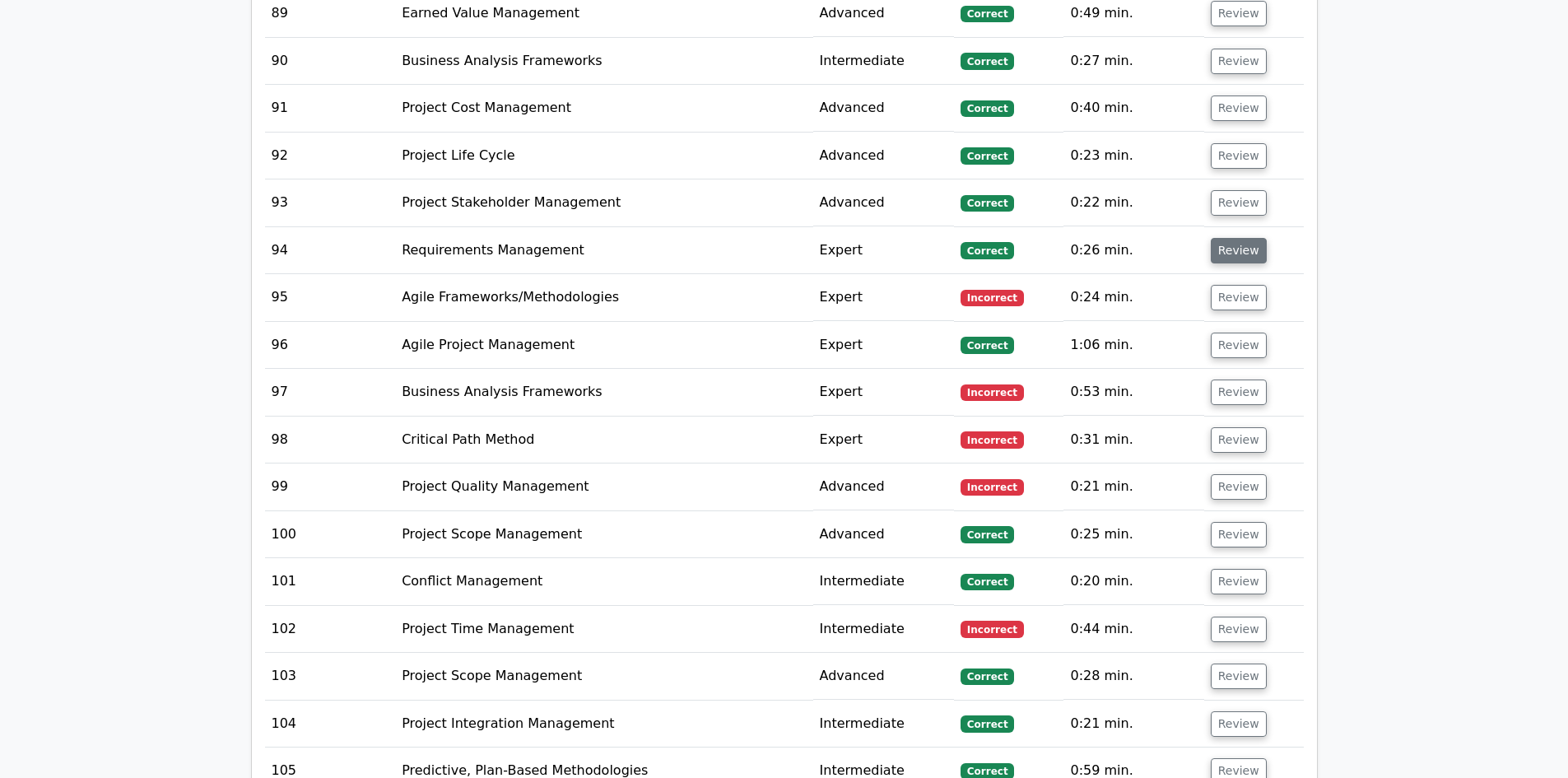
click at [1225, 238] on button "Review" at bounding box center [1239, 250] width 56 height 25
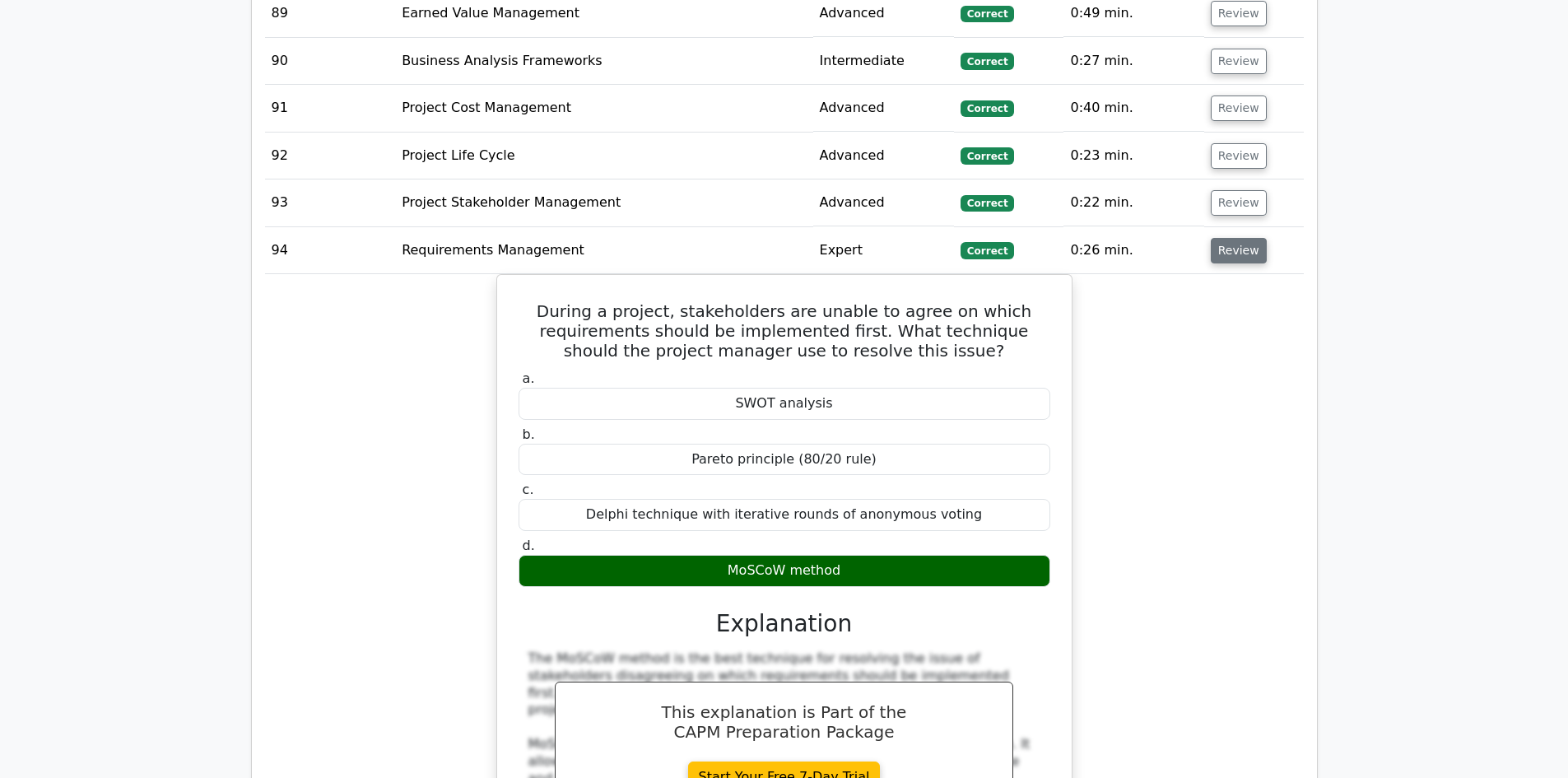
click at [1225, 238] on button "Review" at bounding box center [1239, 250] width 56 height 25
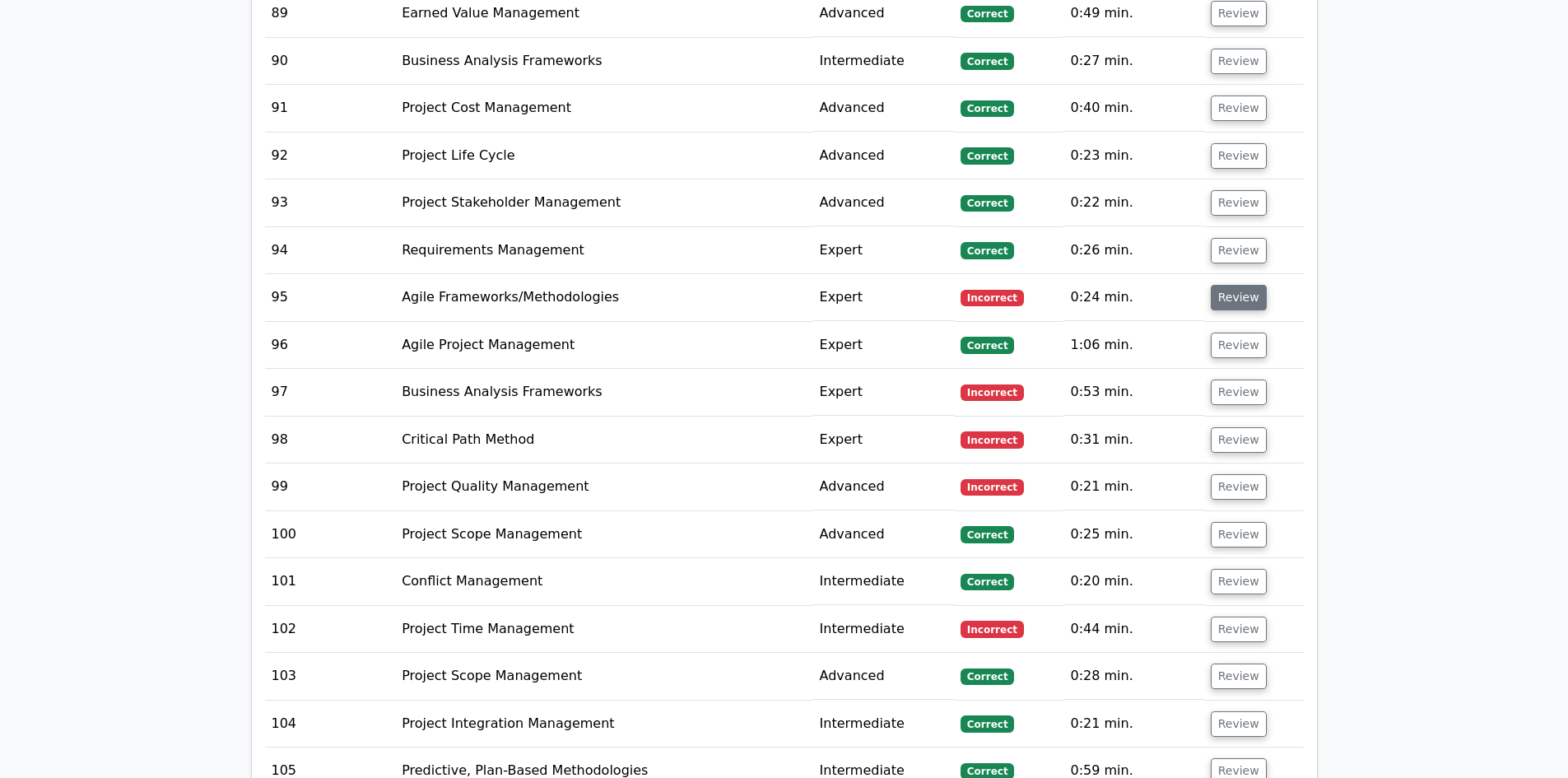
click at [1223, 285] on button "Review" at bounding box center [1239, 297] width 56 height 25
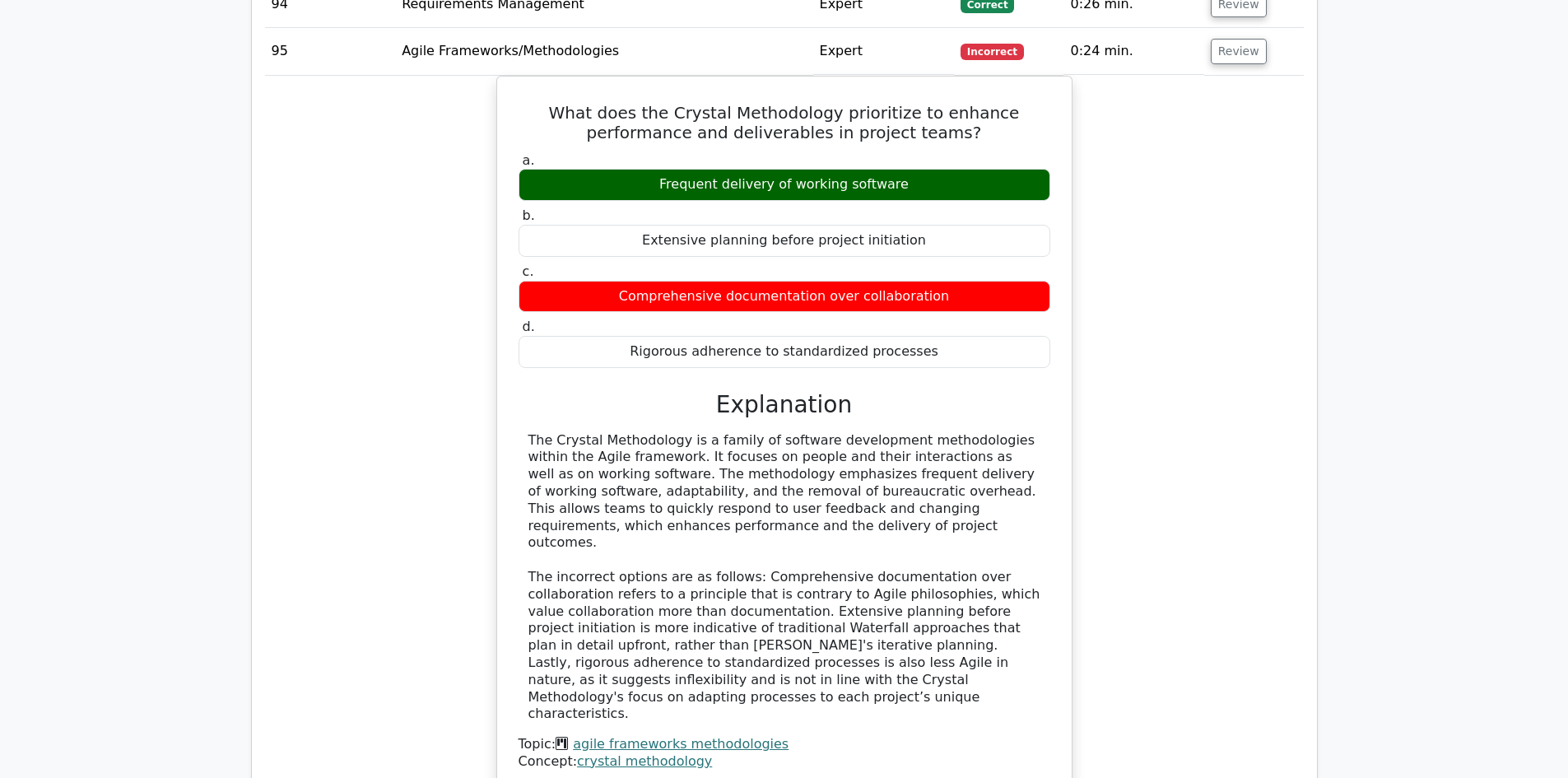
scroll to position [6997, 0]
click at [1228, 38] on button "Review" at bounding box center [1239, 50] width 56 height 25
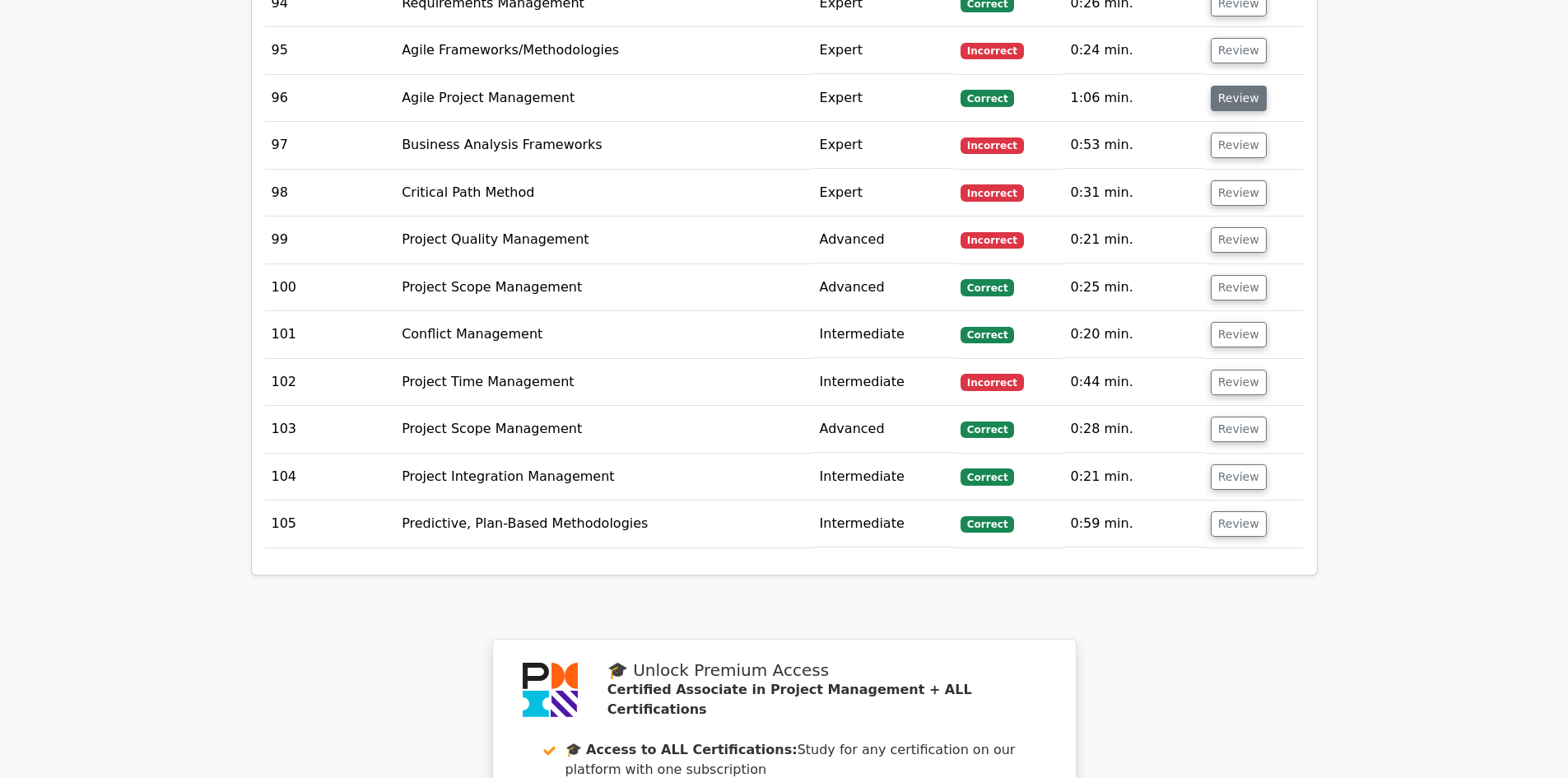
click at [1241, 86] on button "Review" at bounding box center [1239, 98] width 56 height 25
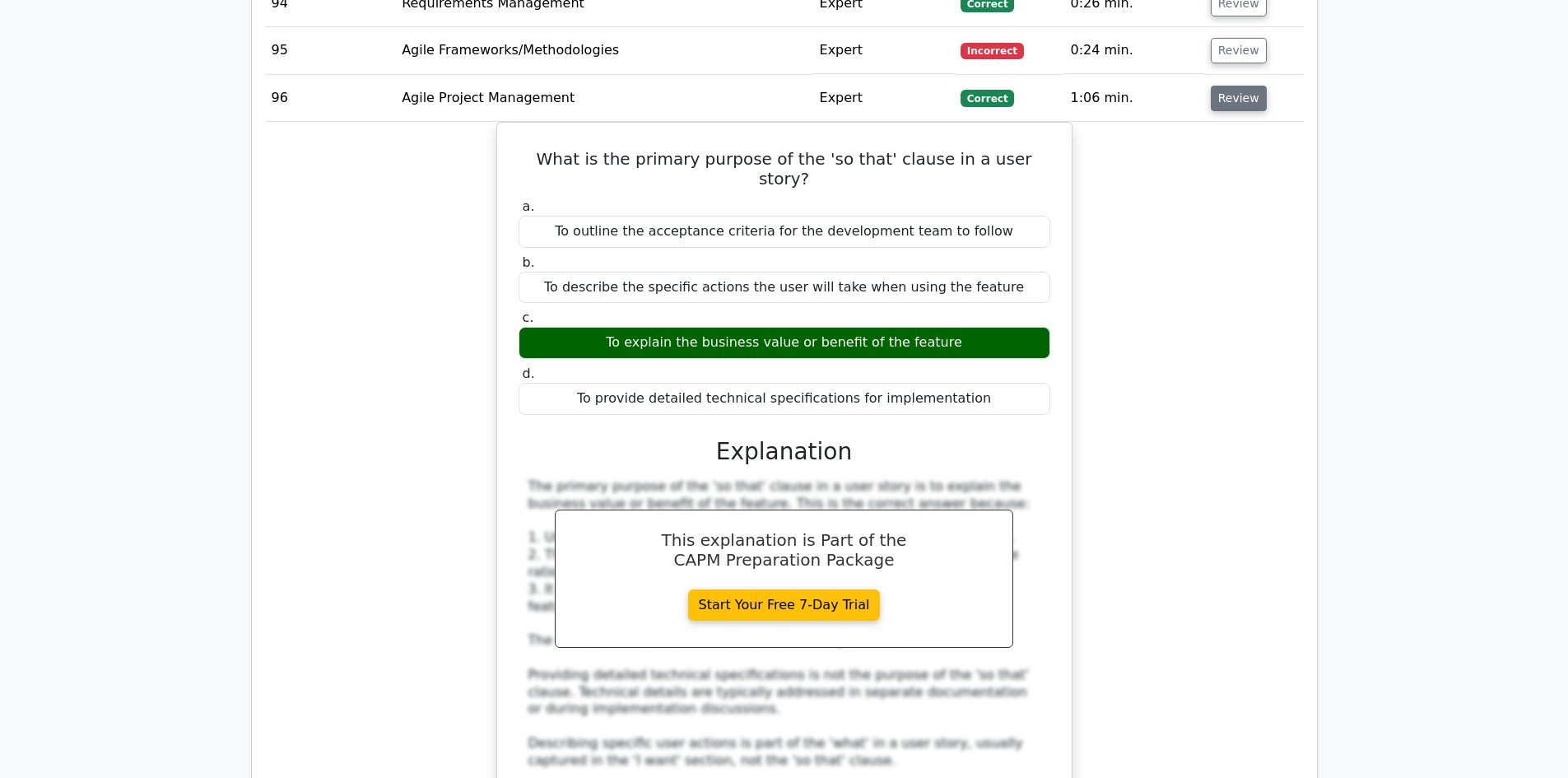
click at [1239, 86] on button "Review" at bounding box center [1239, 98] width 56 height 25
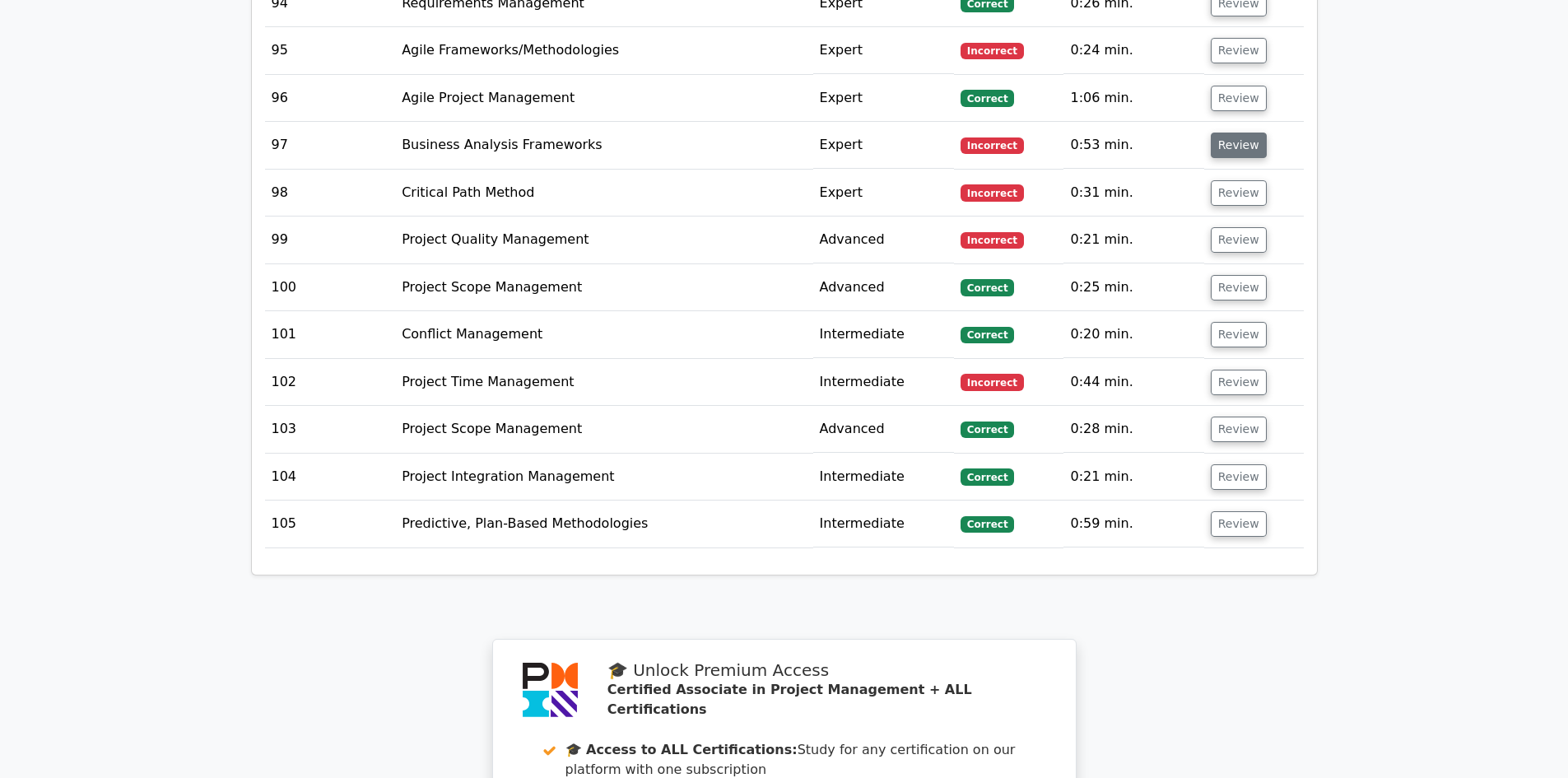
click at [1239, 133] on button "Review" at bounding box center [1239, 145] width 56 height 25
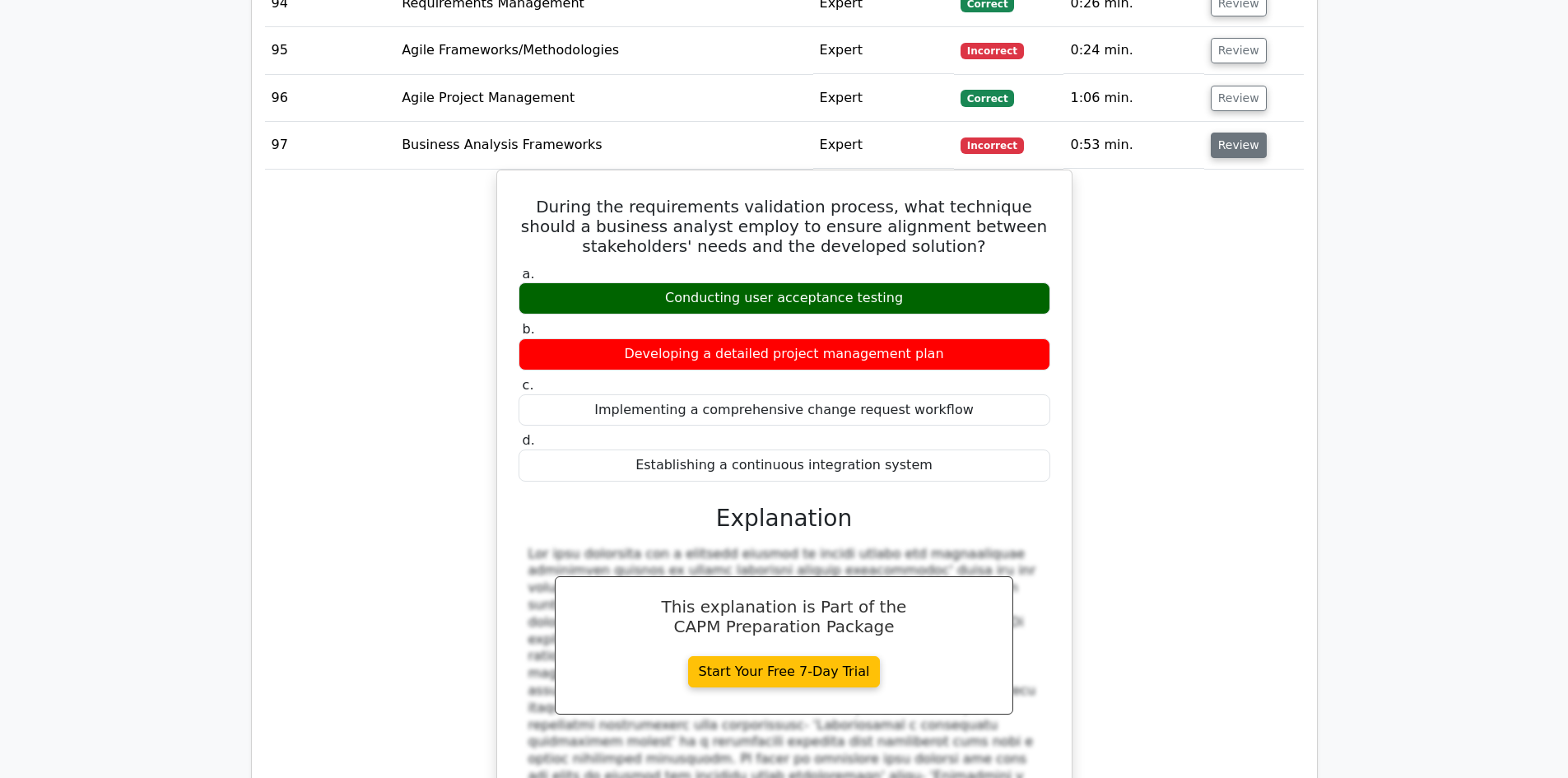
click at [1239, 133] on button "Review" at bounding box center [1239, 145] width 56 height 25
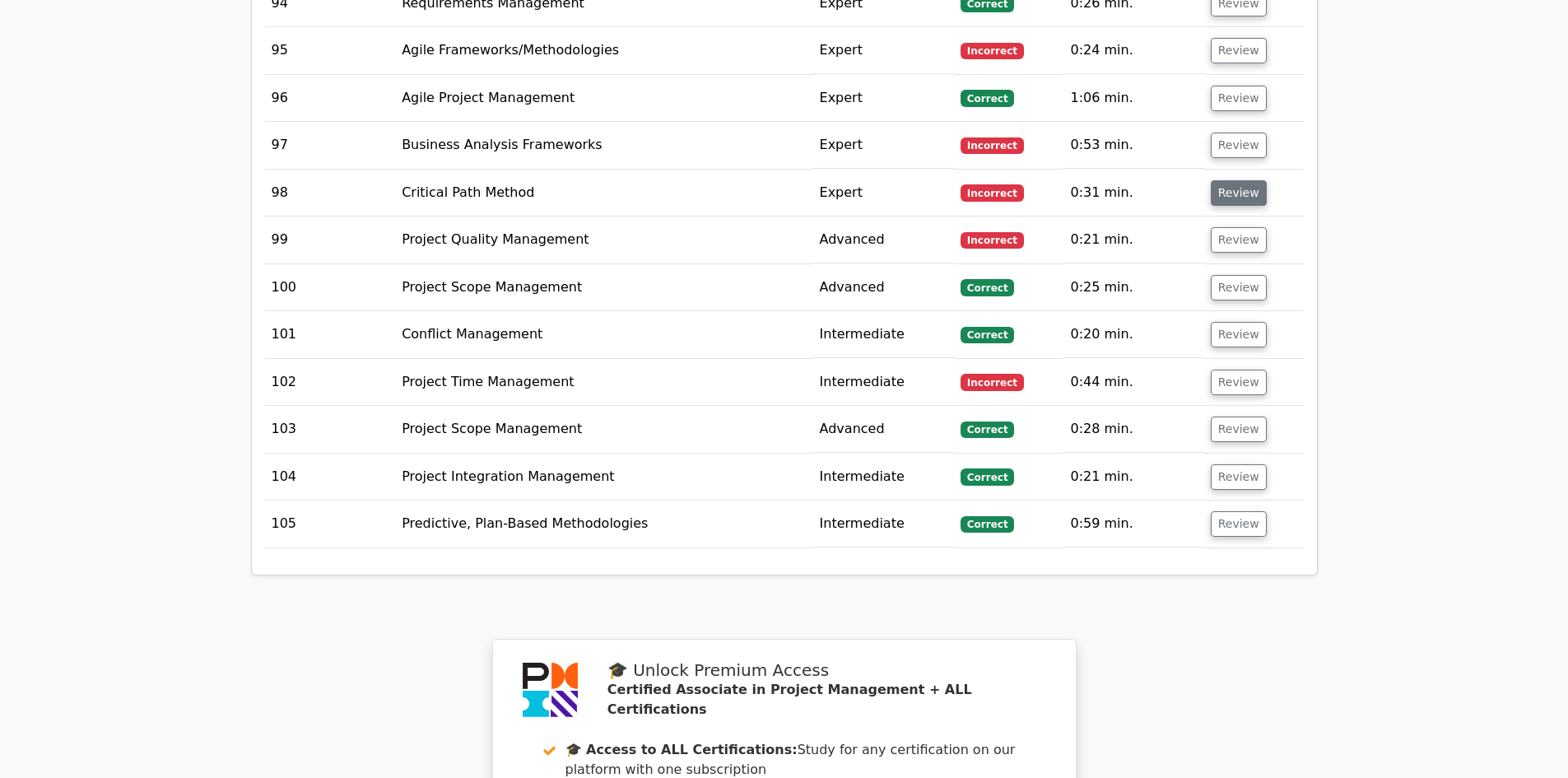
click at [1236, 181] on button "Review" at bounding box center [1239, 193] width 56 height 25
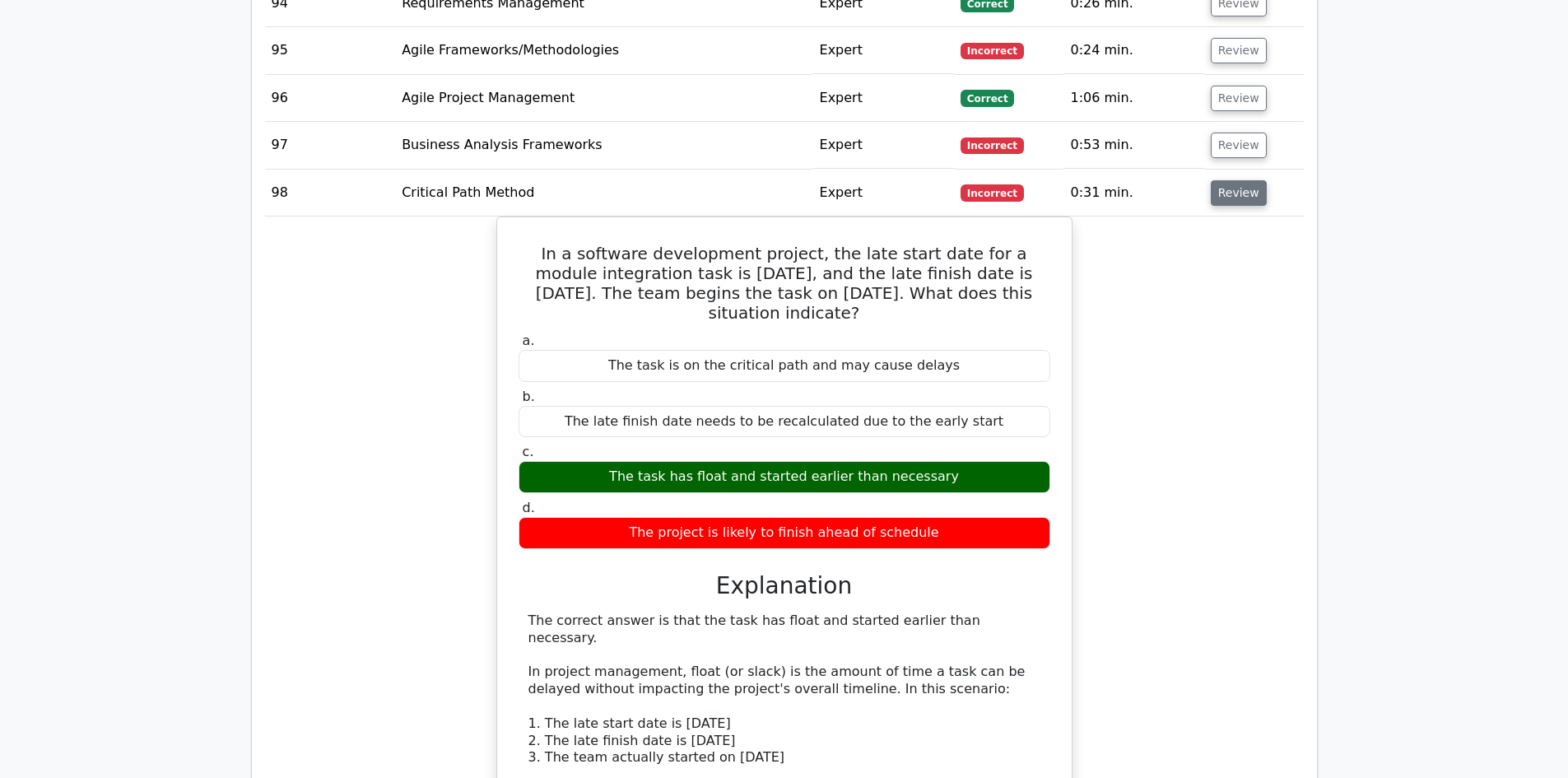
click at [1234, 181] on button "Review" at bounding box center [1239, 193] width 56 height 25
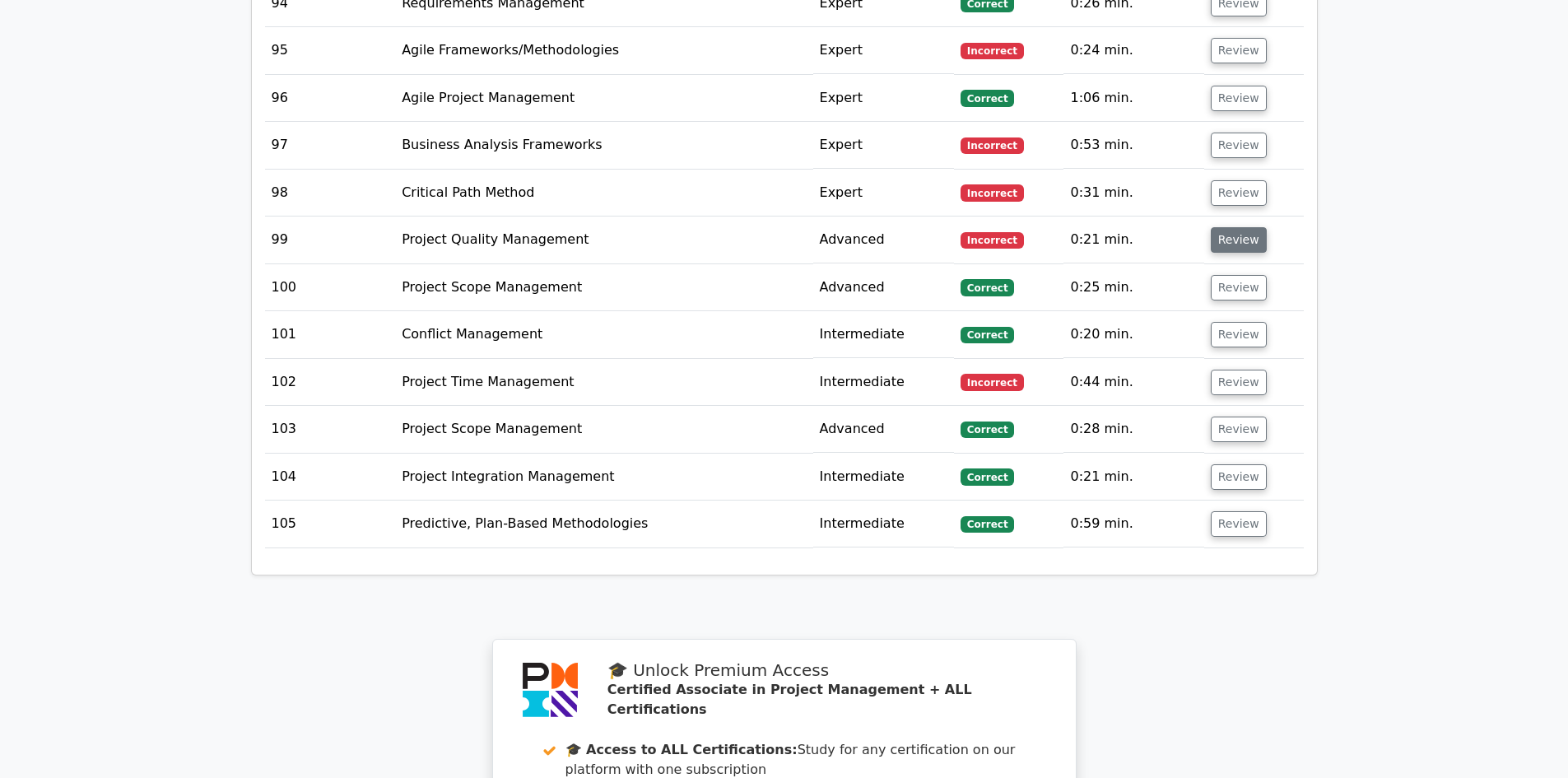
click at [1234, 227] on button "Review" at bounding box center [1239, 239] width 56 height 25
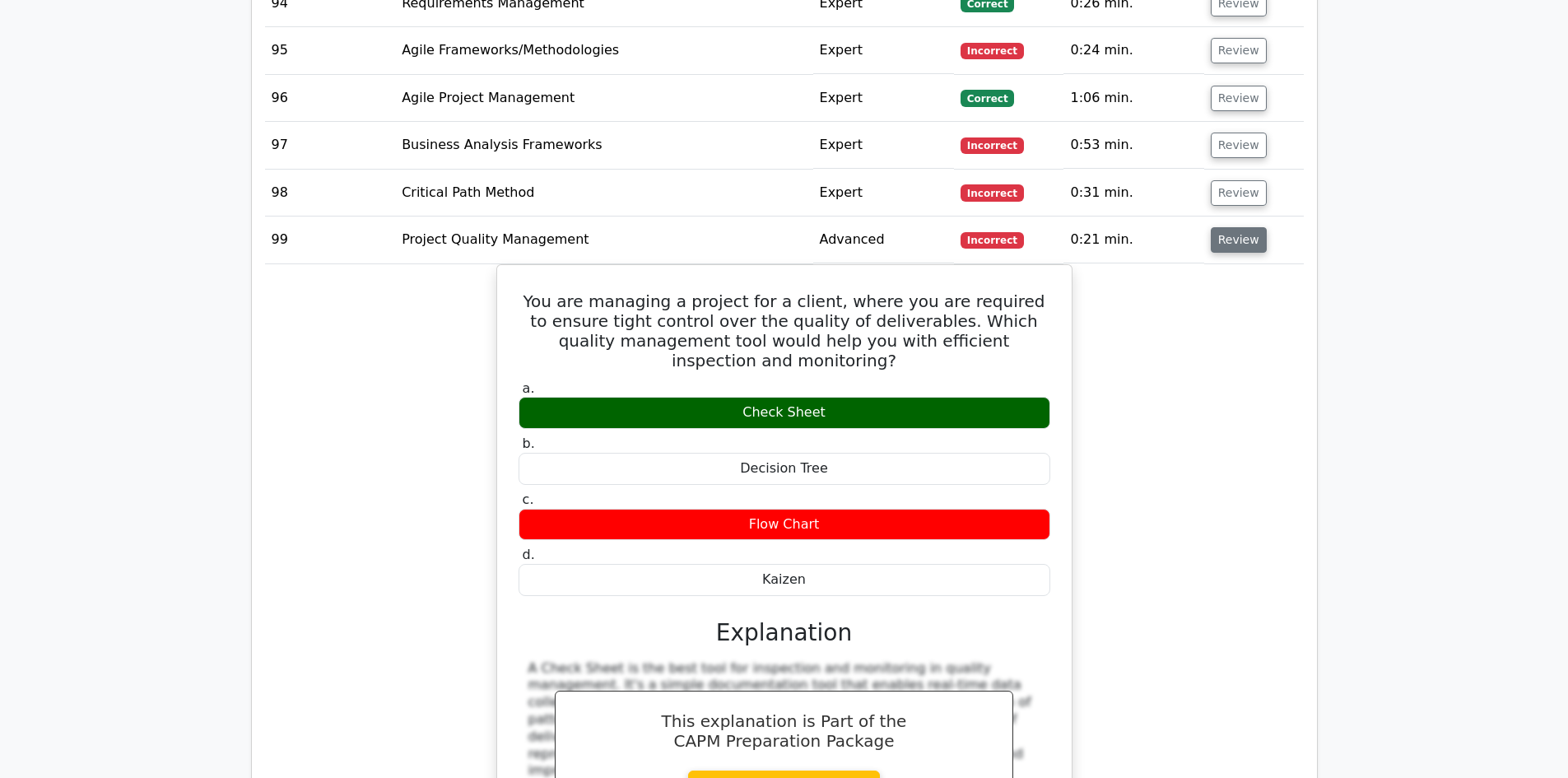
click at [1224, 227] on button "Review" at bounding box center [1239, 239] width 56 height 25
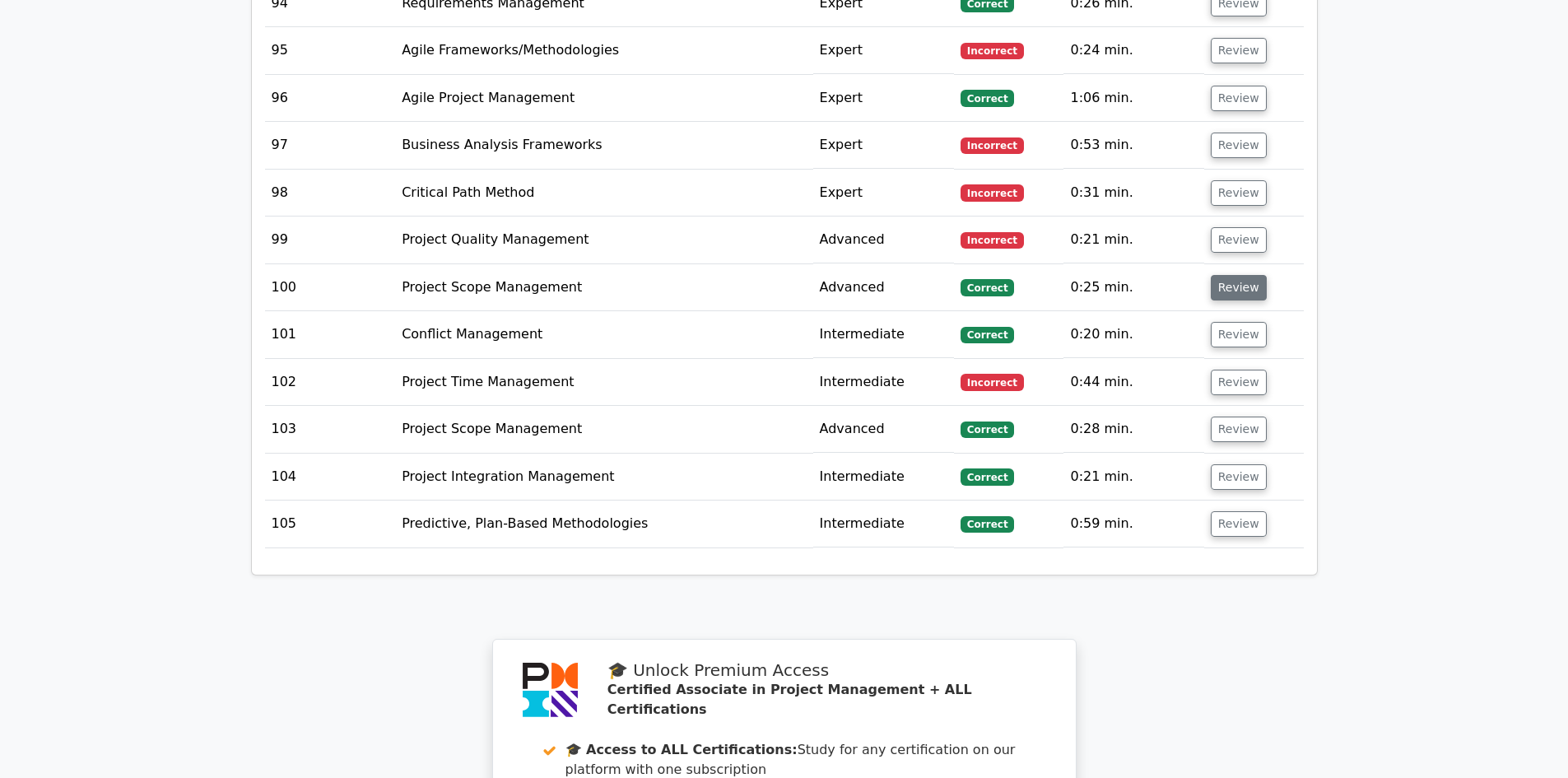
click at [1227, 275] on button "Review" at bounding box center [1239, 287] width 56 height 25
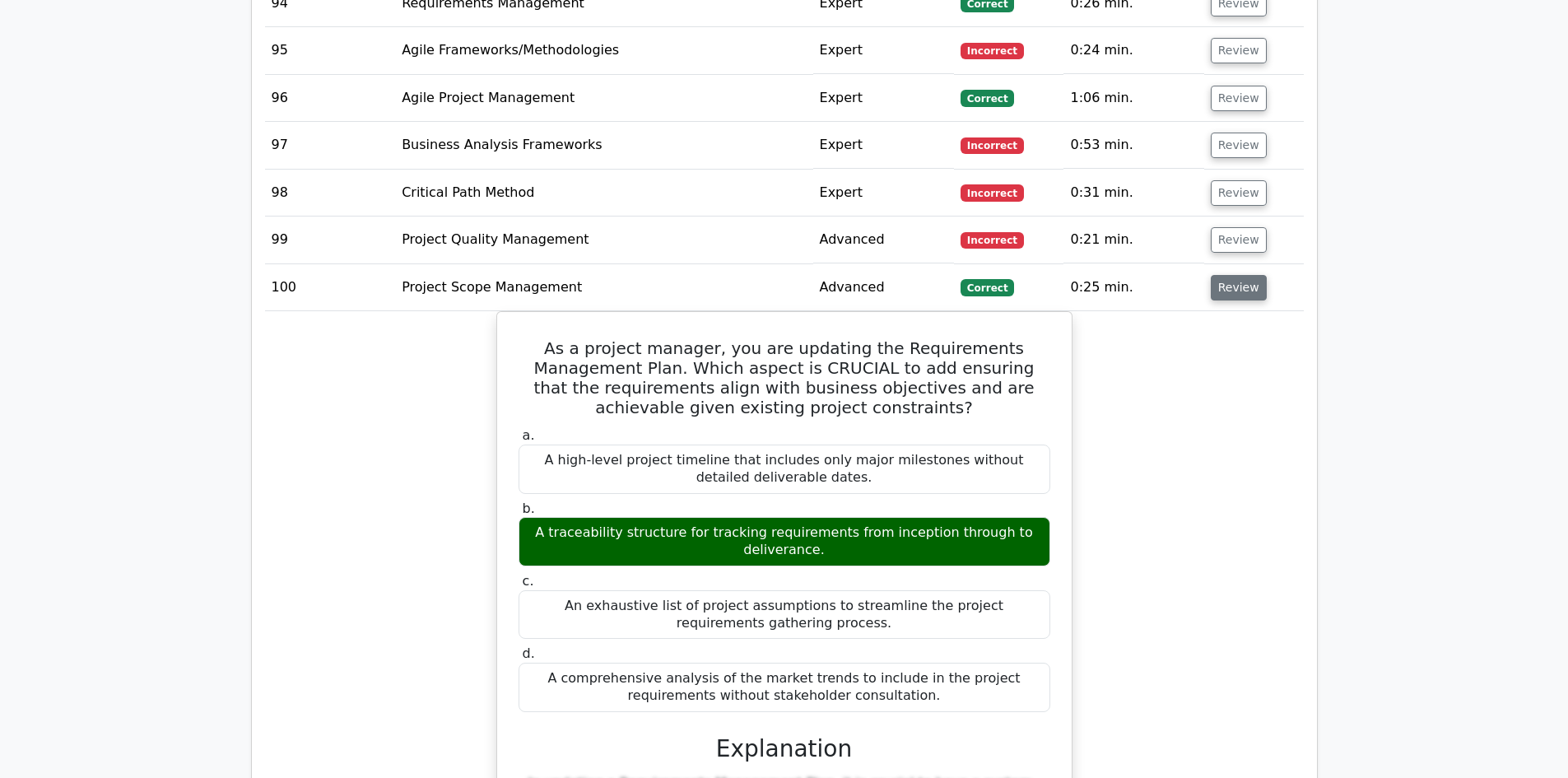
click at [1227, 275] on button "Review" at bounding box center [1239, 287] width 56 height 25
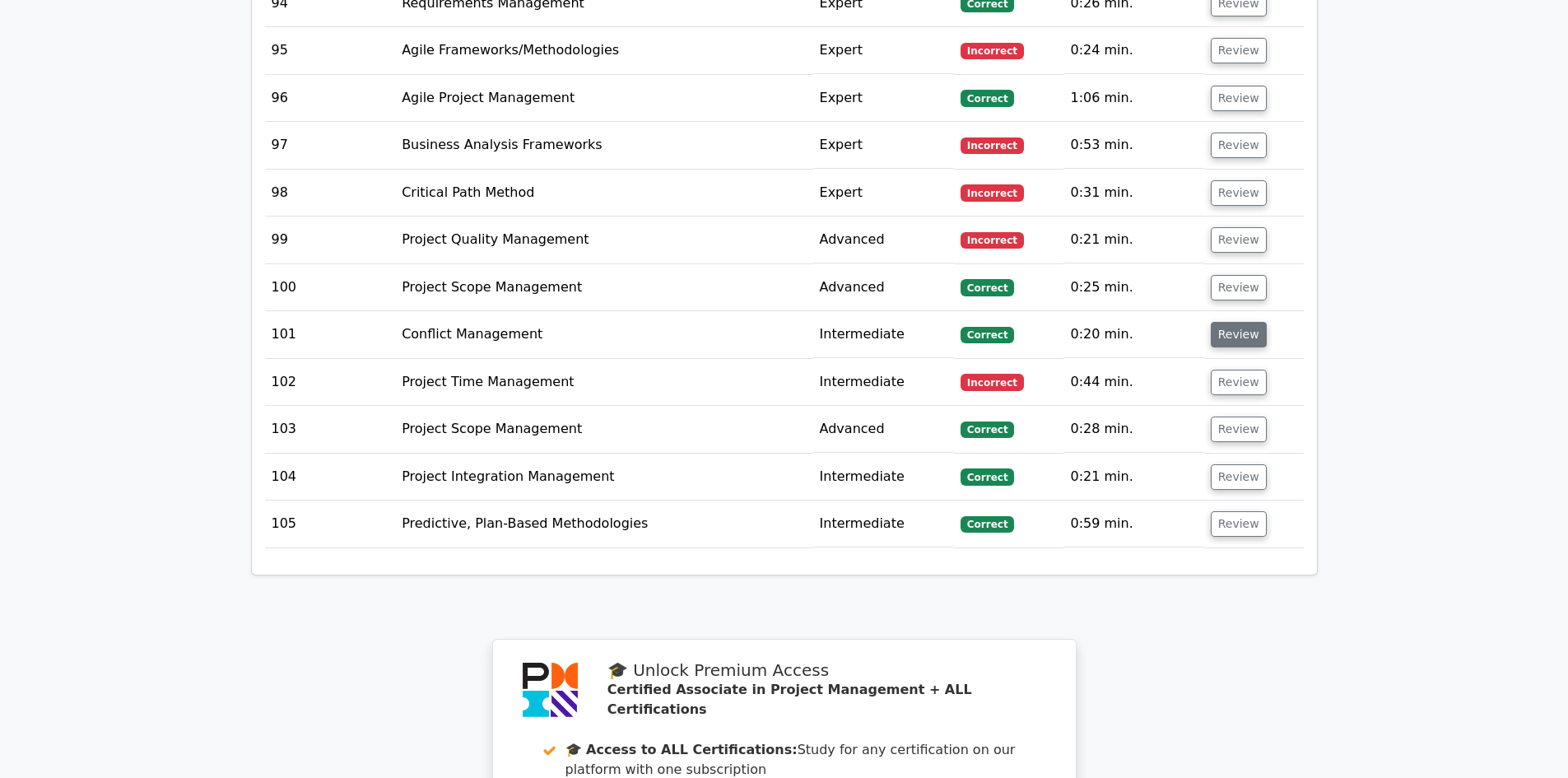
click at [1234, 322] on button "Review" at bounding box center [1239, 334] width 56 height 25
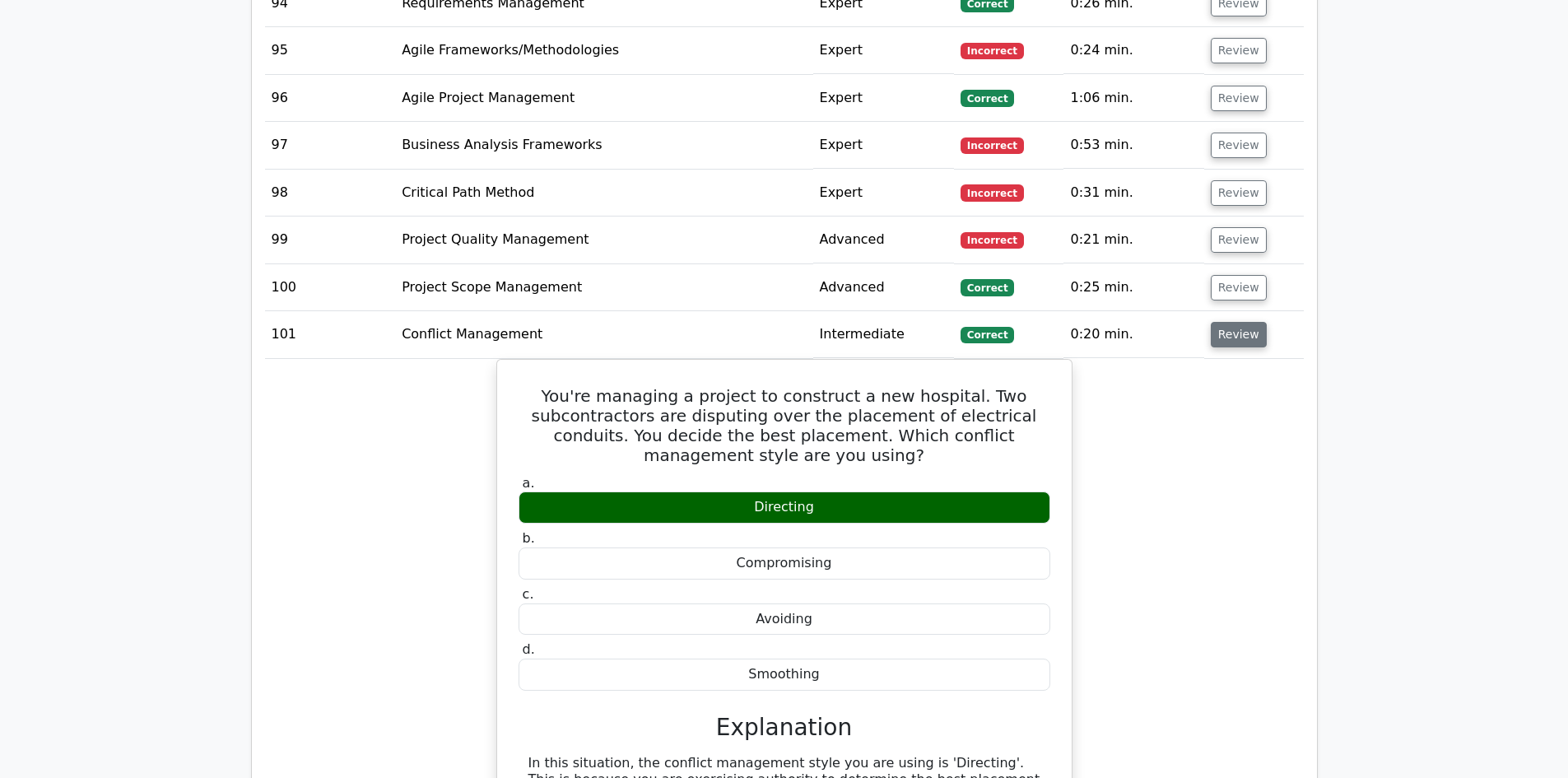
click at [1233, 322] on button "Review" at bounding box center [1239, 334] width 56 height 25
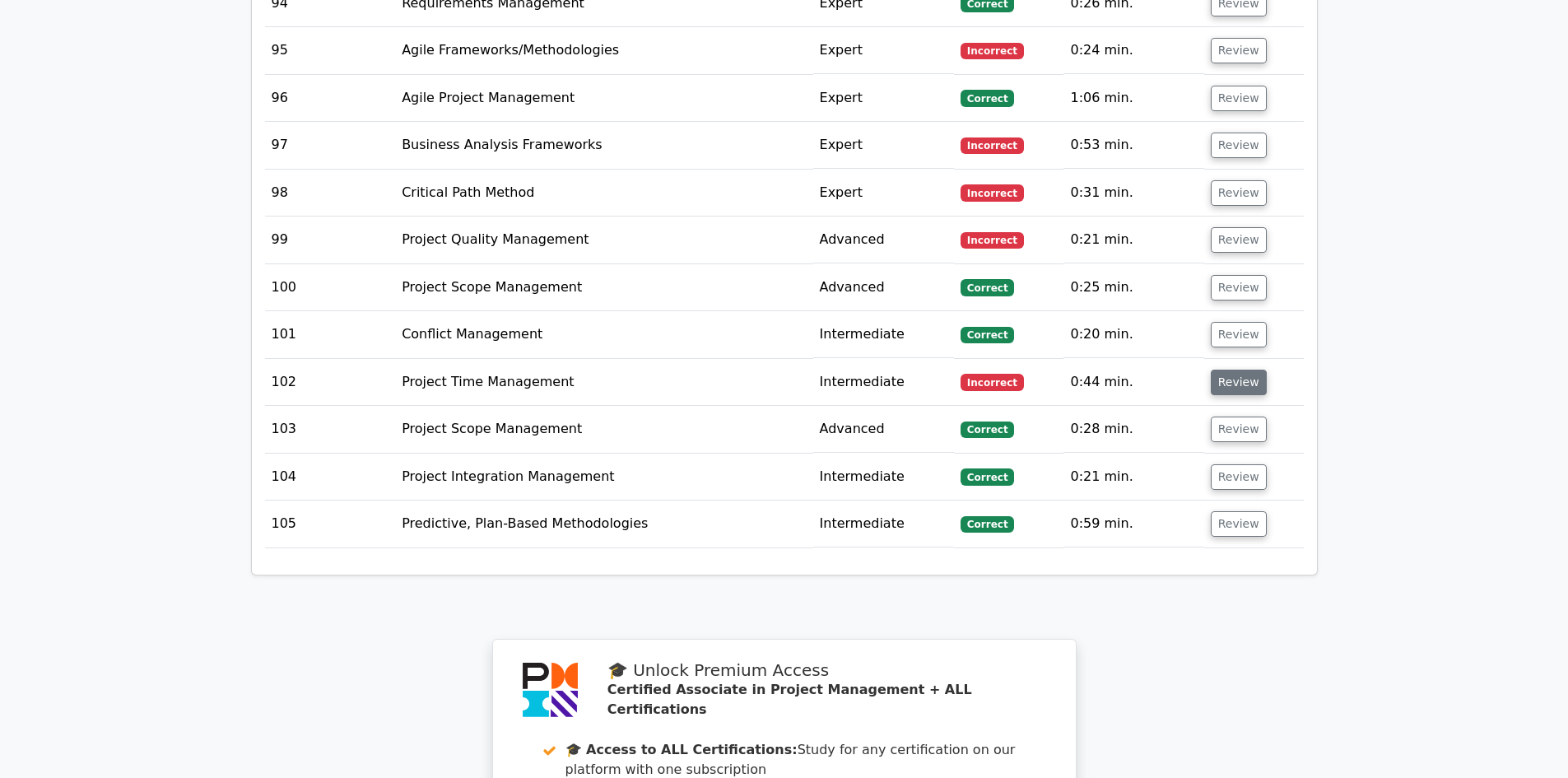
click at [1236, 370] on button "Review" at bounding box center [1239, 382] width 56 height 25
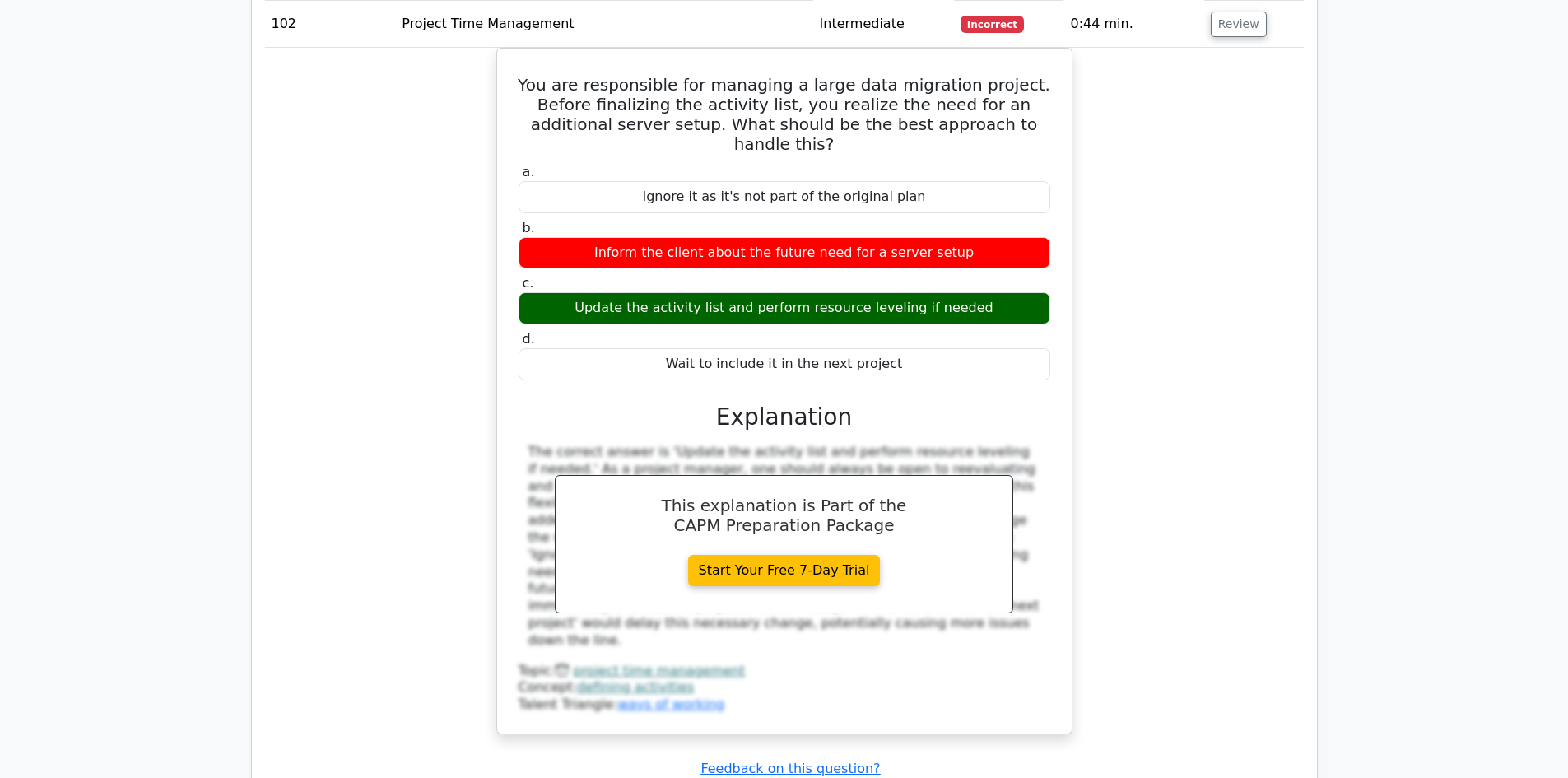
scroll to position [7326, 0]
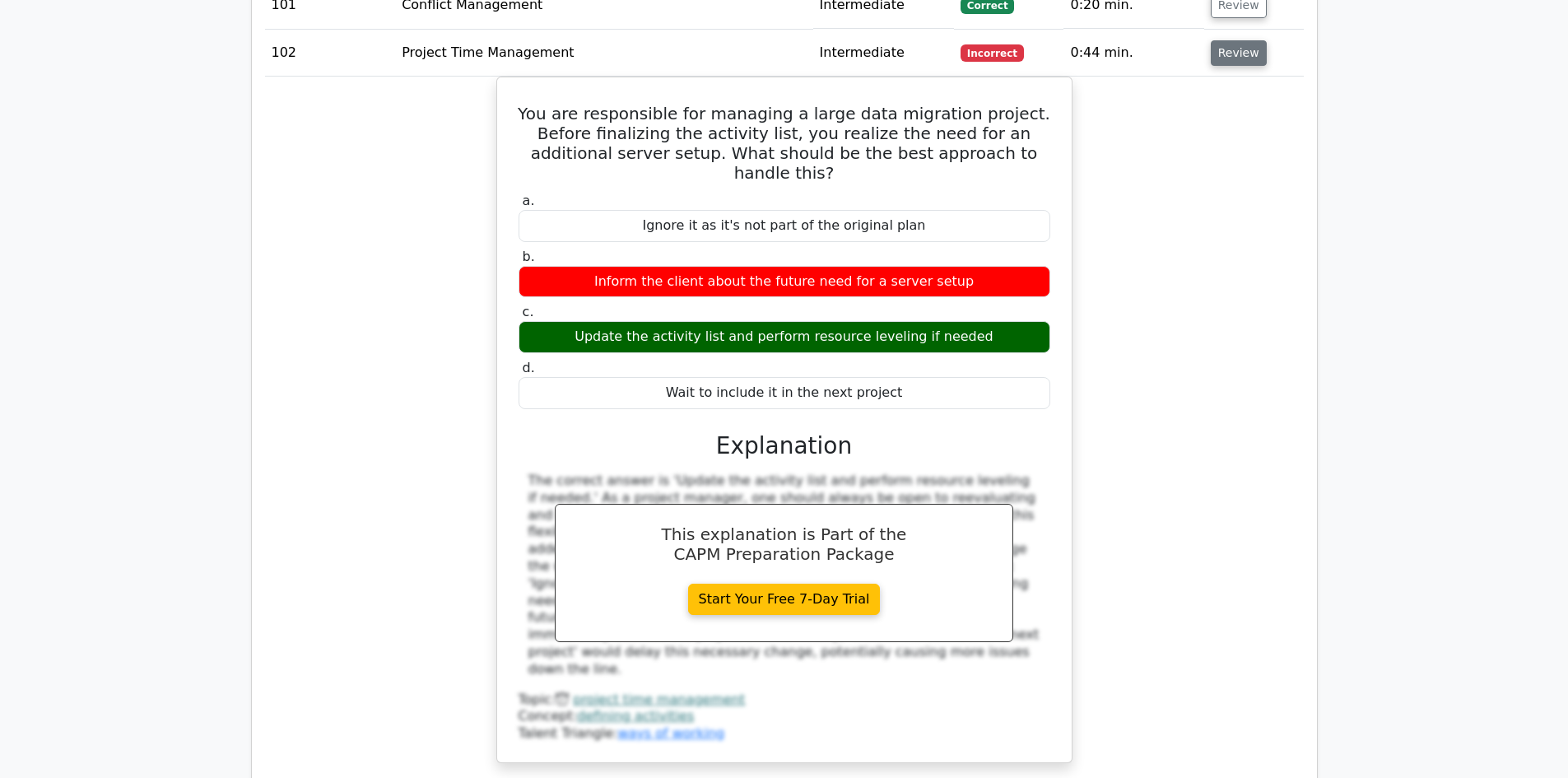
click at [1229, 40] on button "Review" at bounding box center [1239, 53] width 56 height 25
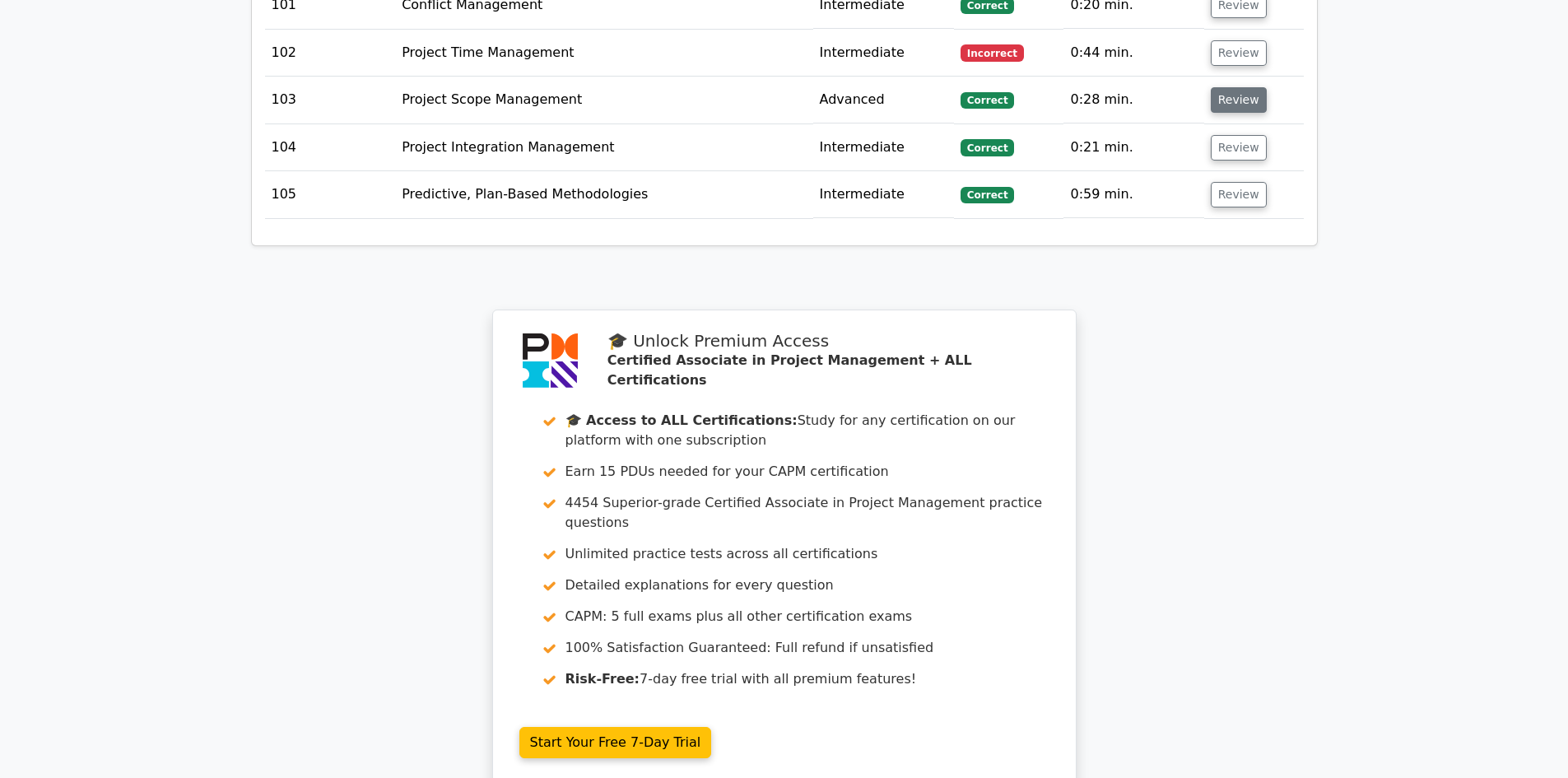
click at [1231, 87] on button "Review" at bounding box center [1239, 100] width 56 height 25
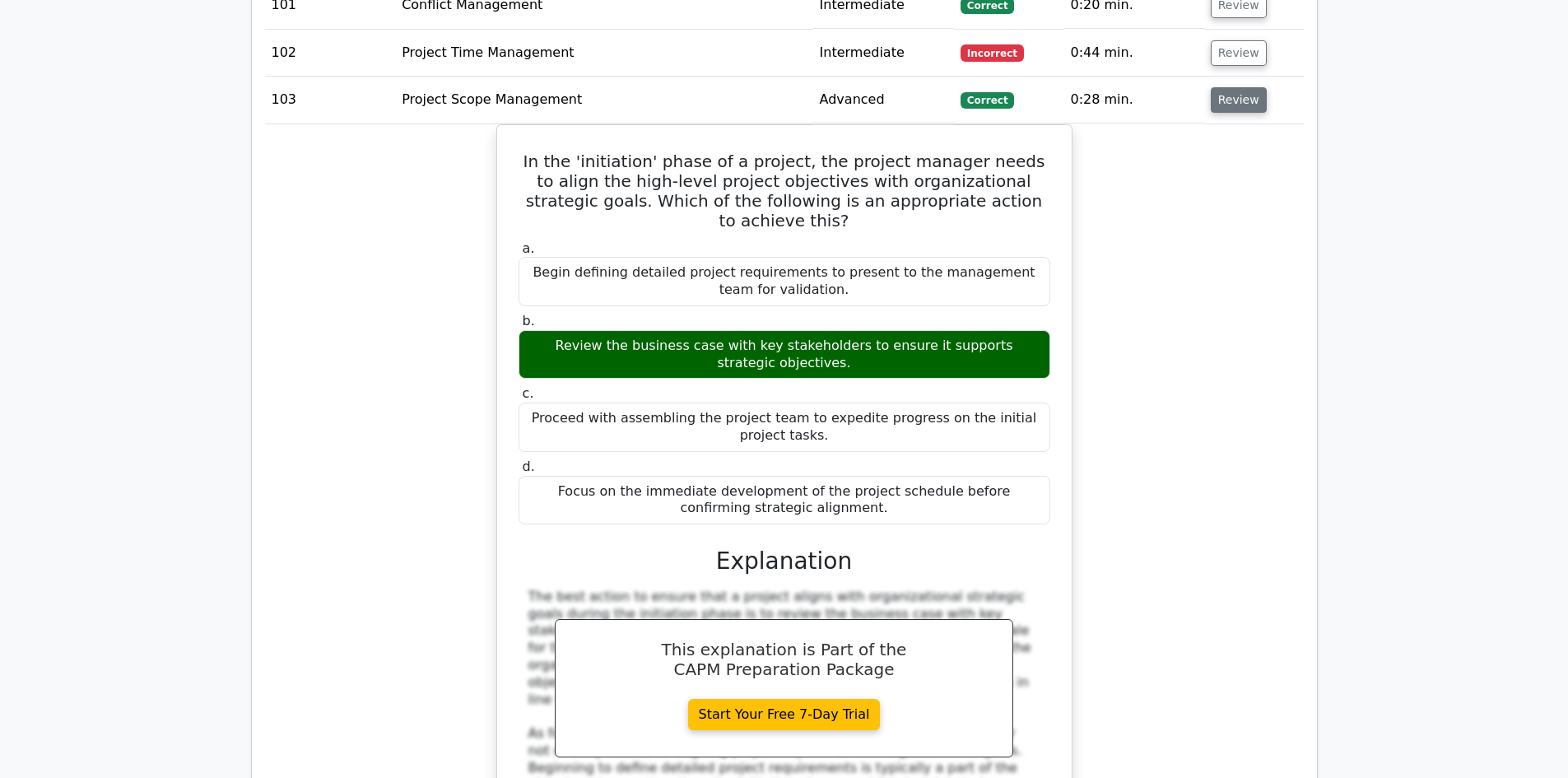
click at [1242, 87] on button "Review" at bounding box center [1239, 100] width 56 height 25
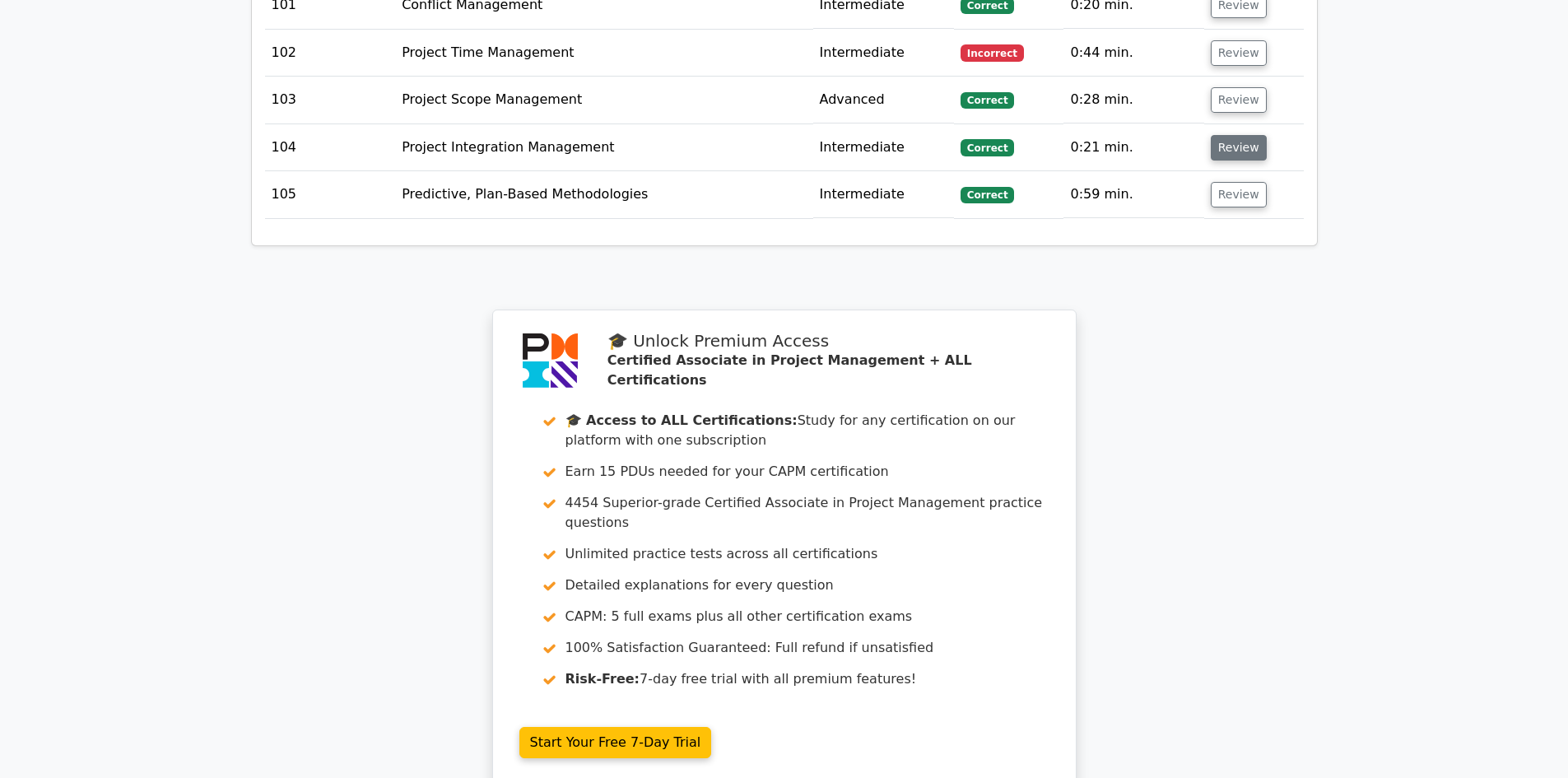
click at [1242, 135] on button "Review" at bounding box center [1239, 148] width 56 height 25
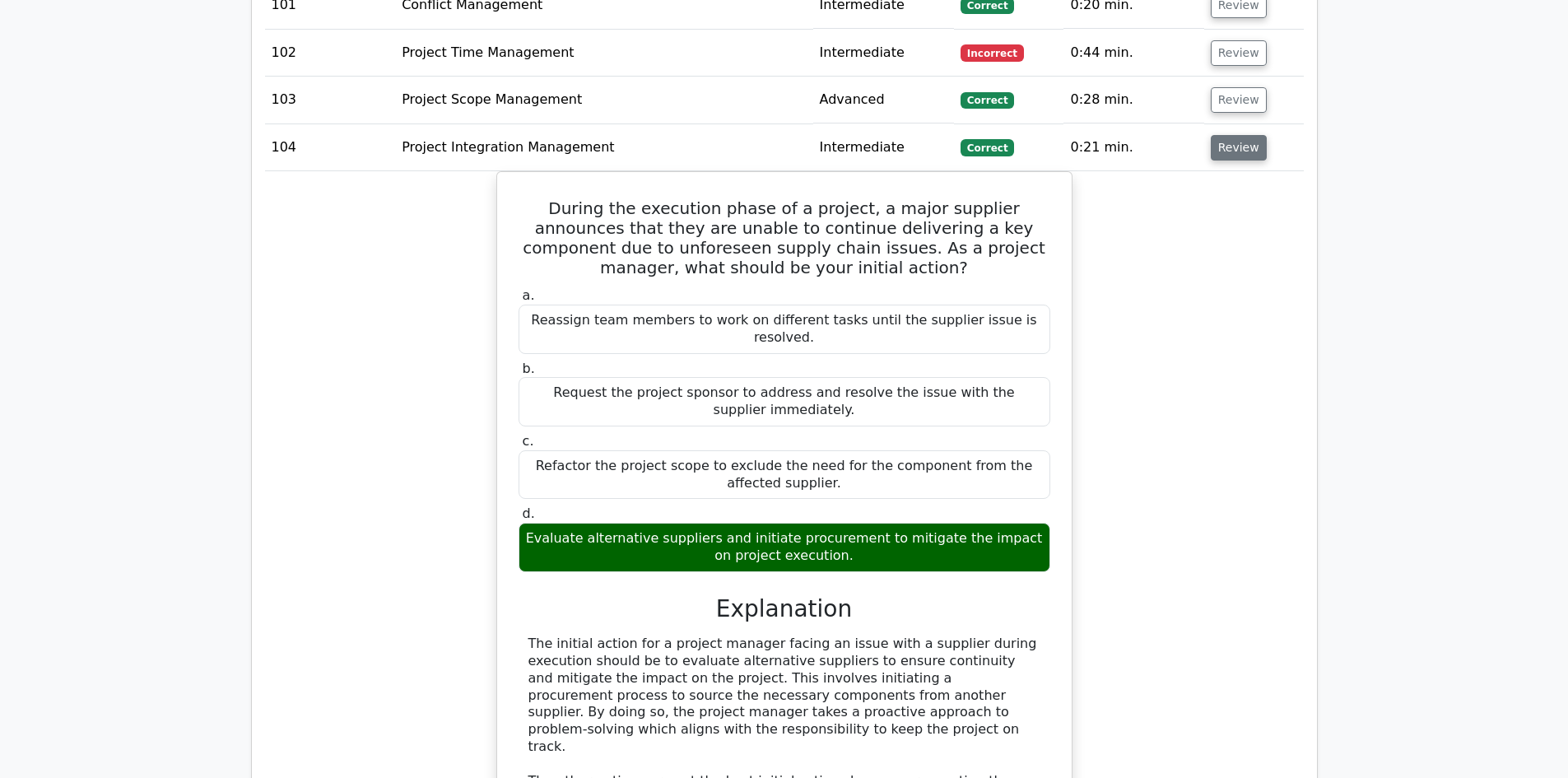
click at [1241, 135] on button "Review" at bounding box center [1239, 148] width 56 height 25
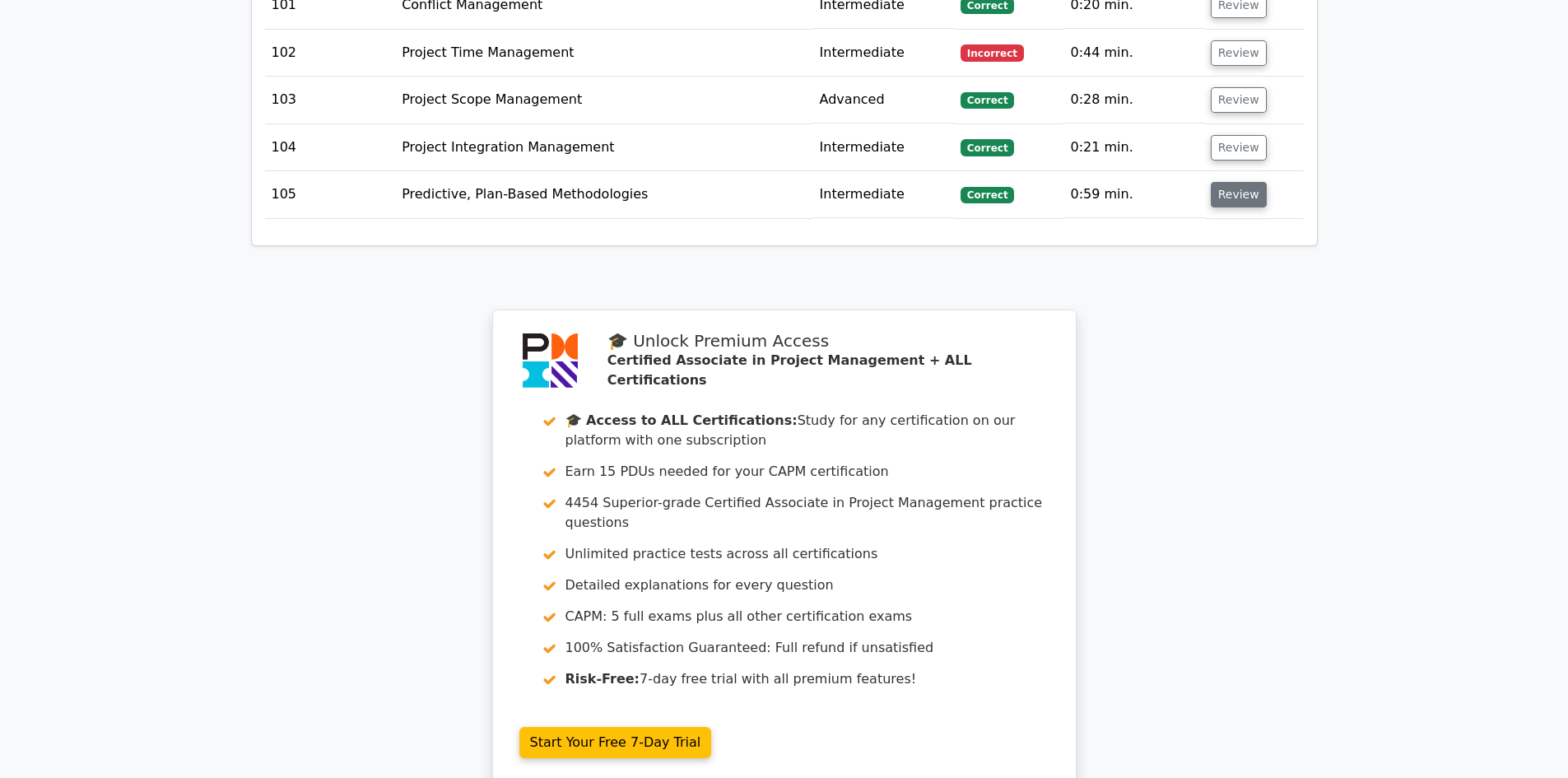
click at [1231, 182] on button "Review" at bounding box center [1239, 195] width 56 height 25
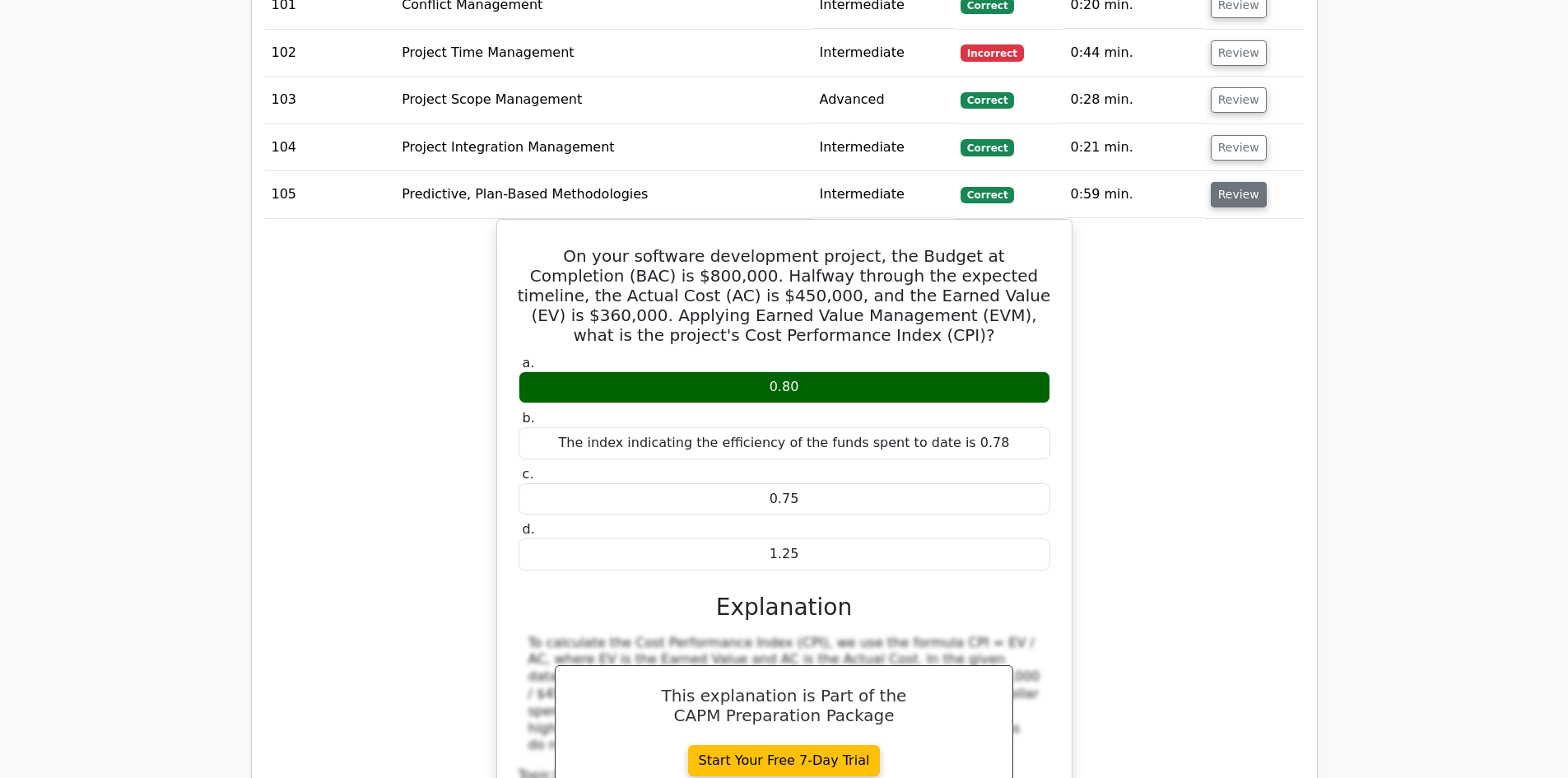
click at [1234, 182] on button "Review" at bounding box center [1239, 195] width 56 height 25
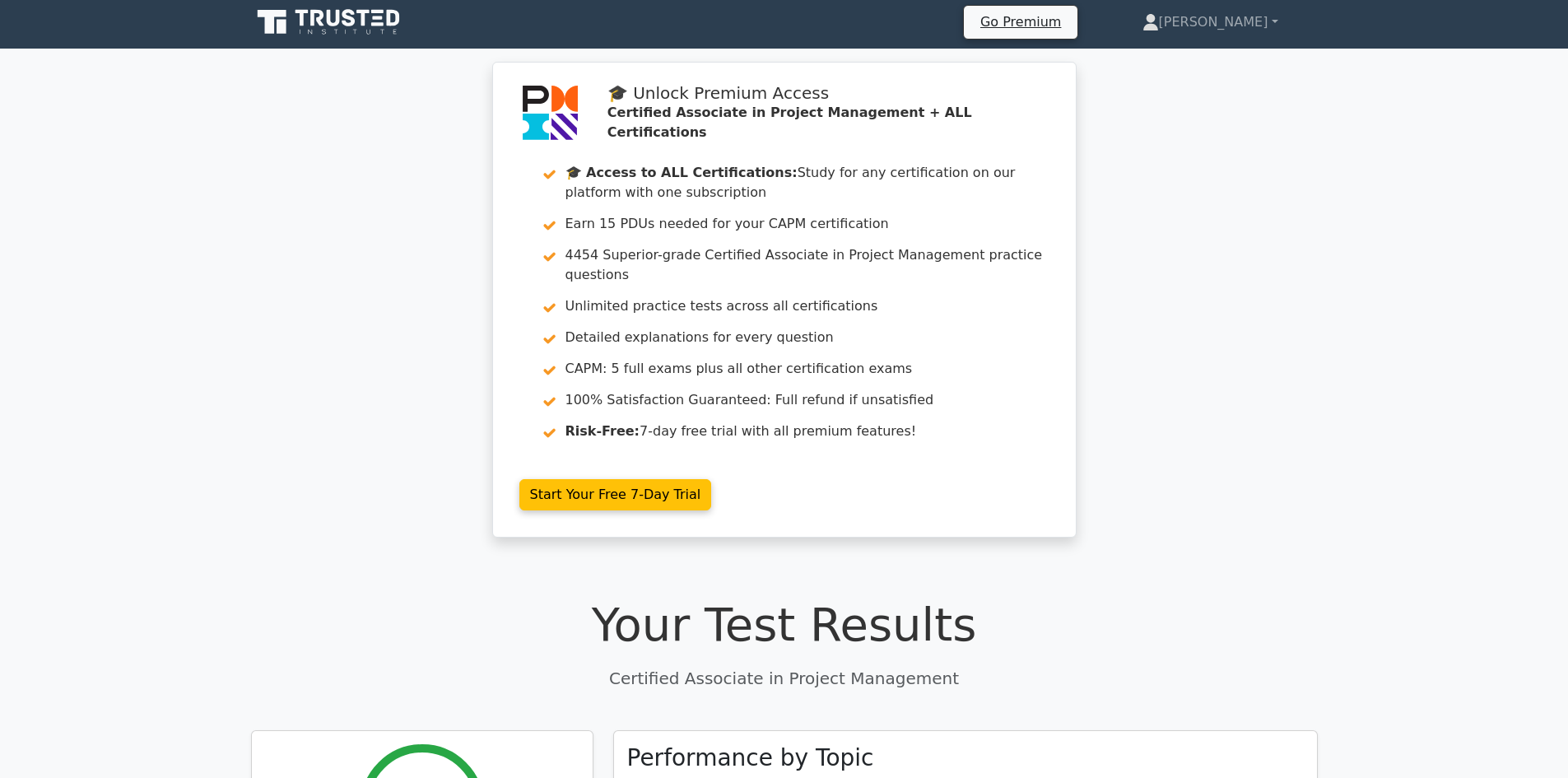
scroll to position [0, 0]
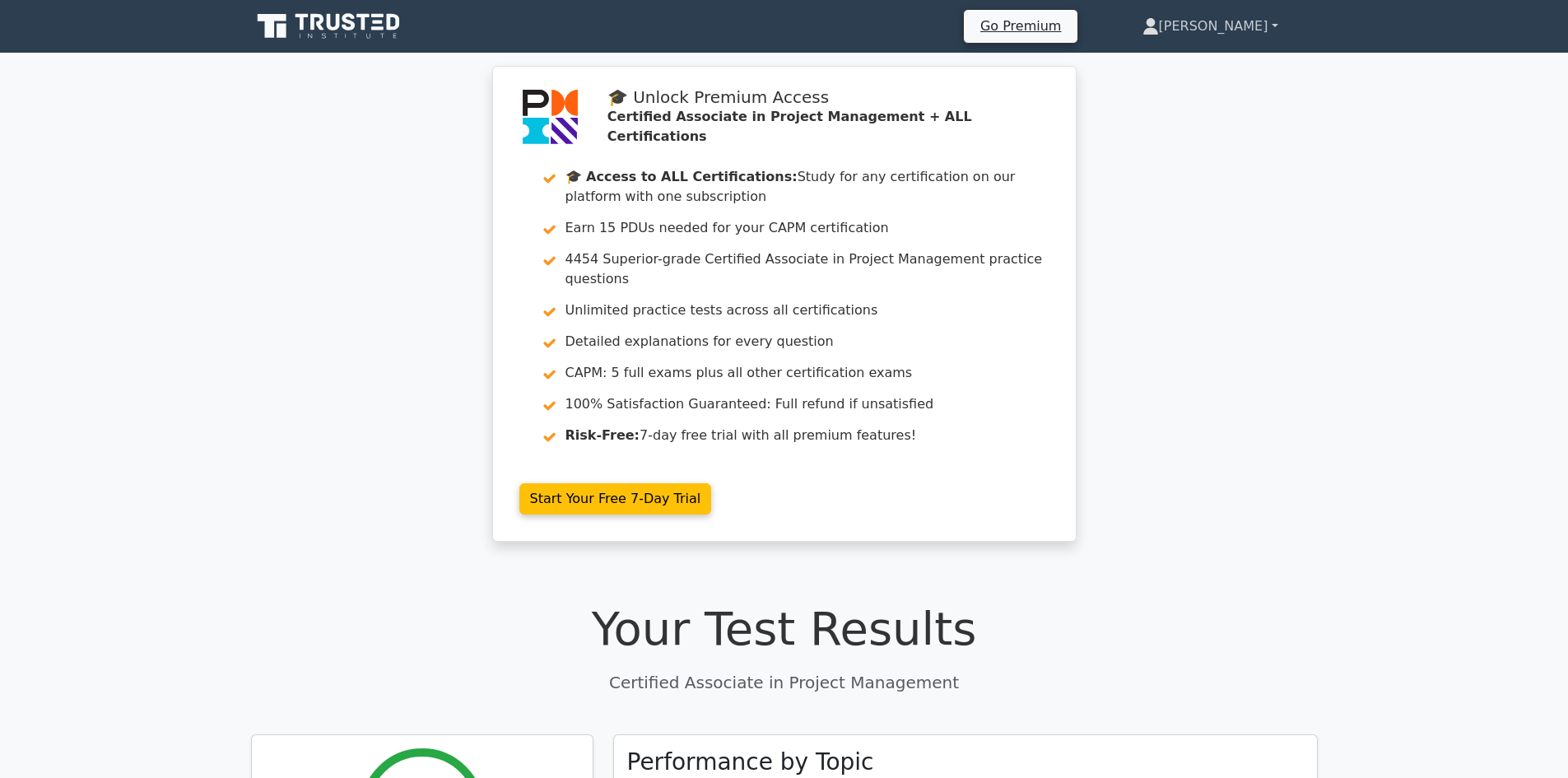
click at [1245, 34] on link "[PERSON_NAME]" at bounding box center [1211, 26] width 215 height 33
click at [1276, 21] on link "[PERSON_NAME]" at bounding box center [1211, 26] width 215 height 33
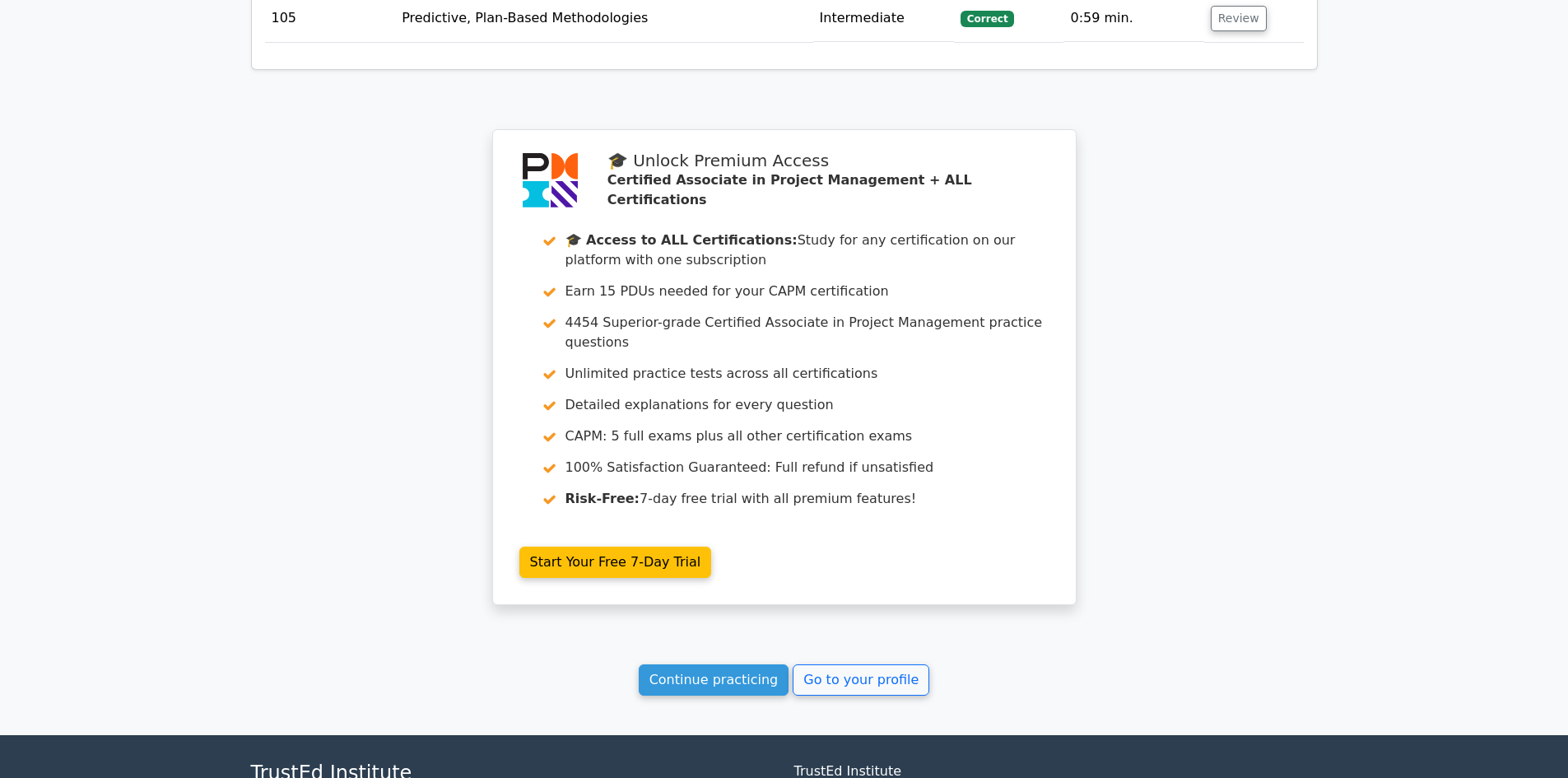
scroll to position [7618, 0]
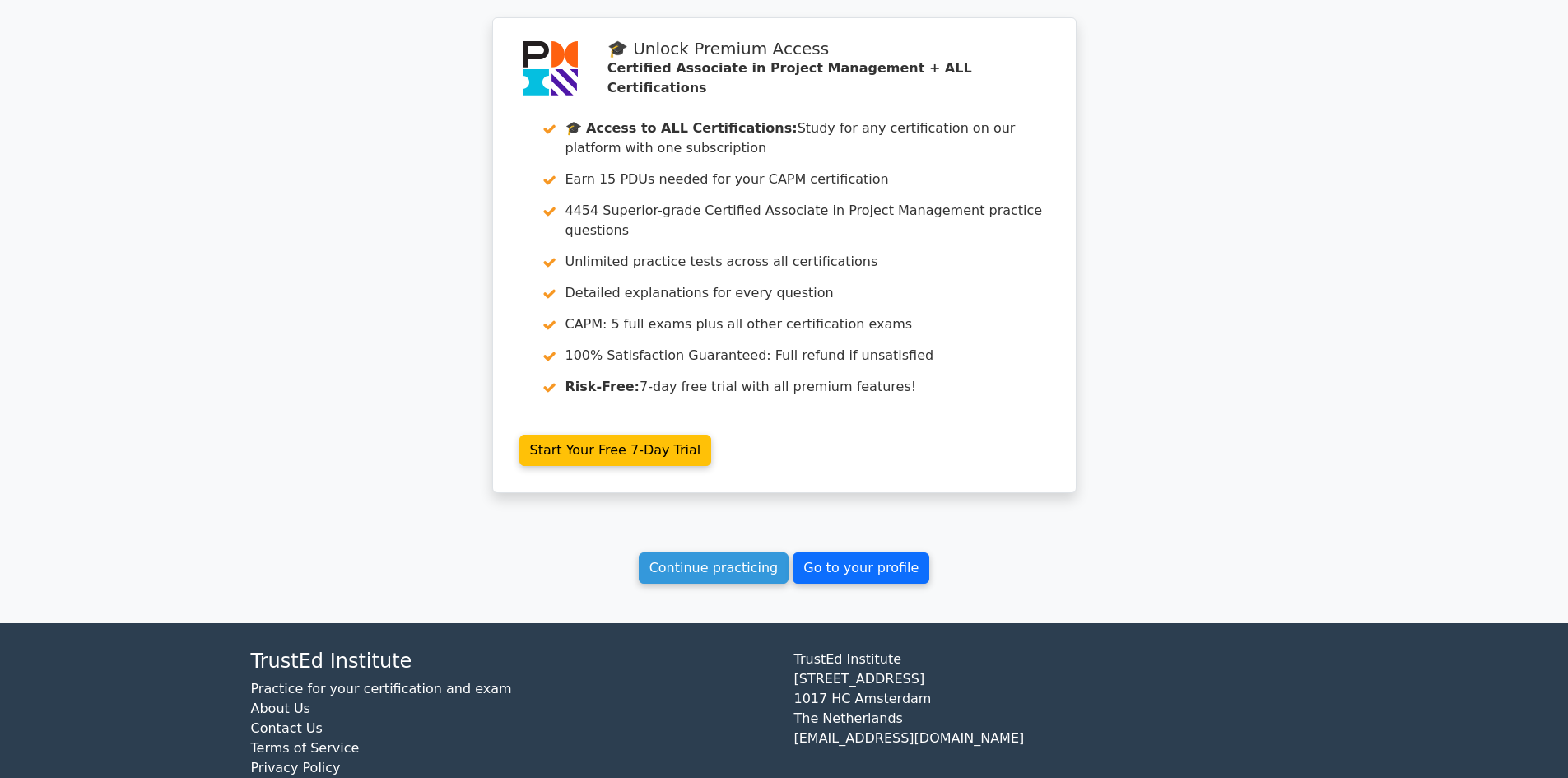
click at [871, 552] on link "Go to your profile" at bounding box center [860, 567] width 137 height 31
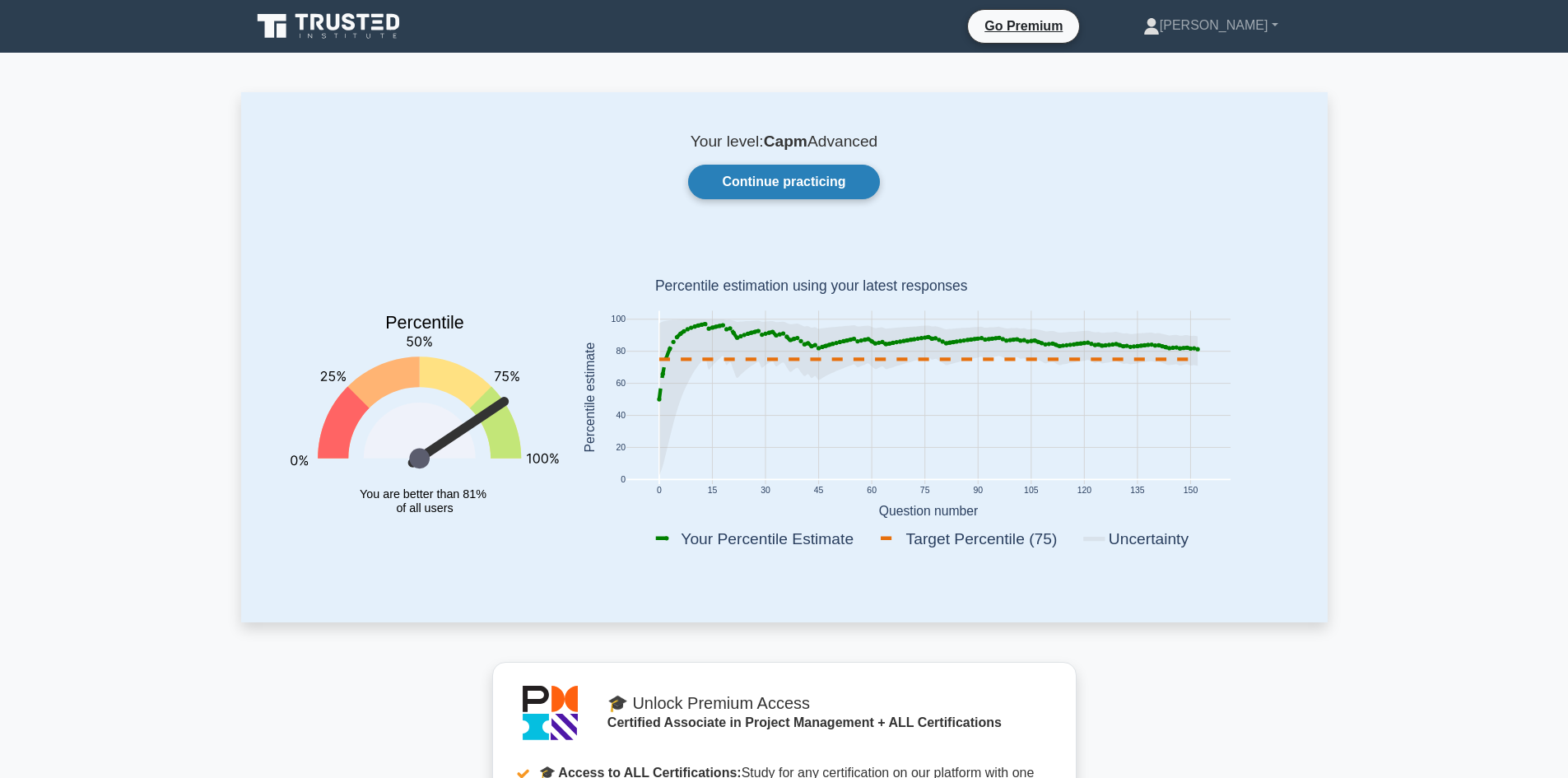
click at [846, 186] on link "Continue practicing" at bounding box center [783, 181] width 191 height 34
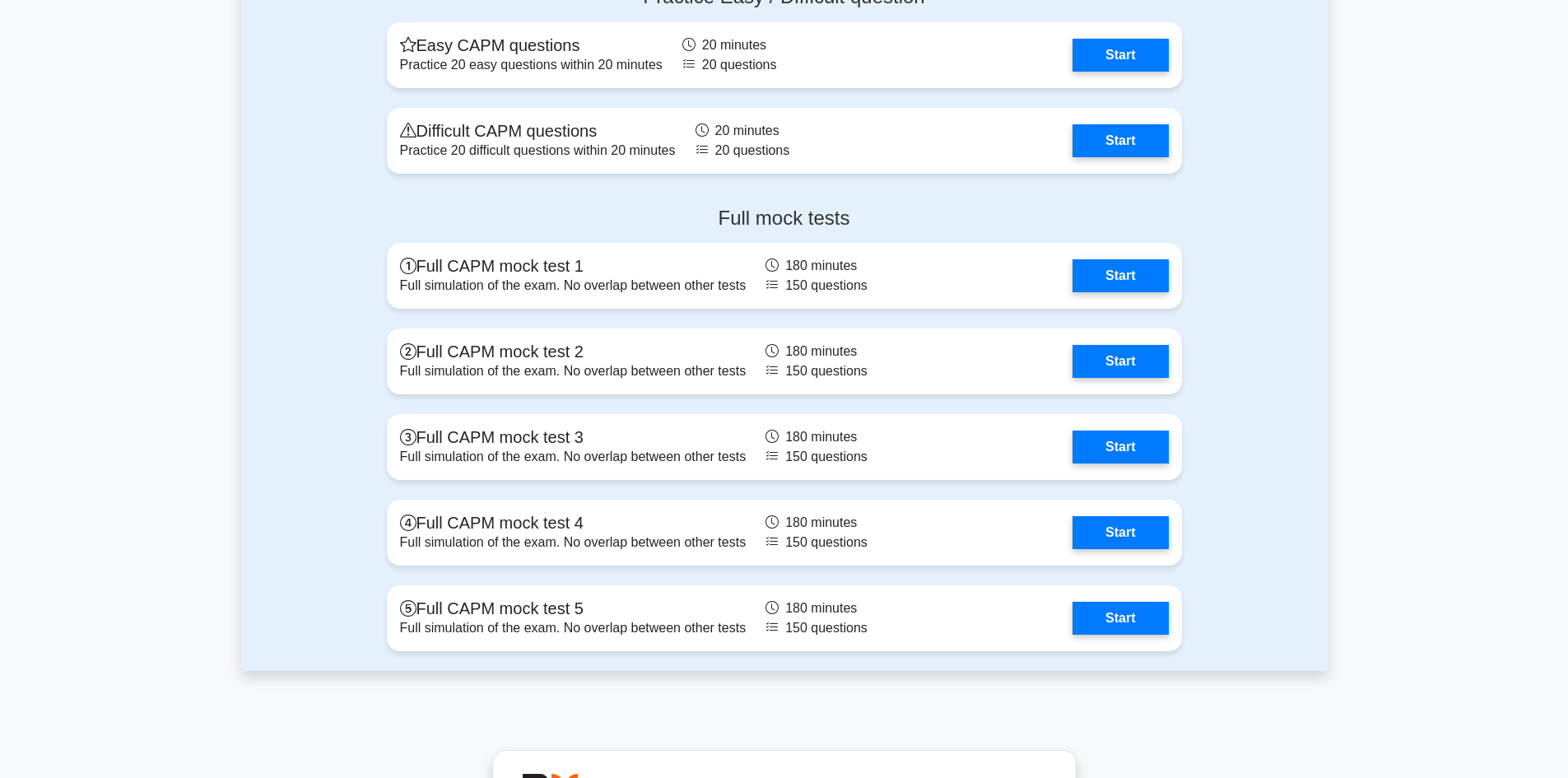
scroll to position [5844, 0]
